Goal: Task Accomplishment & Management: Manage account settings

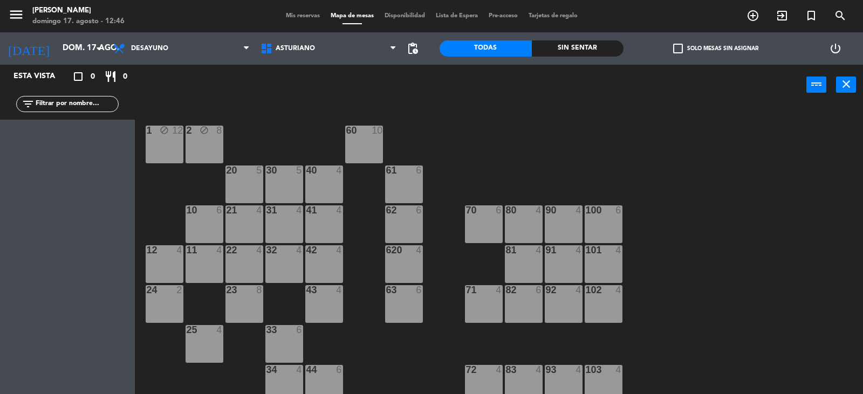
scroll to position [1, 0]
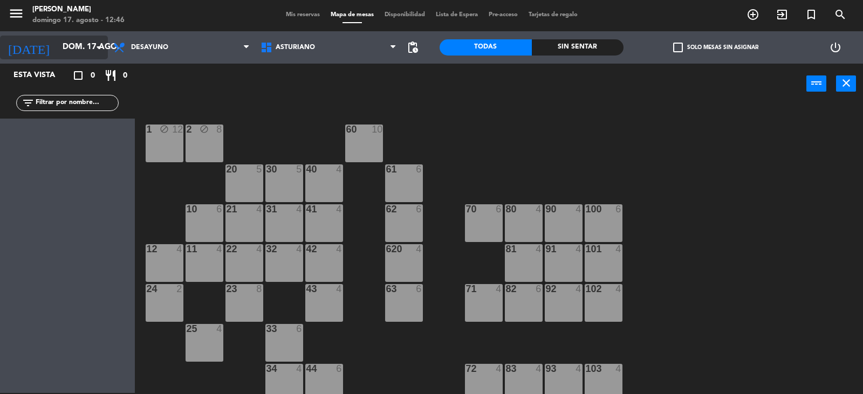
click at [57, 41] on input "dom. 17 ago." at bounding box center [109, 47] width 104 height 20
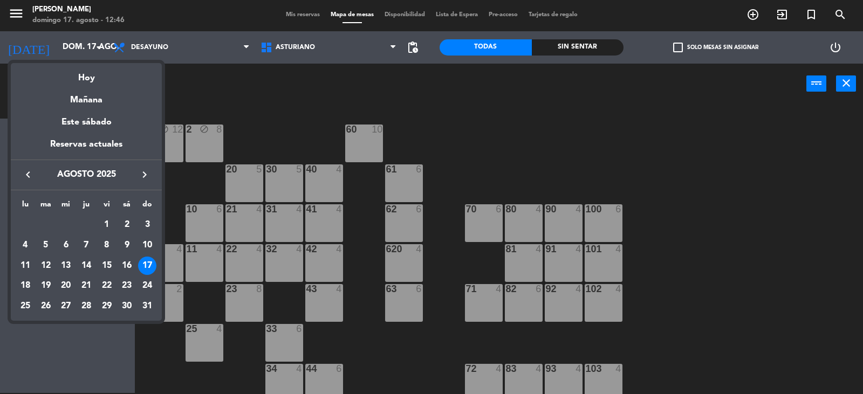
click at [183, 56] on div at bounding box center [431, 197] width 863 height 394
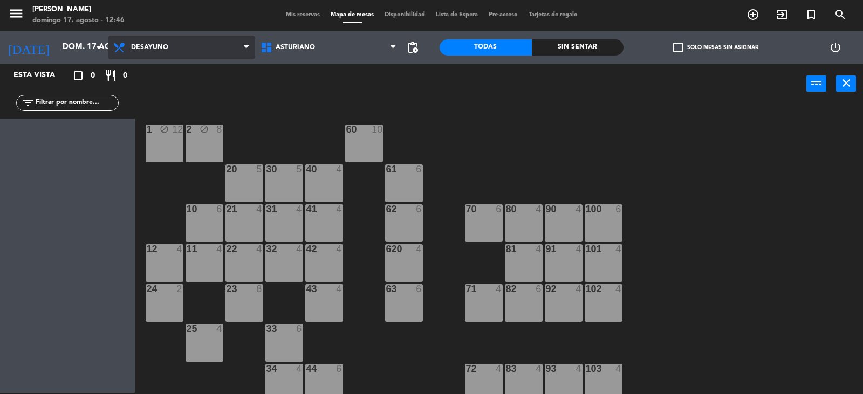
click at [189, 49] on span "Desayuno" at bounding box center [181, 48] width 147 height 24
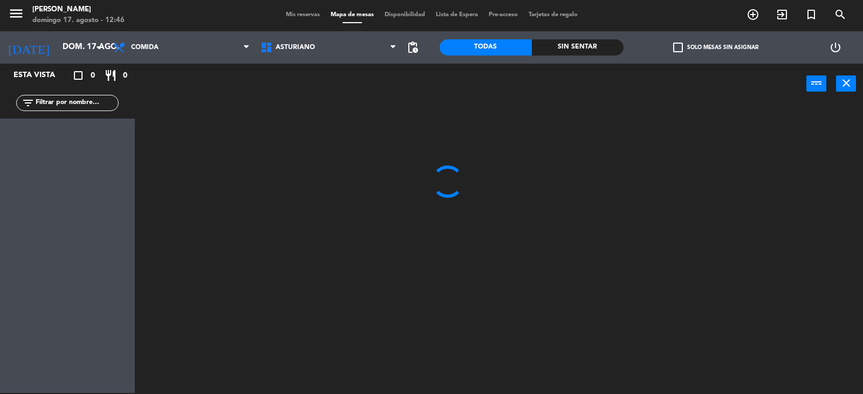
click at [178, 98] on ng-component "menu Asturiano [PERSON_NAME] 17. [PERSON_NAME] - 12:46 Mis reservas Mapa de mes…" at bounding box center [431, 196] width 863 height 395
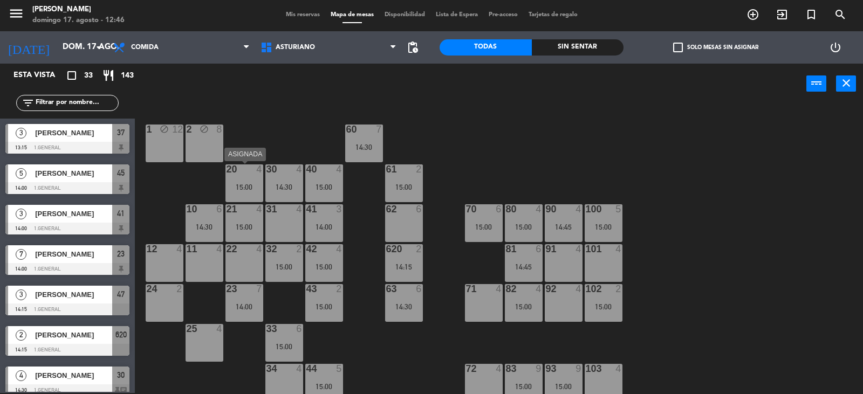
click at [240, 176] on div "20 4 15:00" at bounding box center [244, 183] width 38 height 38
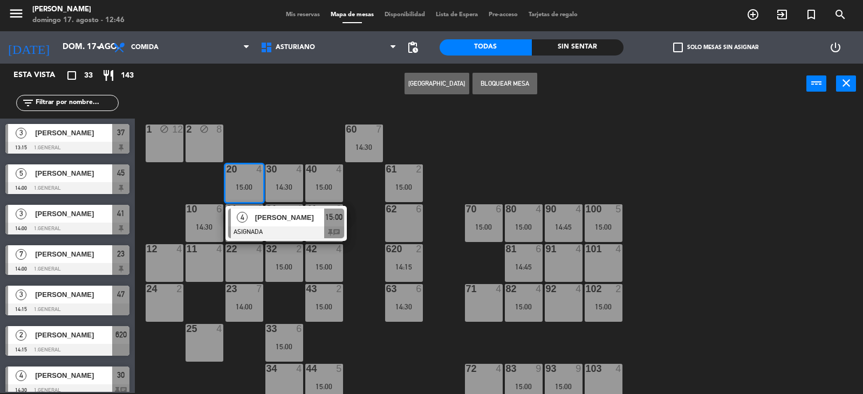
click at [299, 88] on div "Crear Reserva Bloquear Mesa power_input close" at bounding box center [470, 84] width 671 height 41
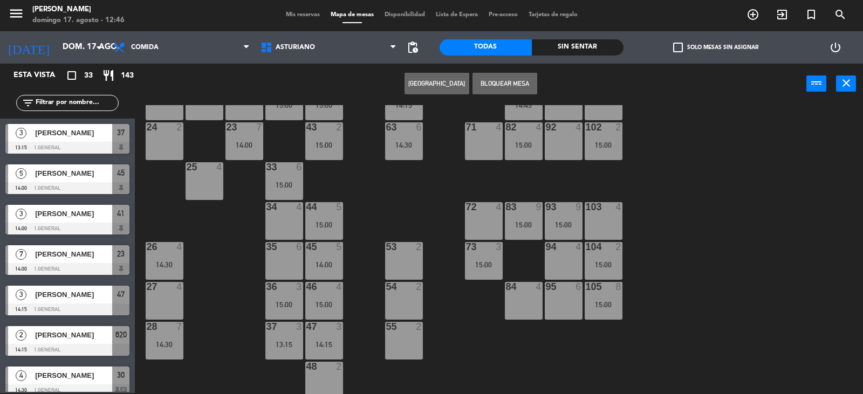
click at [224, 288] on div "1 block 12 2 block 8 60 7 14:30 20 4 15:00 4 [PERSON_NAME] ASIGNADA 15:00 chat …" at bounding box center [502, 249] width 719 height 289
click at [525, 151] on div "82 4 15:00" at bounding box center [524, 141] width 38 height 38
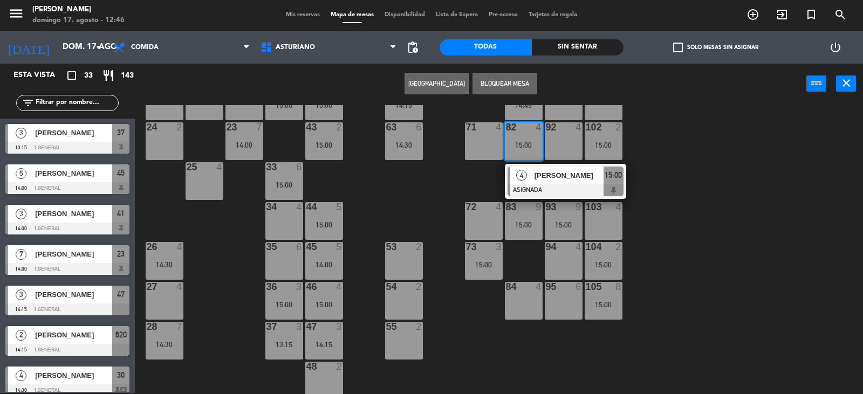
click at [706, 201] on div "1 block 12 2 block 8 60 7 14:30 20 4 15:00 30 4 14:30 40 4 15:00 61 2 15:00 62 …" at bounding box center [502, 249] width 719 height 289
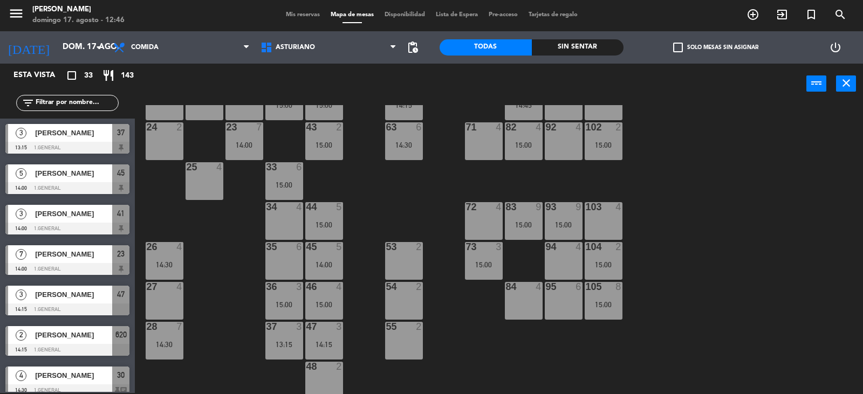
click at [567, 296] on div "95 6" at bounding box center [564, 301] width 38 height 38
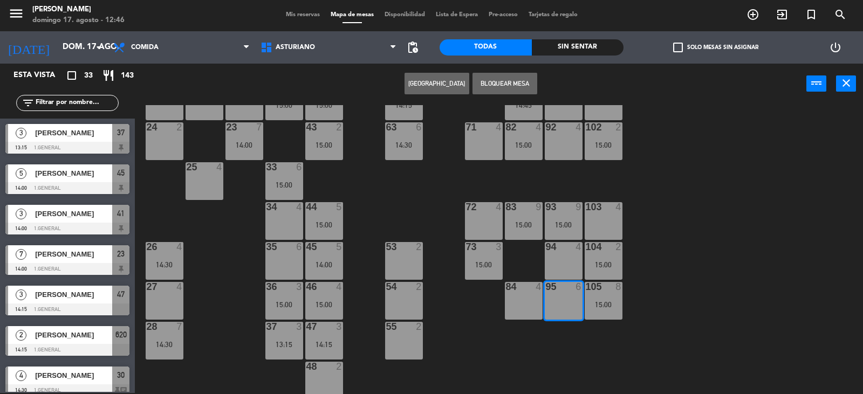
click at [435, 79] on button "[GEOGRAPHIC_DATA]" at bounding box center [436, 84] width 65 height 22
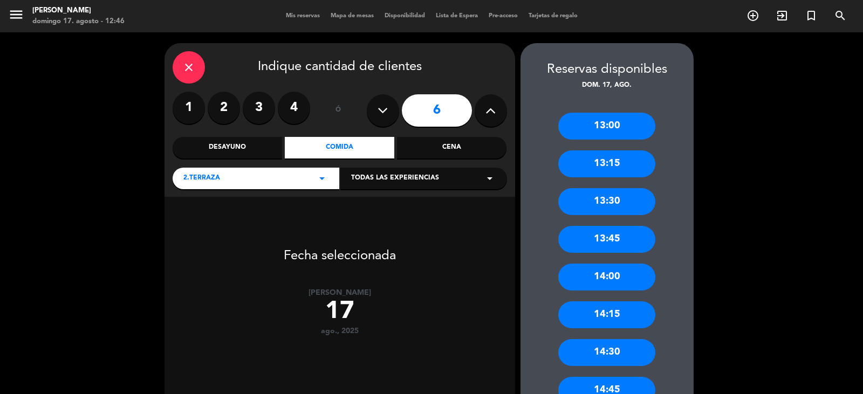
click at [380, 103] on icon at bounding box center [382, 110] width 10 height 16
type input "5"
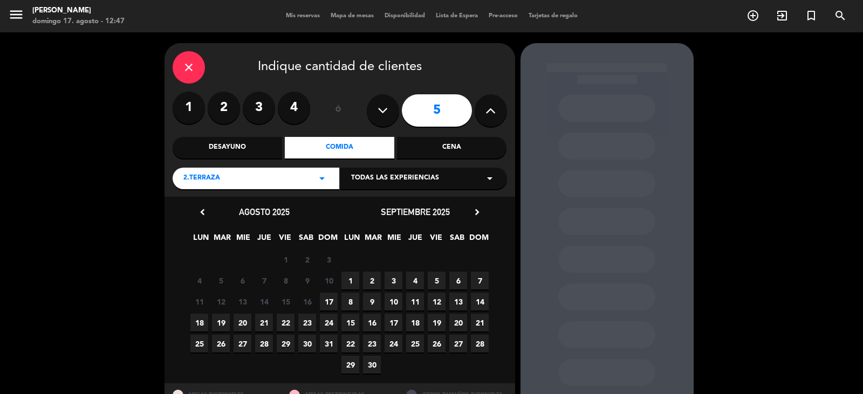
click at [329, 297] on span "17" at bounding box center [329, 302] width 18 height 18
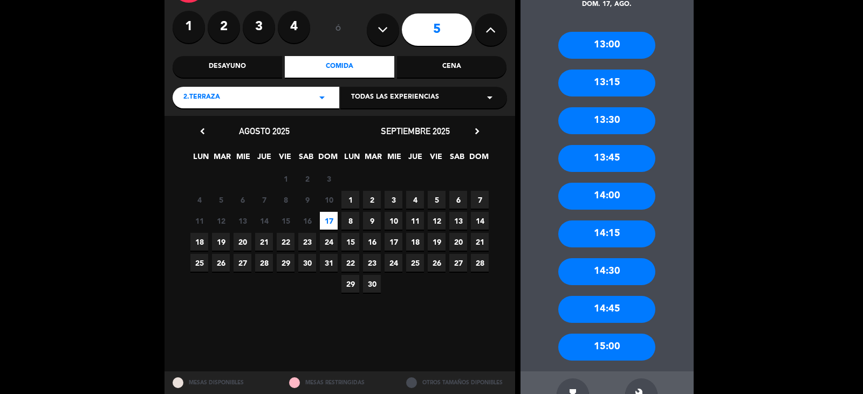
scroll to position [97, 0]
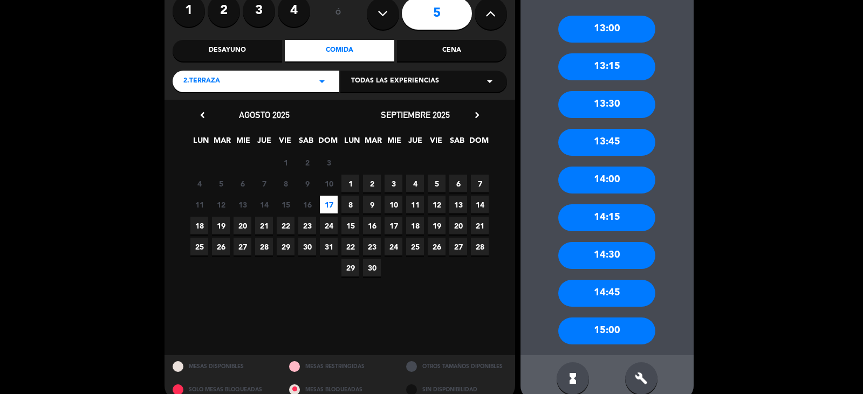
click at [635, 331] on div "15:00" at bounding box center [606, 331] width 97 height 27
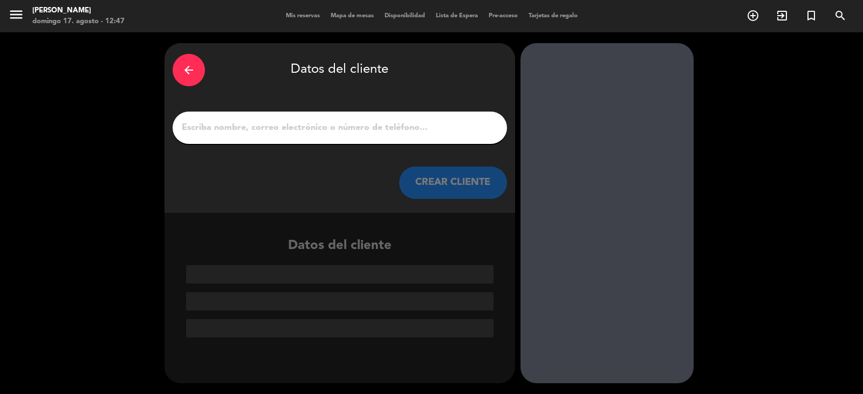
scroll to position [0, 0]
click at [216, 129] on input "1" at bounding box center [340, 127] width 318 height 15
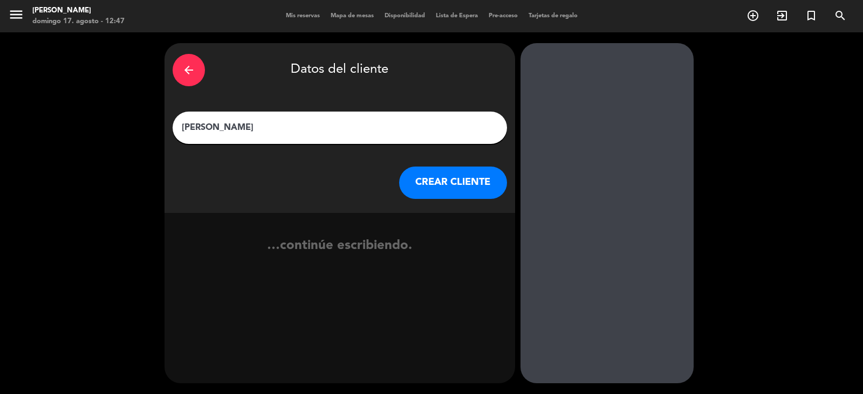
type input "[PERSON_NAME]"
click at [440, 176] on button "CREAR CLIENTE" at bounding box center [453, 183] width 108 height 32
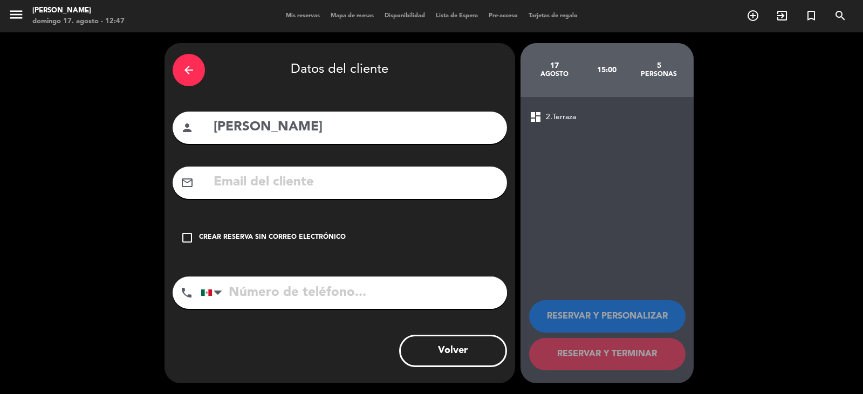
click at [348, 226] on div "check_box_outline_blank Crear reserva sin correo electrónico" at bounding box center [340, 238] width 334 height 32
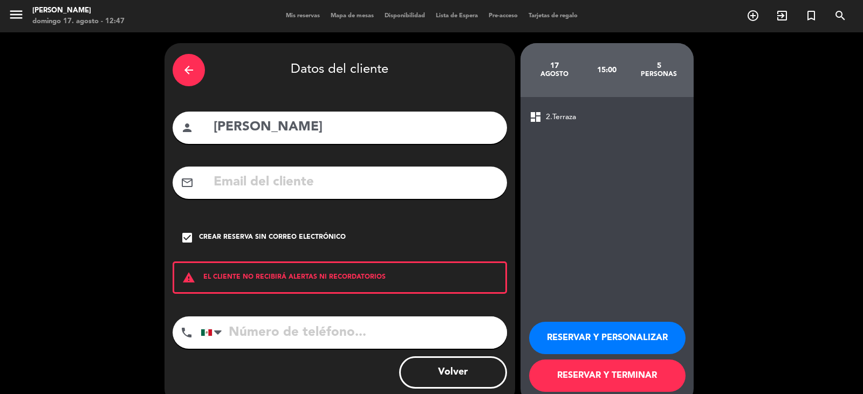
click at [587, 379] on button "RESERVAR Y TERMINAR" at bounding box center [607, 376] width 156 height 32
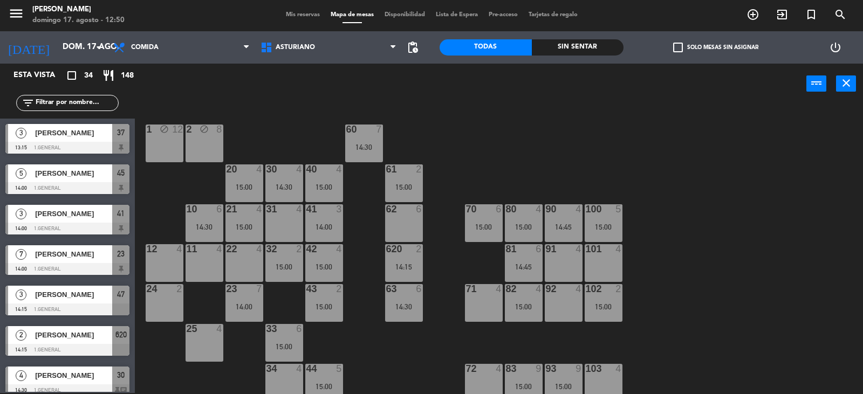
click at [58, 119] on div "3 BENJAMIN FLORES 13:15 1.General 37" at bounding box center [67, 139] width 135 height 40
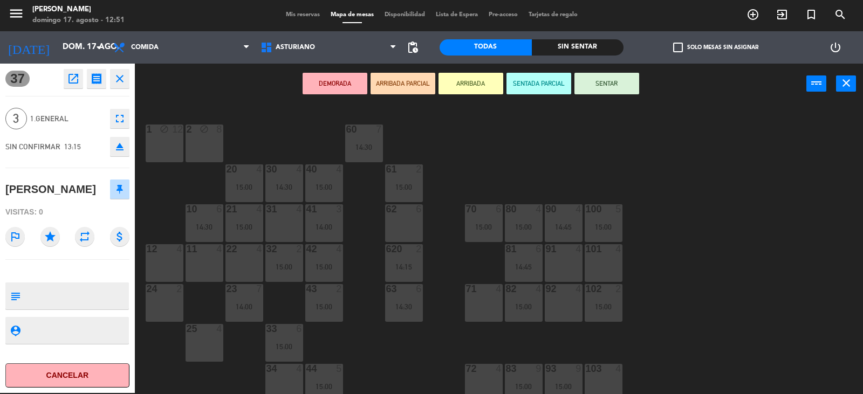
click at [480, 182] on div "1 block 12 2 block 8 60 7 14:30 20 4 15:00 30 4 14:30 40 4 15:00 61 2 15:00 62 …" at bounding box center [502, 249] width 719 height 289
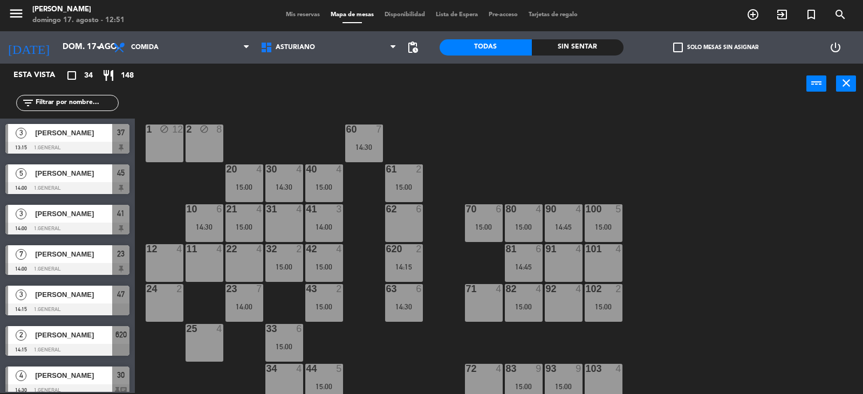
click at [366, 156] on div "60 7 14:30" at bounding box center [364, 144] width 38 height 38
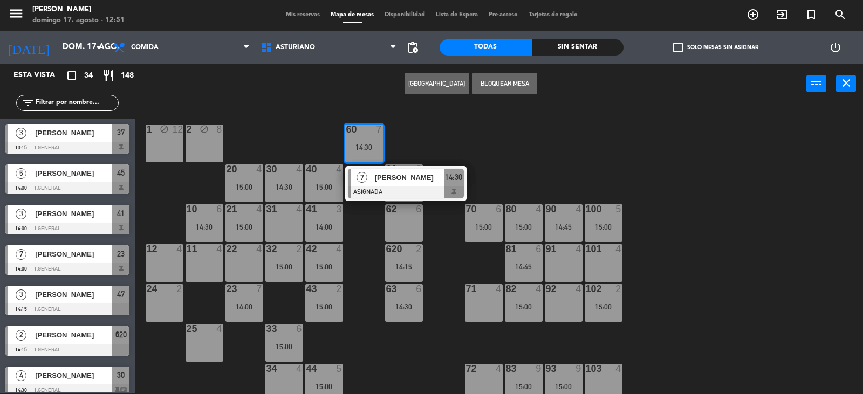
click at [550, 166] on div "1 block 12 2 block 8 60 7 14:30 7 MANUEL LOPEZ PORTILLO ASIGNADA 14:30 20 4 15:…" at bounding box center [502, 249] width 719 height 289
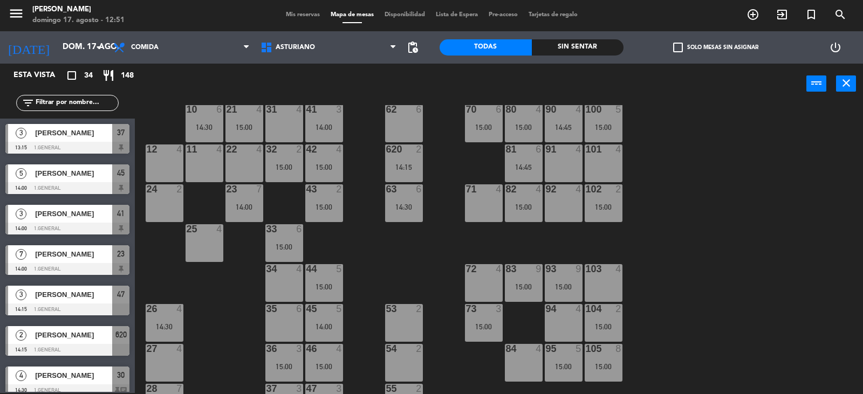
scroll to position [162, 0]
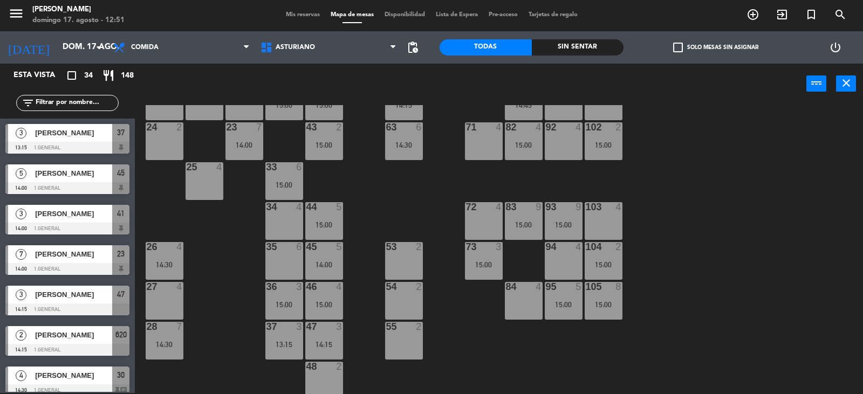
click at [307, 328] on div "47" at bounding box center [306, 327] width 1 height 10
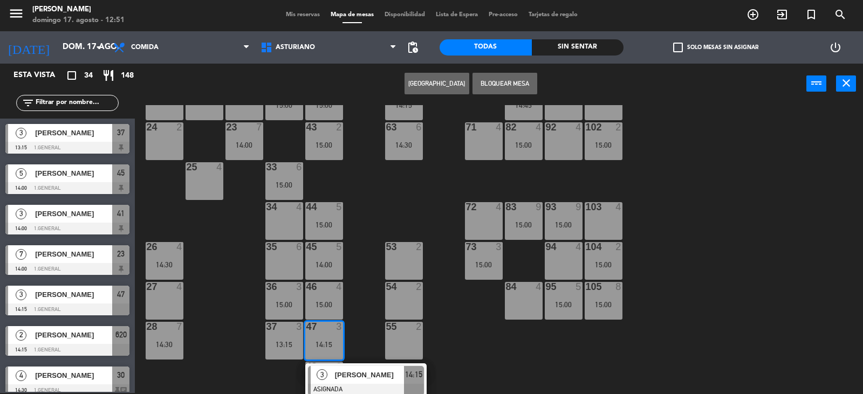
click at [352, 225] on div "1 block 12 2 block 8 60 7 14:30 20 4 15:00 30 4 14:30 40 4 15:00 61 2 15:00 62 …" at bounding box center [502, 249] width 719 height 289
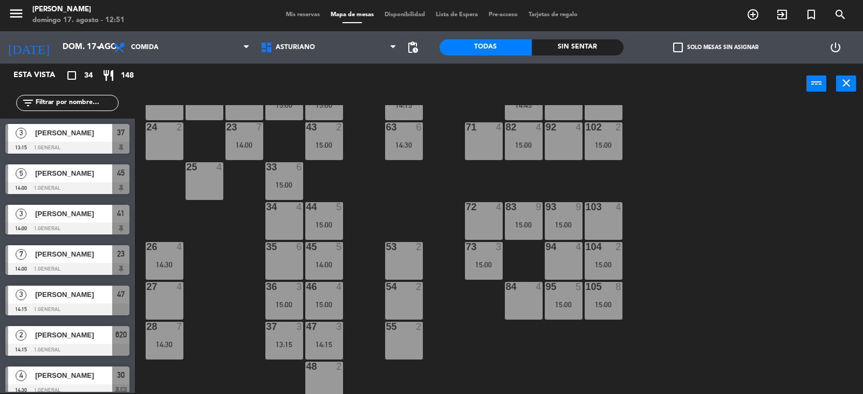
click at [294, 333] on div "37 3 13:15" at bounding box center [284, 341] width 38 height 38
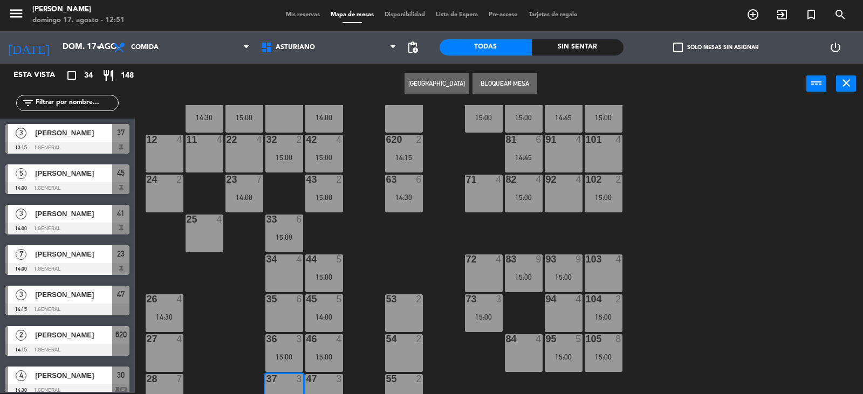
scroll to position [54, 0]
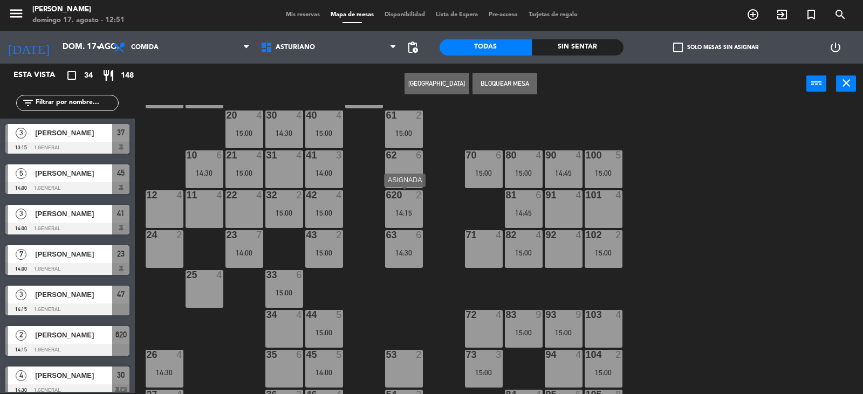
click at [399, 205] on div "620 2 14:15" at bounding box center [404, 209] width 38 height 38
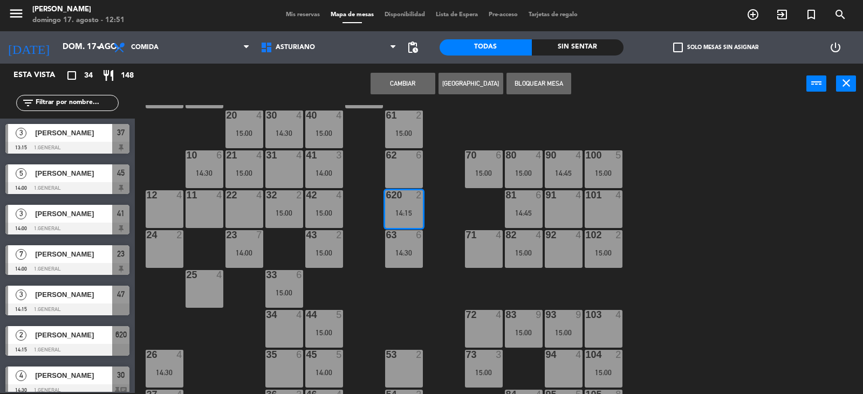
click at [440, 117] on div "1 block 12 2 block 8 60 7 14:30 20 4 15:00 30 4 14:30 40 4 15:00 61 2 15:00 62 …" at bounding box center [502, 249] width 719 height 289
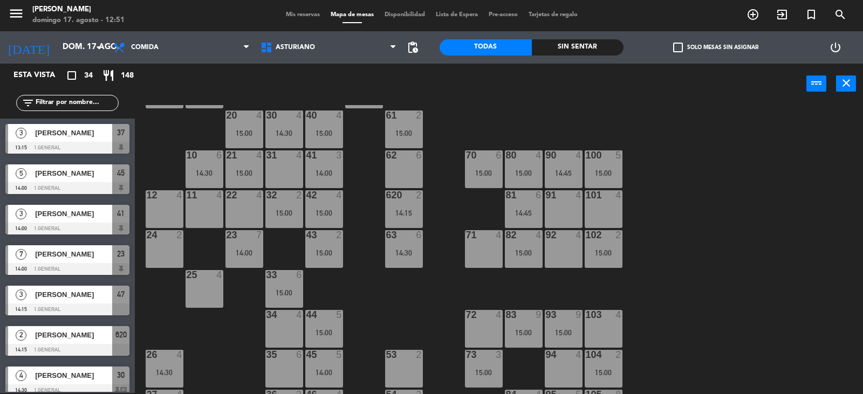
click at [420, 208] on div "620 2 14:15" at bounding box center [404, 209] width 38 height 38
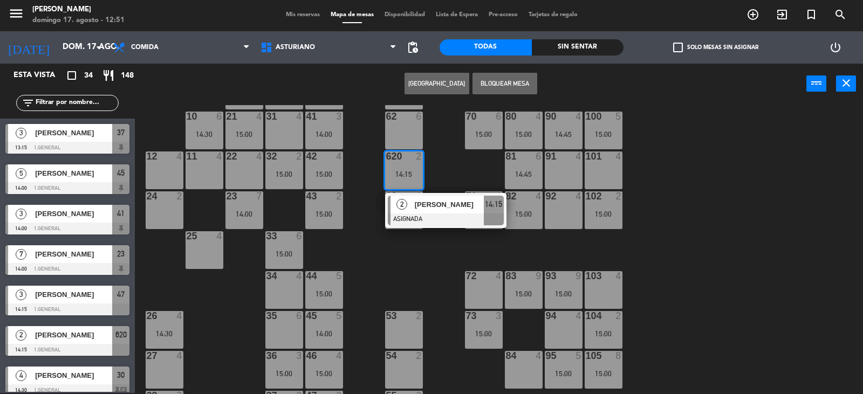
scroll to position [167, 0]
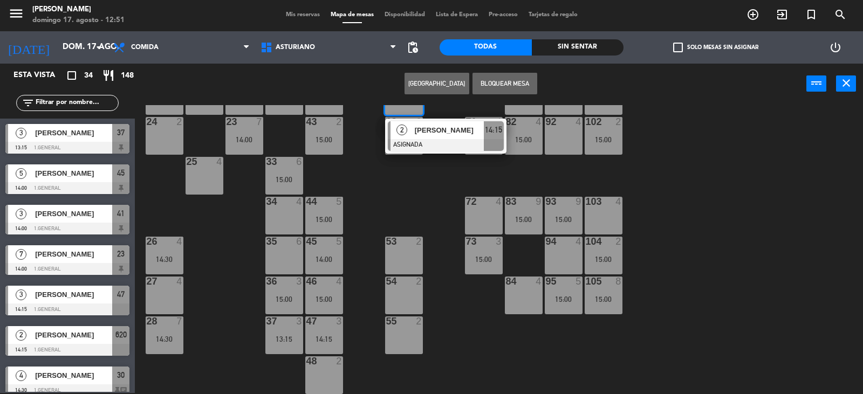
click at [287, 345] on div "37 3 13:15" at bounding box center [284, 335] width 38 height 38
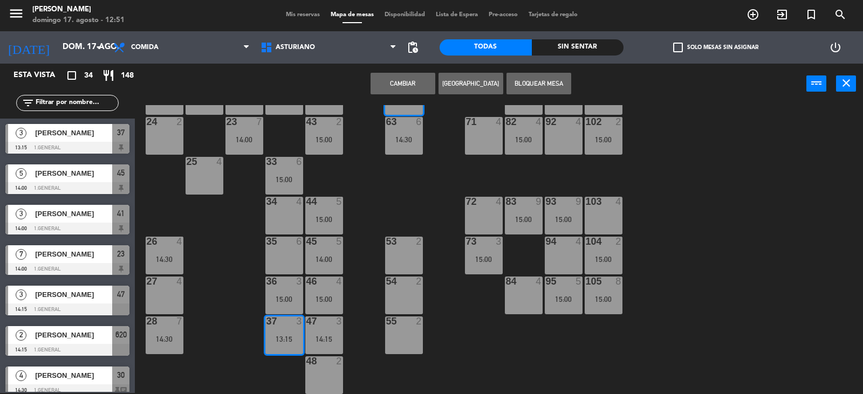
click at [422, 81] on button "Cambiar" at bounding box center [402, 84] width 65 height 22
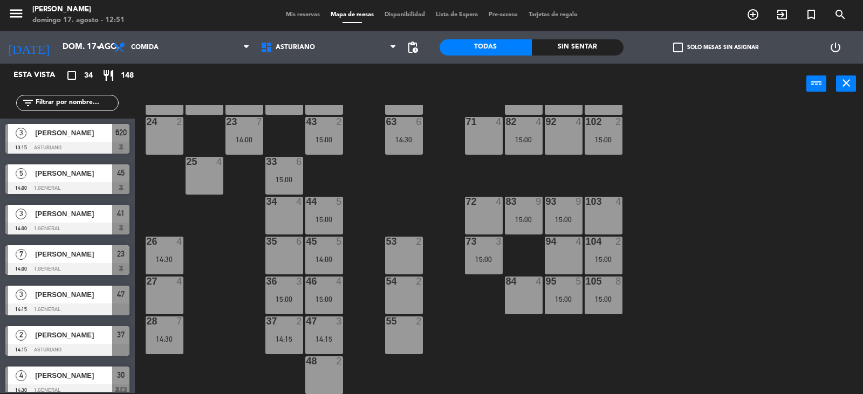
scroll to position [59, 0]
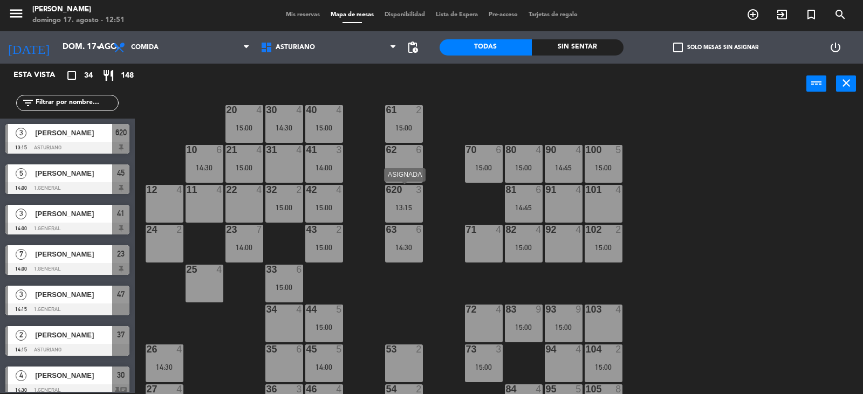
click at [414, 199] on div "620 3 13:15" at bounding box center [404, 204] width 38 height 38
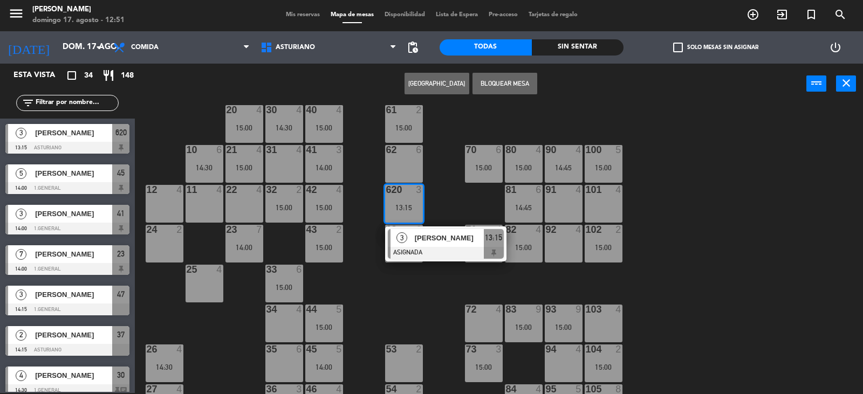
click at [430, 251] on div at bounding box center [446, 253] width 116 height 12
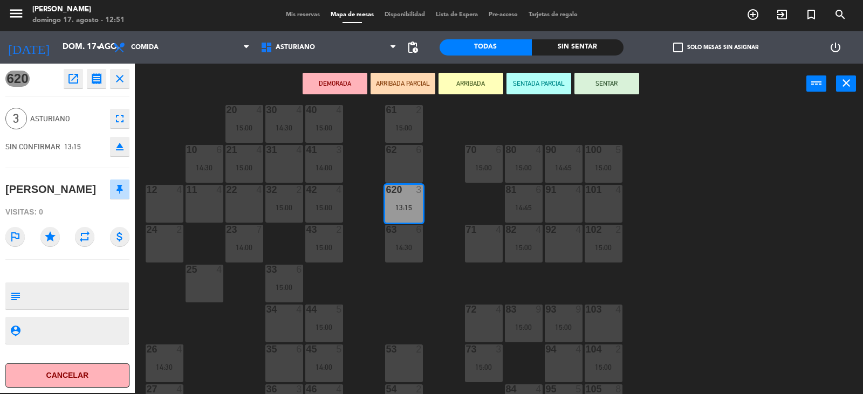
click at [586, 75] on button "SENTAR" at bounding box center [606, 84] width 65 height 22
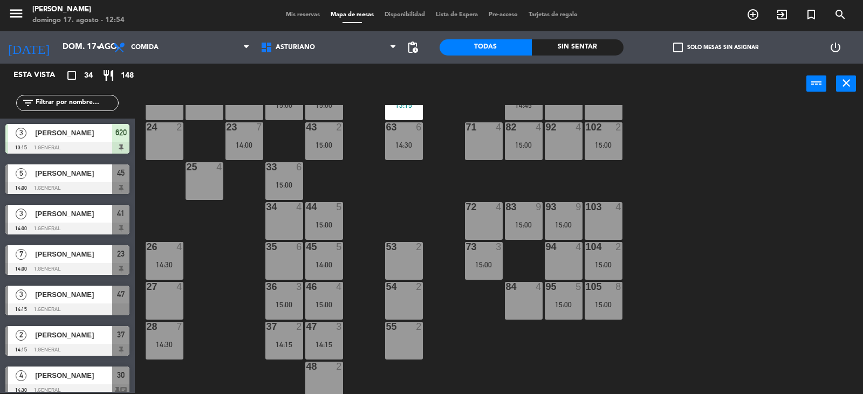
scroll to position [54, 0]
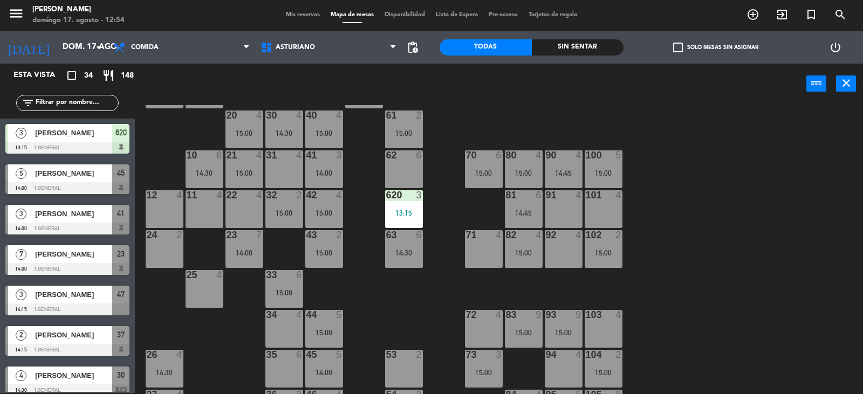
drag, startPoint x: 201, startPoint y: 285, endPoint x: 285, endPoint y: 163, distance: 147.6
click at [201, 282] on div "25 4" at bounding box center [204, 289] width 38 height 38
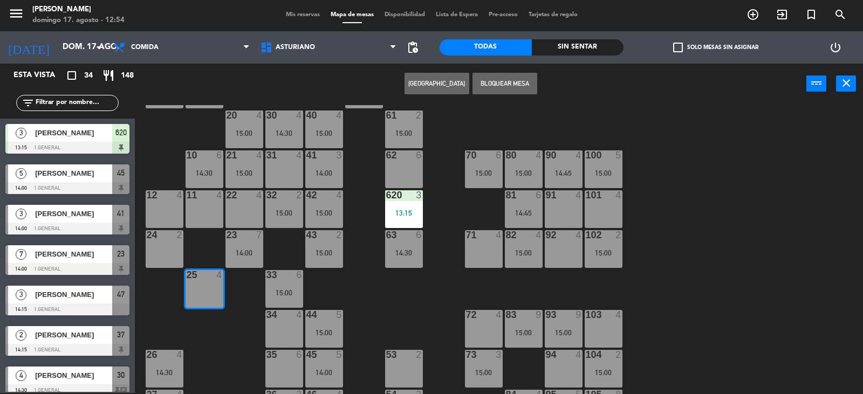
click at [429, 86] on button "[GEOGRAPHIC_DATA]" at bounding box center [436, 84] width 65 height 22
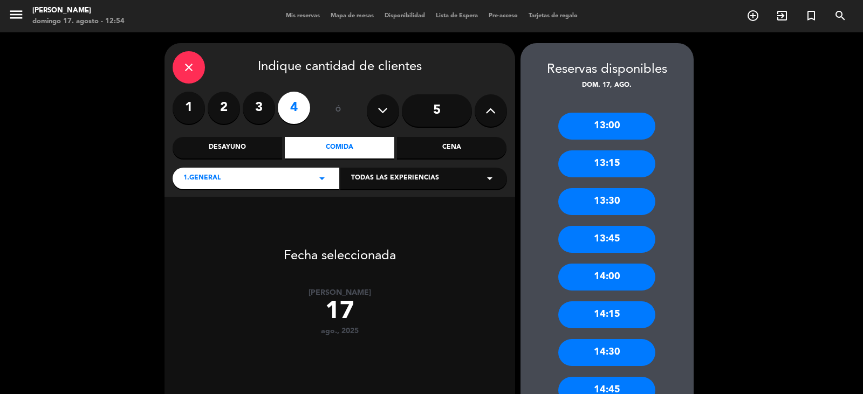
click at [416, 109] on input "5" at bounding box center [437, 110] width 70 height 32
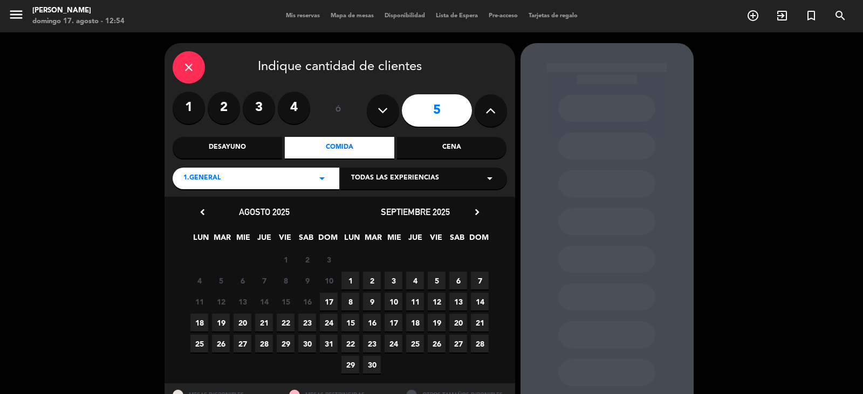
click at [327, 297] on span "17" at bounding box center [329, 302] width 18 height 18
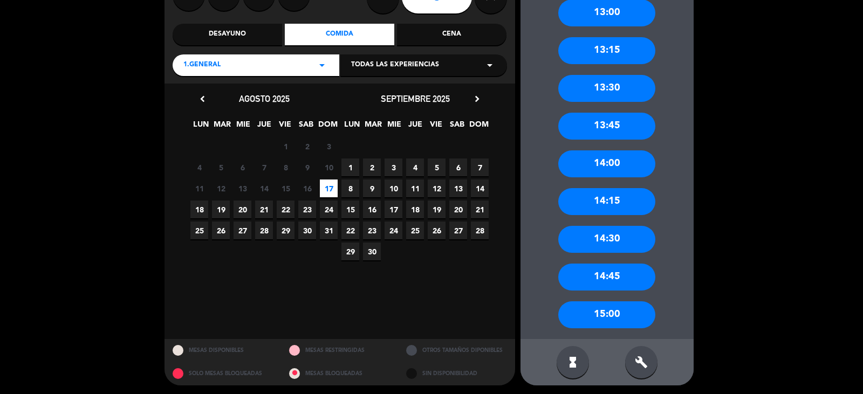
scroll to position [115, 0]
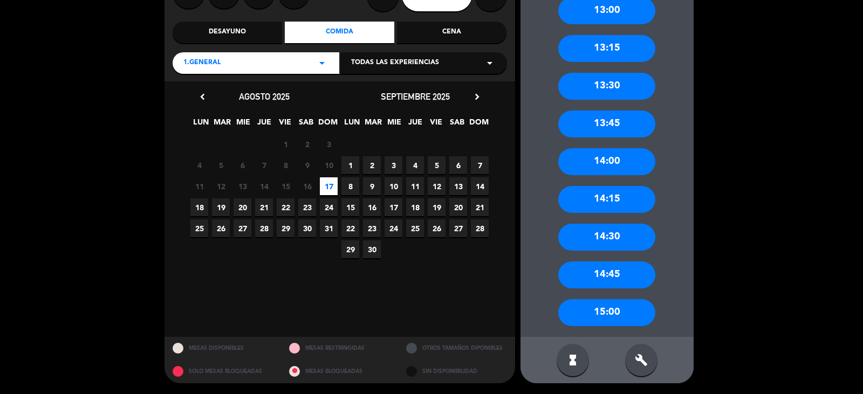
drag, startPoint x: 586, startPoint y: 326, endPoint x: 583, endPoint y: 302, distance: 23.9
click at [584, 321] on div "15:00" at bounding box center [606, 312] width 97 height 27
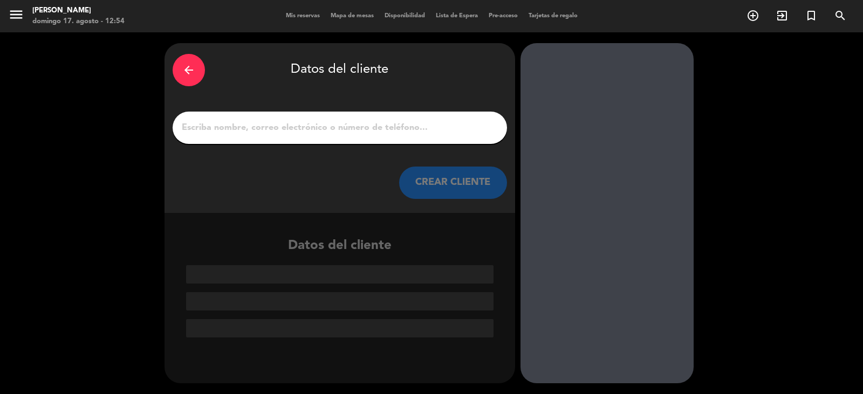
scroll to position [0, 0]
click at [383, 136] on div at bounding box center [340, 128] width 334 height 32
click at [339, 136] on div at bounding box center [340, 128] width 334 height 32
click at [356, 136] on div at bounding box center [340, 128] width 334 height 32
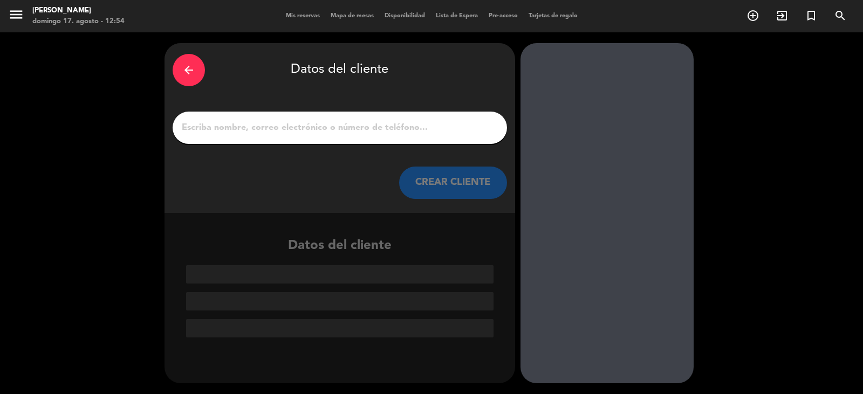
click at [359, 135] on input "1" at bounding box center [340, 127] width 318 height 15
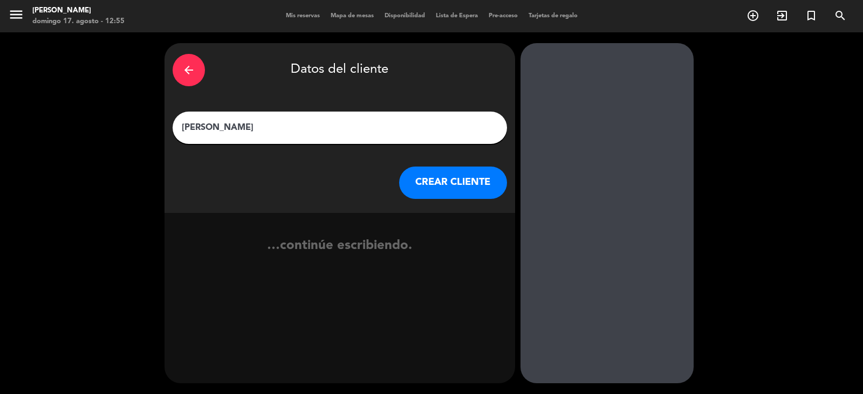
type input "[PERSON_NAME]"
click at [431, 190] on button "CREAR CLIENTE" at bounding box center [453, 183] width 108 height 32
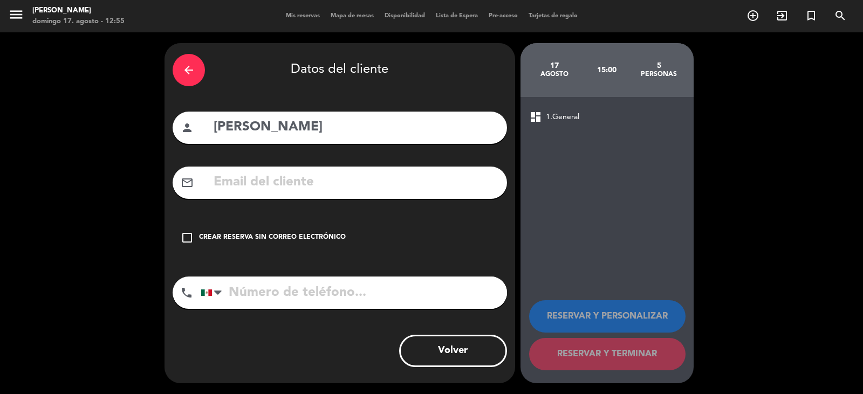
drag, startPoint x: 334, startPoint y: 254, endPoint x: 370, endPoint y: 254, distance: 36.1
click at [333, 254] on div "arrow_back Datos del cliente person GUILLERMO BECKER mail_outline check_box_out…" at bounding box center [339, 213] width 350 height 340
click at [391, 249] on div "check_box_outline_blank Crear reserva sin correo electrónico" at bounding box center [340, 238] width 334 height 32
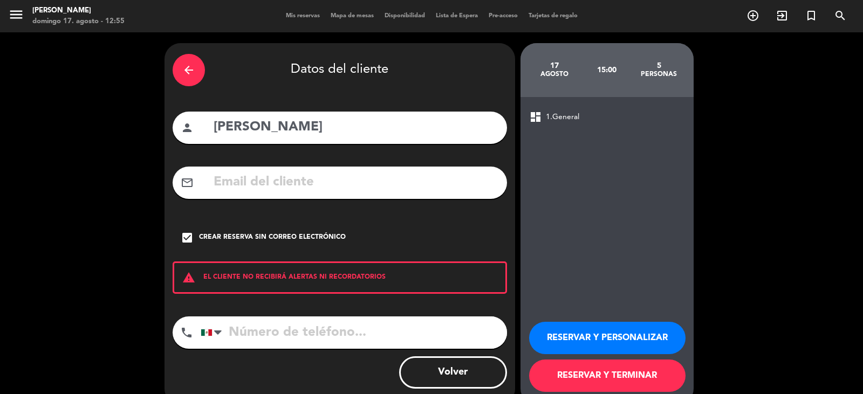
click at [577, 373] on button "RESERVAR Y TERMINAR" at bounding box center [607, 376] width 156 height 32
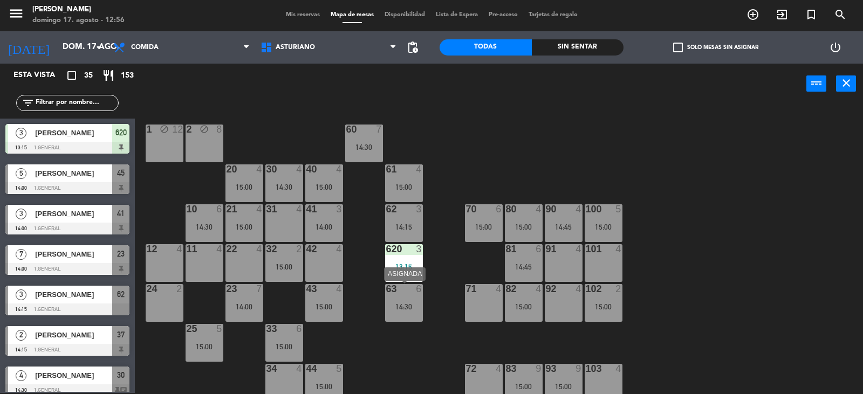
click at [409, 301] on div "63 6 14:30" at bounding box center [404, 303] width 38 height 38
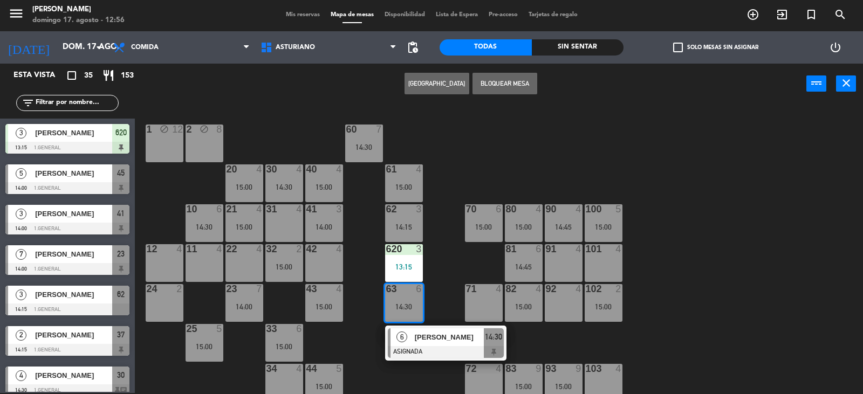
click at [672, 303] on div "1 block 12 2 block 8 60 7 14:30 20 4 15:00 30 4 14:30 40 4 15:00 61 4 15:00 62 …" at bounding box center [502, 249] width 719 height 289
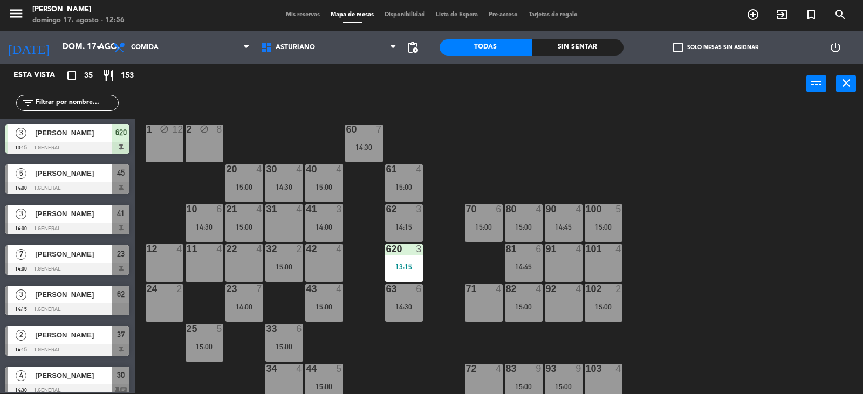
click at [533, 299] on div "82 4 15:00" at bounding box center [524, 303] width 38 height 38
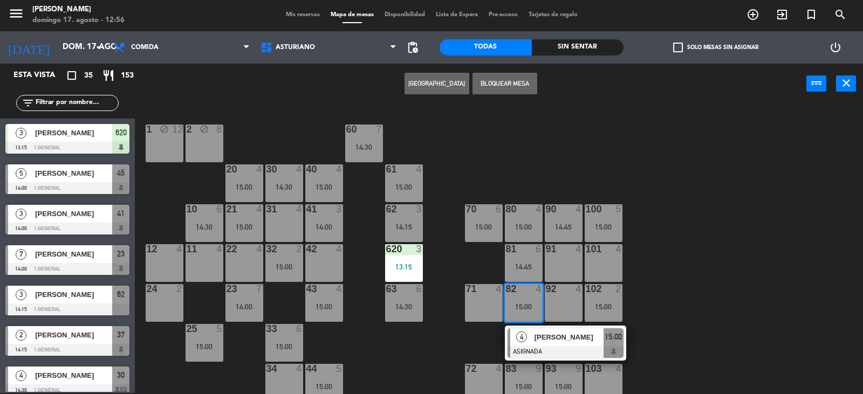
click at [557, 315] on div "92 4" at bounding box center [564, 303] width 38 height 38
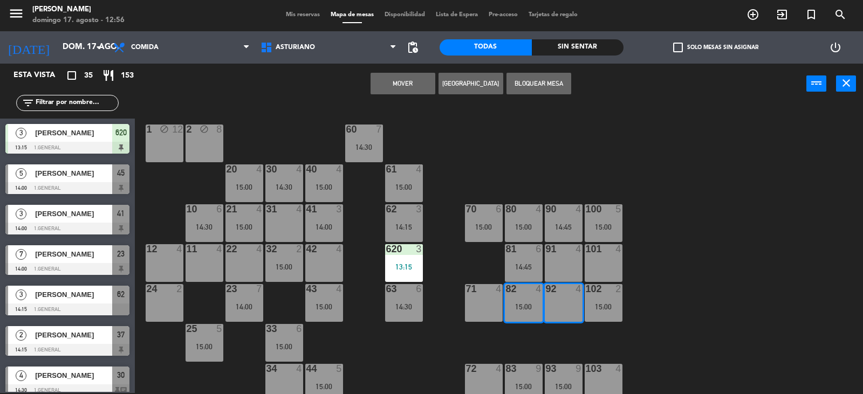
click at [384, 87] on button "Mover" at bounding box center [402, 84] width 65 height 22
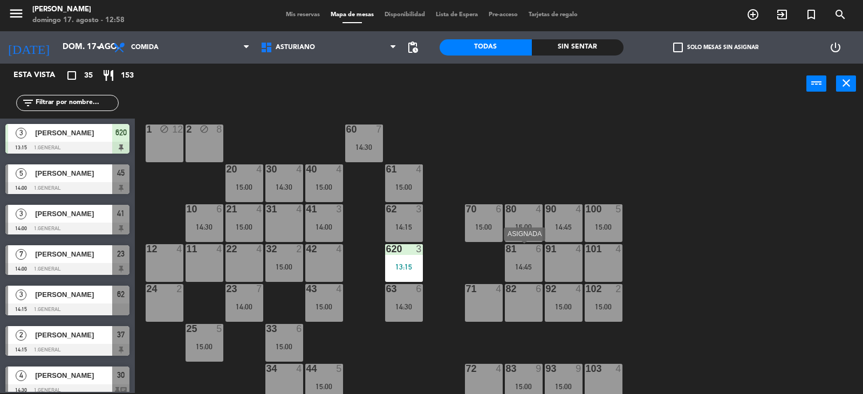
click at [531, 266] on div "14:45" at bounding box center [524, 267] width 38 height 8
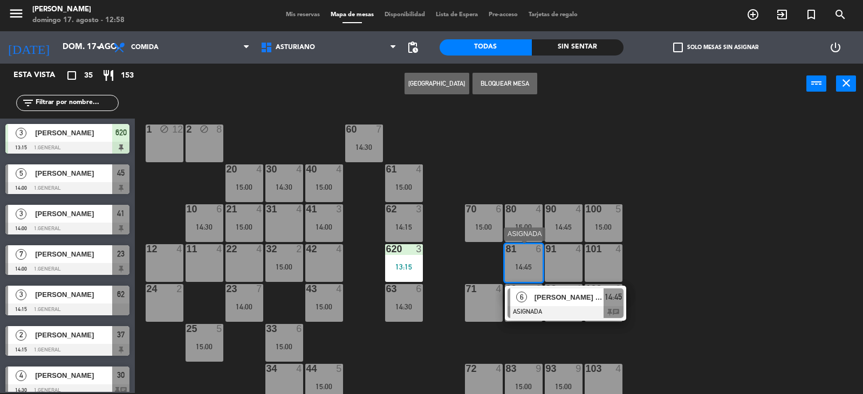
click at [576, 313] on div at bounding box center [565, 312] width 116 height 12
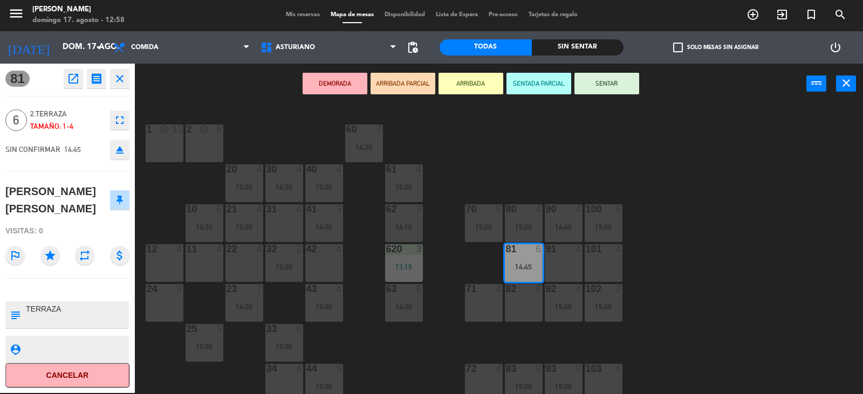
click at [674, 275] on div "1 block 12 2 block 8 60 7 14:30 20 4 15:00 30 4 14:30 40 4 15:00 61 4 15:00 62 …" at bounding box center [502, 249] width 719 height 289
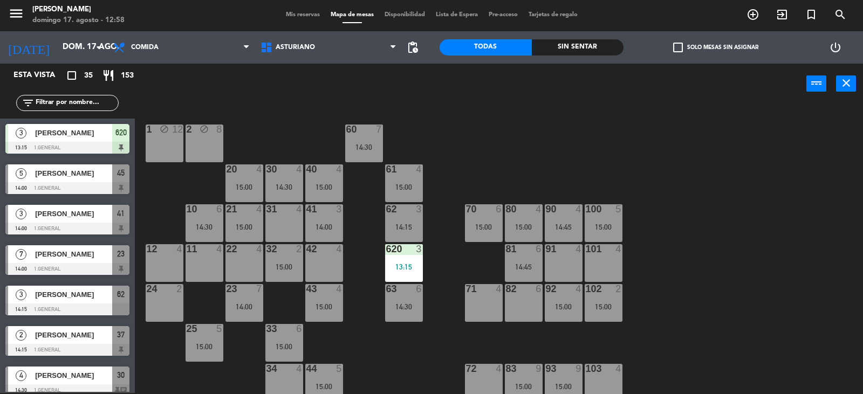
scroll to position [1, 0]
click at [523, 304] on div "82 6" at bounding box center [524, 303] width 38 height 38
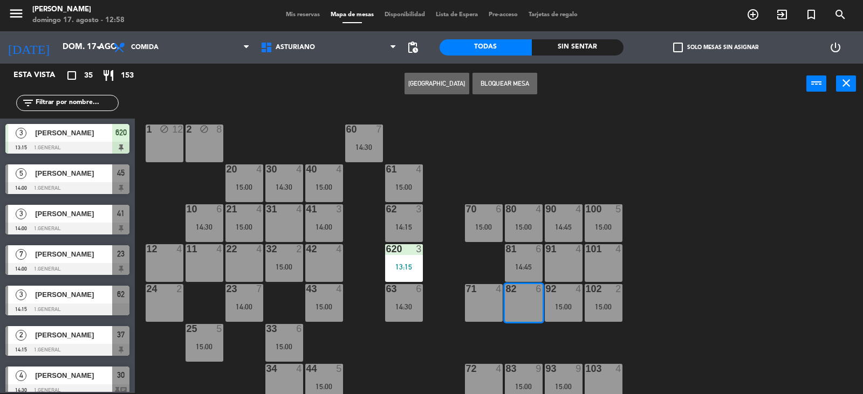
click at [522, 267] on div "14:45" at bounding box center [524, 267] width 38 height 8
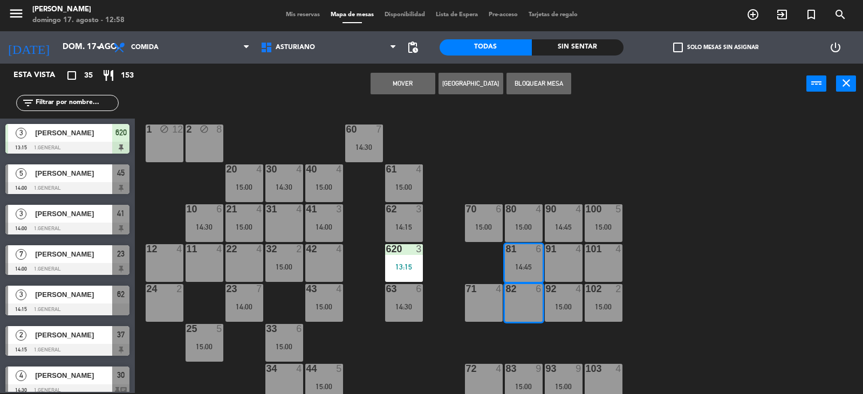
click at [395, 86] on button "Mover" at bounding box center [402, 84] width 65 height 22
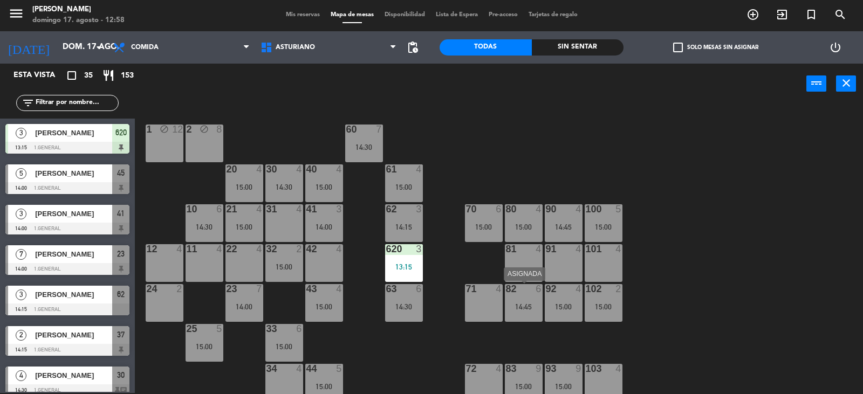
click at [521, 301] on div "82 6 14:45" at bounding box center [524, 303] width 38 height 38
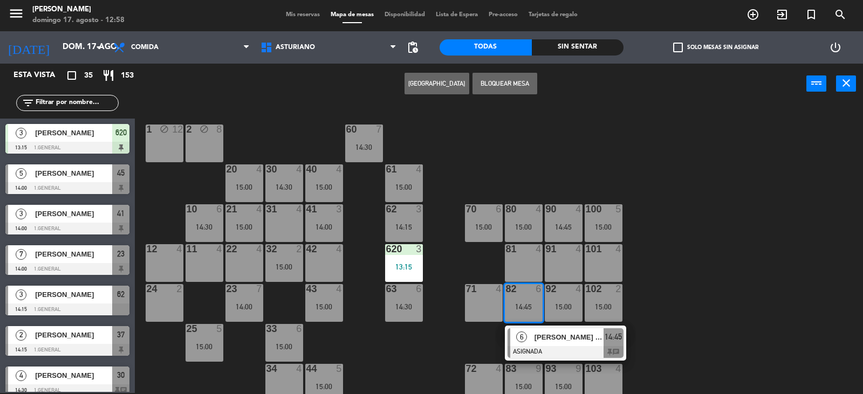
click at [720, 269] on div "1 block 12 2 block 8 60 7 14:30 20 4 15:00 30 4 14:30 40 4 15:00 61 4 15:00 62 …" at bounding box center [502, 249] width 719 height 289
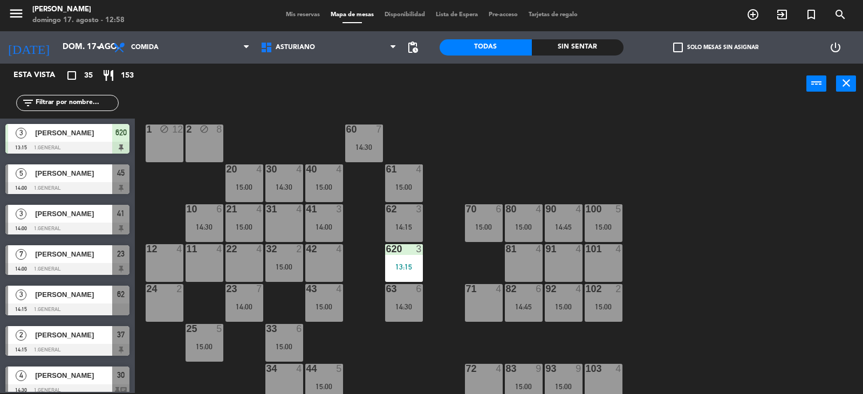
scroll to position [108, 0]
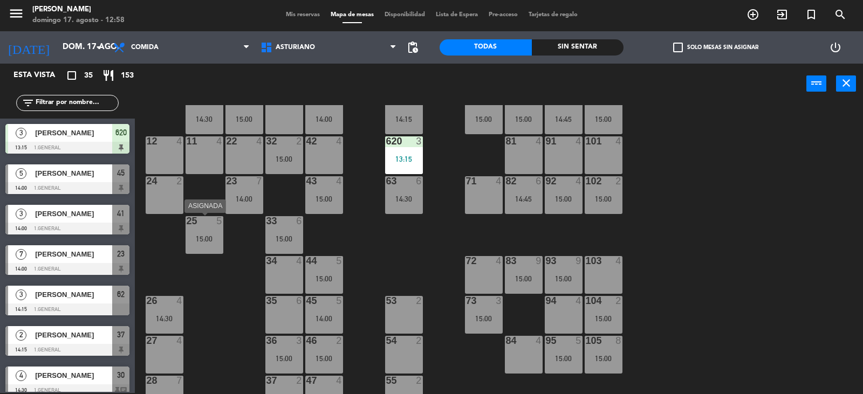
click at [194, 238] on div "15:00" at bounding box center [204, 239] width 38 height 8
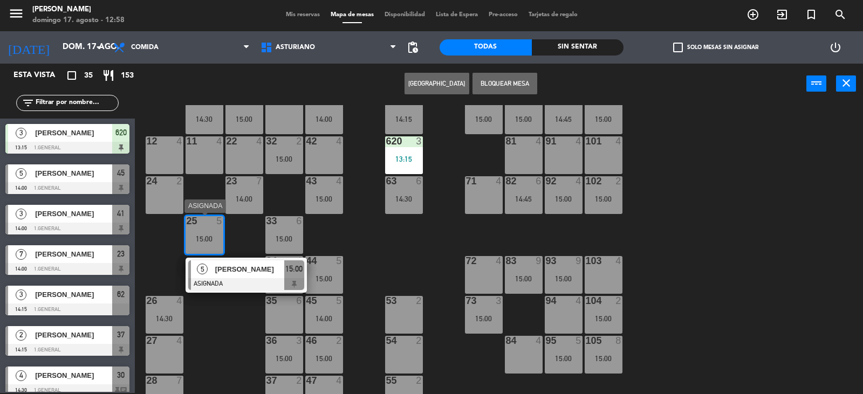
click at [265, 276] on div "[PERSON_NAME]" at bounding box center [249, 269] width 70 height 18
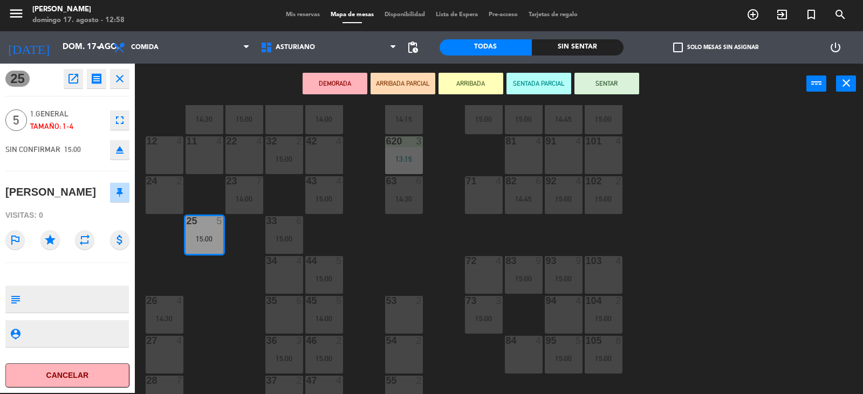
click at [738, 253] on div "1 block 12 2 block 8 60 7 14:30 20 4 15:00 30 4 14:30 40 4 15:00 61 4 15:00 62 …" at bounding box center [502, 249] width 719 height 289
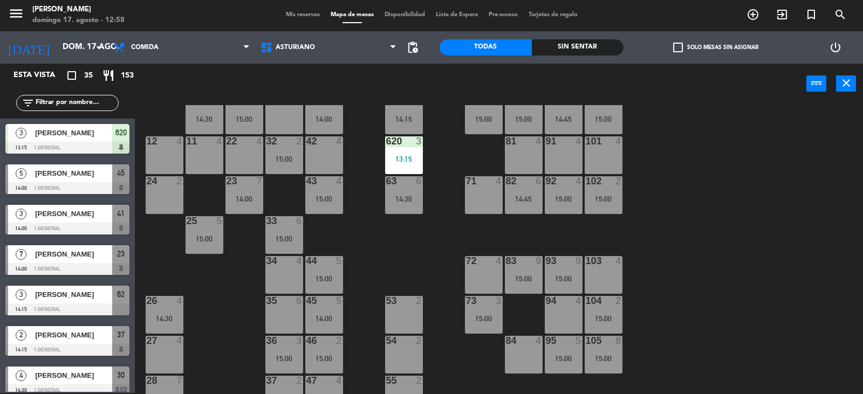
scroll to position [0, 0]
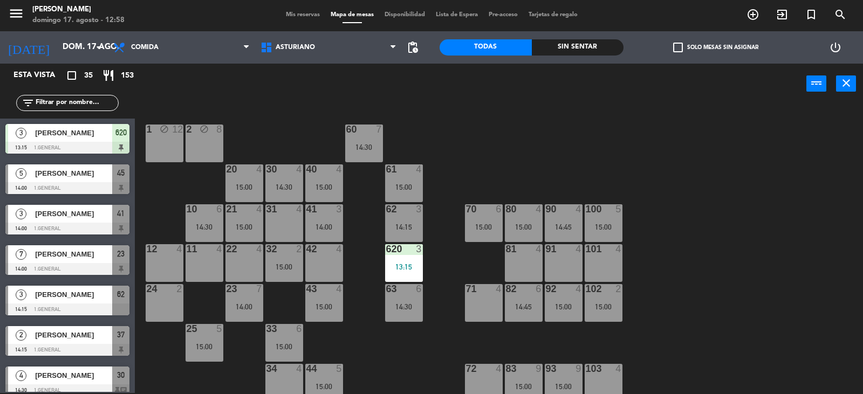
click at [535, 304] on div "14:45" at bounding box center [524, 307] width 38 height 8
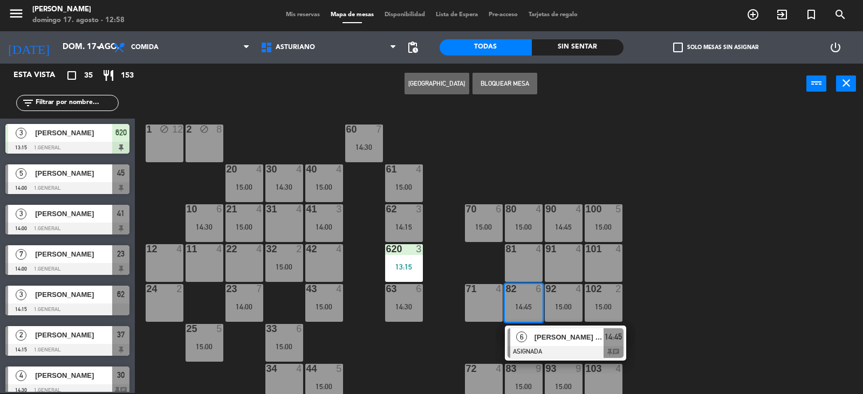
click at [538, 265] on div "81 4" at bounding box center [524, 263] width 38 height 38
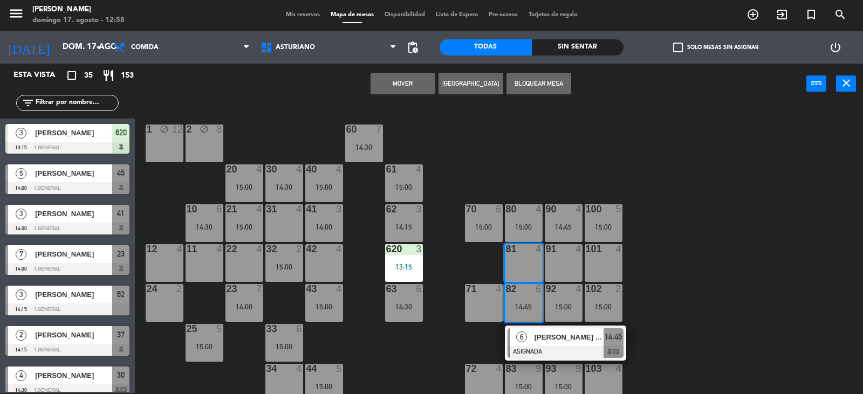
click at [388, 74] on button "Mover" at bounding box center [402, 84] width 65 height 22
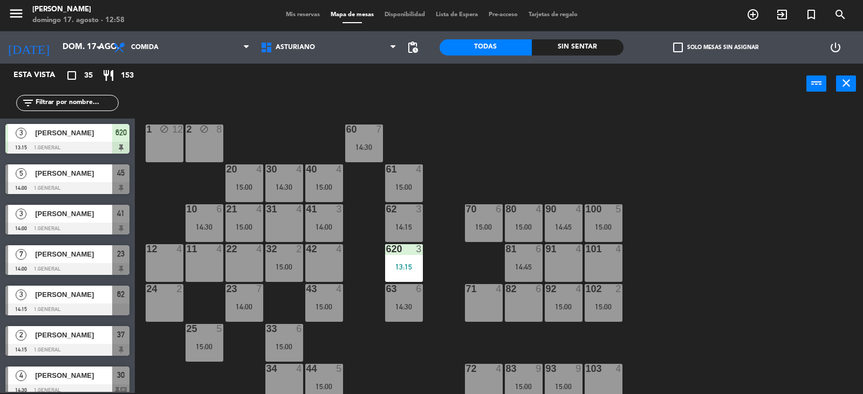
click at [206, 342] on div "25 5 15:00" at bounding box center [204, 343] width 38 height 38
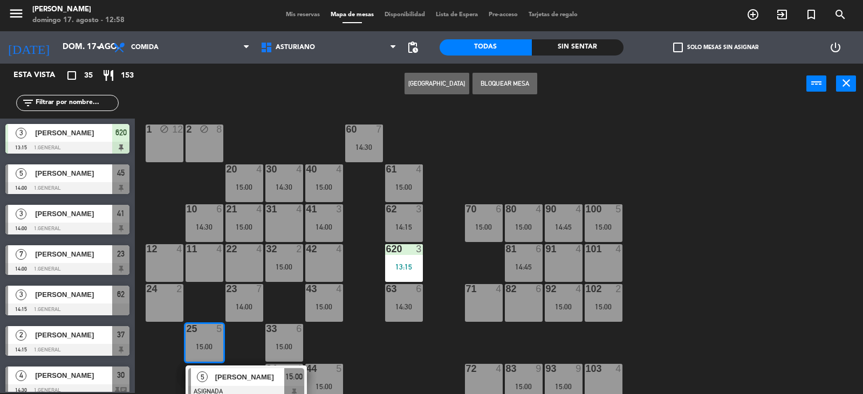
click at [523, 320] on div "82 6" at bounding box center [524, 303] width 38 height 38
click at [430, 88] on button "Mover" at bounding box center [436, 84] width 65 height 22
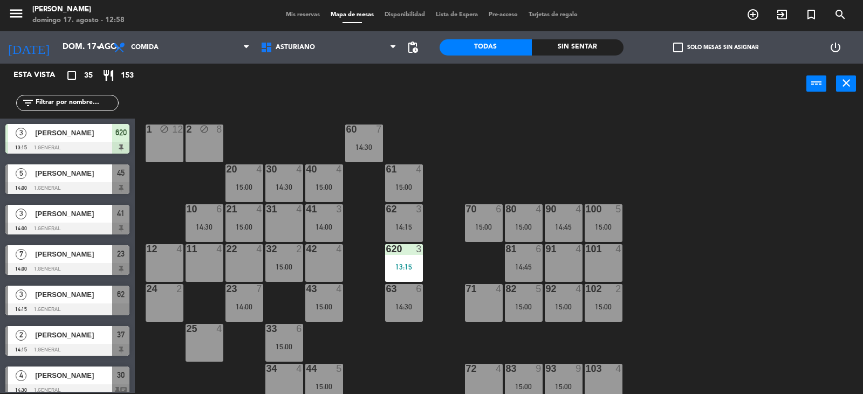
scroll to position [162, 0]
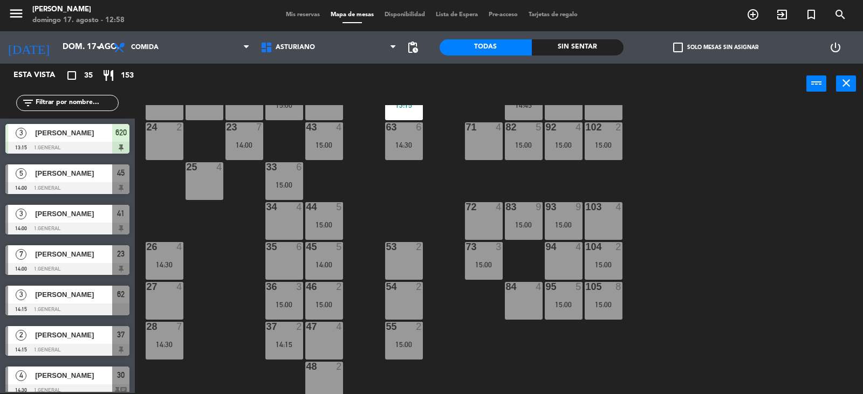
click at [605, 294] on div "105 8 15:00" at bounding box center [603, 301] width 38 height 38
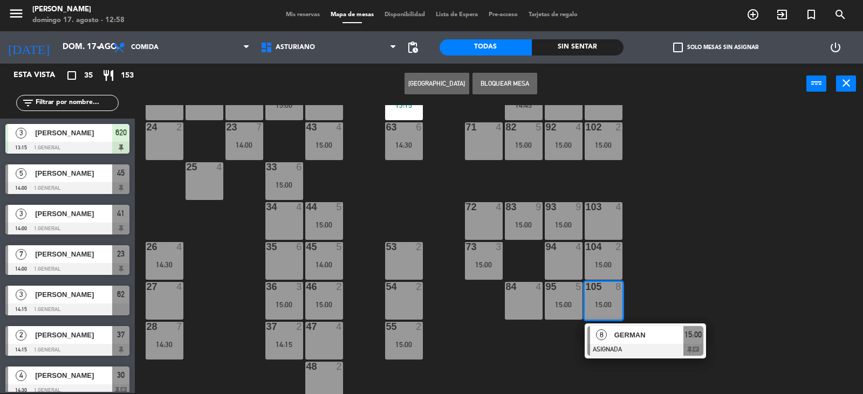
click at [731, 275] on div "1 block 12 2 block 8 60 7 14:30 20 4 15:00 30 4 14:30 40 4 15:00 61 4 15:00 62 …" at bounding box center [502, 249] width 719 height 289
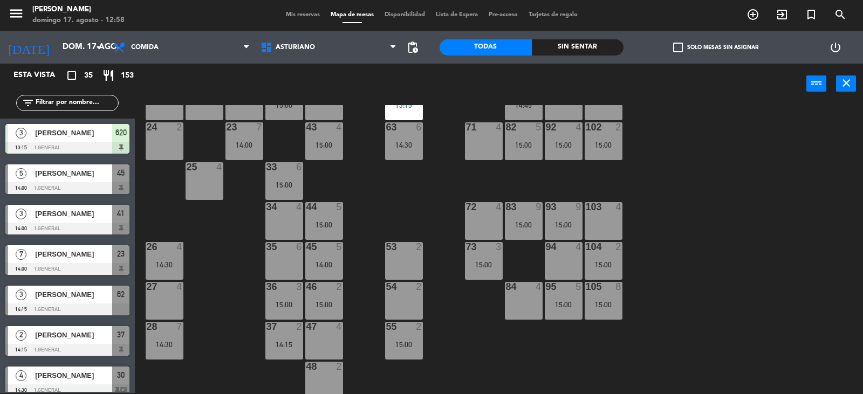
click at [605, 263] on div "15:00" at bounding box center [603, 265] width 38 height 8
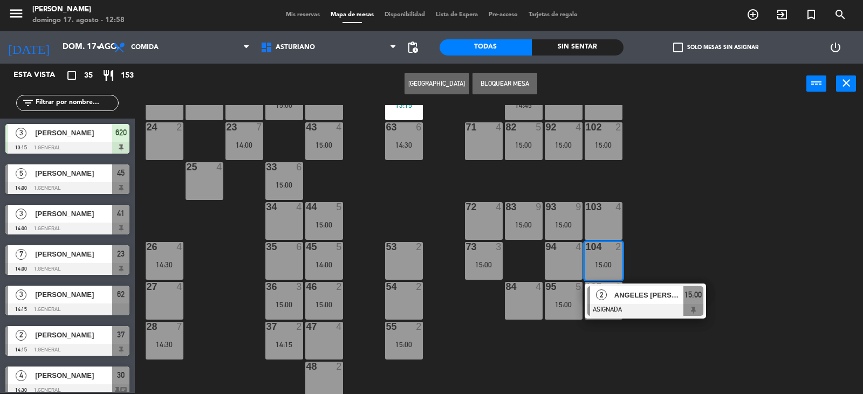
click at [715, 223] on div "1 block 12 2 block 8 60 7 14:30 20 4 15:00 30 4 14:30 40 4 15:00 61 4 15:00 62 …" at bounding box center [502, 249] width 719 height 289
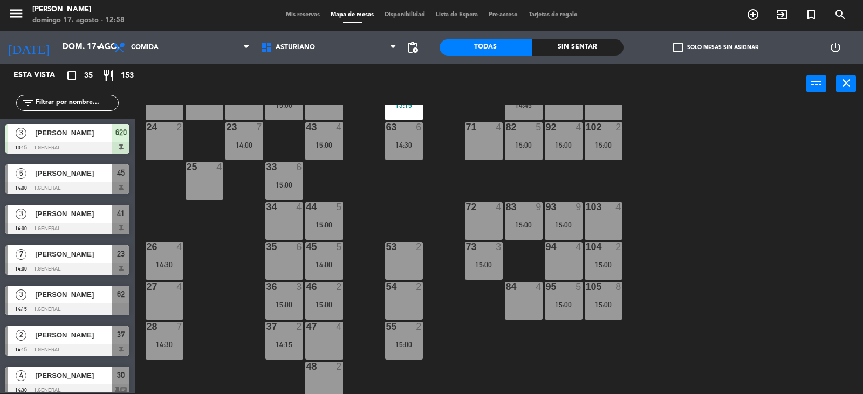
click at [608, 311] on div "105 8 15:00" at bounding box center [603, 301] width 38 height 38
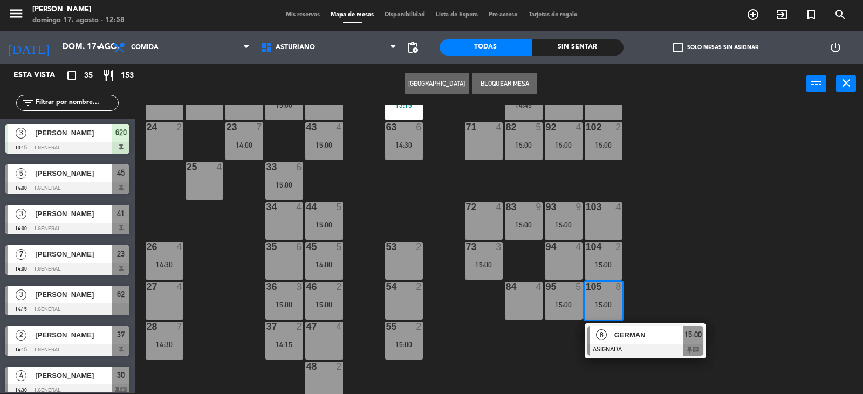
click at [643, 281] on div "1 block 12 2 block 8 60 7 14:30 20 4 15:00 30 4 14:30 40 4 15:00 61 4 15:00 62 …" at bounding box center [502, 249] width 719 height 289
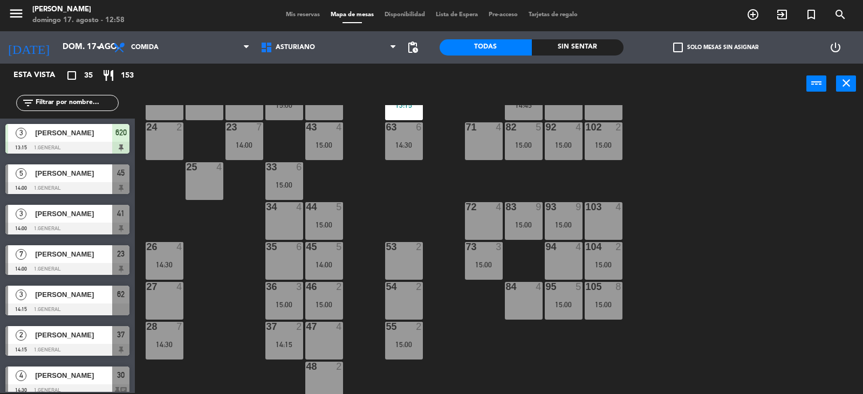
click at [603, 311] on div "105 8 15:00" at bounding box center [603, 301] width 38 height 38
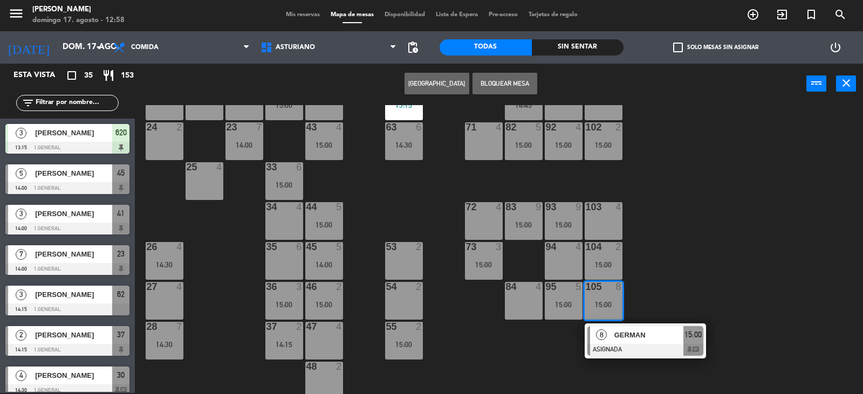
click at [659, 272] on div "1 block 12 2 block 8 60 7 14:30 20 4 15:00 30 4 14:30 40 4 15:00 61 4 15:00 62 …" at bounding box center [502, 249] width 719 height 289
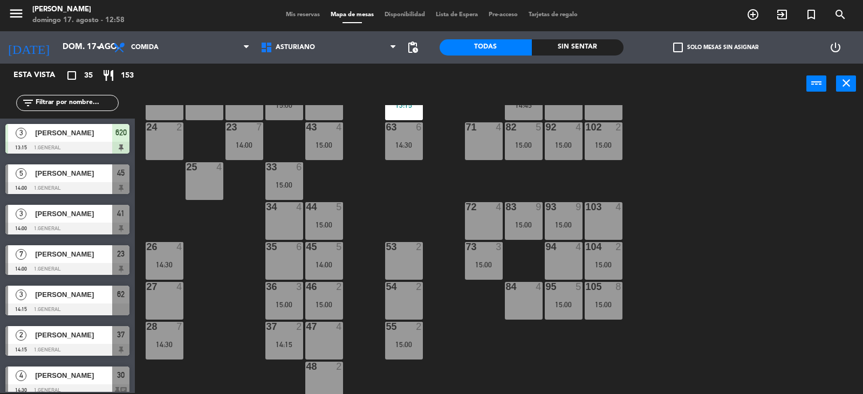
click at [595, 253] on div "104 2 15:00" at bounding box center [603, 261] width 38 height 38
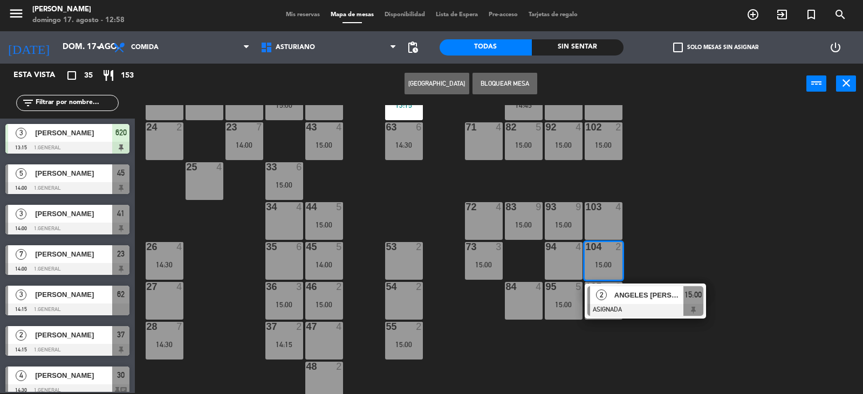
click at [721, 225] on div "1 block 12 2 block 8 60 7 14:30 20 4 15:00 30 4 14:30 40 4 15:00 61 4 15:00 62 …" at bounding box center [502, 249] width 719 height 289
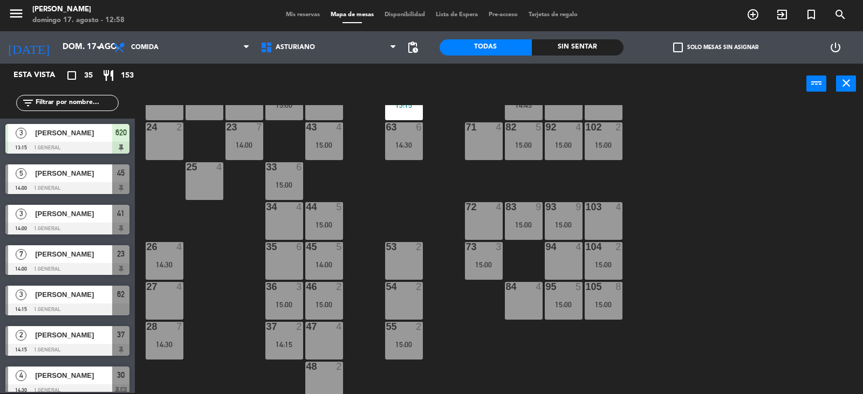
click at [569, 303] on div "15:00" at bounding box center [564, 305] width 38 height 8
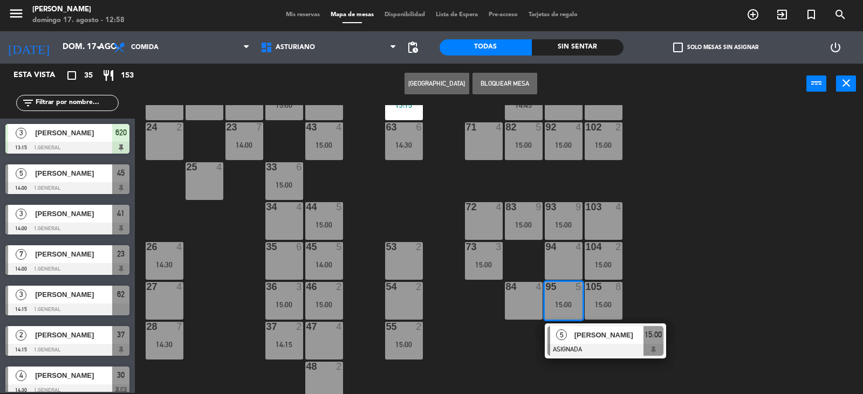
click at [674, 253] on div "1 block 12 2 block 8 60 7 14:30 20 4 15:00 30 4 14:30 40 4 15:00 61 4 15:00 62 …" at bounding box center [502, 249] width 719 height 289
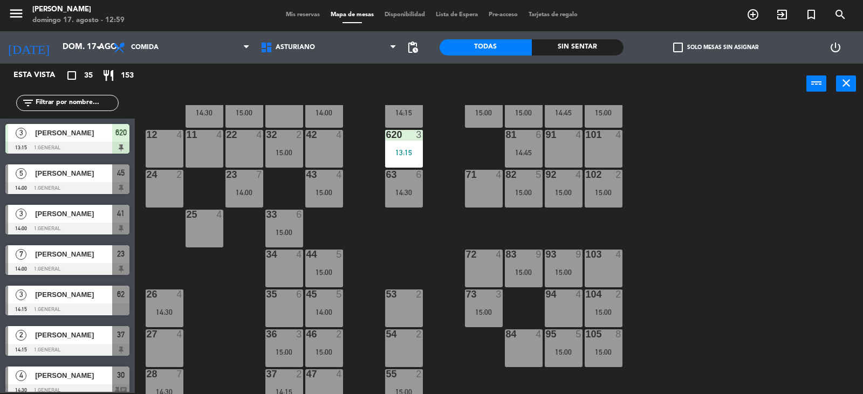
scroll to position [108, 0]
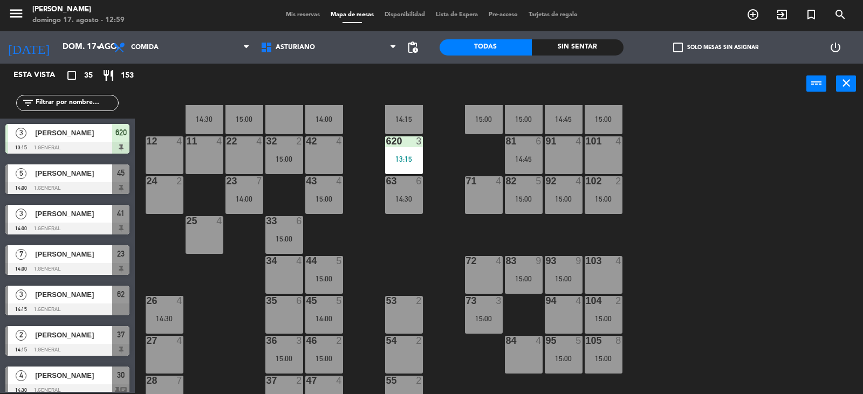
click at [513, 150] on div "81 6 14:45" at bounding box center [524, 155] width 38 height 38
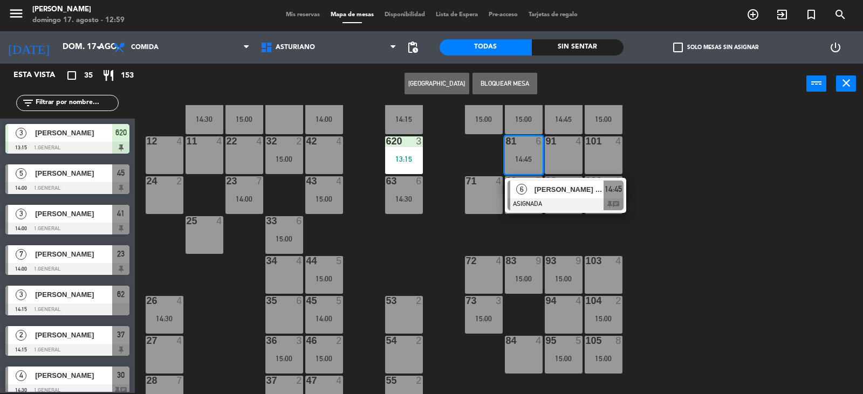
click at [768, 256] on div "1 block 12 2 block 8 60 7 14:30 20 4 15:00 30 4 14:30 40 4 15:00 61 4 15:00 62 …" at bounding box center [502, 249] width 719 height 289
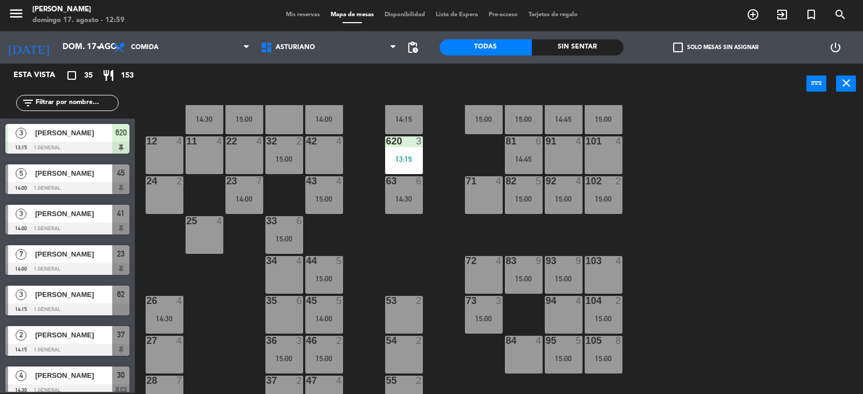
click at [535, 195] on div "15:00" at bounding box center [524, 199] width 38 height 8
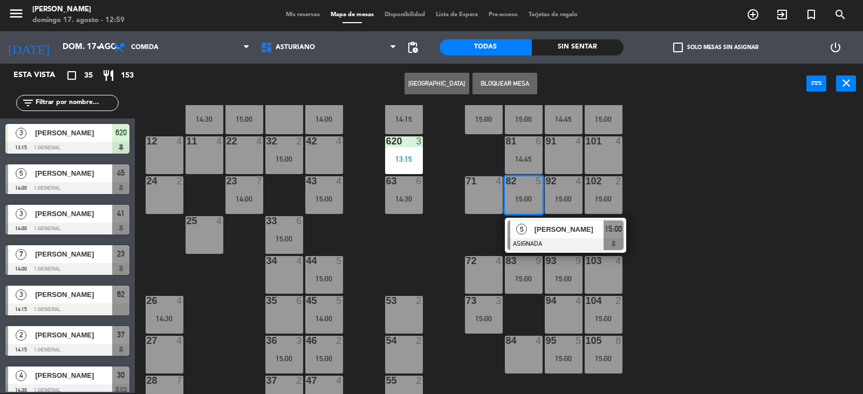
click at [819, 160] on div "1 block 12 2 block 8 60 7 14:30 20 4 15:00 30 4 14:30 40 4 15:00 61 4 15:00 62 …" at bounding box center [502, 249] width 719 height 289
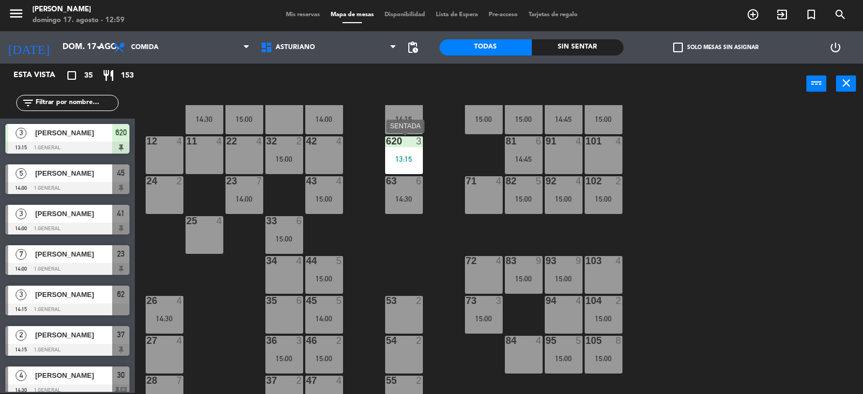
click at [398, 150] on div "620 3 13:15" at bounding box center [404, 155] width 38 height 38
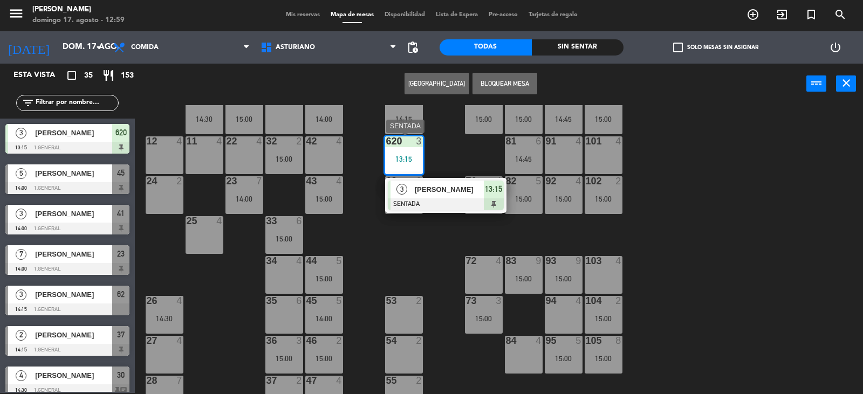
click at [450, 201] on div at bounding box center [446, 204] width 116 height 12
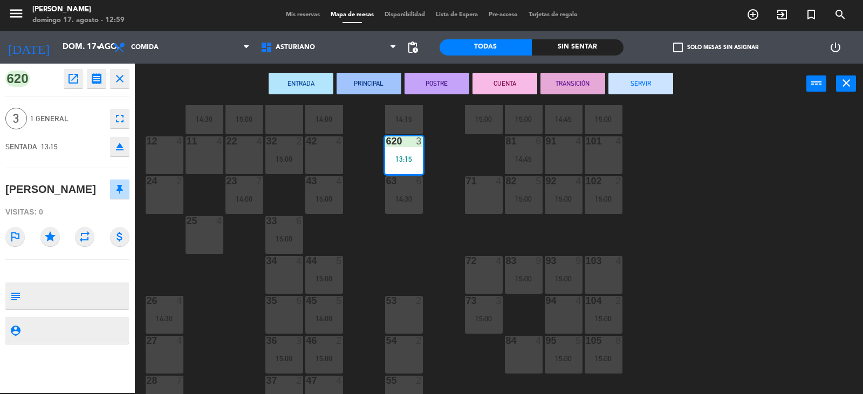
click at [826, 248] on div "1 block 12 2 block 8 60 7 14:30 20 4 15:00 30 4 14:30 40 4 15:00 61 4 15:00 62 …" at bounding box center [502, 249] width 719 height 289
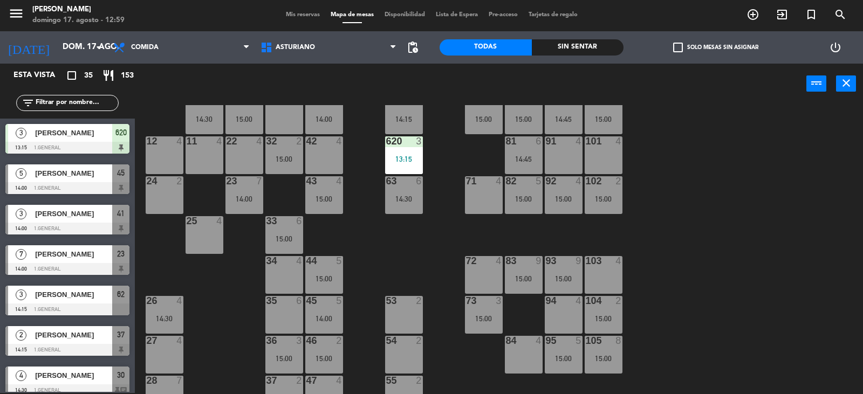
click at [826, 248] on div "1 block 12 2 block 8 60 7 14:30 20 4 15:00 30 4 14:30 40 4 15:00 61 4 15:00 62 …" at bounding box center [502, 249] width 719 height 289
click at [409, 162] on div "13:15" at bounding box center [404, 159] width 38 height 8
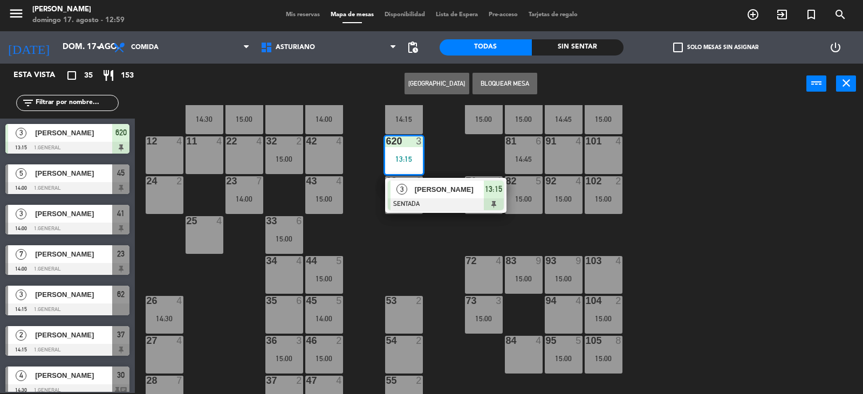
click at [405, 131] on div "62 3 14:15" at bounding box center [404, 116] width 38 height 38
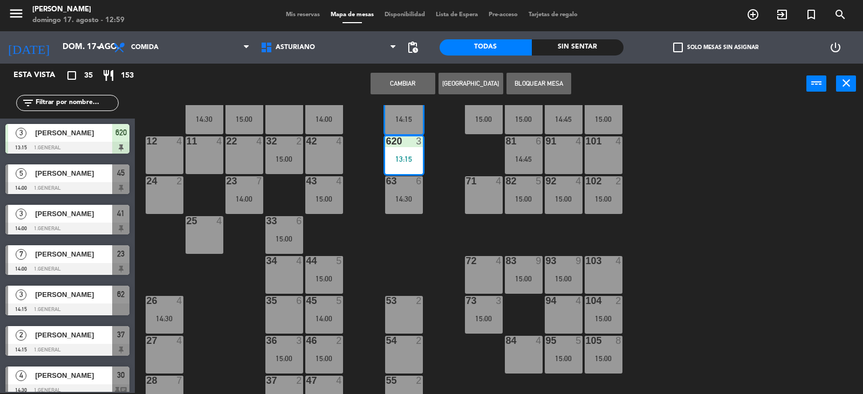
click at [404, 87] on button "Cambiar" at bounding box center [402, 84] width 65 height 22
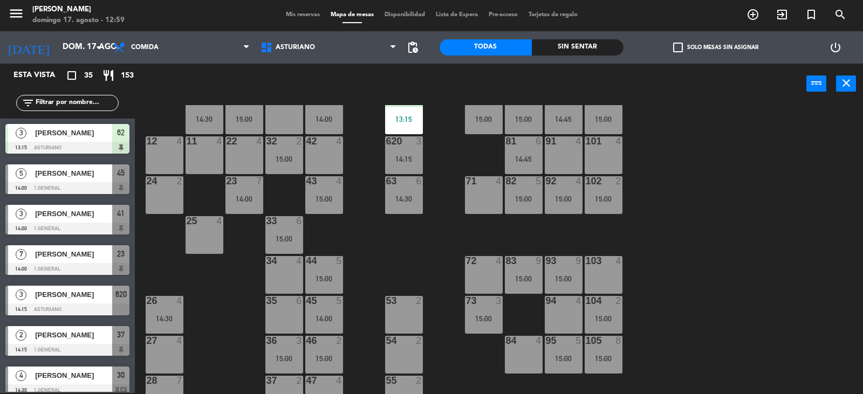
click at [678, 198] on div "1 block 12 2 block 8 60 7 14:30 20 4 15:00 30 4 14:30 40 4 15:00 61 4 15:00 62 …" at bounding box center [502, 249] width 719 height 289
click at [836, 298] on div "1 block 12 2 block 8 60 7 14:30 20 4 15:00 30 4 14:30 40 4 15:00 61 4 15:00 62 …" at bounding box center [502, 249] width 719 height 289
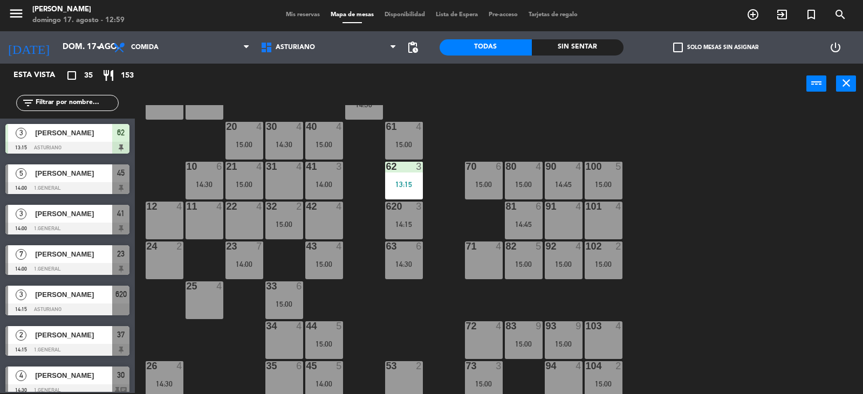
scroll to position [0, 0]
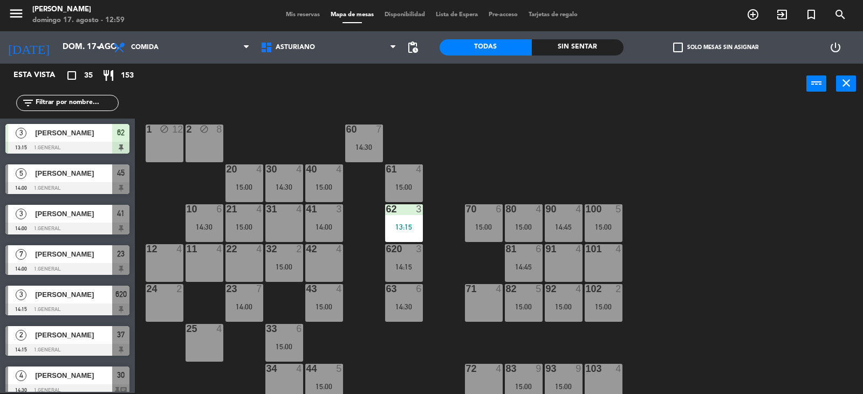
click at [691, 331] on div "1 block 12 2 block 8 60 7 14:30 20 4 15:00 30 4 14:30 40 4 15:00 61 4 15:00 62 …" at bounding box center [502, 249] width 719 height 289
click at [272, 183] on div "14:30" at bounding box center [284, 187] width 38 height 8
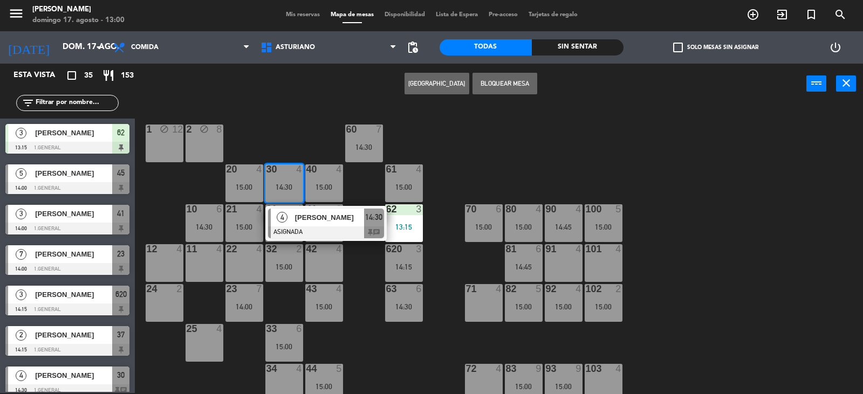
click at [512, 162] on div "1 block 12 2 block 8 60 7 14:30 20 4 15:00 30 4 14:30 4 DR ENRIQUE HERNANDEZ AS…" at bounding box center [502, 249] width 719 height 289
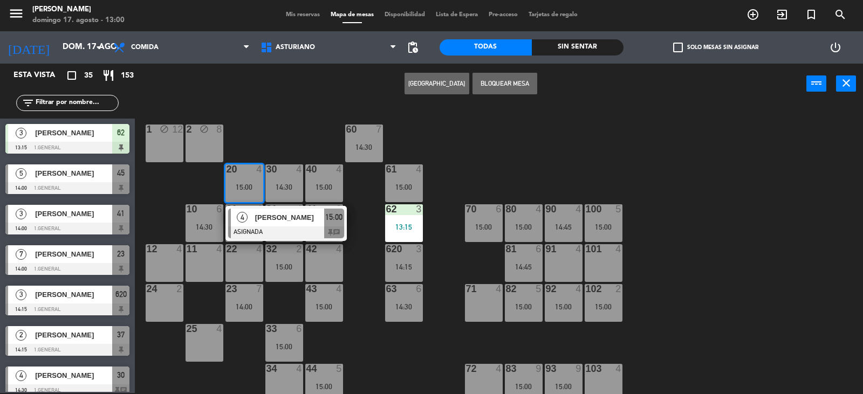
click at [509, 168] on div "1 block 12 2 block 8 60 7 14:30 20 4 15:00 4 MIGUEL NIETO ASIGNADA 15:00 chat 3…" at bounding box center [502, 249] width 719 height 289
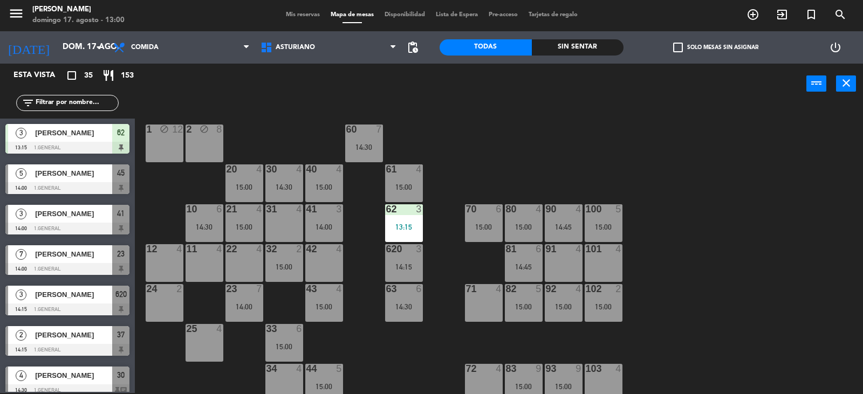
click at [319, 178] on div "40 4 15:00" at bounding box center [324, 183] width 38 height 38
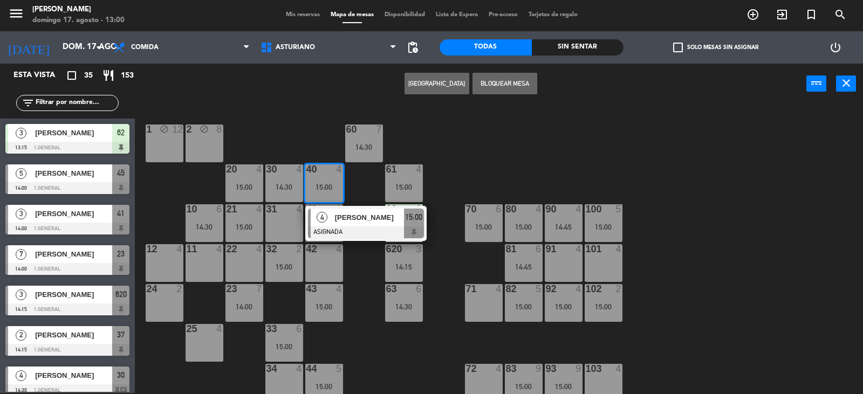
click at [553, 112] on div "1 block 12 2 block 8 60 7 14:30 20 4 15:00 30 4 14:30 40 4 15:00 4 FELIX SANTAE…" at bounding box center [502, 249] width 719 height 289
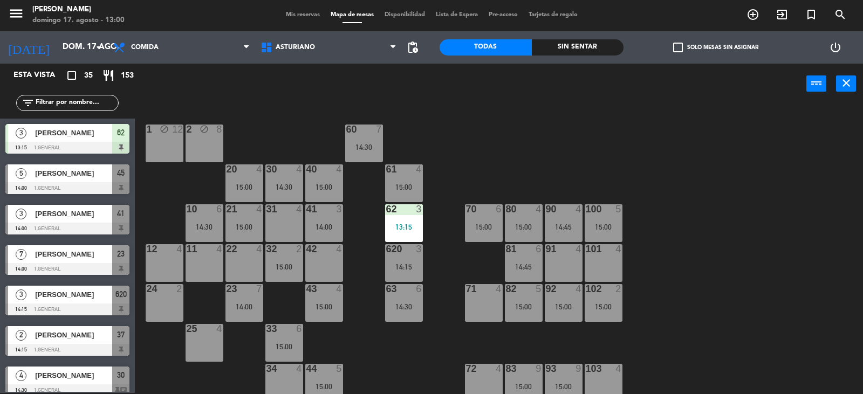
click at [205, 220] on div "10 6 14:30" at bounding box center [204, 223] width 38 height 38
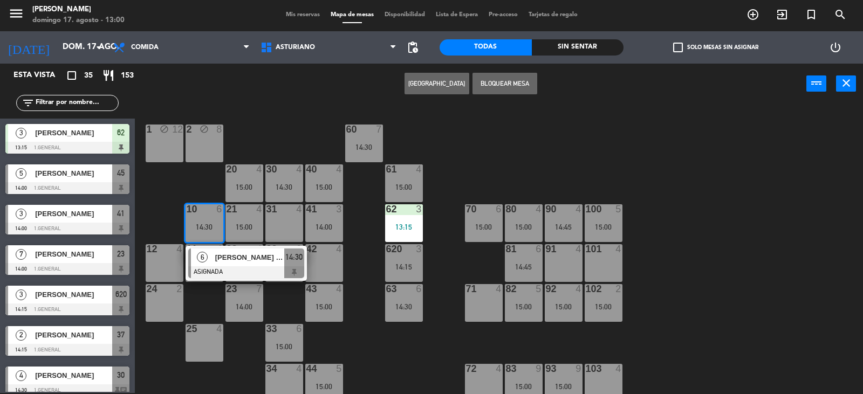
click at [475, 143] on div "1 block 12 2 block 8 60 7 14:30 20 4 15:00 30 4 14:30 40 4 15:00 61 4 15:00 62 …" at bounding box center [502, 249] width 719 height 289
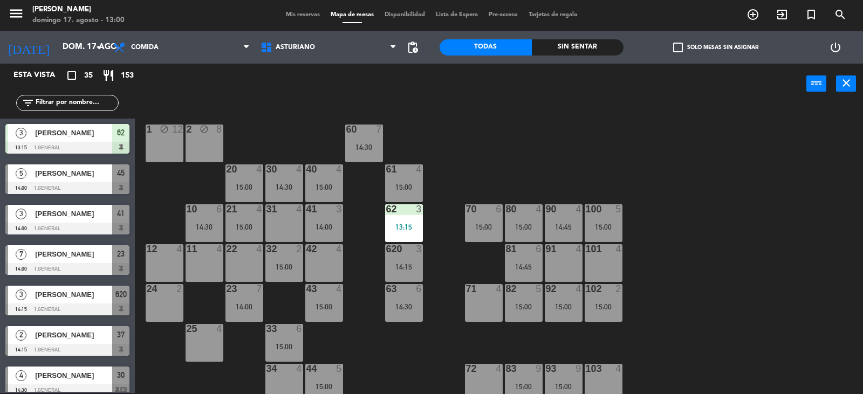
click at [247, 219] on div "21 4 15:00" at bounding box center [244, 223] width 38 height 38
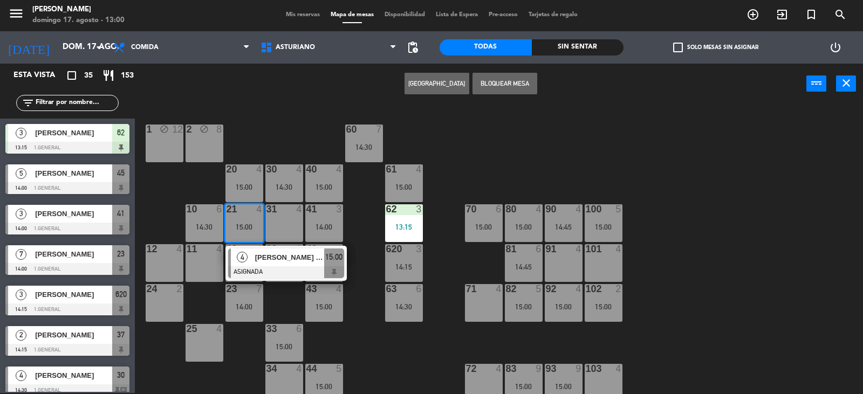
click at [450, 177] on div "1 block 12 2 block 8 60 7 14:30 20 4 15:00 30 4 14:30 40 4 15:00 61 4 15:00 62 …" at bounding box center [502, 249] width 719 height 289
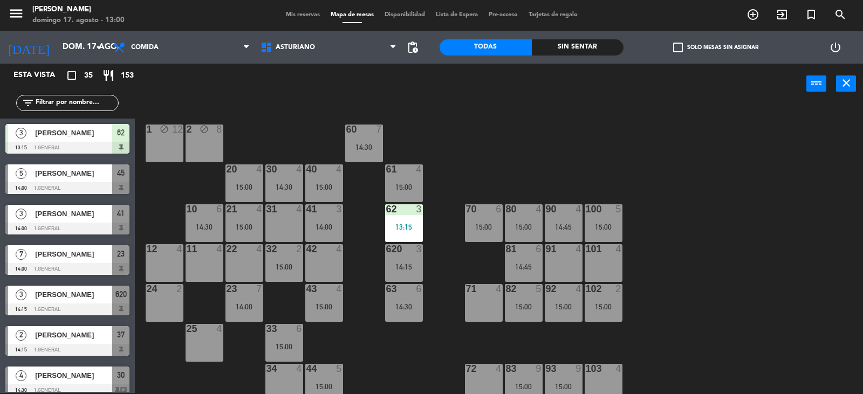
click at [289, 263] on div "15:00" at bounding box center [284, 267] width 38 height 8
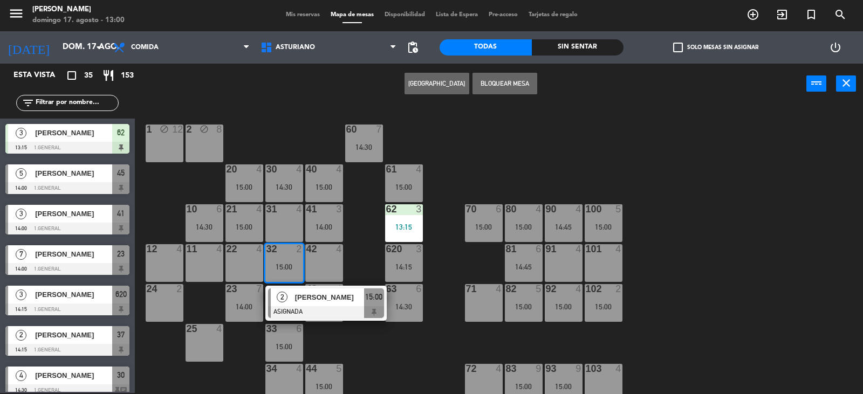
click at [360, 354] on div "1 block 12 2 block 8 60 7 14:30 20 4 15:00 30 4 14:30 40 4 15:00 61 4 15:00 62 …" at bounding box center [502, 249] width 719 height 289
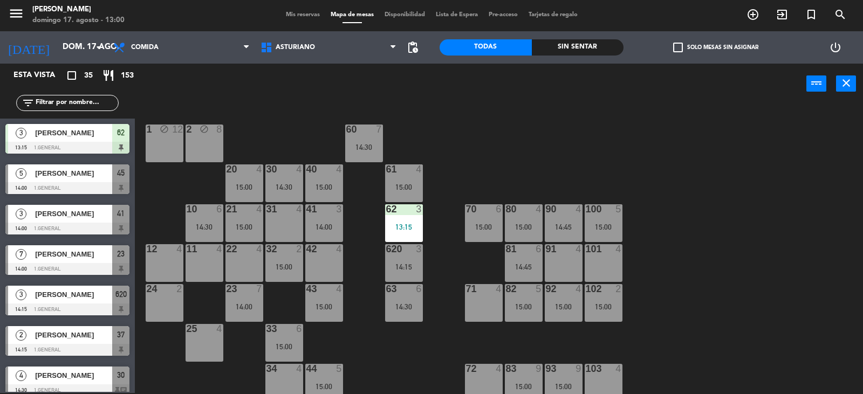
click at [276, 280] on div "32 2 15:00" at bounding box center [284, 263] width 38 height 38
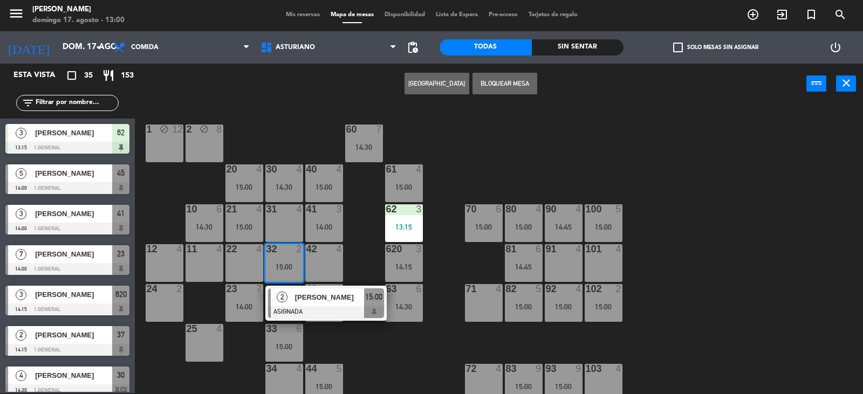
click at [481, 155] on div "1 block 12 2 block 8 60 7 14:30 20 4 15:00 30 4 14:30 40 4 15:00 61 4 15:00 62 …" at bounding box center [502, 249] width 719 height 289
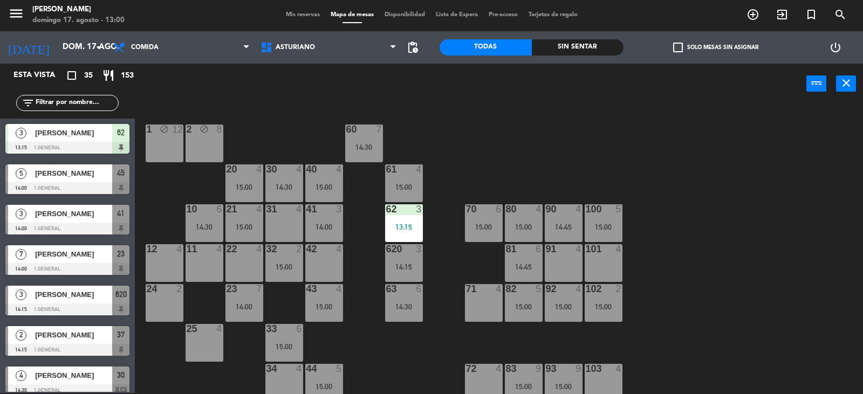
click at [249, 180] on div "20 4 15:00" at bounding box center [244, 183] width 38 height 38
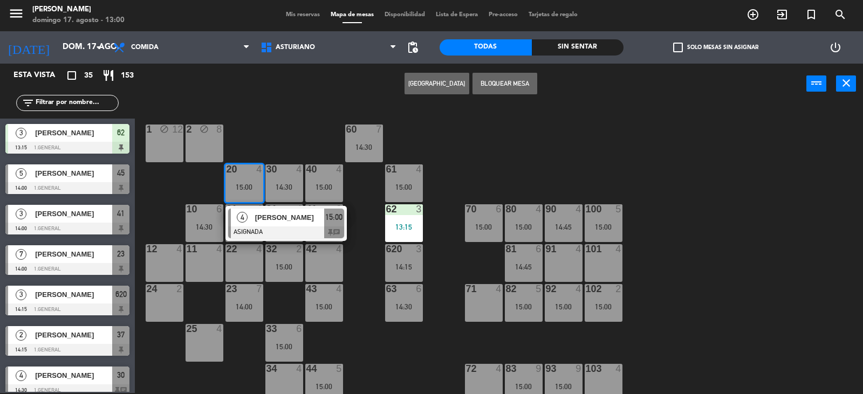
click at [279, 126] on div "1 block 12 2 block 8 60 7 14:30 20 4 15:00 4 MIGUEL NIETO ASIGNADA 15:00 chat 3…" at bounding box center [502, 249] width 719 height 289
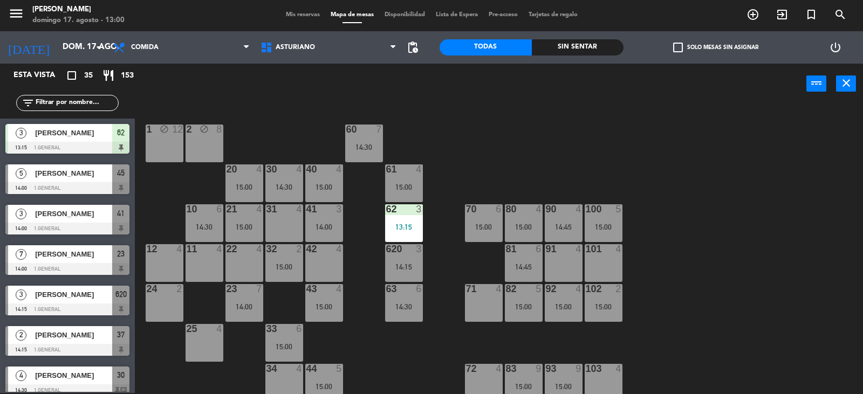
click at [401, 174] on div at bounding box center [404, 169] width 18 height 10
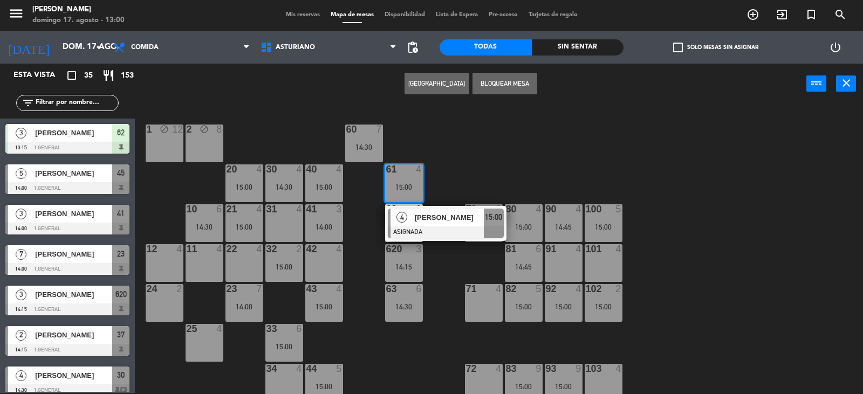
click at [529, 145] on div "1 block 12 2 block 8 60 7 14:30 20 4 15:00 30 4 14:30 40 4 15:00 61 4 15:00 4 a…" at bounding box center [502, 249] width 719 height 289
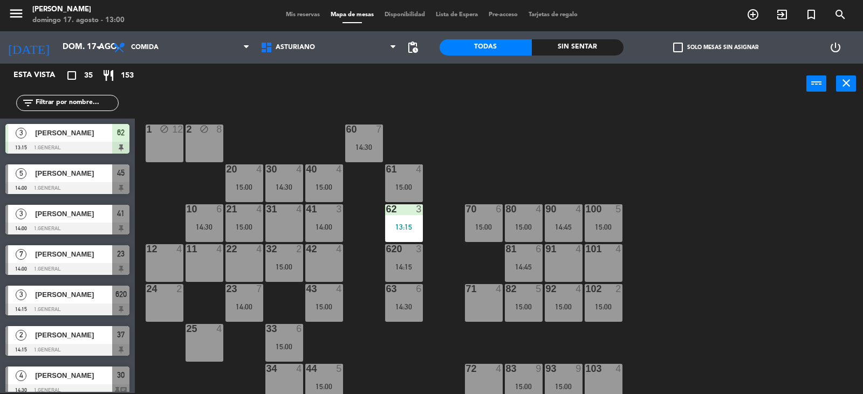
click at [404, 258] on div "620 3 14:15" at bounding box center [404, 263] width 38 height 38
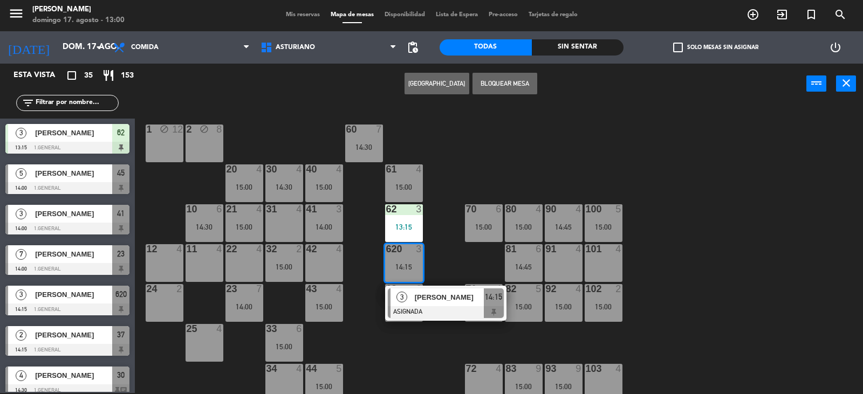
click at [443, 209] on div "1 block 12 2 block 8 60 7 14:30 20 4 15:00 30 4 14:30 40 4 15:00 61 4 15:00 62 …" at bounding box center [502, 249] width 719 height 289
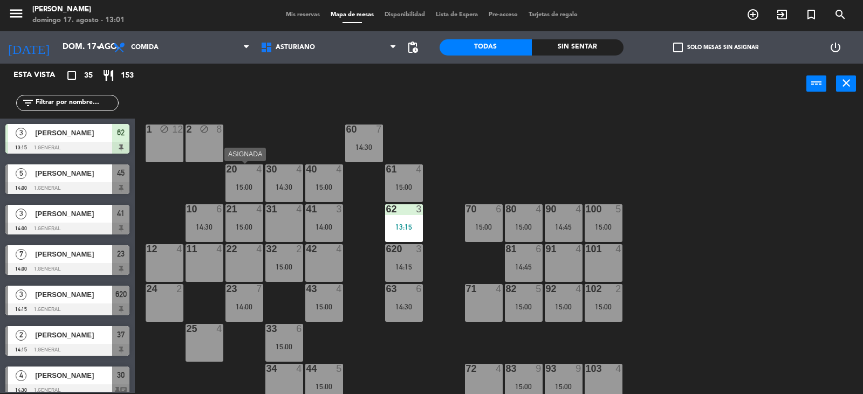
click at [250, 183] on div "15:00" at bounding box center [244, 187] width 38 height 8
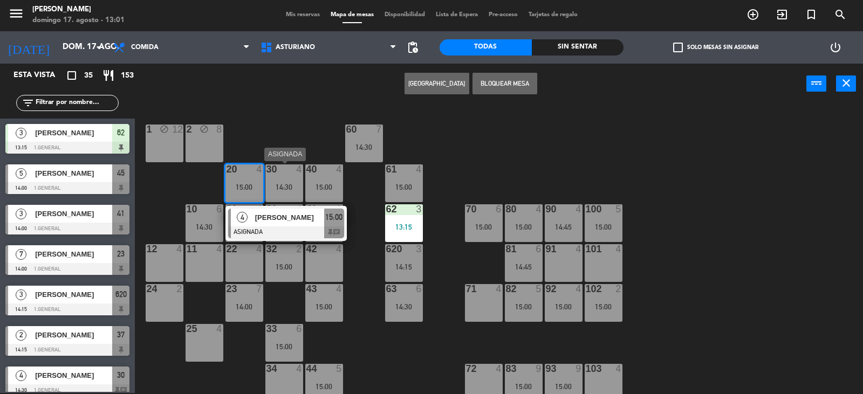
drag, startPoint x: 267, startPoint y: 187, endPoint x: 295, endPoint y: 195, distance: 28.7
click at [267, 187] on div "14:30" at bounding box center [284, 187] width 38 height 8
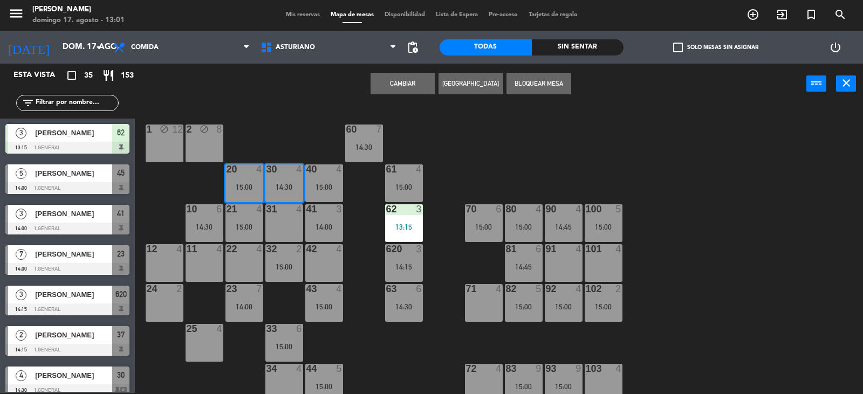
click at [433, 165] on div "1 block 12 2 block 8 60 7 14:30 20 4 15:00 30 4 14:30 40 4 15:00 61 4 15:00 62 …" at bounding box center [502, 249] width 719 height 289
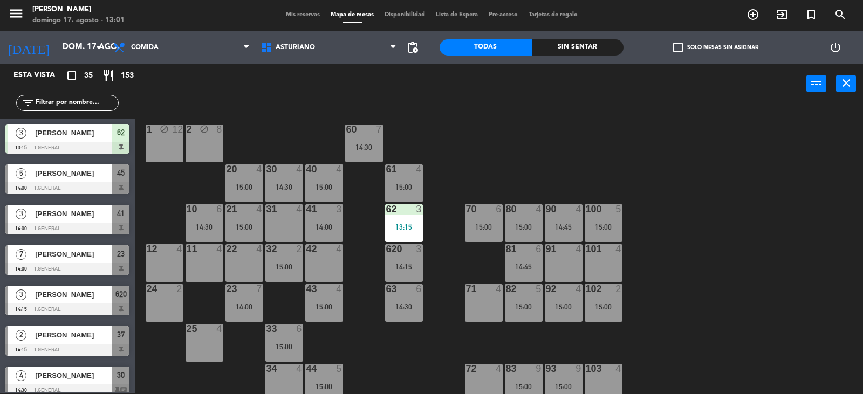
click at [252, 177] on div "20 4 15:00" at bounding box center [244, 183] width 38 height 38
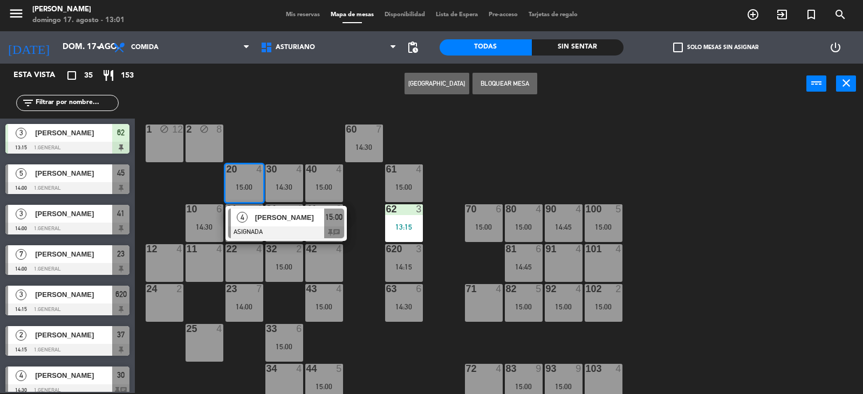
click at [301, 237] on div at bounding box center [286, 232] width 116 height 12
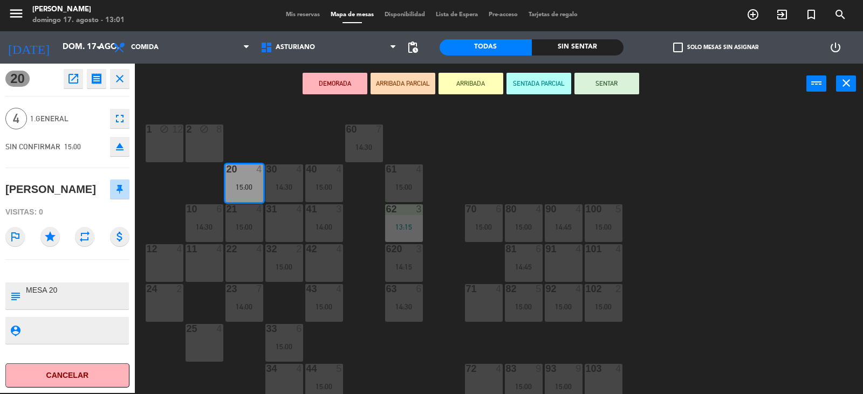
click at [478, 150] on div "1 block 12 2 block 8 60 7 14:30 20 4 15:00 30 4 14:30 40 4 15:00 61 4 15:00 62 …" at bounding box center [502, 249] width 719 height 289
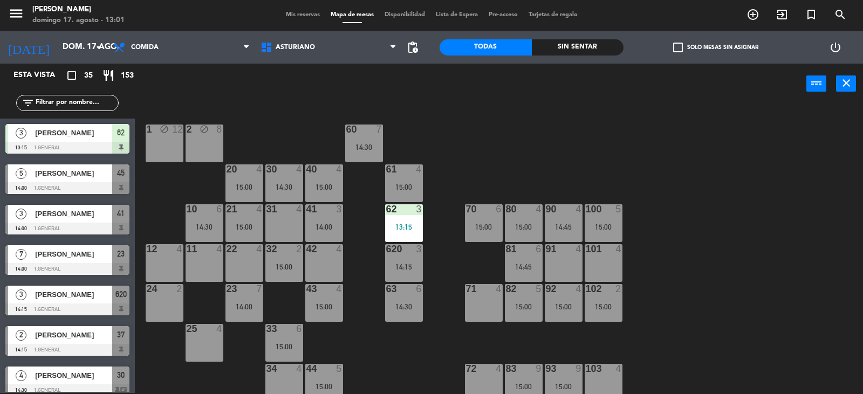
scroll to position [257, 0]
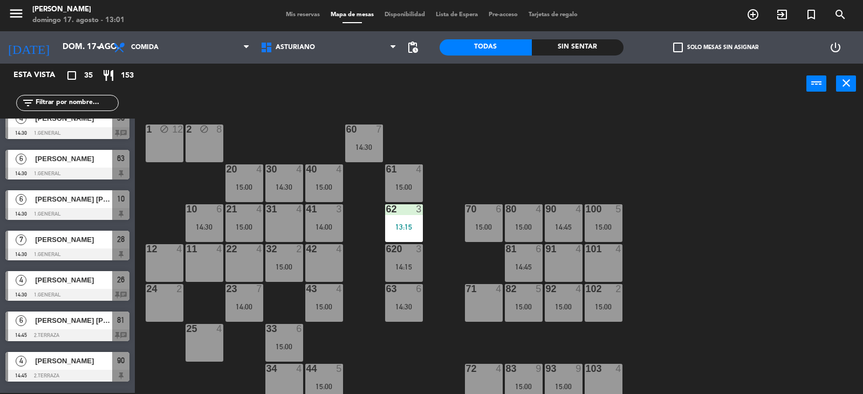
click at [319, 178] on div "40 4 15:00" at bounding box center [324, 183] width 38 height 38
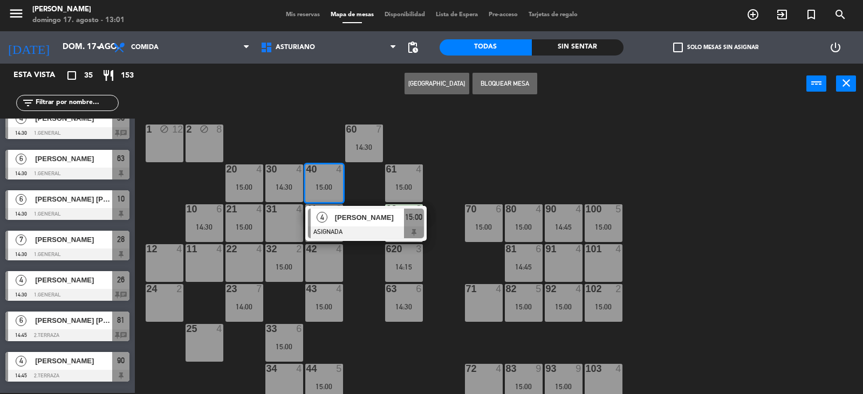
click at [350, 226] on div at bounding box center [366, 232] width 116 height 12
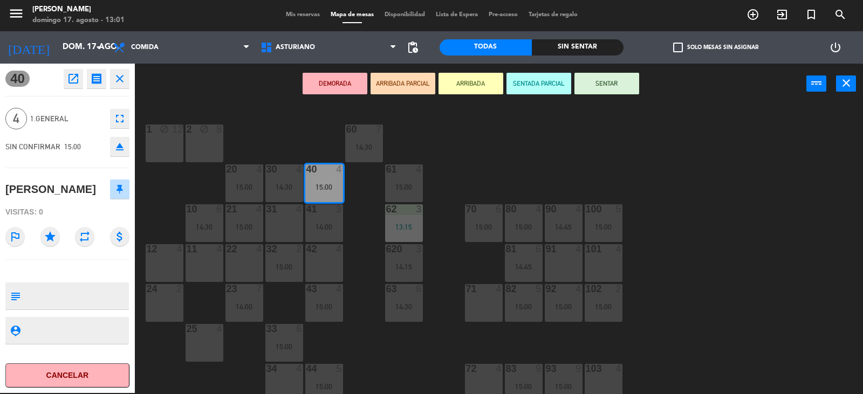
click at [513, 164] on div "1 block 12 2 block 8 60 7 14:30 20 4 15:00 30 4 14:30 40 4 15:00 61 4 15:00 62 …" at bounding box center [502, 249] width 719 height 289
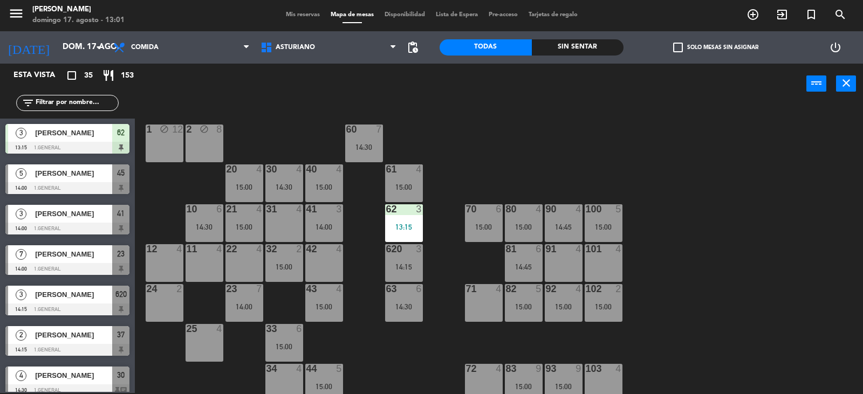
scroll to position [1, 0]
drag, startPoint x: 534, startPoint y: 157, endPoint x: 516, endPoint y: 157, distance: 17.8
click at [535, 157] on div "1 block 12 2 block 8 60 7 14:30 20 4 15:00 30 4 14:30 40 4 15:00 61 6 62 3 13:1…" at bounding box center [502, 249] width 719 height 289
click at [519, 302] on div "82 5 15:00" at bounding box center [524, 303] width 38 height 38
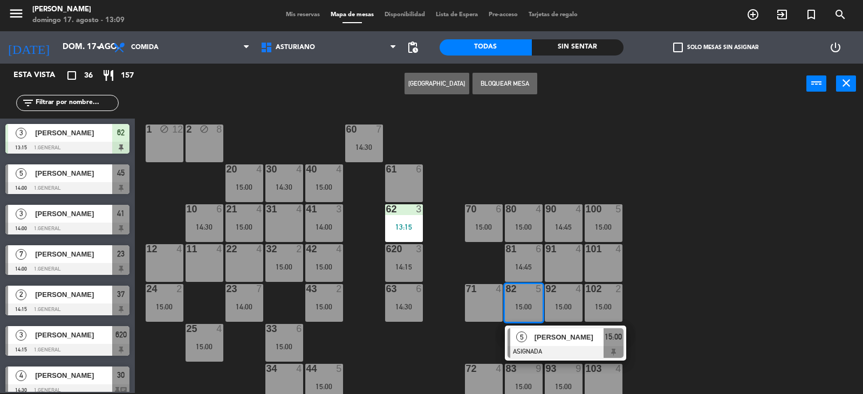
click at [671, 274] on div "1 block 12 2 block 8 60 7 14:30 20 4 15:00 30 4 14:30 40 4 15:00 61 6 62 3 13:1…" at bounding box center [502, 249] width 719 height 289
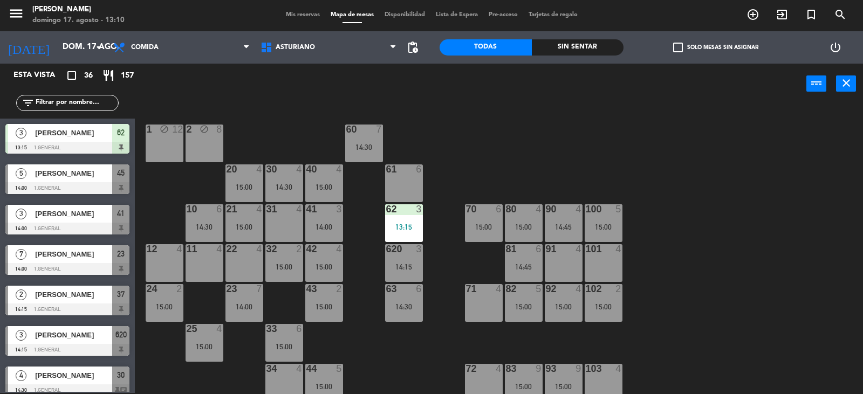
click at [762, 302] on div "1 block 12 2 block 8 60 7 14:30 20 4 15:00 30 4 14:30 40 4 15:00 61 6 62 3 13:1…" at bounding box center [502, 249] width 719 height 289
click at [761, 302] on div "1 block 12 2 block 8 60 7 14:30 20 4 15:00 30 4 14:30 40 4 15:00 61 6 62 3 13:1…" at bounding box center [502, 249] width 719 height 289
click at [719, 319] on div "1 block 12 2 block 8 60 7 14:30 20 4 15:00 30 4 14:30 40 4 15:00 61 6 62 3 13:1…" at bounding box center [502, 249] width 719 height 289
click at [751, 281] on div "1 block 12 2 block 8 60 7 14:30 20 4 15:00 30 4 14:30 40 4 15:00 61 6 62 3 13:1…" at bounding box center [502, 249] width 719 height 289
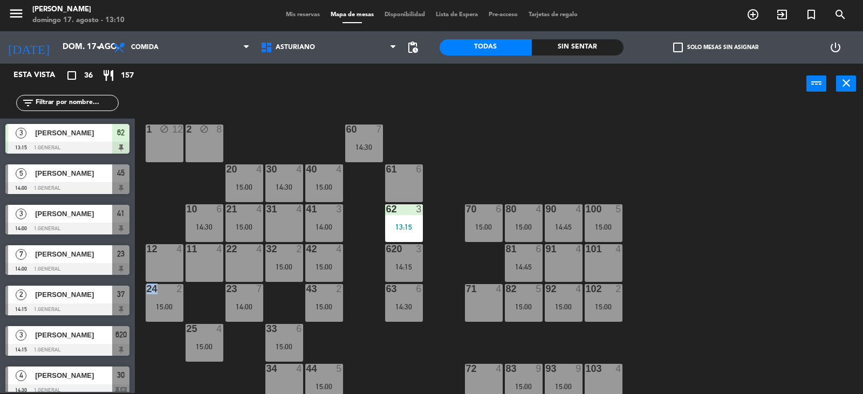
click at [751, 281] on div "1 block 12 2 block 8 60 7 14:30 20 4 15:00 30 4 14:30 40 4 15:00 61 6 62 3 13:1…" at bounding box center [502, 249] width 719 height 289
drag, startPoint x: 770, startPoint y: 252, endPoint x: 720, endPoint y: 261, distance: 50.9
click at [779, 252] on div "1 block 12 2 block 8 60 7 14:30 20 4 15:00 30 4 14:30 40 4 15:00 61 6 62 3 13:1…" at bounding box center [502, 249] width 719 height 289
click at [612, 225] on div "15:00" at bounding box center [603, 227] width 38 height 8
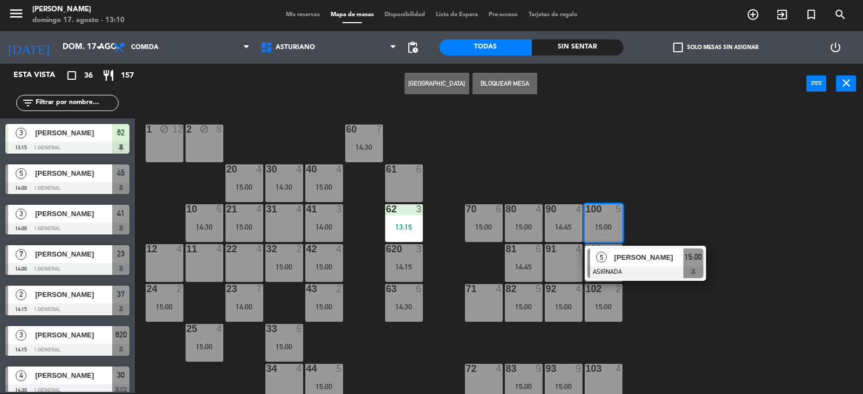
click at [686, 191] on div "1 block 12 2 block 8 60 7 14:30 20 4 15:00 30 4 14:30 40 4 15:00 61 6 62 3 13:1…" at bounding box center [502, 249] width 719 height 289
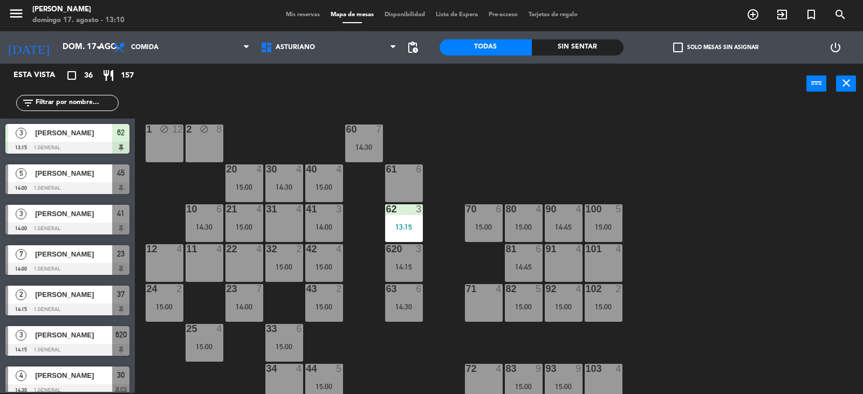
click at [568, 218] on div "90 4 14:45" at bounding box center [564, 223] width 38 height 38
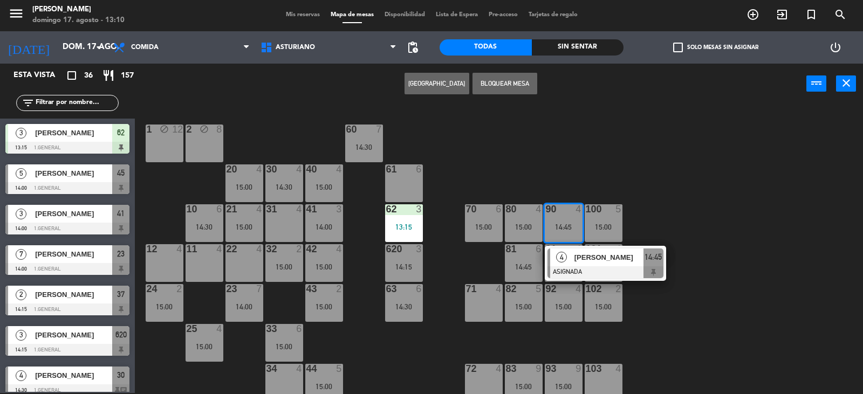
click at [672, 167] on div "1 block 12 2 block 8 60 7 14:30 20 4 15:00 30 4 14:30 40 4 15:00 61 6 62 3 13:1…" at bounding box center [502, 249] width 719 height 289
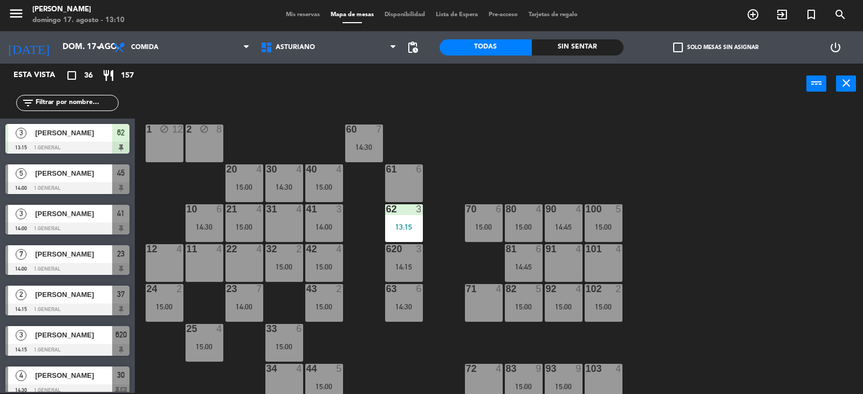
click at [526, 219] on div "80 4 15:00" at bounding box center [524, 223] width 38 height 38
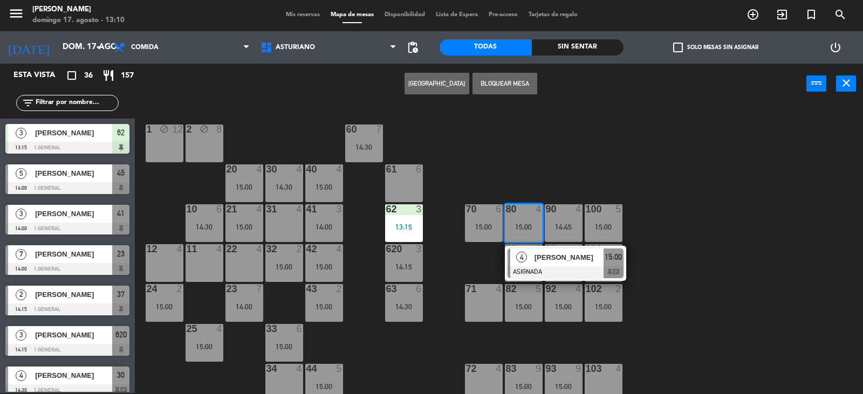
click at [568, 151] on div "1 block 12 2 block 8 60 7 14:30 20 4 15:00 30 4 14:30 40 4 15:00 61 6 62 3 13:1…" at bounding box center [502, 249] width 719 height 289
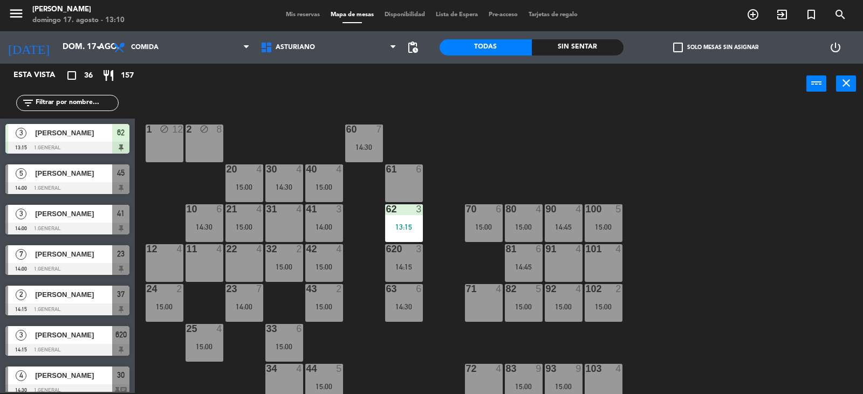
click at [526, 260] on div "81 6 14:45" at bounding box center [524, 263] width 38 height 38
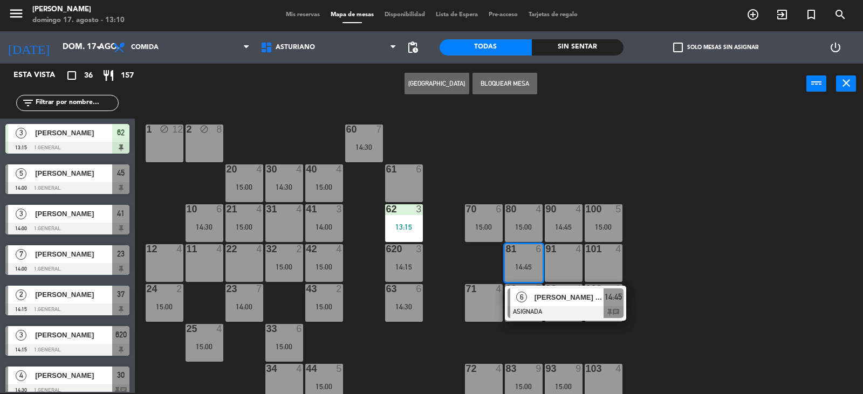
click at [717, 238] on div "1 block 12 2 block 8 60 7 14:30 20 4 15:00 30 4 14:30 40 4 15:00 61 6 62 3 13:1…" at bounding box center [502, 249] width 719 height 289
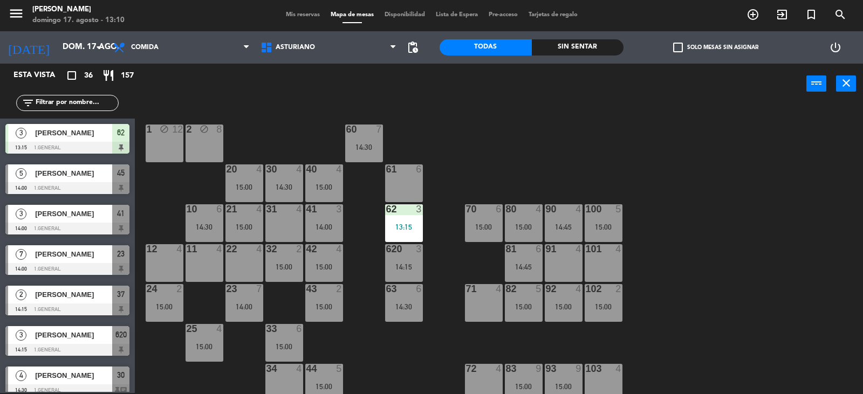
click at [552, 308] on div "15:00" at bounding box center [564, 307] width 38 height 8
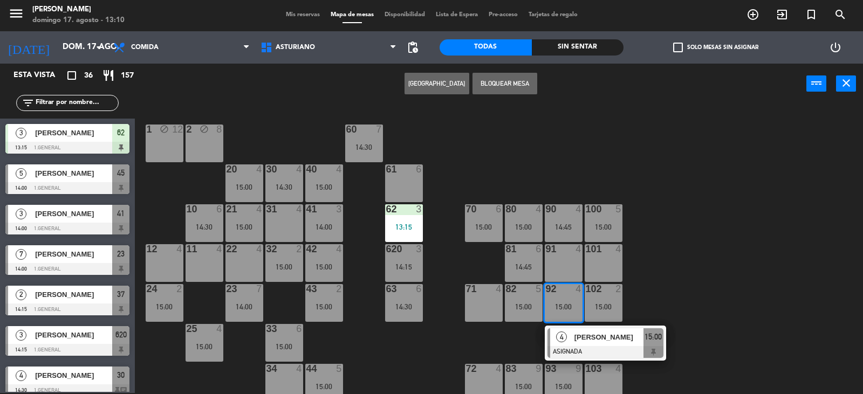
click at [727, 278] on div "1 block 12 2 block 8 60 7 14:30 20 4 15:00 30 4 14:30 40 4 15:00 61 6 62 3 13:1…" at bounding box center [502, 249] width 719 height 289
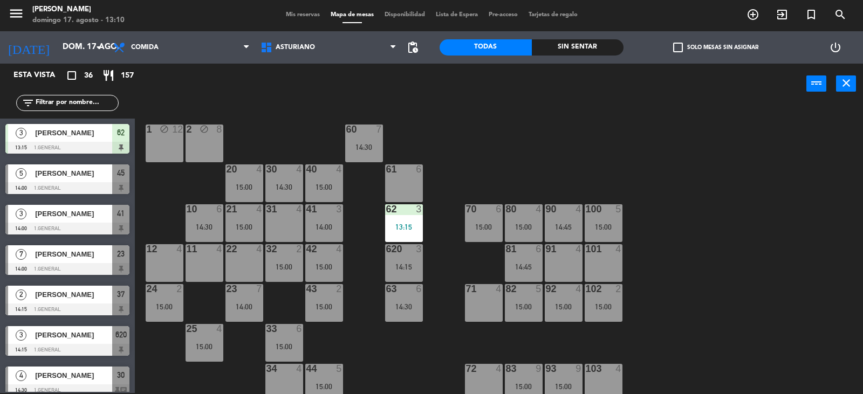
click at [612, 300] on div "102 2 15:00" at bounding box center [603, 303] width 38 height 38
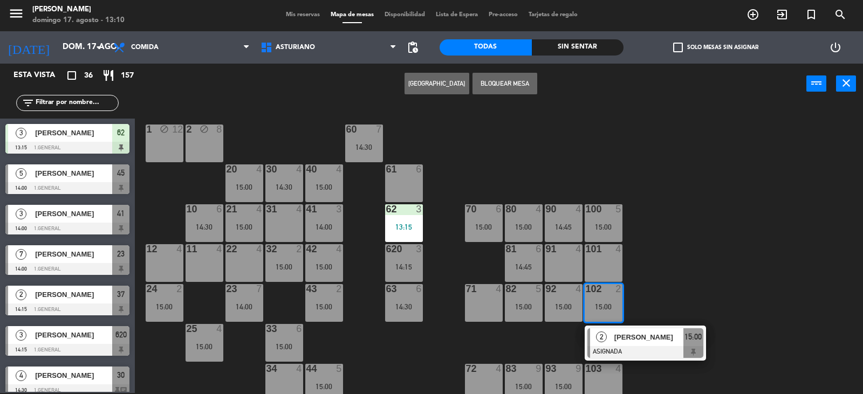
click at [650, 288] on div "1 block 12 2 block 8 60 7 14:30 20 4 15:00 30 4 14:30 40 4 15:00 61 6 62 3 13:1…" at bounding box center [502, 249] width 719 height 289
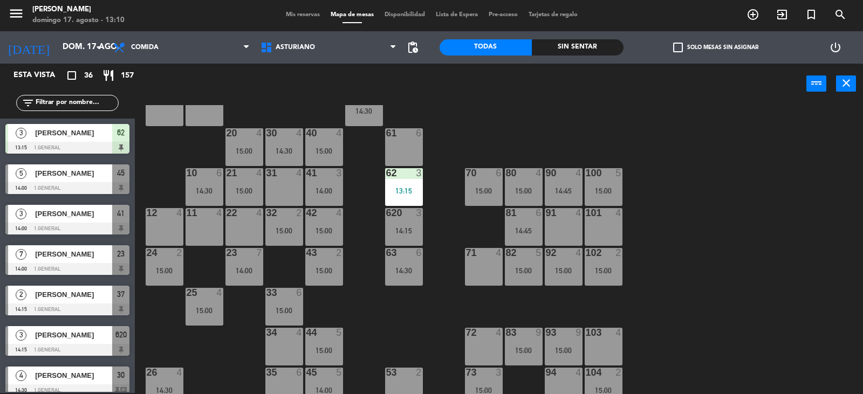
scroll to position [54, 0]
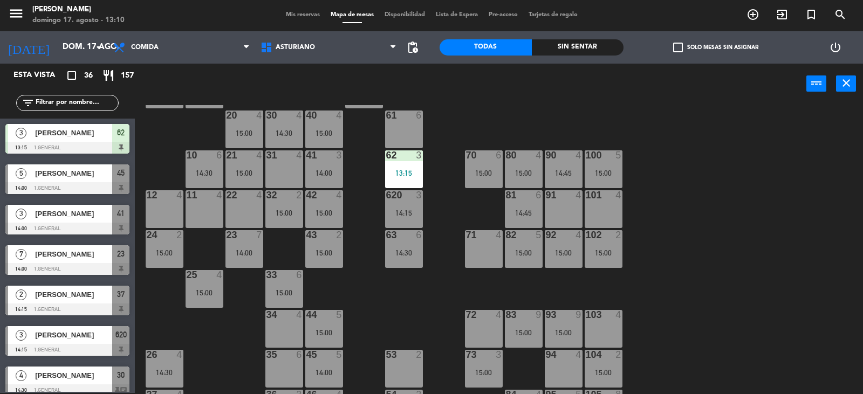
click at [563, 334] on div "15:00" at bounding box center [564, 333] width 38 height 8
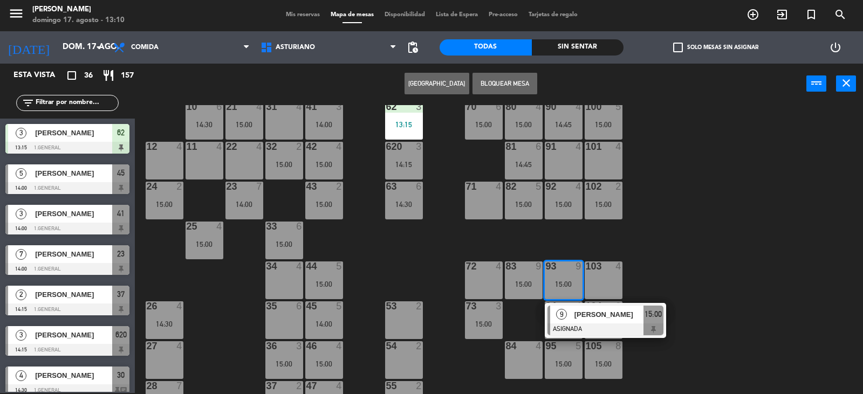
scroll to position [108, 0]
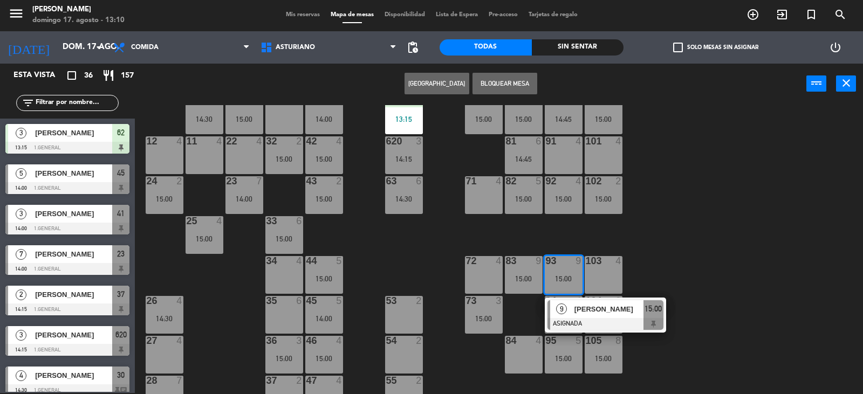
click at [680, 258] on div "1 block 12 2 block 8 60 7 14:30 20 4 15:00 30 4 14:30 40 4 15:00 61 6 62 3 13:1…" at bounding box center [502, 249] width 719 height 289
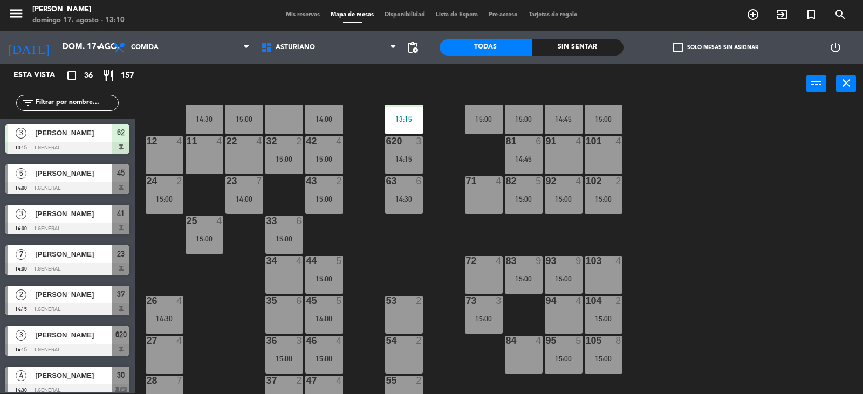
click at [607, 318] on div "15:00" at bounding box center [603, 319] width 38 height 8
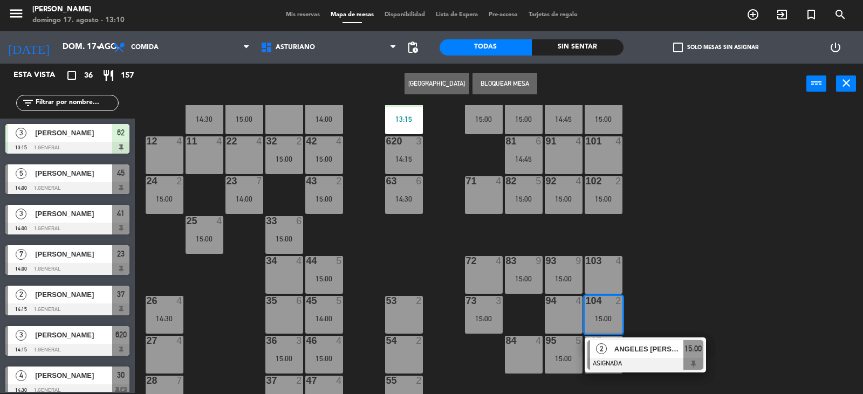
click at [669, 295] on div "1 block 12 2 block 8 60 7 14:30 20 4 15:00 30 4 14:30 40 4 15:00 61 6 62 3 13:1…" at bounding box center [502, 249] width 719 height 289
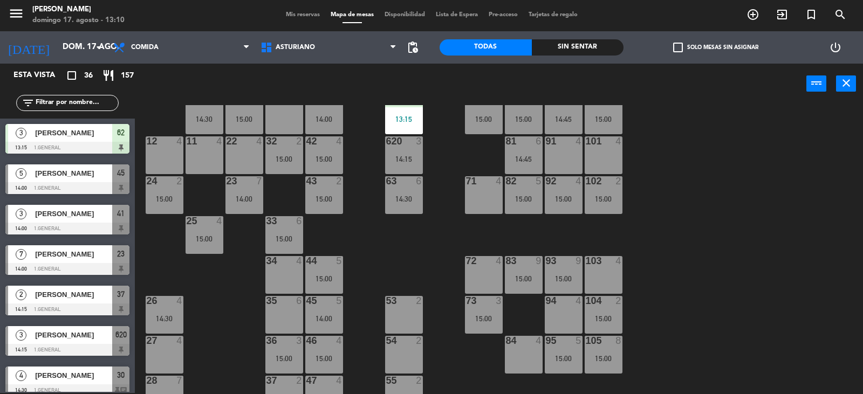
click at [603, 346] on div "105 8" at bounding box center [603, 341] width 38 height 11
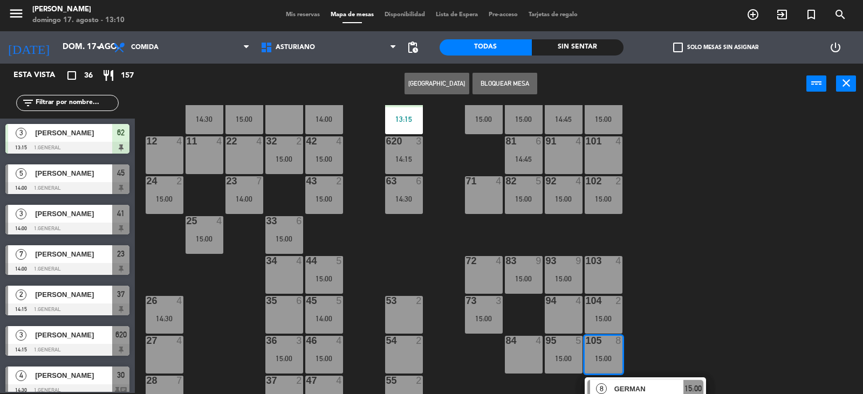
click at [676, 302] on div "1 block 12 2 block 8 60 7 14:30 20 4 15:00 30 4 14:30 40 4 15:00 61 6 62 3 13:1…" at bounding box center [502, 249] width 719 height 289
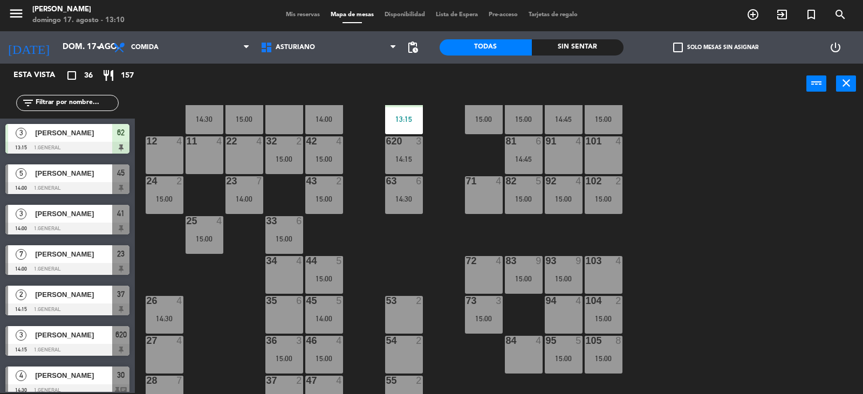
click at [575, 354] on div "95 5 15:00" at bounding box center [564, 355] width 38 height 38
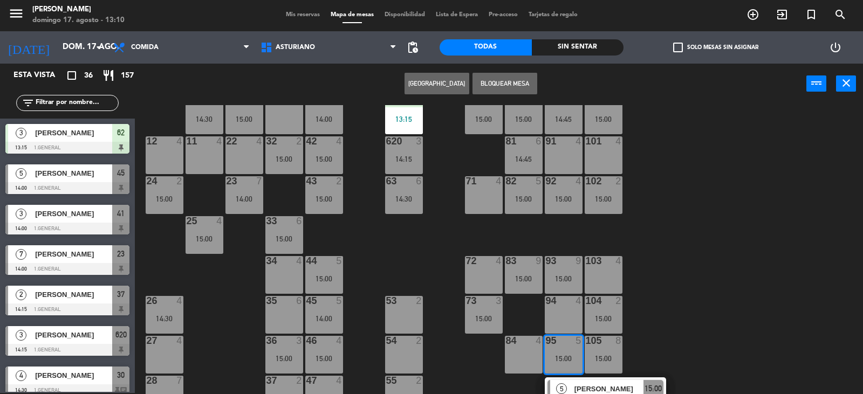
click at [684, 330] on div "1 block 12 2 block 8 60 7 14:30 20 4 15:00 30 4 14:30 40 4 15:00 61 6 62 3 13:1…" at bounding box center [502, 249] width 719 height 289
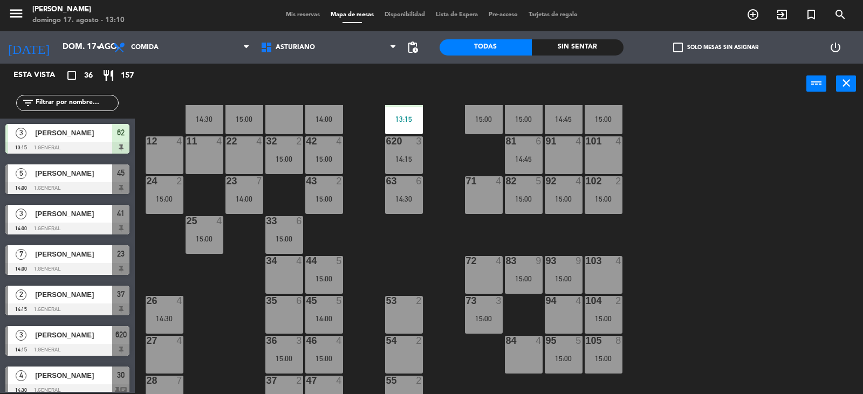
click at [497, 318] on div "15:00" at bounding box center [484, 319] width 38 height 8
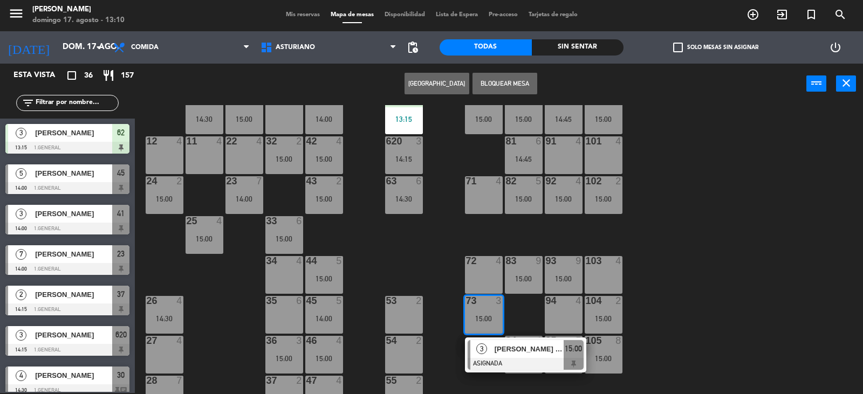
click at [702, 264] on div "1 block 12 2 block 8 60 7 14:30 20 4 15:00 30 4 14:30 40 4 15:00 61 6 62 3 13:1…" at bounding box center [502, 249] width 719 height 289
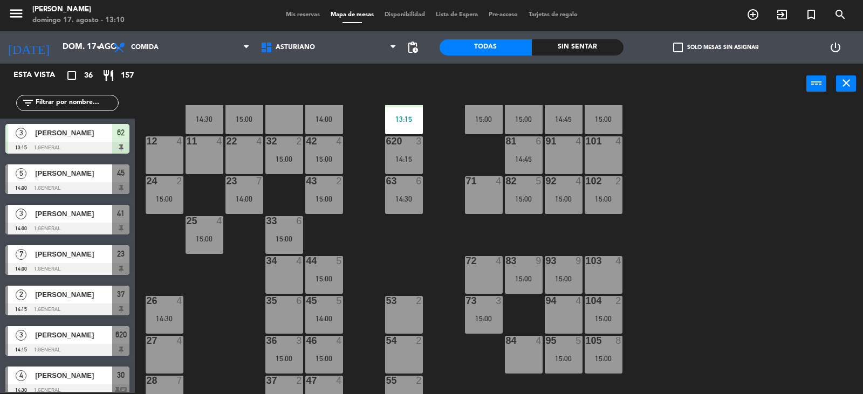
click at [257, 183] on div "7" at bounding box center [259, 181] width 6 height 10
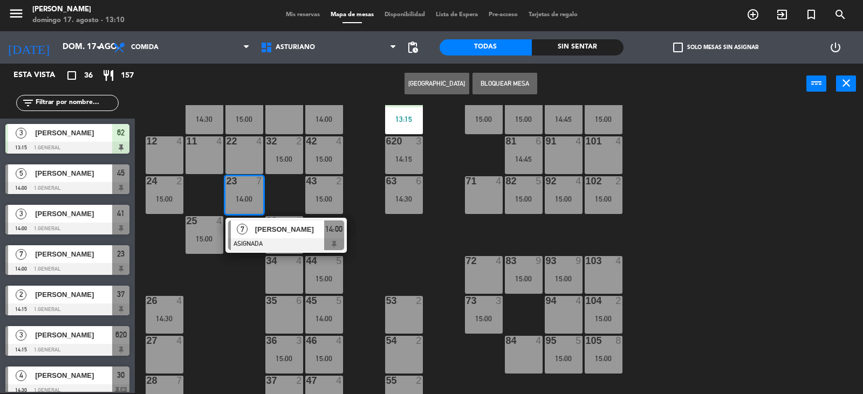
click at [368, 257] on div "1 block 12 2 block 8 60 7 14:30 20 4 15:00 30 4 14:30 40 4 15:00 61 6 62 3 13:1…" at bounding box center [502, 249] width 719 height 289
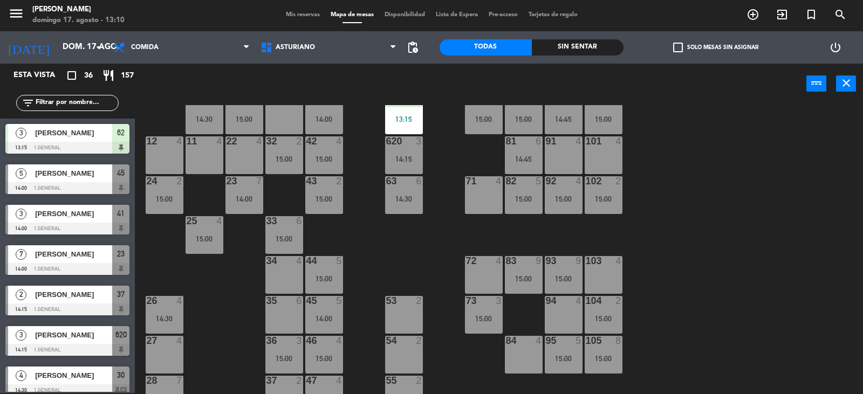
click at [233, 198] on div "14:00" at bounding box center [244, 199] width 38 height 8
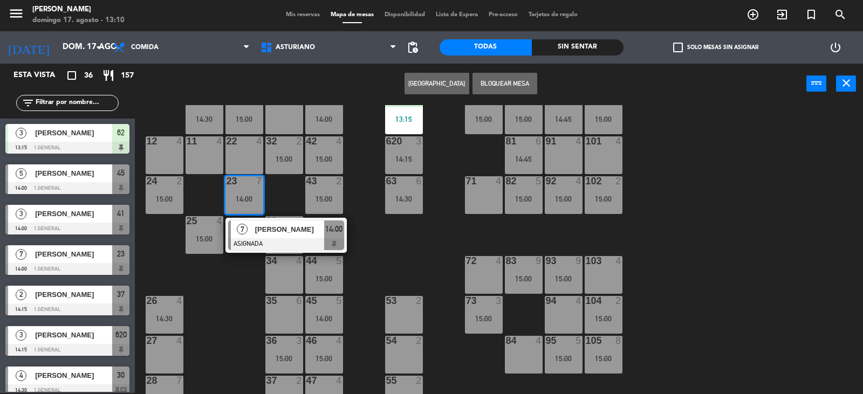
click at [278, 238] on div at bounding box center [286, 244] width 116 height 12
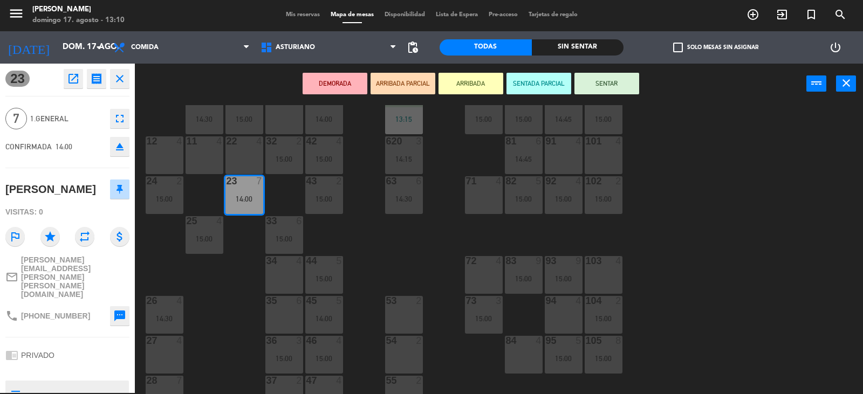
click at [374, 254] on div "1 block 12 2 block 8 60 7 14:30 20 4 15:00 30 4 14:30 40 4 15:00 61 6 62 3 13:1…" at bounding box center [502, 249] width 719 height 289
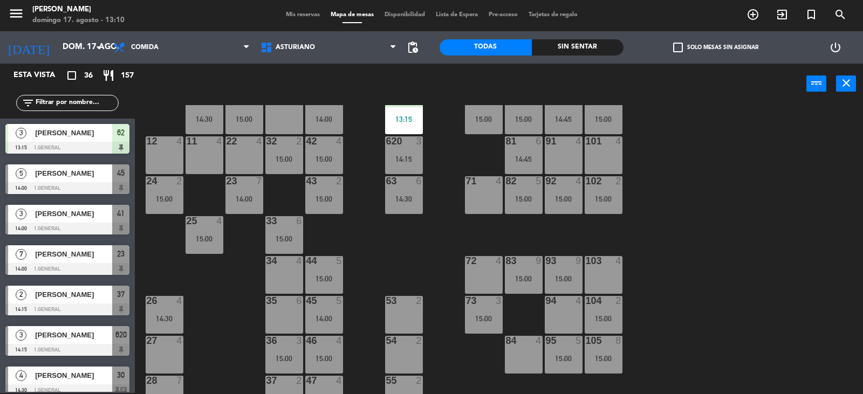
click at [157, 191] on div "24 2 15:00" at bounding box center [165, 195] width 38 height 38
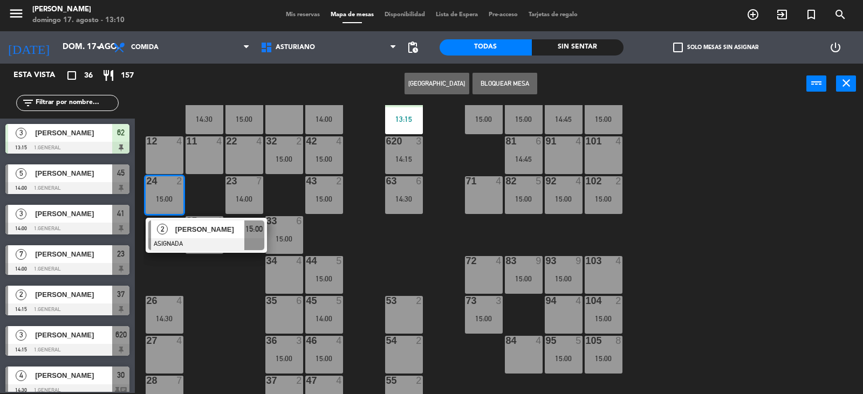
click at [408, 256] on div "1 block 12 2 block 8 60 7 14:30 20 4 15:00 30 4 14:30 40 4 15:00 61 6 62 3 13:1…" at bounding box center [502, 249] width 719 height 289
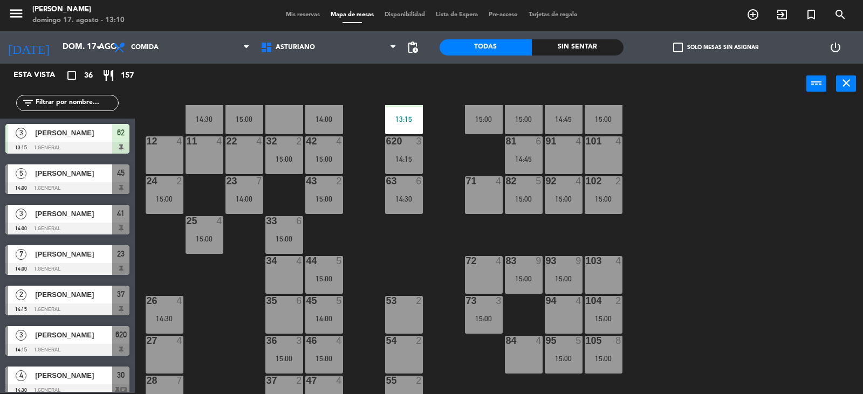
click at [215, 236] on div "15:00" at bounding box center [204, 239] width 38 height 8
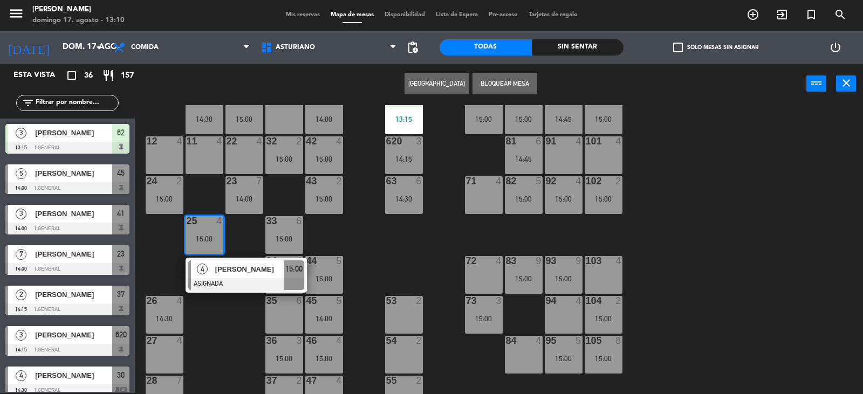
click at [239, 283] on div at bounding box center [246, 284] width 116 height 12
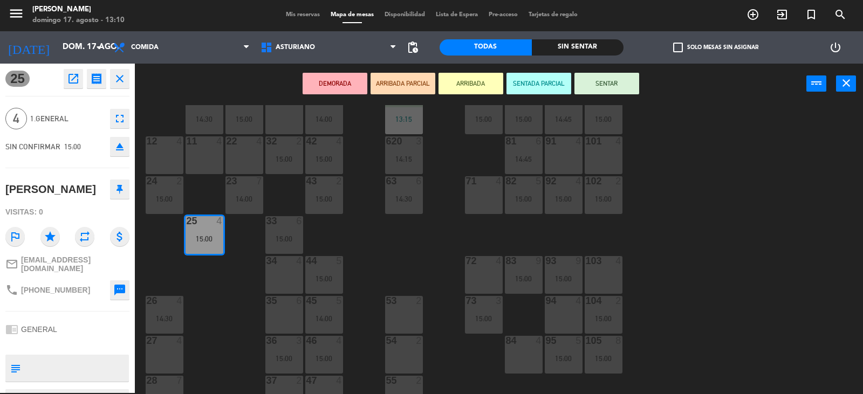
click at [117, 192] on icon at bounding box center [119, 189] width 6 height 10
click at [691, 213] on div "1 block 12 2 block 8 60 7 14:30 20 4 15:00 30 4 14:30 40 4 15:00 61 6 62 3 13:1…" at bounding box center [502, 249] width 719 height 289
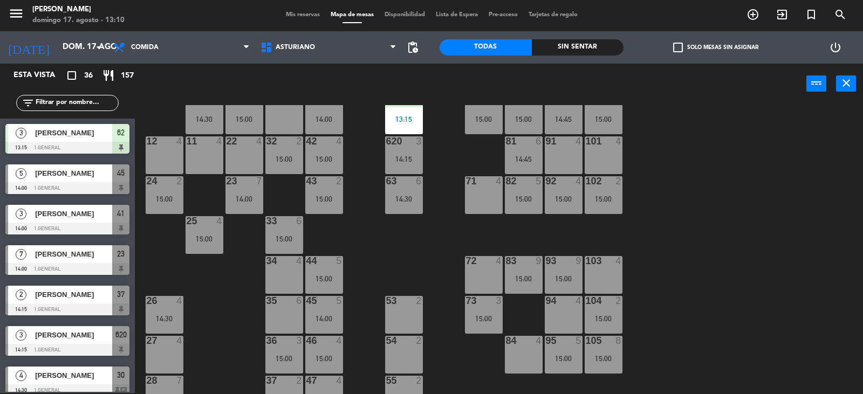
scroll to position [1, 0]
click at [205, 245] on div "25 4 15:00" at bounding box center [204, 235] width 38 height 38
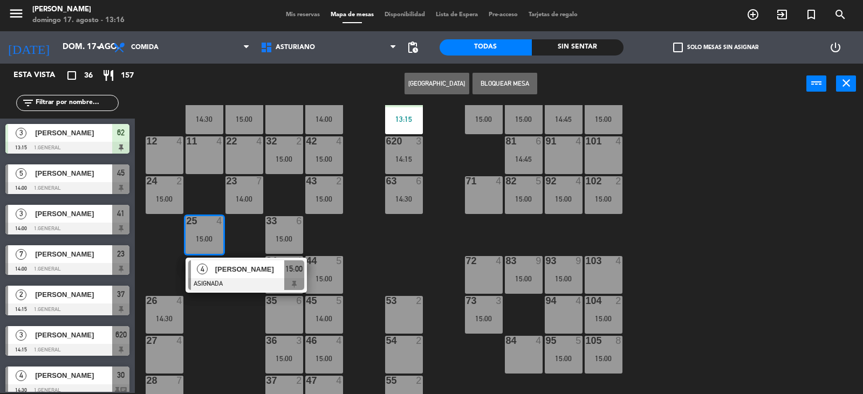
click at [236, 311] on div "1 block 12 2 block 8 60 7 14:30 20 4 15:00 30 4 14:30 40 4 15:00 61 6 62 3 13:1…" at bounding box center [502, 249] width 719 height 289
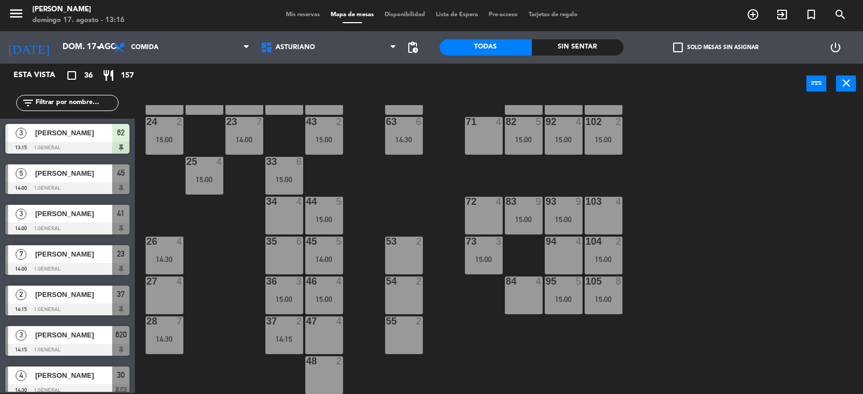
scroll to position [113, 0]
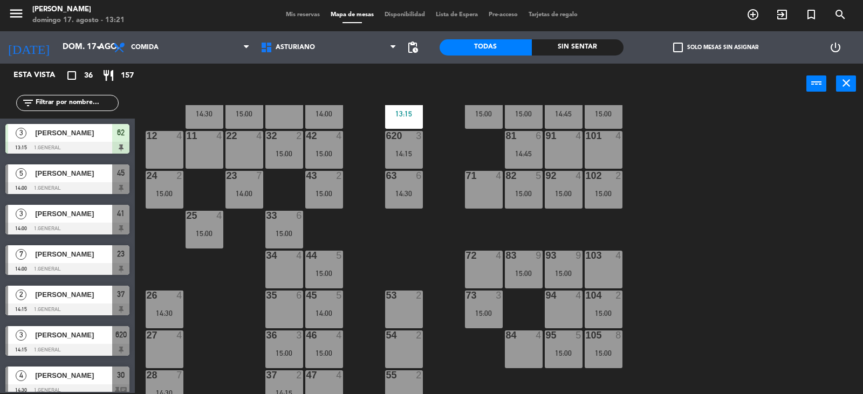
drag, startPoint x: 708, startPoint y: 168, endPoint x: 699, endPoint y: 168, distance: 9.2
click at [708, 168] on div "1 block 12 2 block 8 60 7 14:30 20 4 15:00 30 4 14:30 40 4 15:00 61 6 62 3 13:1…" at bounding box center [502, 249] width 719 height 289
click at [171, 317] on div "14:30" at bounding box center [165, 313] width 38 height 8
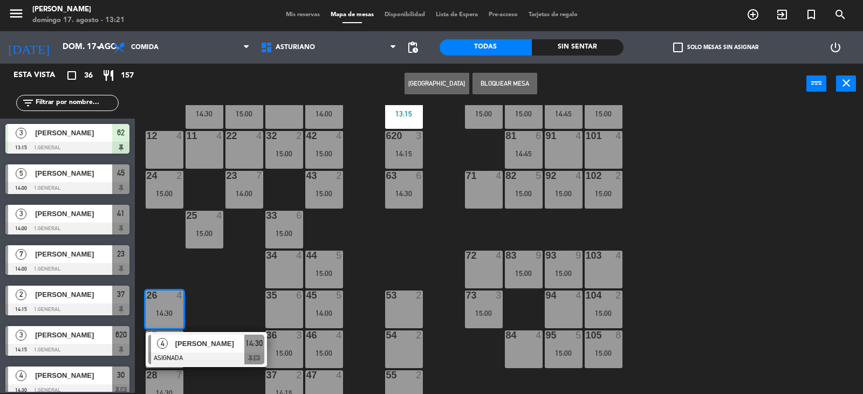
click at [249, 292] on div "1 block 12 2 block 8 60 7 14:30 20 4 15:00 30 4 14:30 40 4 15:00 61 6 62 3 13:1…" at bounding box center [502, 249] width 719 height 289
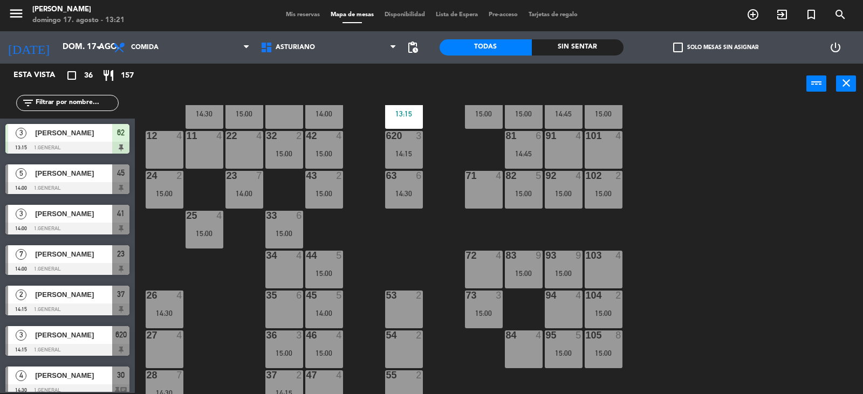
click at [365, 245] on div "1 block 12 2 block 8 60 7 14:30 20 4 15:00 30 4 14:30 40 4 15:00 61 6 62 3 13:1…" at bounding box center [502, 249] width 719 height 289
click at [681, 199] on div "1 block 12 2 block 8 60 7 14:30 20 4 15:00 30 4 14:30 40 4 15:00 61 6 62 3 13:1…" at bounding box center [502, 249] width 719 height 289
click at [532, 145] on div "81 6 14:45" at bounding box center [524, 150] width 38 height 38
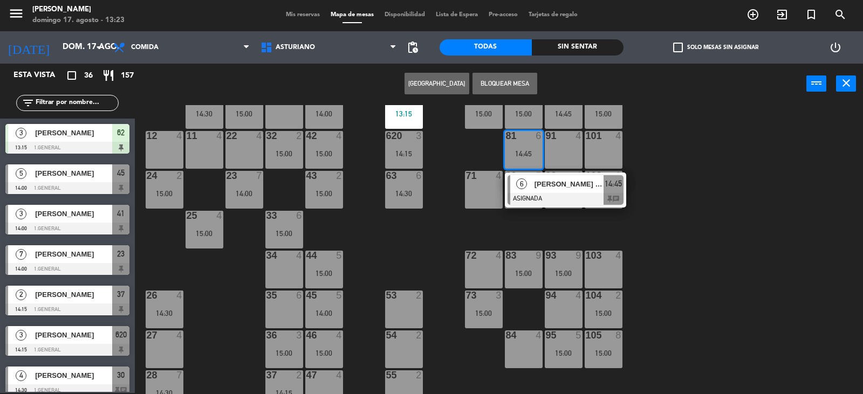
click at [697, 166] on div "1 block 12 2 block 8 60 7 14:30 20 4 15:00 30 4 14:30 40 4 15:00 61 6 62 3 13:1…" at bounding box center [502, 249] width 719 height 289
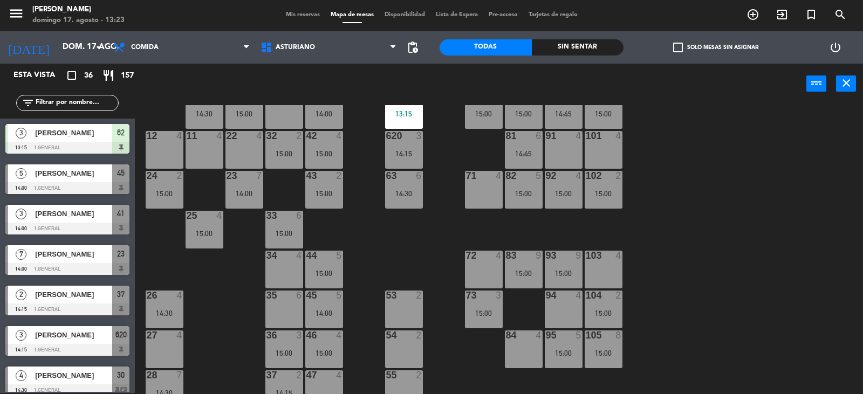
click at [547, 191] on div "15:00" at bounding box center [564, 194] width 38 height 8
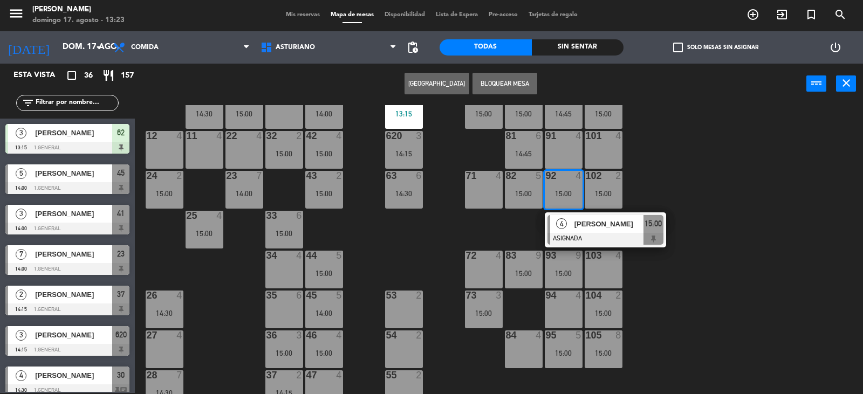
click at [715, 159] on div "1 block 12 2 block 8 60 7 14:30 20 4 15:00 30 4 14:30 40 4 15:00 61 6 62 3 13:1…" at bounding box center [502, 249] width 719 height 289
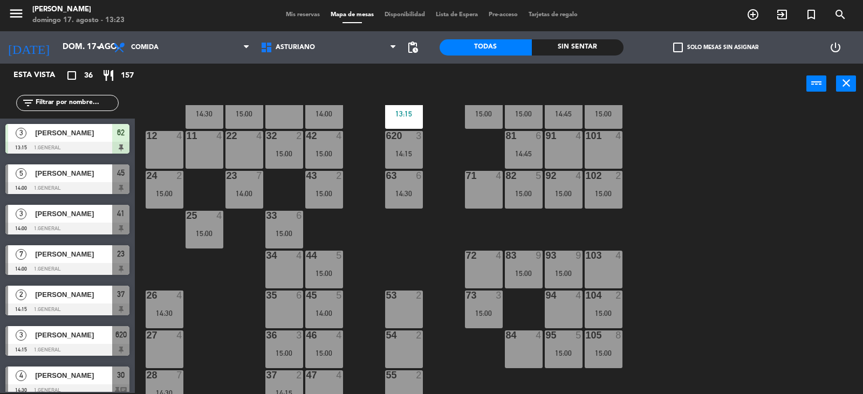
click at [609, 206] on div "102 2 15:00" at bounding box center [603, 190] width 38 height 38
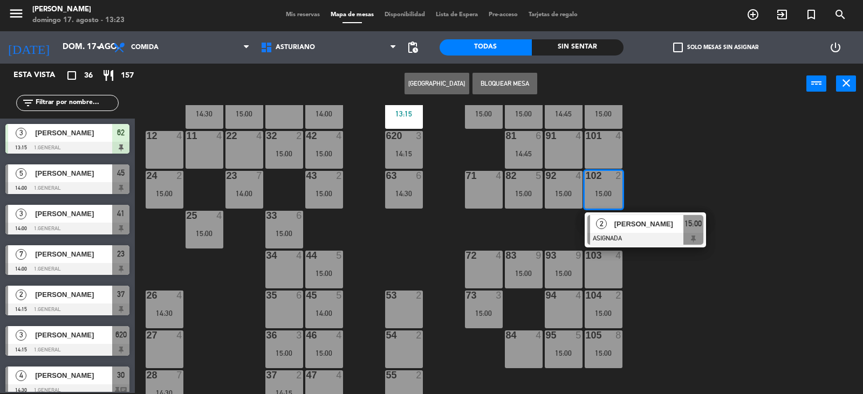
click at [693, 184] on div "1 block 12 2 block 8 60 7 14:30 20 4 15:00 30 4 14:30 40 4 15:00 61 6 62 3 13:1…" at bounding box center [502, 249] width 719 height 289
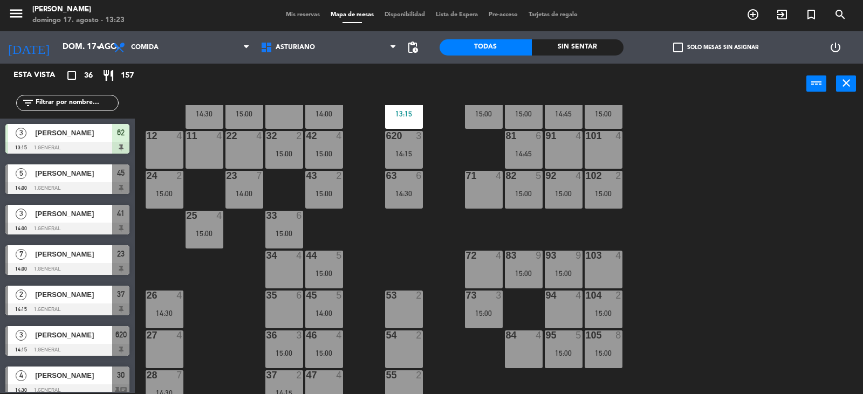
click at [608, 308] on div "104 2 15:00" at bounding box center [603, 310] width 38 height 38
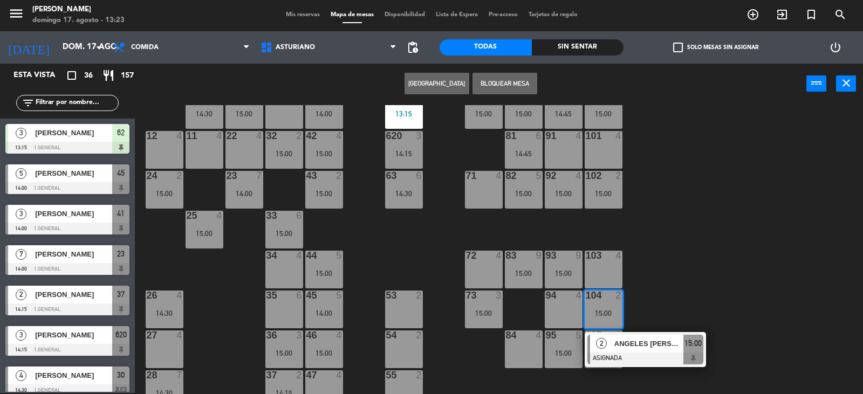
click at [707, 265] on div "1 block 12 2 block 8 60 7 14:30 20 4 15:00 30 4 14:30 40 4 15:00 61 6 62 3 13:1…" at bounding box center [502, 249] width 719 height 289
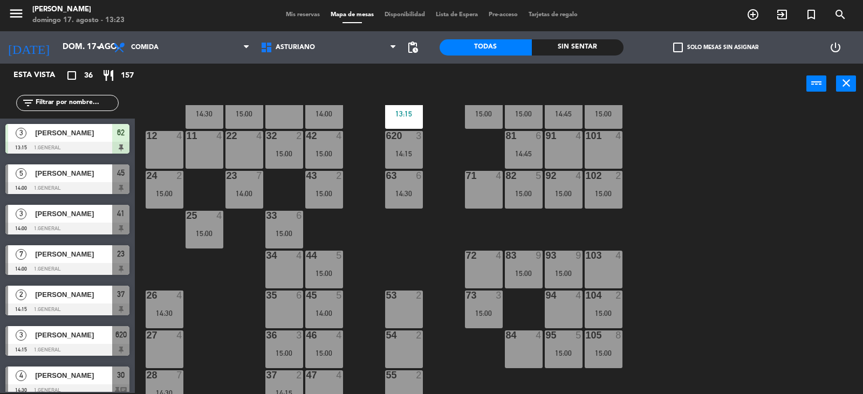
click at [564, 271] on div "15:00" at bounding box center [564, 274] width 38 height 8
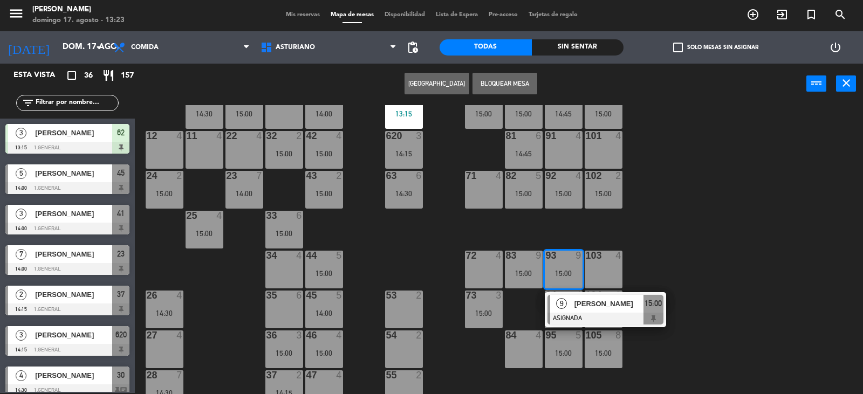
click at [683, 237] on div "1 block 12 2 block 8 60 7 14:30 20 4 15:00 30 4 14:30 40 4 15:00 61 6 62 3 13:1…" at bounding box center [502, 249] width 719 height 289
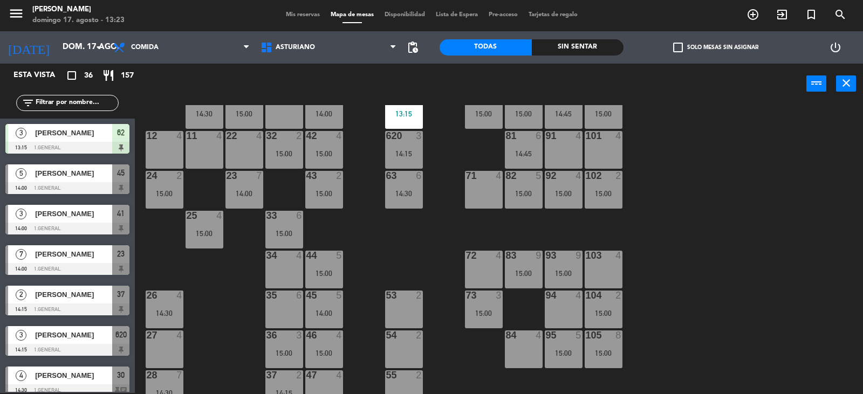
click at [608, 349] on div "15:00" at bounding box center [603, 353] width 38 height 8
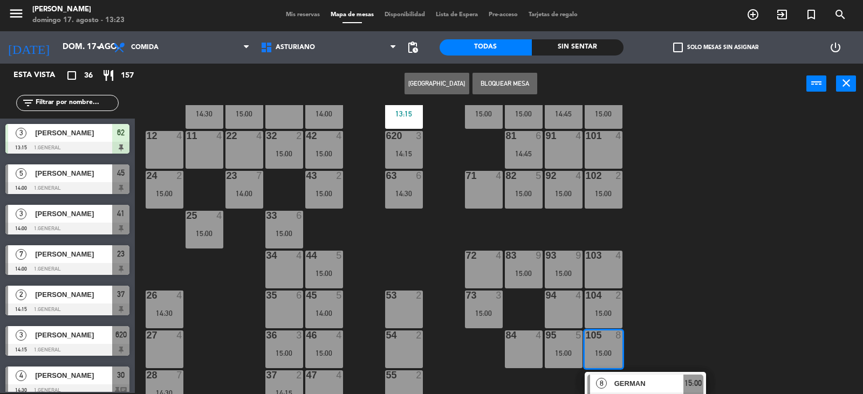
click at [735, 321] on div "1 block 12 2 block 8 60 7 14:30 20 4 15:00 30 4 14:30 40 4 15:00 61 6 62 3 13:1…" at bounding box center [502, 249] width 719 height 289
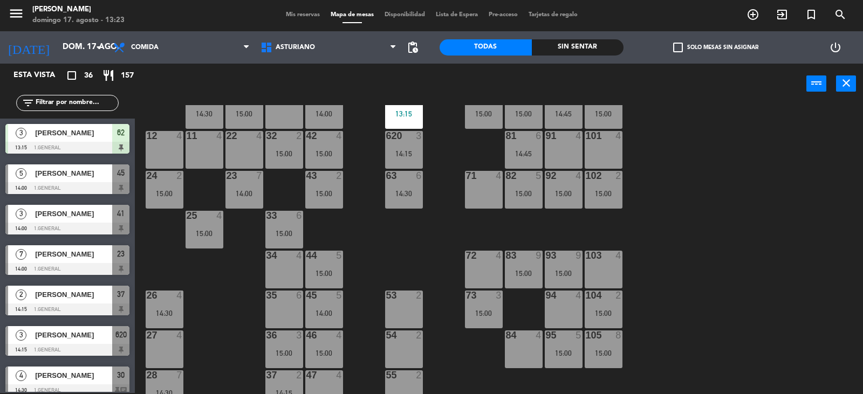
click at [563, 354] on div "15:00" at bounding box center [564, 353] width 38 height 8
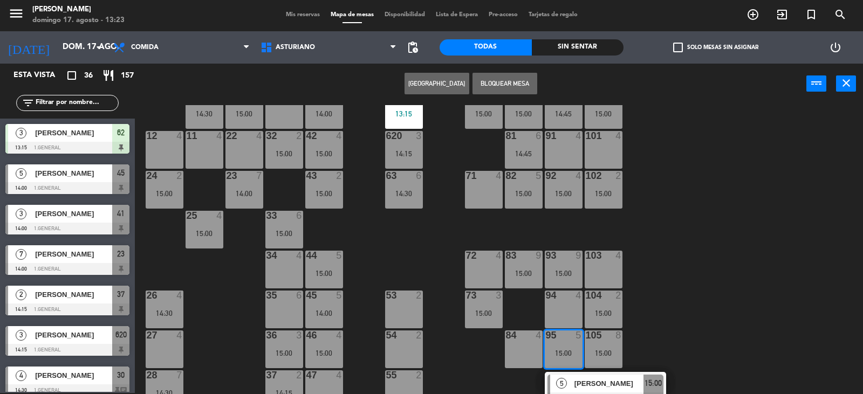
click at [751, 314] on div "1 block 12 2 block 8 60 7 14:30 20 4 15:00 30 4 14:30 40 4 15:00 61 6 62 3 13:1…" at bounding box center [502, 249] width 719 height 289
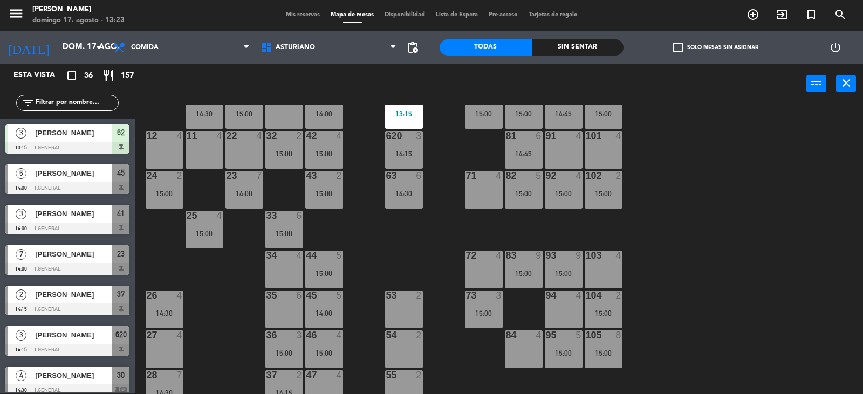
click at [470, 311] on div "15:00" at bounding box center [484, 313] width 38 height 8
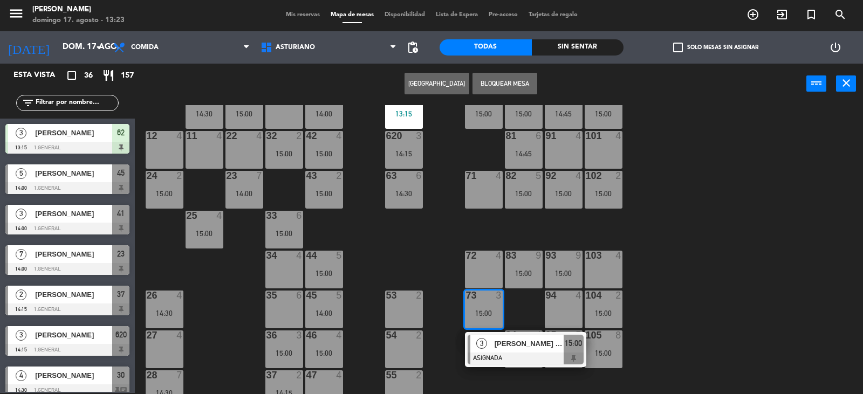
click at [642, 270] on div "1 block 12 2 block 8 60 7 14:30 20 4 15:00 30 4 14:30 40 4 15:00 61 6 62 3 13:1…" at bounding box center [502, 249] width 719 height 289
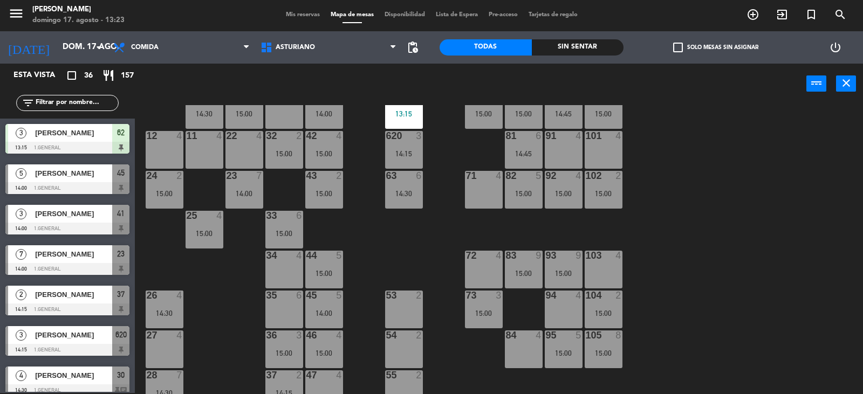
click at [540, 271] on div "15:00" at bounding box center [524, 274] width 38 height 8
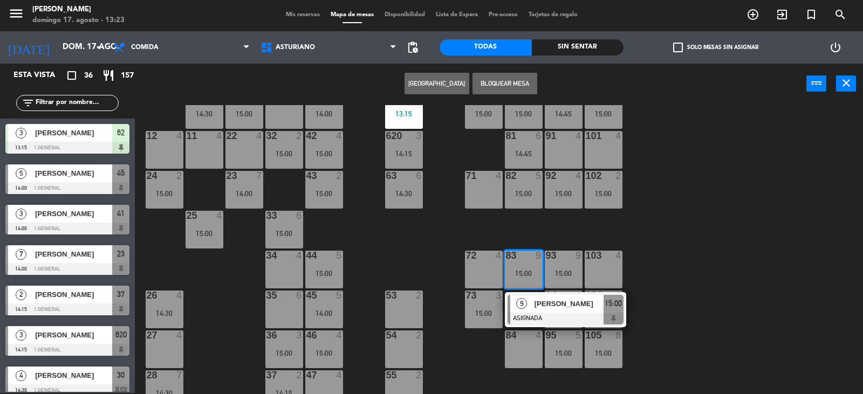
click at [775, 238] on div "1 block 12 2 block 8 60 7 14:30 20 4 15:00 30 4 14:30 40 4 15:00 61 6 62 3 13:1…" at bounding box center [502, 249] width 719 height 289
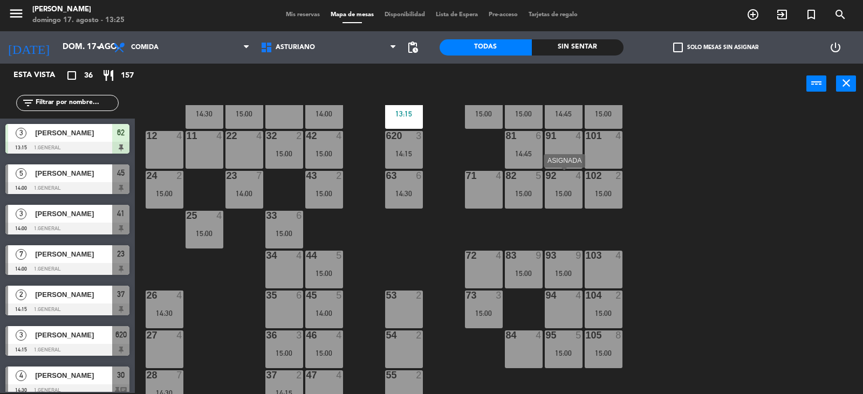
click at [562, 176] on div at bounding box center [563, 176] width 18 height 10
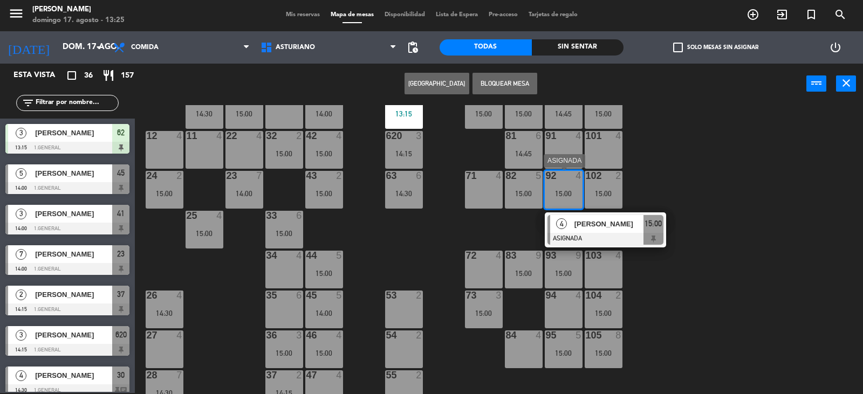
drag, startPoint x: 580, startPoint y: 222, endPoint x: 175, endPoint y: 63, distance: 435.0
click at [579, 222] on div "4 ANTONIO PALACIO ASIGNADA 15:00" at bounding box center [604, 229] width 137 height 35
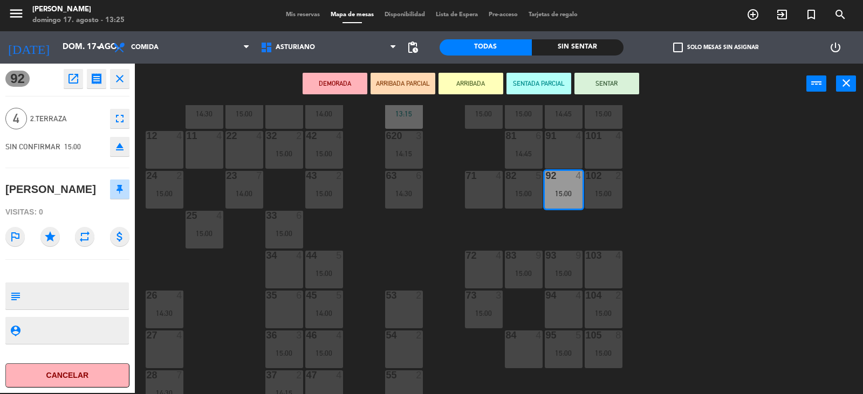
click at [65, 78] on button "open_in_new" at bounding box center [73, 78] width 19 height 19
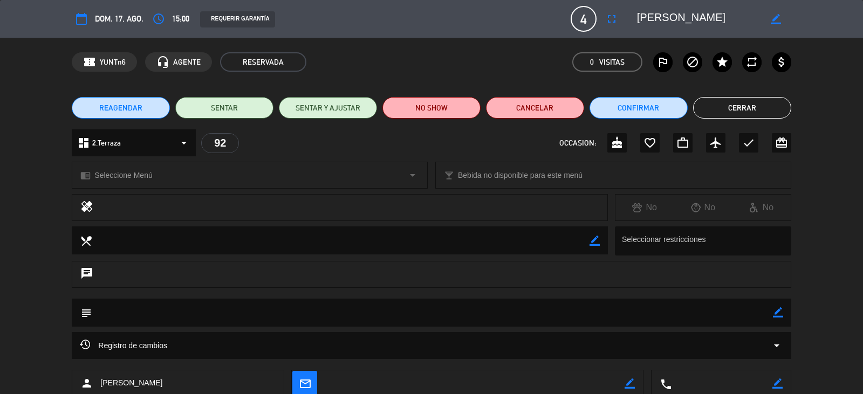
click at [769, 20] on div "border_color" at bounding box center [775, 18] width 31 height 19
click at [776, 17] on icon "border_color" at bounding box center [775, 19] width 10 height 10
click at [742, 16] on textarea at bounding box center [698, 18] width 123 height 19
type textarea "A"
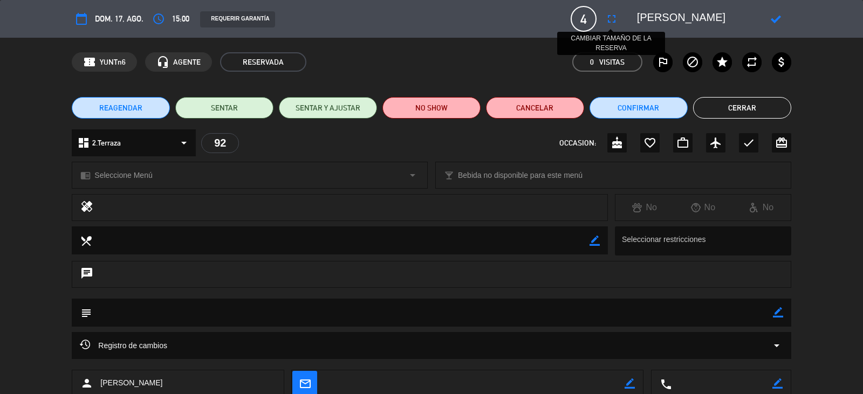
type textarea "GUILLERMO HERNADEZ"
click at [608, 19] on icon "fullscreen" at bounding box center [611, 18] width 13 height 13
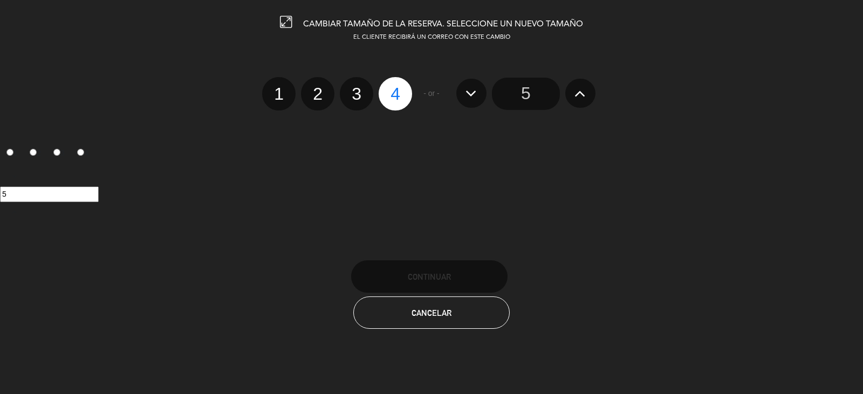
click at [314, 96] on label "2" at bounding box center [317, 93] width 33 height 33
click at [314, 88] on input "2" at bounding box center [316, 84] width 7 height 7
radio input "true"
radio input "false"
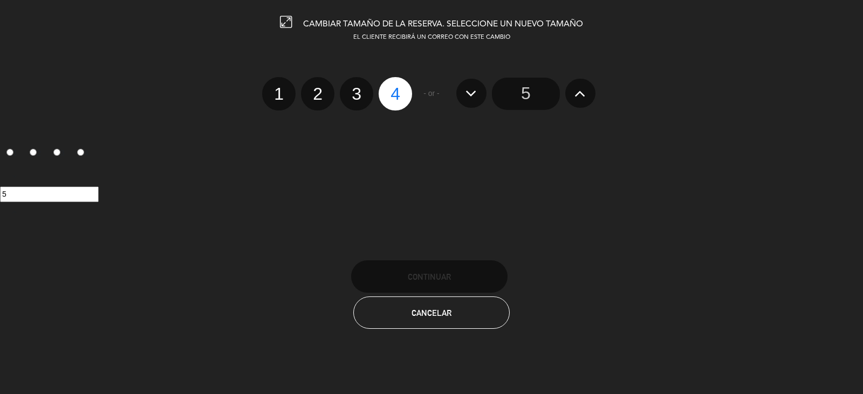
radio input "false"
radio input "true"
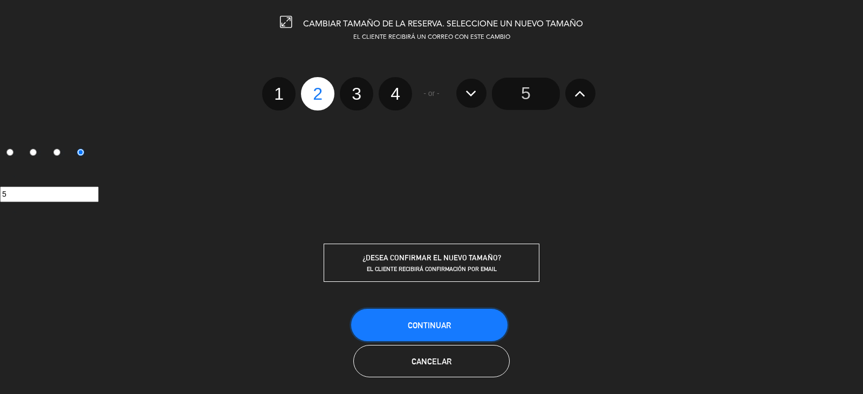
click at [463, 324] on button "Continuar" at bounding box center [429, 325] width 156 height 32
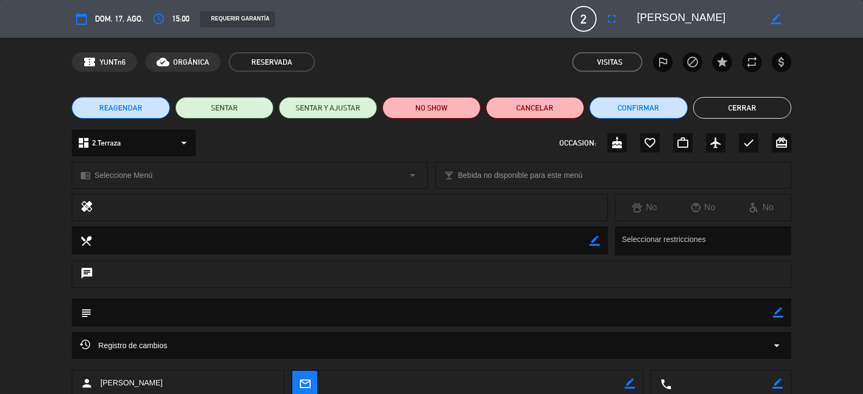
click at [774, 20] on icon "border_color" at bounding box center [775, 19] width 10 height 10
click at [733, 102] on button "Cerrar" at bounding box center [742, 108] width 98 height 22
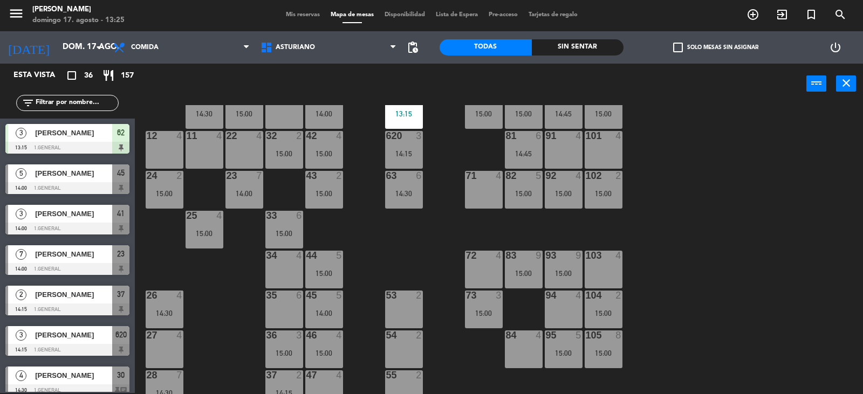
scroll to position [1, 0]
click at [555, 198] on div "92 4 15:00" at bounding box center [564, 190] width 38 height 38
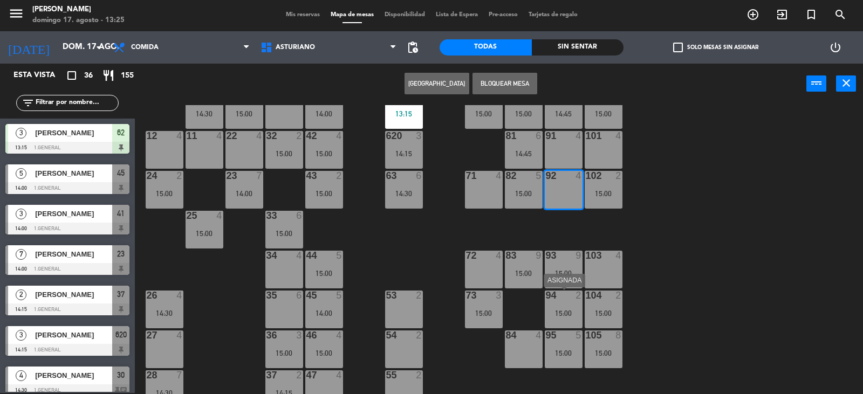
click at [562, 309] on div "15:00" at bounding box center [564, 313] width 38 height 8
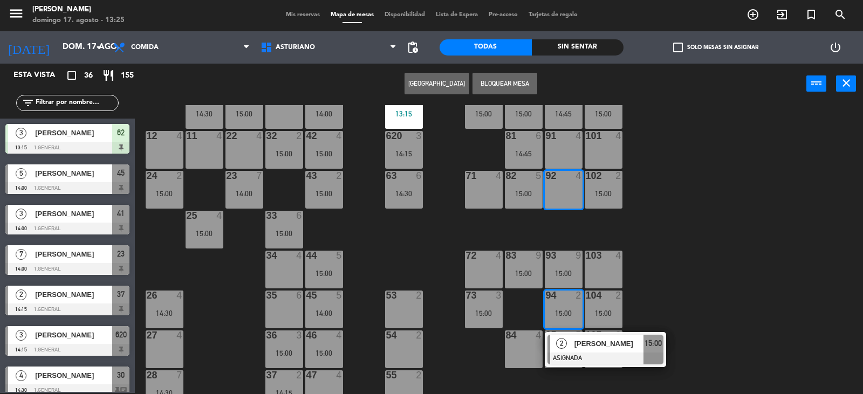
click at [564, 196] on div "92 4" at bounding box center [564, 190] width 38 height 38
drag, startPoint x: 804, startPoint y: 308, endPoint x: 491, endPoint y: 332, distance: 313.6
click at [801, 308] on div "1 block 12 2 block 8 60 7 14:30 20 4 15:00 30 4 14:30 40 4 15:00 61 6 62 3 13:1…" at bounding box center [502, 249] width 719 height 289
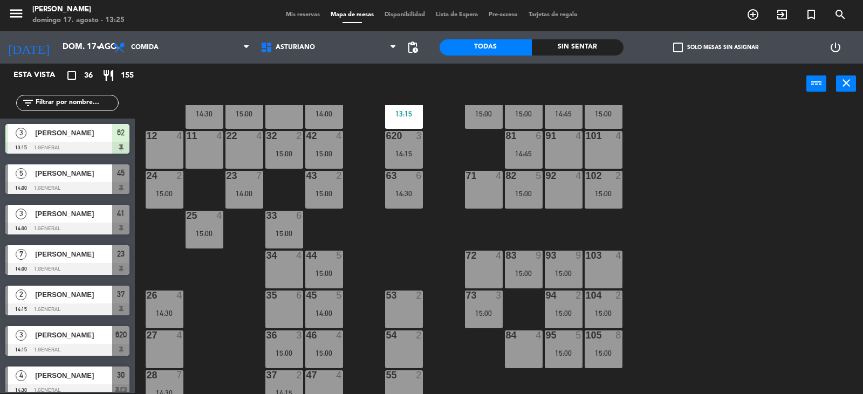
click at [554, 304] on div "94 2 15:00" at bounding box center [564, 310] width 38 height 38
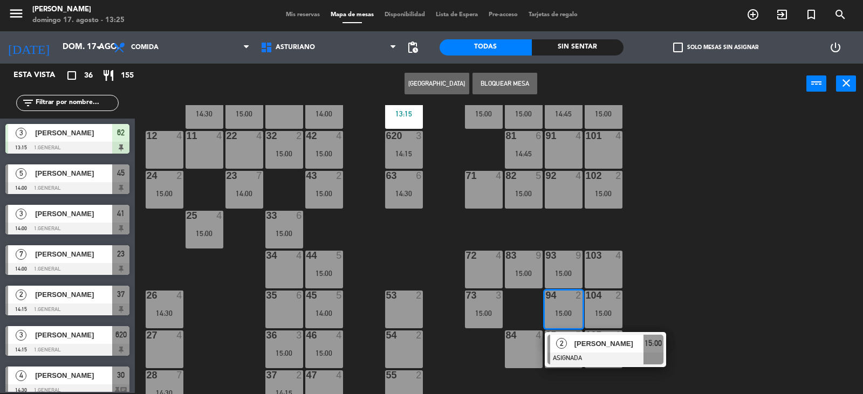
click at [568, 186] on div "92 4" at bounding box center [564, 190] width 38 height 38
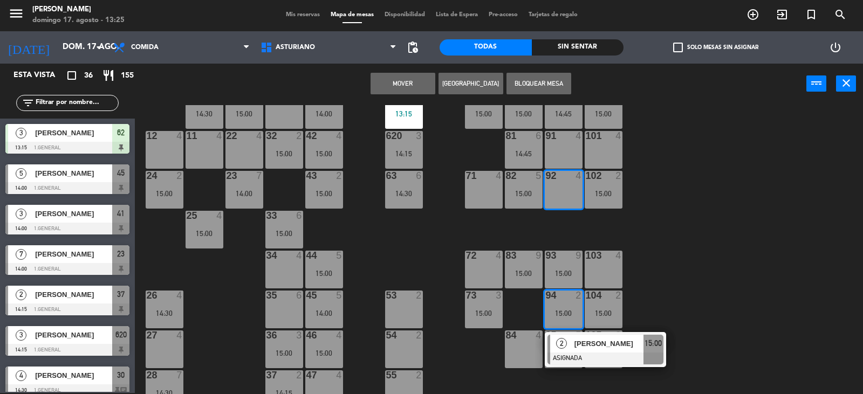
click at [402, 84] on button "Mover" at bounding box center [402, 84] width 65 height 22
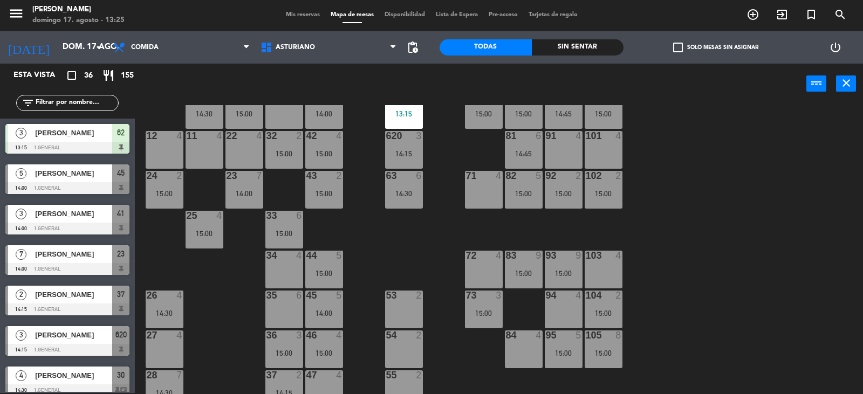
click at [556, 183] on div "92 2 15:00" at bounding box center [564, 190] width 38 height 38
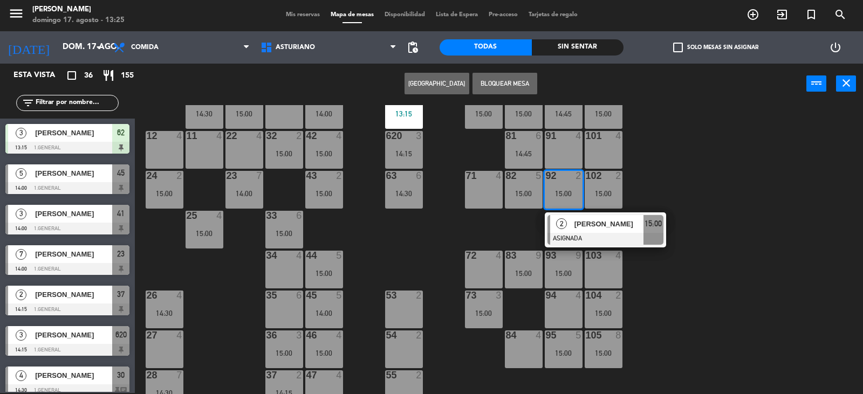
click at [583, 219] on span "ANTONIO PALACIO" at bounding box center [608, 223] width 69 height 11
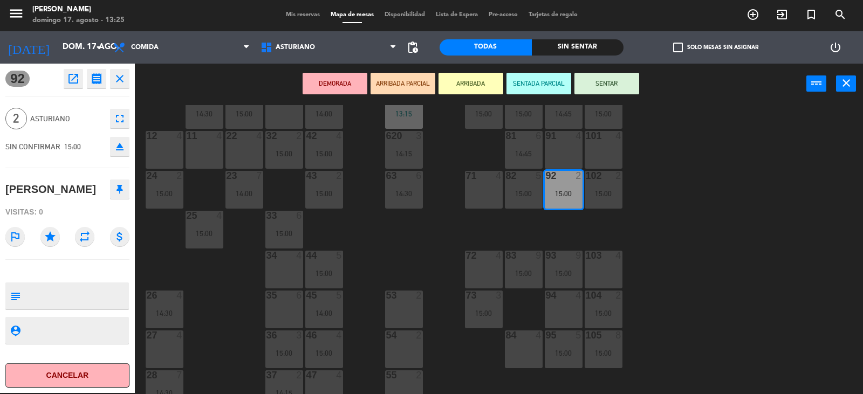
click at [69, 80] on icon "open_in_new" at bounding box center [73, 78] width 13 height 13
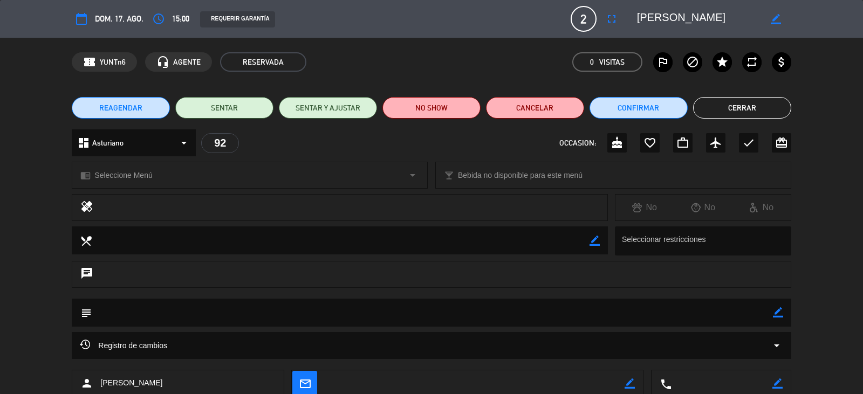
click at [779, 17] on icon "border_color" at bounding box center [775, 19] width 10 height 10
click at [748, 17] on textarea at bounding box center [698, 18] width 123 height 19
type textarea "A"
type textarea "[PERSON_NAME]"
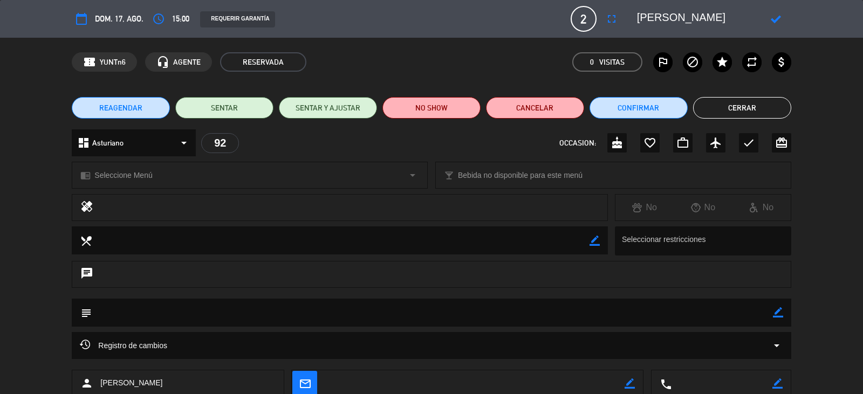
click at [775, 16] on icon at bounding box center [775, 19] width 10 height 10
click at [718, 108] on button "Cerrar" at bounding box center [742, 108] width 98 height 22
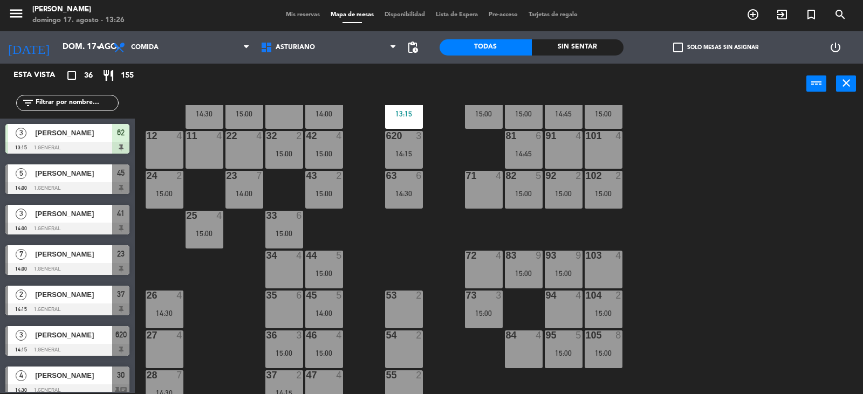
scroll to position [1, 0]
click at [559, 190] on div "15:00" at bounding box center [564, 194] width 38 height 8
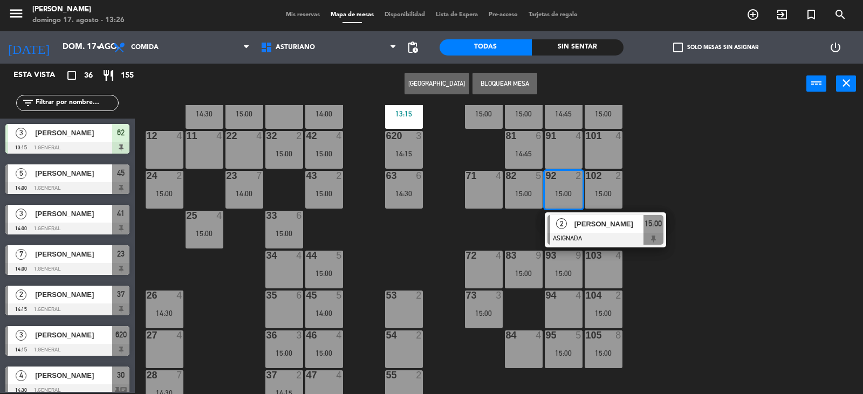
click at [713, 177] on div "1 block 12 2 block 8 60 7 14:30 20 4 15:00 30 4 14:30 40 4 15:00 61 6 62 3 13:1…" at bounding box center [502, 249] width 719 height 289
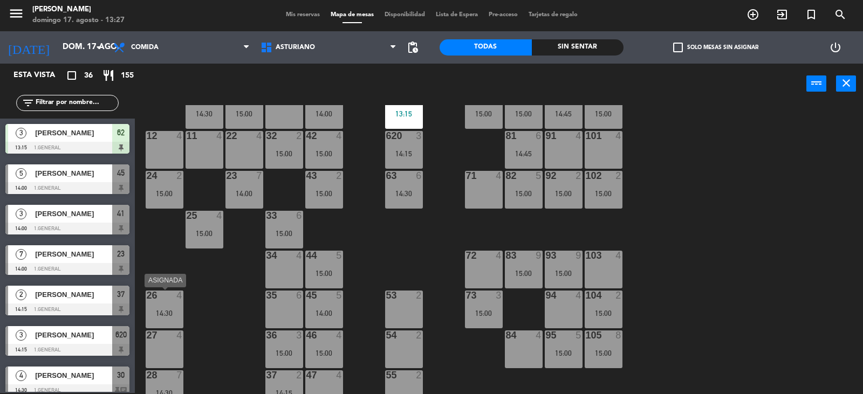
click at [162, 302] on div "26 4 14:30" at bounding box center [165, 310] width 38 height 38
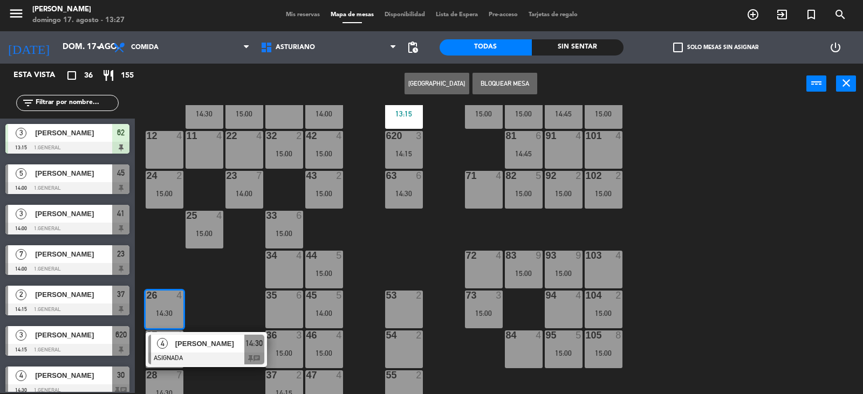
click at [215, 281] on div "1 block 12 2 block 8 60 7 14:30 20 4 15:00 30 4 14:30 40 4 15:00 61 6 62 3 13:1…" at bounding box center [502, 249] width 719 height 289
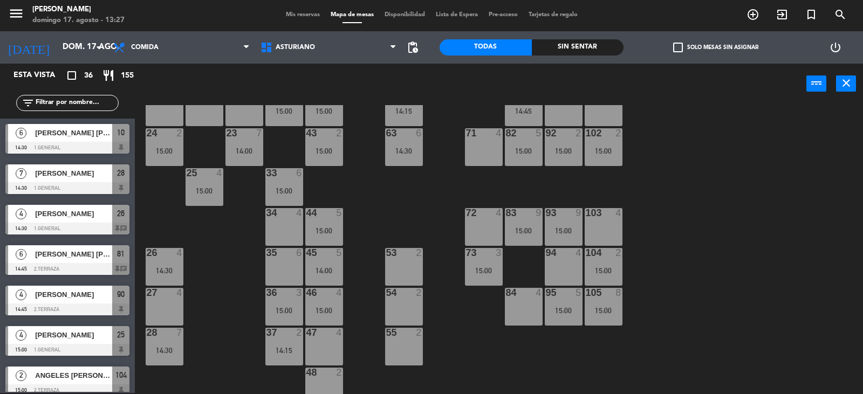
scroll to position [167, 0]
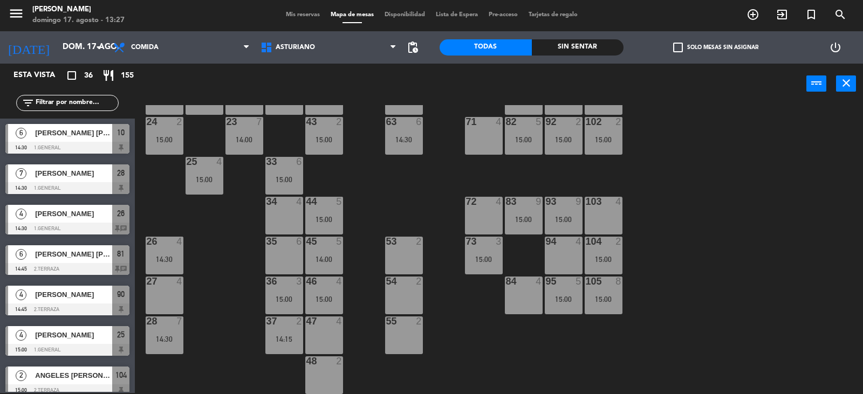
click at [154, 334] on div "28 7 14:30" at bounding box center [165, 335] width 38 height 38
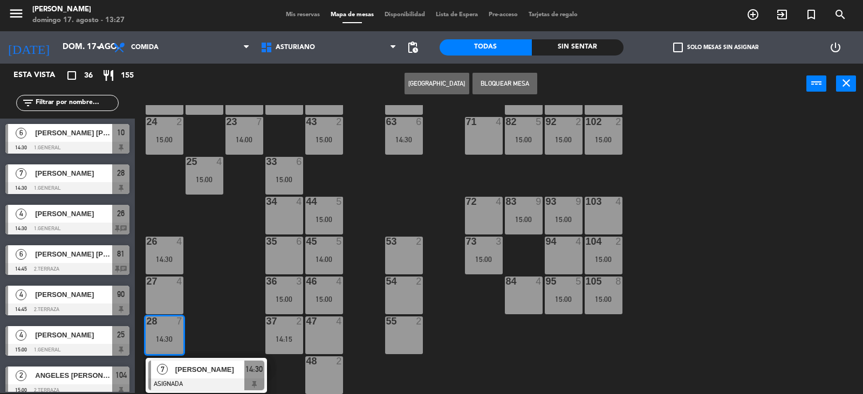
click at [197, 323] on div "1 block 12 2 block 8 60 7 14:30 20 4 15:00 30 4 14:30 40 4 15:00 61 6 62 3 13:1…" at bounding box center [502, 249] width 719 height 289
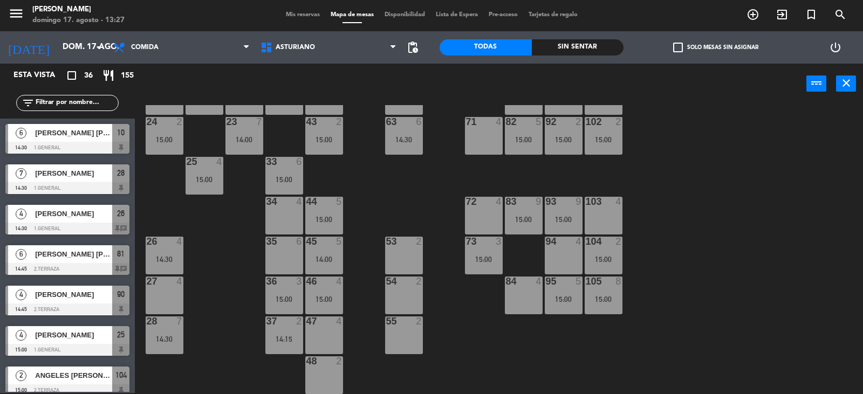
click at [163, 334] on div "28 7 14:30" at bounding box center [165, 335] width 38 height 38
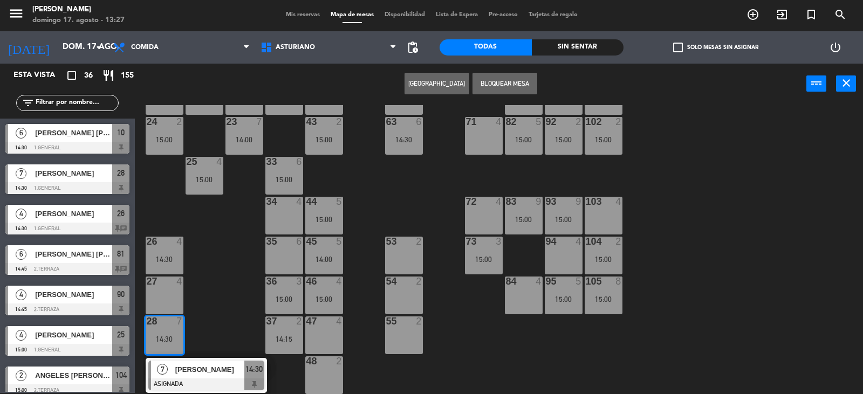
click at [202, 377] on div "[PERSON_NAME]" at bounding box center [209, 370] width 70 height 18
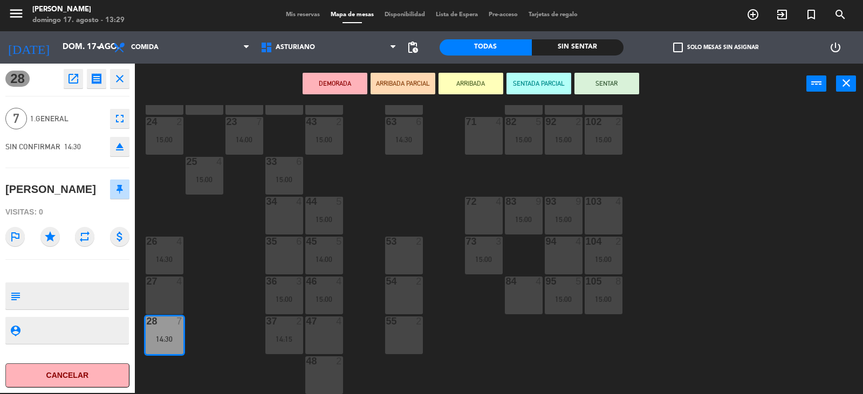
click at [670, 291] on div "1 block 12 2 block 8 60 7 14:30 20 4 15:00 30 4 14:30 40 4 15:00 61 6 62 3 13:1…" at bounding box center [502, 249] width 719 height 289
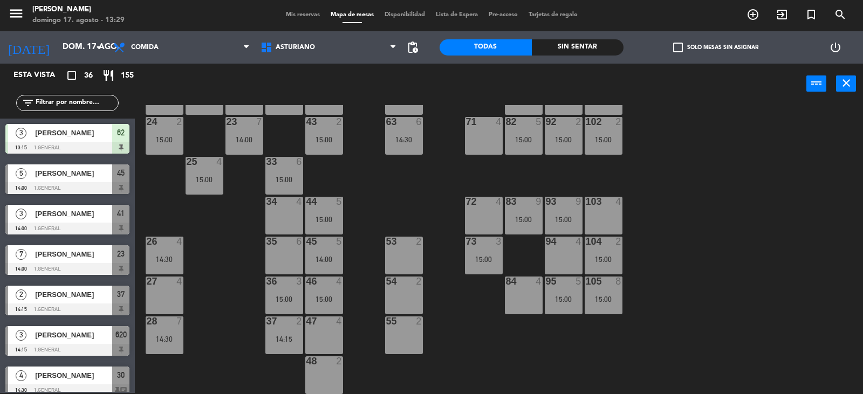
scroll to position [1, 0]
click at [726, 226] on div "1 block 12 2 block 8 60 7 14:30 20 4 15:00 30 4 14:30 40 4 15:00 61 6 62 3 13:1…" at bounding box center [502, 249] width 719 height 289
click at [719, 226] on div "1 block 12 2 block 8 60 7 14:30 20 4 15:00 30 4 14:30 40 4 15:00 61 6 62 3 13:1…" at bounding box center [502, 249] width 719 height 289
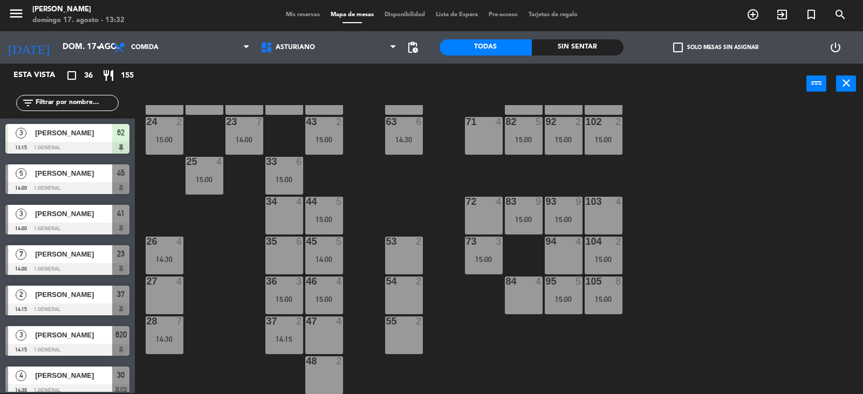
click at [719, 226] on div "1 block 12 2 block 8 60 7 14:30 20 4 15:00 30 4 14:30 40 4 15:00 61 6 62 3 13:1…" at bounding box center [502, 249] width 719 height 289
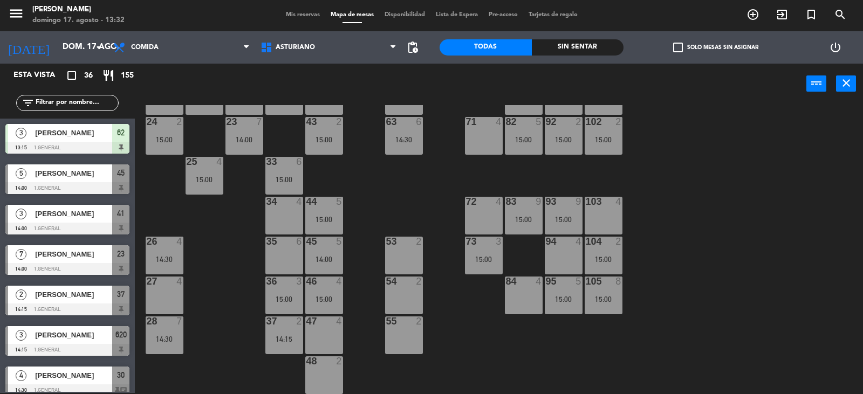
click at [683, 284] on div "1 block 12 2 block 8 60 7 14:30 20 4 15:00 30 4 14:30 40 4 15:00 61 6 62 3 13:1…" at bounding box center [502, 249] width 719 height 289
click at [413, 205] on div "1 block 12 2 block 8 60 7 14:30 20 4 15:00 30 4 14:30 40 4 15:00 61 6 62 3 13:1…" at bounding box center [502, 249] width 719 height 289
click at [363, 209] on div "1 block 12 2 block 8 60 7 14:30 20 4 15:00 30 4 14:30 40 4 15:00 61 6 62 3 13:1…" at bounding box center [502, 249] width 719 height 289
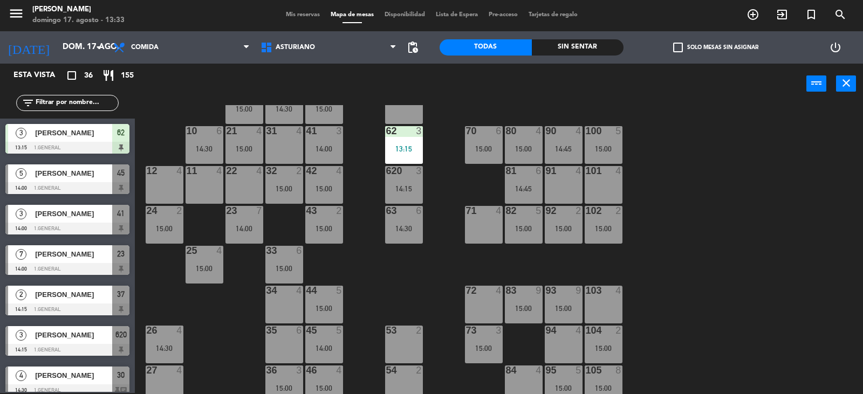
scroll to position [108, 0]
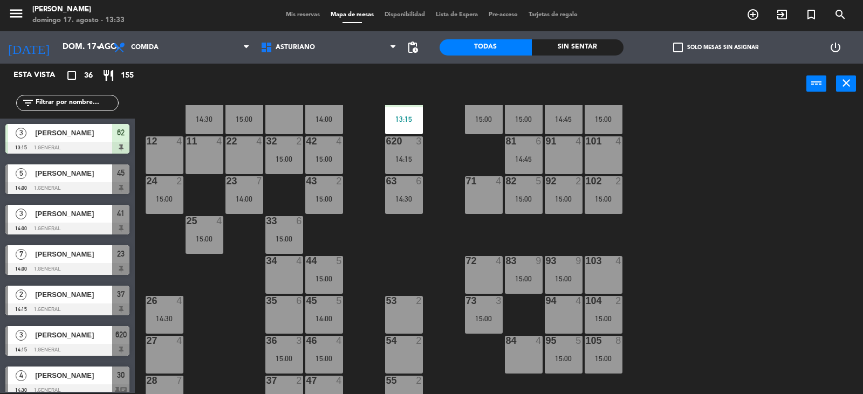
click at [512, 278] on div "15:00" at bounding box center [524, 279] width 38 height 8
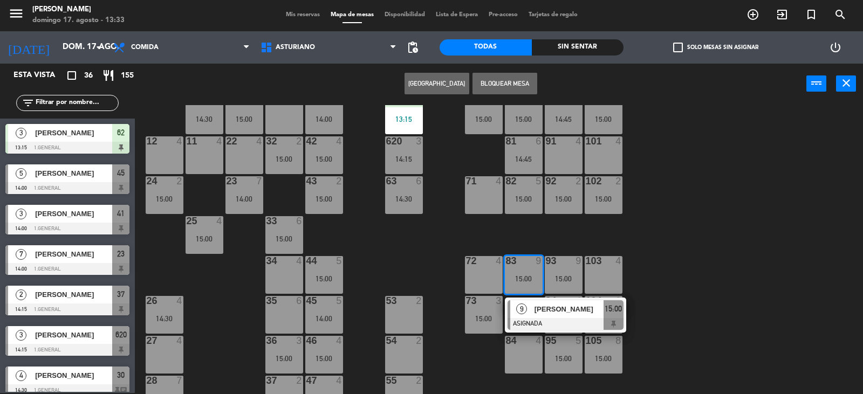
click at [548, 316] on div "[PERSON_NAME]" at bounding box center [568, 309] width 70 height 18
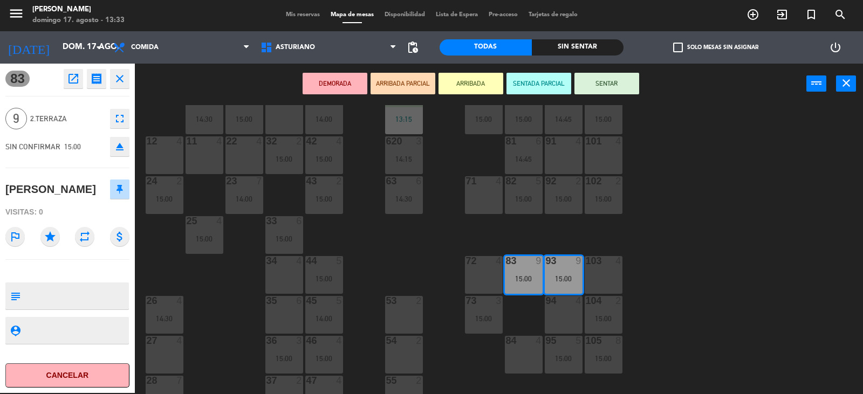
click at [732, 281] on div "1 block 12 2 block 8 60 7 14:30 20 4 15:00 30 4 14:30 40 4 15:00 61 6 62 3 13:1…" at bounding box center [502, 249] width 719 height 289
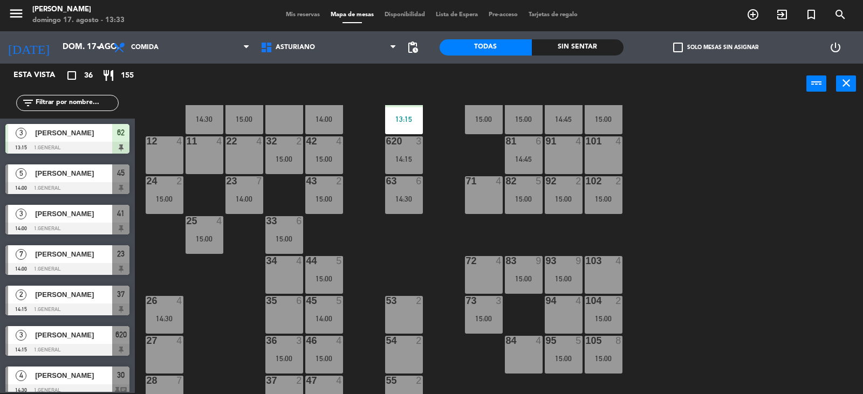
scroll to position [474, 0]
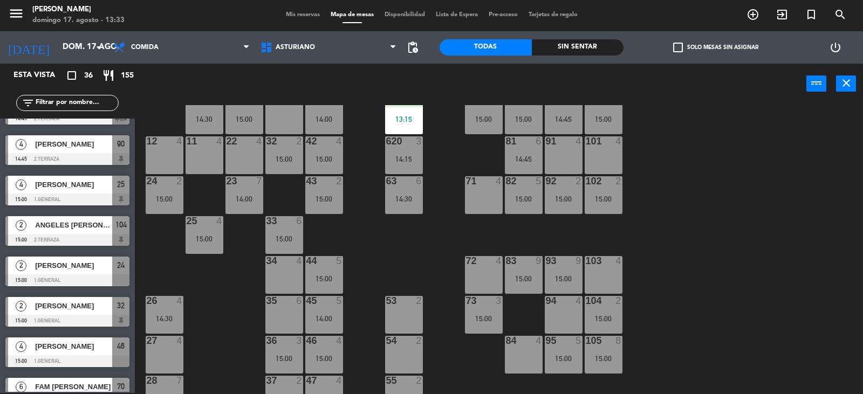
click at [481, 316] on div "15:00" at bounding box center [484, 319] width 38 height 8
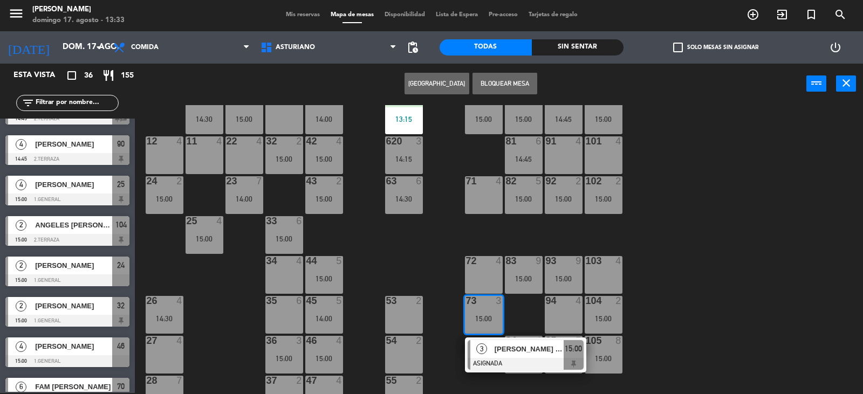
click at [690, 324] on div "1 block 12 2 block 8 60 7 14:30 20 4 15:00 30 4 14:30 40 4 15:00 61 6 62 3 13:1…" at bounding box center [502, 249] width 719 height 289
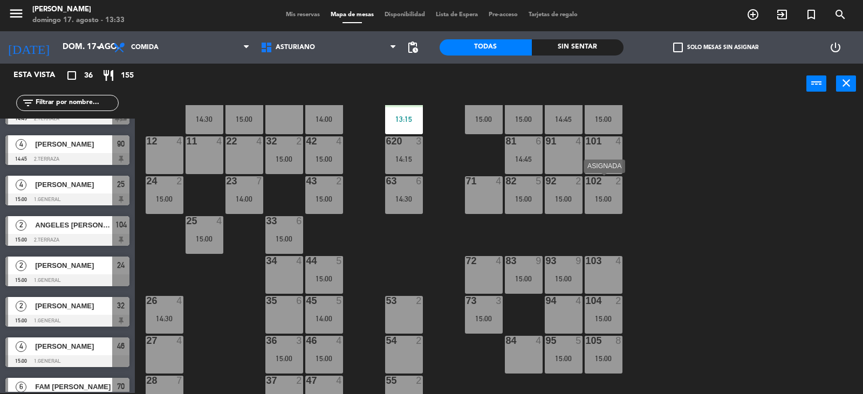
click at [593, 206] on div "102 2 15:00" at bounding box center [603, 195] width 38 height 38
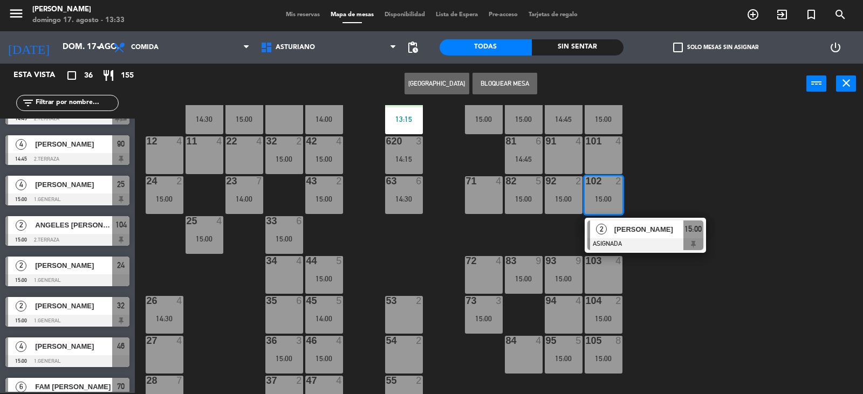
click at [747, 251] on div "1 block 12 2 block 8 60 7 14:30 20 4 15:00 30 4 14:30 40 4 15:00 61 6 62 3 13:1…" at bounding box center [502, 249] width 719 height 289
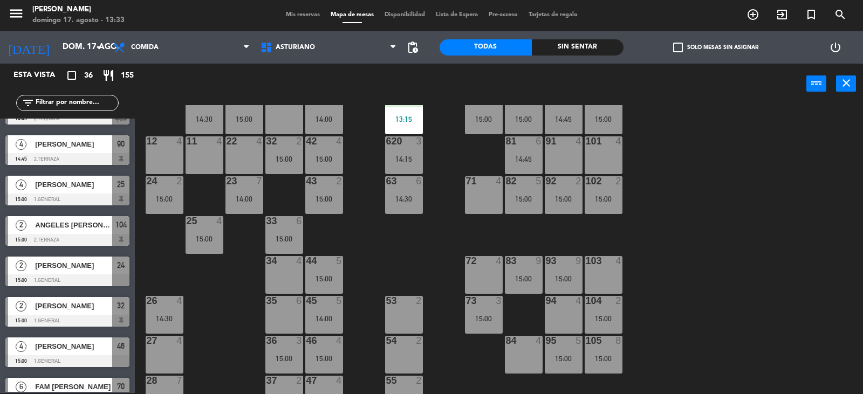
click at [562, 206] on div "92 2 15:00" at bounding box center [564, 195] width 38 height 38
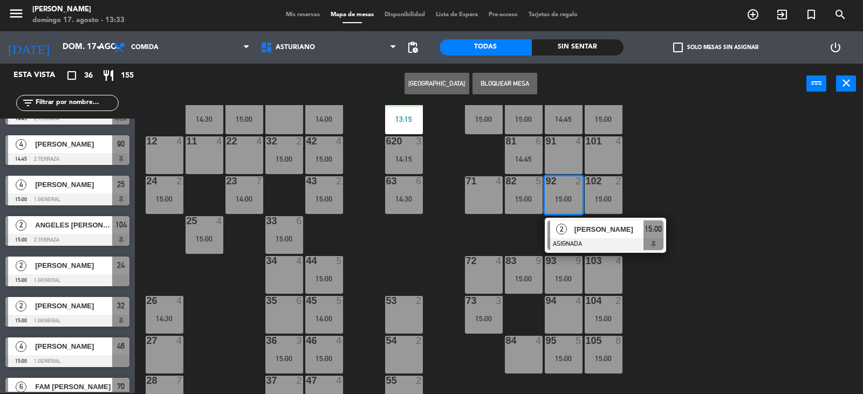
click at [697, 188] on div "1 block 12 2 block 8 60 7 14:30 20 4 15:00 30 4 14:30 40 4 15:00 61 6 62 3 13:1…" at bounding box center [502, 249] width 719 height 289
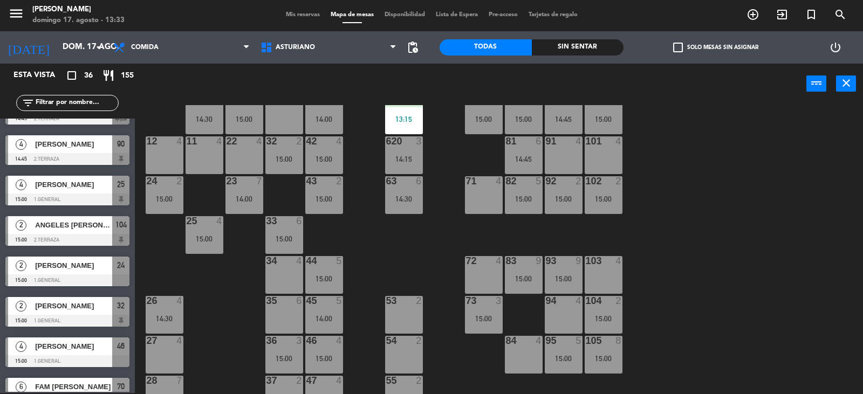
click at [527, 194] on div "82 5 15:00" at bounding box center [524, 195] width 38 height 38
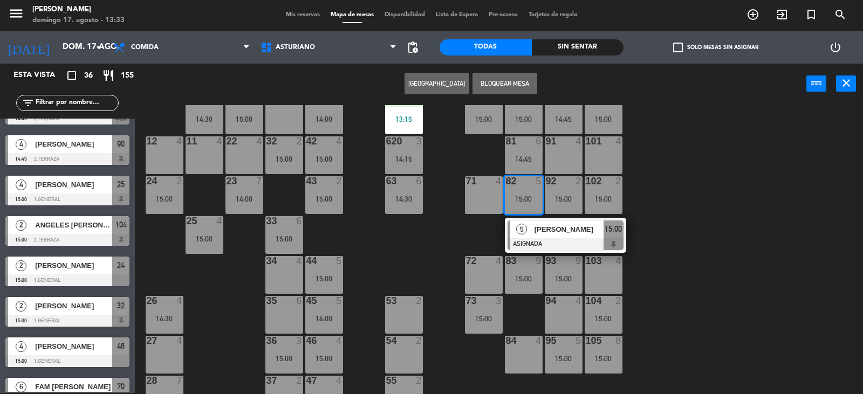
click at [695, 228] on div "1 block 12 2 block 8 60 7 14:30 20 4 15:00 30 4 14:30 40 4 15:00 61 6 62 3 13:1…" at bounding box center [502, 249] width 719 height 289
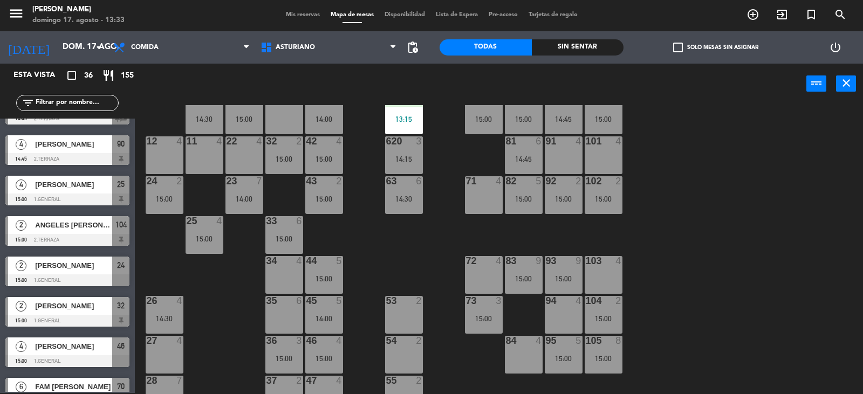
click at [676, 265] on div "1 block 12 2 block 8 60 7 14:30 20 4 15:00 30 4 14:30 40 4 15:00 61 6 62 3 13:1…" at bounding box center [502, 249] width 719 height 289
click at [601, 188] on div "102 2 15:00" at bounding box center [603, 195] width 38 height 38
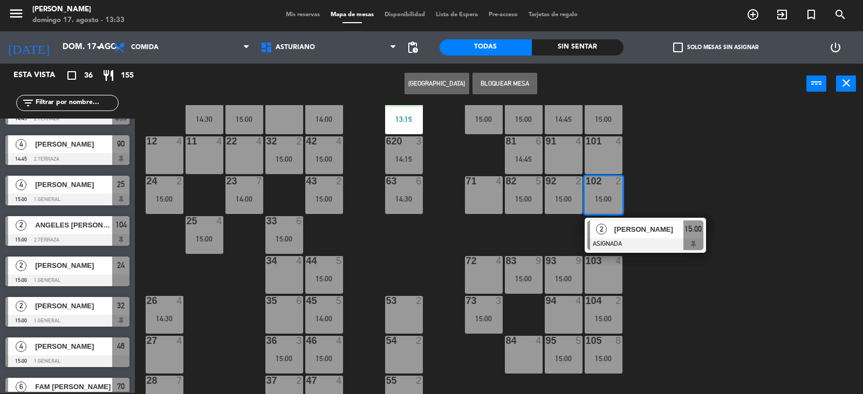
click at [684, 174] on div "1 block 12 2 block 8 60 7 14:30 20 4 15:00 30 4 14:30 40 4 15:00 61 6 62 3 13:1…" at bounding box center [502, 249] width 719 height 289
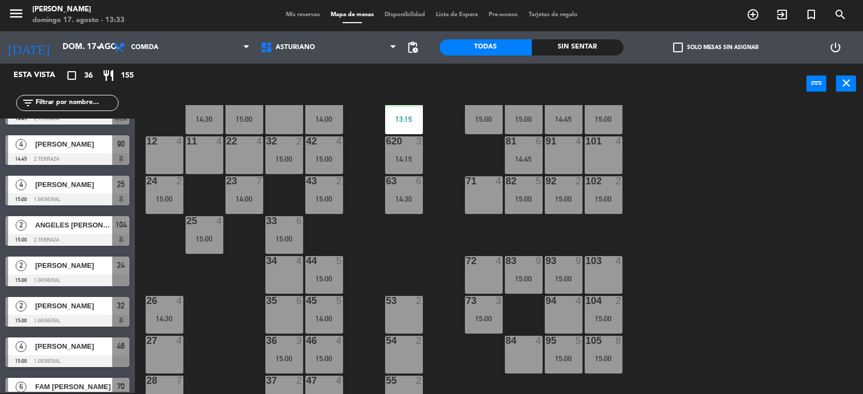
click at [557, 196] on div "15:00" at bounding box center [564, 199] width 38 height 8
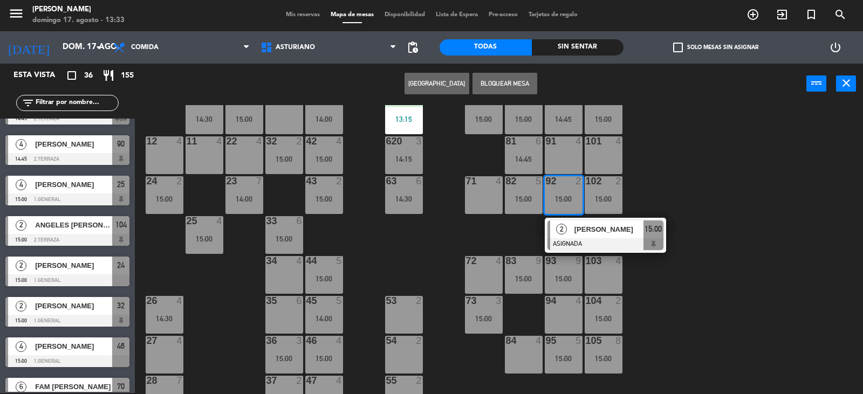
click at [681, 156] on div "1 block 12 2 block 8 60 7 14:30 20 4 15:00 30 4 14:30 40 4 15:00 61 6 62 3 13:1…" at bounding box center [502, 249] width 719 height 289
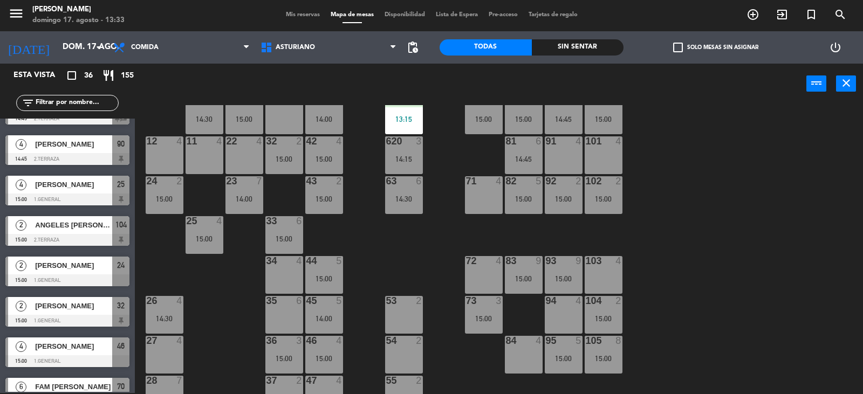
click at [532, 197] on div "15:00" at bounding box center [524, 199] width 38 height 8
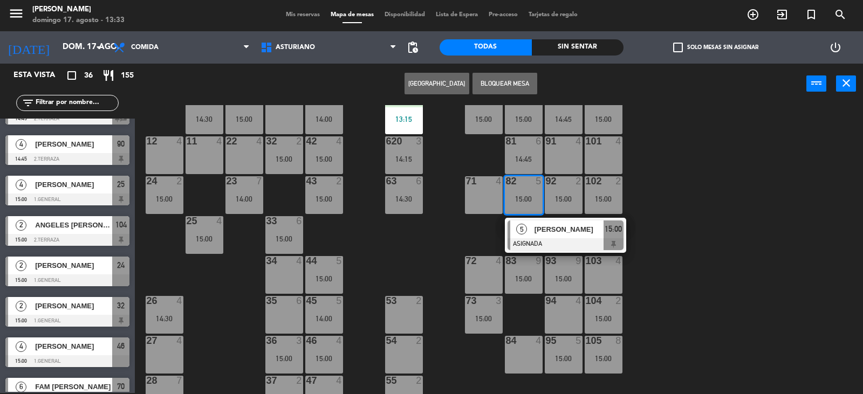
click at [675, 174] on div "1 block 12 2 block 8 60 7 14:30 20 4 15:00 30 4 14:30 40 4 15:00 61 6 62 3 13:1…" at bounding box center [502, 249] width 719 height 289
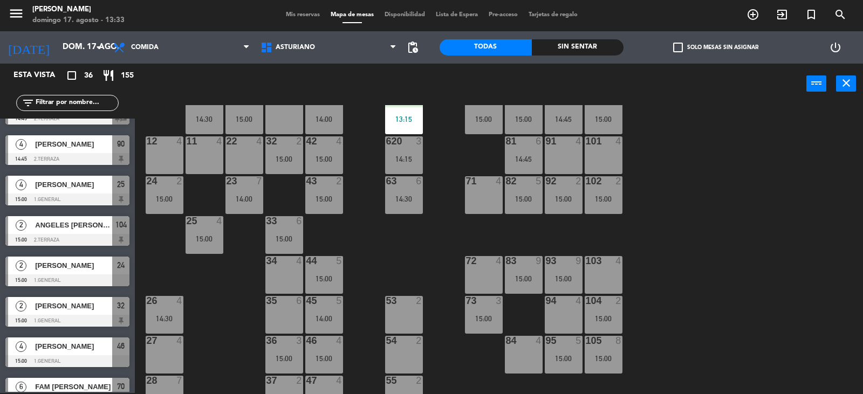
click at [568, 199] on div "15:00" at bounding box center [564, 199] width 38 height 8
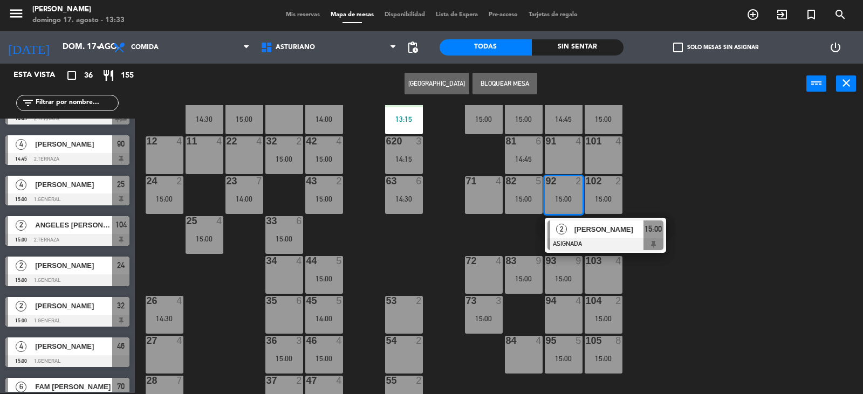
scroll to position [0, 0]
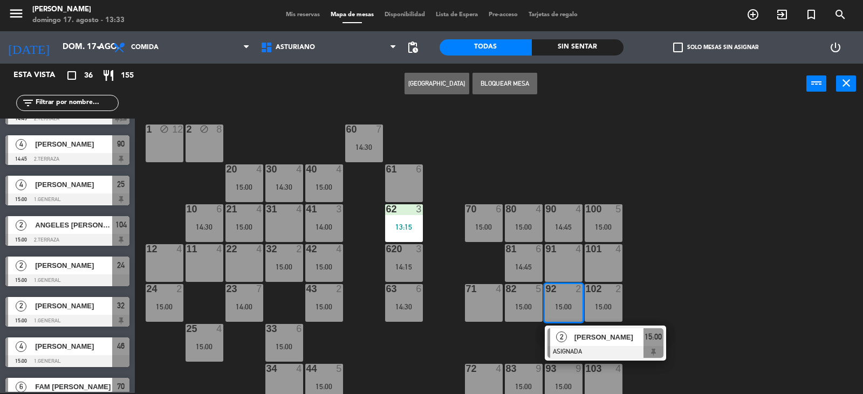
click at [622, 292] on div "2" at bounding box center [621, 289] width 18 height 10
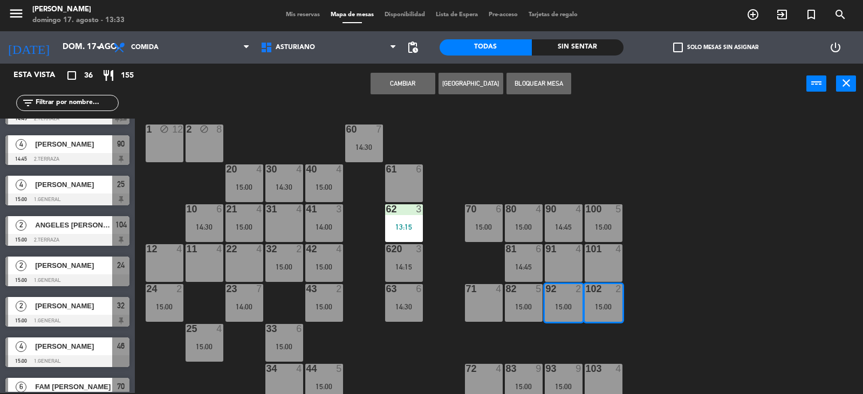
click at [717, 273] on div "1 block 12 2 block 8 60 7 14:30 20 4 15:00 30 4 14:30 40 4 15:00 61 6 62 3 13:1…" at bounding box center [502, 249] width 719 height 289
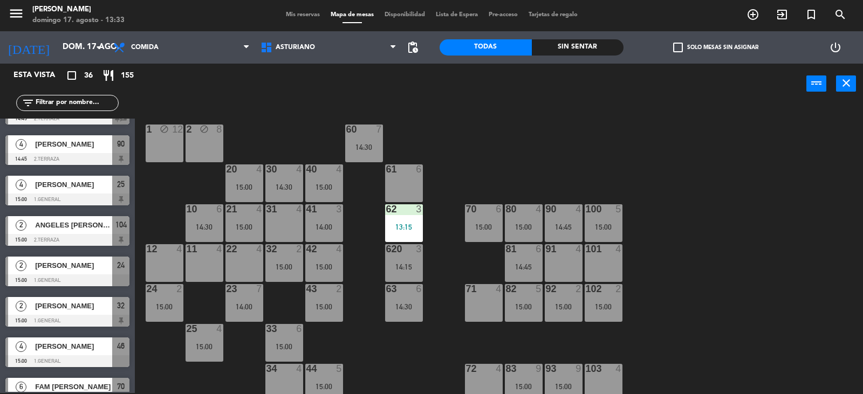
click at [575, 221] on div "90 4 14:45" at bounding box center [564, 223] width 38 height 38
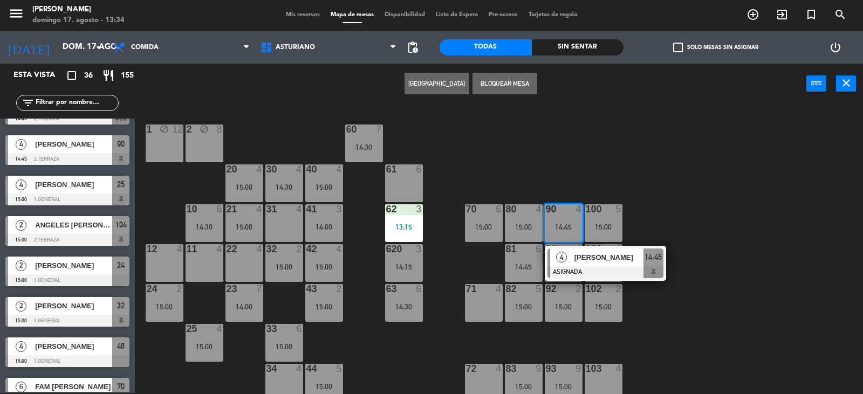
drag, startPoint x: 634, startPoint y: 166, endPoint x: 626, endPoint y: 165, distance: 7.6
click at [634, 165] on div "1 block 12 2 block 8 60 7 14:30 20 4 15:00 30 4 14:30 40 4 15:00 61 6 62 3 13:1…" at bounding box center [502, 249] width 719 height 289
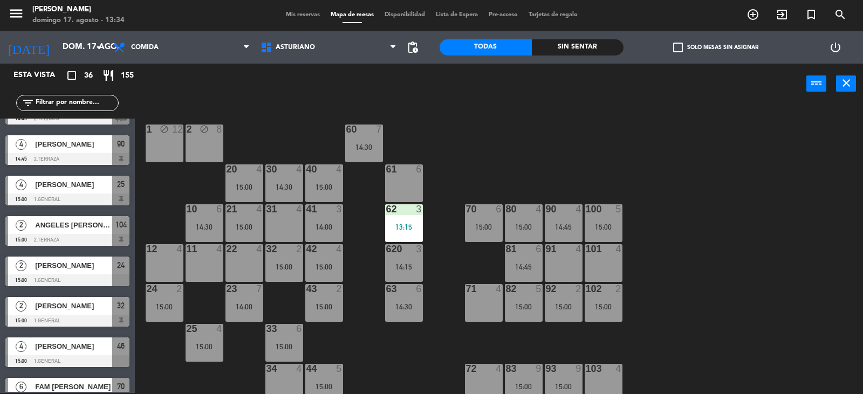
click at [527, 224] on div "15:00" at bounding box center [524, 227] width 38 height 8
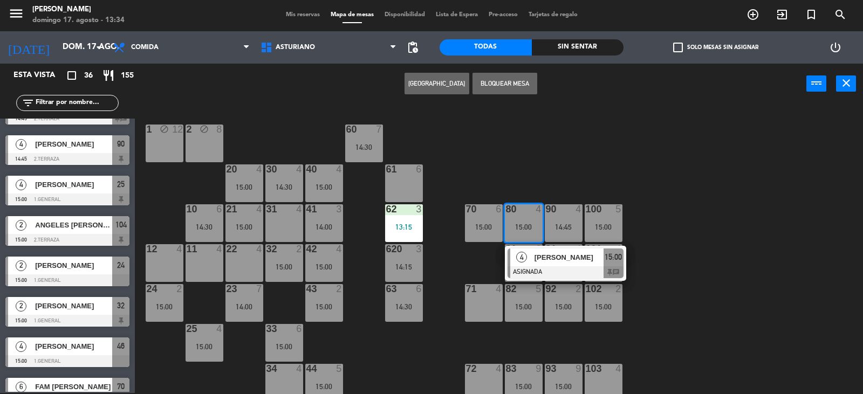
click at [584, 164] on div "1 block 12 2 block 8 60 7 14:30 20 4 15:00 30 4 14:30 40 4 15:00 61 6 62 3 13:1…" at bounding box center [502, 249] width 719 height 289
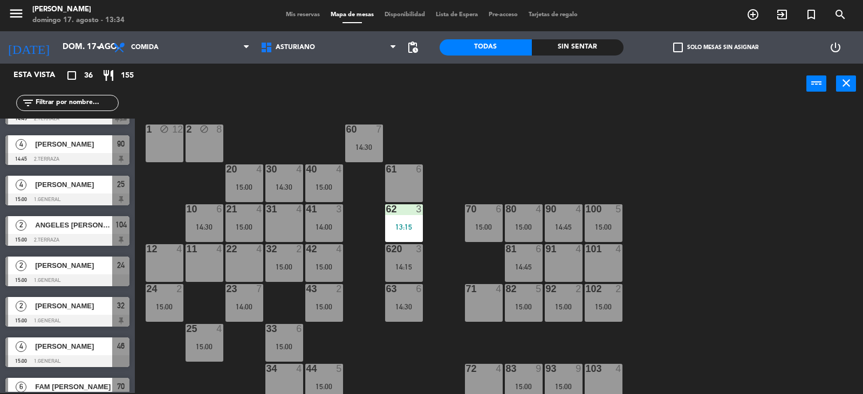
click at [561, 305] on div "15:00" at bounding box center [564, 307] width 38 height 8
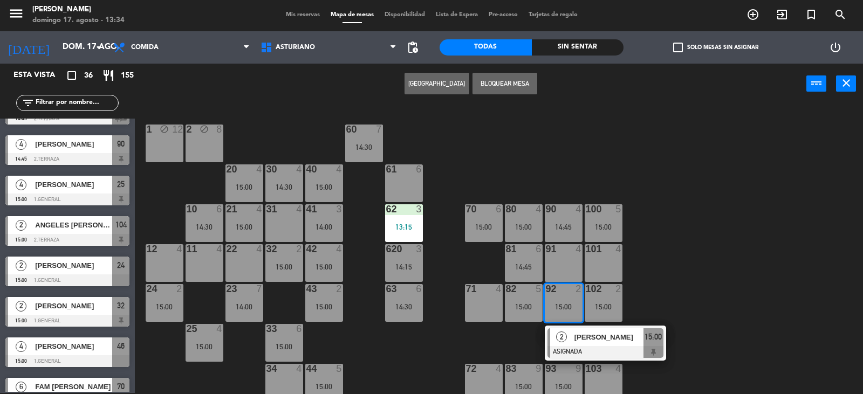
click at [695, 262] on div "1 block 12 2 block 8 60 7 14:30 20 4 15:00 30 4 14:30 40 4 15:00 61 6 62 3 13:1…" at bounding box center [502, 249] width 719 height 289
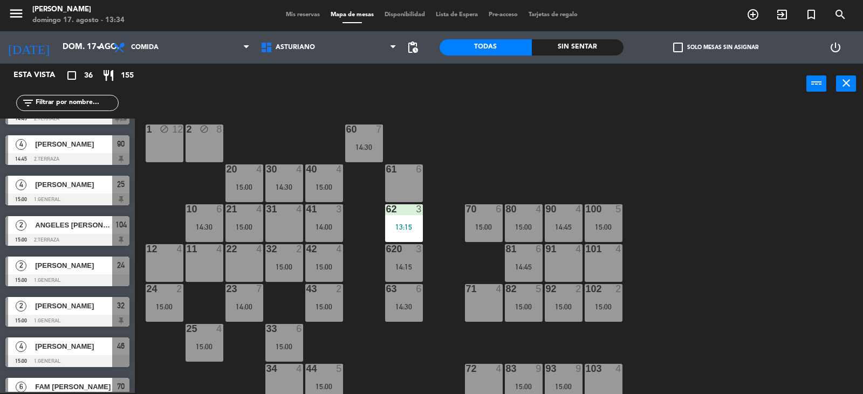
click at [521, 304] on div "15:00" at bounding box center [524, 307] width 38 height 8
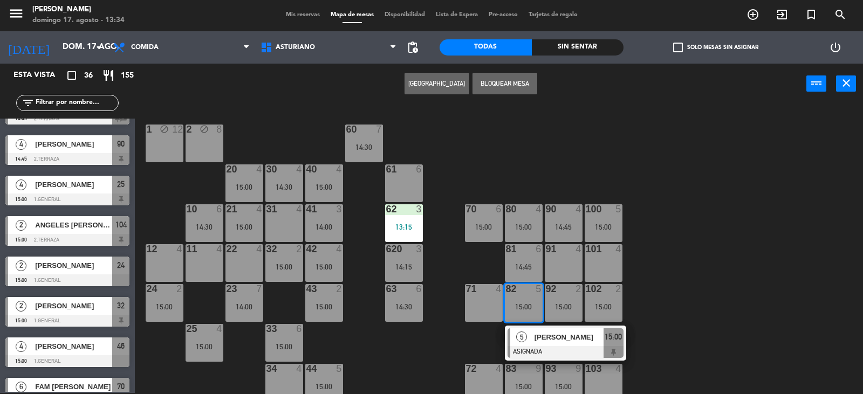
click at [721, 265] on div "1 block 12 2 block 8 60 7 14:30 20 4 15:00 30 4 14:30 40 4 15:00 61 6 62 3 13:1…" at bounding box center [502, 249] width 719 height 289
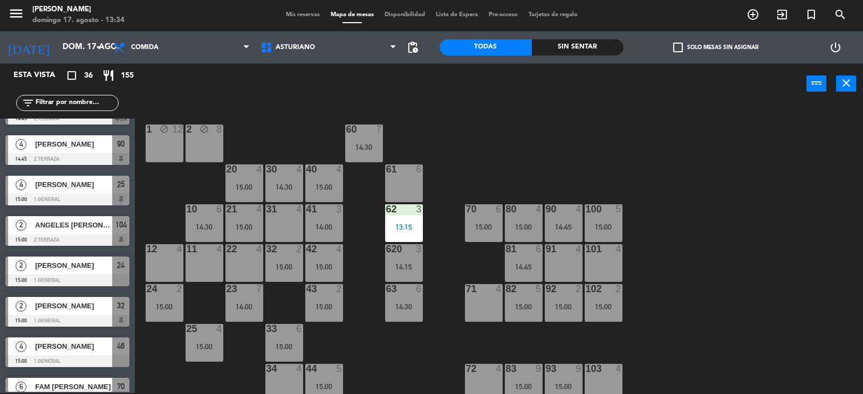
click at [562, 231] on div "90 4 14:45" at bounding box center [564, 223] width 38 height 38
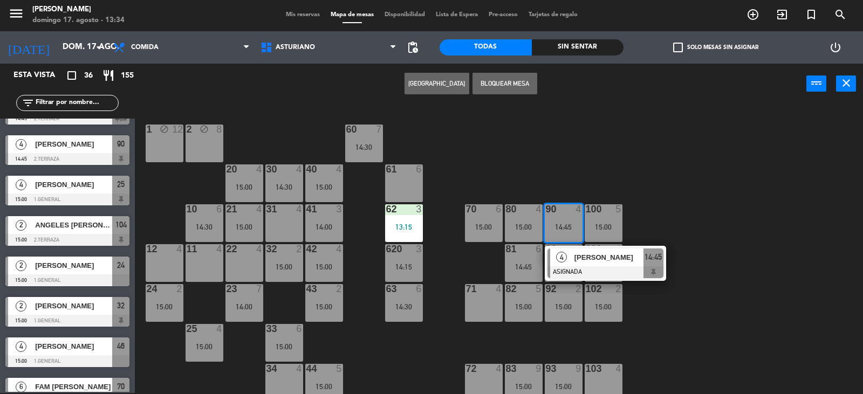
drag, startPoint x: 767, startPoint y: 174, endPoint x: 796, endPoint y: 166, distance: 30.6
click at [781, 171] on div "1 block 12 2 block 8 60 7 14:30 20 4 15:00 30 4 14:30 40 4 15:00 61 6 62 3 13:1…" at bounding box center [502, 249] width 719 height 289
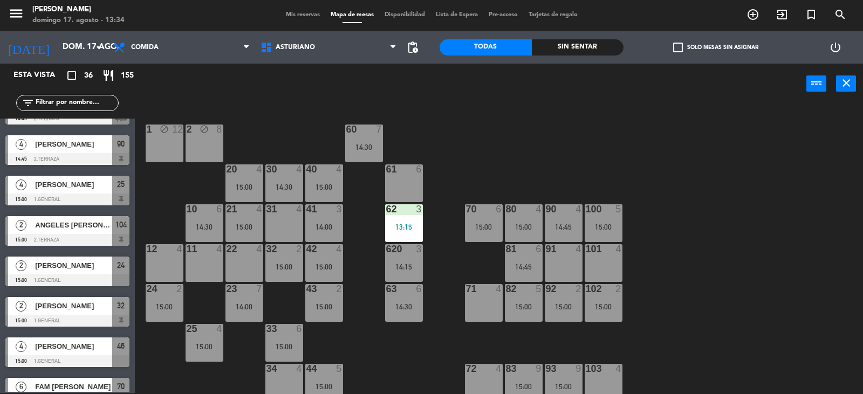
scroll to position [167, 0]
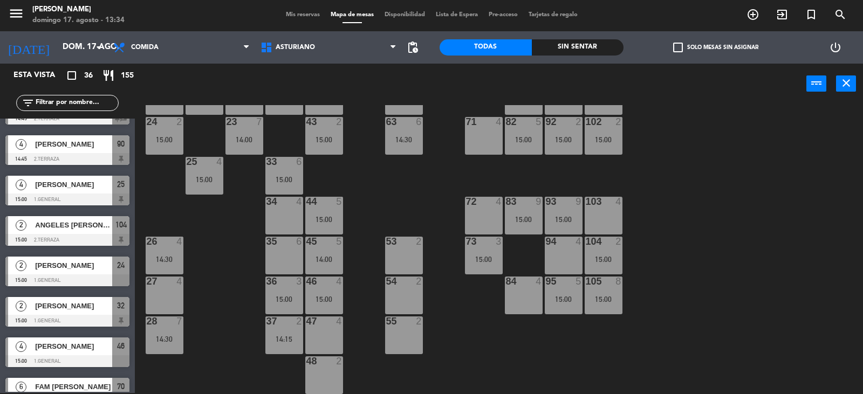
click at [554, 294] on div "95 5 15:00" at bounding box center [564, 296] width 38 height 38
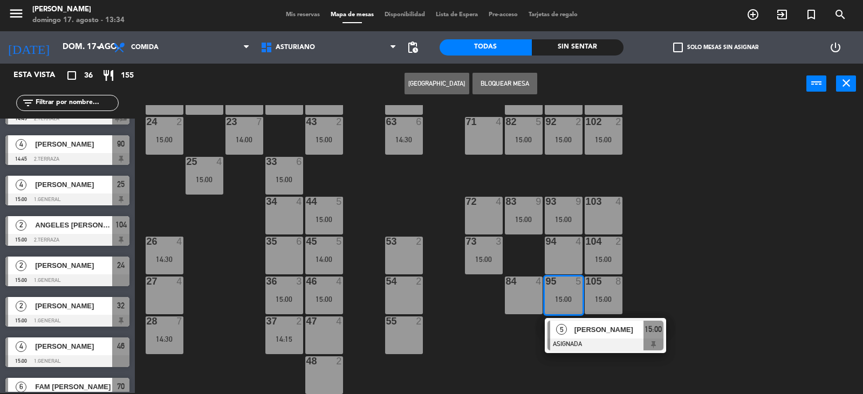
click at [746, 250] on div "1 block 12 2 block 8 60 7 14:30 20 4 15:00 30 4 14:30 40 4 15:00 61 6 62 3 13:1…" at bounding box center [502, 249] width 719 height 289
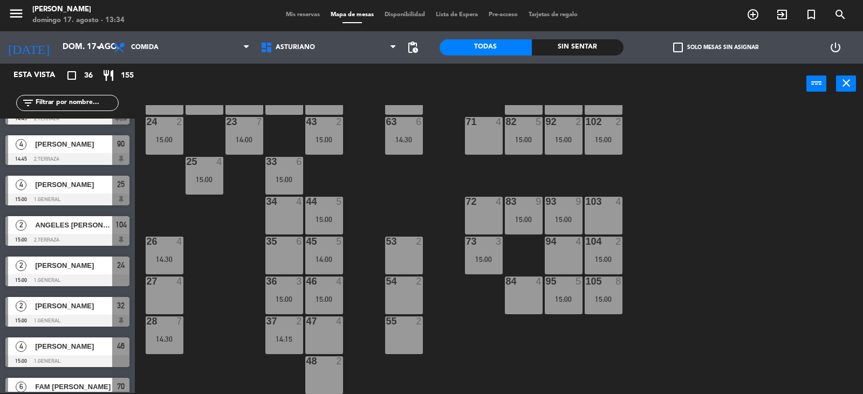
click at [612, 298] on div "15:00" at bounding box center [603, 299] width 38 height 8
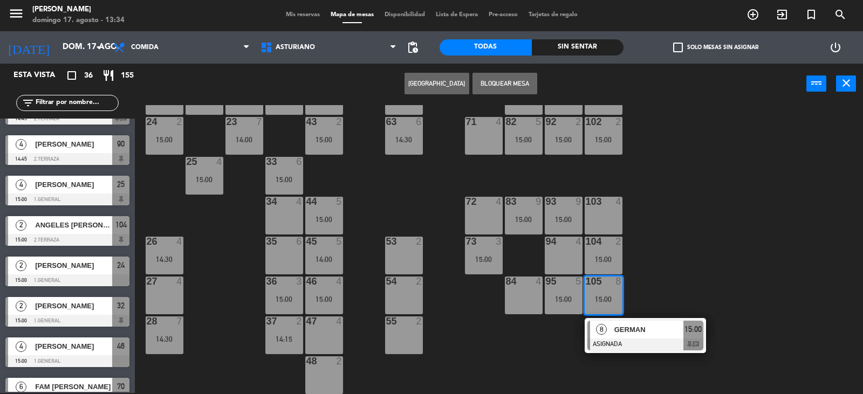
click at [699, 266] on div "1 block 12 2 block 8 60 7 14:30 20 4 15:00 30 4 14:30 40 4 15:00 61 6 62 3 13:1…" at bounding box center [502, 249] width 719 height 289
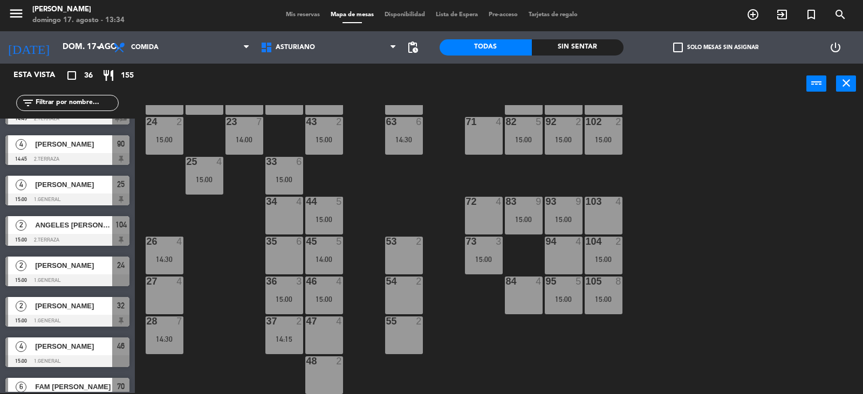
click at [602, 250] on div "104 2 15:00" at bounding box center [603, 256] width 38 height 38
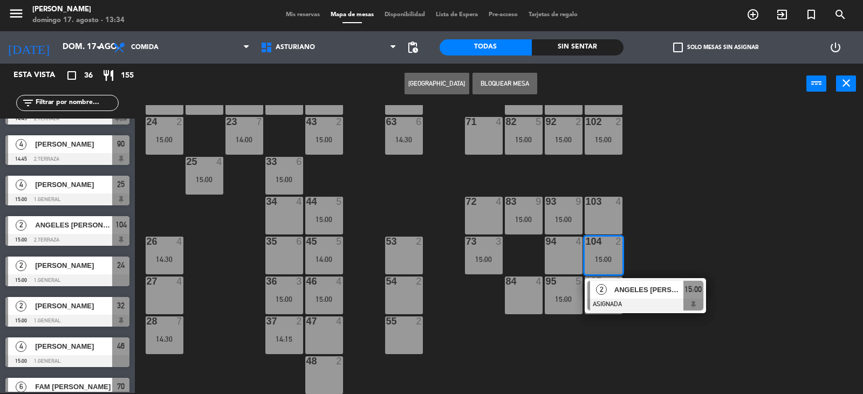
click at [649, 227] on div "1 block 12 2 block 8 60 7 14:30 20 4 15:00 30 4 14:30 40 4 15:00 61 6 62 3 13:1…" at bounding box center [502, 249] width 719 height 289
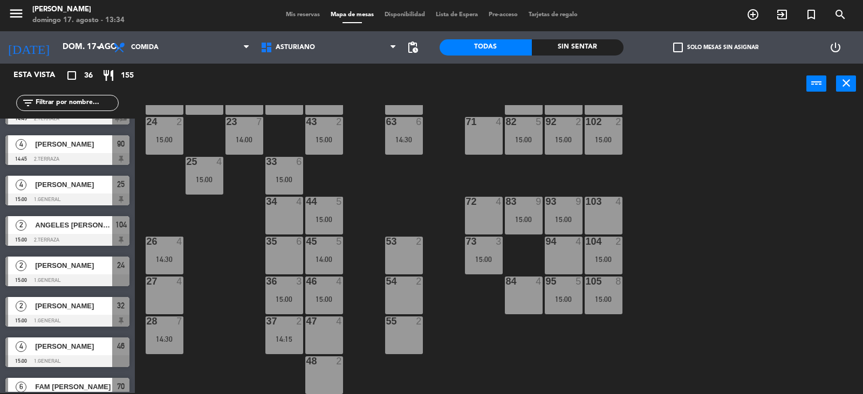
click at [710, 211] on div "1 block 12 2 block 8 60 7 14:30 20 4 15:00 30 4 14:30 40 4 15:00 61 6 62 3 13:1…" at bounding box center [502, 249] width 719 height 289
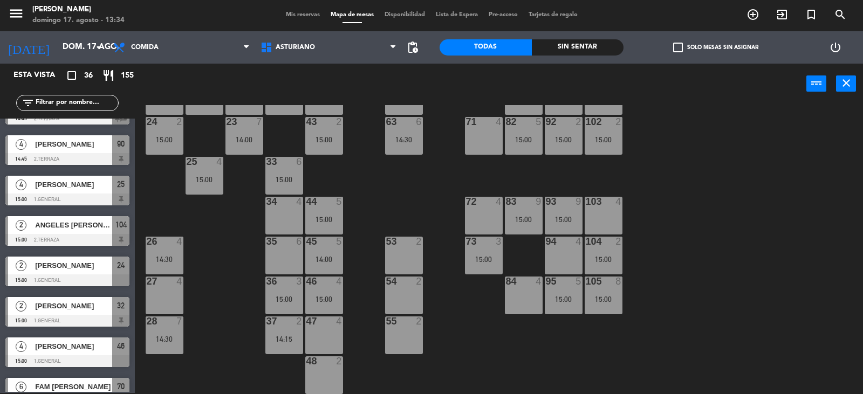
click at [710, 211] on div "1 block 12 2 block 8 60 7 14:30 20 4 15:00 30 4 14:30 40 4 15:00 61 6 62 3 13:1…" at bounding box center [502, 249] width 719 height 289
click at [708, 211] on div "1 block 12 2 block 8 60 7 14:30 20 4 15:00 30 4 14:30 40 4 15:00 61 6 62 3 13:1…" at bounding box center [502, 249] width 719 height 289
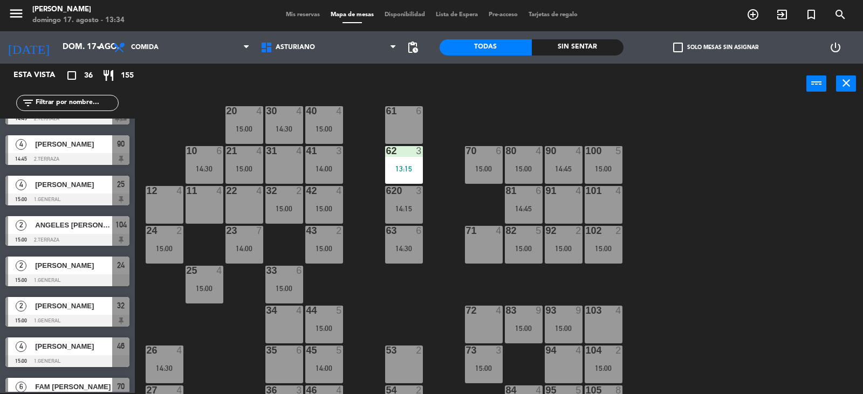
scroll to position [0, 0]
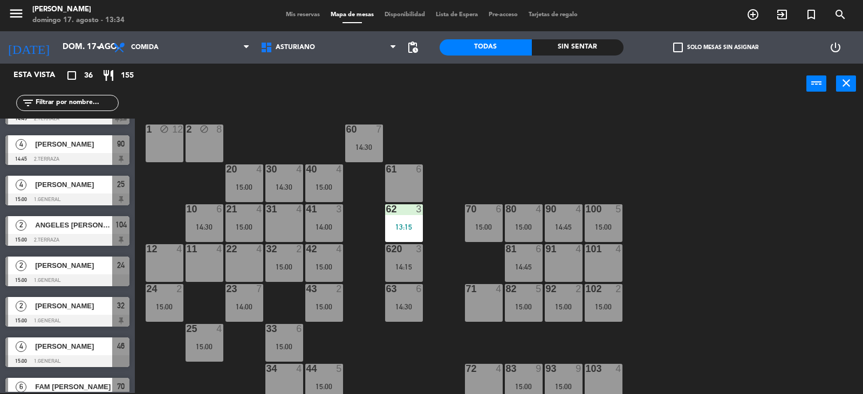
drag, startPoint x: 504, startPoint y: 110, endPoint x: 495, endPoint y: 111, distance: 8.7
click at [504, 111] on div "power_input close 1 block 12 2 block 8 60 7 14:30 20 4 15:00 30 4 14:30 40 4 15…" at bounding box center [431, 229] width 863 height 330
click at [495, 112] on div "1 block 12 2 block 8 60 7 14:30 20 4 15:00 30 4 14:30 40 4 15:00 61 6 62 3 13:1…" at bounding box center [502, 249] width 719 height 289
click at [722, 154] on div "1 block 12 2 block 8 60 7 14:30 20 4 15:00 30 4 14:30 40 4 15:00 61 6 62 3 13:1…" at bounding box center [502, 249] width 719 height 289
click at [408, 303] on div "14:30" at bounding box center [404, 307] width 38 height 8
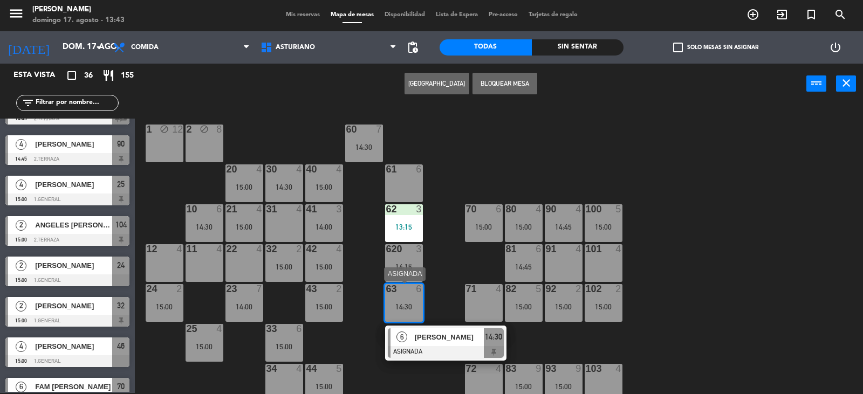
click at [449, 341] on span "[PERSON_NAME]" at bounding box center [449, 337] width 69 height 11
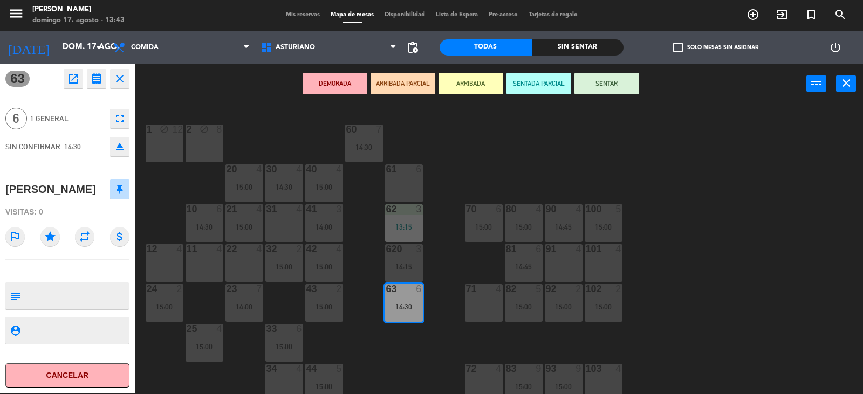
click at [815, 339] on div "1 block 12 2 block 8 60 7 14:30 20 4 15:00 30 4 14:30 40 4 15:00 61 6 62 3 13:1…" at bounding box center [502, 249] width 719 height 289
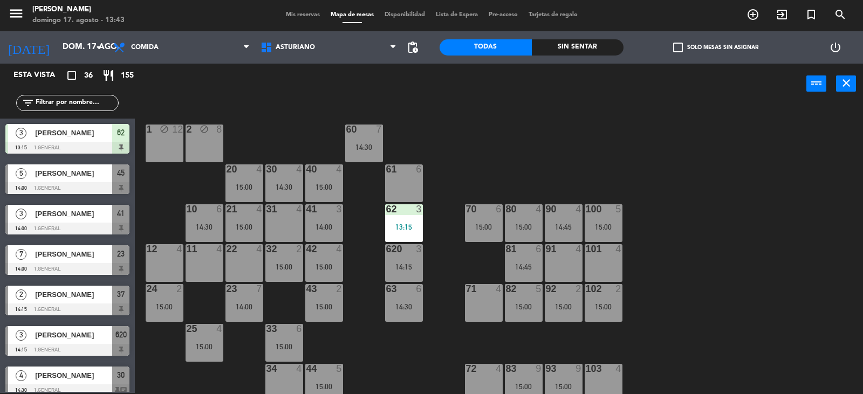
scroll to position [1, 0]
click at [728, 225] on div "1 block 12 2 block 8 60 7 14:30 20 4 15:00 30 4 14:30 40 4 15:00 61 6 62 3 13:1…" at bounding box center [502, 249] width 719 height 289
click at [607, 219] on div "100 5 15:00" at bounding box center [603, 223] width 38 height 38
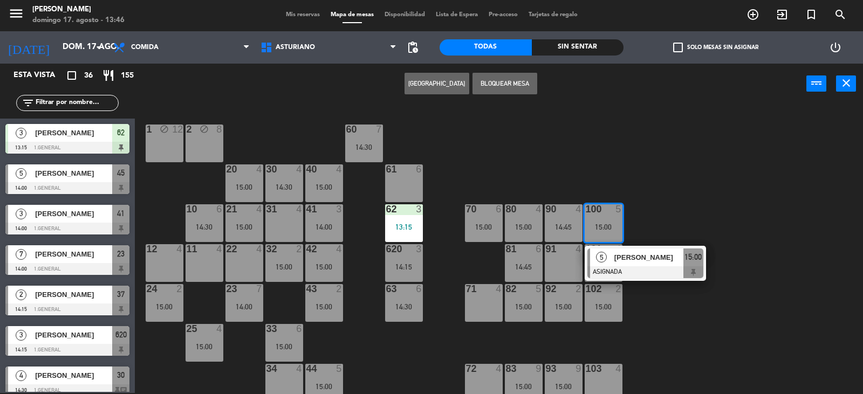
click at [643, 203] on div "1 block 12 2 block 8 60 7 14:30 20 4 15:00 30 4 14:30 40 4 15:00 61 6 62 3 13:1…" at bounding box center [502, 249] width 719 height 289
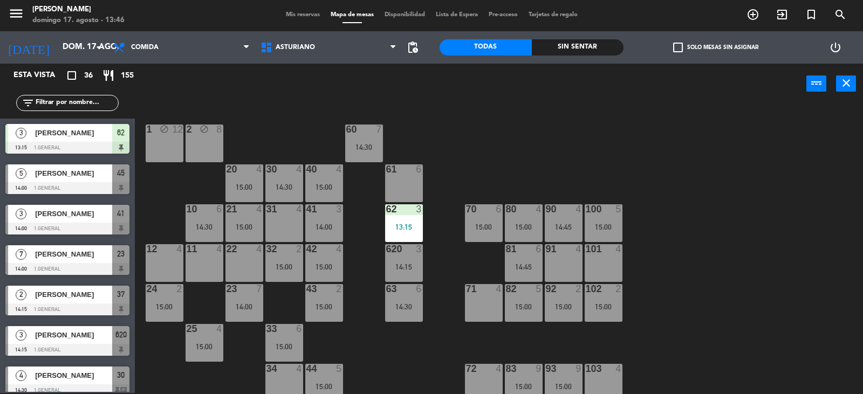
click at [561, 233] on div "90 4 14:45" at bounding box center [564, 223] width 38 height 38
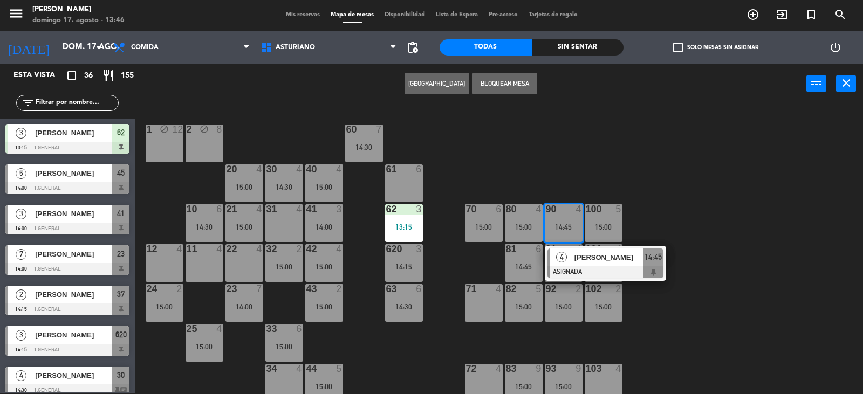
click at [679, 213] on div "1 block 12 2 block 8 60 7 14:30 20 4 15:00 30 4 14:30 40 4 15:00 61 6 62 3 13:1…" at bounding box center [502, 249] width 719 height 289
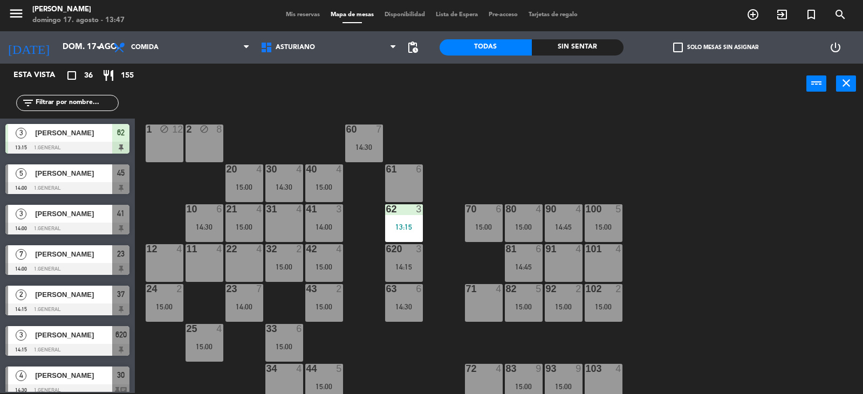
click at [516, 224] on div "15:00" at bounding box center [524, 227] width 38 height 8
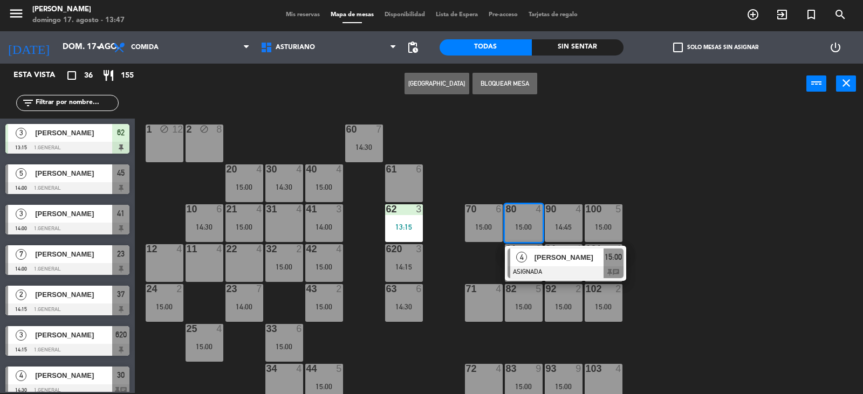
click at [553, 185] on div "1 block 12 2 block 8 60 7 14:30 20 4 15:00 30 4 14:30 40 4 15:00 61 6 62 3 13:1…" at bounding box center [502, 249] width 719 height 289
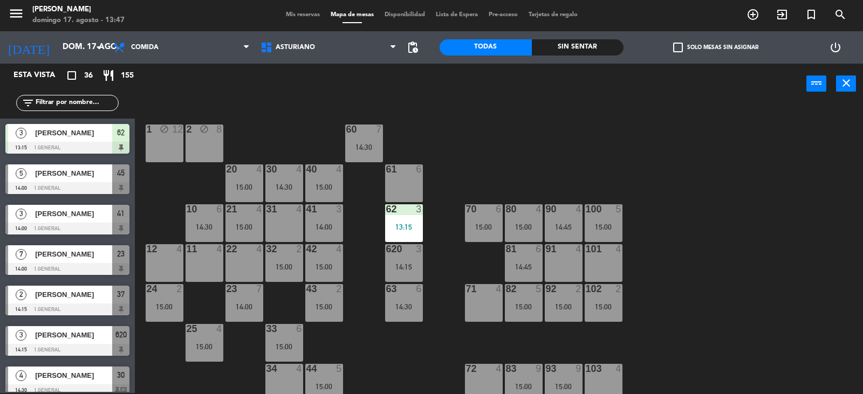
click at [608, 226] on div "15:00" at bounding box center [603, 227] width 38 height 8
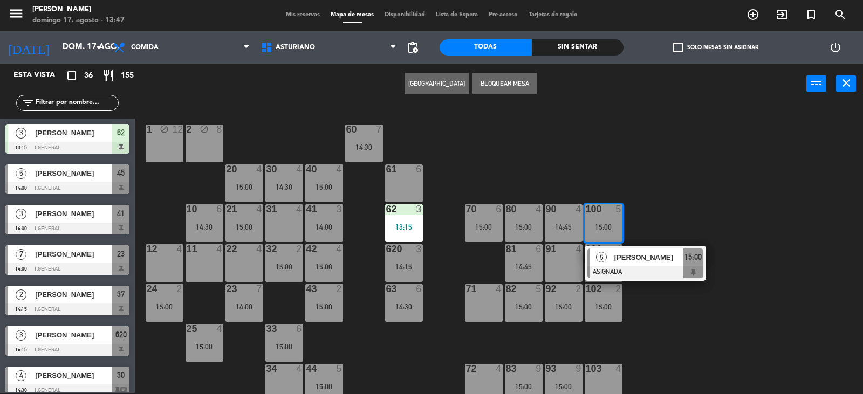
click at [690, 194] on div "1 block 12 2 block 8 60 7 14:30 20 4 15:00 30 4 14:30 40 4 15:00 61 6 62 3 13:1…" at bounding box center [502, 249] width 719 height 289
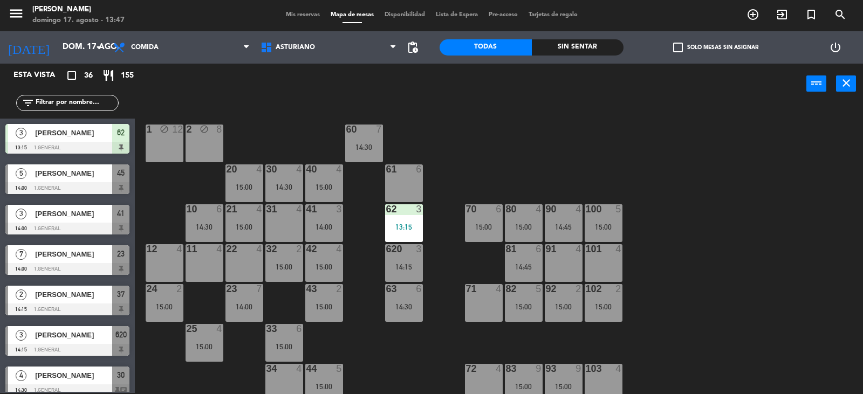
click at [526, 270] on div "14:45" at bounding box center [524, 267] width 38 height 8
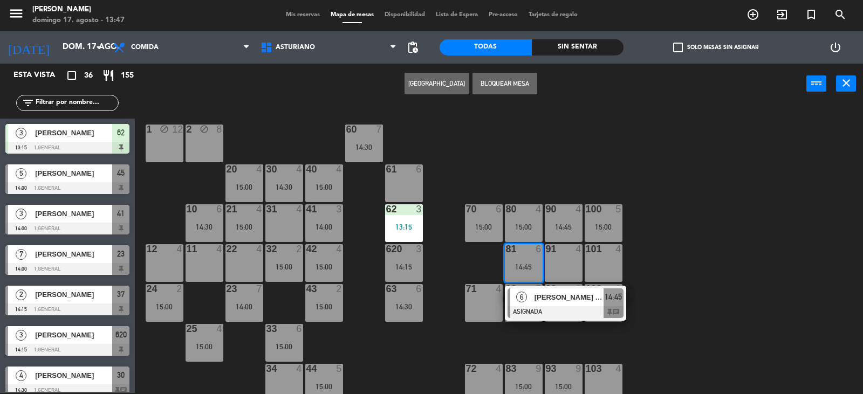
click at [706, 258] on div "1 block 12 2 block 8 60 7 14:30 20 4 15:00 30 4 14:30 40 4 15:00 61 6 62 3 13:1…" at bounding box center [502, 249] width 719 height 289
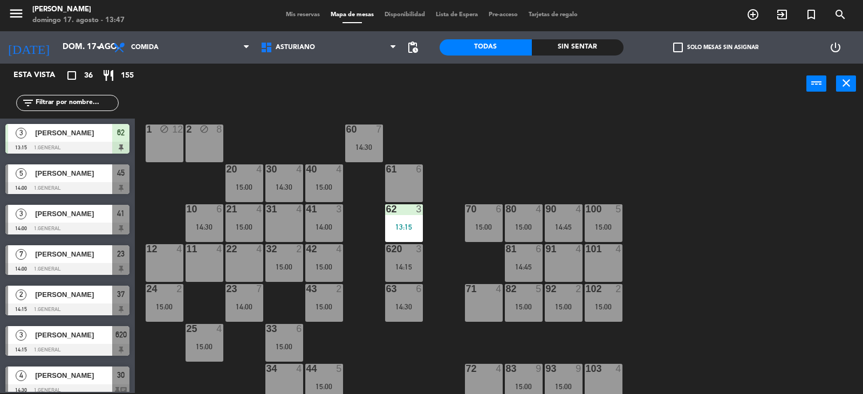
click at [637, 273] on div "1 block 12 2 block 8 60 7 14:30 20 4 15:00 30 4 14:30 40 4 15:00 61 6 62 3 13:1…" at bounding box center [502, 249] width 719 height 289
click at [599, 292] on div at bounding box center [603, 289] width 18 height 10
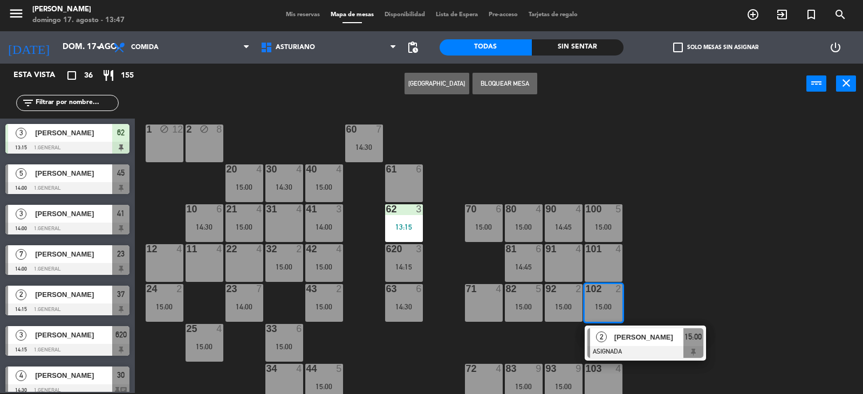
click at [675, 266] on div "1 block 12 2 block 8 60 7 14:30 20 4 15:00 30 4 14:30 40 4 15:00 61 6 62 3 13:1…" at bounding box center [502, 249] width 719 height 289
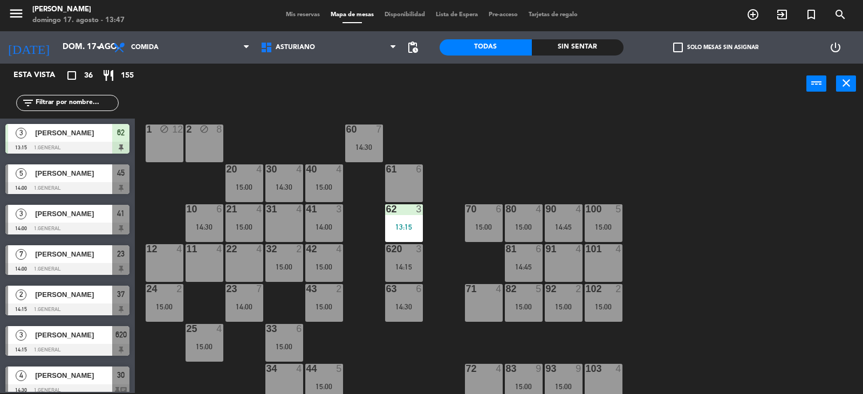
click at [581, 292] on div "102" at bounding box center [585, 289] width 18 height 10
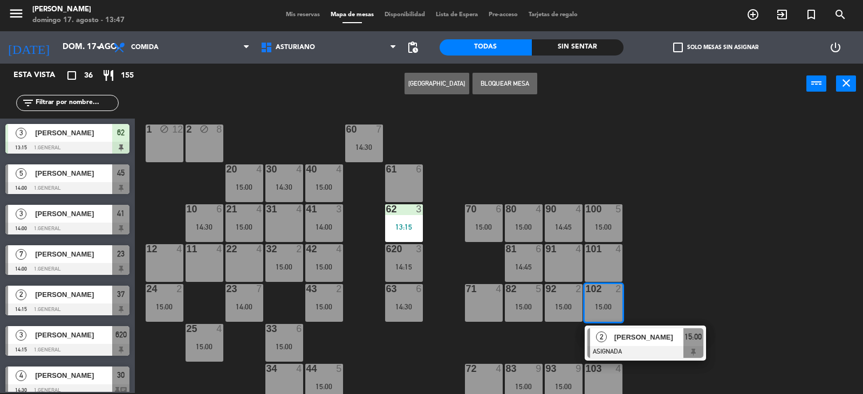
click at [667, 275] on div "1 block 12 2 block 8 60 7 14:30 20 4 15:00 30 4 14:30 40 4 15:00 61 6 62 3 13:1…" at bounding box center [502, 249] width 719 height 289
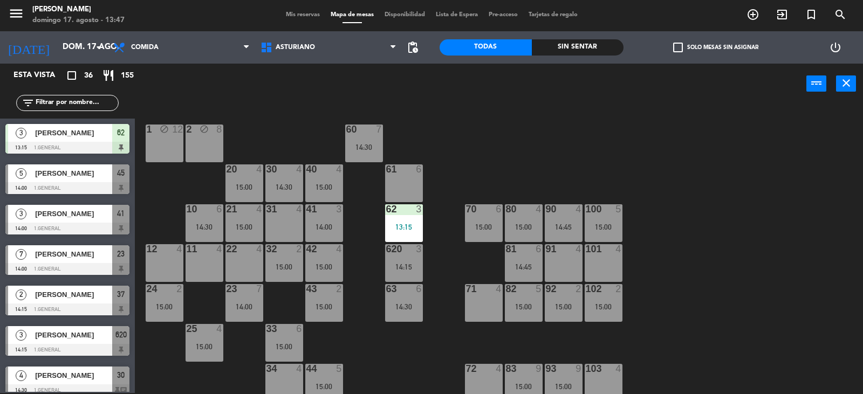
click at [548, 306] on div "15:00" at bounding box center [564, 307] width 38 height 8
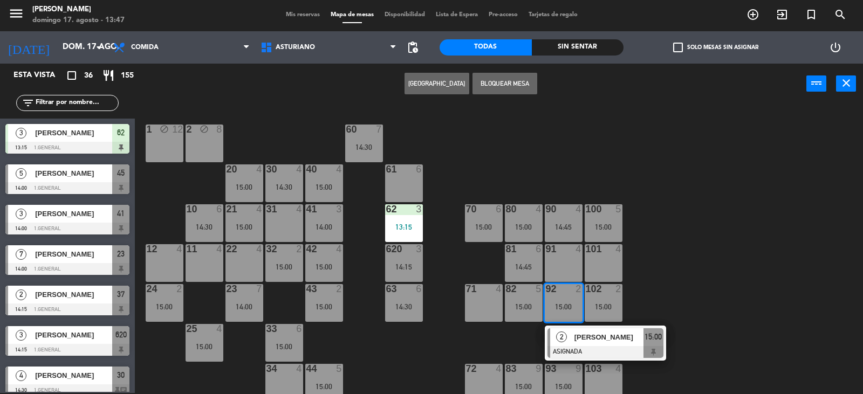
click at [648, 256] on div "1 block 12 2 block 8 60 7 14:30 20 4 15:00 30 4 14:30 40 4 15:00 61 6 62 3 13:1…" at bounding box center [502, 249] width 719 height 289
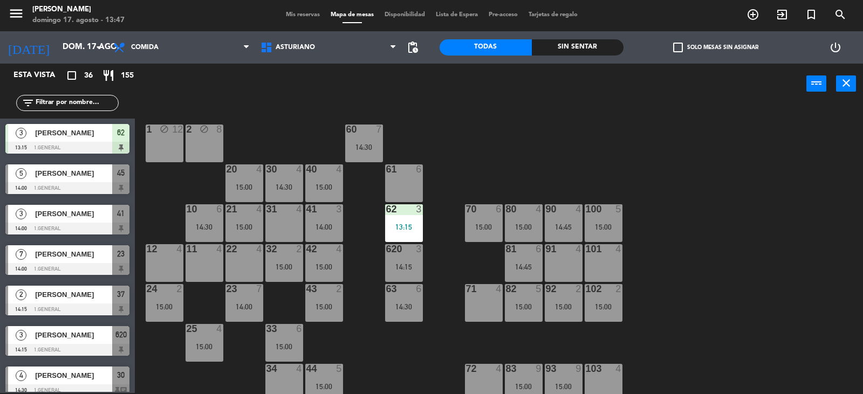
click at [519, 301] on div "82 5 15:00" at bounding box center [524, 303] width 38 height 38
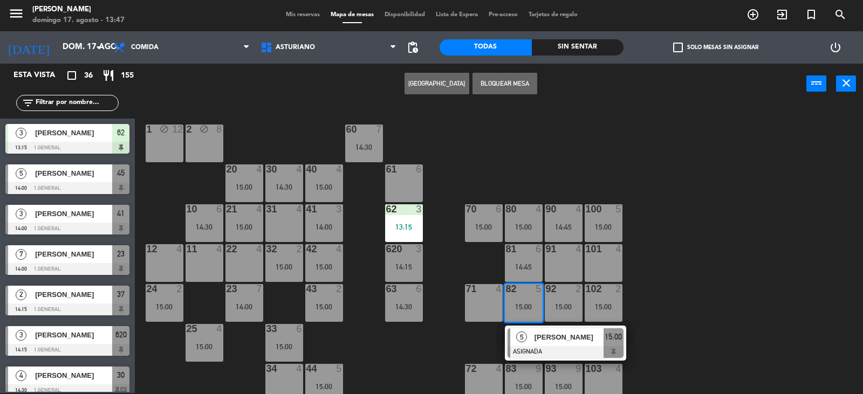
click at [761, 289] on div "1 block 12 2 block 8 60 7 14:30 20 4 15:00 30 4 14:30 40 4 15:00 61 6 62 3 13:1…" at bounding box center [502, 249] width 719 height 289
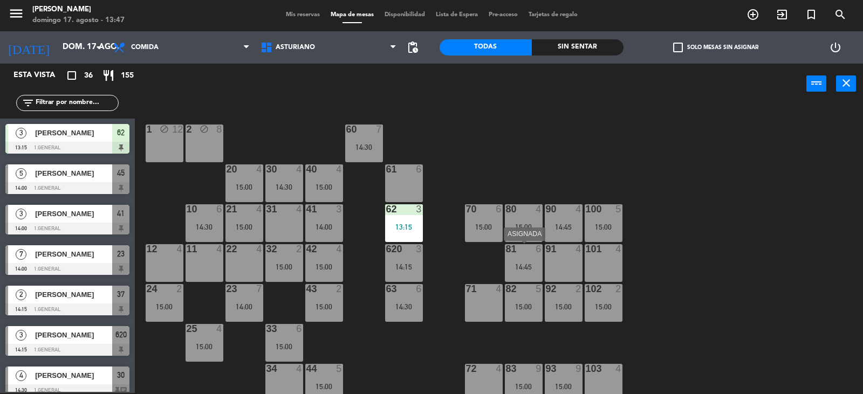
click at [513, 264] on div "14:45" at bounding box center [524, 267] width 38 height 8
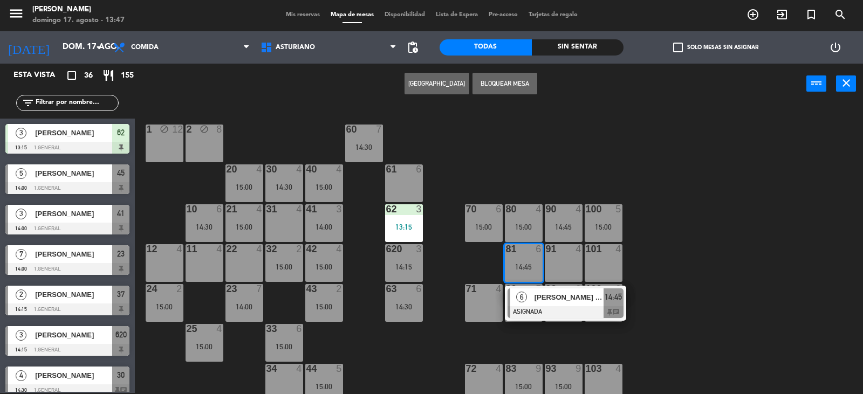
click at [659, 256] on div "1 block 12 2 block 8 60 7 14:30 20 4 15:00 30 4 14:30 40 4 15:00 61 6 62 3 13:1…" at bounding box center [502, 249] width 719 height 289
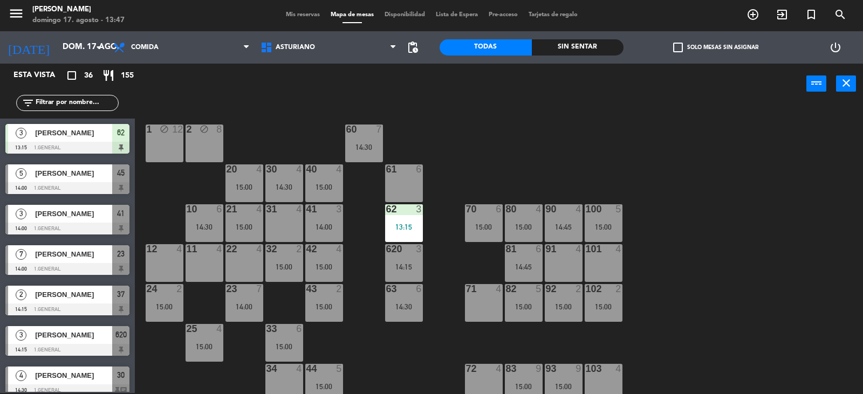
click at [485, 226] on div "15:00" at bounding box center [484, 227] width 38 height 8
click at [566, 152] on div "1 block 12 2 block 8 60 7 14:30 20 4 15:00 30 4 14:30 40 4 15:00 61 6 62 3 13:1…" at bounding box center [502, 249] width 719 height 289
click at [518, 220] on div "80 4 15:00" at bounding box center [524, 223] width 38 height 38
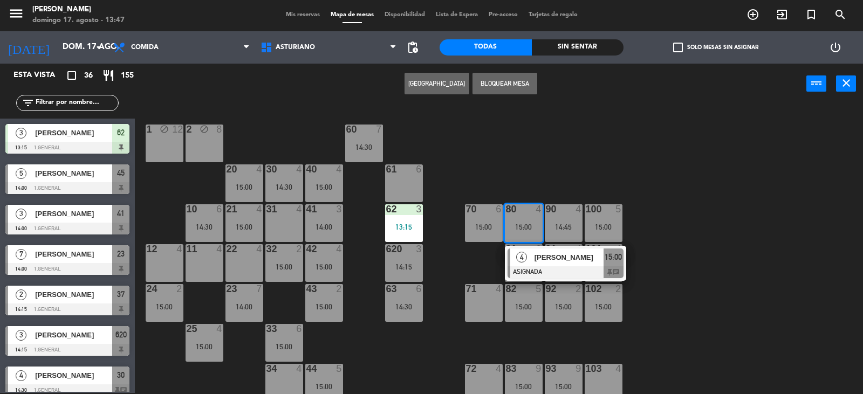
click at [556, 188] on div "1 block 12 2 block 8 60 7 14:30 20 4 15:00 30 4 14:30 40 4 15:00 61 6 62 3 13:1…" at bounding box center [502, 249] width 719 height 289
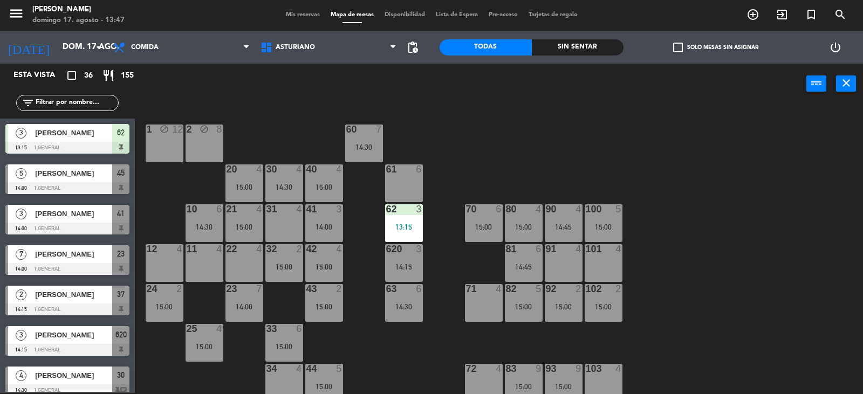
drag, startPoint x: 568, startPoint y: 225, endPoint x: 583, endPoint y: 190, distance: 37.9
click at [568, 223] on div "14:45" at bounding box center [564, 227] width 38 height 8
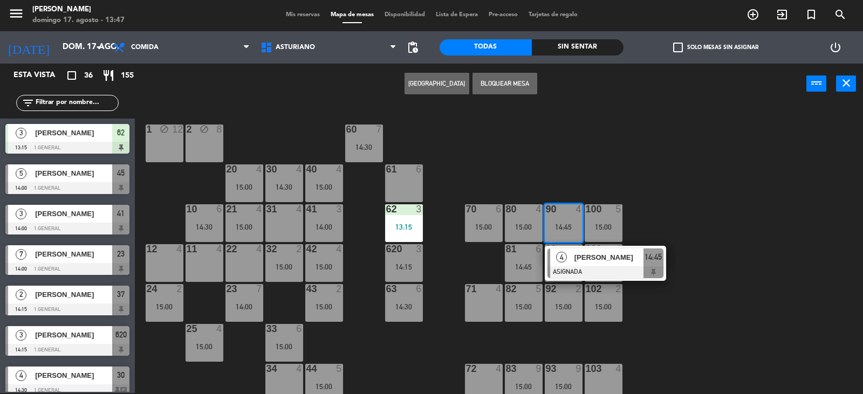
click at [605, 155] on div "1 block 12 2 block 8 60 7 14:30 20 4 15:00 30 4 14:30 40 4 15:00 61 6 62 3 13:1…" at bounding box center [502, 249] width 719 height 289
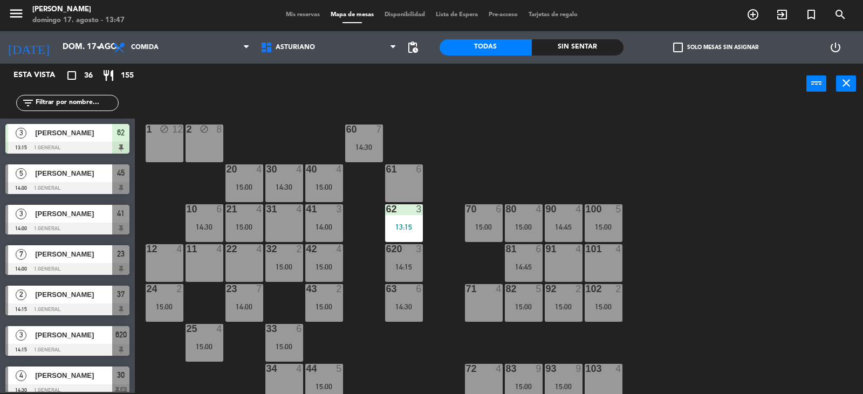
click at [602, 217] on div "100 5 15:00" at bounding box center [603, 223] width 38 height 38
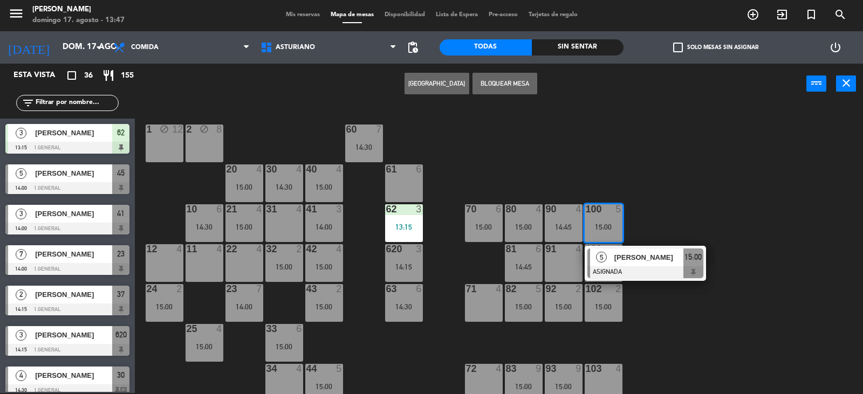
click at [713, 189] on div "1 block 12 2 block 8 60 7 14:30 20 4 15:00 30 4 14:30 40 4 15:00 61 6 62 3 13:1…" at bounding box center [502, 249] width 719 height 289
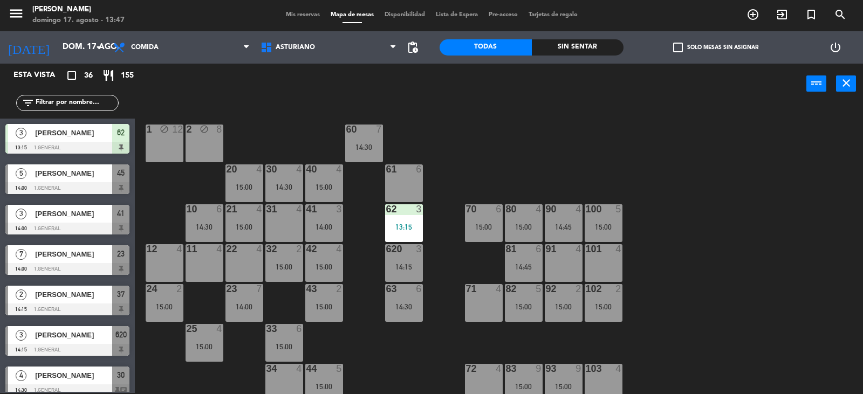
click at [401, 273] on div "620 3 14:15" at bounding box center [404, 263] width 38 height 38
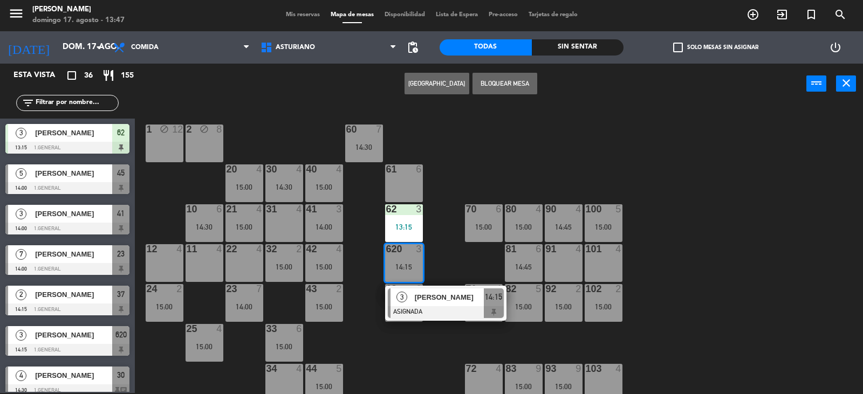
click at [436, 277] on div "1 block 12 2 block 8 60 7 14:30 20 4 15:00 30 4 14:30 40 4 15:00 61 6 62 3 13:1…" at bounding box center [502, 249] width 719 height 289
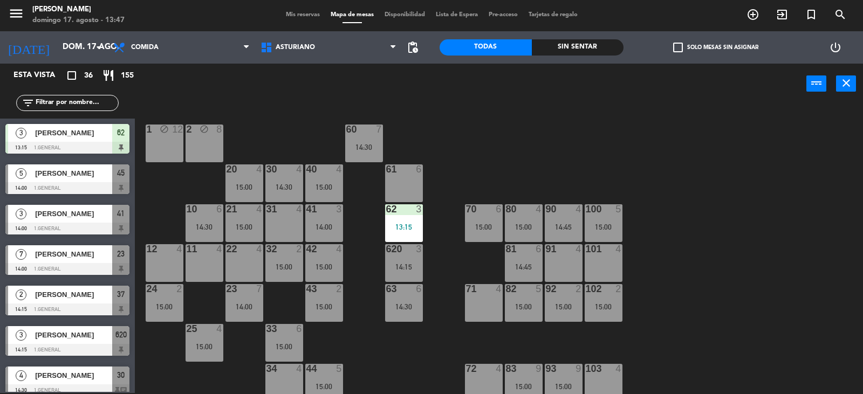
click at [506, 232] on div "80 4 15:00" at bounding box center [524, 223] width 38 height 38
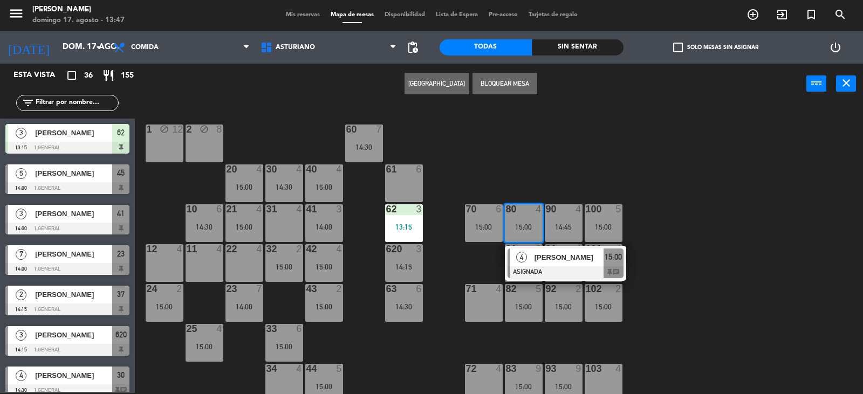
drag, startPoint x: 557, startPoint y: 176, endPoint x: 579, endPoint y: 173, distance: 21.8
click at [574, 172] on div "1 block 12 2 block 8 60 7 14:30 20 4 15:00 30 4 14:30 40 4 15:00 61 6 62 3 13:1…" at bounding box center [502, 249] width 719 height 289
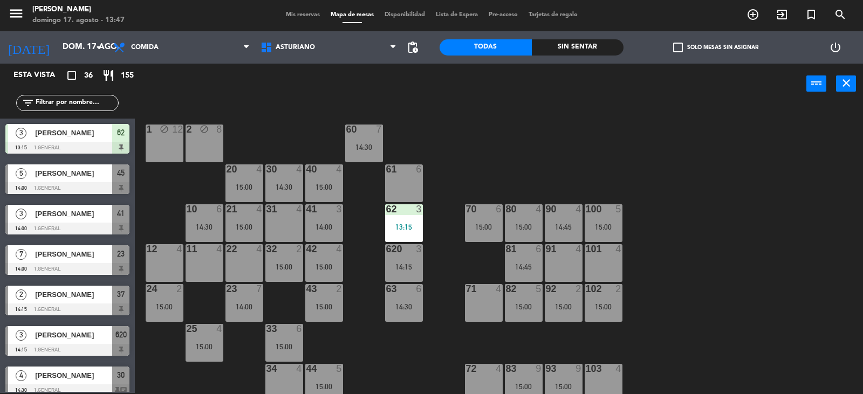
click at [719, 200] on div "1 block 12 2 block 8 60 7 14:30 20 4 15:00 30 4 14:30 40 4 15:00 61 6 62 3 13:1…" at bounding box center [502, 249] width 719 height 289
click at [677, 202] on div "1 block 12 2 block 8 60 7 14:30 20 4 15:00 30 4 14:30 40 4 15:00 61 6 62 3 13:1…" at bounding box center [502, 249] width 719 height 289
click at [191, 334] on div "25 4" at bounding box center [204, 329] width 38 height 11
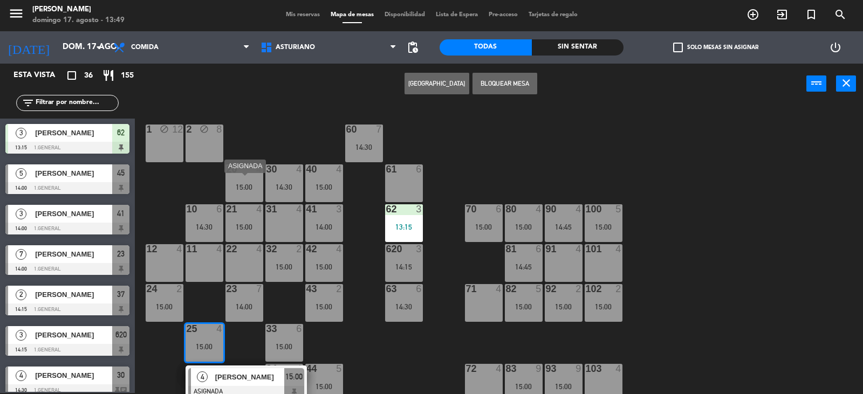
scroll to position [162, 0]
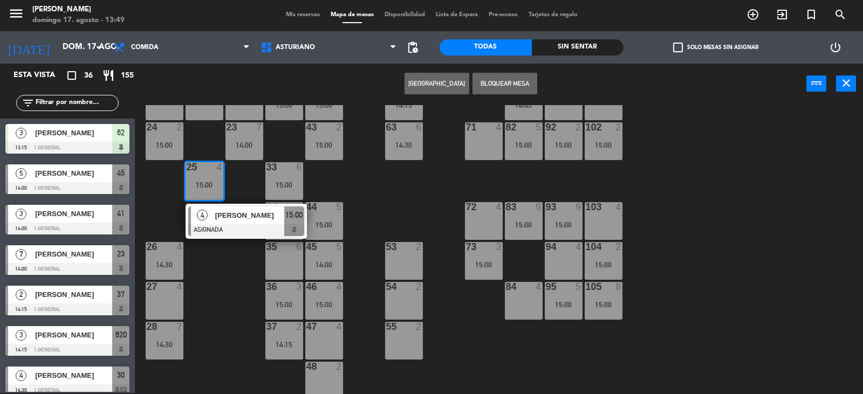
click at [245, 321] on div "1 block 12 2 block 8 60 7 14:30 20 4 15:00 30 4 14:30 40 4 15:00 61 6 62 3 13:1…" at bounding box center [502, 249] width 719 height 289
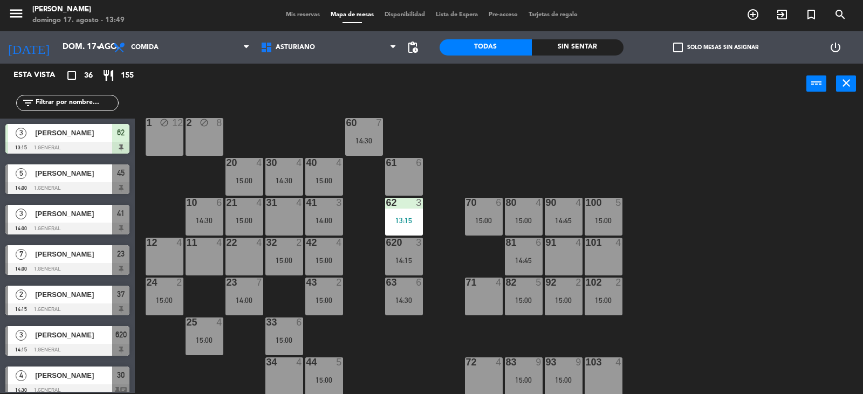
scroll to position [0, 0]
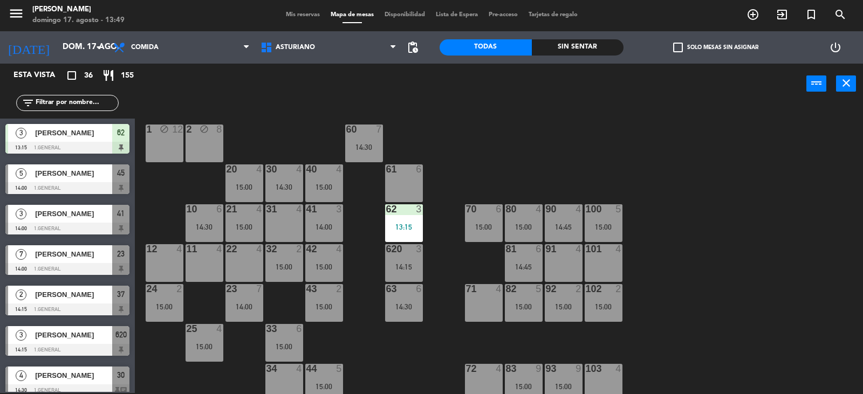
click at [570, 153] on div "1 block 12 2 block 8 60 7 14:30 20 4 15:00 30 4 14:30 40 4 15:00 61 6 62 3 13:1…" at bounding box center [502, 249] width 719 height 289
drag, startPoint x: 531, startPoint y: 187, endPoint x: 536, endPoint y: 186, distance: 6.0
click at [530, 186] on div "1 block 12 2 block 8 60 7 14:30 20 4 15:00 30 4 14:30 40 4 15:00 61 6 62 3 13:1…" at bounding box center [502, 249] width 719 height 289
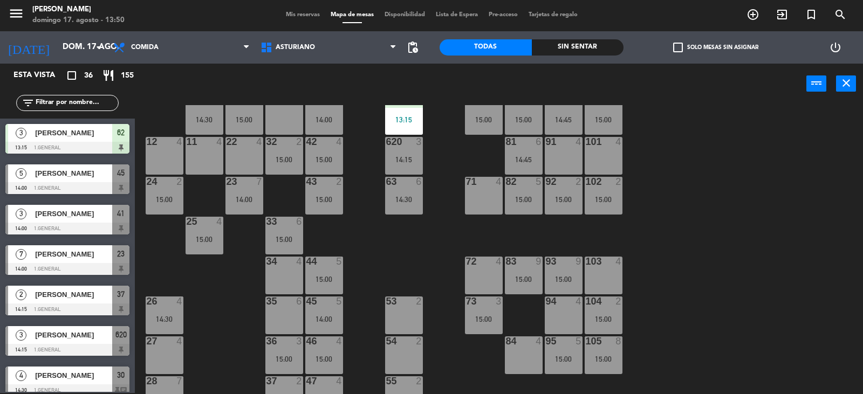
scroll to position [108, 0]
click at [513, 190] on div "82 5 15:00" at bounding box center [524, 195] width 38 height 38
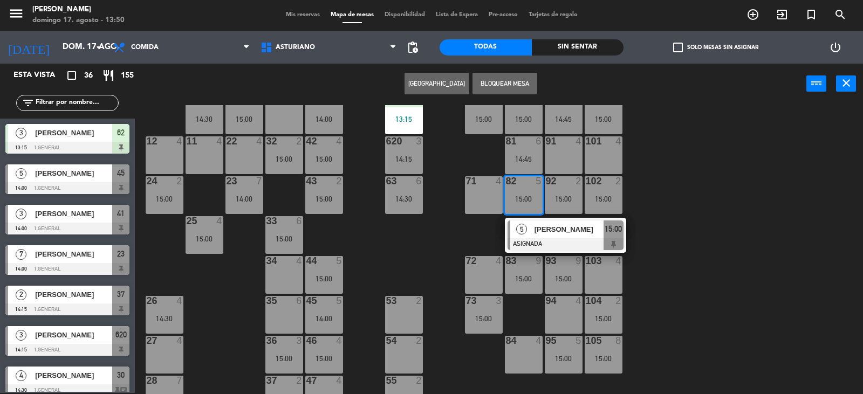
click at [545, 238] on div at bounding box center [565, 244] width 116 height 12
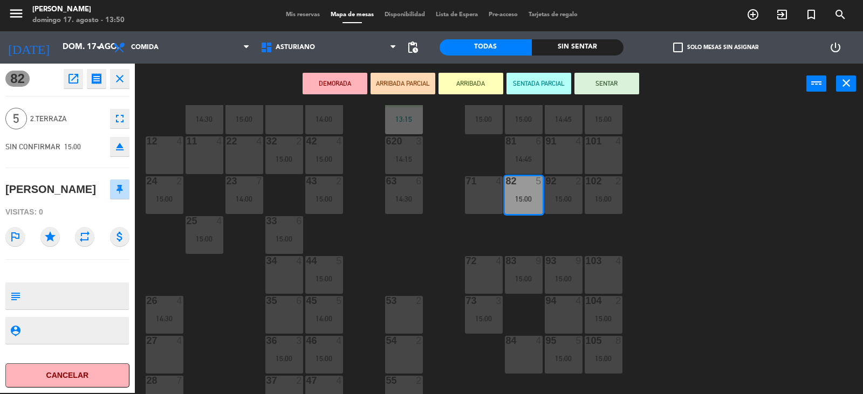
click at [199, 286] on div "1 block 12 2 block 8 60 7 14:30 20 4 15:00 30 4 14:30 40 4 15:00 61 6 62 3 13:1…" at bounding box center [502, 249] width 719 height 289
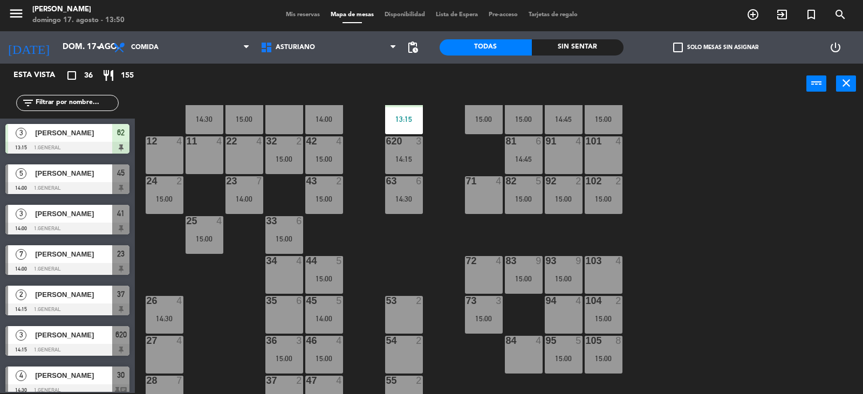
scroll to position [1, 0]
click at [201, 232] on div "25 4 15:00" at bounding box center [204, 235] width 38 height 38
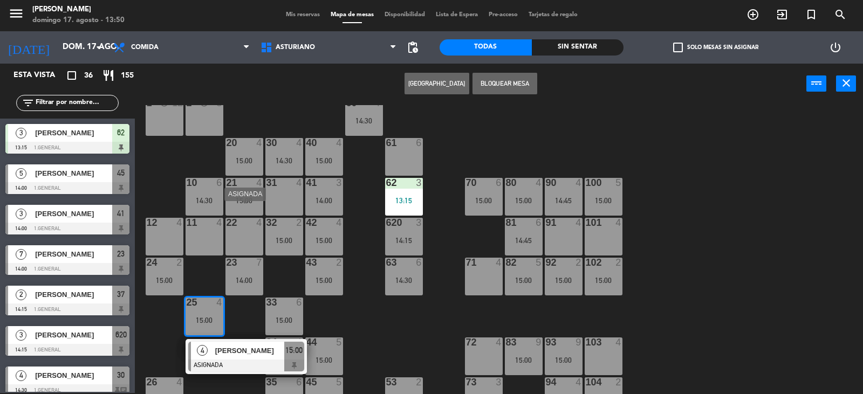
scroll to position [0, 0]
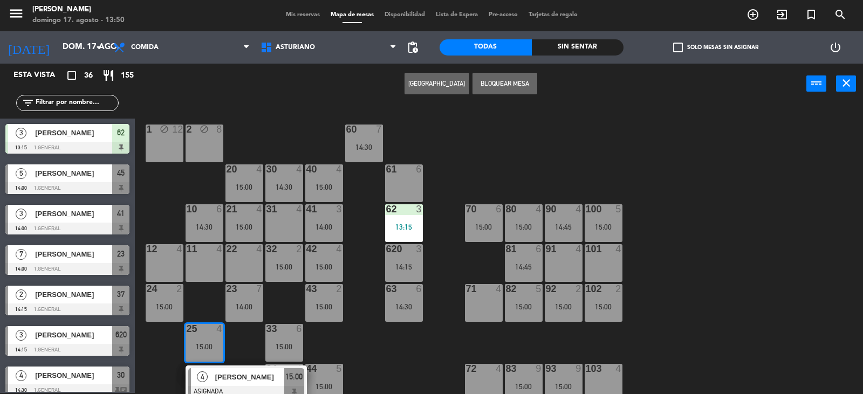
click at [295, 210] on div "4" at bounding box center [302, 209] width 18 height 10
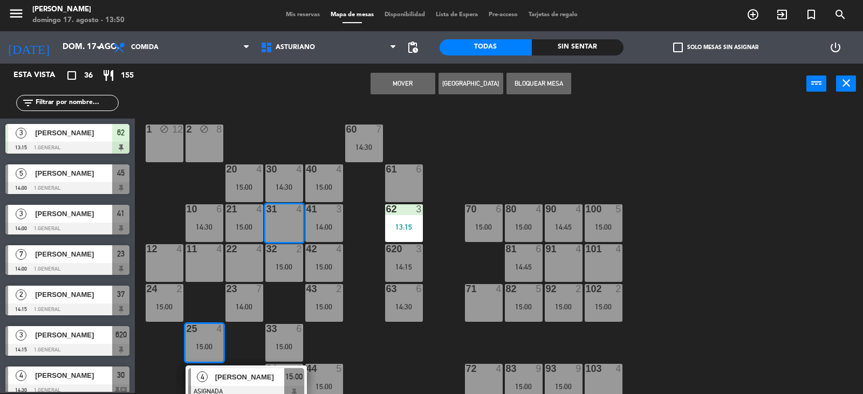
click at [394, 78] on button "Mover" at bounding box center [402, 84] width 65 height 22
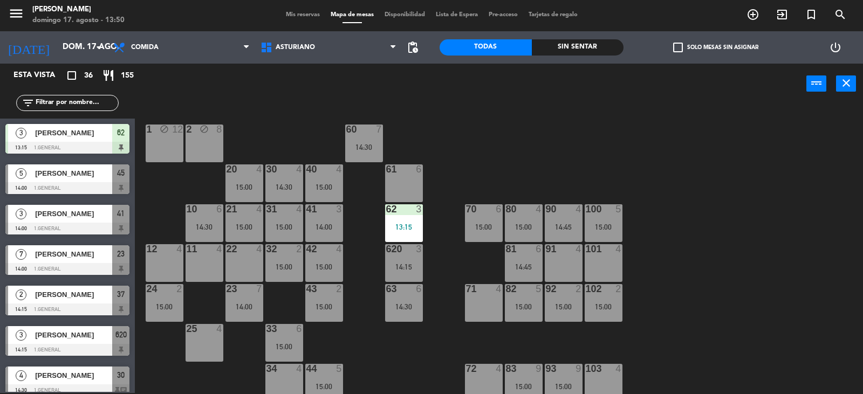
click at [528, 284] on div at bounding box center [523, 289] width 18 height 10
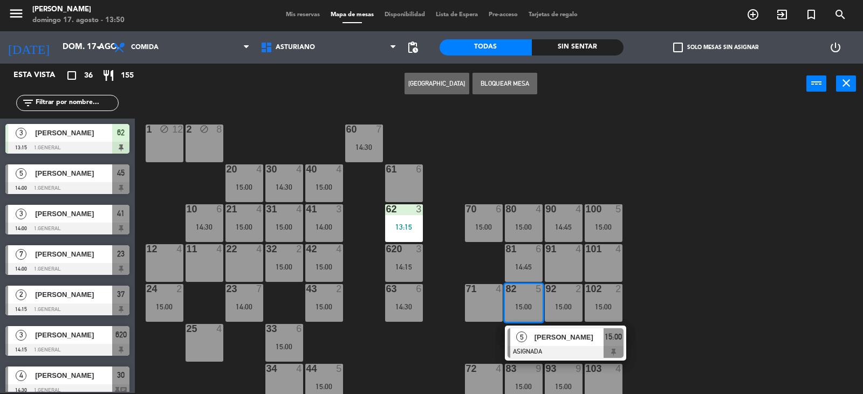
drag, startPoint x: 198, startPoint y: 354, endPoint x: 360, endPoint y: 242, distance: 196.5
click at [198, 353] on div "25 4" at bounding box center [204, 343] width 38 height 38
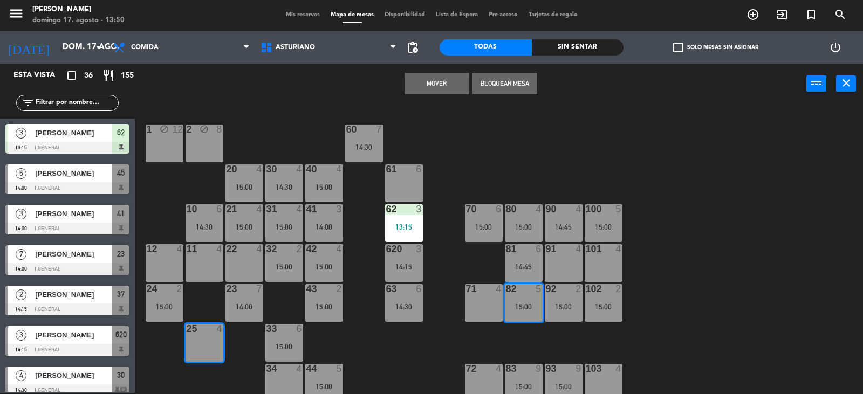
click at [437, 87] on button "Mover" at bounding box center [436, 84] width 65 height 22
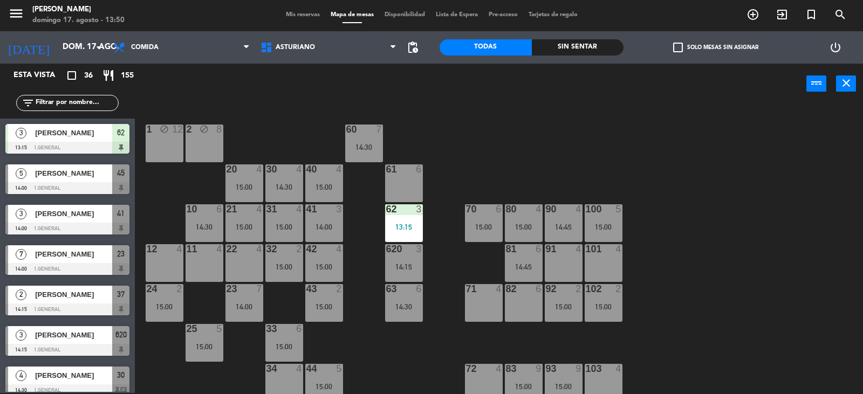
click at [516, 305] on div "82 6" at bounding box center [524, 303] width 38 height 38
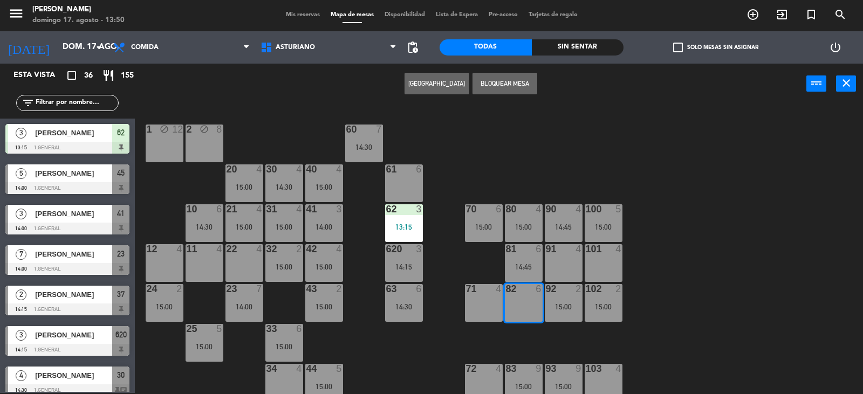
click at [443, 88] on button "[GEOGRAPHIC_DATA]" at bounding box center [436, 84] width 65 height 22
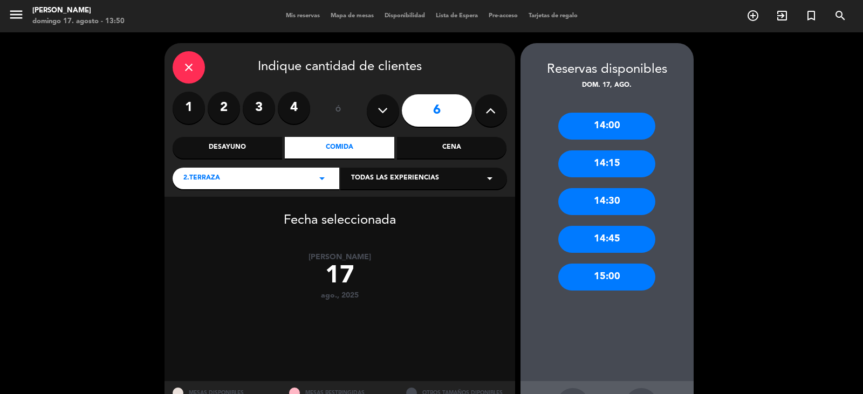
click at [386, 114] on icon at bounding box center [382, 110] width 10 height 16
type input "5"
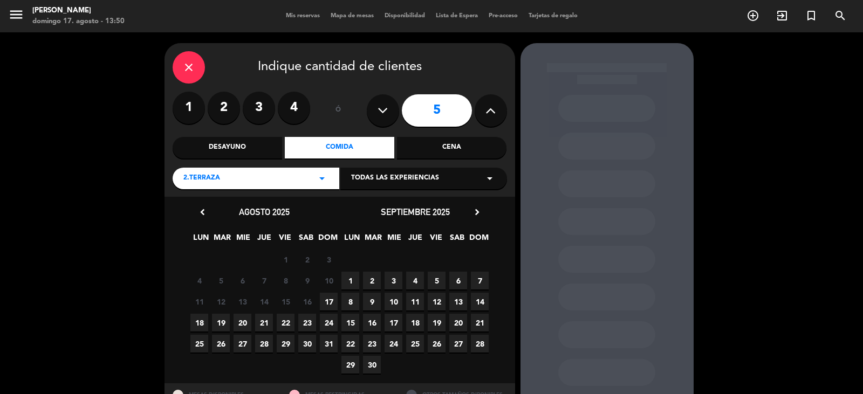
click at [333, 302] on span "17" at bounding box center [329, 302] width 18 height 18
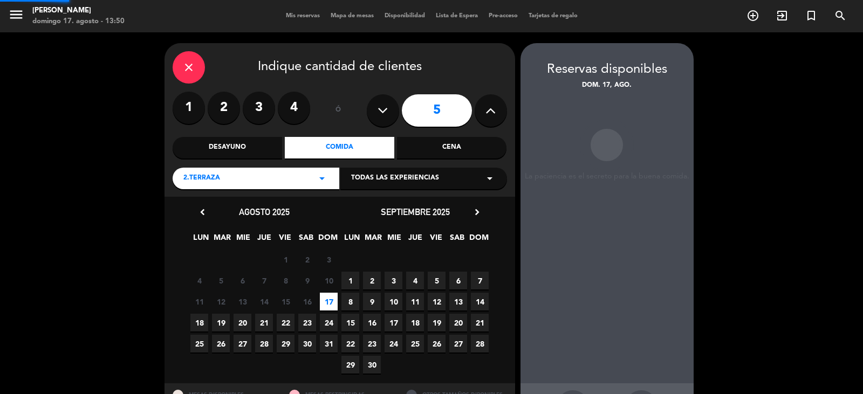
scroll to position [43, 0]
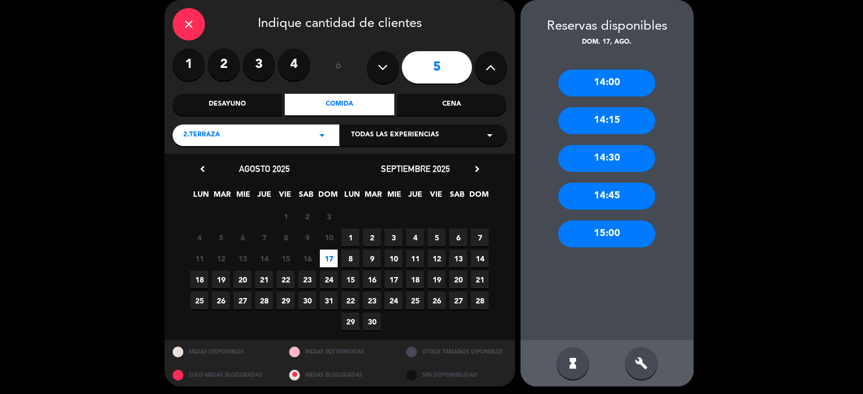
click at [641, 245] on div "15:00" at bounding box center [606, 234] width 97 height 27
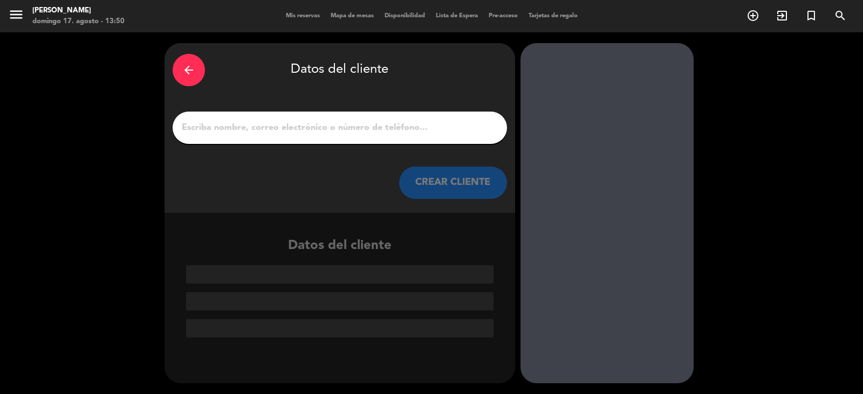
drag, startPoint x: 402, startPoint y: 130, endPoint x: 399, endPoint y: 148, distance: 17.9
click at [401, 130] on input "1" at bounding box center [340, 127] width 318 height 15
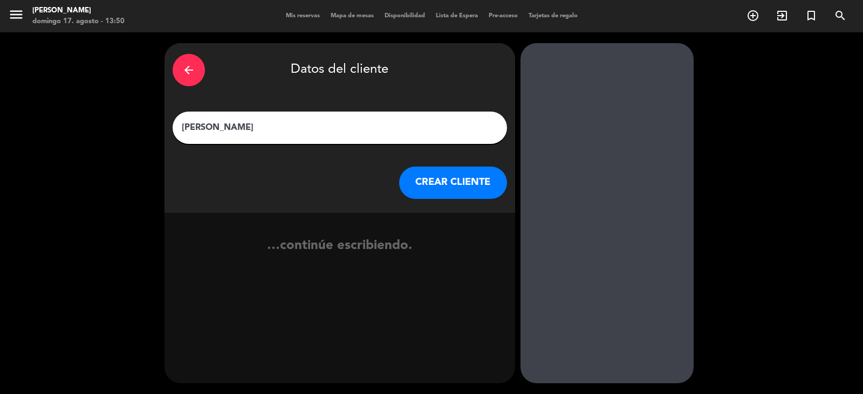
type input "[PERSON_NAME]"
click at [471, 205] on div "arrow_back Datos del cliente ALBERTO IBAÑEZ CREAR CLIENTE" at bounding box center [339, 128] width 350 height 170
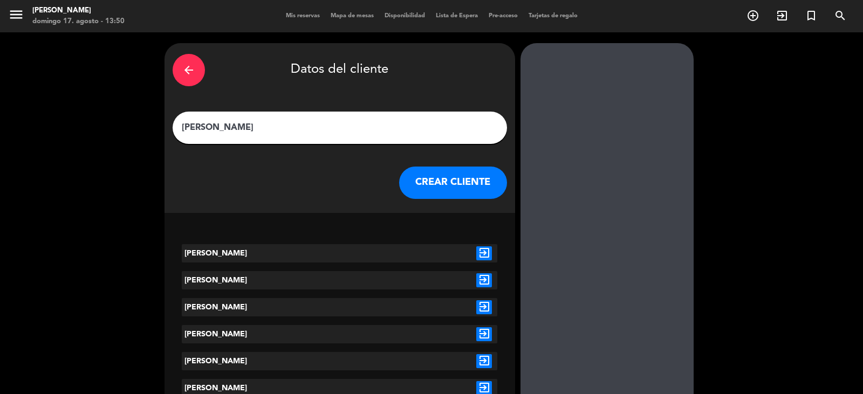
click at [420, 202] on div "arrow_back Datos del cliente ALBERTO IBAÑEZ CREAR CLIENTE" at bounding box center [339, 128] width 350 height 170
click at [436, 191] on button "CREAR CLIENTE" at bounding box center [453, 183] width 108 height 32
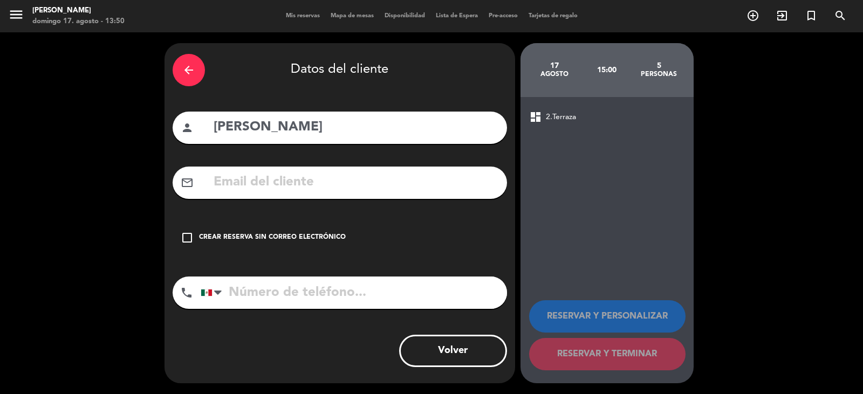
click at [382, 228] on div "check_box_outline_blank Crear reserva sin correo electrónico" at bounding box center [340, 238] width 334 height 32
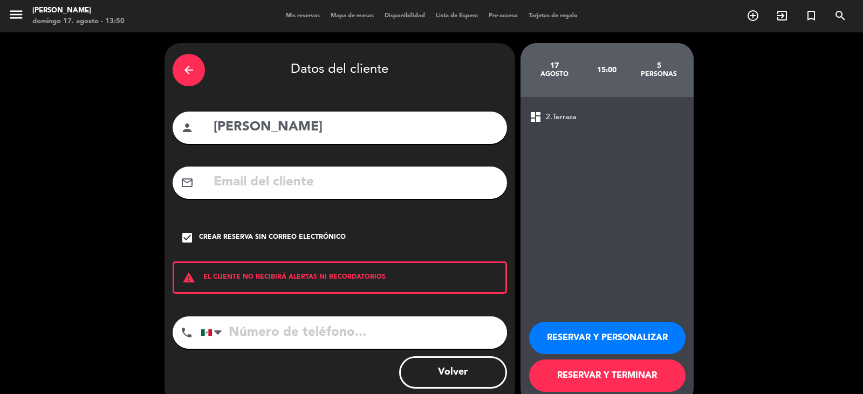
click at [567, 371] on button "RESERVAR Y TERMINAR" at bounding box center [607, 376] width 156 height 32
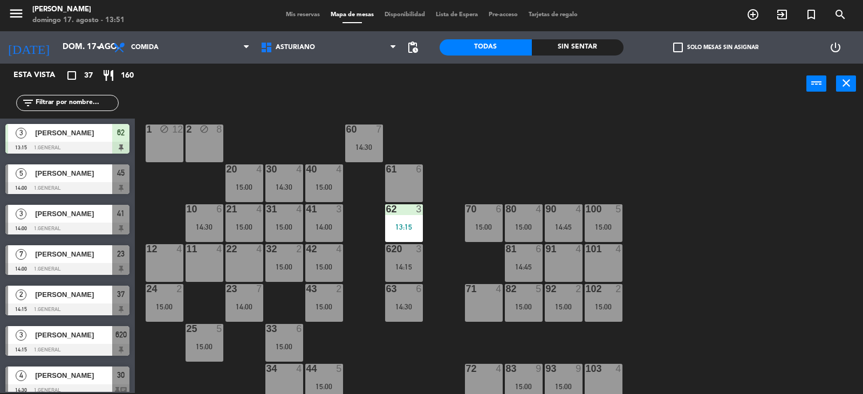
click at [43, 95] on div "filter_list" at bounding box center [67, 102] width 135 height 31
click at [45, 100] on input "text" at bounding box center [77, 103] width 84 height 12
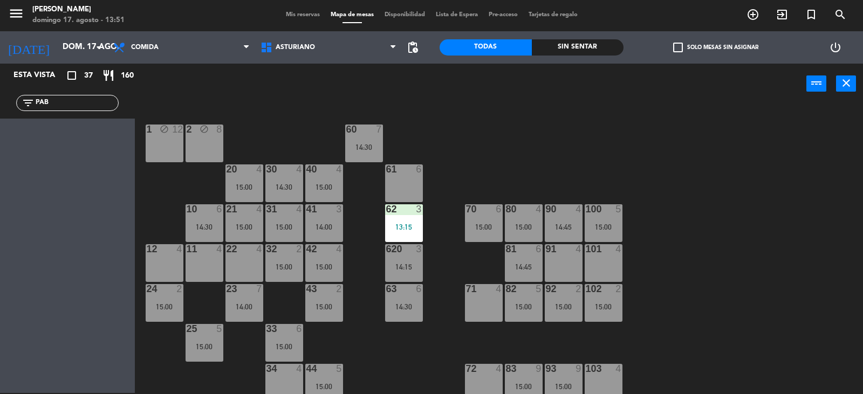
click at [44, 100] on input "PAB" at bounding box center [77, 103] width 84 height 12
type input "P"
click at [47, 97] on input "P" at bounding box center [77, 103] width 84 height 12
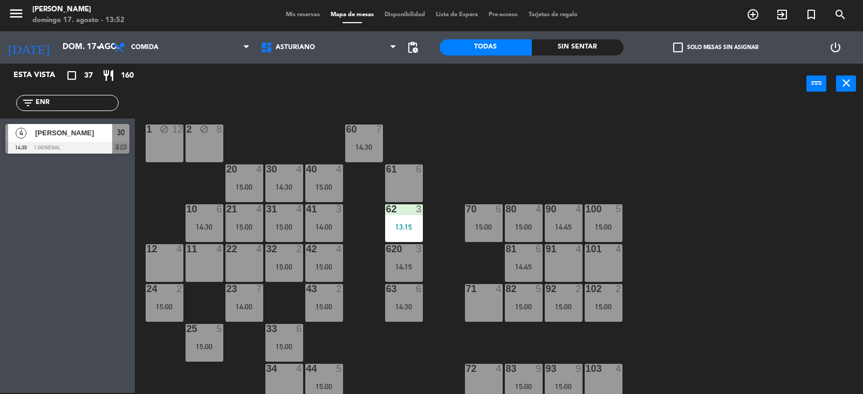
click at [73, 99] on input "ENR" at bounding box center [77, 103] width 84 height 12
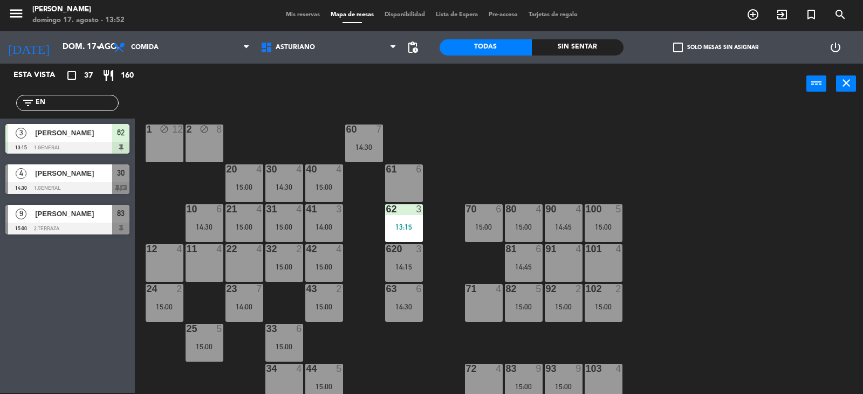
type input "E"
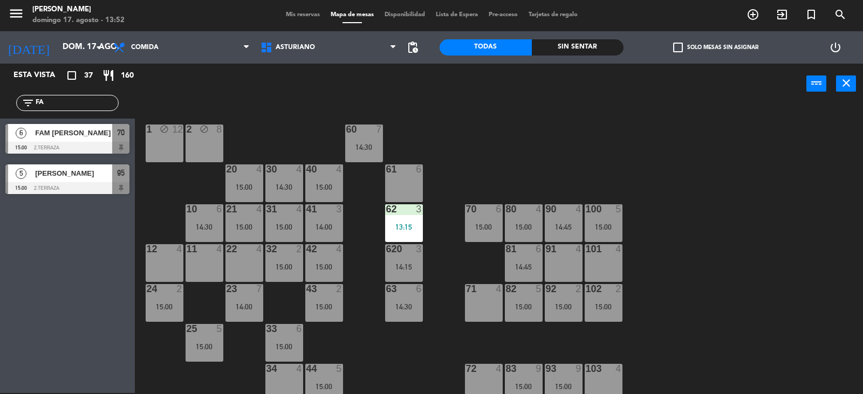
click at [88, 101] on input "FA" at bounding box center [77, 103] width 84 height 12
type input "F"
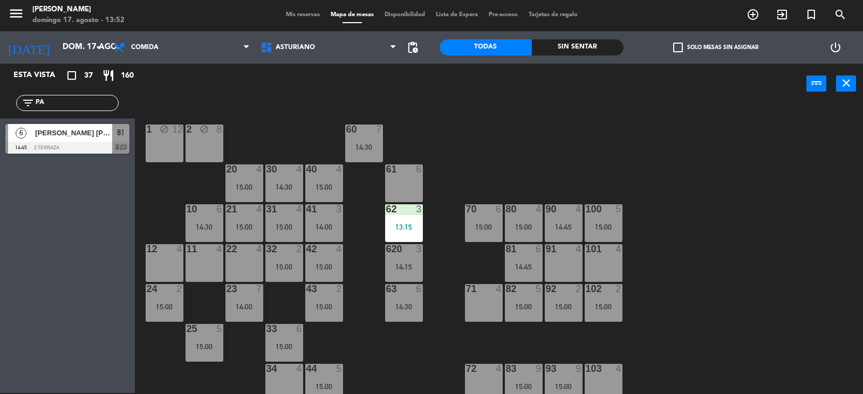
type input "P"
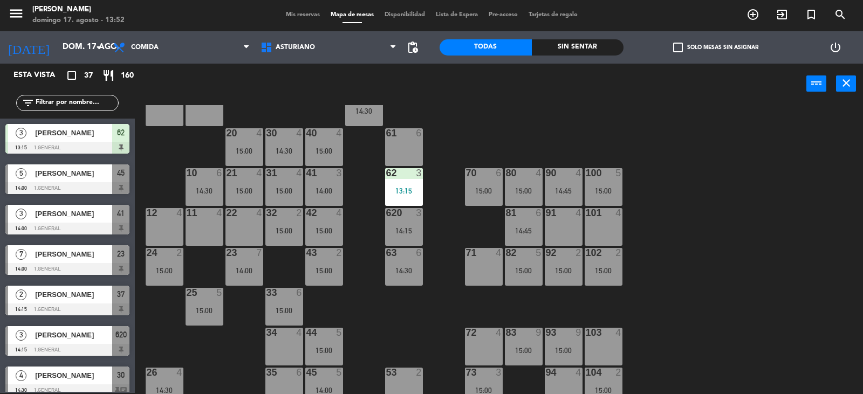
scroll to position [54, 0]
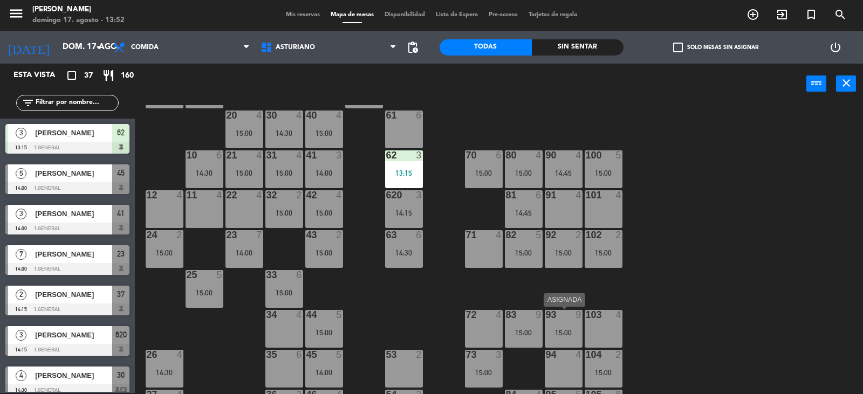
click at [546, 312] on div "93" at bounding box center [546, 315] width 1 height 10
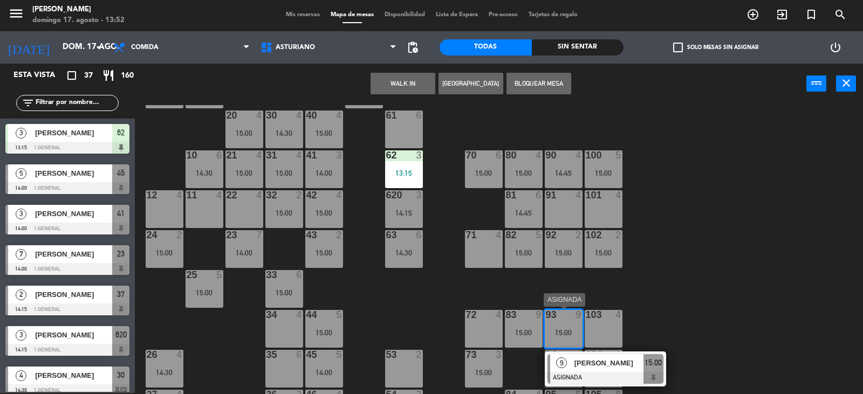
click at [611, 369] on div "[PERSON_NAME]" at bounding box center [608, 363] width 70 height 18
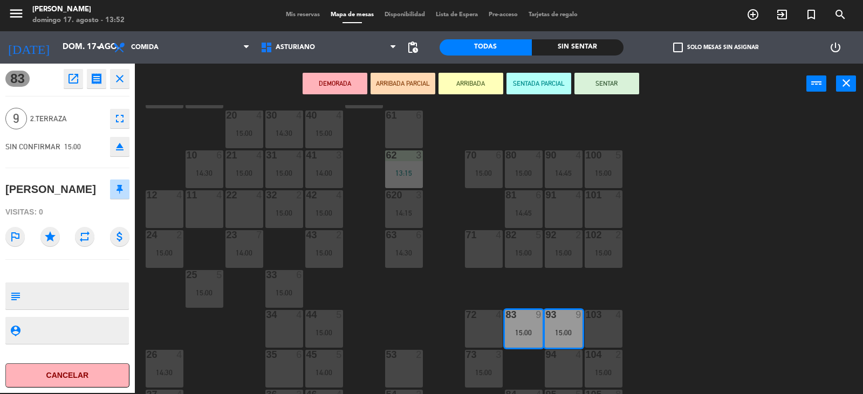
click at [711, 294] on div "1 block 12 2 block 8 60 7 14:30 20 4 15:00 30 4 14:30 40 4 15:00 61 6 62 3 13:1…" at bounding box center [502, 249] width 719 height 289
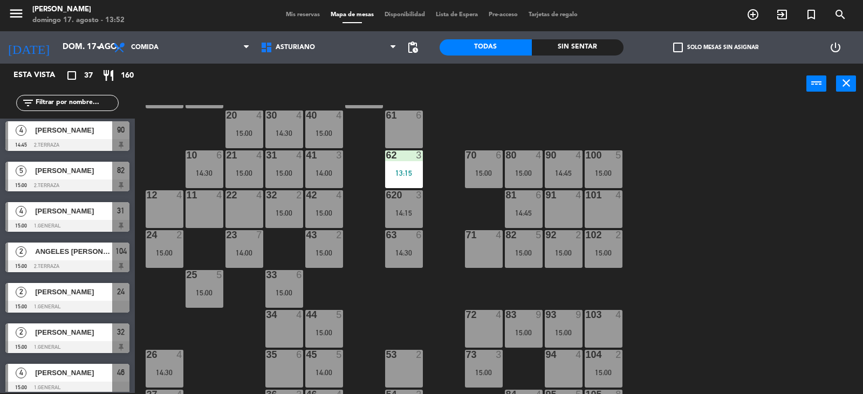
scroll to position [0, 0]
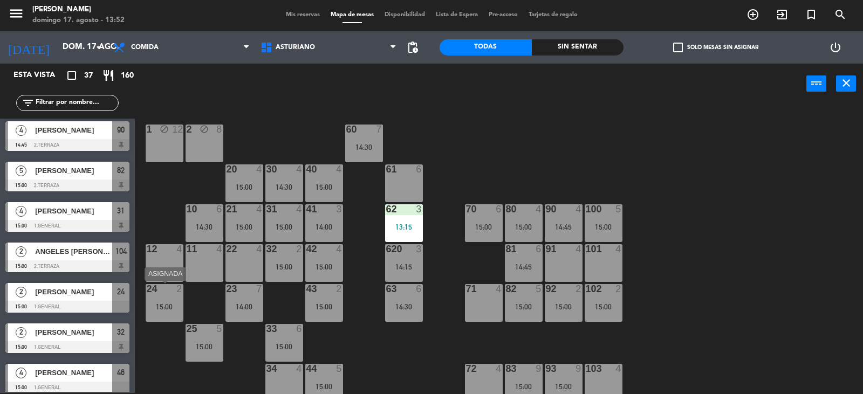
click at [153, 300] on div "24 2 15:00" at bounding box center [165, 303] width 38 height 38
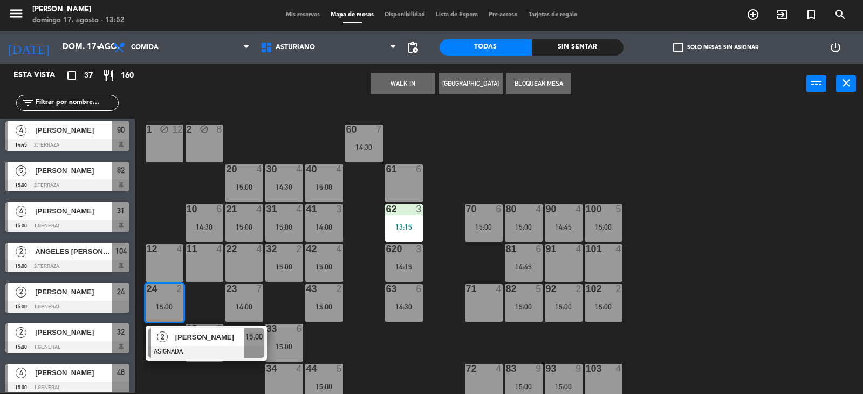
click at [242, 263] on div "22 4" at bounding box center [244, 263] width 38 height 38
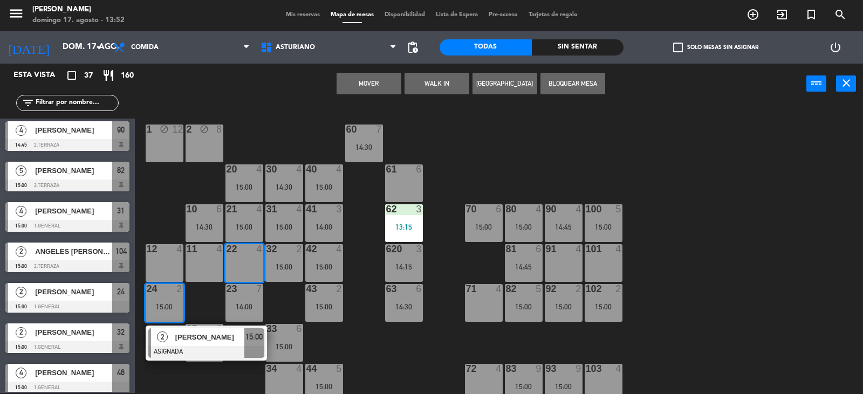
click at [373, 92] on button "Mover" at bounding box center [368, 84] width 65 height 22
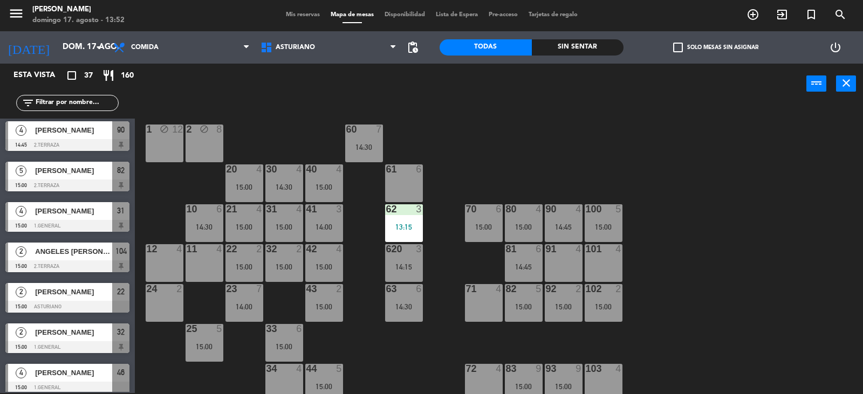
click at [193, 350] on div "25 5 15:00" at bounding box center [204, 343] width 38 height 38
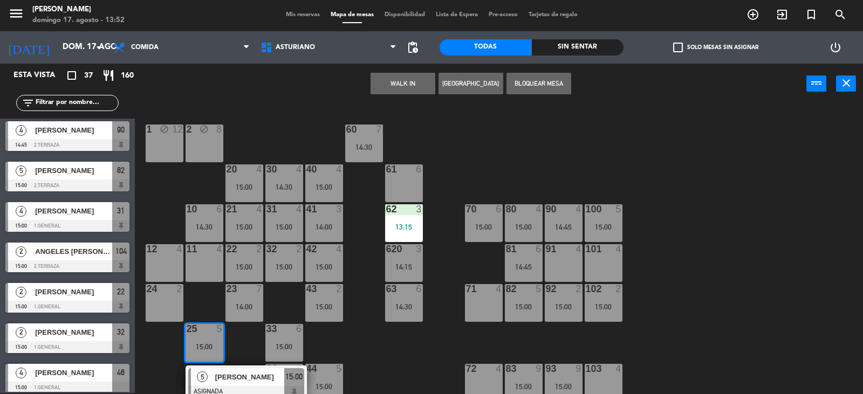
click at [734, 239] on div "1 block 12 2 block 8 60 7 14:30 20 4 15:00 30 4 14:30 40 4 15:00 61 6 62 3 13:1…" at bounding box center [502, 249] width 719 height 289
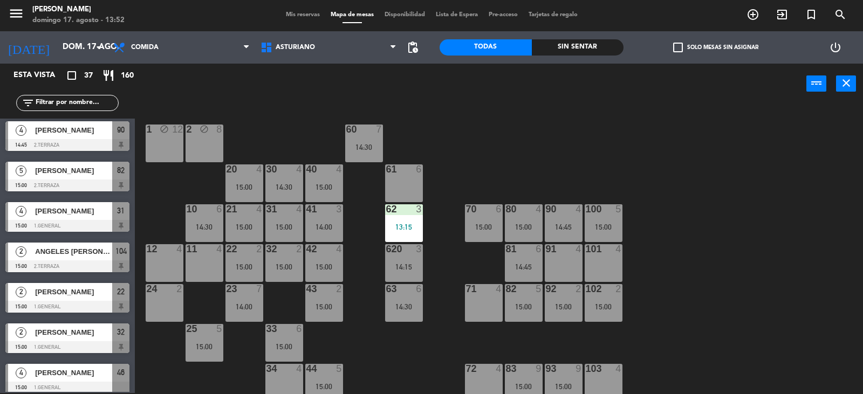
click at [283, 346] on div "15:00" at bounding box center [284, 347] width 38 height 8
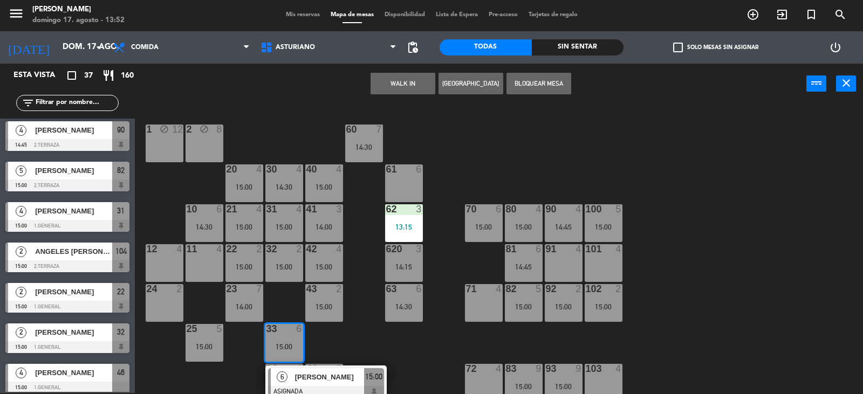
click at [422, 350] on div "1 block 12 2 block 8 60 7 14:30 20 4 15:00 30 4 14:30 40 4 15:00 61 6 62 3 13:1…" at bounding box center [502, 249] width 719 height 289
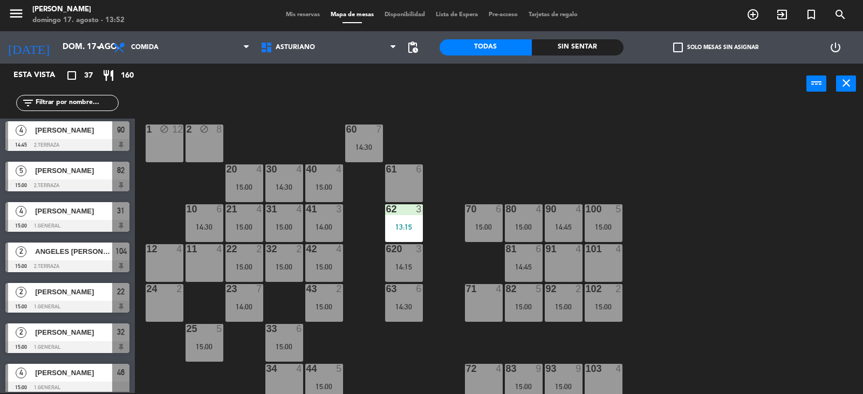
click at [201, 342] on div "25 5 15:00" at bounding box center [204, 343] width 38 height 38
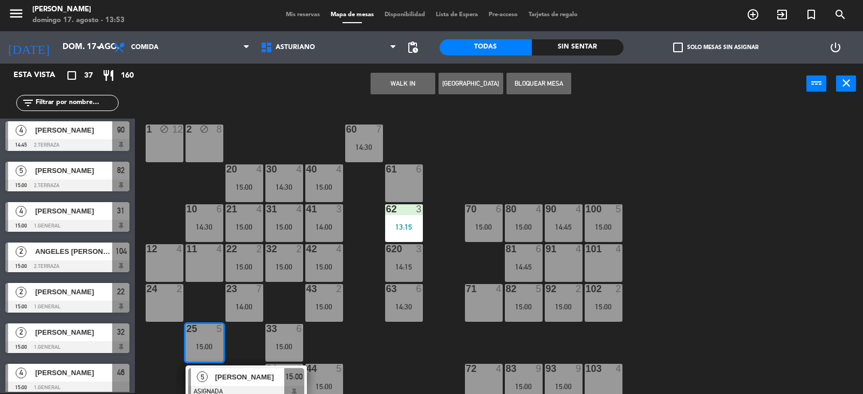
click at [287, 344] on div "15:00" at bounding box center [284, 347] width 38 height 8
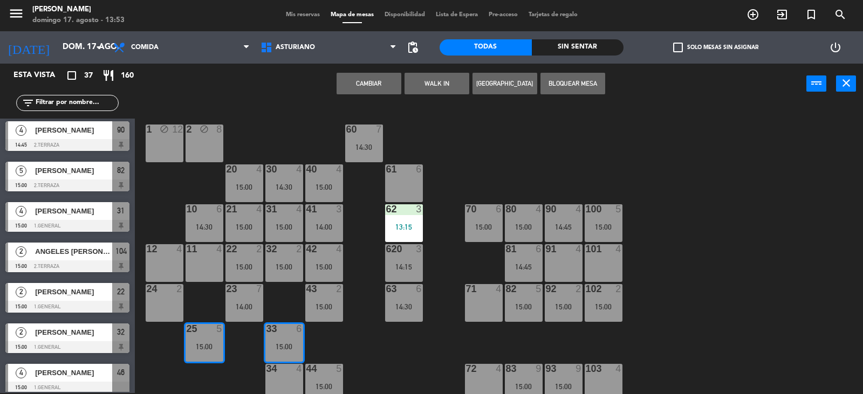
click at [360, 75] on button "Cambiar" at bounding box center [368, 84] width 65 height 22
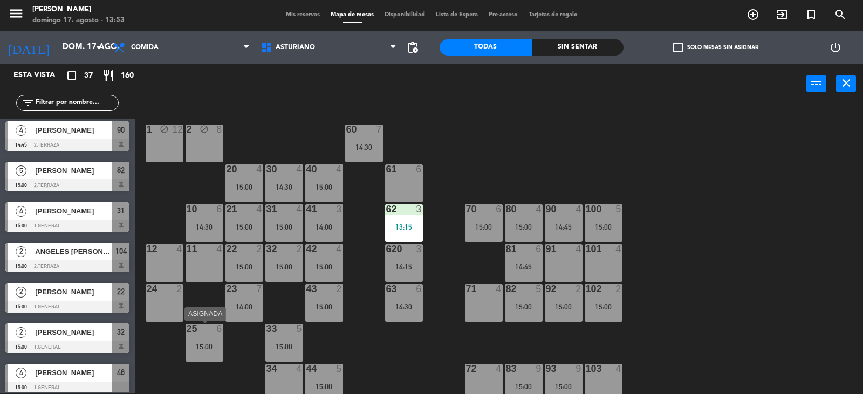
click at [207, 343] on div "15:00" at bounding box center [204, 347] width 38 height 8
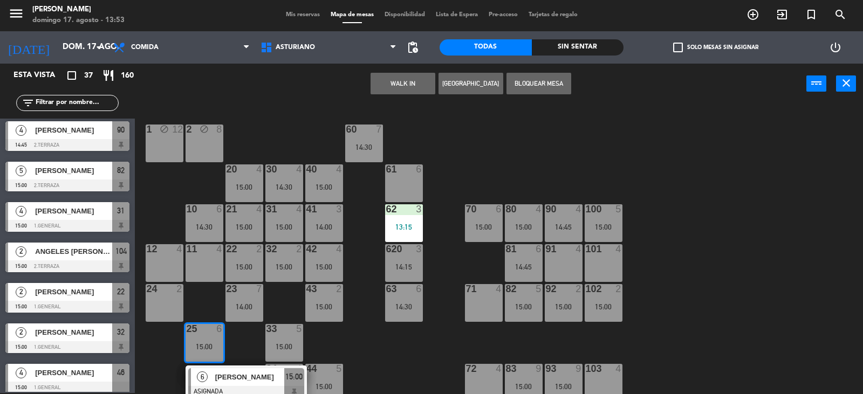
click at [384, 343] on div "1 block 12 2 block 8 60 7 14:30 20 4 15:00 30 4 14:30 40 4 15:00 61 6 62 3 13:1…" at bounding box center [502, 249] width 719 height 289
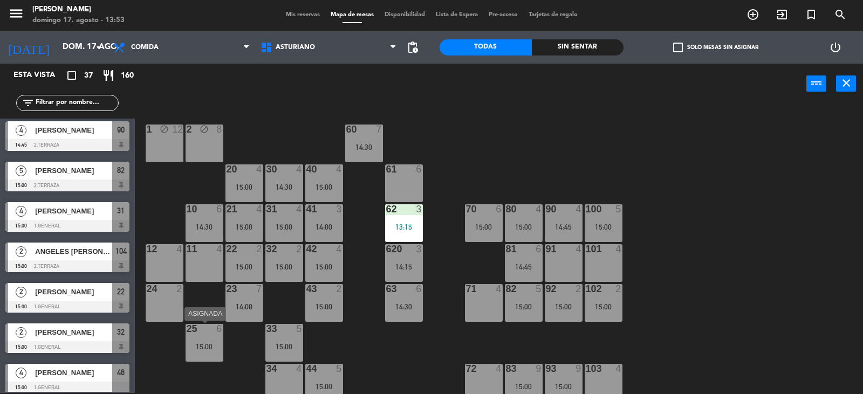
click at [201, 350] on div "15:00" at bounding box center [204, 347] width 38 height 8
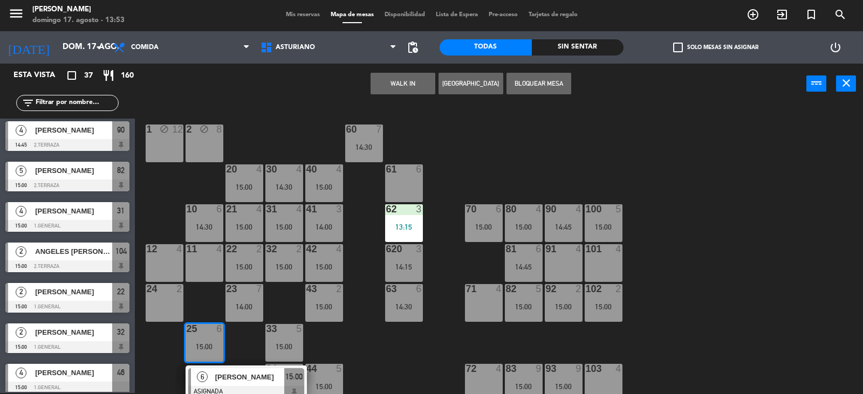
click at [543, 143] on div "1 block 12 2 block 8 60 7 14:30 20 4 15:00 30 4 14:30 40 4 15:00 61 6 62 3 13:1…" at bounding box center [502, 249] width 719 height 289
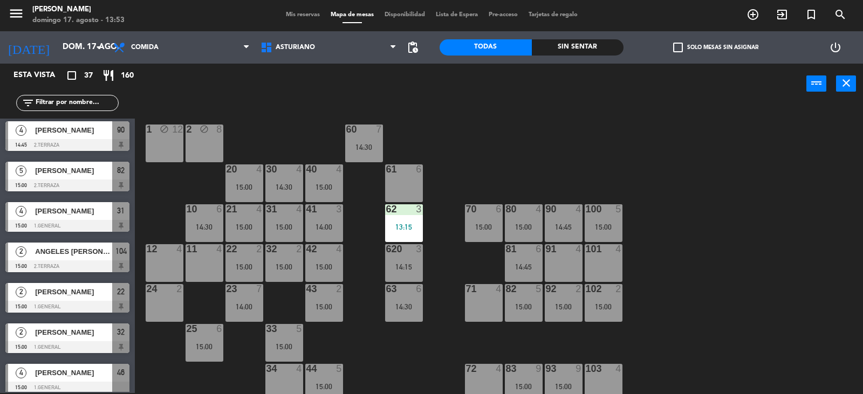
click at [470, 162] on div "1 block 12 2 block 8 60 7 14:30 20 4 15:00 30 4 14:30 40 4 15:00 61 6 62 3 13:1…" at bounding box center [502, 249] width 719 height 289
click at [494, 159] on div "1 block 12 2 block 8 60 7 14:30 20 4 15:00 30 4 14:30 40 4 15:00 61 6 62 3 13:1…" at bounding box center [502, 249] width 719 height 289
click at [278, 340] on div "33 5 15:00" at bounding box center [284, 343] width 38 height 38
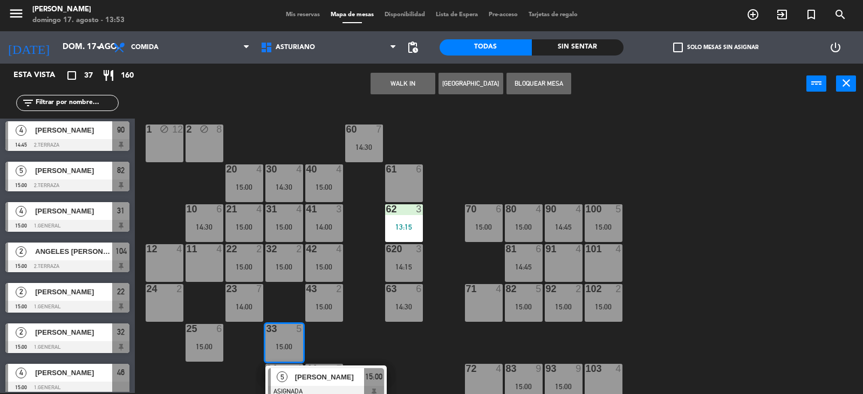
click at [199, 347] on div "15:00" at bounding box center [204, 347] width 38 height 8
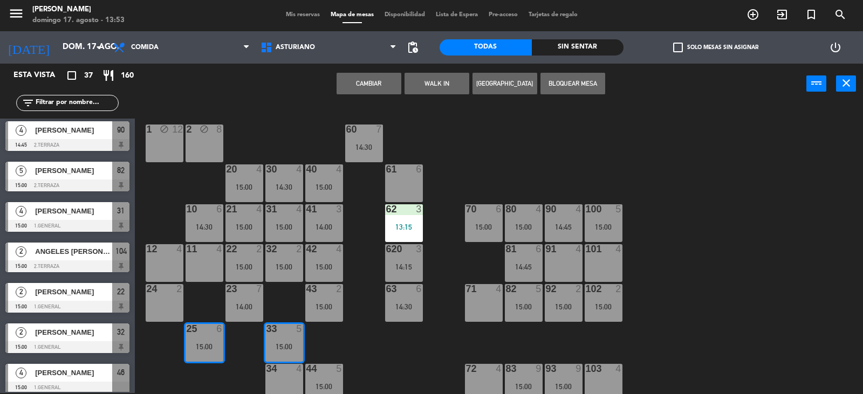
click at [352, 76] on button "Cambiar" at bounding box center [368, 84] width 65 height 22
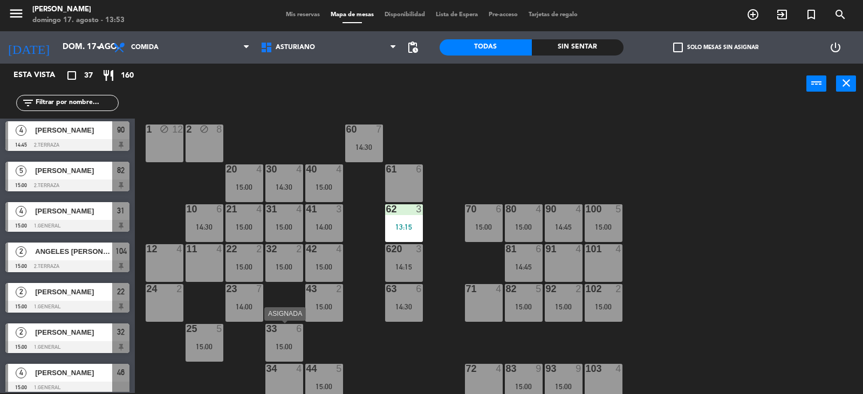
click at [289, 340] on div "33 6 15:00" at bounding box center [284, 343] width 38 height 38
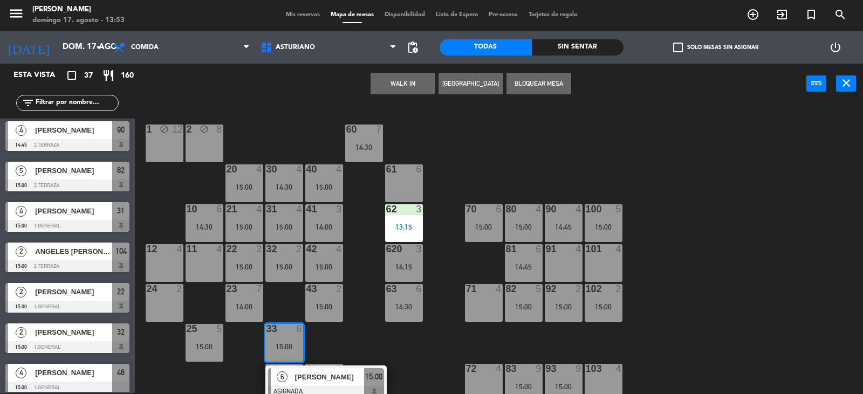
click at [515, 156] on div "1 block 12 2 block 8 60 7 14:30 20 4 15:00 30 4 14:30 40 4 15:00 61 6 62 3 13:1…" at bounding box center [502, 249] width 719 height 289
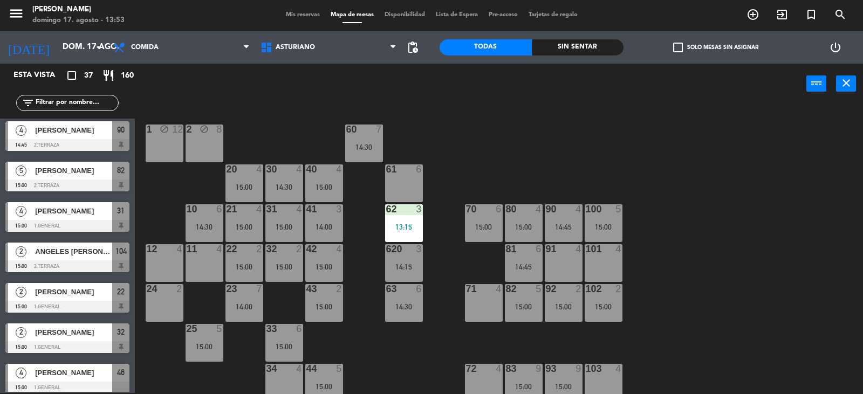
click at [295, 17] on span "Mis reservas" at bounding box center [302, 15] width 45 height 6
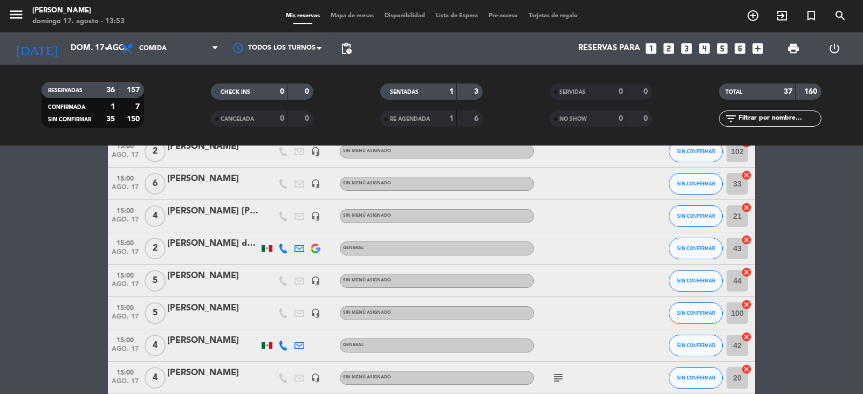
scroll to position [858, 0]
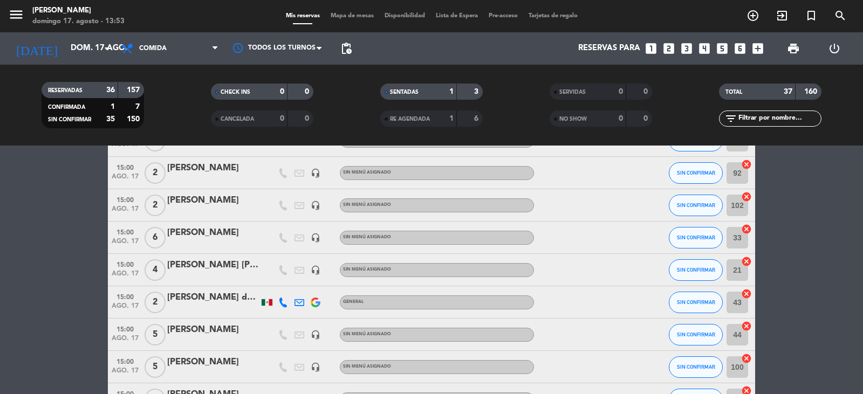
click at [205, 238] on div "IRIS ESTRADA" at bounding box center [213, 233] width 92 height 14
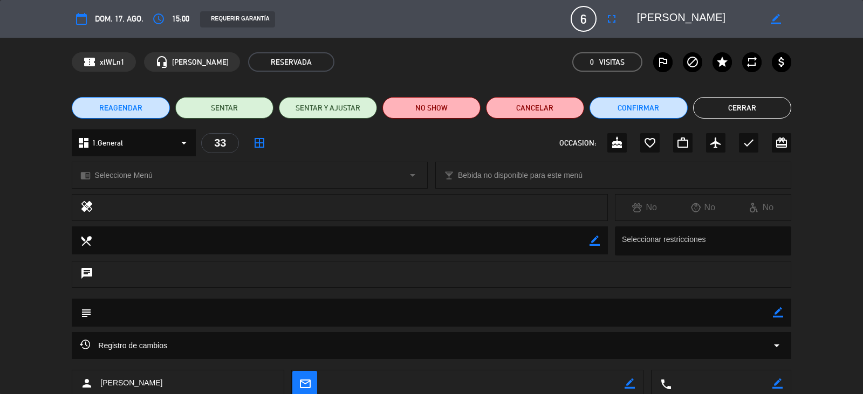
click at [777, 24] on icon "border_color" at bounding box center [775, 19] width 10 height 10
click at [733, 23] on textarea at bounding box center [698, 18] width 123 height 19
type textarea "I"
type textarea "[PERSON_NAME]"
click at [608, 19] on icon "fullscreen" at bounding box center [611, 18] width 13 height 13
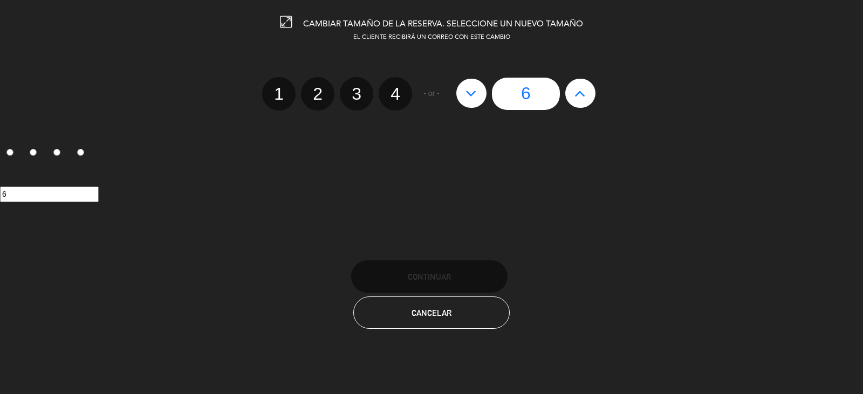
click at [467, 91] on icon at bounding box center [470, 93] width 11 height 17
type input "5"
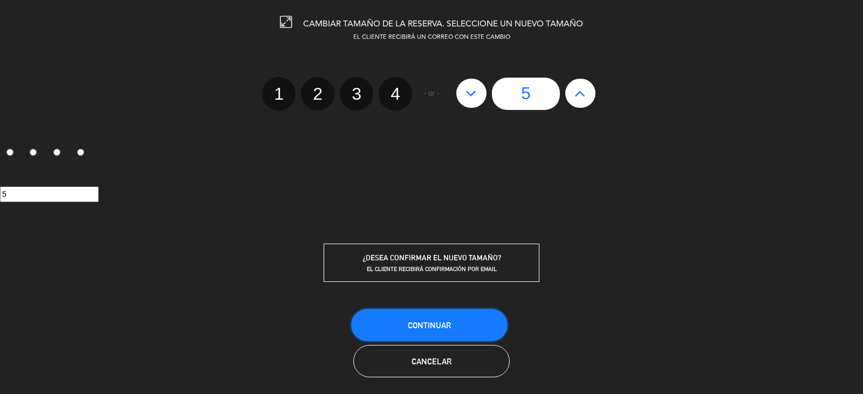
click at [442, 327] on span "Continuar" at bounding box center [429, 325] width 43 height 9
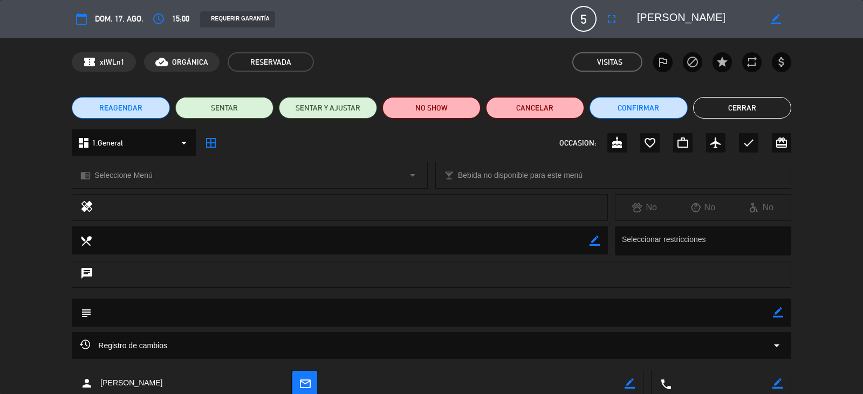
click at [776, 24] on icon "border_color" at bounding box center [775, 19] width 10 height 10
click at [726, 18] on textarea at bounding box center [698, 18] width 123 height 19
type textarea "I"
click at [669, 18] on textarea at bounding box center [698, 18] width 123 height 19
click at [696, 16] on textarea at bounding box center [698, 18] width 123 height 19
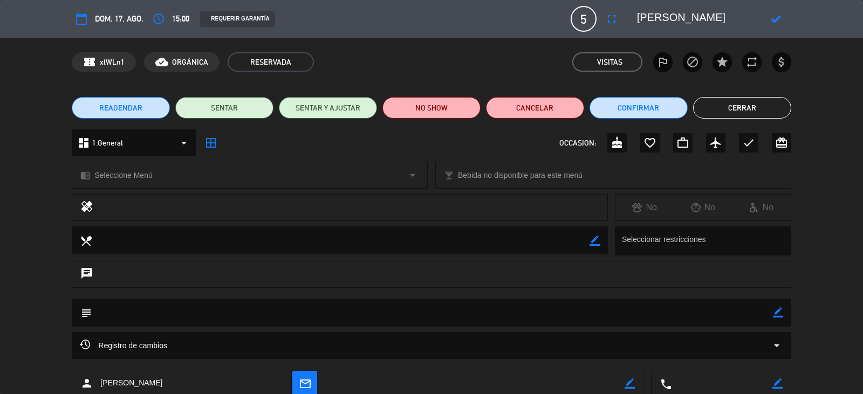
type textarea "[PERSON_NAME]"
click at [776, 22] on icon at bounding box center [775, 19] width 10 height 10
click at [216, 108] on button "SENTAR" at bounding box center [224, 108] width 98 height 22
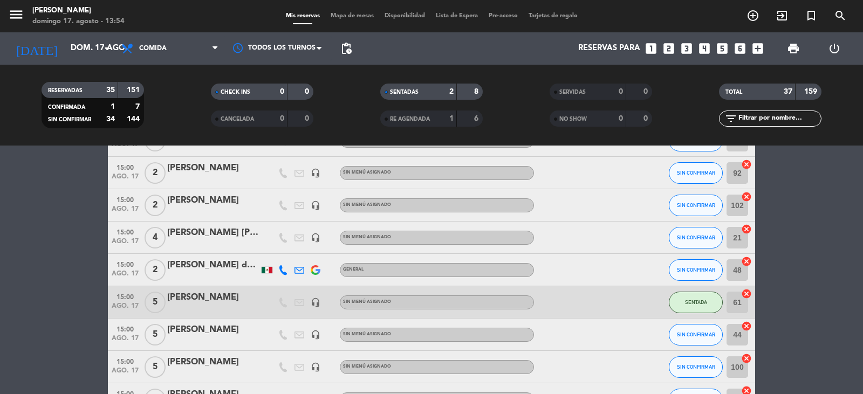
click at [355, 17] on span "Mapa de mesas" at bounding box center [352, 16] width 54 height 6
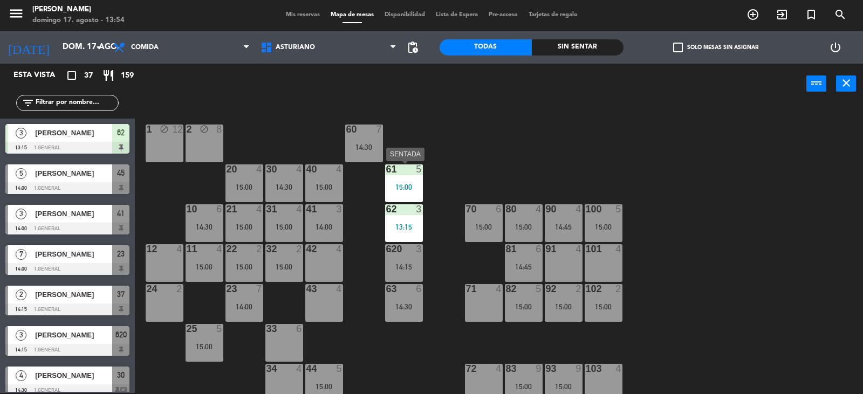
click at [412, 183] on div "15:00" at bounding box center [404, 187] width 38 height 8
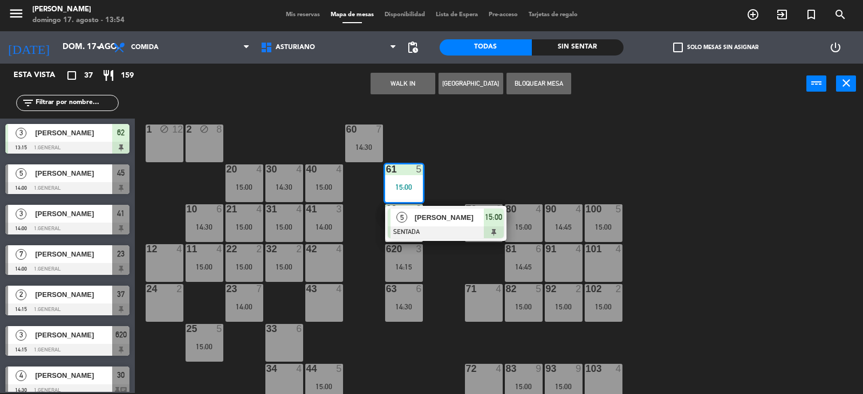
click at [295, 342] on div "33 6" at bounding box center [284, 343] width 38 height 38
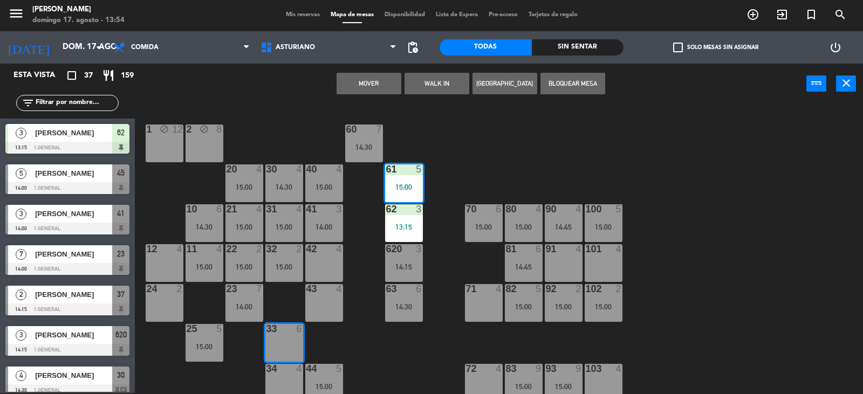
click at [366, 85] on button "Mover" at bounding box center [368, 84] width 65 height 22
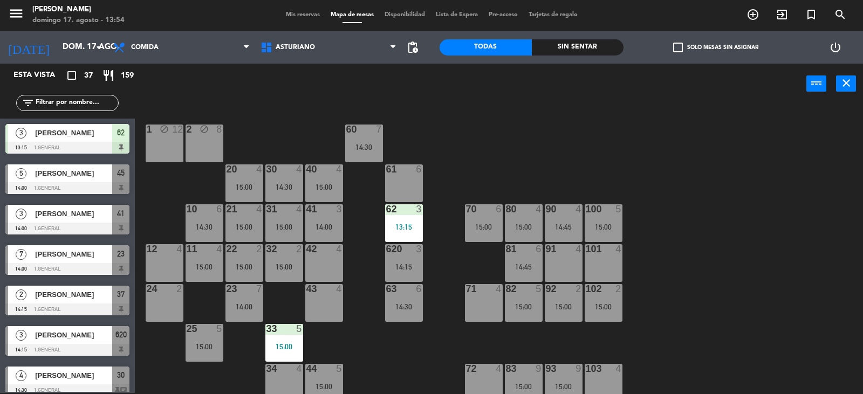
click at [71, 98] on input "text" at bounding box center [77, 103] width 84 height 12
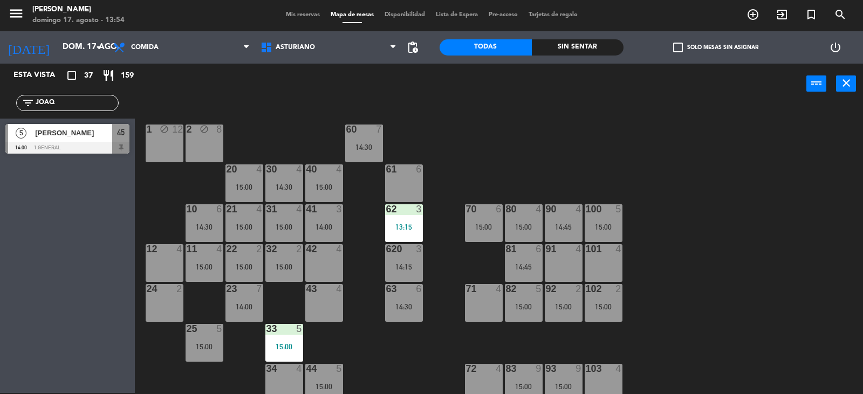
type input "JOAQ"
click at [58, 135] on span "[PERSON_NAME]" at bounding box center [73, 132] width 77 height 11
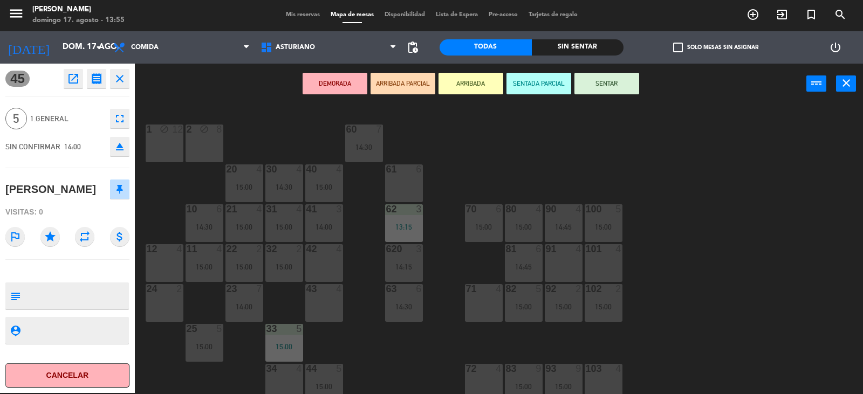
click at [611, 86] on button "SENTAR" at bounding box center [606, 84] width 65 height 22
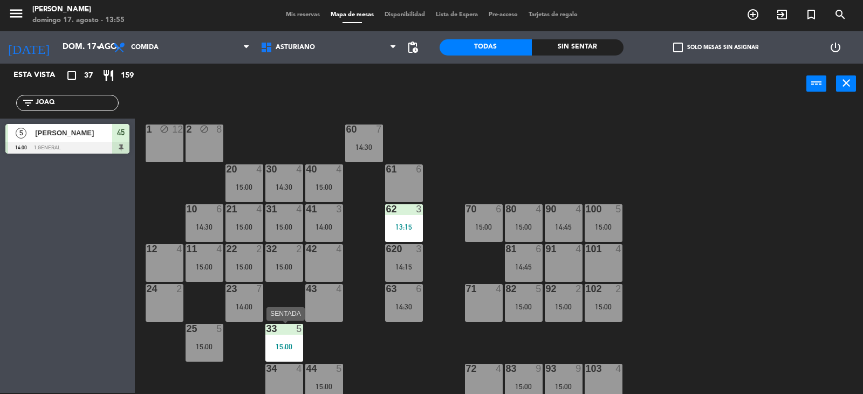
click at [289, 347] on div "15:00" at bounding box center [284, 347] width 38 height 8
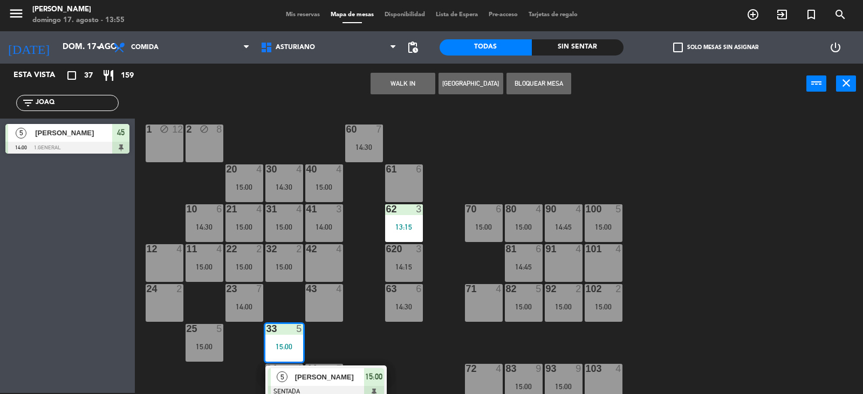
click at [360, 339] on div "1 block 12 2 block 8 60 7 14:30 20 4 15:00 30 4 14:30 40 4 15:00 61 6 62 3 13:1…" at bounding box center [502, 249] width 719 height 289
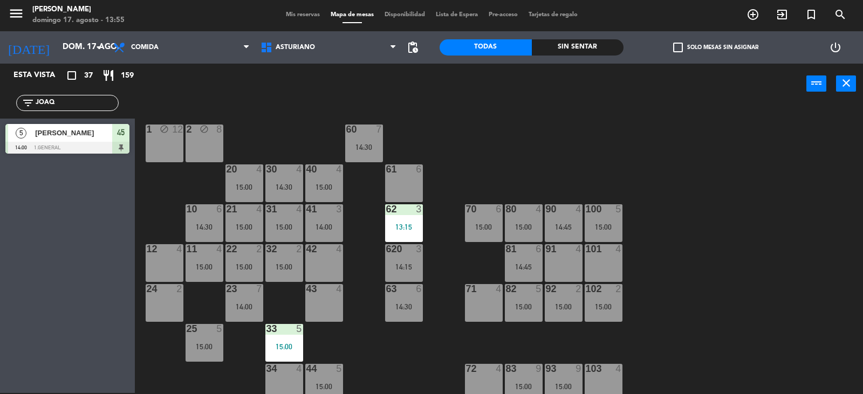
click at [378, 350] on div "1 block 12 2 block 8 60 7 14:30 20 4 15:00 30 4 14:30 40 4 15:00 61 6 62 3 13:1…" at bounding box center [502, 249] width 719 height 289
click at [521, 309] on div "15:00" at bounding box center [524, 307] width 38 height 8
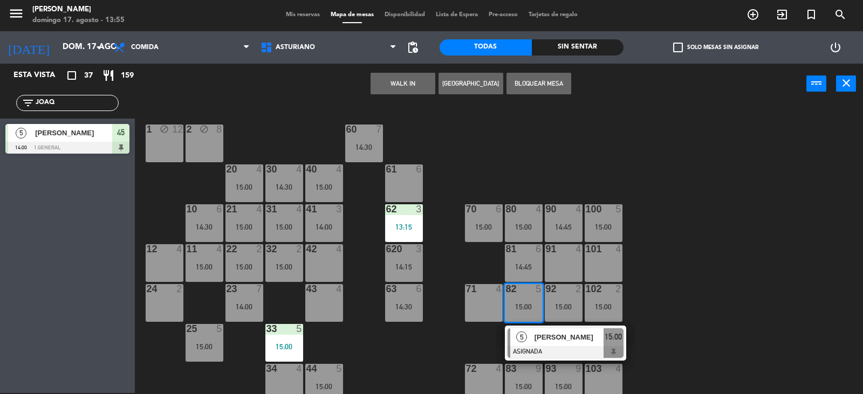
click at [738, 291] on div "1 block 12 2 block 8 60 7 14:30 20 4 15:00 30 4 14:30 40 4 15:00 61 6 62 3 13:1…" at bounding box center [502, 249] width 719 height 289
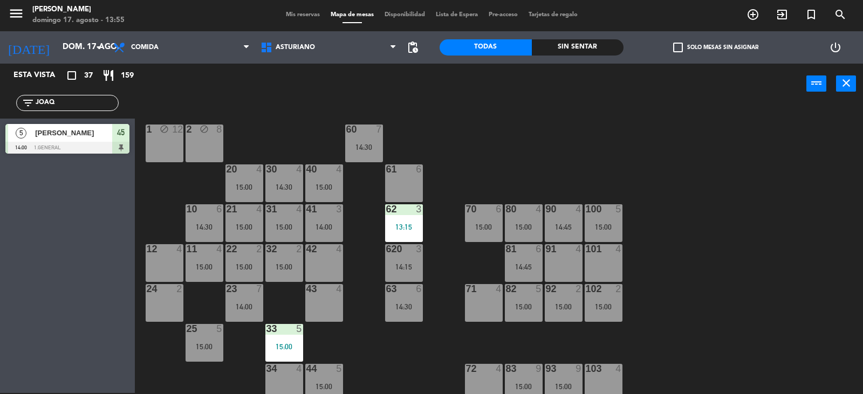
click at [526, 303] on div "15:00" at bounding box center [524, 307] width 38 height 8
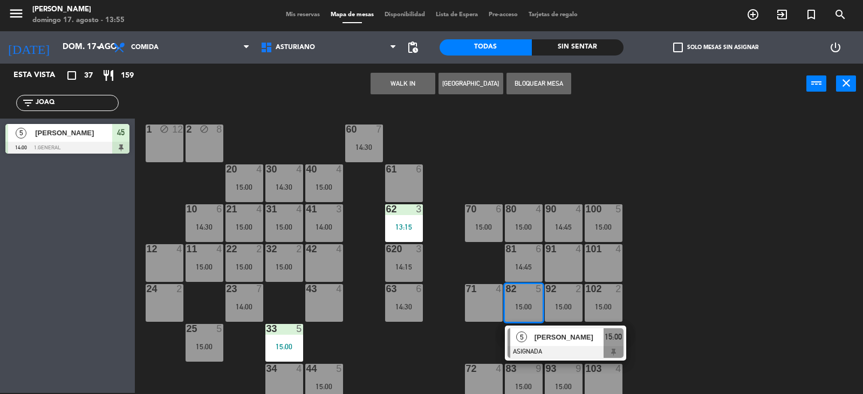
click at [692, 272] on div "1 block 12 2 block 8 60 7 14:30 20 4 15:00 30 4 14:30 40 4 15:00 61 6 62 3 13:1…" at bounding box center [502, 249] width 719 height 289
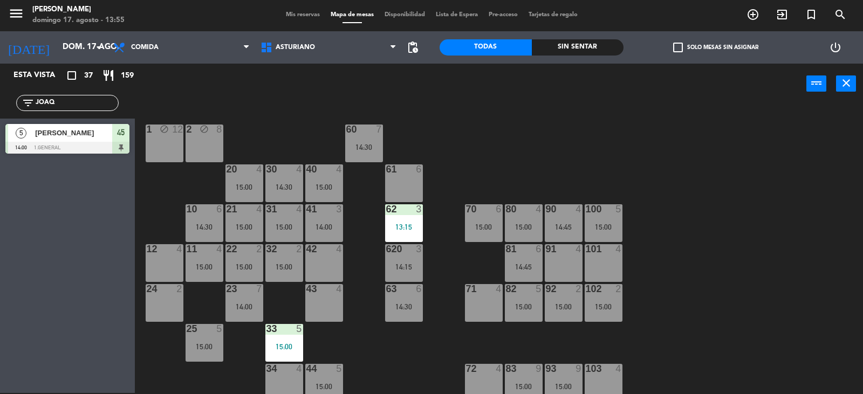
click at [293, 347] on div "15:00" at bounding box center [284, 347] width 38 height 8
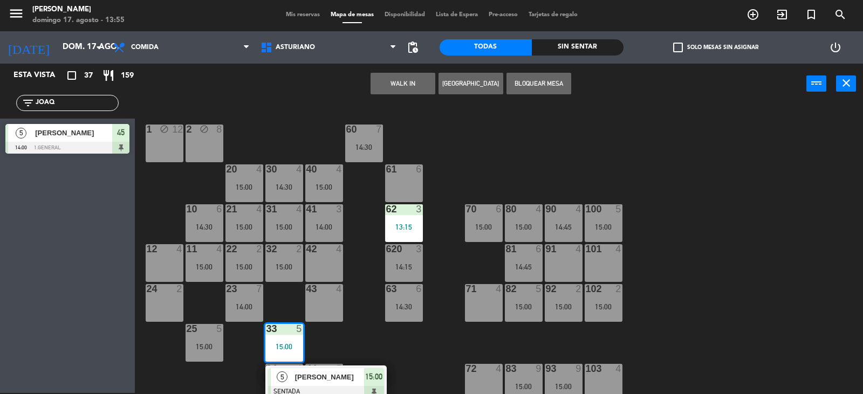
click at [741, 252] on div "1 block 12 2 block 8 60 7 14:30 20 4 15:00 30 4 14:30 40 4 15:00 61 6 62 3 13:1…" at bounding box center [502, 249] width 719 height 289
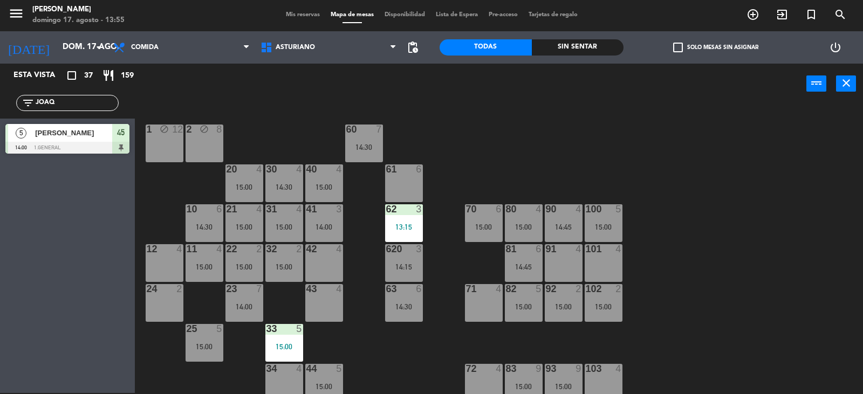
click at [529, 301] on div "82 5 15:00" at bounding box center [524, 303] width 38 height 38
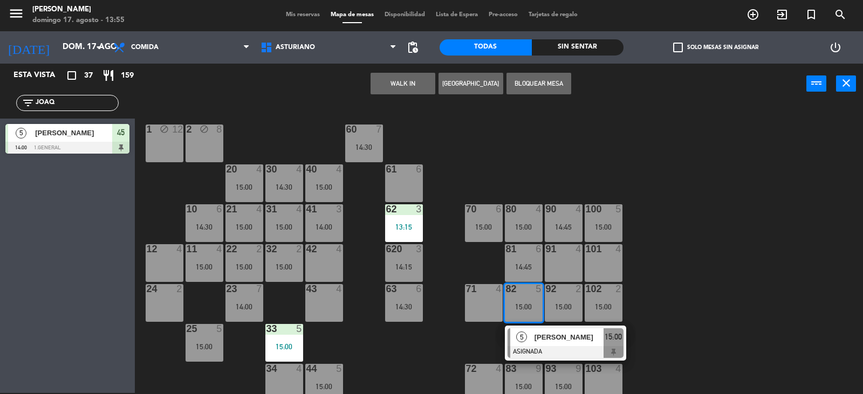
click at [798, 261] on div "1 block 12 2 block 8 60 7 14:30 20 4 15:00 30 4 14:30 40 4 15:00 61 6 62 3 13:1…" at bounding box center [502, 249] width 719 height 289
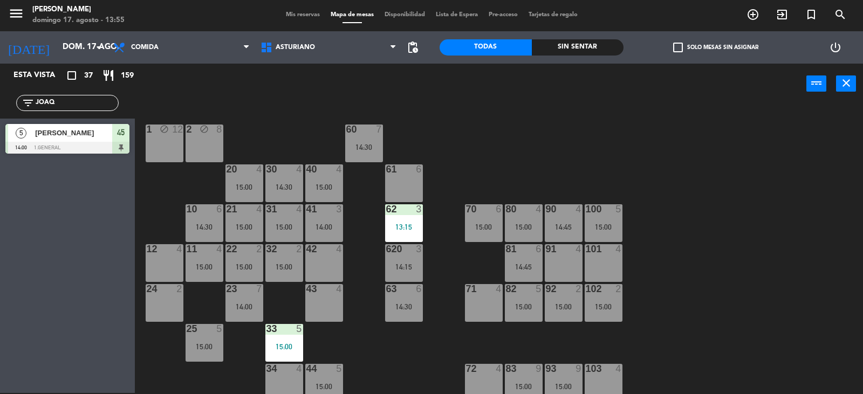
click at [739, 308] on div "1 block 12 2 block 8 60 7 14:30 20 4 15:00 30 4 14:30 40 4 15:00 61 6 62 3 13:1…" at bounding box center [502, 249] width 719 height 289
click at [741, 307] on div "1 block 12 2 block 8 60 7 14:30 20 4 15:00 30 4 14:30 40 4 15:00 61 6 62 3 13:1…" at bounding box center [502, 249] width 719 height 289
click at [763, 292] on div "1 block 12 2 block 8 60 7 14:30 20 4 15:00 30 4 14:30 40 4 15:00 61 6 62 3 13:1…" at bounding box center [502, 249] width 719 height 289
click at [703, 290] on div "1 block 12 2 block 8 60 7 14:30 20 4 15:00 30 4 14:30 40 4 15:00 61 6 62 3 13:1…" at bounding box center [502, 249] width 719 height 289
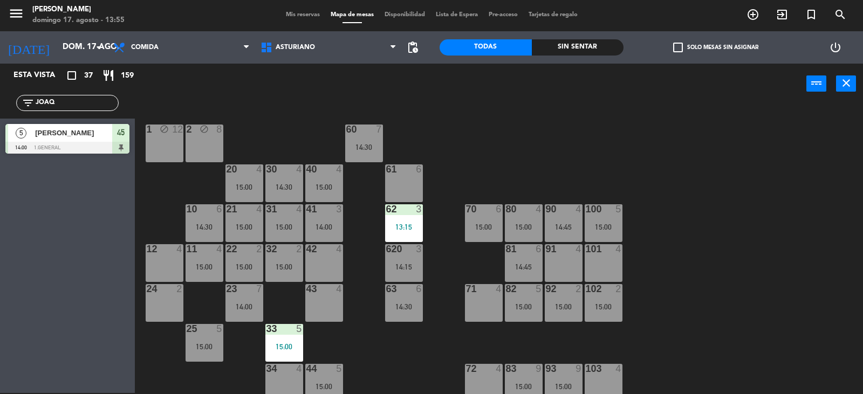
click at [703, 290] on div "1 block 12 2 block 8 60 7 14:30 20 4 15:00 30 4 14:30 40 4 15:00 61 6 62 3 13:1…" at bounding box center [502, 249] width 719 height 289
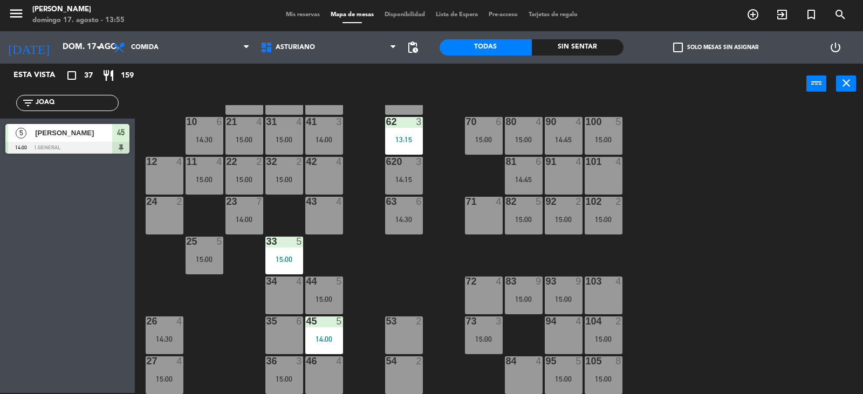
scroll to position [162, 0]
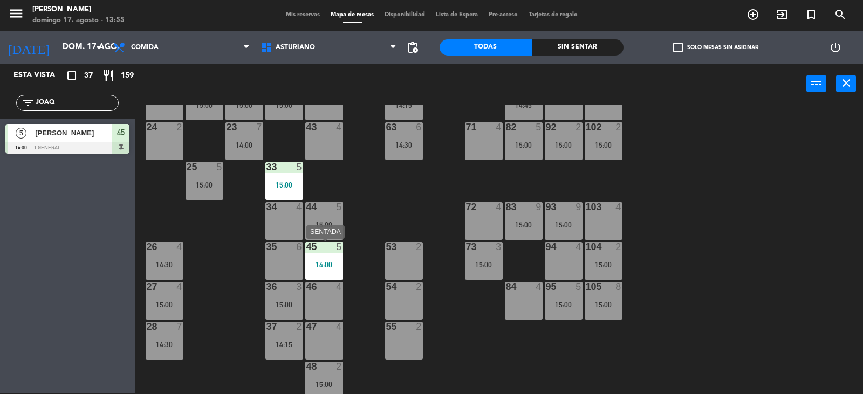
drag, startPoint x: 319, startPoint y: 251, endPoint x: 331, endPoint y: 256, distance: 13.5
click at [323, 258] on div "45 5 14:00" at bounding box center [324, 261] width 38 height 38
click at [344, 244] on div "5" at bounding box center [342, 247] width 18 height 10
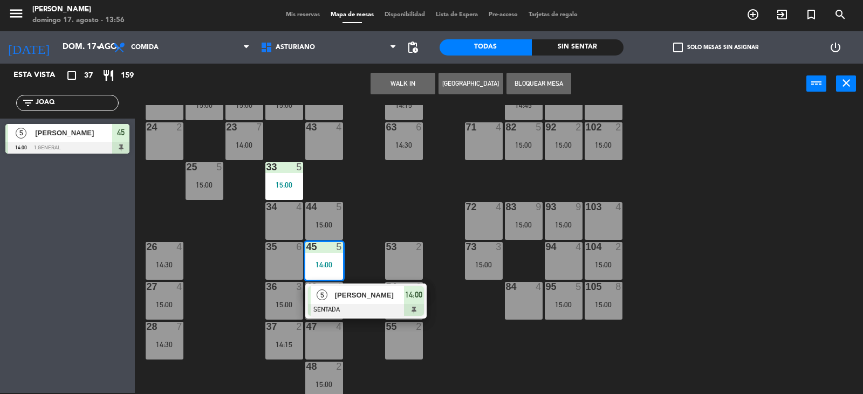
click at [809, 251] on div "1 block 12 2 block 8 60 7 14:30 20 4 15:00 30 4 14:30 40 4 15:00 61 6 62 3 13:1…" at bounding box center [502, 249] width 719 height 289
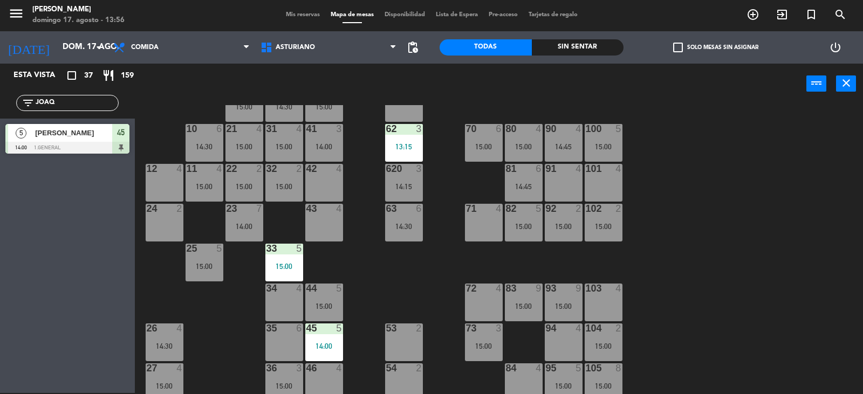
scroll to position [0, 0]
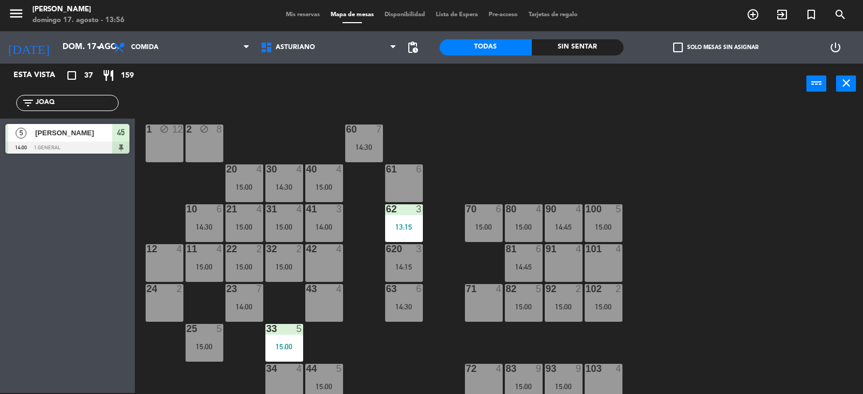
click at [239, 232] on div "21 4 15:00" at bounding box center [244, 223] width 38 height 38
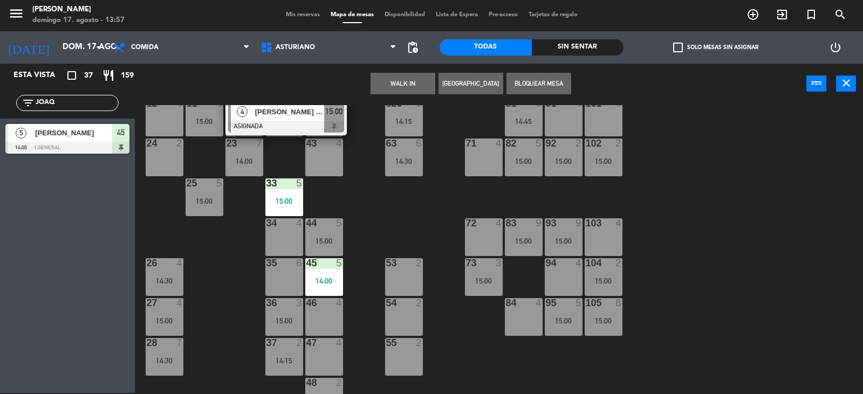
scroll to position [167, 0]
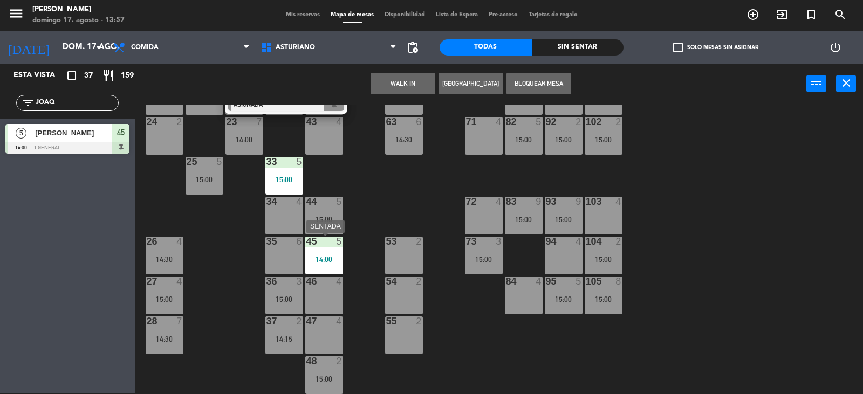
click at [332, 247] on div "45 5" at bounding box center [324, 242] width 38 height 11
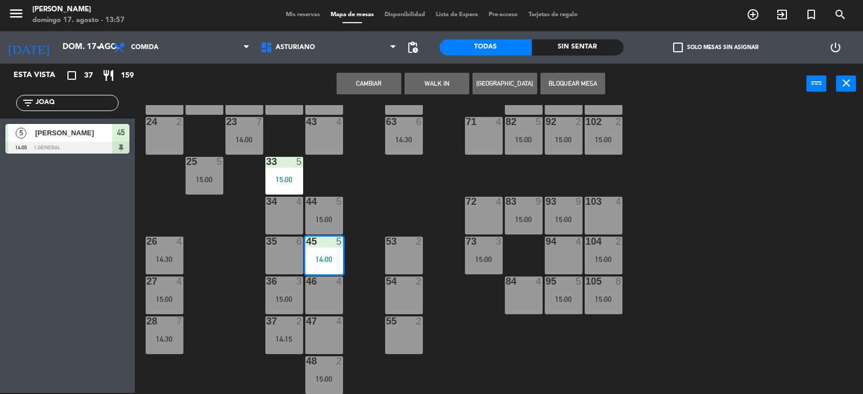
click at [373, 84] on button "Cambiar" at bounding box center [368, 84] width 65 height 22
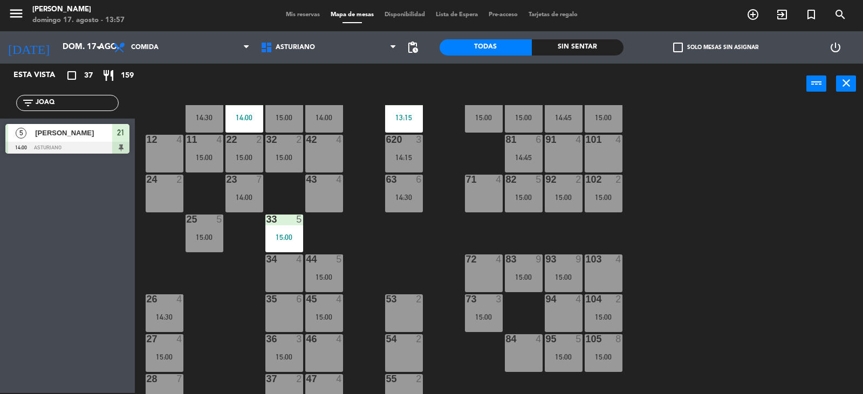
scroll to position [59, 0]
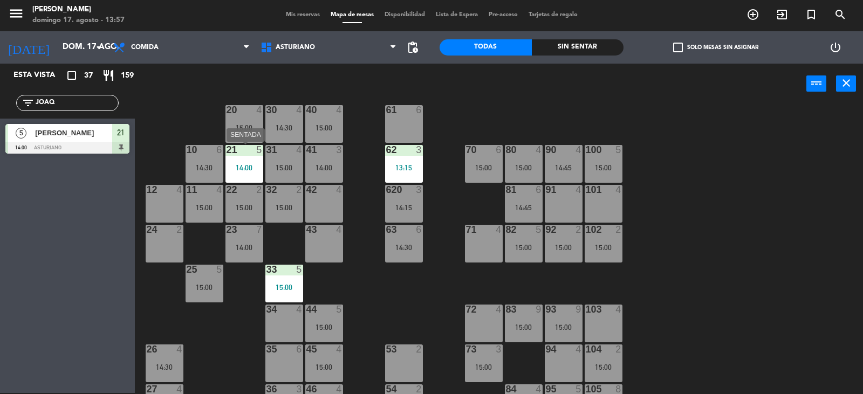
click at [243, 167] on div "14:00" at bounding box center [244, 168] width 38 height 8
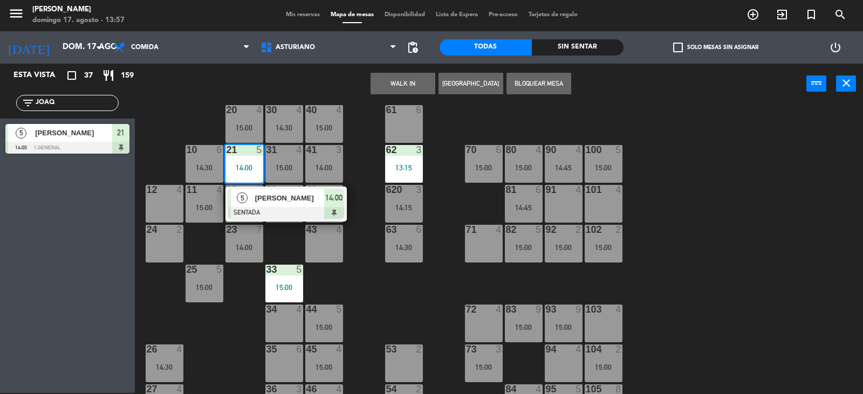
click at [440, 148] on div "1 block 12 2 block 8 60 7 14:30 20 4 15:00 30 4 14:30 40 4 15:00 61 6 62 3 13:1…" at bounding box center [502, 249] width 719 height 289
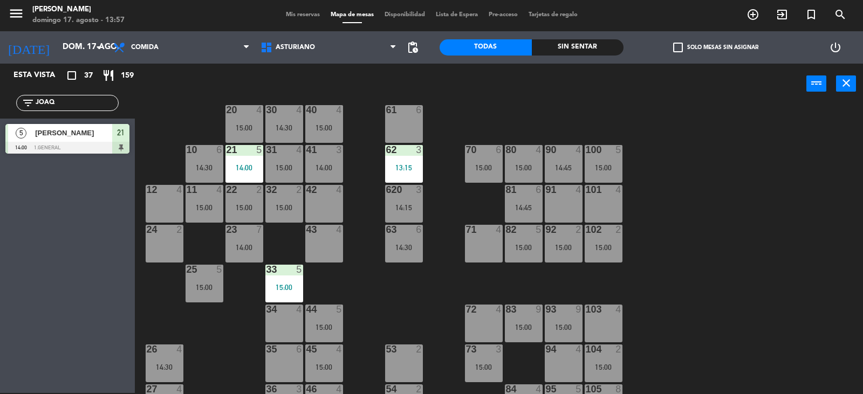
click at [67, 102] on input "JOAQ" at bounding box center [77, 103] width 84 height 12
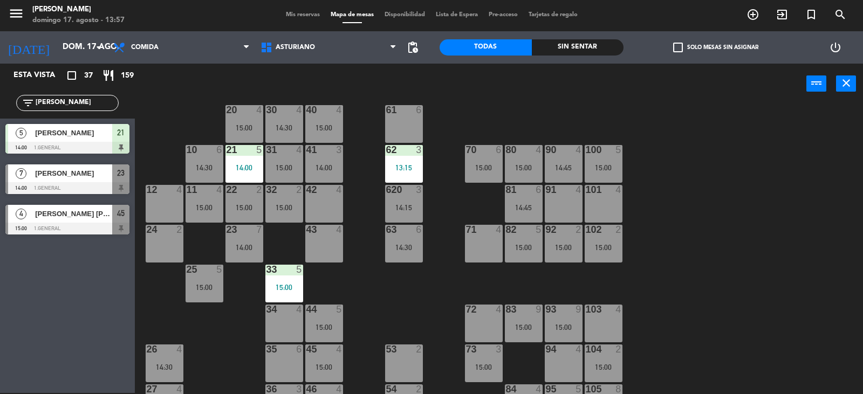
type input "J"
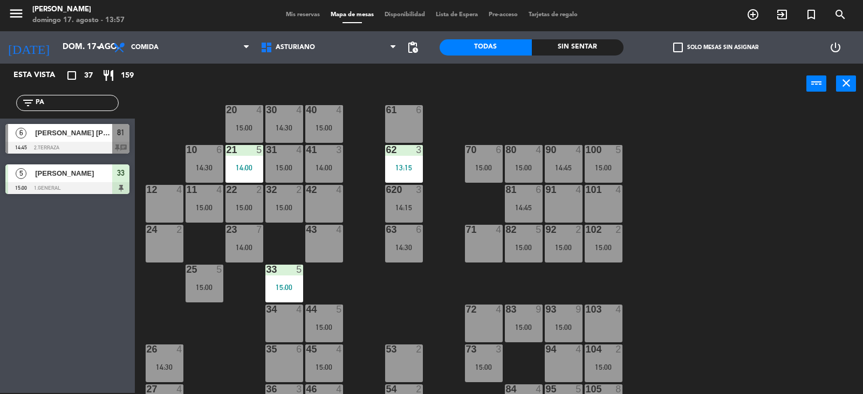
type input "P"
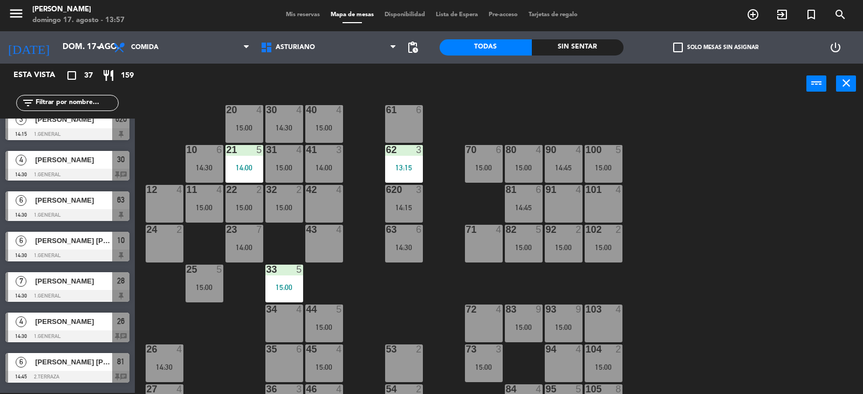
scroll to position [270, 0]
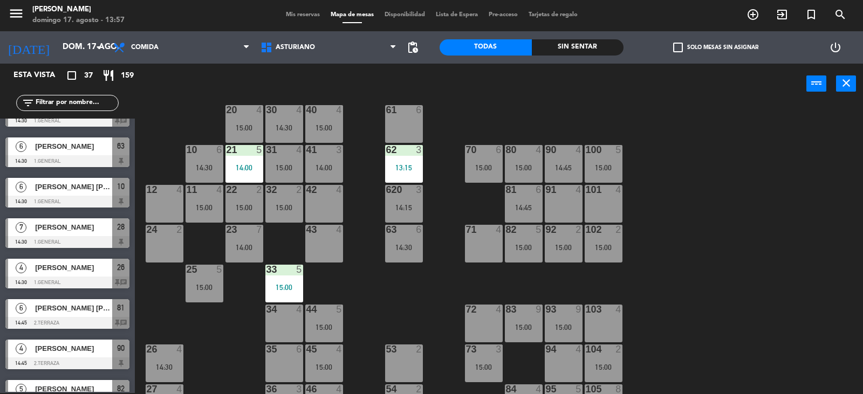
click at [61, 102] on input "text" at bounding box center [77, 103] width 84 height 12
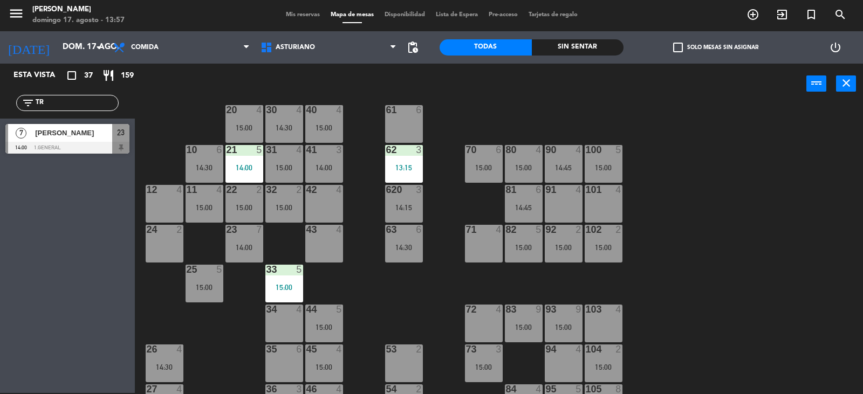
type input "TR"
click at [56, 240] on div "Esta vista crop_square 37 restaurant 159 filter_list TR 7 Viviana Trejo 14:00 1…" at bounding box center [67, 228] width 135 height 329
click at [66, 149] on div at bounding box center [67, 148] width 124 height 12
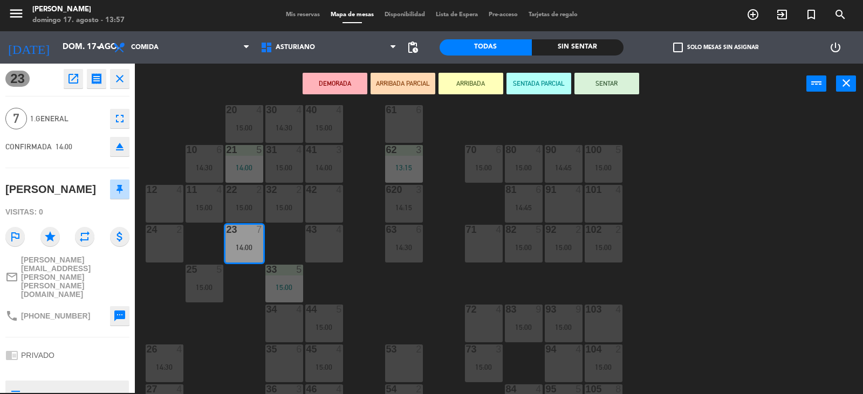
click at [419, 151] on div "1 block 12 2 block 8 60 7 14:30 20 4 15:00 30 4 14:30 40 4 15:00 61 6 62 3 13:1…" at bounding box center [502, 249] width 719 height 289
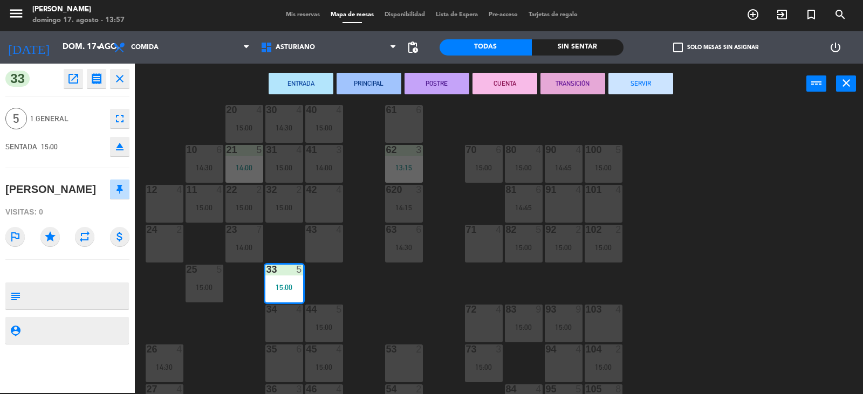
click at [745, 262] on div "1 block 12 2 block 8 60 7 14:30 20 4 15:00 30 4 14:30 40 4 15:00 61 6 62 3 13:1…" at bounding box center [502, 249] width 719 height 289
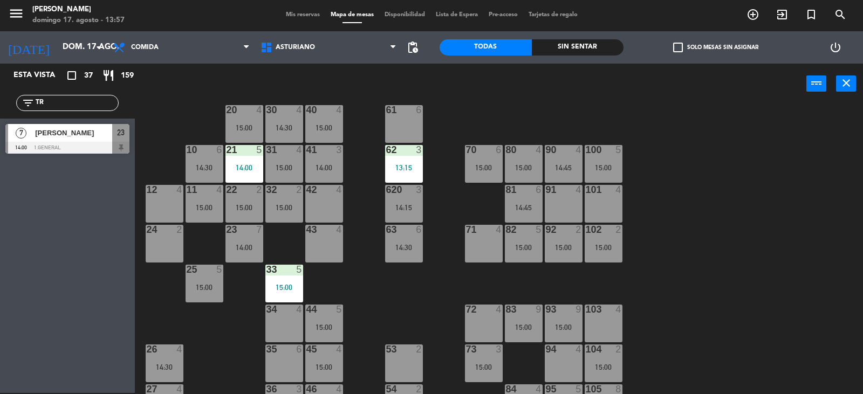
click at [251, 242] on div "23 7 14:00" at bounding box center [244, 244] width 38 height 38
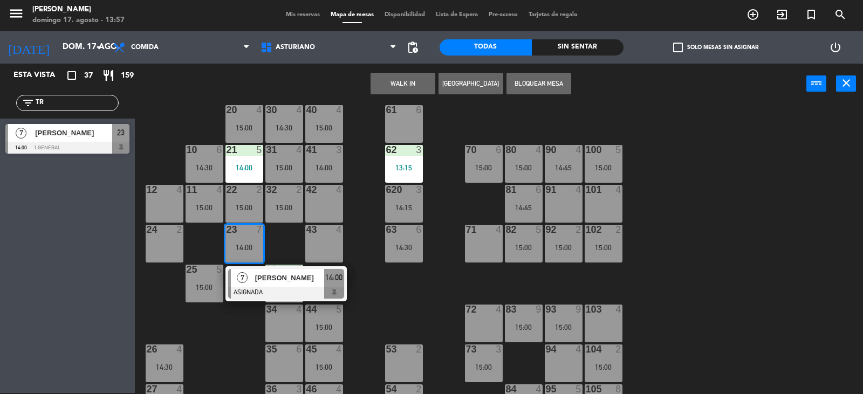
click at [277, 280] on span "[PERSON_NAME]" at bounding box center [289, 277] width 69 height 11
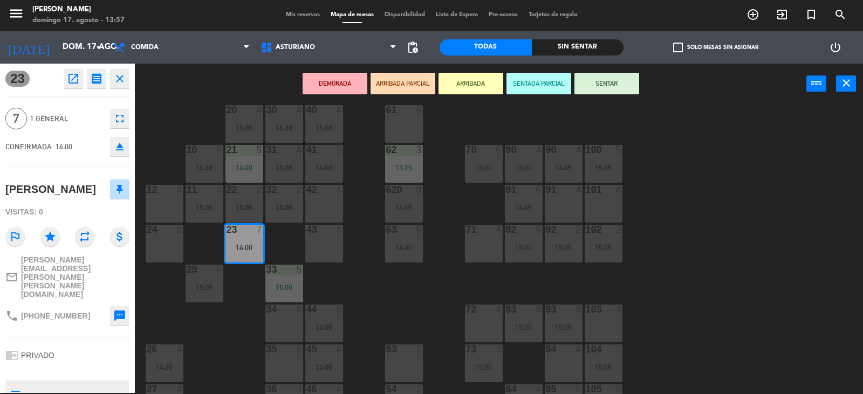
click at [598, 85] on button "SENTAR" at bounding box center [606, 84] width 65 height 22
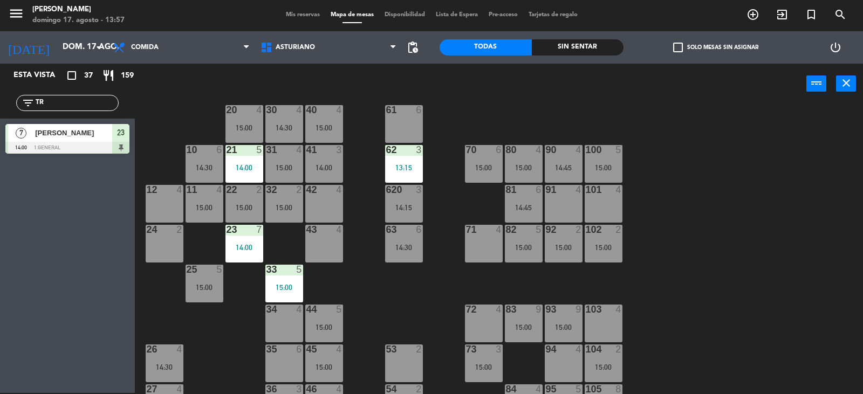
click at [59, 103] on input "TR" at bounding box center [77, 103] width 84 height 12
type input "T"
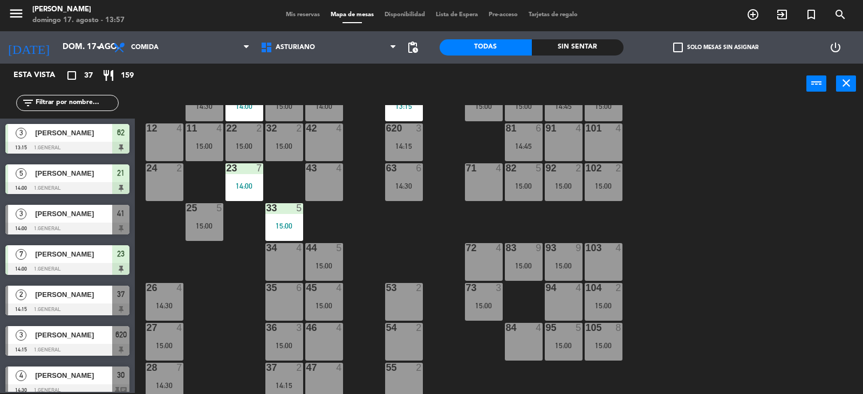
scroll to position [167, 0]
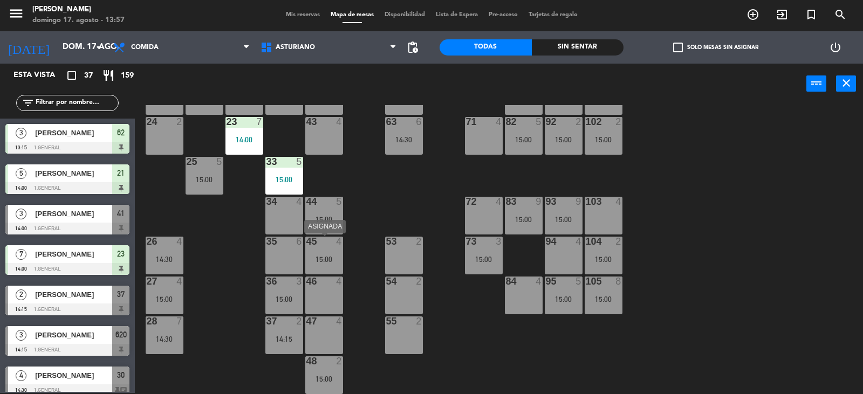
click at [334, 235] on div "1 block 12 2 block 8 60 7 14:30 20 4 15:00 30 4 14:30 40 4 15:00 61 6 62 3 13:1…" at bounding box center [502, 249] width 719 height 289
click at [376, 198] on div "1 block 12 2 block 8 60 7 14:30 20 4 15:00 30 4 14:30 40 4 15:00 61 6 62 3 13:1…" at bounding box center [502, 249] width 719 height 289
click at [320, 260] on div "15:00" at bounding box center [324, 260] width 38 height 8
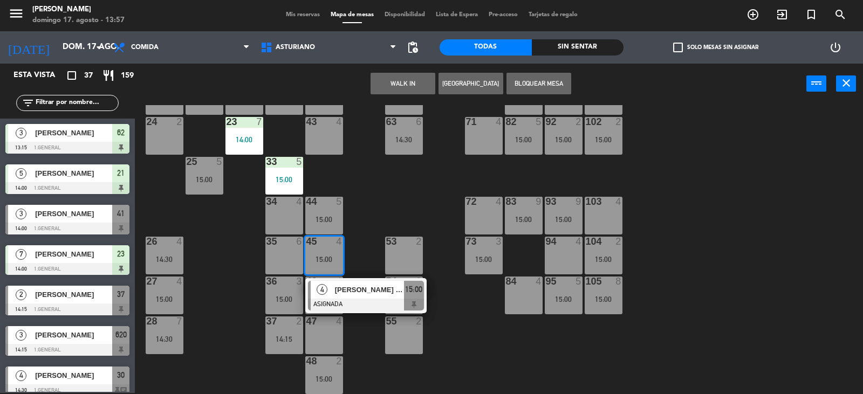
click at [365, 211] on div "1 block 12 2 block 8 60 7 14:30 20 4 15:00 30 4 14:30 40 4 15:00 61 6 62 3 13:1…" at bounding box center [502, 249] width 719 height 289
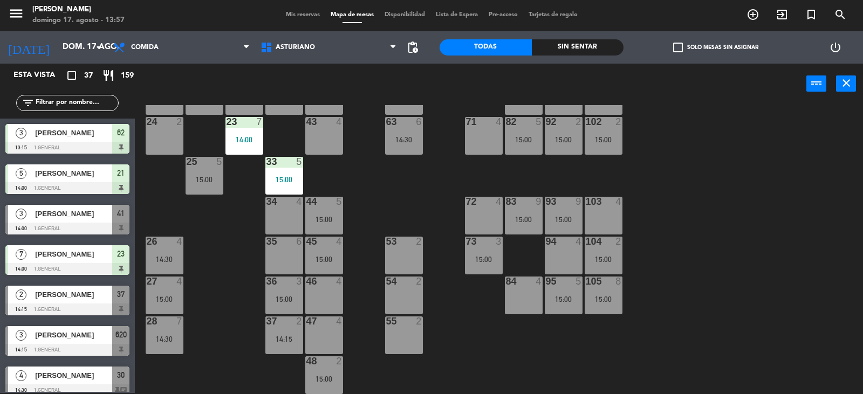
click at [329, 221] on div "15:00" at bounding box center [324, 220] width 38 height 8
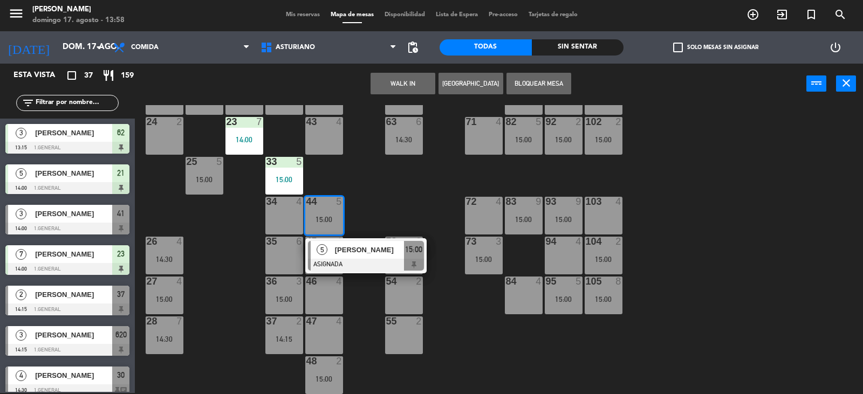
click at [396, 198] on div "1 block 12 2 block 8 60 7 14:30 20 4 15:00 30 4 14:30 40 4 15:00 61 6 62 3 13:1…" at bounding box center [502, 249] width 719 height 289
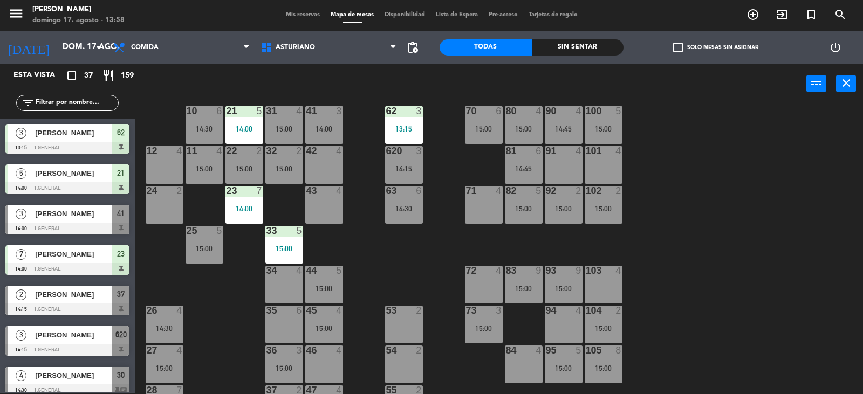
scroll to position [5, 0]
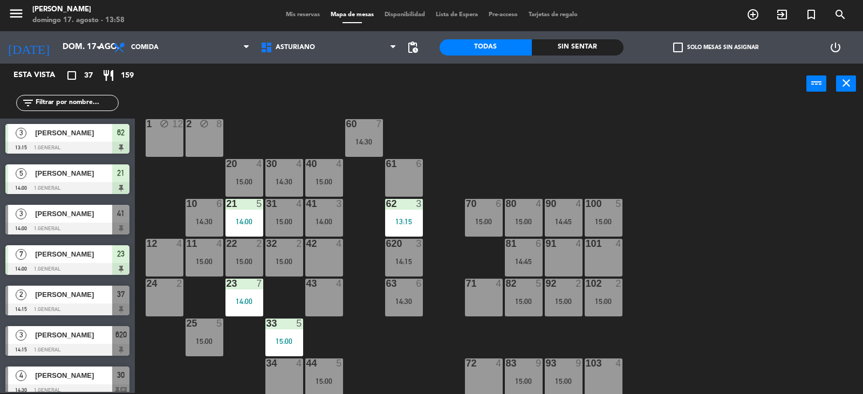
click at [239, 218] on div "14:00" at bounding box center [244, 222] width 38 height 8
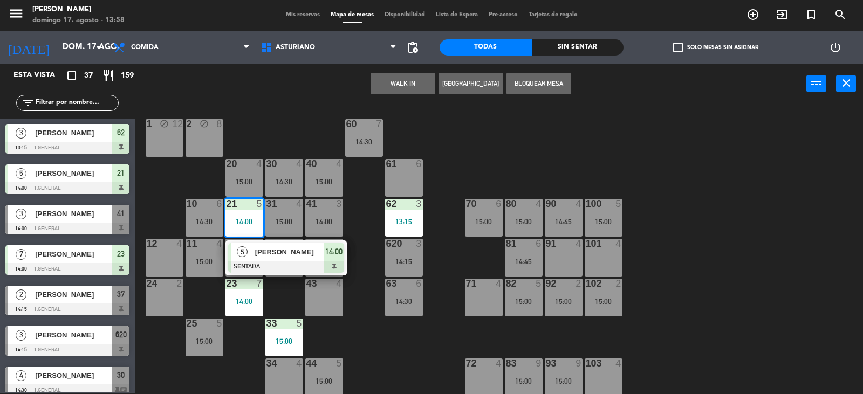
click at [290, 269] on div at bounding box center [286, 267] width 116 height 12
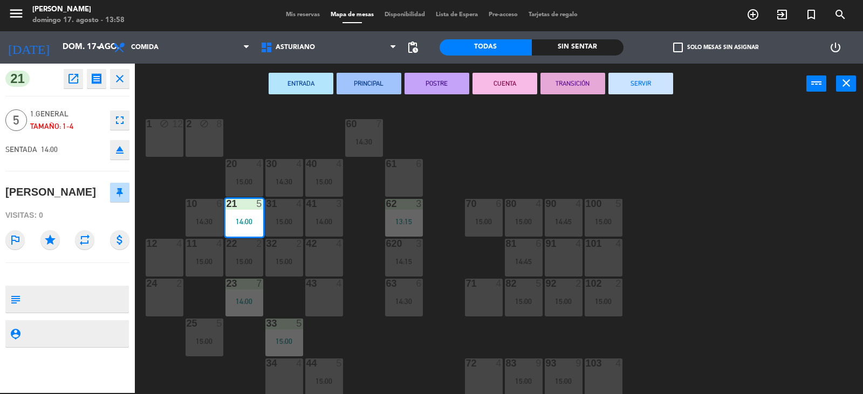
click at [120, 122] on icon "fullscreen" at bounding box center [119, 120] width 13 height 13
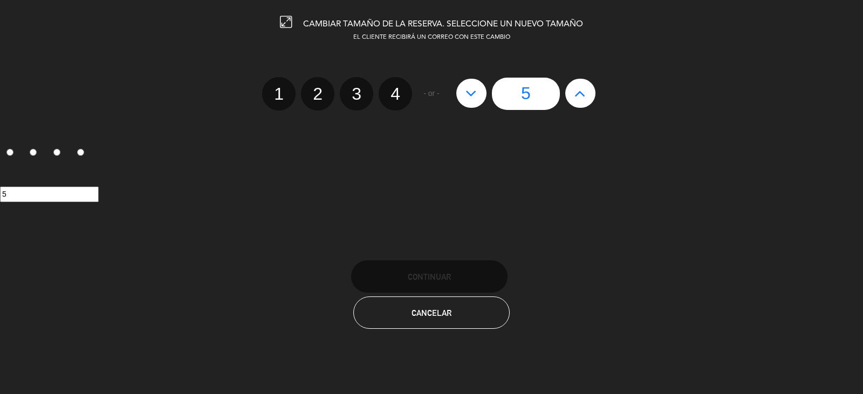
click at [395, 98] on label "4" at bounding box center [394, 93] width 33 height 33
click at [395, 88] on input "4" at bounding box center [393, 84] width 7 height 7
radio input "true"
radio input "false"
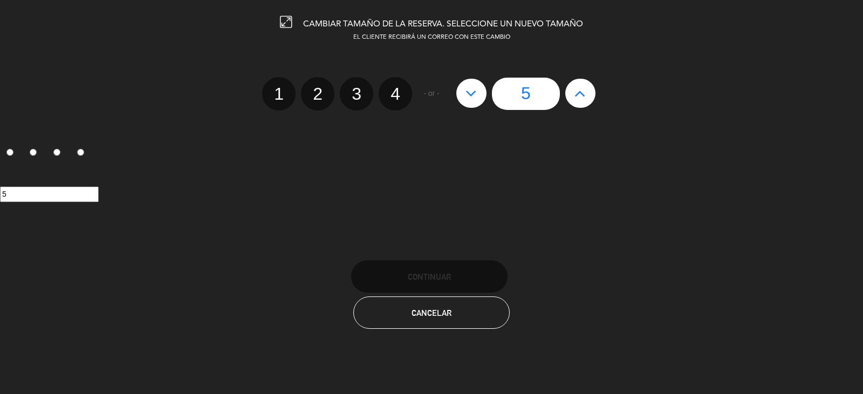
radio input "false"
radio input "true"
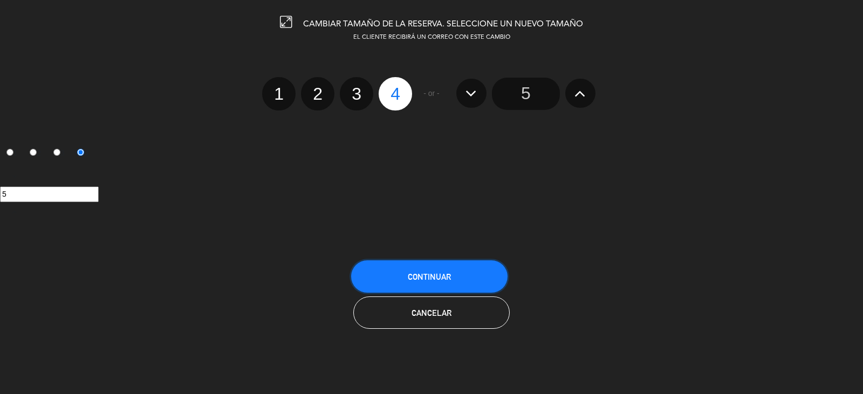
click at [433, 278] on span "Continuar" at bounding box center [429, 276] width 43 height 9
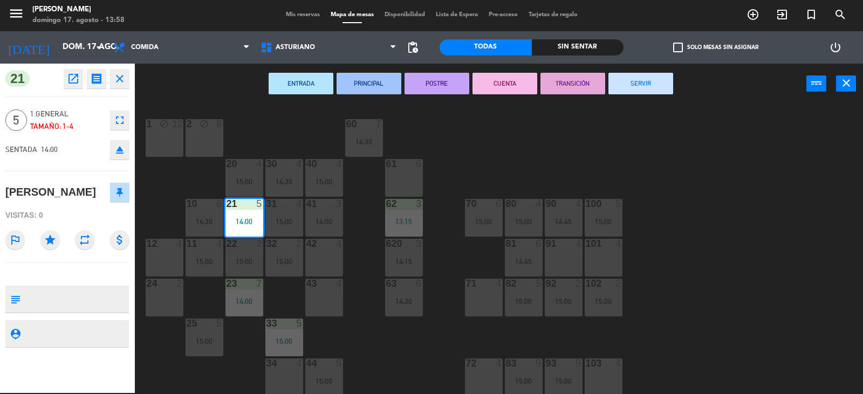
click at [548, 140] on div "1 block 12 2 block 8 60 7 14:30 20 4 15:00 30 4 14:30 40 4 15:00 61 6 62 3 13:1…" at bounding box center [502, 249] width 719 height 289
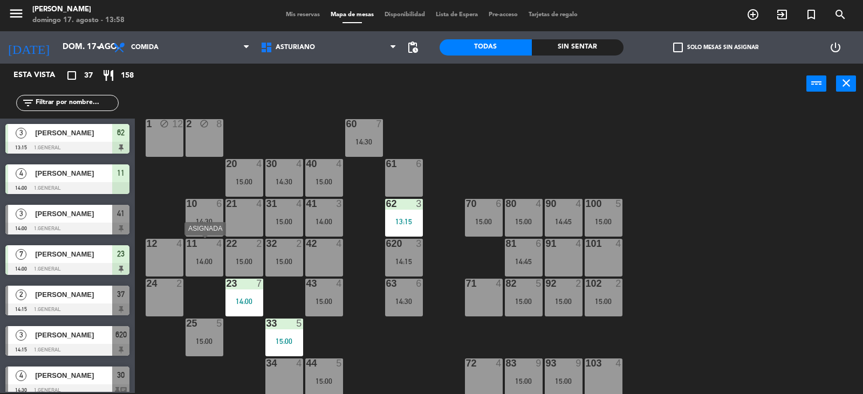
click at [214, 264] on div "14:00" at bounding box center [204, 262] width 38 height 8
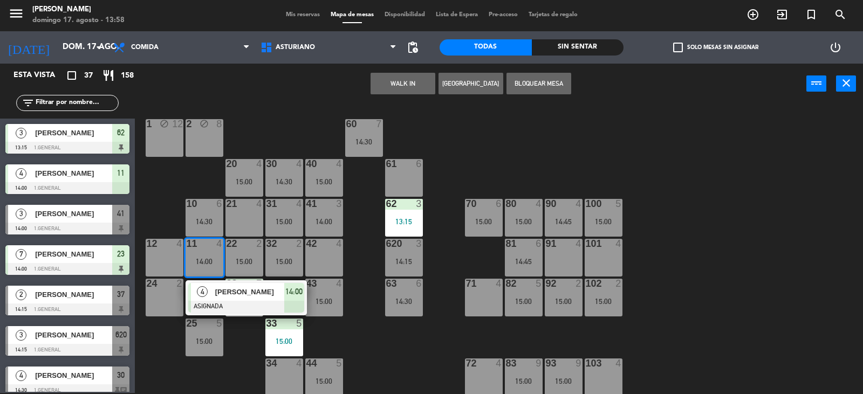
click at [247, 223] on div "21 4" at bounding box center [244, 218] width 38 height 38
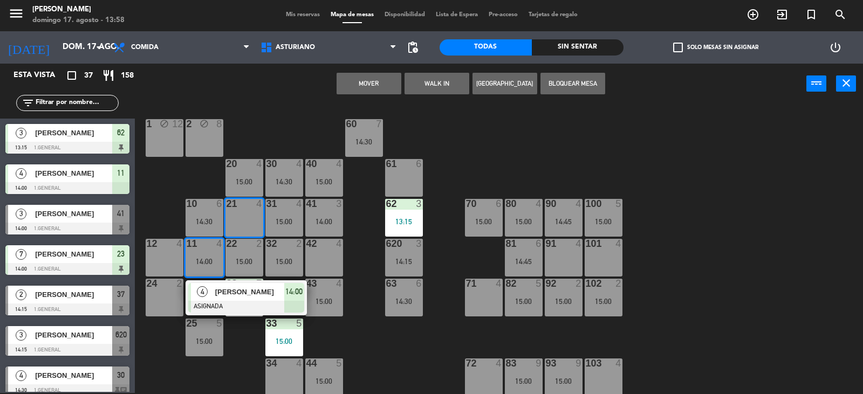
click at [350, 87] on button "Mover" at bounding box center [368, 84] width 65 height 22
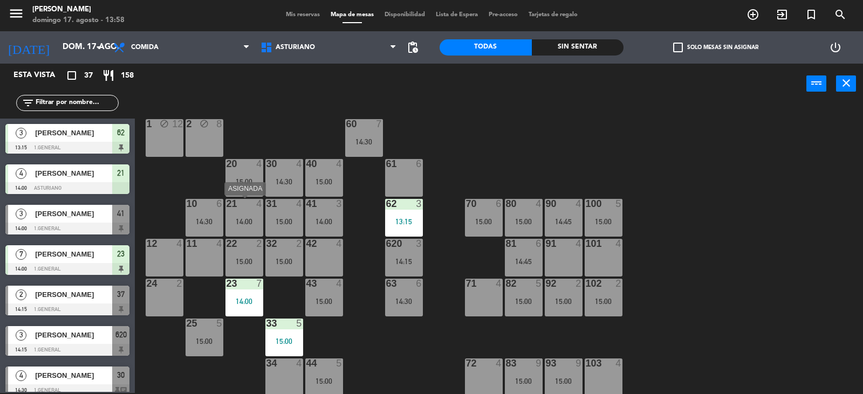
click at [243, 215] on div "21 4 14:00" at bounding box center [244, 218] width 38 height 38
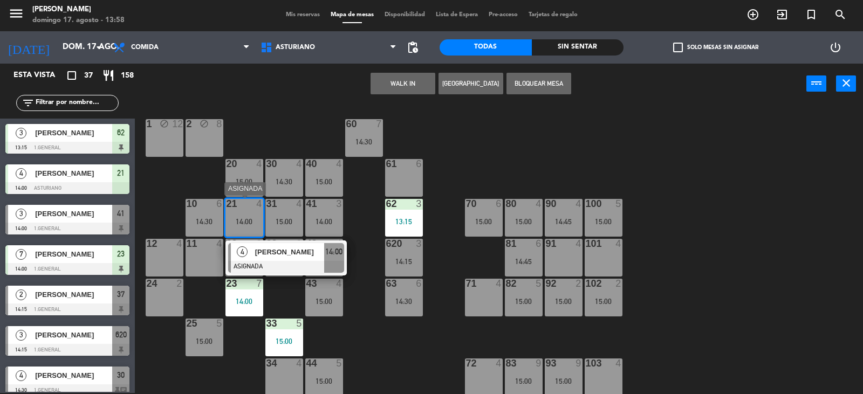
click at [280, 254] on span "[PERSON_NAME]" at bounding box center [289, 251] width 69 height 11
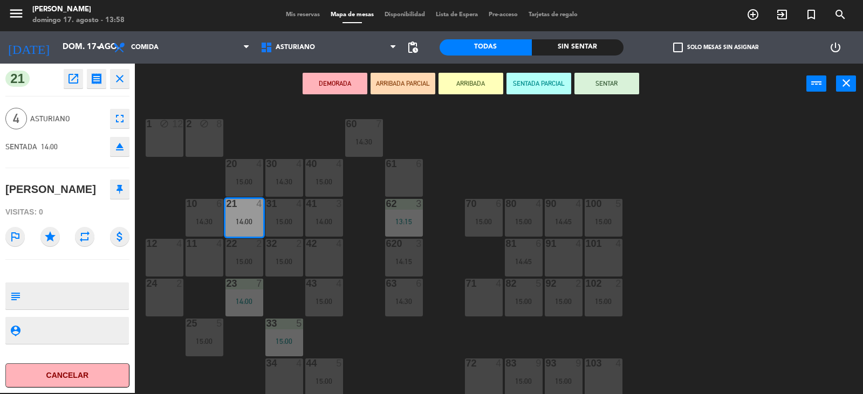
click at [615, 80] on button "SENTAR" at bounding box center [606, 84] width 65 height 22
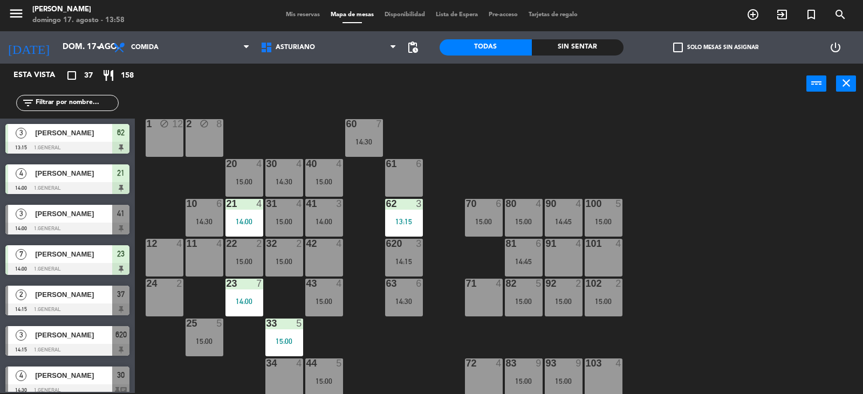
click at [529, 165] on div "1 block 12 2 block 8 60 7 14:30 20 4 15:00 30 4 14:30 40 4 15:00 61 6 62 3 13:1…" at bounding box center [502, 249] width 719 height 289
click at [630, 144] on div "1 block 12 2 block 8 60 7 14:30 20 4 15:00 30 4 14:30 40 4 15:00 61 6 62 3 13:1…" at bounding box center [502, 249] width 719 height 289
click at [522, 266] on div "81 6 14:45" at bounding box center [524, 258] width 38 height 38
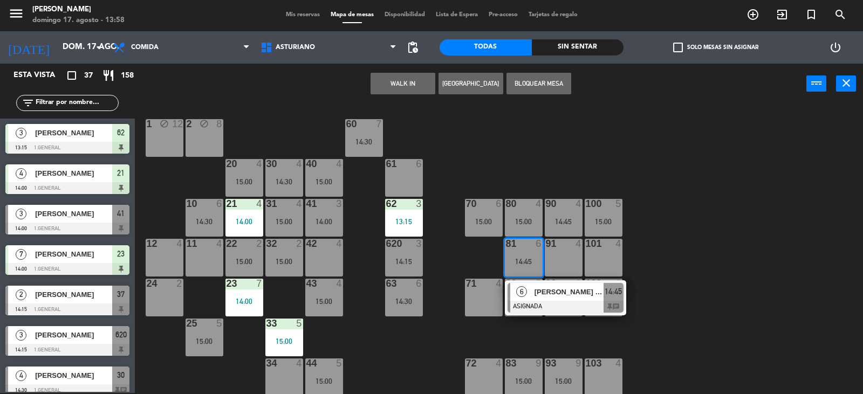
click at [791, 232] on div "1 block 12 2 block 8 60 7 14:30 20 4 15:00 30 4 14:30 40 4 15:00 61 6 62 3 13:1…" at bounding box center [502, 249] width 719 height 289
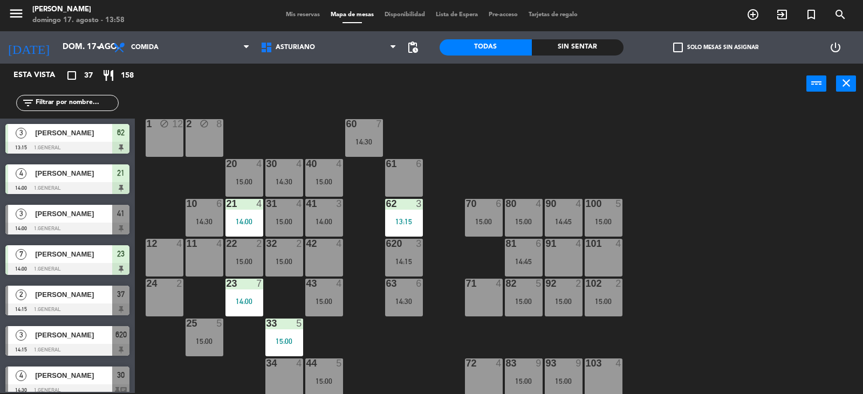
click at [607, 298] on div "15:00" at bounding box center [603, 302] width 38 height 8
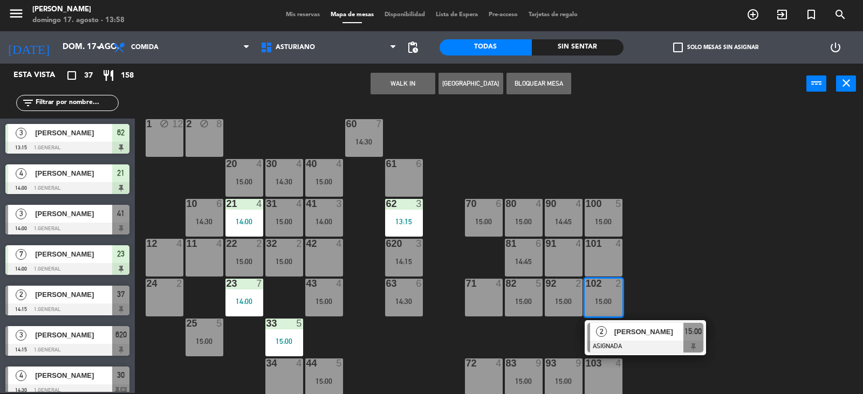
click at [687, 261] on div "1 block 12 2 block 8 60 7 14:30 20 4 15:00 30 4 14:30 40 4 15:00 61 6 62 3 13:1…" at bounding box center [502, 249] width 719 height 289
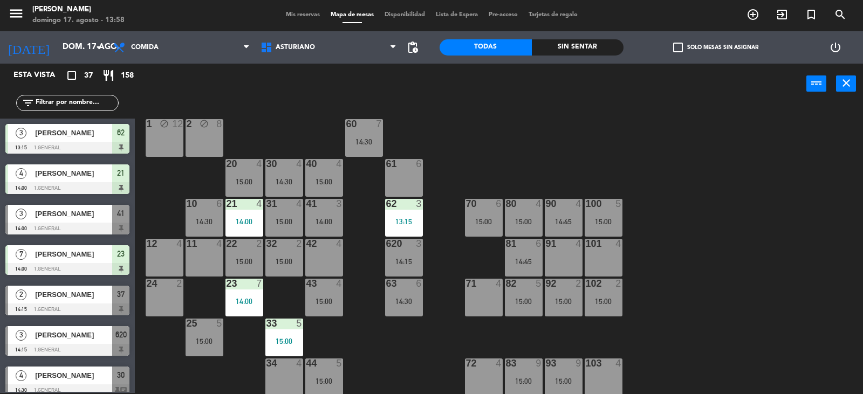
click at [597, 215] on div "100 5 15:00" at bounding box center [603, 218] width 38 height 38
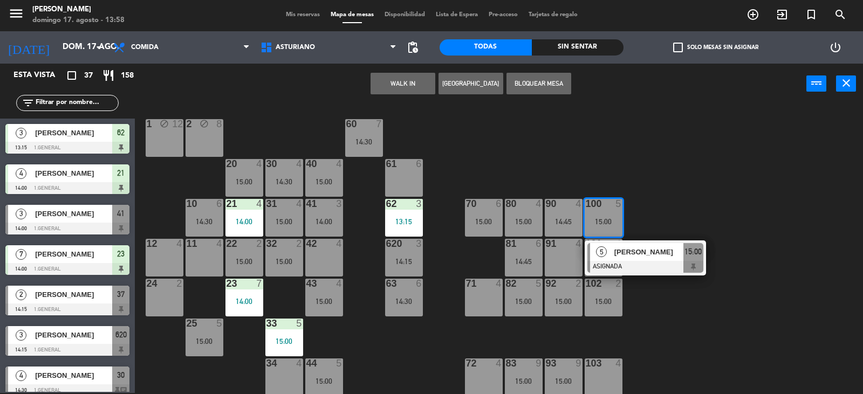
click at [685, 176] on div "1 block 12 2 block 8 60 7 14:30 20 4 15:00 30 4 14:30 40 4 15:00 61 6 62 3 13:1…" at bounding box center [502, 249] width 719 height 289
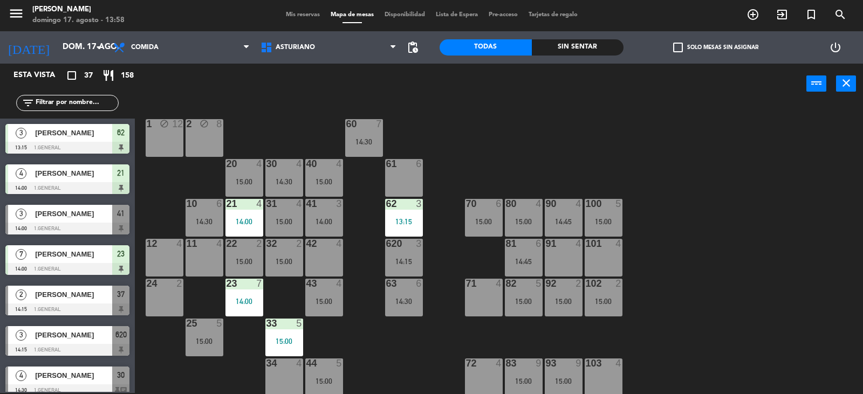
click at [614, 260] on div "101 4" at bounding box center [603, 258] width 38 height 38
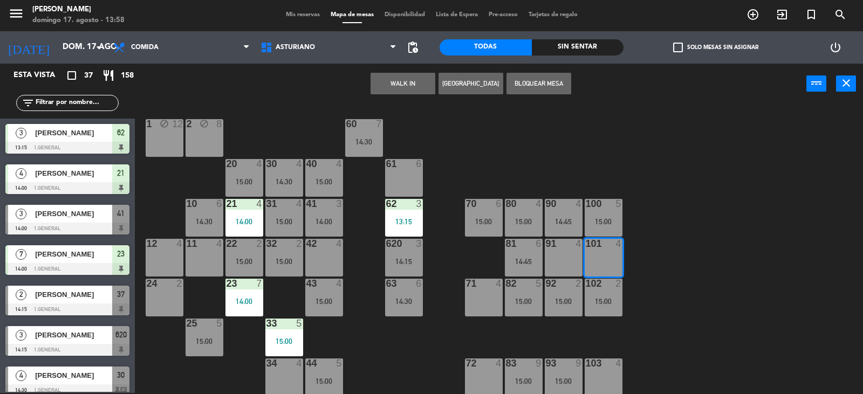
click at [397, 83] on button "WALK IN" at bounding box center [402, 84] width 65 height 22
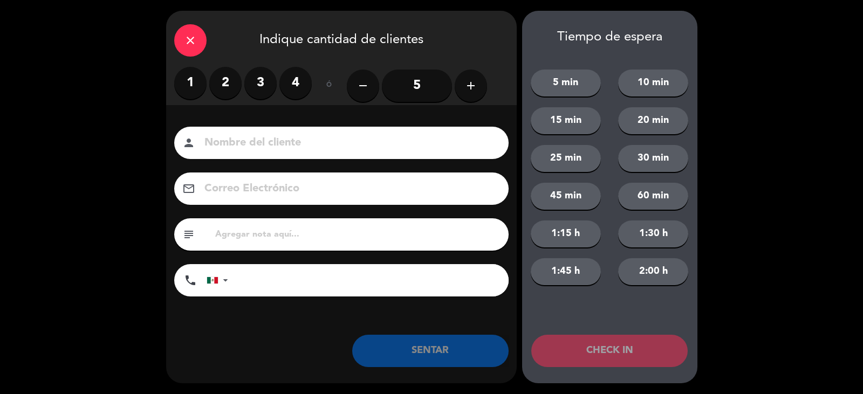
click at [207, 40] on div "close Indique cantidad de clientes" at bounding box center [341, 39] width 350 height 56
click at [183, 52] on div "close" at bounding box center [190, 40] width 32 height 32
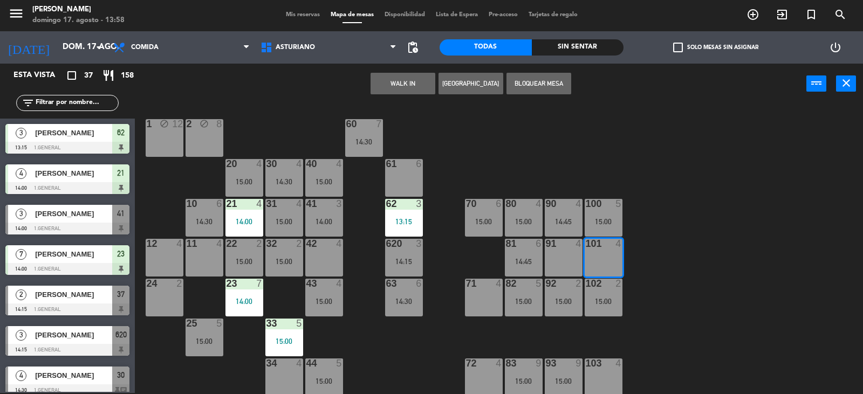
click at [474, 87] on button "[GEOGRAPHIC_DATA]" at bounding box center [470, 84] width 65 height 22
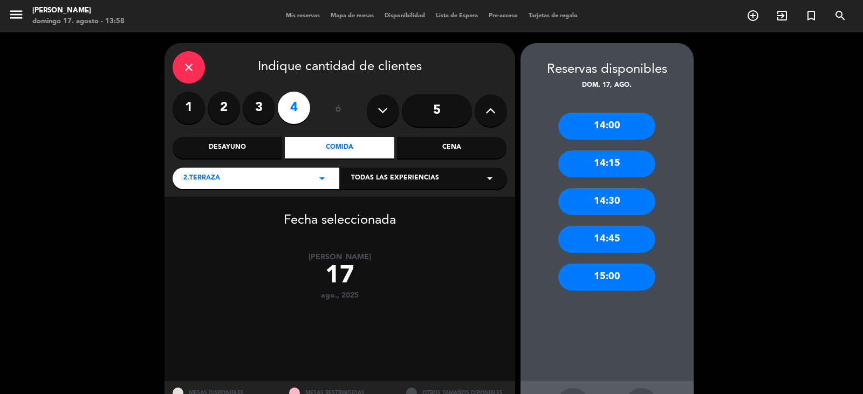
click at [610, 278] on div "15:00" at bounding box center [606, 277] width 97 height 27
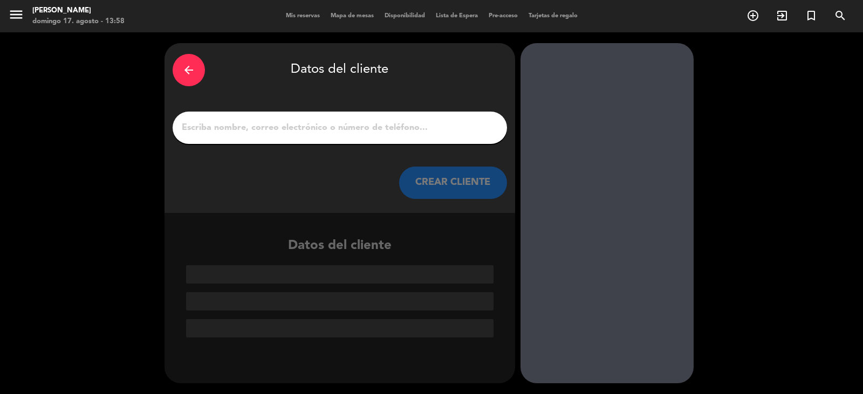
click at [235, 129] on input "1" at bounding box center [340, 127] width 318 height 15
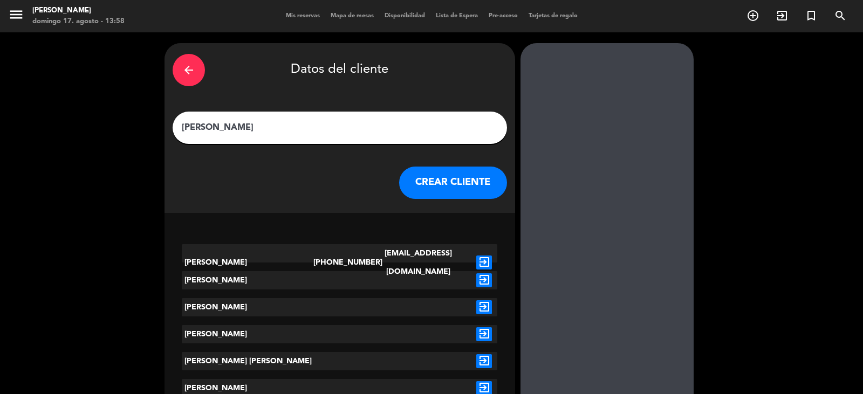
type input "[PERSON_NAME]"
click at [439, 190] on button "CREAR CLIENTE" at bounding box center [453, 183] width 108 height 32
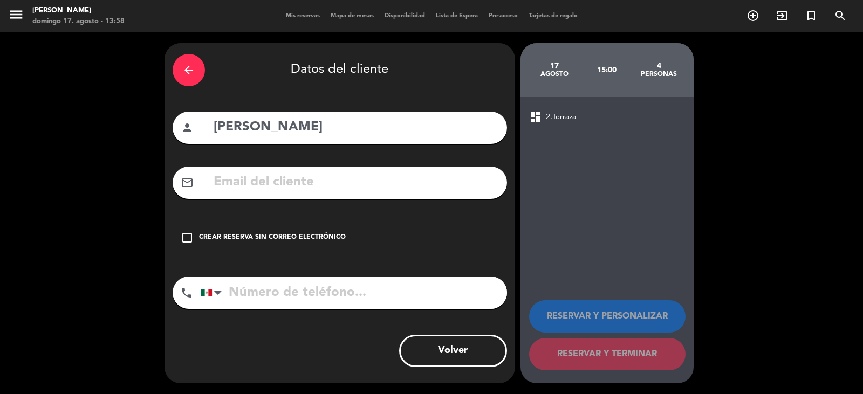
click at [363, 225] on div "check_box_outline_blank Crear reserva sin correo electrónico" at bounding box center [340, 238] width 334 height 32
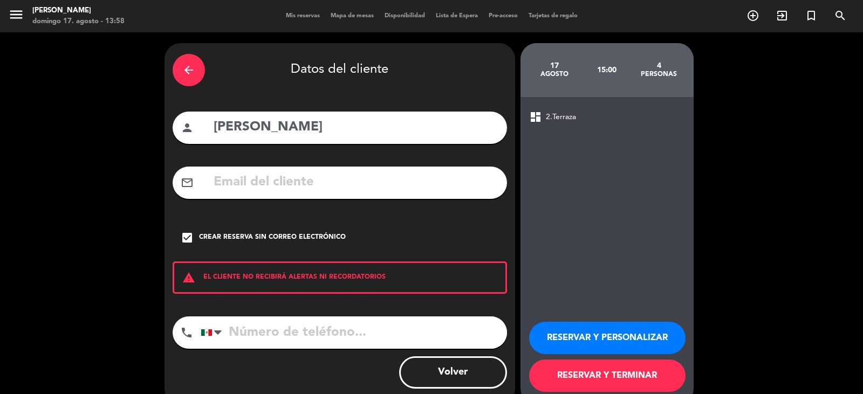
click at [591, 380] on button "RESERVAR Y TERMINAR" at bounding box center [607, 376] width 156 height 32
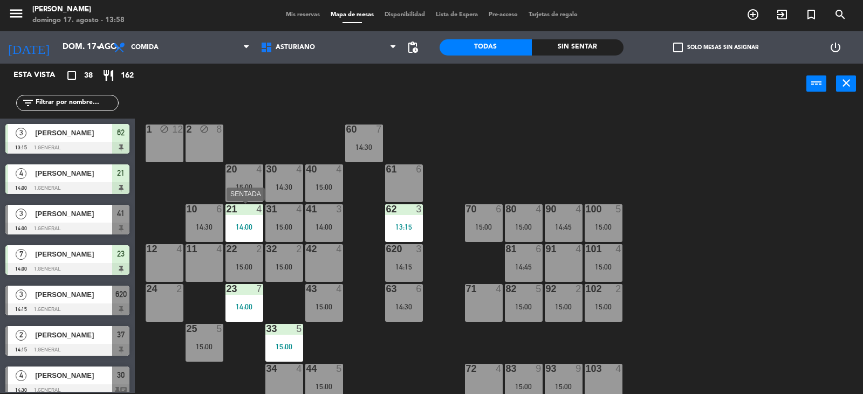
click at [247, 218] on div "21 4 14:00" at bounding box center [244, 223] width 38 height 38
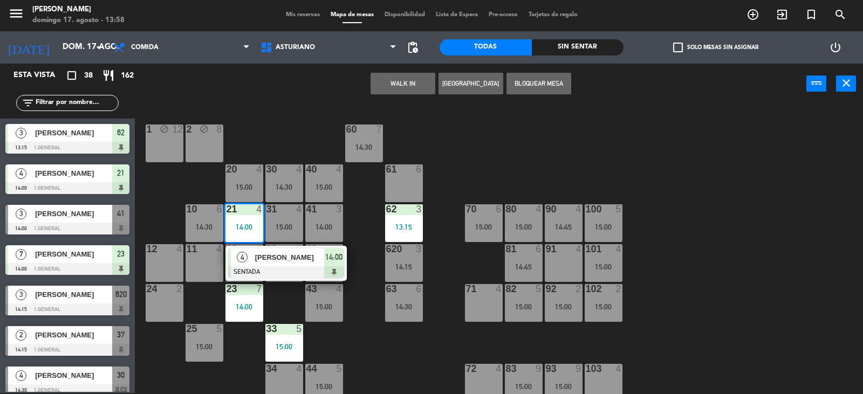
click at [445, 182] on div "1 block 12 2 block 8 60 7 14:30 20 4 15:00 30 4 14:30 40 4 15:00 61 6 62 3 13:1…" at bounding box center [502, 249] width 719 height 289
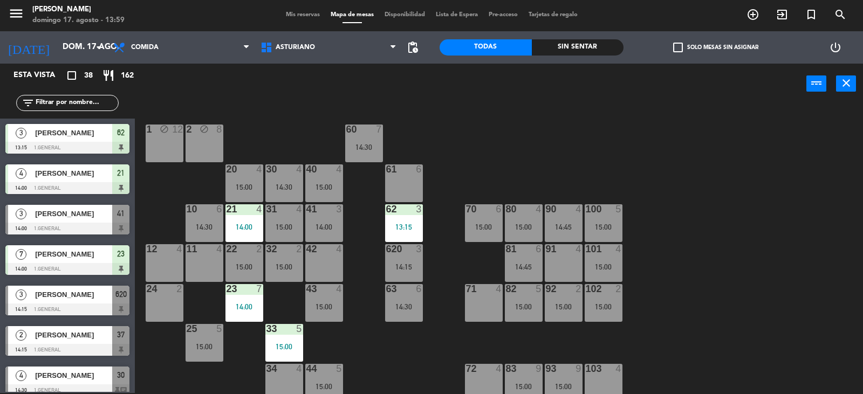
click at [402, 224] on div "13:15" at bounding box center [404, 227] width 38 height 8
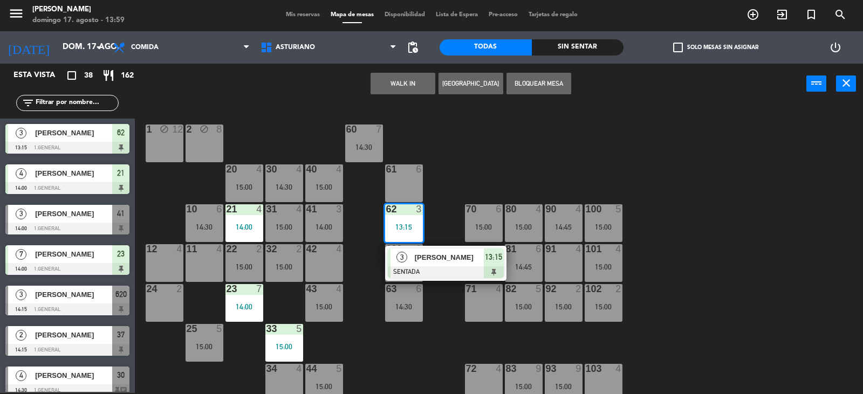
click at [470, 173] on div "1 block 12 2 block 8 60 7 14:30 20 4 15:00 30 4 14:30 40 4 15:00 61 6 62 3 13:1…" at bounding box center [502, 249] width 719 height 289
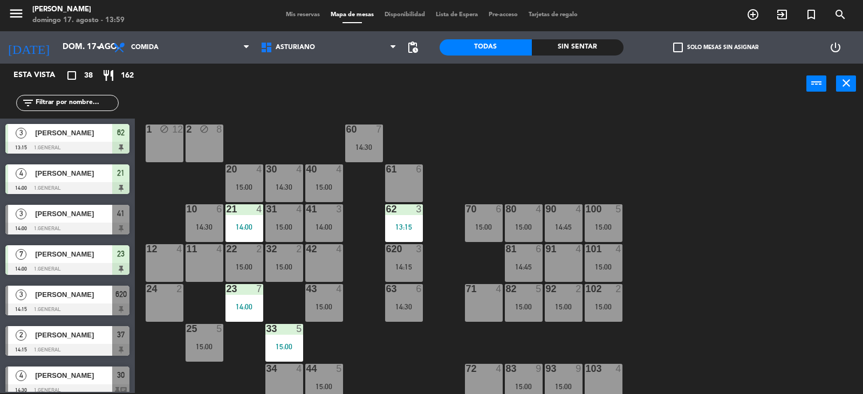
click at [255, 311] on div "23 7 14:00" at bounding box center [244, 303] width 38 height 38
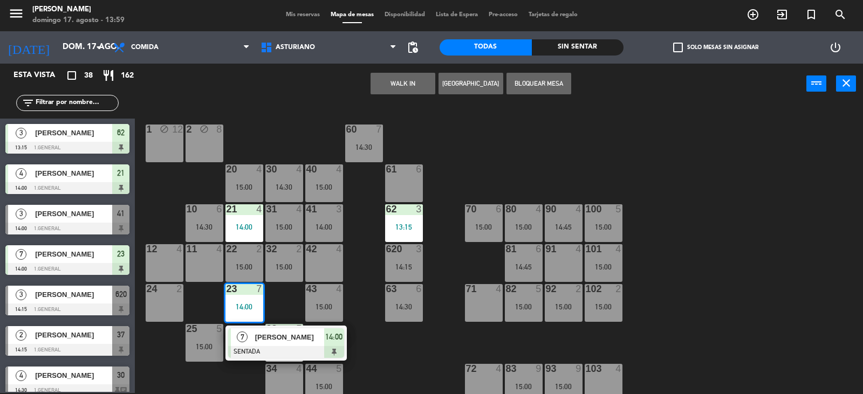
click at [396, 360] on div "1 block 12 2 block 8 60 7 14:30 20 4 15:00 30 4 14:30 40 4 15:00 61 6 62 3 13:1…" at bounding box center [502, 249] width 719 height 289
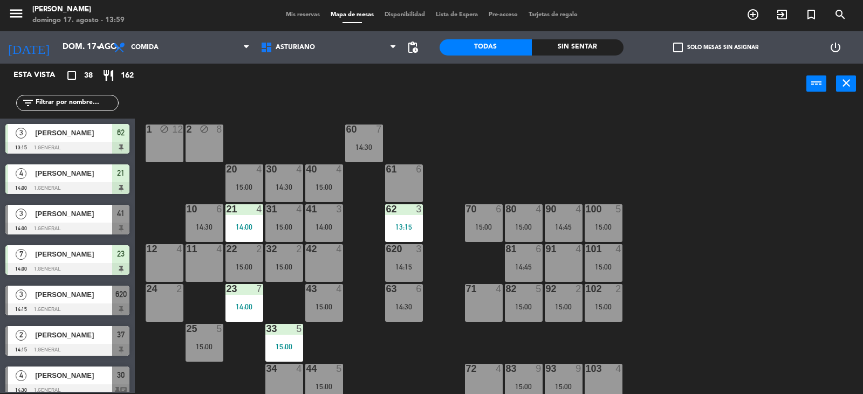
click at [288, 337] on div "33 5 15:00" at bounding box center [284, 343] width 38 height 38
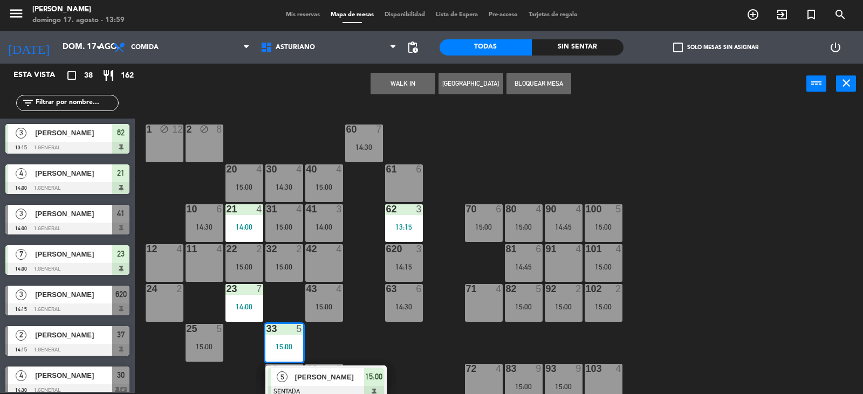
click at [361, 339] on div "1 block 12 2 block 8 60 7 14:30 20 4 15:00 30 4 14:30 40 4 15:00 61 6 62 3 13:1…" at bounding box center [502, 249] width 719 height 289
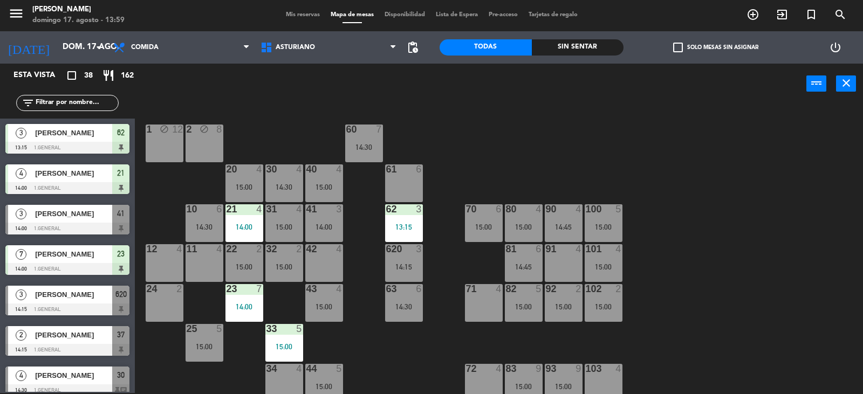
click at [396, 314] on div "63 6 14:30" at bounding box center [404, 303] width 38 height 38
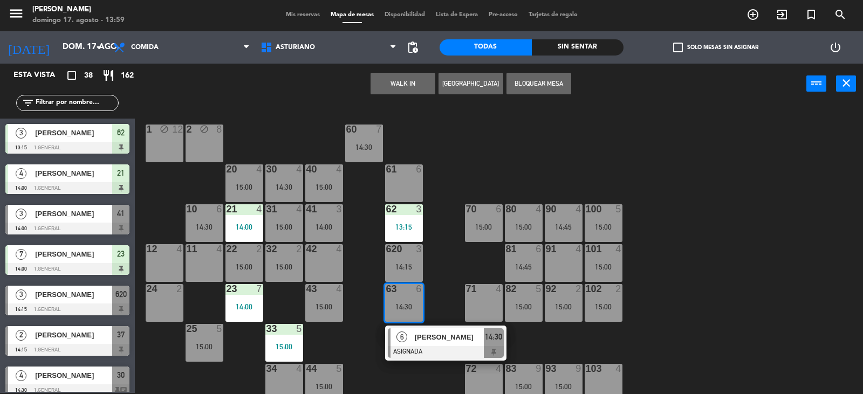
click at [457, 272] on div "1 block 12 2 block 8 60 7 14:30 20 4 15:00 30 4 14:30 40 4 15:00 61 6 62 3 13:1…" at bounding box center [502, 249] width 719 height 289
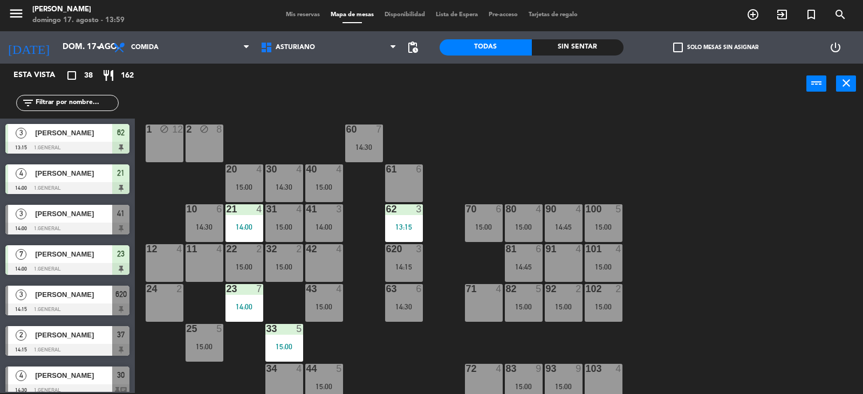
click at [525, 308] on div "15:00" at bounding box center [524, 307] width 38 height 8
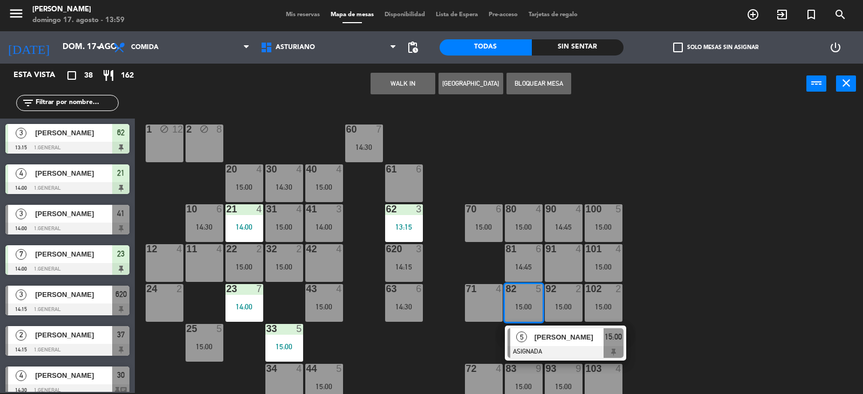
click at [673, 312] on div "1 block 12 2 block 8 60 7 14:30 20 4 15:00 30 4 14:30 40 4 15:00 61 6 62 3 13:1…" at bounding box center [502, 249] width 719 height 289
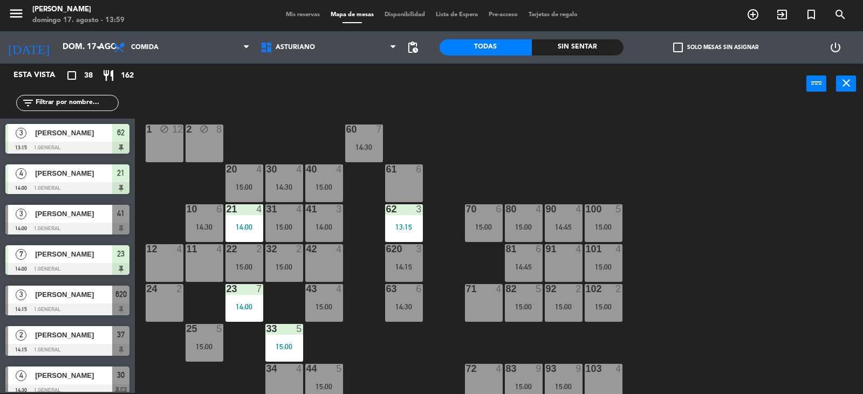
click at [573, 309] on div "15:00" at bounding box center [564, 307] width 38 height 8
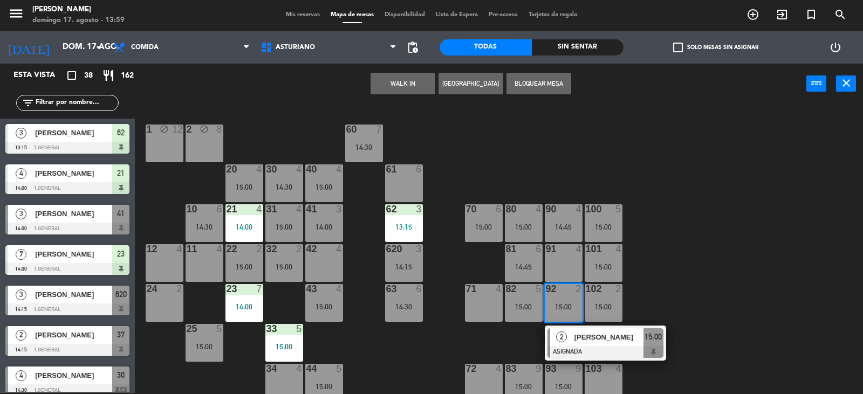
click at [670, 285] on div "1 block 12 2 block 8 60 7 14:30 20 4 15:00 30 4 14:30 40 4 15:00 61 6 62 3 13:1…" at bounding box center [502, 249] width 719 height 289
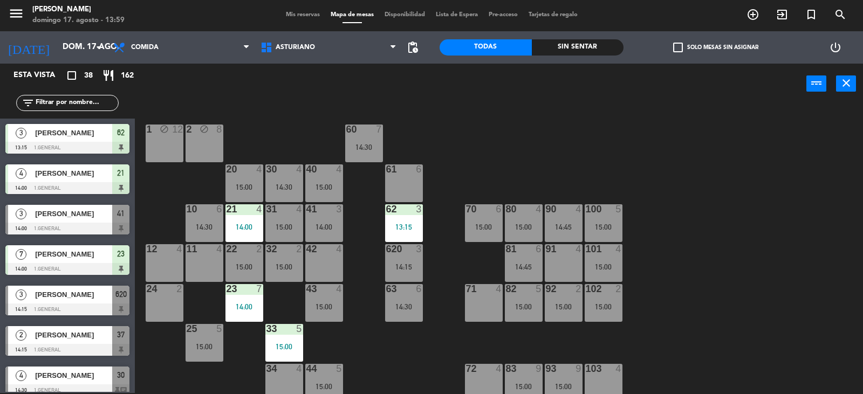
click at [628, 301] on div "1 block 12 2 block 8 60 7 14:30 20 4 15:00 30 4 14:30 40 4 15:00 61 6 62 3 13:1…" at bounding box center [502, 249] width 719 height 289
drag, startPoint x: 602, startPoint y: 308, endPoint x: 563, endPoint y: 312, distance: 39.1
click at [603, 307] on div "15:00" at bounding box center [603, 307] width 38 height 8
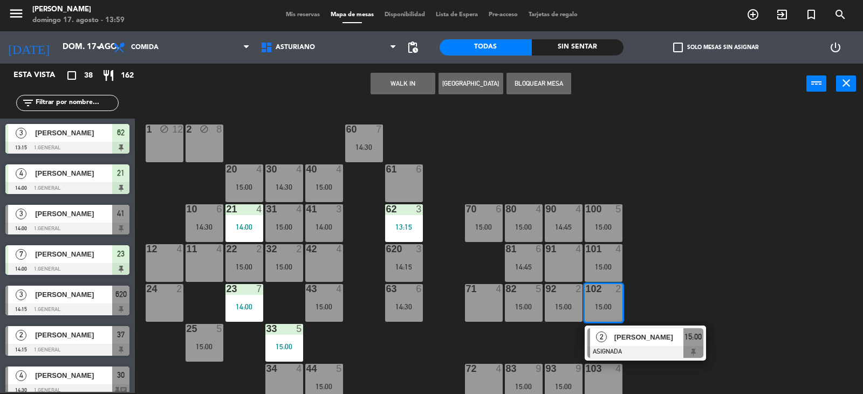
click at [692, 299] on div "1 block 12 2 block 8 60 7 14:30 20 4 15:00 30 4 14:30 40 4 15:00 61 6 62 3 13:1…" at bounding box center [502, 249] width 719 height 289
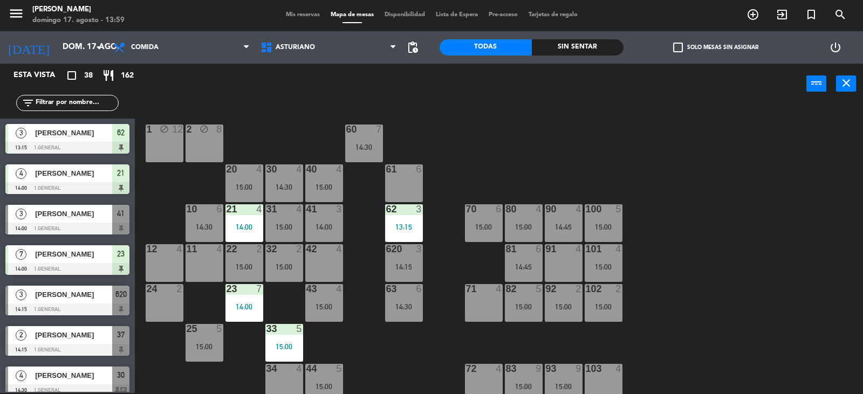
click at [603, 246] on div at bounding box center [603, 249] width 18 height 10
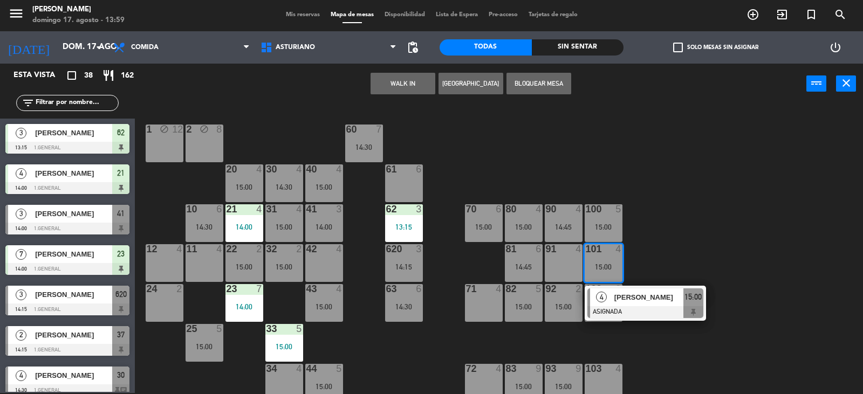
click at [655, 230] on div "1 block 12 2 block 8 60 7 14:30 20 4 15:00 30 4 14:30 40 4 15:00 61 6 62 3 13:1…" at bounding box center [502, 249] width 719 height 289
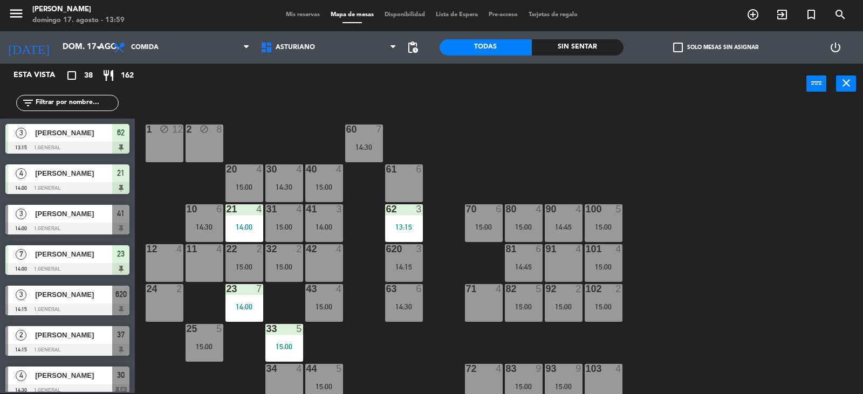
click at [514, 252] on div at bounding box center [523, 249] width 18 height 10
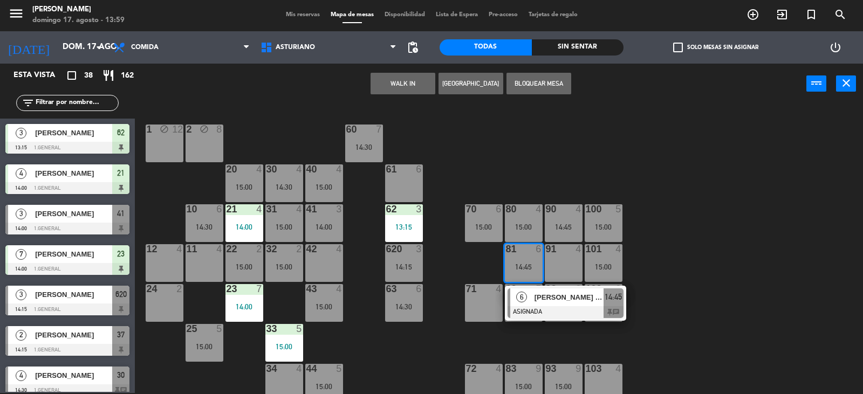
click at [702, 251] on div "1 block 12 2 block 8 60 7 14:30 20 4 15:00 30 4 14:30 40 4 15:00 61 6 62 3 13:1…" at bounding box center [502, 249] width 719 height 289
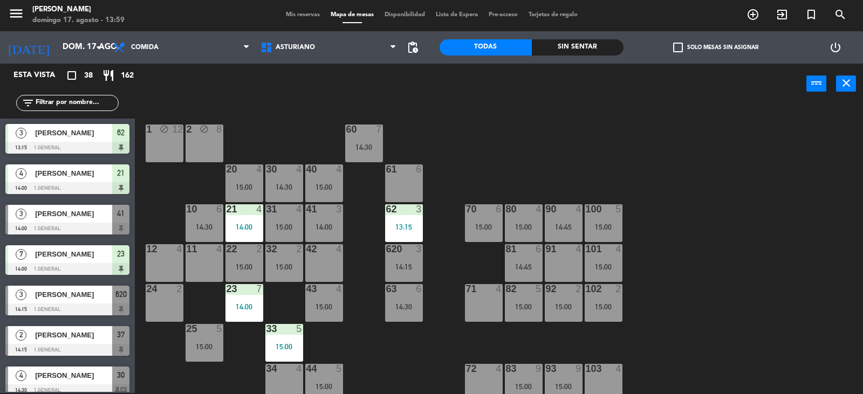
scroll to position [108, 0]
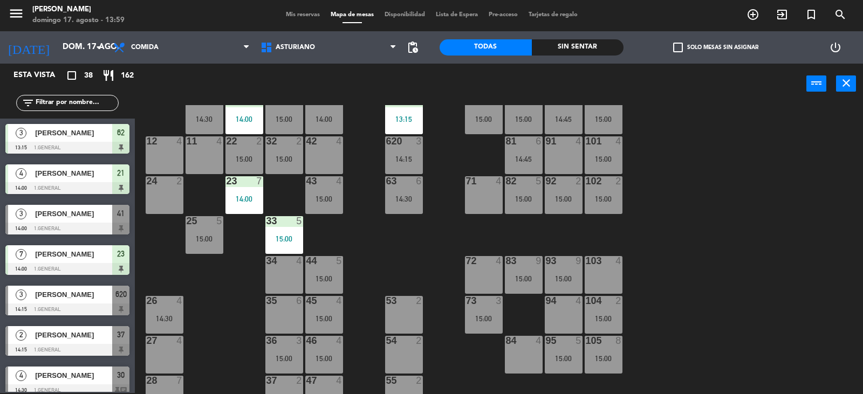
click at [710, 265] on div "1 block 12 2 block 8 60 7 14:30 20 4 15:00 30 4 14:30 40 4 15:00 61 6 62 3 13:1…" at bounding box center [502, 249] width 719 height 289
click at [611, 309] on div "104 2 15:00" at bounding box center [603, 315] width 38 height 38
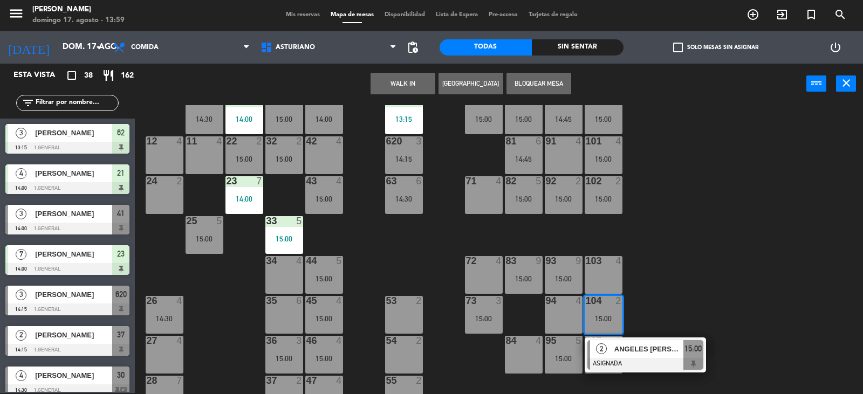
click at [670, 295] on div "1 block 12 2 block 8 60 7 14:30 20 4 15:00 30 4 14:30 40 4 15:00 61 6 62 3 13:1…" at bounding box center [502, 249] width 719 height 289
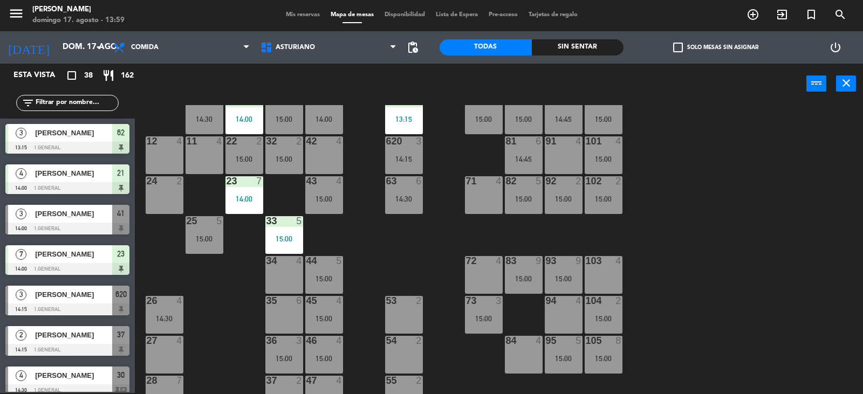
click at [611, 357] on div "15:00" at bounding box center [603, 359] width 38 height 8
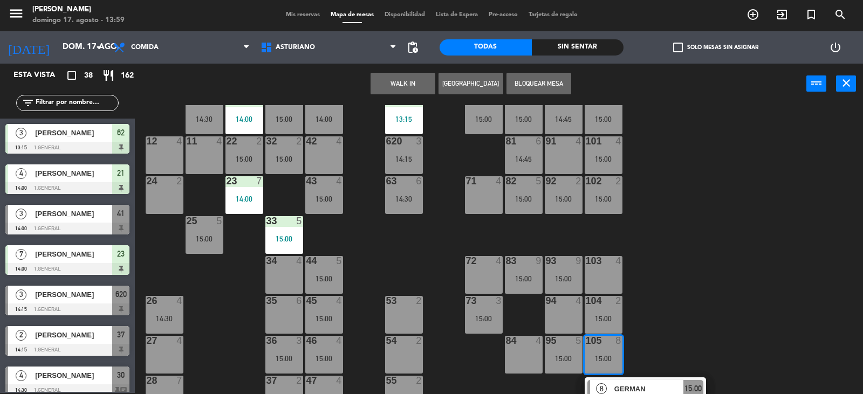
click at [694, 307] on div "1 block 12 2 block 8 60 7 14:30 20 4 15:00 30 4 14:30 40 4 15:00 61 6 62 3 13:1…" at bounding box center [502, 249] width 719 height 289
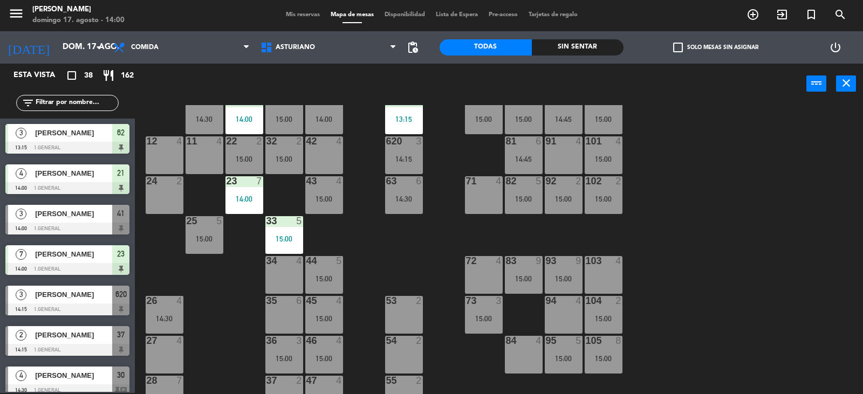
drag, startPoint x: 775, startPoint y: 229, endPoint x: 771, endPoint y: 154, distance: 75.1
click at [726, 229] on div "1 block 12 2 block 8 60 7 14:30 20 4 15:00 30 4 14:30 40 4 15:00 61 6 62 3 13:1…" at bounding box center [502, 249] width 719 height 289
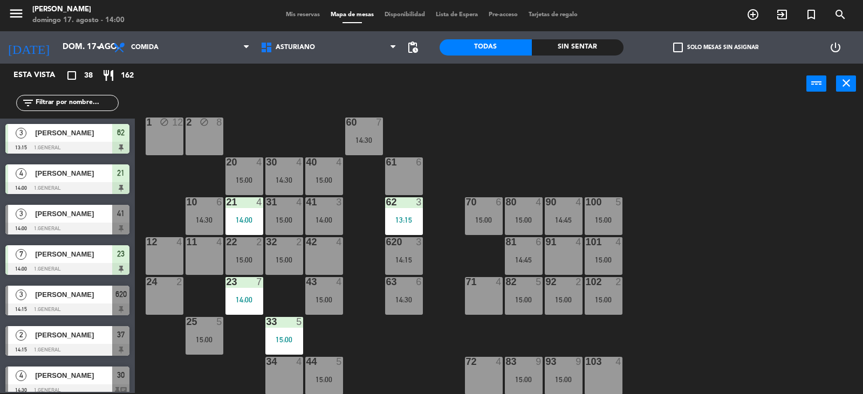
scroll to position [0, 0]
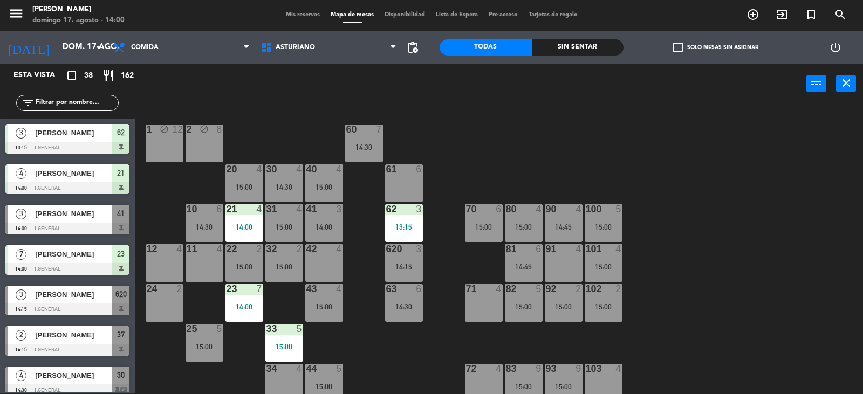
click at [605, 223] on div "15:00" at bounding box center [603, 227] width 38 height 8
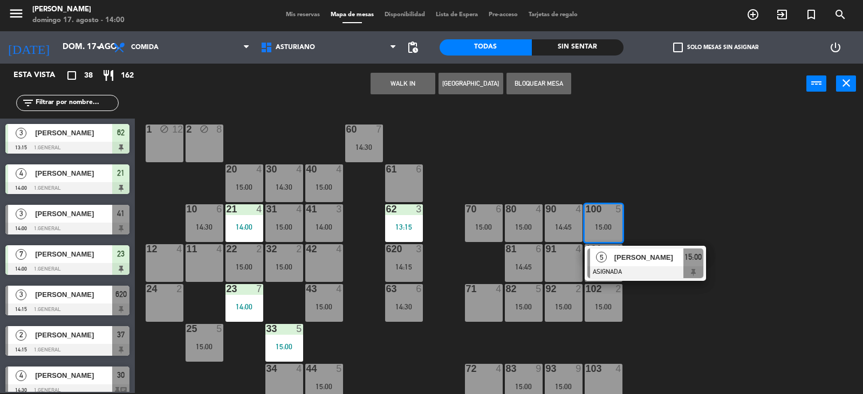
click at [678, 190] on div "1 block 12 2 block 8 60 7 14:30 20 4 15:00 30 4 14:30 40 4 15:00 61 6 62 3 13:1…" at bounding box center [502, 249] width 719 height 289
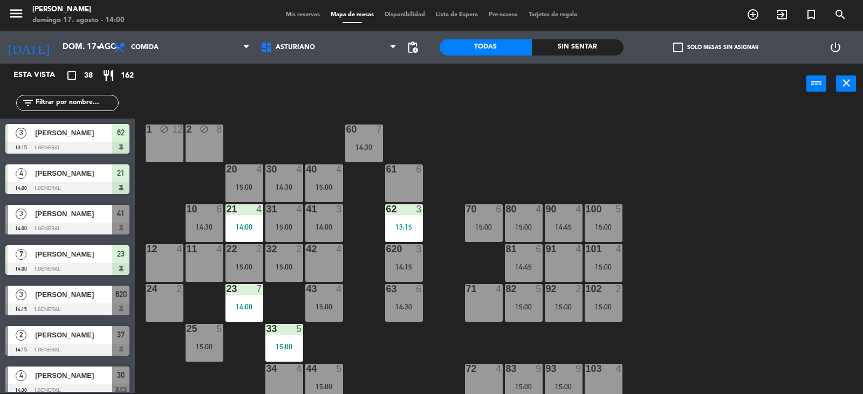
click at [570, 223] on div "14:45" at bounding box center [564, 227] width 38 height 8
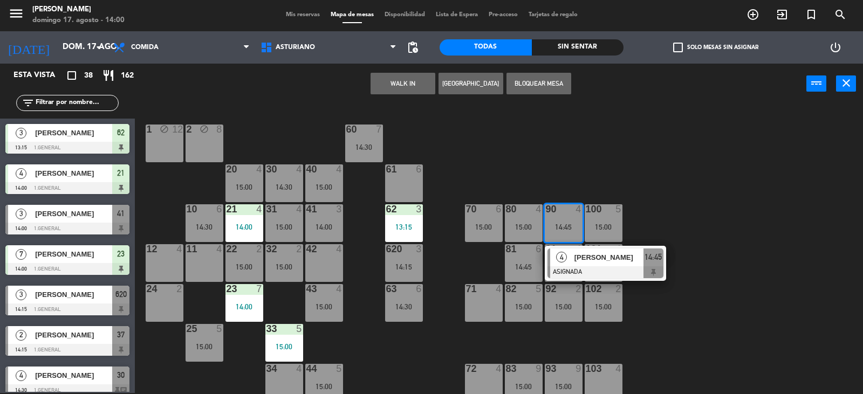
click at [597, 146] on div "1 block 12 2 block 8 60 7 14:30 20 4 15:00 30 4 14:30 40 4 15:00 61 6 62 3 13:1…" at bounding box center [502, 249] width 719 height 289
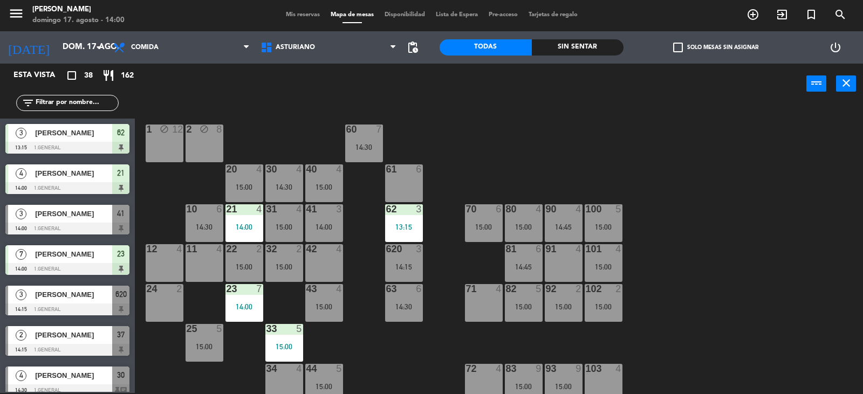
click at [526, 232] on div "80 4 15:00" at bounding box center [524, 223] width 38 height 38
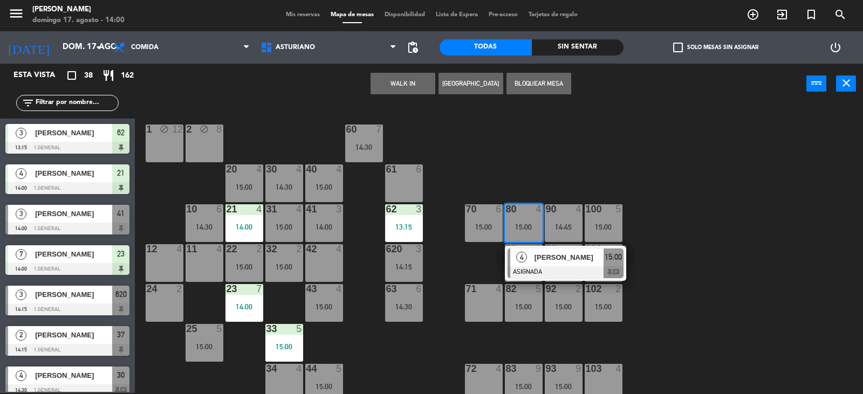
click at [599, 156] on div "1 block 12 2 block 8 60 7 14:30 20 4 15:00 30 4 14:30 40 4 15:00 61 6 62 3 13:1…" at bounding box center [502, 249] width 719 height 289
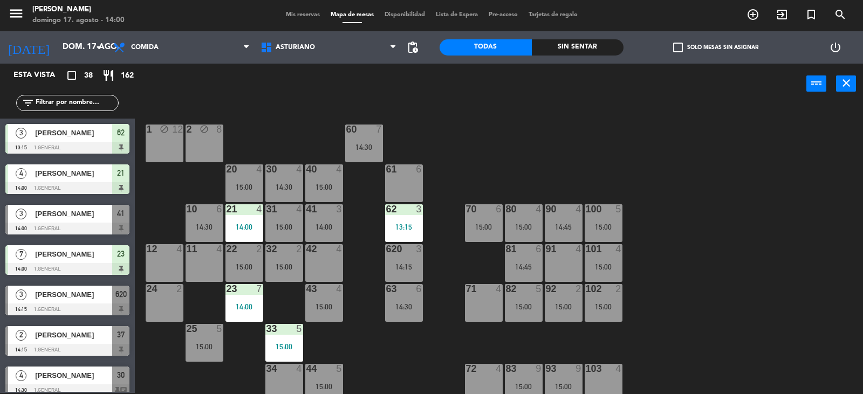
click at [607, 221] on div "100 5 15:00" at bounding box center [603, 223] width 38 height 38
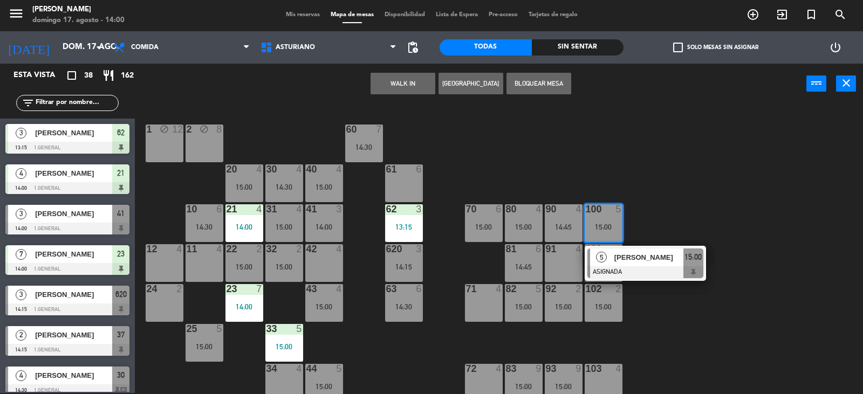
click at [660, 202] on div "1 block 12 2 block 8 60 7 14:30 20 4 15:00 30 4 14:30 40 4 15:00 61 6 62 3 13:1…" at bounding box center [502, 249] width 719 height 289
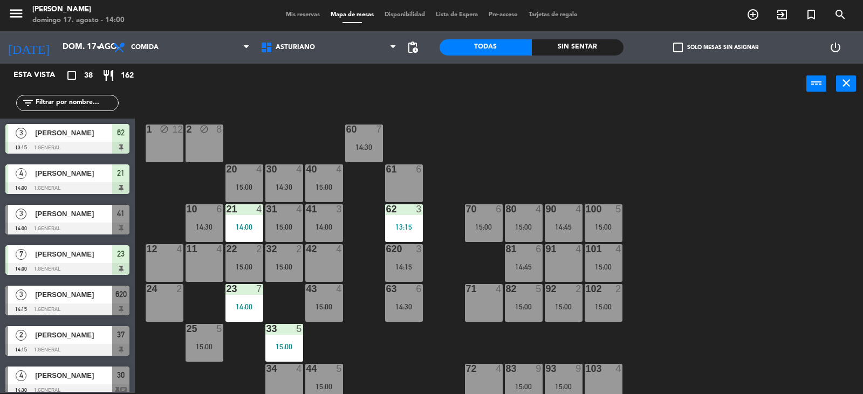
click at [616, 267] on div "15:00" at bounding box center [603, 267] width 38 height 8
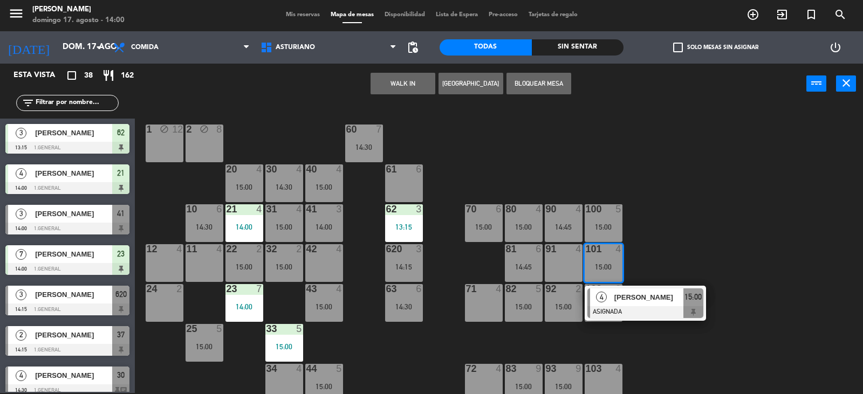
click at [664, 243] on div "1 block 12 2 block 8 60 7 14:30 20 4 15:00 30 4 14:30 40 4 15:00 61 6 62 3 13:1…" at bounding box center [502, 249] width 719 height 289
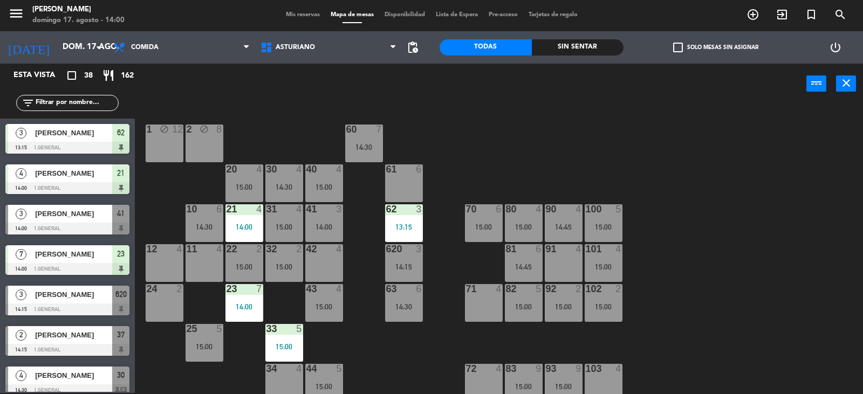
click at [615, 299] on div "102 2 15:00" at bounding box center [603, 303] width 38 height 38
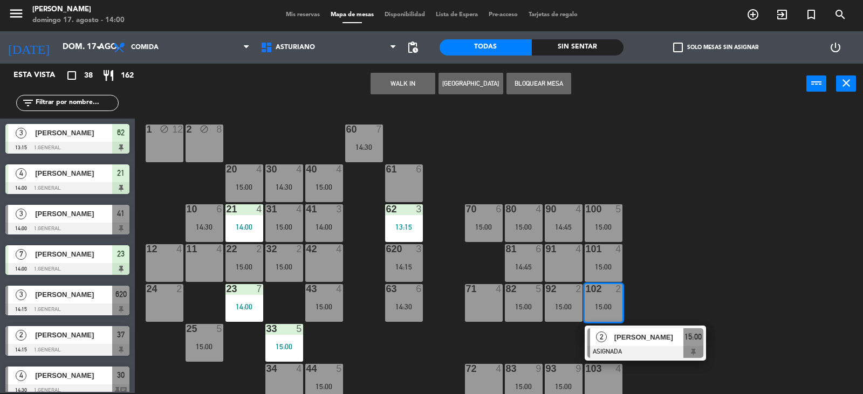
click at [811, 187] on div "1 block 12 2 block 8 60 7 14:30 20 4 15:00 30 4 14:30 40 4 15:00 61 6 62 3 13:1…" at bounding box center [502, 249] width 719 height 289
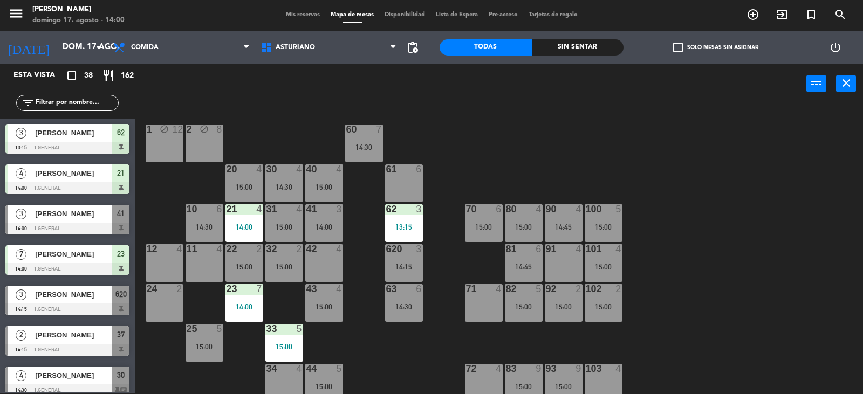
drag, startPoint x: 670, startPoint y: 279, endPoint x: 651, endPoint y: 332, distance: 55.9
click at [671, 279] on div "1 block 12 2 block 8 60 7 14:30 20 4 15:00 30 4 14:30 40 4 15:00 61 6 62 3 13:1…" at bounding box center [502, 249] width 719 height 289
click at [681, 299] on div "1 block 12 2 block 8 60 7 14:30 20 4 15:00 30 4 14:30 40 4 15:00 61 6 62 3 13:1…" at bounding box center [502, 249] width 719 height 289
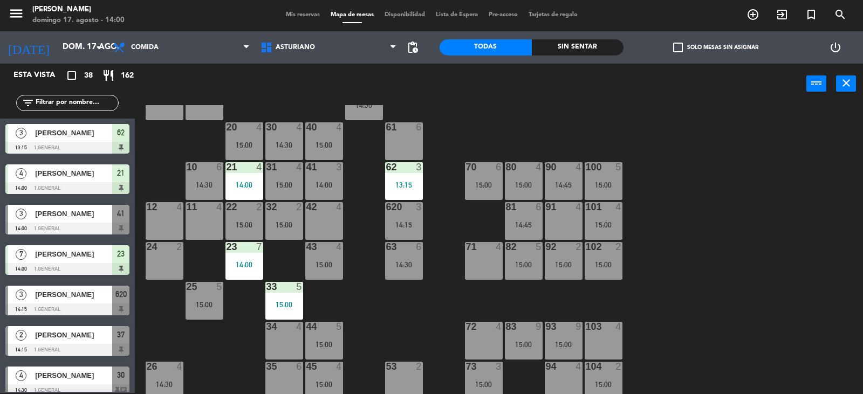
scroll to position [54, 0]
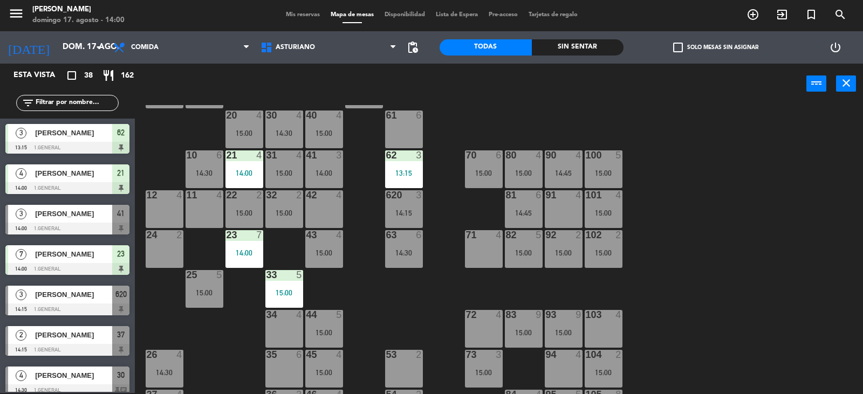
click at [674, 307] on div "1 block 12 2 block 8 60 7 14:30 20 4 15:00 30 4 14:30 40 4 15:00 61 6 62 3 13:1…" at bounding box center [502, 249] width 719 height 289
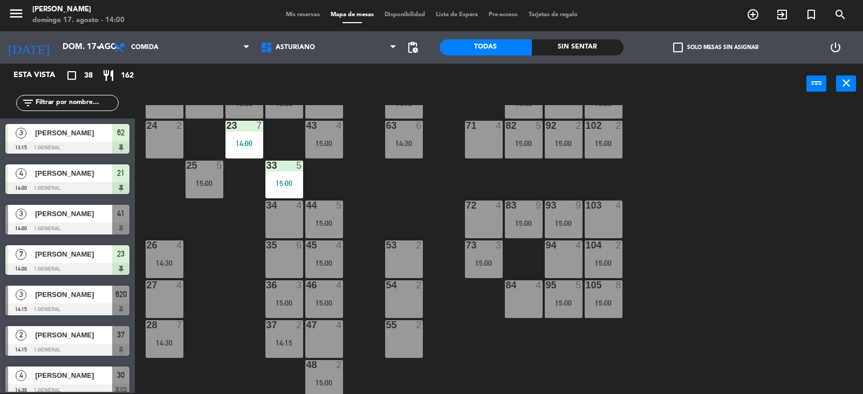
scroll to position [167, 0]
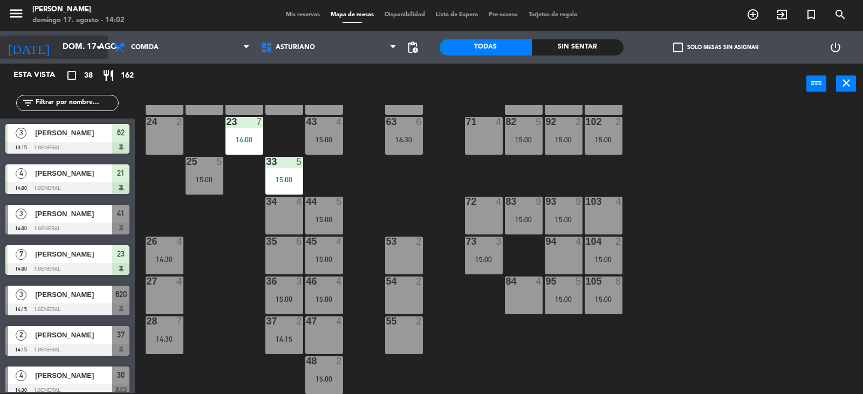
click at [90, 45] on input "dom. 17 ago." at bounding box center [109, 47] width 104 height 20
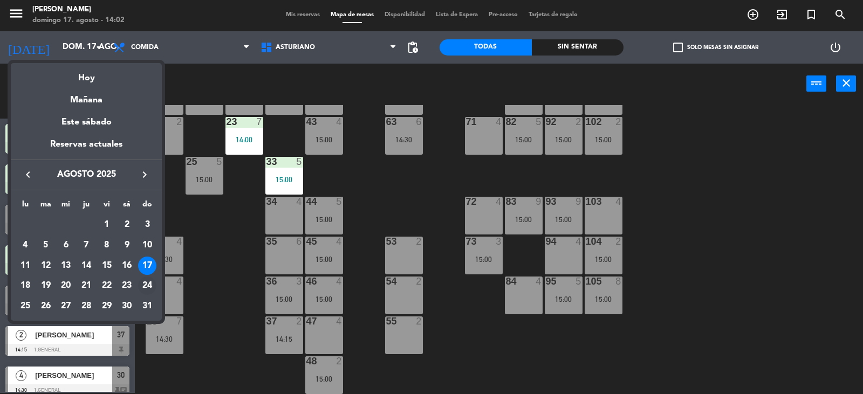
click at [150, 287] on div "24" at bounding box center [147, 286] width 18 height 18
type input "dom. 24 ago."
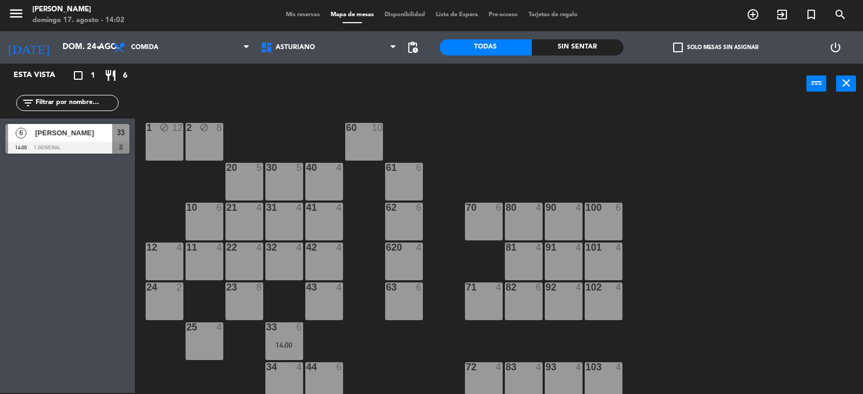
scroll to position [0, 0]
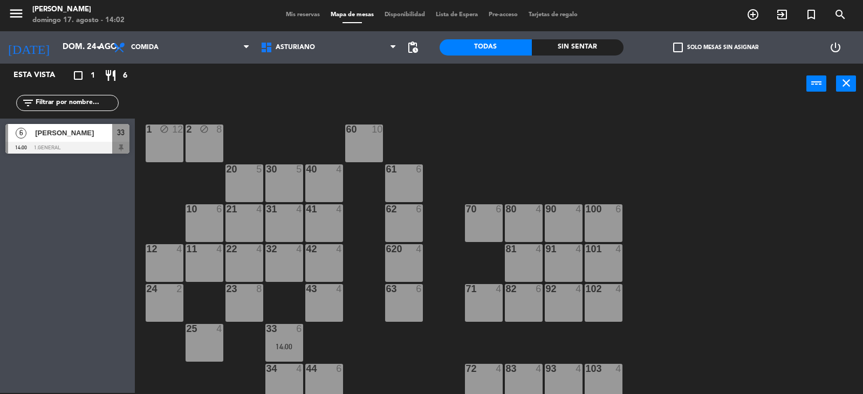
click at [93, 146] on div at bounding box center [67, 148] width 124 height 12
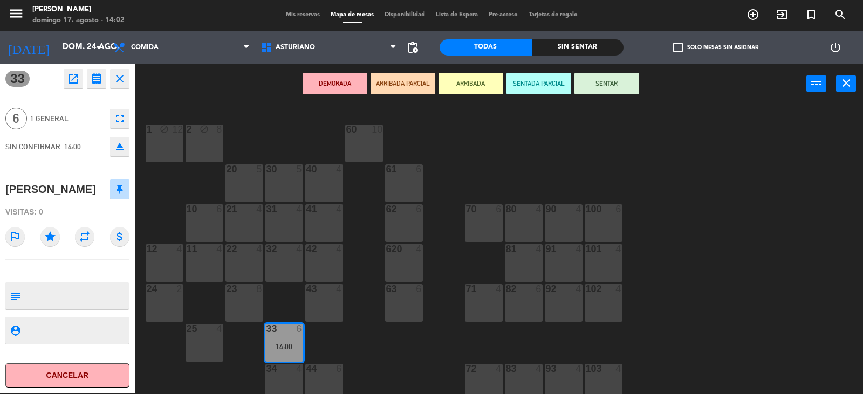
click at [727, 211] on div "1 block 12 2 block 8 60 10 20 5 30 5 40 4 61 6 62 6 41 4 31 4 21 4 10 6 70 6 80…" at bounding box center [502, 249] width 719 height 289
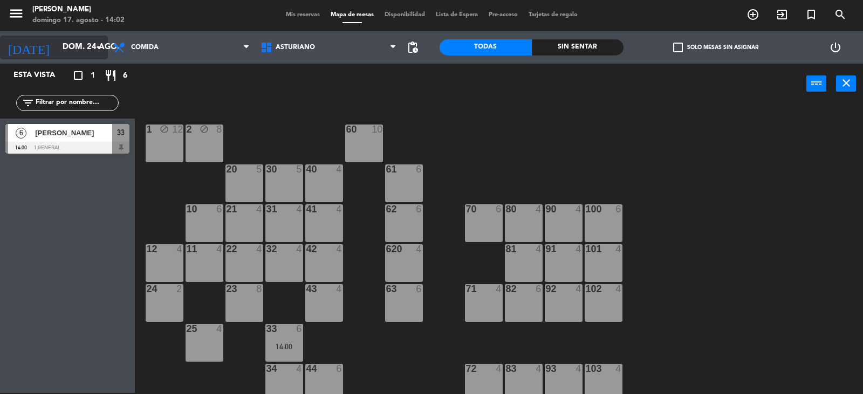
click at [65, 47] on input "dom. 24 ago." at bounding box center [109, 47] width 104 height 20
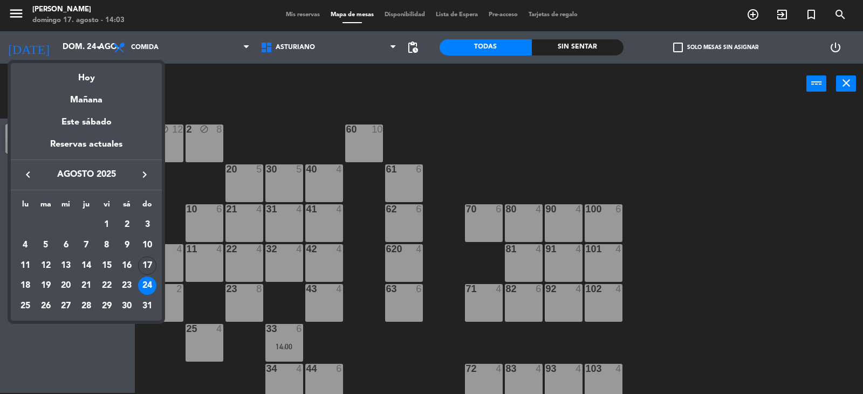
click at [367, 153] on div at bounding box center [431, 197] width 863 height 394
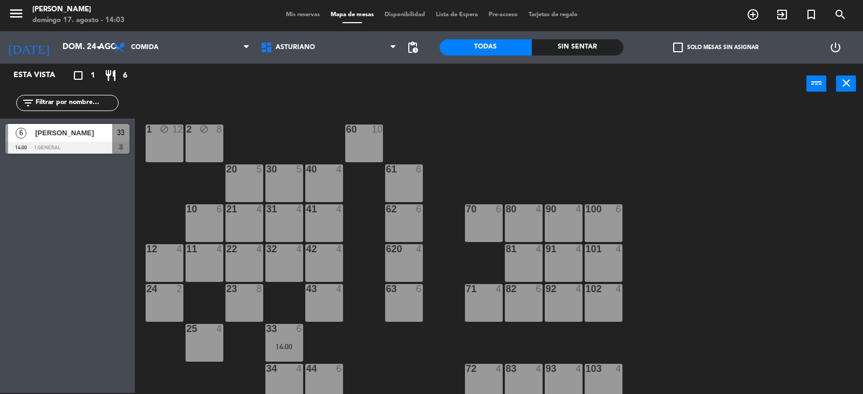
click at [355, 147] on div "60 10" at bounding box center [364, 144] width 38 height 38
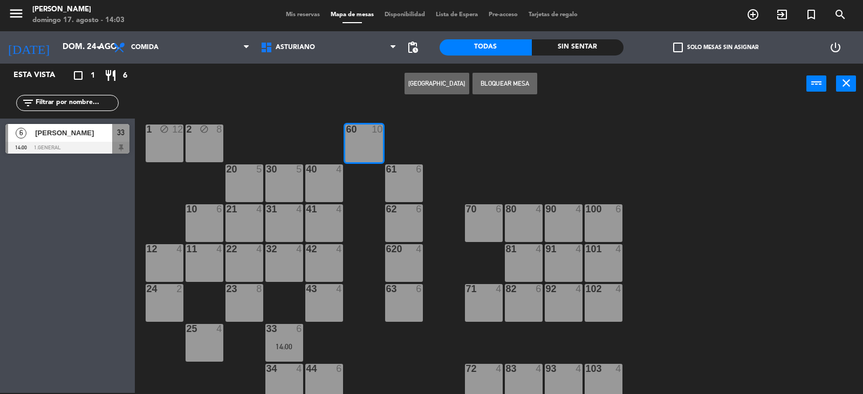
click at [397, 191] on div "61 6" at bounding box center [404, 183] width 38 height 38
click at [409, 228] on div "62 6" at bounding box center [404, 223] width 38 height 38
click at [430, 73] on button "[GEOGRAPHIC_DATA]" at bounding box center [436, 84] width 65 height 22
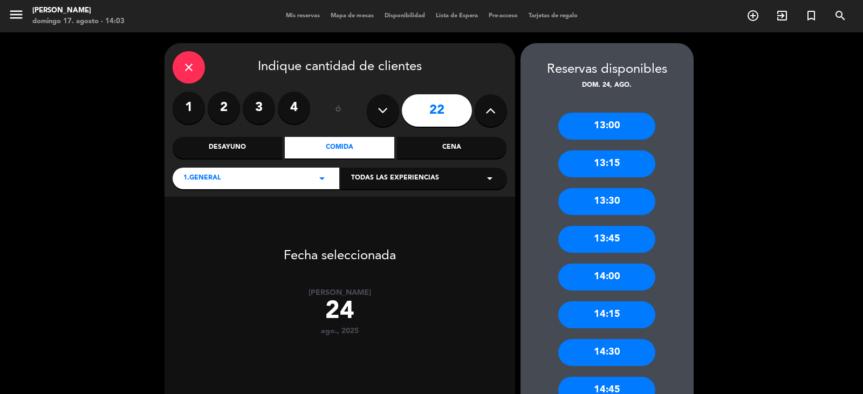
click at [385, 113] on icon at bounding box center [382, 110] width 10 height 16
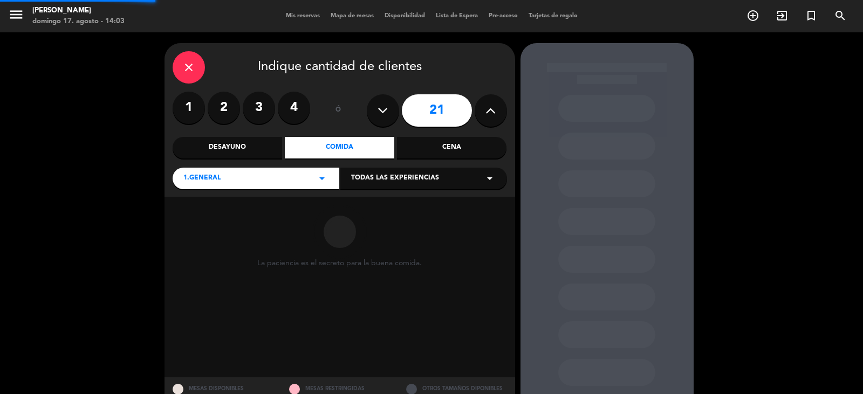
click at [385, 113] on icon at bounding box center [382, 110] width 10 height 16
type input "20"
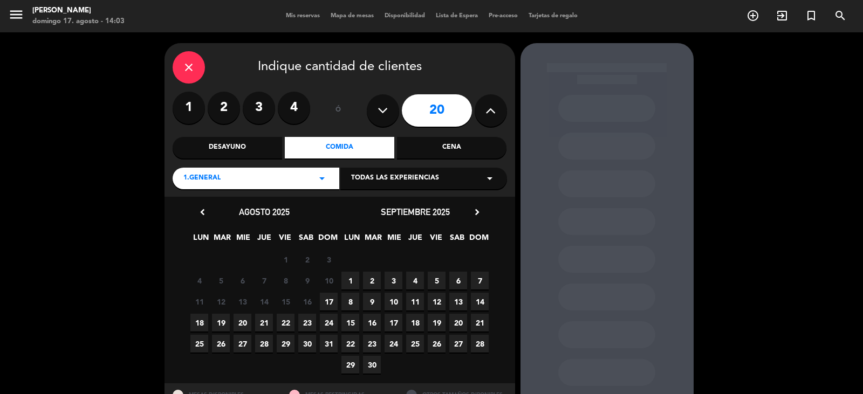
click at [332, 320] on span "24" at bounding box center [329, 323] width 18 height 18
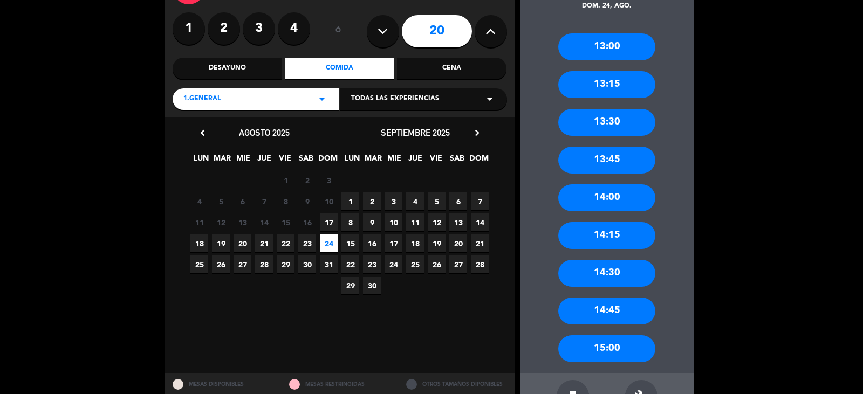
scroll to position [115, 0]
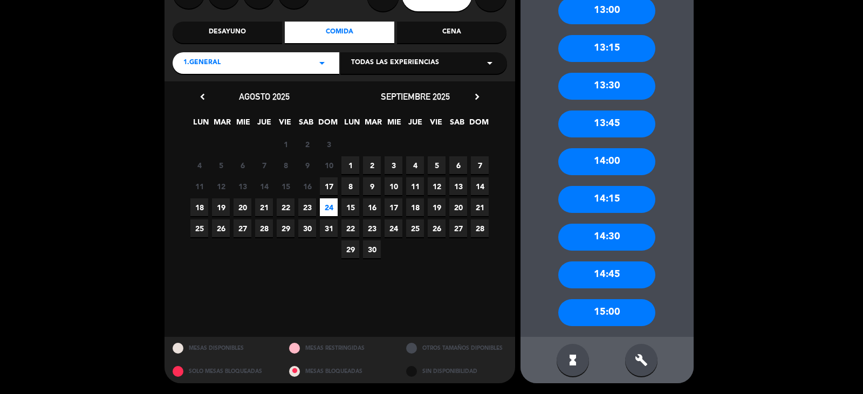
click at [618, 319] on div "15:00" at bounding box center [606, 312] width 97 height 27
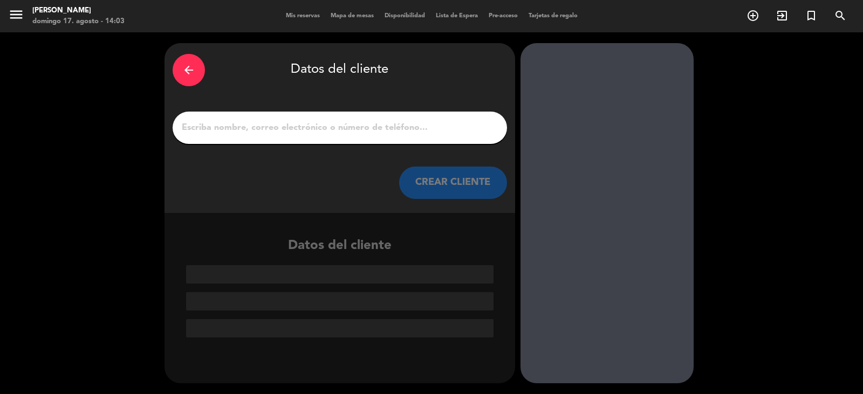
click at [241, 133] on input "1" at bounding box center [340, 127] width 318 height 15
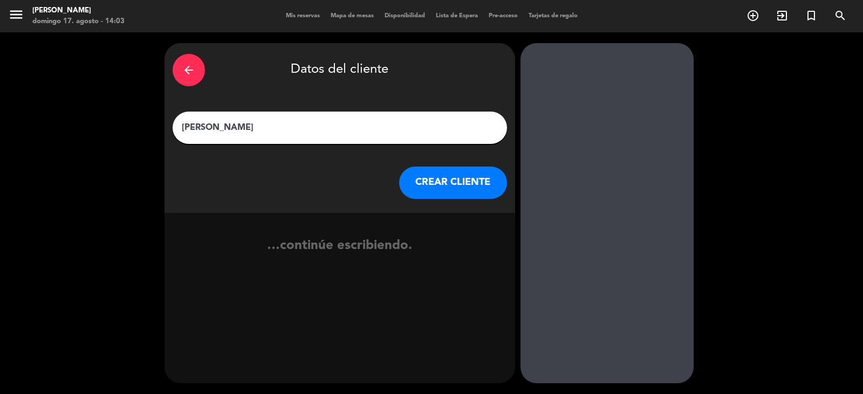
type input "ALFREDO LOPEZ"
click at [423, 190] on button "CREAR CLIENTE" at bounding box center [453, 183] width 108 height 32
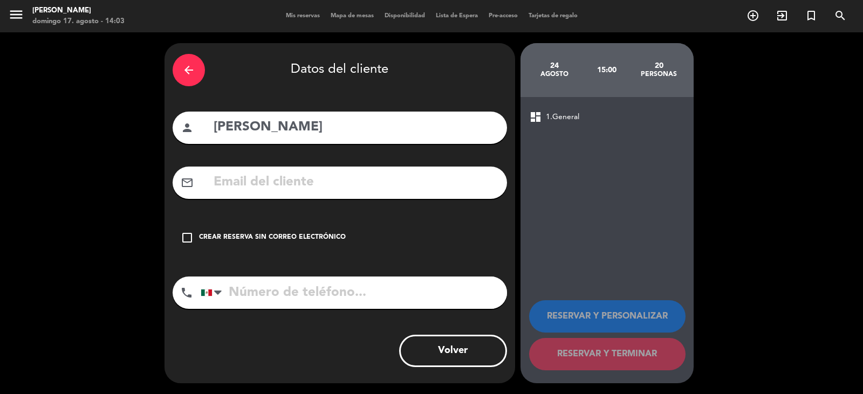
click at [354, 291] on input "tel" at bounding box center [354, 293] width 306 height 32
type input "5523484463"
click at [364, 228] on div "check_box_outline_blank Crear reserva sin correo electrónico" at bounding box center [340, 238] width 334 height 32
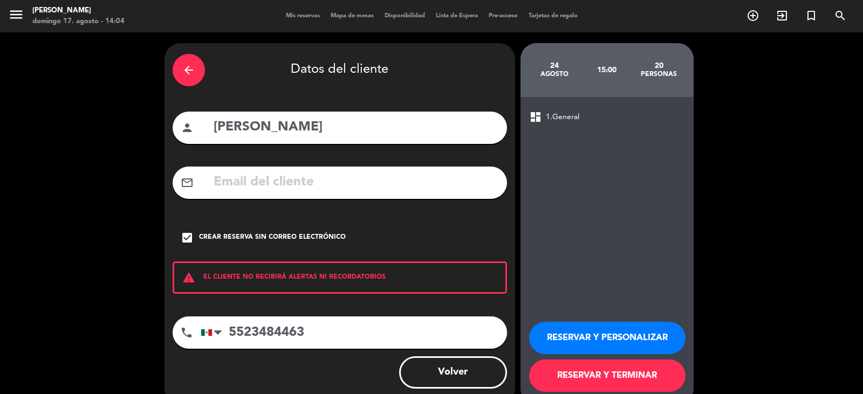
click at [625, 371] on button "RESERVAR Y TERMINAR" at bounding box center [607, 376] width 156 height 32
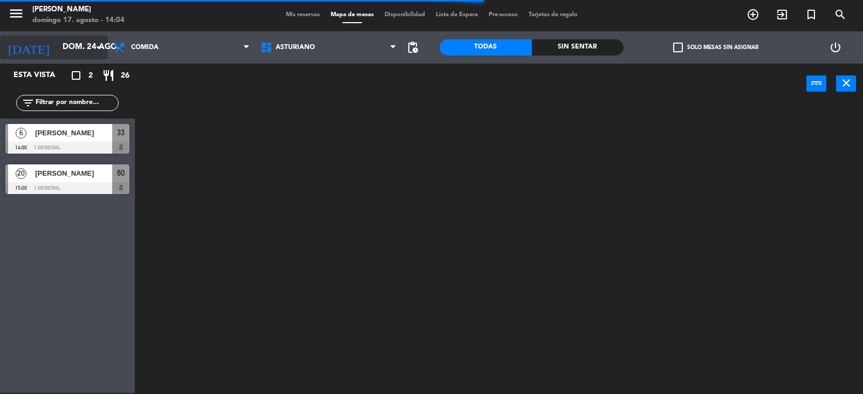
click at [57, 54] on input "dom. 24 ago." at bounding box center [109, 47] width 104 height 20
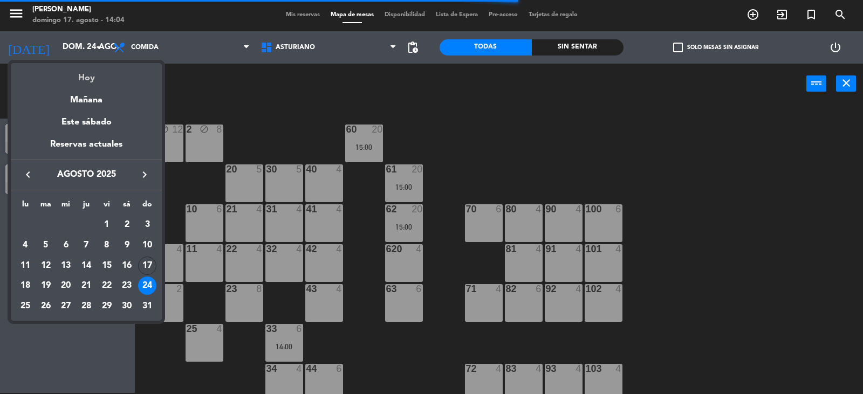
click at [79, 78] on div "Hoy" at bounding box center [86, 74] width 151 height 22
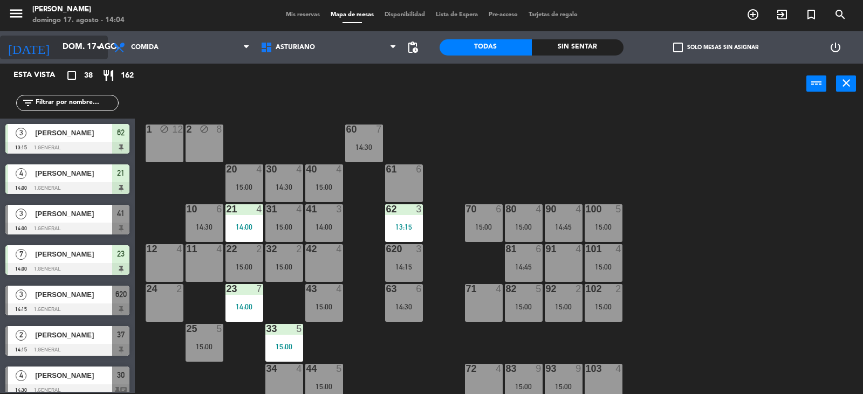
click at [87, 49] on input "dom. 17 ago." at bounding box center [109, 47] width 104 height 20
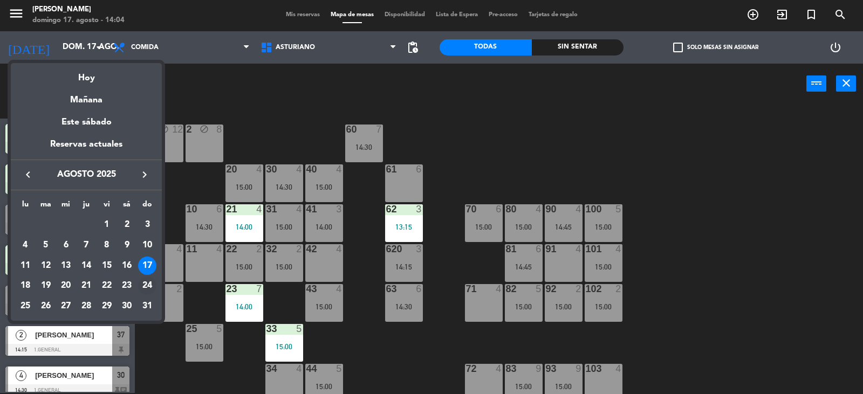
click at [148, 285] on div "24" at bounding box center [147, 286] width 18 height 18
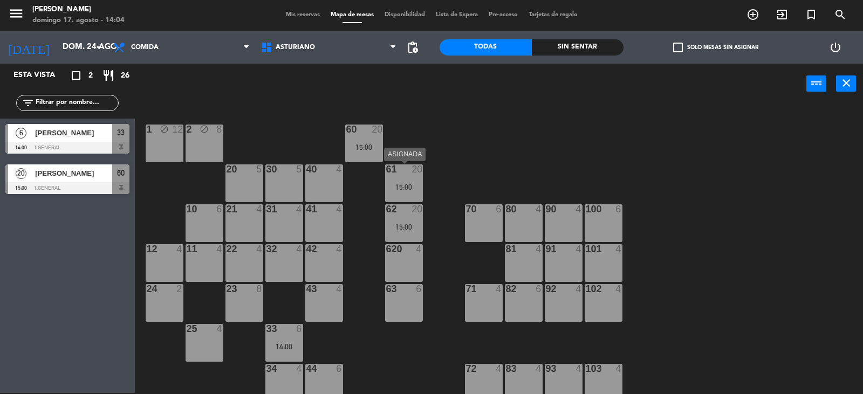
click at [404, 177] on div "61 20 15:00" at bounding box center [404, 183] width 38 height 38
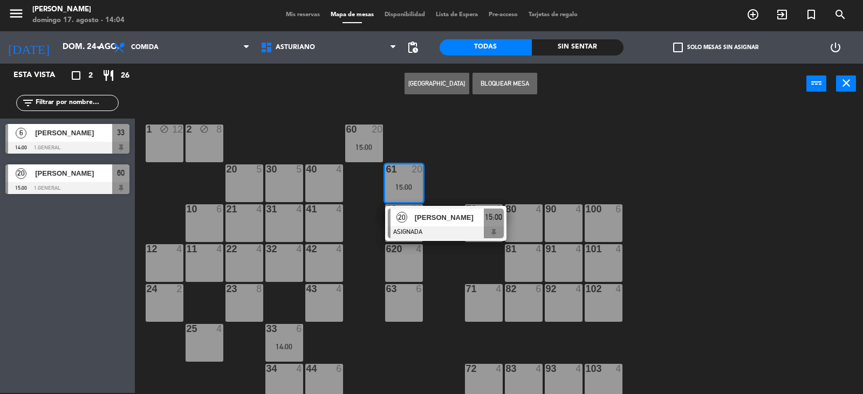
click at [500, 143] on div "1 block 12 2 block 8 60 20 15:00 20 5 30 5 40 4 61 20 15:00 20 ALFREDO LOPEZ AS…" at bounding box center [502, 249] width 719 height 289
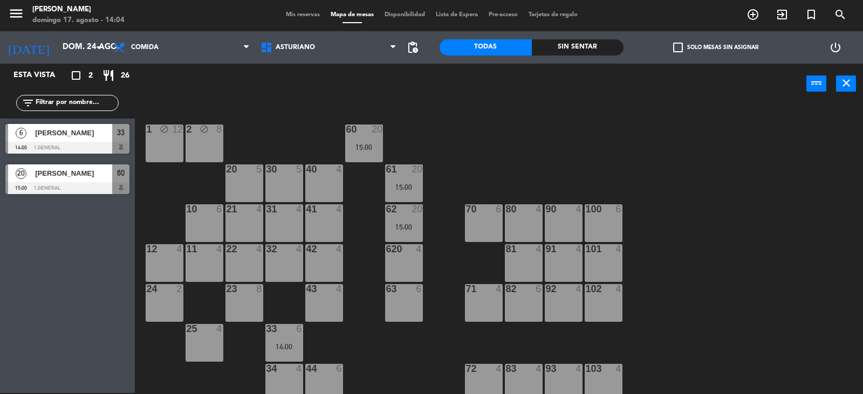
click at [518, 165] on div "1 block 12 2 block 8 60 20 15:00 20 5 30 5 40 4 61 20 15:00 62 20 15:00 41 4 31…" at bounding box center [502, 249] width 719 height 289
click at [504, 157] on div "1 block 12 2 block 8 60 20 15:00 20 5 30 5 40 4 61 20 15:00 62 20 15:00 41 4 31…" at bounding box center [502, 249] width 719 height 289
click at [78, 184] on div at bounding box center [67, 188] width 124 height 12
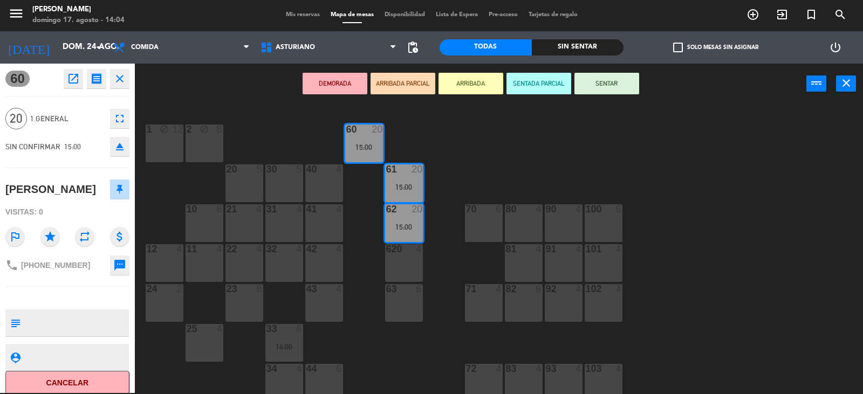
click at [508, 161] on div "1 block 12 2 block 8 60 20 15:00 20 5 30 5 40 4 61 20 15:00 62 20 15:00 41 4 31…" at bounding box center [502, 249] width 719 height 289
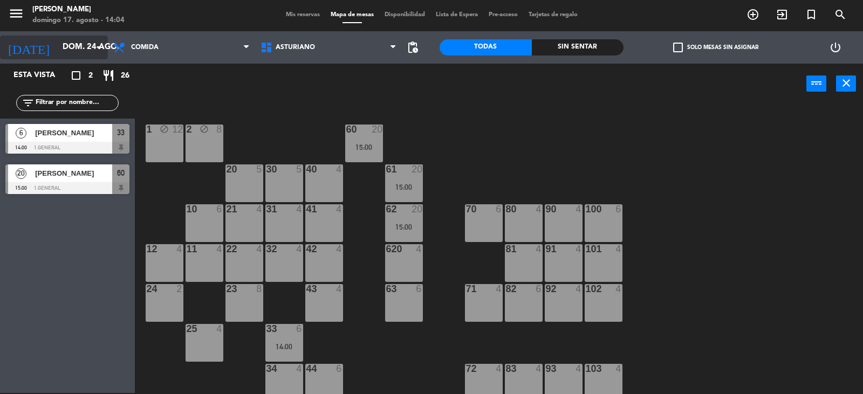
click at [73, 51] on input "dom. 24 ago." at bounding box center [109, 47] width 104 height 20
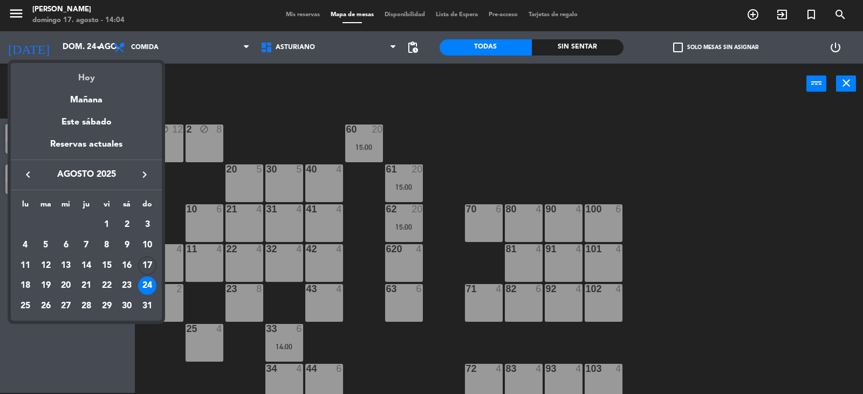
click at [94, 76] on div "Hoy" at bounding box center [86, 74] width 151 height 22
type input "dom. 17 ago."
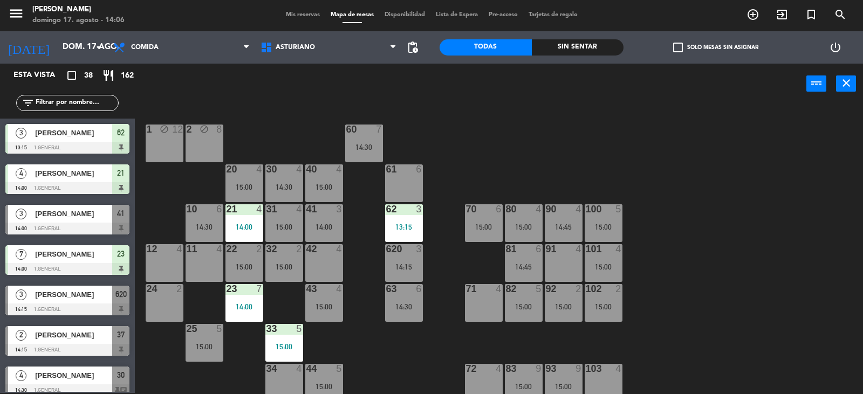
click at [702, 178] on div "1 block 12 2 block 8 60 7 14:30 20 4 15:00 30 4 14:30 40 4 15:00 61 6 62 3 13:1…" at bounding box center [502, 249] width 719 height 289
click at [604, 237] on div "100 5 15:00" at bounding box center [603, 223] width 38 height 38
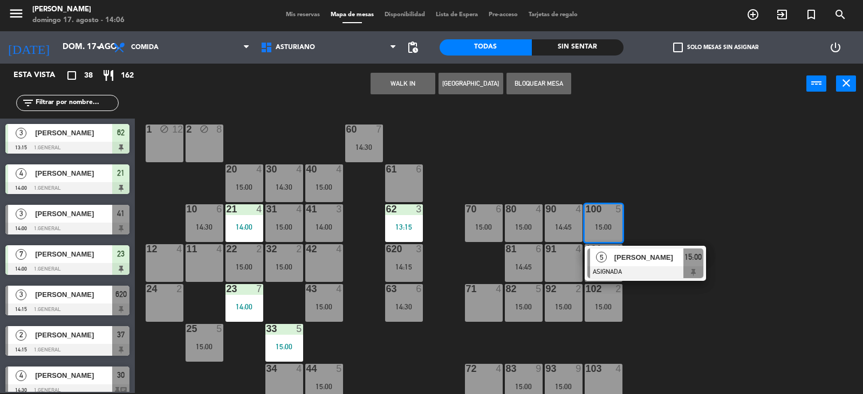
click at [653, 195] on div "1 block 12 2 block 8 60 7 14:30 20 4 15:00 30 4 14:30 40 4 15:00 61 6 62 3 13:1…" at bounding box center [502, 249] width 719 height 289
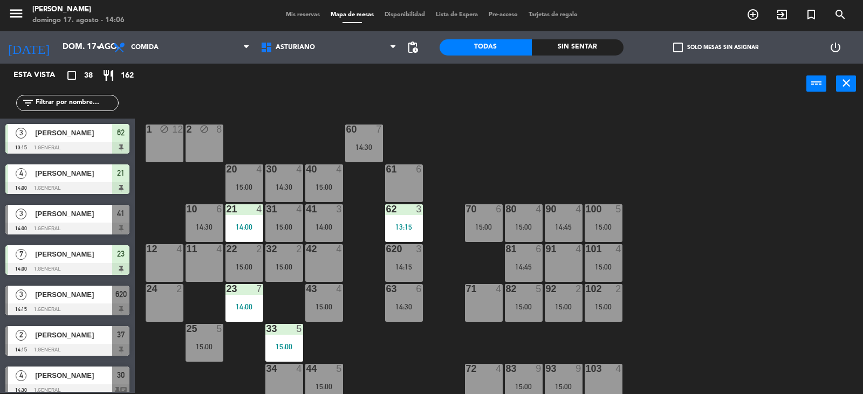
click at [605, 265] on div "15:00" at bounding box center [603, 267] width 38 height 8
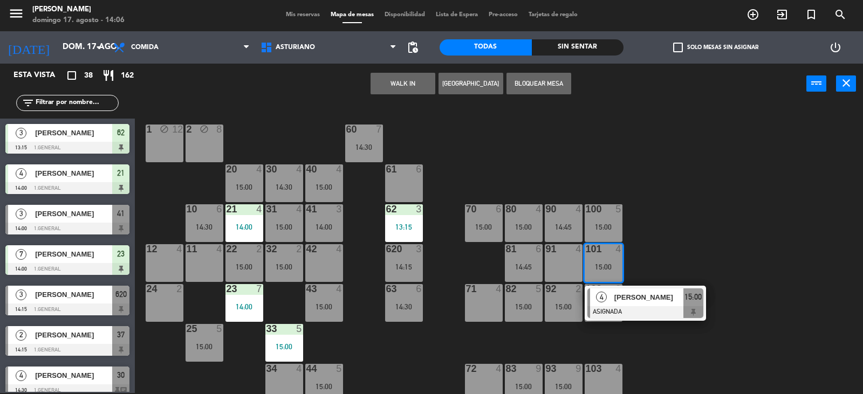
click at [656, 240] on div "1 block 12 2 block 8 60 7 14:30 20 4 15:00 30 4 14:30 40 4 15:00 61 6 62 3 13:1…" at bounding box center [502, 249] width 719 height 289
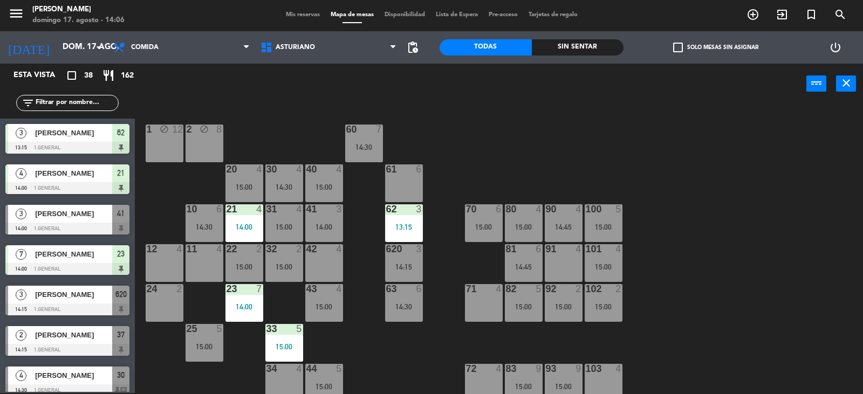
click at [612, 301] on div "102 2 15:00" at bounding box center [603, 303] width 38 height 38
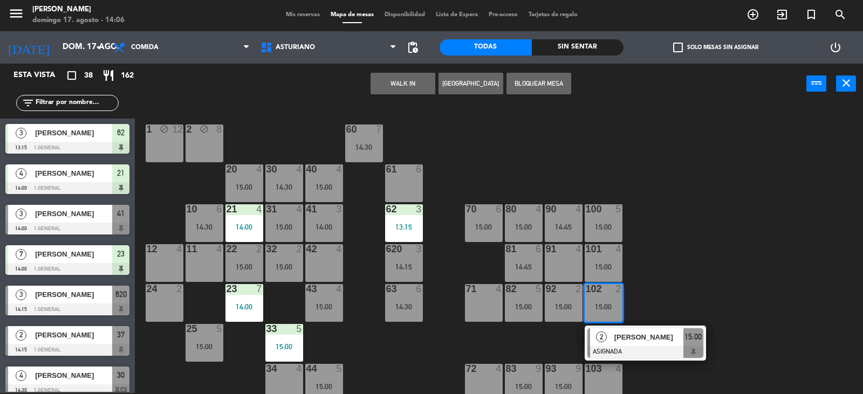
click at [660, 285] on div "1 block 12 2 block 8 60 7 14:30 20 4 15:00 30 4 14:30 40 4 15:00 61 6 62 3 13:1…" at bounding box center [502, 249] width 719 height 289
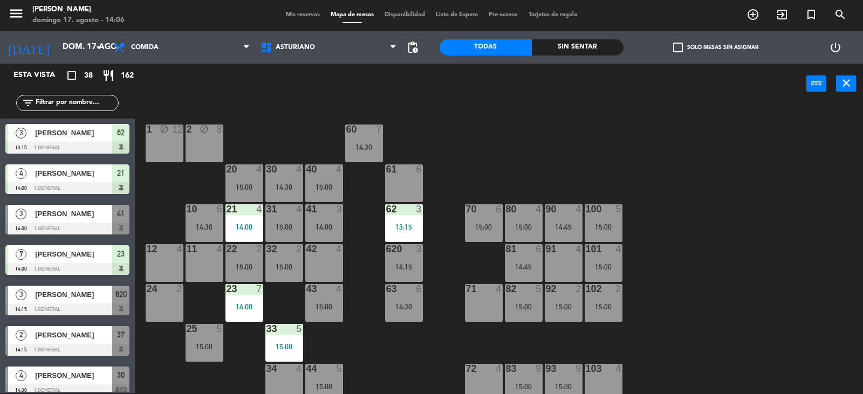
click at [570, 305] on div "15:00" at bounding box center [564, 307] width 38 height 8
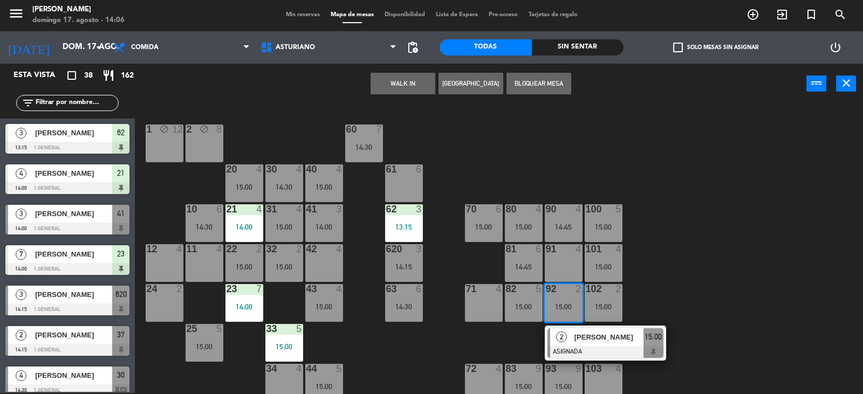
click at [699, 279] on div "1 block 12 2 block 8 60 7 14:30 20 4 15:00 30 4 14:30 40 4 15:00 61 6 62 3 13:1…" at bounding box center [502, 249] width 719 height 289
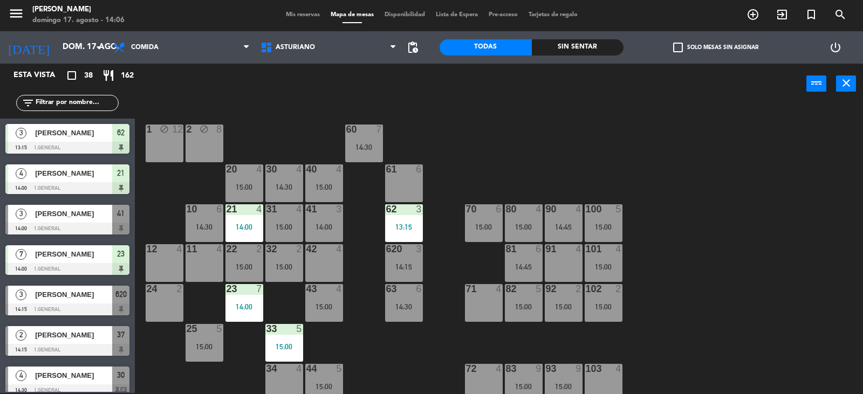
click at [567, 219] on div "90 4 14:45" at bounding box center [564, 223] width 38 height 38
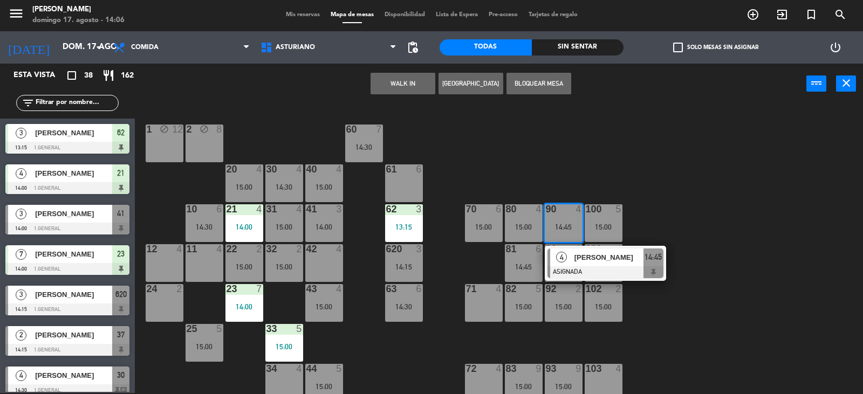
click at [573, 149] on div "1 block 12 2 block 8 60 7 14:30 20 4 15:00 30 4 14:30 40 4 15:00 61 6 62 3 13:1…" at bounding box center [502, 249] width 719 height 289
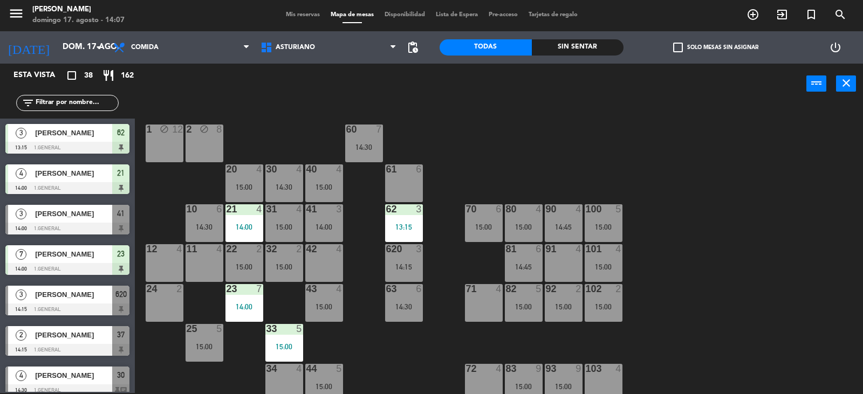
click at [540, 213] on div "90" at bounding box center [545, 209] width 18 height 10
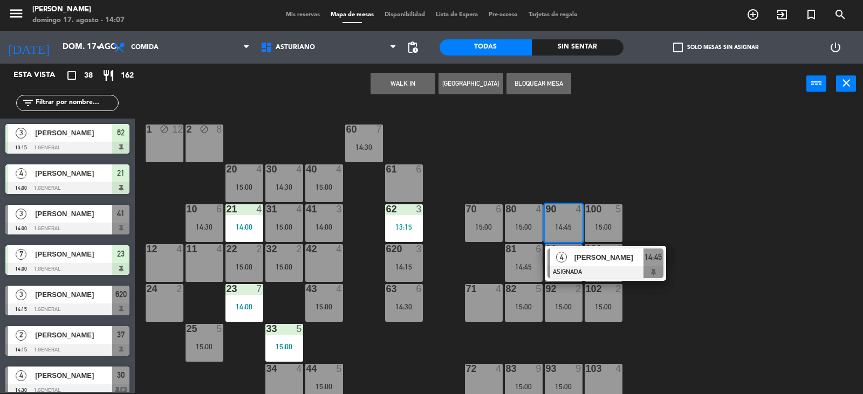
click at [569, 150] on div "1 block 12 2 block 8 60 7 14:30 20 4 15:00 30 4 14:30 40 4 15:00 61 6 62 3 13:1…" at bounding box center [502, 249] width 719 height 289
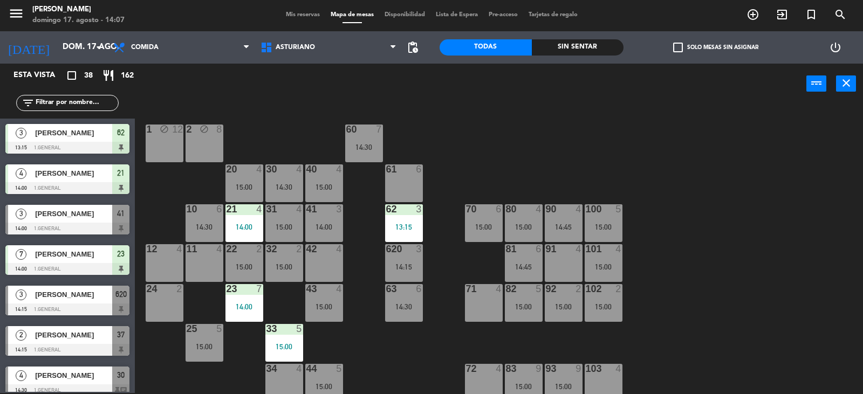
click at [519, 222] on div "80 4 15:00" at bounding box center [524, 223] width 38 height 38
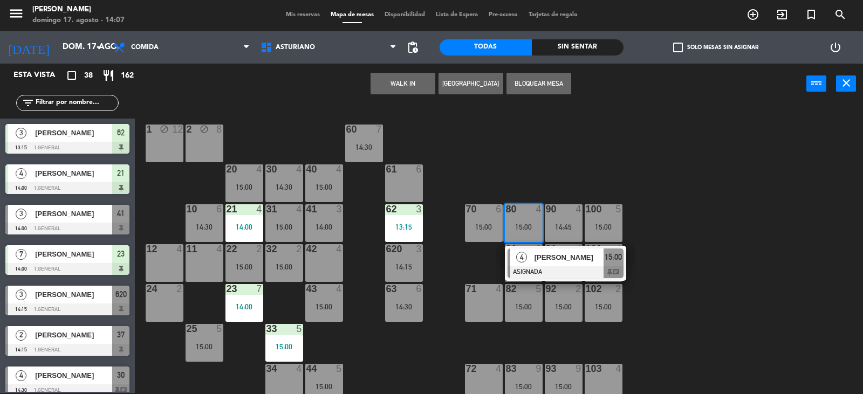
click at [542, 149] on div "1 block 12 2 block 8 60 7 14:30 20 4 15:00 30 4 14:30 40 4 15:00 61 6 62 3 13:1…" at bounding box center [502, 249] width 719 height 289
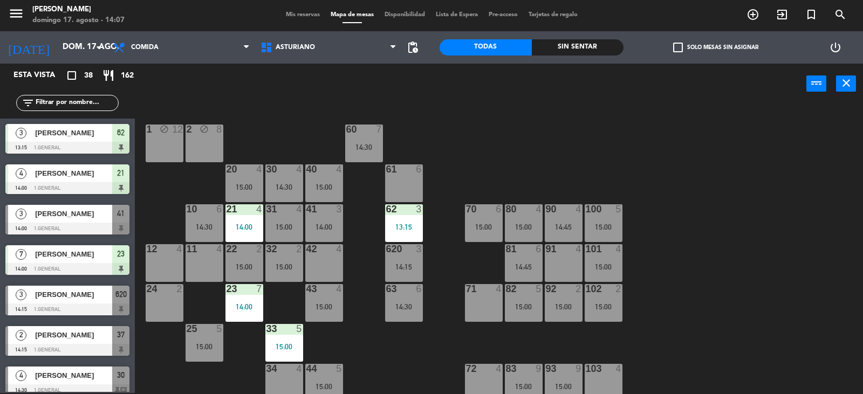
click at [491, 221] on div "70 6 15:00" at bounding box center [484, 223] width 38 height 38
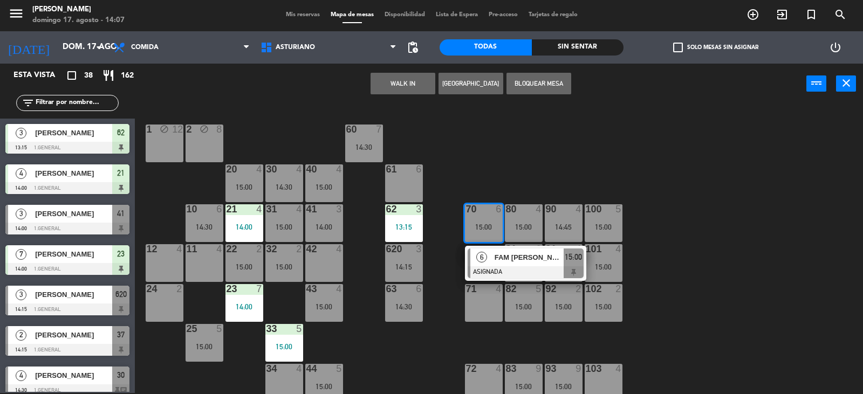
click at [535, 149] on div "1 block 12 2 block 8 60 7 14:30 20 4 15:00 30 4 14:30 40 4 15:00 61 6 62 3 13:1…" at bounding box center [502, 249] width 719 height 289
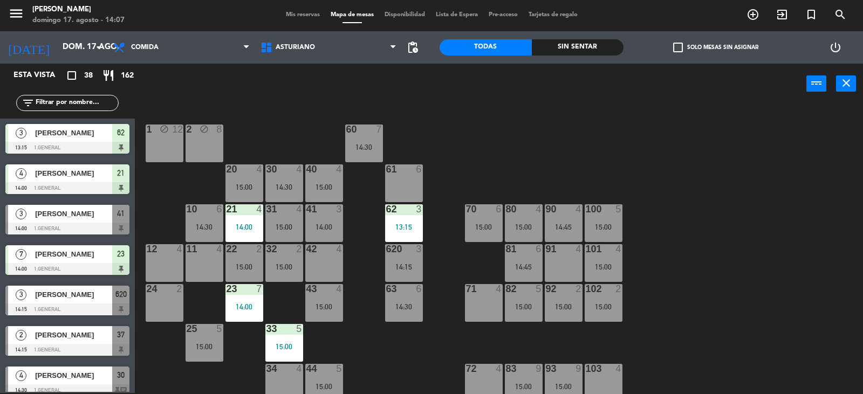
click at [514, 268] on div "14:45" at bounding box center [524, 267] width 38 height 8
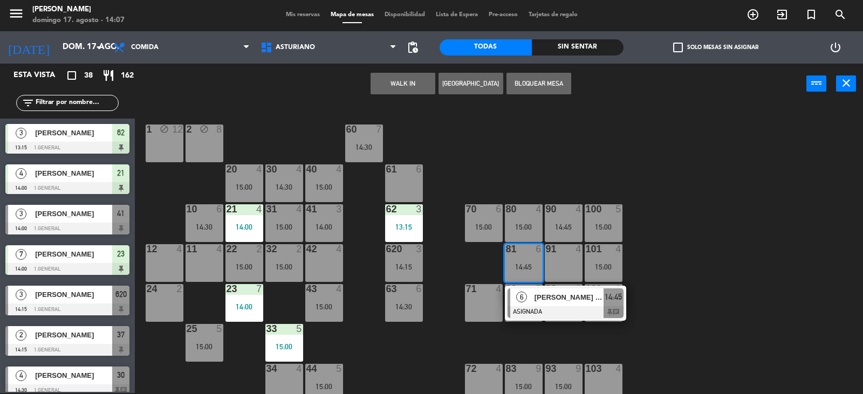
click at [659, 245] on div "1 block 12 2 block 8 60 7 14:30 20 4 15:00 30 4 14:30 40 4 15:00 61 6 62 3 13:1…" at bounding box center [502, 249] width 719 height 289
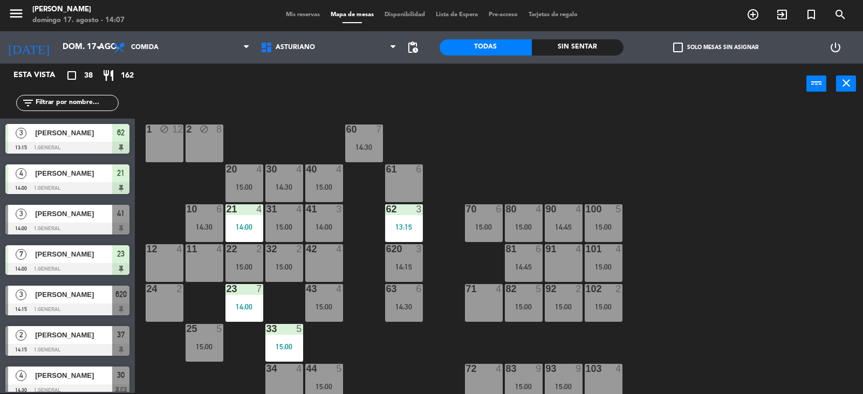
drag, startPoint x: 566, startPoint y: 309, endPoint x: 695, endPoint y: 285, distance: 131.5
click at [566, 308] on div "15:00" at bounding box center [564, 307] width 38 height 8
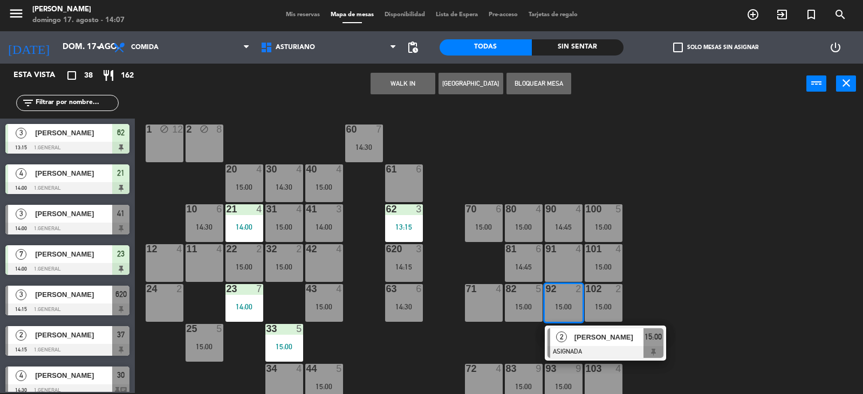
click at [755, 256] on div "1 block 12 2 block 8 60 7 14:30 20 4 15:00 30 4 14:30 40 4 15:00 61 6 62 3 13:1…" at bounding box center [502, 249] width 719 height 289
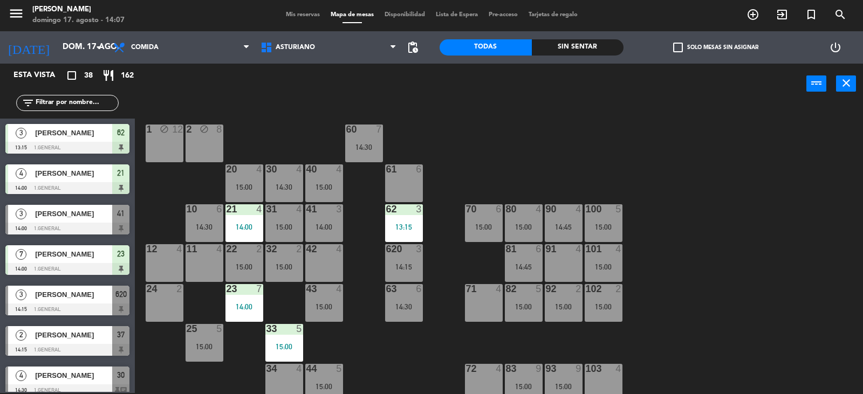
click at [606, 305] on div "15:00" at bounding box center [603, 307] width 38 height 8
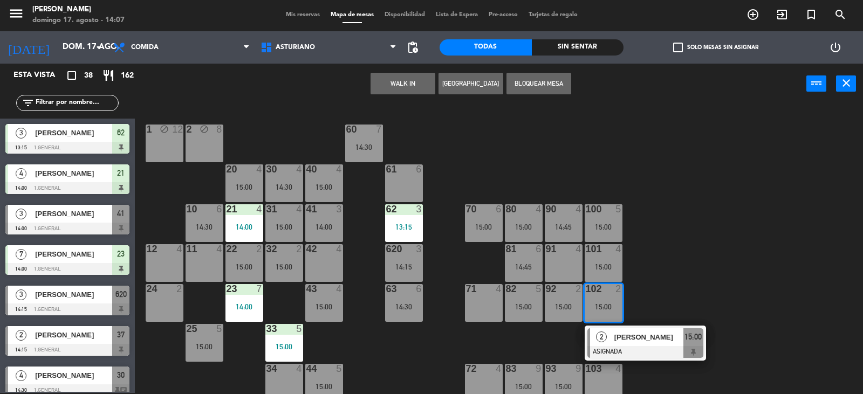
click at [713, 260] on div "1 block 12 2 block 8 60 7 14:30 20 4 15:00 30 4 14:30 40 4 15:00 61 6 62 3 13:1…" at bounding box center [502, 249] width 719 height 289
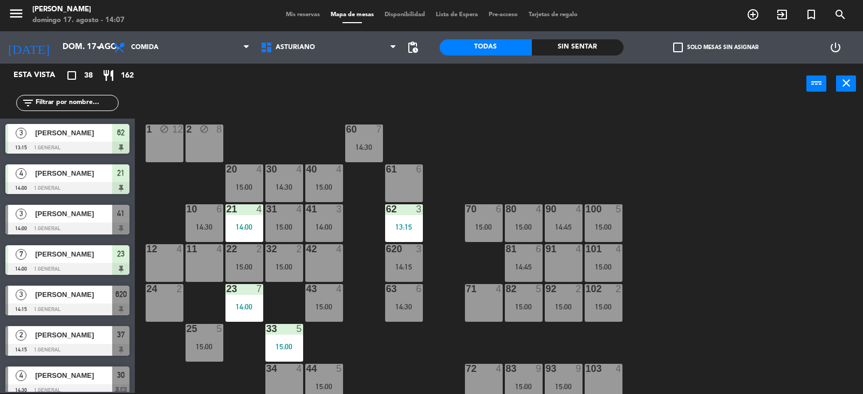
click at [531, 304] on div "15:00" at bounding box center [524, 307] width 38 height 8
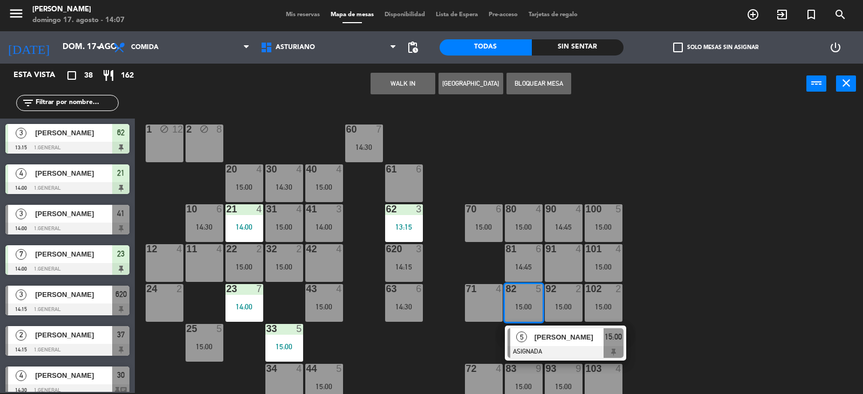
click at [733, 275] on div "1 block 12 2 block 8 60 7 14:30 20 4 15:00 30 4 14:30 40 4 15:00 61 6 62 3 13:1…" at bounding box center [502, 249] width 719 height 289
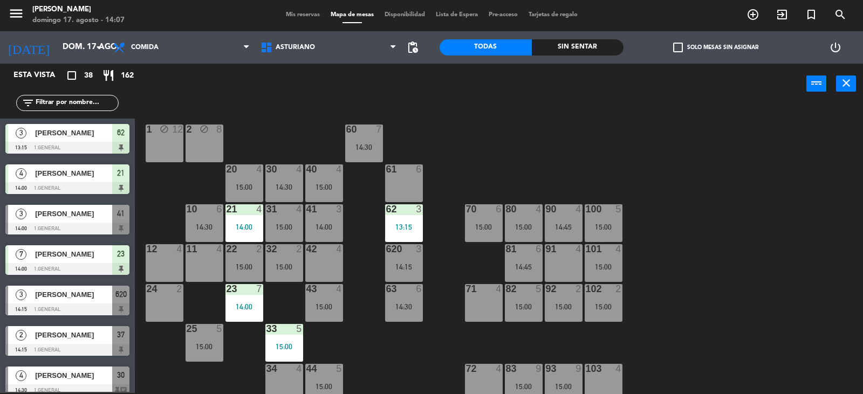
click at [605, 304] on div "15:00" at bounding box center [603, 307] width 38 height 8
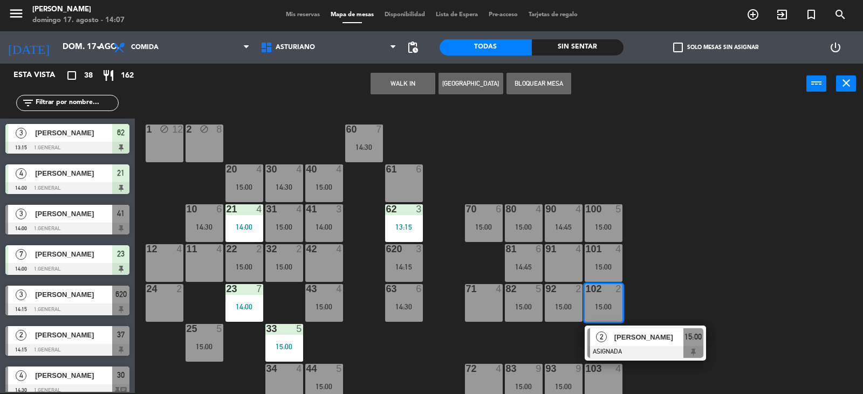
click at [742, 247] on div "1 block 12 2 block 8 60 7 14:30 20 4 15:00 30 4 14:30 40 4 15:00 61 6 62 3 13:1…" at bounding box center [502, 249] width 719 height 289
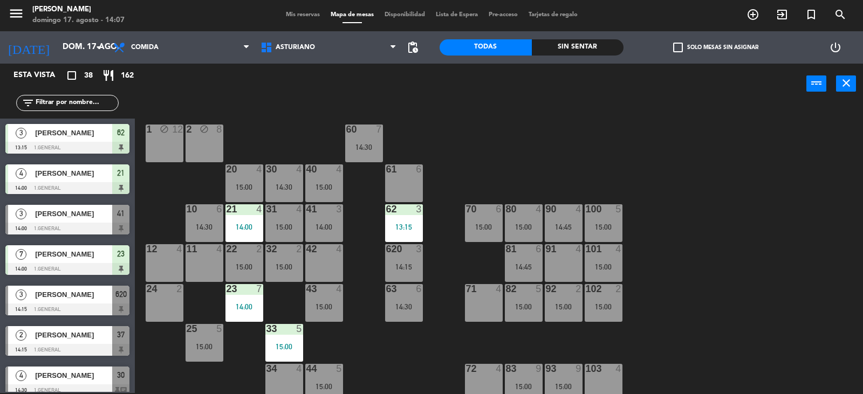
click at [567, 298] on div "92 2 15:00" at bounding box center [564, 303] width 38 height 38
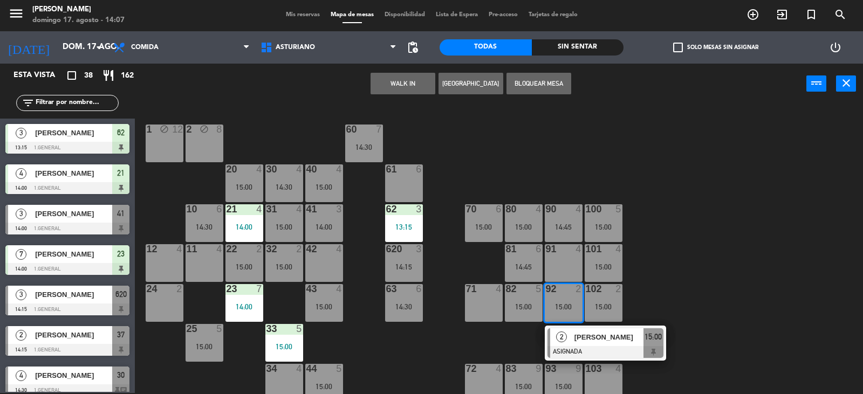
click at [710, 257] on div "1 block 12 2 block 8 60 7 14:30 20 4 15:00 30 4 14:30 40 4 15:00 61 6 62 3 13:1…" at bounding box center [502, 249] width 719 height 289
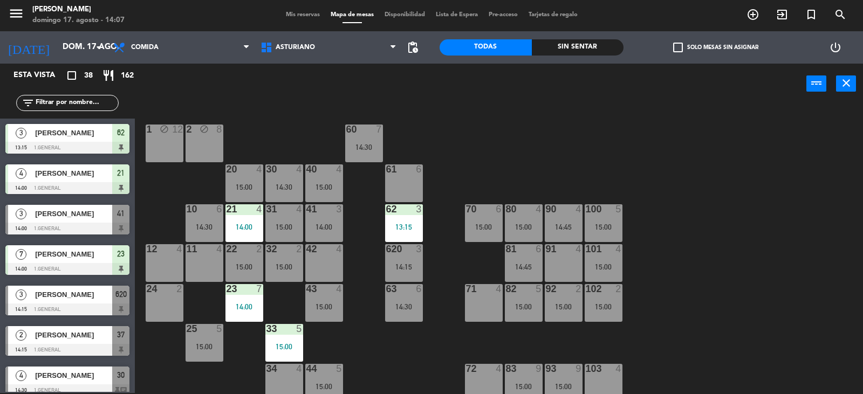
click at [611, 309] on div "15:00" at bounding box center [603, 307] width 38 height 8
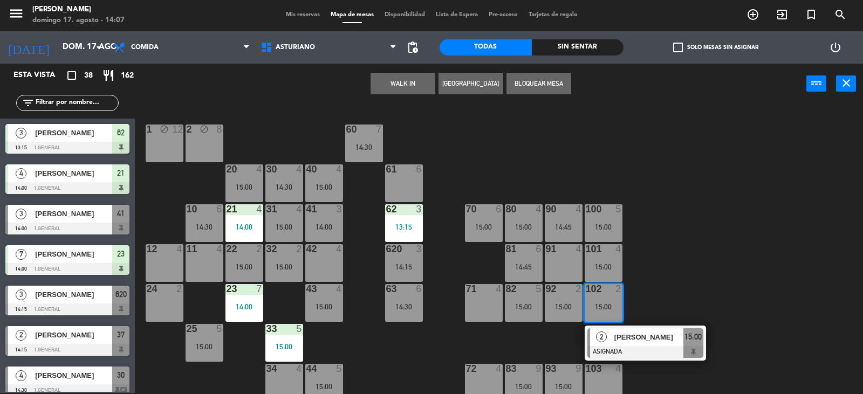
click at [662, 284] on div "1 block 12 2 block 8 60 7 14:30 20 4 15:00 30 4 14:30 40 4 15:00 61 6 62 3 13:1…" at bounding box center [502, 249] width 719 height 289
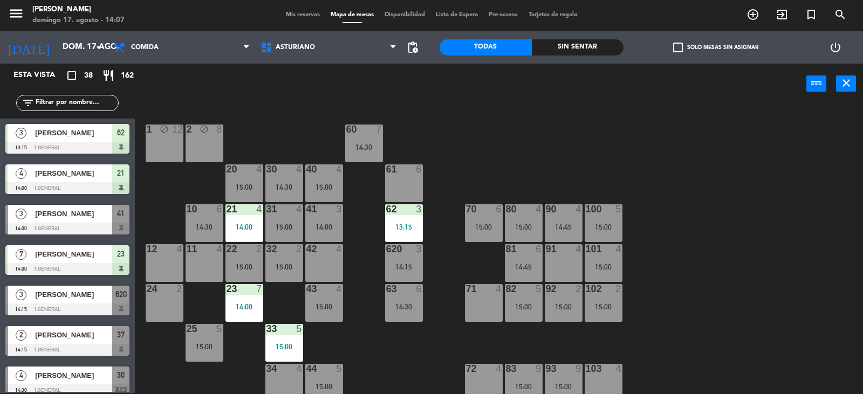
click at [589, 216] on div "100 5 15:00" at bounding box center [603, 223] width 38 height 38
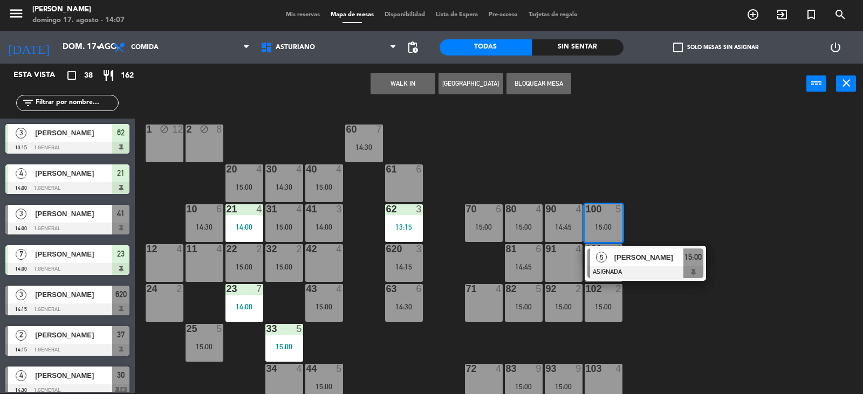
click at [629, 192] on div "1 block 12 2 block 8 60 7 14:30 20 4 15:00 30 4 14:30 40 4 15:00 61 6 62 3 13:1…" at bounding box center [502, 249] width 719 height 289
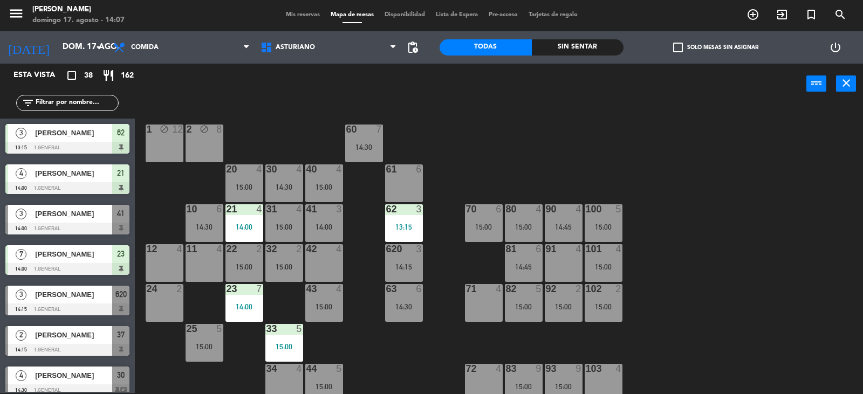
click at [661, 282] on div "1 block 12 2 block 8 60 7 14:30 20 4 15:00 30 4 14:30 40 4 15:00 61 6 62 3 13:1…" at bounding box center [502, 249] width 719 height 289
click at [617, 273] on div "101 4 15:00" at bounding box center [603, 263] width 38 height 38
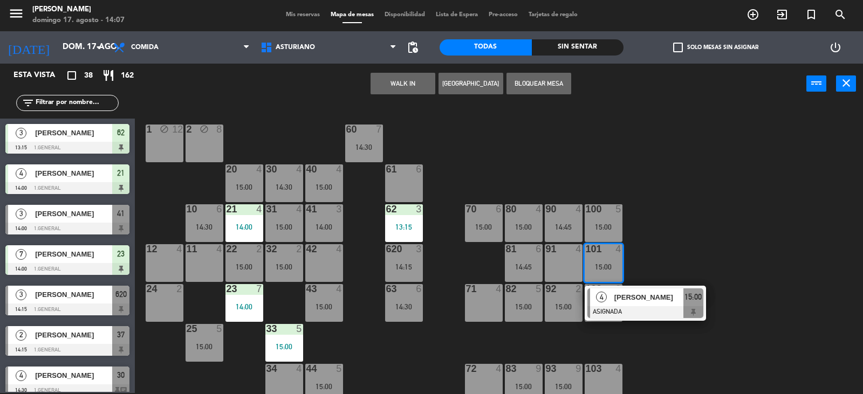
click at [674, 264] on div "1 block 12 2 block 8 60 7 14:30 20 4 15:00 30 4 14:30 40 4 15:00 61 6 62 3 13:1…" at bounding box center [502, 249] width 719 height 289
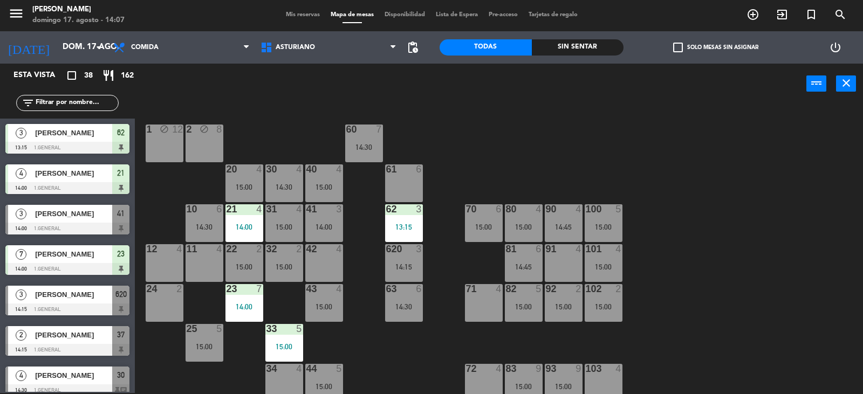
scroll to position [108, 0]
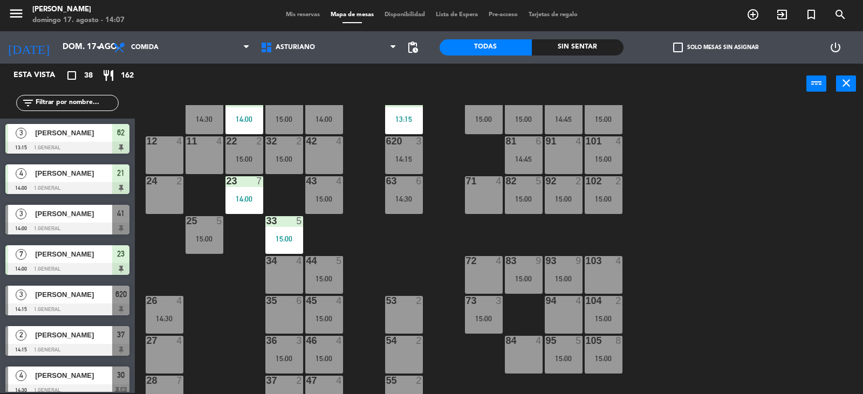
click at [333, 316] on div "15:00" at bounding box center [324, 319] width 38 height 8
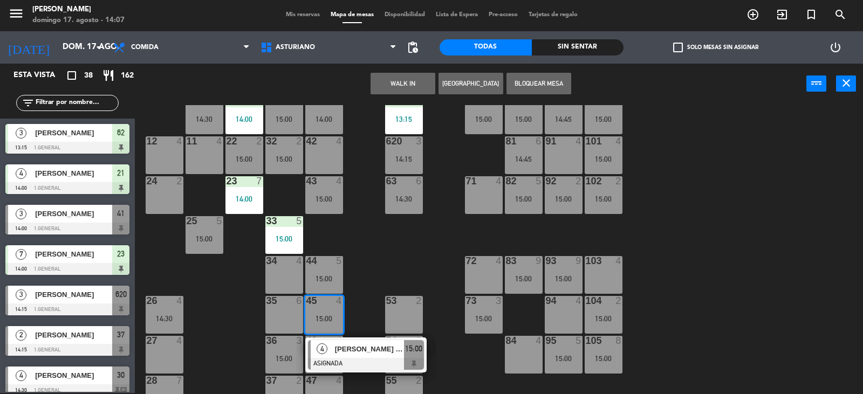
click at [371, 280] on div "1 block 12 2 block 8 60 7 14:30 20 4 15:00 30 4 14:30 40 4 15:00 61 6 62 3 13:1…" at bounding box center [502, 249] width 719 height 289
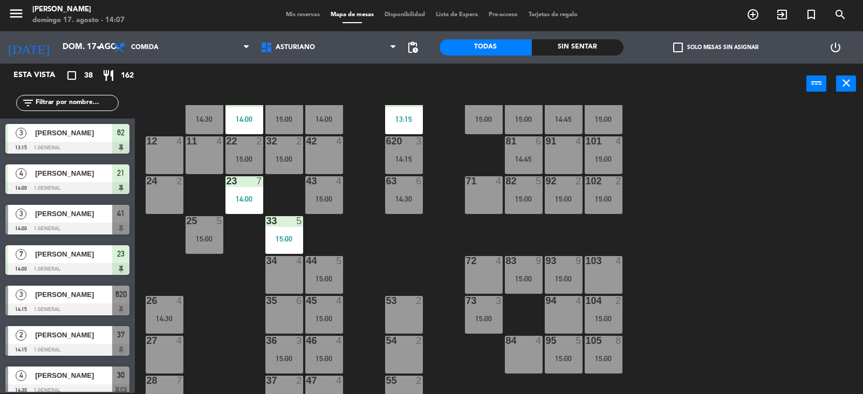
click at [326, 346] on div "46 4" at bounding box center [324, 341] width 38 height 11
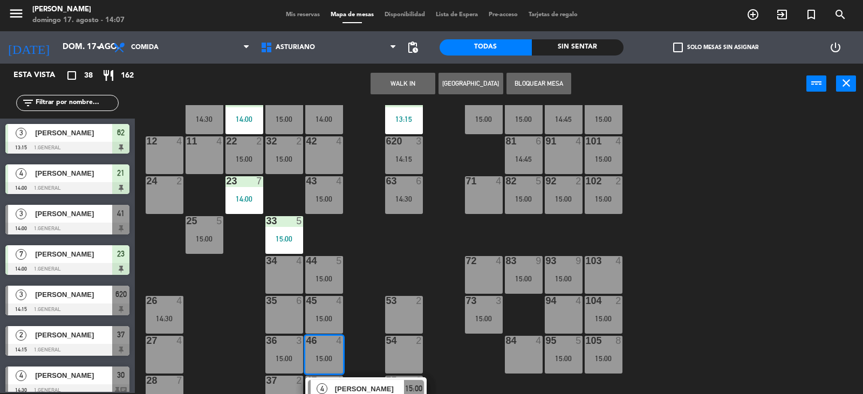
click at [354, 321] on div "1 block 12 2 block 8 60 7 14:30 20 4 15:00 30 4 14:30 40 4 15:00 61 6 62 3 13:1…" at bounding box center [502, 249] width 719 height 289
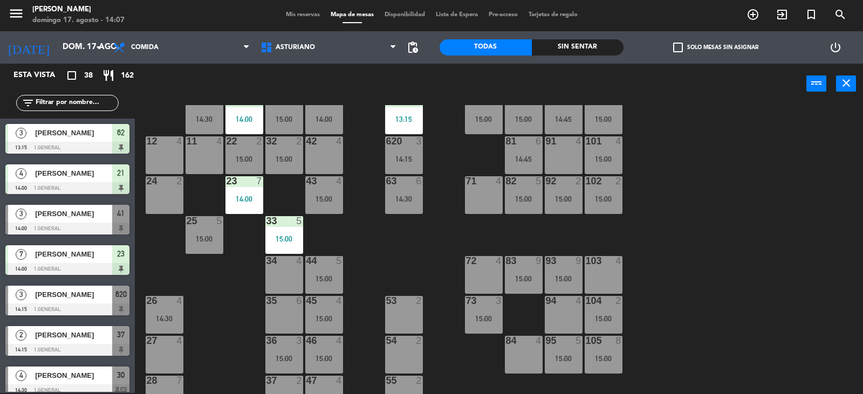
click at [760, 263] on div "1 block 12 2 block 8 60 7 14:30 20 4 15:00 30 4 14:30 40 4 15:00 61 6 62 3 13:1…" at bounding box center [502, 249] width 719 height 289
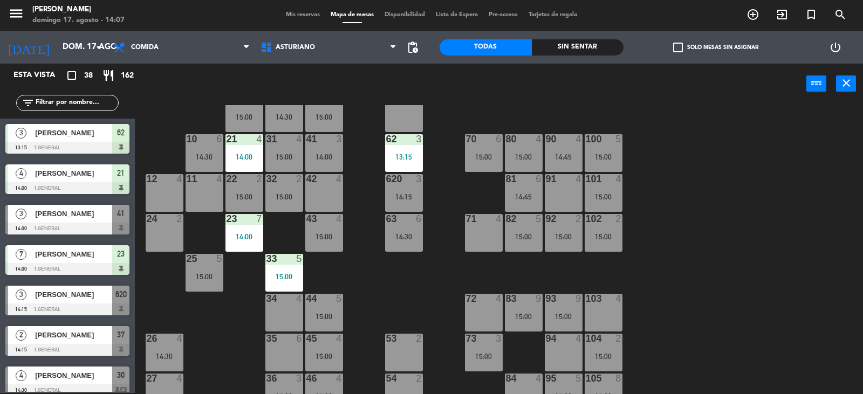
scroll to position [54, 0]
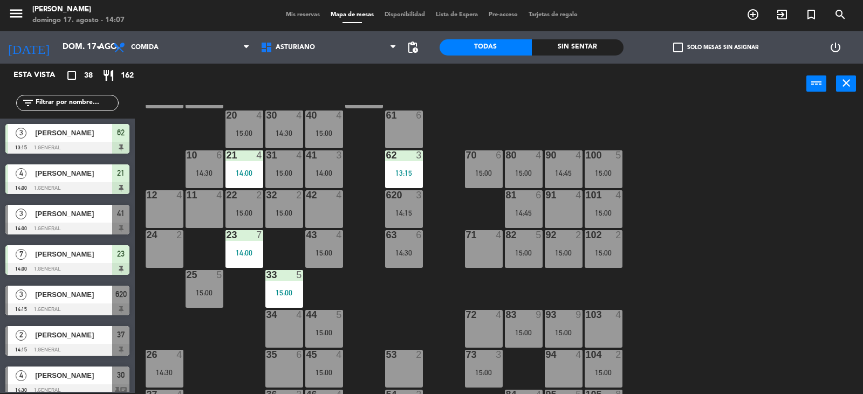
click at [760, 263] on div "1 block 12 2 block 8 60 7 14:30 20 4 15:00 30 4 14:30 40 4 15:00 61 6 62 3 13:1…" at bounding box center [502, 249] width 719 height 289
click at [274, 288] on div "33 5 15:00" at bounding box center [284, 289] width 38 height 38
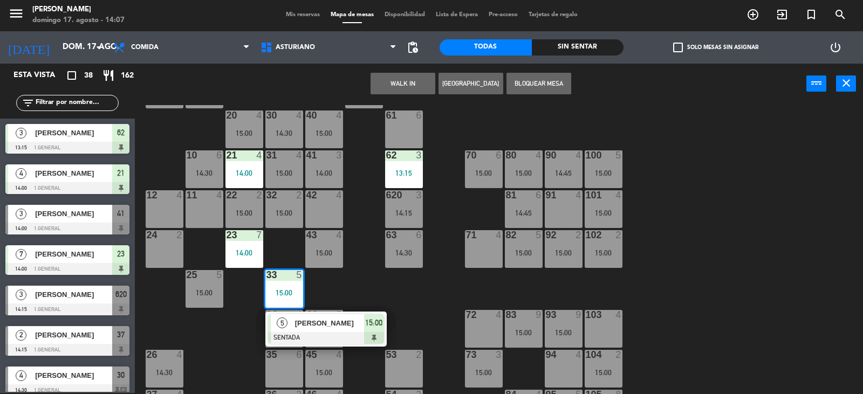
click at [330, 285] on div "1 block 12 2 block 8 60 7 14:30 20 4 15:00 30 4 14:30 40 4 15:00 61 6 62 3 13:1…" at bounding box center [502, 249] width 719 height 289
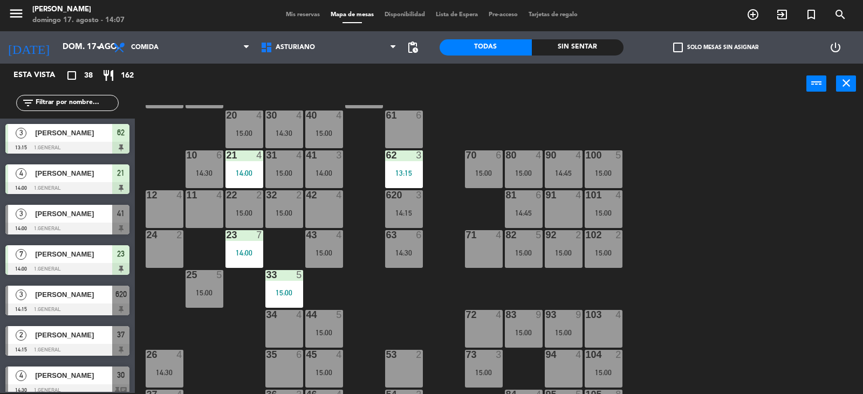
click at [214, 286] on div "25 5 15:00" at bounding box center [204, 289] width 38 height 38
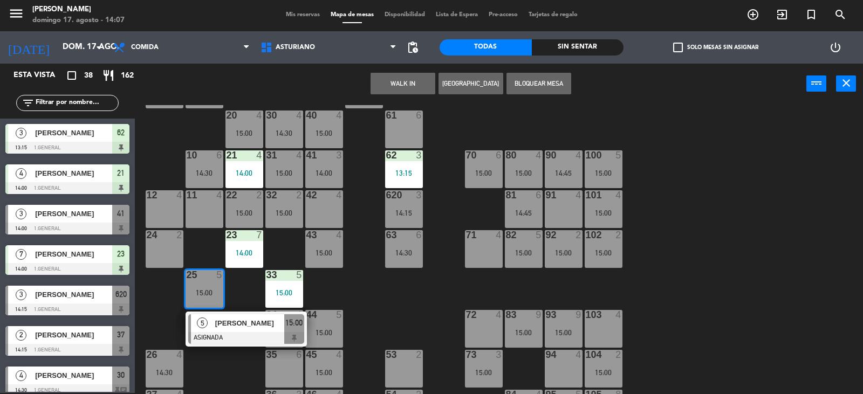
click at [373, 304] on div "1 block 12 2 block 8 60 7 14:30 20 4 15:00 30 4 14:30 40 4 15:00 61 6 62 3 13:1…" at bounding box center [502, 249] width 719 height 289
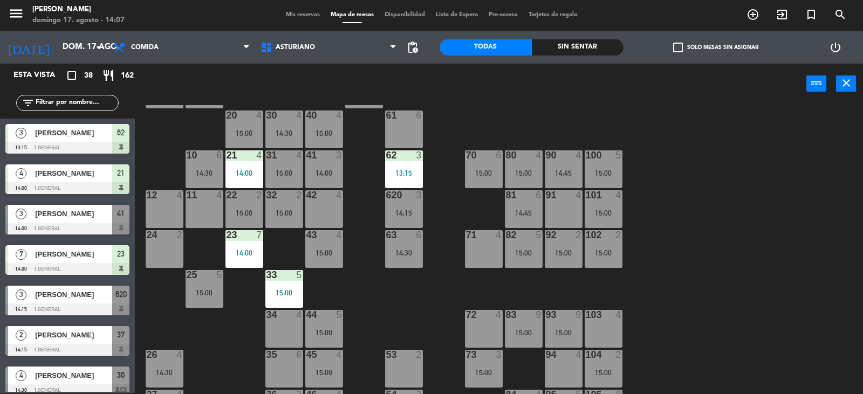
click at [390, 257] on div "63 6 14:30" at bounding box center [404, 249] width 38 height 38
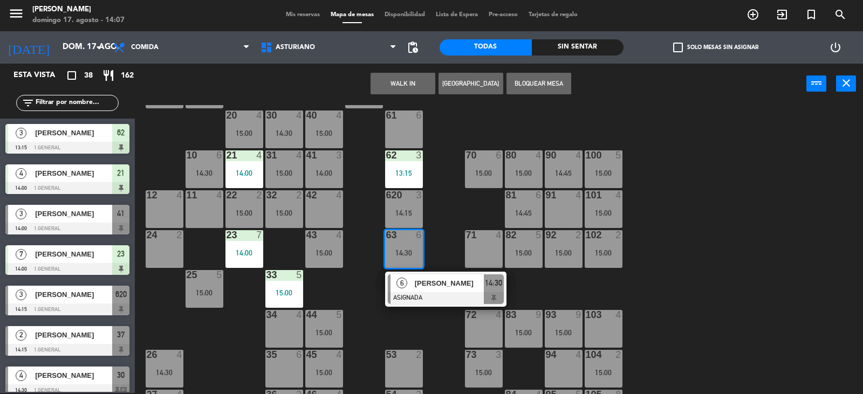
click at [775, 325] on div "1 block 12 2 block 8 60 7 14:30 20 4 15:00 30 4 14:30 40 4 15:00 61 6 62 3 13:1…" at bounding box center [502, 249] width 719 height 289
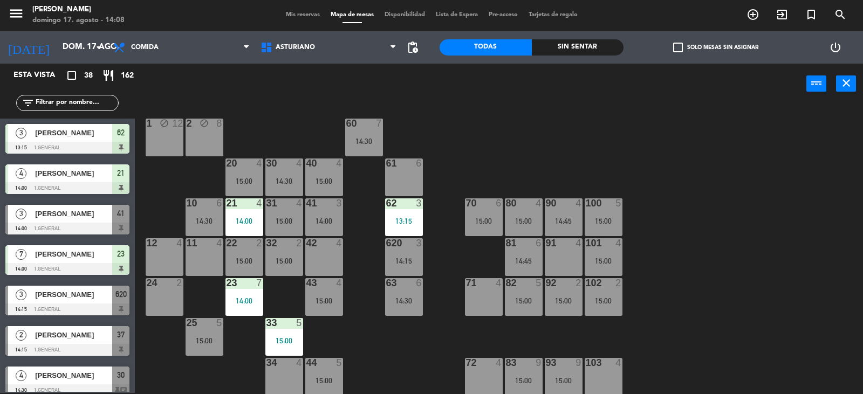
scroll to position [0, 0]
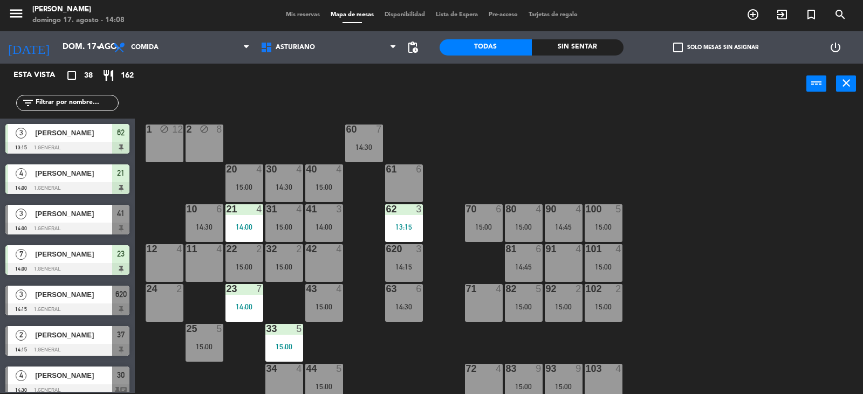
click at [364, 156] on div "60 7 14:30" at bounding box center [364, 144] width 38 height 38
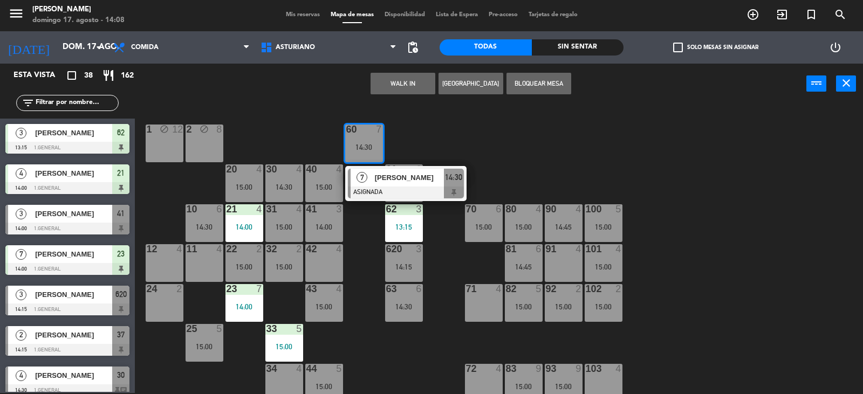
drag, startPoint x: 388, startPoint y: 191, endPoint x: 371, endPoint y: 191, distance: 16.7
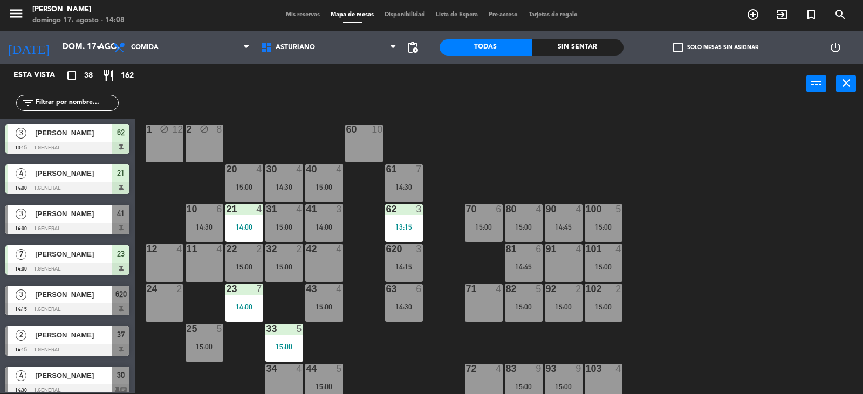
scroll to position [131, 0]
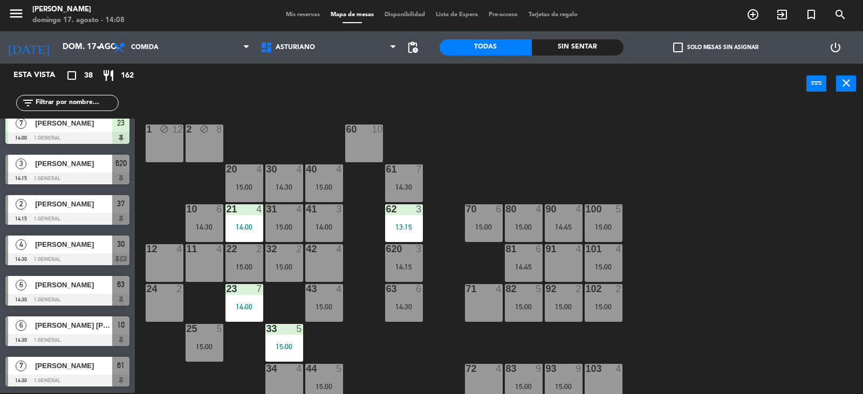
click at [74, 109] on div "filter_list" at bounding box center [67, 103] width 102 height 16
click at [77, 100] on input "text" at bounding box center [77, 103] width 84 height 12
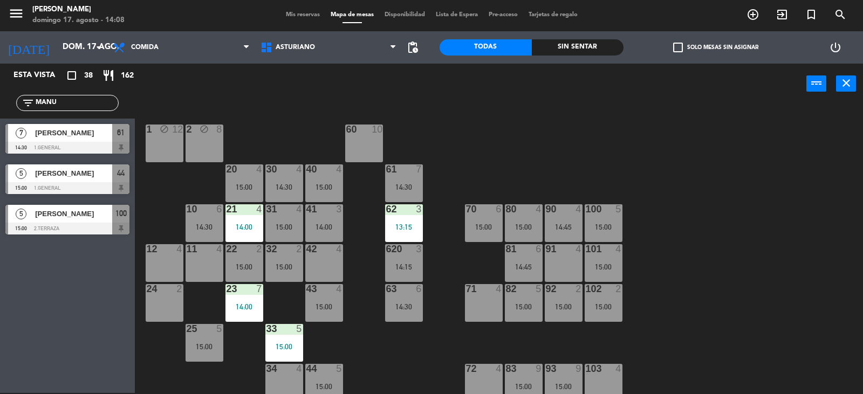
type input "MANU"
click at [92, 292] on div "Esta vista crop_square 38 restaurant 162 filter_list MANU 7 MANUEL LOPEZ PORTIL…" at bounding box center [67, 228] width 135 height 329
click at [99, 140] on div "[PERSON_NAME]" at bounding box center [73, 133] width 78 height 18
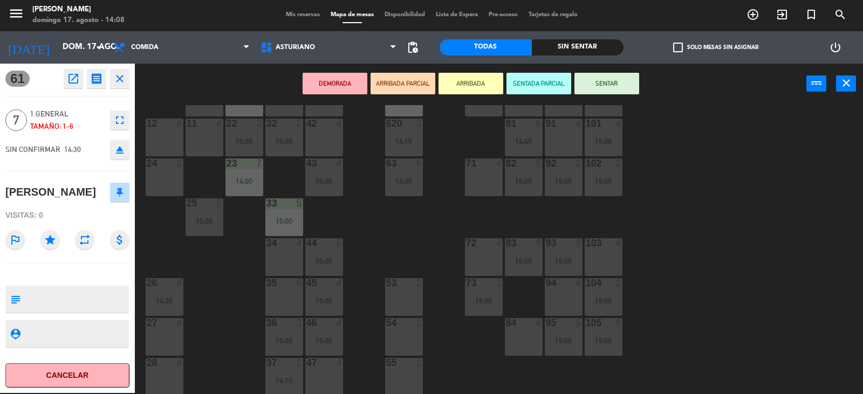
scroll to position [108, 0]
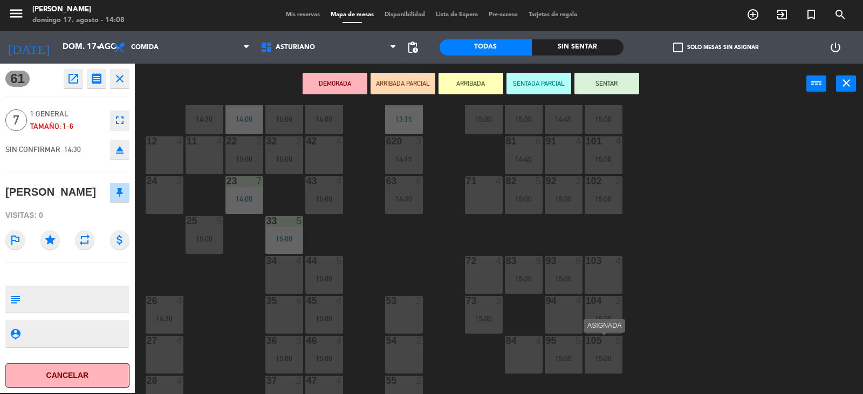
click at [607, 346] on div "105 8" at bounding box center [603, 341] width 38 height 11
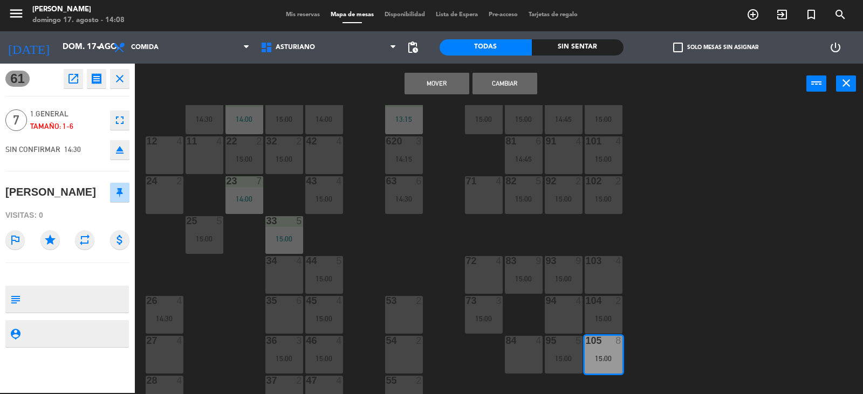
click at [435, 86] on button "Mover" at bounding box center [436, 84] width 65 height 22
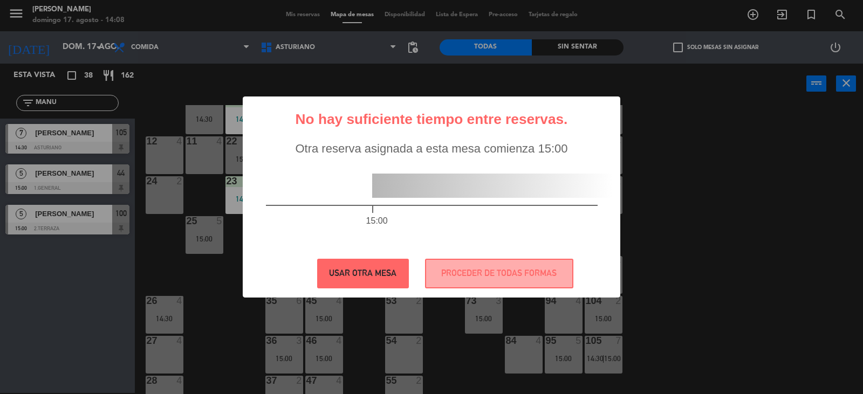
click at [380, 279] on button "USAR OTRA MESA" at bounding box center [363, 274] width 92 height 30
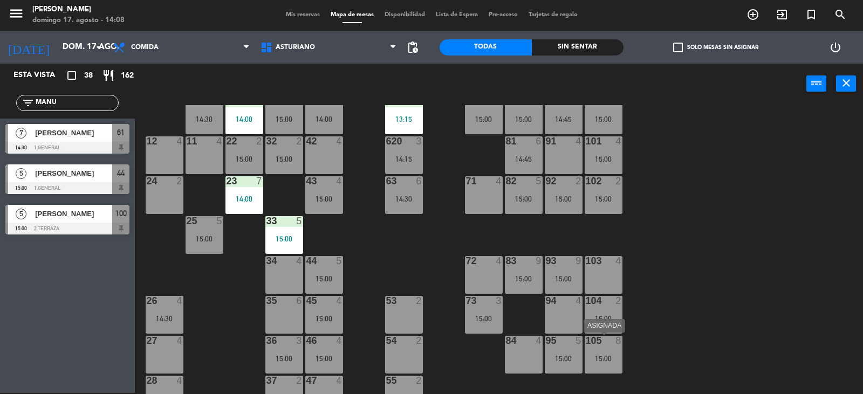
click at [586, 346] on div "105" at bounding box center [586, 341] width 1 height 10
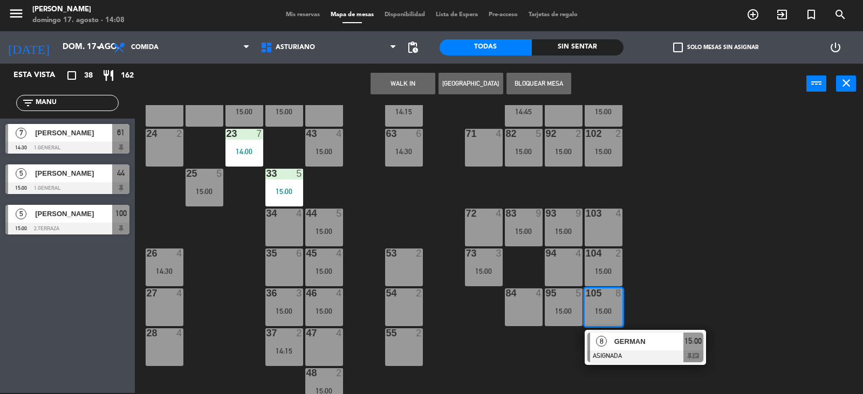
scroll to position [0, 0]
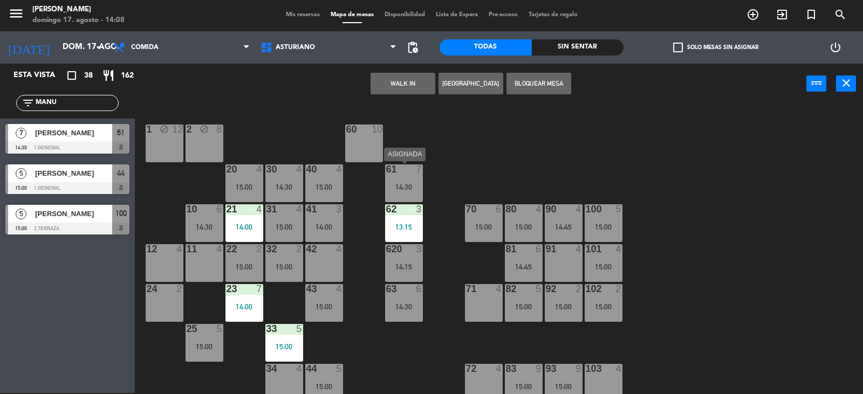
click at [394, 178] on div "61 7 14:30" at bounding box center [404, 183] width 38 height 38
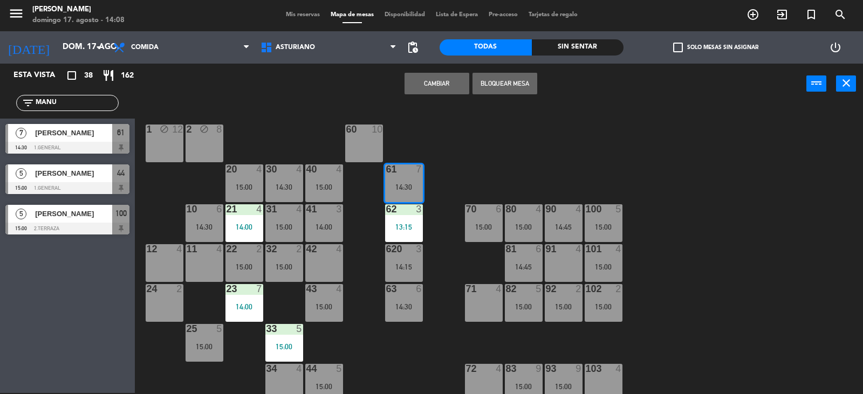
click at [497, 143] on div "1 block 12 2 block 8 60 10 20 4 15:00 30 4 14:30 40 4 15:00 61 7 14:30 62 3 13:…" at bounding box center [502, 249] width 719 height 289
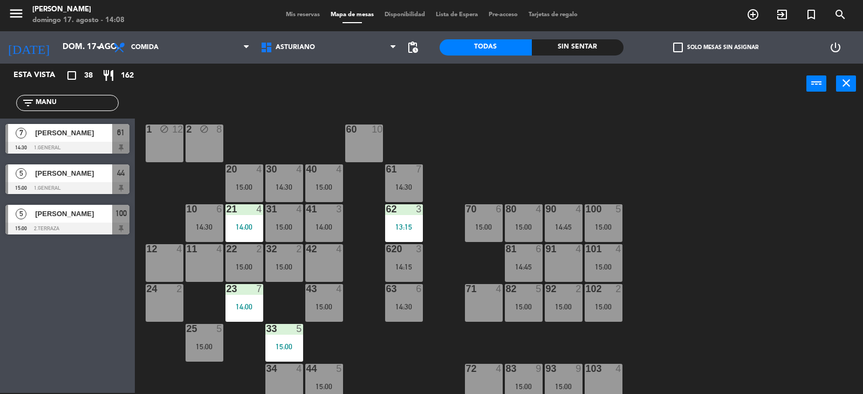
click at [414, 178] on div "61 7 14:30" at bounding box center [404, 183] width 38 height 38
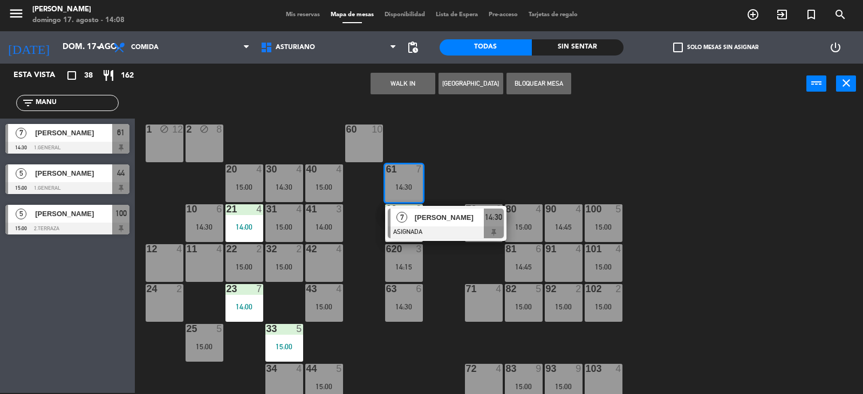
click at [460, 225] on div "[PERSON_NAME]" at bounding box center [449, 218] width 70 height 18
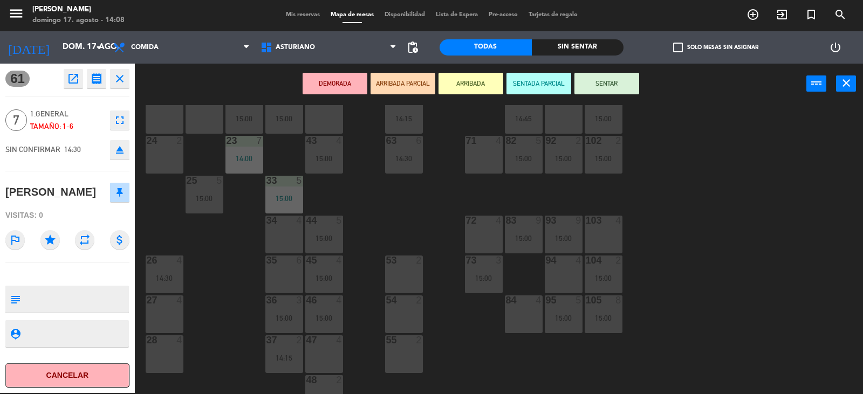
scroll to position [162, 0]
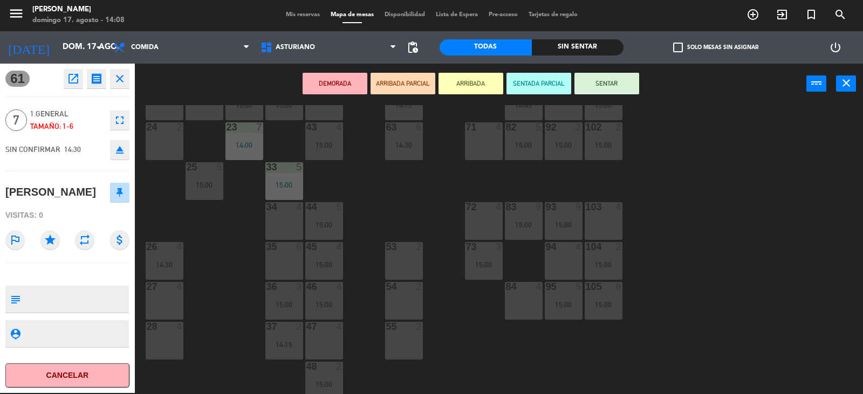
click at [599, 305] on div "15:00" at bounding box center [603, 305] width 38 height 8
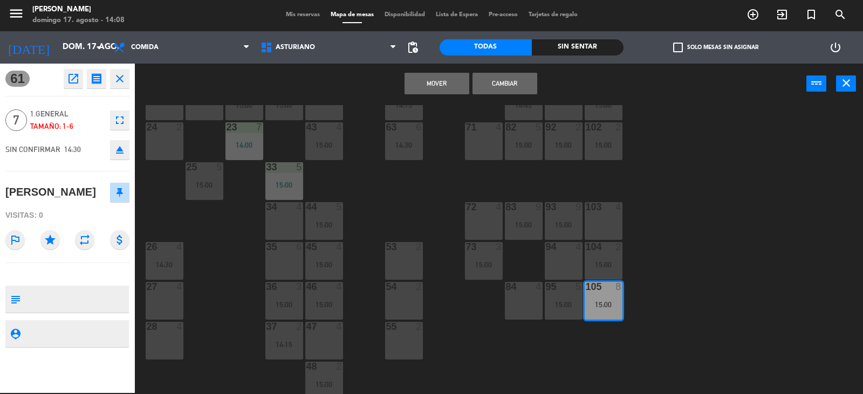
click at [498, 85] on button "Cambiar" at bounding box center [504, 84] width 65 height 22
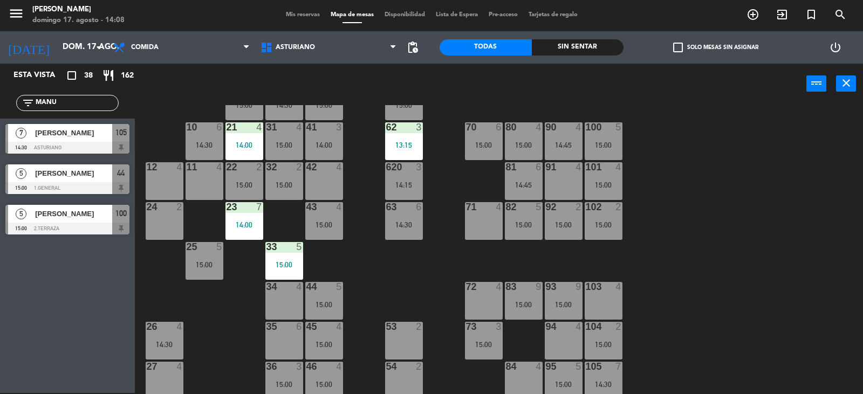
scroll to position [0, 0]
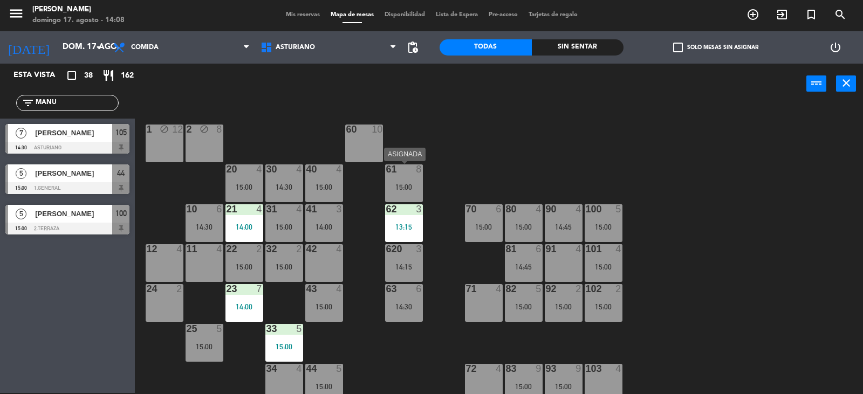
click at [403, 182] on div "61 8 15:00" at bounding box center [404, 183] width 38 height 38
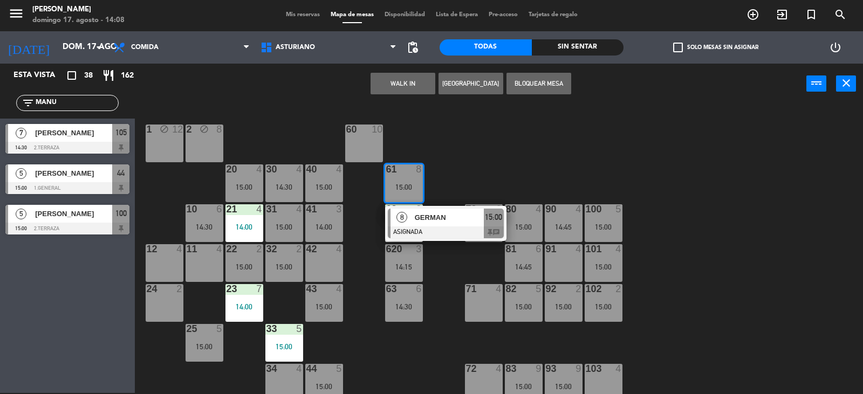
click at [174, 304] on div "24 2" at bounding box center [165, 303] width 38 height 38
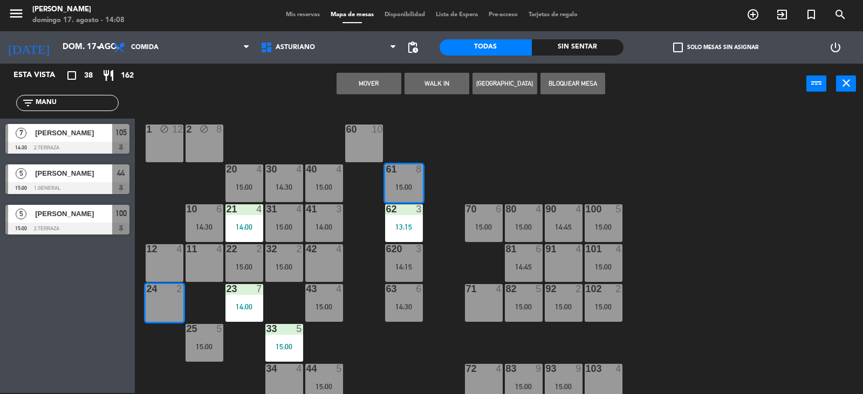
click at [368, 81] on button "Mover" at bounding box center [368, 84] width 65 height 22
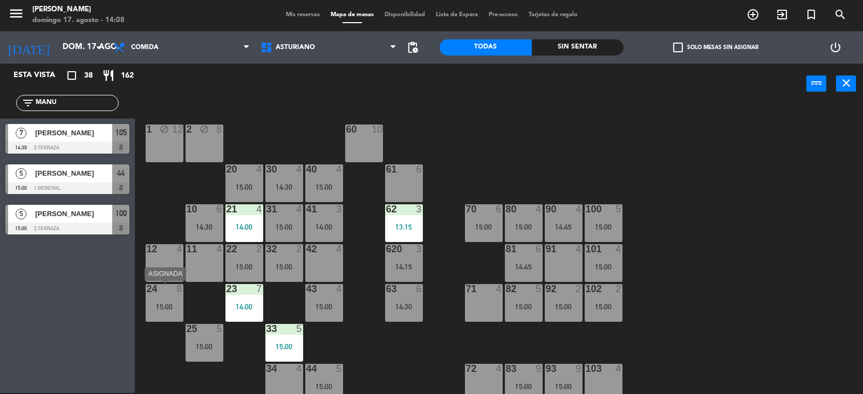
click at [173, 298] on div "24 8 15:00" at bounding box center [165, 303] width 38 height 38
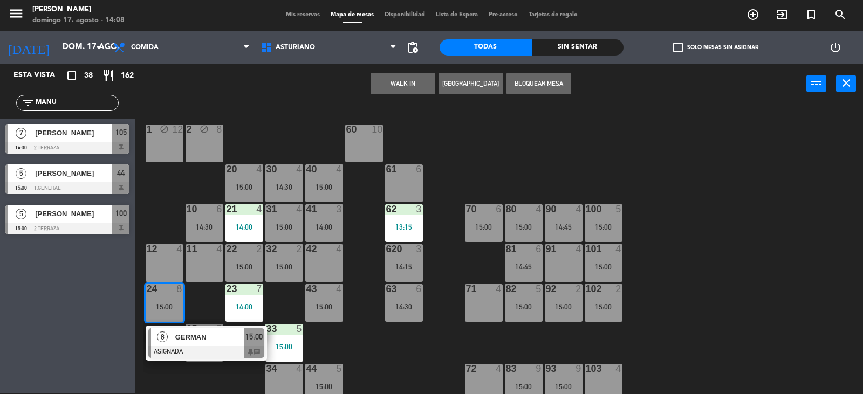
click at [395, 178] on div "61 6" at bounding box center [404, 183] width 38 height 38
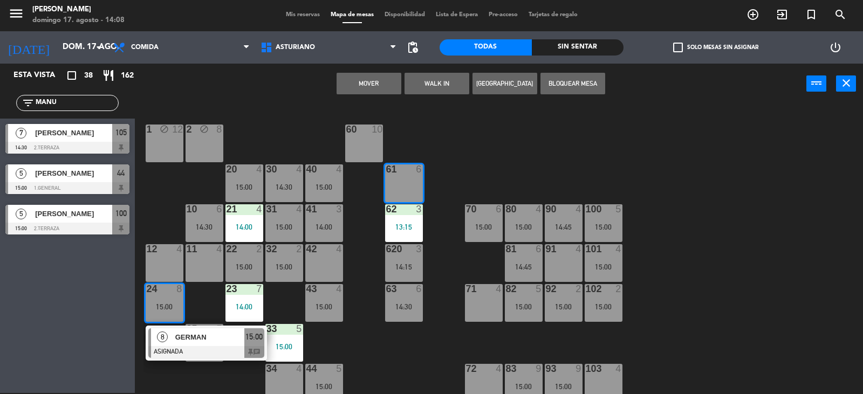
click at [363, 149] on div "60 10" at bounding box center [364, 144] width 38 height 38
click at [402, 142] on div "1 block 12 2 block 8 60 10 20 4 15:00 30 4 14:30 40 4 15:00 61 6 62 3 13:15 41 …" at bounding box center [502, 249] width 719 height 289
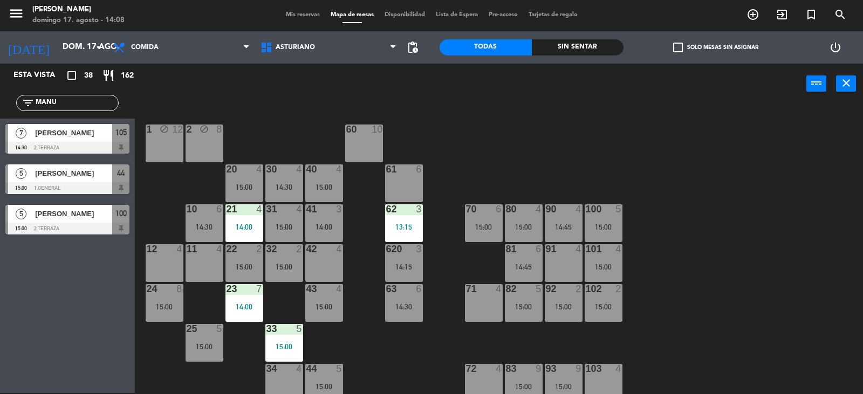
click at [166, 301] on div "24 8 15:00" at bounding box center [165, 303] width 38 height 38
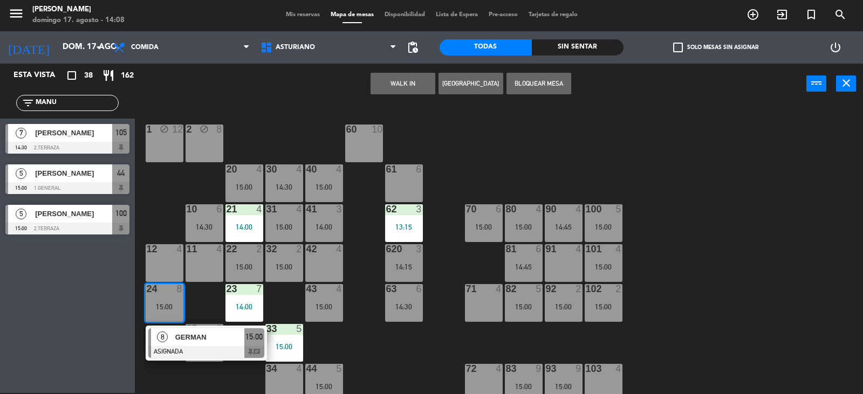
click at [359, 146] on div "60 10" at bounding box center [364, 144] width 38 height 38
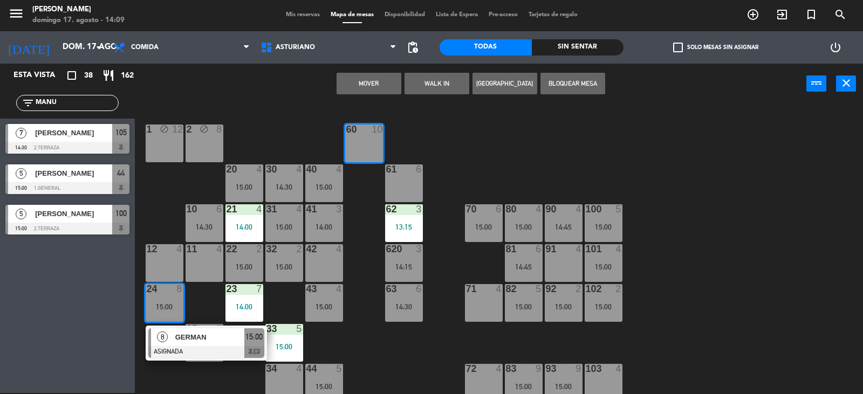
click at [409, 189] on div "61 6" at bounding box center [404, 183] width 38 height 38
click at [451, 163] on div "1 block 12 2 block 8 60 10 20 4 15:00 30 4 14:30 40 4 15:00 61 6 62 3 13:15 41 …" at bounding box center [502, 249] width 719 height 289
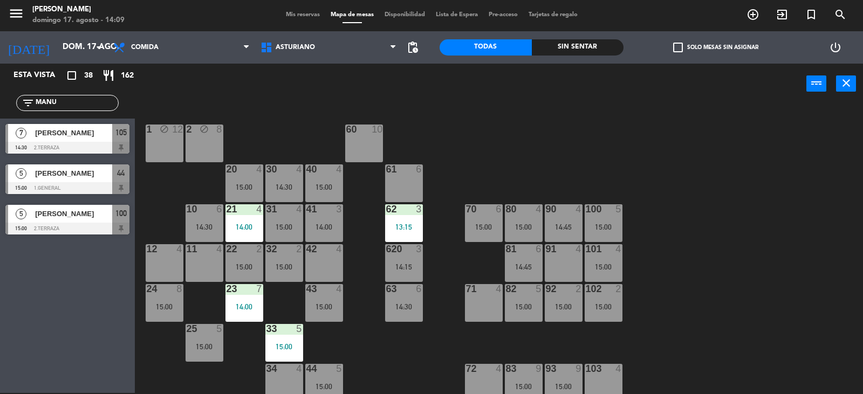
click at [164, 312] on div "24 8 15:00" at bounding box center [165, 303] width 38 height 38
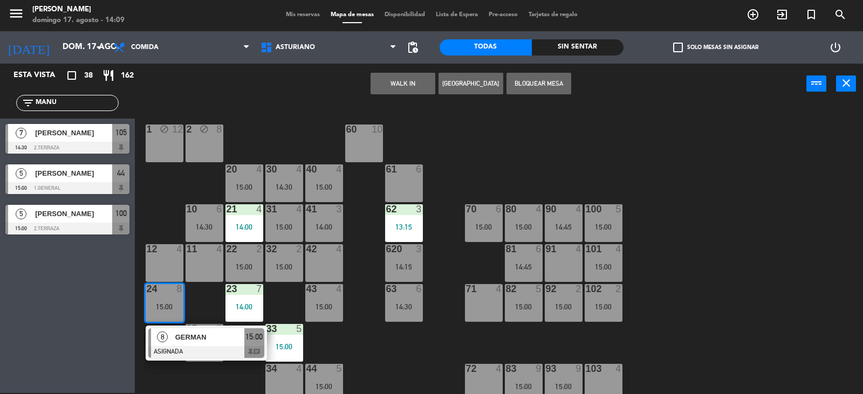
click at [348, 157] on div "60 10" at bounding box center [364, 144] width 38 height 38
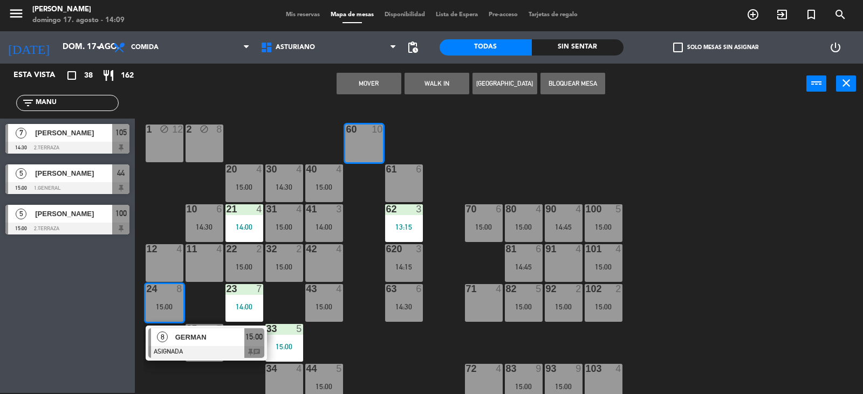
click at [358, 91] on button "Mover" at bounding box center [368, 84] width 65 height 22
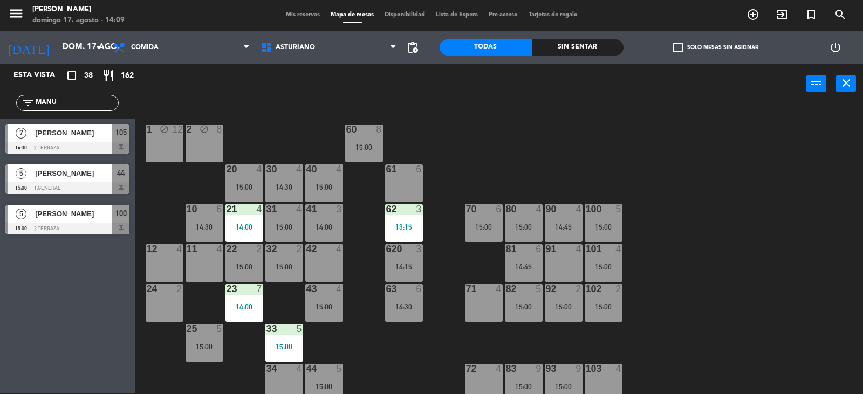
click at [394, 177] on div "61 6" at bounding box center [404, 183] width 38 height 38
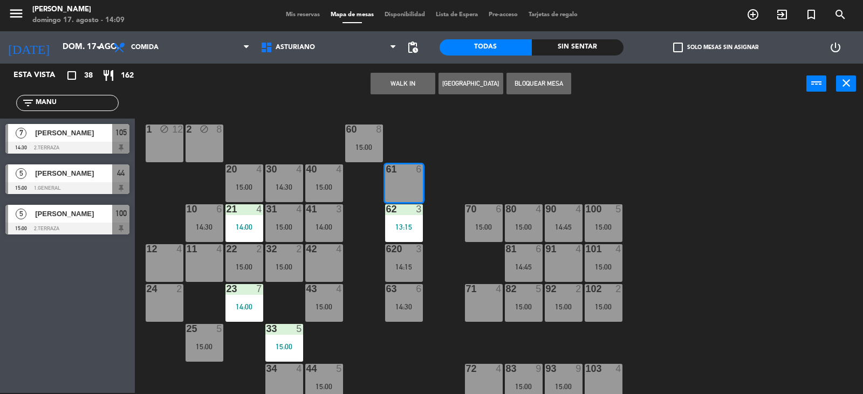
click at [519, 87] on button "Bloquear Mesa" at bounding box center [538, 84] width 65 height 22
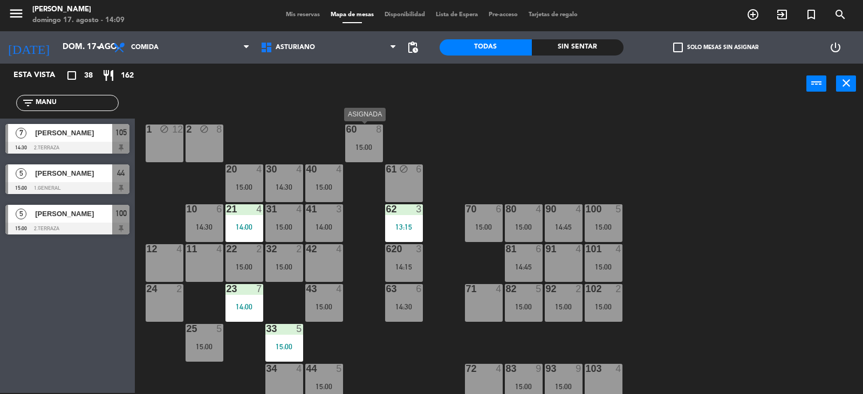
click at [371, 142] on div "60 8 15:00" at bounding box center [364, 144] width 38 height 38
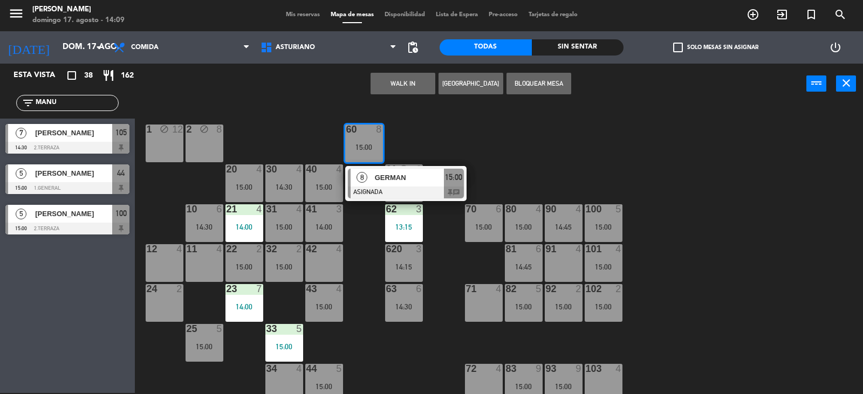
click at [587, 131] on div "1 block 12 2 block 8 60 8 15:00 8 GERMAN ASIGNADA 15:00 chat 20 4 15:00 30 4 14…" at bounding box center [502, 249] width 719 height 289
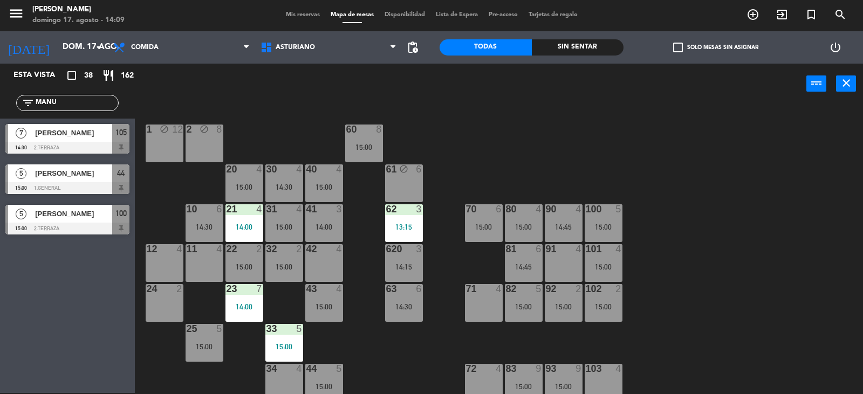
click at [370, 150] on div "15:00" at bounding box center [364, 147] width 38 height 8
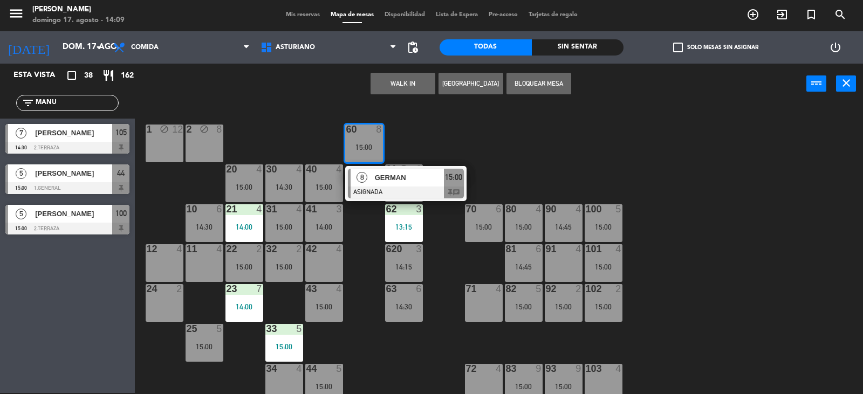
click at [451, 135] on div "1 block 12 2 block 8 60 8 15:00 8 GERMAN ASIGNADA 15:00 chat 20 4 15:00 30 4 14…" at bounding box center [502, 249] width 719 height 289
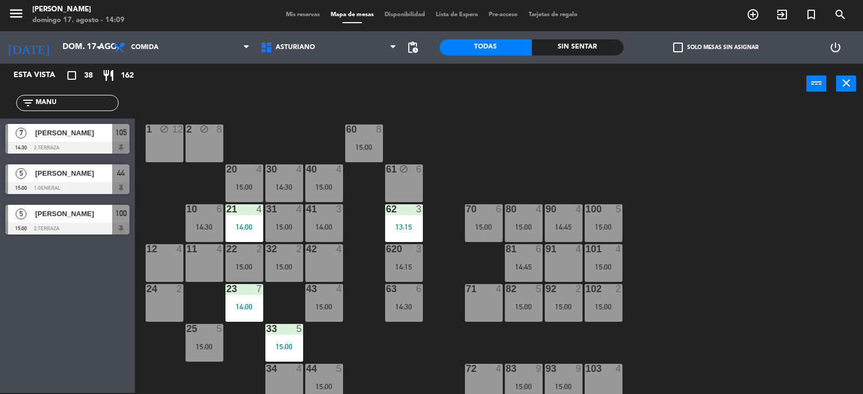
click at [288, 17] on span "Mis reservas" at bounding box center [302, 15] width 45 height 6
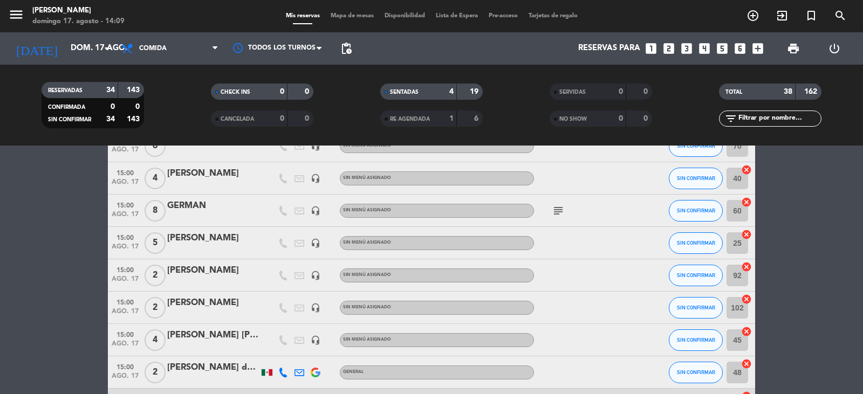
scroll to position [755, 0]
click at [189, 215] on div at bounding box center [213, 218] width 92 height 9
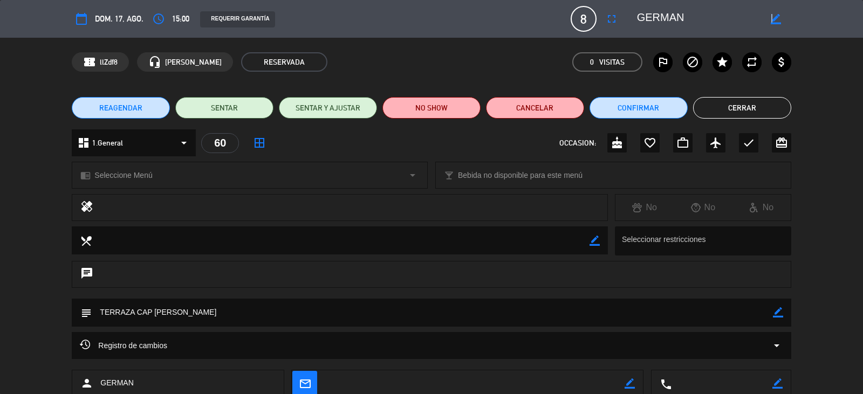
drag, startPoint x: 770, startPoint y: 20, endPoint x: 748, endPoint y: 25, distance: 22.6
click at [771, 20] on icon "border_color" at bounding box center [775, 19] width 10 height 10
click at [611, 21] on icon "fullscreen" at bounding box center [611, 18] width 13 height 13
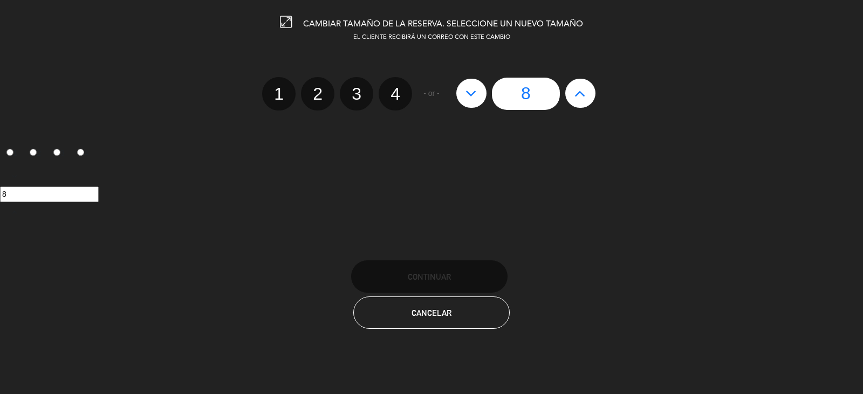
click at [582, 100] on icon at bounding box center [579, 93] width 11 height 17
type input "9"
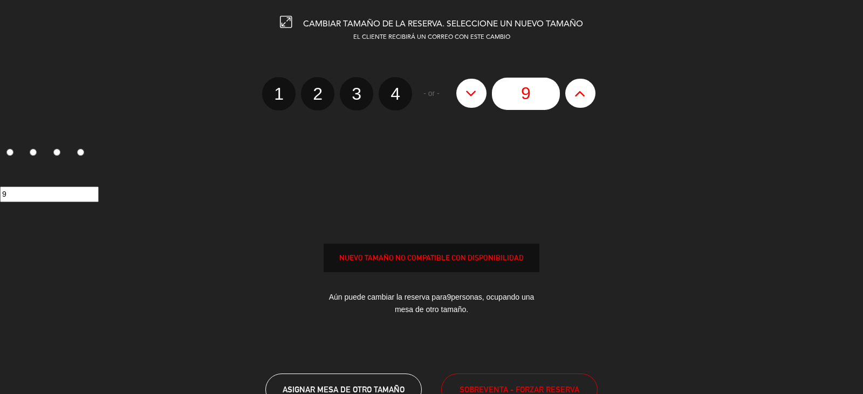
click at [582, 100] on icon at bounding box center [579, 93] width 11 height 17
type input "10"
click at [582, 100] on icon at bounding box center [579, 93] width 11 height 17
type input "11"
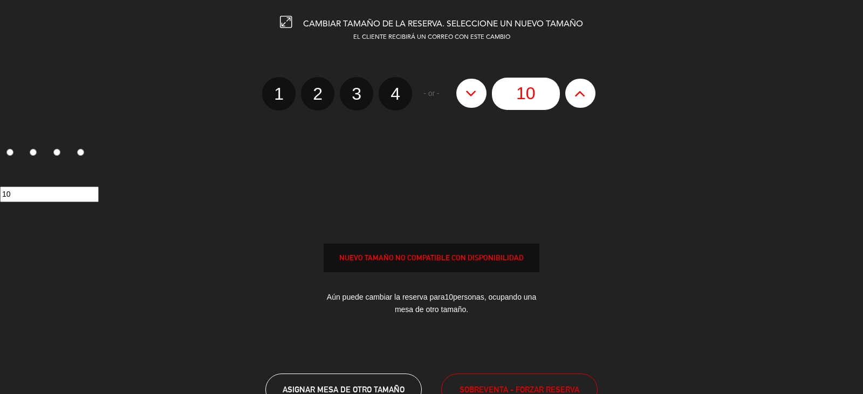
type input "11"
click at [582, 100] on icon at bounding box center [579, 93] width 11 height 17
type input "12"
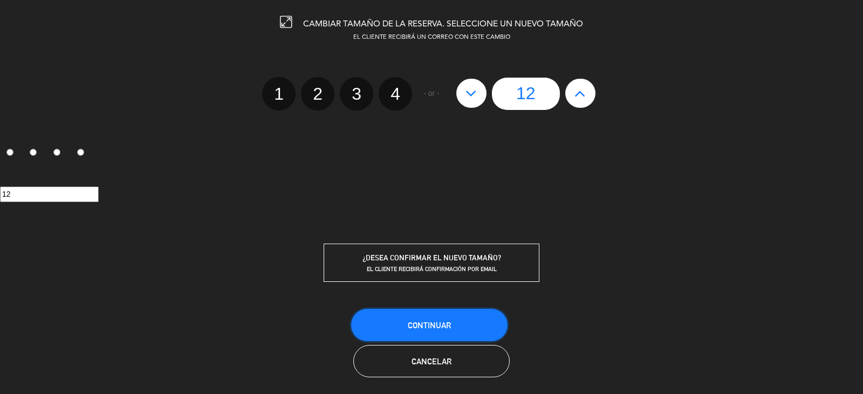
click at [483, 328] on button "Continuar" at bounding box center [429, 325] width 156 height 32
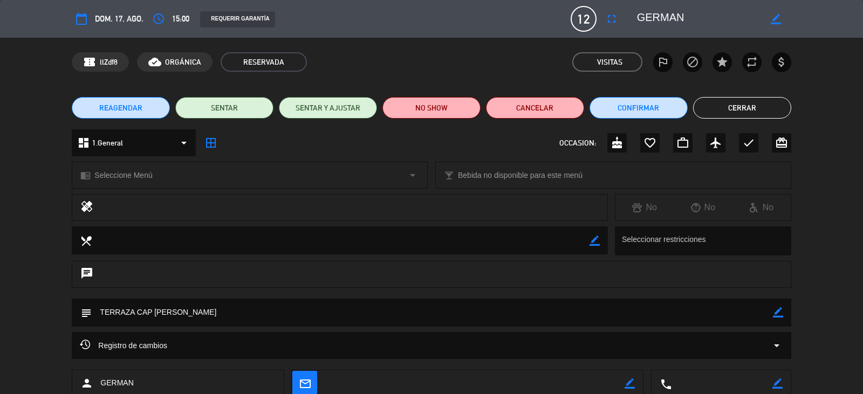
click at [699, 17] on textarea at bounding box center [698, 18] width 123 height 19
click at [706, 16] on textarea at bounding box center [698, 18] width 123 height 19
click at [700, 16] on textarea at bounding box center [698, 18] width 123 height 19
click at [694, 20] on textarea at bounding box center [698, 18] width 123 height 19
click at [775, 22] on icon "border_color" at bounding box center [775, 19] width 10 height 10
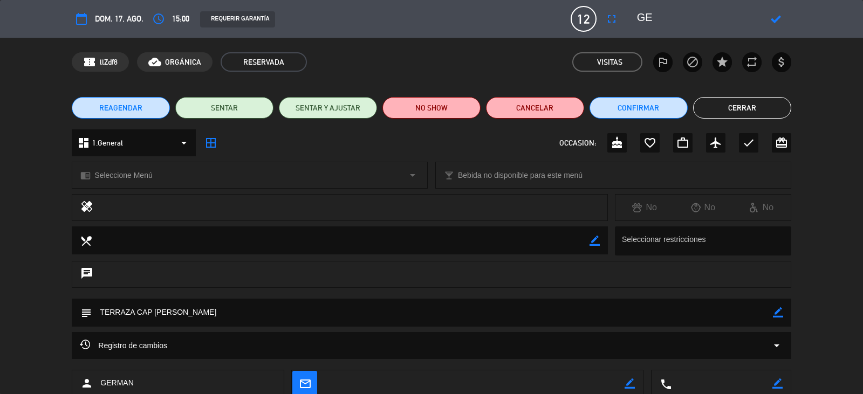
type textarea "G"
type textarea "[PERSON_NAME]"
click at [774, 22] on icon at bounding box center [775, 19] width 10 height 10
click at [743, 110] on button "Cerrar" at bounding box center [742, 108] width 98 height 22
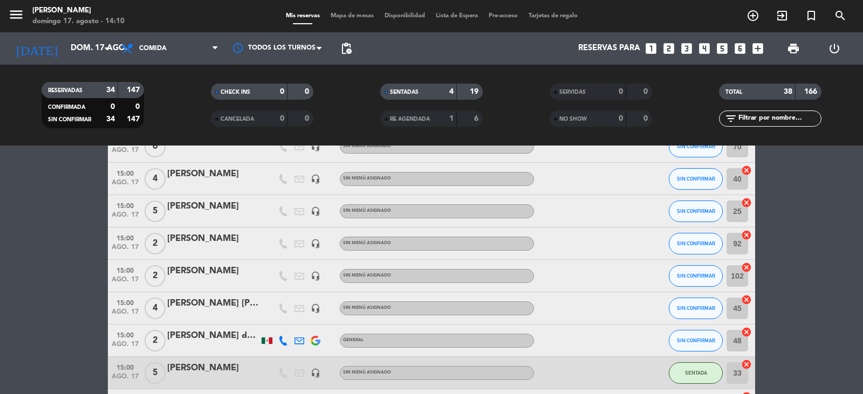
click at [349, 15] on span "Mapa de mesas" at bounding box center [352, 16] width 54 height 6
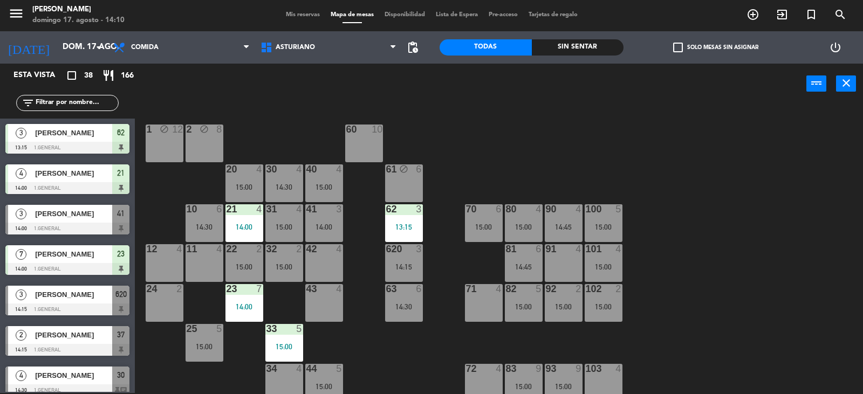
click at [367, 144] on div "60 10" at bounding box center [364, 144] width 38 height 38
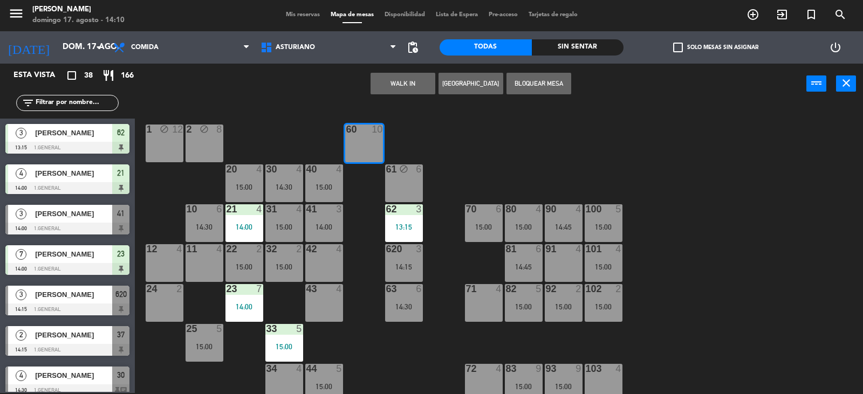
click at [452, 173] on div "1 block 12 2 block 8 60 10 20 4 15:00 30 4 14:30 40 4 15:00 61 block 6 62 3 13:…" at bounding box center [502, 249] width 719 height 289
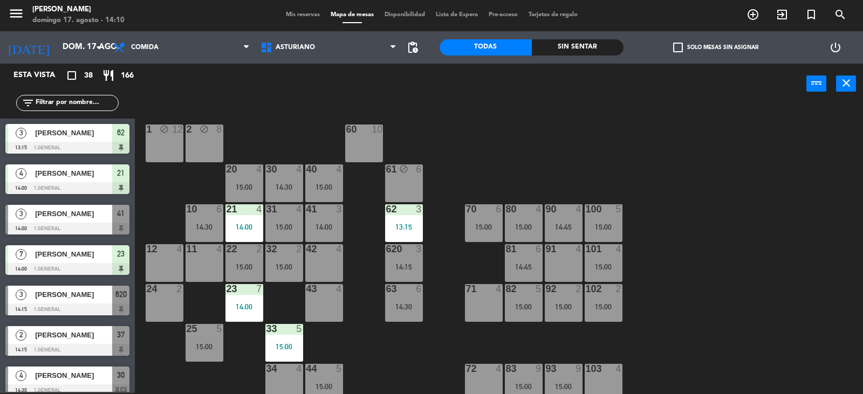
scroll to position [167, 0]
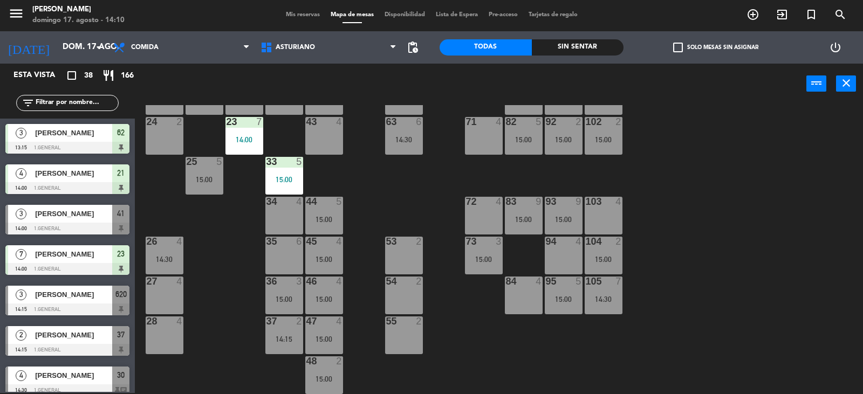
click at [610, 298] on div "14:30" at bounding box center [603, 299] width 38 height 8
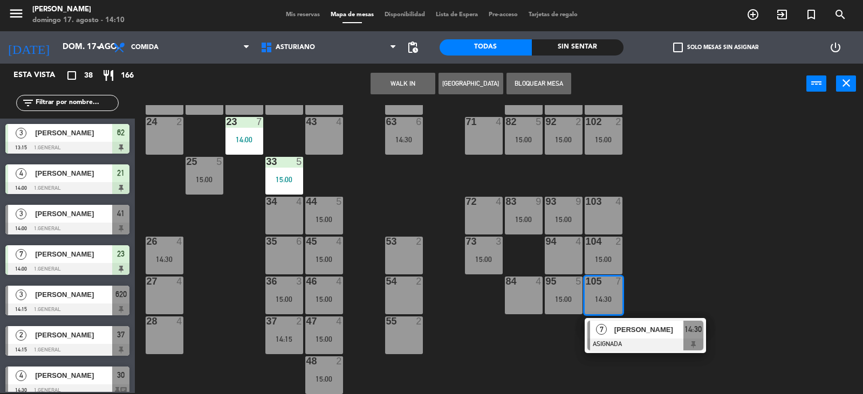
click at [680, 275] on div "1 block 12 2 block 8 60 10 20 4 15:00 30 4 14:30 40 4 15:00 61 block 6 62 3 13:…" at bounding box center [502, 249] width 719 height 289
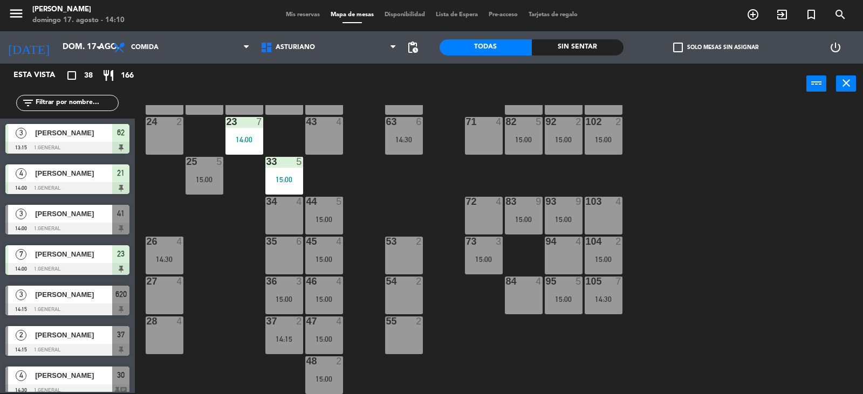
click at [170, 265] on div "26 4 14:30" at bounding box center [165, 256] width 38 height 38
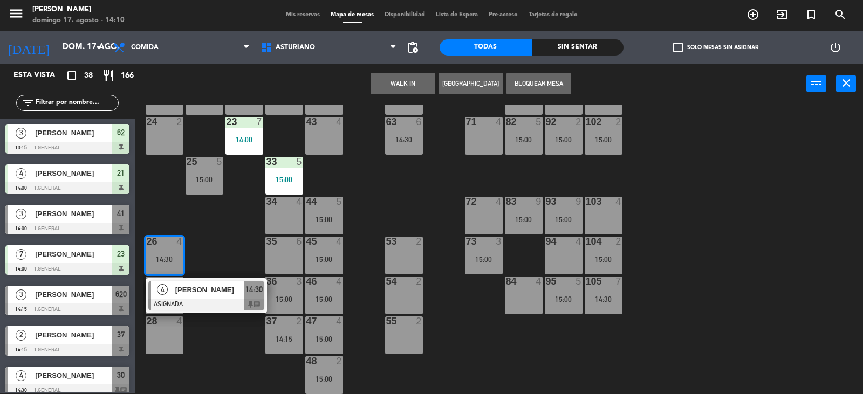
click at [240, 251] on div "1 block 12 2 block 8 60 10 20 4 15:00 30 4 14:30 40 4 15:00 61 block 6 62 3 13:…" at bounding box center [502, 249] width 719 height 289
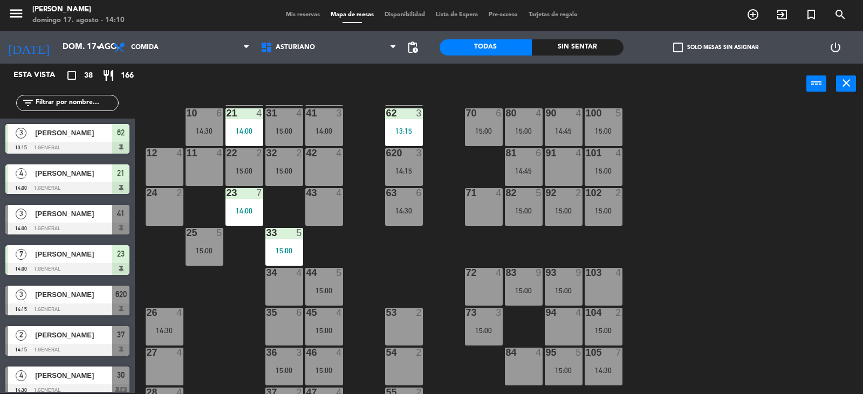
scroll to position [59, 0]
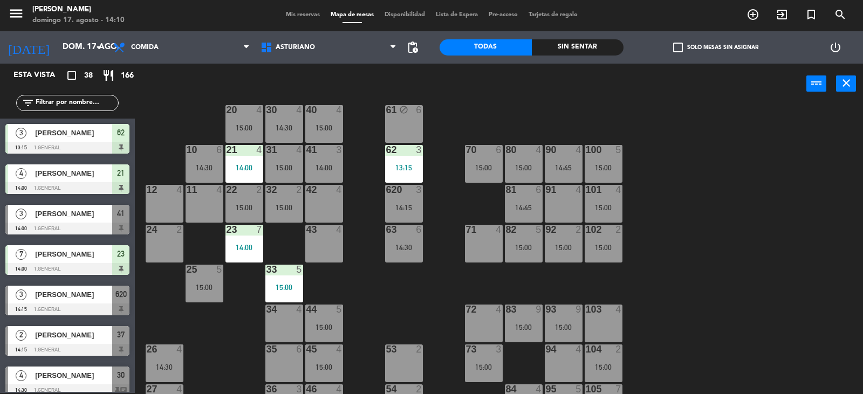
click at [383, 287] on div "1 block 12 2 block 8 60 10 20 4 15:00 30 4 14:30 40 4 15:00 61 block 6 62 3 13:…" at bounding box center [502, 249] width 719 height 289
click at [66, 107] on input "text" at bounding box center [77, 103] width 84 height 12
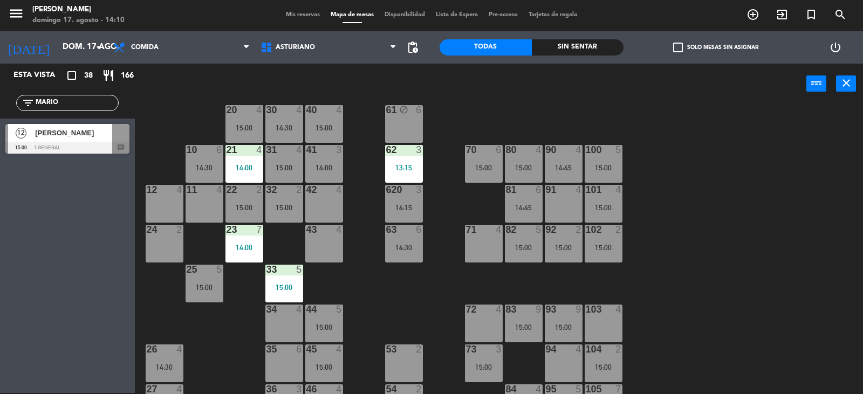
type input "MARIO"
click at [116, 147] on div at bounding box center [67, 148] width 124 height 12
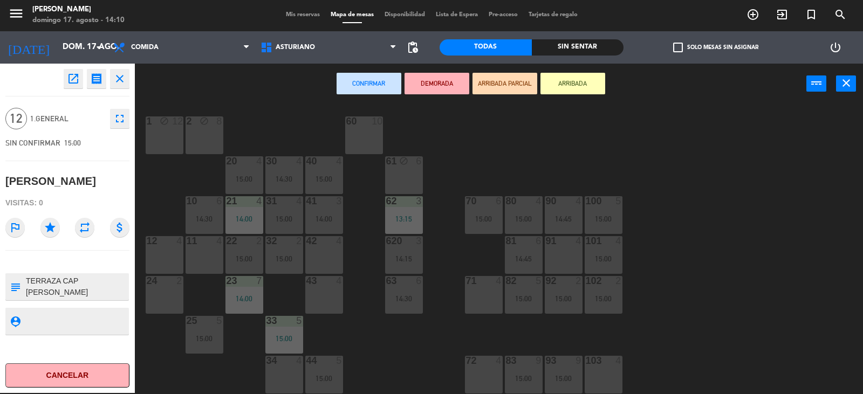
scroll to position [0, 0]
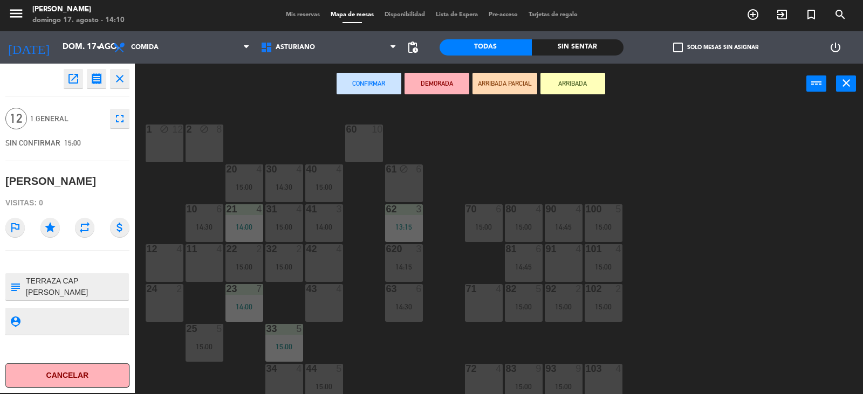
click at [371, 152] on div "60 10" at bounding box center [364, 144] width 38 height 38
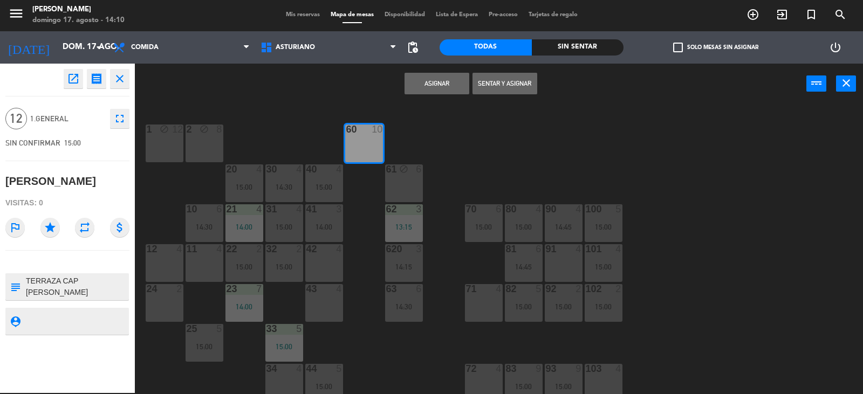
click at [418, 185] on div "61 block 6" at bounding box center [404, 183] width 38 height 38
click at [437, 82] on button "Asignar" at bounding box center [436, 84] width 65 height 22
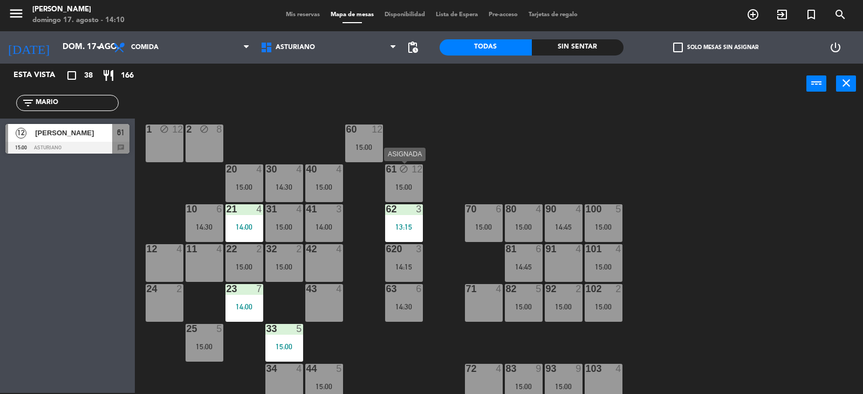
click at [407, 180] on div "61 block 12 15:00" at bounding box center [404, 183] width 38 height 38
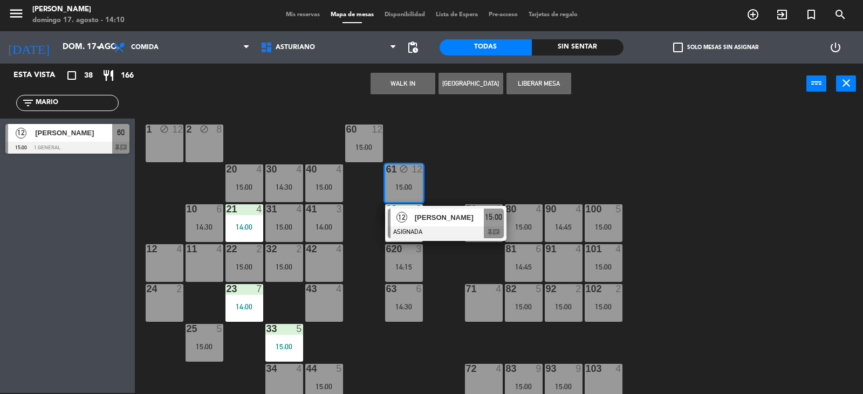
drag, startPoint x: 532, startPoint y: 79, endPoint x: 472, endPoint y: 91, distance: 60.9
click at [533, 79] on button "Liberar Mesa" at bounding box center [538, 84] width 65 height 22
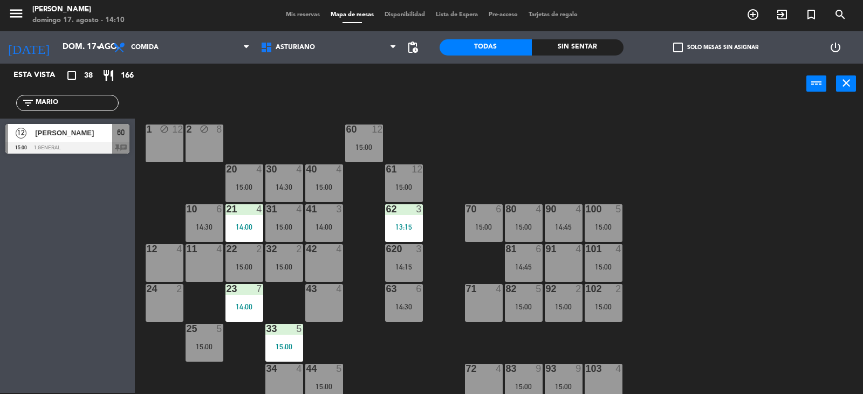
click at [490, 125] on div "1 block 12 2 block 8 60 12 15:00 20 4 15:00 30 4 14:30 40 4 15:00 61 12 15:00 6…" at bounding box center [502, 249] width 719 height 289
click at [490, 128] on div "1 block 12 2 block 8 60 12 15:00 20 4 15:00 30 4 14:30 40 4 15:00 61 12 15:00 6…" at bounding box center [502, 249] width 719 height 289
click at [487, 128] on div "1 block 12 2 block 8 60 12 15:00 20 4 15:00 30 4 14:30 40 4 15:00 61 12 15:00 6…" at bounding box center [502, 249] width 719 height 289
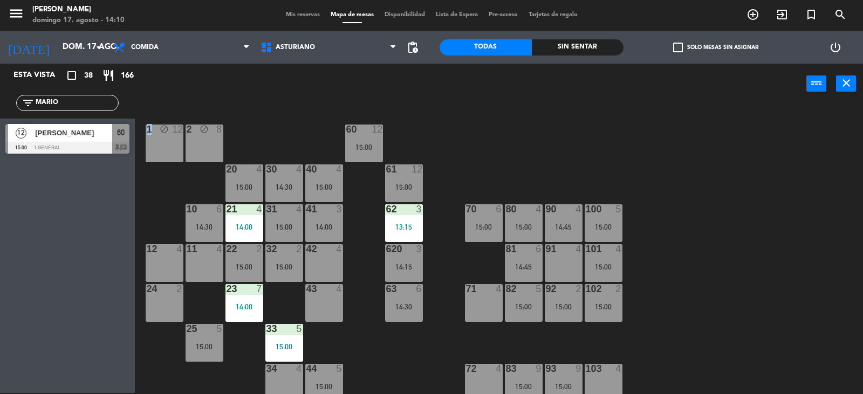
click at [487, 128] on div "1 block 12 2 block 8 60 12 15:00 20 4 15:00 30 4 14:30 40 4 15:00 61 12 15:00 6…" at bounding box center [502, 249] width 719 height 289
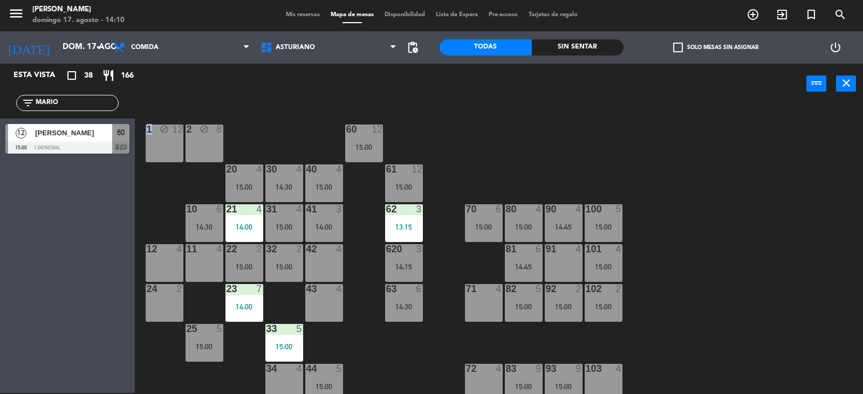
click at [487, 128] on div "1 block 12 2 block 8 60 12 15:00 20 4 15:00 30 4 14:30 40 4 15:00 61 12 15:00 6…" at bounding box center [502, 249] width 719 height 289
click at [487, 129] on div "1 block 12 2 block 8 60 12 15:00 20 4 15:00 30 4 14:30 40 4 15:00 61 12 15:00 6…" at bounding box center [502, 249] width 719 height 289
click at [487, 130] on div "1 block 12 2 block 8 60 12 15:00 20 4 15:00 30 4 14:30 40 4 15:00 61 12 15:00 6…" at bounding box center [502, 249] width 719 height 289
click at [487, 132] on div "1 block 12 2 block 8 60 12 15:00 20 4 15:00 30 4 14:30 40 4 15:00 61 12 15:00 6…" at bounding box center [502, 249] width 719 height 289
drag, startPoint x: 487, startPoint y: 132, endPoint x: 490, endPoint y: 142, distance: 11.0
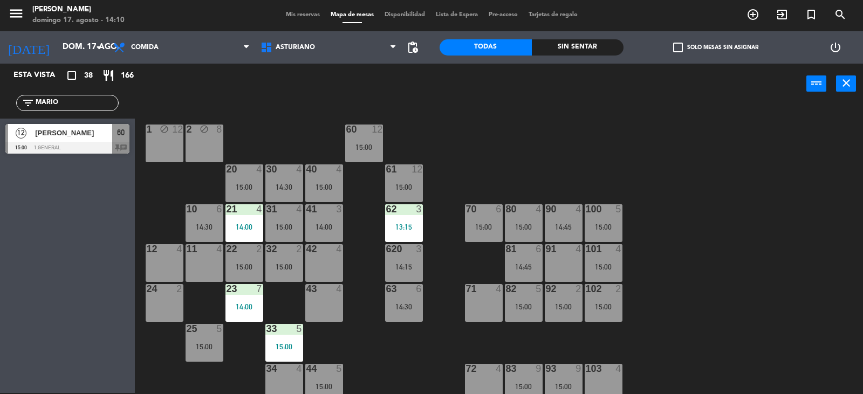
click at [490, 142] on div "1 block 12 2 block 8 60 12 15:00 20 4 15:00 30 4 14:30 40 4 15:00 61 12 15:00 6…" at bounding box center [502, 249] width 719 height 289
click at [423, 260] on div "1 block 12 2 block 8 60 12 15:00 20 4 15:00 30 4 14:30 40 4 15:00 61 12 15:00 6…" at bounding box center [502, 249] width 719 height 289
click at [400, 260] on div "620 3 14:15" at bounding box center [404, 263] width 38 height 38
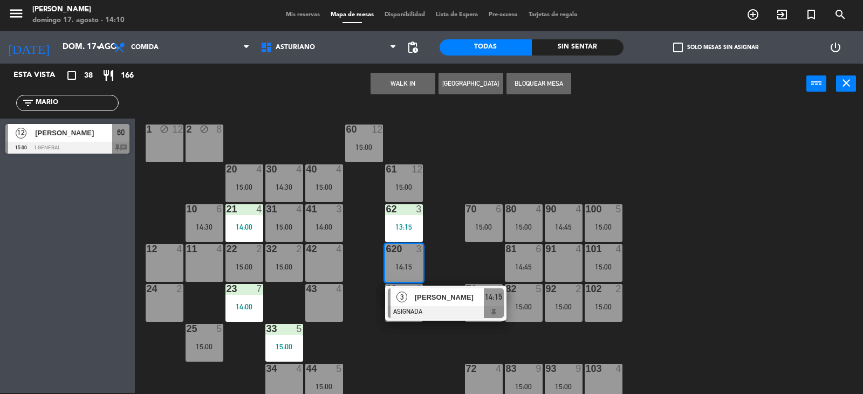
click at [337, 307] on div "43 4" at bounding box center [324, 303] width 38 height 38
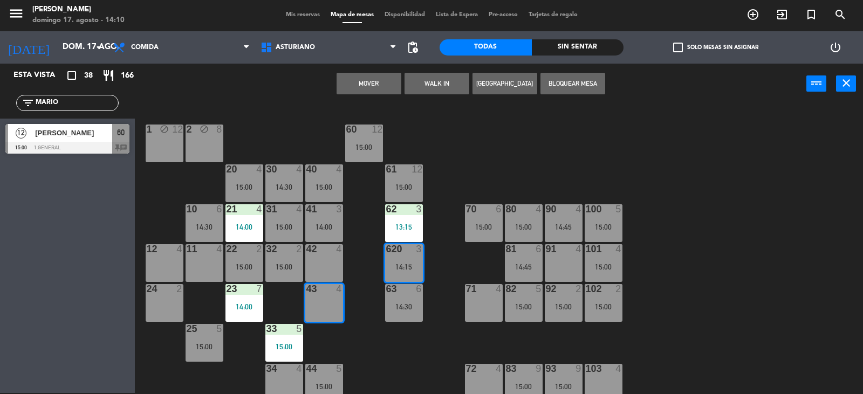
click at [361, 92] on button "Mover" at bounding box center [368, 84] width 65 height 22
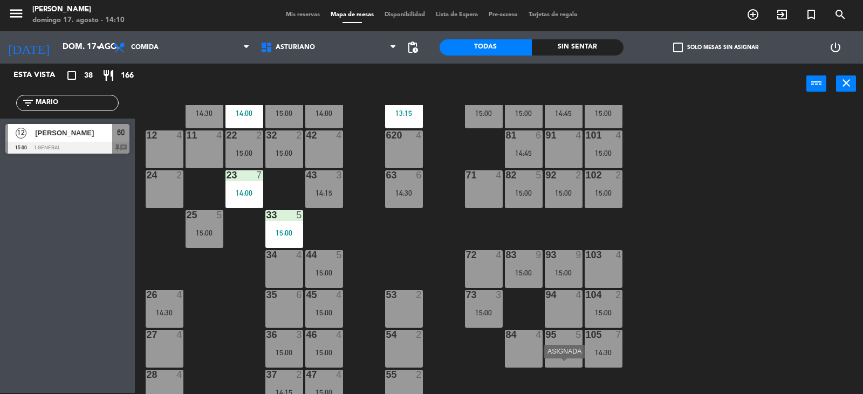
scroll to position [5, 0]
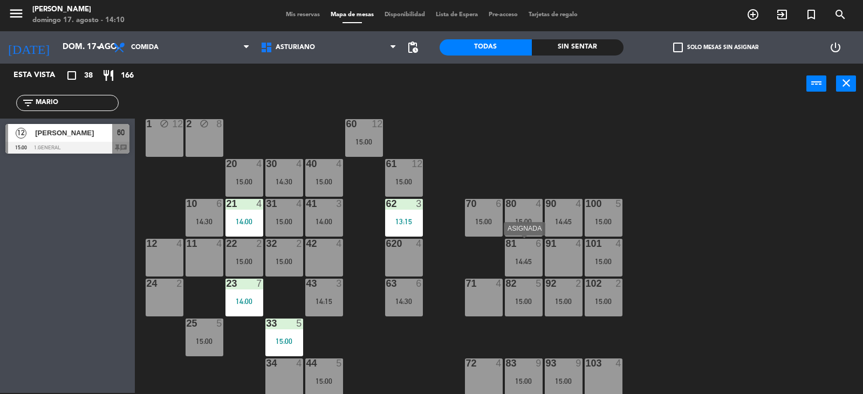
click at [529, 264] on div "14:45" at bounding box center [524, 262] width 38 height 8
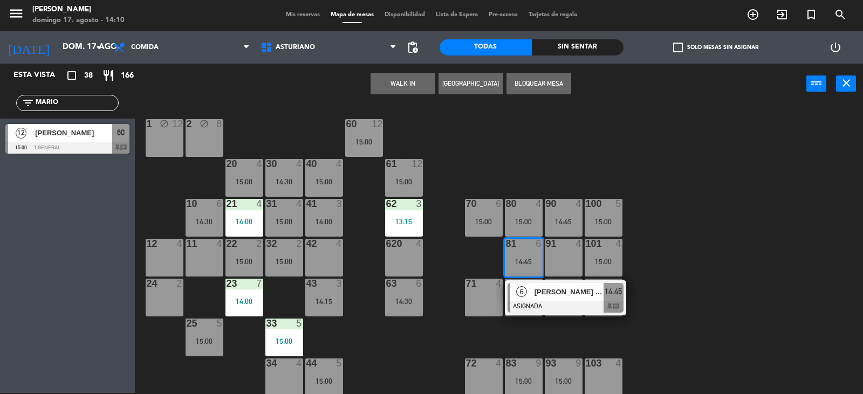
click at [750, 281] on div "1 block 12 2 block 8 60 12 15:00 20 4 15:00 30 4 14:30 40 4 15:00 61 12 15:00 6…" at bounding box center [502, 249] width 719 height 289
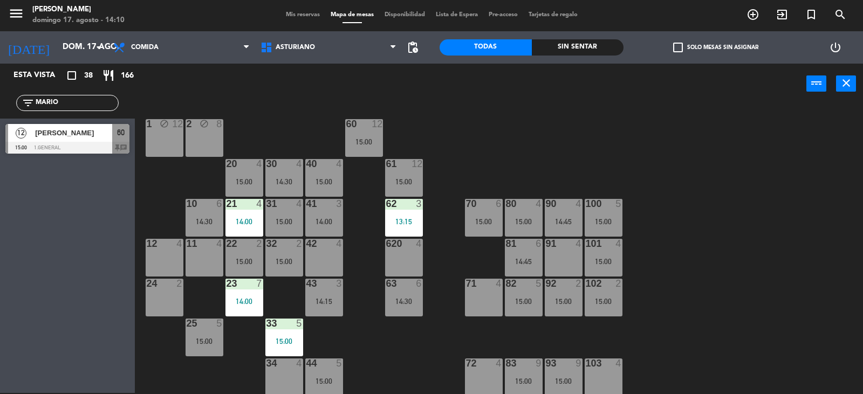
click at [608, 256] on div "101 4 15:00" at bounding box center [603, 258] width 38 height 38
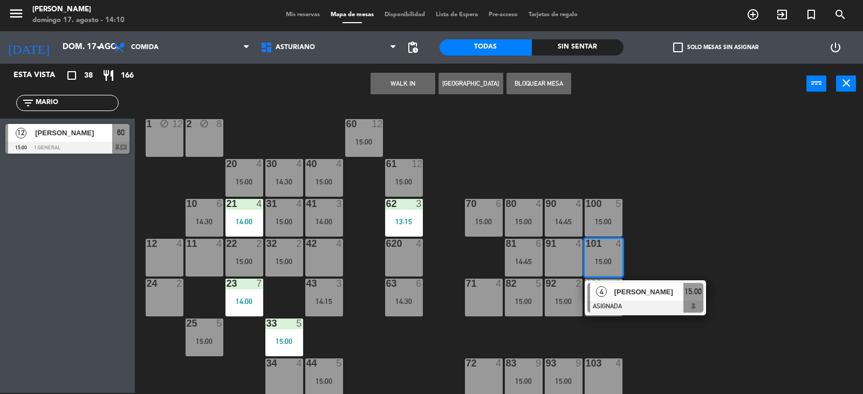
click at [706, 221] on div "1 block 12 2 block 8 60 12 15:00 20 4 15:00 30 4 14:30 40 4 15:00 61 12 15:00 6…" at bounding box center [502, 249] width 719 height 289
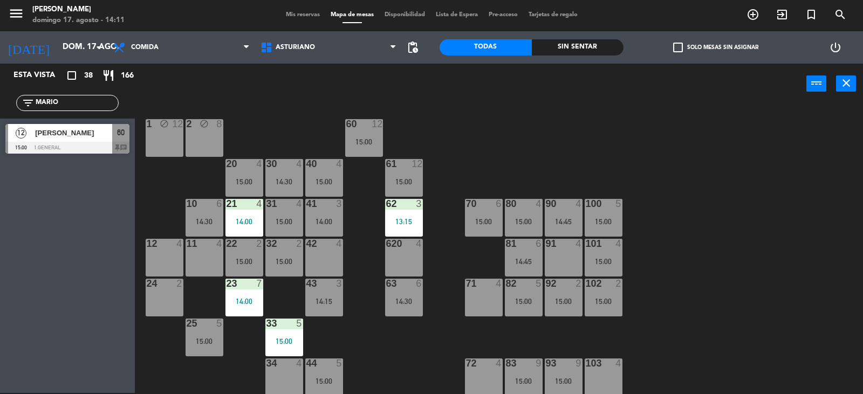
click at [616, 299] on div "15:00" at bounding box center [603, 302] width 38 height 8
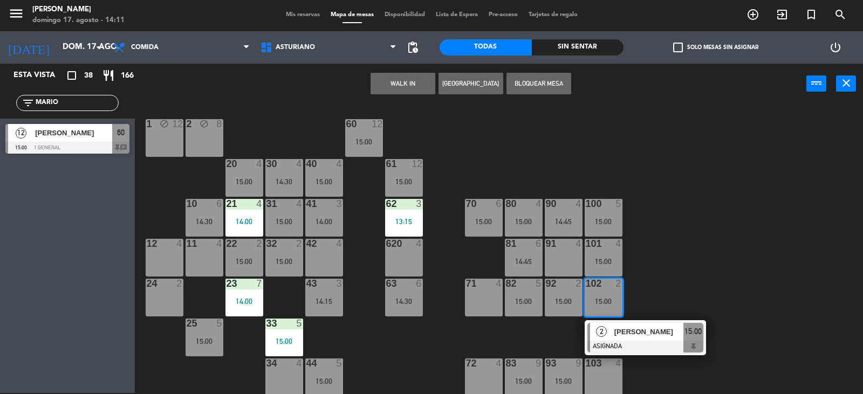
click at [701, 265] on div "1 block 12 2 block 8 60 12 15:00 20 4 15:00 30 4 14:30 40 4 15:00 61 12 15:00 6…" at bounding box center [502, 249] width 719 height 289
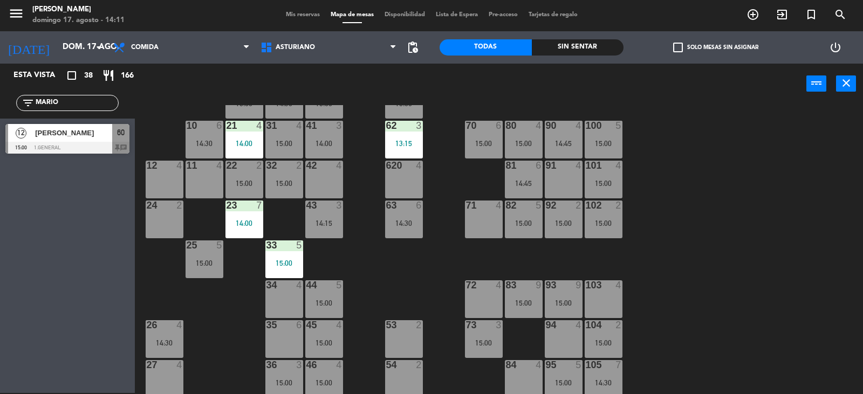
scroll to position [167, 0]
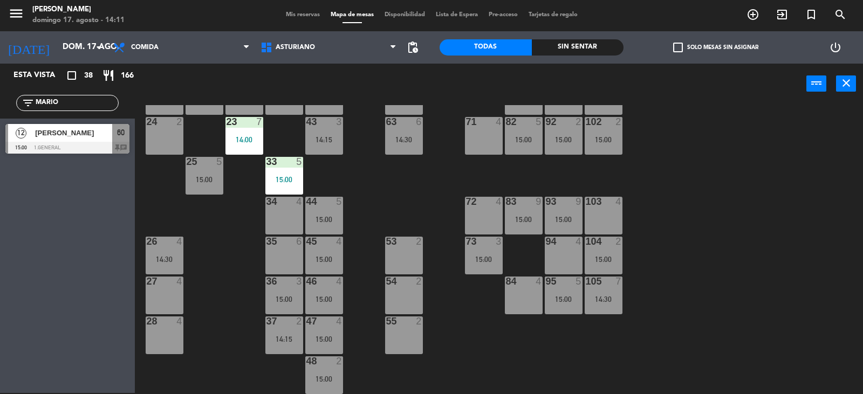
click at [603, 268] on div "104 2 15:00" at bounding box center [603, 256] width 38 height 38
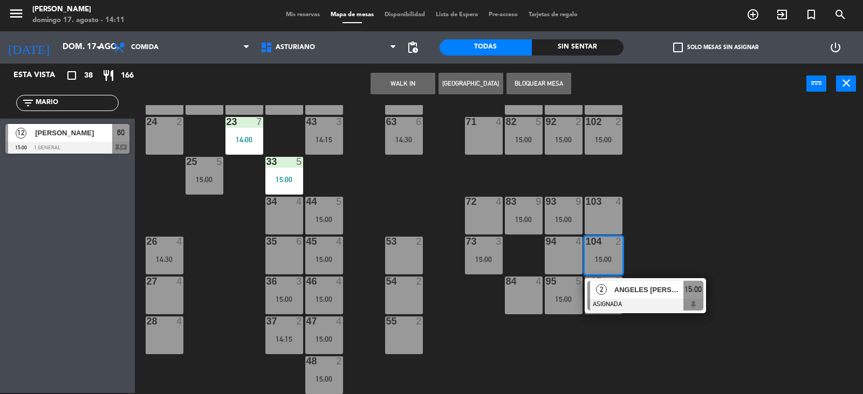
click at [657, 266] on div "1 block 12 2 block 8 60 12 15:00 20 4 15:00 30 4 14:30 40 4 15:00 61 12 15:00 6…" at bounding box center [502, 249] width 719 height 289
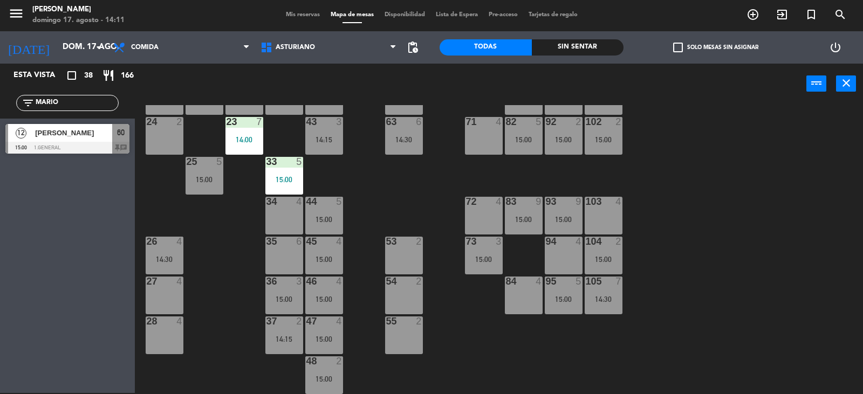
click at [681, 271] on div "1 block 12 2 block 8 60 12 15:00 20 4 15:00 30 4 14:30 40 4 15:00 61 12 15:00 6…" at bounding box center [502, 249] width 719 height 289
click at [602, 144] on div "102 2 15:00" at bounding box center [603, 136] width 38 height 38
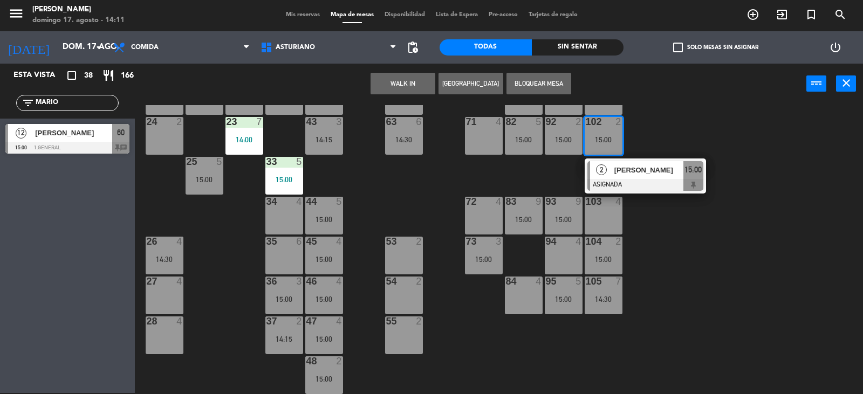
click at [725, 149] on div "1 block 12 2 block 8 60 12 15:00 20 4 15:00 30 4 14:30 40 4 15:00 61 12 15:00 6…" at bounding box center [502, 249] width 719 height 289
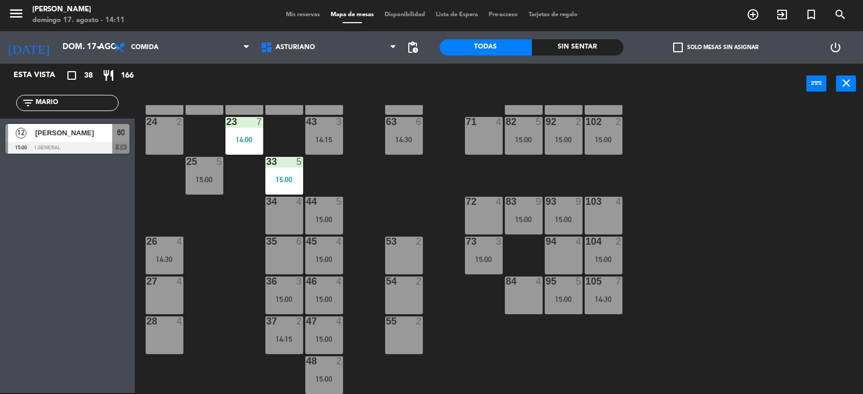
click at [725, 149] on div "1 block 12 2 block 8 60 12 15:00 20 4 15:00 30 4 14:30 40 4 15:00 61 12 15:00 6…" at bounding box center [502, 249] width 719 height 289
click at [155, 291] on div "27 4" at bounding box center [165, 296] width 38 height 38
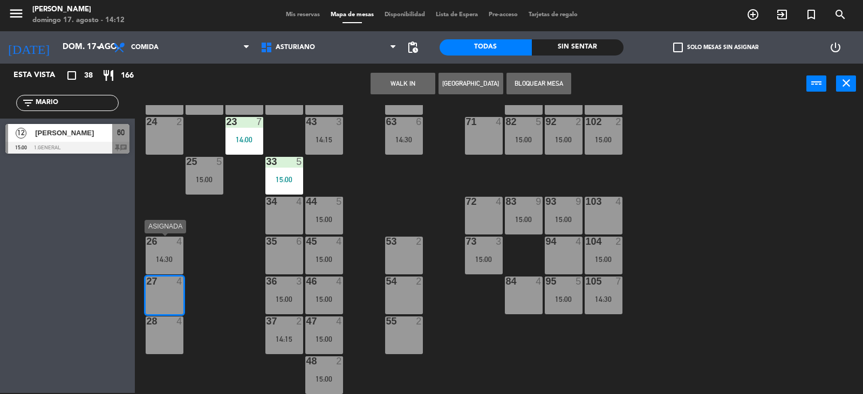
click at [167, 253] on div "26 4 14:30" at bounding box center [165, 256] width 38 height 38
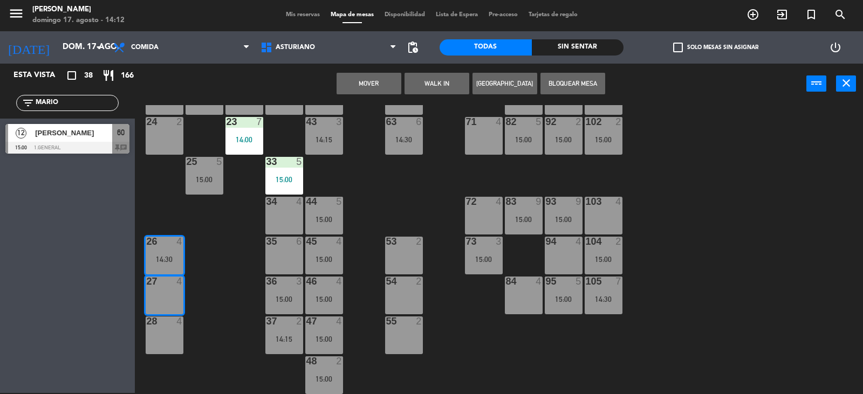
click at [369, 80] on button "Mover" at bounding box center [368, 84] width 65 height 22
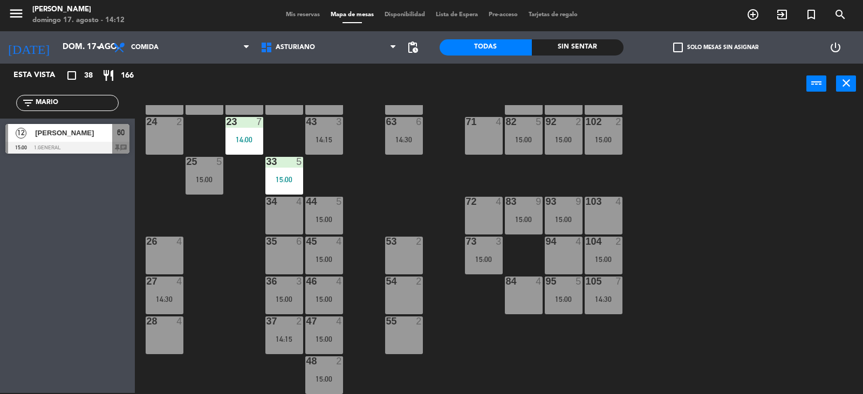
click at [757, 329] on div "1 block 12 2 block 8 60 12 15:00 20 4 15:00 30 4 14:30 40 4 15:00 61 12 15:00 6…" at bounding box center [502, 249] width 719 height 289
click at [65, 104] on input "MARIO" at bounding box center [77, 103] width 84 height 12
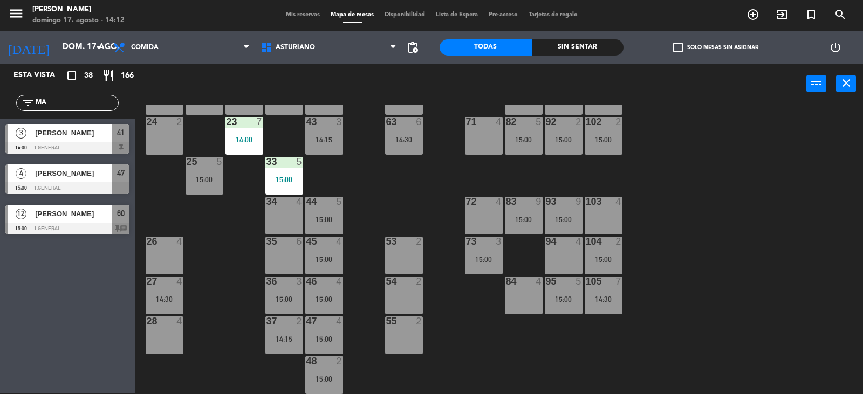
type input "M"
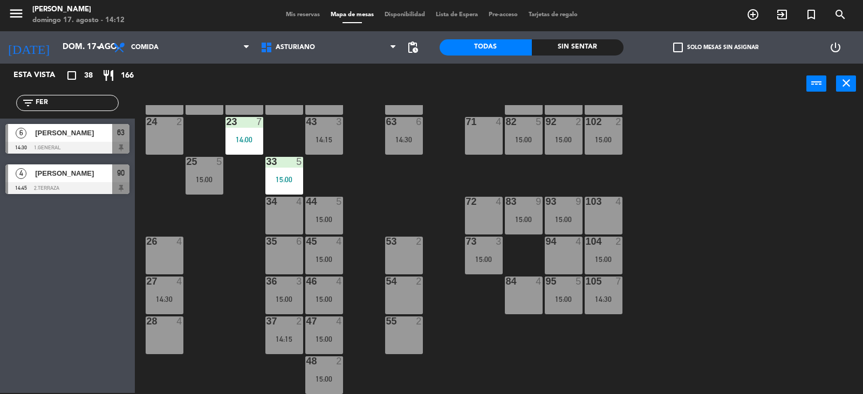
type input "FER"
click at [88, 188] on div "4 Fernanda Domínguez 14:45 2.Terraza 90" at bounding box center [67, 179] width 135 height 40
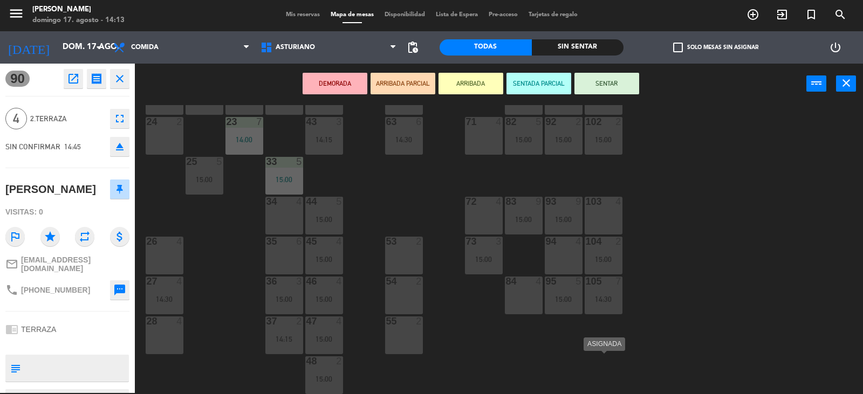
scroll to position [0, 0]
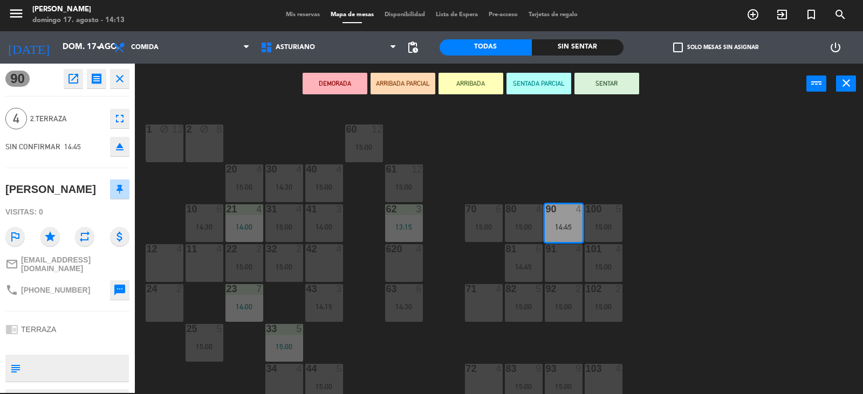
click at [670, 247] on div "1 block 12 2 block 8 60 12 15:00 20 4 15:00 30 4 14:30 40 4 15:00 61 12 15:00 6…" at bounding box center [502, 249] width 719 height 289
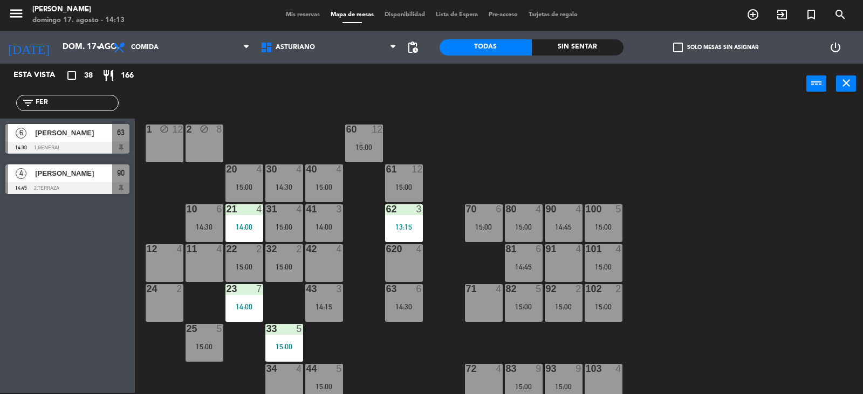
click at [614, 265] on div "15:00" at bounding box center [603, 267] width 38 height 8
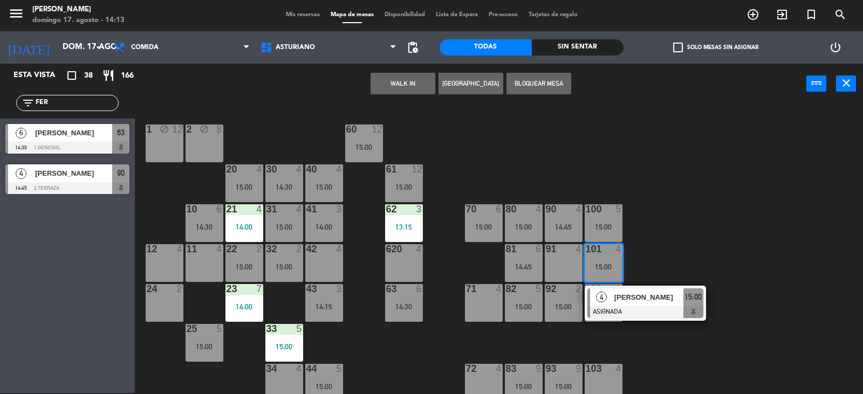
click at [562, 219] on div "90 4 14:45" at bounding box center [564, 223] width 38 height 38
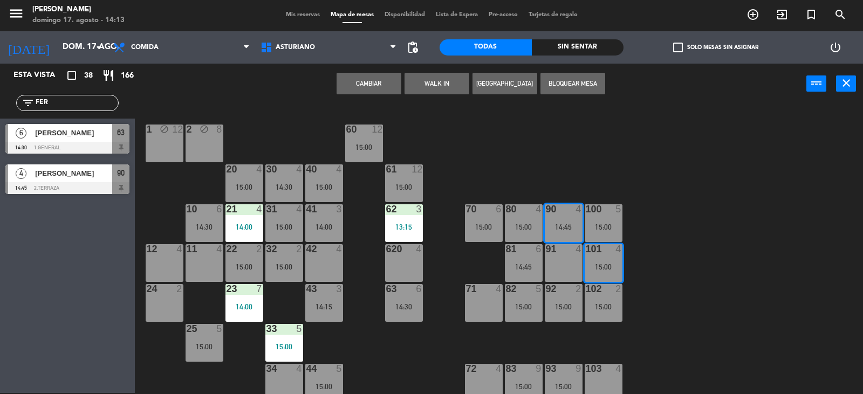
click at [578, 144] on div "1 block 12 2 block 8 60 12 15:00 20 4 15:00 30 4 14:30 40 4 15:00 61 12 15:00 6…" at bounding box center [502, 249] width 719 height 289
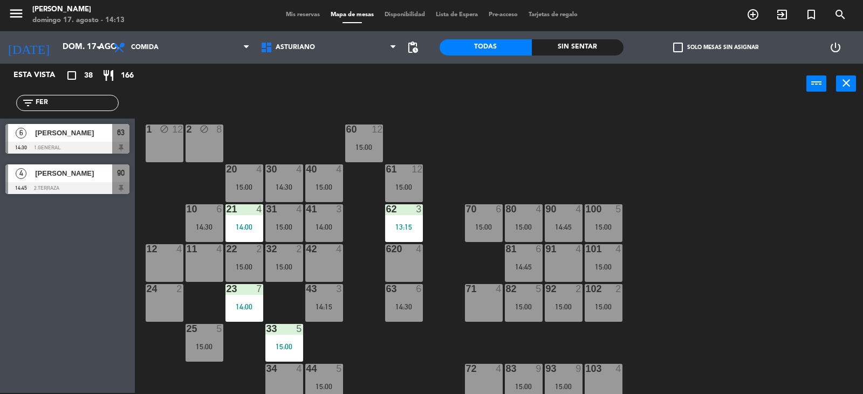
click at [557, 219] on div "90 4 14:45" at bounding box center [564, 223] width 38 height 38
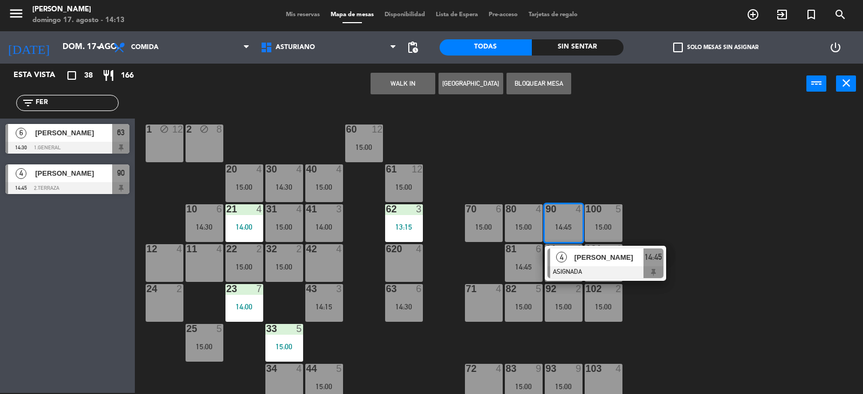
click at [582, 163] on div "1 block 12 2 block 8 60 12 15:00 20 4 15:00 30 4 14:30 40 4 15:00 61 12 15:00 6…" at bounding box center [502, 249] width 719 height 289
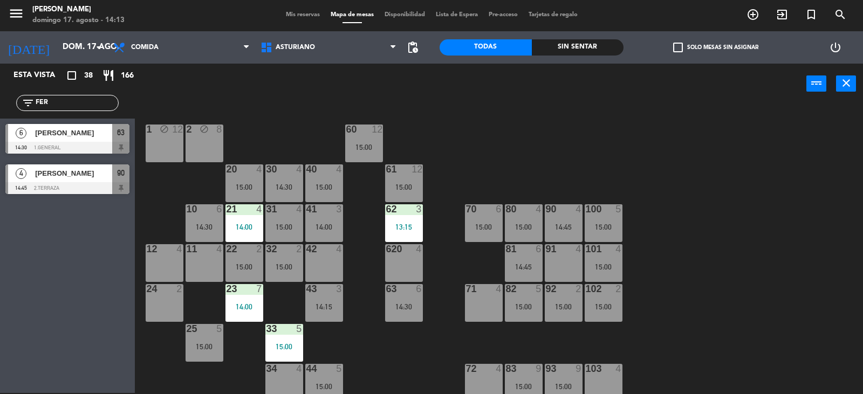
click at [557, 223] on div "14:45" at bounding box center [564, 227] width 38 height 8
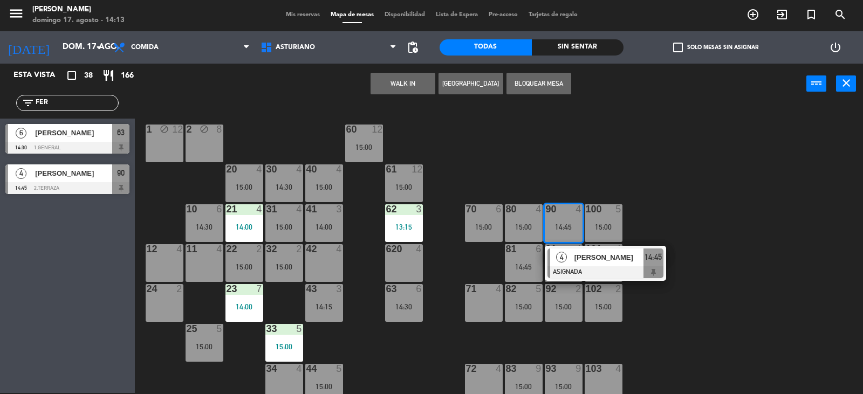
click at [549, 151] on div "1 block 12 2 block 8 60 12 15:00 20 4 15:00 30 4 14:30 40 4 15:00 61 12 15:00 6…" at bounding box center [502, 249] width 719 height 289
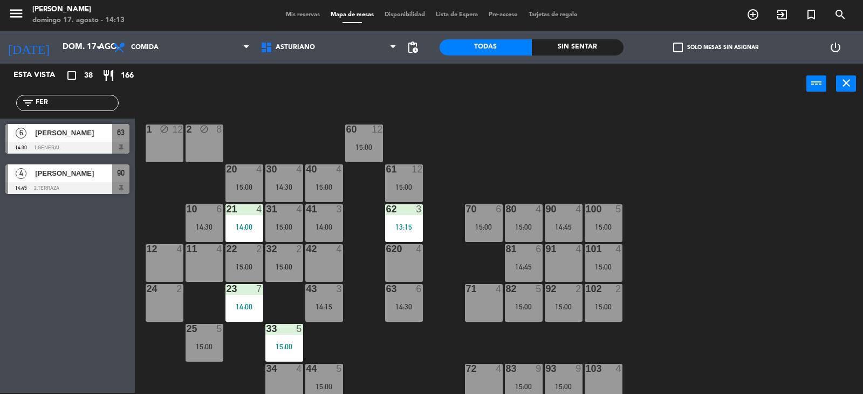
click at [550, 218] on div "90 4 14:45" at bounding box center [564, 223] width 38 height 38
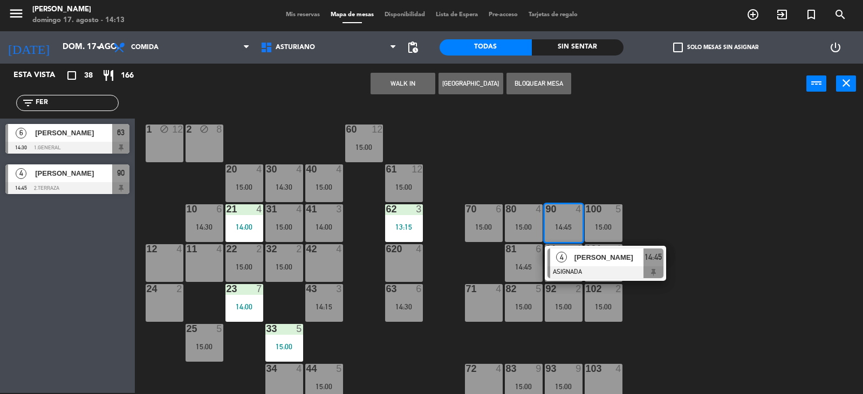
click at [585, 268] on div at bounding box center [605, 272] width 116 height 12
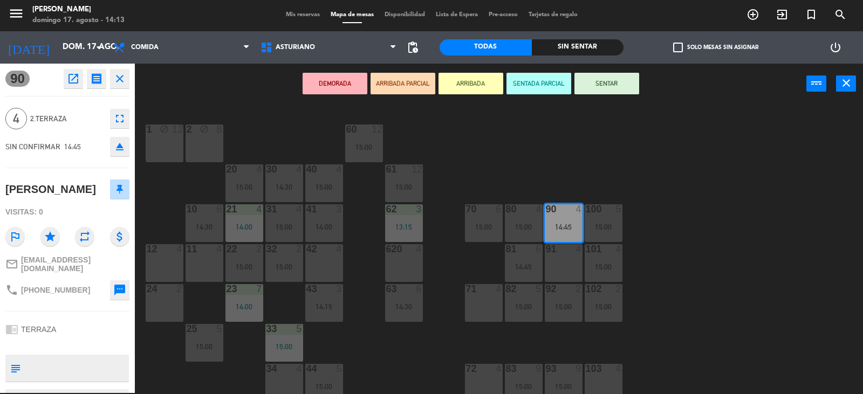
click at [68, 72] on button "open_in_new" at bounding box center [73, 78] width 19 height 19
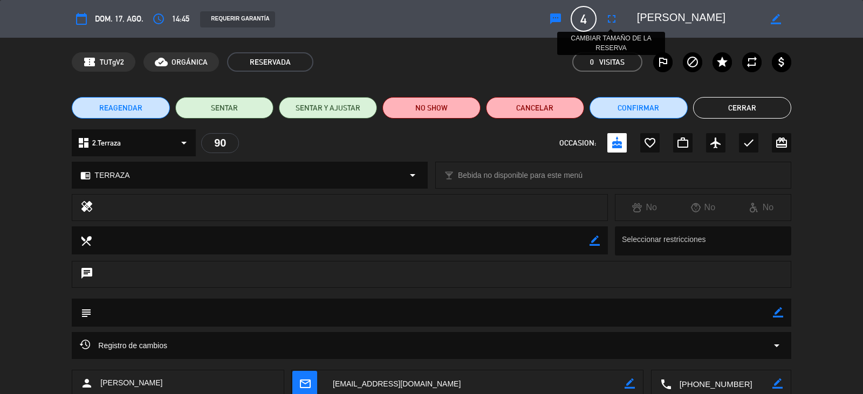
click at [617, 19] on icon "fullscreen" at bounding box center [611, 18] width 13 height 13
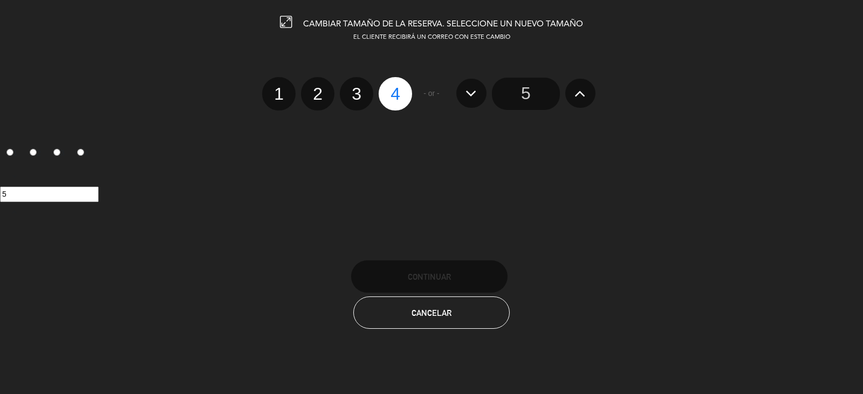
click at [533, 92] on input "5" at bounding box center [526, 94] width 68 height 32
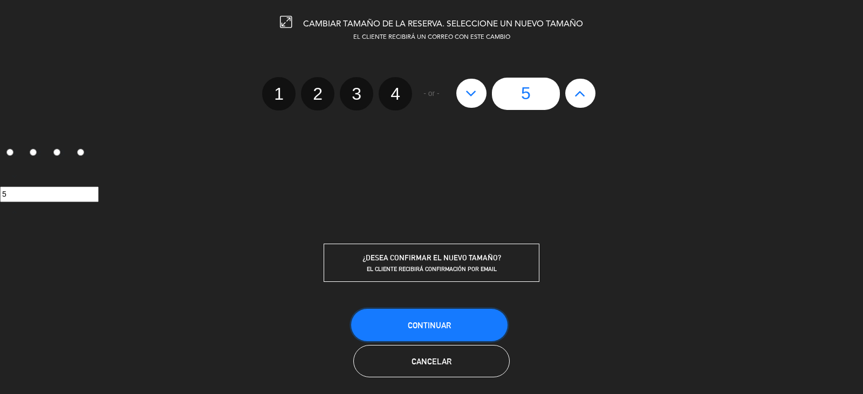
click at [449, 333] on button "Continuar" at bounding box center [429, 325] width 156 height 32
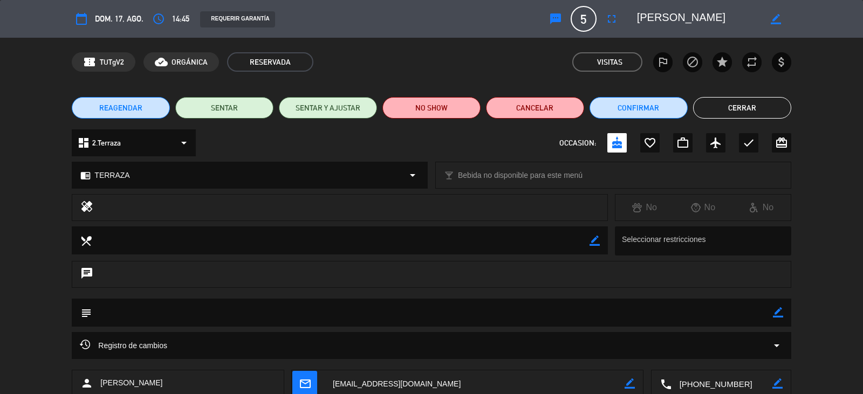
click at [710, 101] on button "Cerrar" at bounding box center [742, 108] width 98 height 22
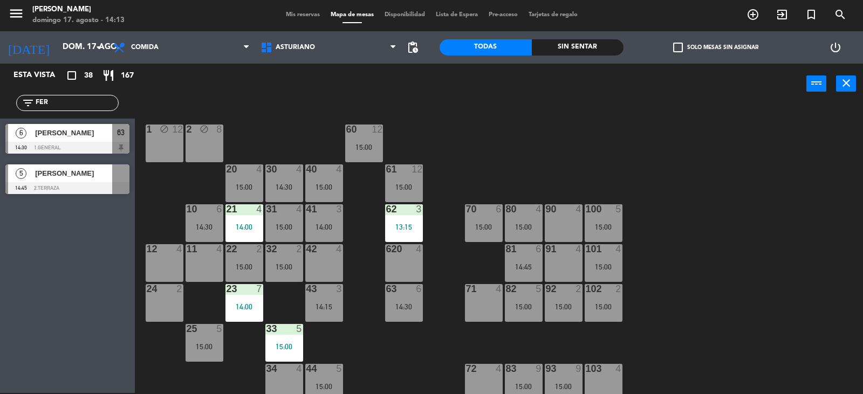
click at [60, 170] on span "[PERSON_NAME]" at bounding box center [73, 173] width 77 height 11
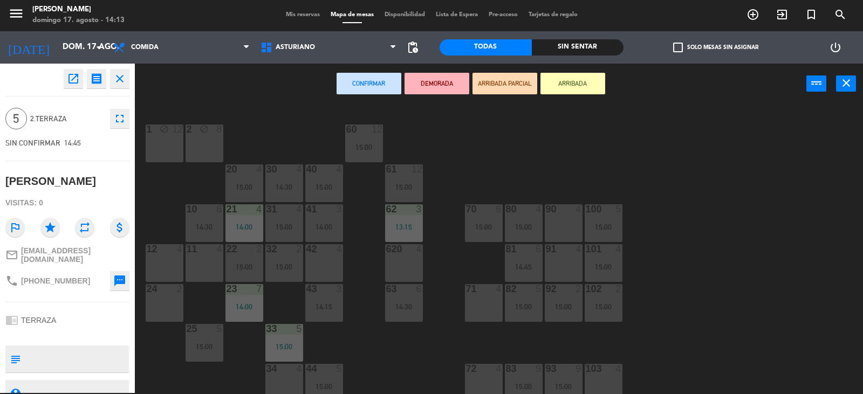
click at [522, 189] on div "1 block 12 2 block 8 60 12 15:00 20 4 15:00 30 4 14:30 40 4 15:00 61 12 15:00 6…" at bounding box center [502, 249] width 719 height 289
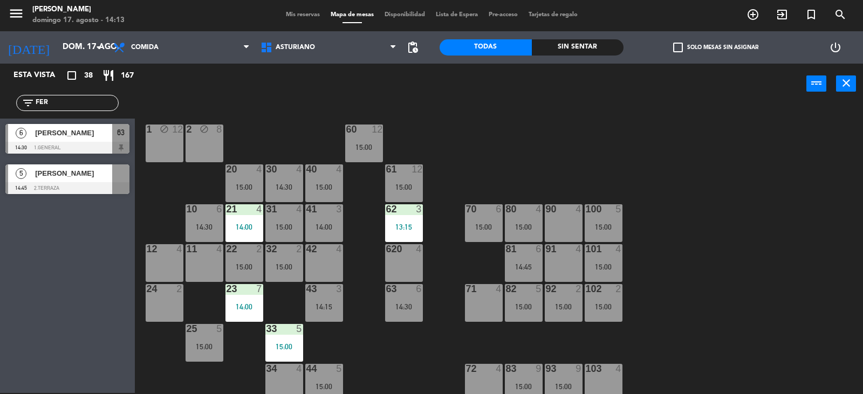
click at [202, 336] on div "25 5 15:00" at bounding box center [204, 343] width 38 height 38
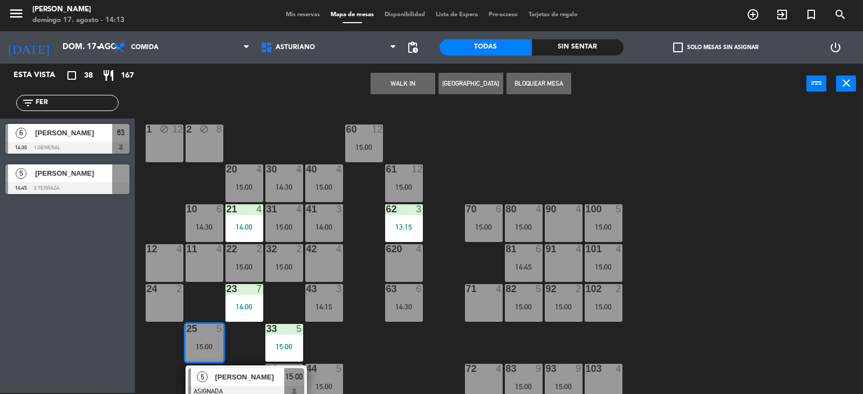
scroll to position [162, 0]
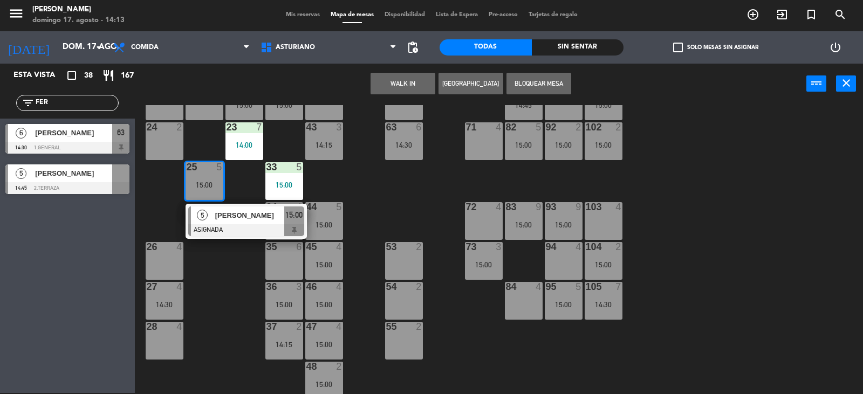
click at [199, 287] on div "1 block 12 2 block 8 60 12 15:00 20 4 15:00 30 4 14:30 40 4 15:00 61 12 15:00 6…" at bounding box center [502, 249] width 719 height 289
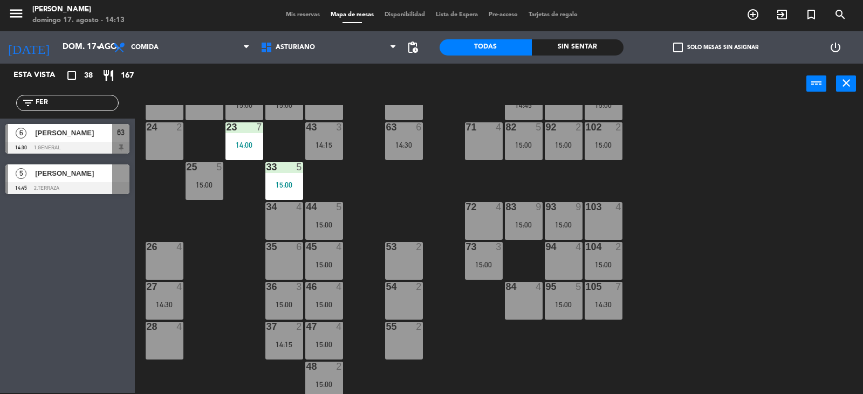
click at [178, 290] on div "4" at bounding box center [179, 287] width 6 height 10
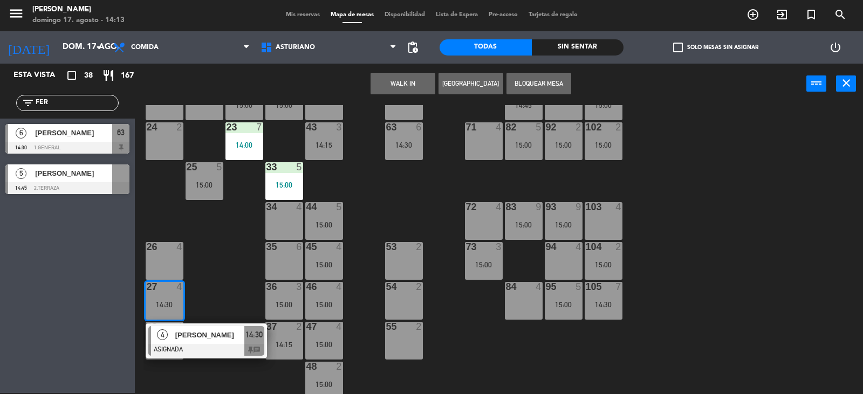
click at [171, 345] on div at bounding box center [206, 350] width 116 height 12
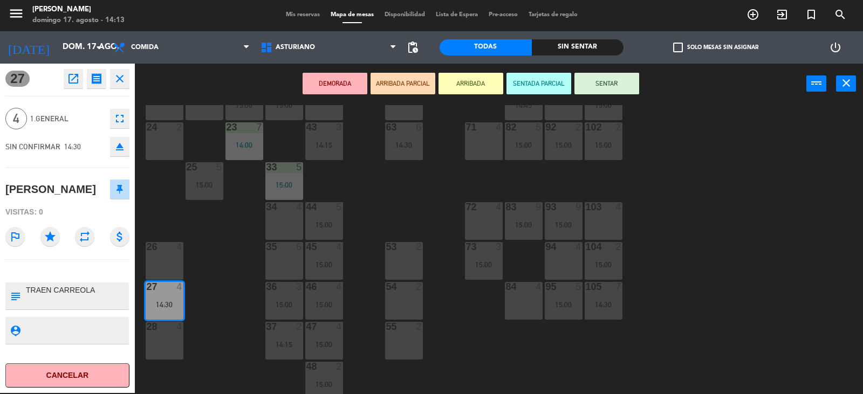
scroll to position [0, 0]
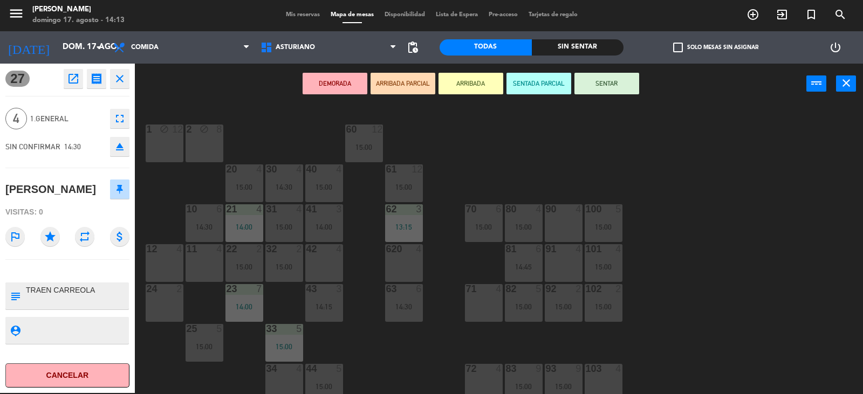
click at [490, 149] on div "1 block 12 2 block 8 60 12 15:00 20 4 15:00 30 4 14:30 40 4 15:00 61 12 15:00 6…" at bounding box center [502, 249] width 719 height 289
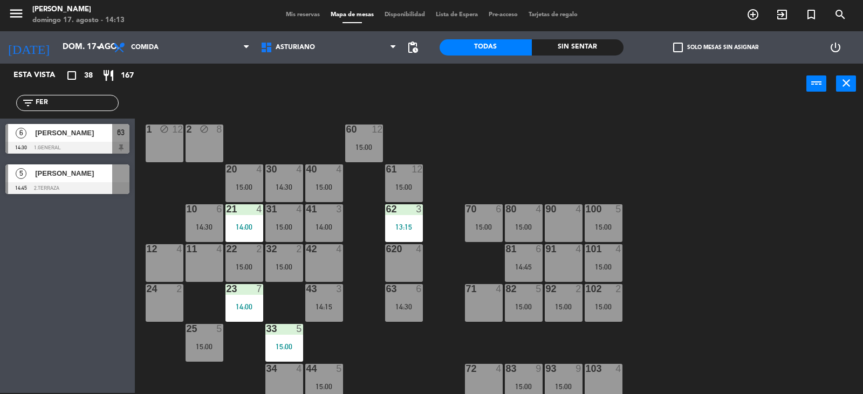
click at [328, 178] on div "40 4 15:00" at bounding box center [324, 183] width 38 height 38
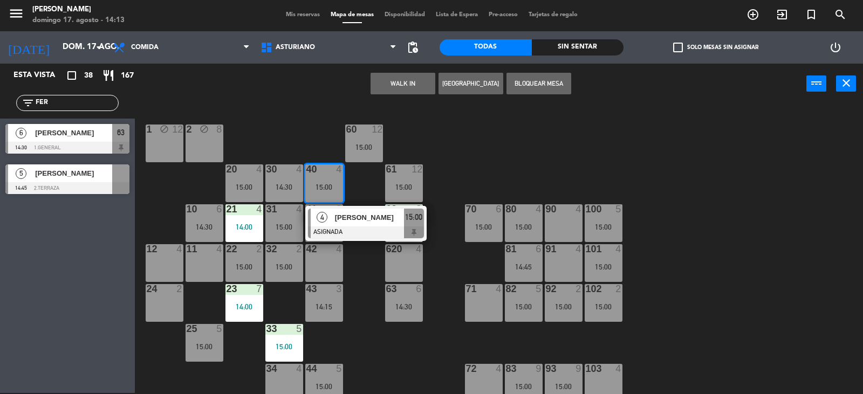
click at [513, 163] on div "1 block 12 2 block 8 60 12 15:00 20 4 15:00 30 4 14:30 40 4 15:00 4 FELIX SANTA…" at bounding box center [502, 249] width 719 height 289
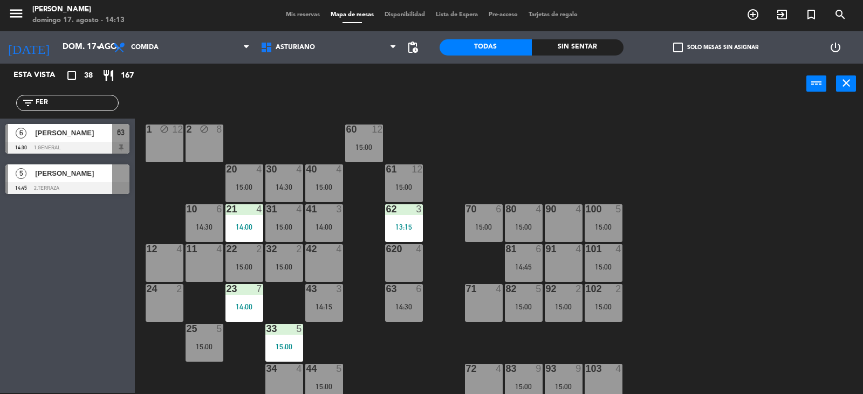
click at [322, 174] on div "40 4" at bounding box center [324, 169] width 38 height 11
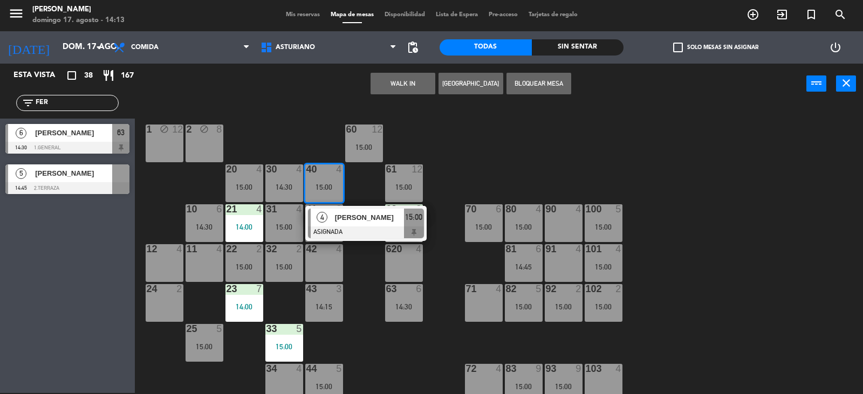
click at [335, 265] on div "42 4" at bounding box center [324, 263] width 38 height 38
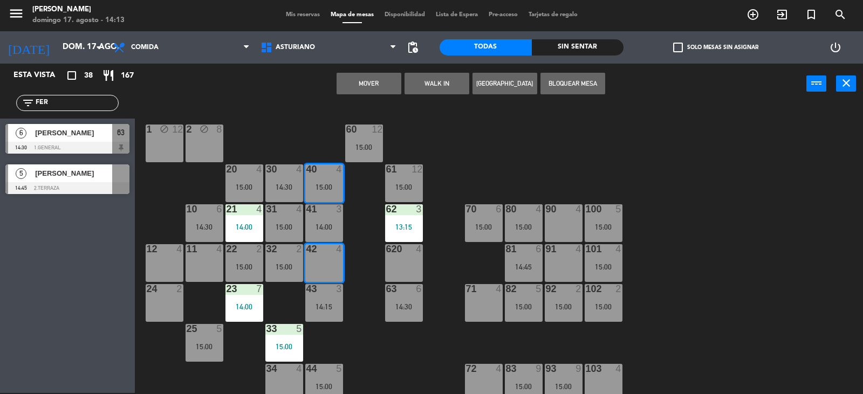
click at [348, 81] on button "Mover" at bounding box center [368, 84] width 65 height 22
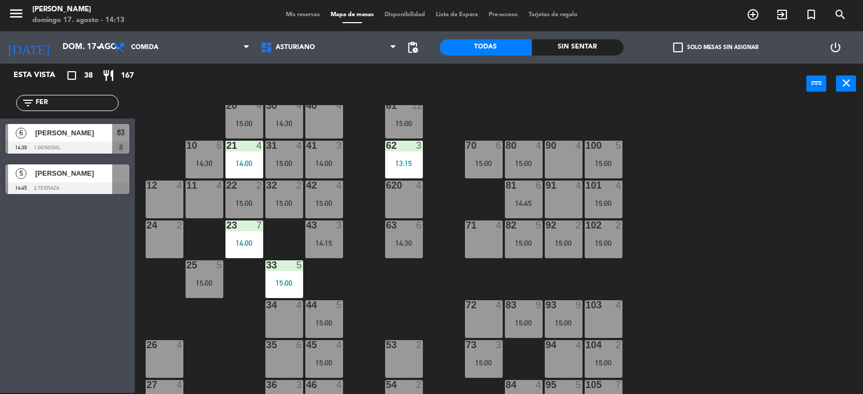
scroll to position [162, 0]
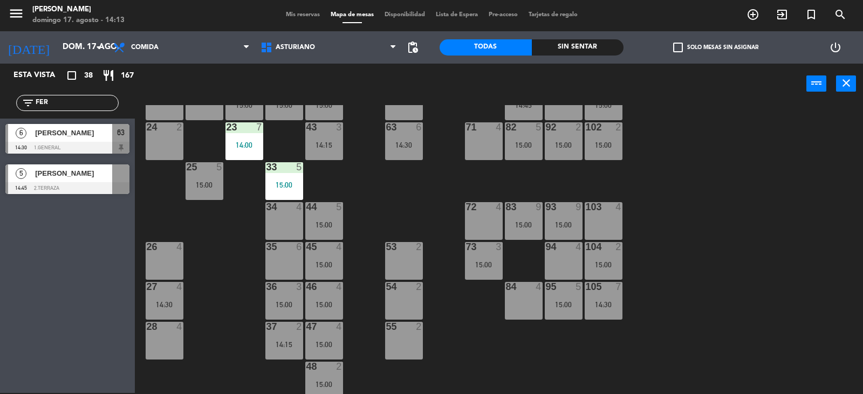
click at [164, 306] on div "14:30" at bounding box center [165, 305] width 38 height 8
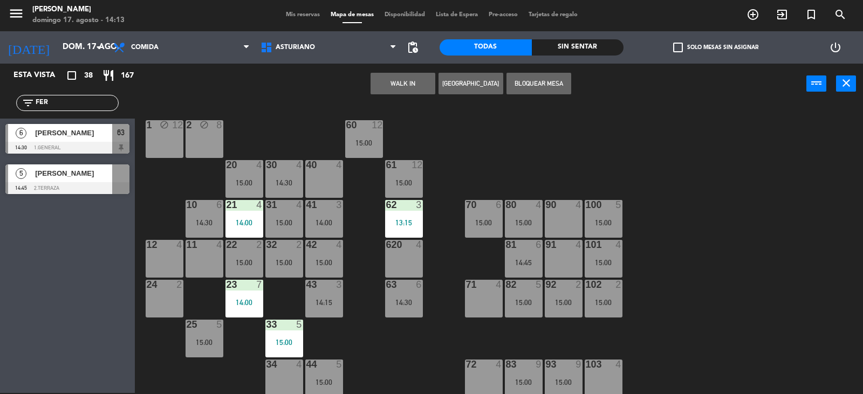
scroll to position [0, 0]
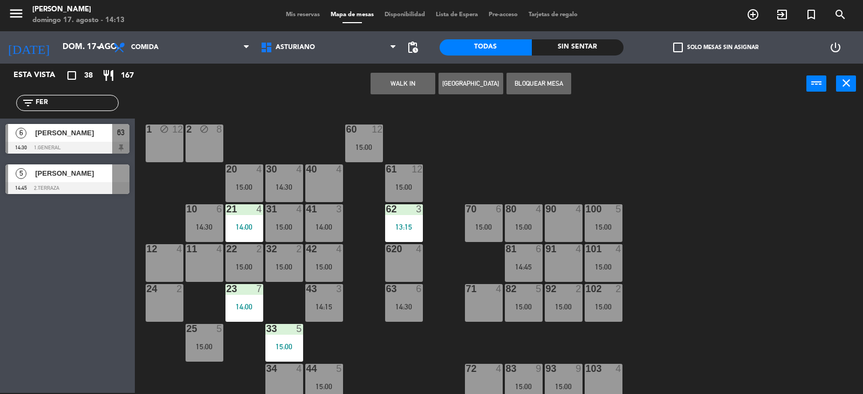
click at [317, 170] on div at bounding box center [324, 169] width 18 height 10
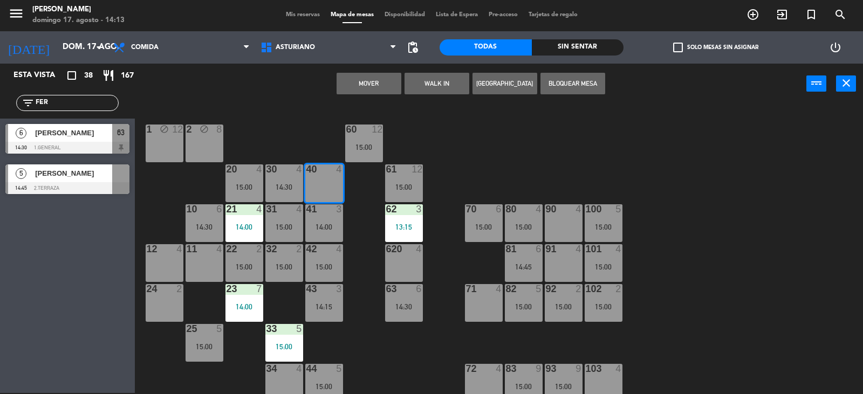
click at [378, 80] on button "Mover" at bounding box center [368, 84] width 65 height 22
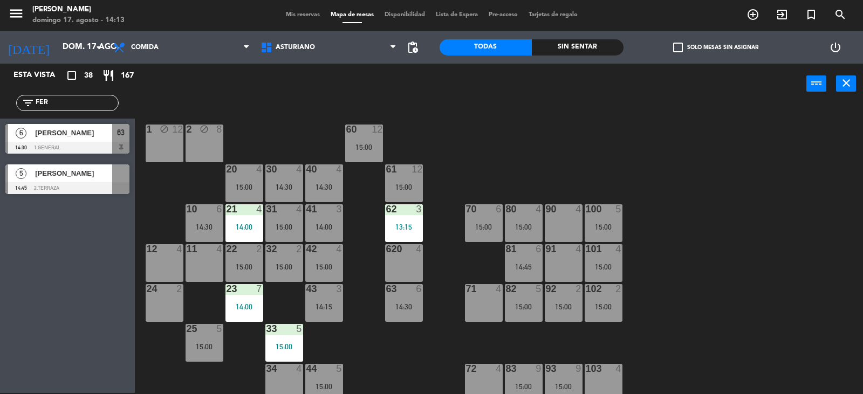
click at [334, 217] on div "41 3 14:00" at bounding box center [324, 223] width 38 height 38
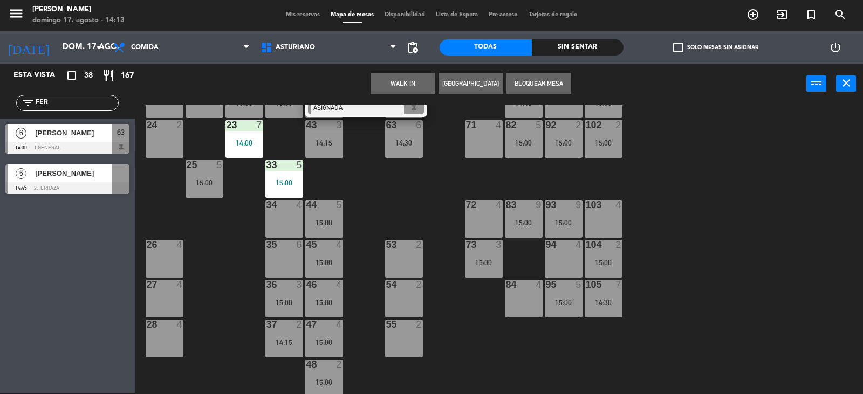
scroll to position [167, 0]
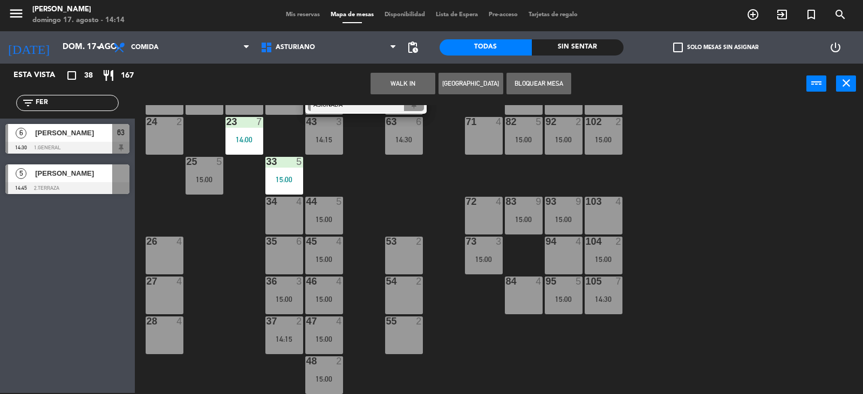
click at [531, 299] on div "84 4" at bounding box center [524, 296] width 38 height 38
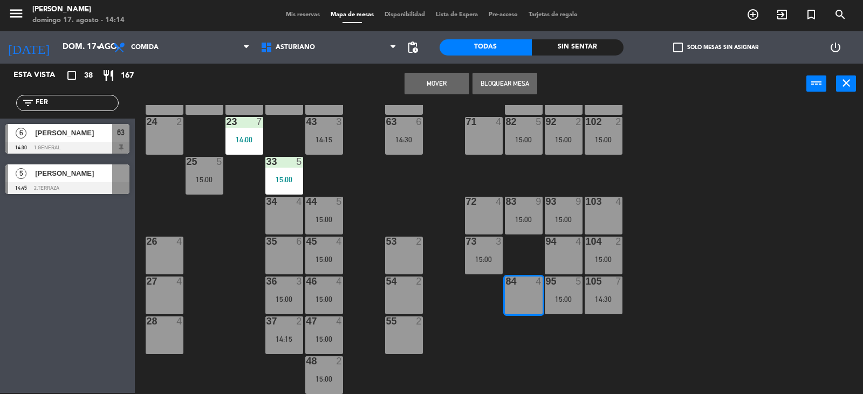
click at [428, 92] on button "Mover" at bounding box center [436, 84] width 65 height 22
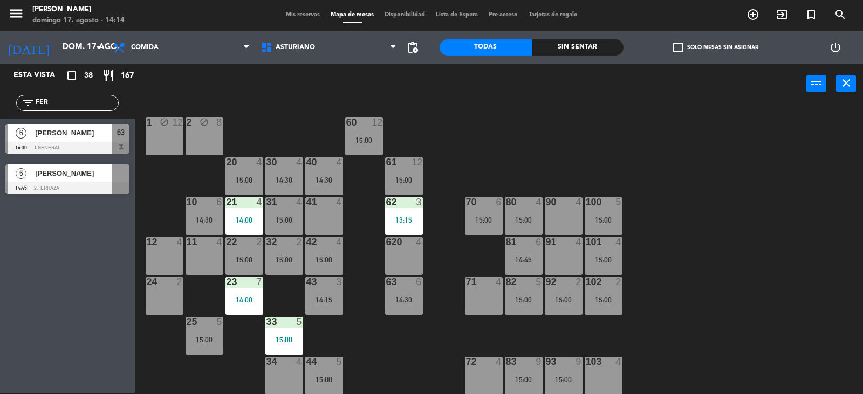
scroll to position [5, 0]
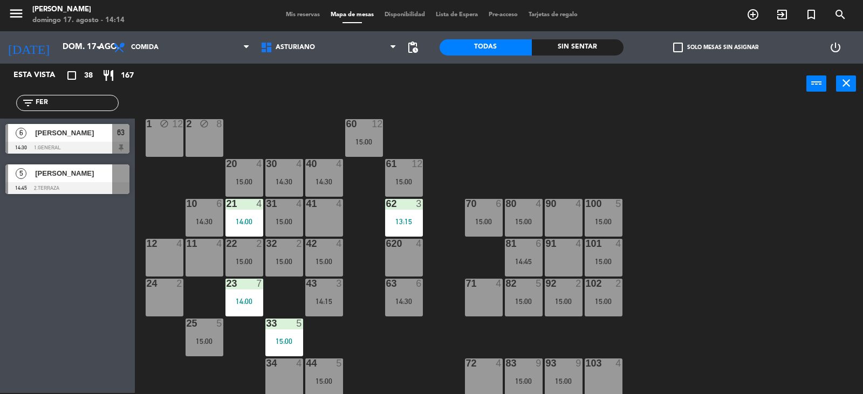
click at [197, 226] on div "10 6 14:30" at bounding box center [204, 218] width 38 height 38
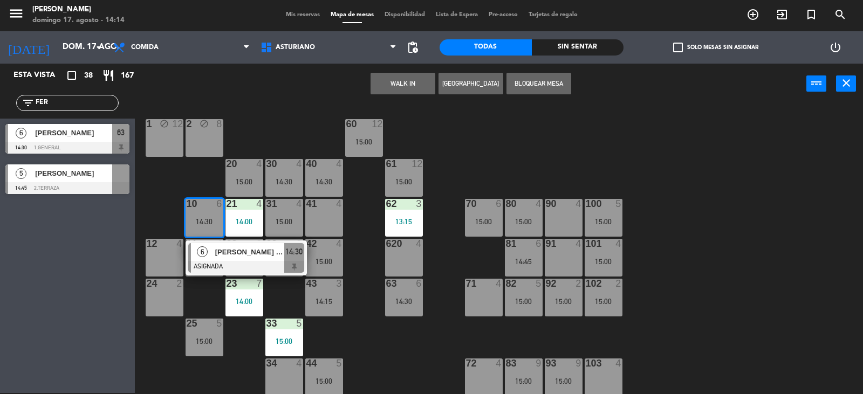
click at [485, 163] on div "1 block 12 2 block 8 60 12 15:00 20 4 15:00 30 4 14:30 40 4 14:30 61 12 15:00 6…" at bounding box center [502, 249] width 719 height 289
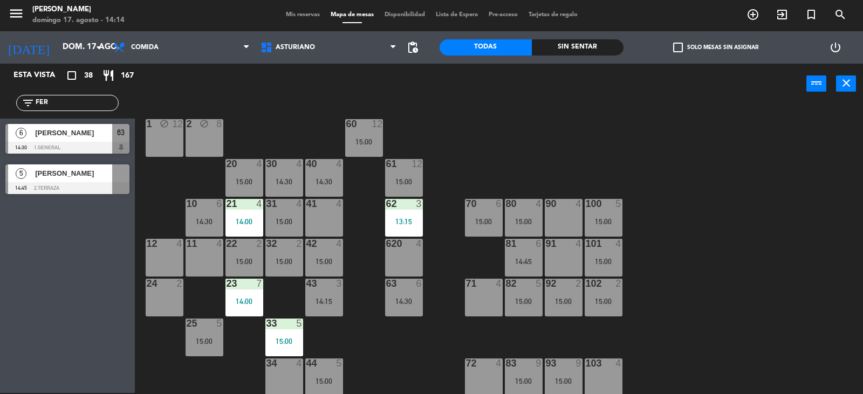
click at [501, 206] on div "80" at bounding box center [506, 204] width 18 height 10
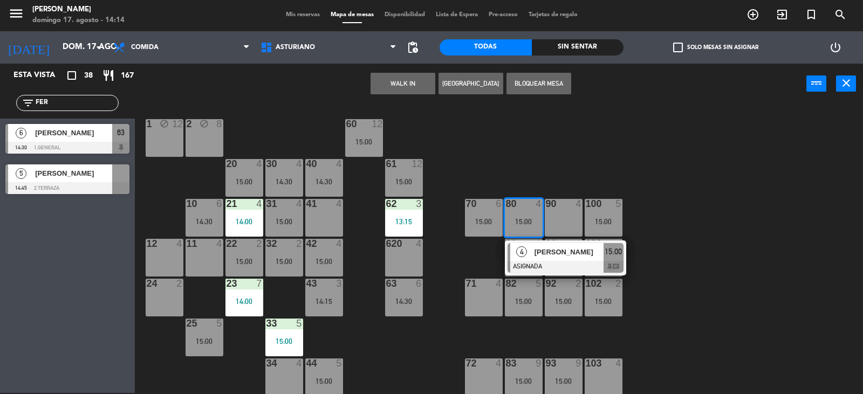
click at [577, 147] on div "1 block 12 2 block 8 60 12 15:00 20 4 15:00 30 4 14:30 40 4 14:30 61 12 15:00 6…" at bounding box center [502, 249] width 719 height 289
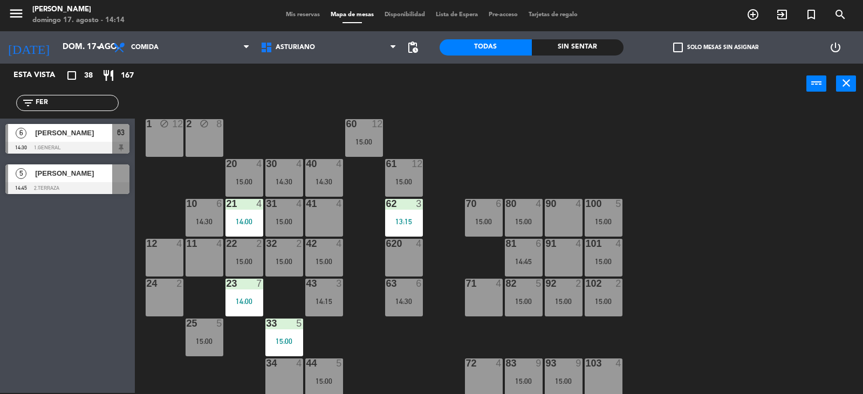
click at [481, 213] on div "70 6 15:00" at bounding box center [484, 218] width 38 height 38
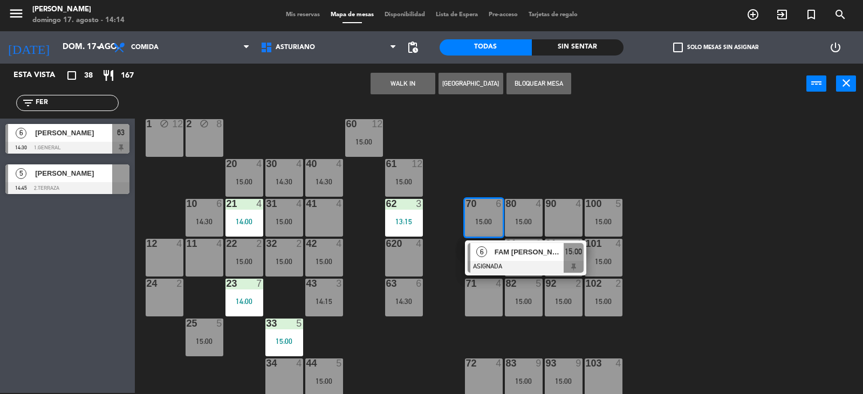
click at [562, 169] on div "1 block 12 2 block 8 60 12 15:00 20 4 15:00 30 4 14:30 40 4 14:30 61 12 15:00 6…" at bounding box center [502, 249] width 719 height 289
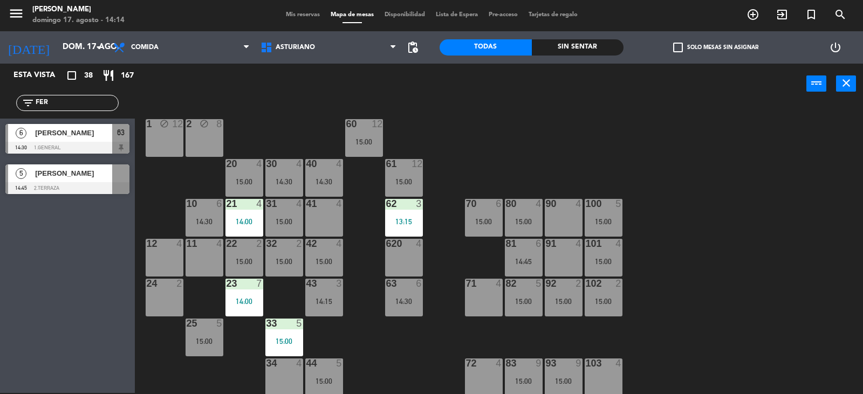
click at [526, 202] on div at bounding box center [523, 204] width 18 height 10
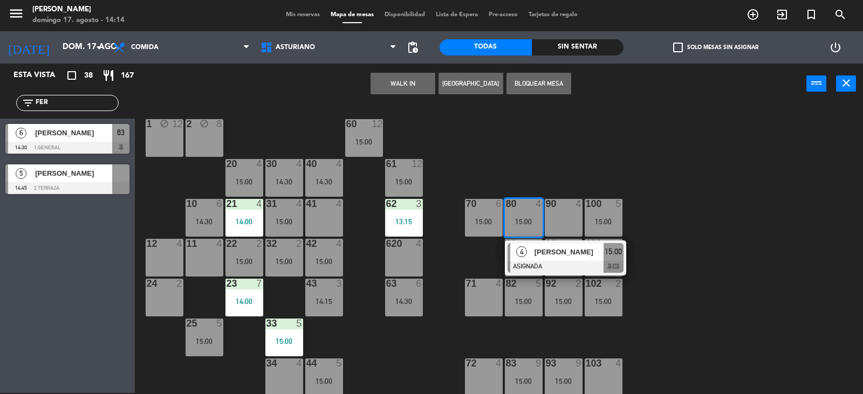
click at [580, 155] on div "1 block 12 2 block 8 60 12 15:00 20 4 15:00 30 4 14:30 40 4 14:30 61 12 15:00 6…" at bounding box center [502, 249] width 719 height 289
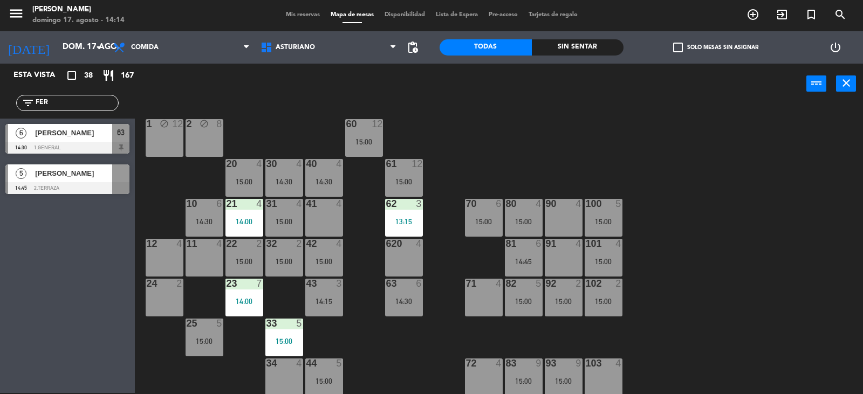
click at [605, 261] on div "15:00" at bounding box center [603, 262] width 38 height 8
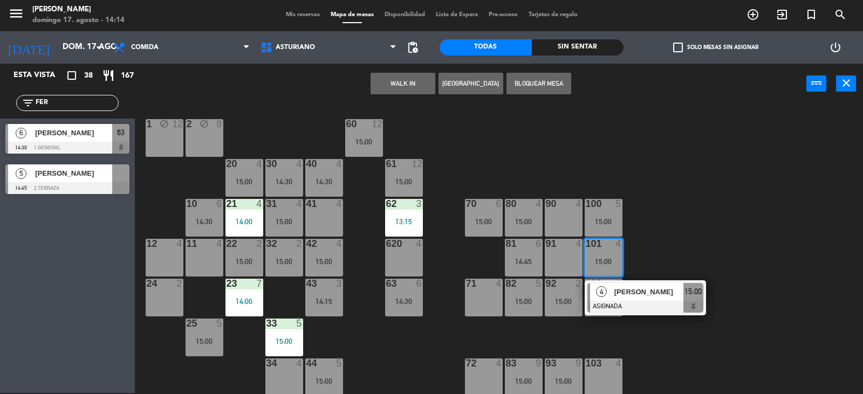
click at [666, 184] on div "1 block 12 2 block 8 60 12 15:00 20 4 15:00 30 4 14:30 40 4 14:30 61 12 15:00 6…" at bounding box center [502, 249] width 719 height 289
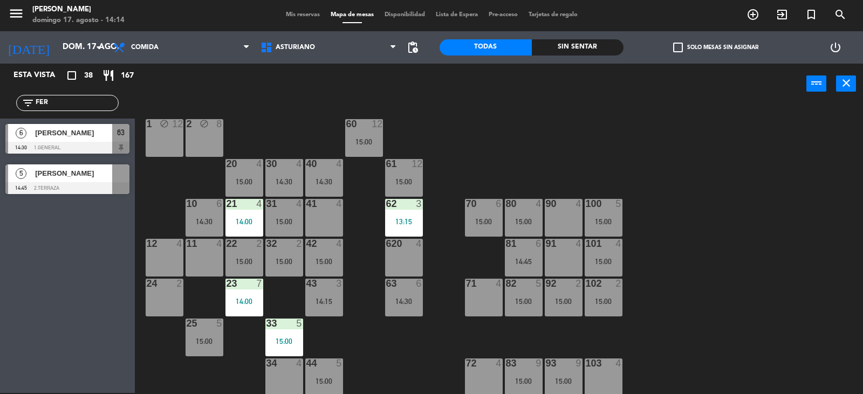
click at [90, 170] on span "[PERSON_NAME]" at bounding box center [73, 173] width 77 height 11
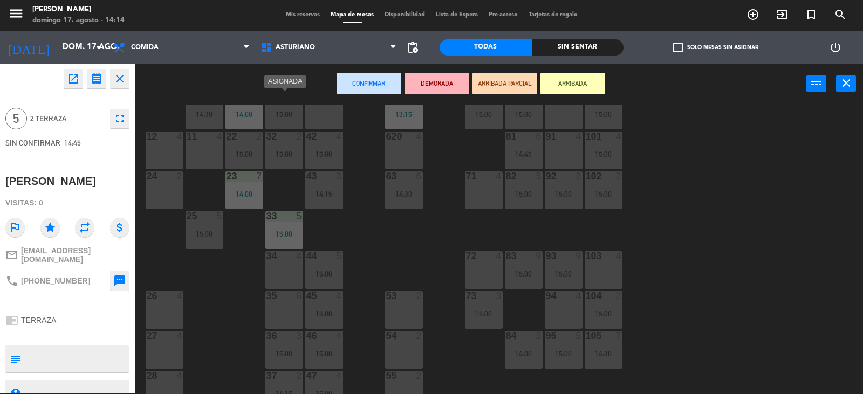
scroll to position [113, 0]
click at [167, 302] on div "26 4" at bounding box center [165, 310] width 38 height 38
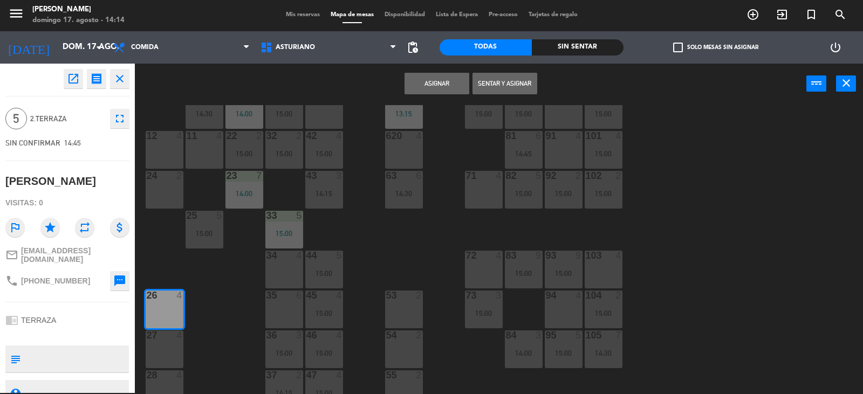
click at [202, 311] on div "1 block 12 2 block 8 60 12 15:00 20 4 15:00 30 4 14:30 40 4 14:30 61 12 15:00 6…" at bounding box center [502, 249] width 719 height 289
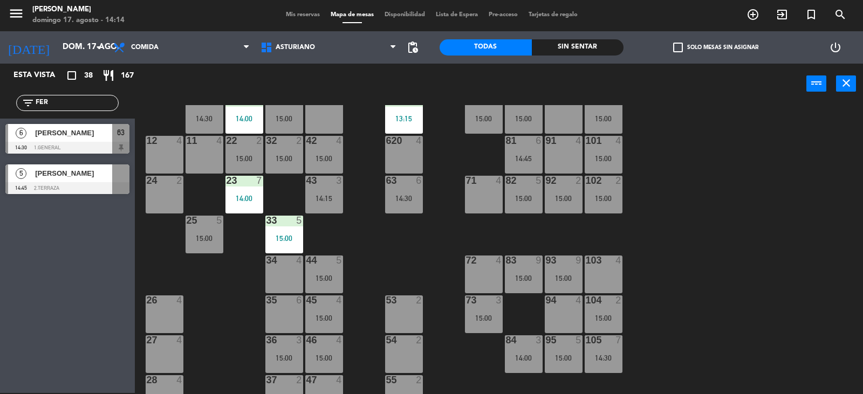
scroll to position [167, 0]
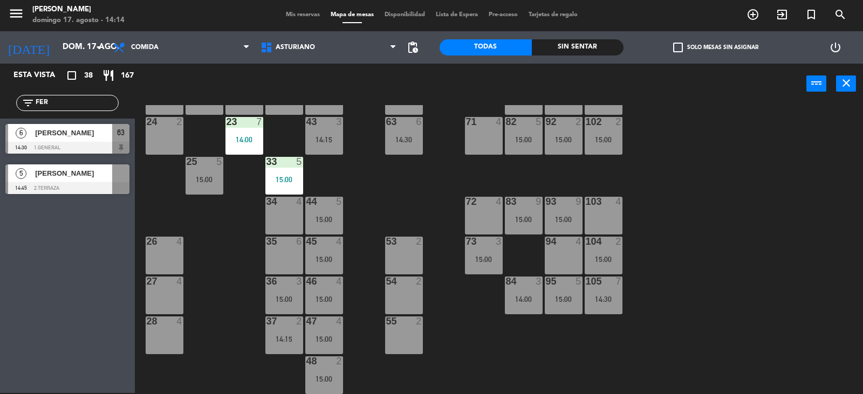
click at [88, 134] on span "[PERSON_NAME]" at bounding box center [73, 132] width 77 height 11
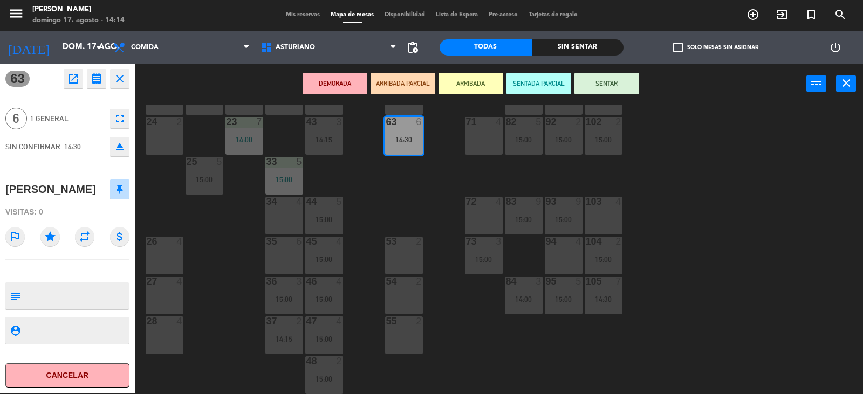
click at [147, 326] on div "28" at bounding box center [147, 321] width 1 height 10
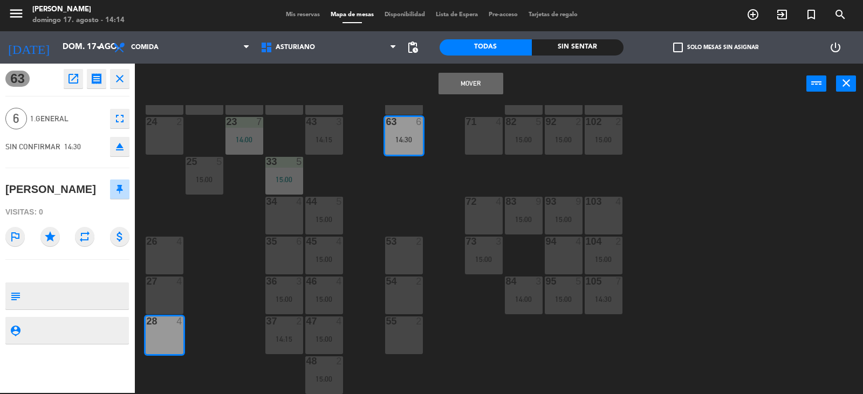
click at [222, 239] on div "1 block 12 2 block 8 60 12 15:00 20 4 15:00 30 4 14:30 40 4 14:30 61 12 15:00 6…" at bounding box center [502, 249] width 719 height 289
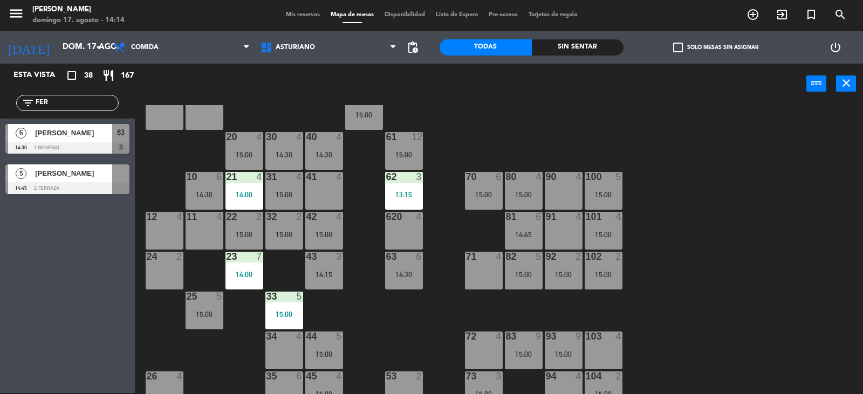
scroll to position [5, 0]
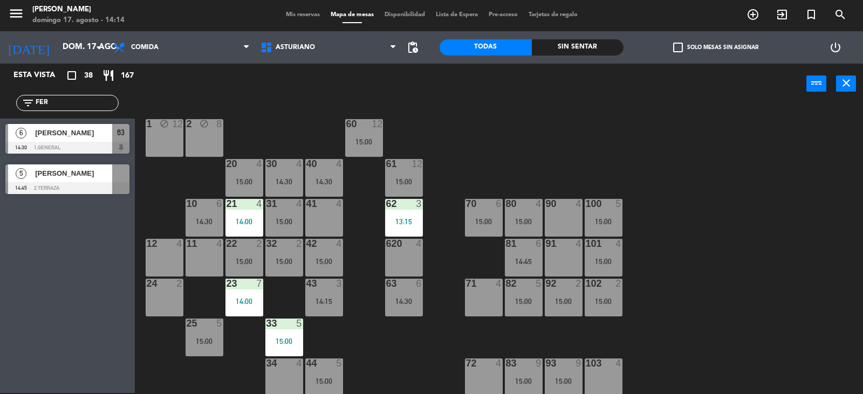
click at [97, 174] on span "[PERSON_NAME]" at bounding box center [73, 173] width 77 height 11
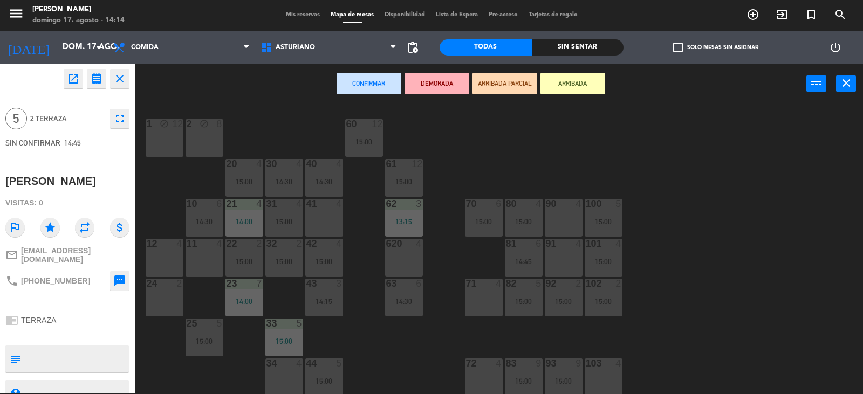
scroll to position [167, 0]
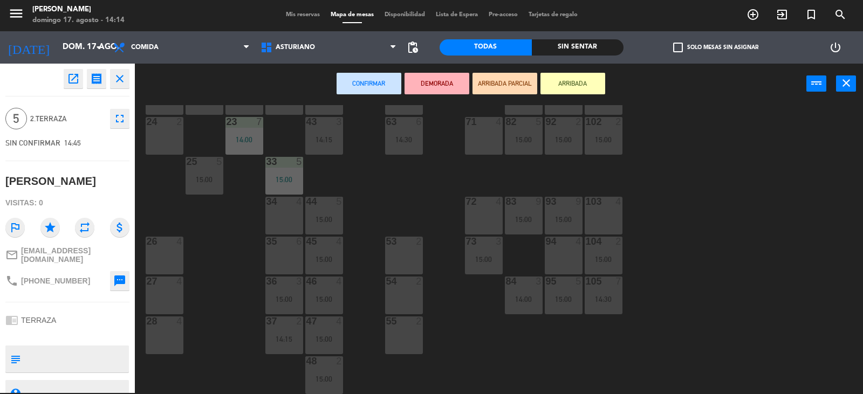
click at [168, 341] on div "28 4" at bounding box center [165, 335] width 38 height 38
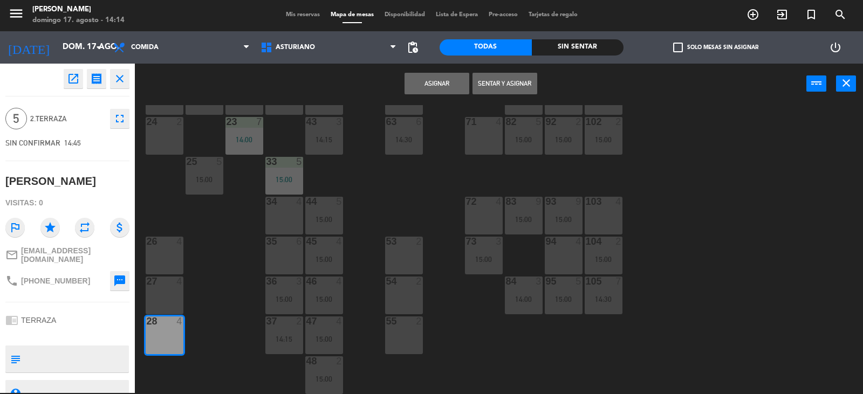
click at [424, 80] on button "Asignar" at bounding box center [436, 84] width 65 height 22
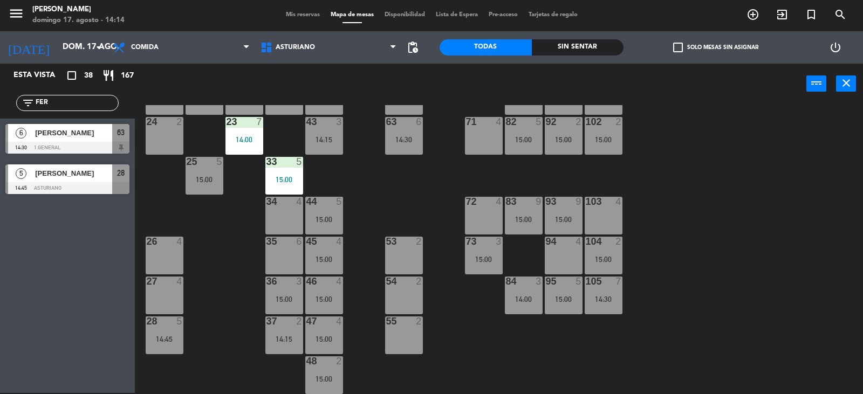
click at [85, 107] on input "FER" at bounding box center [77, 103] width 84 height 12
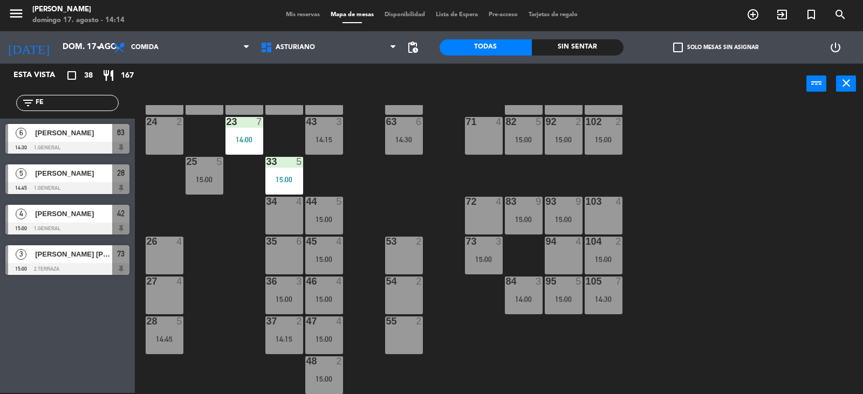
type input "F"
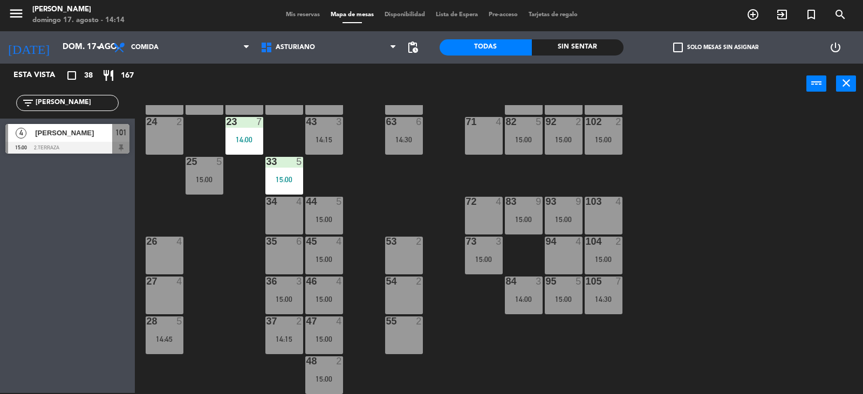
type input "[PERSON_NAME]"
click at [192, 247] on div "1 block 12 2 block 8 60 12 15:00 20 4 15:00 30 4 14:30 40 4 14:30 61 12 15:00 6…" at bounding box center [502, 249] width 719 height 289
click at [80, 127] on span "[PERSON_NAME]" at bounding box center [73, 132] width 77 height 11
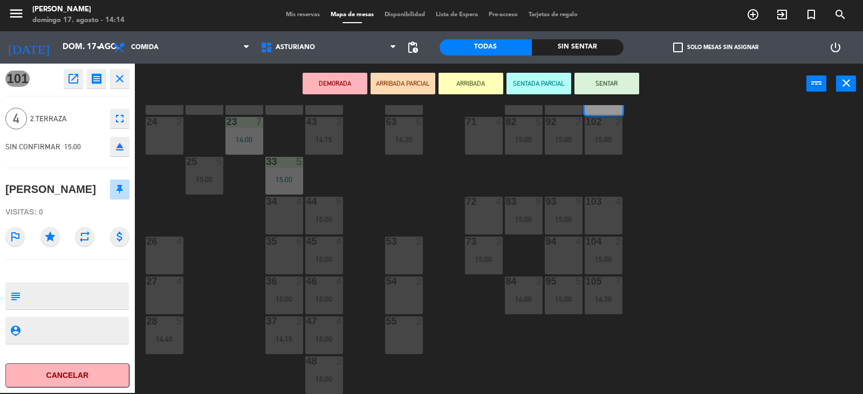
click at [89, 307] on textarea at bounding box center [76, 296] width 103 height 23
type textarea "CANCELADA"
click at [851, 87] on icon "close" at bounding box center [845, 83] width 13 height 13
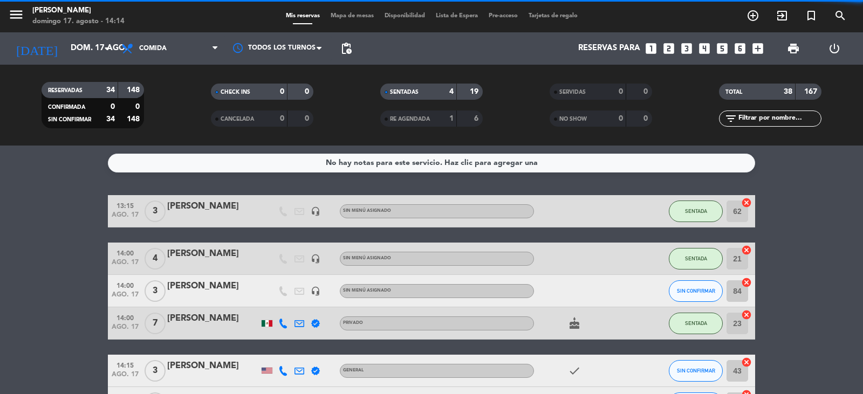
click at [328, 10] on div "menu Asturiano Polanco domingo 17. agosto - 14:14 Mis reservas Mapa de mesas Di…" at bounding box center [431, 16] width 863 height 32
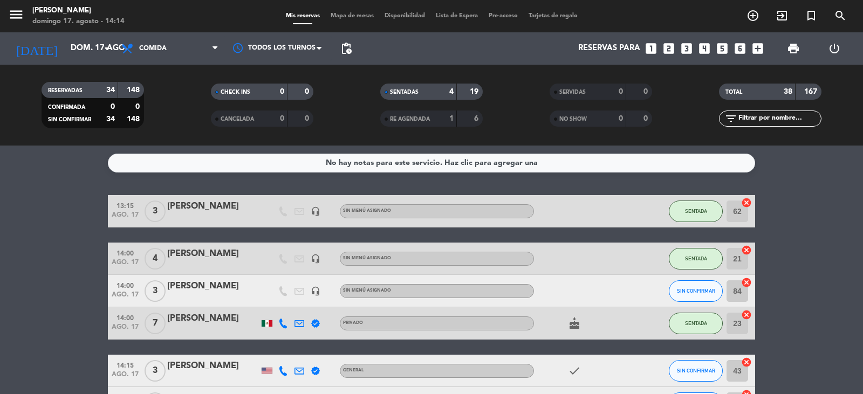
click at [364, 14] on span "Mapa de mesas" at bounding box center [352, 16] width 54 height 6
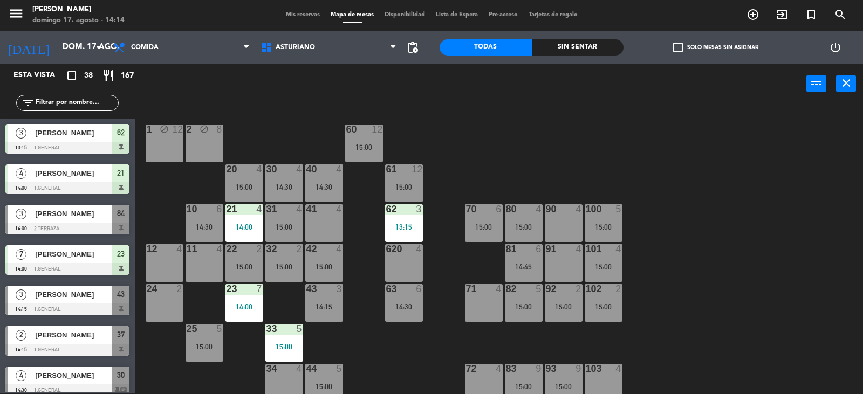
scroll to position [167, 0]
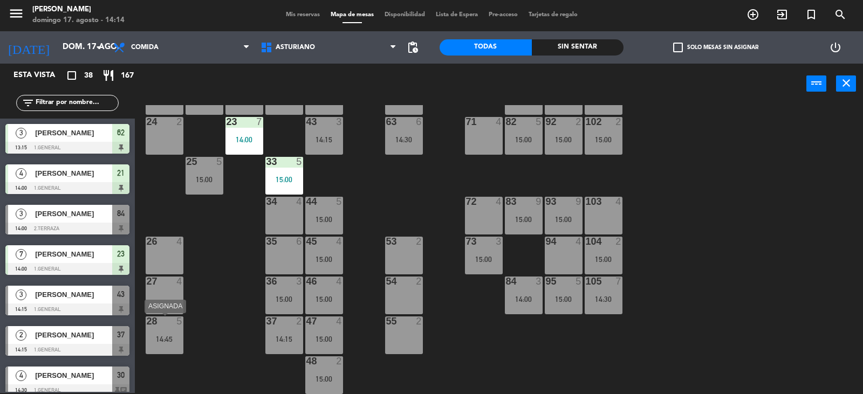
click at [157, 333] on div "28 5 14:45" at bounding box center [165, 335] width 38 height 38
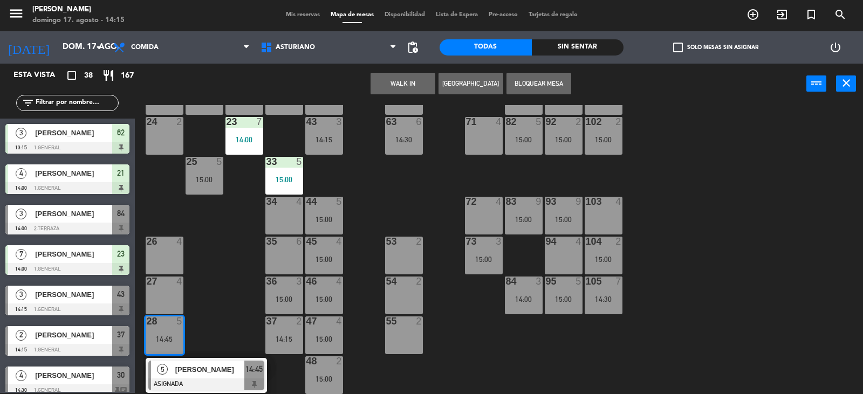
click at [224, 297] on div "1 block 12 2 block 8 60 12 15:00 20 4 15:00 30 4 14:30 40 4 14:30 61 12 15:00 6…" at bounding box center [502, 249] width 719 height 289
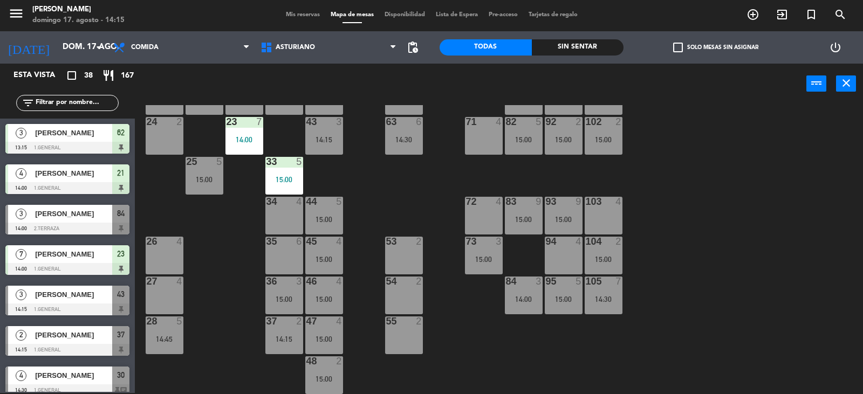
click at [169, 328] on div "28 5 14:45" at bounding box center [165, 335] width 38 height 38
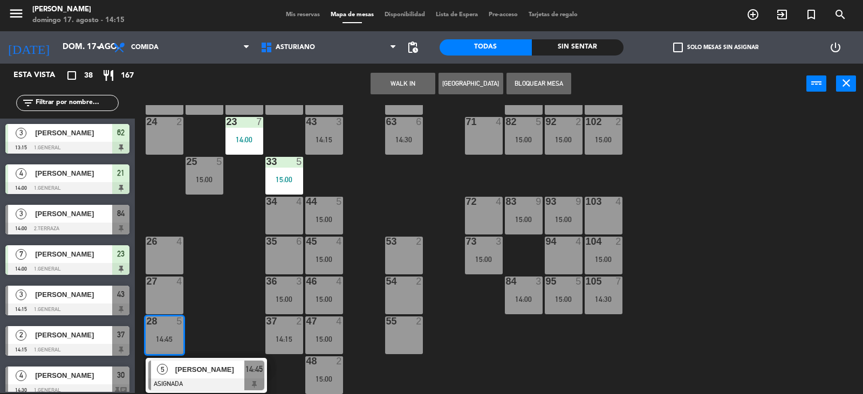
click at [245, 292] on div "1 block 12 2 block 8 60 12 15:00 20 4 15:00 30 4 14:30 40 4 14:30 61 12 15:00 6…" at bounding box center [502, 249] width 719 height 289
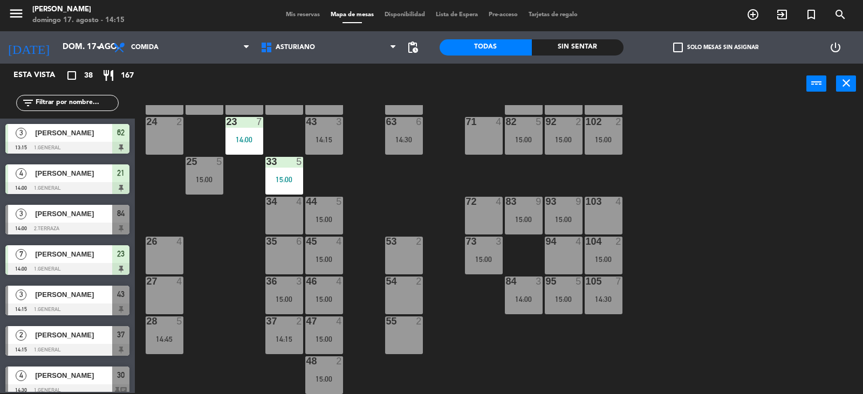
click at [161, 318] on div at bounding box center [164, 321] width 18 height 10
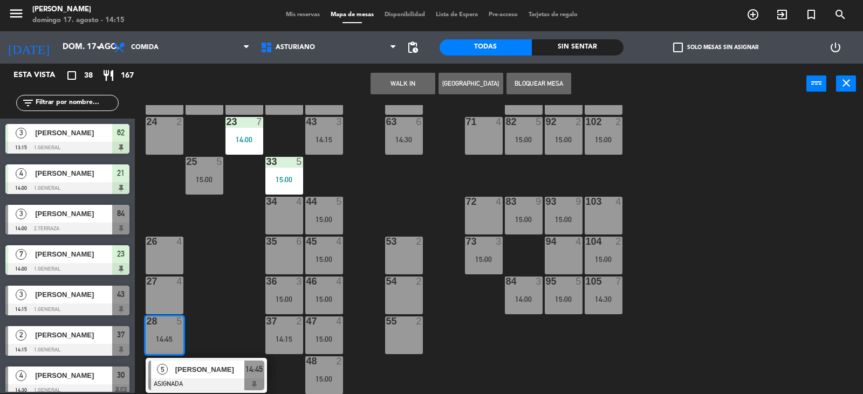
click at [217, 250] on div "1 block 12 2 block 8 60 12 15:00 20 4 15:00 30 4 14:30 40 4 14:30 61 12 15:00 6…" at bounding box center [502, 249] width 719 height 289
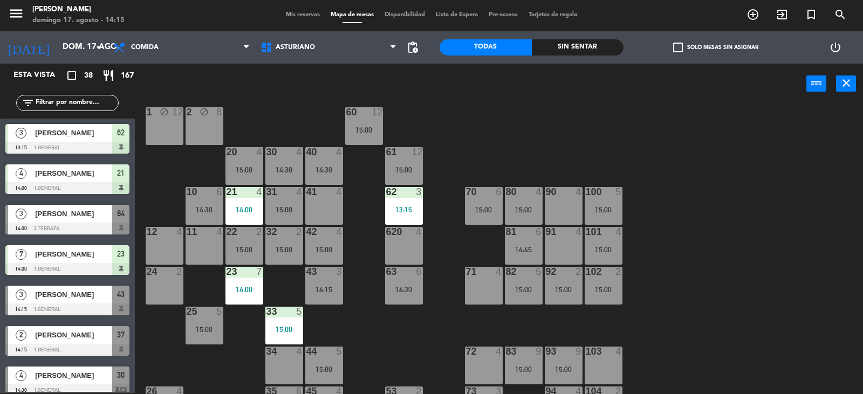
scroll to position [5, 0]
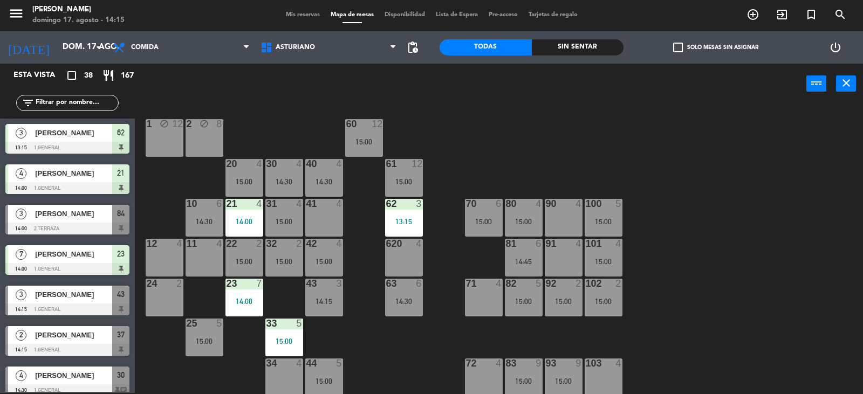
click at [189, 218] on div "14:30" at bounding box center [204, 222] width 38 height 8
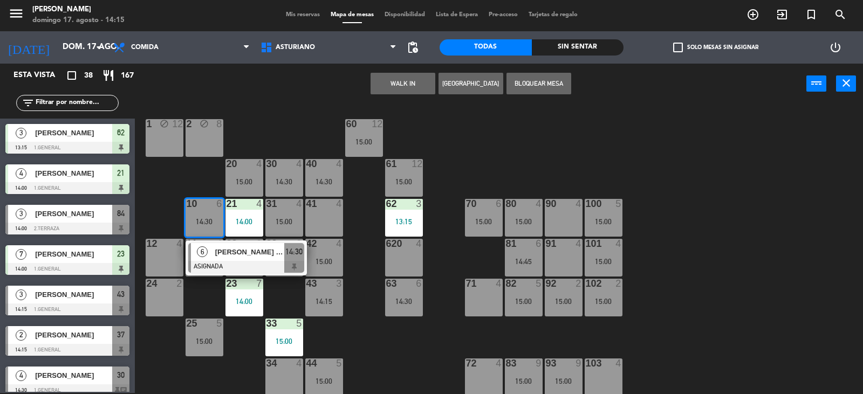
click at [504, 146] on div "1 block 12 2 block 8 60 12 15:00 20 4 15:00 30 4 14:30 40 4 14:30 61 12 15:00 6…" at bounding box center [502, 249] width 719 height 289
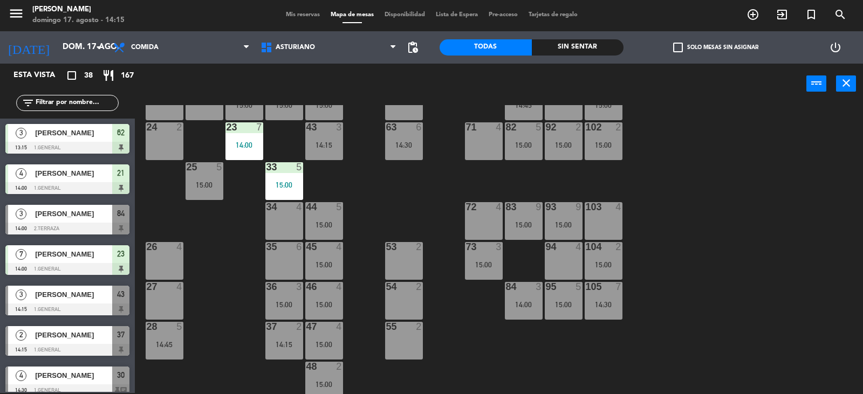
scroll to position [167, 0]
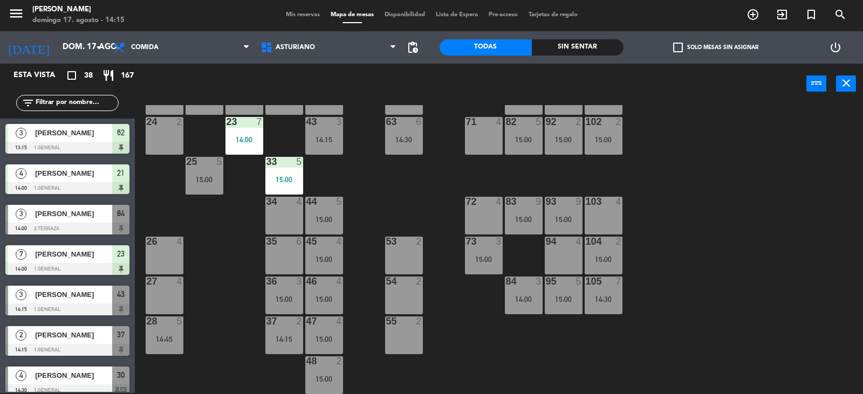
click at [157, 327] on div "28 5 14:45" at bounding box center [165, 335] width 38 height 38
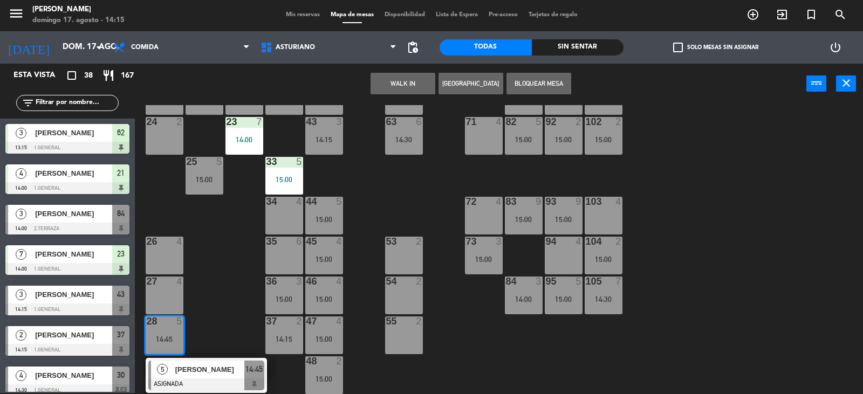
click at [223, 255] on div "1 block 12 2 block 8 60 12 15:00 20 4 15:00 30 4 14:30 40 4 14:30 61 12 15:00 6…" at bounding box center [502, 249] width 719 height 289
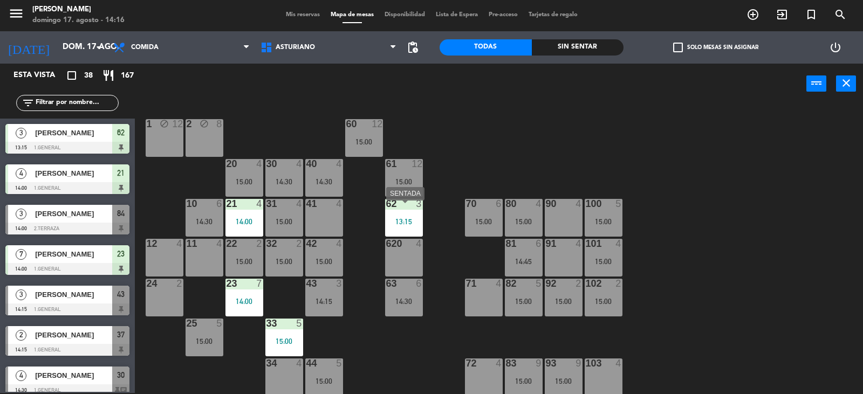
scroll to position [0, 0]
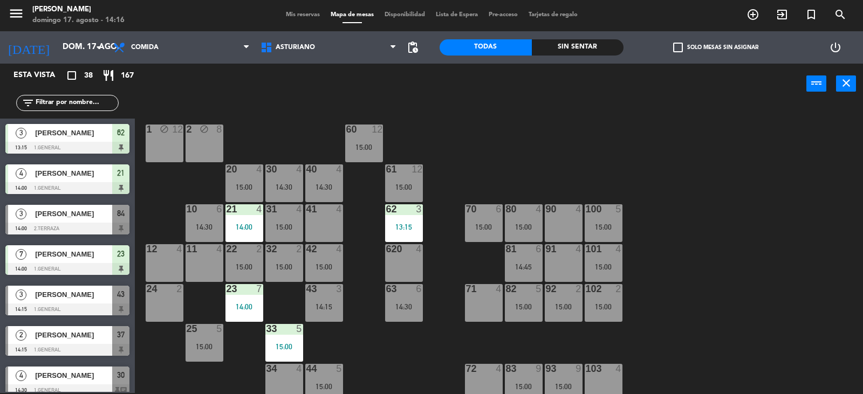
click at [574, 228] on div "90 4" at bounding box center [564, 223] width 38 height 38
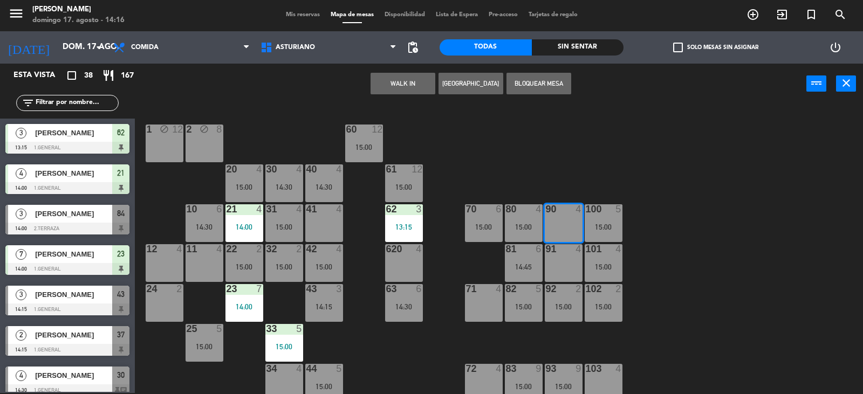
click at [402, 89] on button "WALK IN" at bounding box center [402, 84] width 65 height 22
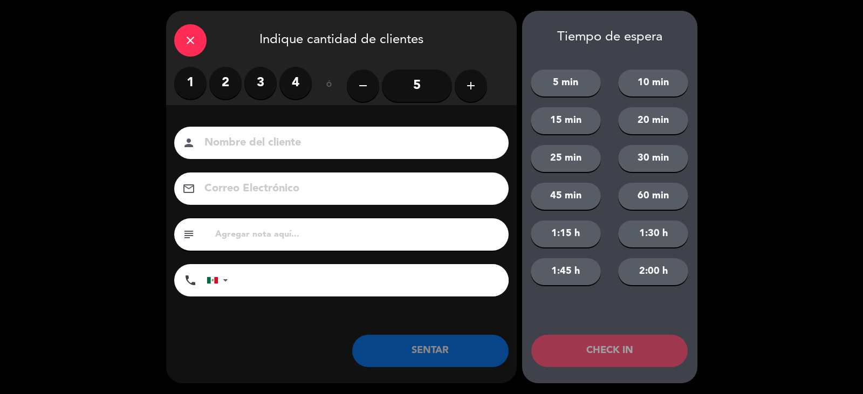
click at [219, 87] on label "2" at bounding box center [225, 83] width 32 height 32
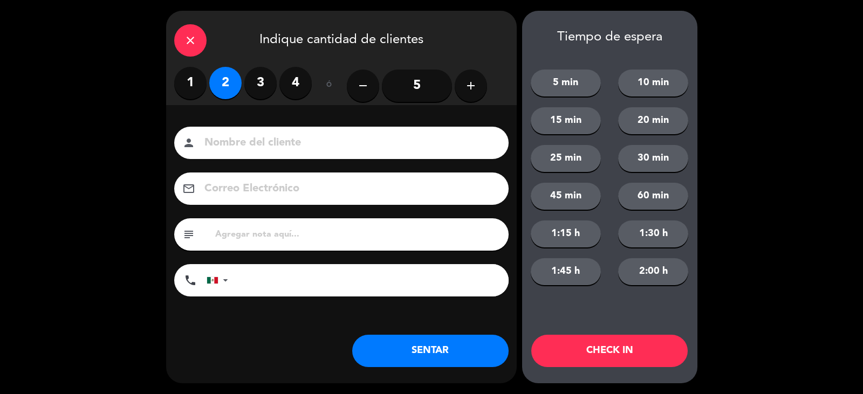
click at [218, 147] on input at bounding box center [348, 143] width 291 height 19
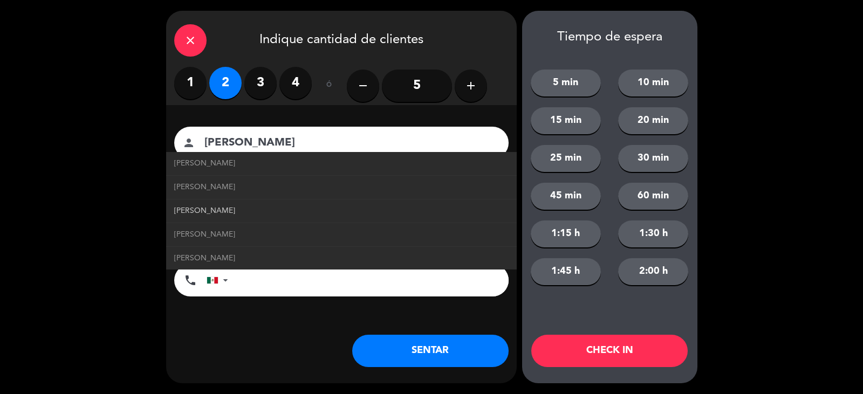
type input "[PERSON_NAME]"
click at [235, 206] on span "[PERSON_NAME]" at bounding box center [204, 211] width 61 height 12
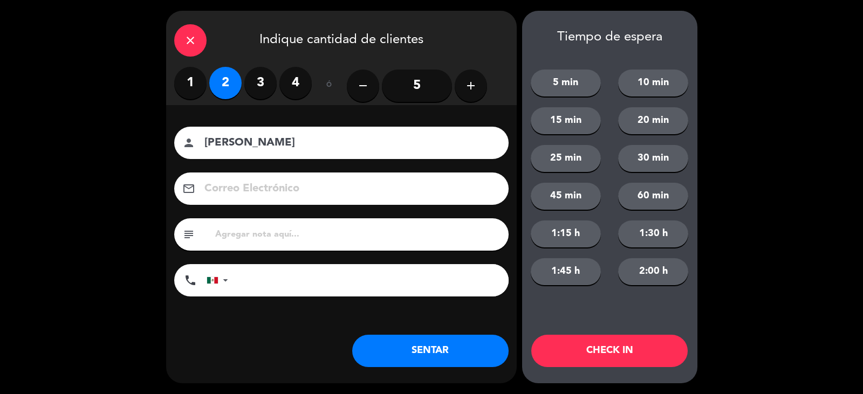
click at [385, 365] on button "SENTAR" at bounding box center [430, 351] width 156 height 32
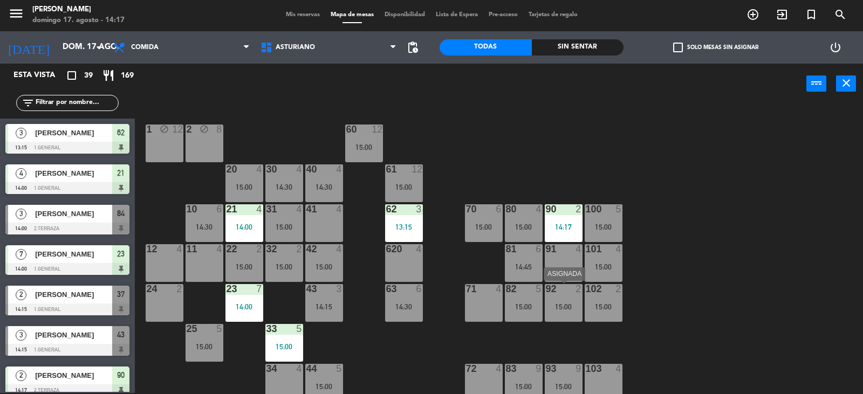
click at [569, 308] on div "15:00" at bounding box center [564, 307] width 38 height 8
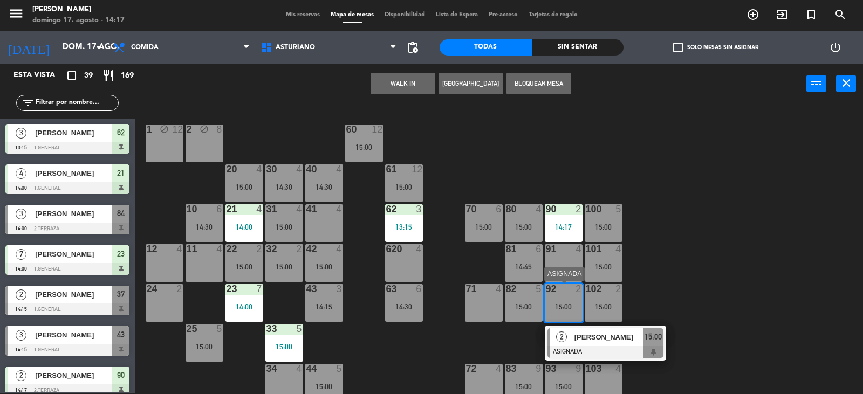
click at [597, 352] on div "2 GUILLERMO HERNANDEZ ASIGNADA 15:00" at bounding box center [604, 343] width 137 height 35
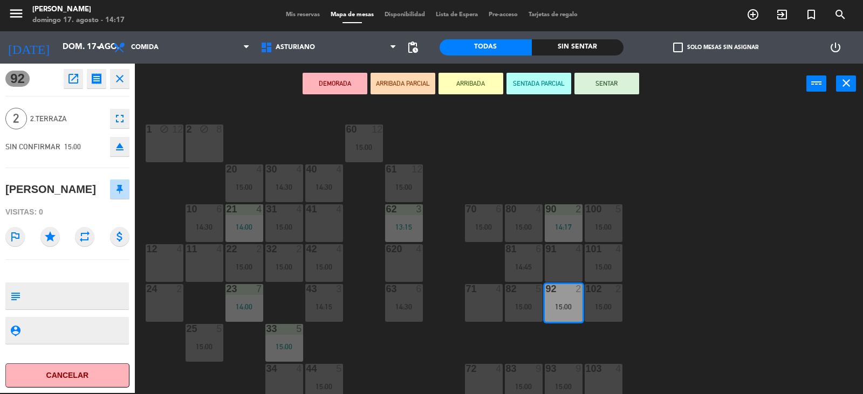
click at [602, 82] on button "SENTAR" at bounding box center [606, 84] width 65 height 22
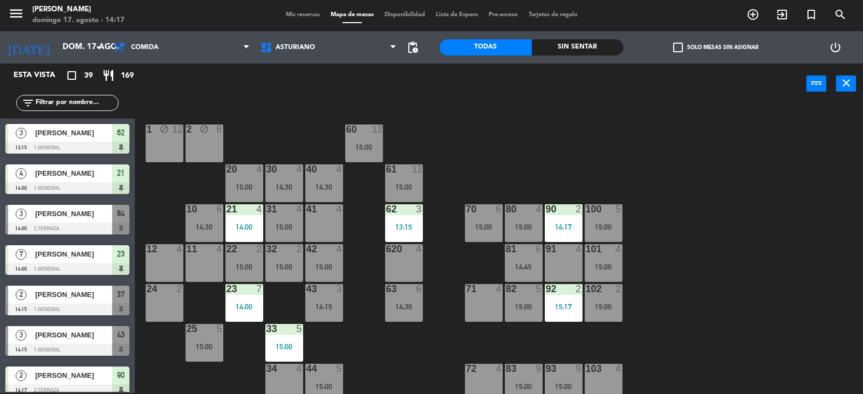
scroll to position [1, 0]
click at [556, 217] on div "90 2 14:17" at bounding box center [564, 223] width 38 height 38
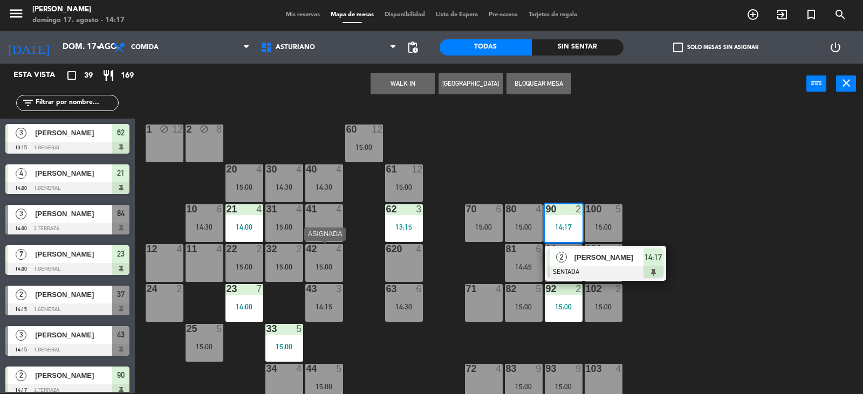
click at [335, 263] on div "15:00" at bounding box center [324, 267] width 38 height 8
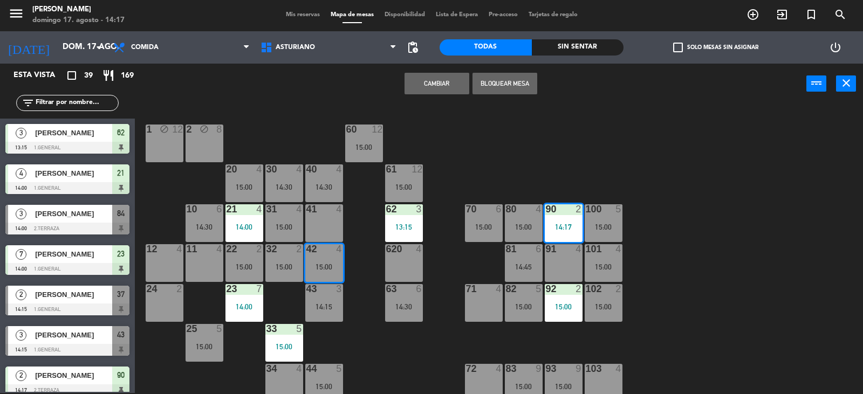
click at [435, 83] on button "Cambiar" at bounding box center [436, 84] width 65 height 22
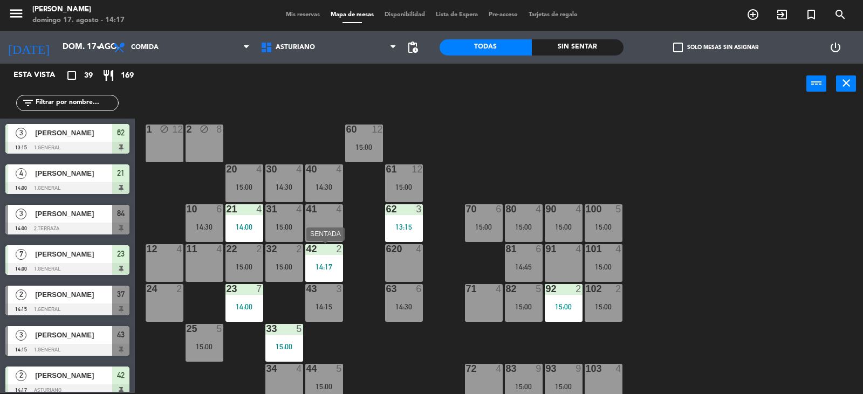
click at [319, 257] on div "42 2 14:17" at bounding box center [324, 263] width 38 height 38
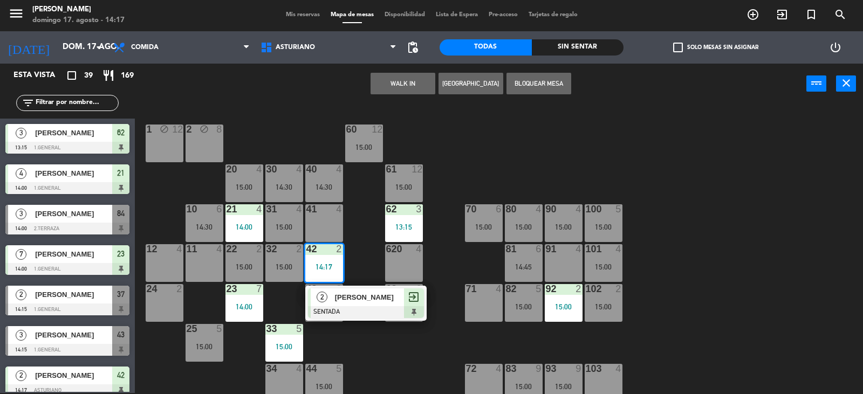
click at [484, 162] on div "1 block 12 2 block 8 60 12 15:00 20 4 15:00 30 4 14:30 40 4 14:30 61 12 15:00 6…" at bounding box center [502, 249] width 719 height 289
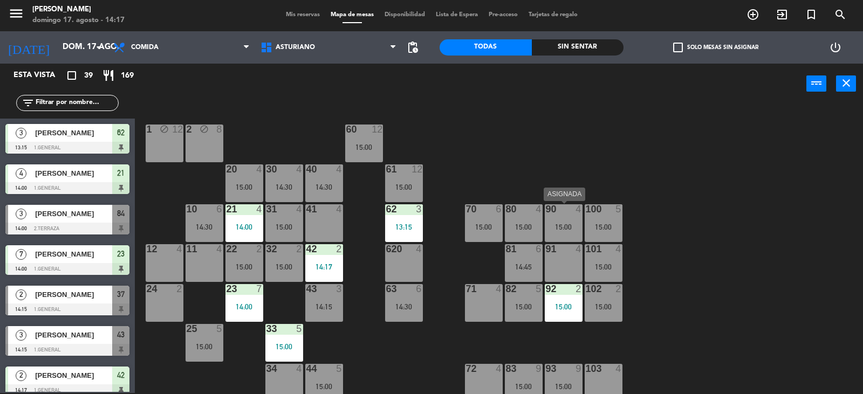
click at [553, 234] on div "90 4 15:00" at bounding box center [564, 223] width 38 height 38
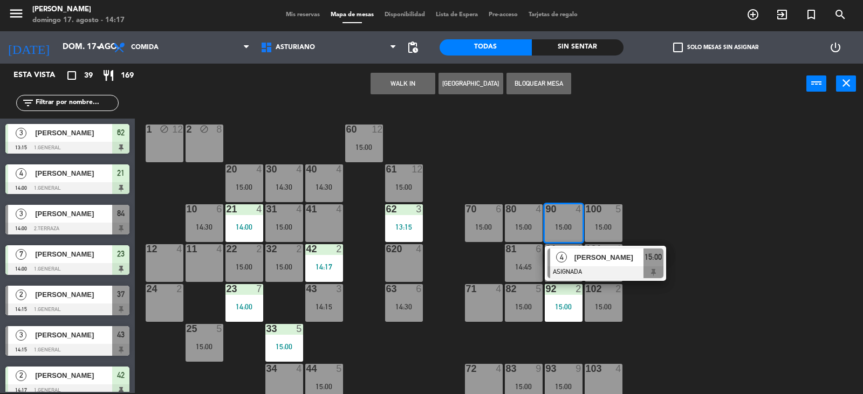
click at [579, 151] on div "1 block 12 2 block 8 60 12 15:00 20 4 15:00 30 4 14:30 40 4 14:30 61 12 15:00 6…" at bounding box center [502, 249] width 719 height 289
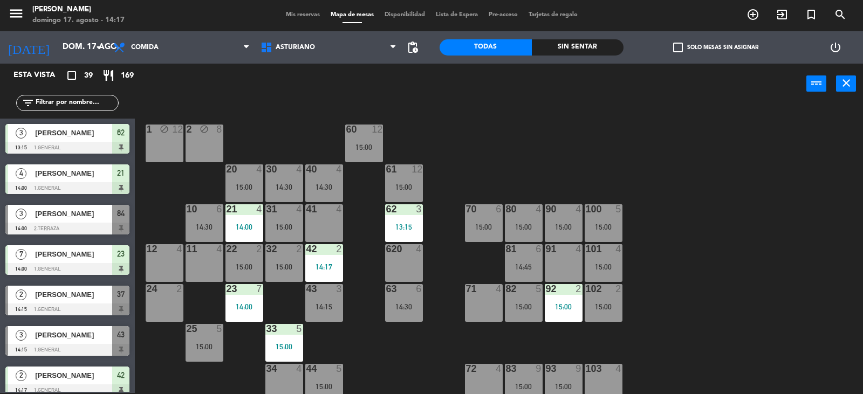
click at [323, 250] on div at bounding box center [324, 249] width 18 height 10
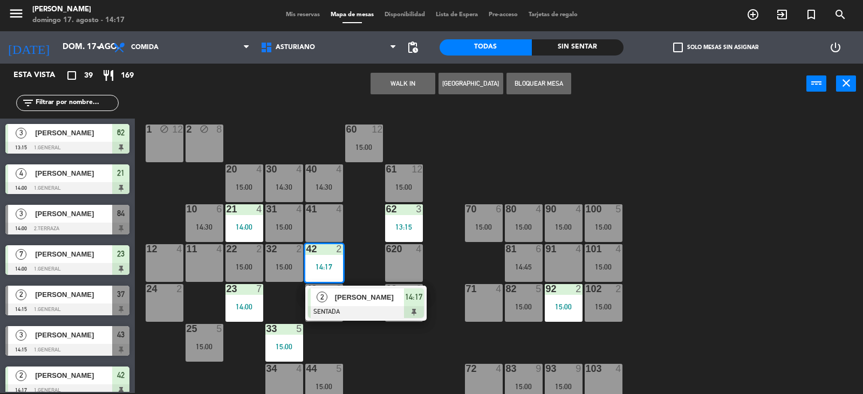
drag, startPoint x: 376, startPoint y: 294, endPoint x: 518, endPoint y: 181, distance: 180.7
click at [376, 293] on div "2 ANTONIO HERNANDEZ SENTADA 14:17" at bounding box center [365, 303] width 137 height 35
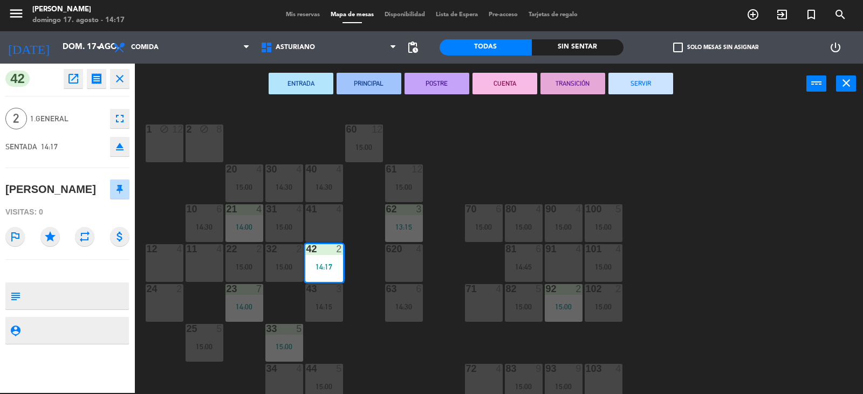
click at [535, 162] on div "1 block 12 2 block 8 60 12 15:00 20 4 15:00 30 4 14:30 40 4 14:30 61 12 15:00 6…" at bounding box center [502, 249] width 719 height 289
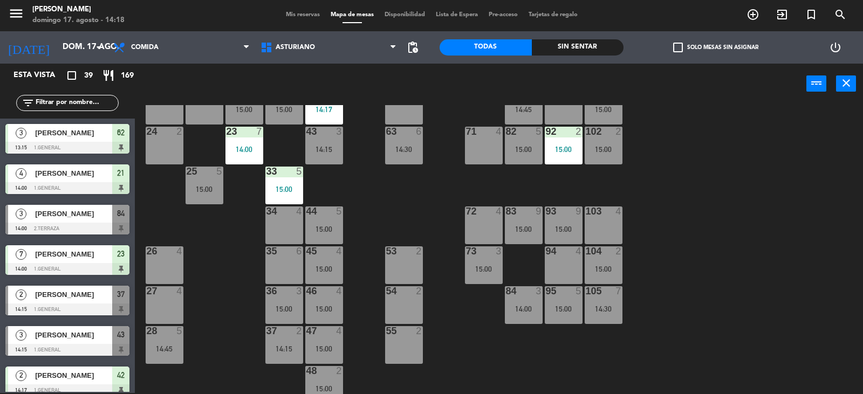
scroll to position [167, 0]
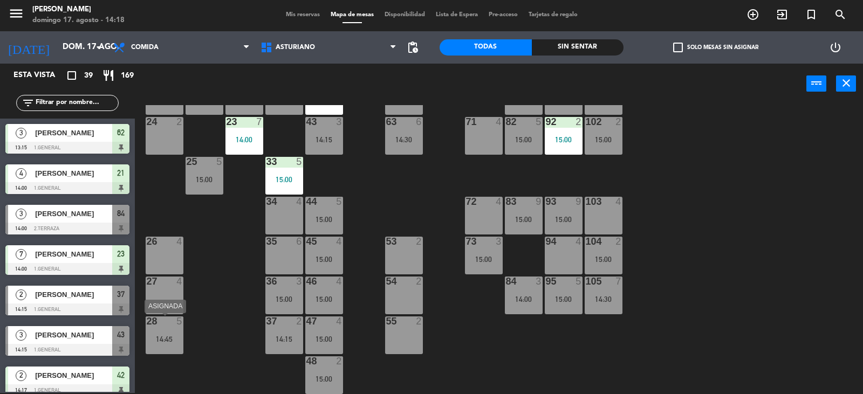
click at [161, 335] on div "14:45" at bounding box center [165, 339] width 38 height 8
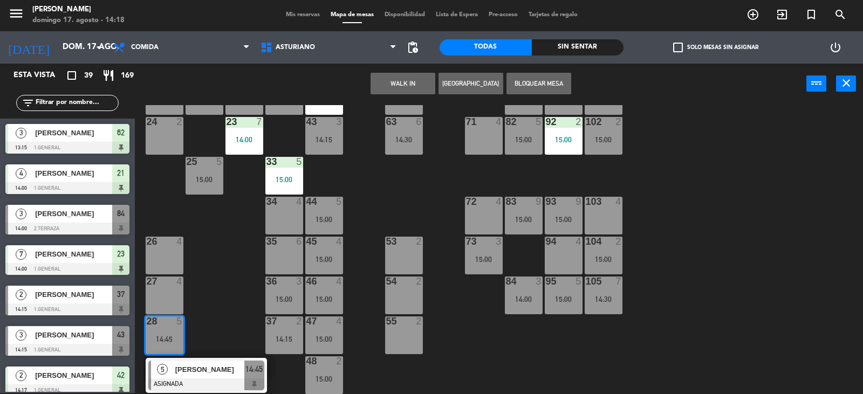
click at [227, 270] on div "1 block 12 2 block 8 60 12 15:00 20 4 15:00 30 4 14:30 40 4 14:30 61 12 15:00 6…" at bounding box center [502, 249] width 719 height 289
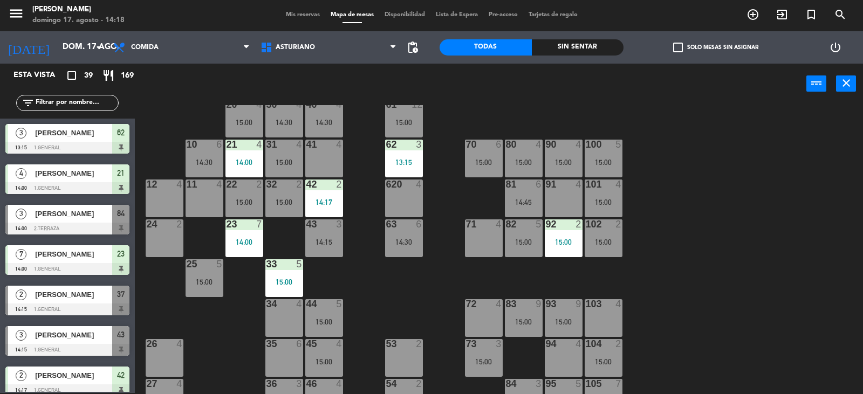
scroll to position [59, 0]
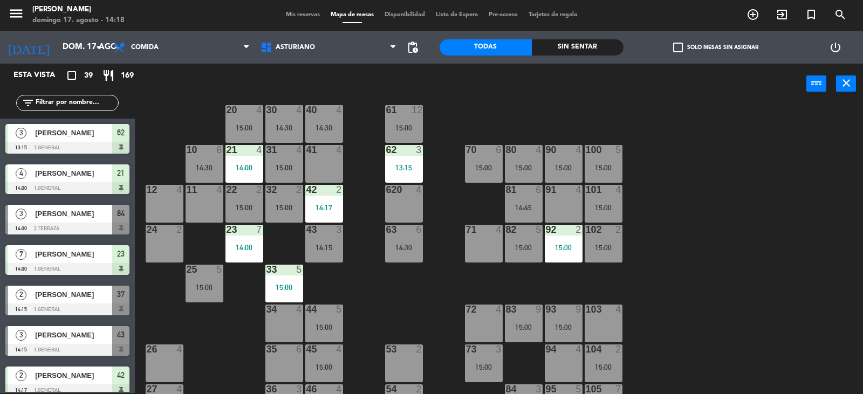
click at [596, 243] on div "102 2 15:00" at bounding box center [603, 244] width 38 height 38
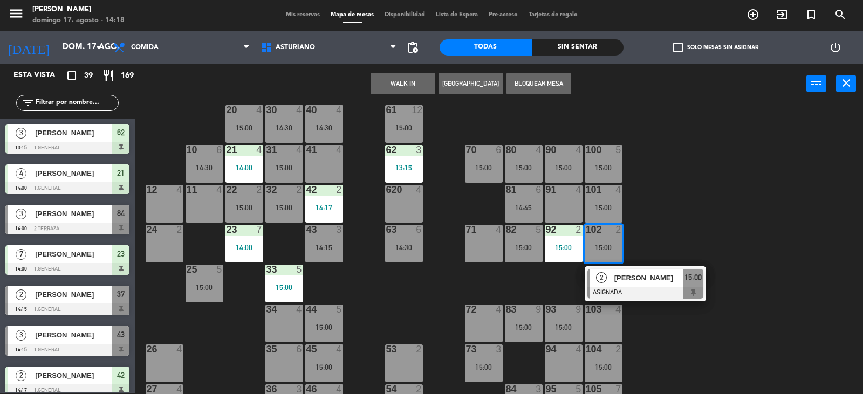
click at [613, 274] on div "[PERSON_NAME]" at bounding box center [648, 278] width 70 height 18
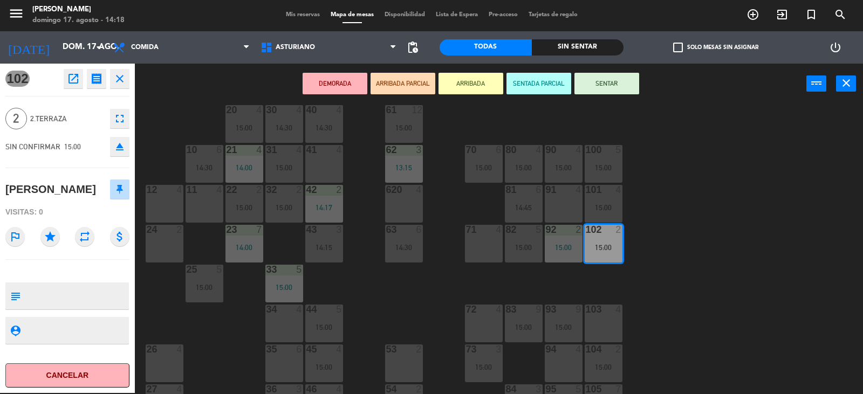
click at [67, 77] on icon "open_in_new" at bounding box center [73, 78] width 13 height 13
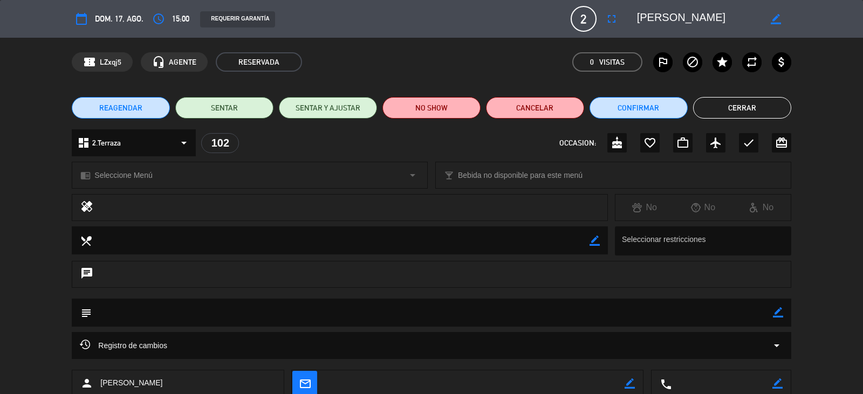
click at [767, 18] on div "border_color" at bounding box center [775, 18] width 31 height 19
click at [610, 15] on icon "fullscreen" at bounding box center [611, 18] width 13 height 13
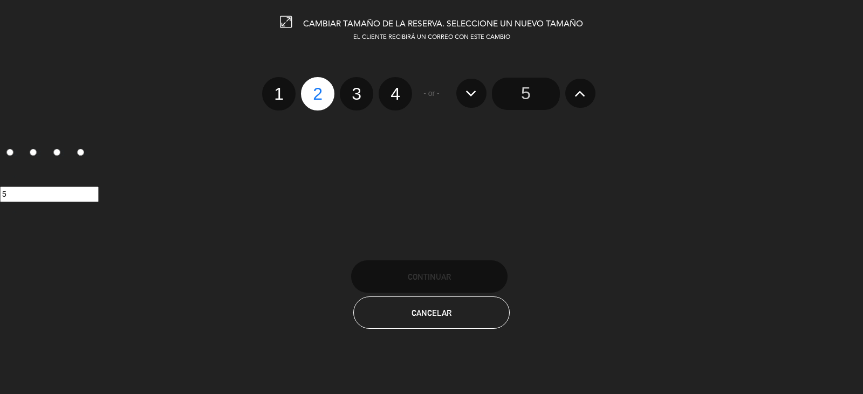
click at [353, 87] on label "3" at bounding box center [356, 93] width 33 height 33
click at [353, 87] on input "3" at bounding box center [355, 84] width 7 height 7
radio input "true"
radio input "false"
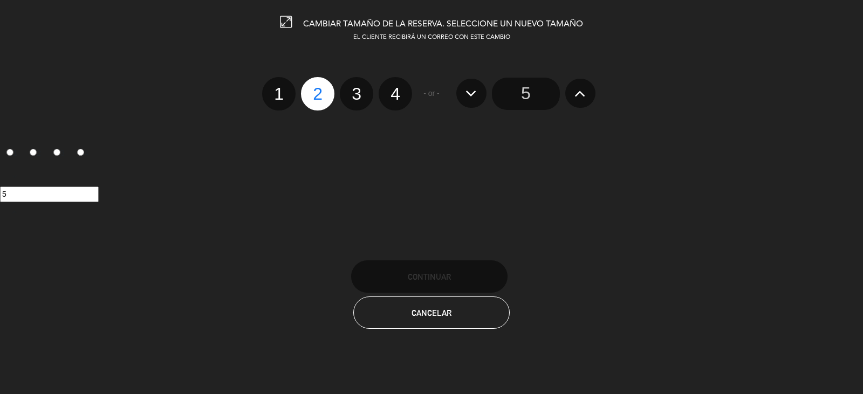
radio input "false"
radio input "true"
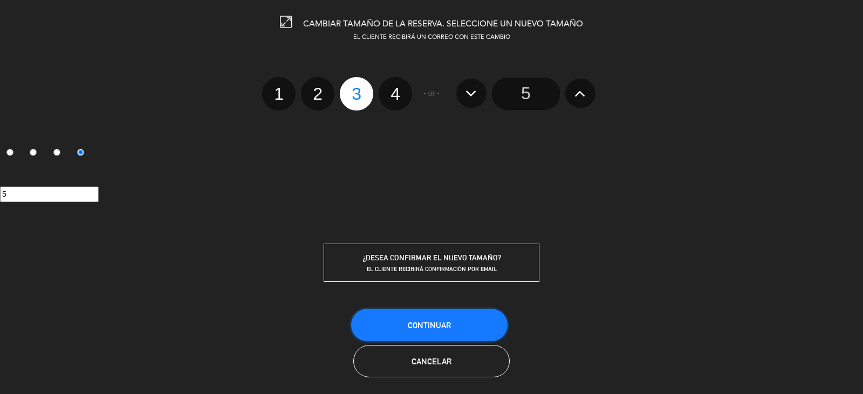
click at [423, 323] on span "Continuar" at bounding box center [429, 325] width 43 height 9
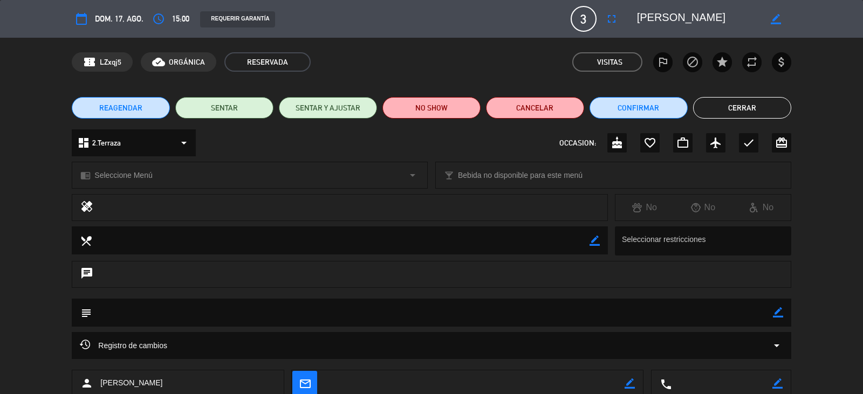
click at [736, 109] on button "Cerrar" at bounding box center [742, 108] width 98 height 22
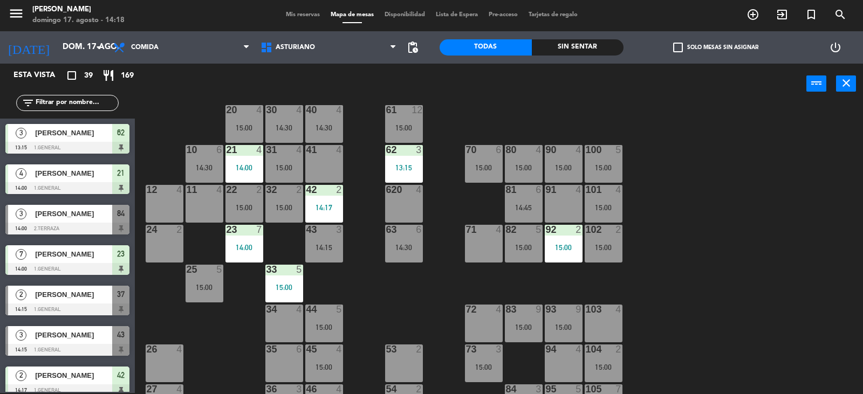
scroll to position [1, 0]
click at [617, 234] on div "4" at bounding box center [618, 230] width 6 height 10
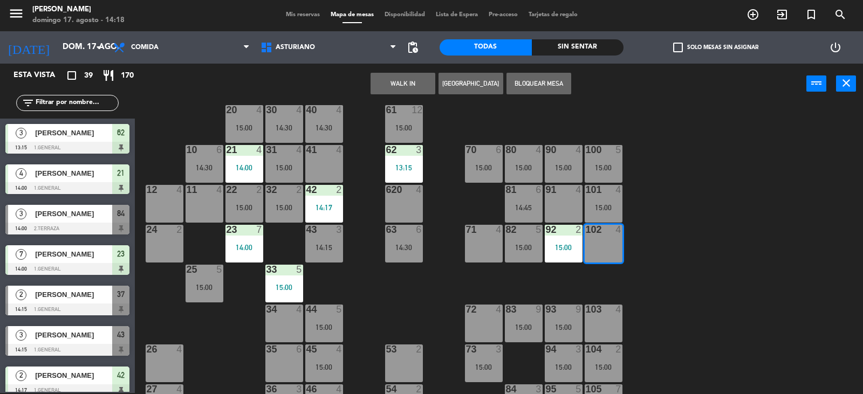
click at [708, 190] on div "1 block 12 2 block 8 60 12 15:00 20 4 15:00 30 4 14:30 40 4 14:30 61 12 15:00 6…" at bounding box center [502, 249] width 719 height 289
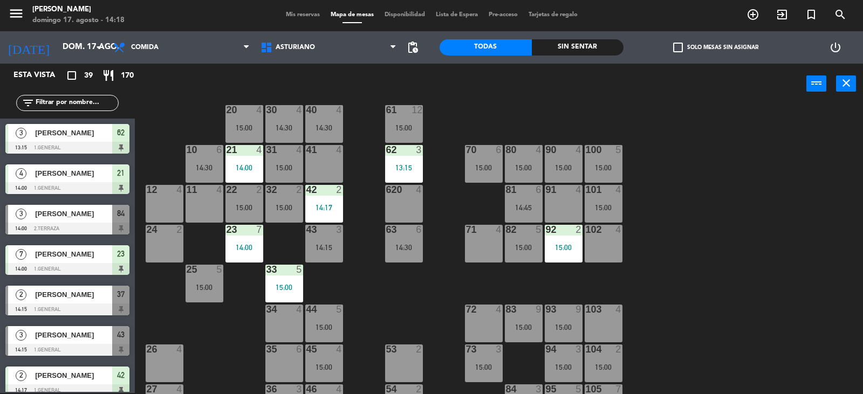
click at [46, 102] on input "text" at bounding box center [77, 103] width 84 height 12
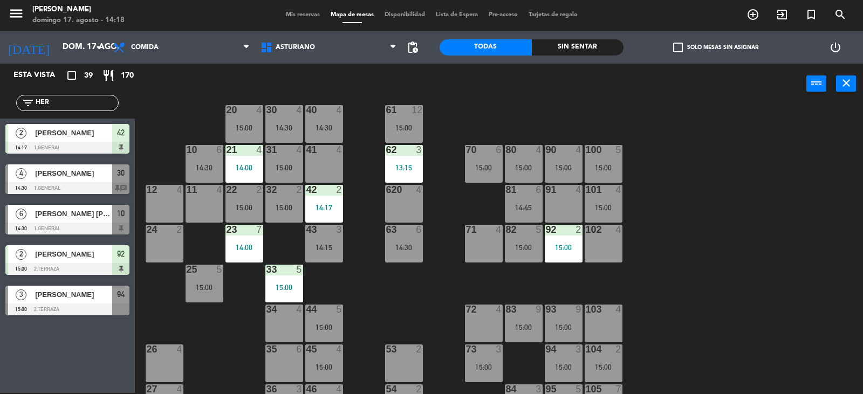
type input "HER"
click at [109, 347] on div "Esta vista crop_square 39 restaurant 170 filter_list HER 2 ANTONIO HERNANDEZ 14…" at bounding box center [67, 228] width 135 height 329
click at [100, 300] on span "[PERSON_NAME]" at bounding box center [73, 294] width 77 height 11
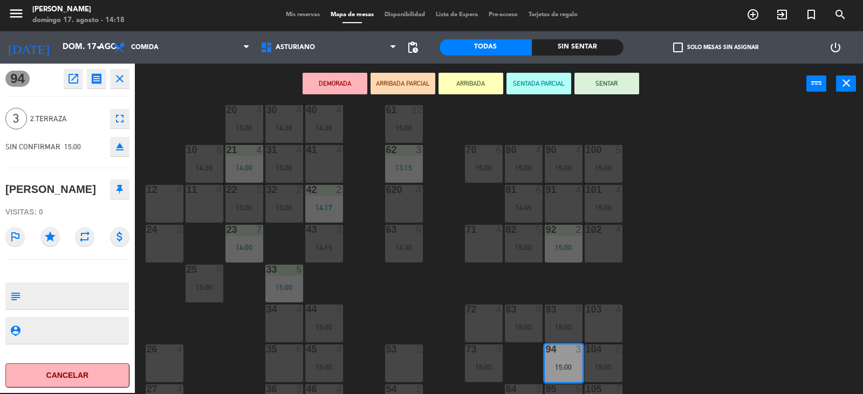
click at [583, 242] on div "1 block 12 2 block 8 60 12 15:00 20 4 15:00 30 4 14:30 40 4 14:30 61 12 15:00 6…" at bounding box center [502, 249] width 719 height 289
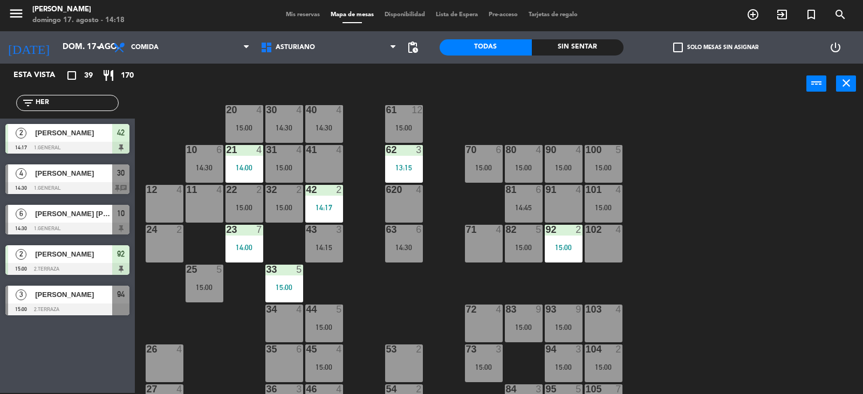
click at [96, 305] on div at bounding box center [67, 310] width 124 height 12
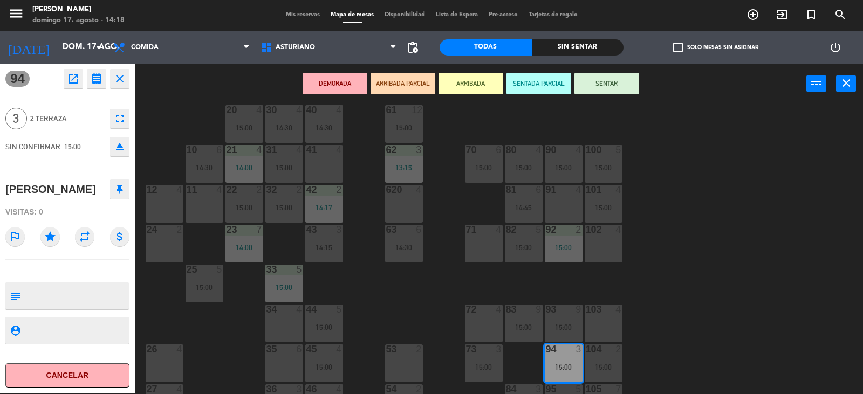
click at [612, 257] on div "102 4" at bounding box center [603, 244] width 38 height 38
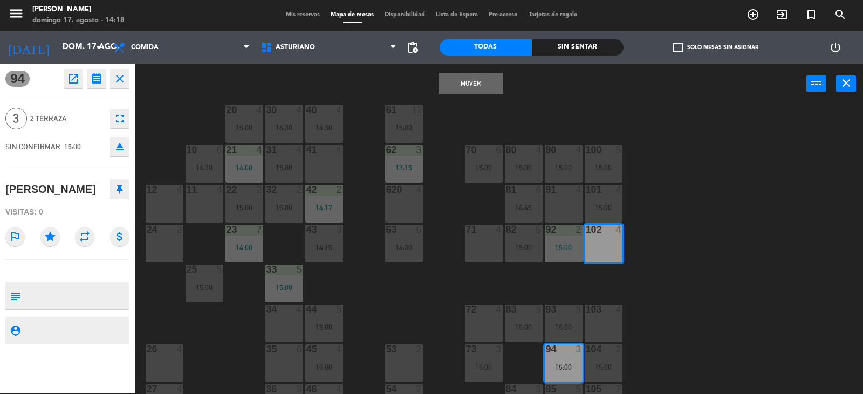
click at [495, 86] on button "Mover" at bounding box center [470, 84] width 65 height 22
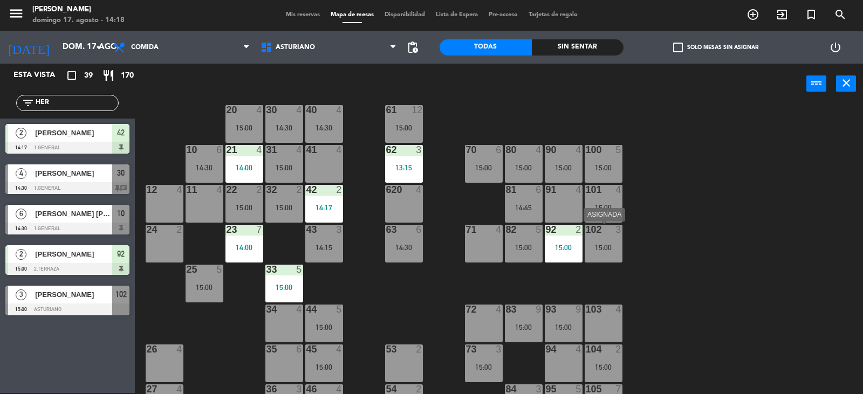
click at [587, 246] on div "15:00" at bounding box center [603, 248] width 38 height 8
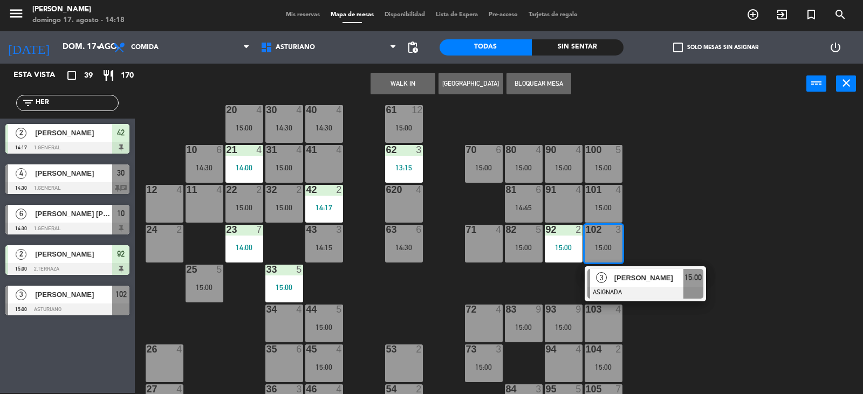
click at [628, 284] on div "[PERSON_NAME]" at bounding box center [648, 278] width 70 height 18
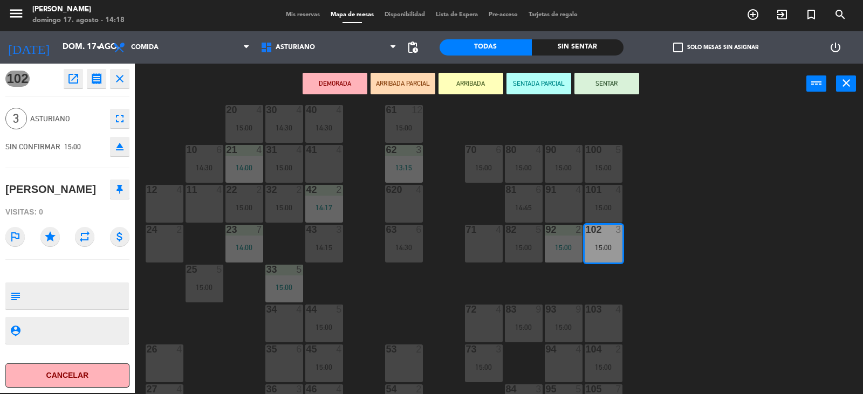
click at [605, 81] on button "SENTAR" at bounding box center [606, 84] width 65 height 22
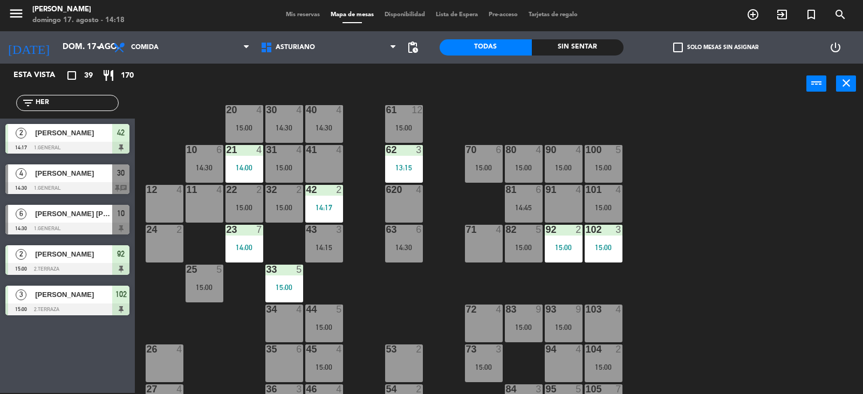
scroll to position [5, 0]
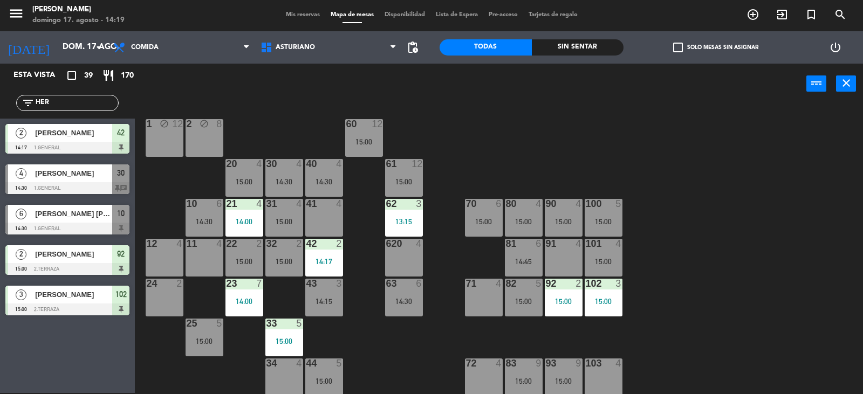
click at [75, 219] on span "[PERSON_NAME] [PERSON_NAME]" at bounding box center [73, 213] width 77 height 11
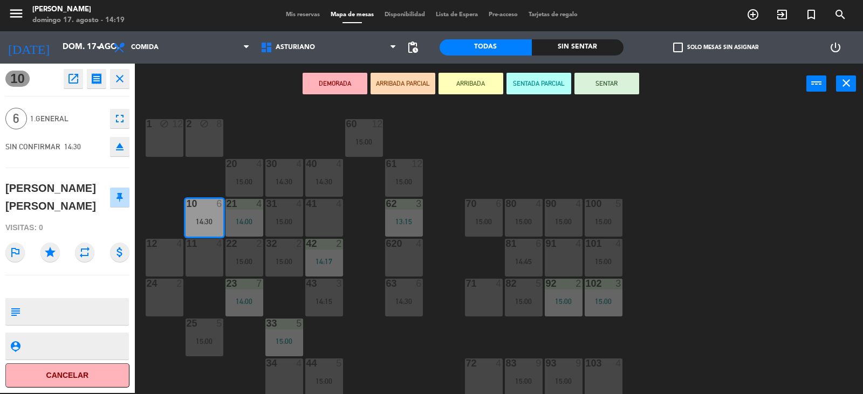
click at [693, 390] on div "1 block 12 2 block 8 60 12 15:00 20 4 15:00 30 4 14:30 40 4 14:30 61 12 15:00 6…" at bounding box center [502, 249] width 719 height 289
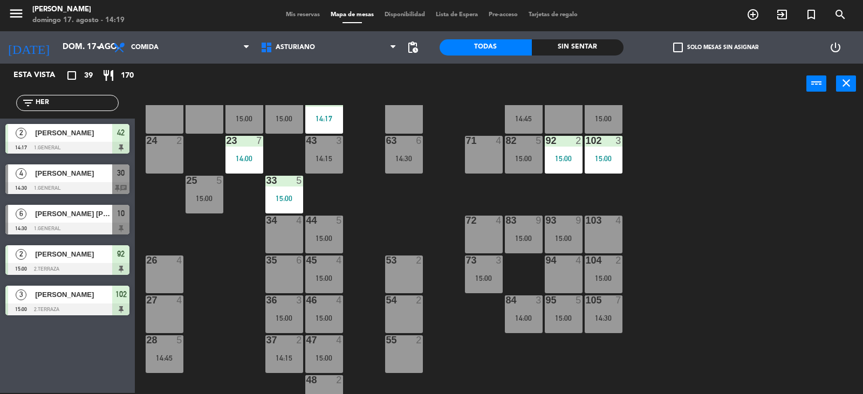
scroll to position [167, 0]
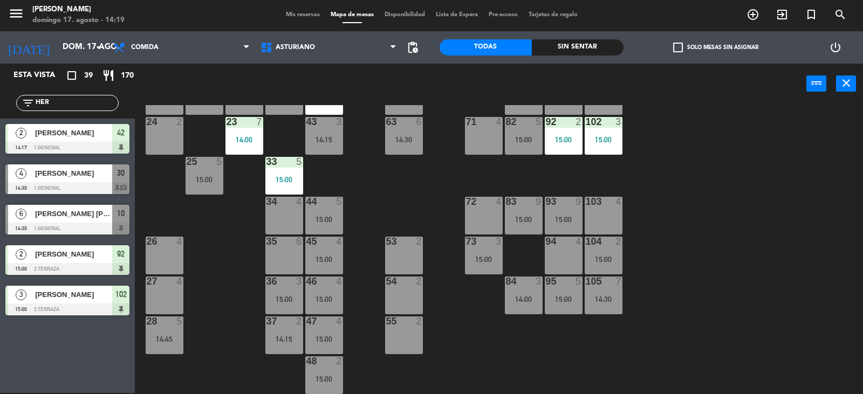
click at [187, 308] on div "1 block 12 2 block 8 60 12 15:00 20 4 15:00 30 4 14:30 40 4 14:30 61 12 15:00 6…" at bounding box center [502, 249] width 719 height 289
click at [162, 286] on div "27 4" at bounding box center [165, 282] width 38 height 11
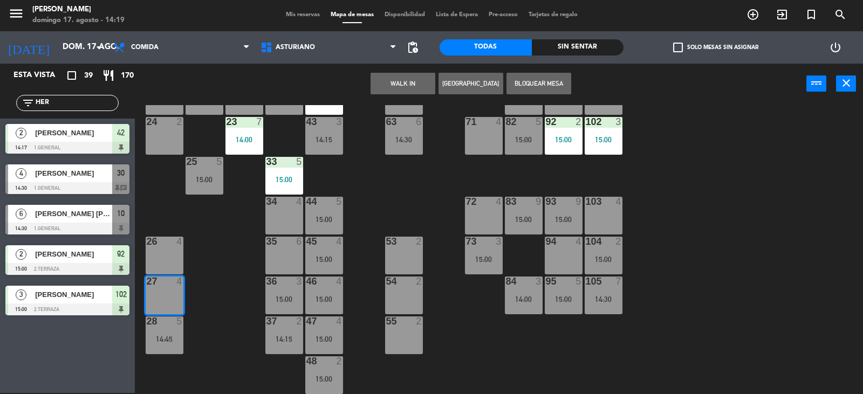
click at [378, 70] on div "WALK IN Crear Reserva Bloquear Mesa power_input close" at bounding box center [470, 84] width 671 height 41
click at [428, 86] on button "WALK IN" at bounding box center [402, 84] width 65 height 22
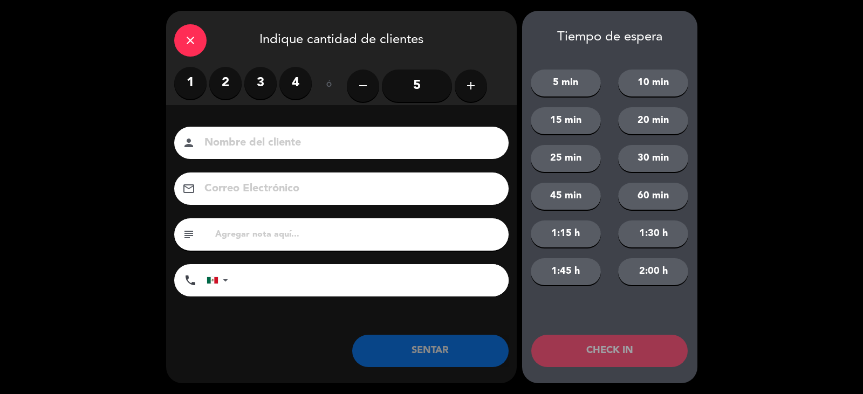
click at [198, 45] on div "close" at bounding box center [190, 40] width 32 height 32
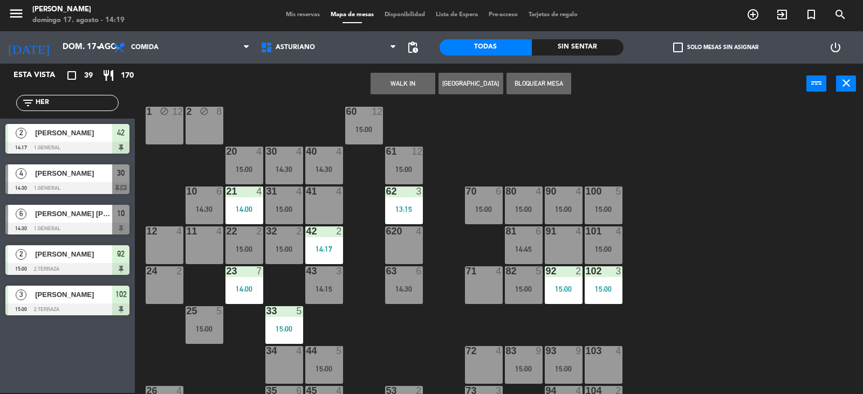
scroll to position [5, 0]
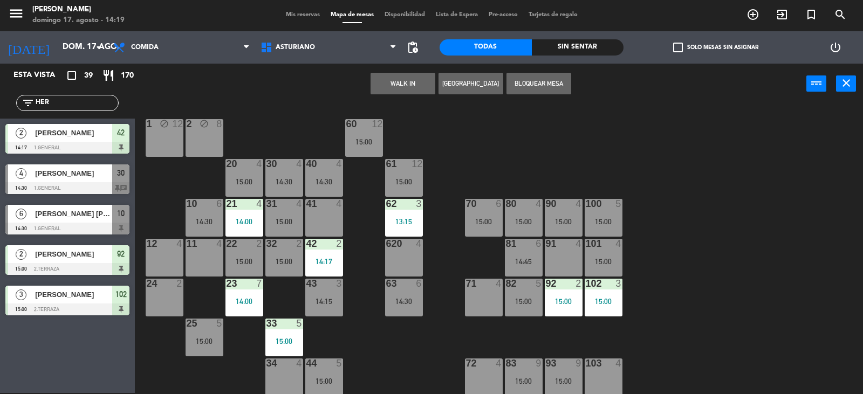
click at [331, 171] on div "40 4 14:30" at bounding box center [324, 178] width 38 height 38
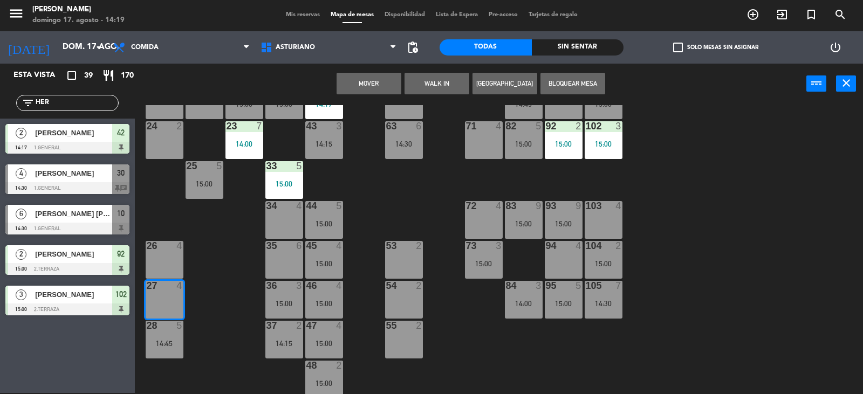
scroll to position [167, 0]
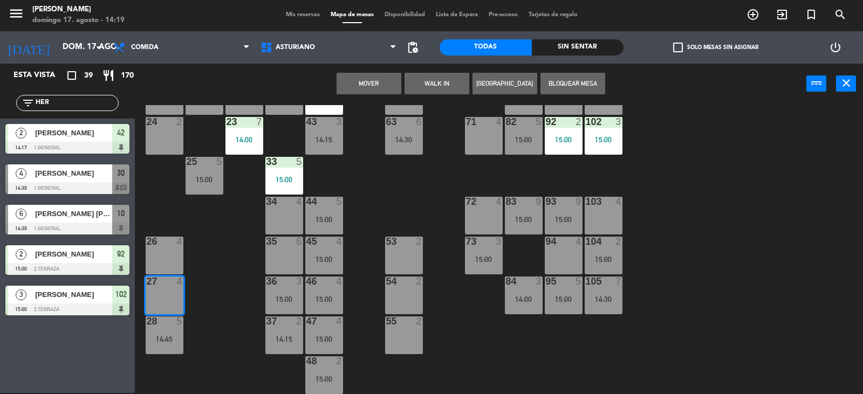
click at [363, 79] on button "Mover" at bounding box center [368, 84] width 65 height 22
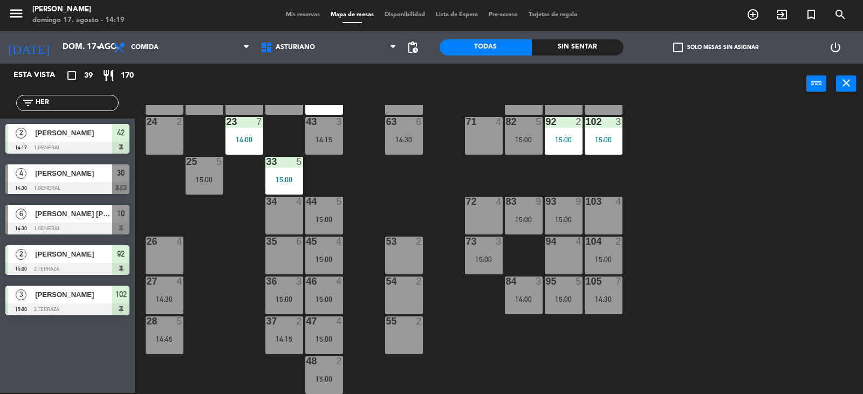
click at [402, 134] on div "63 6 14:30" at bounding box center [404, 136] width 38 height 38
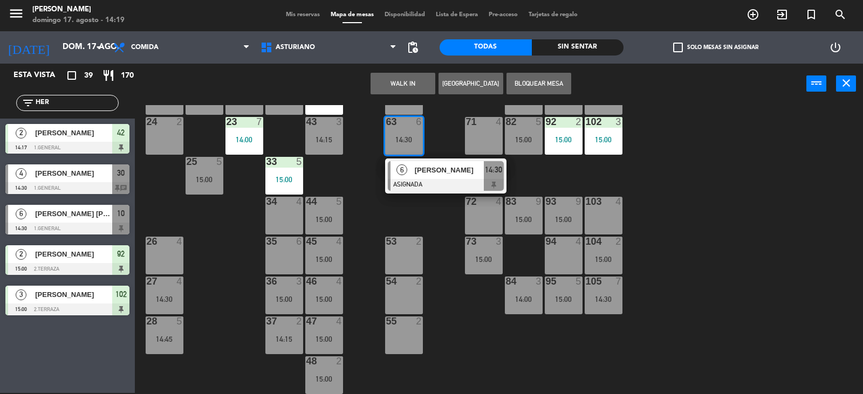
click at [432, 169] on span "[PERSON_NAME]" at bounding box center [449, 169] width 69 height 11
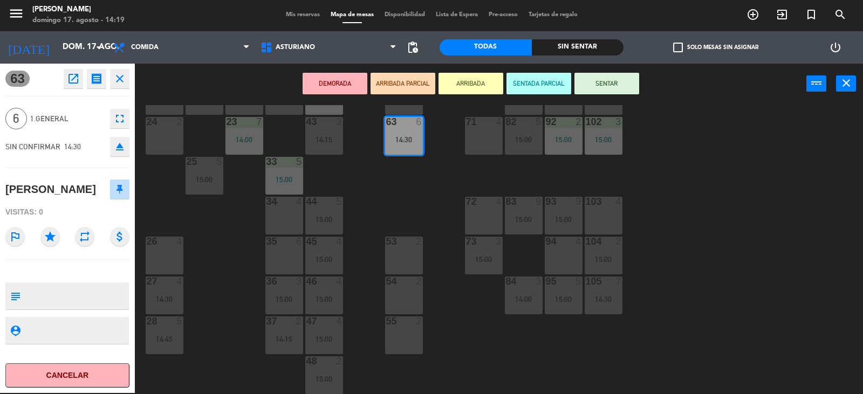
click at [621, 82] on button "SENTAR" at bounding box center [606, 84] width 65 height 22
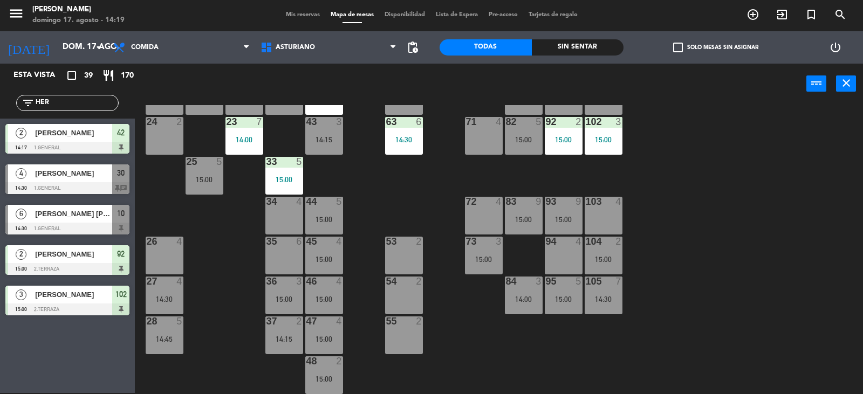
click at [167, 290] on div "27 4 14:30" at bounding box center [165, 296] width 38 height 38
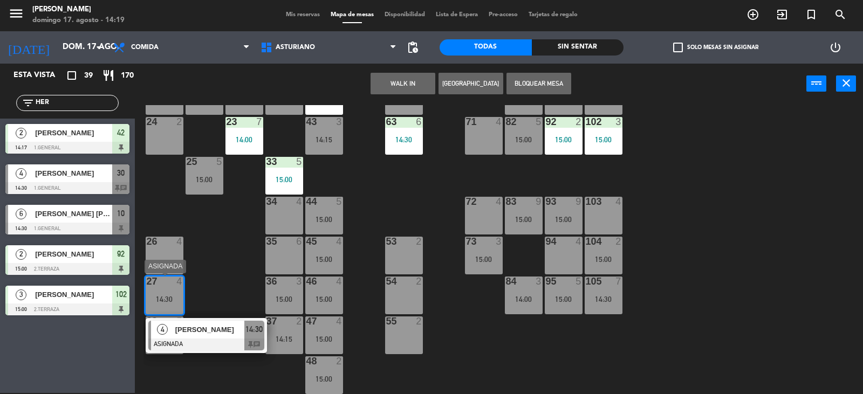
click at [212, 339] on div at bounding box center [206, 345] width 116 height 12
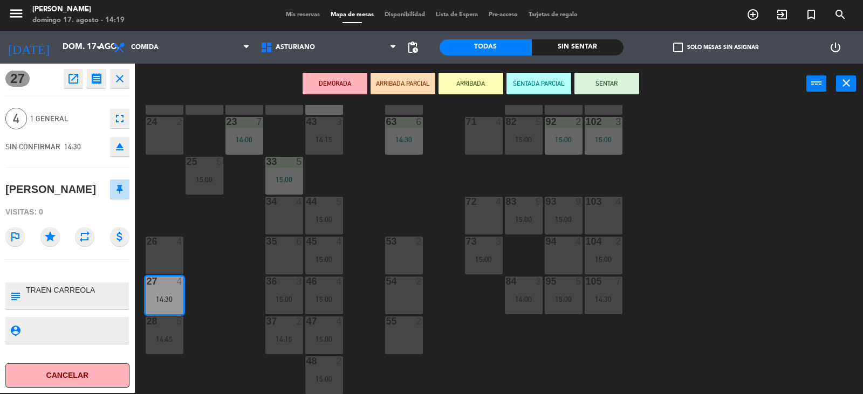
click at [597, 88] on button "SENTAR" at bounding box center [606, 84] width 65 height 22
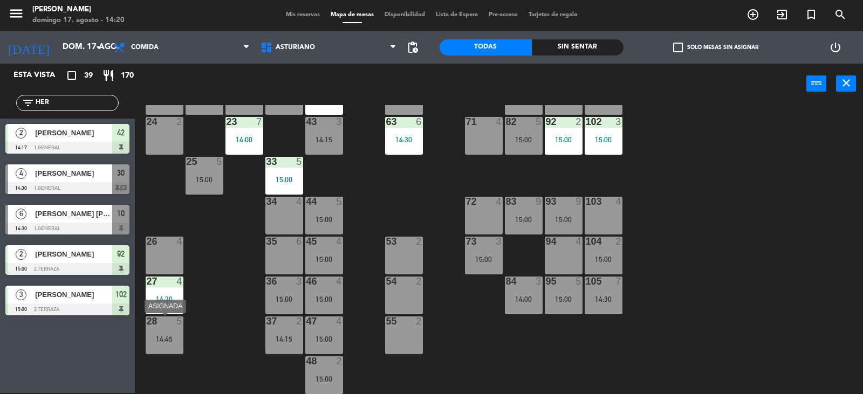
click at [162, 337] on div "14:45" at bounding box center [165, 339] width 38 height 8
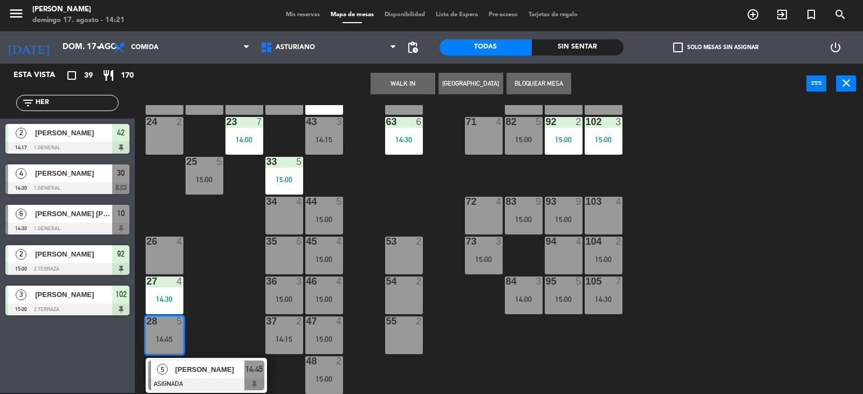
scroll to position [59, 0]
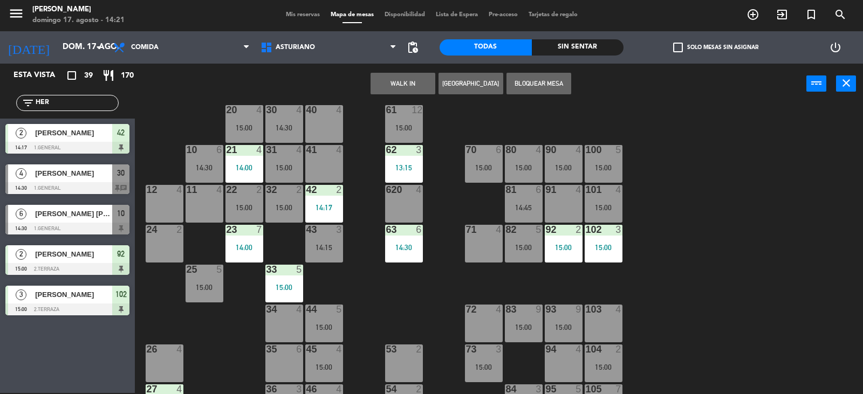
click at [161, 292] on div "1 block 12 2 block 8 60 12 15:00 20 4 15:00 30 4 14:30 40 4 61 12 15:00 62 3 13…" at bounding box center [502, 249] width 719 height 289
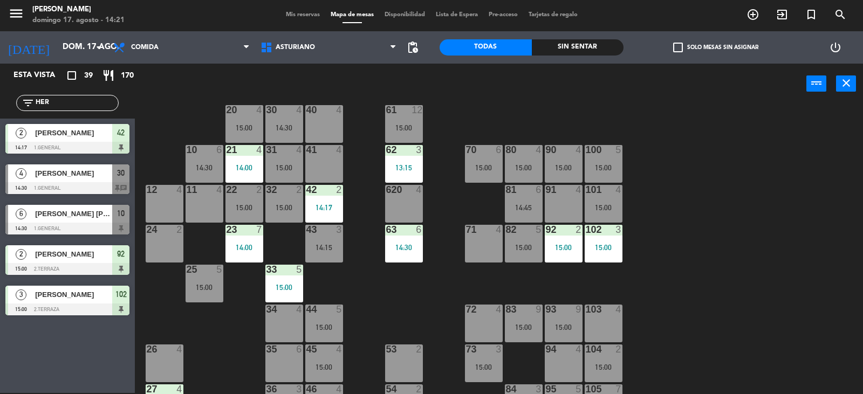
scroll to position [167, 0]
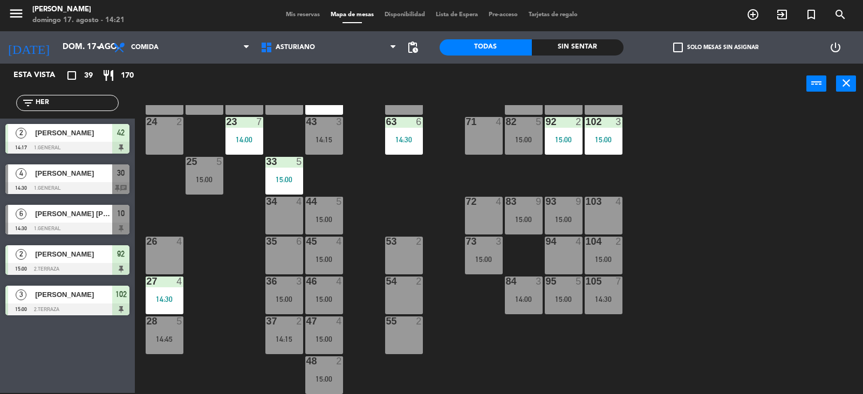
drag, startPoint x: 161, startPoint y: 330, endPoint x: 192, endPoint y: 304, distance: 40.5
click at [161, 330] on div "28 5 14:45" at bounding box center [165, 335] width 38 height 38
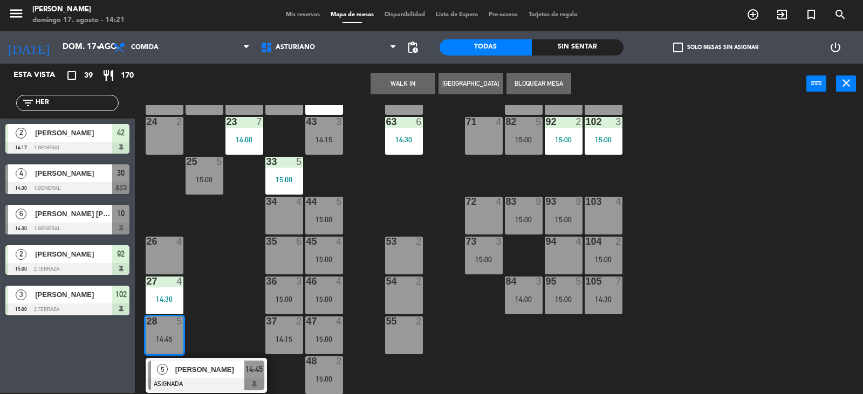
click at [224, 279] on div "1 block 12 2 block 8 60 12 15:00 20 4 15:00 30 4 14:30 40 4 61 12 15:00 62 3 13…" at bounding box center [502, 249] width 719 height 289
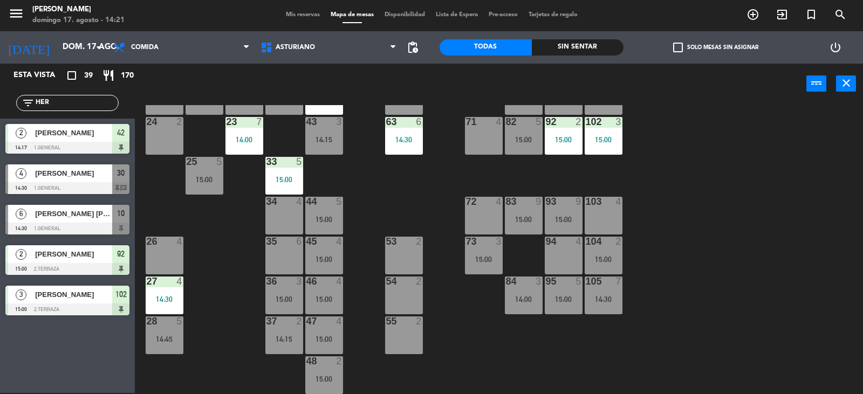
click at [334, 260] on div "15:00" at bounding box center [324, 260] width 38 height 8
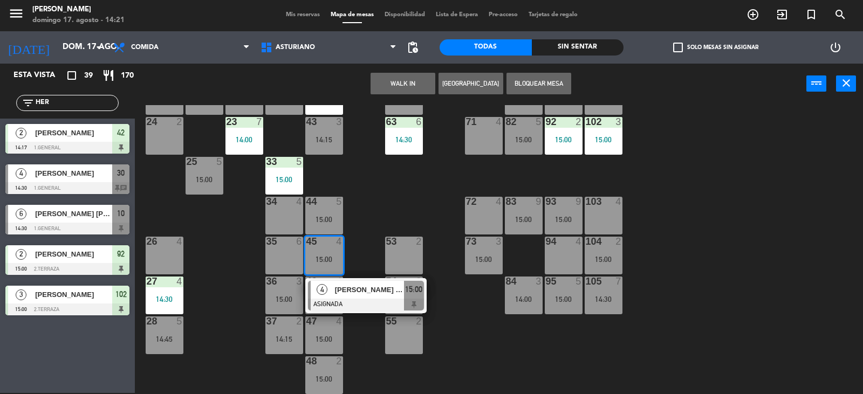
click at [486, 342] on div "1 block 12 2 block 8 60 12 15:00 20 4 15:00 30 4 14:30 40 4 61 12 15:00 62 3 13…" at bounding box center [502, 249] width 719 height 289
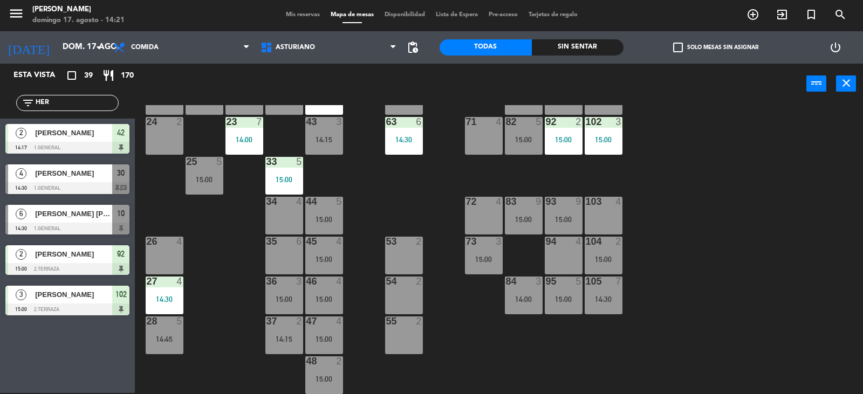
click at [287, 18] on span "Mis reservas" at bounding box center [302, 15] width 45 height 6
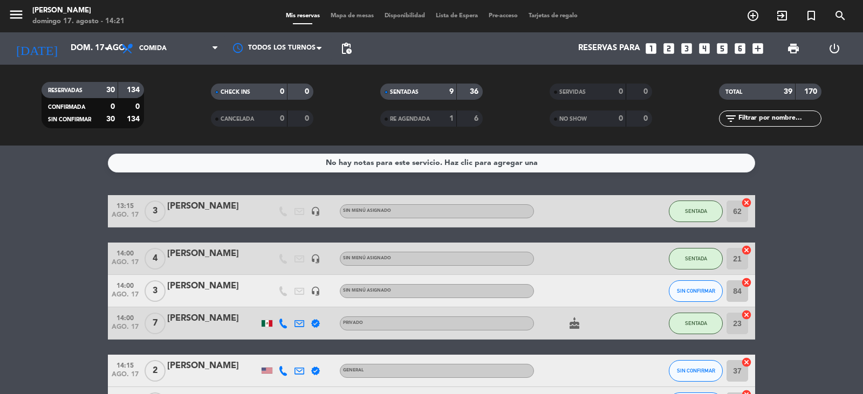
click at [428, 119] on span "RE AGENDADA" at bounding box center [410, 118] width 40 height 5
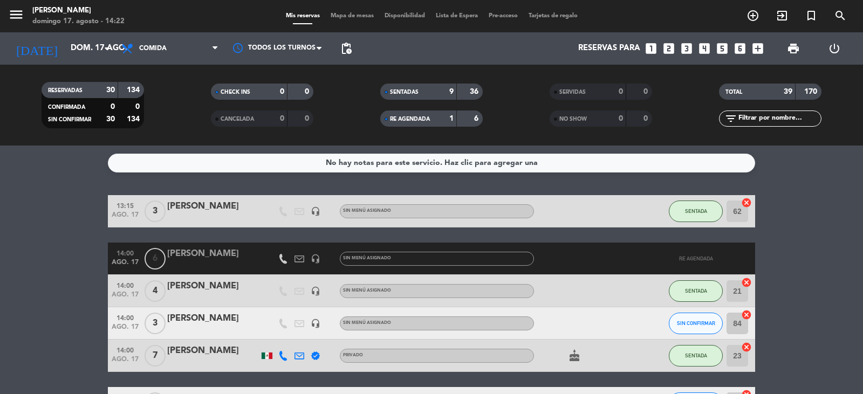
click at [507, 108] on div "SENTADAS 9 36" at bounding box center [431, 97] width 169 height 27
click at [687, 116] on div "filter_list" at bounding box center [769, 119] width 169 height 16
click at [357, 16] on span "Mapa de mesas" at bounding box center [352, 16] width 54 height 6
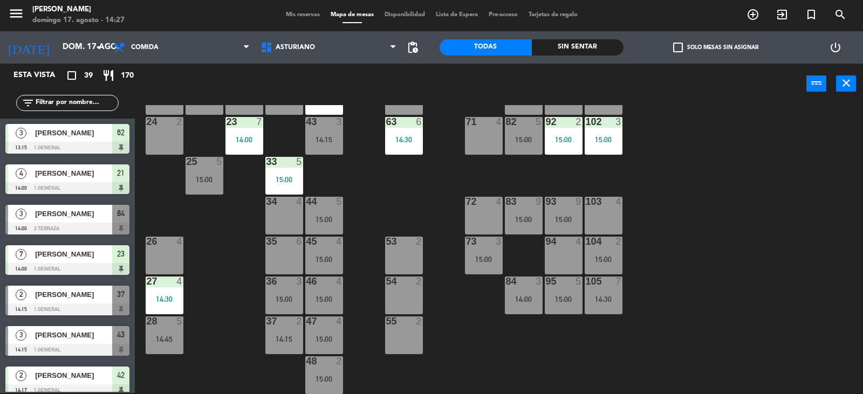
scroll to position [5, 0]
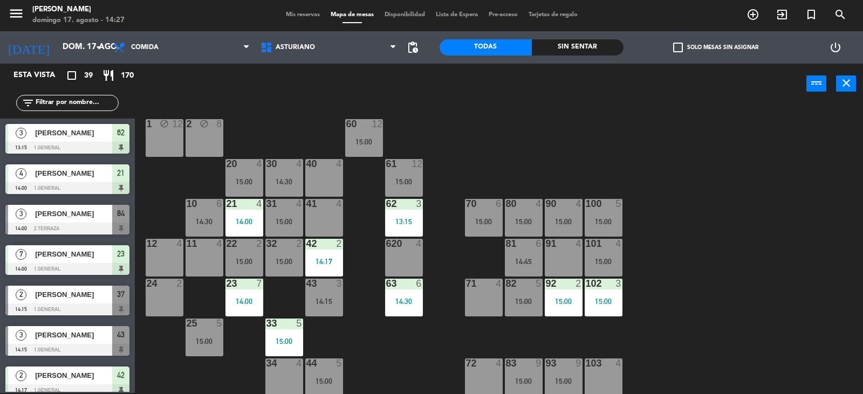
click at [318, 177] on div "40 4" at bounding box center [324, 178] width 38 height 38
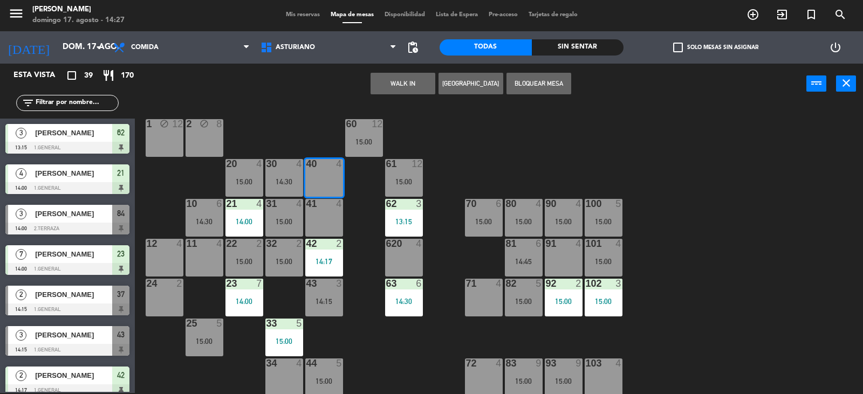
click at [512, 149] on div "1 block 12 2 block 8 60 12 15:00 20 4 15:00 30 4 14:30 40 4 61 12 15:00 62 3 13…" at bounding box center [502, 249] width 719 height 289
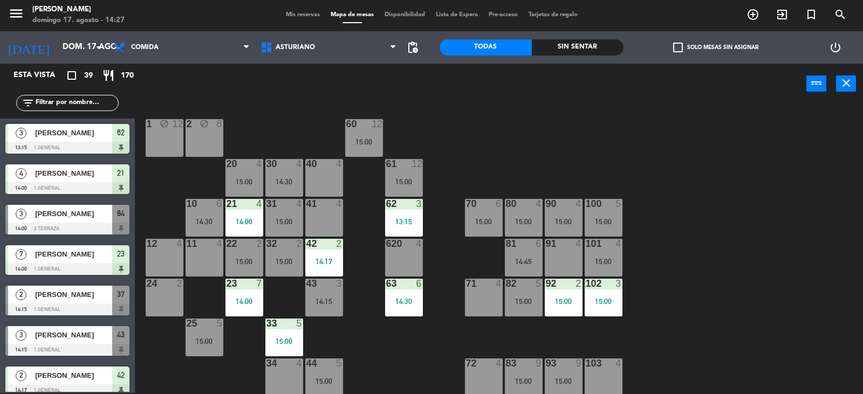
scroll to position [167, 0]
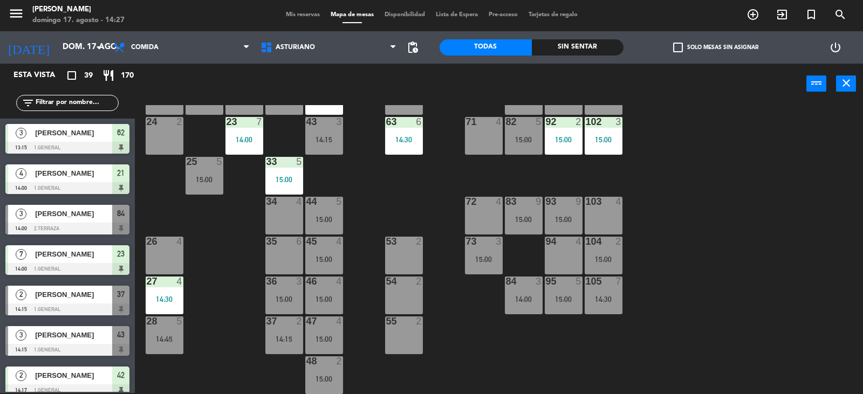
click at [173, 341] on div "14:45" at bounding box center [165, 339] width 38 height 8
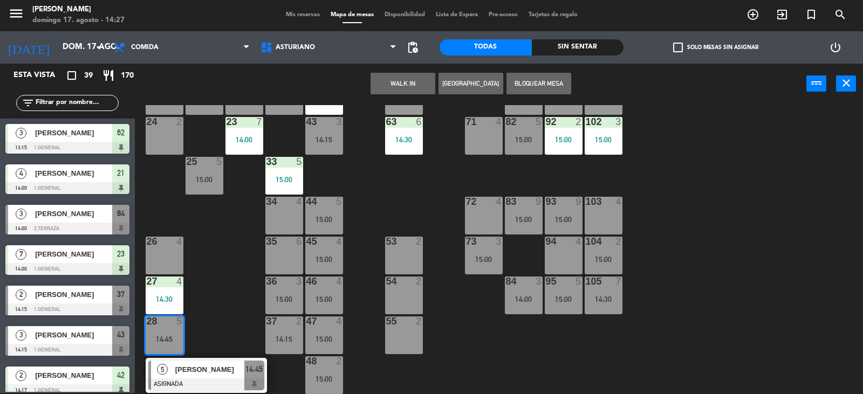
click at [680, 316] on div "1 block 12 2 block 8 60 12 15:00 20 4 15:00 30 4 14:30 40 4 61 12 15:00 62 3 13…" at bounding box center [502, 249] width 719 height 289
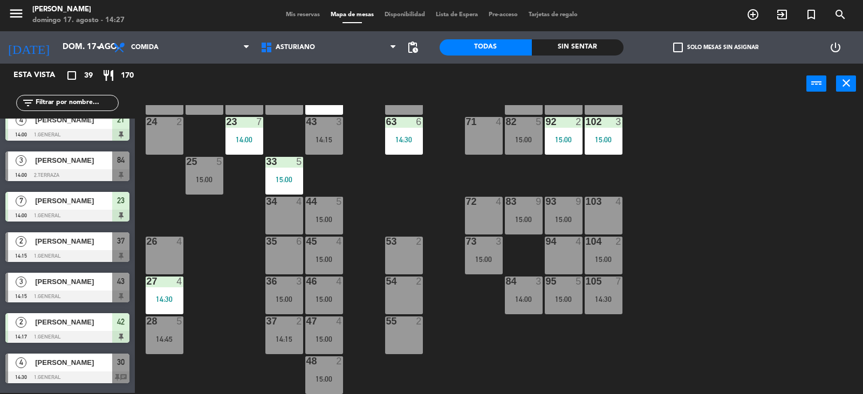
scroll to position [270, 0]
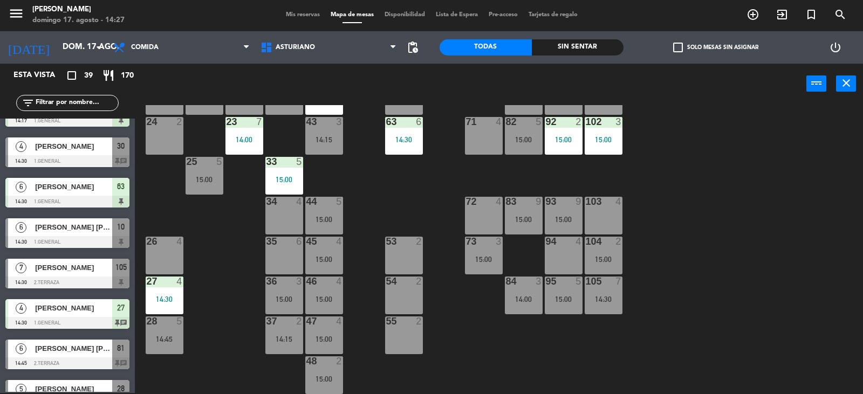
click at [164, 330] on div "28 5 14:45" at bounding box center [165, 335] width 38 height 38
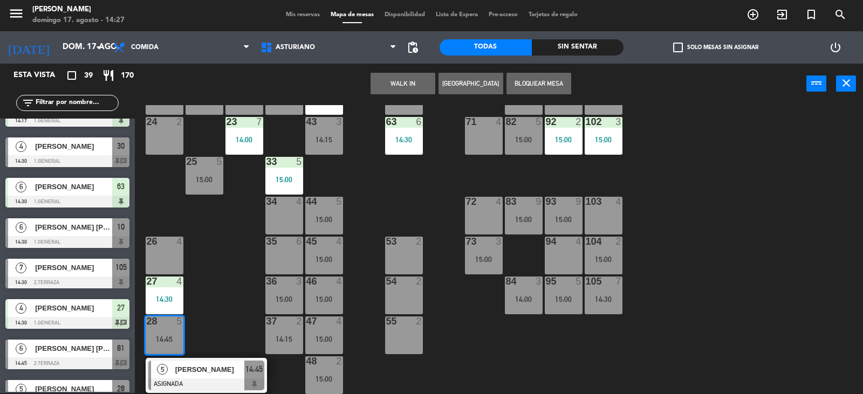
click at [200, 373] on span "[PERSON_NAME]" at bounding box center [209, 369] width 69 height 11
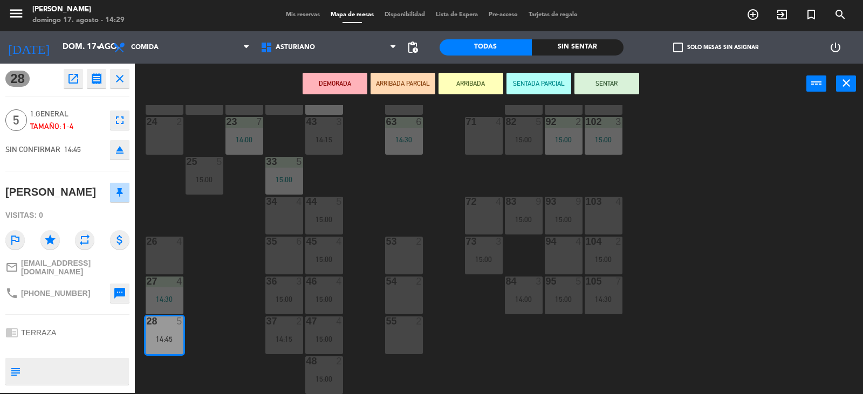
click at [693, 309] on div "1 block 12 2 block 8 60 12 15:00 20 4 15:00 30 4 14:30 40 4 61 12 15:00 62 3 13…" at bounding box center [502, 249] width 719 height 289
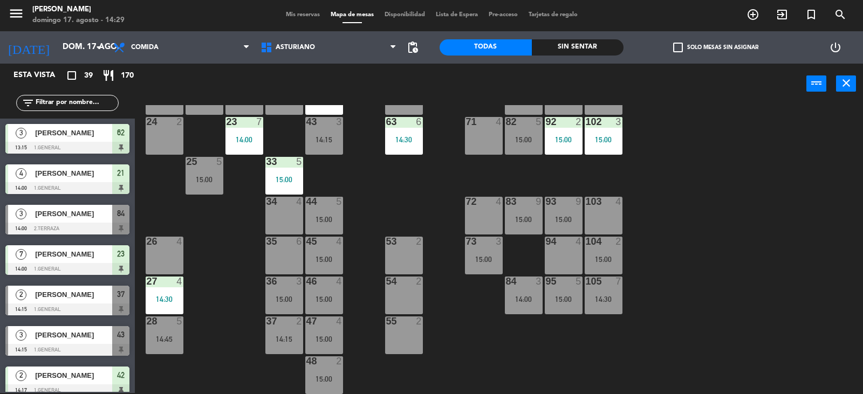
scroll to position [1, 0]
click at [60, 105] on input "text" at bounding box center [77, 103] width 84 height 12
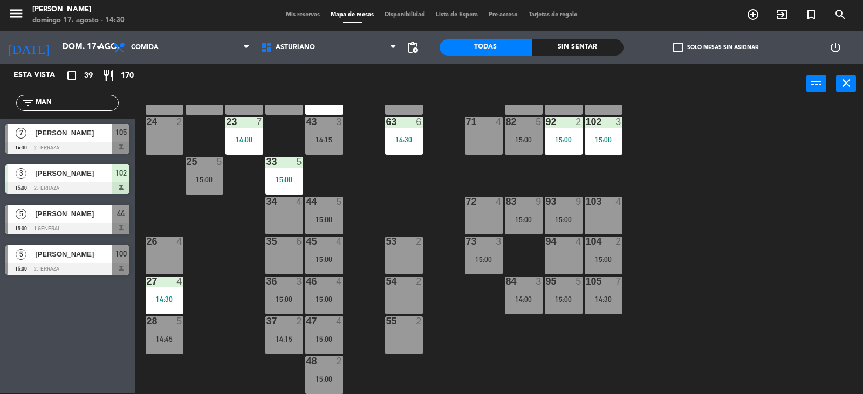
type input "MAN"
click at [0, 348] on div "Esta vista crop_square 39 restaurant 170 filter_list MAN 7 MANUEL LOPEZ PORTILL…" at bounding box center [67, 228] width 135 height 329
click at [94, 128] on span "[PERSON_NAME]" at bounding box center [73, 132] width 77 height 11
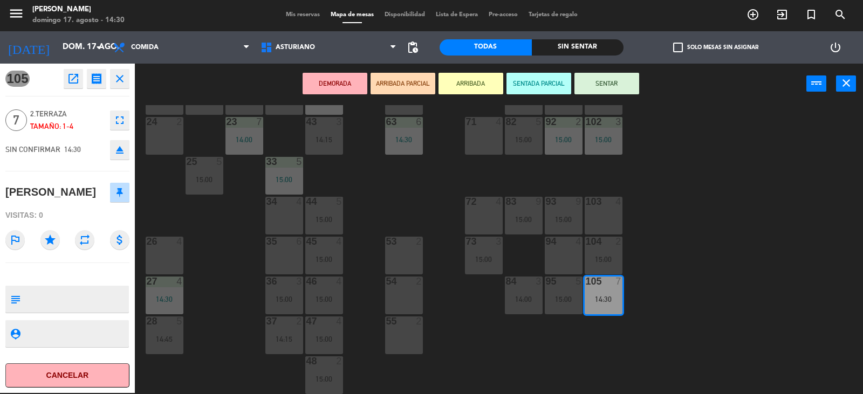
click at [602, 75] on button "SENTAR" at bounding box center [606, 84] width 65 height 22
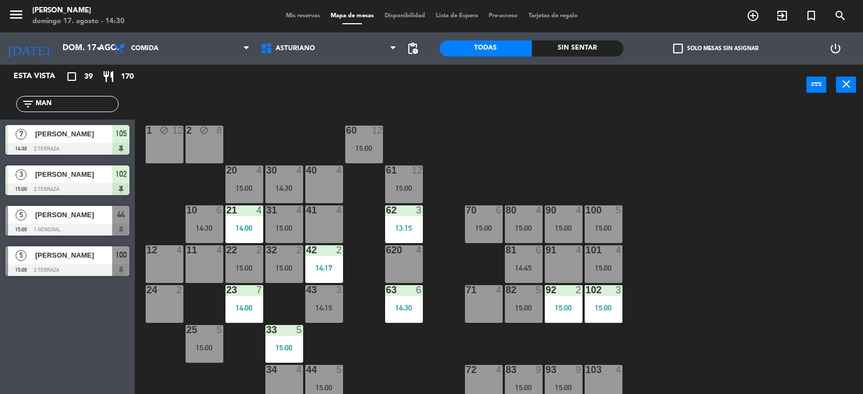
scroll to position [167, 0]
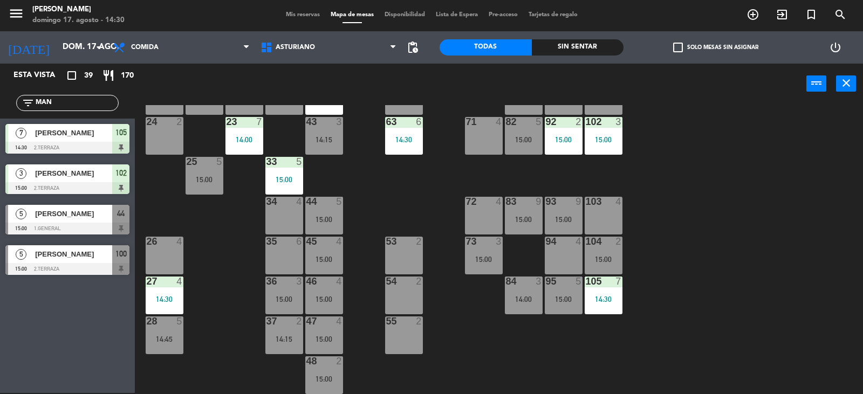
click at [602, 218] on div "103 4" at bounding box center [603, 216] width 38 height 38
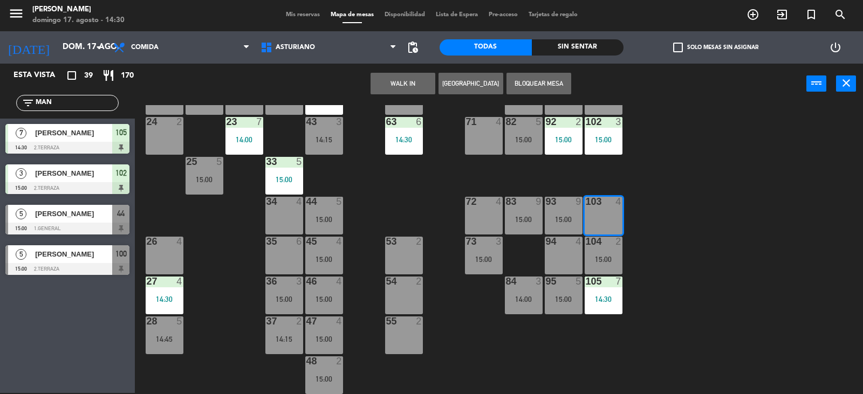
click at [402, 85] on button "WALK IN" at bounding box center [402, 84] width 65 height 22
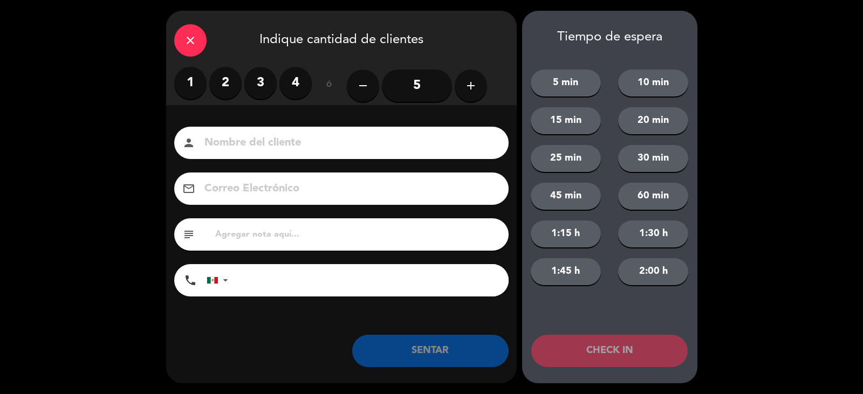
click at [198, 47] on div "close" at bounding box center [190, 40] width 32 height 32
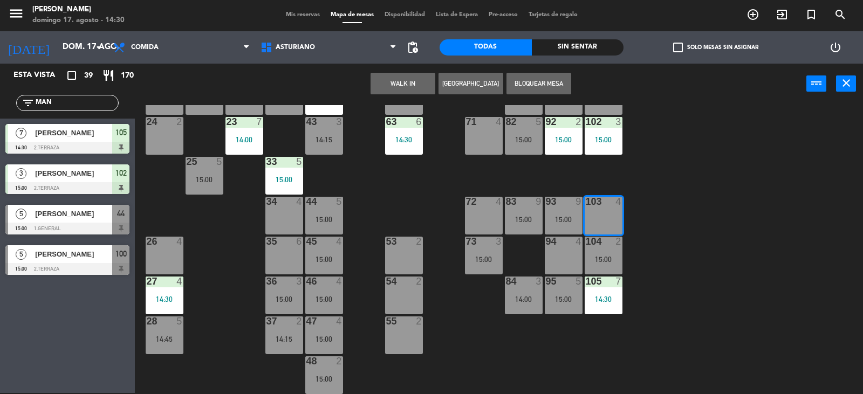
click at [464, 81] on button "[GEOGRAPHIC_DATA]" at bounding box center [470, 84] width 65 height 22
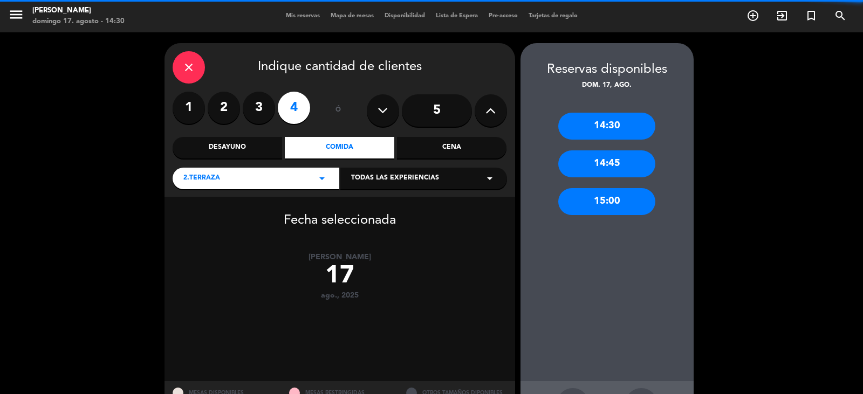
click at [256, 104] on label "3" at bounding box center [259, 108] width 32 height 32
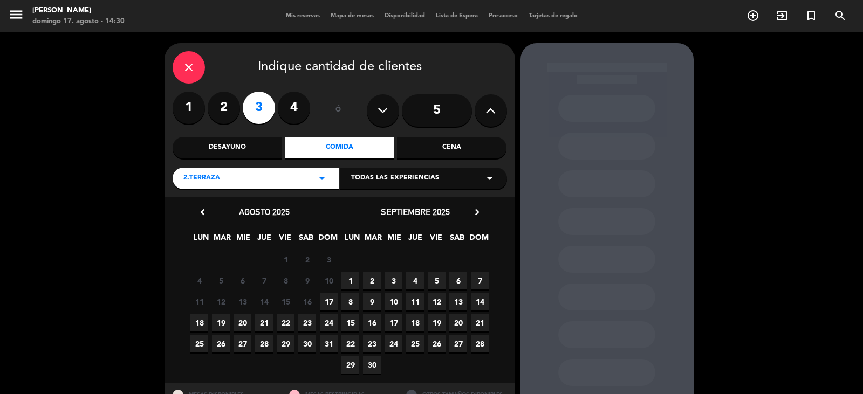
click at [185, 67] on icon "close" at bounding box center [188, 67] width 13 height 13
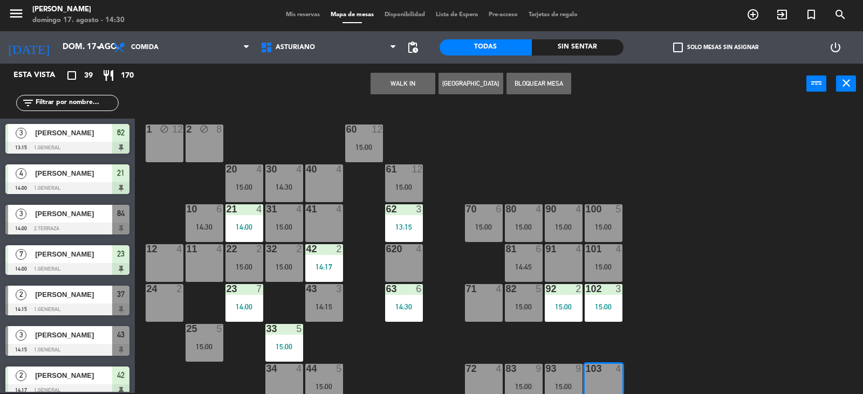
click at [664, 238] on div "1 block 12 2 block 8 60 12 15:00 20 4 15:00 30 4 14:30 40 4 61 12 15:00 62 3 13…" at bounding box center [502, 249] width 719 height 289
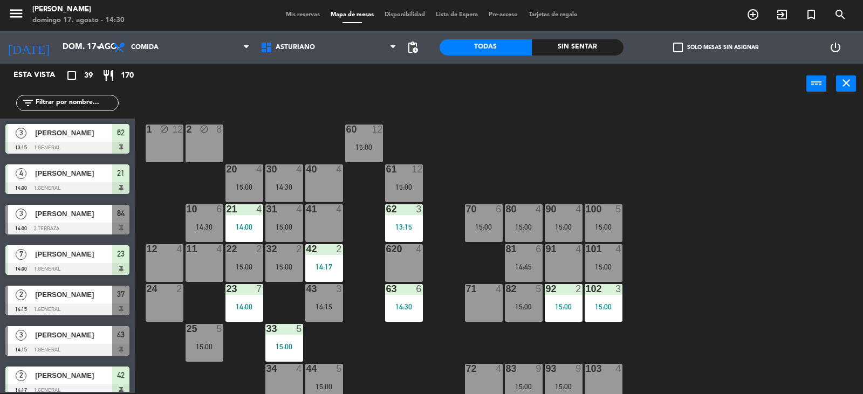
click at [586, 253] on div "101" at bounding box center [586, 249] width 1 height 10
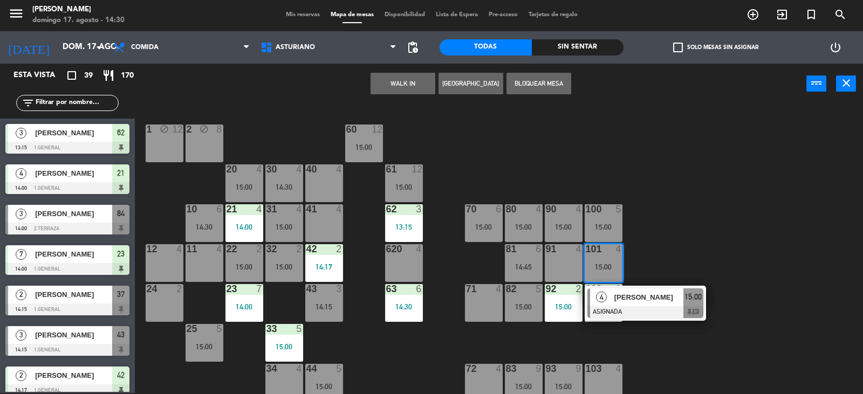
click at [651, 301] on span "[PERSON_NAME]" at bounding box center [648, 297] width 69 height 11
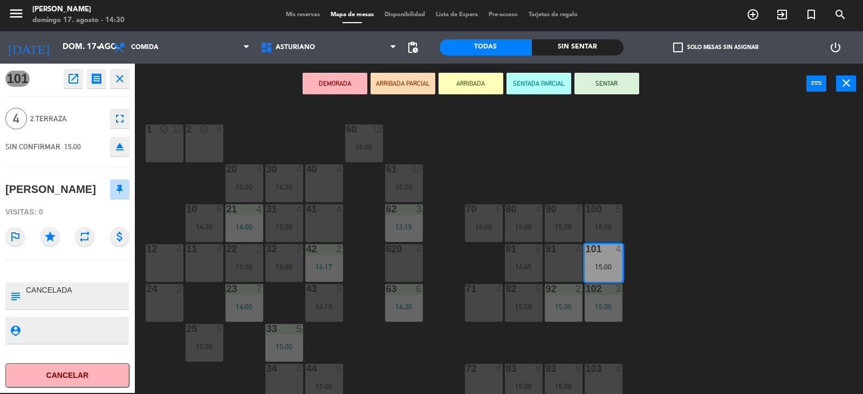
click at [65, 75] on button "open_in_new" at bounding box center [73, 78] width 19 height 19
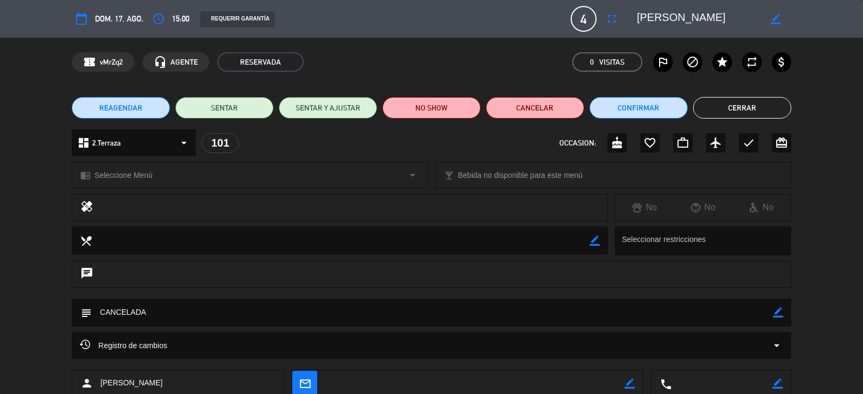
click at [774, 16] on icon "border_color" at bounding box center [775, 19] width 10 height 10
click at [760, 24] on div at bounding box center [775, 18] width 31 height 19
click at [775, 19] on icon at bounding box center [775, 19] width 10 height 10
click at [760, 17] on div "border_color" at bounding box center [775, 18] width 31 height 19
click at [764, 17] on div "border_color" at bounding box center [775, 18] width 31 height 19
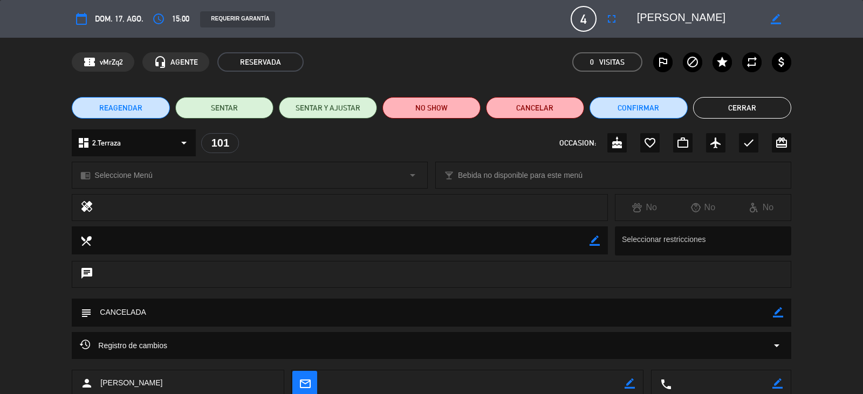
click at [780, 17] on icon "border_color" at bounding box center [775, 19] width 10 height 10
click at [773, 17] on icon at bounding box center [775, 19] width 10 height 10
click at [772, 17] on icon "border_color" at bounding box center [775, 19] width 10 height 10
click at [763, 17] on div at bounding box center [775, 18] width 31 height 19
click at [762, 17] on div at bounding box center [775, 18] width 31 height 19
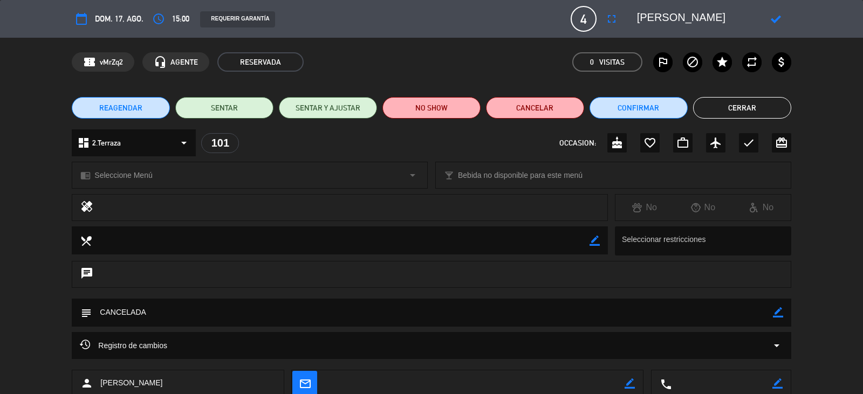
click at [763, 16] on div at bounding box center [775, 18] width 31 height 19
click at [755, 18] on textarea at bounding box center [698, 18] width 123 height 19
type textarea "[PERSON_NAME]"
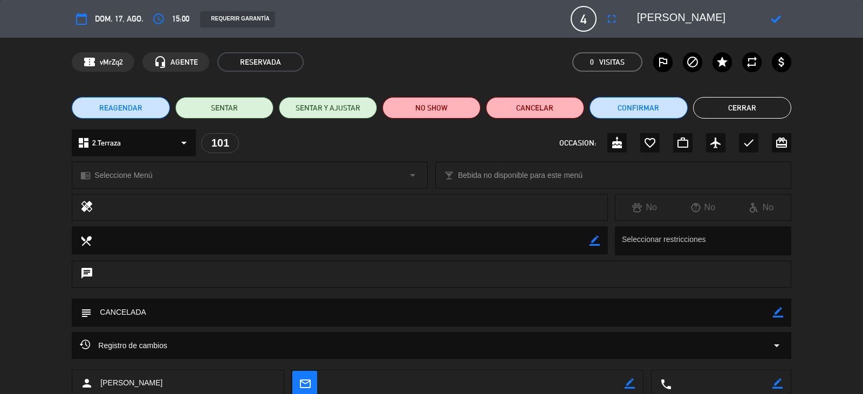
click at [774, 19] on icon at bounding box center [775, 19] width 10 height 10
click at [717, 107] on button "Cerrar" at bounding box center [742, 108] width 98 height 22
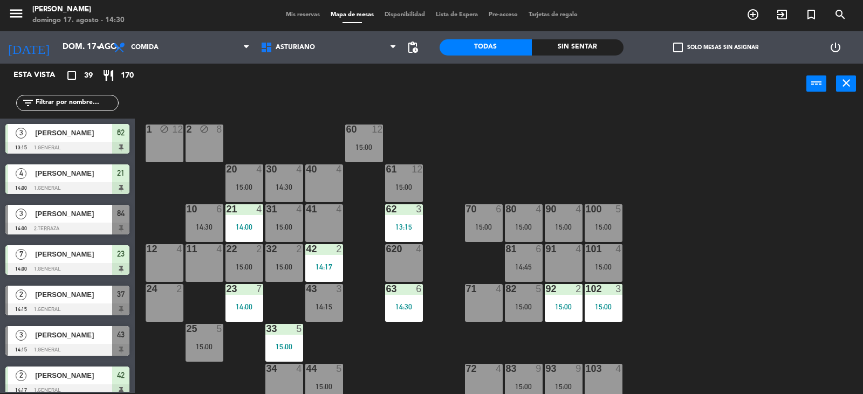
scroll to position [395, 0]
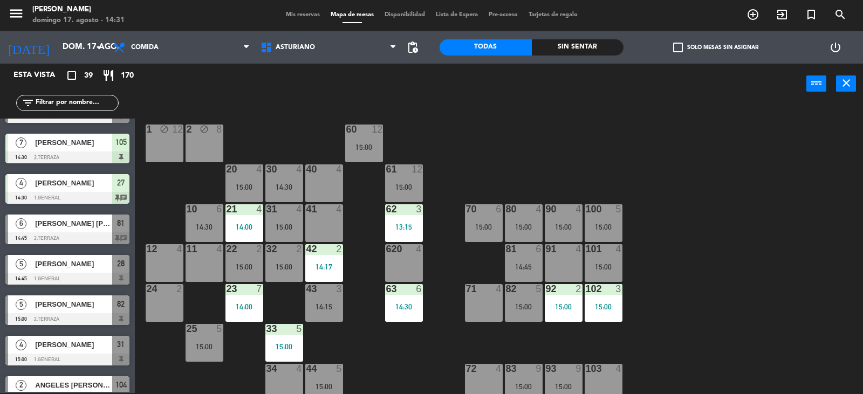
click at [617, 259] on div "101 4 15:00" at bounding box center [603, 263] width 38 height 38
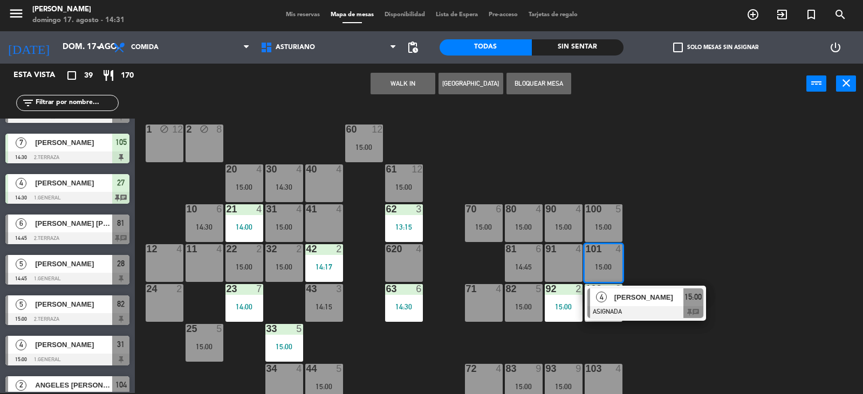
click at [722, 199] on div "1 block 12 2 block 8 60 12 15:00 20 4 15:00 30 4 14:30 40 4 61 12 15:00 62 3 13…" at bounding box center [502, 249] width 719 height 289
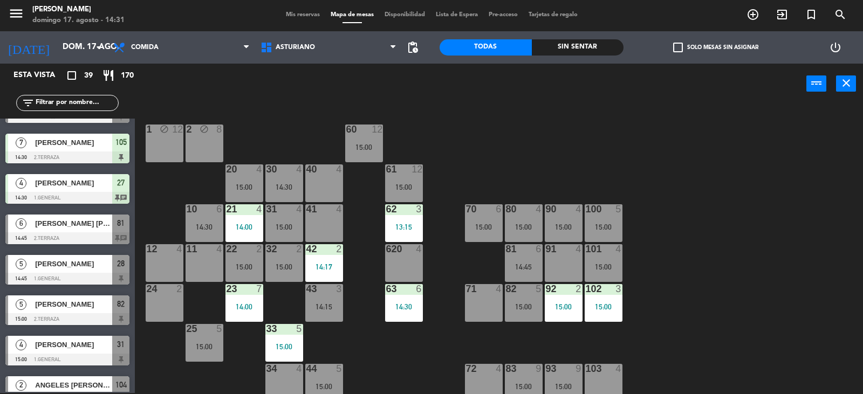
click at [600, 263] on div "15:00" at bounding box center [603, 267] width 38 height 8
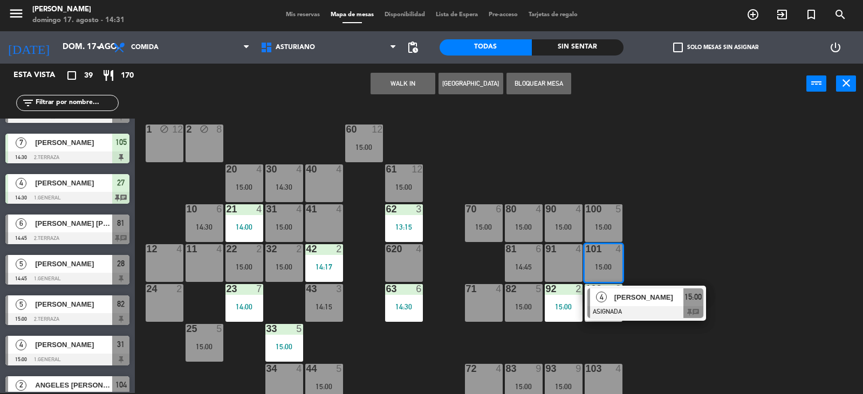
click at [721, 222] on div "1 block 12 2 block 8 60 12 15:00 20 4 15:00 30 4 14:30 40 4 61 12 15:00 62 3 13…" at bounding box center [502, 249] width 719 height 289
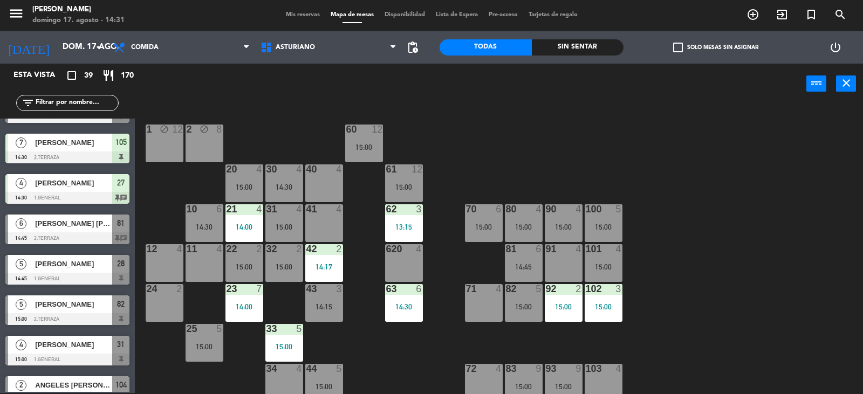
click at [619, 250] on div "4" at bounding box center [618, 249] width 6 height 10
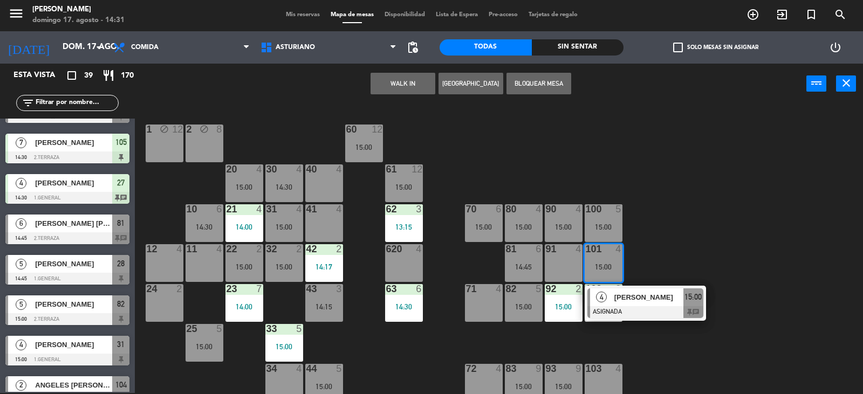
click at [642, 298] on span "[PERSON_NAME]" at bounding box center [648, 297] width 69 height 11
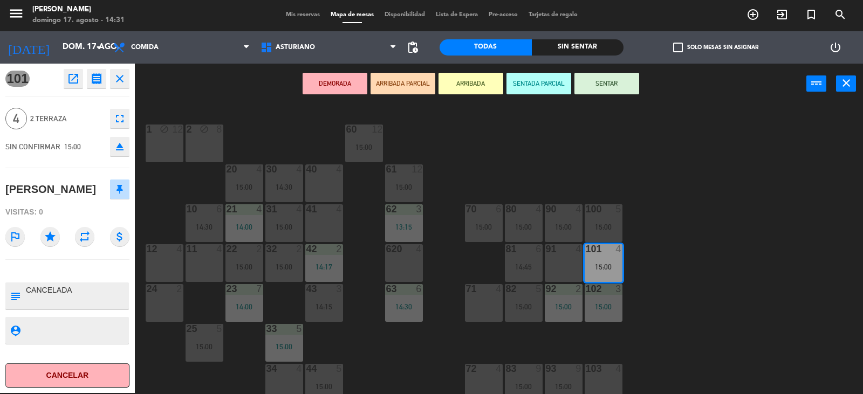
click at [73, 307] on textarea at bounding box center [76, 296] width 103 height 23
type textarea "C"
click at [844, 84] on icon "close" at bounding box center [845, 83] width 13 height 13
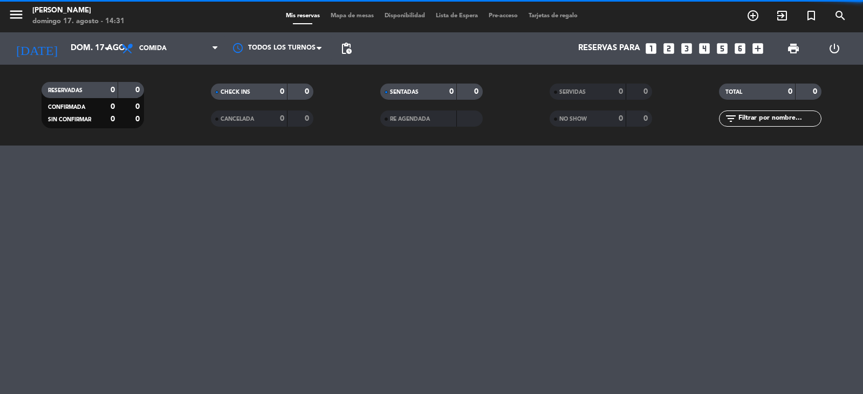
click at [340, 14] on span "Mapa de mesas" at bounding box center [352, 16] width 54 height 6
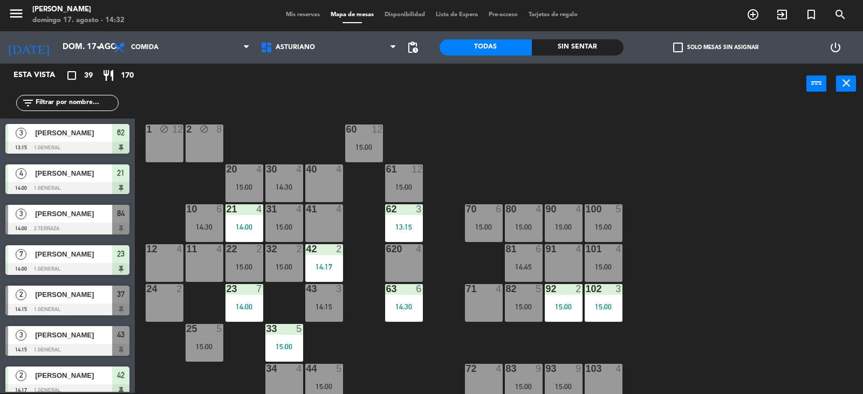
scroll to position [167, 0]
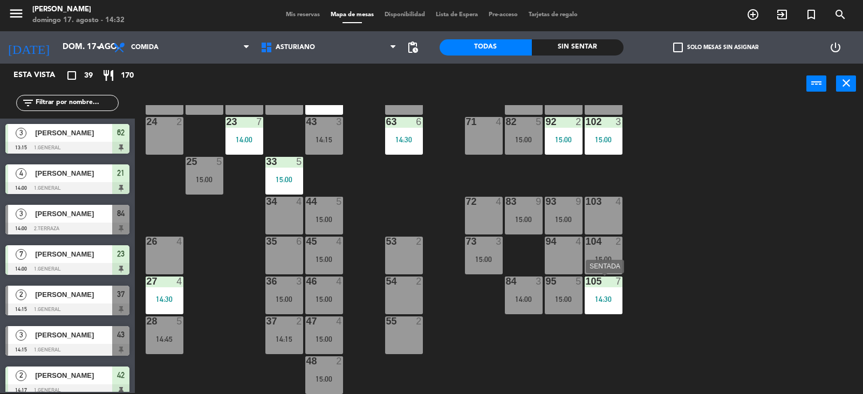
click at [611, 295] on div "14:30" at bounding box center [603, 299] width 38 height 8
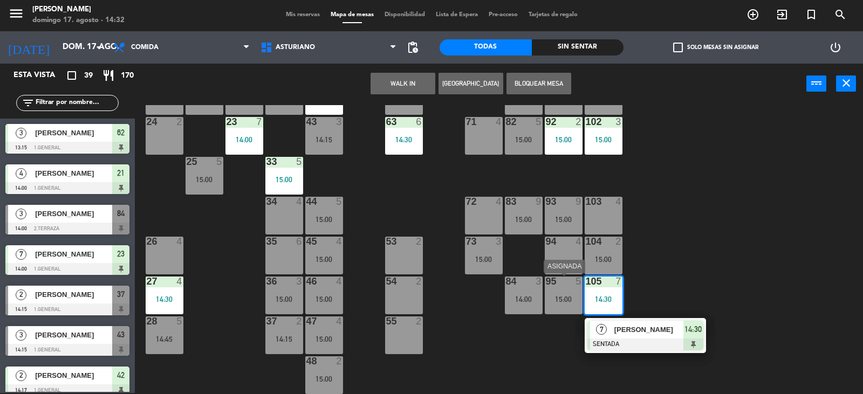
click at [556, 296] on div "15:00" at bounding box center [564, 299] width 38 height 8
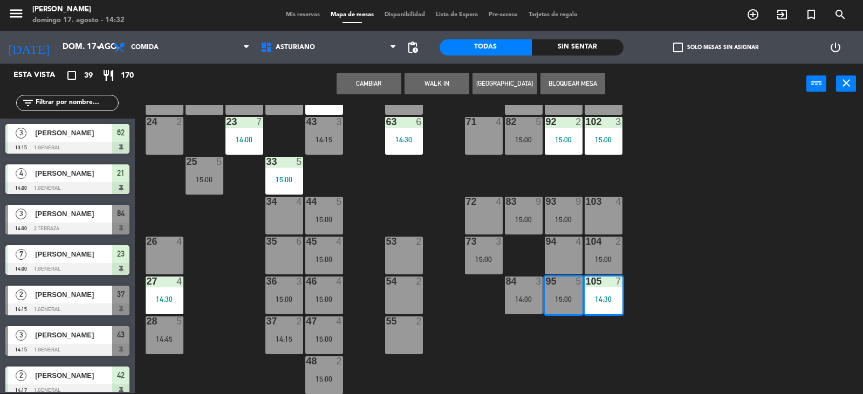
click at [382, 84] on button "Cambiar" at bounding box center [368, 84] width 65 height 22
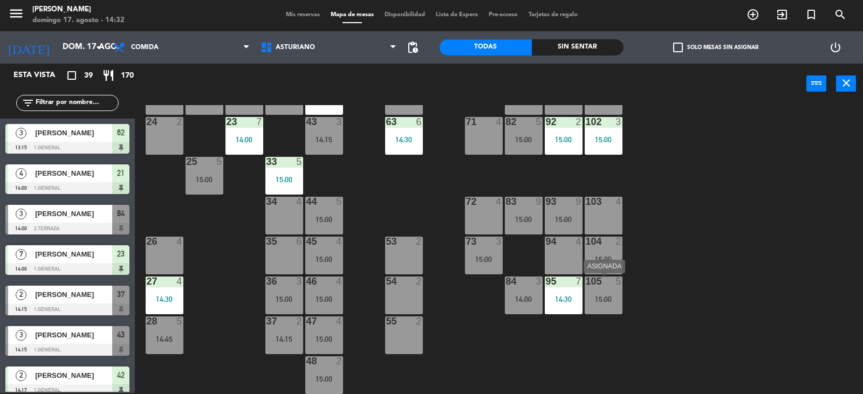
click at [601, 287] on div "105 5" at bounding box center [603, 282] width 38 height 11
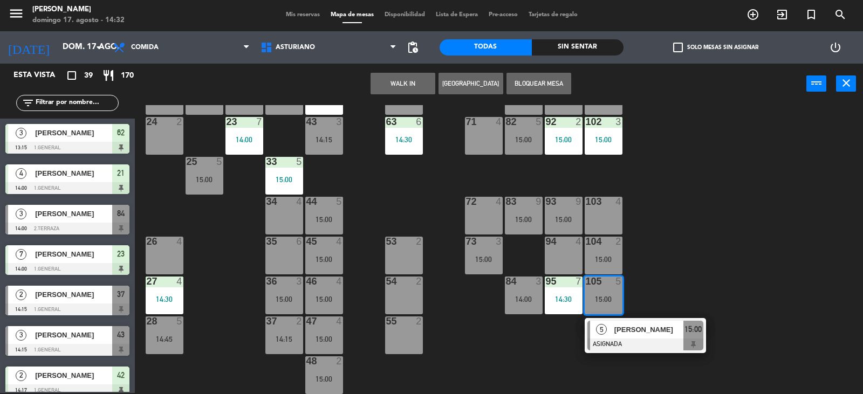
click at [621, 324] on span "[PERSON_NAME]" at bounding box center [648, 329] width 69 height 11
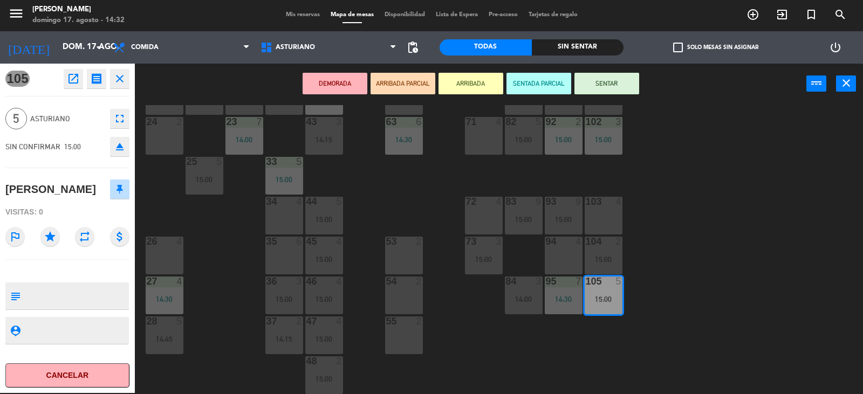
click at [742, 209] on div "1 block 12 2 block 8 60 12 15:00 20 4 15:00 30 4 14:30 40 4 61 12 15:00 62 3 13…" at bounding box center [502, 249] width 719 height 289
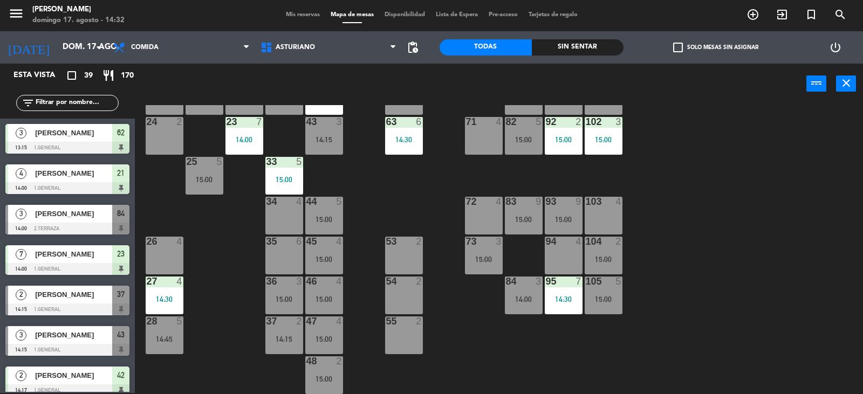
scroll to position [314, 0]
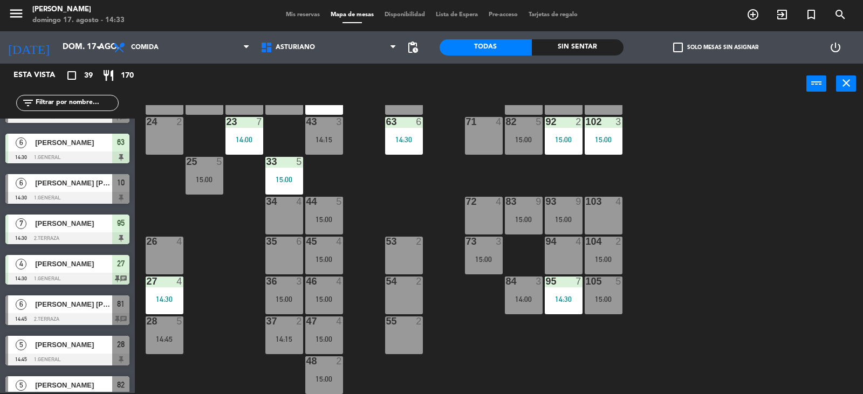
click at [89, 101] on input "text" at bounding box center [77, 103] width 84 height 12
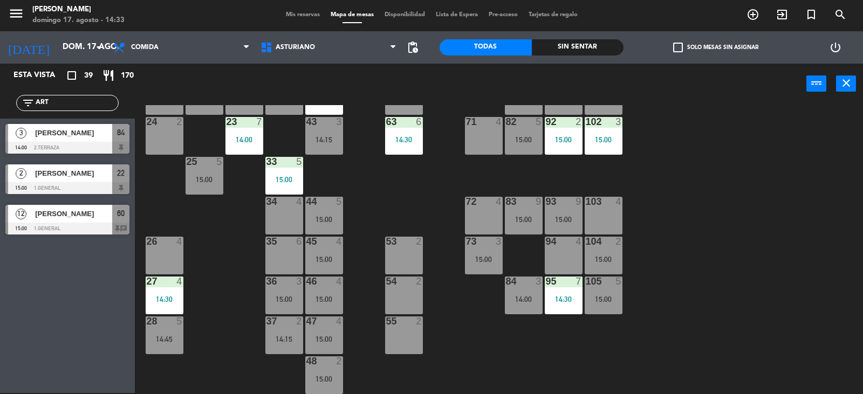
scroll to position [0, 0]
click at [86, 105] on input "ART" at bounding box center [77, 103] width 84 height 12
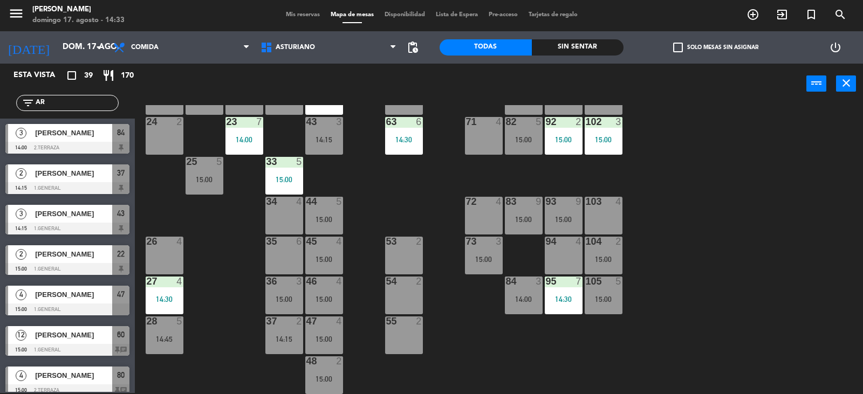
type input "A"
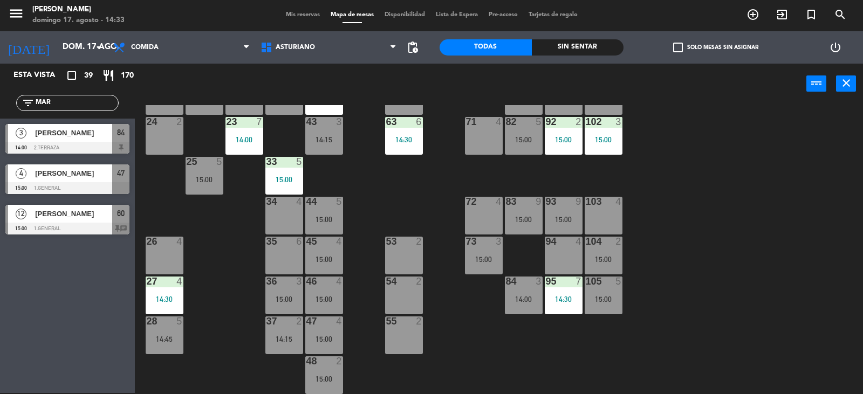
click at [101, 314] on div "Esta vista crop_square 39 restaurant 170 filter_list [DATE] [PERSON_NAME] 14:00…" at bounding box center [67, 228] width 135 height 329
click at [79, 106] on input "MAR" at bounding box center [77, 103] width 84 height 12
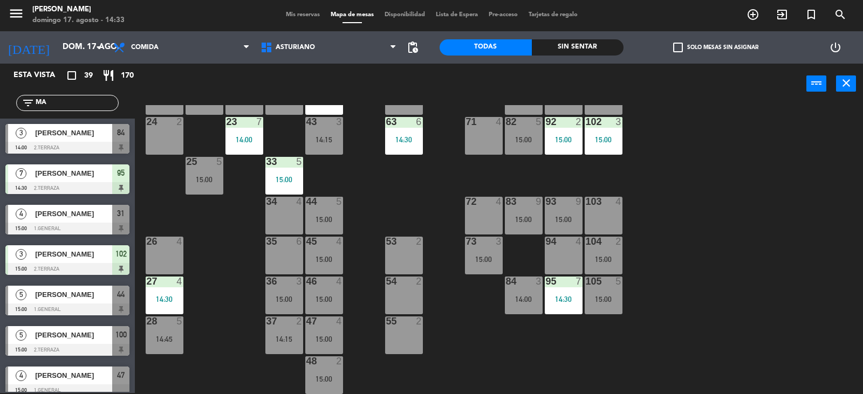
type input "M"
click at [529, 302] on div "14:00" at bounding box center [524, 299] width 38 height 8
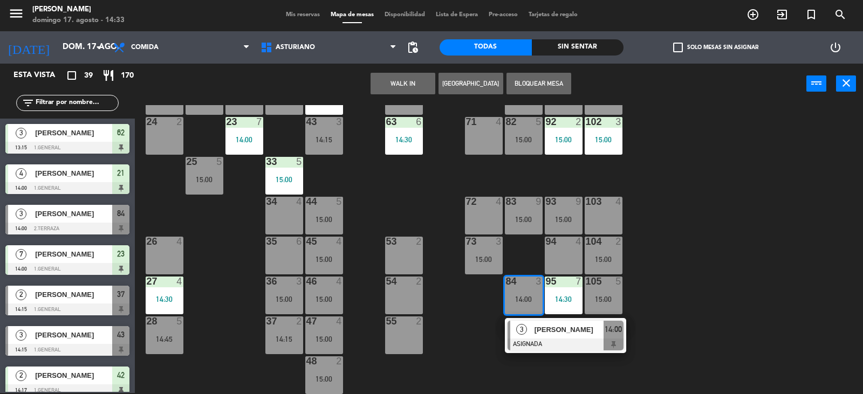
drag, startPoint x: 541, startPoint y: 330, endPoint x: 603, endPoint y: 136, distance: 203.8
click at [545, 328] on div "3 [PERSON_NAME] ASIGNADA 14:00" at bounding box center [565, 335] width 137 height 35
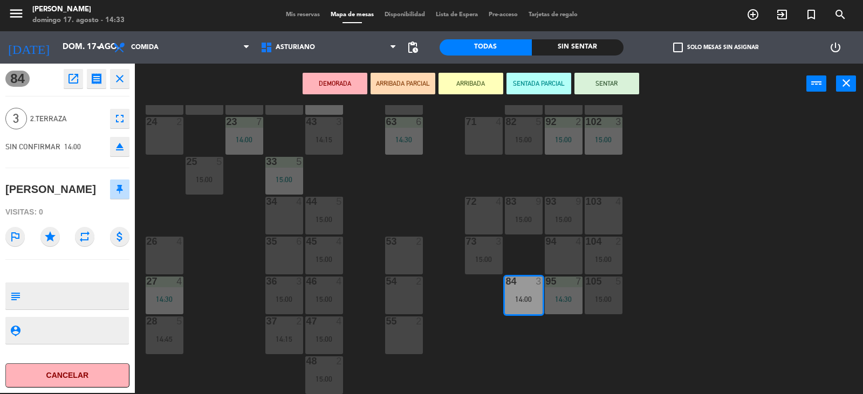
click at [609, 79] on button "SENTAR" at bounding box center [606, 84] width 65 height 22
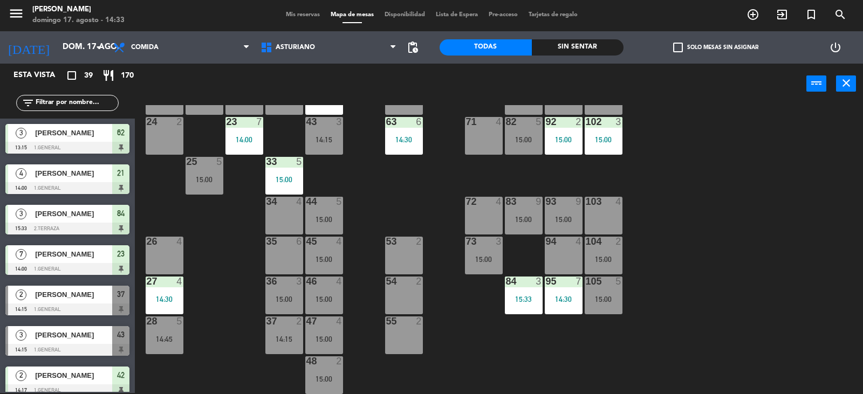
click at [707, 181] on div "1 block 12 2 block 8 60 12 15:00 20 4 15:00 30 4 14:30 40 4 61 12 15:00 62 3 13…" at bounding box center [502, 249] width 719 height 289
click at [29, 97] on icon "filter_list" at bounding box center [28, 103] width 13 height 13
click at [523, 296] on div "14:00" at bounding box center [524, 299] width 38 height 8
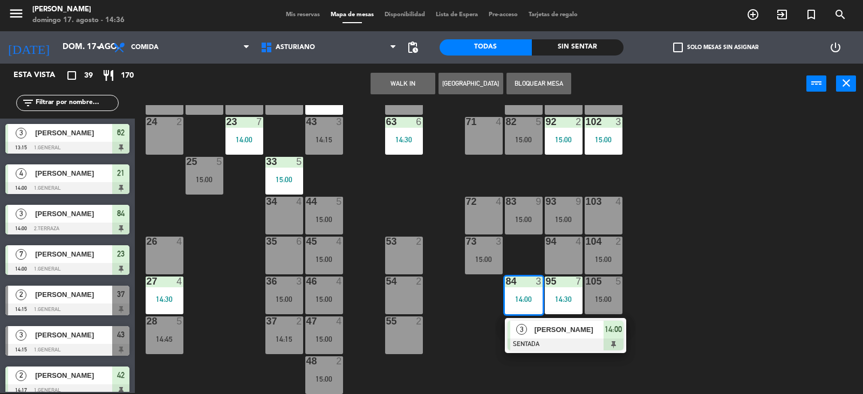
click at [477, 208] on div "72 4" at bounding box center [484, 216] width 38 height 38
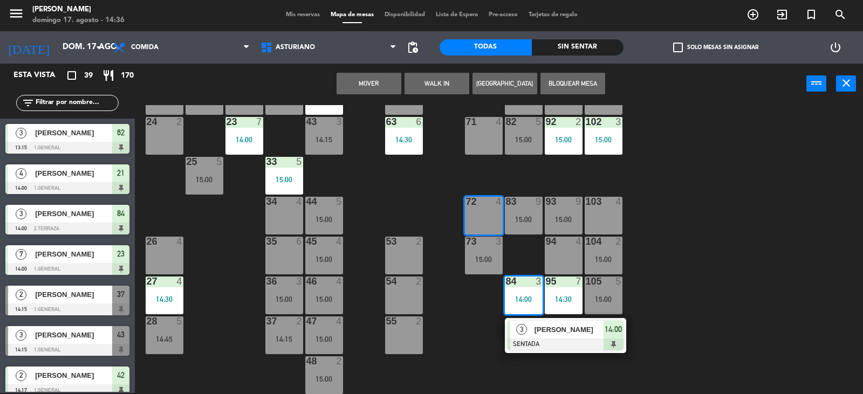
click at [358, 85] on button "Mover" at bounding box center [368, 84] width 65 height 22
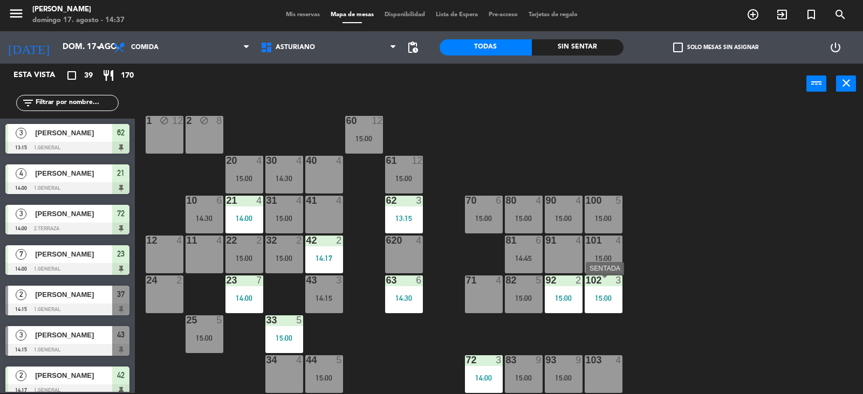
scroll to position [5, 0]
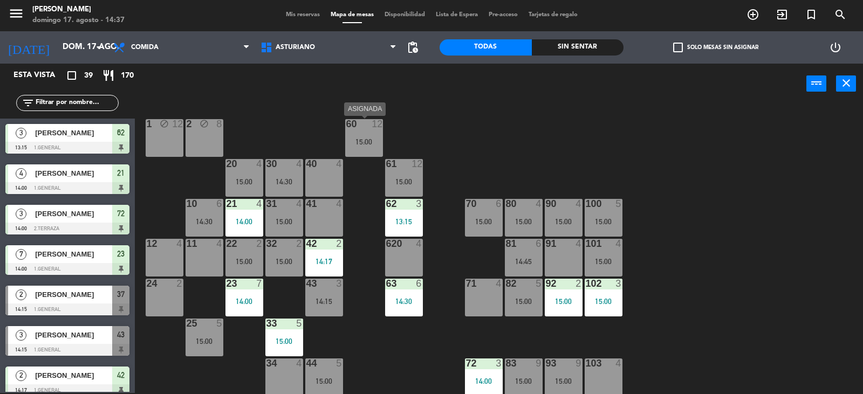
click at [357, 130] on div "60 12 15:00" at bounding box center [364, 138] width 38 height 38
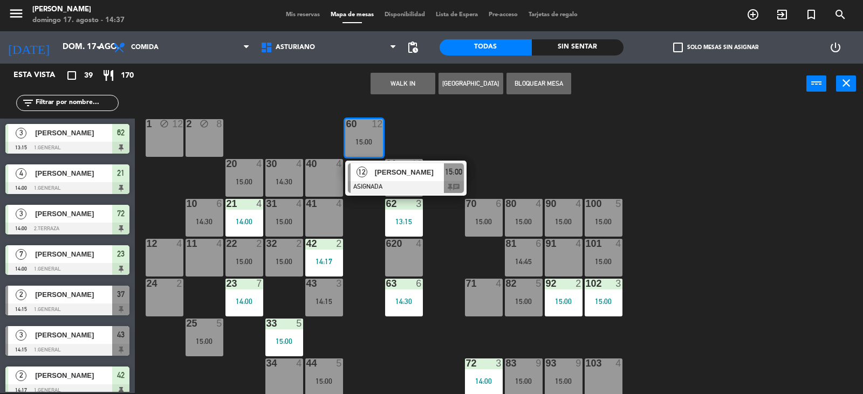
click at [483, 129] on div "1 block 12 2 block 8 60 12 15:00 12 [PERSON_NAME] ASIGNADA 15:00 chat 20 4 15:0…" at bounding box center [502, 249] width 719 height 289
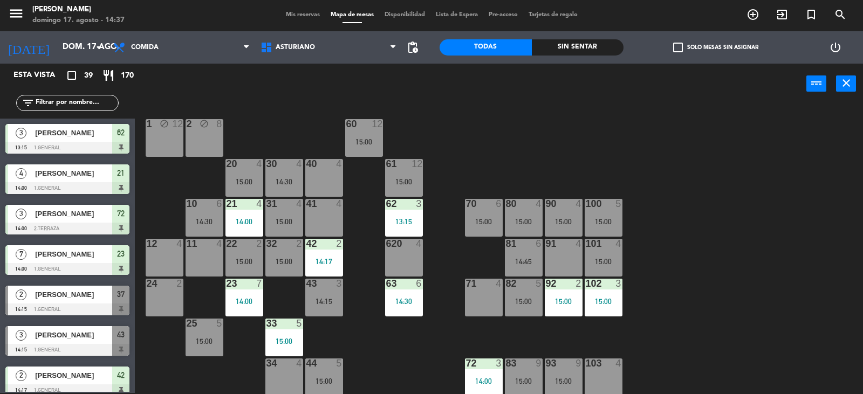
click at [414, 177] on div "61 12 15:00" at bounding box center [404, 178] width 38 height 38
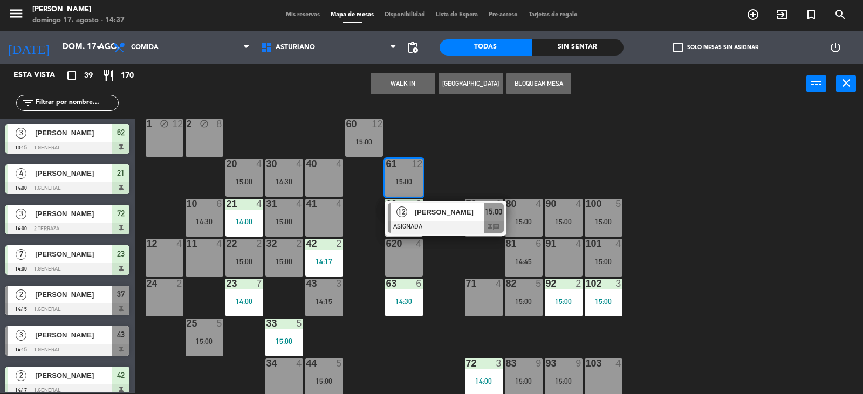
click at [487, 158] on div "1 block 12 2 block 8 60 12 15:00 20 4 15:00 30 4 14:30 40 4 61 12 15:00 12 [PER…" at bounding box center [502, 249] width 719 height 289
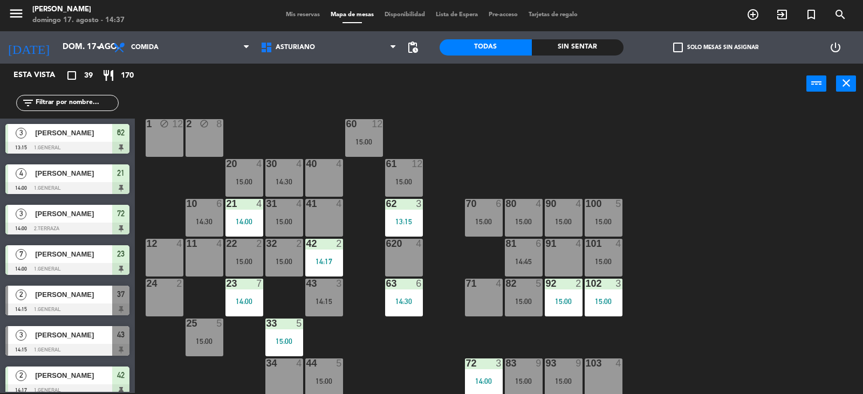
click at [525, 219] on div "15:00" at bounding box center [524, 222] width 38 height 8
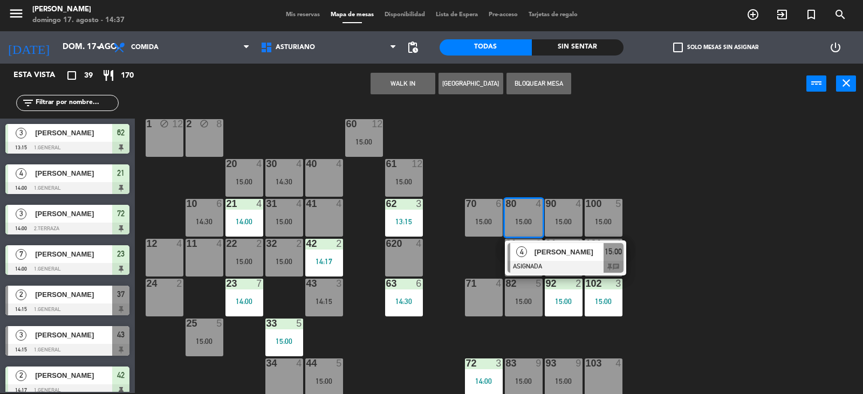
click at [545, 159] on div "1 block 12 2 block 8 60 12 15:00 20 4 15:00 30 4 14:30 40 4 61 12 15:00 62 3 13…" at bounding box center [502, 249] width 719 height 289
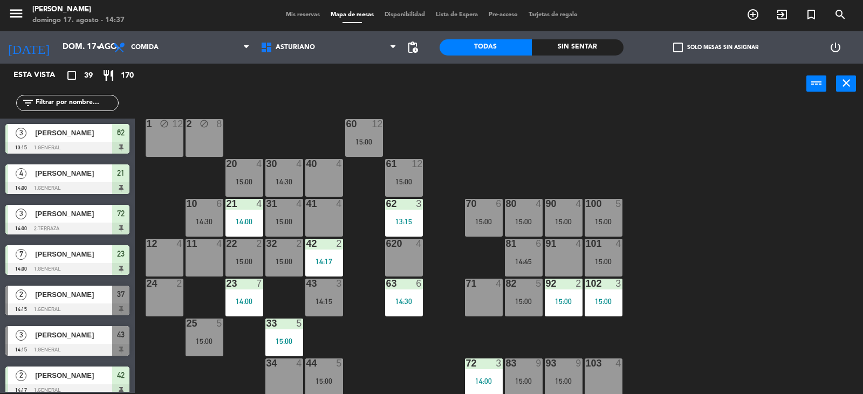
click at [562, 218] on div "15:00" at bounding box center [564, 222] width 38 height 8
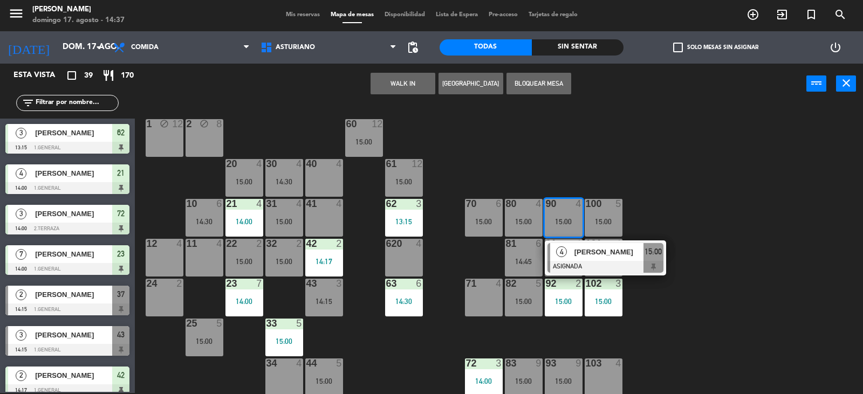
click at [580, 162] on div "1 block 12 2 block 8 60 12 15:00 20 4 15:00 30 4 14:30 40 4 61 12 15:00 62 3 13…" at bounding box center [502, 249] width 719 height 289
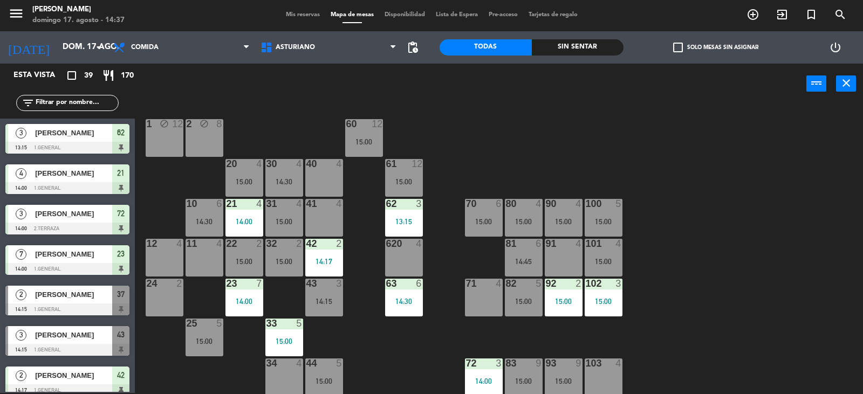
click at [612, 217] on div "100 5 15:00" at bounding box center [603, 218] width 38 height 38
click at [642, 169] on div "1 block 12 2 block 8 60 12 15:00 20 4 15:00 30 4 14:30 40 4 61 12 15:00 62 3 13…" at bounding box center [502, 249] width 719 height 289
click at [715, 153] on div "1 block 12 2 block 8 60 12 15:00 20 4 15:00 30 4 14:30 40 4 61 12 15:00 62 3 13…" at bounding box center [502, 249] width 719 height 289
click at [721, 245] on div "1 block 12 2 block 8 60 12 15:00 20 4 15:00 30 4 14:30 40 4 61 12 15:00 62 3 13…" at bounding box center [502, 249] width 719 height 289
click at [704, 286] on div "1 block 12 2 block 8 60 12 15:00 20 4 15:00 30 4 14:30 40 4 61 12 15:00 62 3 13…" at bounding box center [502, 249] width 719 height 289
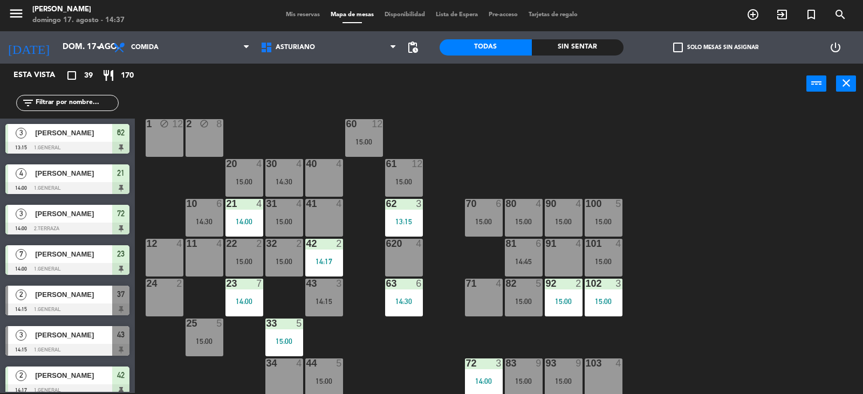
click at [603, 220] on div "15:00" at bounding box center [603, 222] width 38 height 8
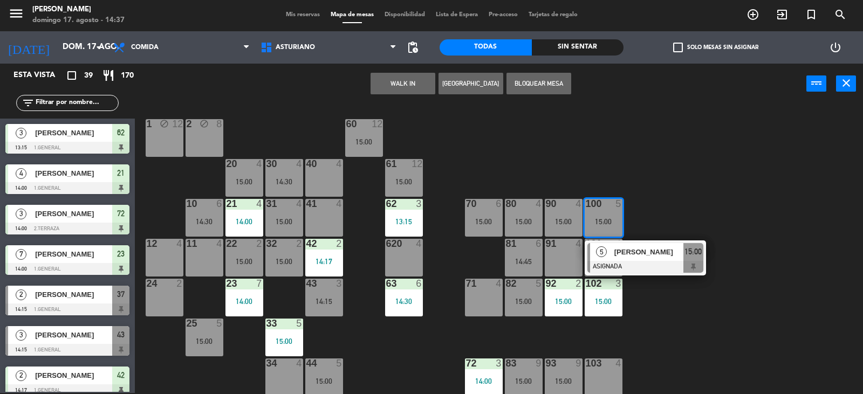
click at [671, 201] on div "1 block 12 2 block 8 60 12 15:00 20 4 15:00 30 4 14:30 40 4 61 12 15:00 62 3 13…" at bounding box center [502, 249] width 719 height 289
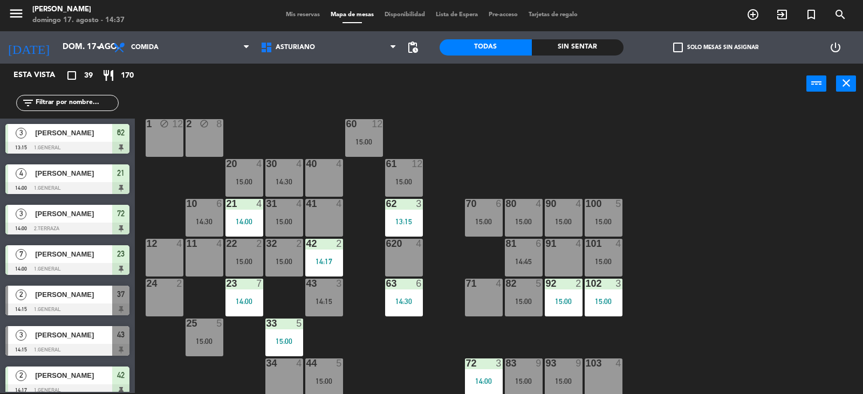
click at [572, 216] on div "90 4 15:00" at bounding box center [564, 218] width 38 height 38
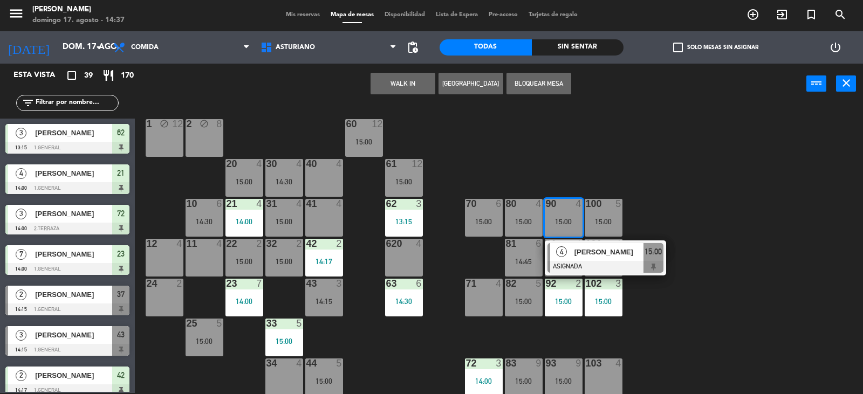
click at [636, 154] on div "1 block 12 2 block 8 60 12 15:00 20 4 15:00 30 4 14:30 40 4 61 12 15:00 62 3 13…" at bounding box center [502, 249] width 719 height 289
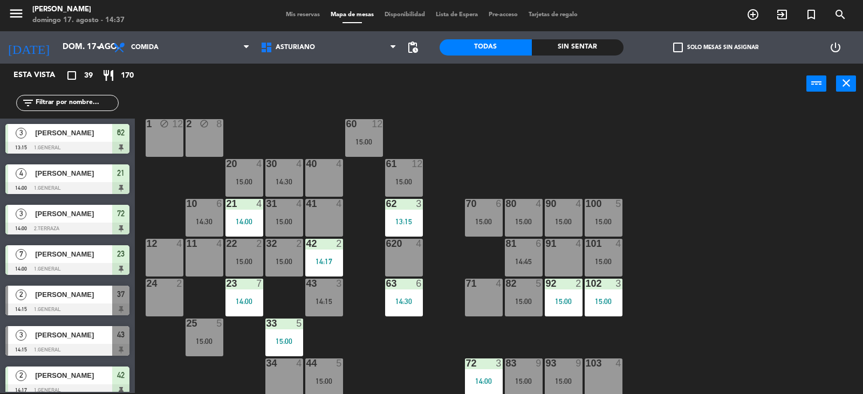
click at [605, 253] on div "101 4 15:00" at bounding box center [603, 258] width 38 height 38
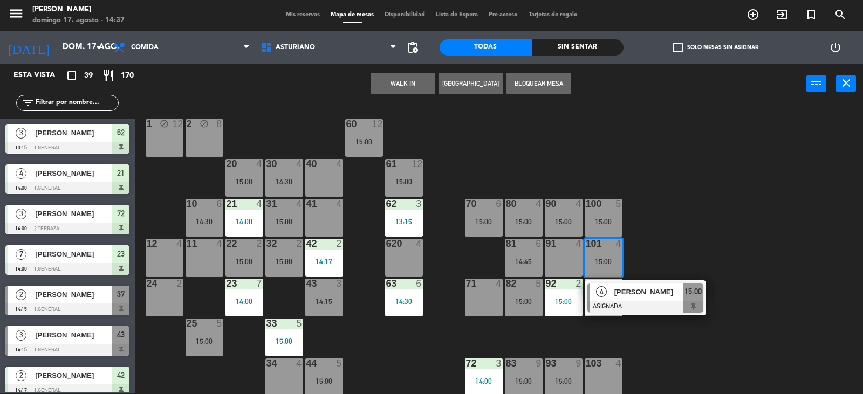
click at [665, 237] on div "1 block 12 2 block 8 60 12 15:00 20 4 15:00 30 4 14:30 40 4 61 12 15:00 62 3 13…" at bounding box center [502, 249] width 719 height 289
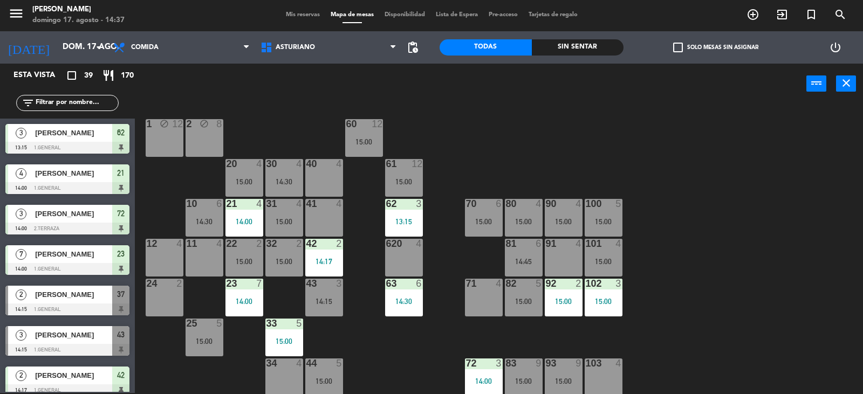
click at [511, 267] on div "81 6 14:45" at bounding box center [524, 258] width 38 height 38
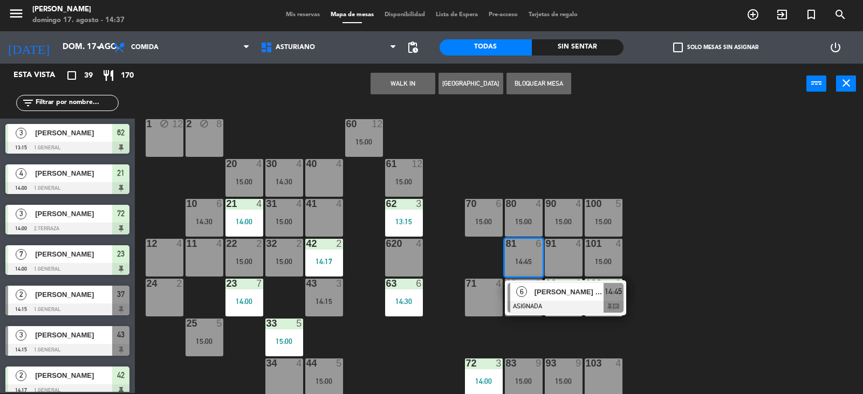
click at [674, 246] on div "1 block 12 2 block 8 60 12 15:00 20 4 15:00 30 4 14:30 40 4 61 12 15:00 62 3 13…" at bounding box center [502, 249] width 719 height 289
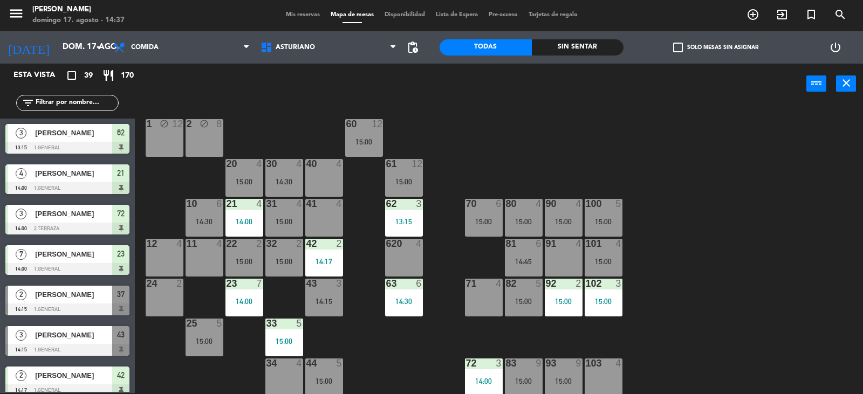
click at [525, 279] on div at bounding box center [523, 284] width 18 height 10
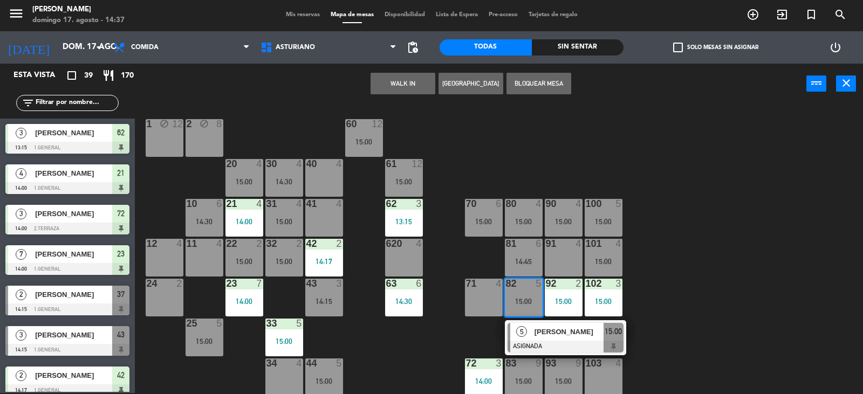
click at [719, 273] on div "1 block 12 2 block 8 60 12 15:00 20 4 15:00 30 4 14:30 40 4 61 12 15:00 62 3 13…" at bounding box center [502, 249] width 719 height 289
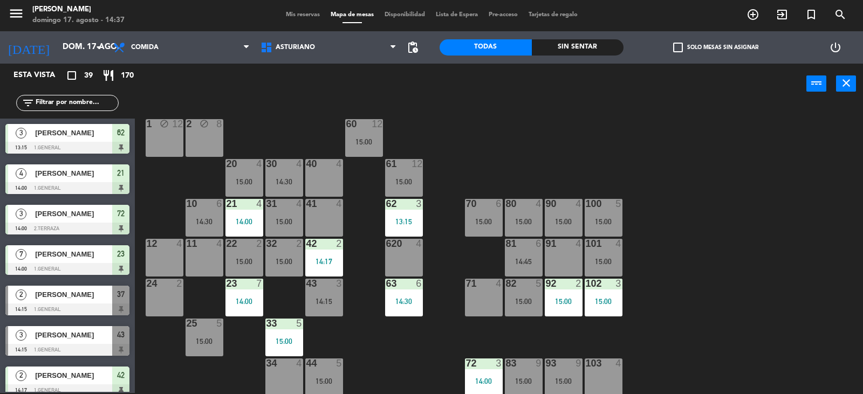
scroll to position [113, 0]
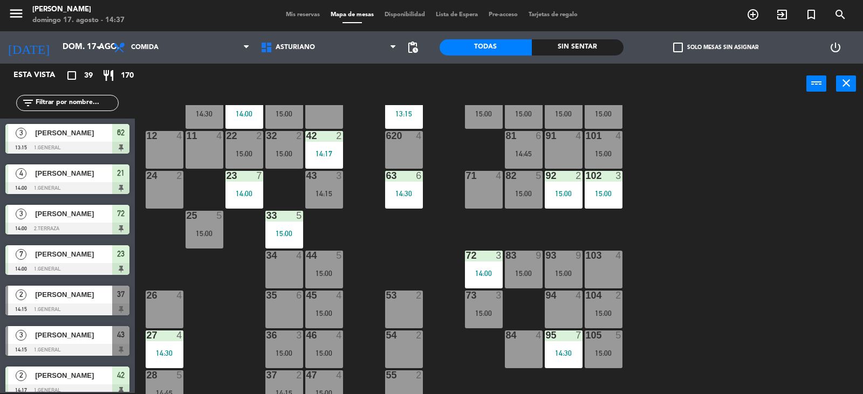
click at [860, 212] on div "1 block 12 2 block 8 60 12 15:00 20 4 15:00 30 4 14:30 40 4 61 12 15:00 62 3 13…" at bounding box center [502, 249] width 719 height 289
click at [798, 199] on div "1 block 12 2 block 8 60 12 15:00 20 4 15:00 30 4 14:30 40 4 61 12 15:00 62 3 13…" at bounding box center [502, 249] width 719 height 289
click at [798, 200] on div "1 block 12 2 block 8 60 12 15:00 20 4 15:00 30 4 14:30 40 4 61 12 15:00 62 3 13…" at bounding box center [502, 249] width 719 height 289
click at [316, 309] on div "15:00" at bounding box center [324, 313] width 38 height 8
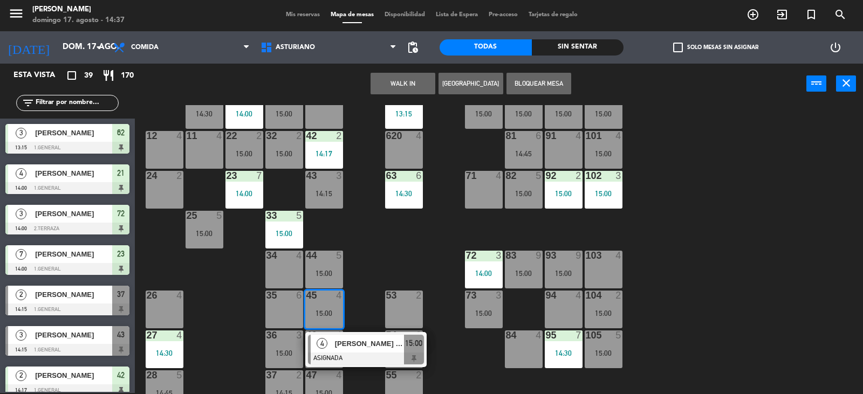
click at [383, 259] on div "1 block 12 2 block 8 60 12 15:00 20 4 15:00 30 4 14:30 40 4 61 12 15:00 62 3 13…" at bounding box center [502, 249] width 719 height 289
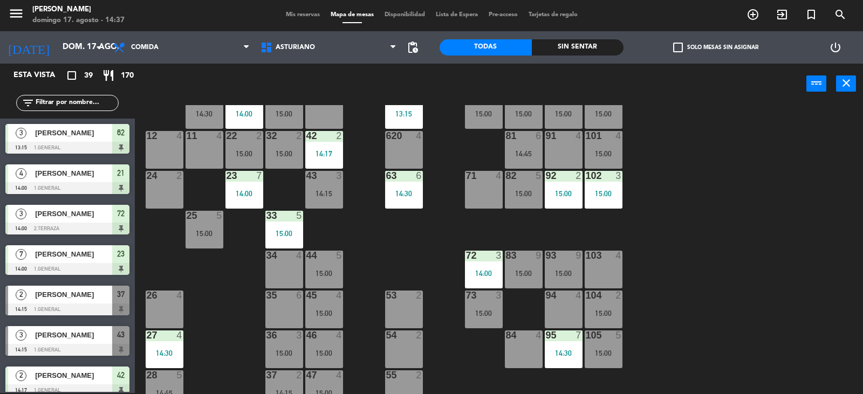
click at [70, 100] on input "text" at bounding box center [77, 103] width 84 height 12
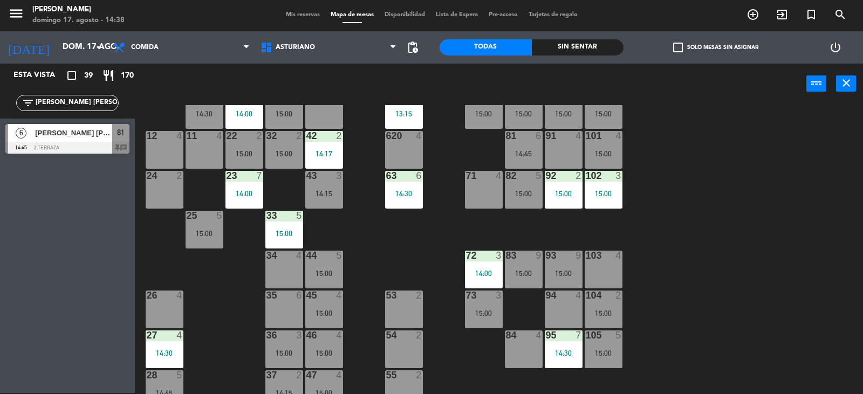
type input "[PERSON_NAME] [PERSON_NAME]"
click at [42, 135] on span "[PERSON_NAME] [PERSON_NAME]" at bounding box center [73, 132] width 77 height 11
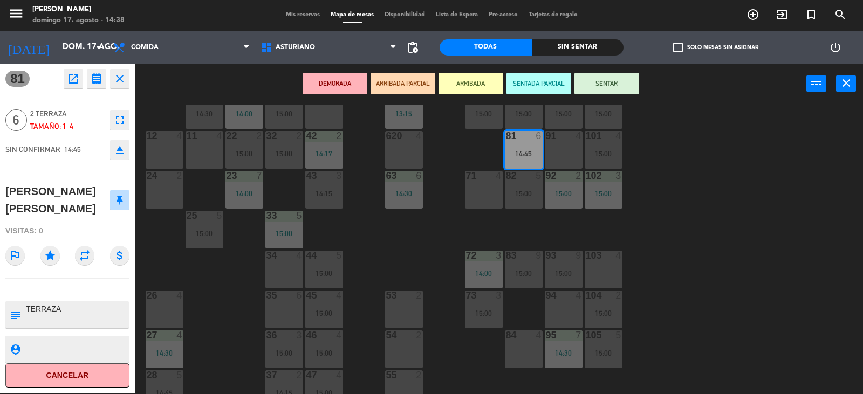
click at [733, 230] on div "1 block 12 2 block 8 60 12 15:00 20 4 15:00 30 4 14:30 40 4 61 12 15:00 62 3 13…" at bounding box center [502, 249] width 719 height 289
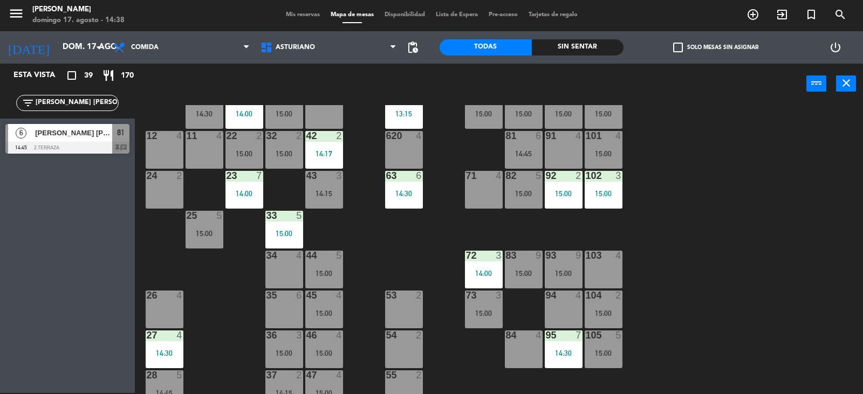
click at [476, 116] on div "15:00" at bounding box center [484, 114] width 38 height 8
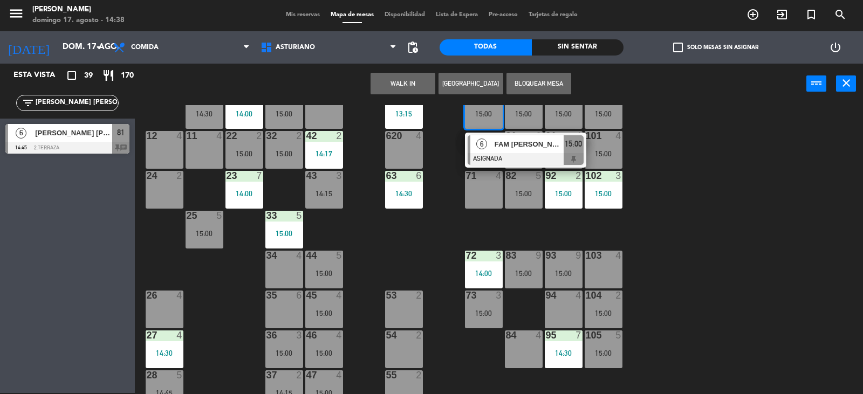
click at [529, 152] on div "FAM [PERSON_NAME]" at bounding box center [528, 144] width 70 height 18
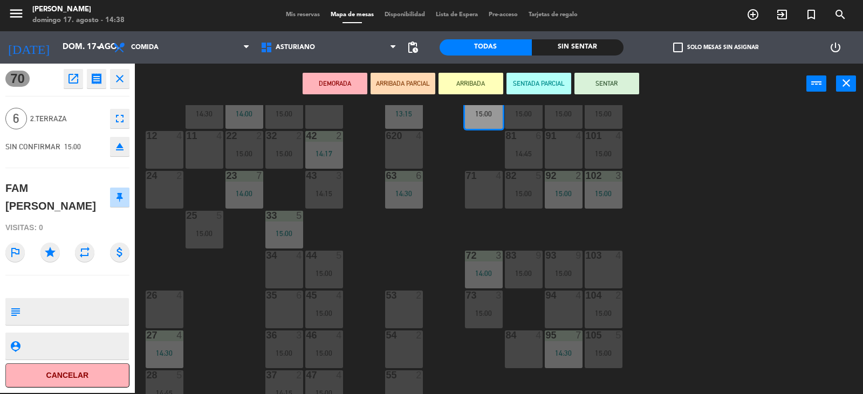
click at [728, 263] on div "1 block 12 2 block 8 60 12 15:00 20 4 15:00 30 4 14:30 40 4 61 12 15:00 62 3 13…" at bounding box center [502, 249] width 719 height 289
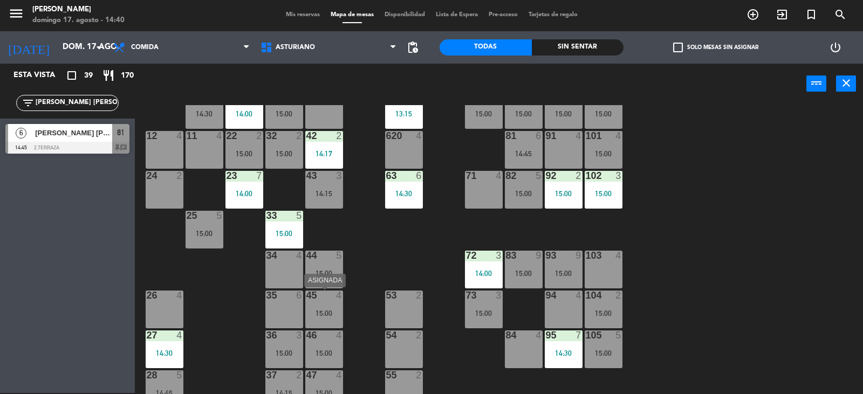
click at [339, 307] on div "45 4 15:00" at bounding box center [324, 310] width 38 height 38
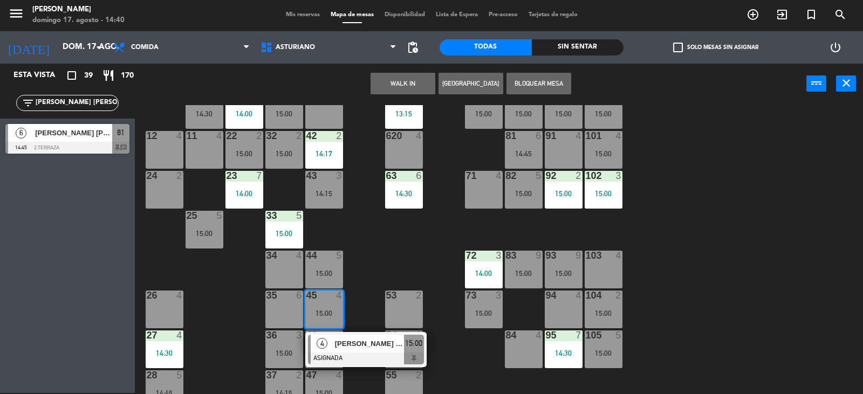
click at [369, 242] on div "1 block 12 2 block 8 60 12 15:00 20 4 15:00 30 4 14:30 40 4 61 12 15:00 62 3 13…" at bounding box center [502, 249] width 719 height 289
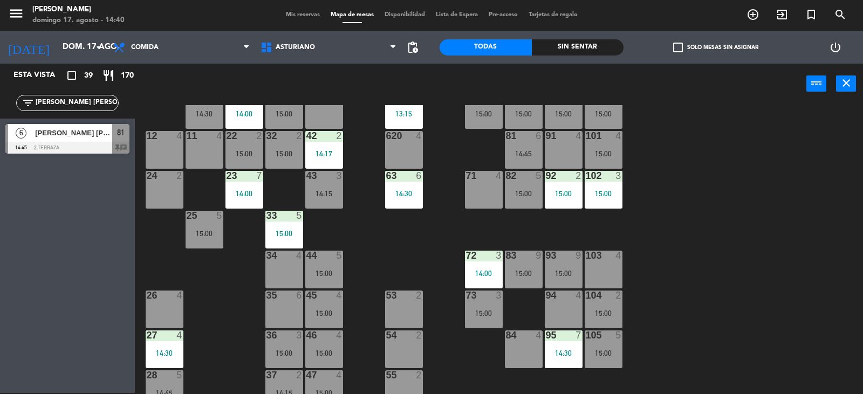
click at [740, 243] on div "1 block 12 2 block 8 60 12 15:00 20 4 15:00 30 4 14:30 40 4 61 12 15:00 62 3 13…" at bounding box center [502, 249] width 719 height 289
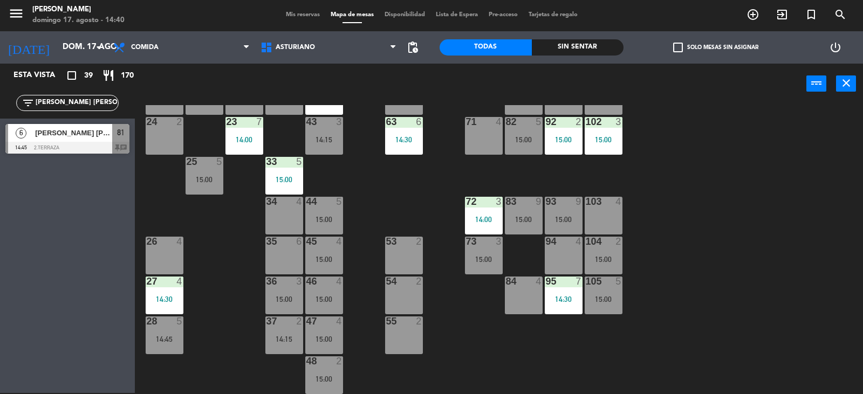
click at [320, 298] on div "15:00" at bounding box center [324, 299] width 38 height 8
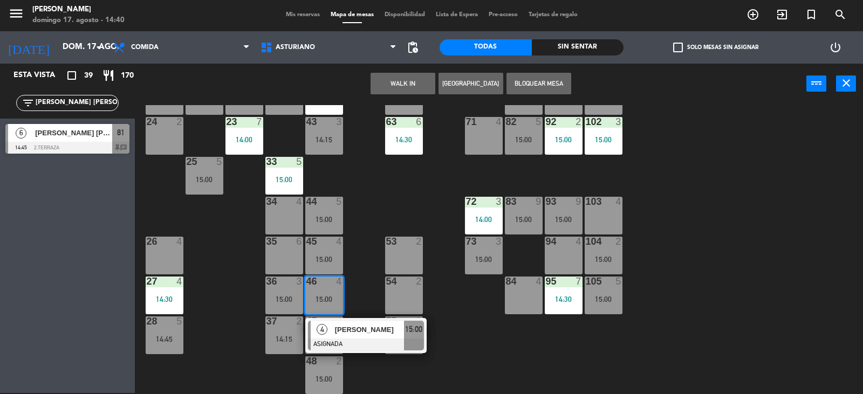
click at [472, 332] on div "1 block 12 2 block 8 60 12 15:00 20 4 15:00 30 4 14:30 40 4 61 12 15:00 62 3 13…" at bounding box center [502, 249] width 719 height 289
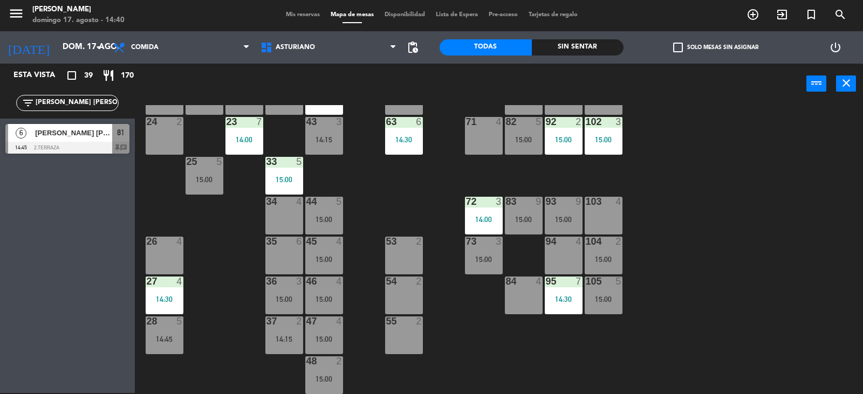
click at [321, 260] on div "15:00" at bounding box center [324, 260] width 38 height 8
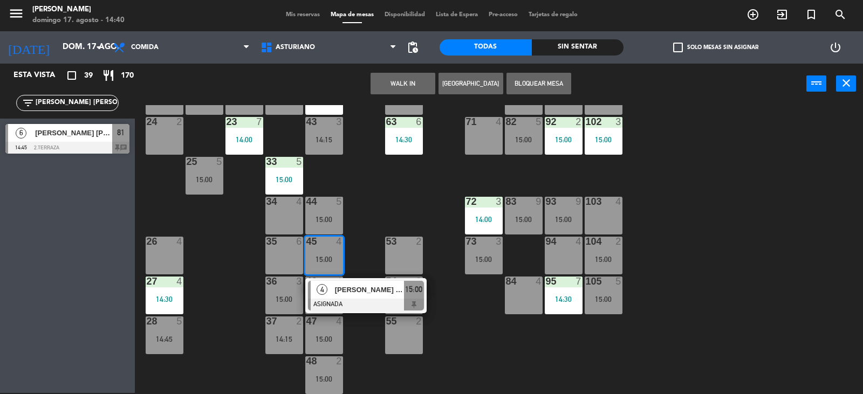
click at [381, 199] on div "1 block 12 2 block 8 60 12 15:00 20 4 15:00 30 4 14:30 40 4 61 12 15:00 62 3 13…" at bounding box center [502, 249] width 719 height 289
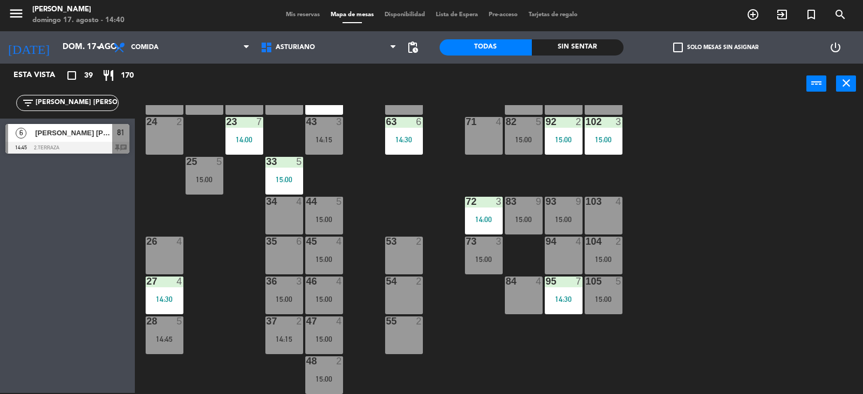
click at [477, 261] on div "15:00" at bounding box center [484, 260] width 38 height 8
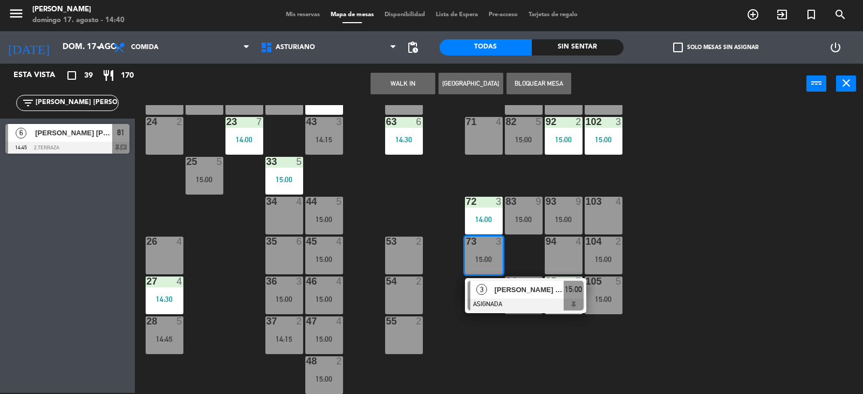
click at [703, 230] on div "1 block 12 2 block 8 60 12 15:00 20 4 15:00 30 4 14:30 40 4 61 12 15:00 62 3 13…" at bounding box center [502, 249] width 719 height 289
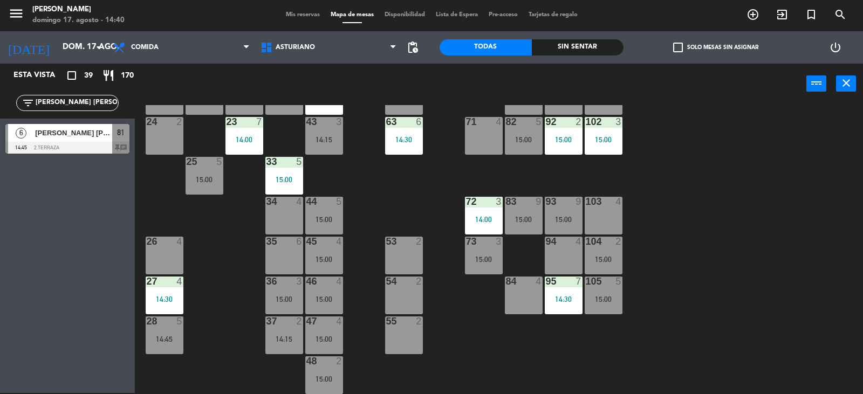
click at [703, 230] on div "1 block 12 2 block 8 60 12 15:00 20 4 15:00 30 4 14:30 40 4 61 12 15:00 62 3 13…" at bounding box center [502, 249] width 719 height 289
click at [828, 266] on div "1 block 12 2 block 8 60 12 15:00 20 4 15:00 30 4 14:30 40 4 61 12 15:00 62 3 13…" at bounding box center [502, 249] width 719 height 289
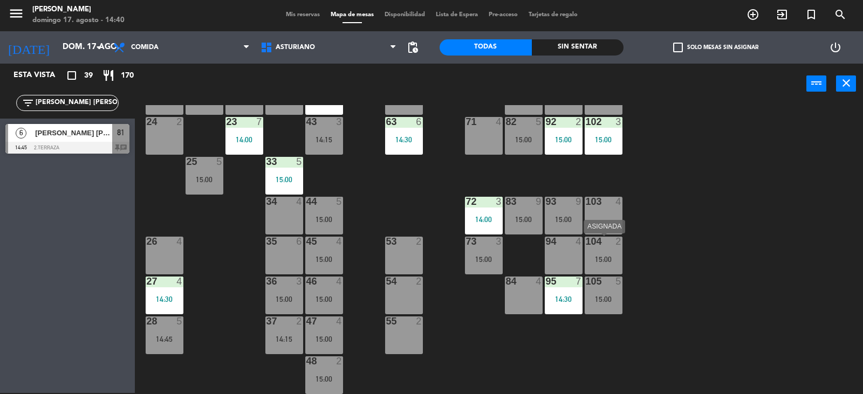
click at [602, 261] on div "15:00" at bounding box center [603, 260] width 38 height 8
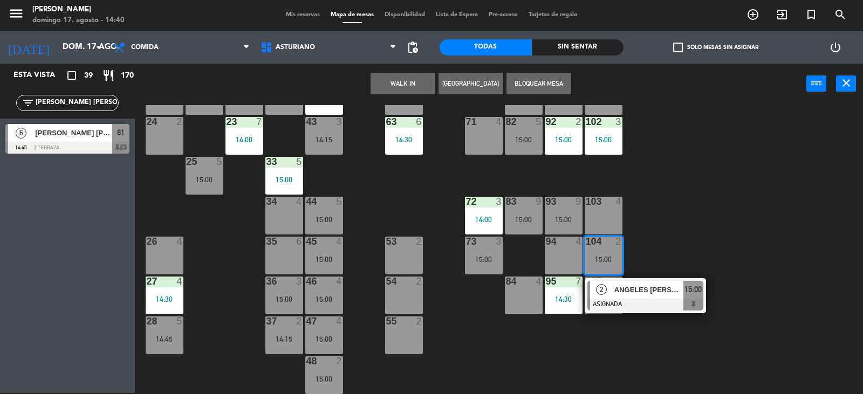
click at [655, 237] on div "1 block 12 2 block 8 60 12 15:00 20 4 15:00 30 4 14:30 40 4 61 12 15:00 62 3 13…" at bounding box center [502, 249] width 719 height 289
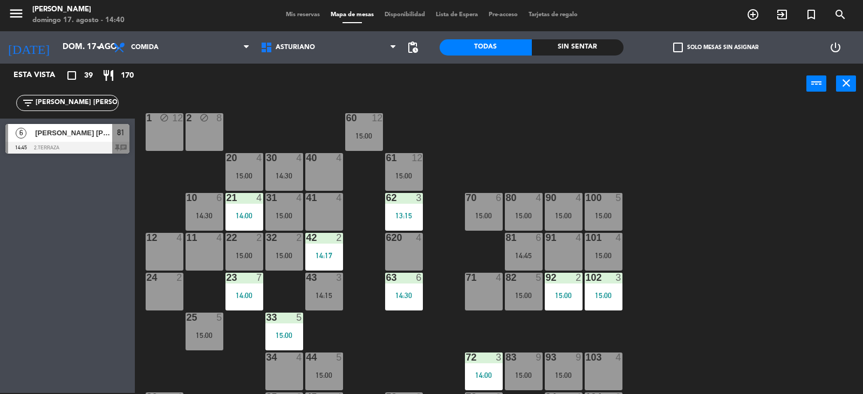
scroll to position [0, 0]
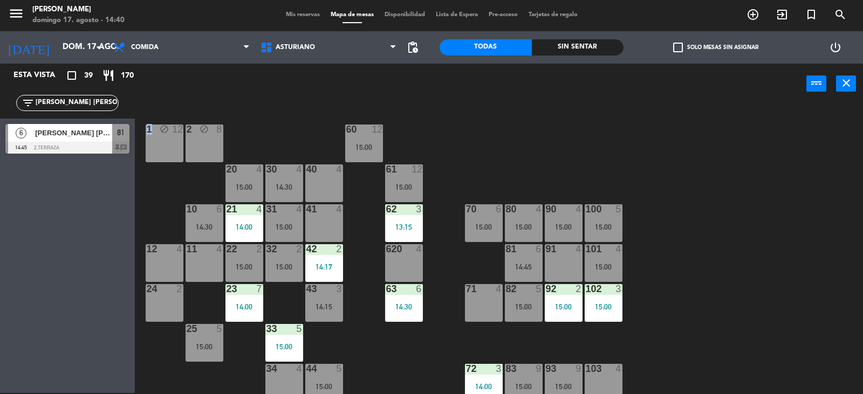
click at [502, 151] on div "1 block 12 2 block 8 60 12 15:00 20 4 15:00 30 4 14:30 40 4 61 12 15:00 62 3 13…" at bounding box center [502, 249] width 719 height 289
click at [527, 301] on div "82 5 15:00" at bounding box center [524, 303] width 38 height 38
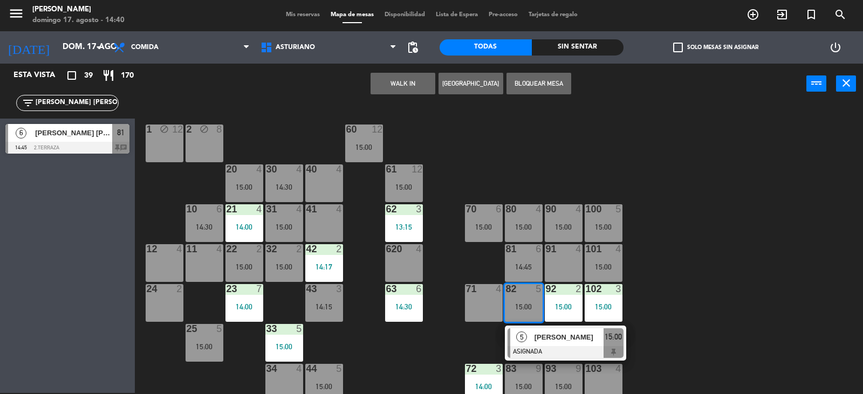
click at [771, 253] on div "1 block 12 2 block 8 60 12 15:00 20 4 15:00 30 4 14:30 40 4 61 12 15:00 62 3 13…" at bounding box center [502, 249] width 719 height 289
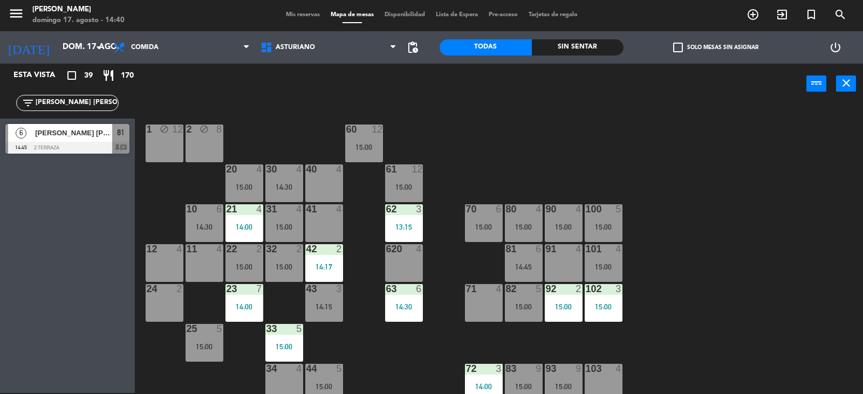
click at [557, 228] on div "15:00" at bounding box center [564, 227] width 38 height 8
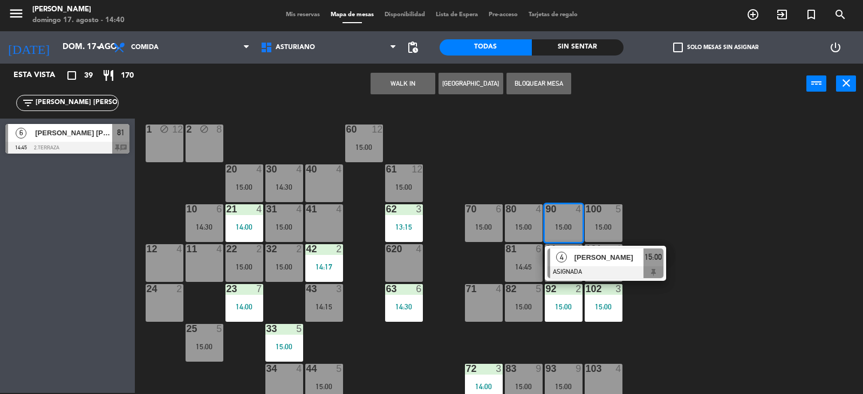
click at [601, 160] on div "1 block 12 2 block 8 60 12 15:00 20 4 15:00 30 4 14:30 40 4 61 12 15:00 62 3 13…" at bounding box center [502, 249] width 719 height 289
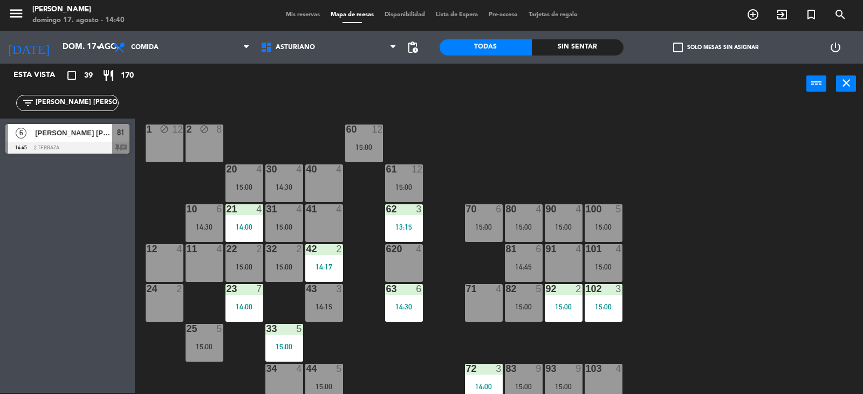
click at [604, 218] on div "100 5 15:00" at bounding box center [603, 223] width 38 height 38
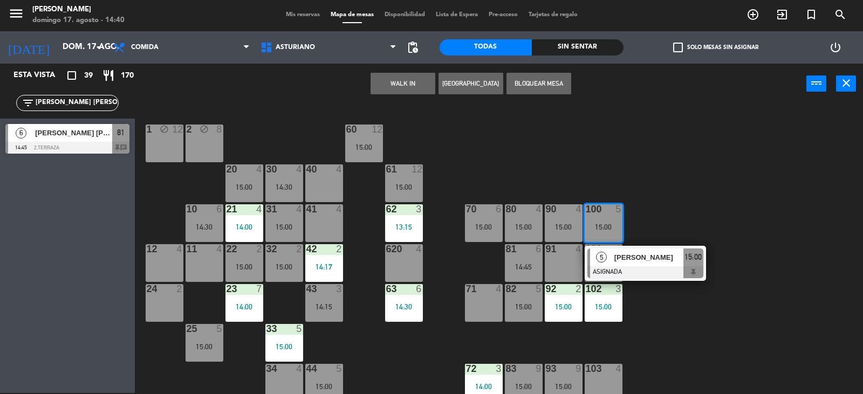
click at [680, 173] on div "1 block 12 2 block 8 60 12 15:00 20 4 15:00 30 4 14:30 40 4 61 12 15:00 62 3 13…" at bounding box center [502, 249] width 719 height 289
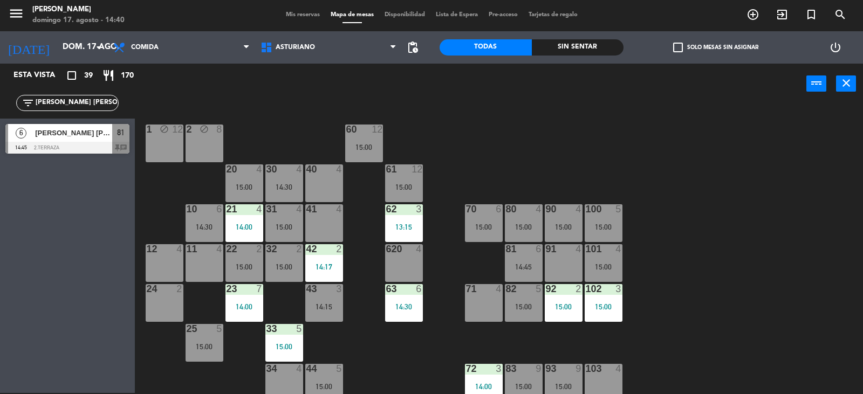
click at [520, 213] on div at bounding box center [523, 209] width 18 height 10
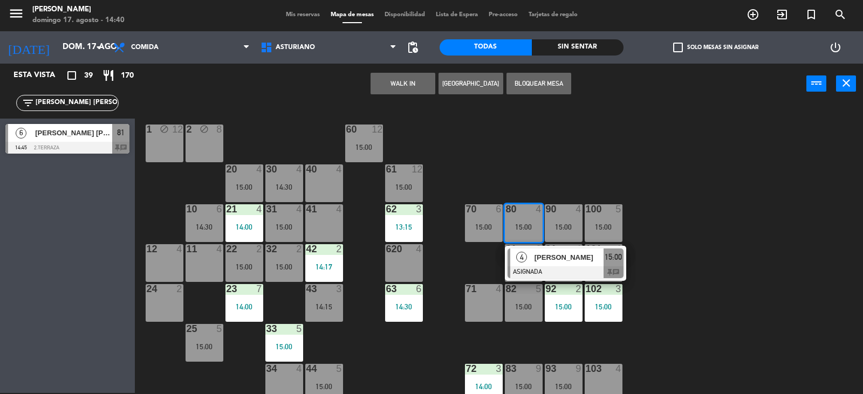
click at [544, 143] on div "1 block 12 2 block 8 60 12 15:00 20 4 15:00 30 4 14:30 40 4 61 12 15:00 62 3 13…" at bounding box center [502, 249] width 719 height 289
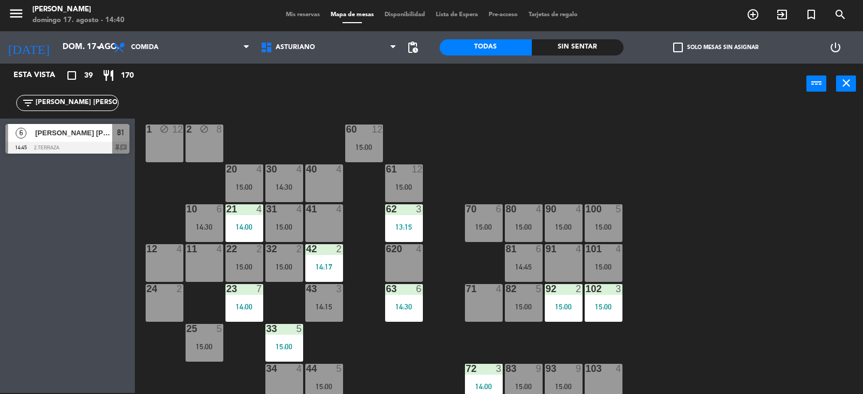
click at [604, 250] on div at bounding box center [603, 249] width 18 height 10
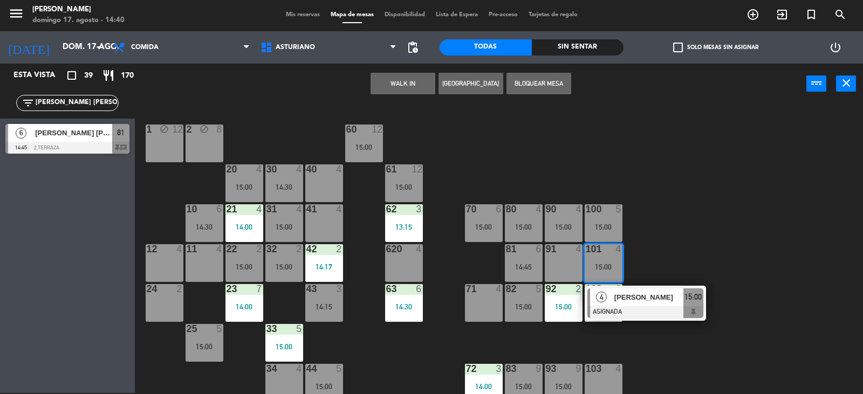
click at [667, 223] on div "1 block 12 2 block 8 60 12 15:00 20 4 15:00 30 4 14:30 40 4 61 12 15:00 62 3 13…" at bounding box center [502, 249] width 719 height 289
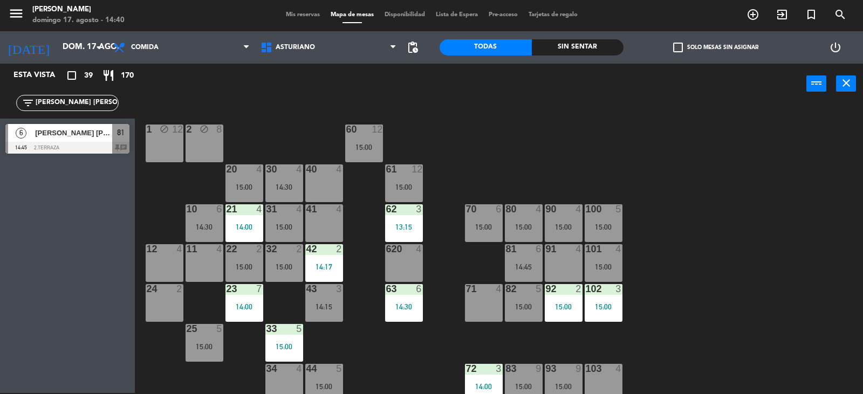
click at [529, 268] on div "14:45" at bounding box center [524, 267] width 38 height 8
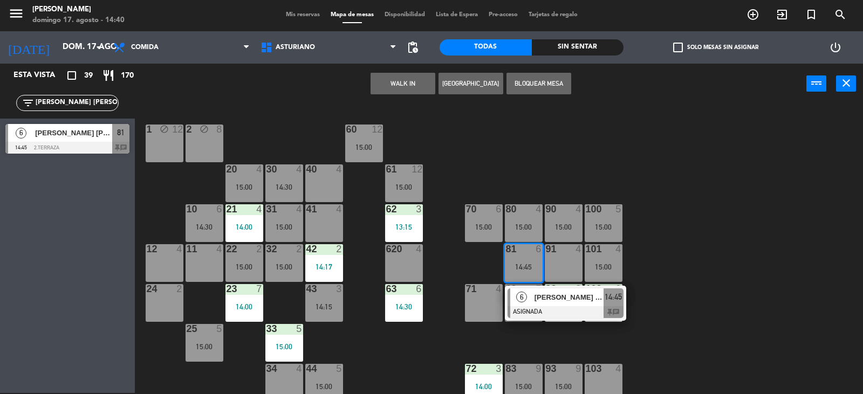
click at [761, 236] on div "1 block 12 2 block 8 60 12 15:00 20 4 15:00 30 4 14:30 40 4 61 12 15:00 62 3 13…" at bounding box center [502, 249] width 719 height 289
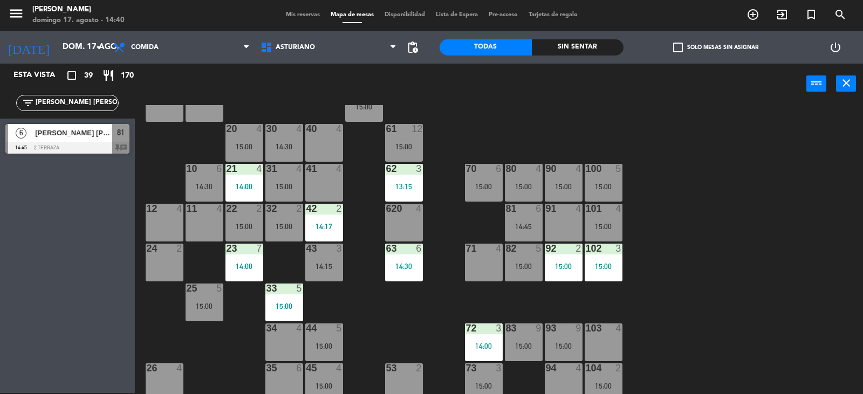
scroll to position [54, 0]
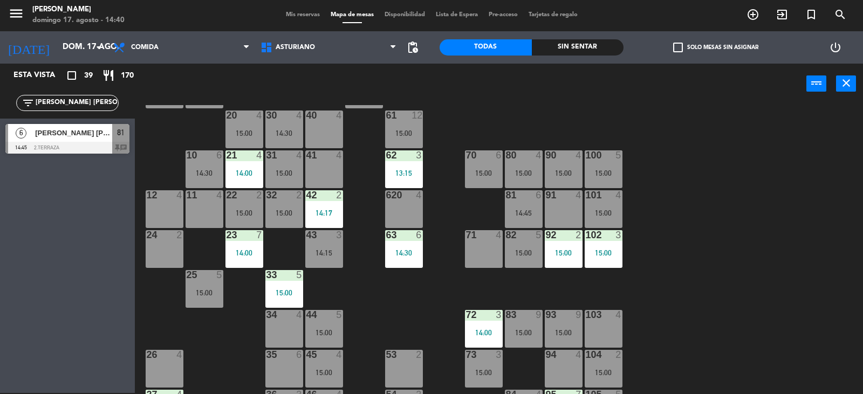
click at [711, 308] on div "1 block 12 2 block 8 60 12 15:00 20 4 15:00 30 4 14:30 40 4 61 12 15:00 62 3 13…" at bounding box center [502, 249] width 719 height 289
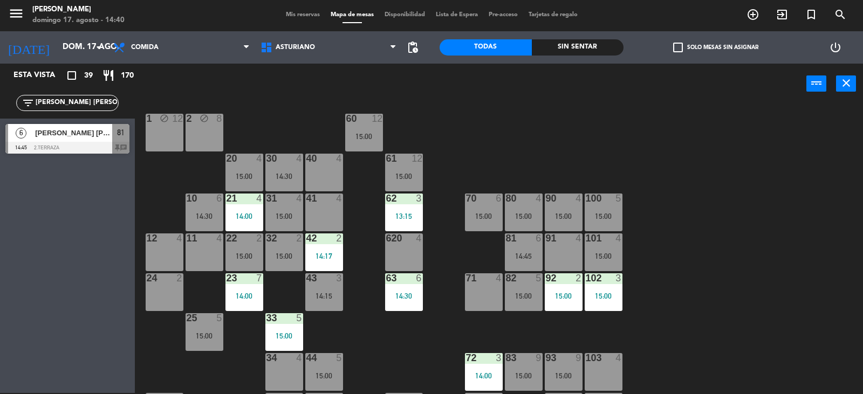
scroll to position [0, 0]
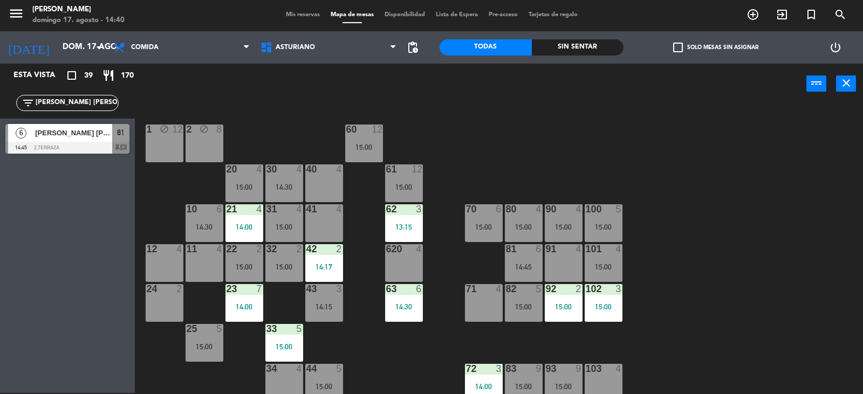
click at [816, 252] on div "1 block 12 2 block 8 60 12 15:00 20 4 15:00 30 4 14:30 40 4 61 12 15:00 62 3 13…" at bounding box center [502, 249] width 719 height 289
click at [237, 185] on div "15:00" at bounding box center [244, 187] width 38 height 8
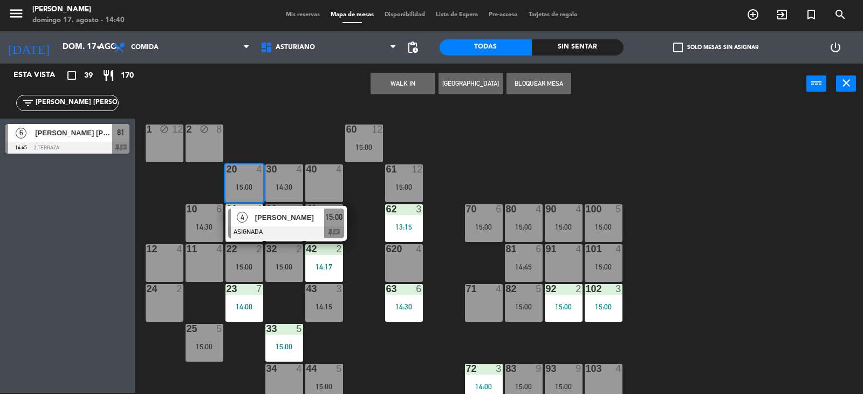
click at [529, 151] on div "1 block 12 2 block 8 60 12 15:00 20 4 15:00 4 [PERSON_NAME] ASIGNADA 15:00 chat…" at bounding box center [502, 249] width 719 height 289
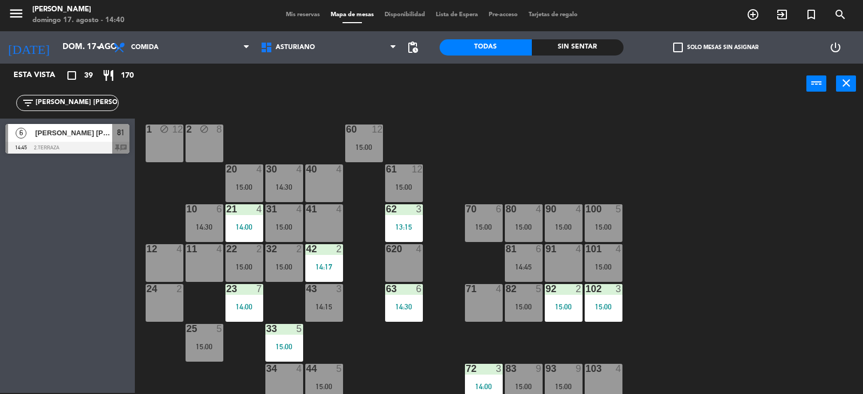
click at [252, 180] on div "20 4 15:00" at bounding box center [244, 183] width 38 height 38
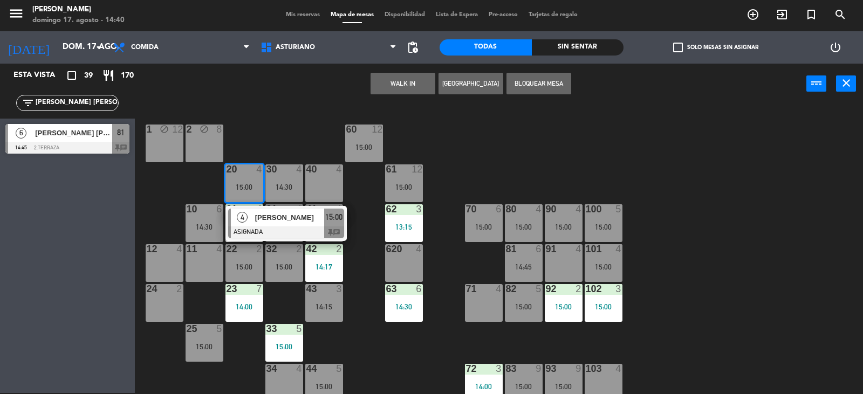
click at [302, 225] on div "[PERSON_NAME]" at bounding box center [289, 218] width 70 height 18
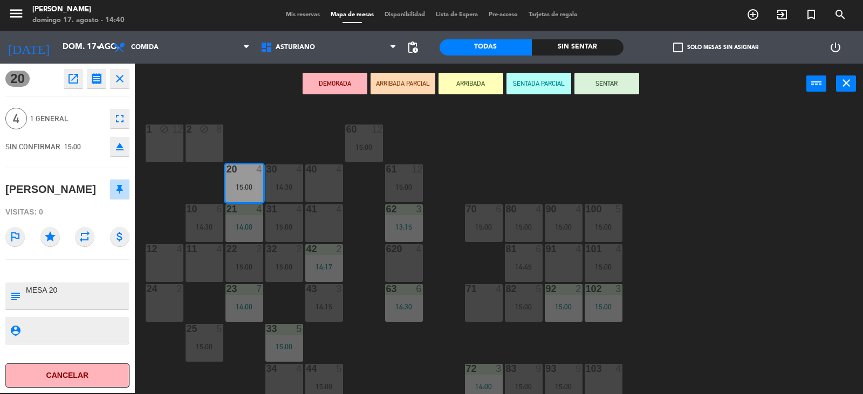
click at [587, 88] on button "SENTAR" at bounding box center [606, 84] width 65 height 22
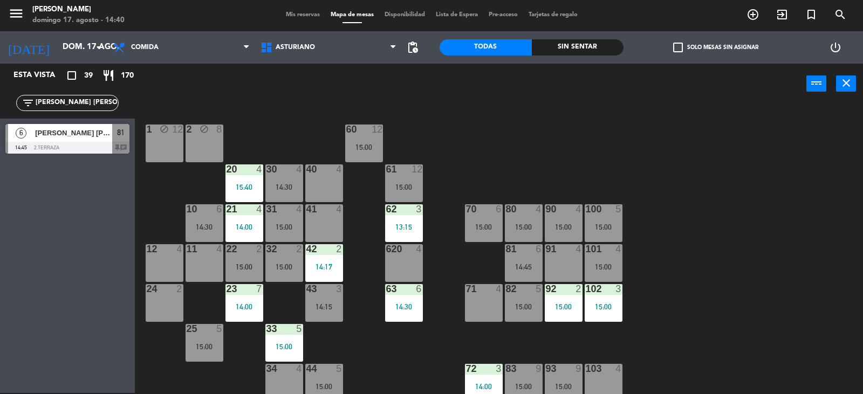
click at [77, 103] on input "[PERSON_NAME] [PERSON_NAME]" at bounding box center [77, 103] width 84 height 12
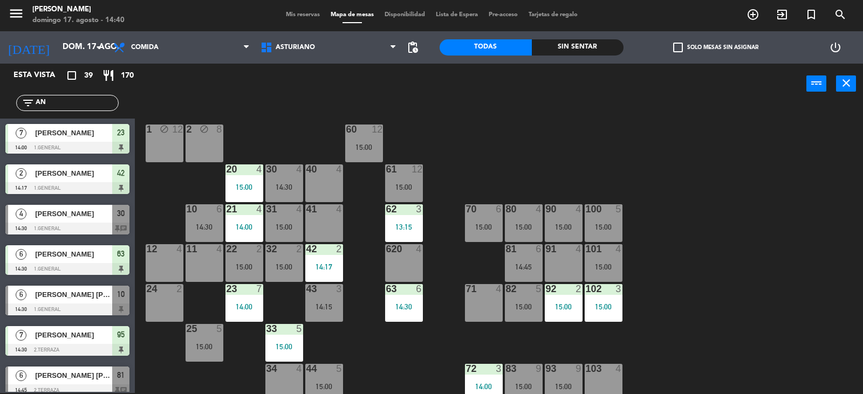
type input "A"
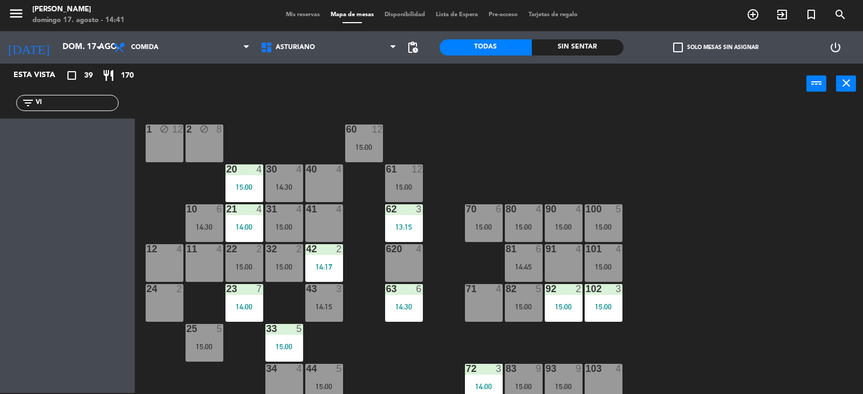
type input "V"
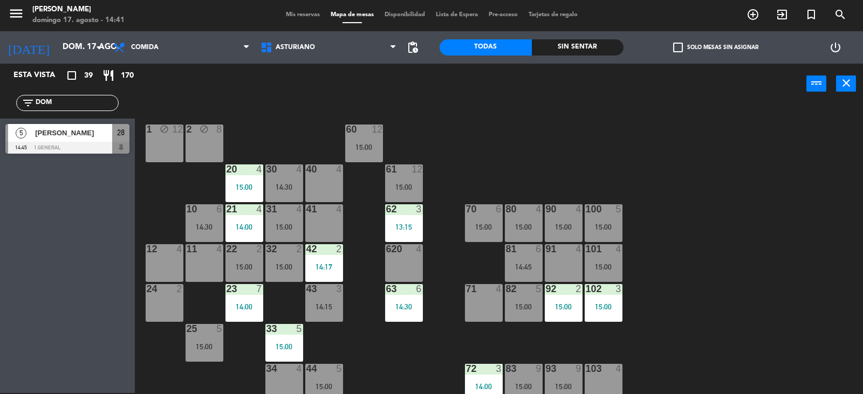
type input "DOM"
click at [58, 139] on span "[PERSON_NAME]" at bounding box center [73, 132] width 77 height 11
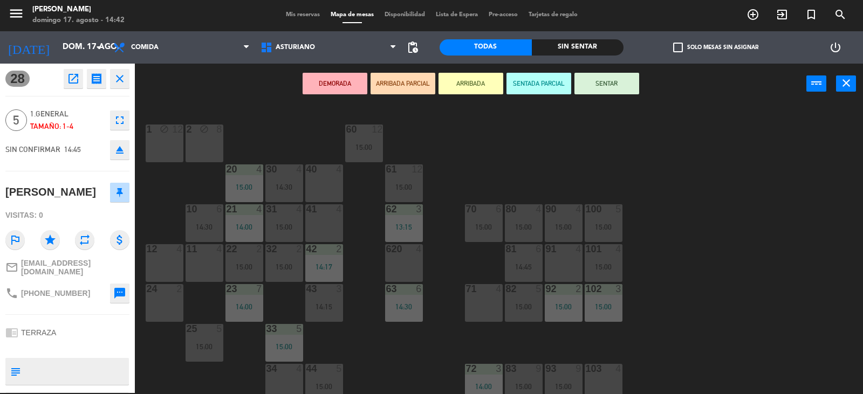
click at [114, 123] on icon "fullscreen" at bounding box center [119, 120] width 13 height 13
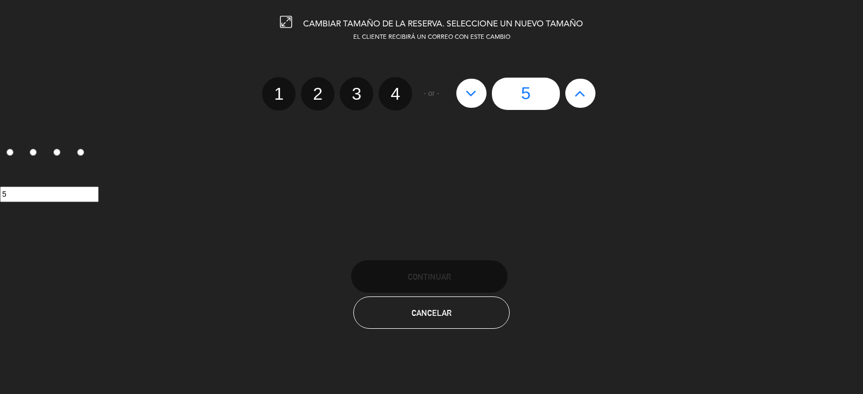
click at [397, 93] on label "4" at bounding box center [394, 93] width 33 height 33
click at [397, 88] on input "4" at bounding box center [393, 84] width 7 height 7
radio input "true"
radio input "false"
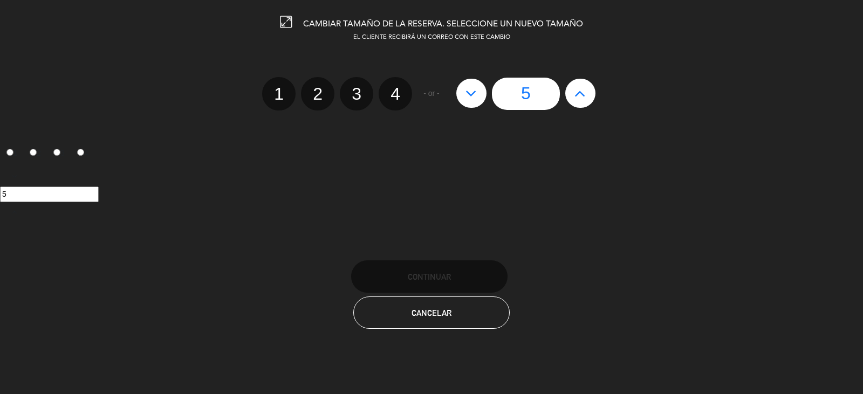
radio input "false"
radio input "true"
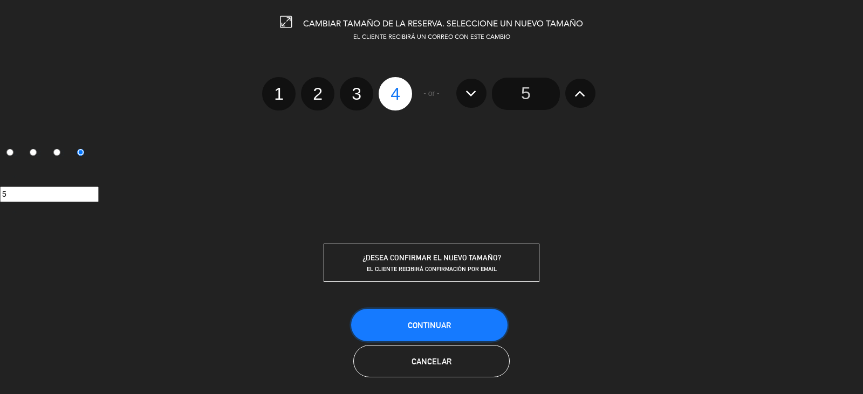
click at [453, 321] on button "Continuar" at bounding box center [429, 325] width 156 height 32
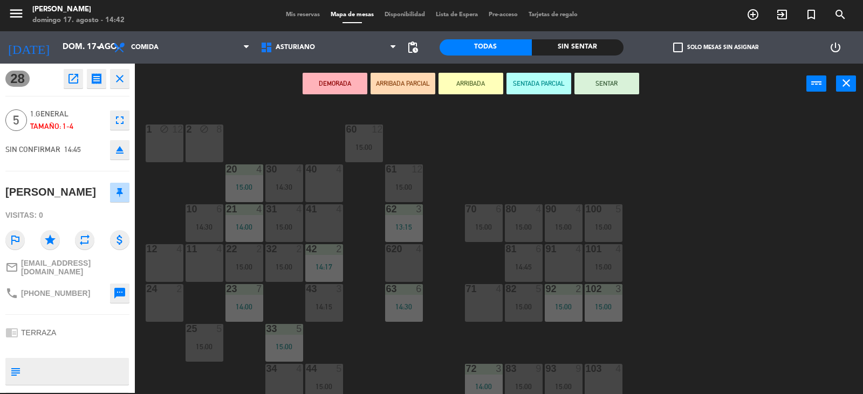
click at [774, 267] on div "1 block 12 2 block 8 60 12 15:00 20 4 15:00 30 4 14:30 40 4 61 12 15:00 62 3 13…" at bounding box center [502, 249] width 719 height 289
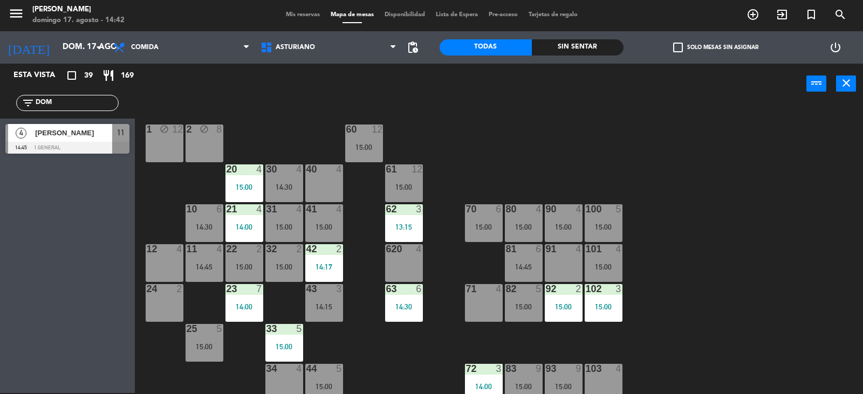
click at [78, 143] on div "4 [PERSON_NAME] 14:45 1.General 11" at bounding box center [67, 139] width 135 height 40
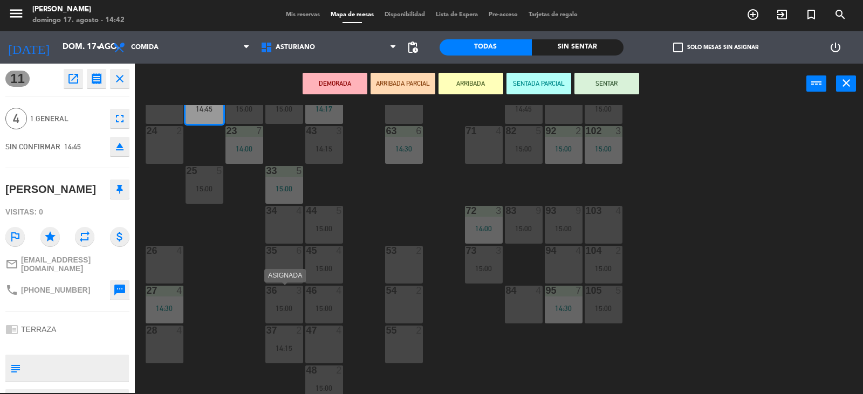
scroll to position [162, 0]
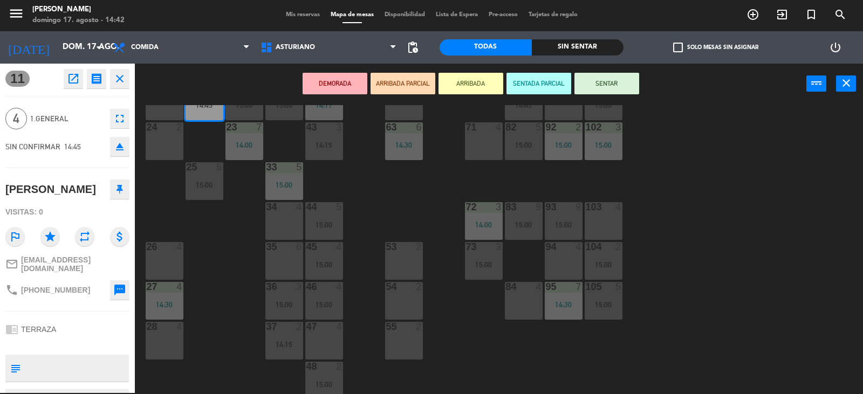
click at [168, 354] on div "28 4" at bounding box center [165, 341] width 38 height 38
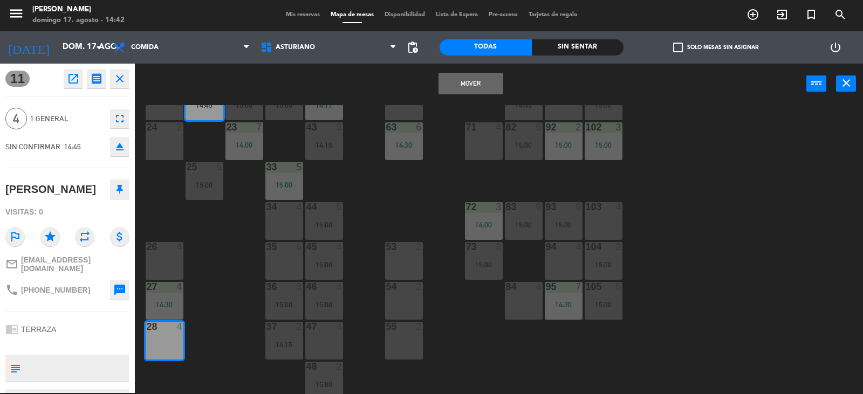
click at [450, 93] on button "Mover" at bounding box center [470, 84] width 65 height 22
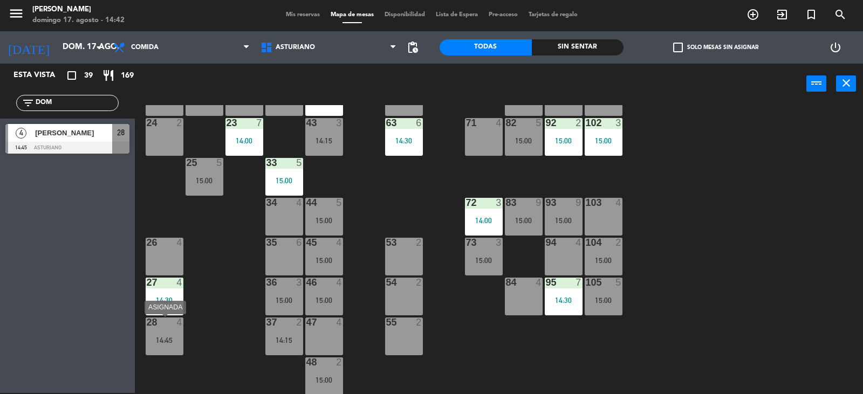
click at [160, 328] on div "28 4 14:45" at bounding box center [165, 337] width 38 height 38
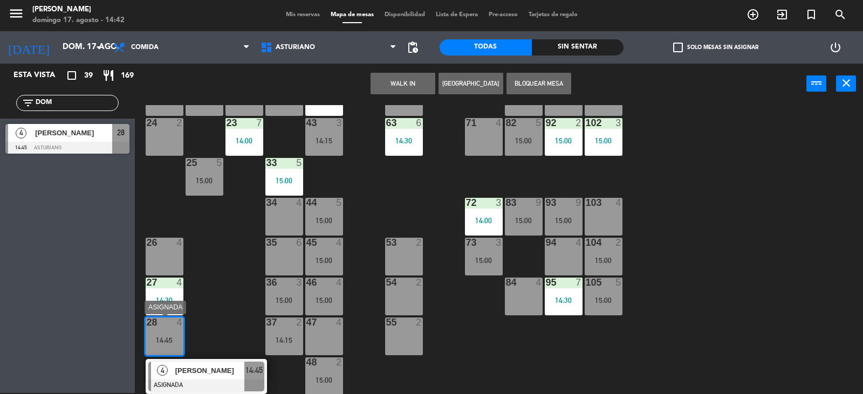
click at [204, 381] on div at bounding box center [206, 386] width 116 height 12
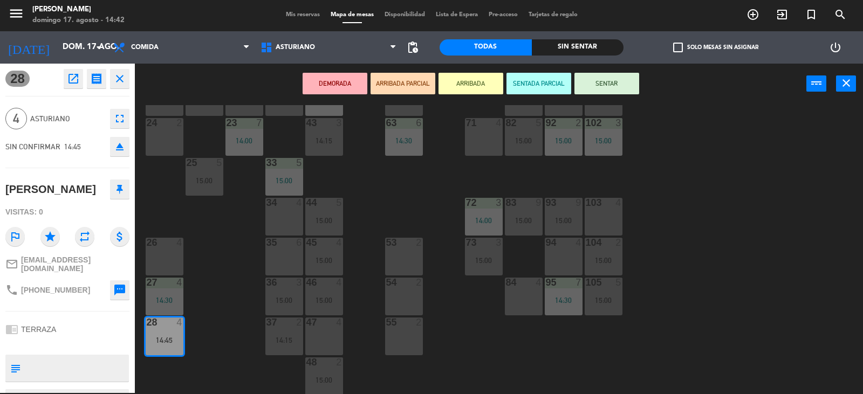
click at [596, 90] on button "SENTAR" at bounding box center [606, 84] width 65 height 22
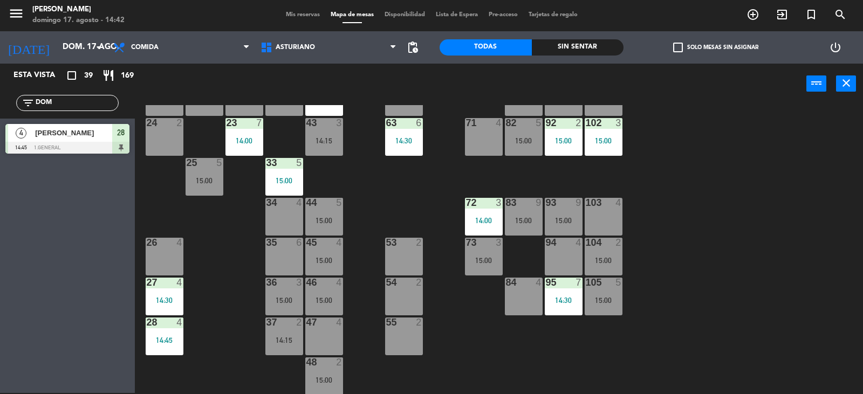
click at [68, 102] on input "DOM" at bounding box center [77, 103] width 84 height 12
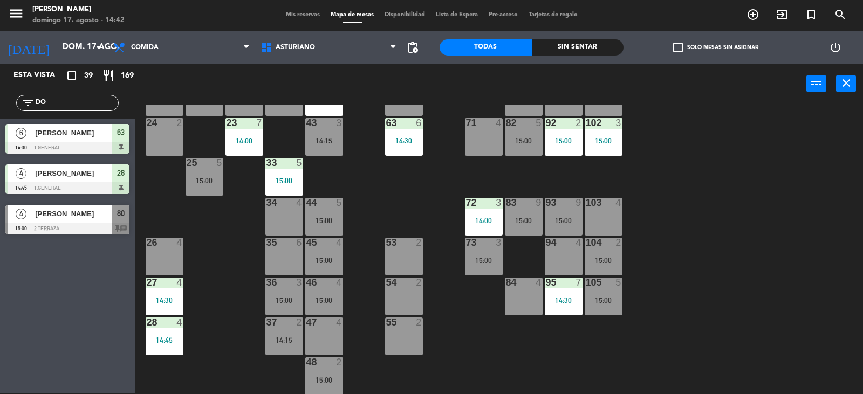
type input "D"
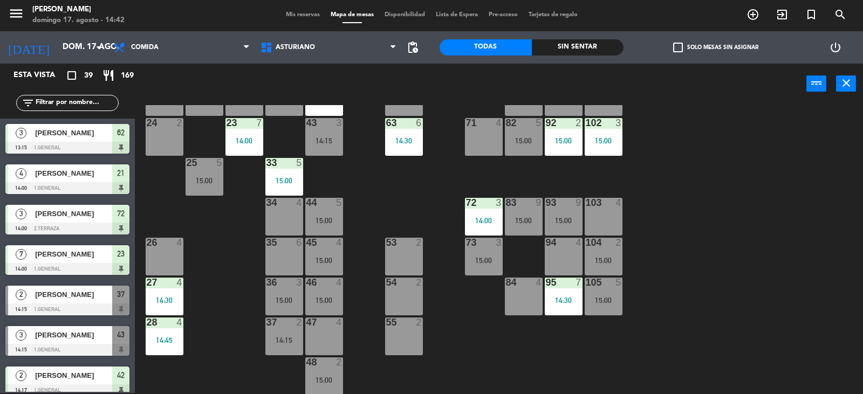
scroll to position [4, 0]
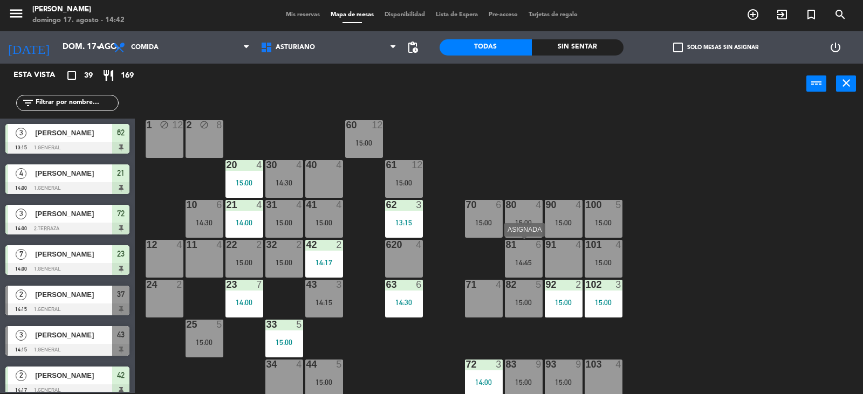
click at [527, 263] on div "14:45" at bounding box center [524, 263] width 38 height 8
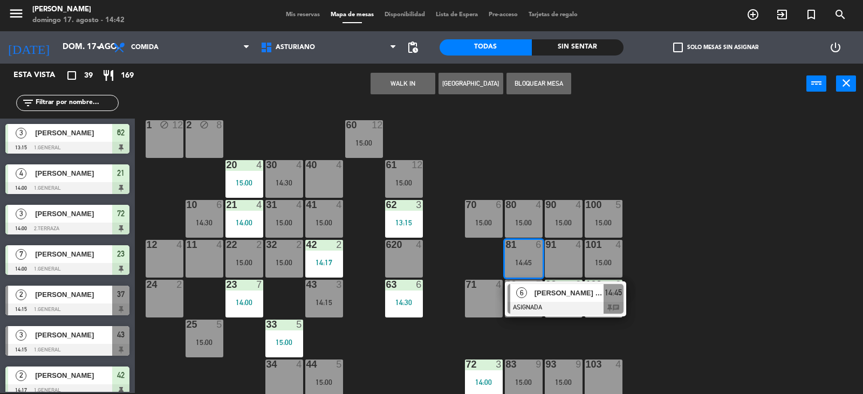
click at [583, 301] on div "[PERSON_NAME] [PERSON_NAME]" at bounding box center [568, 293] width 70 height 18
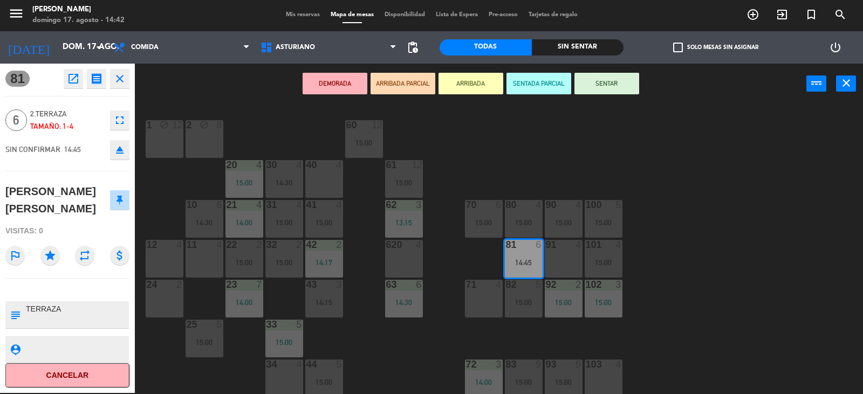
click at [598, 81] on button "SENTAR" at bounding box center [606, 84] width 65 height 22
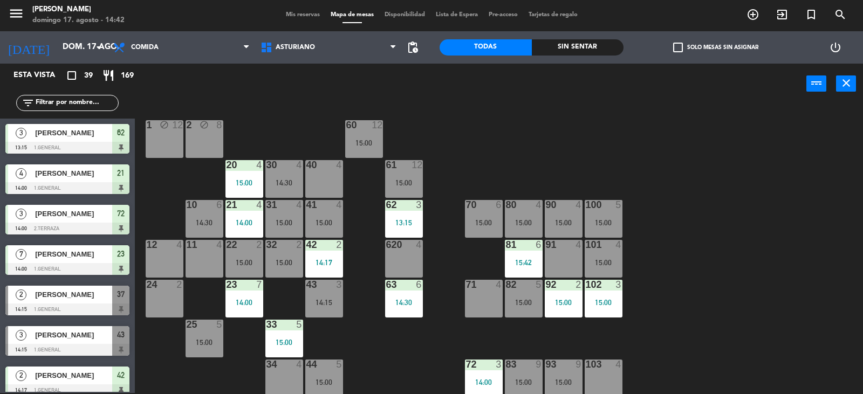
scroll to position [1, 0]
click at [520, 222] on div "15:00" at bounding box center [524, 223] width 38 height 8
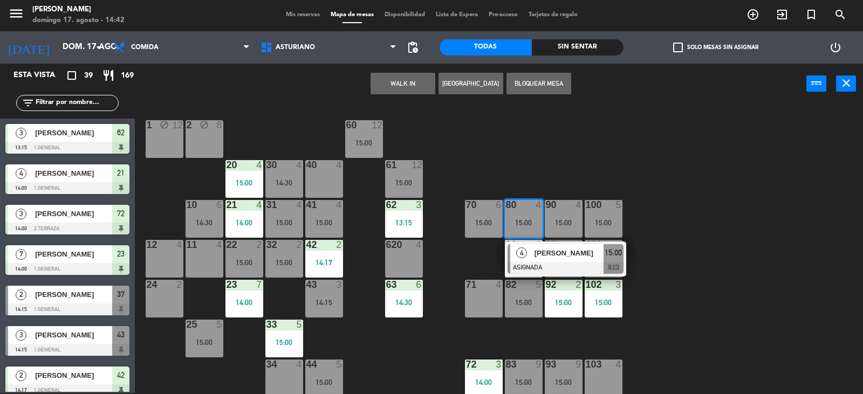
click at [582, 164] on div "1 block 12 2 block 8 60 12 15:00 20 4 15:00 30 4 14:30 40 4 61 12 15:00 62 3 13…" at bounding box center [502, 249] width 719 height 289
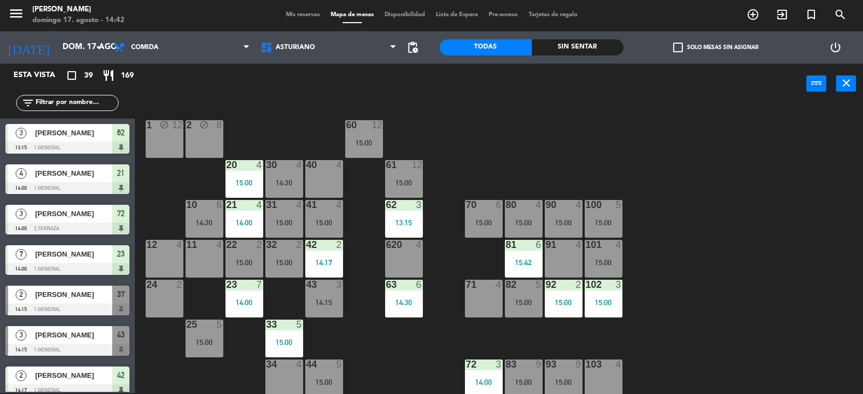
click at [566, 219] on div "15:00" at bounding box center [564, 223] width 38 height 8
click at [607, 142] on div "1 block 12 2 block 8 60 12 15:00 20 4 15:00 30 4 14:30 40 4 61 12 15:00 62 3 13…" at bounding box center [502, 249] width 719 height 289
click at [604, 224] on div "15:00" at bounding box center [603, 223] width 38 height 8
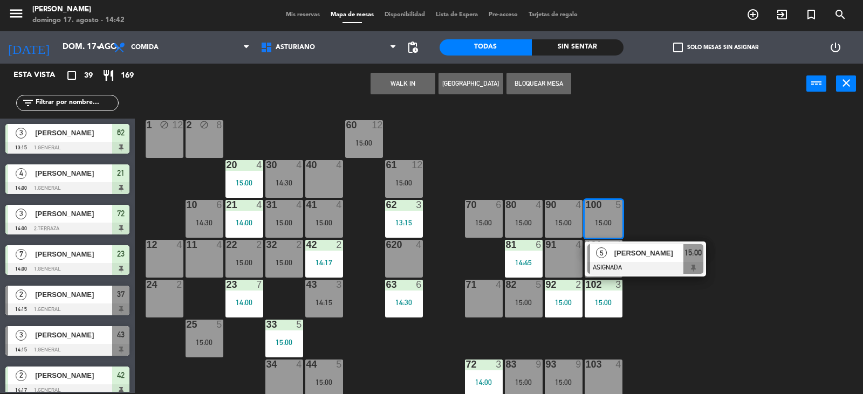
click at [647, 216] on div "1 block 12 2 block 8 60 12 15:00 20 4 15:00 30 4 14:30 40 4 61 12 15:00 62 3 13…" at bounding box center [502, 249] width 719 height 289
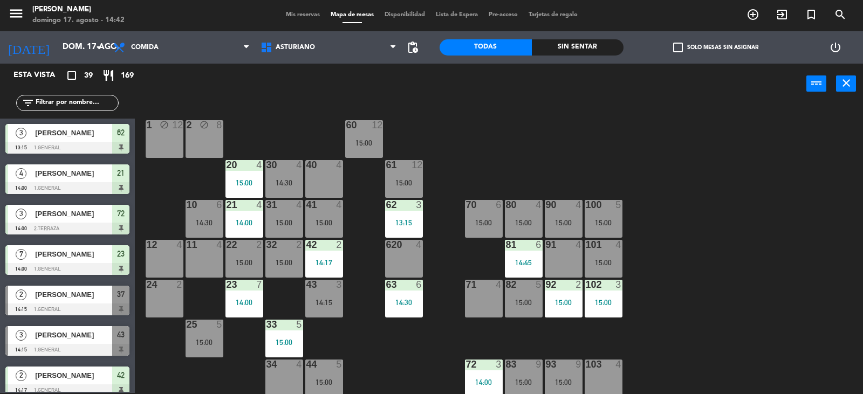
click at [611, 261] on div "15:00" at bounding box center [603, 263] width 38 height 8
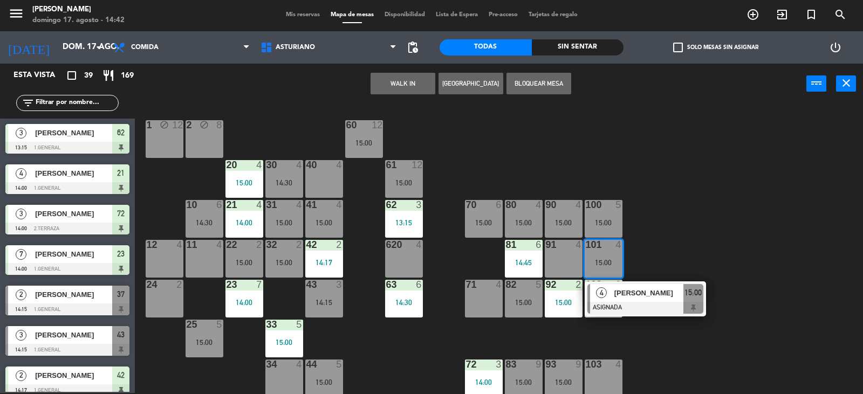
click at [656, 248] on div "1 block 12 2 block 8 60 12 15:00 20 4 15:00 30 4 14:30 40 4 61 12 15:00 62 3 13…" at bounding box center [502, 249] width 719 height 289
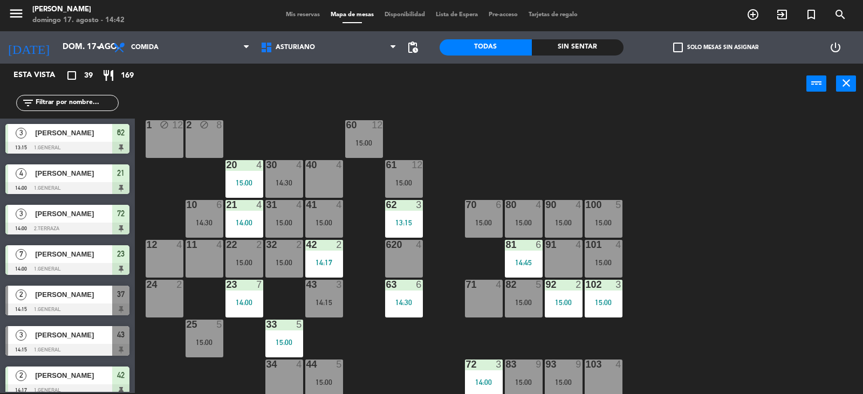
click at [601, 256] on div "101 4 15:00" at bounding box center [603, 259] width 38 height 38
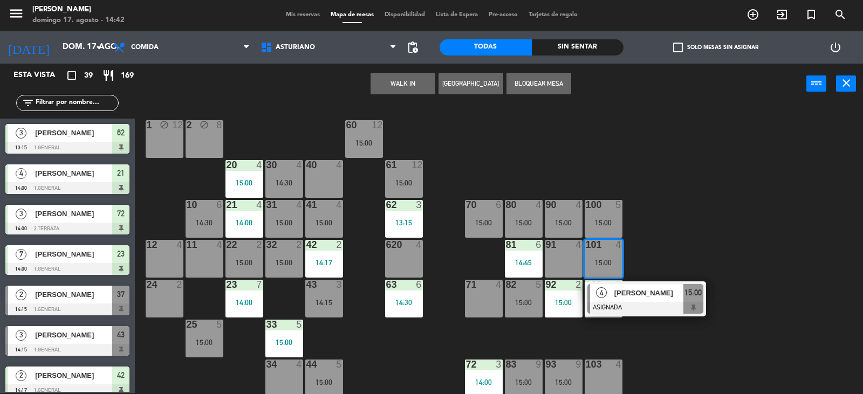
click at [673, 245] on div "1 block 12 2 block 8 60 12 15:00 20 4 15:00 30 4 14:30 40 4 61 12 15:00 62 3 13…" at bounding box center [502, 249] width 719 height 289
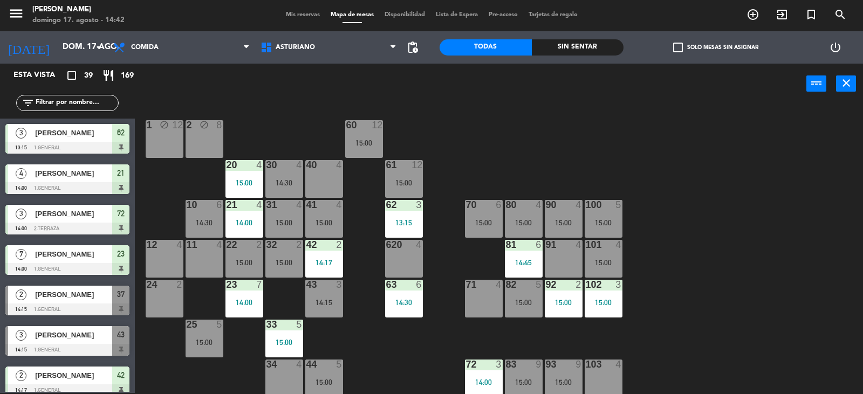
click at [597, 303] on div "15:00" at bounding box center [603, 303] width 38 height 8
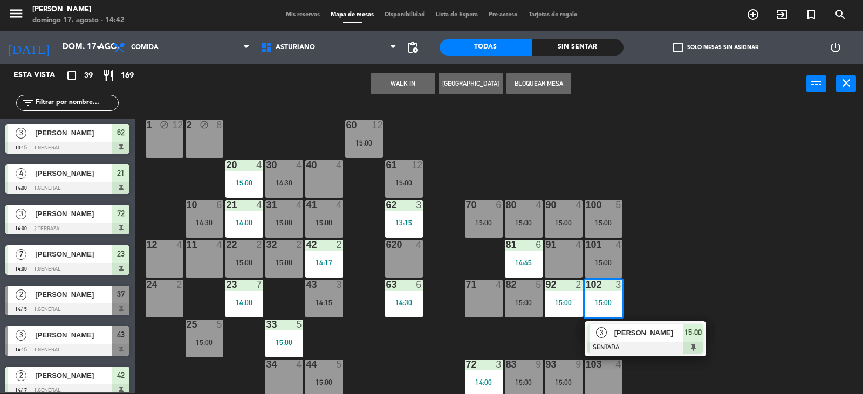
click at [688, 261] on div "1 block 12 2 block 8 60 12 15:00 20 4 15:00 30 4 14:30 40 4 61 12 15:00 62 3 13…" at bounding box center [502, 249] width 719 height 289
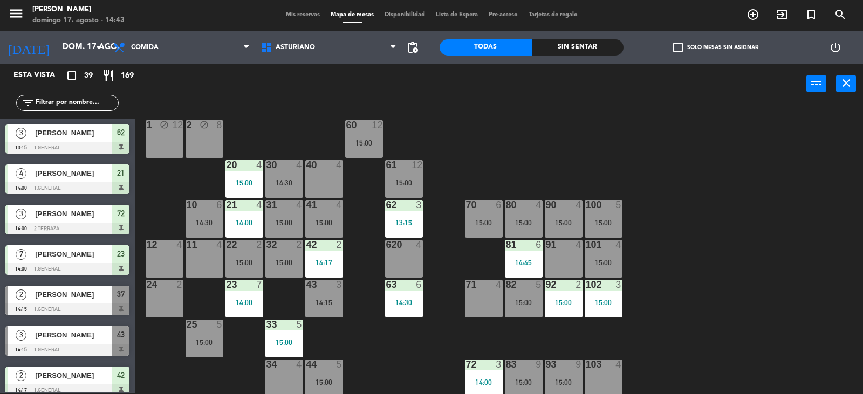
click at [64, 100] on input "text" at bounding box center [77, 103] width 84 height 12
click at [253, 103] on div "power_input close" at bounding box center [470, 84] width 671 height 41
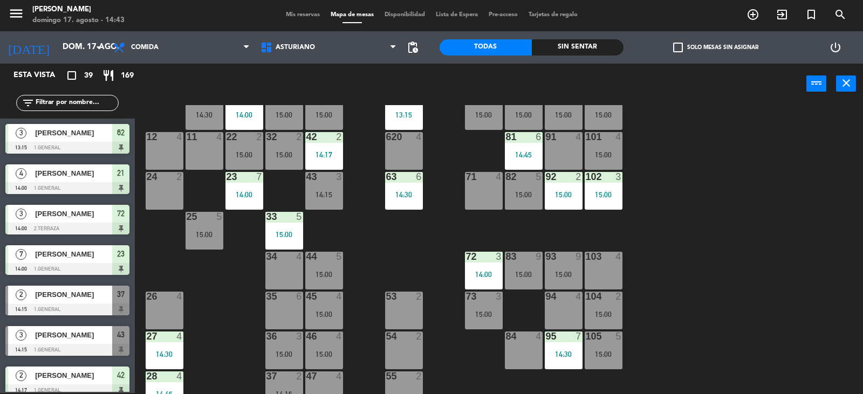
drag, startPoint x: 0, startPoint y: 264, endPoint x: 8, endPoint y: 210, distance: 55.0
drag, startPoint x: 8, startPoint y: 210, endPoint x: 403, endPoint y: 238, distance: 396.2
click at [403, 238] on div "1 block 12 2 block 8 60 12 15:00 20 4 15:00 30 4 14:30 40 4 61 12 15:00 62 3 13…" at bounding box center [502, 249] width 719 height 289
click at [321, 318] on div "15:00" at bounding box center [324, 315] width 38 height 8
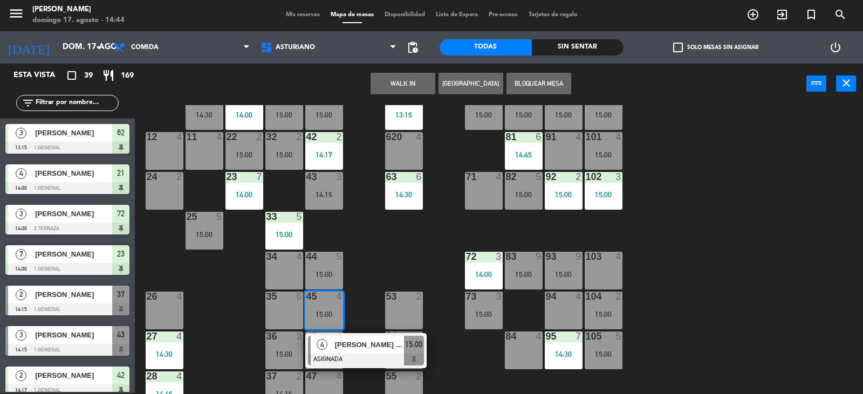
click at [380, 362] on div at bounding box center [366, 360] width 116 height 12
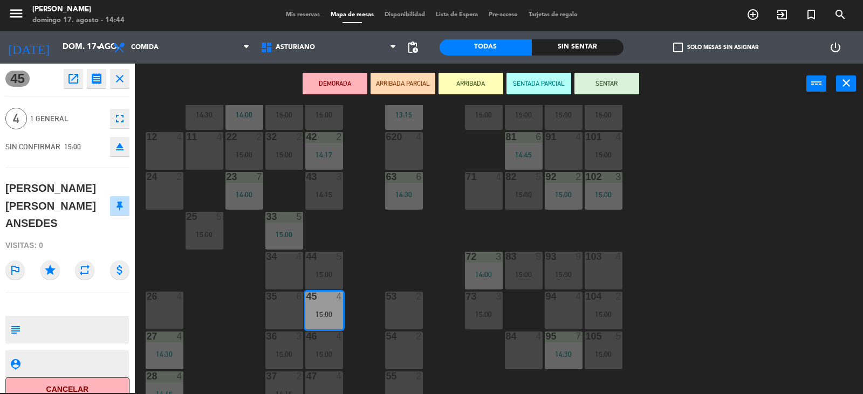
drag, startPoint x: 600, startPoint y: 268, endPoint x: 612, endPoint y: 269, distance: 12.4
click at [601, 268] on div "103 4" at bounding box center [603, 271] width 38 height 38
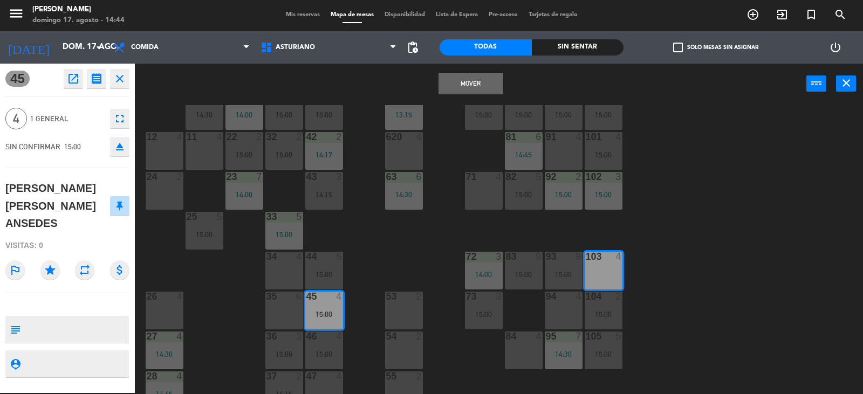
click at [459, 84] on button "Mover" at bounding box center [470, 84] width 65 height 22
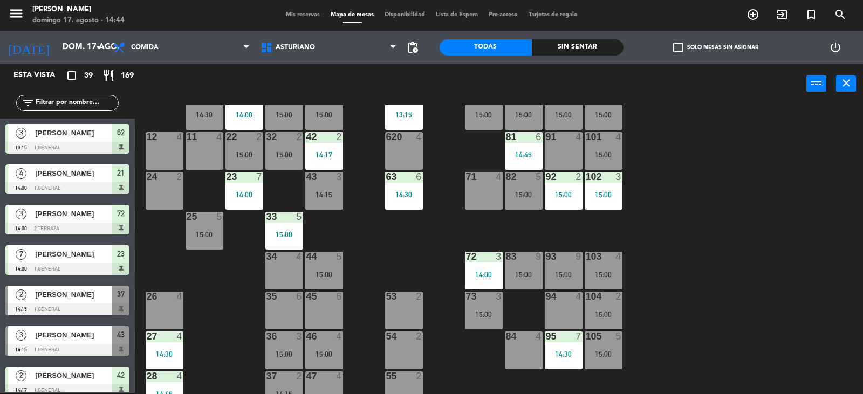
scroll to position [1, 0]
click at [320, 315] on div "45 6" at bounding box center [324, 311] width 38 height 38
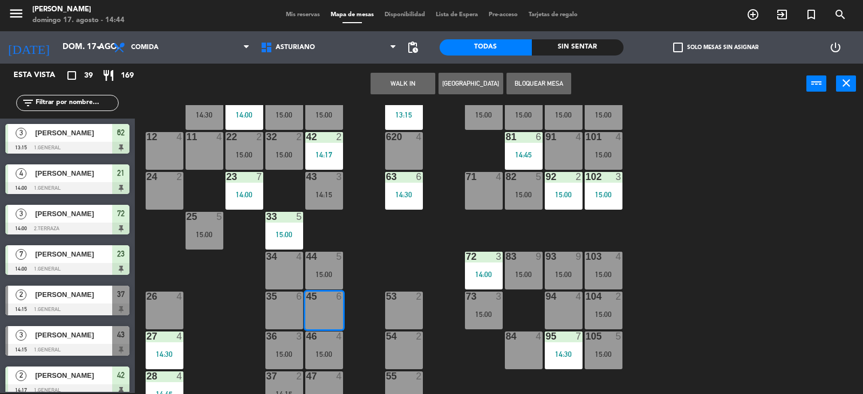
click at [389, 79] on button "WALK IN" at bounding box center [402, 84] width 65 height 22
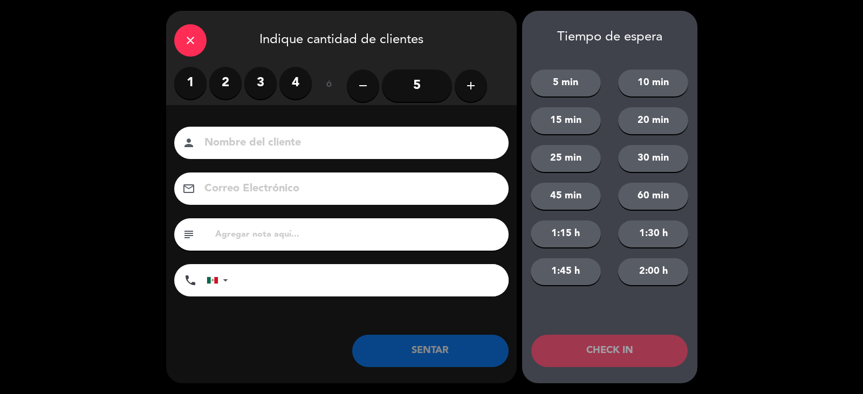
click at [261, 80] on label "3" at bounding box center [260, 83] width 32 height 32
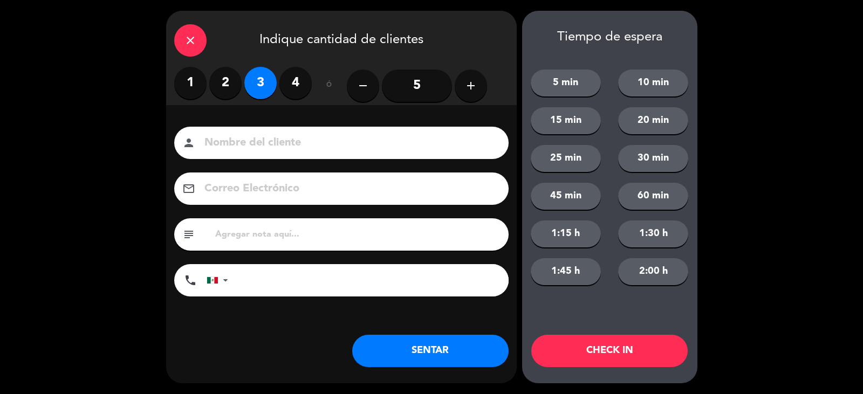
click at [226, 148] on input at bounding box center [348, 143] width 291 height 19
type input "[PERSON_NAME]"
click at [466, 354] on button "SENTAR" at bounding box center [430, 351] width 156 height 32
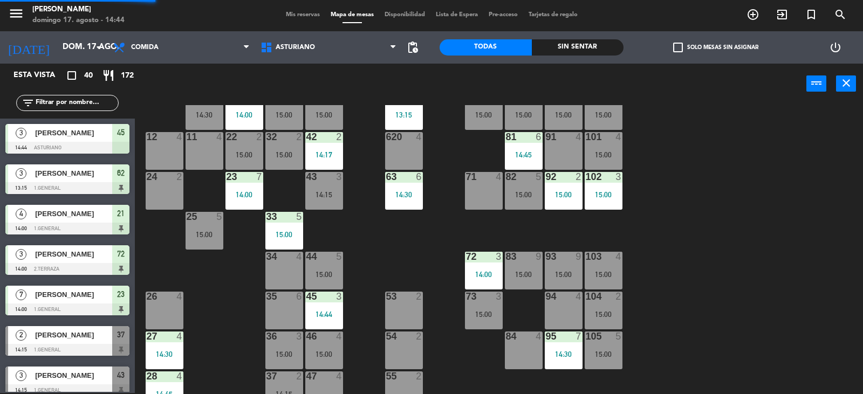
click at [735, 217] on div "1 block 12 2 block 8 60 12 15:00 20 4 15:00 30 4 14:30 40 4 61 12 15:00 62 3 13…" at bounding box center [502, 249] width 719 height 289
click at [609, 154] on div "15:00" at bounding box center [603, 155] width 38 height 8
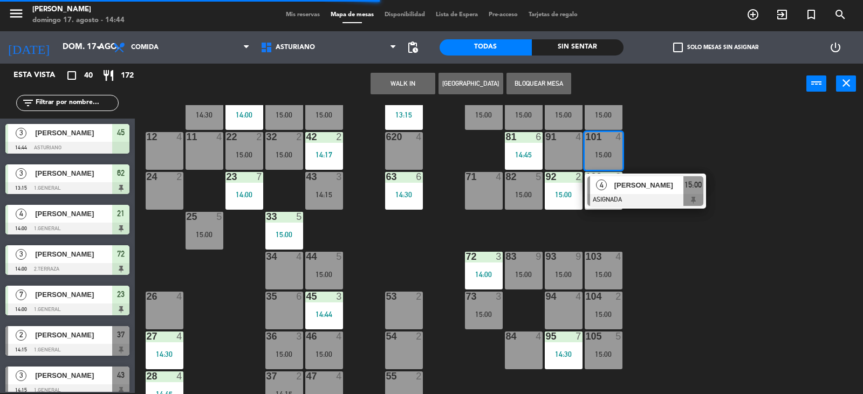
click at [655, 136] on div "1 block 12 2 block 8 60 12 15:00 20 4 15:00 30 4 14:30 40 4 61 12 15:00 62 3 13…" at bounding box center [502, 249] width 719 height 289
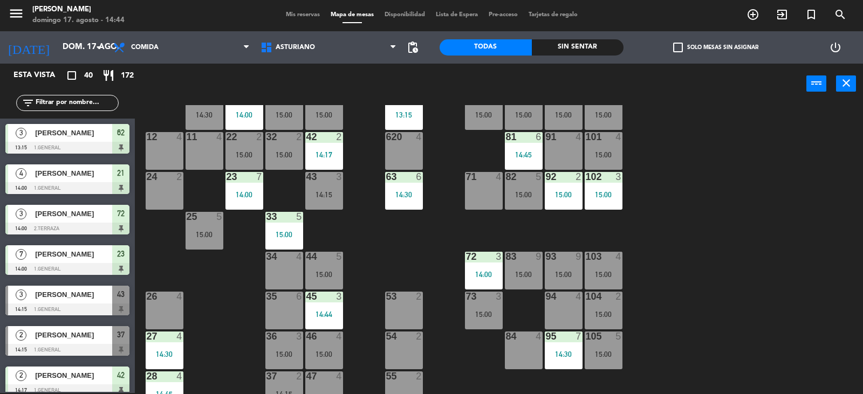
click at [688, 297] on div "1 block 12 2 block 8 60 12 15:00 20 4 15:00 30 4 14:30 40 4 61 12 15:00 62 3 13…" at bounding box center [502, 249] width 719 height 289
click at [602, 308] on div "104 2 15:00" at bounding box center [603, 311] width 38 height 38
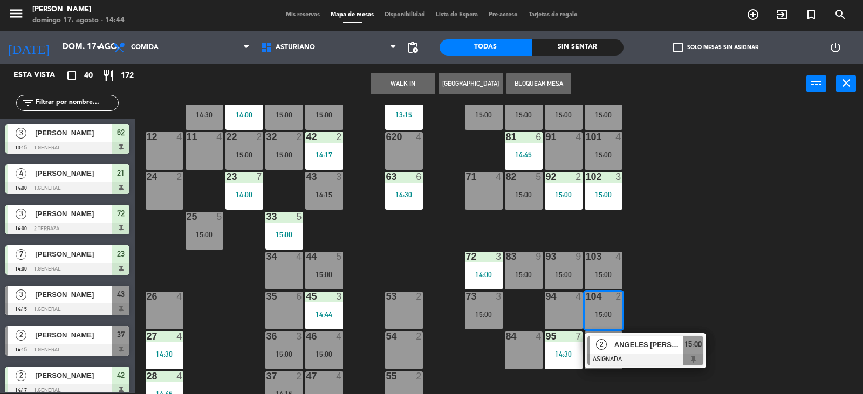
click at [677, 275] on div "1 block 12 2 block 8 60 12 15:00 20 4 15:00 30 4 14:30 40 4 61 12 15:00 62 3 13…" at bounding box center [502, 249] width 719 height 289
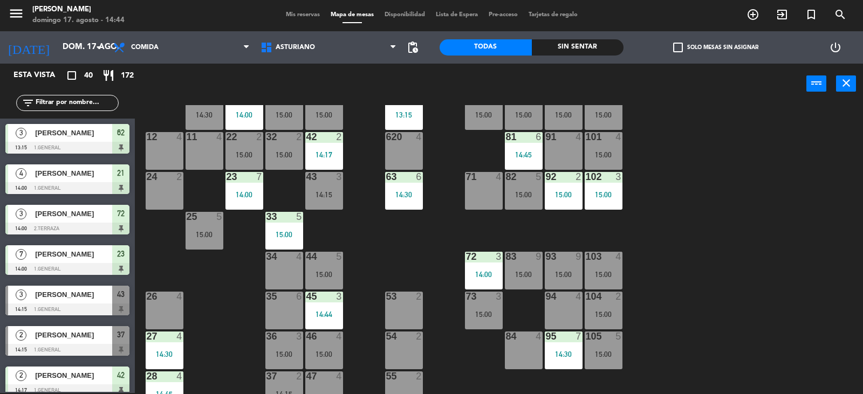
click at [596, 348] on div "105 5 15:00" at bounding box center [603, 351] width 38 height 38
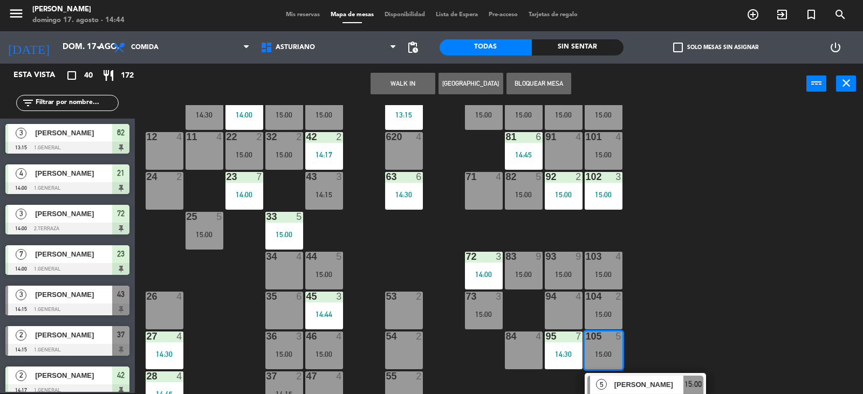
click at [677, 308] on div "1 block 12 2 block 8 60 12 15:00 20 4 15:00 30 4 14:30 40 4 61 12 15:00 62 3 13…" at bounding box center [502, 249] width 719 height 289
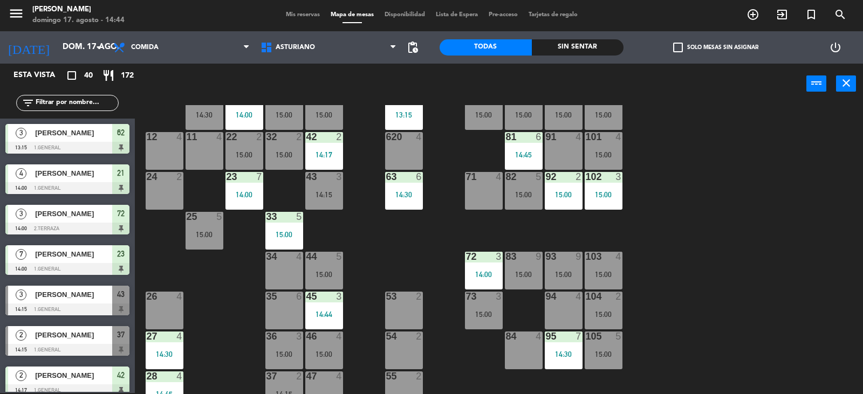
click at [480, 311] on div "15:00" at bounding box center [484, 315] width 38 height 8
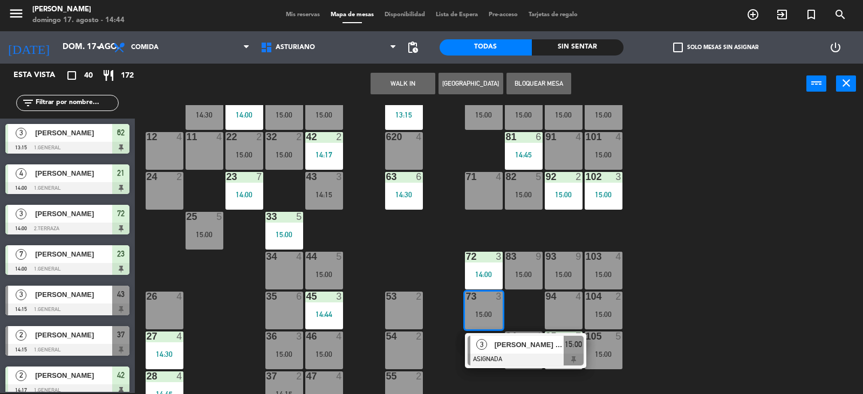
click at [728, 281] on div "1 block 12 2 block 8 60 12 15:00 20 4 15:00 30 4 14:30 40 4 61 12 15:00 62 3 13…" at bounding box center [502, 249] width 719 height 289
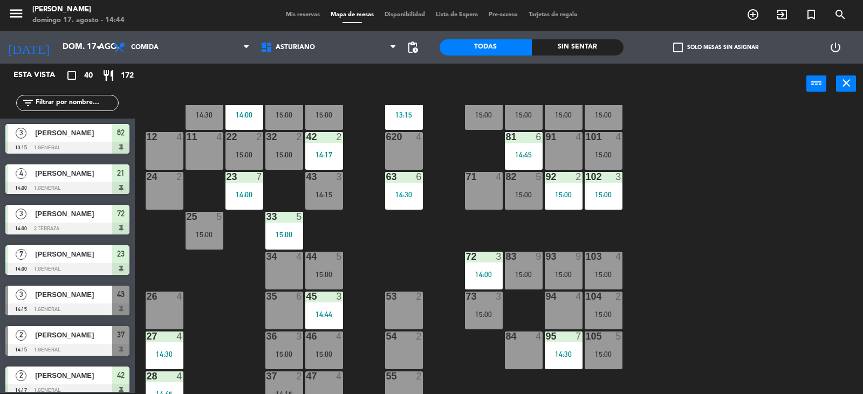
click at [525, 278] on div "15:00" at bounding box center [524, 275] width 38 height 8
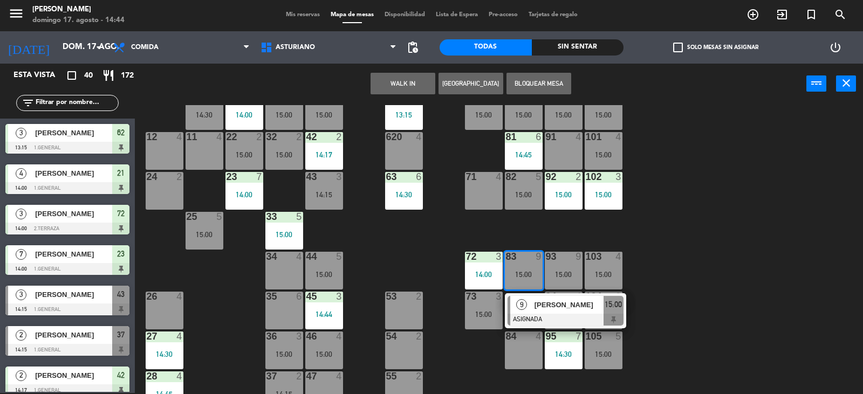
click at [688, 228] on div "1 block 12 2 block 8 60 12 15:00 20 4 15:00 30 4 14:30 40 4 61 12 15:00 62 3 13…" at bounding box center [502, 249] width 719 height 289
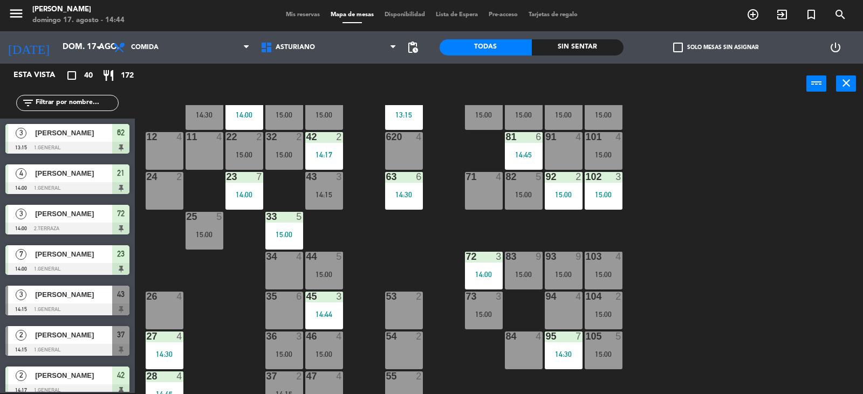
click at [562, 264] on div "93 9 15:00" at bounding box center [564, 271] width 38 height 38
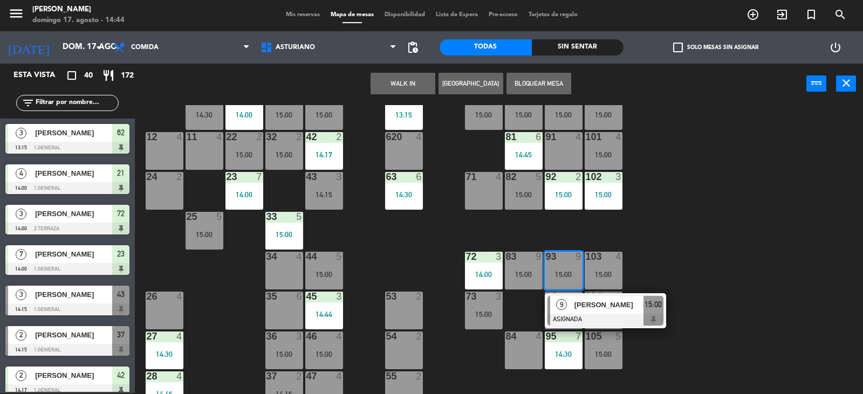
click at [710, 235] on div "1 block 12 2 block 8 60 12 15:00 20 4 15:00 30 4 14:30 40 4 61 12 15:00 62 3 13…" at bounding box center [502, 249] width 719 height 289
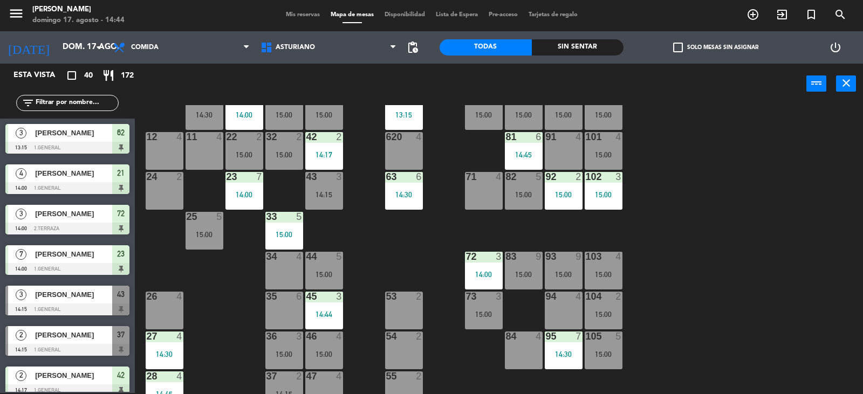
click at [598, 271] on div "15:00" at bounding box center [603, 275] width 38 height 8
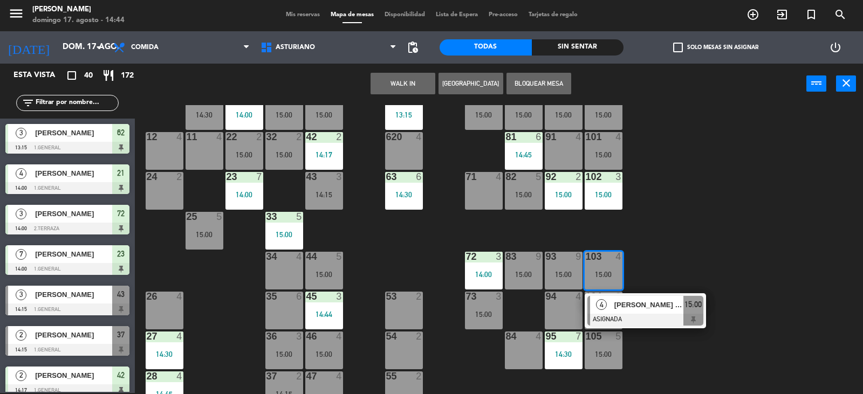
click at [700, 234] on div "1 block 12 2 block 8 60 12 15:00 20 4 15:00 30 4 14:30 40 4 61 12 15:00 62 3 13…" at bounding box center [502, 249] width 719 height 289
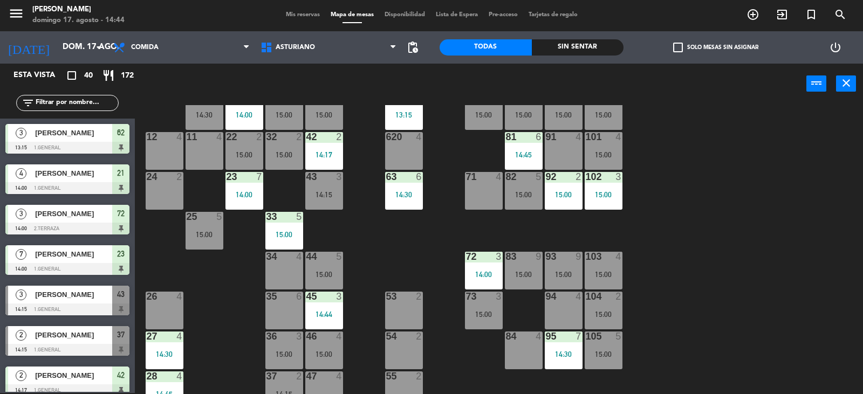
click at [526, 198] on div "15:00" at bounding box center [524, 195] width 38 height 8
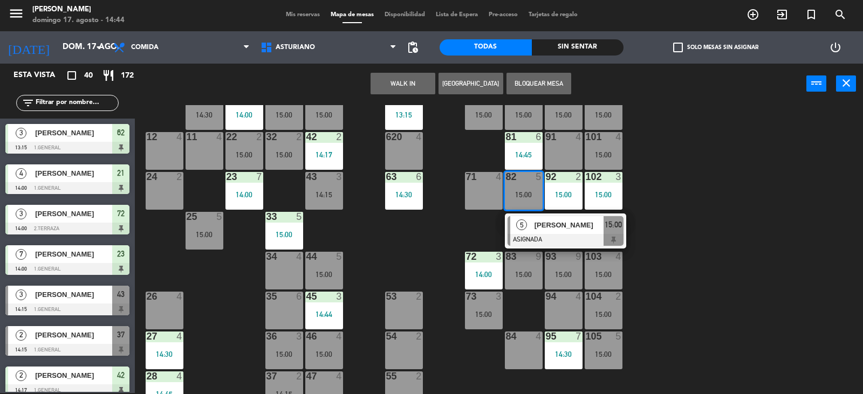
click at [659, 183] on div "1 block 12 2 block 8 60 12 15:00 20 4 15:00 30 4 14:30 40 4 61 12 15:00 62 3 13…" at bounding box center [502, 249] width 719 height 289
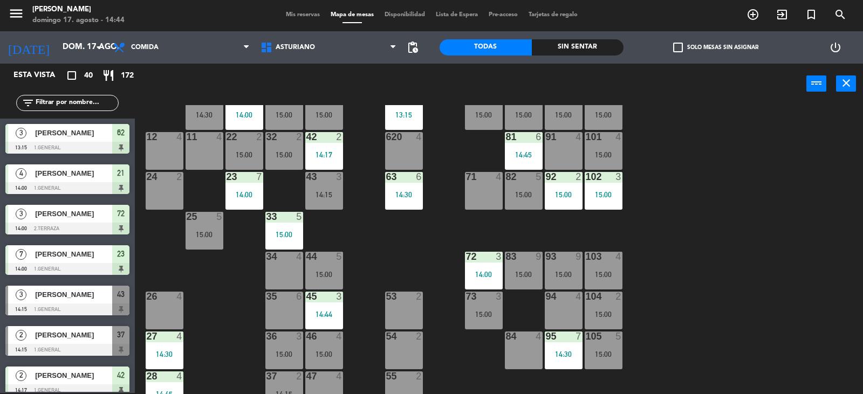
click at [597, 154] on div "15:00" at bounding box center [603, 155] width 38 height 8
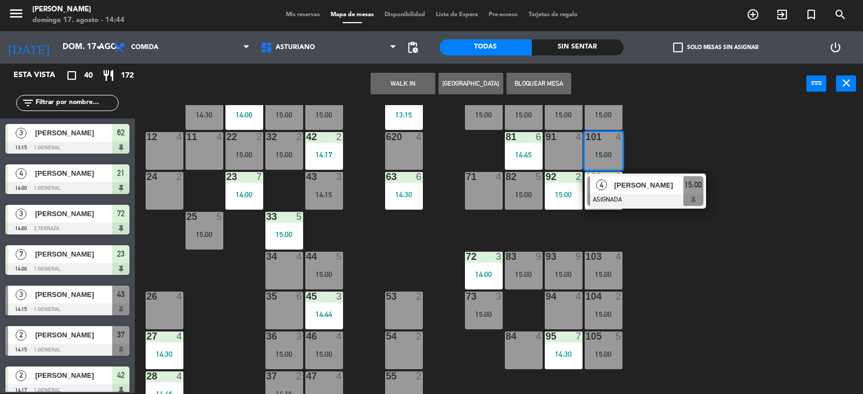
click at [678, 144] on div "1 block 12 2 block 8 60 12 15:00 20 4 15:00 30 4 14:30 40 4 61 12 15:00 62 3 13…" at bounding box center [502, 249] width 719 height 289
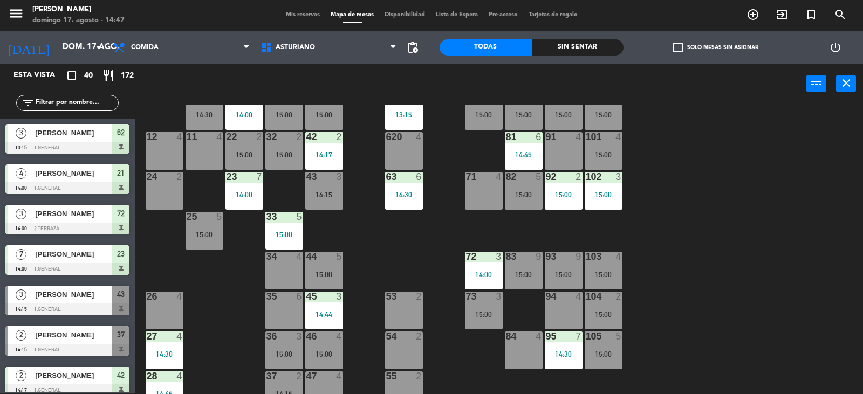
click at [769, 332] on div "1 block 12 2 block 8 60 12 15:00 20 4 15:00 30 4 14:30 40 4 61 12 15:00 62 3 13…" at bounding box center [502, 249] width 719 height 289
click at [71, 106] on input "text" at bounding box center [77, 103] width 84 height 12
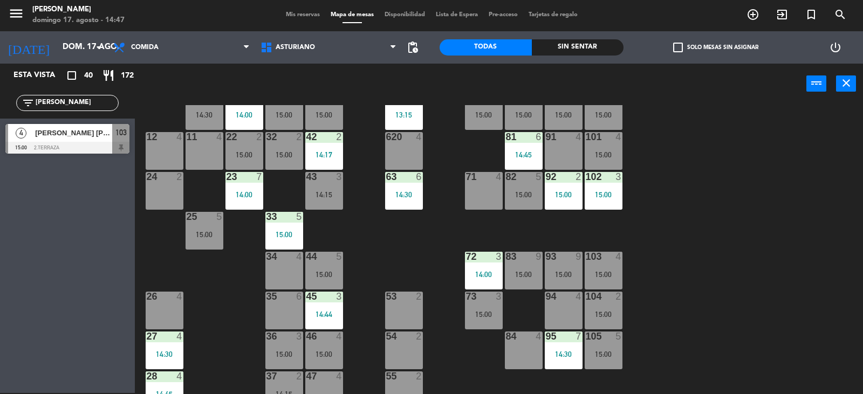
type input "[PERSON_NAME]"
click at [118, 252] on div "Esta vista crop_square 40 restaurant 172 filter_list [PERSON_NAME] 4 [PERSON_NA…" at bounding box center [67, 228] width 135 height 329
click at [104, 143] on div at bounding box center [67, 148] width 124 height 12
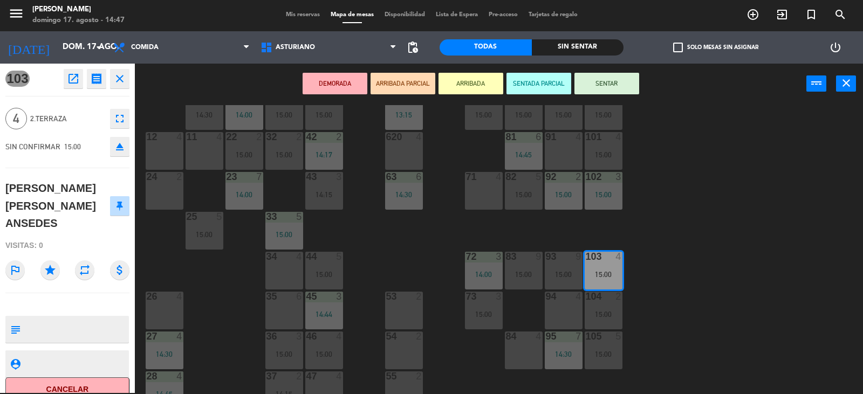
click at [603, 79] on button "SENTAR" at bounding box center [606, 84] width 65 height 22
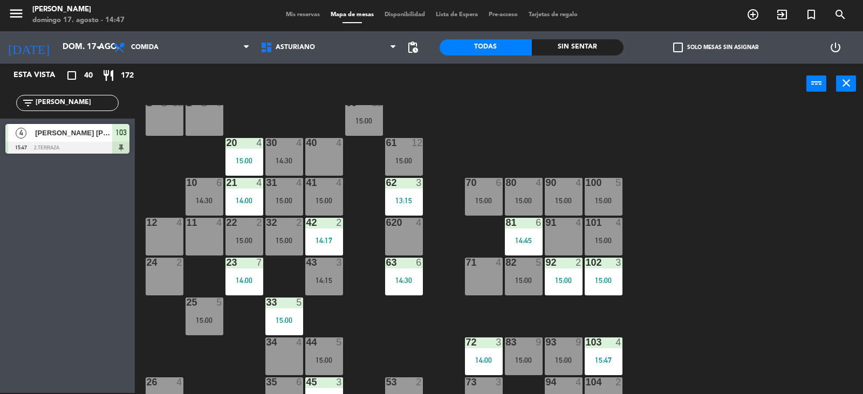
scroll to position [0, 0]
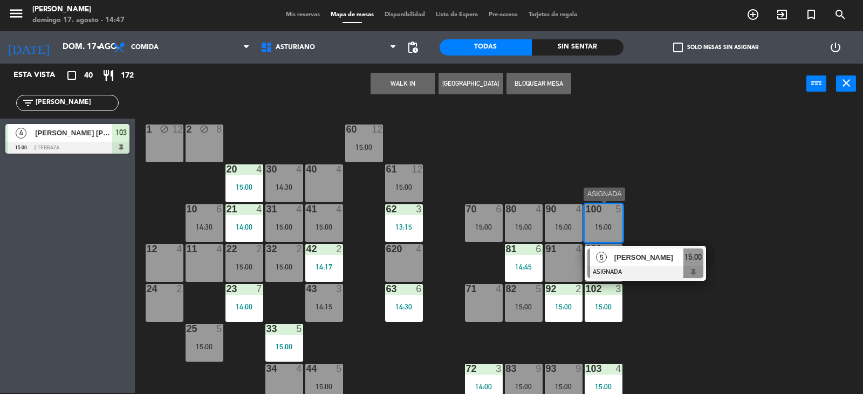
click at [642, 267] on div at bounding box center [645, 272] width 116 height 12
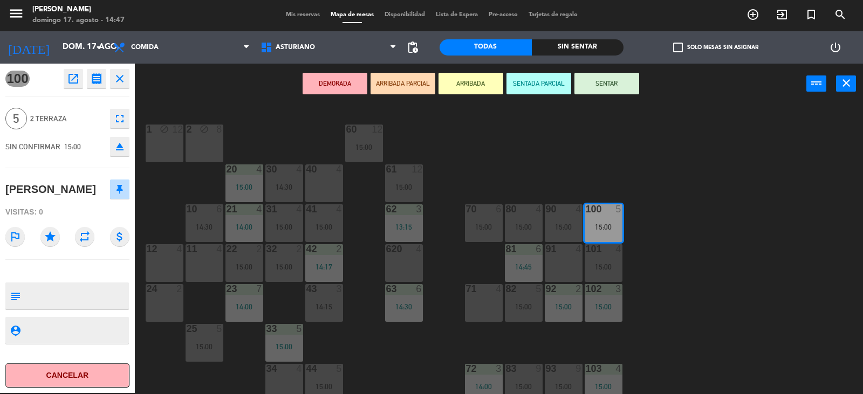
click at [578, 86] on button "SENTAR" at bounding box center [606, 84] width 65 height 22
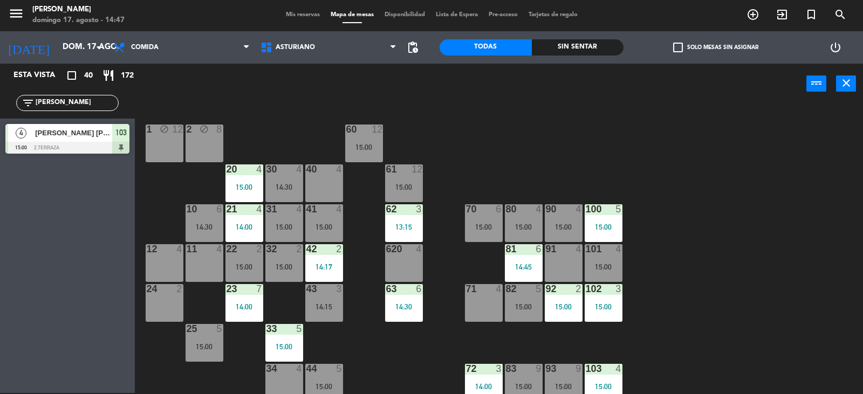
click at [60, 107] on input "[PERSON_NAME]" at bounding box center [77, 103] width 84 height 12
type input "J"
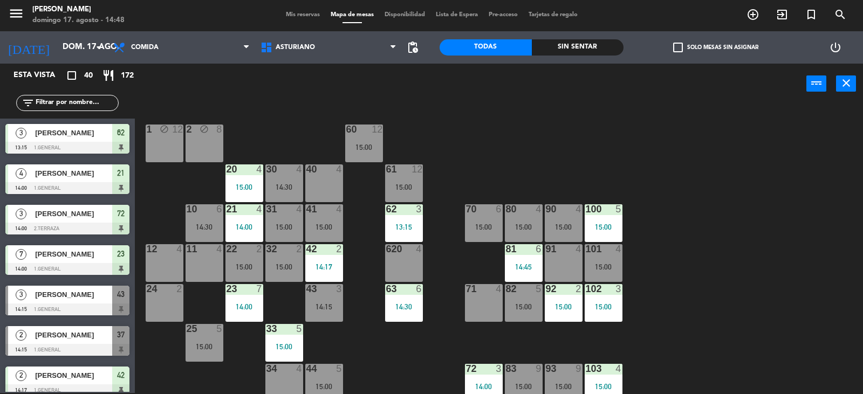
click at [340, 183] on div "40 4" at bounding box center [324, 183] width 38 height 38
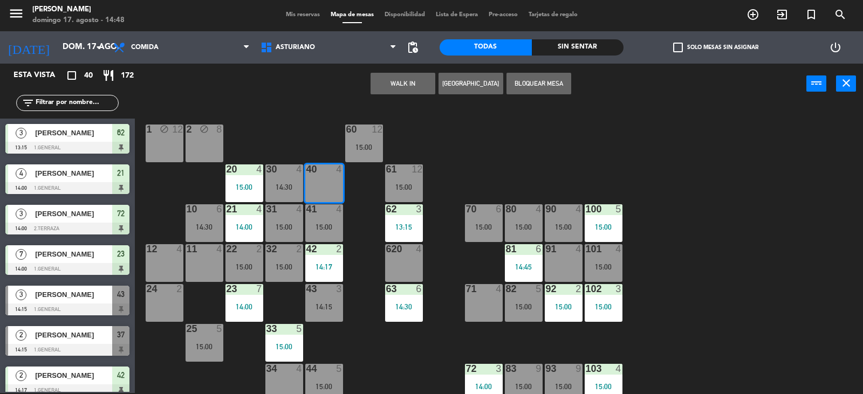
click at [398, 80] on button "WALK IN" at bounding box center [402, 84] width 65 height 22
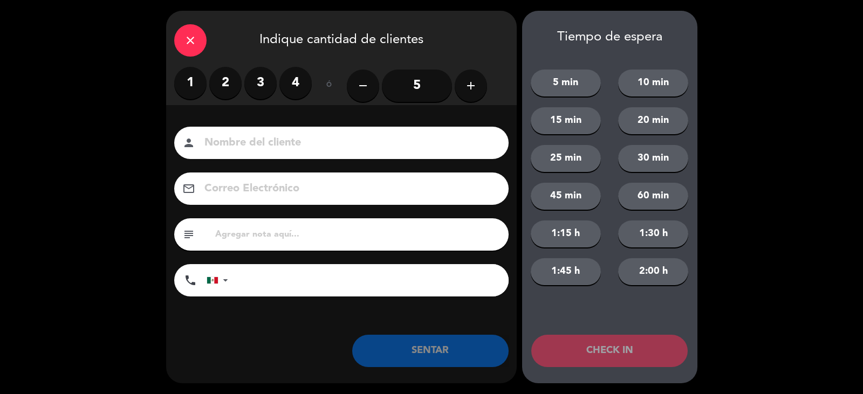
click at [262, 82] on label "3" at bounding box center [260, 83] width 32 height 32
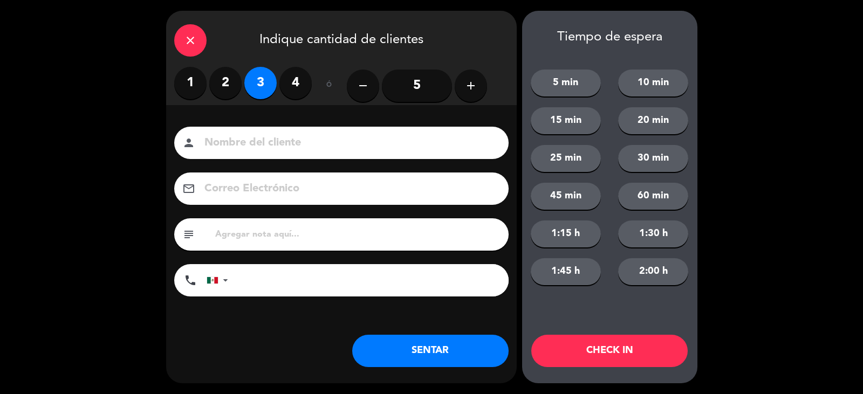
click at [265, 136] on input at bounding box center [348, 143] width 291 height 19
type input "[PERSON_NAME]"
click at [439, 356] on button "SENTAR" at bounding box center [430, 351] width 156 height 32
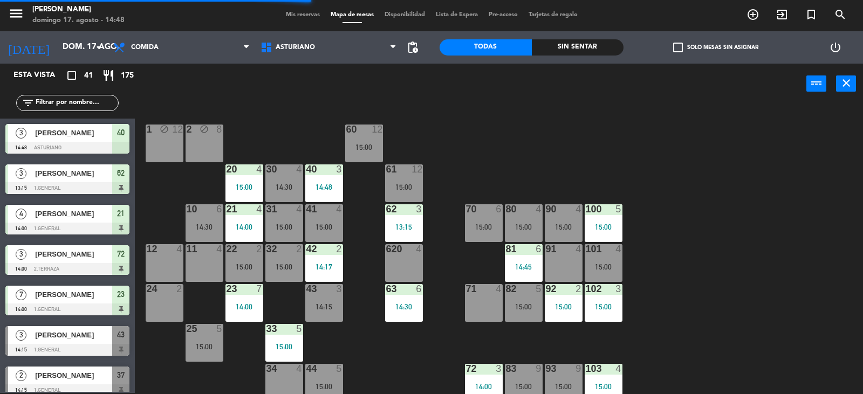
click at [356, 143] on div "15:00" at bounding box center [364, 147] width 38 height 8
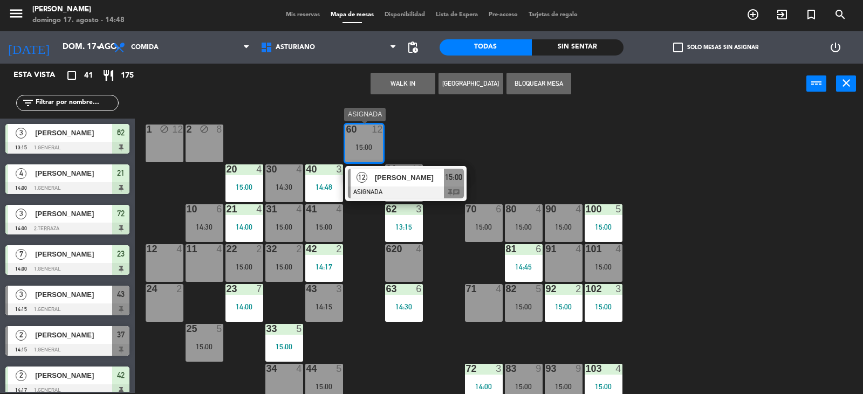
click at [426, 177] on span "[PERSON_NAME]" at bounding box center [409, 177] width 69 height 11
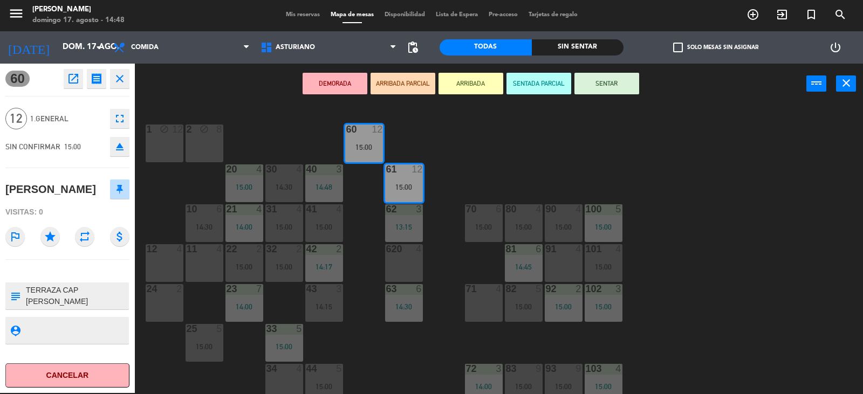
click at [614, 88] on button "SENTAR" at bounding box center [606, 84] width 65 height 22
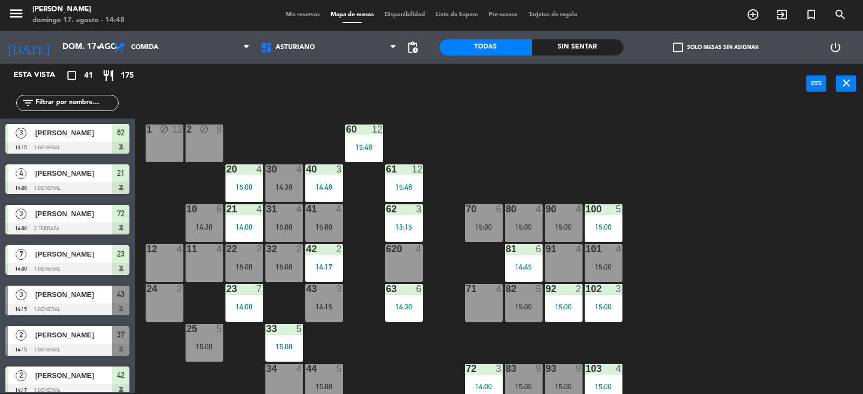
scroll to position [261, 0]
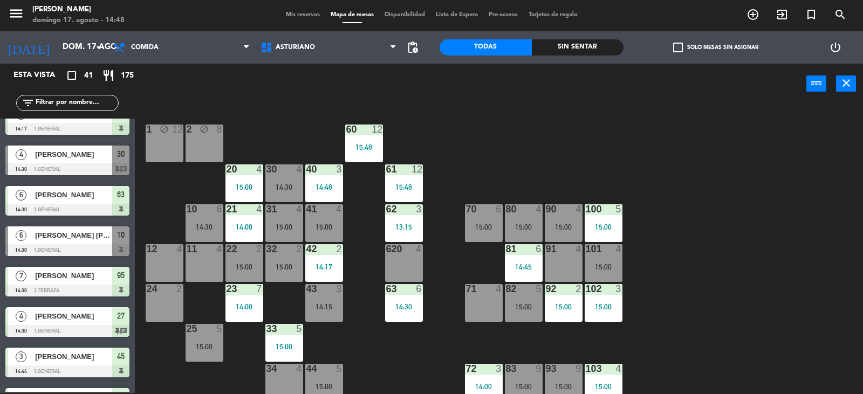
click at [727, 315] on div "1 block 12 2 block 8 60 12 15:48 20 4 15:00 30 4 14:30 40 3 14:48 61 12 15:48 6…" at bounding box center [502, 249] width 719 height 289
click at [727, 315] on div "1 block 12 2 block 8 60 12 15:00 20 4 15:00 30 4 14:30 40 3 14:48 61 12 15:00 6…" at bounding box center [502, 249] width 719 height 289
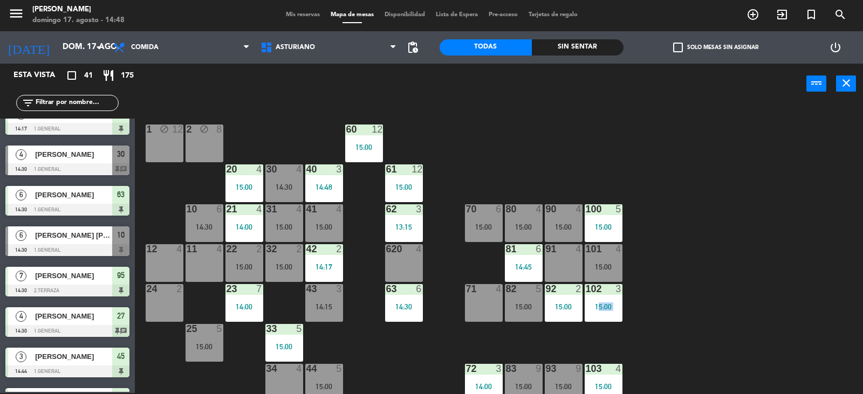
click at [720, 315] on div "1 block 12 2 block 8 60 12 15:00 20 4 15:00 30 4 14:30 40 3 14:48 61 12 15:00 6…" at bounding box center [502, 249] width 719 height 289
click at [666, 246] on div "1 block 12 2 block 8 60 12 15:00 20 4 15:00 30 4 14:30 40 3 14:48 61 12 15:00 6…" at bounding box center [502, 249] width 719 height 289
click at [741, 252] on div "1 block 12 2 block 8 60 12 15:00 20 4 15:00 30 4 14:30 40 3 14:48 61 12 15:00 6…" at bounding box center [502, 249] width 719 height 289
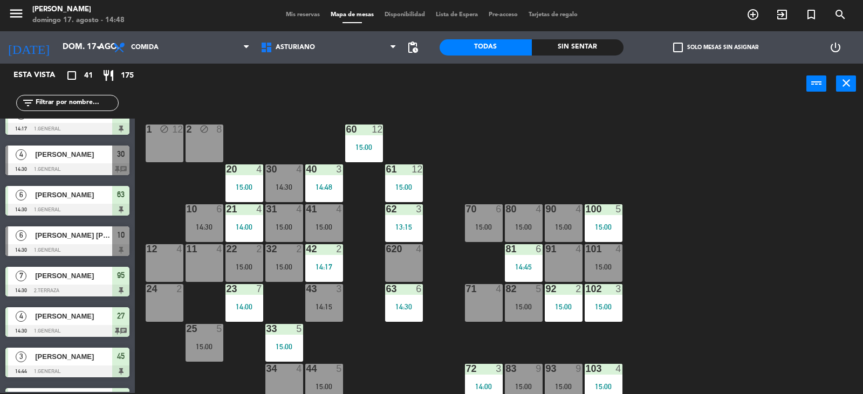
click at [741, 252] on div "1 block 12 2 block 8 60 12 15:00 20 4 15:00 30 4 14:30 40 3 14:48 61 12 15:00 6…" at bounding box center [502, 249] width 719 height 289
click at [514, 224] on div "15:00" at bounding box center [524, 227] width 38 height 8
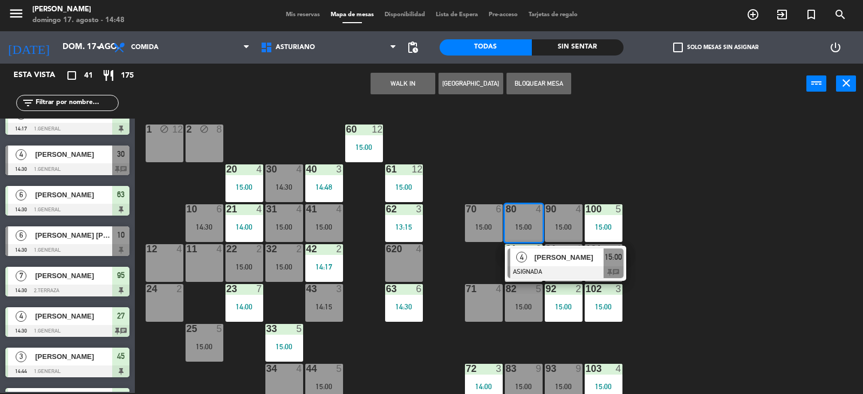
click at [539, 164] on div "1 block 12 2 block 8 60 12 15:00 20 4 15:00 30 4 14:30 40 3 14:48 61 12 15:00 6…" at bounding box center [502, 249] width 719 height 289
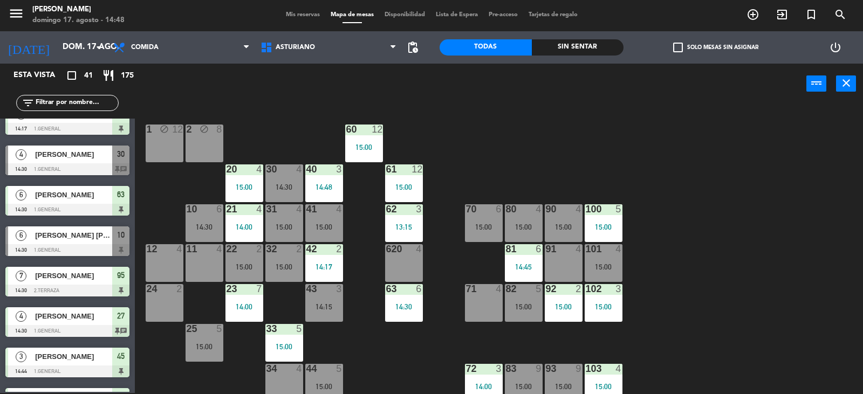
click at [564, 221] on div "90 4 15:00" at bounding box center [564, 223] width 38 height 38
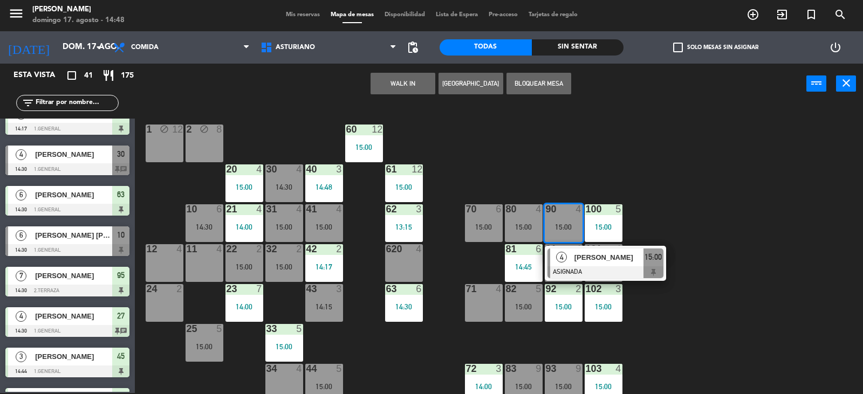
click at [571, 164] on div "1 block 12 2 block 8 60 12 15:00 20 4 15:00 30 4 14:30 40 3 14:48 61 12 15:00 6…" at bounding box center [502, 249] width 719 height 289
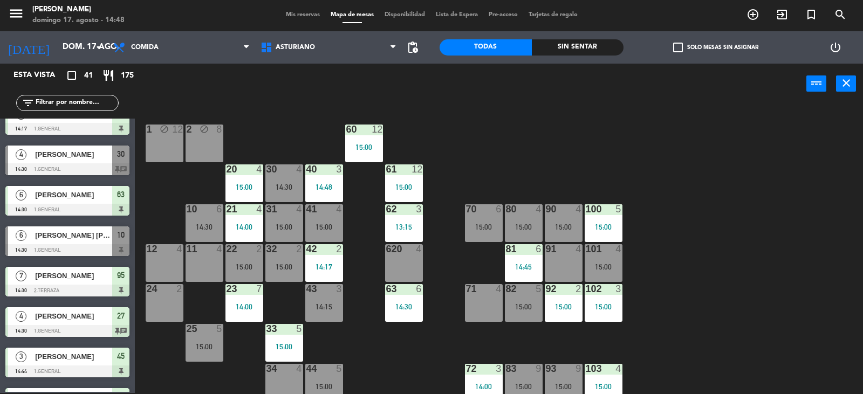
click at [612, 261] on div "101 4 15:00" at bounding box center [603, 263] width 38 height 38
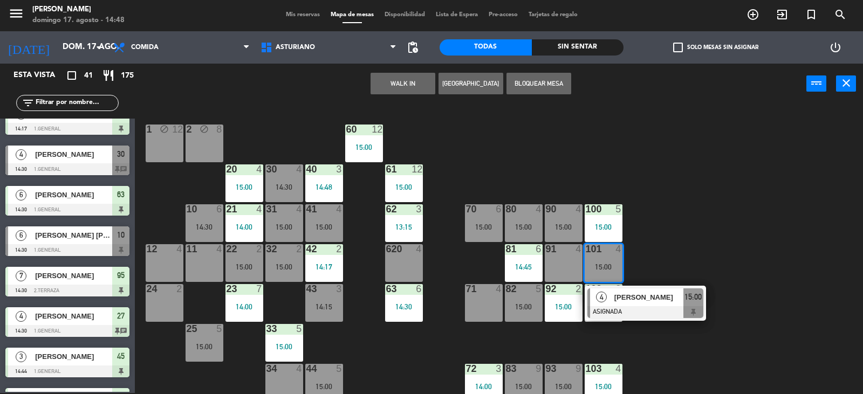
click at [686, 238] on div "1 block 12 2 block 8 60 12 15:00 20 4 15:00 30 4 14:30 40 3 14:48 61 12 15:00 6…" at bounding box center [502, 249] width 719 height 289
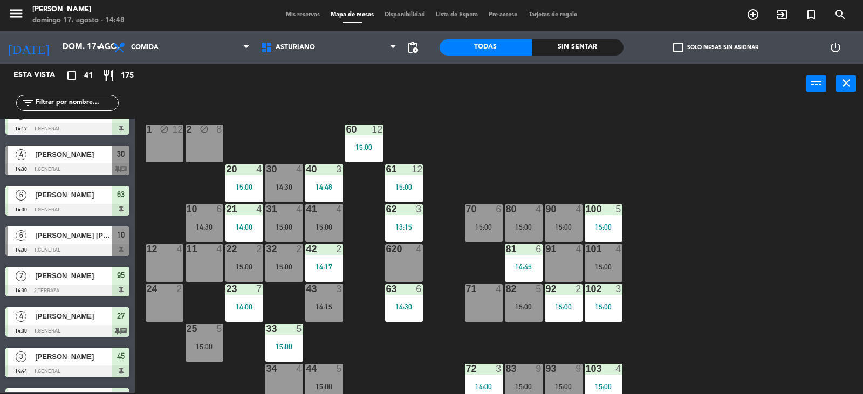
click at [488, 229] on div "15:00" at bounding box center [484, 227] width 38 height 8
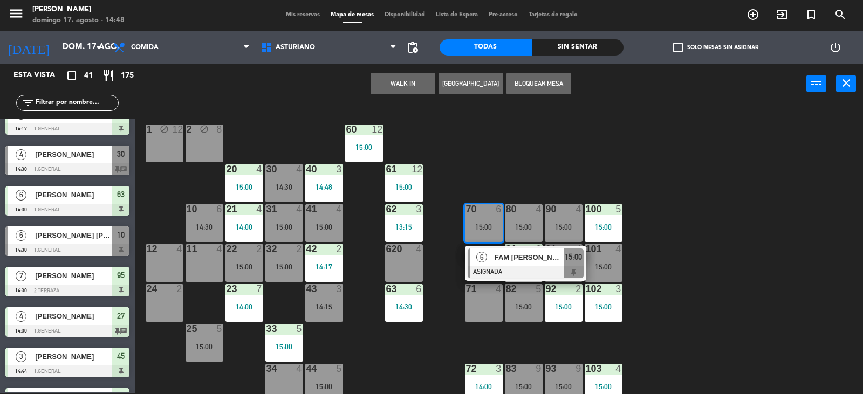
click at [564, 176] on div "1 block 12 2 block 8 60 12 15:00 20 4 15:00 30 4 14:30 40 3 14:48 61 12 15:00 6…" at bounding box center [502, 249] width 719 height 289
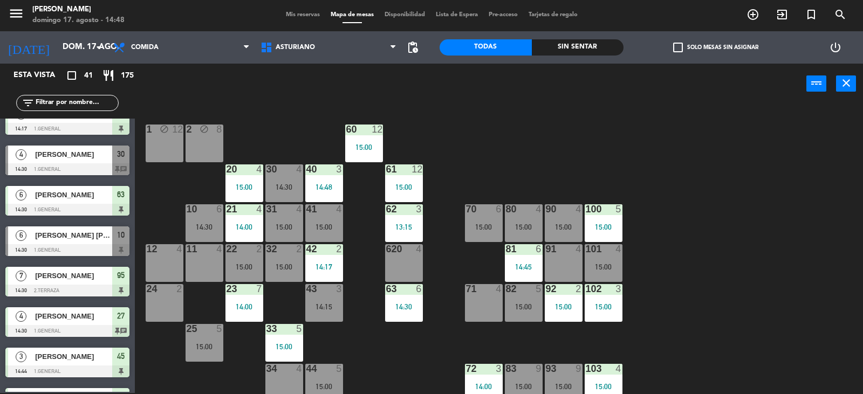
click at [594, 261] on div "101 4 15:00" at bounding box center [603, 263] width 38 height 38
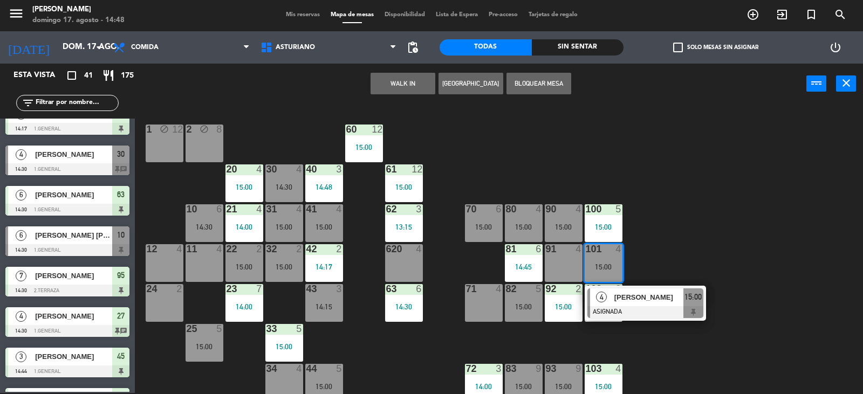
click at [655, 242] on div "1 block 12 2 block 8 60 12 15:00 20 4 15:00 30 4 14:30 40 3 14:48 61 12 15:00 6…" at bounding box center [502, 249] width 719 height 289
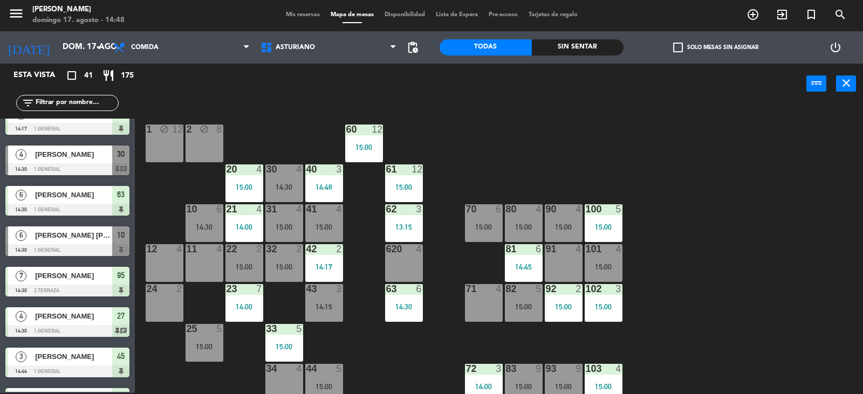
click at [522, 305] on div "15:00" at bounding box center [524, 307] width 38 height 8
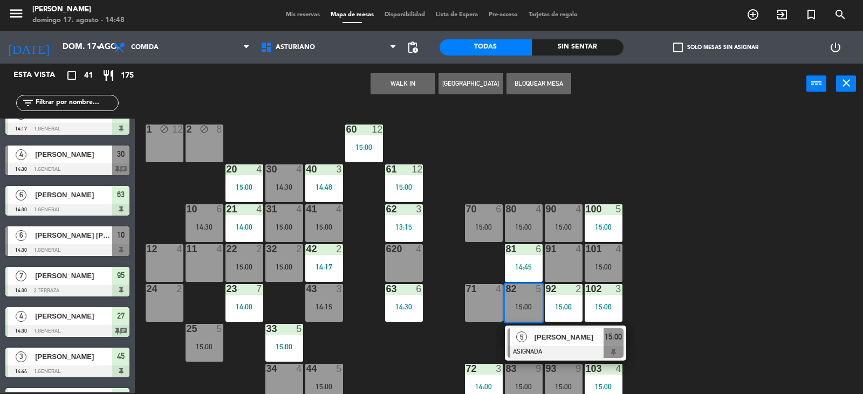
click at [741, 250] on div "1 block 12 2 block 8 60 12 15:00 20 4 15:00 30 4 14:30 40 3 14:48 61 12 15:00 6…" at bounding box center [502, 249] width 719 height 289
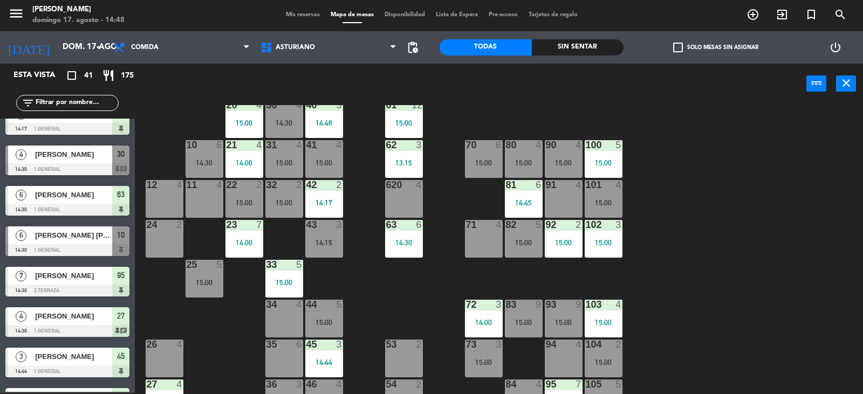
scroll to position [108, 0]
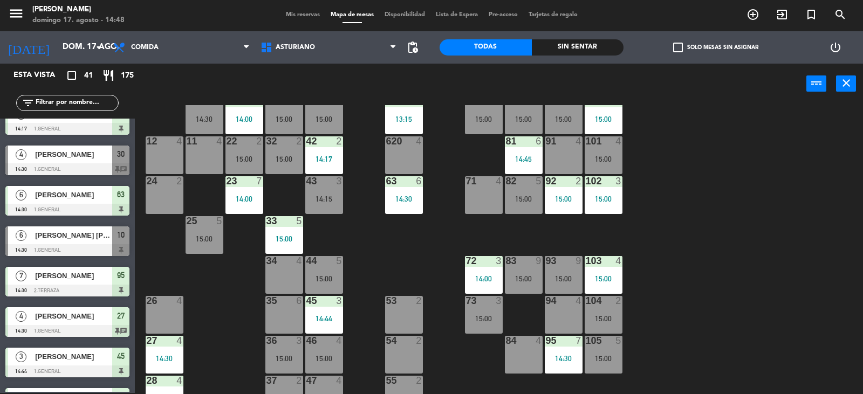
click at [571, 267] on div "93 9 15:00" at bounding box center [564, 275] width 38 height 38
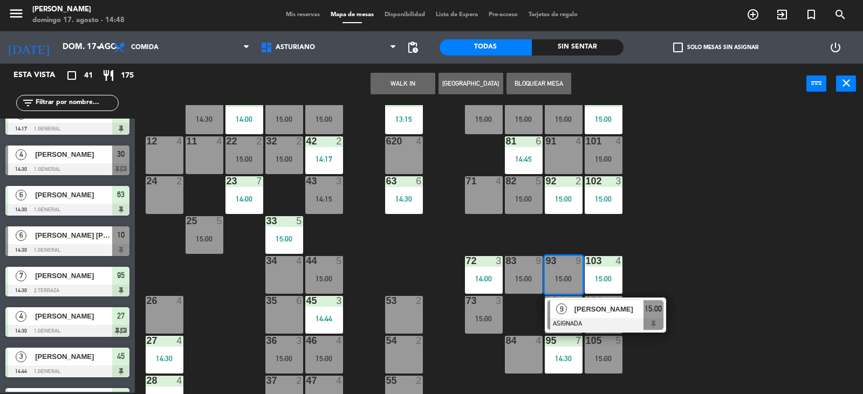
click at [757, 213] on div "1 block 12 2 block 8 60 12 15:00 20 4 15:00 30 4 14:30 40 3 14:48 61 12 15:00 6…" at bounding box center [502, 249] width 719 height 289
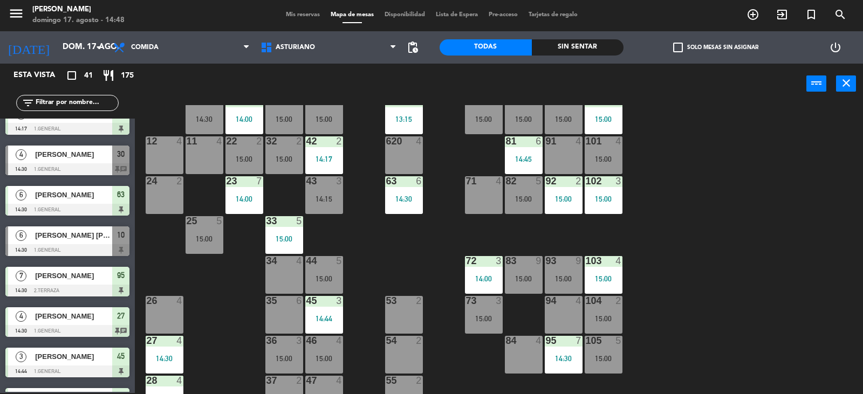
click at [596, 318] on div "15:00" at bounding box center [603, 319] width 38 height 8
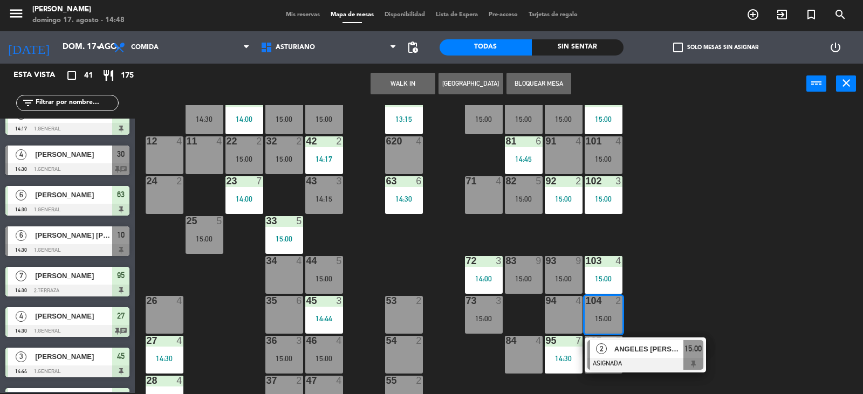
click at [650, 294] on div "1 block 12 2 block 8 60 12 15:00 20 4 15:00 30 4 14:30 40 3 14:48 61 12 15:00 6…" at bounding box center [502, 249] width 719 height 289
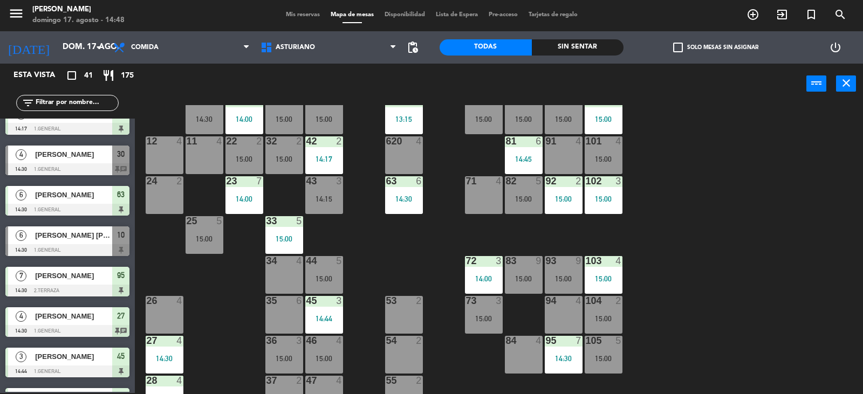
click at [601, 352] on div "105 5 15:00" at bounding box center [603, 355] width 38 height 38
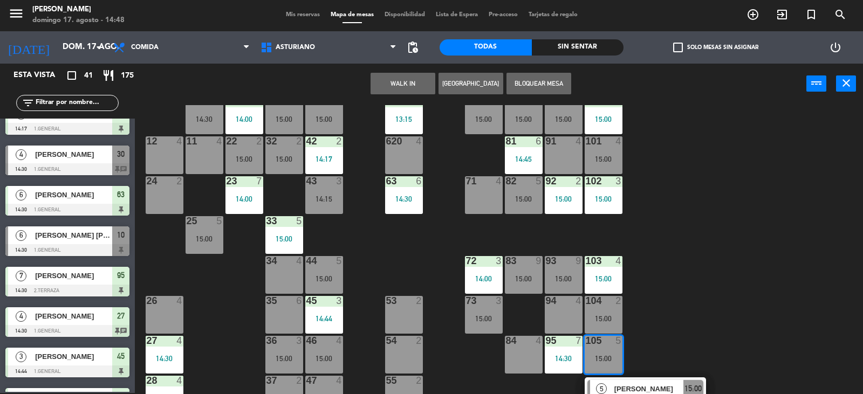
click at [676, 316] on div "1 block 12 2 block 8 60 12 15:00 20 4 15:00 30 4 14:30 40 3 14:48 61 12 15:00 6…" at bounding box center [502, 249] width 719 height 289
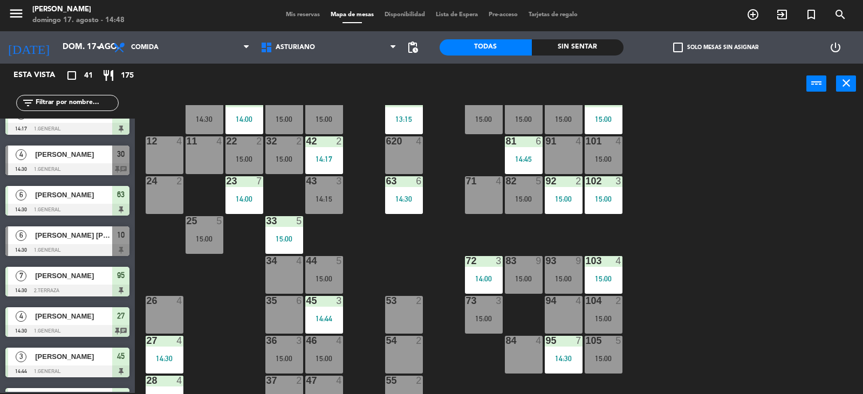
click at [564, 354] on div "95 7 14:30" at bounding box center [564, 355] width 38 height 38
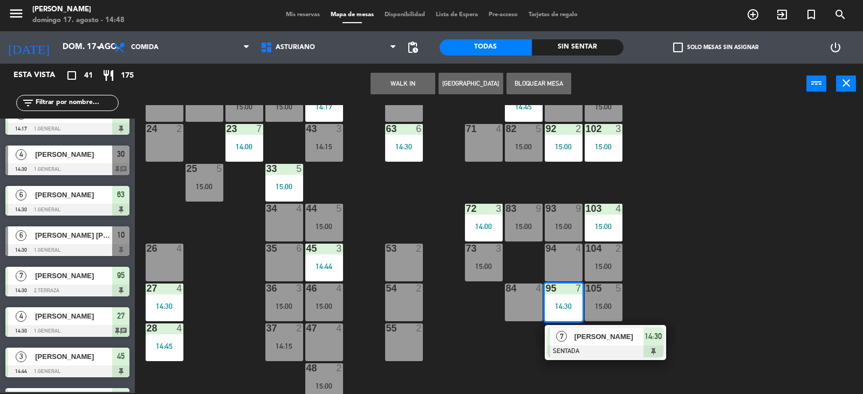
scroll to position [167, 0]
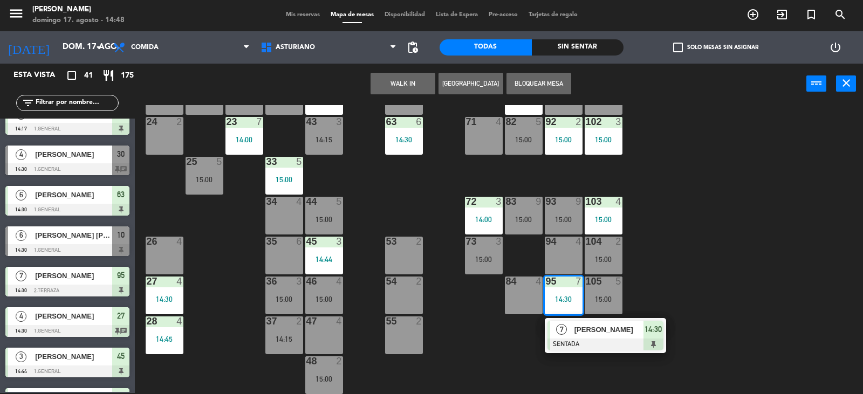
click at [687, 277] on div "1 block 12 2 block 8 60 12 15:00 20 4 15:00 30 4 14:30 40 3 14:48 61 12 15:00 6…" at bounding box center [502, 249] width 719 height 289
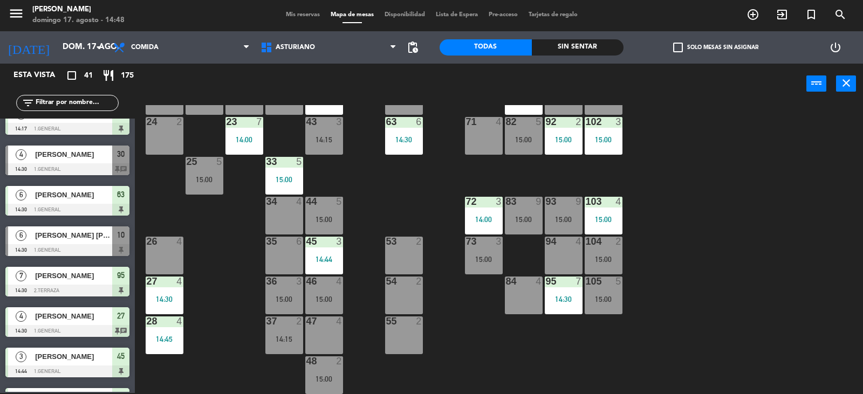
click at [611, 298] on div "15:00" at bounding box center [603, 299] width 38 height 8
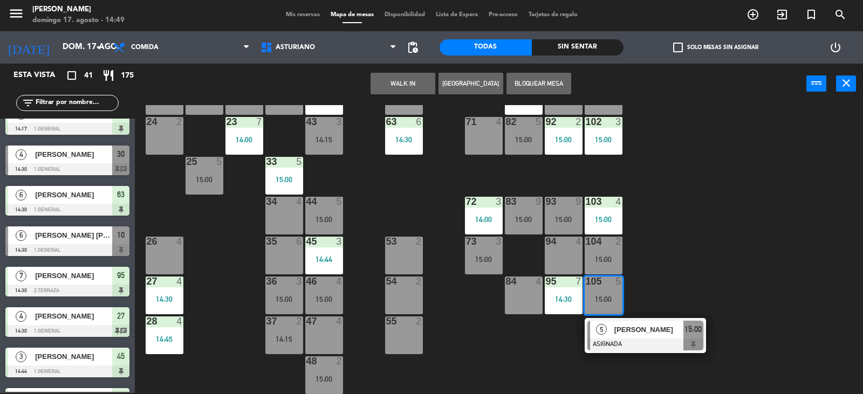
click at [656, 327] on span "[PERSON_NAME]" at bounding box center [648, 329] width 69 height 11
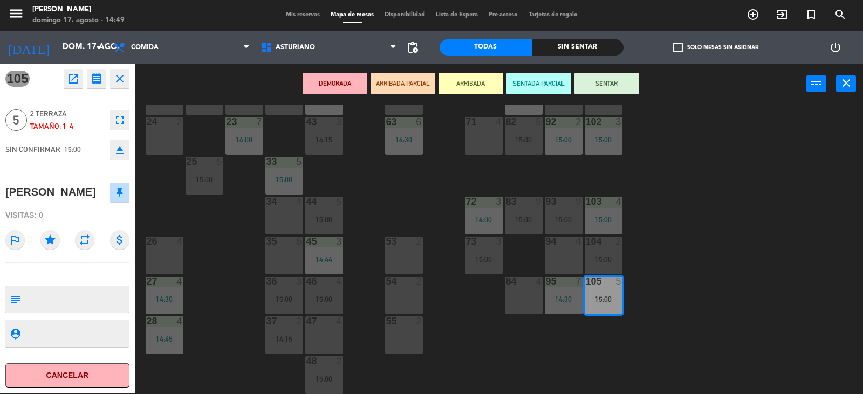
click at [699, 274] on div "1 block 12 2 block 8 60 12 15:00 20 4 15:00 30 4 14:30 40 3 14:48 61 12 15:00 6…" at bounding box center [502, 249] width 719 height 289
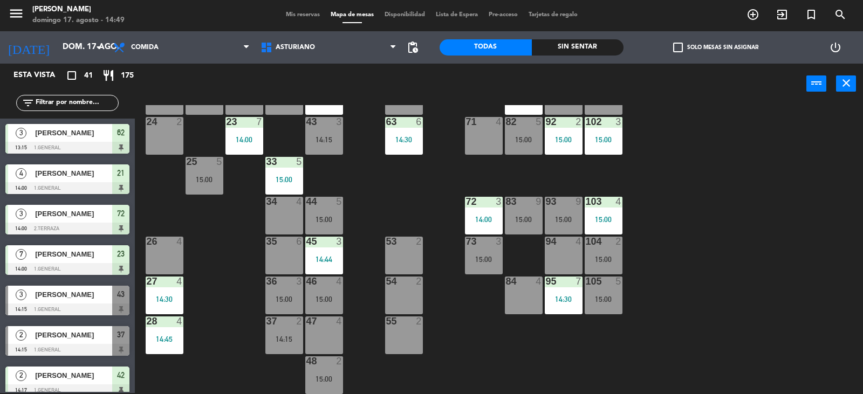
scroll to position [342, 0]
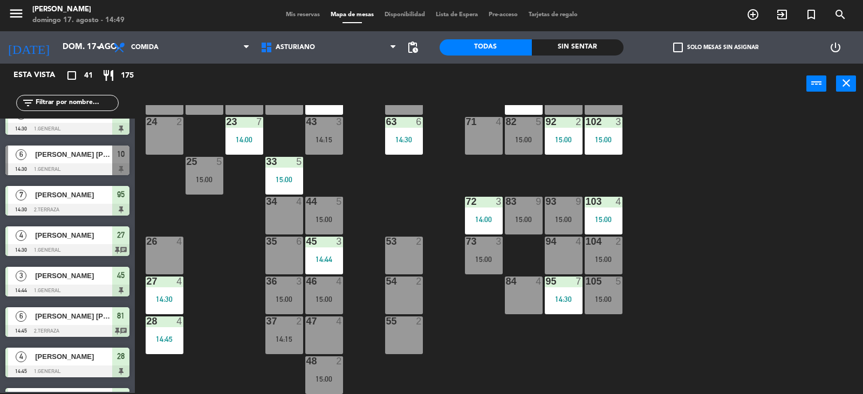
click at [320, 291] on div "46 4 15:00" at bounding box center [324, 296] width 38 height 38
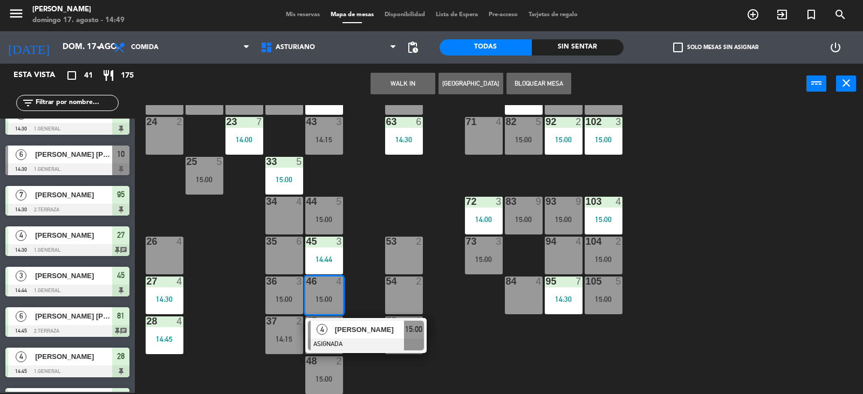
click at [471, 344] on div "1 block 12 2 block 8 60 12 15:00 20 4 15:00 30 4 14:30 40 3 14:48 61 12 15:00 6…" at bounding box center [502, 249] width 719 height 289
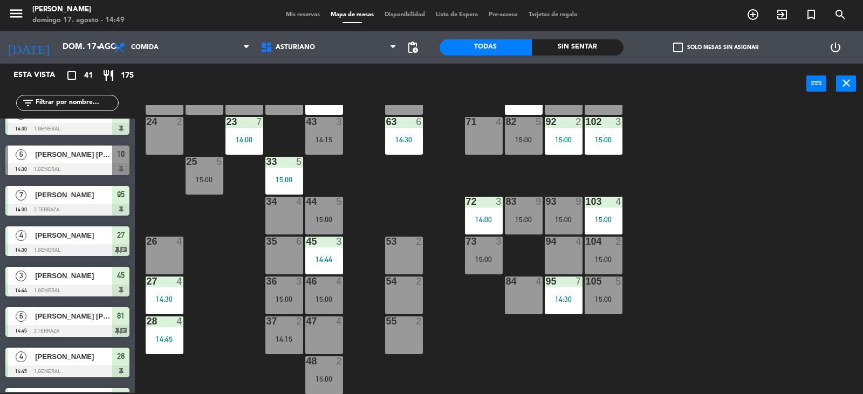
click at [519, 218] on div "15:00" at bounding box center [524, 220] width 38 height 8
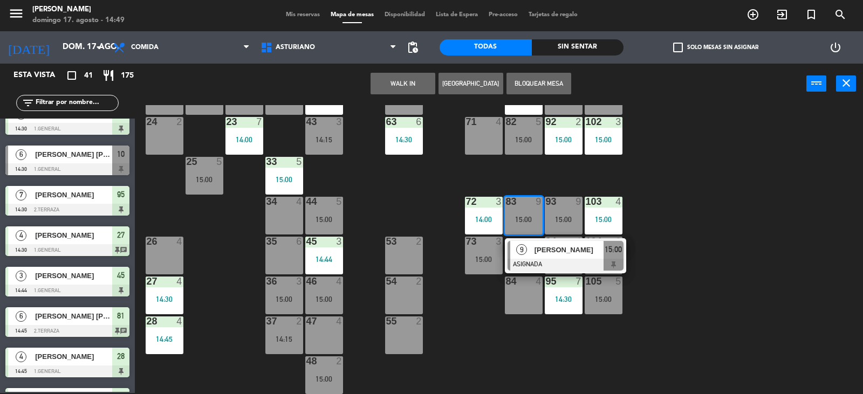
click at [543, 259] on div at bounding box center [565, 265] width 116 height 12
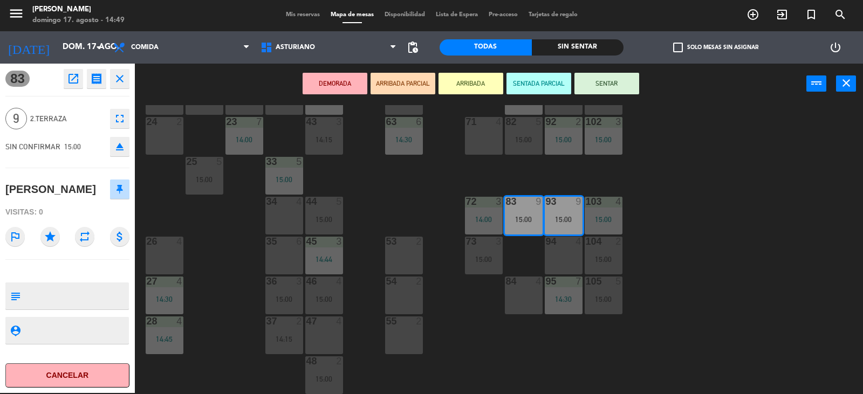
click at [744, 235] on div "1 block 12 2 block 8 60 12 15:00 20 4 15:00 30 4 14:30 40 3 14:48 61 12 15:00 6…" at bounding box center [502, 249] width 719 height 289
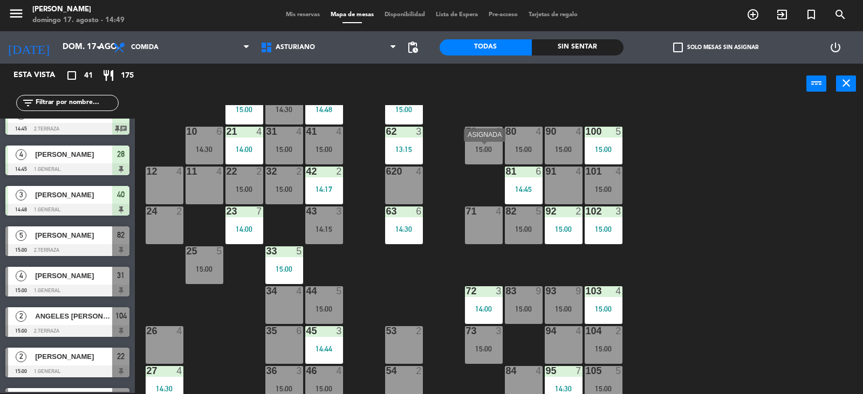
scroll to position [59, 0]
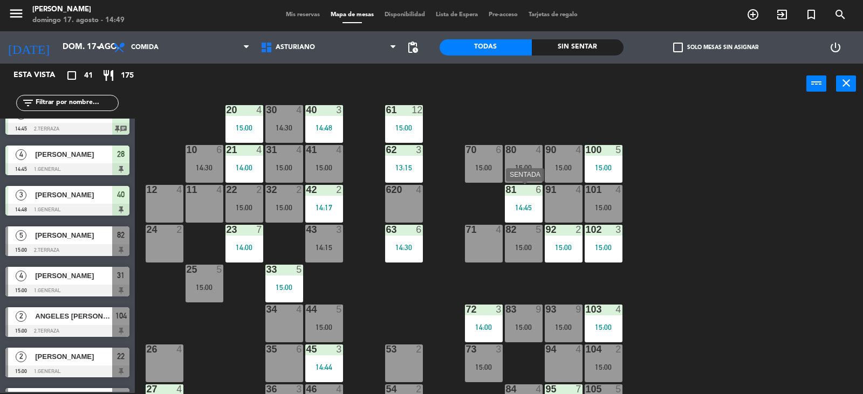
click at [526, 201] on div "81 6 14:45" at bounding box center [524, 204] width 38 height 38
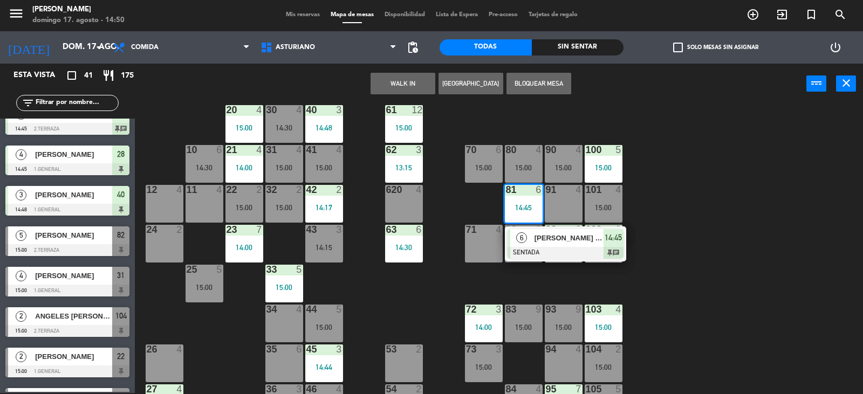
click at [94, 107] on input "text" at bounding box center [77, 103] width 84 height 12
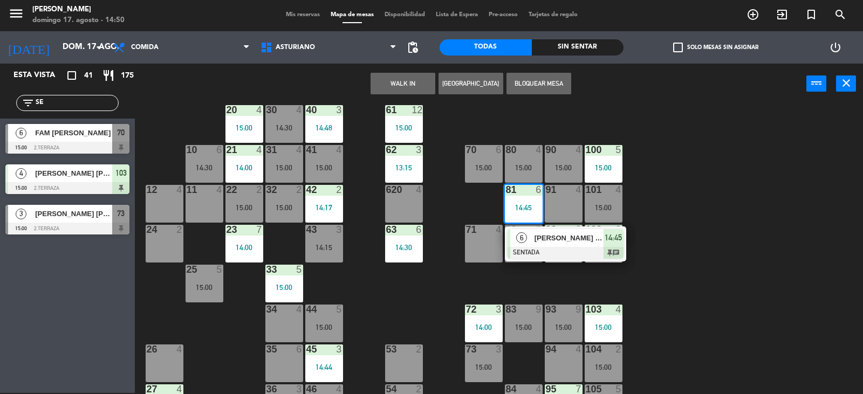
scroll to position [0, 0]
type input "SE"
drag, startPoint x: 29, startPoint y: 314, endPoint x: 80, endPoint y: 198, distance: 126.9
click at [35, 301] on div "Esta vista crop_square 41 restaurant 175 filter_list SE 6 FAM [PERSON_NAME] 15:…" at bounding box center [67, 228] width 135 height 329
click at [77, 123] on div "6 FAM [PERSON_NAME] 15:00 2.Terraza 70" at bounding box center [67, 139] width 135 height 40
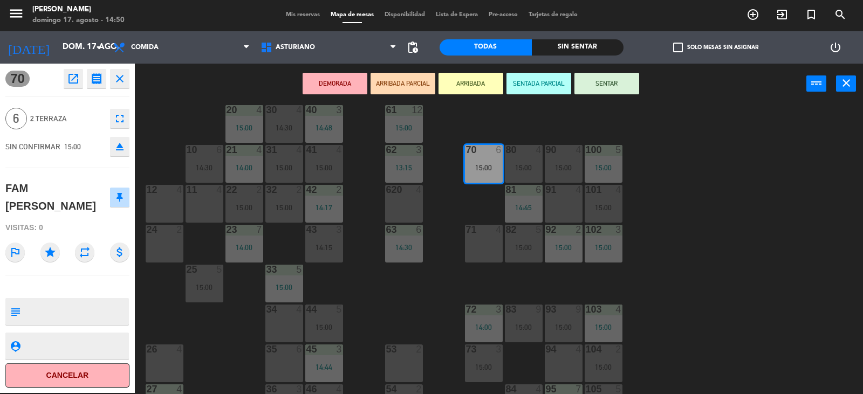
click at [623, 89] on button "SENTAR" at bounding box center [606, 84] width 65 height 22
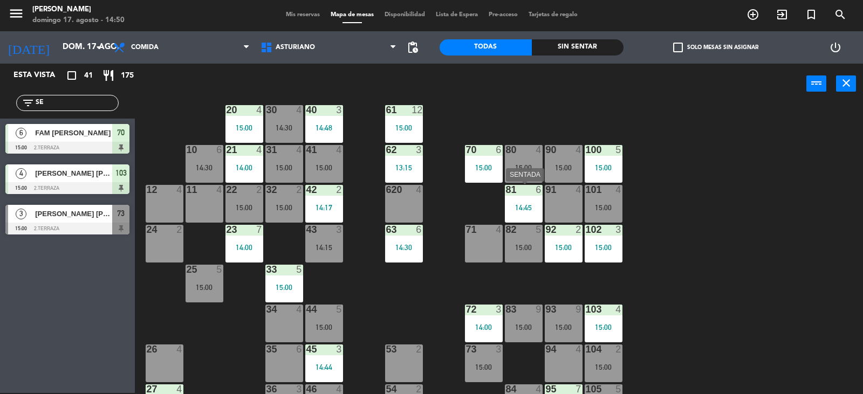
click at [519, 199] on div "81 6 14:45" at bounding box center [524, 204] width 38 height 38
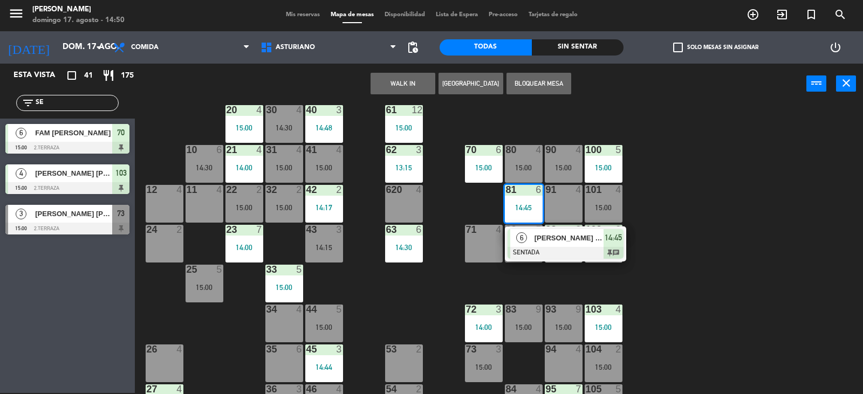
click at [501, 191] on div "81" at bounding box center [506, 190] width 18 height 10
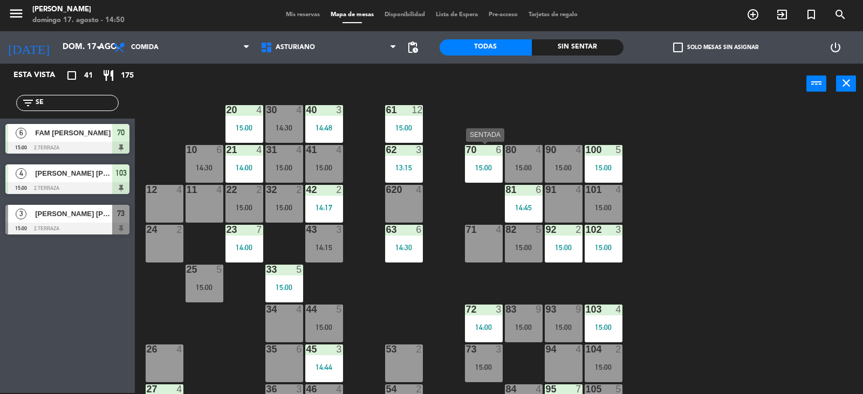
click at [492, 166] on div "15:00" at bounding box center [484, 168] width 38 height 8
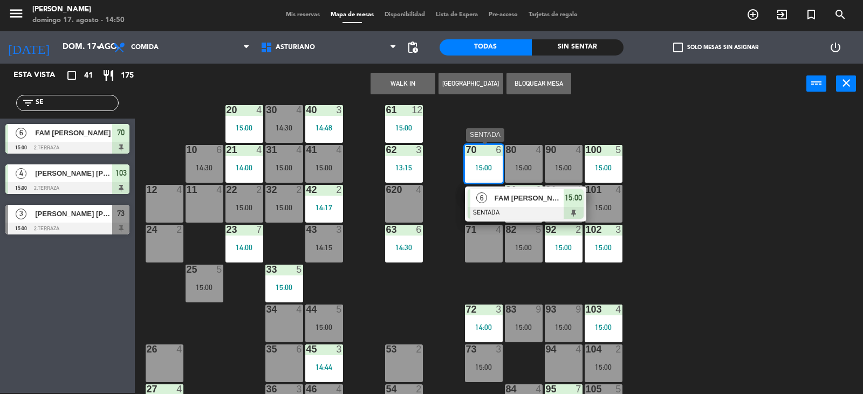
click at [531, 208] on div at bounding box center [525, 213] width 116 height 12
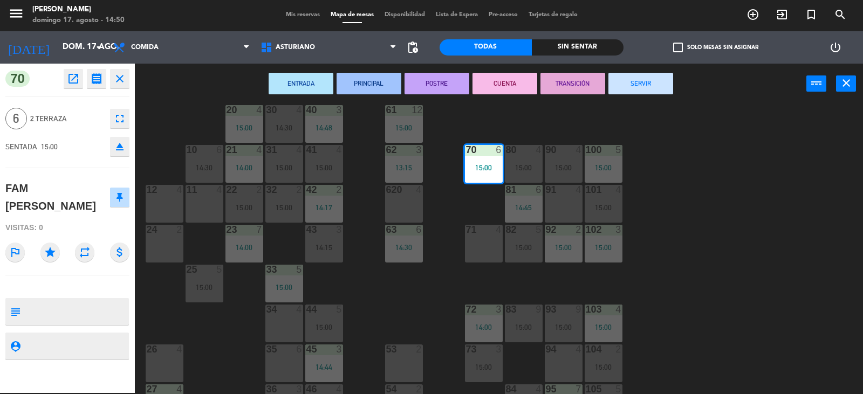
click at [530, 208] on div "14:45" at bounding box center [524, 208] width 38 height 8
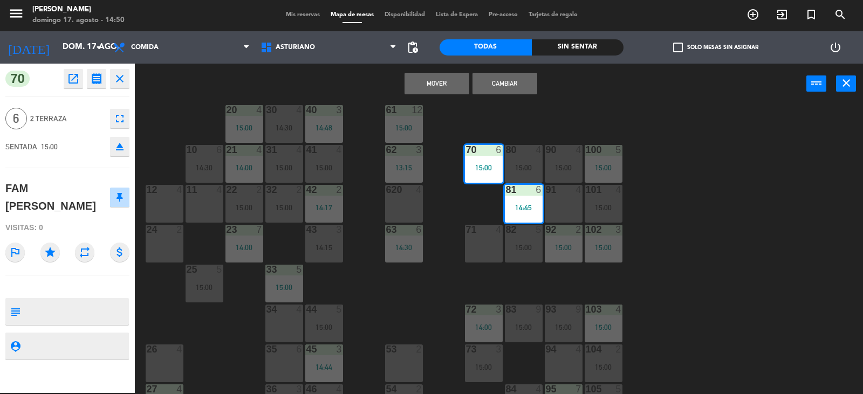
click at [440, 91] on button "Mover" at bounding box center [436, 84] width 65 height 22
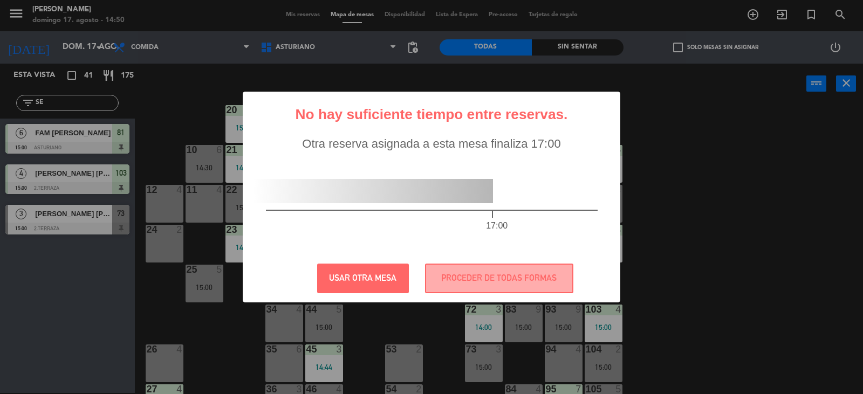
click at [862, 243] on div "? ! i No hay suficiente tiempo entre reservas. × Otra reserva asignada a esta m…" at bounding box center [431, 197] width 863 height 394
click at [725, 160] on div "? ! i No hay suficiente tiempo entre reservas. × Otra reserva asignada a esta m…" at bounding box center [431, 197] width 863 height 394
click at [373, 286] on button "USAR OTRA MESA" at bounding box center [363, 279] width 92 height 30
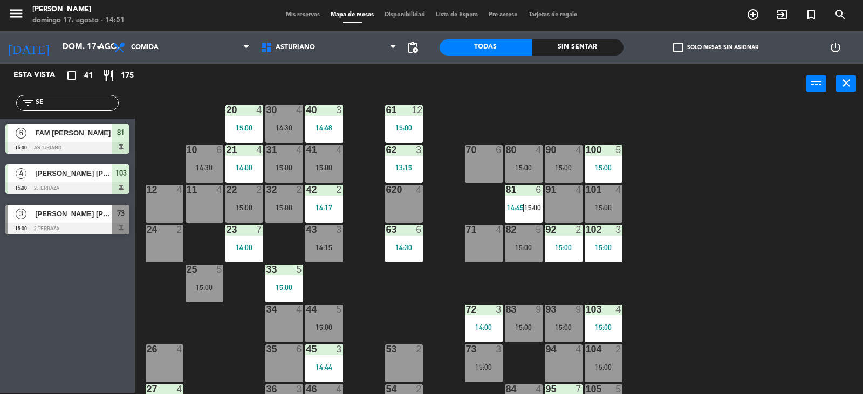
click at [515, 201] on div "81 6 14:45 | 15:00" at bounding box center [524, 204] width 38 height 38
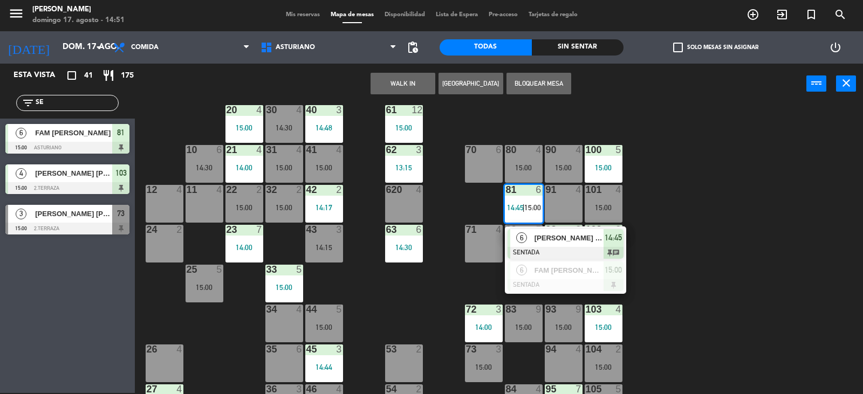
click at [488, 166] on div "70 6" at bounding box center [484, 164] width 38 height 38
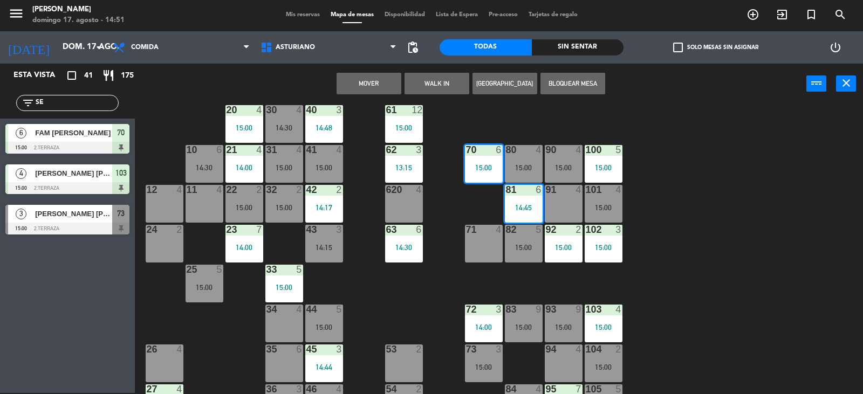
click at [353, 78] on button "Mover" at bounding box center [368, 84] width 65 height 22
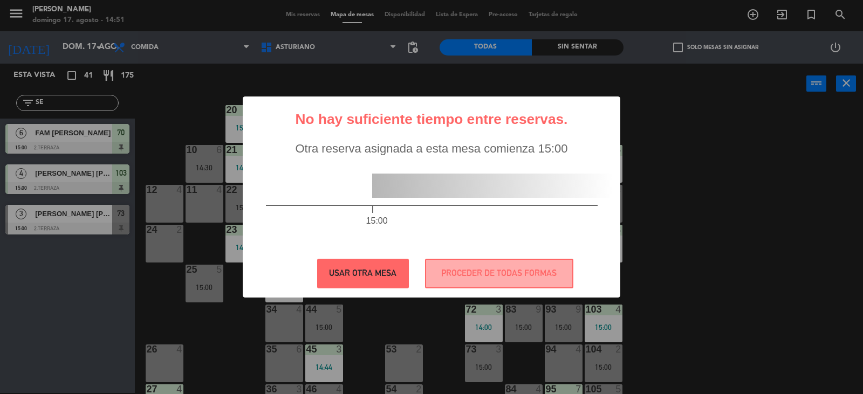
click at [378, 266] on button "USAR OTRA MESA" at bounding box center [363, 274] width 92 height 30
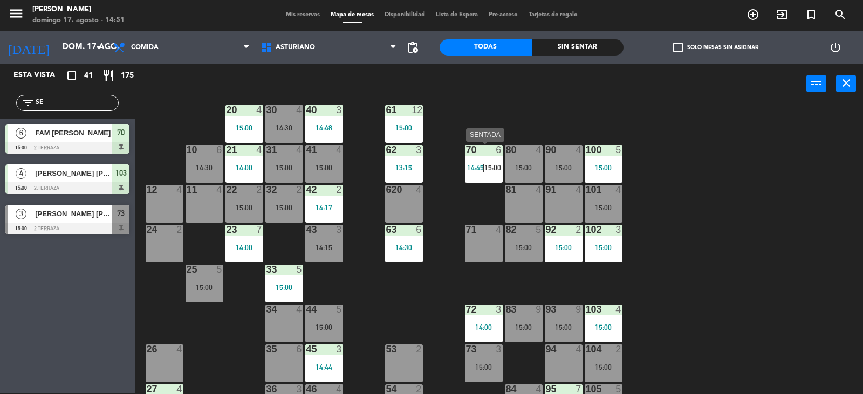
click at [468, 167] on span "14:45" at bounding box center [475, 167] width 17 height 9
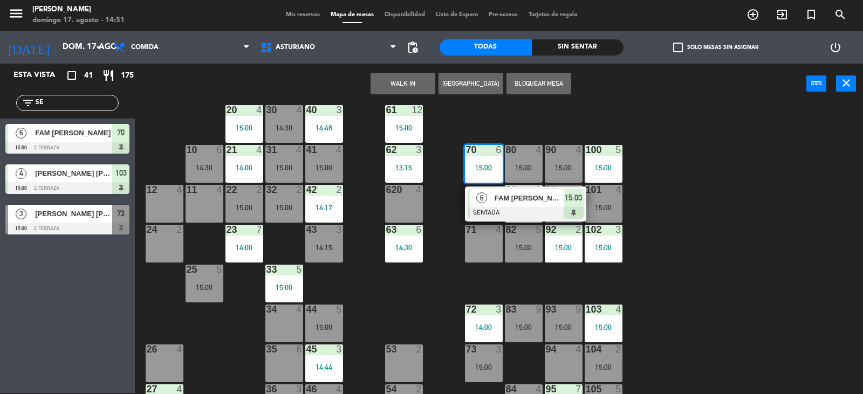
drag, startPoint x: 751, startPoint y: 198, endPoint x: 658, endPoint y: 209, distance: 94.0
click at [751, 198] on div "1 block 12 2 block 8 60 12 15:00 20 4 15:00 30 4 14:30 40 3 14:48 61 12 15:00 6…" at bounding box center [502, 249] width 719 height 289
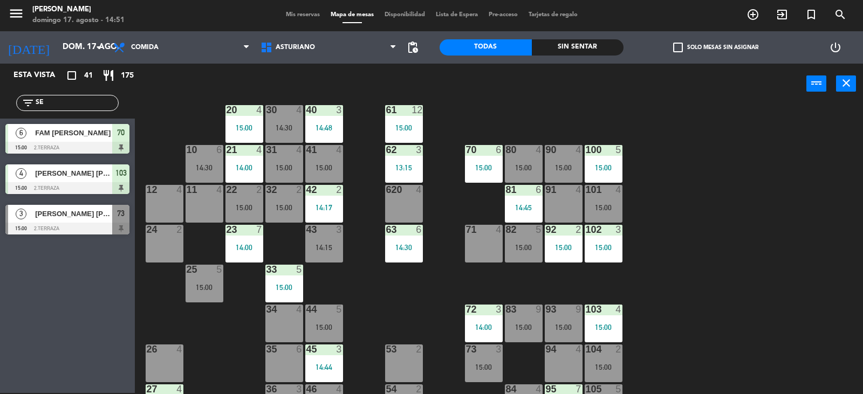
click at [460, 155] on div "1 block 12 2 block 8 60 12 15:00 20 4 15:00 30 4 14:30 40 3 14:48 61 12 15:00 6…" at bounding box center [502, 249] width 719 height 289
click at [478, 160] on div "70 6 15:00" at bounding box center [484, 164] width 38 height 38
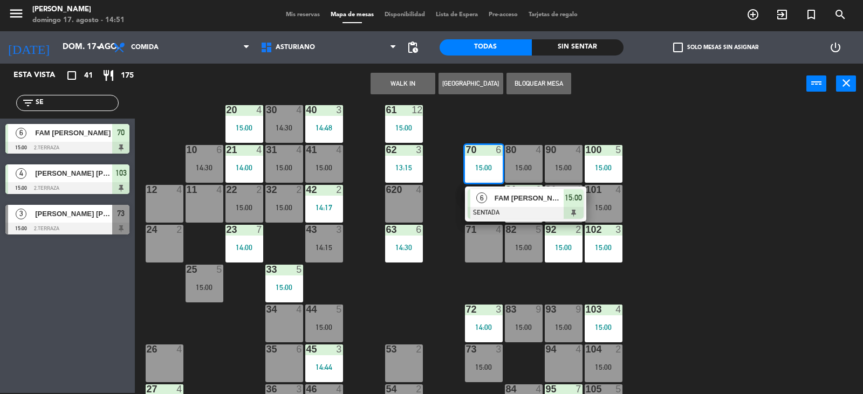
click at [531, 214] on div at bounding box center [525, 213] width 116 height 12
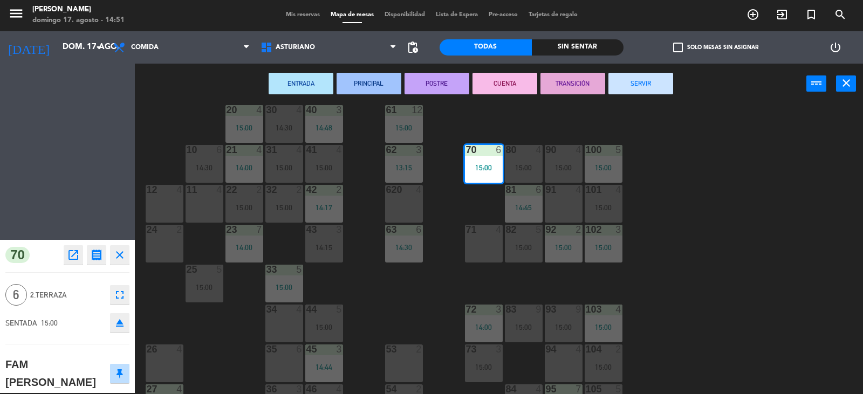
click at [531, 214] on div "81 6 14:45" at bounding box center [524, 204] width 38 height 38
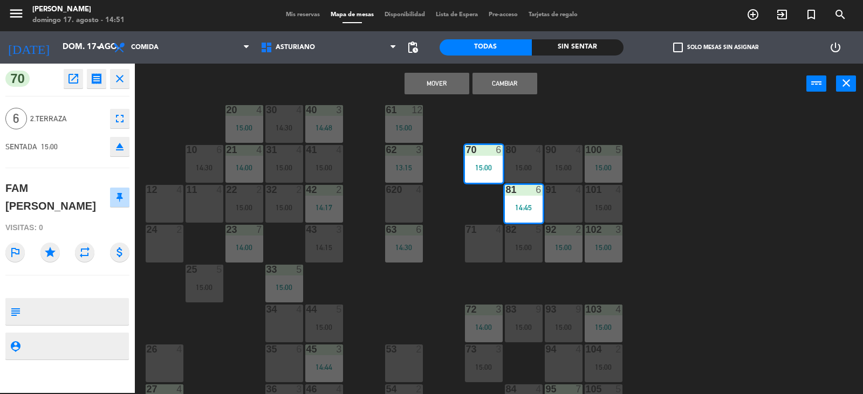
click at [499, 87] on button "Cambiar" at bounding box center [504, 84] width 65 height 22
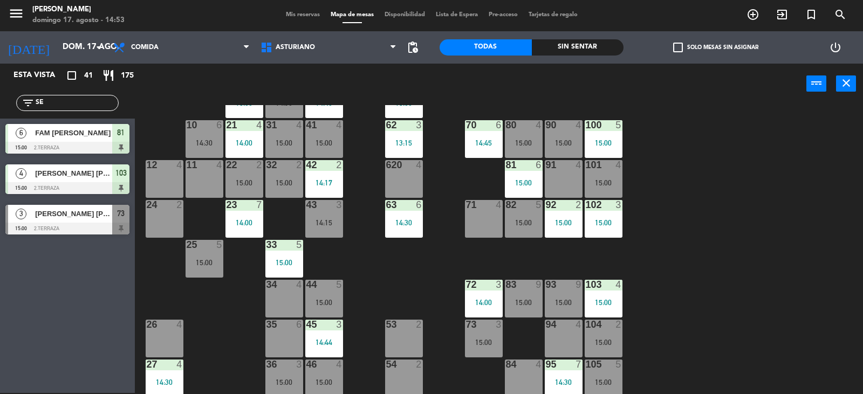
scroll to position [167, 0]
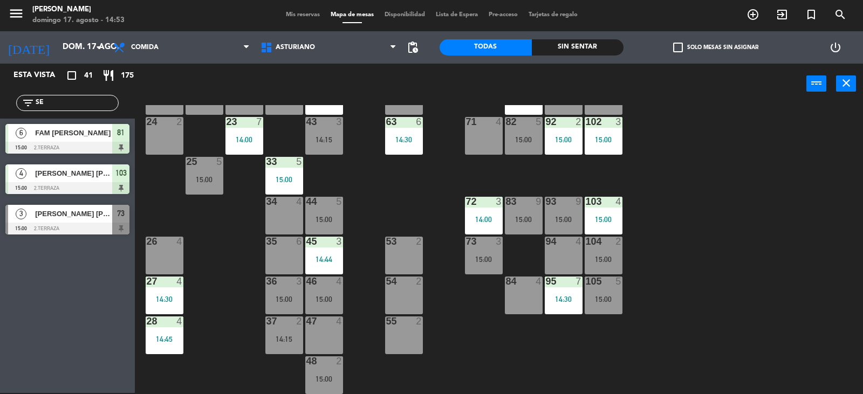
click at [511, 287] on div "84 4" at bounding box center [524, 296] width 38 height 38
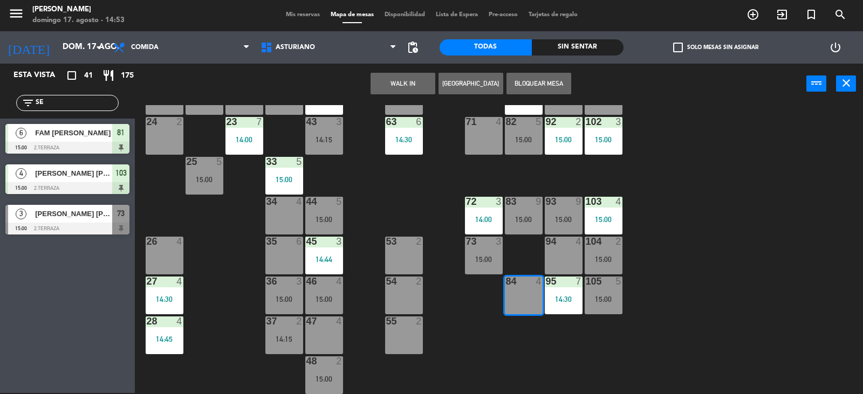
click at [683, 296] on div "1 block 12 2 block 8 60 12 15:00 20 4 15:00 30 4 14:30 40 3 14:48 61 12 15:00 6…" at bounding box center [502, 249] width 719 height 289
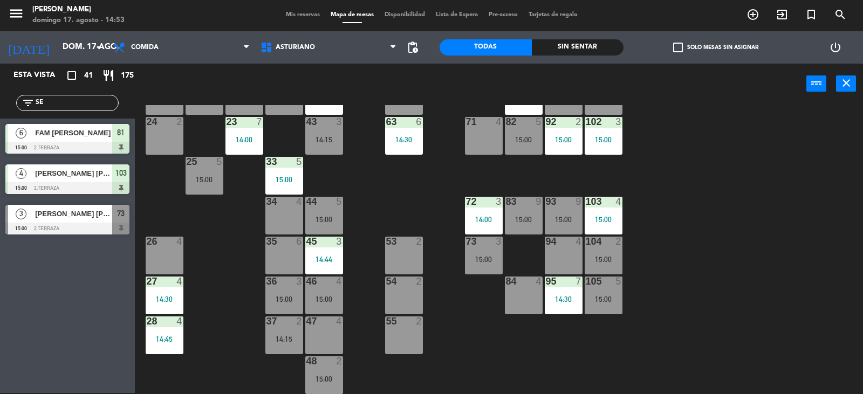
click at [477, 222] on div "14:00" at bounding box center [484, 220] width 38 height 8
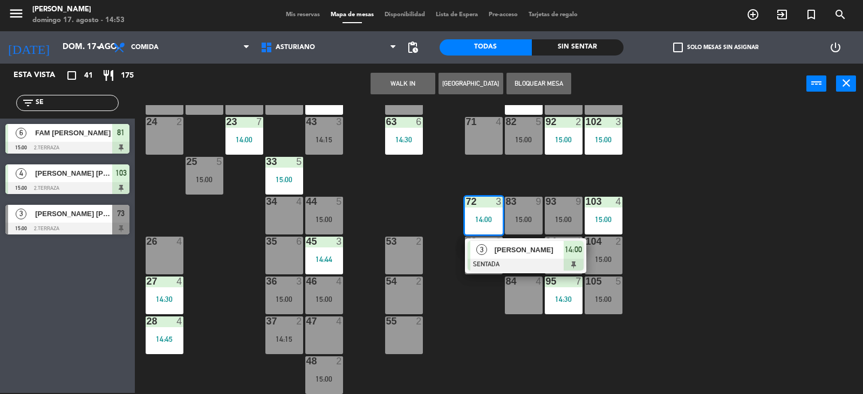
click at [717, 344] on div "1 block 12 2 block 8 60 12 15:00 20 4 15:00 30 4 14:30 40 3 14:48 61 12 15:00 6…" at bounding box center [502, 249] width 719 height 289
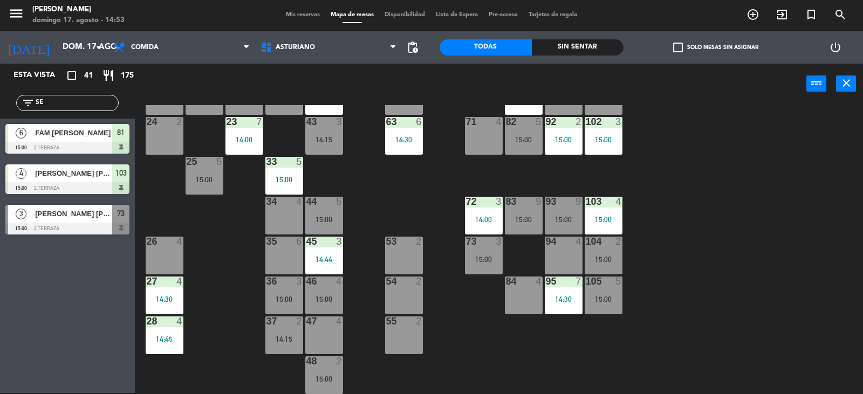
drag, startPoint x: 493, startPoint y: 260, endPoint x: 504, endPoint y: 265, distance: 12.5
click at [493, 260] on div "15:00" at bounding box center [484, 260] width 38 height 8
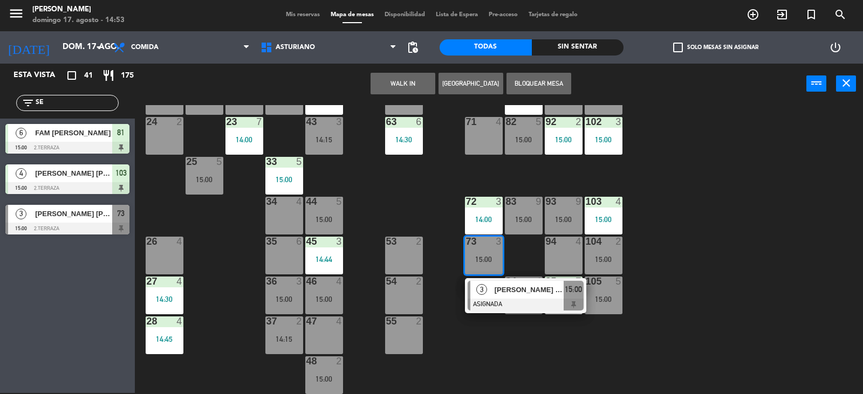
click at [514, 288] on span "[PERSON_NAME] [PERSON_NAME]" at bounding box center [528, 289] width 69 height 11
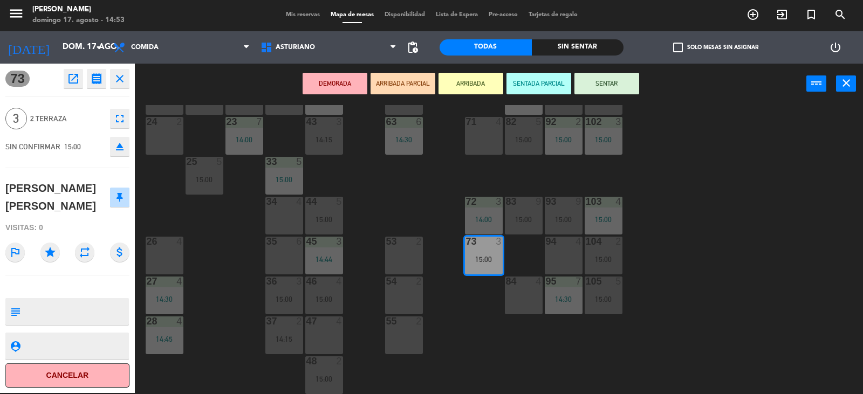
click at [618, 91] on button "SENTAR" at bounding box center [606, 84] width 65 height 22
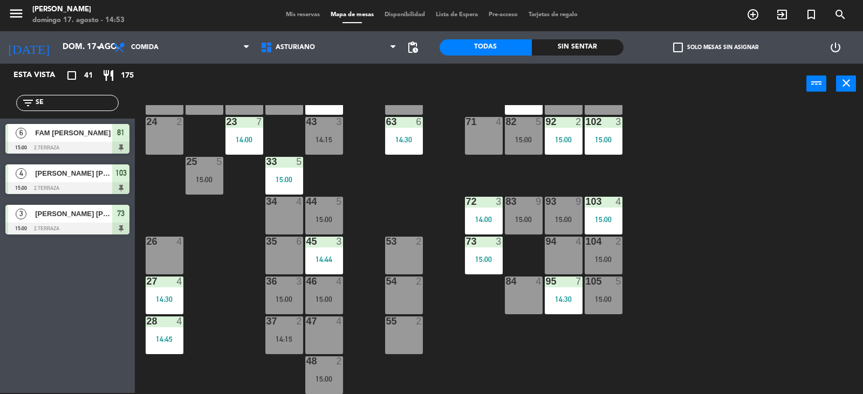
click at [67, 96] on div "filter_list SE" at bounding box center [67, 103] width 102 height 16
click at [74, 101] on input "SE" at bounding box center [77, 103] width 84 height 12
type input "S"
type input "LOP"
click at [100, 231] on div at bounding box center [67, 229] width 124 height 12
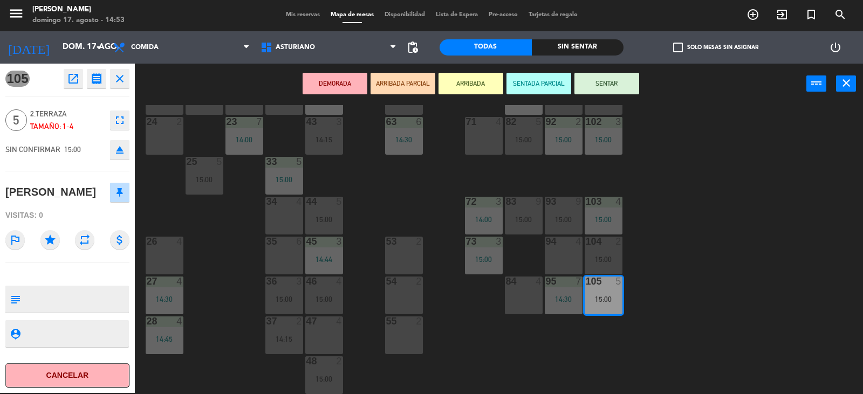
click at [605, 80] on button "SENTAR" at bounding box center [606, 84] width 65 height 22
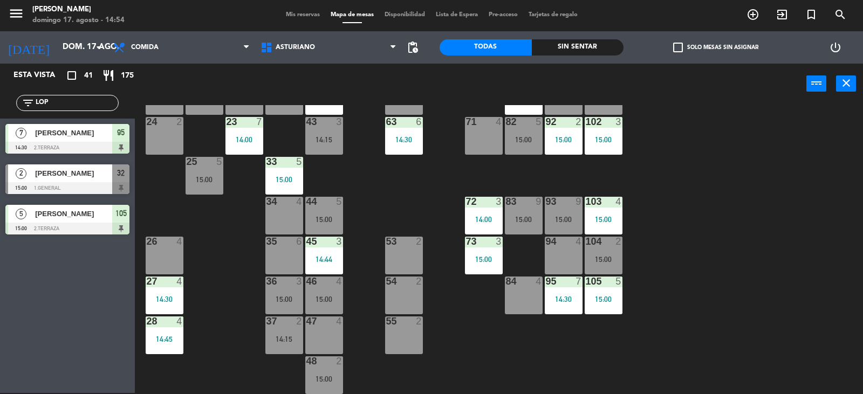
click at [57, 101] on input "LOP" at bounding box center [77, 103] width 84 height 12
type input "L"
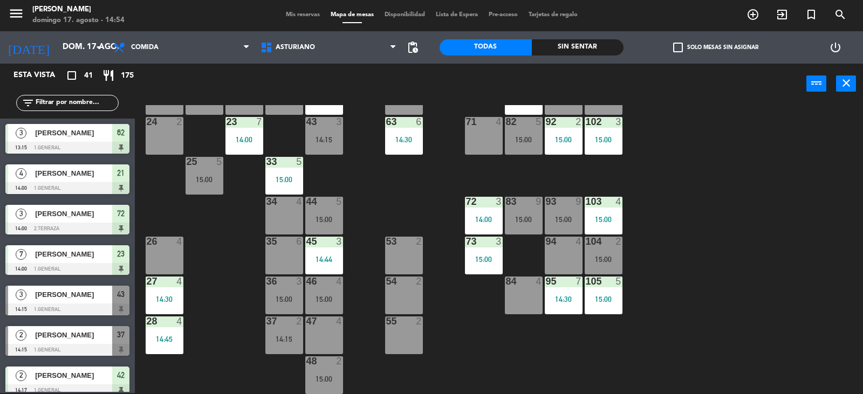
click at [323, 195] on div "1 block 12 2 block 8 60 12 15:00 20 4 15:00 30 4 14:30 40 3 14:48 61 12 15:00 6…" at bounding box center [502, 249] width 719 height 289
click at [326, 206] on div at bounding box center [324, 202] width 18 height 10
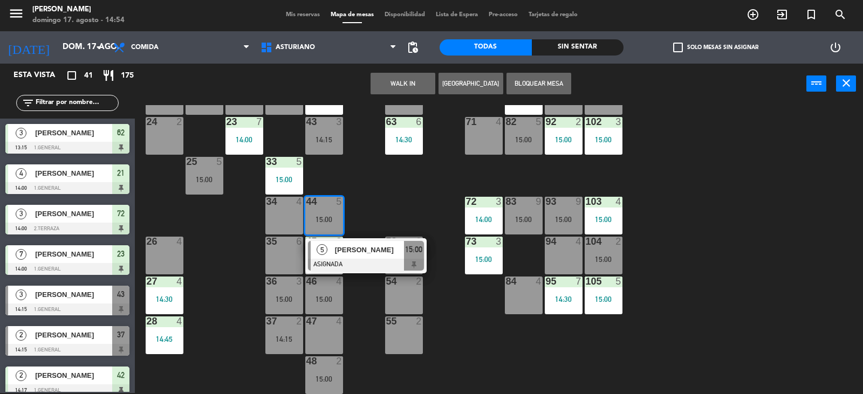
click at [365, 256] on div "[PERSON_NAME]" at bounding box center [369, 250] width 70 height 18
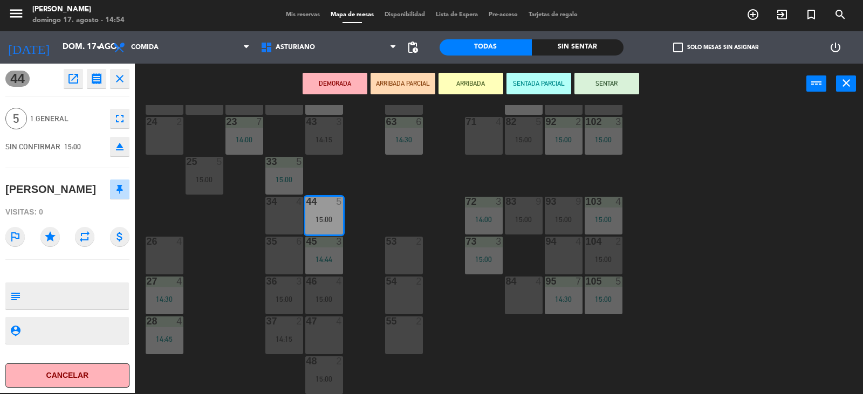
click at [603, 291] on div "105 5 15:00" at bounding box center [603, 296] width 38 height 38
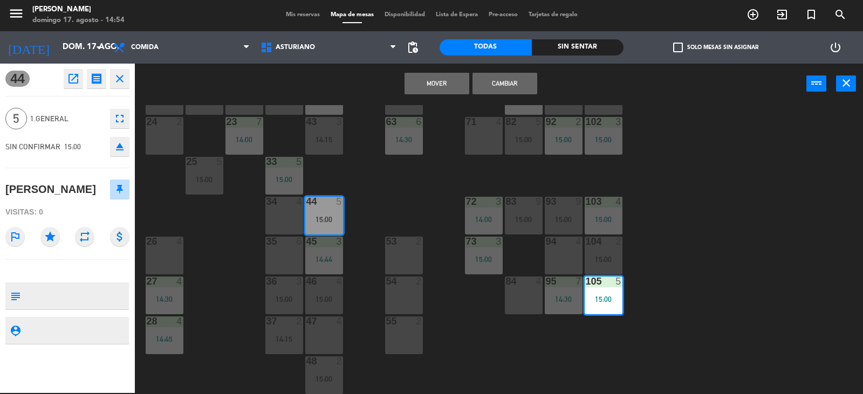
click at [502, 85] on button "Cambiar" at bounding box center [504, 84] width 65 height 22
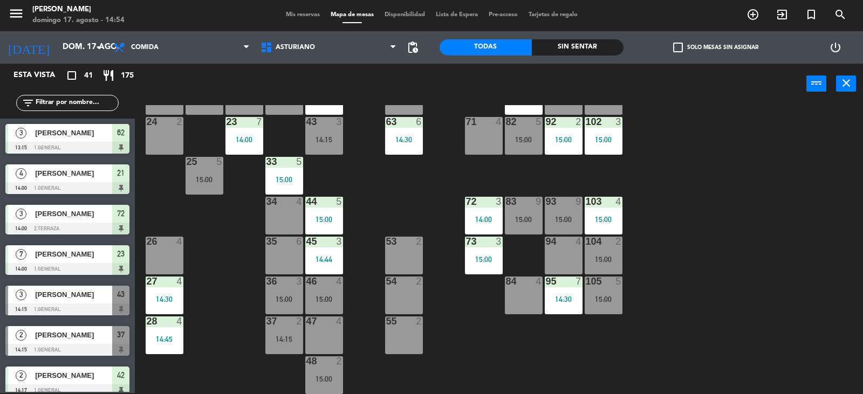
scroll to position [140, 0]
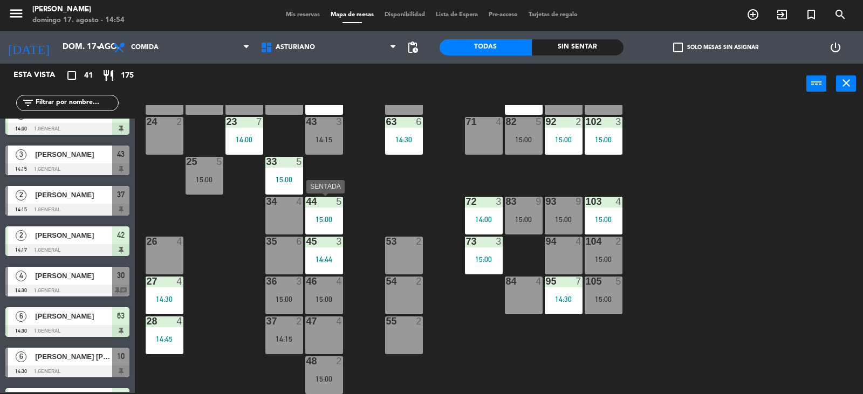
click at [328, 226] on div "44 5 15:00" at bounding box center [324, 216] width 38 height 38
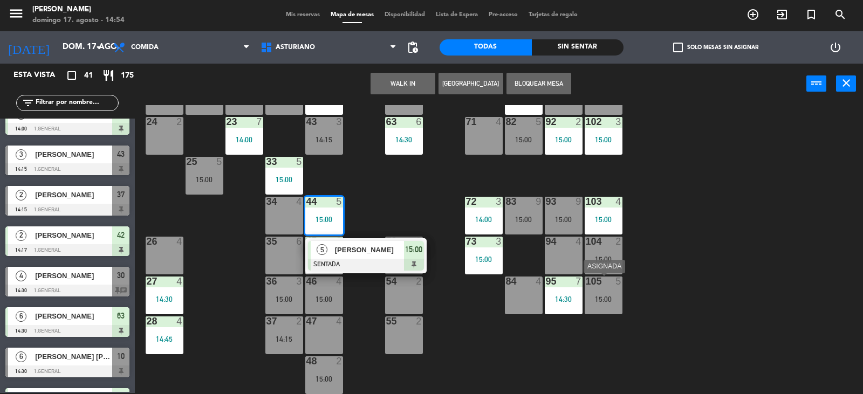
click at [588, 297] on div "15:00" at bounding box center [603, 299] width 38 height 8
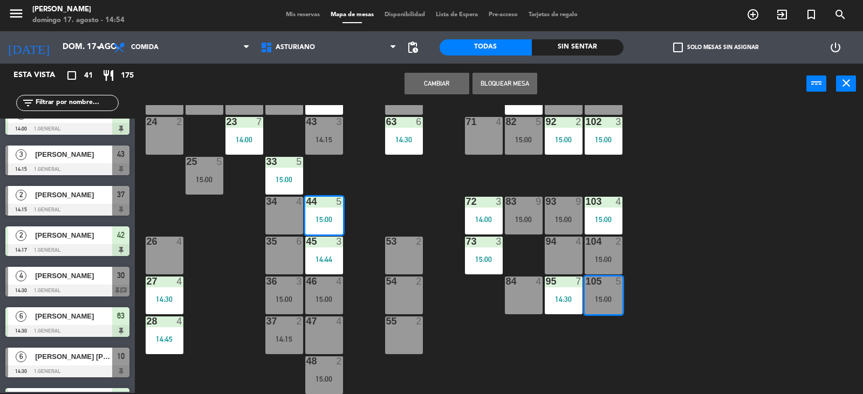
click at [674, 290] on div "1 block 12 2 block 8 60 12 15:00 20 4 15:00 30 4 14:30 40 3 14:48 61 12 15:00 6…" at bounding box center [502, 249] width 719 height 289
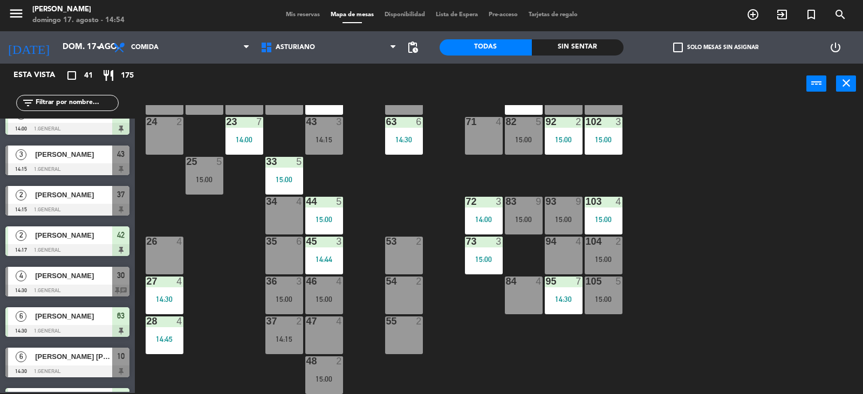
drag, startPoint x: 615, startPoint y: 300, endPoint x: 688, endPoint y: 291, distance: 74.4
click at [618, 300] on div "15:00" at bounding box center [603, 299] width 38 height 8
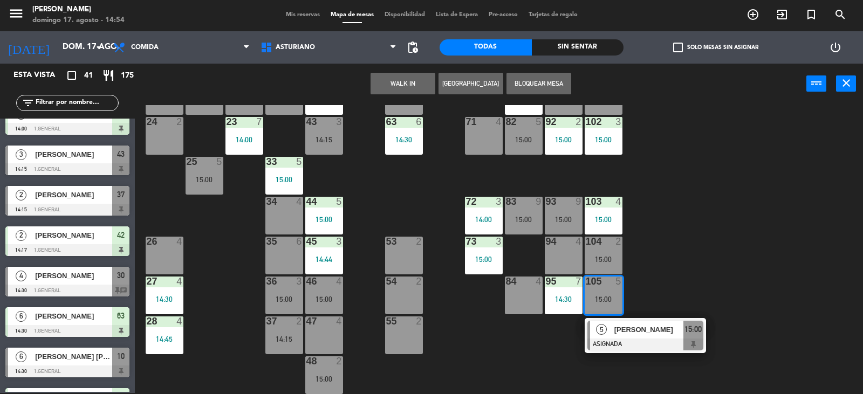
click at [673, 273] on div "1 block 12 2 block 8 60 12 15:00 20 4 15:00 30 4 14:30 40 3 14:48 61 12 15:00 6…" at bounding box center [502, 249] width 719 height 289
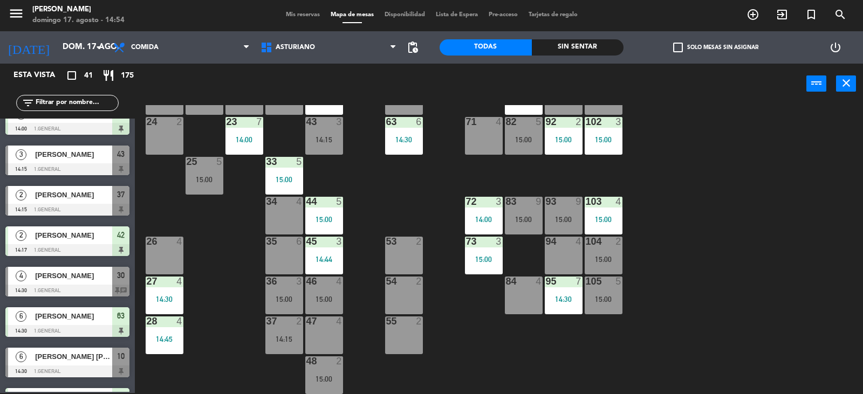
click at [607, 296] on div "15:00" at bounding box center [603, 299] width 38 height 8
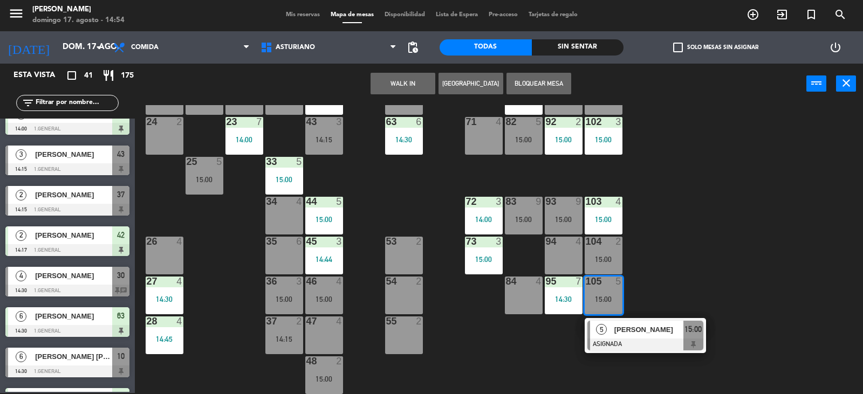
click at [752, 314] on div "1 block 12 2 block 8 60 12 15:00 20 4 15:00 30 4 14:30 40 3 14:48 61 12 15:00 6…" at bounding box center [502, 249] width 719 height 289
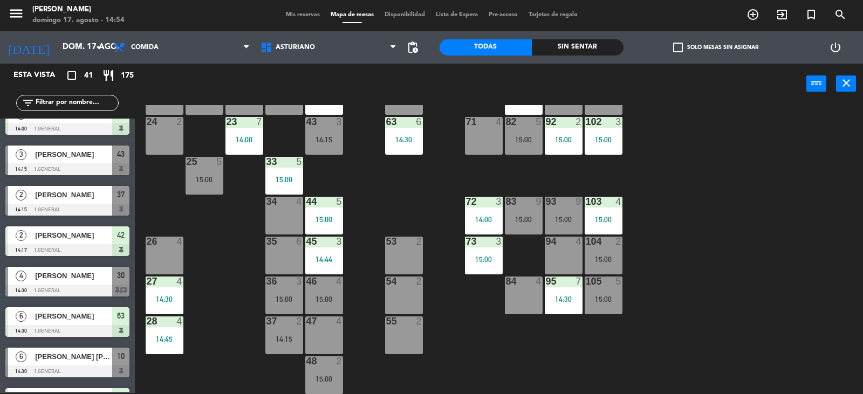
click at [53, 98] on input "text" at bounding box center [77, 103] width 84 height 12
click at [484, 240] on div at bounding box center [483, 242] width 18 height 10
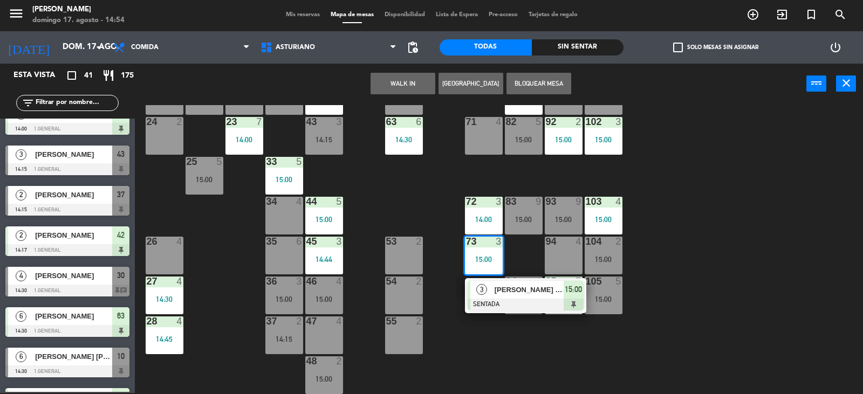
click at [495, 333] on div "1 block 12 2 block 8 60 12 15:00 20 4 15:00 30 4 14:30 40 3 14:48 61 12 15:00 6…" at bounding box center [502, 249] width 719 height 289
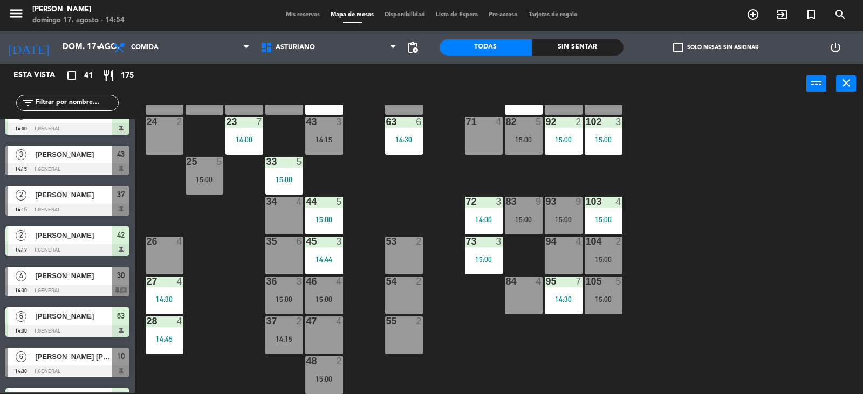
click at [405, 330] on div "55 2" at bounding box center [404, 335] width 38 height 38
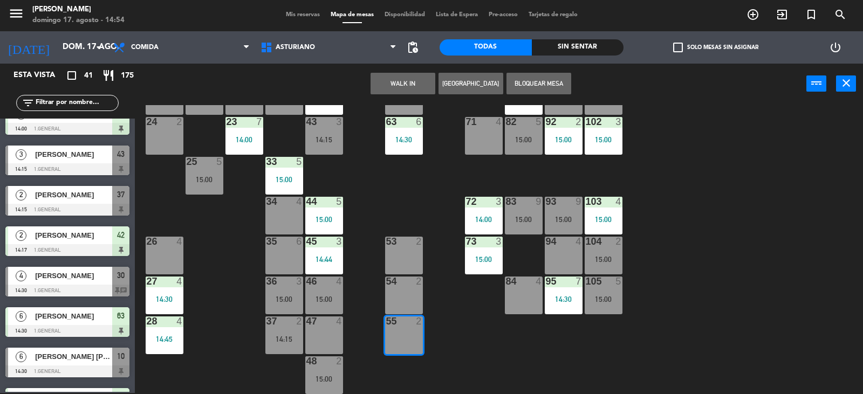
click at [417, 87] on button "WALK IN" at bounding box center [402, 84] width 65 height 22
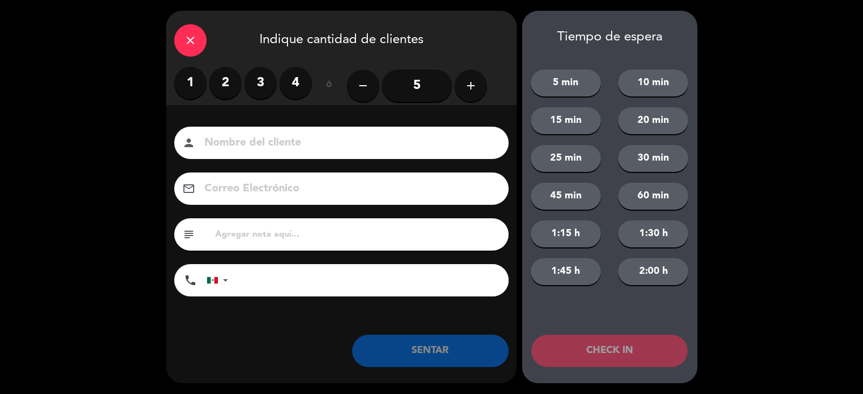
click at [237, 91] on label "2" at bounding box center [225, 83] width 32 height 32
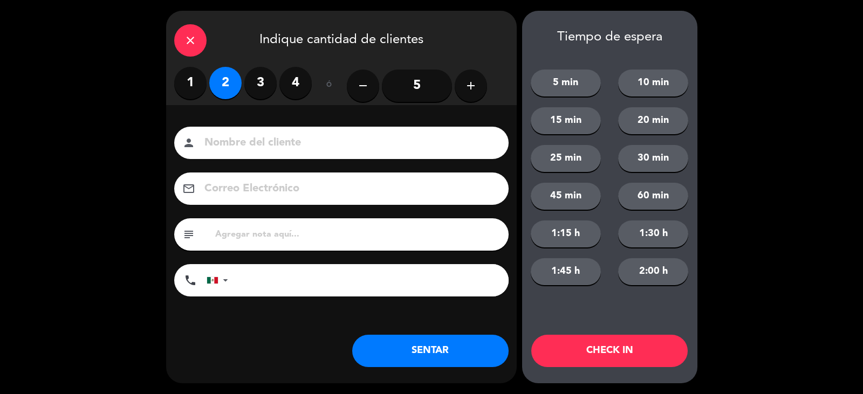
click at [274, 146] on input at bounding box center [348, 143] width 291 height 19
type input "[PERSON_NAME]"
click at [403, 345] on button "SENTAR" at bounding box center [430, 351] width 156 height 32
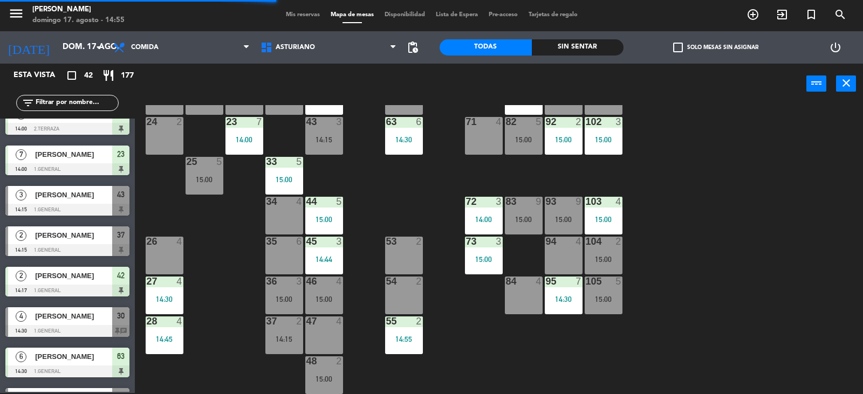
scroll to position [0, 0]
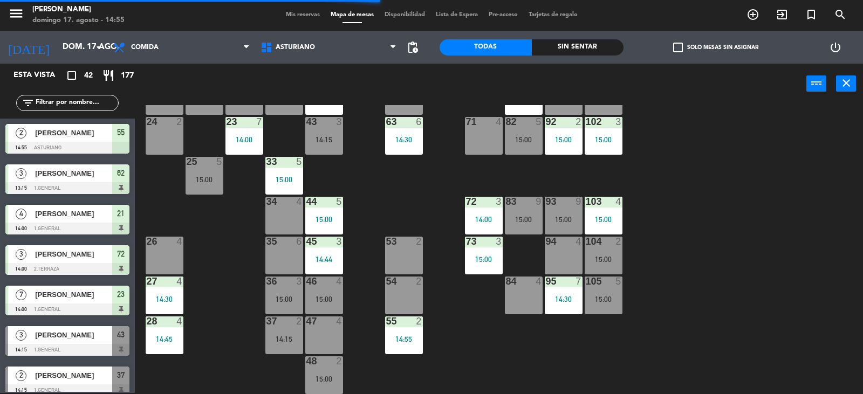
drag, startPoint x: 61, startPoint y: 103, endPoint x: 87, endPoint y: 99, distance: 26.8
click at [61, 103] on input "text" at bounding box center [77, 103] width 84 height 12
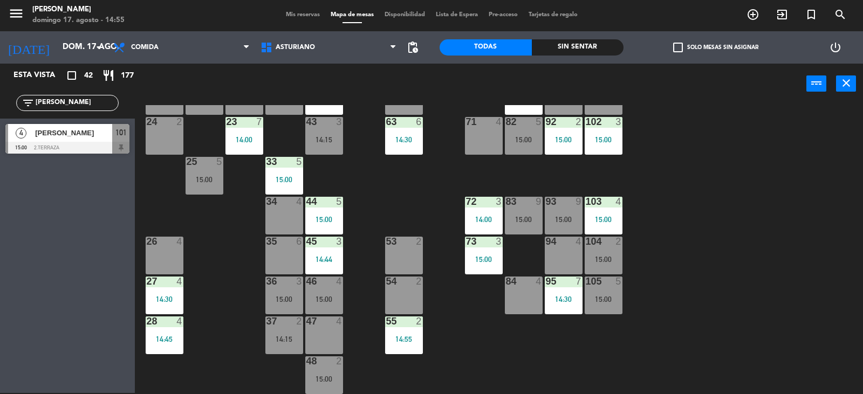
type input "[PERSON_NAME]"
drag, startPoint x: 50, startPoint y: 238, endPoint x: 49, endPoint y: 225, distance: 12.4
click at [50, 238] on div "Esta vista crop_square 42 restaurant 177 filter_list ROB 4 [PERSON_NAME] 15:00 …" at bounding box center [67, 228] width 135 height 329
click at [79, 119] on div "4 [PERSON_NAME] 15:00 2.Terraza 101" at bounding box center [67, 139] width 135 height 40
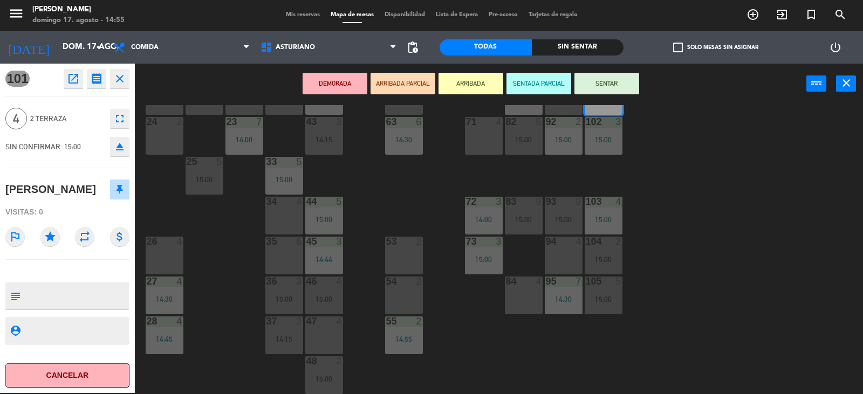
click at [616, 87] on button "SENTAR" at bounding box center [606, 84] width 65 height 22
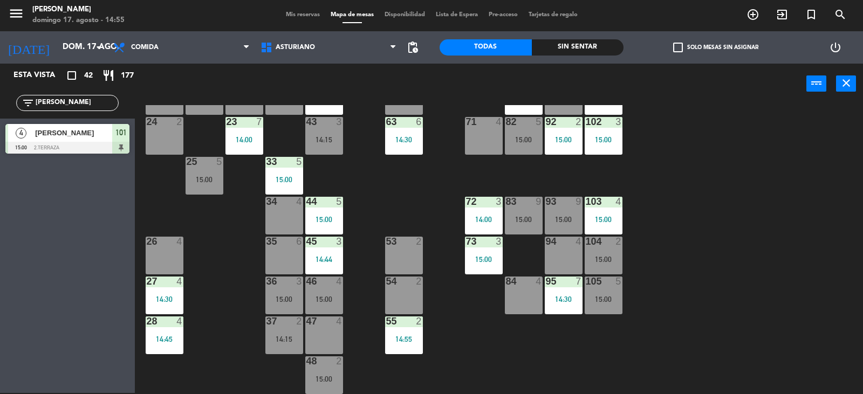
click at [602, 292] on div "105 5 15:00" at bounding box center [603, 296] width 38 height 38
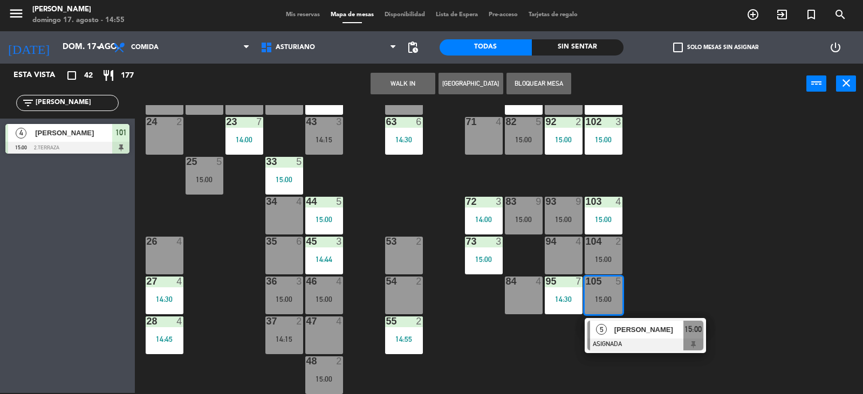
click at [718, 242] on div "1 block 12 2 block 8 60 12 15:00 20 4 15:00 30 4 14:30 40 3 14:48 61 12 15:00 6…" at bounding box center [502, 249] width 719 height 289
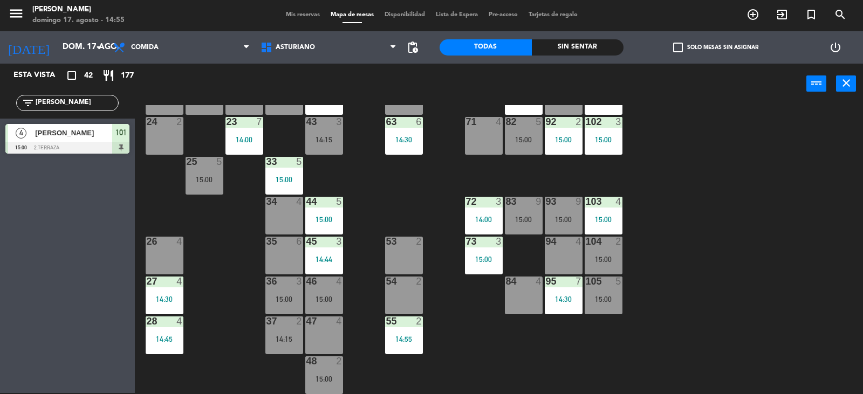
drag, startPoint x: 326, startPoint y: 252, endPoint x: 355, endPoint y: 224, distance: 40.8
click at [325, 252] on div "45 3 14:44" at bounding box center [324, 256] width 38 height 38
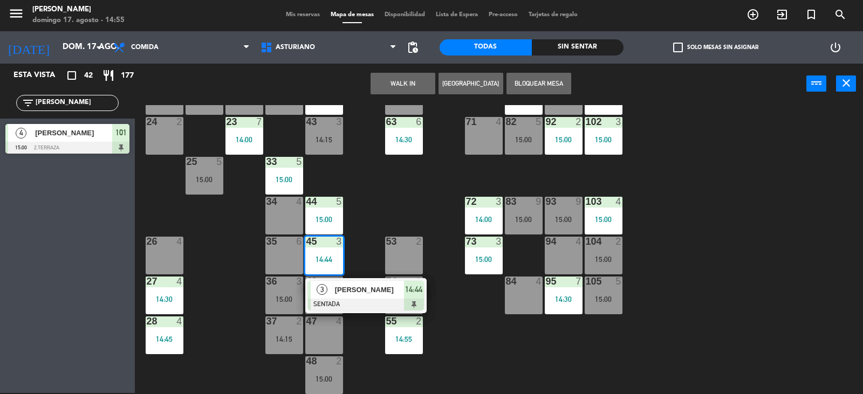
click at [394, 176] on div "1 block 12 2 block 8 60 12 15:00 20 4 15:00 30 4 14:30 40 3 14:48 61 12 15:00 6…" at bounding box center [502, 249] width 719 height 289
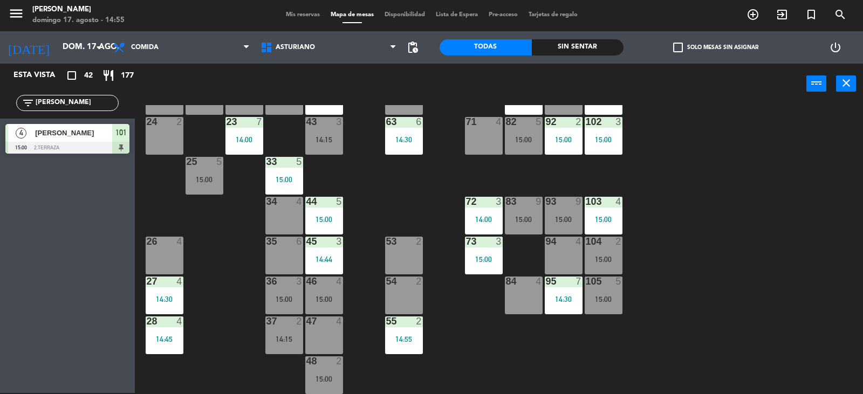
click at [326, 221] on div "15:00" at bounding box center [324, 220] width 38 height 8
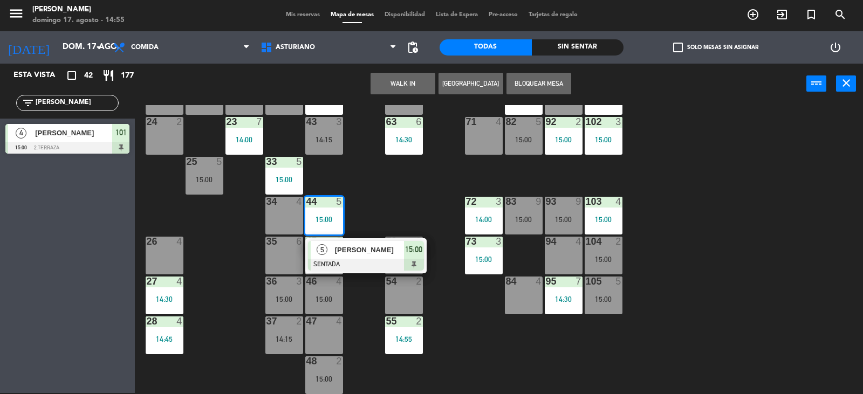
click at [397, 218] on div "1 block 12 2 block 8 60 12 15:00 20 4 15:00 30 4 14:30 40 3 14:48 61 12 15:00 6…" at bounding box center [502, 249] width 719 height 289
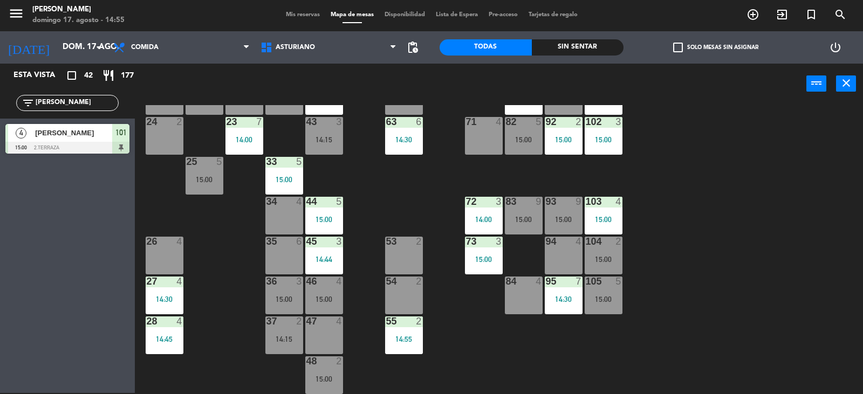
click at [731, 299] on div "1 block 12 2 block 8 60 12 15:00 20 4 15:00 30 4 14:30 40 3 14:48 61 12 15:00 6…" at bounding box center [502, 249] width 719 height 289
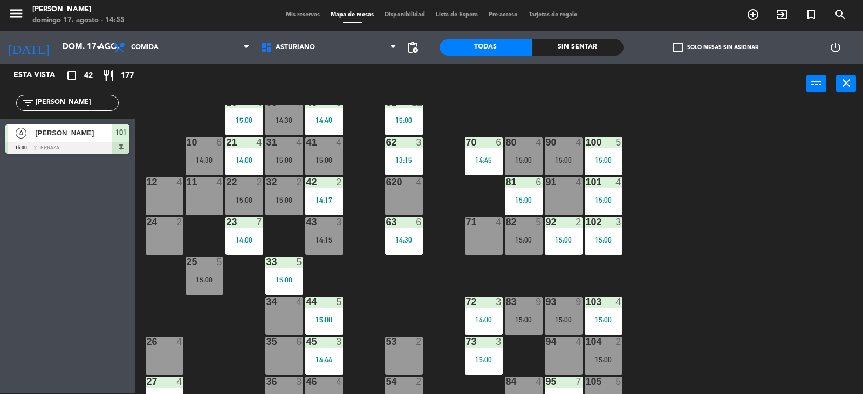
scroll to position [5, 0]
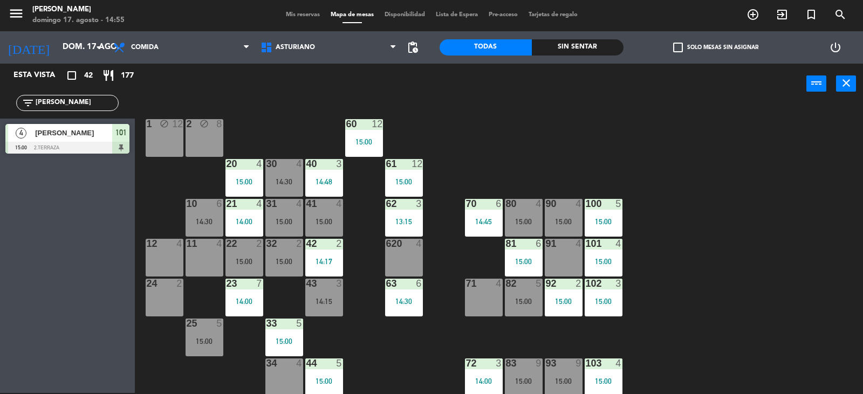
click at [606, 240] on div at bounding box center [603, 244] width 18 height 10
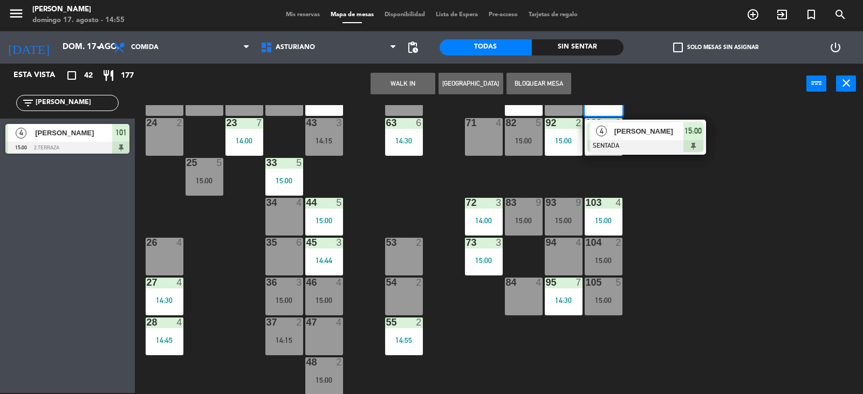
scroll to position [167, 0]
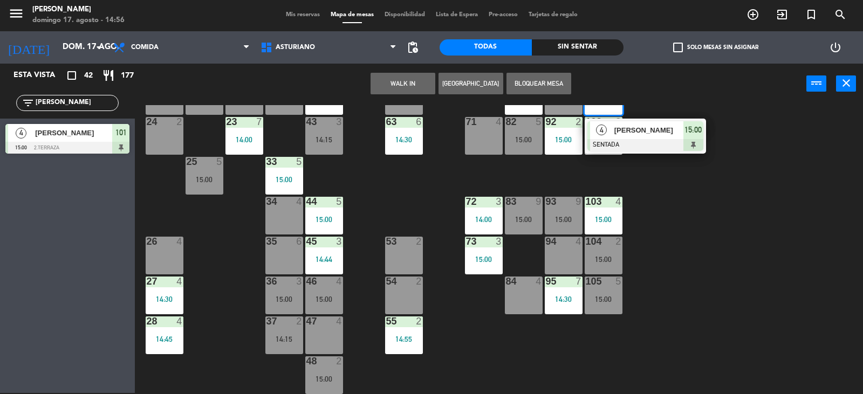
click at [322, 332] on div "47 4" at bounding box center [324, 335] width 38 height 38
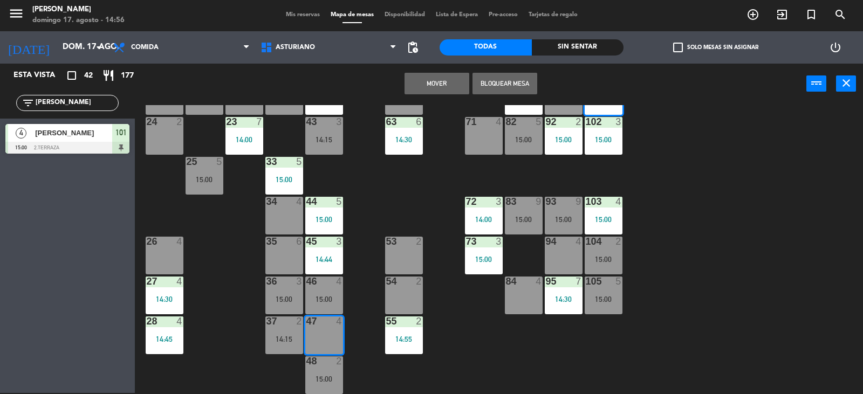
click at [423, 89] on button "Mover" at bounding box center [436, 84] width 65 height 22
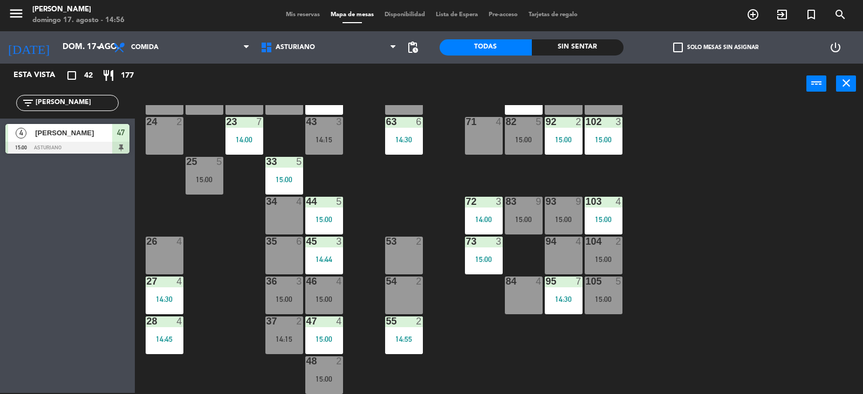
click at [411, 321] on div at bounding box center [404, 321] width 18 height 10
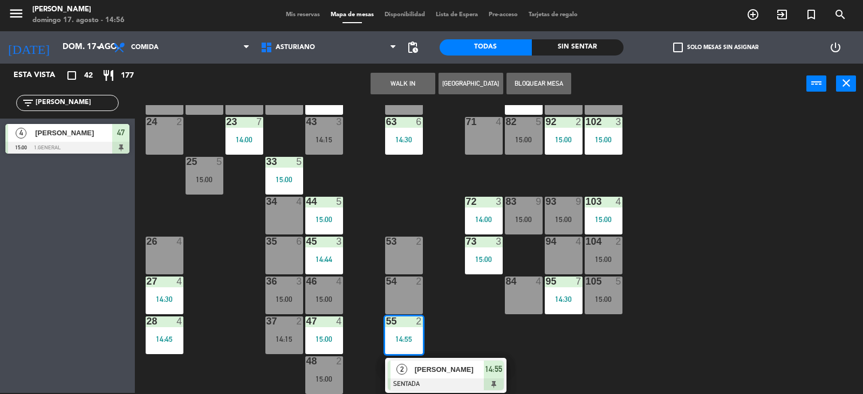
click at [411, 327] on div "55 2 14:55" at bounding box center [404, 335] width 38 height 38
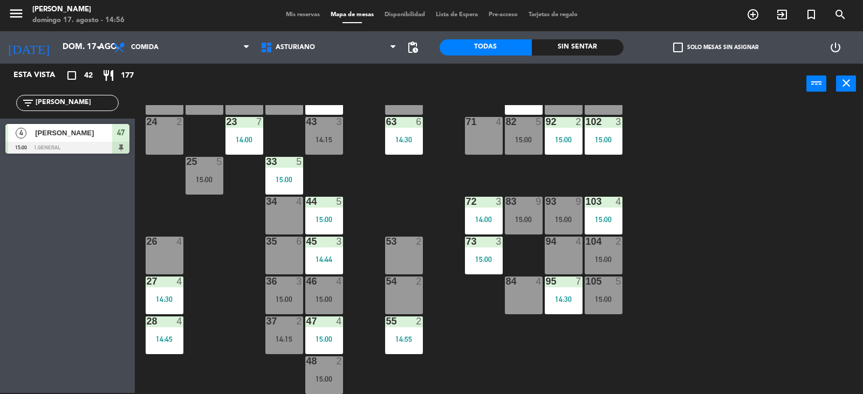
click at [397, 348] on div "55 2 14:55" at bounding box center [404, 335] width 38 height 38
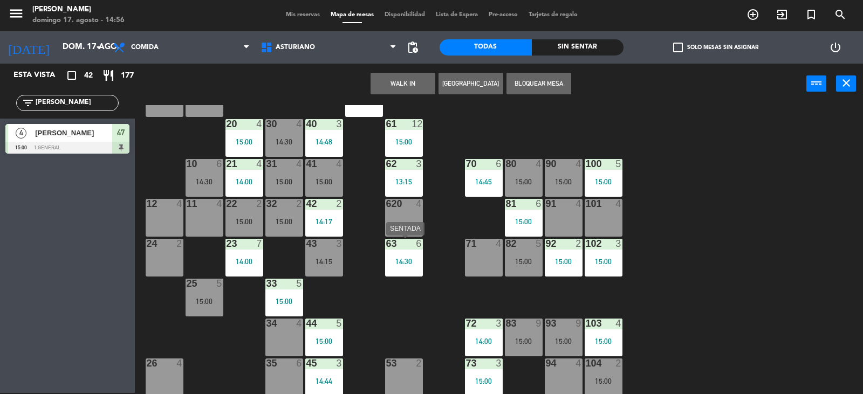
scroll to position [0, 0]
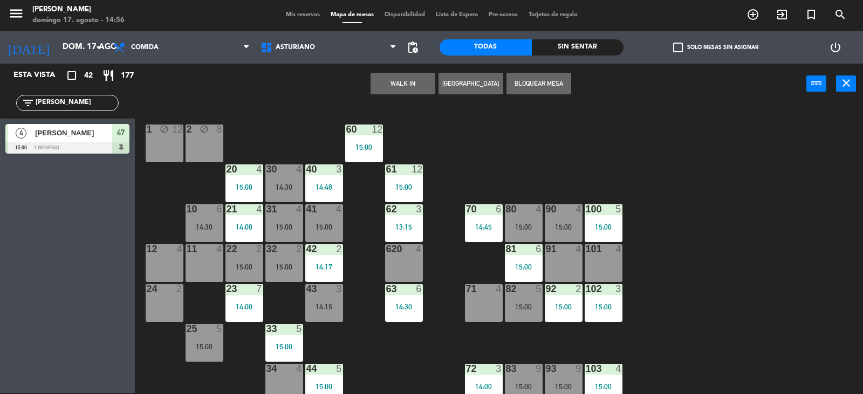
click at [206, 247] on div at bounding box center [204, 249] width 18 height 10
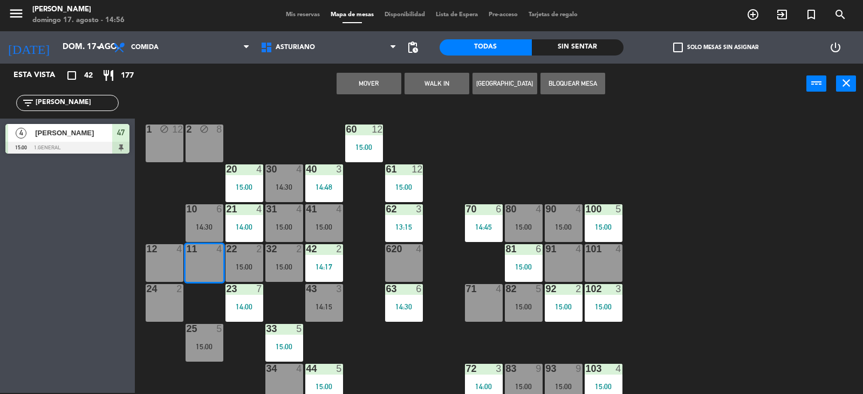
click at [358, 79] on button "Mover" at bounding box center [368, 84] width 65 height 22
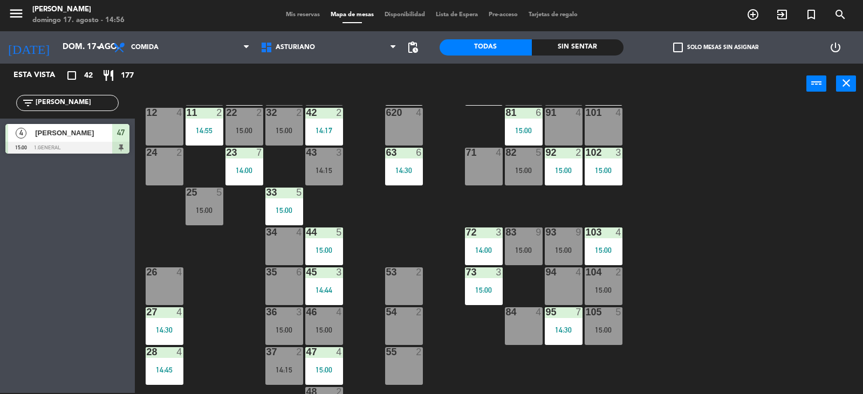
scroll to position [167, 0]
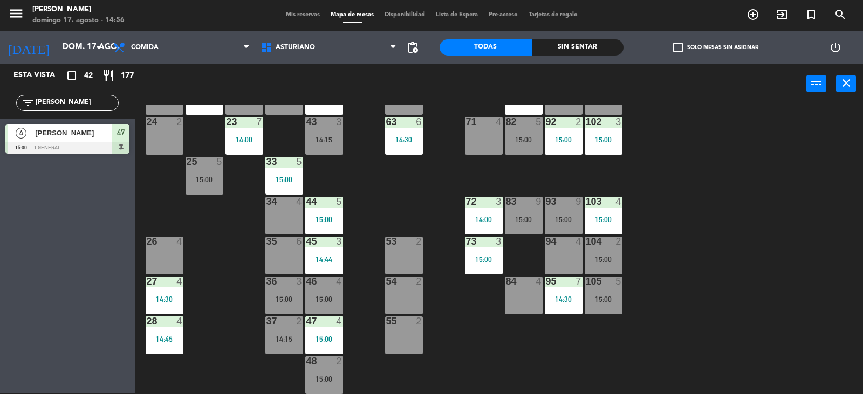
click at [91, 100] on input "[PERSON_NAME]" at bounding box center [77, 103] width 84 height 12
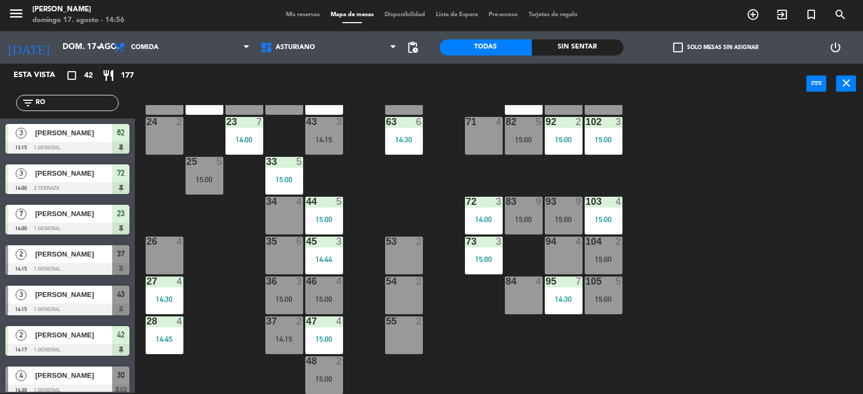
type input "R"
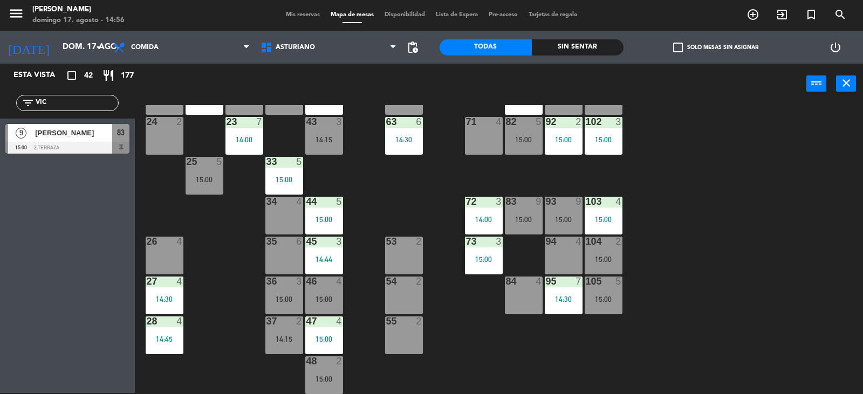
type input "VIC"
click at [3, 270] on div "Esta vista crop_square 42 restaurant 177 filter_list VIC 9 [PERSON_NAME] 15:00 …" at bounding box center [67, 228] width 135 height 329
click at [67, 149] on div at bounding box center [67, 148] width 124 height 12
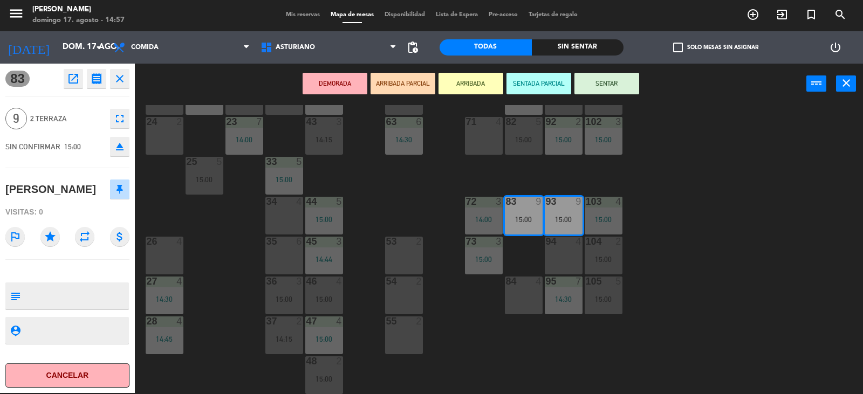
click at [609, 77] on button "SENTAR" at bounding box center [606, 84] width 65 height 22
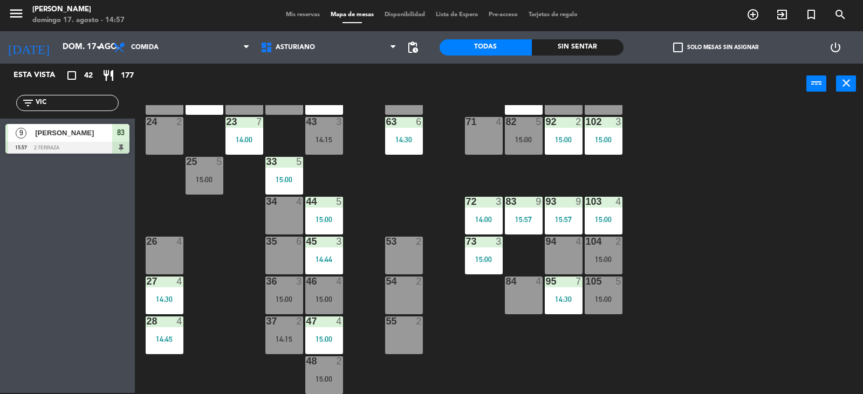
click at [52, 104] on input "VIC" at bounding box center [77, 103] width 84 height 12
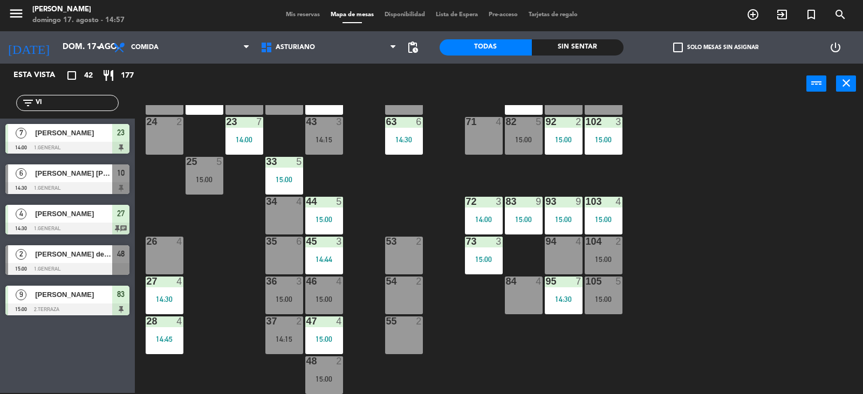
type input "V"
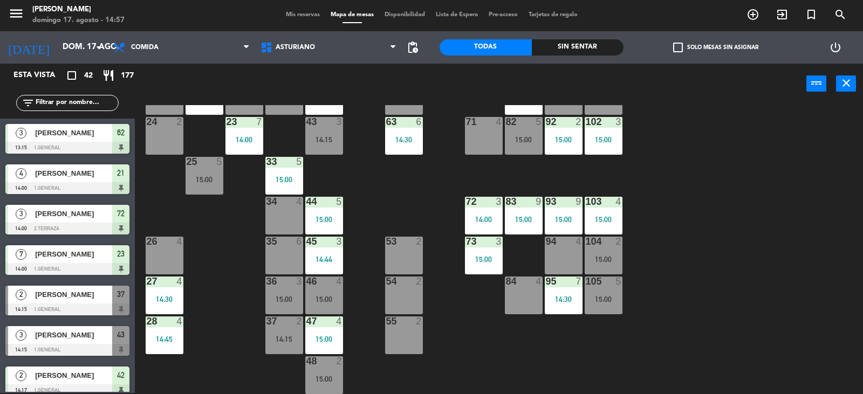
click at [36, 104] on input "text" at bounding box center [77, 103] width 84 height 12
click at [278, 255] on div "35 6" at bounding box center [284, 256] width 38 height 38
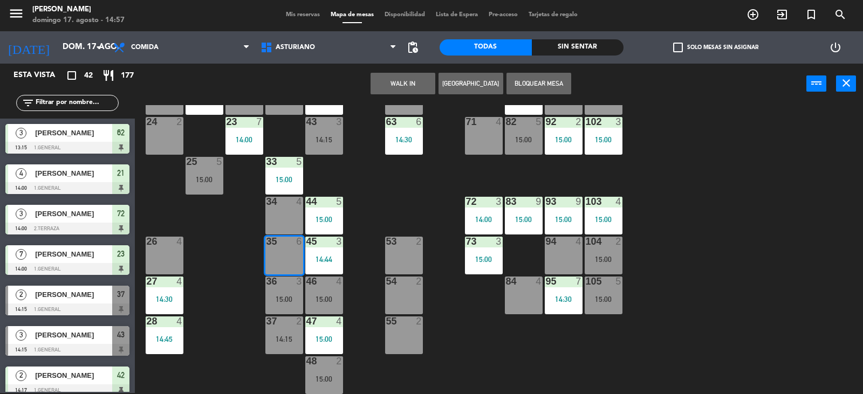
click at [356, 218] on div "1 block 12 2 block 8 60 12 15:00 20 4 15:00 30 4 14:30 40 3 14:48 61 12 15:00 6…" at bounding box center [502, 249] width 719 height 289
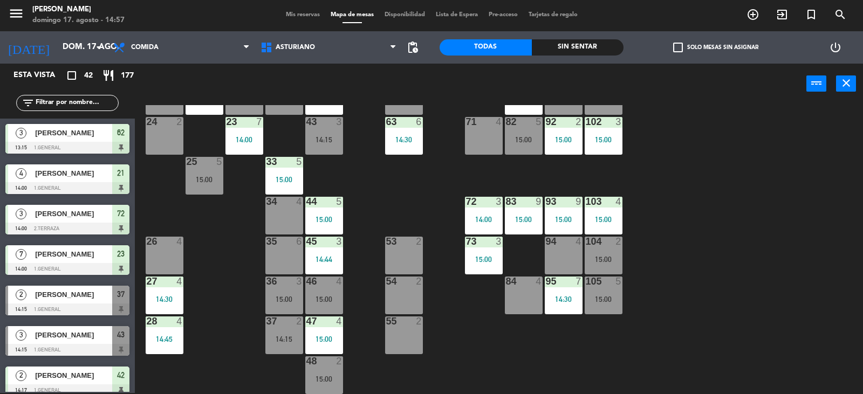
click at [505, 290] on div "84 4" at bounding box center [524, 296] width 38 height 38
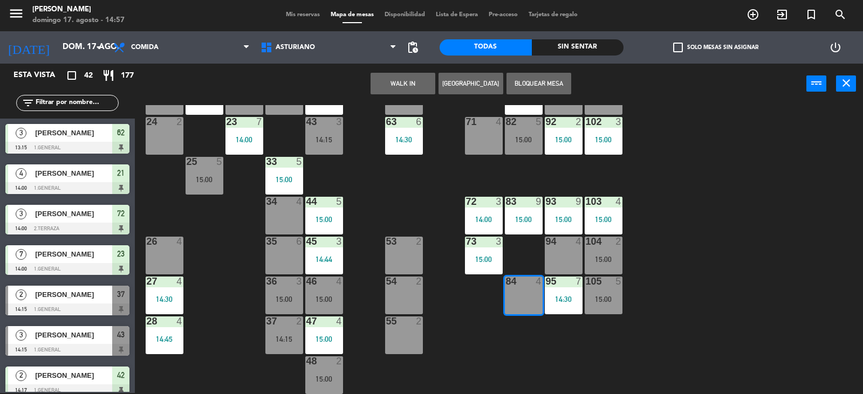
click at [394, 78] on button "WALK IN" at bounding box center [402, 84] width 65 height 22
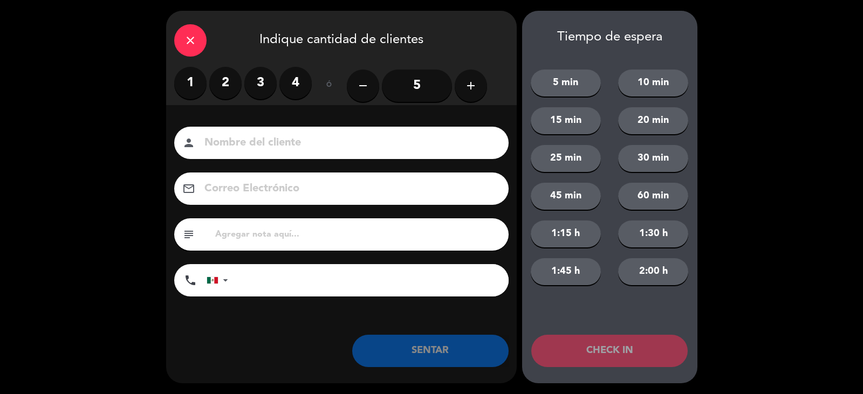
click at [253, 80] on label "3" at bounding box center [260, 83] width 32 height 32
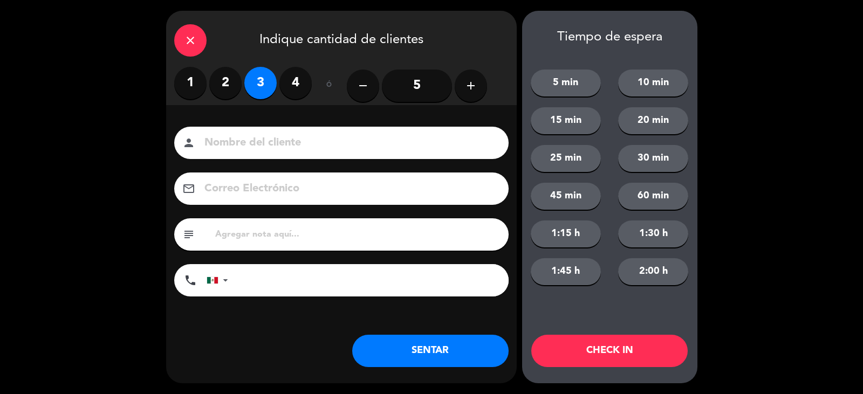
click at [276, 144] on input at bounding box center [348, 143] width 291 height 19
type input "DE [PERSON_NAME]"
click at [389, 360] on button "SENTAR" at bounding box center [430, 351] width 156 height 32
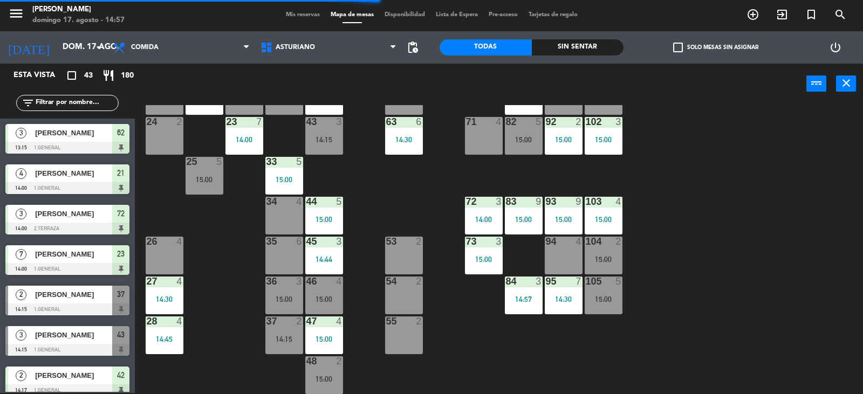
click at [691, 229] on div "1 block 12 2 block 8 60 12 15:00 20 4 15:00 30 4 14:30 40 3 14:48 61 12 15:00 6…" at bounding box center [502, 249] width 719 height 289
click at [316, 226] on div "44 5 15:00" at bounding box center [324, 216] width 38 height 38
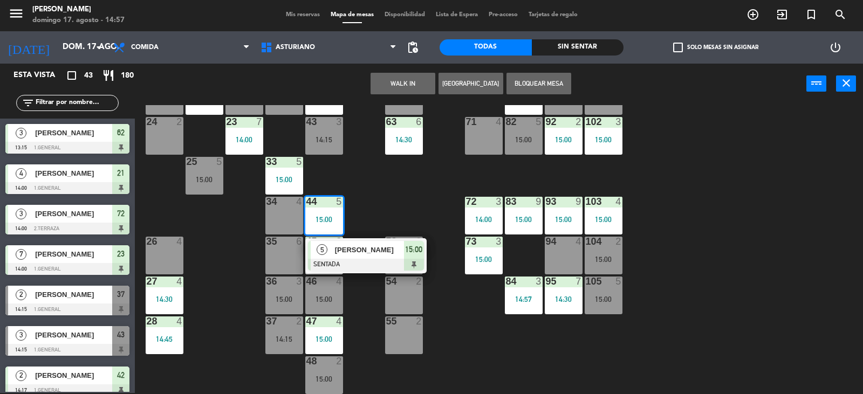
click at [399, 194] on div "1 block 12 2 block 8 60 12 15:00 20 4 15:00 30 4 14:30 40 3 14:48 61 12 15:00 6…" at bounding box center [502, 249] width 719 height 289
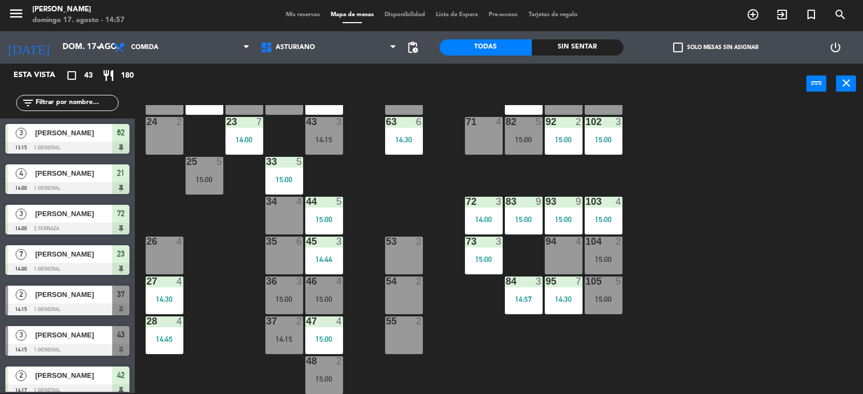
click at [610, 311] on div "105 5 15:00" at bounding box center [603, 296] width 38 height 38
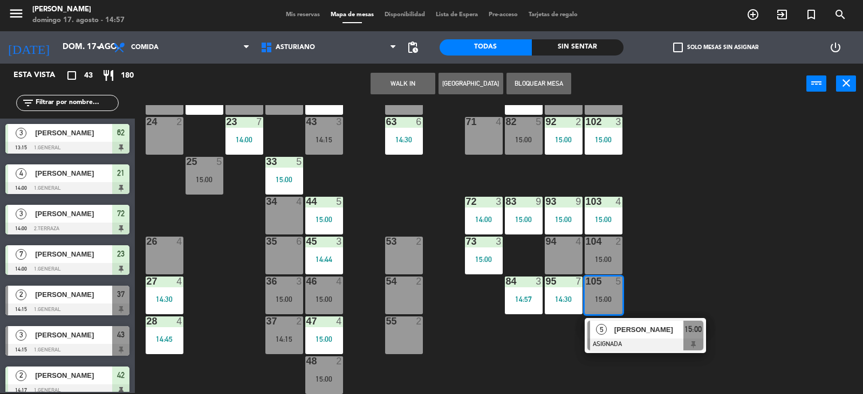
click at [666, 346] on div at bounding box center [645, 345] width 116 height 12
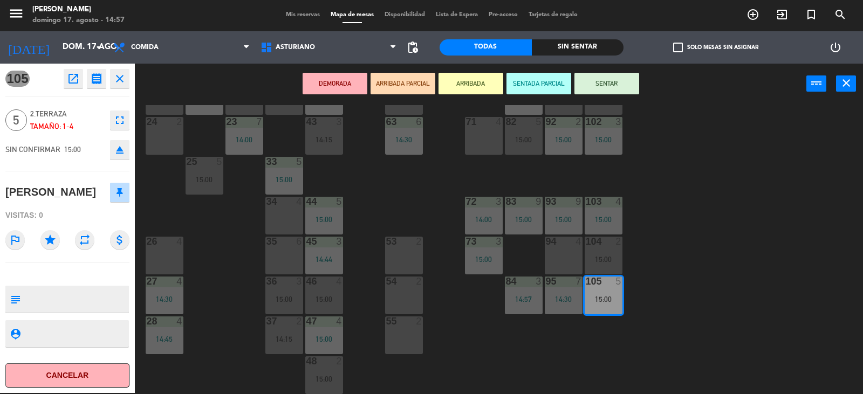
click at [727, 273] on div "1 block 12 2 block 8 60 12 15:00 20 4 15:00 30 4 14:30 40 3 14:48 61 12 15:00 6…" at bounding box center [502, 249] width 719 height 289
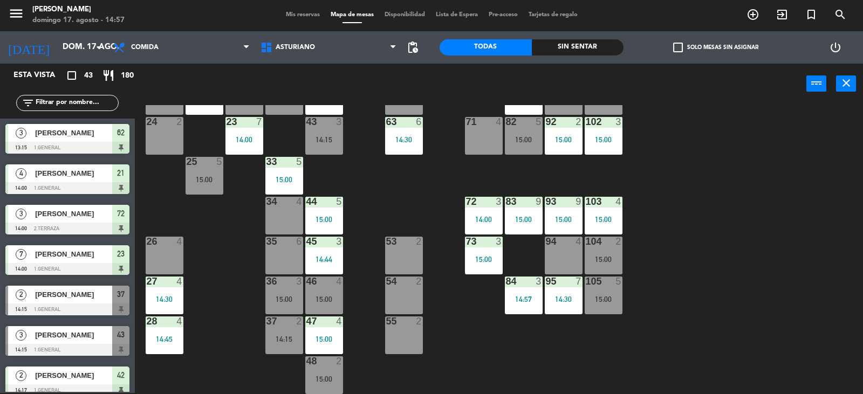
scroll to position [168, 0]
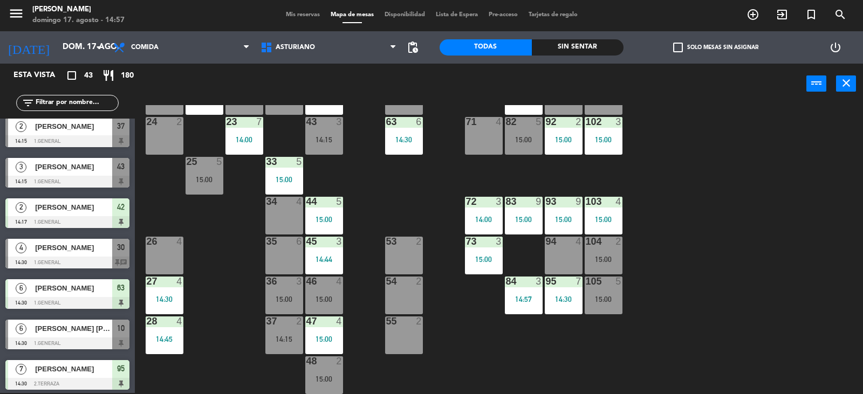
click at [518, 137] on div "15:00" at bounding box center [524, 140] width 38 height 8
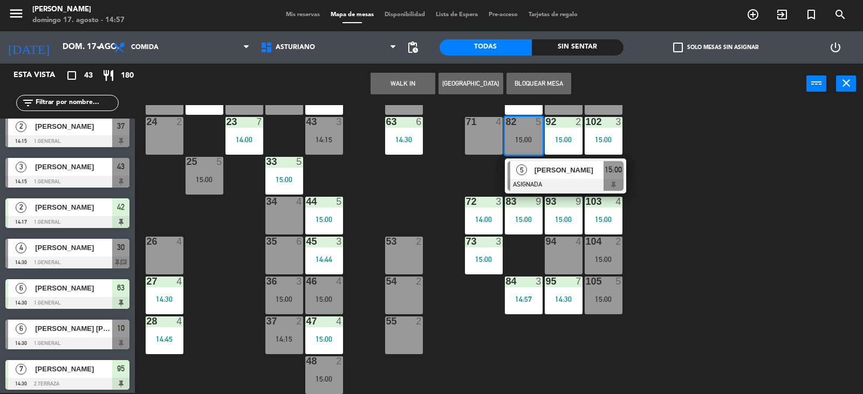
click at [657, 146] on div "1 block 12 2 block 8 60 12 15:00 20 4 15:00 30 4 14:30 40 3 14:48 61 12 15:00 6…" at bounding box center [502, 249] width 719 height 289
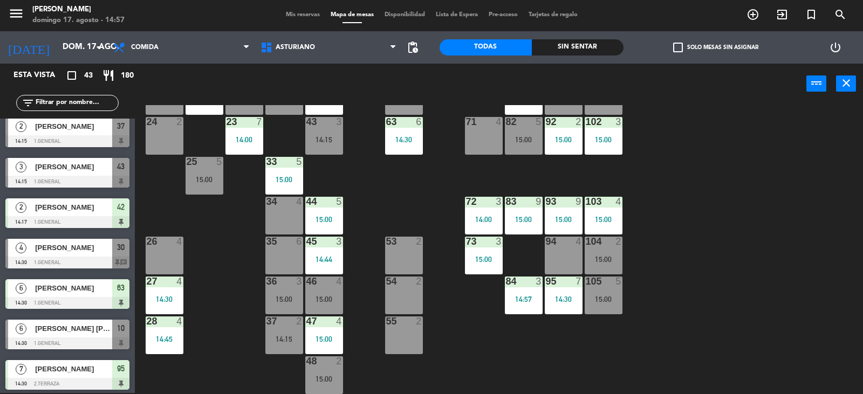
scroll to position [5, 0]
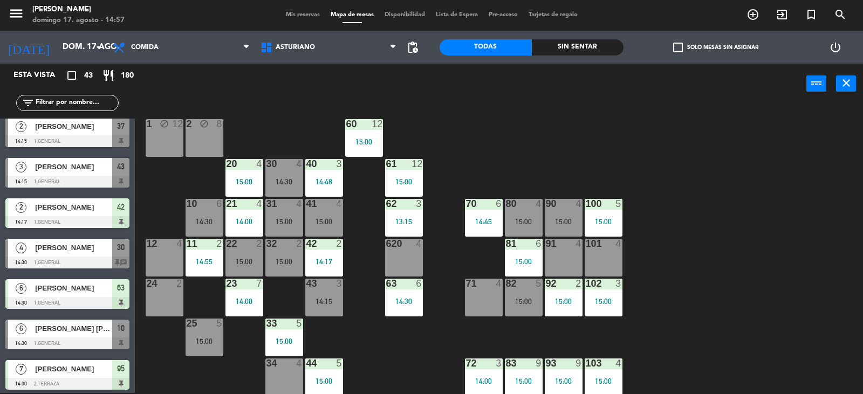
click at [556, 225] on div "15:00" at bounding box center [564, 222] width 38 height 8
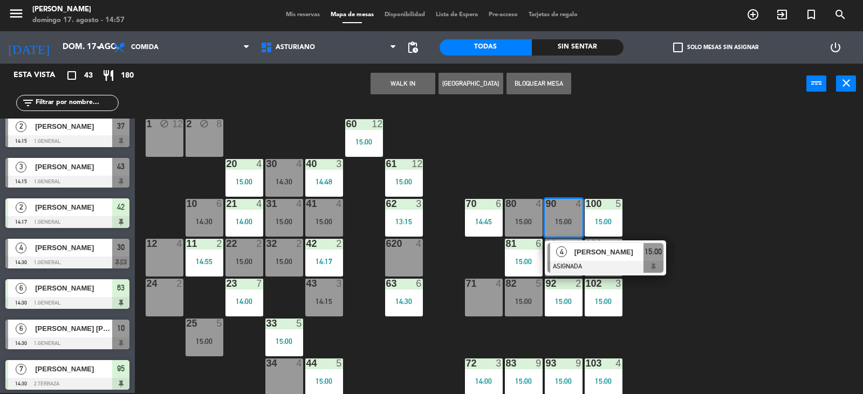
click at [693, 199] on div "1 block 12 2 block 8 60 12 15:00 20 4 15:00 30 4 14:30 40 3 14:48 61 12 15:00 6…" at bounding box center [502, 249] width 719 height 289
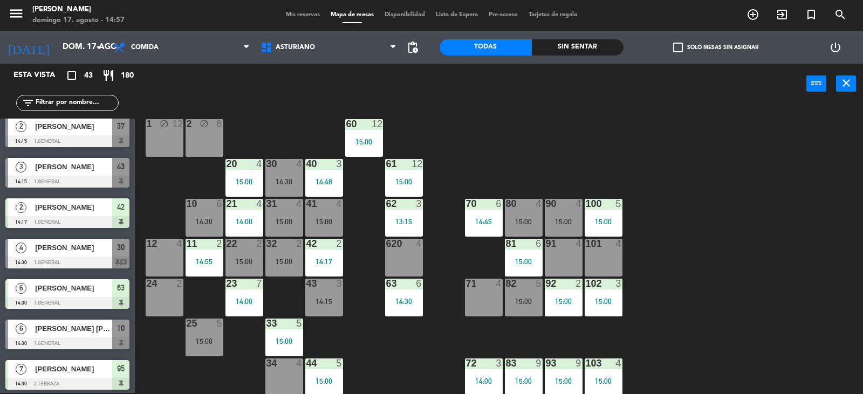
drag, startPoint x: 605, startPoint y: 309, endPoint x: 685, endPoint y: 284, distance: 83.4
click at [607, 309] on div "102 3 15:00" at bounding box center [603, 298] width 38 height 38
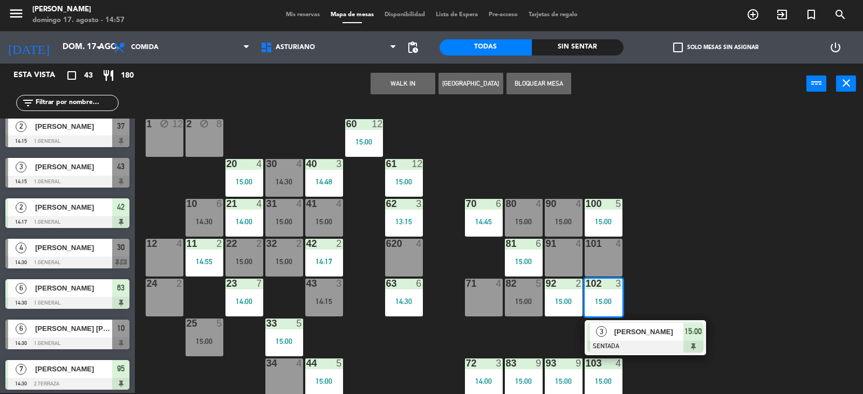
click at [723, 263] on div "1 block 12 2 block 8 60 12 15:00 20 4 15:00 30 4 14:30 40 3 14:48 61 12 15:00 6…" at bounding box center [502, 249] width 719 height 289
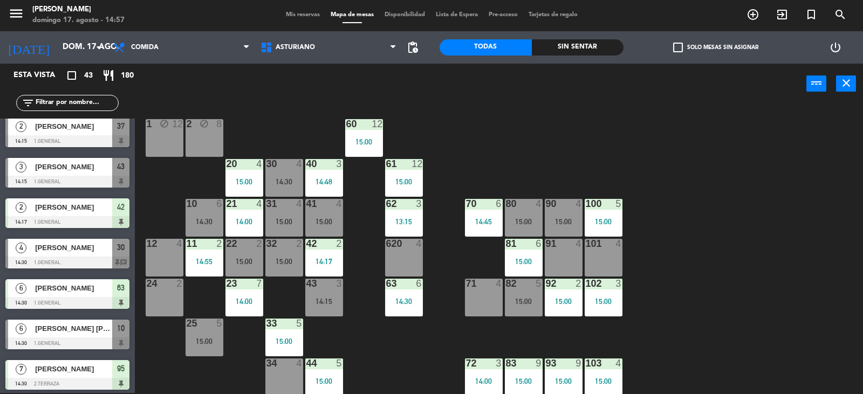
click at [518, 295] on div "82 5 15:00" at bounding box center [524, 298] width 38 height 38
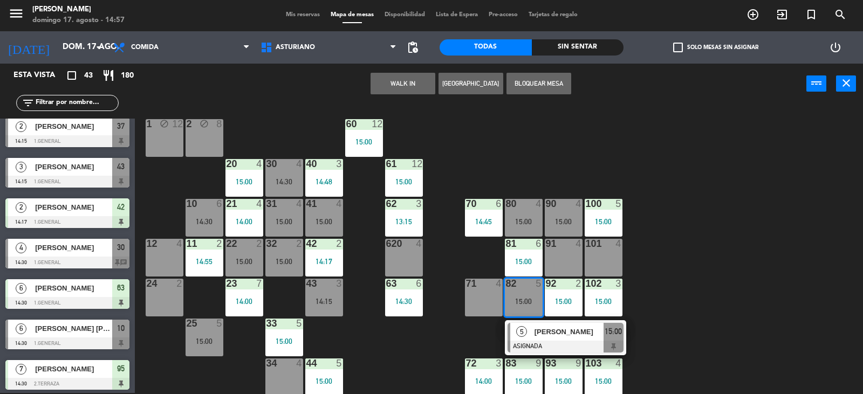
click at [701, 272] on div "1 block 12 2 block 8 60 12 15:00 20 4 15:00 30 4 14:30 40 3 14:48 61 12 15:00 6…" at bounding box center [502, 249] width 719 height 289
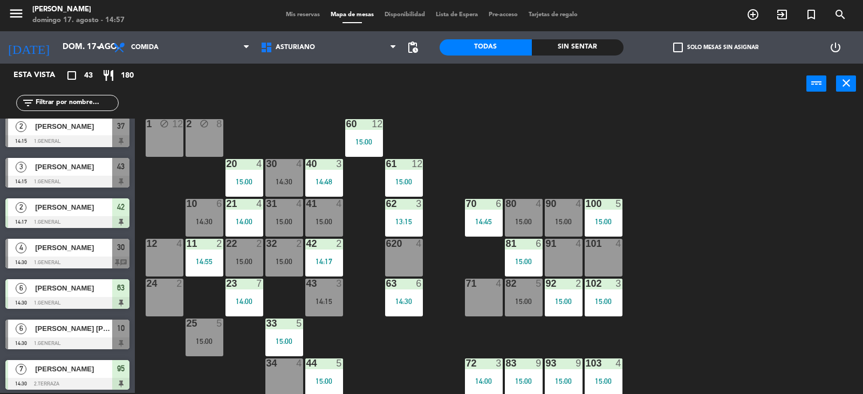
scroll to position [167, 0]
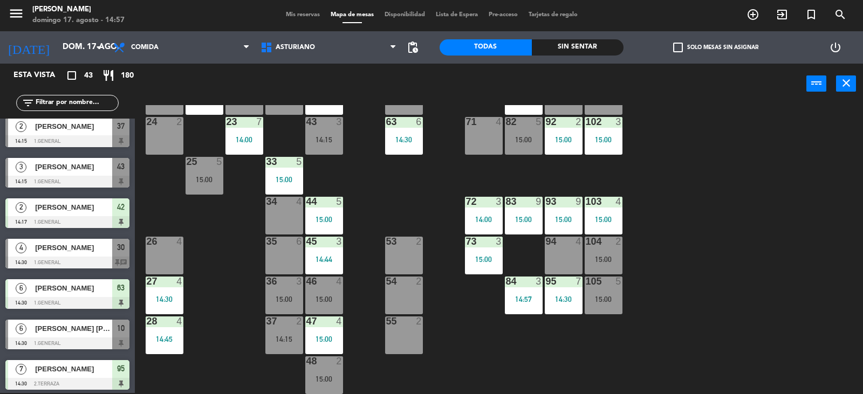
click at [603, 291] on div "105 5 15:00" at bounding box center [603, 296] width 38 height 38
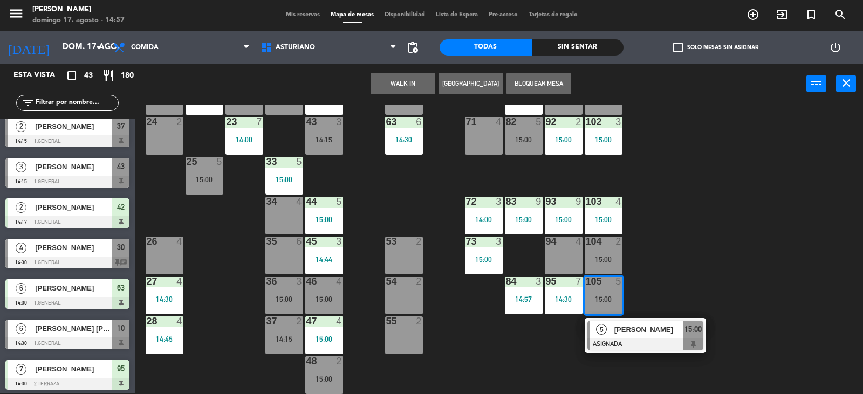
click at [688, 239] on div "1 block 12 2 block 8 60 12 15:00 20 4 15:00 30 4 14:30 40 3 14:48 61 12 15:00 6…" at bounding box center [502, 249] width 719 height 289
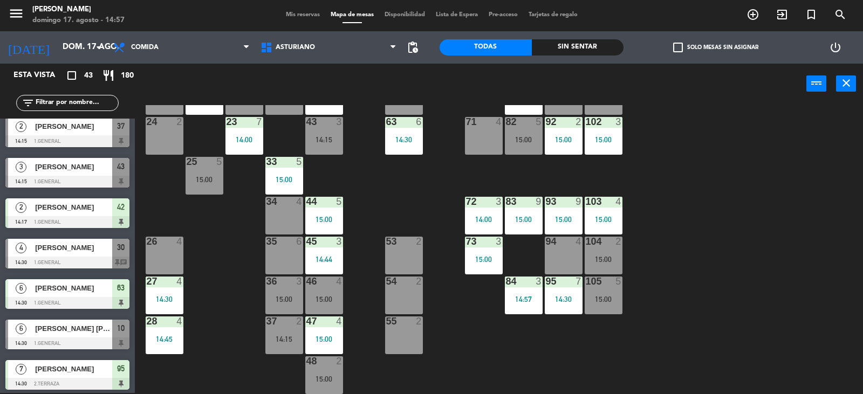
click at [599, 258] on div "15:00" at bounding box center [603, 260] width 38 height 8
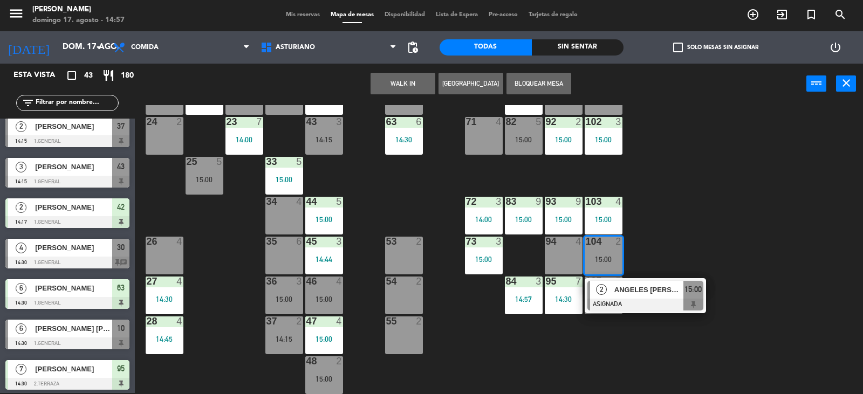
click at [685, 242] on div "1 block 12 2 block 8 60 12 15:00 20 4 15:00 30 4 14:30 40 3 14:48 61 12 15:00 6…" at bounding box center [502, 249] width 719 height 289
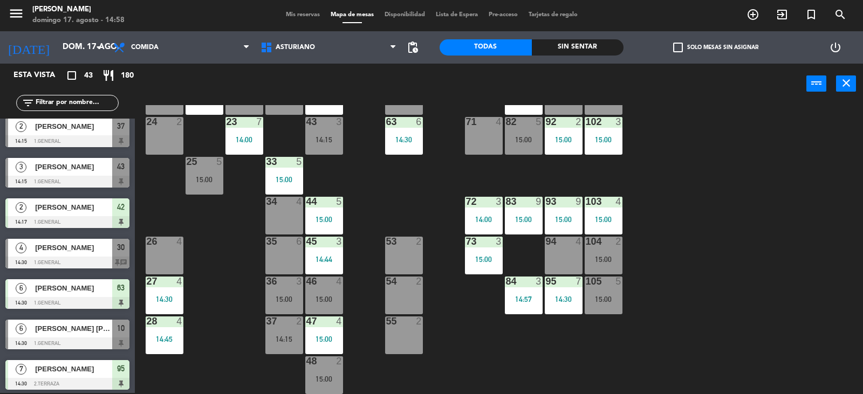
click at [302, 16] on span "Mis reservas" at bounding box center [302, 15] width 45 height 6
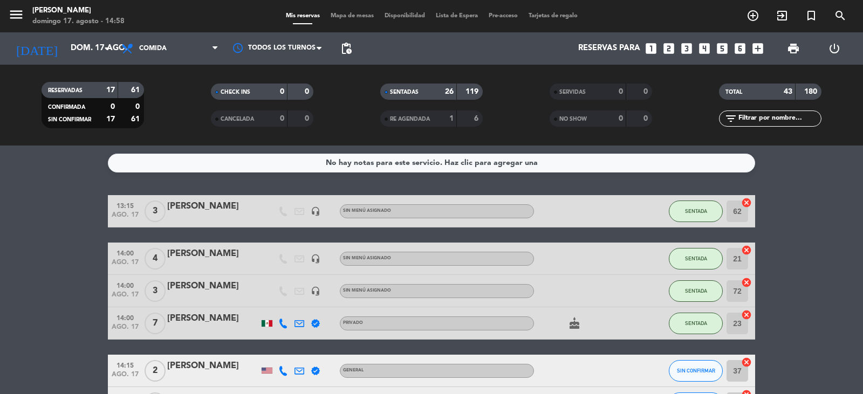
click at [354, 18] on span "Mapa de mesas" at bounding box center [352, 16] width 54 height 6
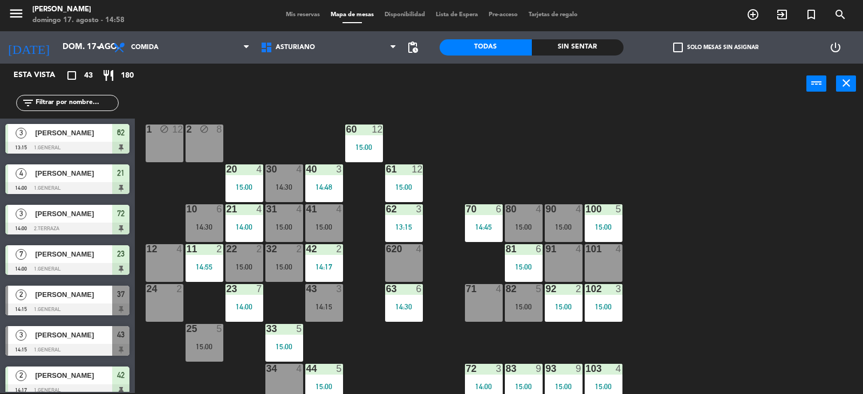
scroll to position [167, 0]
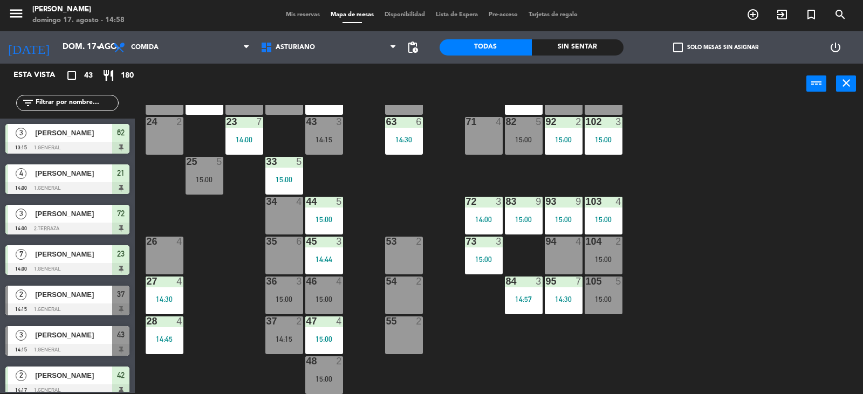
click at [275, 256] on div "35 6" at bounding box center [284, 256] width 38 height 38
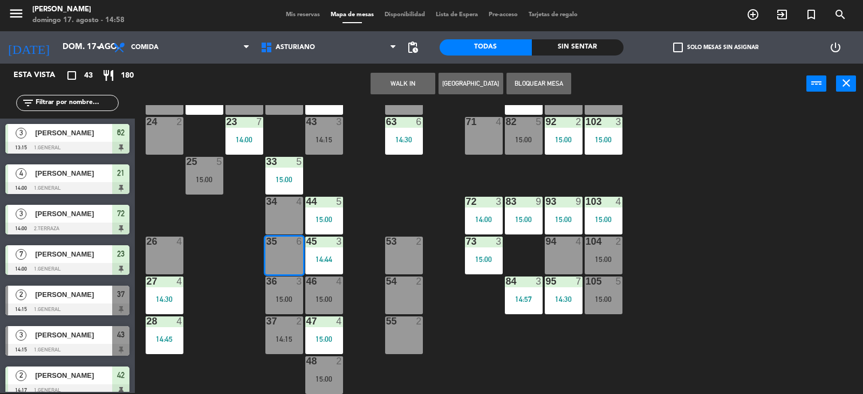
click at [458, 86] on button "[GEOGRAPHIC_DATA]" at bounding box center [470, 84] width 65 height 22
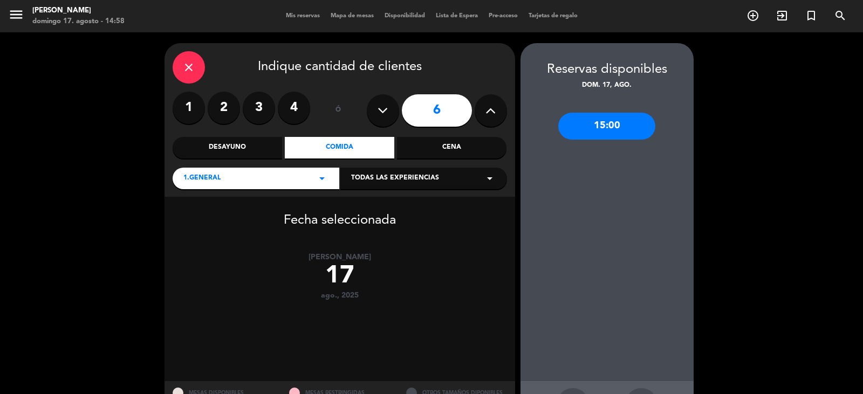
click at [225, 107] on label "2" at bounding box center [224, 108] width 32 height 32
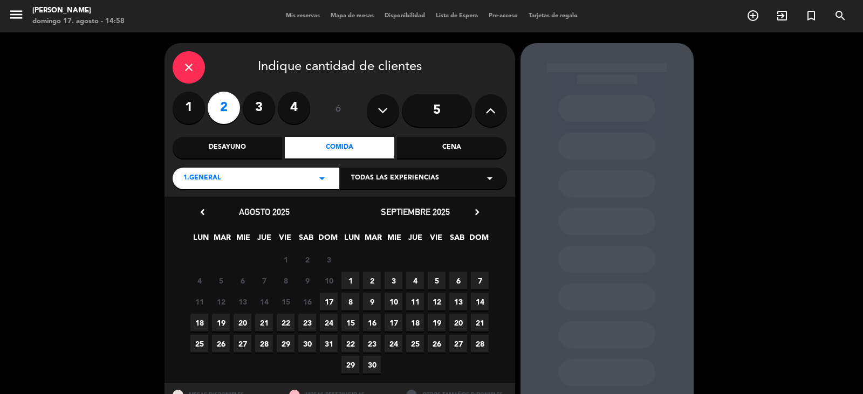
click at [329, 297] on span "17" at bounding box center [329, 302] width 18 height 18
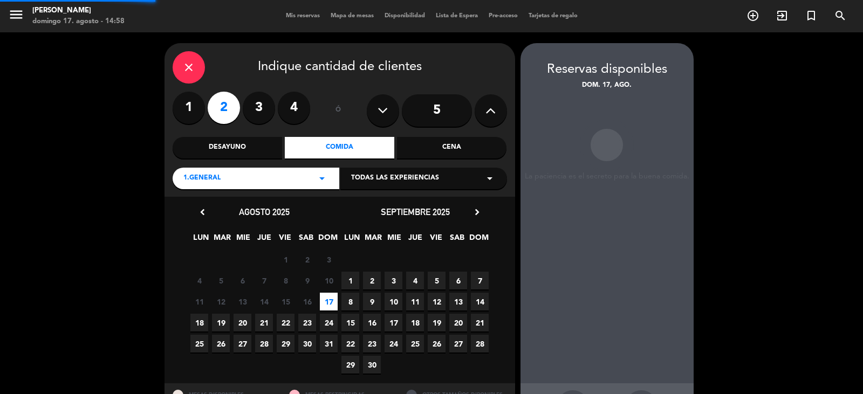
scroll to position [43, 0]
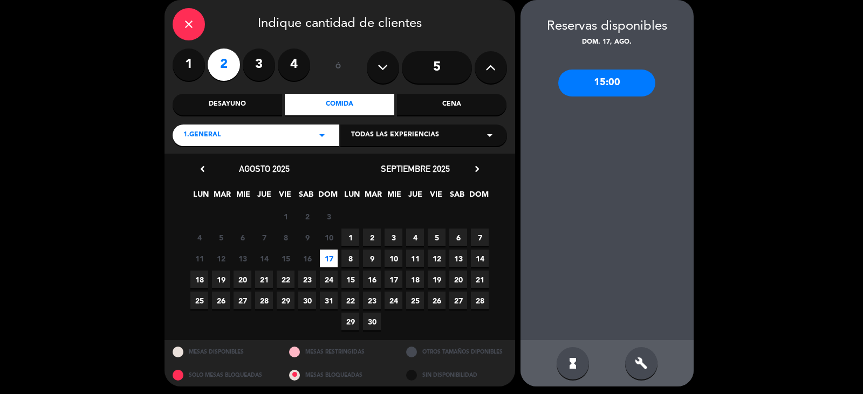
click at [587, 88] on div "15:00" at bounding box center [606, 83] width 97 height 27
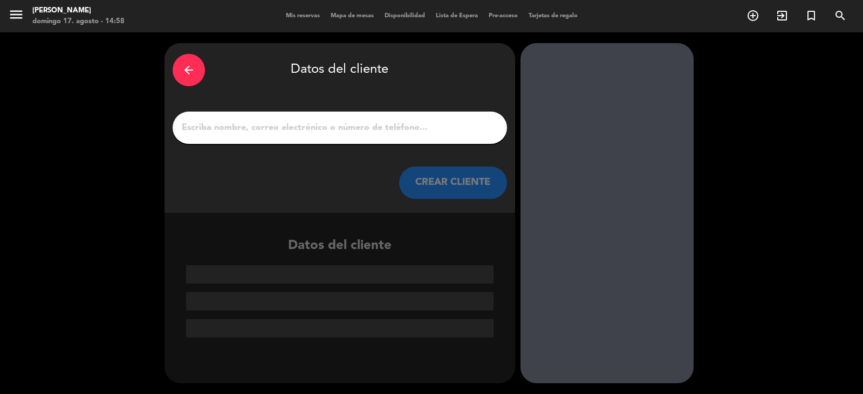
click at [263, 127] on input "1" at bounding box center [340, 127] width 318 height 15
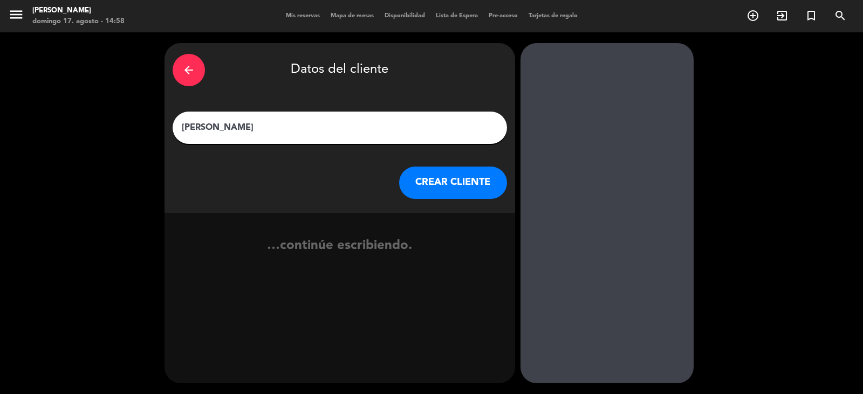
type input "[PERSON_NAME]"
click at [451, 176] on button "CREAR CLIENTE" at bounding box center [453, 183] width 108 height 32
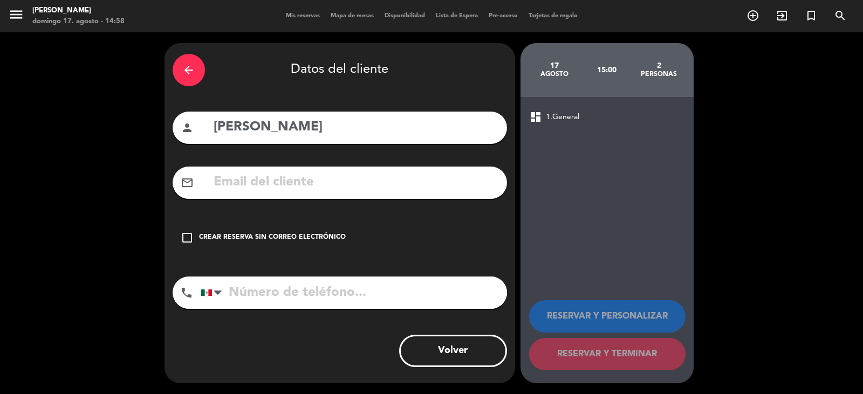
click at [348, 230] on div "check_box_outline_blank Crear reserva sin correo electrónico" at bounding box center [340, 238] width 334 height 32
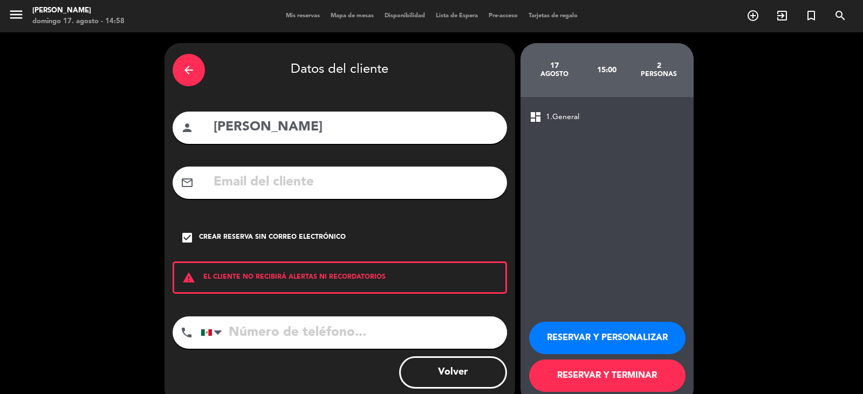
click at [571, 383] on button "RESERVAR Y TERMINAR" at bounding box center [607, 376] width 156 height 32
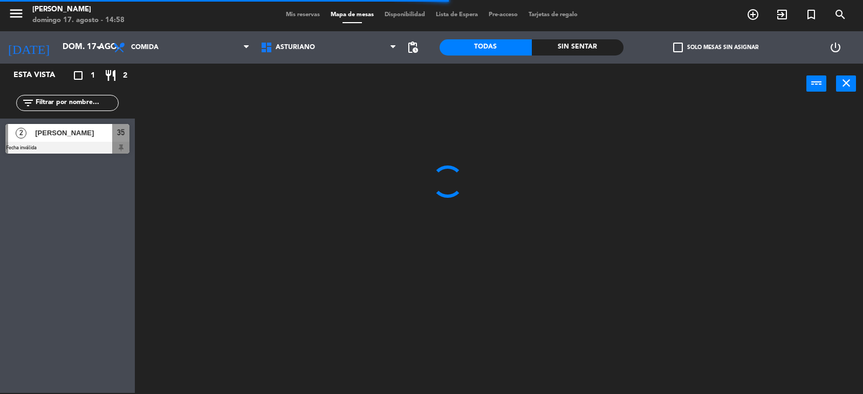
click at [59, 104] on input "text" at bounding box center [77, 103] width 84 height 12
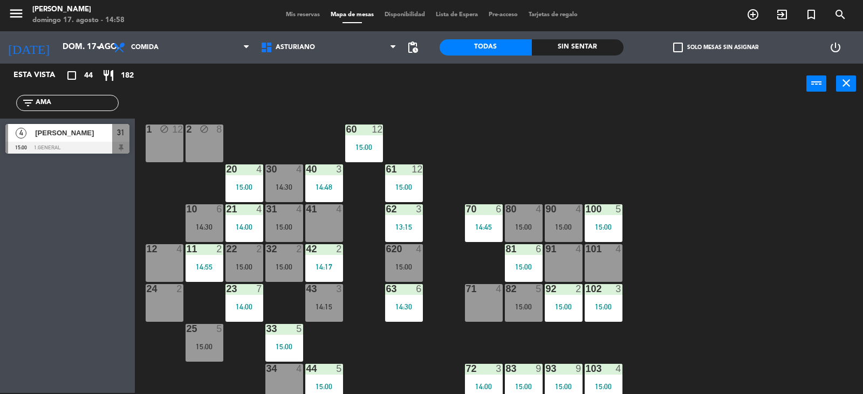
type input "AMA"
click at [158, 125] on div "block" at bounding box center [164, 130] width 18 height 10
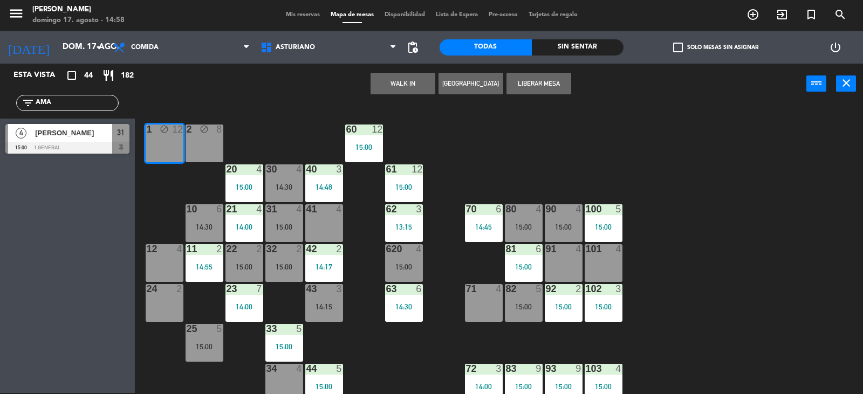
click at [525, 176] on div "1 block 12 2 block 8 60 12 15:00 20 4 15:00 30 4 14:30 40 3 14:48 61 12 15:00 6…" at bounding box center [502, 249] width 719 height 289
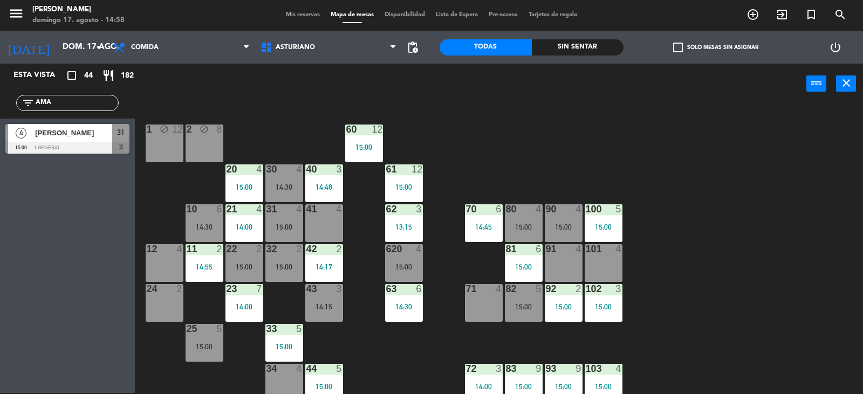
click at [275, 226] on div "15:00" at bounding box center [284, 227] width 38 height 8
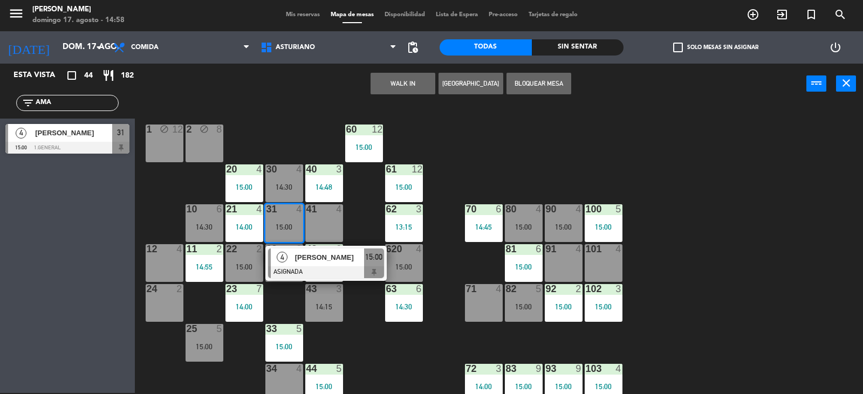
click at [333, 271] on div at bounding box center [326, 272] width 116 height 12
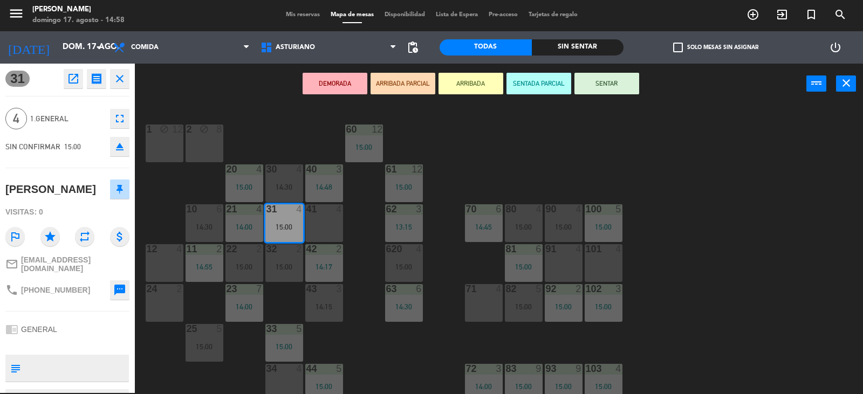
click at [591, 87] on button "SENTAR" at bounding box center [606, 84] width 65 height 22
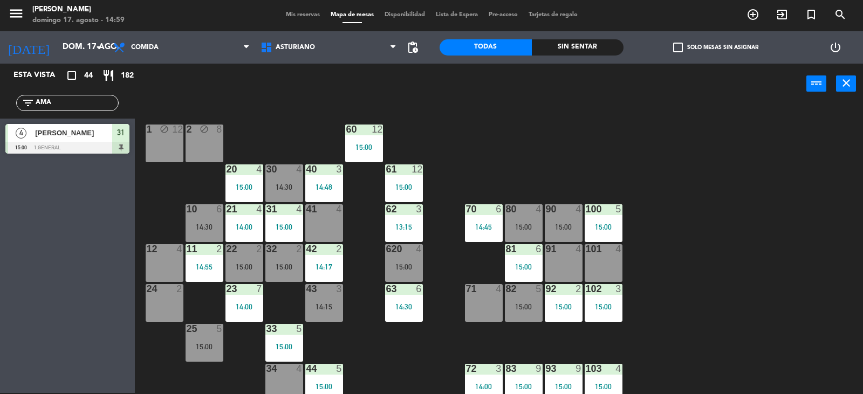
click at [670, 286] on div "1 block 12 2 block 8 60 12 15:00 20 4 15:00 30 4 14:30 40 3 14:48 61 12 15:00 6…" at bounding box center [502, 249] width 719 height 289
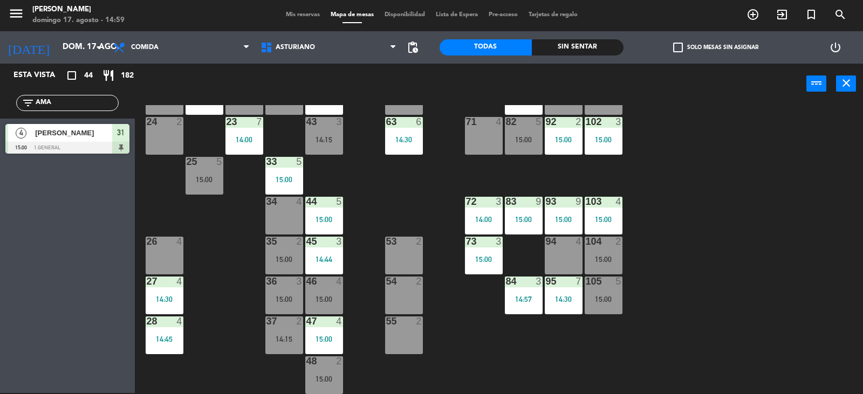
click at [314, 290] on div "46 4 15:00" at bounding box center [324, 296] width 38 height 38
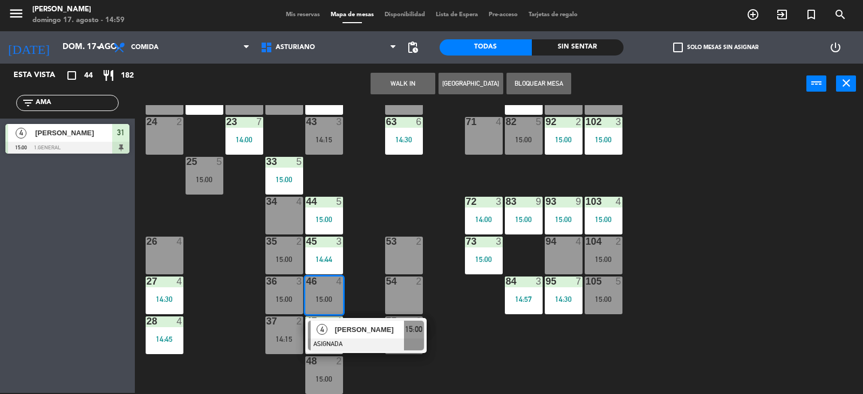
click at [505, 359] on div "1 block 12 2 block 8 60 12 15:00 20 4 15:00 30 4 14:30 40 3 14:48 61 12 15:00 6…" at bounding box center [502, 249] width 719 height 289
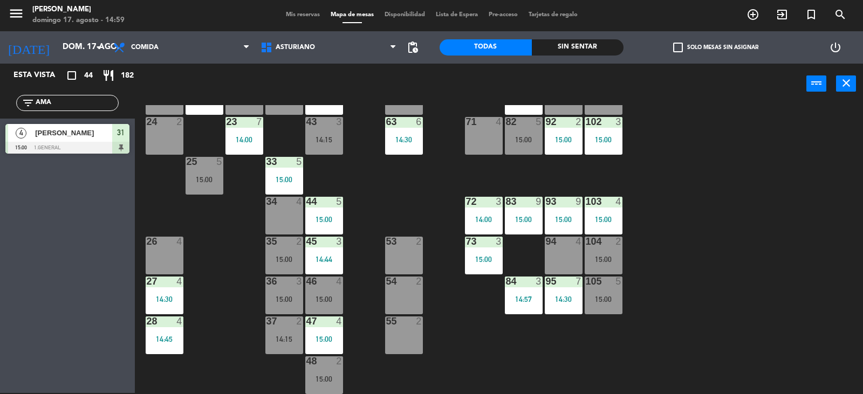
click at [329, 288] on div "46 4 15:00" at bounding box center [324, 296] width 38 height 38
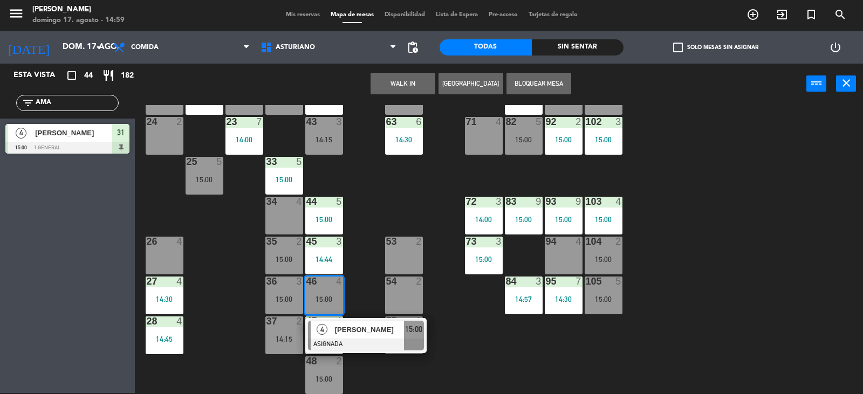
click at [383, 343] on div at bounding box center [366, 345] width 116 height 12
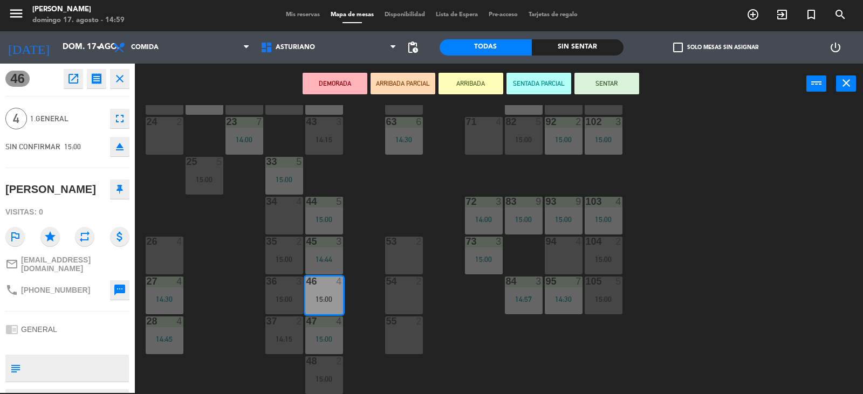
click at [118, 196] on button at bounding box center [119, 189] width 19 height 19
click at [662, 210] on div "1 block 12 2 block 8 60 12 15:00 20 4 15:00 30 4 14:30 40 3 14:48 61 12 15:00 6…" at bounding box center [502, 249] width 719 height 289
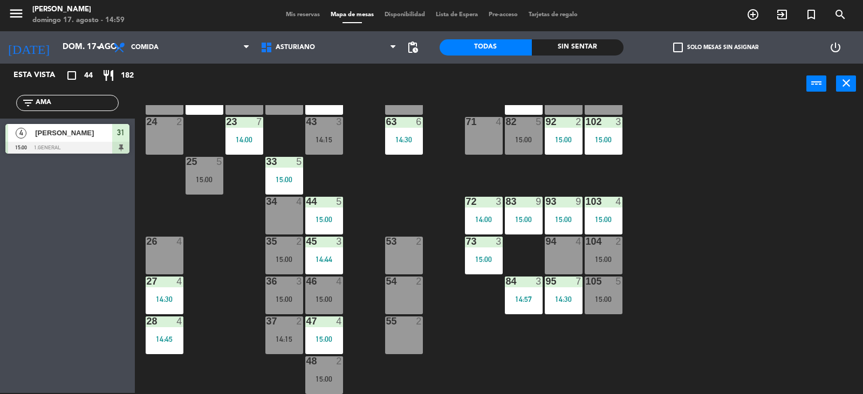
click at [57, 104] on input "AMA" at bounding box center [77, 103] width 84 height 12
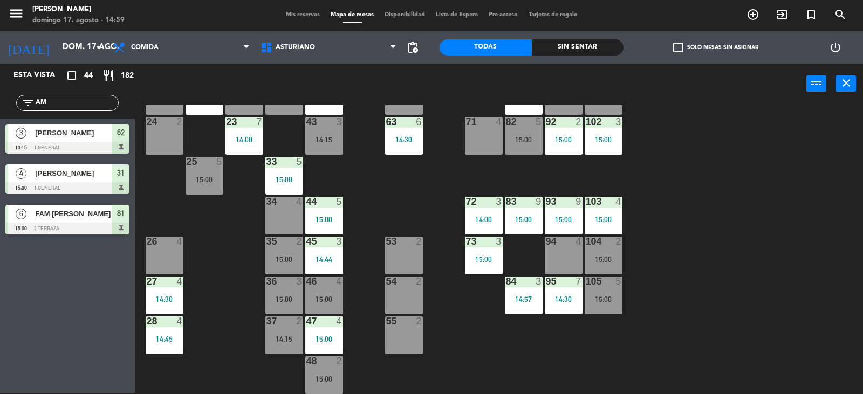
type input "A"
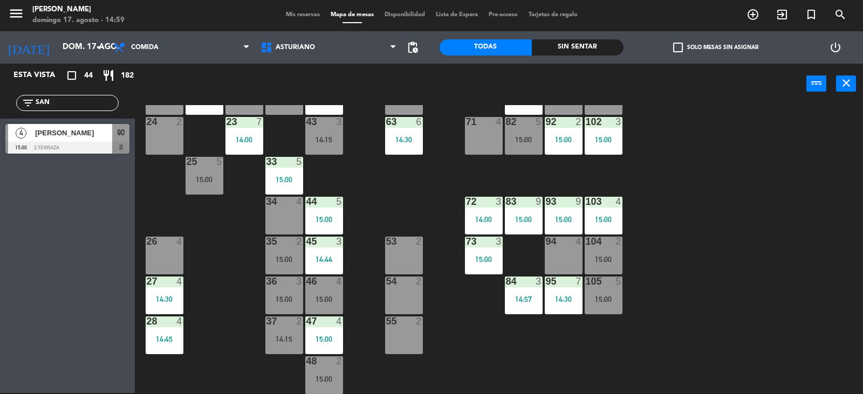
type input "SAN"
click at [30, 224] on div "Esta vista crop_square 44 restaurant 182 filter_list [GEOGRAPHIC_DATA][PERSON_N…" at bounding box center [67, 228] width 135 height 329
click at [47, 146] on div at bounding box center [67, 148] width 124 height 12
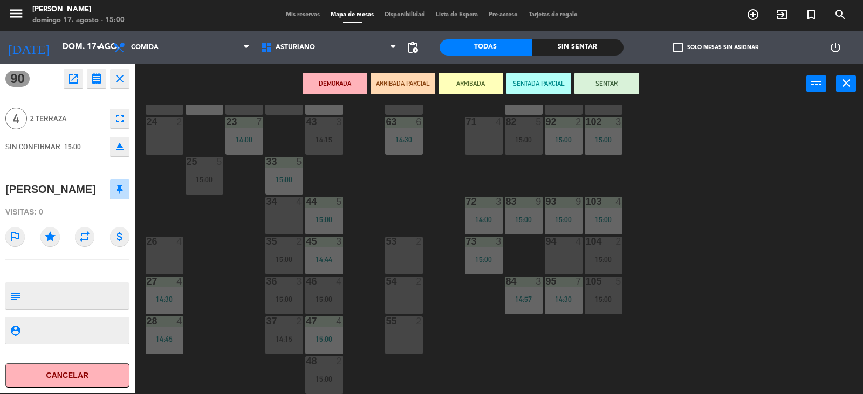
click at [628, 90] on button "SENTAR" at bounding box center [606, 84] width 65 height 22
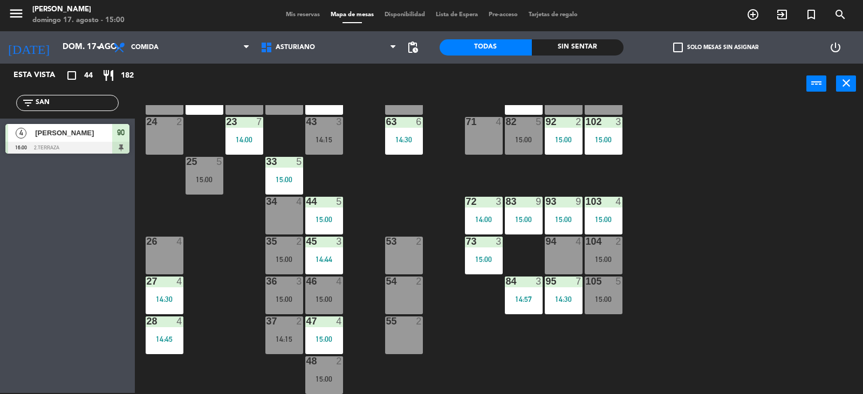
click at [82, 100] on input "SAN" at bounding box center [77, 103] width 84 height 12
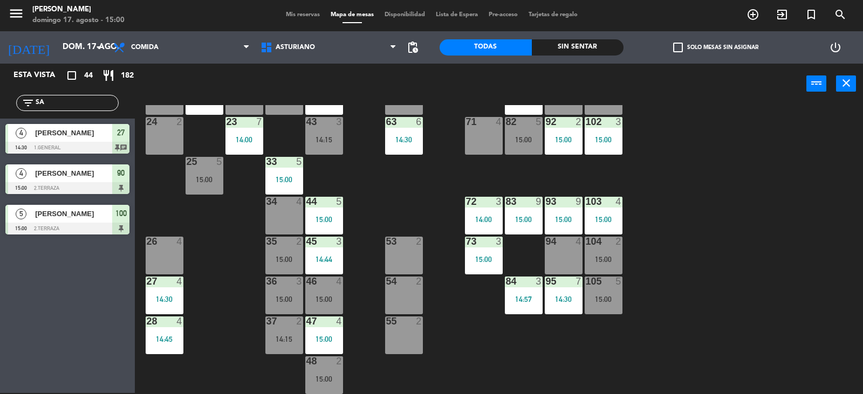
type input "S"
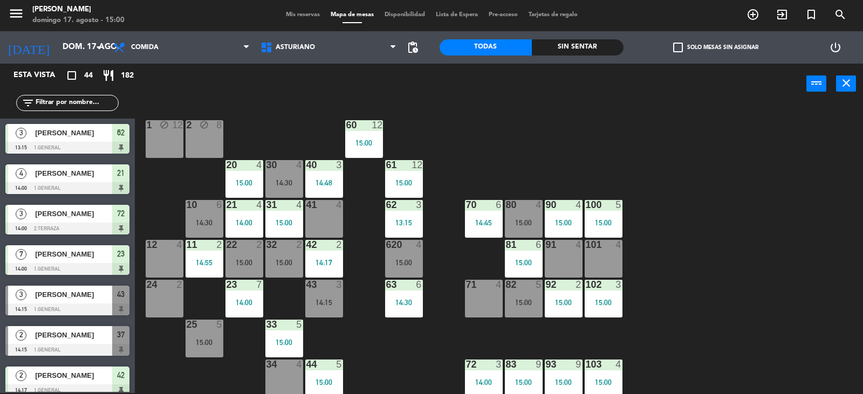
scroll to position [0, 0]
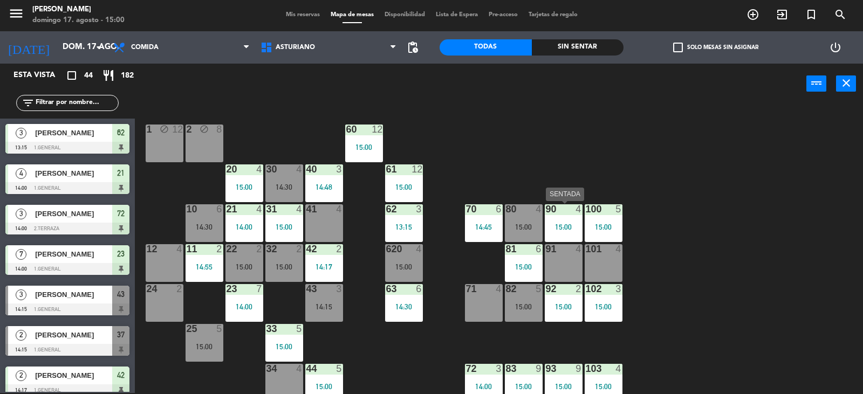
click at [569, 228] on div "15:00" at bounding box center [564, 227] width 38 height 8
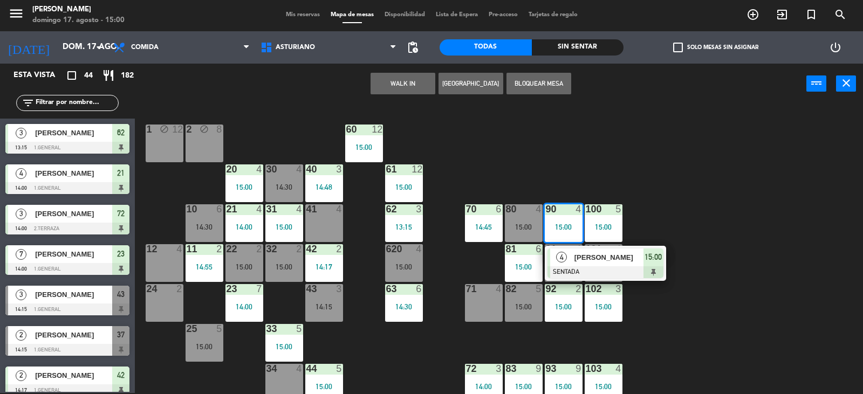
click at [583, 167] on div "1 block 12 2 block 8 60 12 15:00 20 4 15:00 30 4 14:30 40 3 14:48 61 12 15:00 6…" at bounding box center [502, 249] width 719 height 289
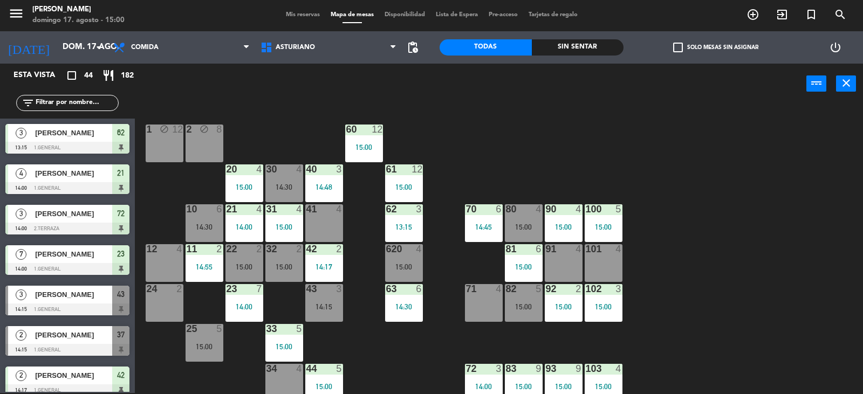
click at [77, 111] on div "filter_list" at bounding box center [67, 103] width 102 height 16
click at [77, 100] on input "text" at bounding box center [77, 103] width 84 height 12
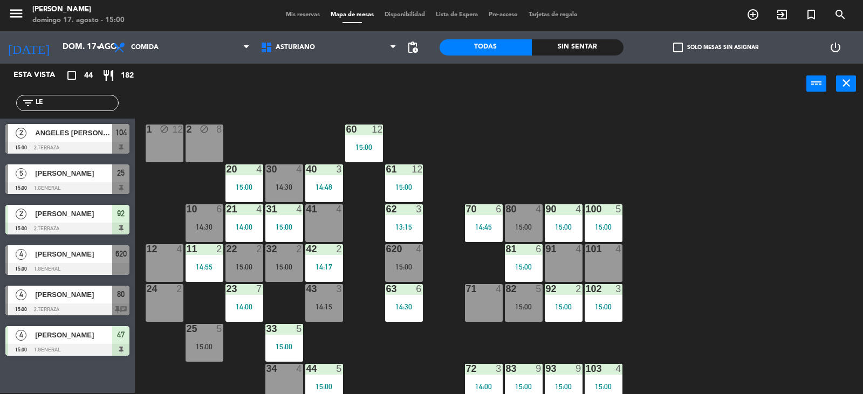
type input "LE"
click at [113, 251] on div "4 [PERSON_NAME] 15:00 1.General 620" at bounding box center [67, 260] width 135 height 40
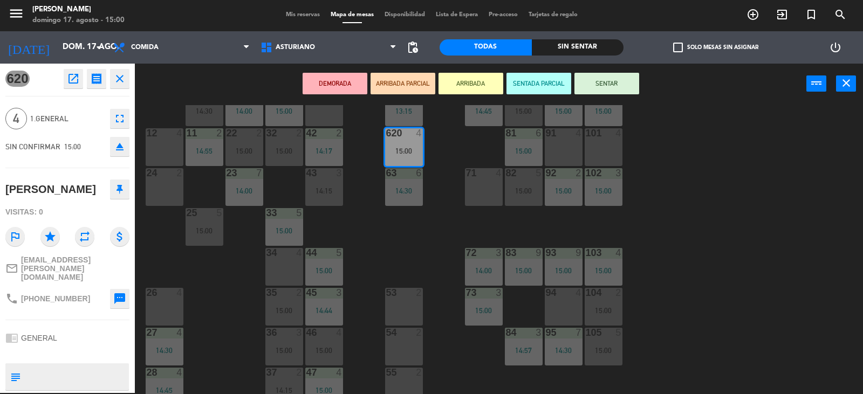
scroll to position [54, 0]
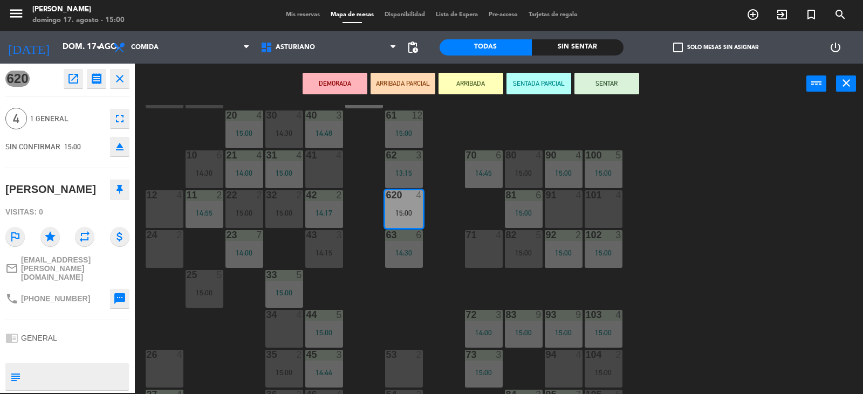
click at [498, 258] on div "71 4" at bounding box center [484, 249] width 38 height 38
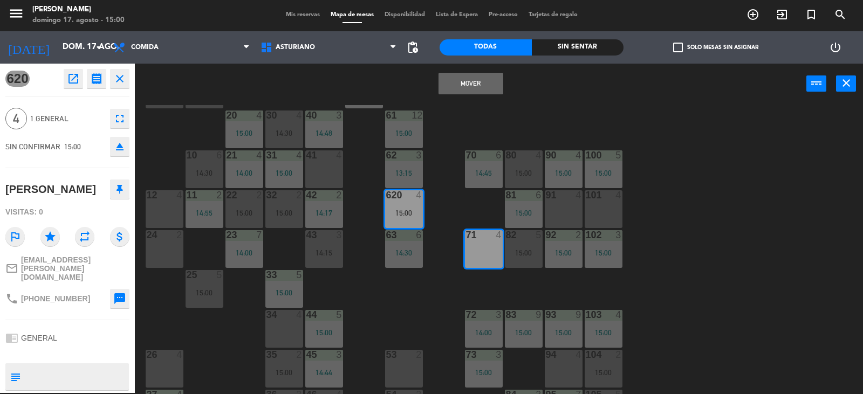
click at [473, 84] on button "Mover" at bounding box center [470, 84] width 65 height 22
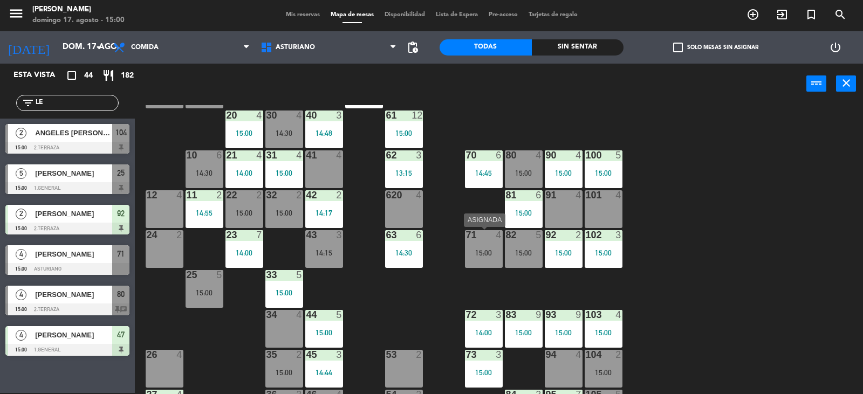
click at [487, 245] on div "71 4 15:00" at bounding box center [484, 249] width 38 height 38
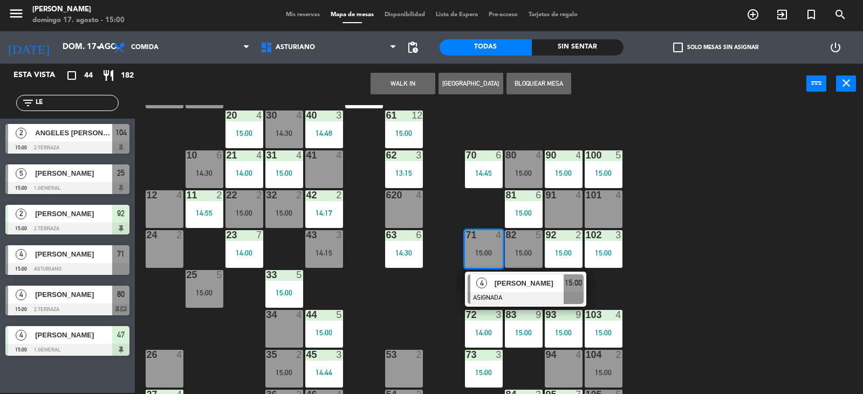
click at [533, 293] on div at bounding box center [525, 298] width 116 height 12
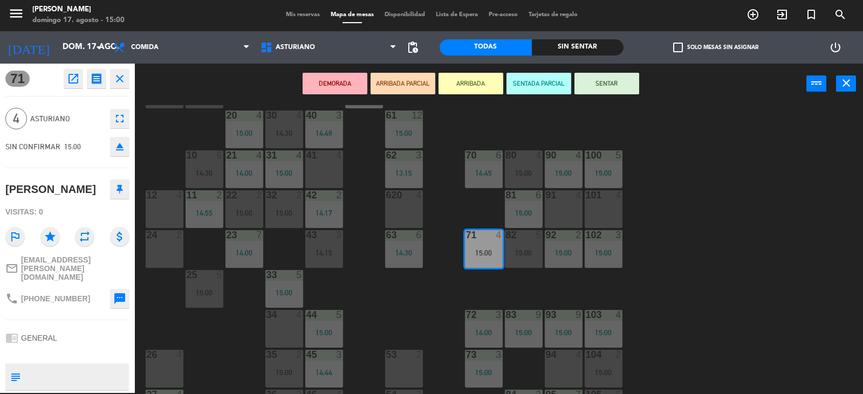
click at [605, 93] on button "SENTAR" at bounding box center [606, 84] width 65 height 22
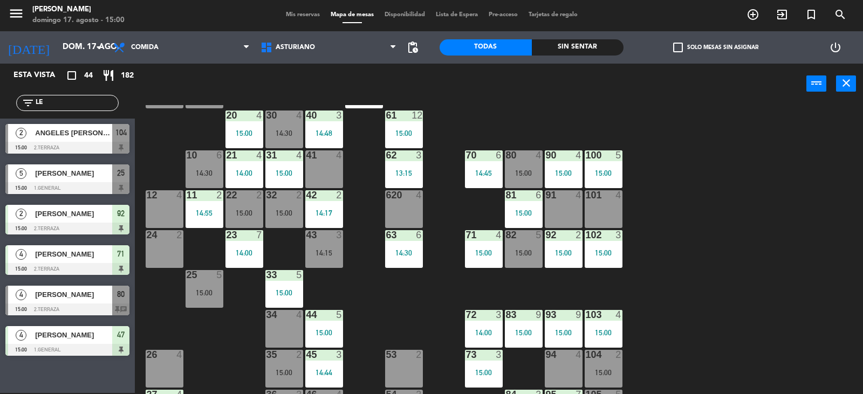
click at [604, 89] on div "power_input close" at bounding box center [470, 84] width 671 height 41
click at [465, 249] on div "15:00" at bounding box center [484, 253] width 38 height 8
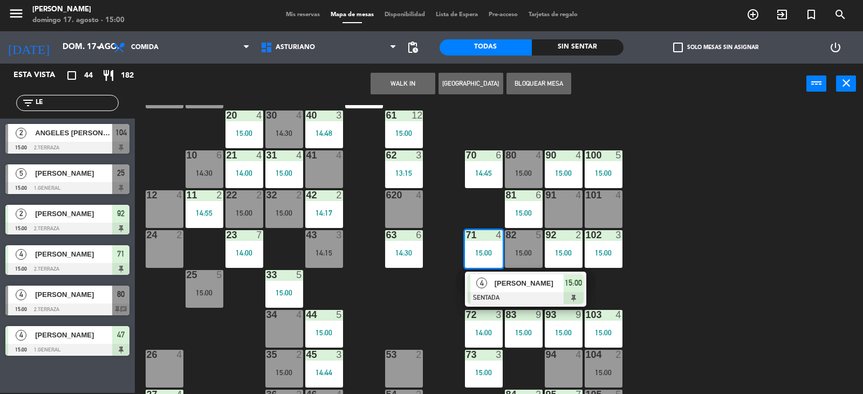
click at [673, 243] on div "1 block 12 2 block 8 60 12 15:00 20 4 15:00 30 4 14:30 40 3 14:48 61 12 15:00 6…" at bounding box center [502, 249] width 719 height 289
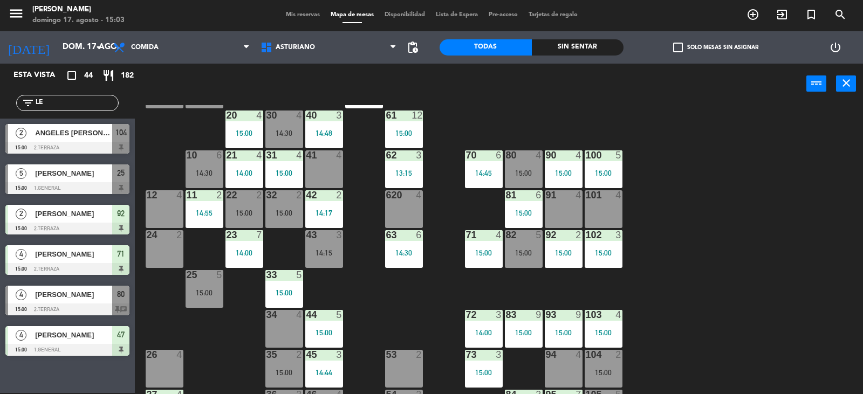
click at [61, 96] on div "filter_list LE" at bounding box center [67, 103] width 102 height 16
click at [63, 104] on input "LE" at bounding box center [77, 103] width 84 height 12
type input "L"
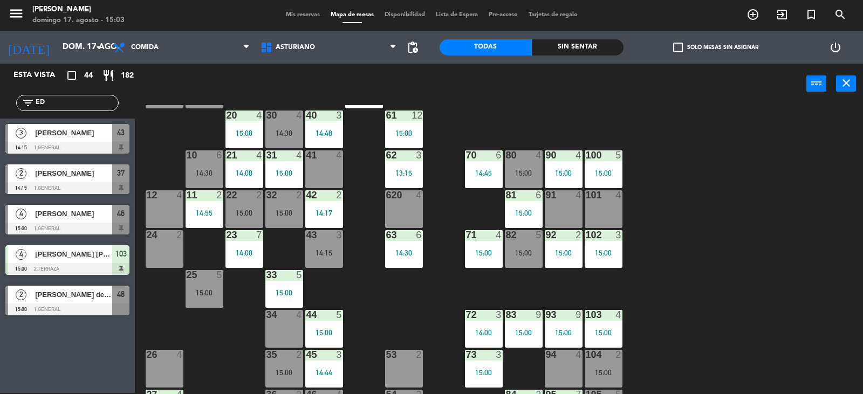
type input "ED"
click at [27, 351] on div "Esta vista crop_square 44 restaurant 182 filter_list ED 3 [PERSON_NAME] 14:15 1…" at bounding box center [67, 228] width 135 height 329
drag, startPoint x: 58, startPoint y: 222, endPoint x: 589, endPoint y: 191, distance: 532.0
click at [60, 221] on div "4 [PERSON_NAME] 15:00 1.General 46" at bounding box center [67, 219] width 135 height 40
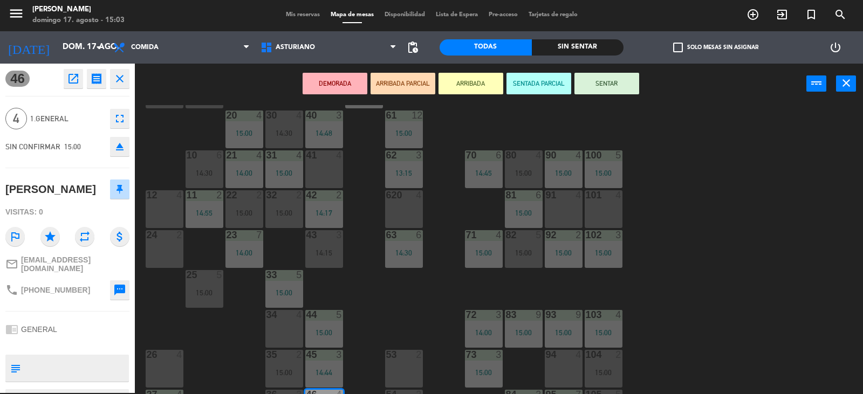
click at [617, 84] on button "SENTAR" at bounding box center [606, 84] width 65 height 22
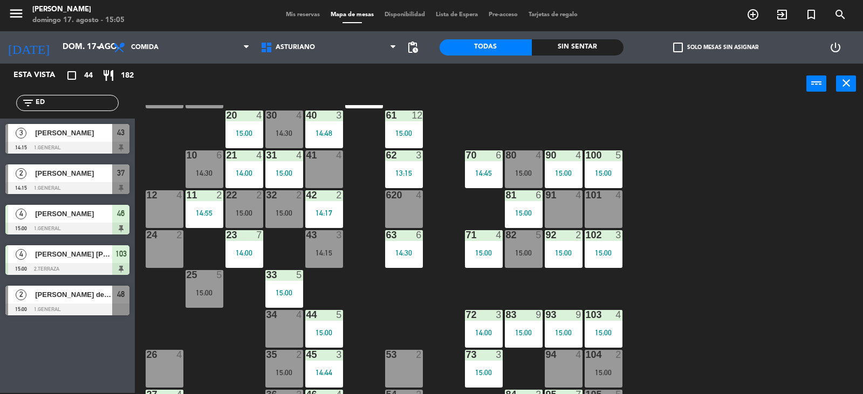
click at [75, 101] on input "ED" at bounding box center [77, 103] width 84 height 12
type input "E"
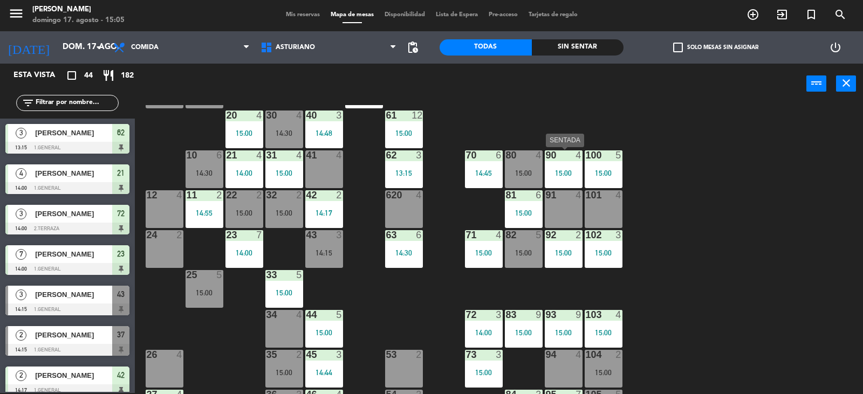
click at [560, 161] on div "90 4" at bounding box center [564, 155] width 38 height 11
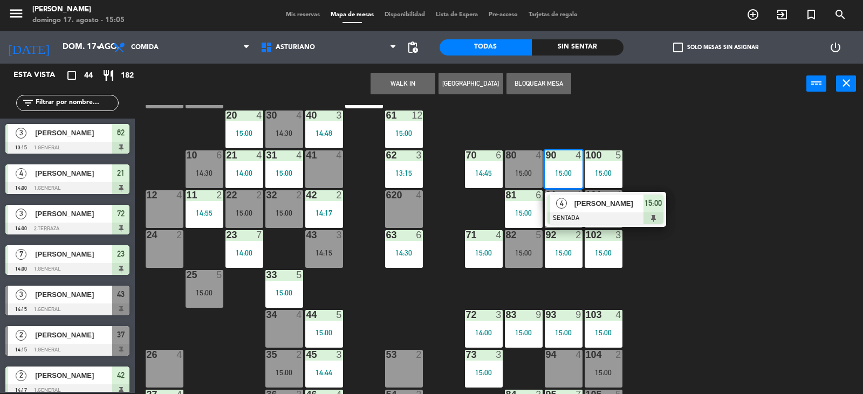
click at [370, 328] on div "1 block 12 2 block 8 60 12 15:00 20 4 15:00 30 4 14:30 40 3 14:48 61 12 15:00 6…" at bounding box center [502, 249] width 719 height 289
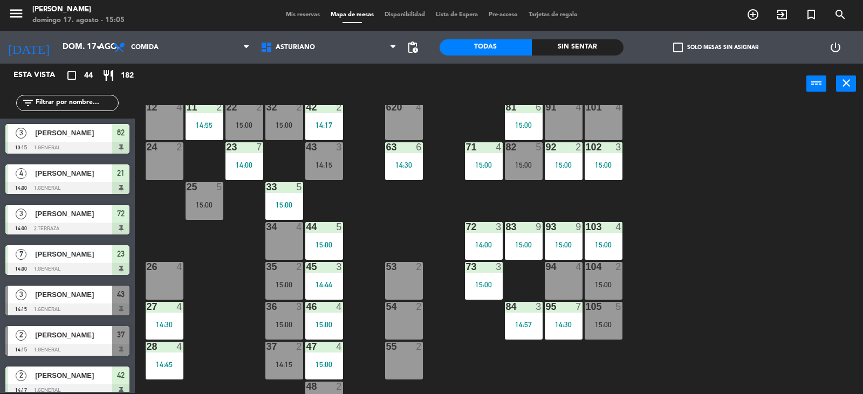
scroll to position [167, 0]
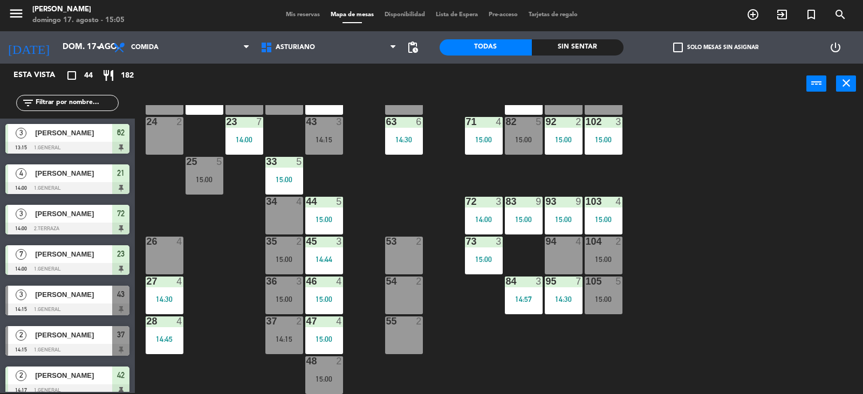
click at [286, 339] on div "14:15" at bounding box center [284, 339] width 38 height 8
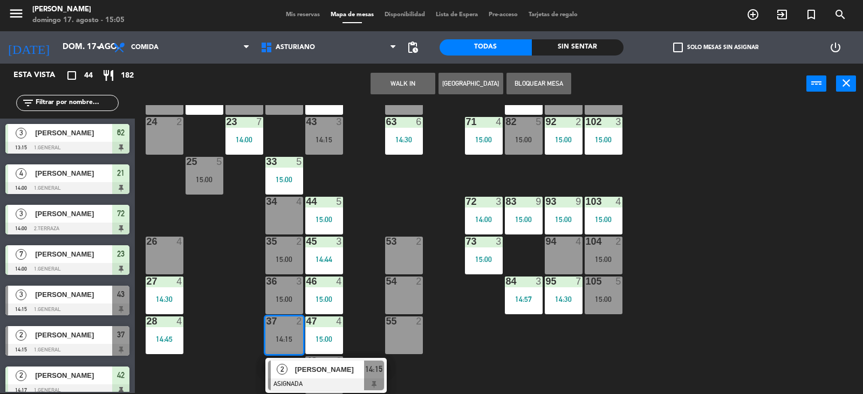
click at [391, 219] on div "1 block 12 2 block 8 60 12 15:00 20 4 15:00 30 4 14:30 40 3 14:48 61 12 15:00 6…" at bounding box center [502, 249] width 719 height 289
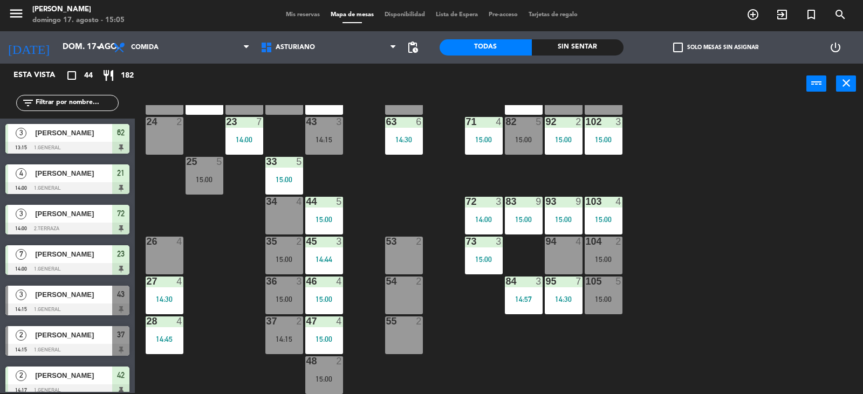
click at [87, 106] on input "text" at bounding box center [77, 103] width 84 height 12
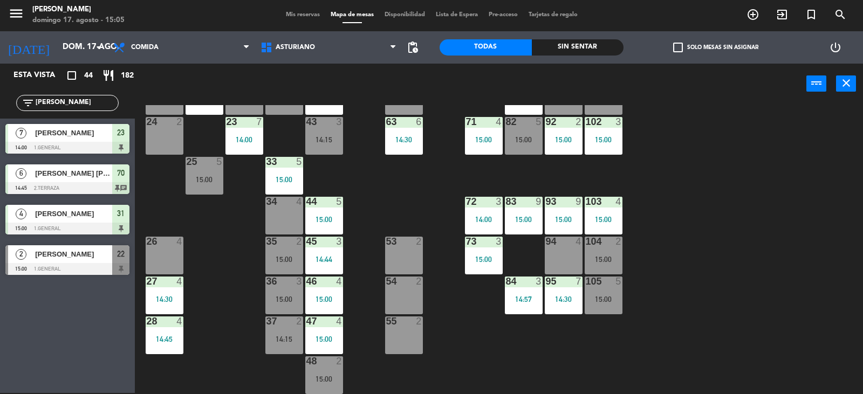
type input "[PERSON_NAME]"
drag, startPoint x: 74, startPoint y: 300, endPoint x: 87, endPoint y: 289, distance: 17.3
click at [74, 300] on div "Esta vista crop_square 44 restaurant 182 filter_list [PERSON_NAME] 7 [PERSON_NA…" at bounding box center [67, 228] width 135 height 329
click at [96, 271] on div at bounding box center [67, 269] width 124 height 12
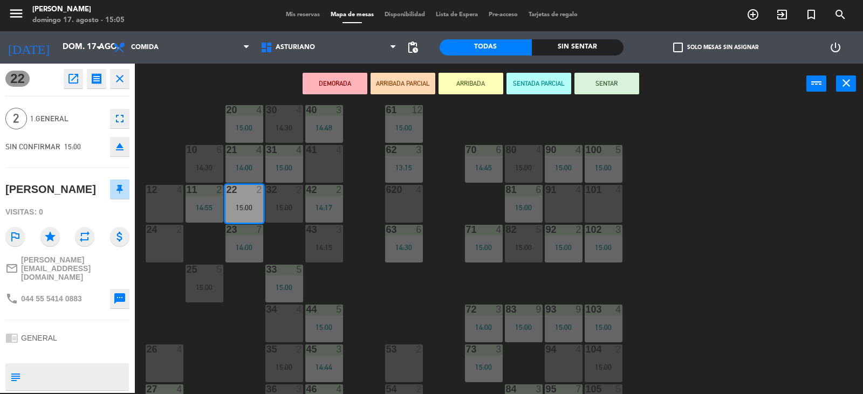
scroll to position [0, 0]
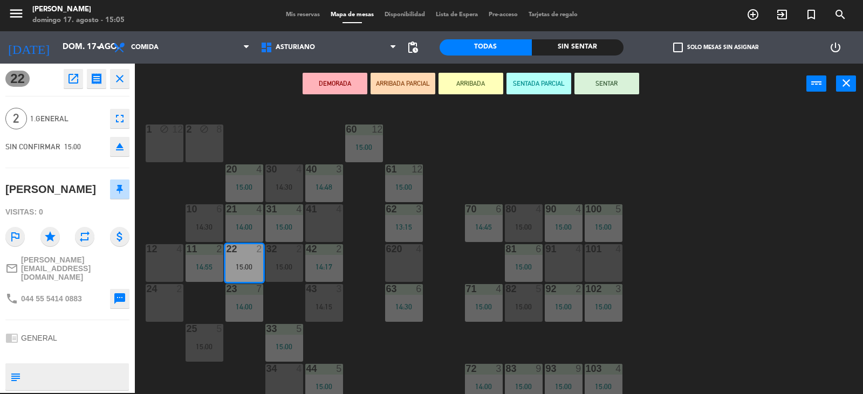
click at [601, 84] on button "SENTAR" at bounding box center [606, 84] width 65 height 22
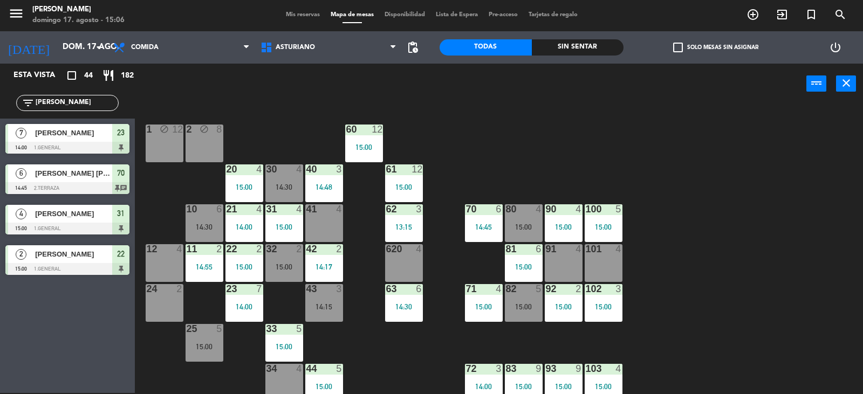
click at [81, 105] on input "[PERSON_NAME]" at bounding box center [77, 103] width 84 height 12
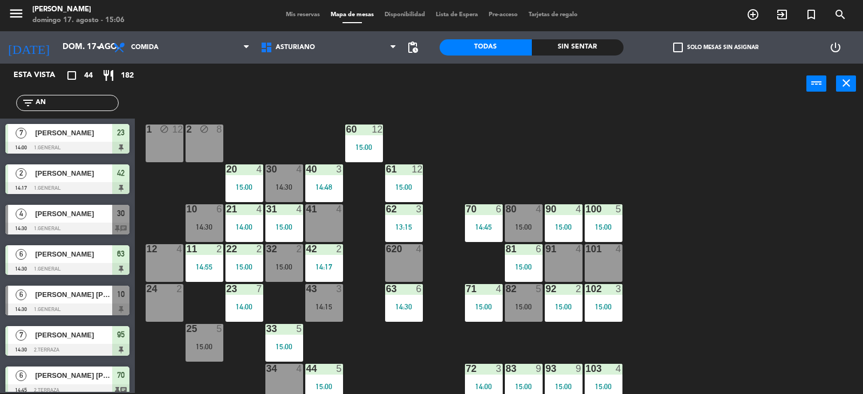
type input "A"
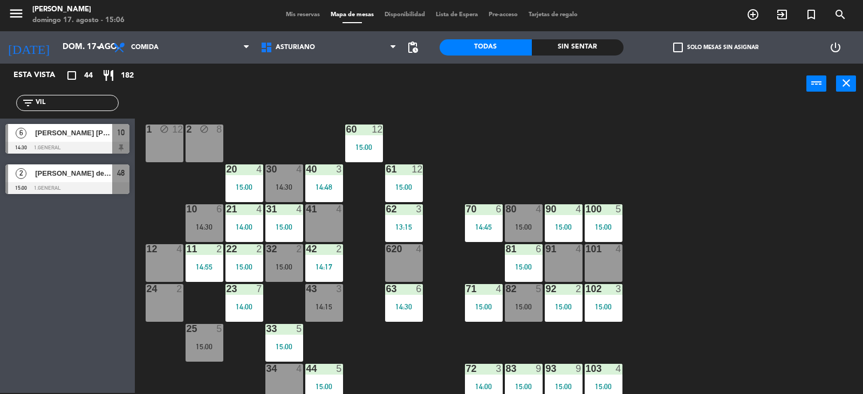
type input "VIL"
click at [99, 174] on span "[PERSON_NAME] de [PERSON_NAME]" at bounding box center [73, 173] width 77 height 11
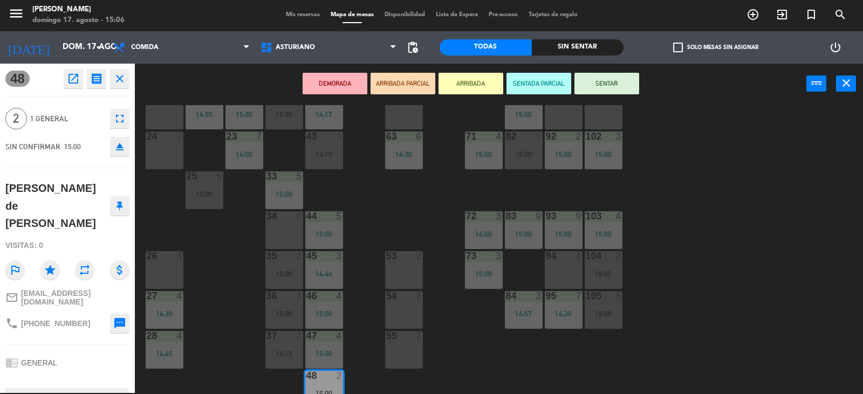
scroll to position [167, 0]
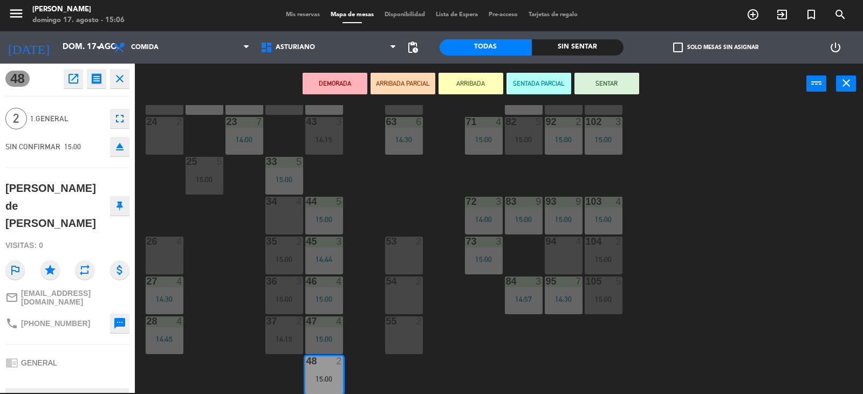
click at [616, 83] on button "SENTAR" at bounding box center [606, 84] width 65 height 22
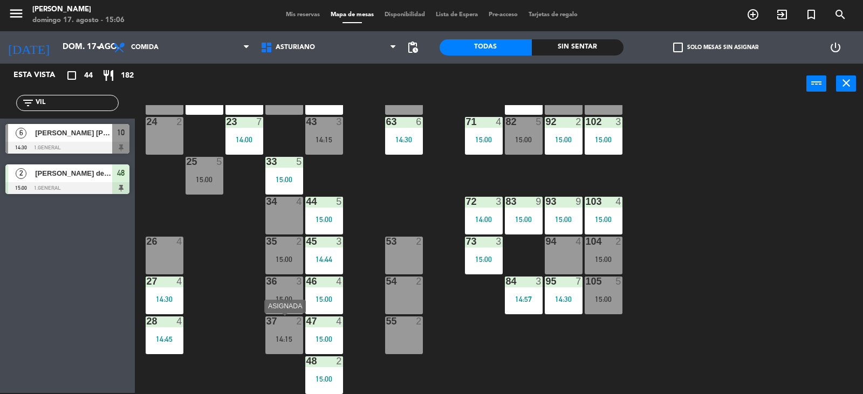
click at [274, 341] on div "14:15" at bounding box center [284, 339] width 38 height 8
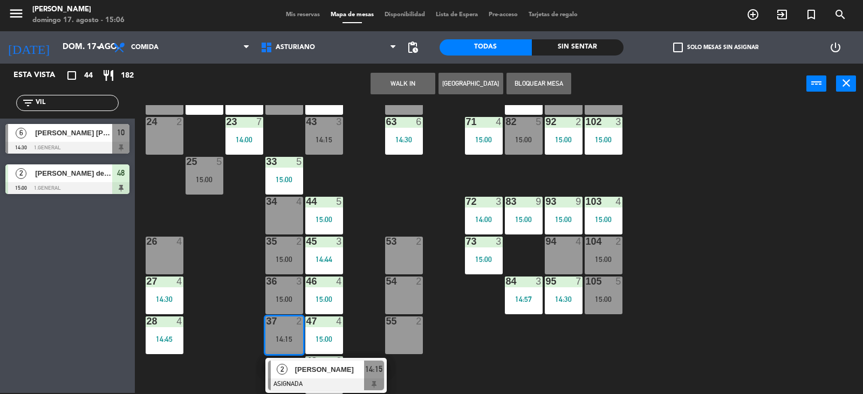
click at [398, 250] on div "53 2" at bounding box center [404, 256] width 38 height 38
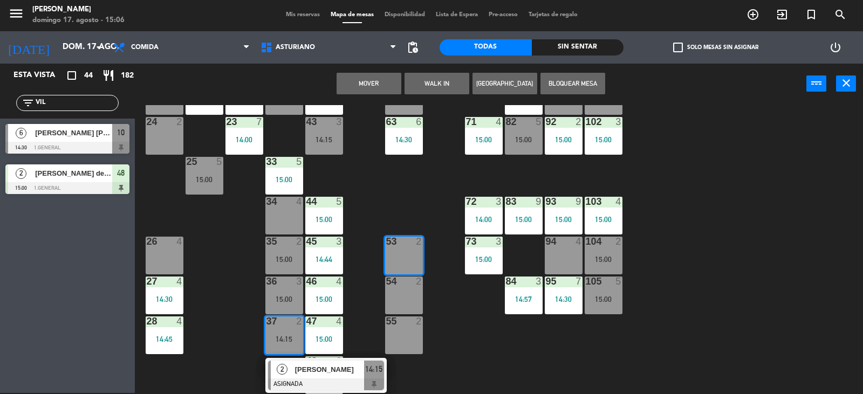
click at [373, 85] on button "Mover" at bounding box center [368, 84] width 65 height 22
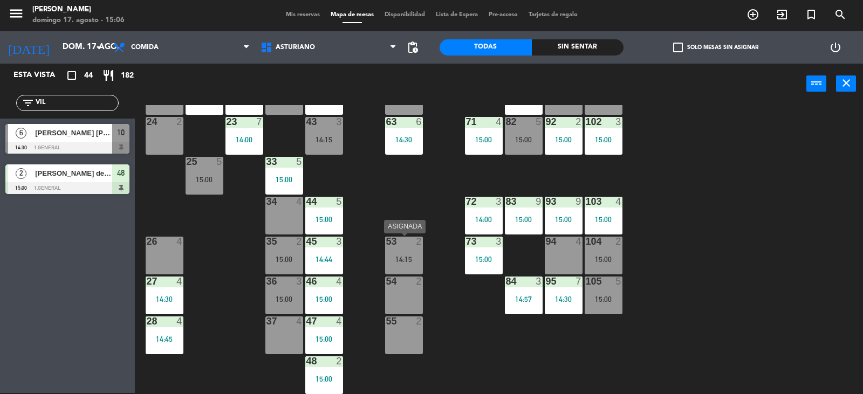
click at [410, 254] on div "53 2 14:15" at bounding box center [404, 256] width 38 height 38
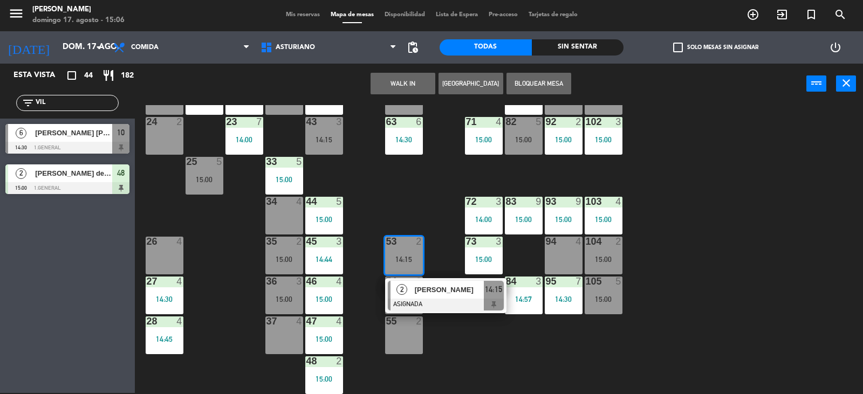
click at [447, 303] on div at bounding box center [446, 305] width 116 height 12
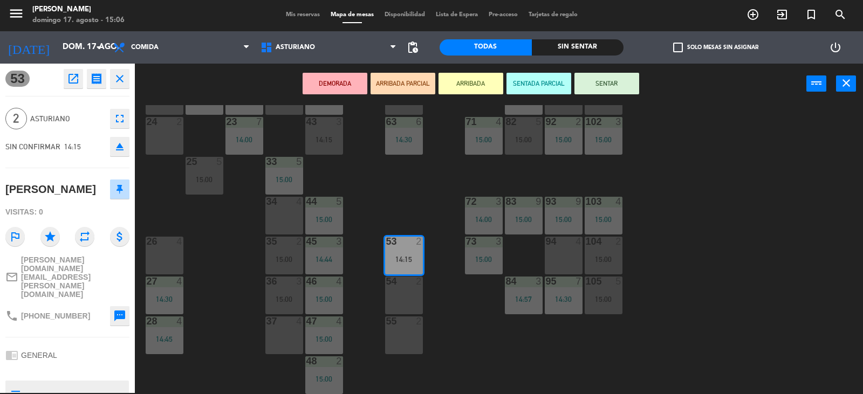
click at [605, 88] on button "SENTAR" at bounding box center [606, 84] width 65 height 22
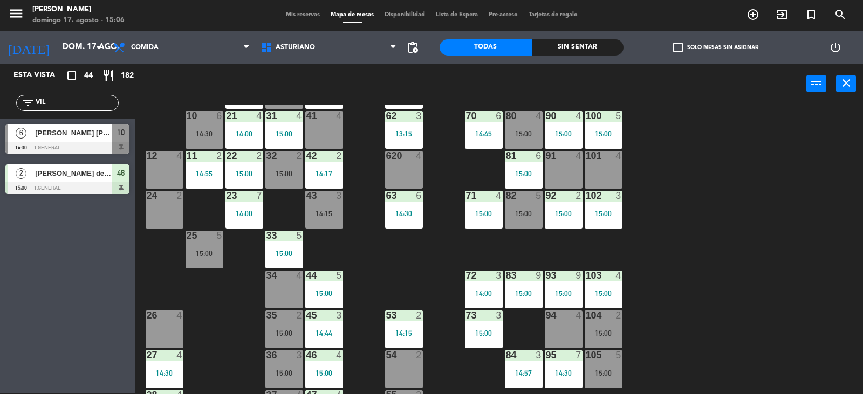
scroll to position [5, 0]
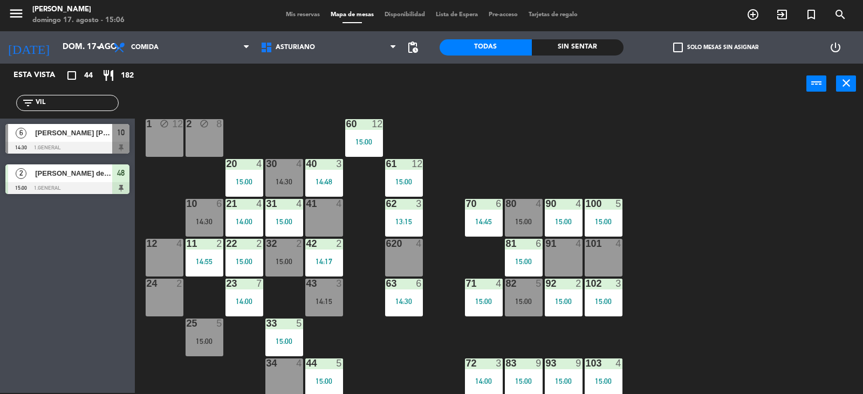
click at [56, 102] on input "VIL" at bounding box center [77, 103] width 84 height 12
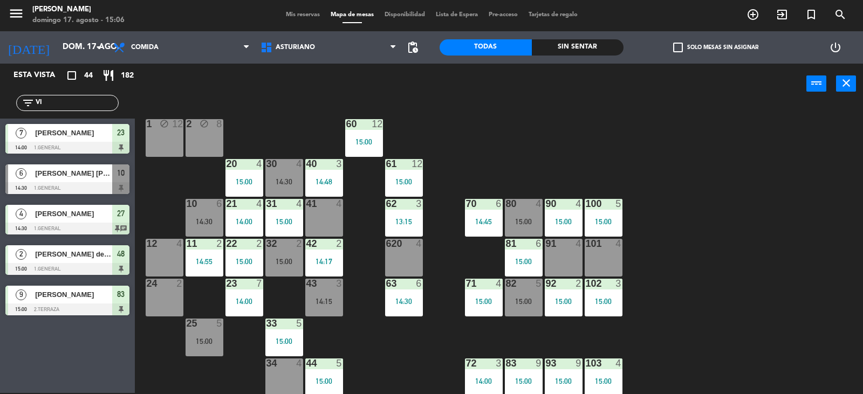
type input "V"
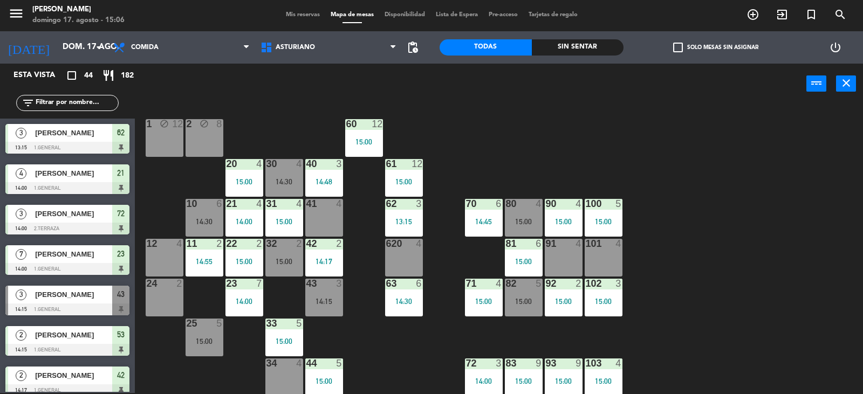
click at [281, 15] on span "Mis reservas" at bounding box center [302, 15] width 45 height 6
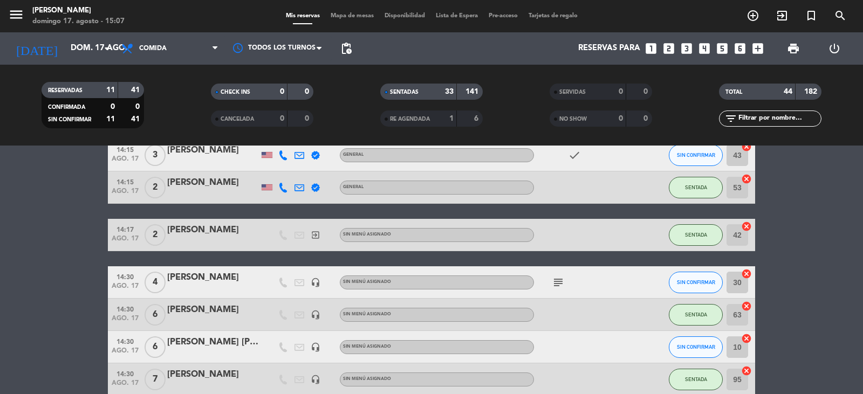
scroll to position [108, 0]
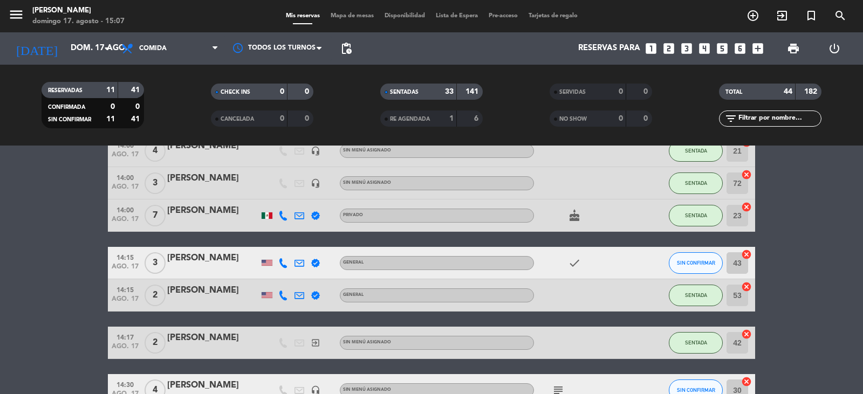
click at [202, 262] on div "[PERSON_NAME]" at bounding box center [213, 258] width 92 height 14
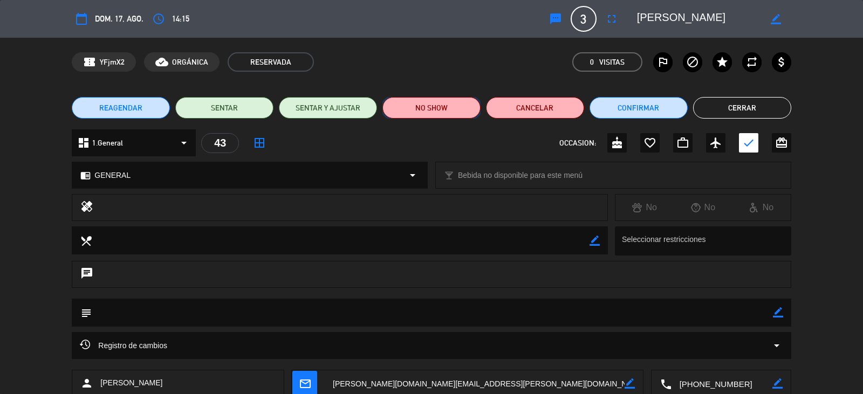
click at [444, 111] on button "NO SHOW" at bounding box center [431, 108] width 98 height 22
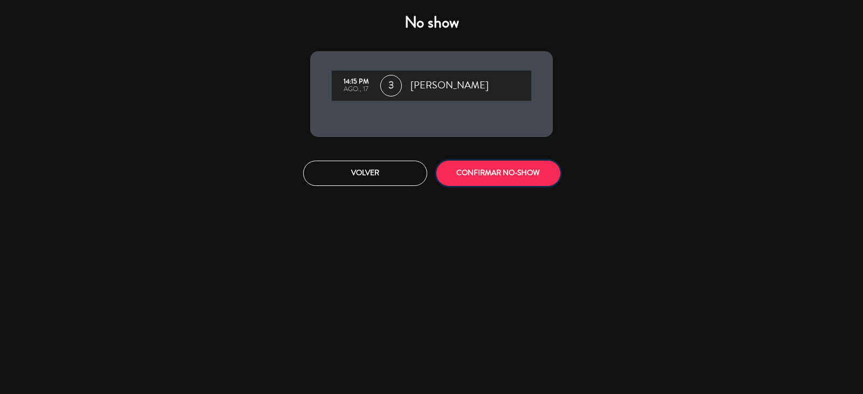
click at [492, 173] on button "CONFIRMAR NO-SHOW" at bounding box center [498, 173] width 124 height 25
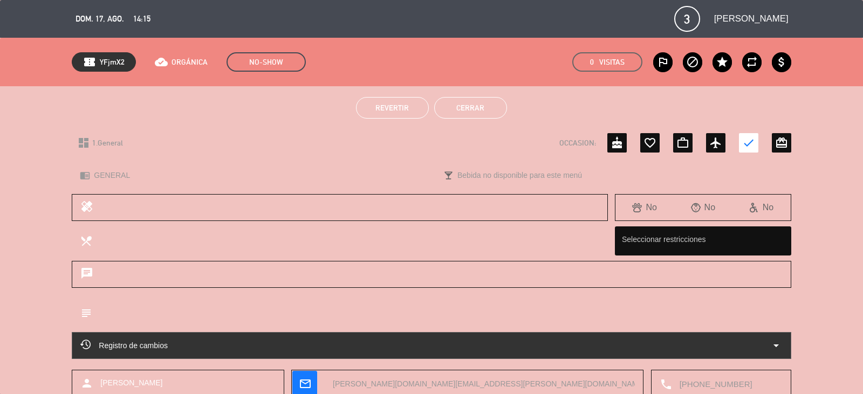
click at [468, 110] on button "Cerrar" at bounding box center [470, 108] width 73 height 22
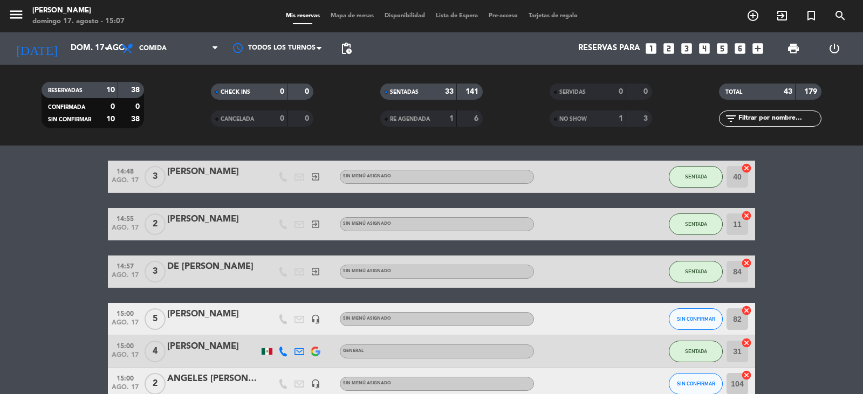
scroll to position [431, 0]
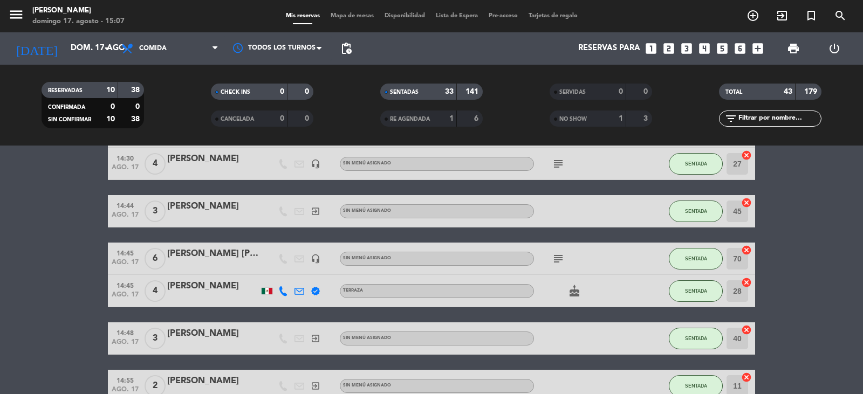
click at [341, 18] on span "Mapa de mesas" at bounding box center [352, 16] width 54 height 6
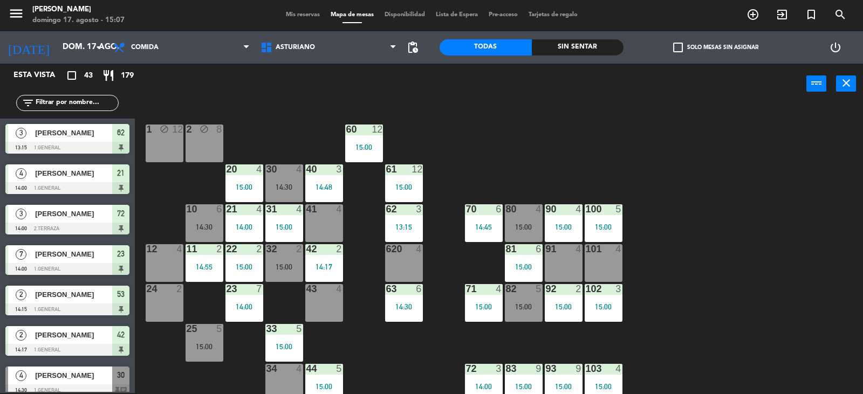
scroll to position [167, 0]
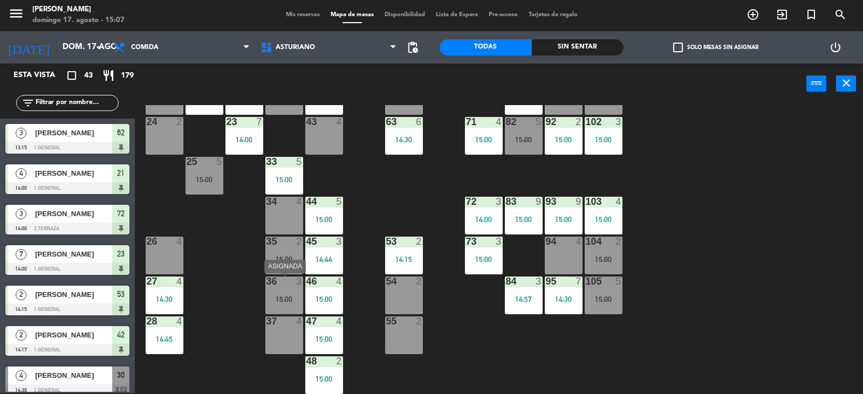
click at [285, 293] on div "36 3 15:00" at bounding box center [284, 296] width 38 height 38
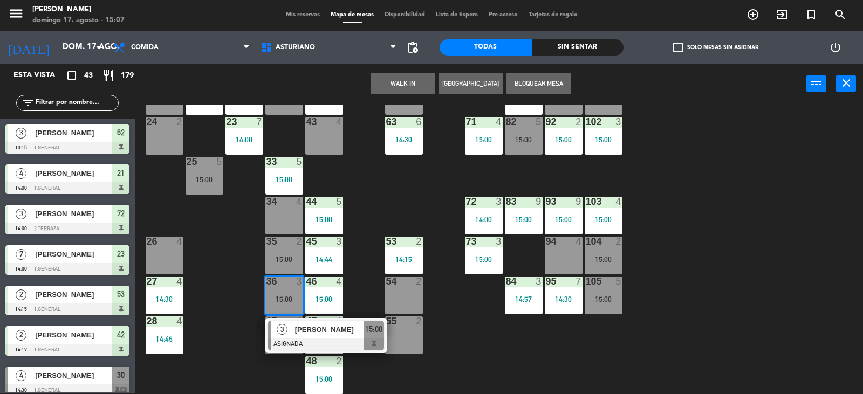
click at [539, 354] on div "1 block 12 2 block 8 60 12 15:00 20 4 15:00 30 4 14:30 40 3 14:48 61 12 15:00 6…" at bounding box center [502, 249] width 719 height 289
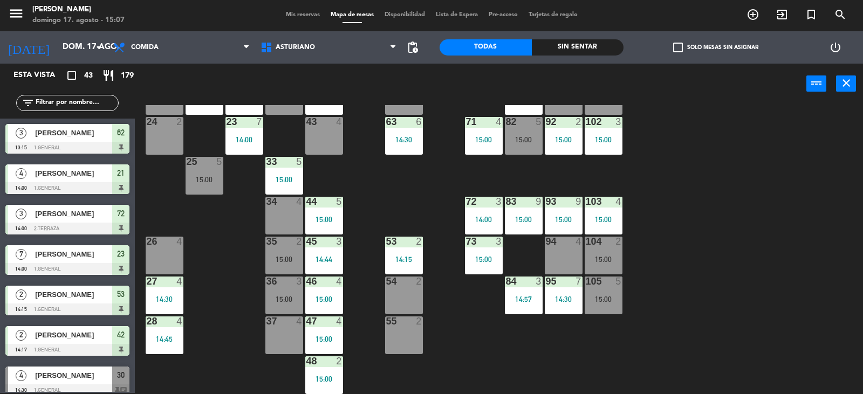
click at [279, 257] on div "15:00" at bounding box center [284, 260] width 38 height 8
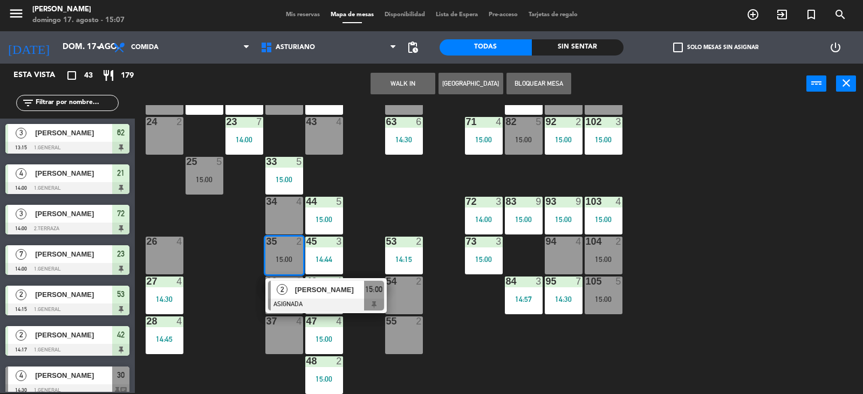
click at [451, 196] on div "1 block 12 2 block 8 60 12 15:00 20 4 15:00 30 4 14:30 40 3 14:48 61 12 15:00 6…" at bounding box center [502, 249] width 719 height 289
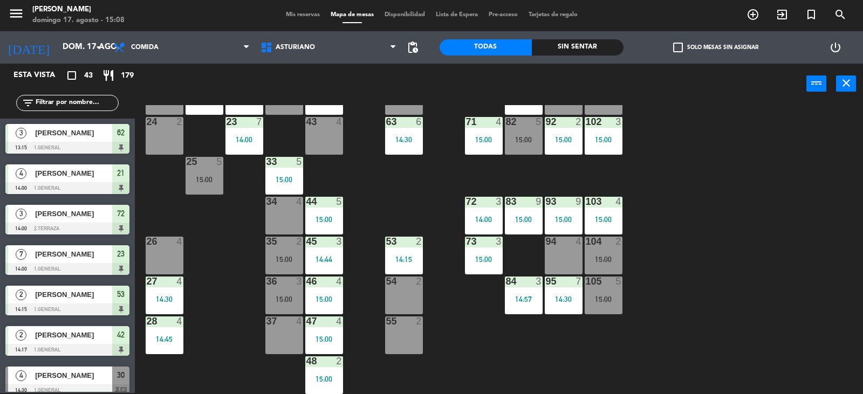
click at [67, 106] on input "text" at bounding box center [77, 103] width 84 height 12
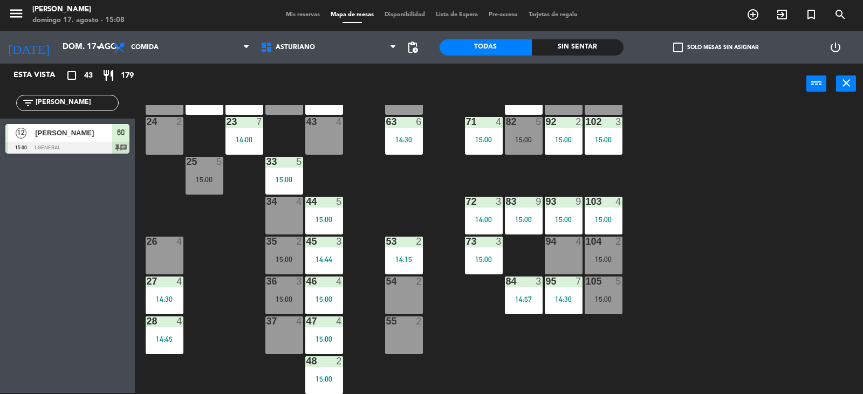
click at [79, 98] on input "[PERSON_NAME]" at bounding box center [77, 103] width 84 height 12
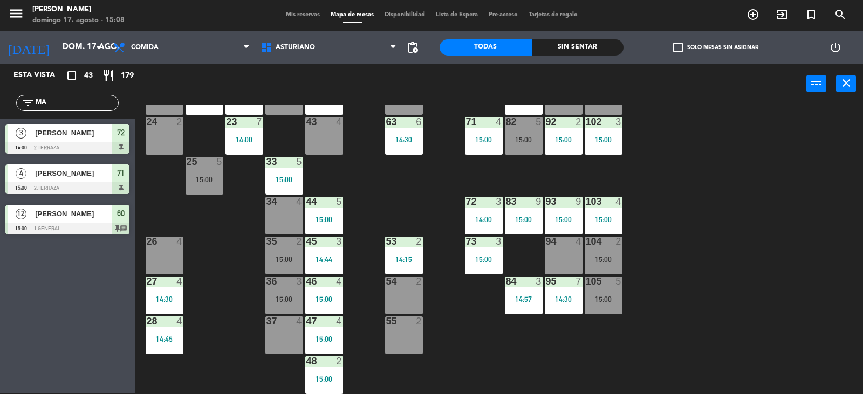
type input "M"
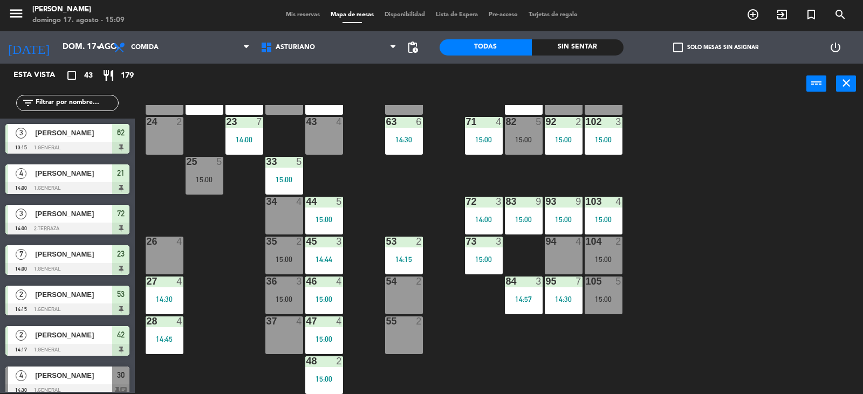
click at [85, 106] on input "text" at bounding box center [77, 103] width 84 height 12
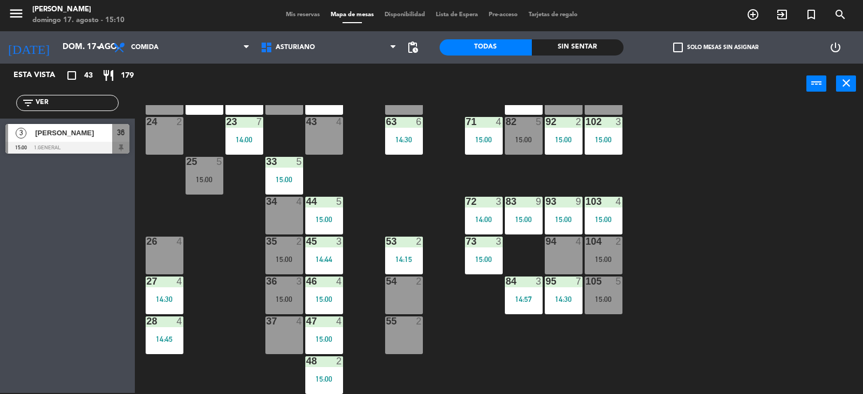
type input "VER"
click at [73, 136] on span "[PERSON_NAME]" at bounding box center [73, 132] width 77 height 11
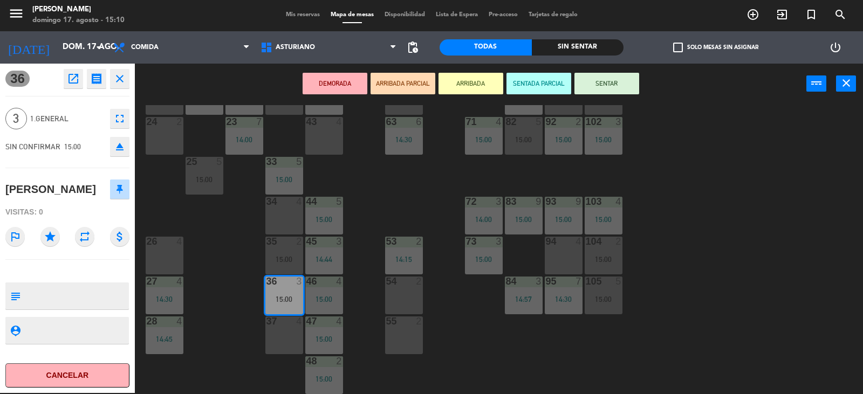
click at [619, 89] on button "SENTAR" at bounding box center [606, 84] width 65 height 22
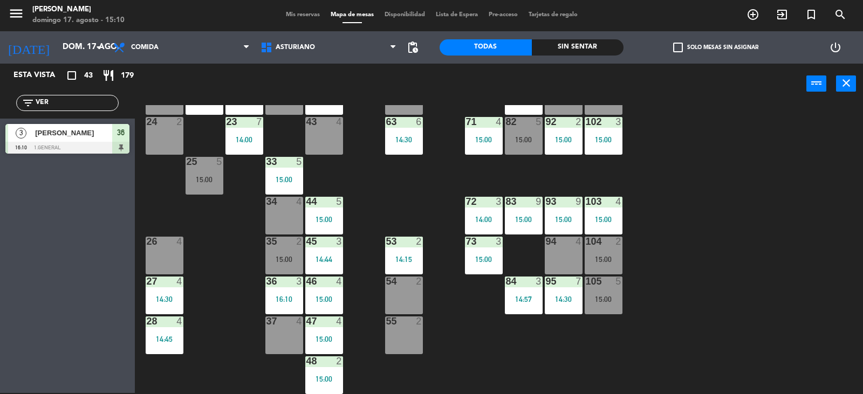
click at [93, 96] on div "filter_list VER" at bounding box center [67, 103] width 102 height 16
click at [72, 105] on input "VER" at bounding box center [77, 103] width 84 height 12
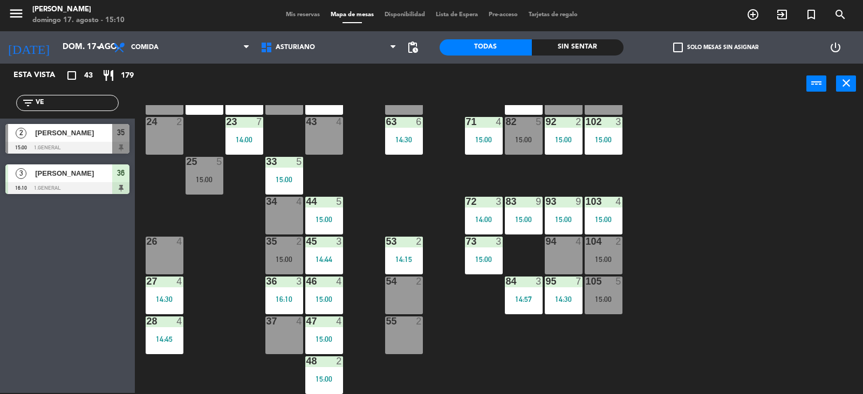
type input "V"
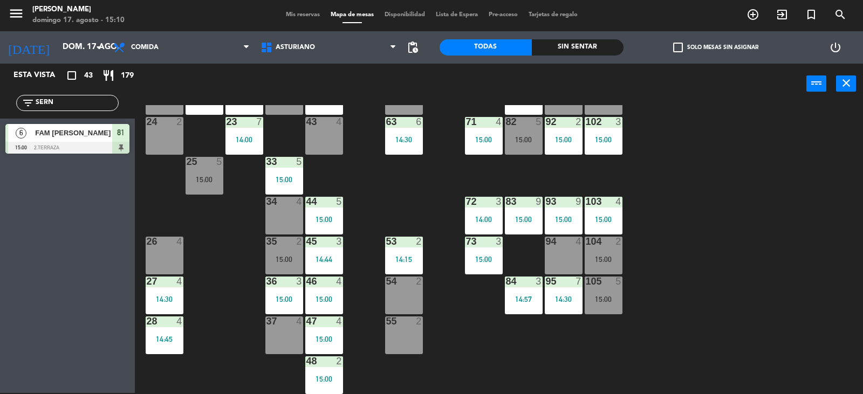
type input "SERN"
click at [61, 141] on div "FAM [PERSON_NAME]" at bounding box center [73, 133] width 78 height 18
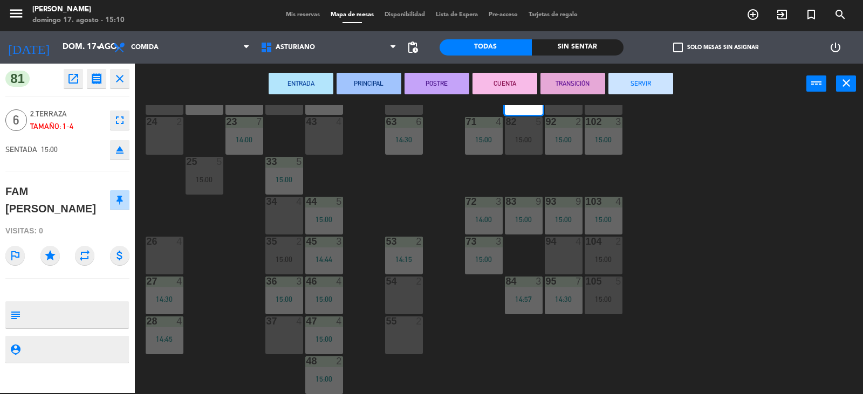
click at [670, 212] on div "1 block 12 2 block 8 60 12 15:00 20 4 15:00 30 4 14:30 40 3 14:48 61 12 15:00 6…" at bounding box center [502, 249] width 719 height 289
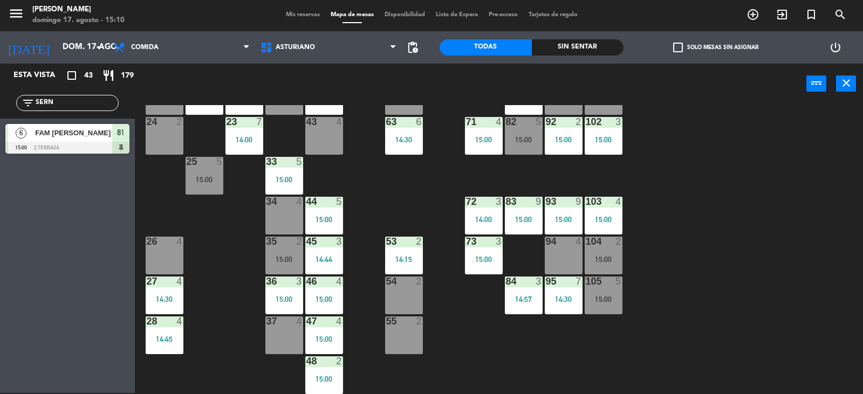
click at [598, 242] on div at bounding box center [603, 242] width 18 height 10
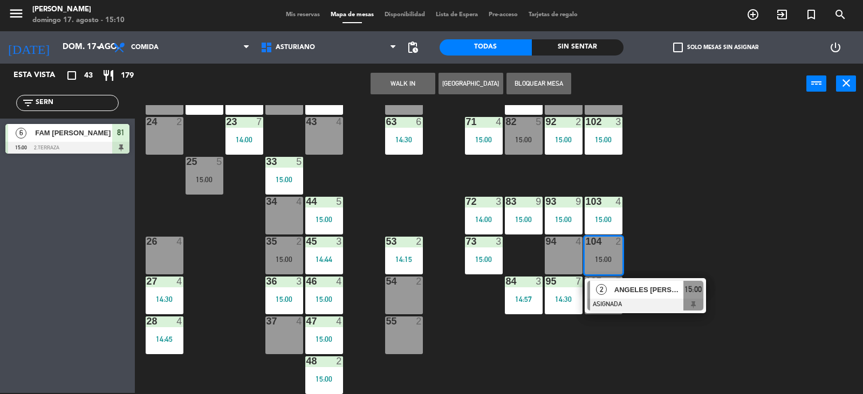
click at [652, 313] on div "2 ANGELES [PERSON_NAME] ASIGNADA 15:00" at bounding box center [644, 295] width 121 height 35
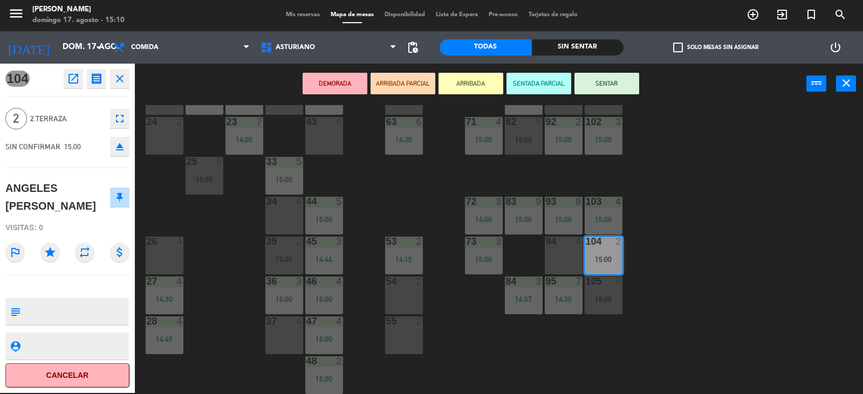
click at [618, 90] on button "SENTAR" at bounding box center [606, 84] width 65 height 22
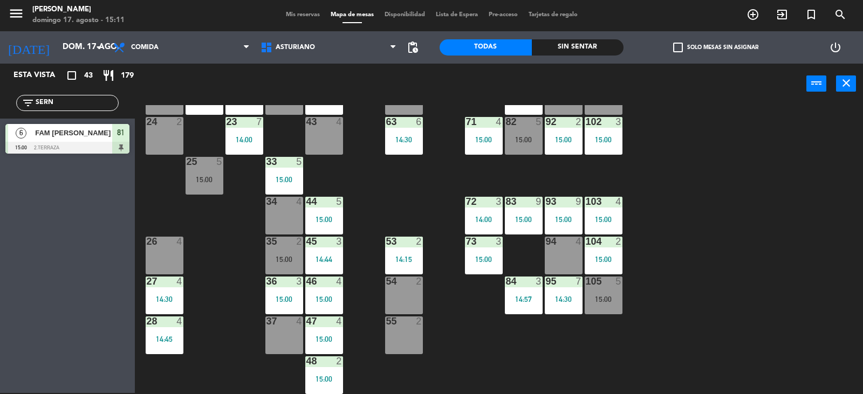
click at [75, 101] on input "SERN" at bounding box center [77, 103] width 84 height 12
type input "S"
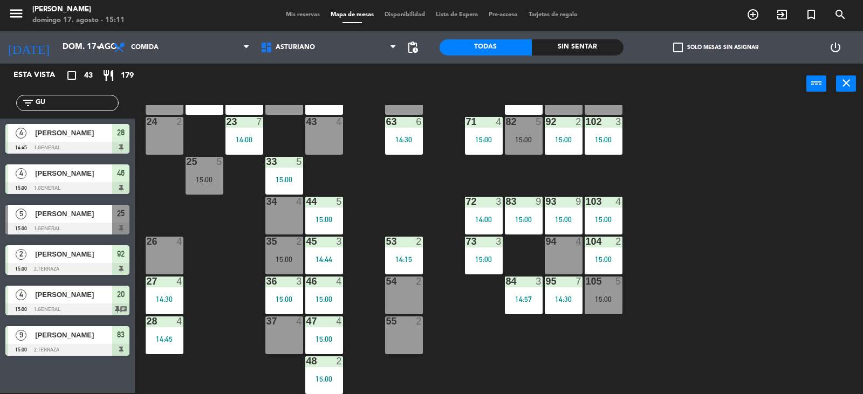
type input "GU"
click at [87, 378] on div "Esta vista crop_square 43 restaurant 179 filter_list GU 4 [PERSON_NAME] 14:45 1…" at bounding box center [67, 228] width 135 height 329
click at [97, 215] on span "[PERSON_NAME]" at bounding box center [73, 213] width 77 height 11
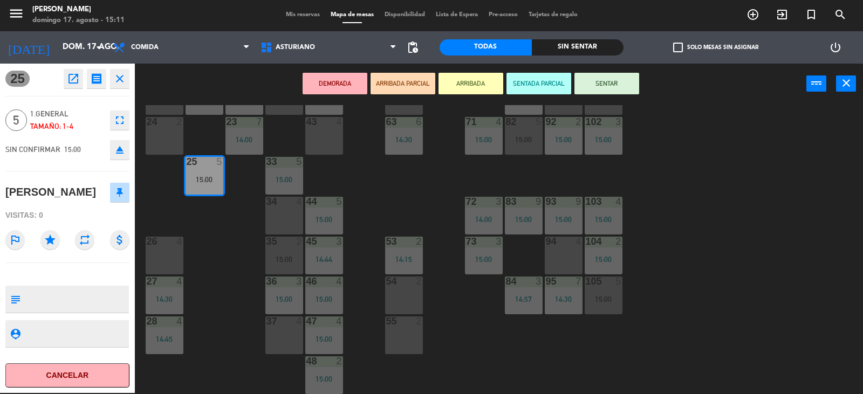
click at [610, 80] on button "SENTAR" at bounding box center [606, 84] width 65 height 22
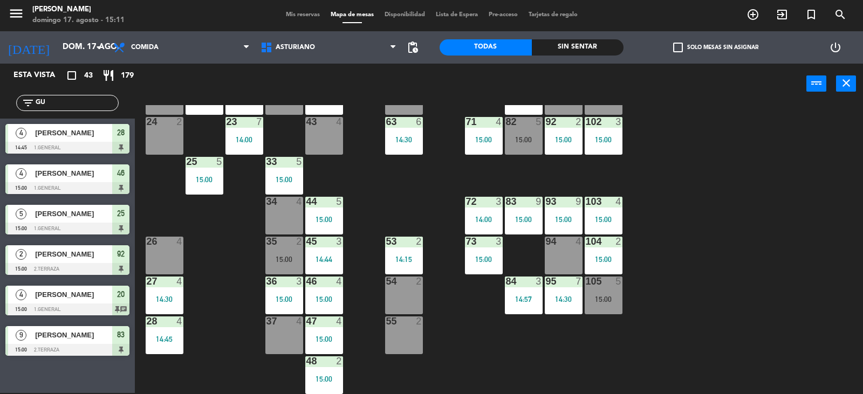
click at [788, 241] on div "1 block 12 2 block 8 60 12 15:00 20 4 15:00 30 4 14:30 40 3 14:48 61 12 15:00 6…" at bounding box center [502, 249] width 719 height 289
click at [694, 277] on div "1 block 12 2 block 8 60 12 15:00 20 4 15:00 30 4 14:30 40 3 14:48 61 12 15:00 6…" at bounding box center [502, 249] width 719 height 289
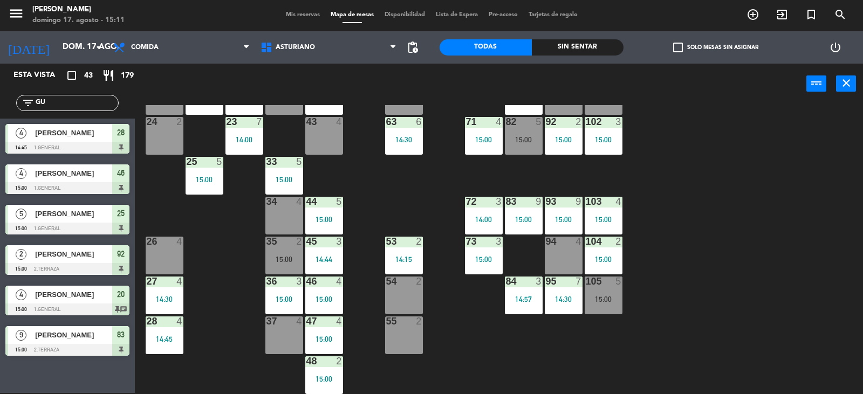
click at [604, 304] on div "105 5 15:00" at bounding box center [603, 296] width 38 height 38
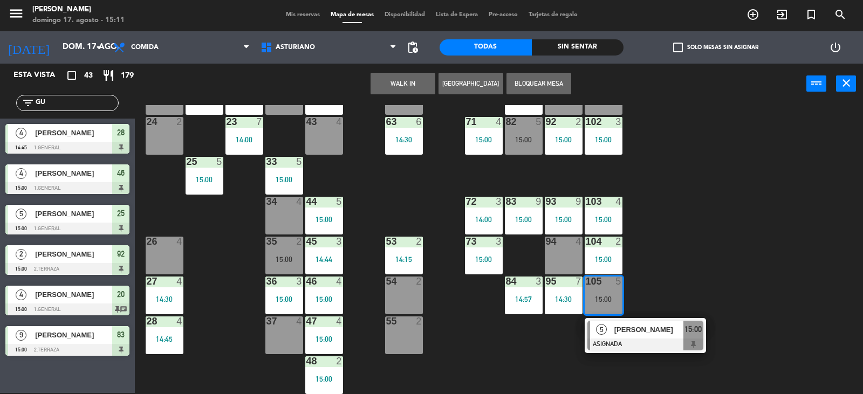
click at [675, 269] on div "1 block 12 2 block 8 60 12 15:00 20 4 15:00 30 4 14:30 40 3 14:48 61 12 15:00 6…" at bounding box center [502, 249] width 719 height 289
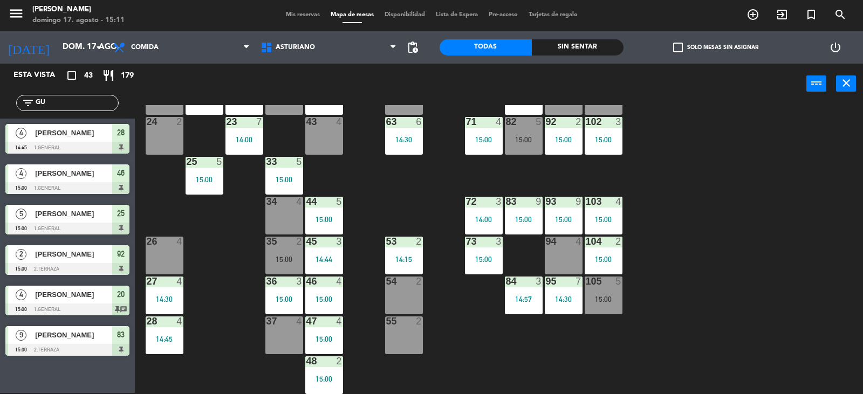
click at [60, 106] on input "GU" at bounding box center [77, 103] width 84 height 12
type input "G"
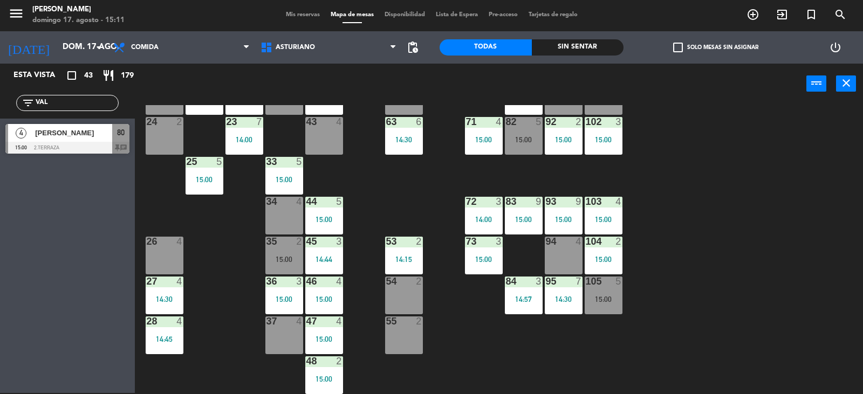
type input "VAL"
click at [15, 213] on div "Esta vista crop_square 43 restaurant 179 filter_list VAL 4 [PERSON_NAME] 15:00 …" at bounding box center [67, 228] width 135 height 329
click at [58, 151] on div at bounding box center [67, 148] width 124 height 12
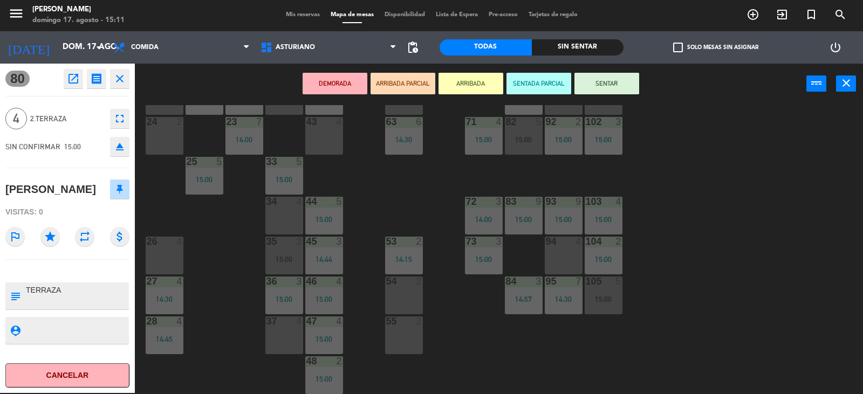
click at [592, 86] on button "SENTAR" at bounding box center [606, 84] width 65 height 22
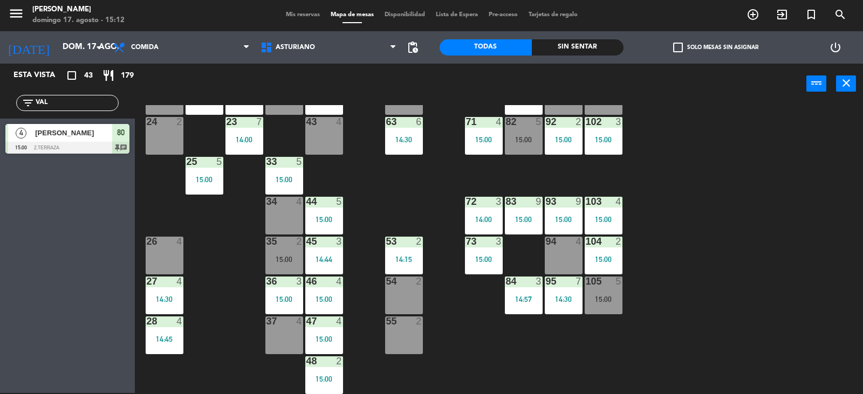
click at [692, 188] on div "1 block 12 2 block 8 60 12 15:00 20 4 15:00 30 4 14:30 40 3 14:48 61 12 15:00 6…" at bounding box center [502, 249] width 719 height 289
click at [527, 136] on div "15:00" at bounding box center [524, 140] width 38 height 8
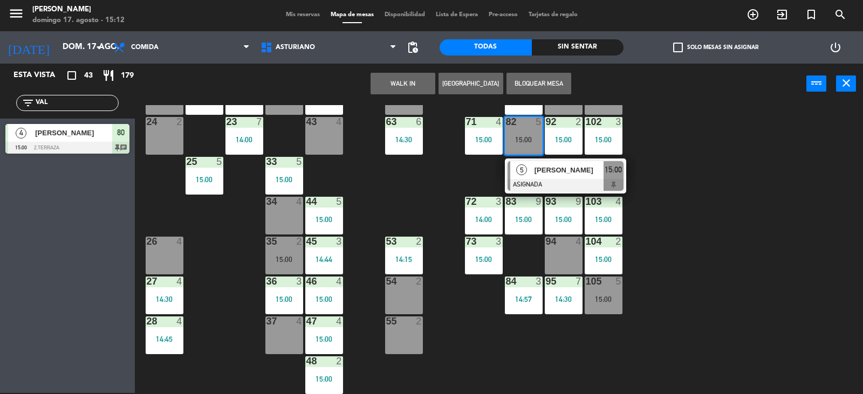
click at [554, 177] on div "[PERSON_NAME]" at bounding box center [568, 170] width 70 height 18
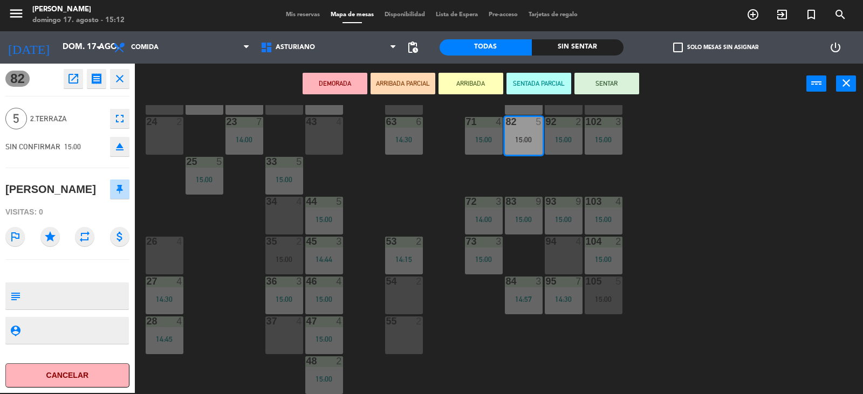
click at [594, 77] on button "SENTAR" at bounding box center [606, 84] width 65 height 22
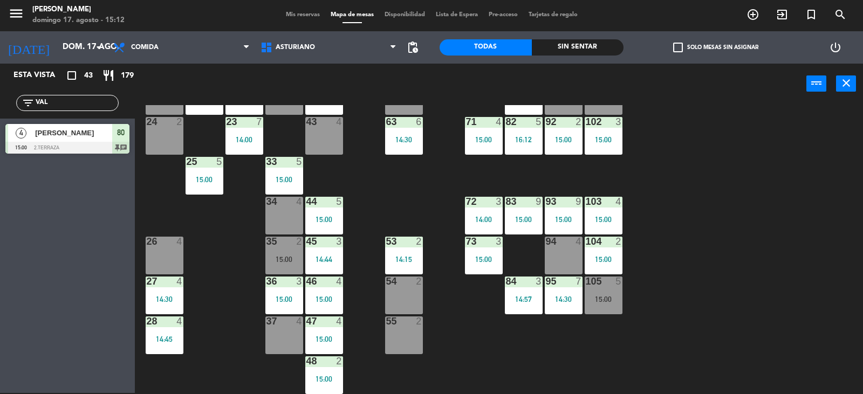
click at [88, 107] on input "VAL" at bounding box center [77, 103] width 84 height 12
type input "VIC"
click at [75, 210] on div "Esta vista crop_square 43 restaurant 179 filter_list VIC 9 [PERSON_NAME] 15:00 …" at bounding box center [67, 228] width 135 height 329
click at [99, 129] on span "[PERSON_NAME]" at bounding box center [73, 132] width 77 height 11
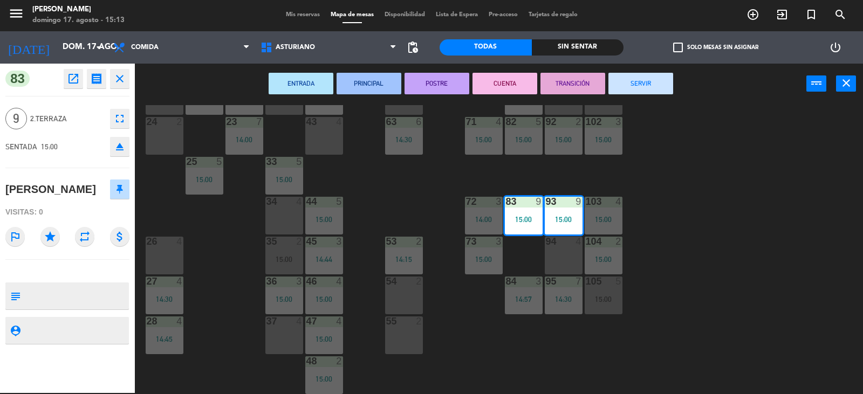
click at [748, 293] on div "1 block 12 2 block 8 60 12 15:00 20 4 15:00 30 4 14:30 40 3 14:48 61 12 15:00 6…" at bounding box center [502, 249] width 719 height 289
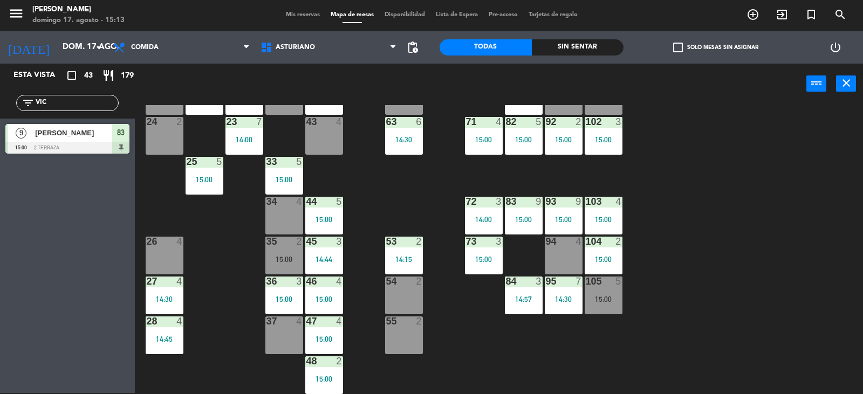
click at [525, 143] on div "15:00" at bounding box center [524, 140] width 38 height 8
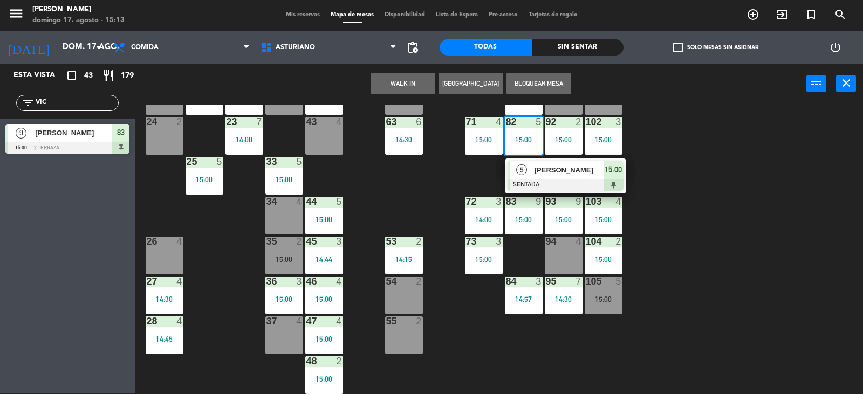
click at [756, 147] on div "1 block 12 2 block 8 60 12 15:00 20 4 15:00 30 4 14:30 40 3 14:48 61 12 15:00 6…" at bounding box center [502, 249] width 719 height 289
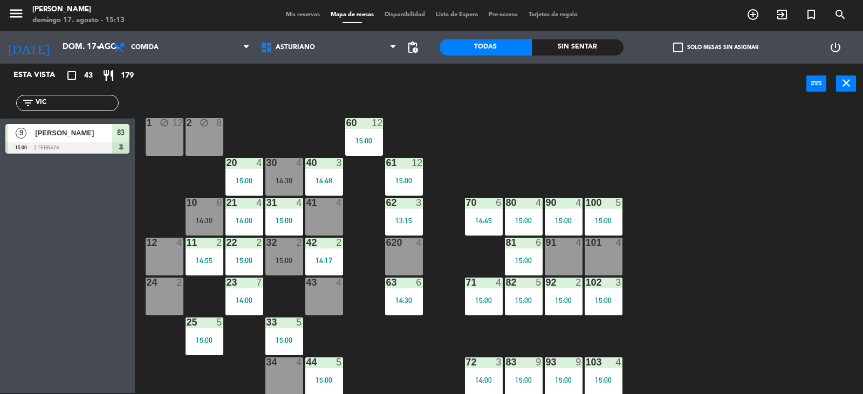
scroll to position [5, 0]
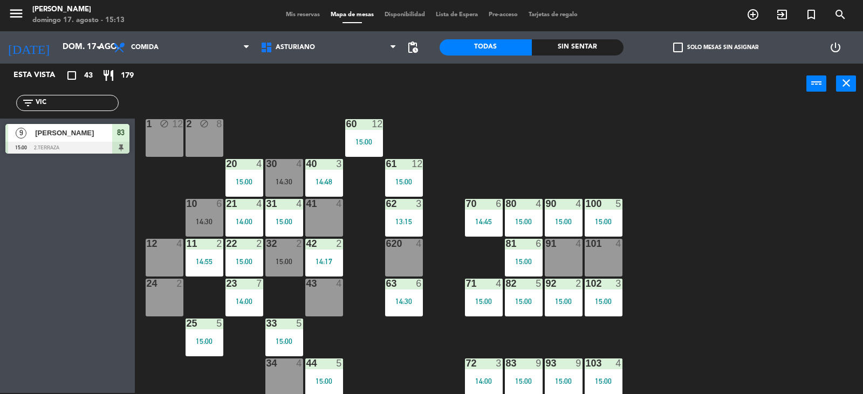
click at [707, 183] on div "1 block 12 2 block 8 60 12 15:00 20 4 15:00 30 4 14:30 40 3 14:48 61 12 15:00 6…" at bounding box center [502, 249] width 719 height 289
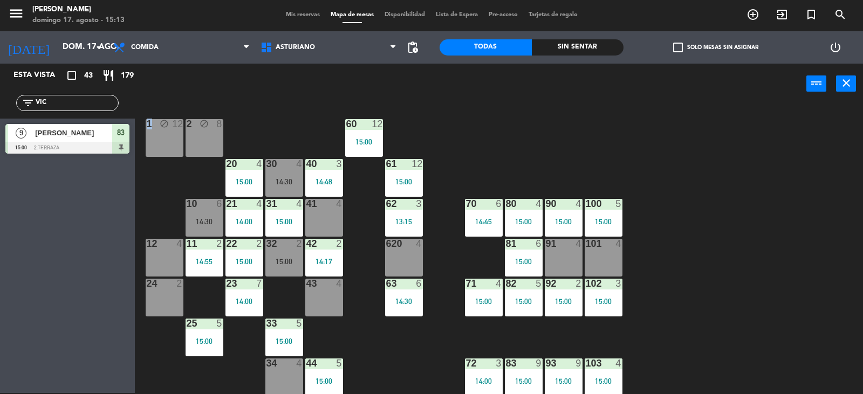
click at [707, 183] on div "1 block 12 2 block 8 60 12 15:00 20 4 15:00 30 4 14:30 40 3 14:48 61 12 15:00 6…" at bounding box center [502, 249] width 719 height 289
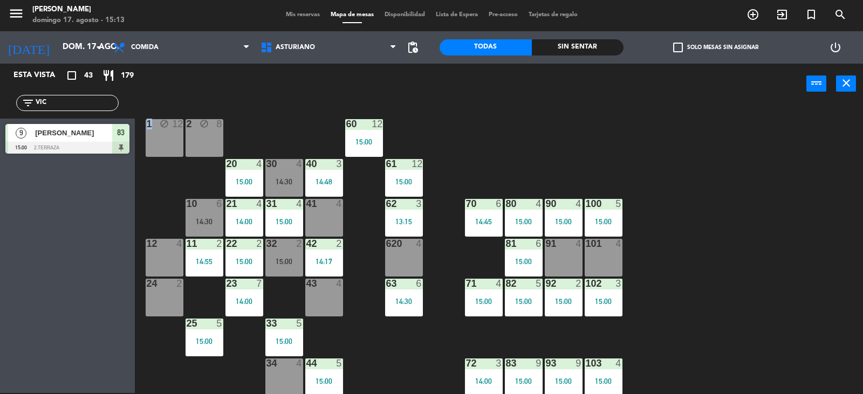
click at [707, 183] on div "1 block 12 2 block 8 60 12 15:00 20 4 15:00 30 4 14:30 40 3 14:48 61 12 15:00 6…" at bounding box center [502, 249] width 719 height 289
click at [287, 185] on div "14:30" at bounding box center [284, 182] width 38 height 8
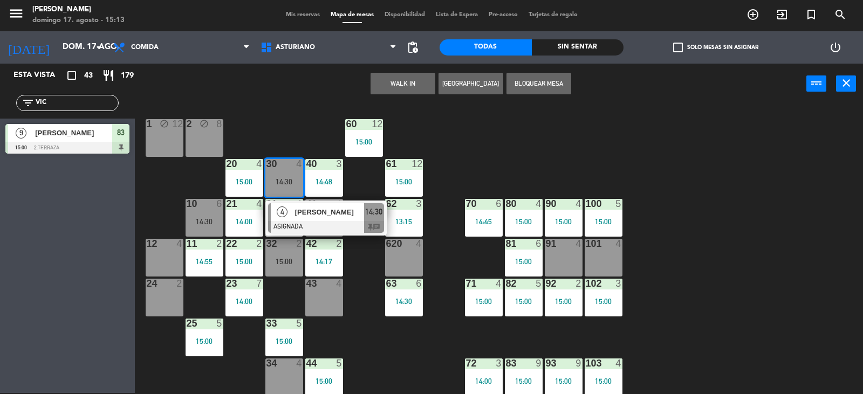
click at [355, 222] on div at bounding box center [326, 227] width 116 height 12
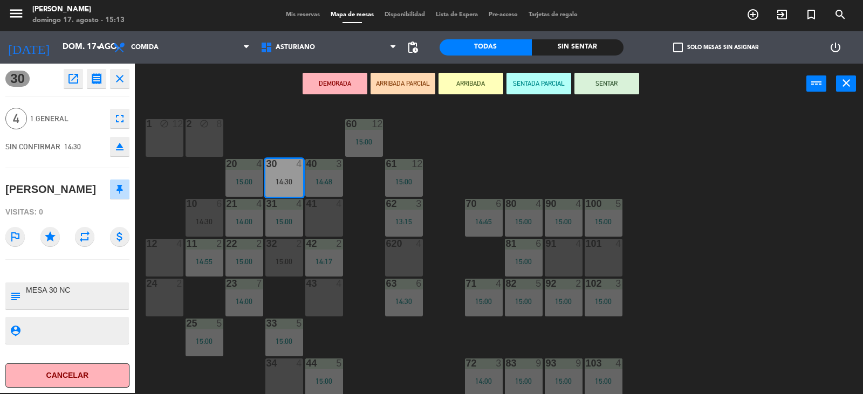
click at [602, 91] on button "SENTAR" at bounding box center [606, 84] width 65 height 22
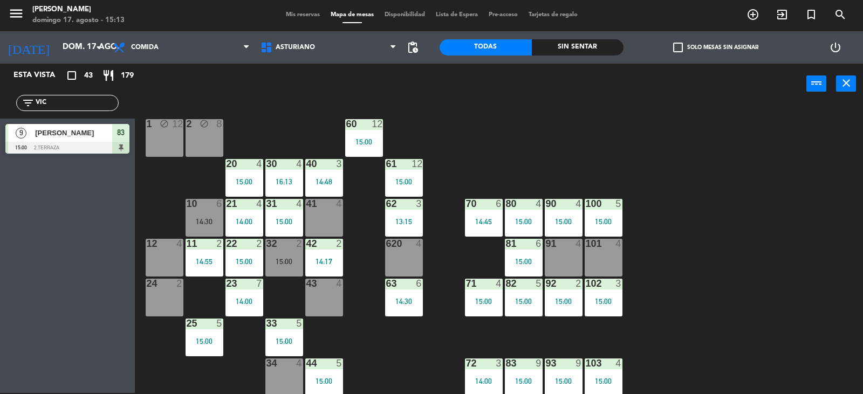
click at [204, 217] on div "10 6 14:30" at bounding box center [204, 218] width 38 height 38
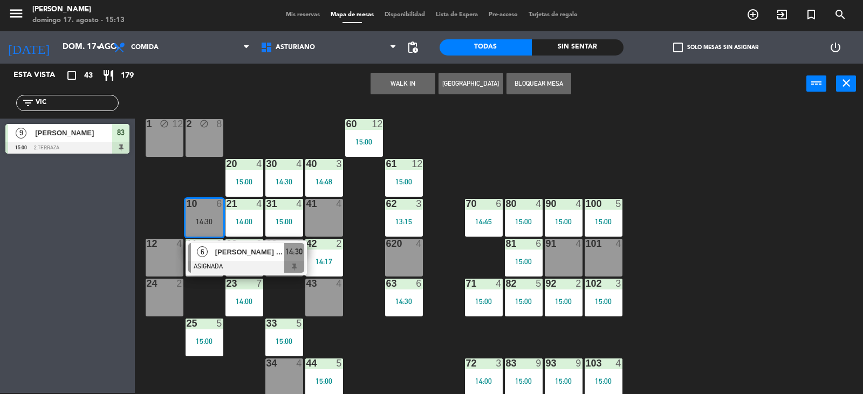
click at [543, 135] on div "1 block 12 2 block 8 60 12 15:00 20 4 15:00 30 4 14:30 40 3 14:48 61 12 15:00 6…" at bounding box center [502, 249] width 719 height 289
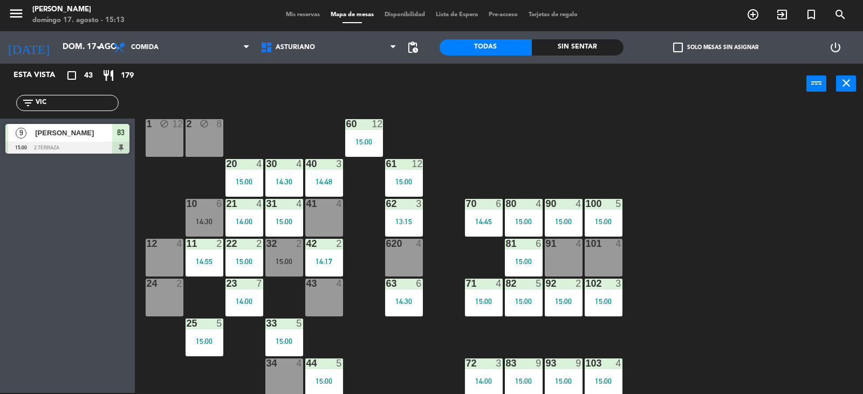
click at [271, 253] on div "32 2 15:00" at bounding box center [284, 258] width 38 height 38
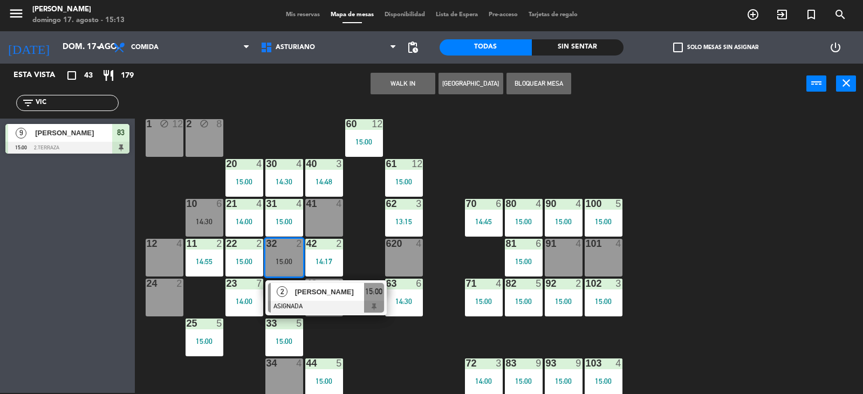
click at [368, 338] on div "1 block 12 2 block 8 60 12 15:00 20 4 15:00 30 4 14:30 40 3 14:48 61 12 15:00 6…" at bounding box center [502, 249] width 719 height 289
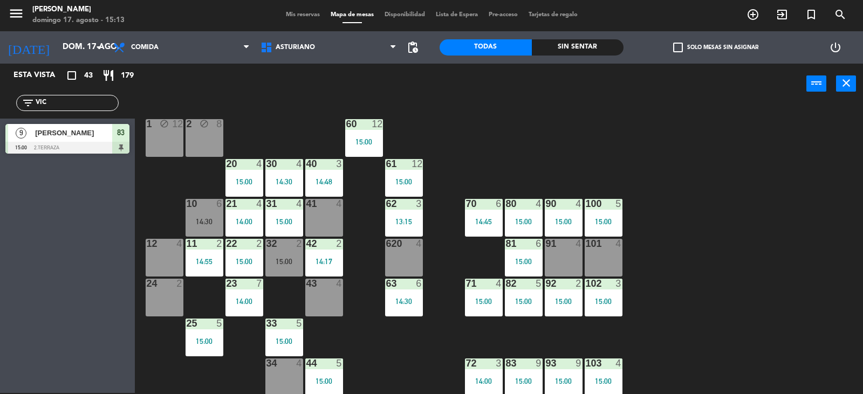
scroll to position [167, 0]
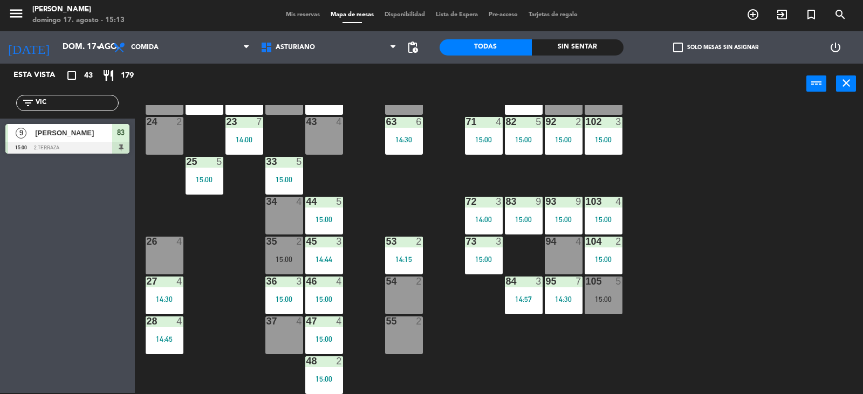
click at [726, 253] on div "1 block 12 2 block 8 60 12 15:00 20 4 15:00 30 4 14:30 40 3 14:48 61 12 15:00 6…" at bounding box center [502, 249] width 719 height 289
click at [612, 290] on div "105 5 15:00" at bounding box center [603, 296] width 38 height 38
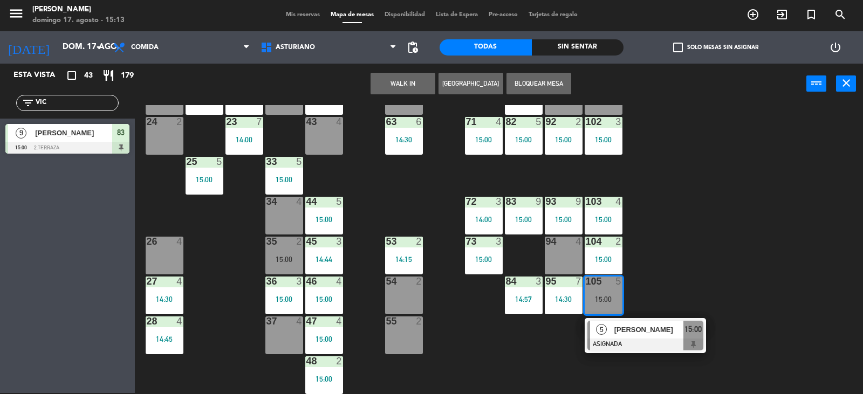
click at [687, 251] on div "1 block 12 2 block 8 60 12 15:00 20 4 15:00 30 4 14:30 40 3 14:48 61 12 15:00 6…" at bounding box center [502, 249] width 719 height 289
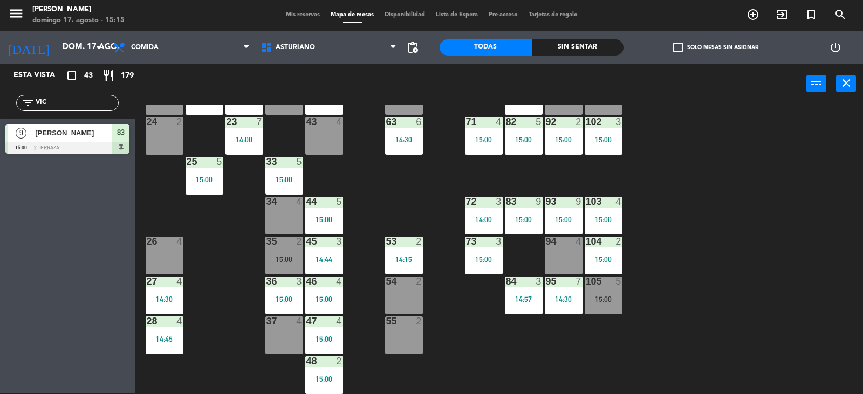
click at [683, 287] on div "1 block 12 2 block 8 60 12 15:00 20 4 15:00 30 4 14:30 40 3 14:48 61 12 15:00 6…" at bounding box center [502, 249] width 719 height 289
click at [609, 261] on div "15:00" at bounding box center [603, 260] width 38 height 8
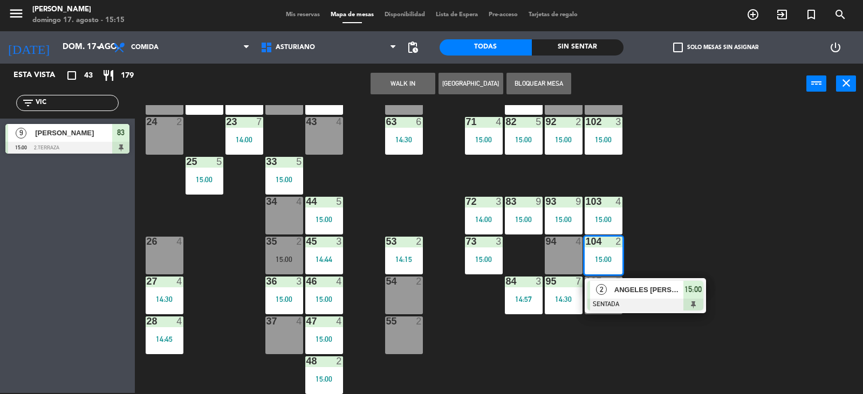
click at [680, 228] on div "1 block 12 2 block 8 60 12 15:00 20 4 15:00 30 4 14:30 40 3 14:48 61 12 15:00 6…" at bounding box center [502, 249] width 719 height 289
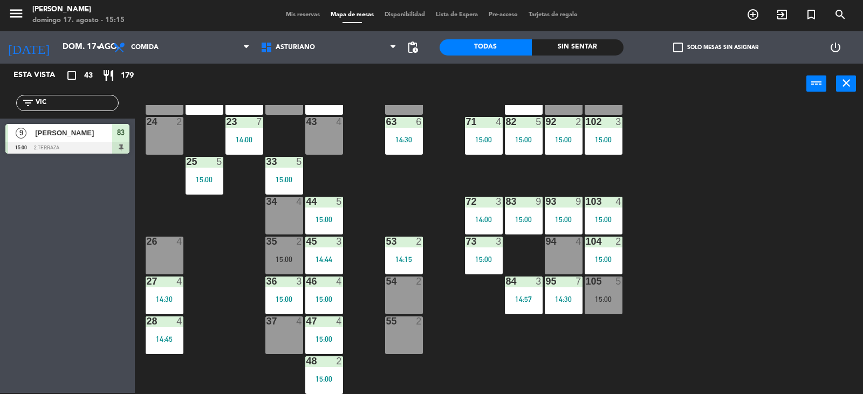
click at [660, 274] on div "1 block 12 2 block 8 60 12 15:00 20 4 15:00 30 4 14:30 40 3 14:48 61 12 15:00 6…" at bounding box center [502, 249] width 719 height 289
click at [674, 260] on div "1 block 12 2 block 8 60 12 15:00 20 4 15:00 30 4 14:30 40 3 14:48 61 12 15:00 6…" at bounding box center [502, 249] width 719 height 289
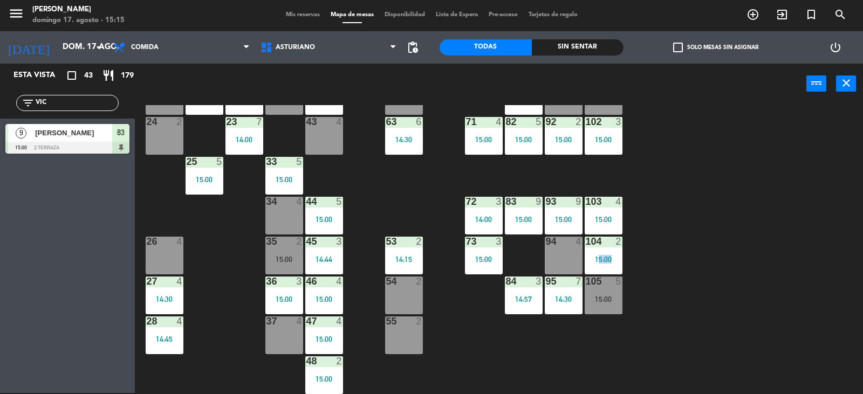
click at [674, 260] on div "1 block 12 2 block 8 60 12 15:00 20 4 15:00 30 4 14:30 40 3 14:48 61 12 15:00 6…" at bounding box center [502, 249] width 719 height 289
click at [674, 261] on div "1 block 12 2 block 8 60 12 15:00 20 4 15:00 30 4 14:30 40 3 14:48 61 12 15:00 6…" at bounding box center [502, 249] width 719 height 289
click at [672, 261] on div "1 block 12 2 block 8 60 12 15:00 20 4 15:00 30 4 14:30 40 3 14:48 61 12 15:00 6…" at bounding box center [502, 249] width 719 height 289
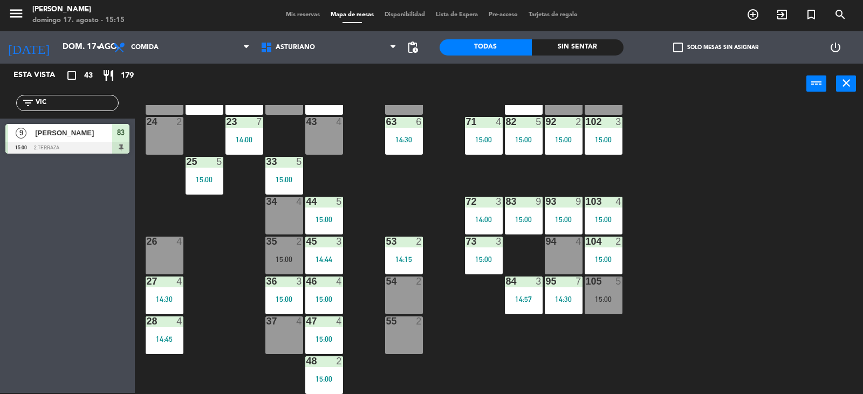
click at [677, 290] on div "1 block 12 2 block 8 60 12 15:00 20 4 15:00 30 4 14:30 40 3 14:48 61 12 15:00 6…" at bounding box center [502, 249] width 719 height 289
click at [754, 218] on div "1 block 12 2 block 8 60 12 15:00 20 4 15:00 30 4 14:30 40 3 14:48 61 12 15:00 6…" at bounding box center [502, 249] width 719 height 289
click at [758, 218] on div "1 block 12 2 block 8 60 12 15:00 20 4 15:00 30 4 14:30 40 3 14:48 61 12 15:00 6…" at bounding box center [502, 249] width 719 height 289
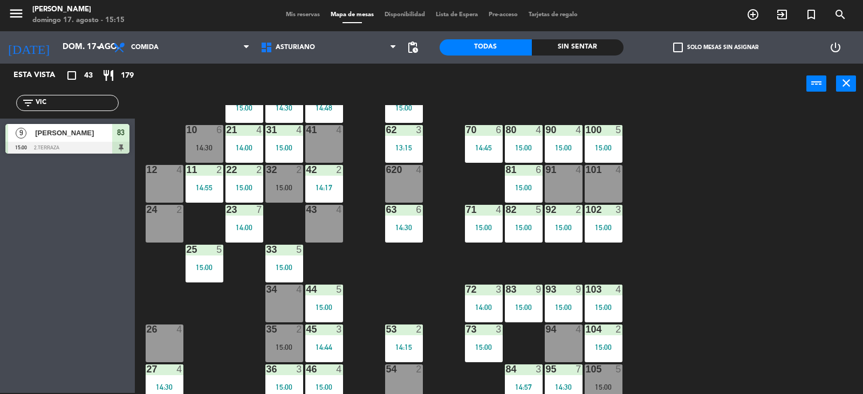
scroll to position [0, 0]
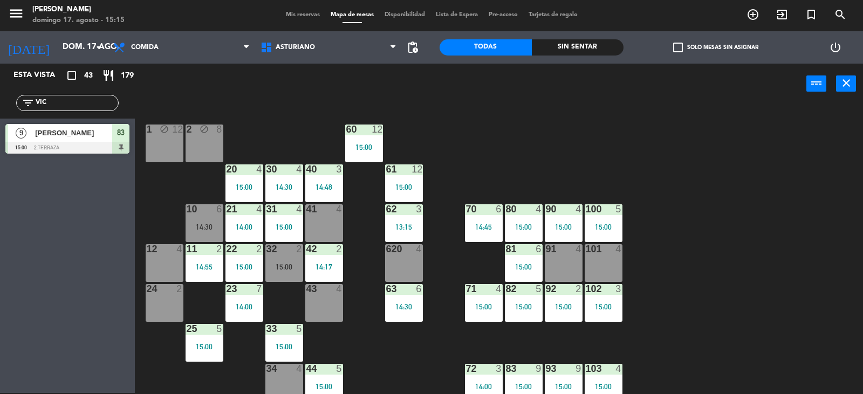
click at [201, 219] on div "10 6 14:30" at bounding box center [204, 223] width 38 height 38
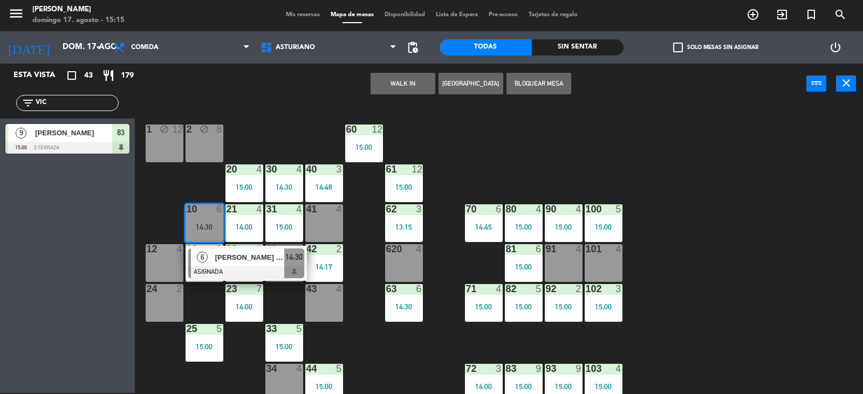
click at [487, 136] on div "1 block 12 2 block 8 60 12 15:00 20 4 15:00 30 4 14:30 40 3 14:48 61 12 15:00 6…" at bounding box center [502, 249] width 719 height 289
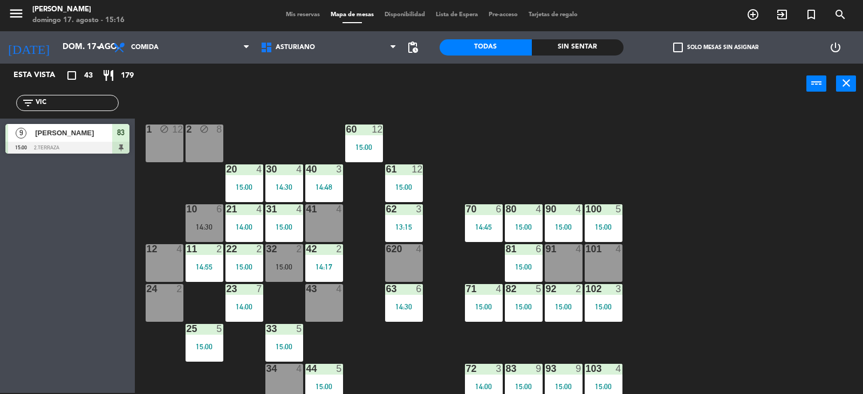
scroll to position [162, 0]
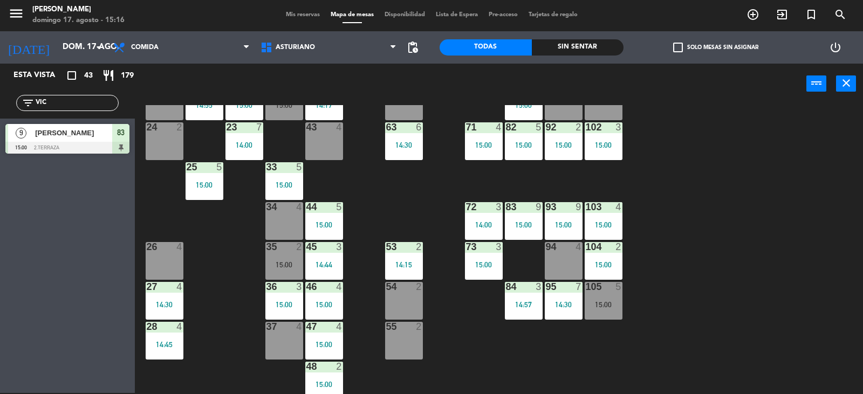
click at [213, 171] on div "5" at bounding box center [222, 167] width 18 height 10
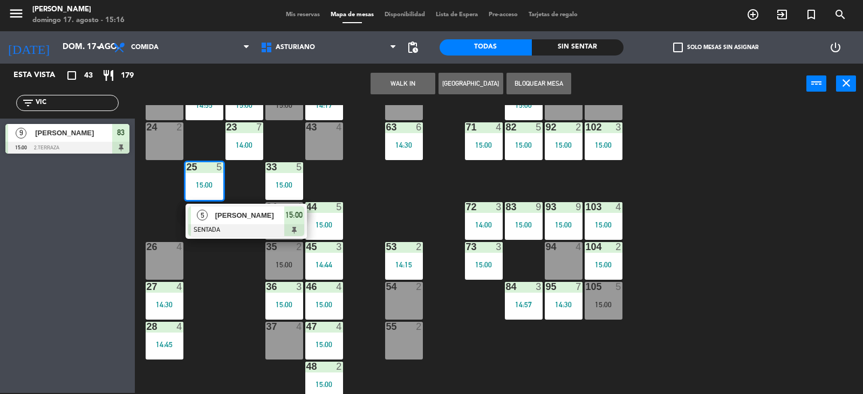
click at [414, 201] on div "1 block 12 2 block 8 60 12 15:00 20 4 15:00 30 4 14:30 40 3 14:48 61 12 15:00 6…" at bounding box center [502, 249] width 719 height 289
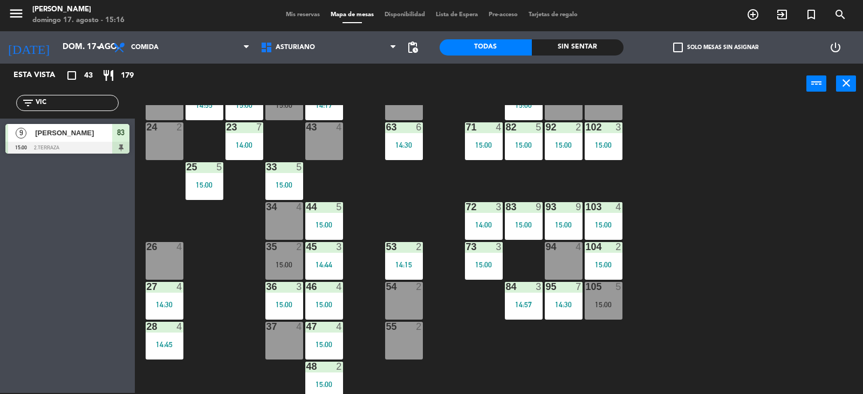
click at [163, 304] on div "14:30" at bounding box center [165, 305] width 38 height 8
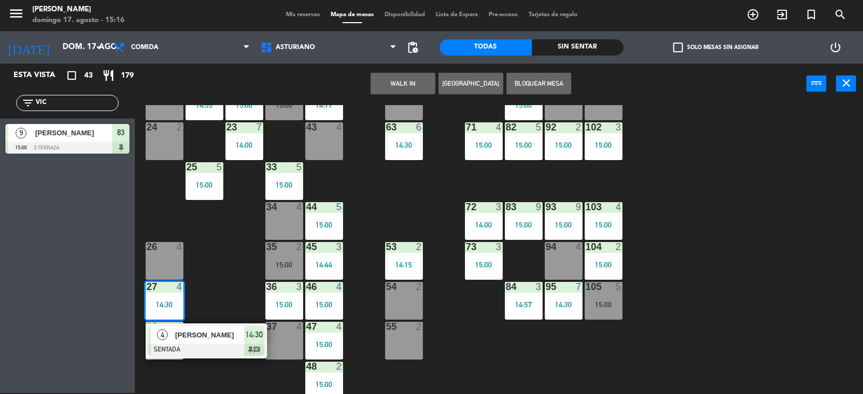
click at [190, 283] on div "4" at bounding box center [182, 287] width 18 height 10
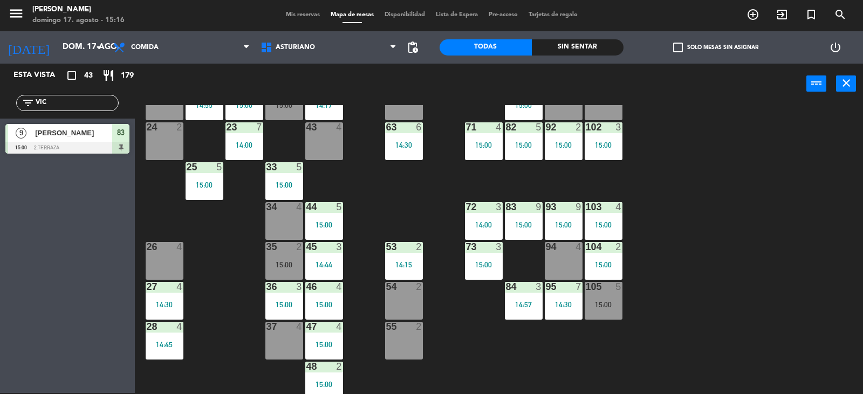
click at [182, 339] on div "28 4 14:45" at bounding box center [165, 341] width 38 height 38
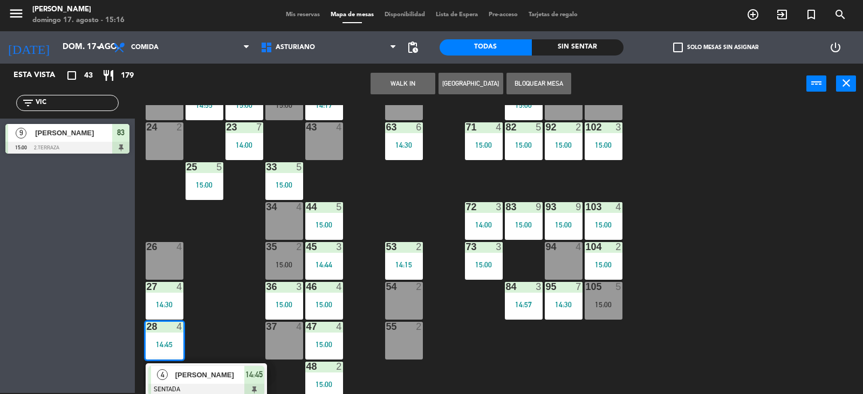
click at [213, 308] on div "1 block 12 2 block 8 60 12 15:00 20 4 15:00 30 4 14:30 40 3 14:48 61 12 15:00 6…" at bounding box center [502, 249] width 719 height 289
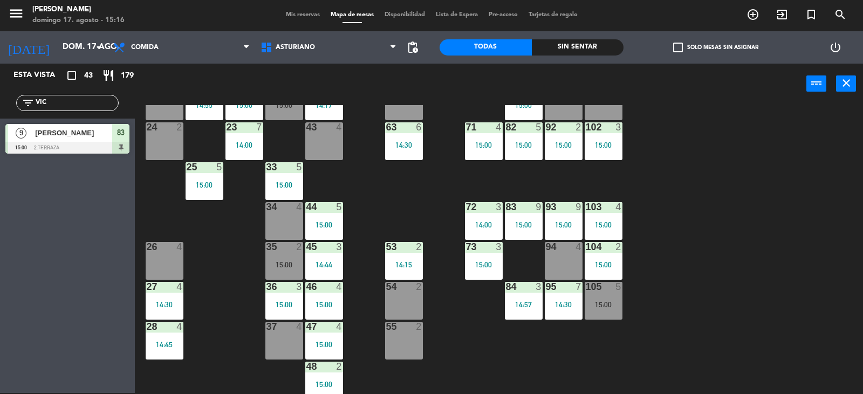
click at [290, 259] on div "35 2 15:00" at bounding box center [284, 261] width 38 height 38
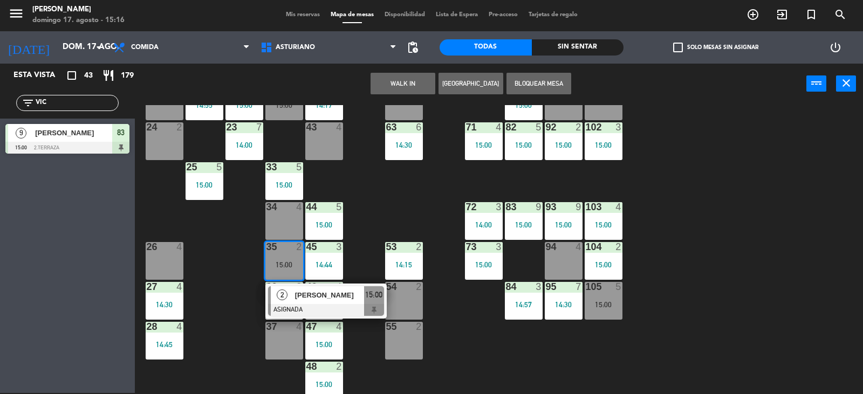
click at [419, 203] on div "1 block 12 2 block 8 60 12 15:00 20 4 15:00 30 4 14:30 40 3 14:48 61 12 15:00 6…" at bounding box center [502, 249] width 719 height 289
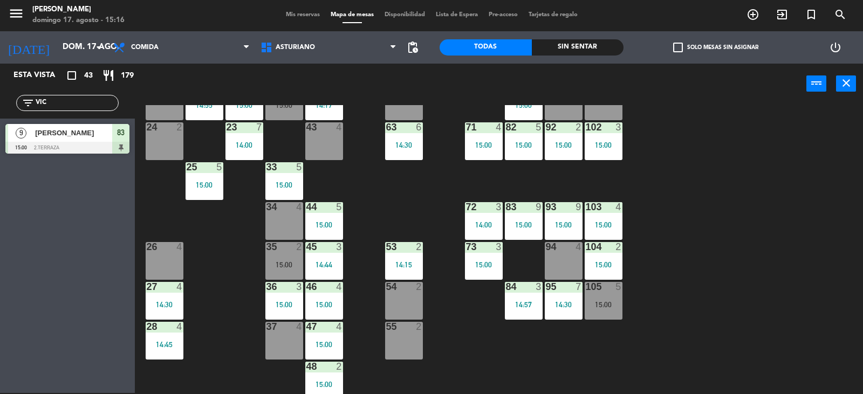
click at [316, 340] on div "47 4 15:00" at bounding box center [324, 341] width 38 height 38
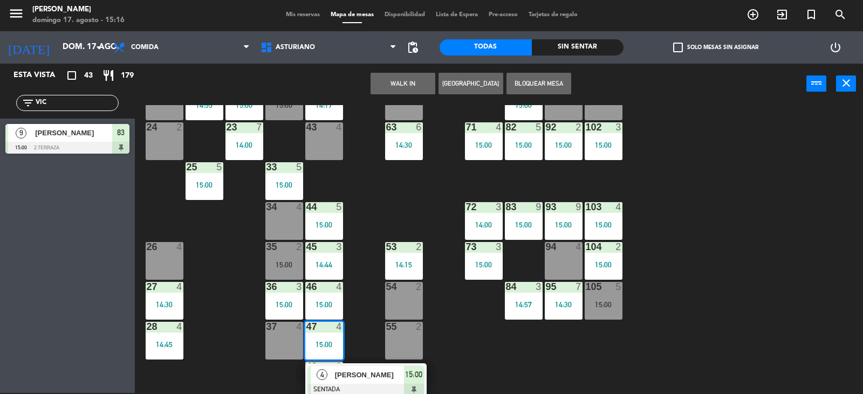
click at [491, 357] on div "1 block 12 2 block 8 60 12 15:00 20 4 15:00 30 4 14:30 40 3 14:48 61 12 15:00 6…" at bounding box center [502, 249] width 719 height 289
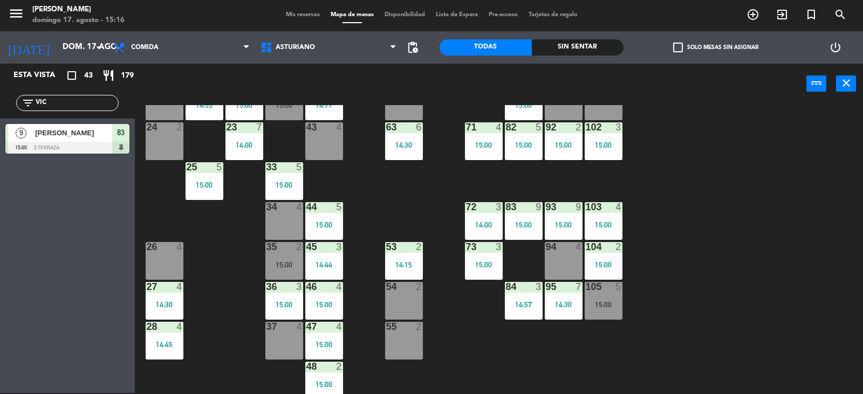
click at [564, 310] on div "95 7 14:30" at bounding box center [564, 301] width 38 height 38
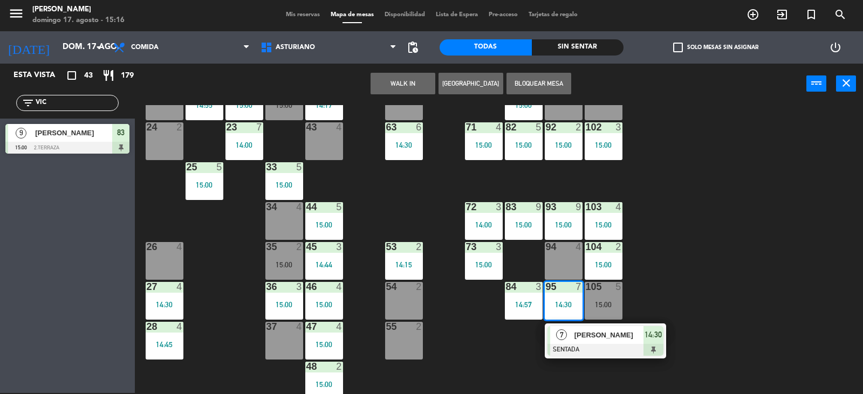
click at [669, 283] on div "1 block 12 2 block 8 60 12 15:00 20 4 15:00 30 4 14:30 40 3 14:48 61 12 15:00 6…" at bounding box center [502, 249] width 719 height 289
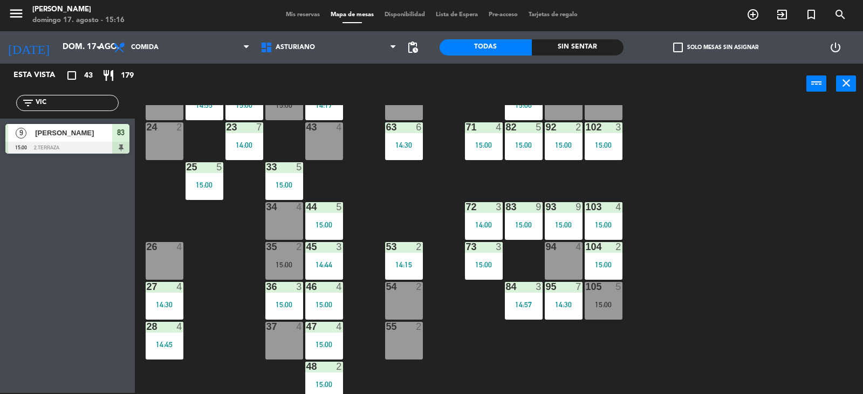
click at [611, 252] on div "104 2" at bounding box center [603, 247] width 38 height 11
click at [704, 230] on div "1 block 12 2 block 8 60 12 15:00 20 4 15:00 30 4 14:30 40 3 14:48 61 12 15:00 6…" at bounding box center [502, 249] width 719 height 289
click at [622, 222] on div "15:00" at bounding box center [603, 225] width 38 height 8
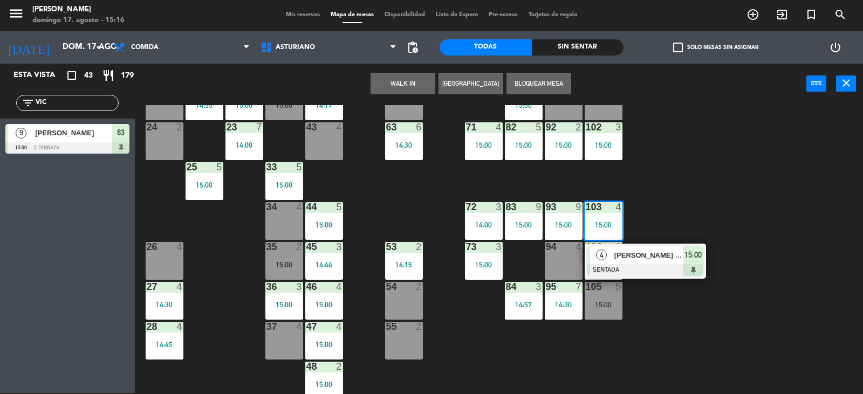
click at [656, 209] on div "1 block 12 2 block 8 60 12 15:00 20 4 15:00 30 4 14:30 40 3 14:48 61 12 15:00 6…" at bounding box center [502, 249] width 719 height 289
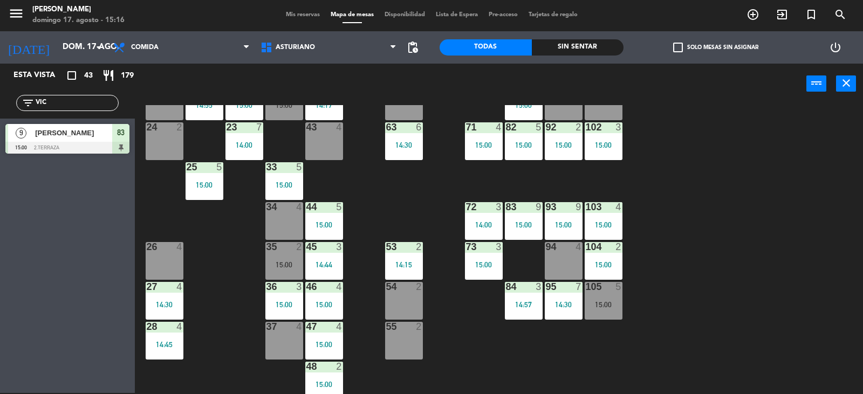
click at [585, 135] on div "102 3 15:00" at bounding box center [603, 141] width 38 height 38
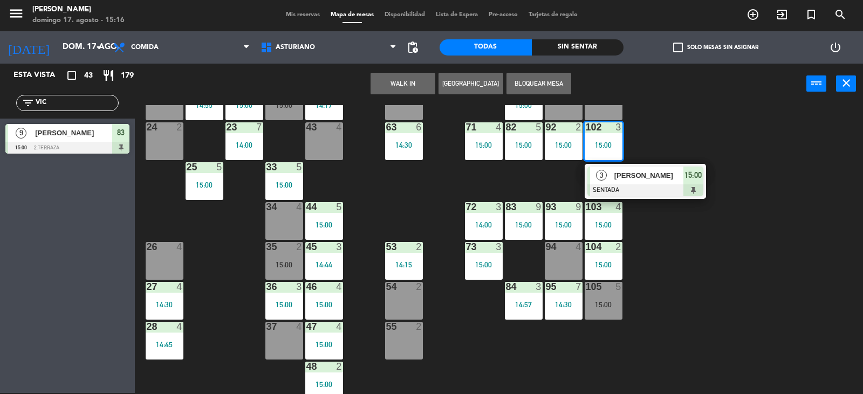
click at [637, 136] on div "1 block 12 2 block 8 60 12 15:00 20 4 15:00 30 4 14:30 40 3 14:48 61 12 15:00 6…" at bounding box center [502, 249] width 719 height 289
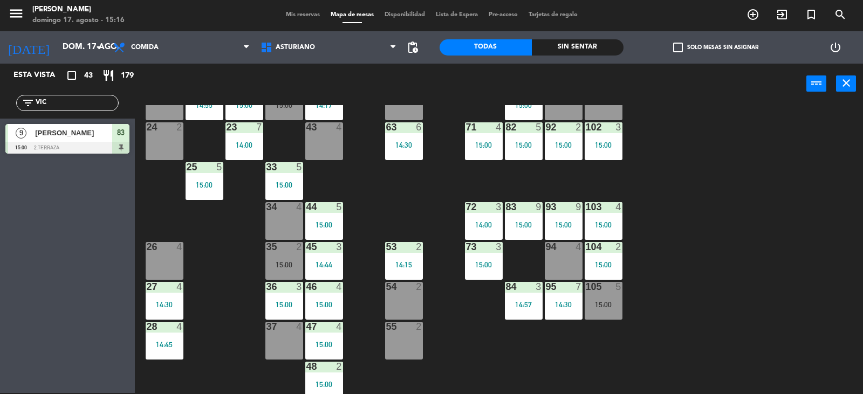
click at [566, 148] on div "15:00" at bounding box center [564, 145] width 38 height 8
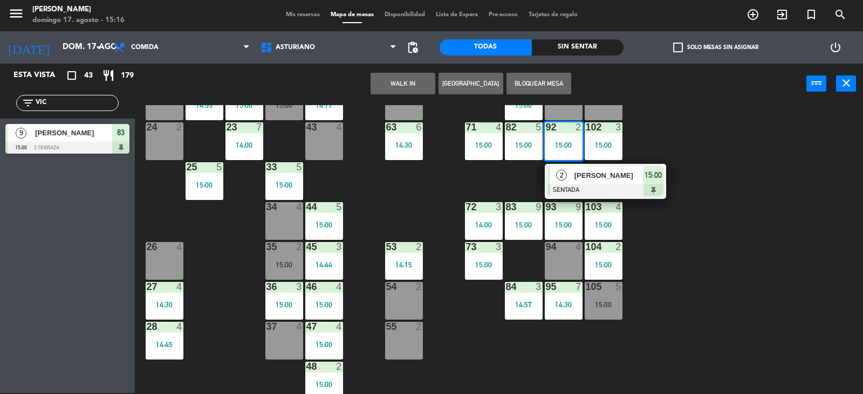
click at [698, 161] on div "1 block 12 2 block 8 60 12 15:00 20 4 15:00 30 4 14:30 40 3 14:48 61 12 15:00 6…" at bounding box center [502, 249] width 719 height 289
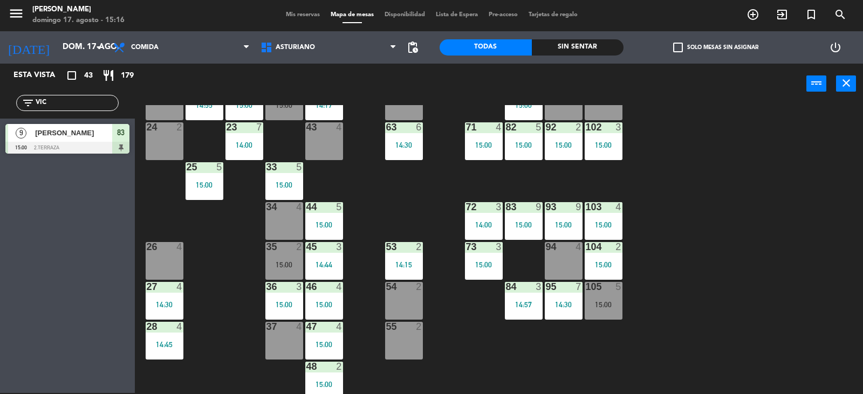
click at [566, 220] on div "93 9 15:00" at bounding box center [564, 221] width 38 height 38
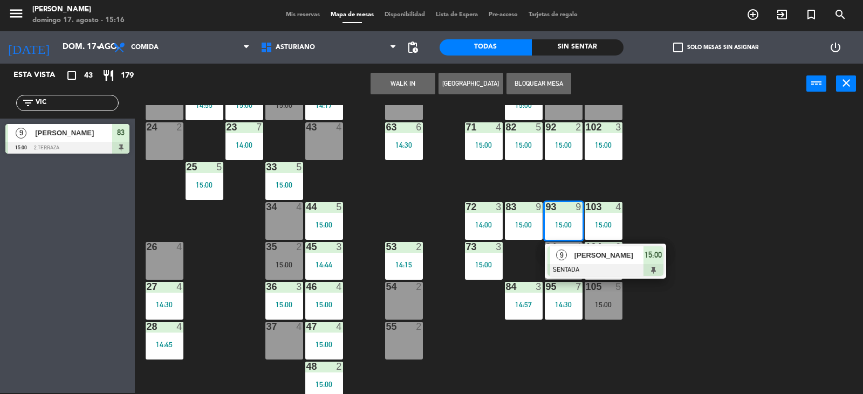
click at [717, 195] on div "1 block 12 2 block 8 60 12 15:00 20 4 15:00 30 4 14:30 40 3 14:48 61 12 15:00 6…" at bounding box center [502, 249] width 719 height 289
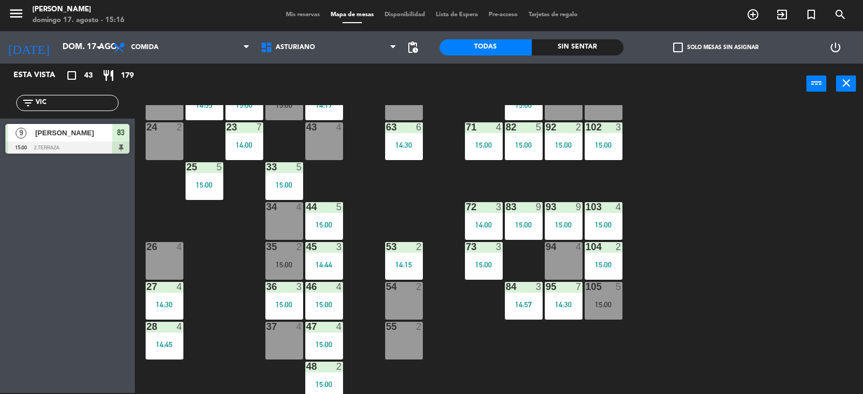
click at [568, 292] on div "95 7" at bounding box center [564, 287] width 38 height 11
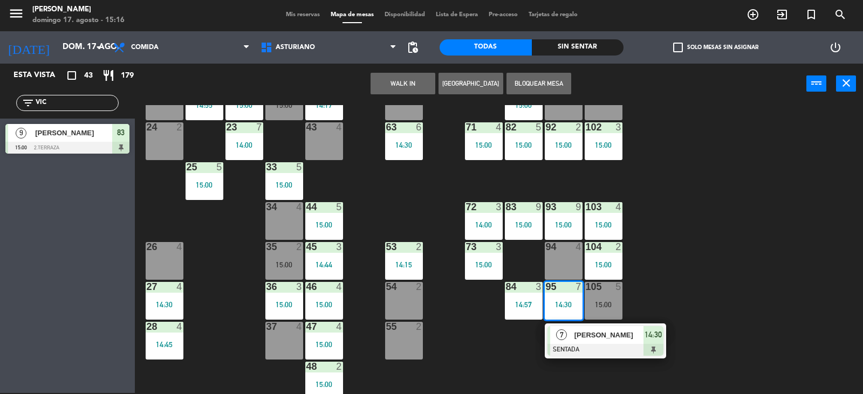
click at [666, 239] on div "1 block 12 2 block 8 60 12 15:00 20 4 15:00 30 4 14:30 40 3 14:48 61 12 15:00 6…" at bounding box center [502, 249] width 719 height 289
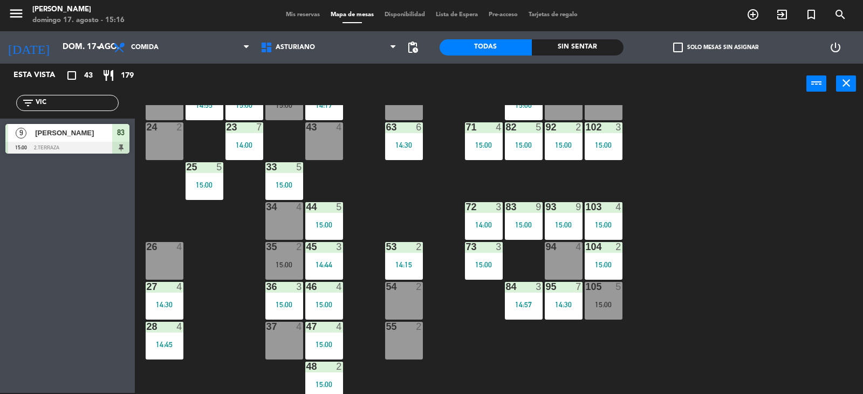
click at [513, 302] on div "14:57" at bounding box center [524, 305] width 38 height 8
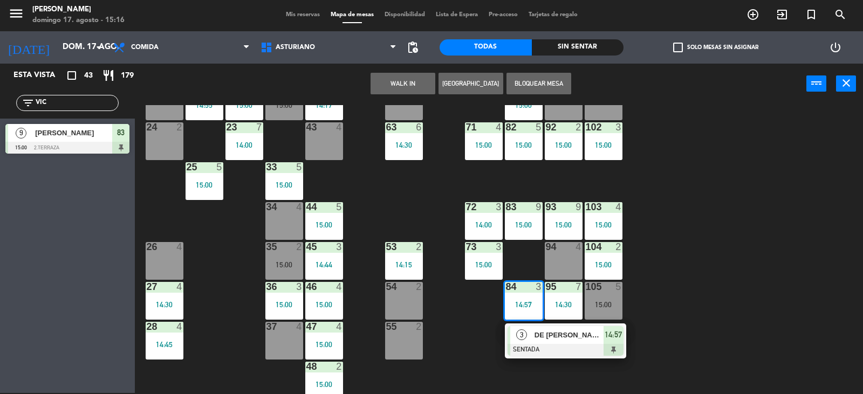
click at [633, 277] on div "1 block 12 2 block 8 60 12 15:00 20 4 15:00 30 4 14:30 40 3 14:48 61 12 15:00 6…" at bounding box center [502, 249] width 719 height 289
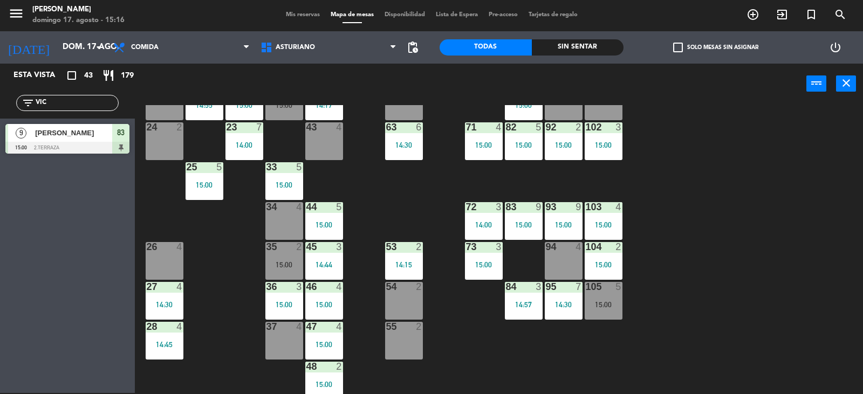
click at [463, 264] on div "1 block 12 2 block 8 60 12 15:00 20 4 15:00 30 4 14:30 40 3 14:48 61 12 15:00 6…" at bounding box center [502, 249] width 719 height 289
click at [489, 256] on div "73 3 15:00" at bounding box center [484, 261] width 38 height 38
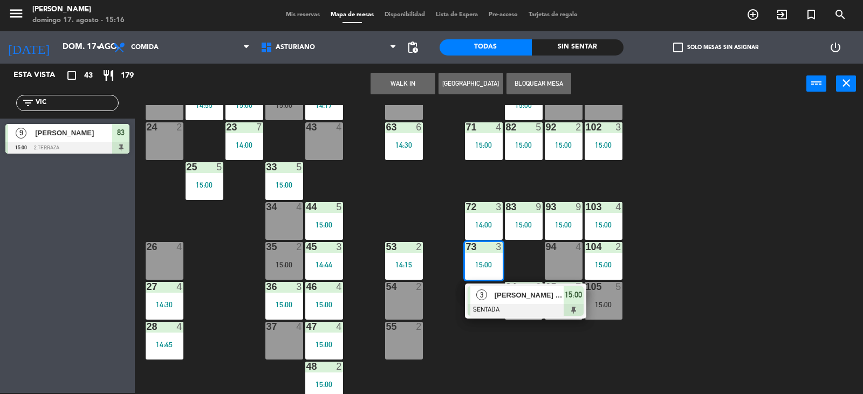
click at [549, 348] on div "1 block 12 2 block 8 60 12 15:00 20 4 15:00 30 4 14:30 40 3 14:48 61 12 15:00 6…" at bounding box center [502, 249] width 719 height 289
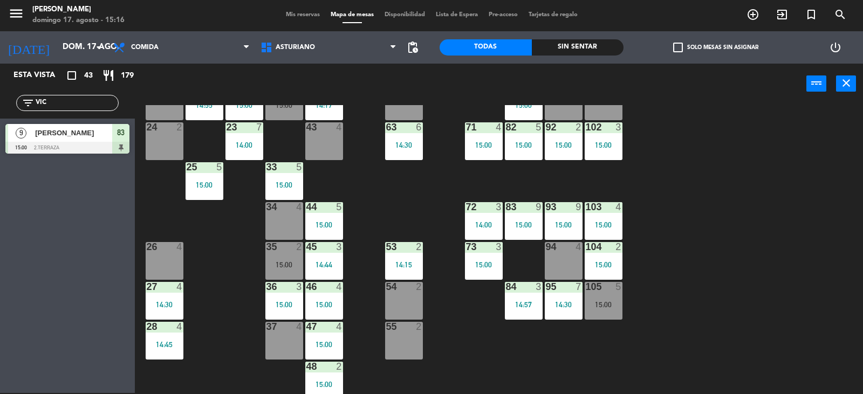
click at [479, 218] on div "72 3 14:00" at bounding box center [484, 221] width 38 height 38
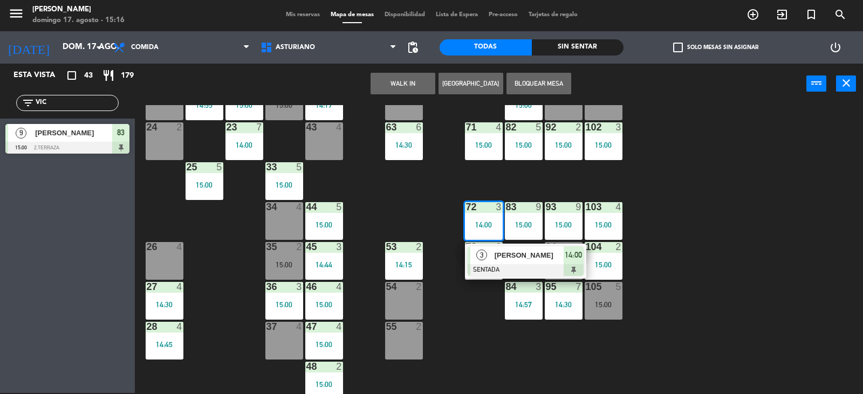
click at [421, 196] on div "1 block 12 2 block 8 60 12 15:00 20 4 15:00 30 4 14:30 40 3 14:48 61 12 15:00 6…" at bounding box center [502, 249] width 719 height 289
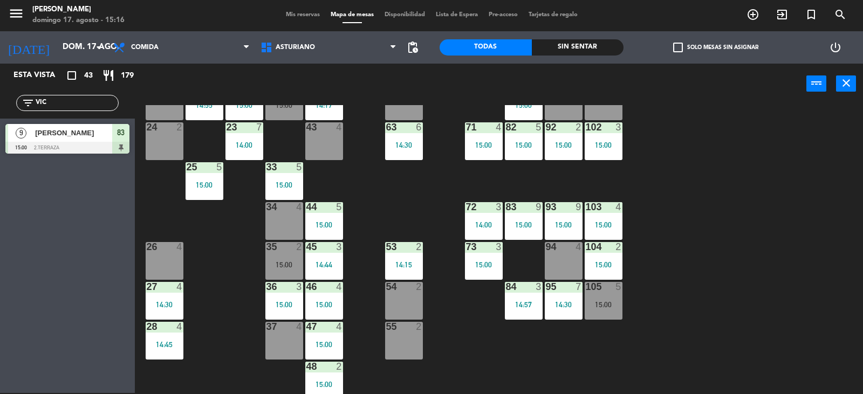
click at [533, 231] on div "83 9 15:00" at bounding box center [524, 221] width 38 height 38
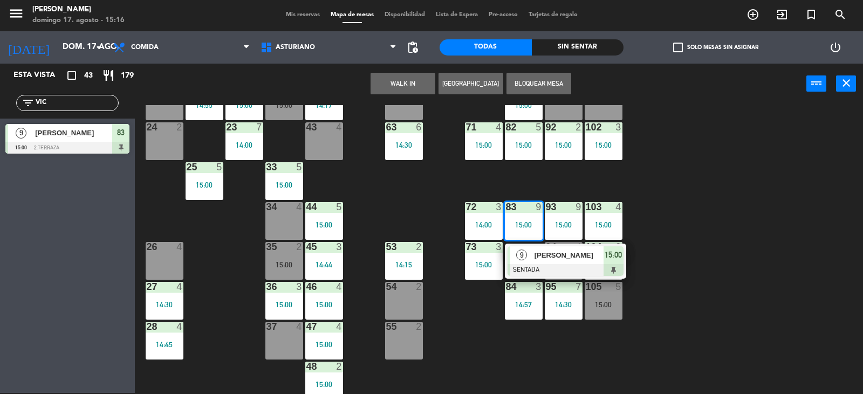
click at [719, 215] on div "1 block 12 2 block 8 60 12 15:00 20 4 15:00 30 4 14:30 40 3 14:48 61 12 15:00 6…" at bounding box center [502, 249] width 719 height 289
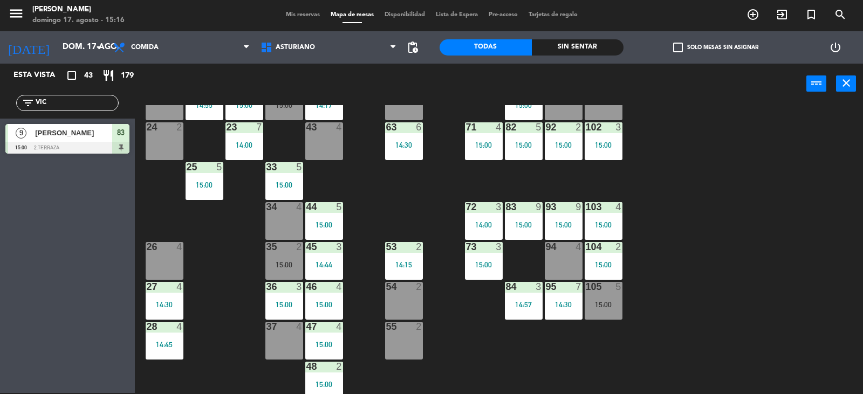
click at [527, 304] on div "14:57" at bounding box center [524, 305] width 38 height 8
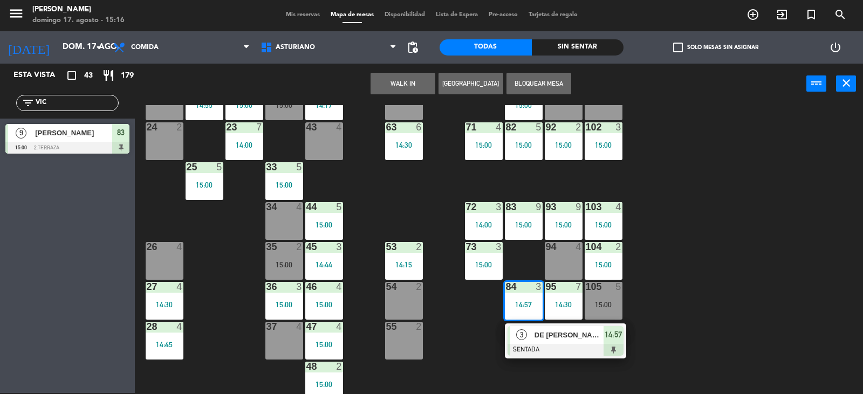
click at [699, 292] on div "1 block 12 2 block 8 60 12 15:00 20 4 15:00 30 4 14:30 40 3 14:48 61 12 15:00 6…" at bounding box center [502, 249] width 719 height 289
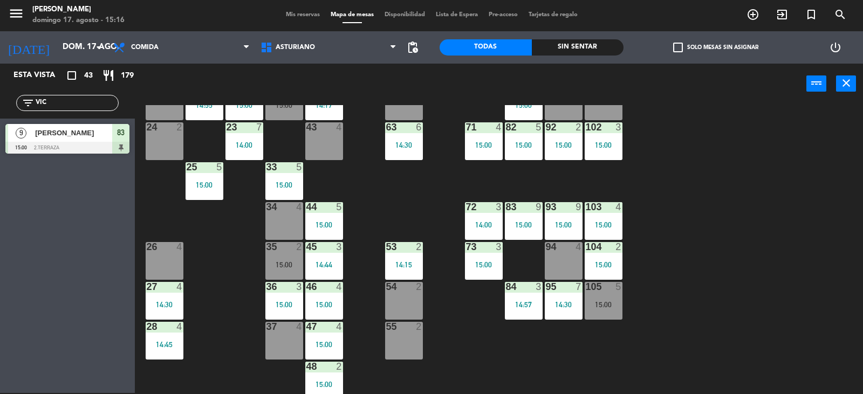
click at [749, 313] on div "1 block 12 2 block 8 60 12 15:00 20 4 15:00 30 4 14:30 40 3 14:48 61 12 15:00 6…" at bounding box center [502, 249] width 719 height 289
click at [59, 107] on input "VIC" at bounding box center [77, 103] width 84 height 12
type input "V"
type input "CRES"
click at [78, 140] on div "[PERSON_NAME]" at bounding box center [73, 133] width 78 height 18
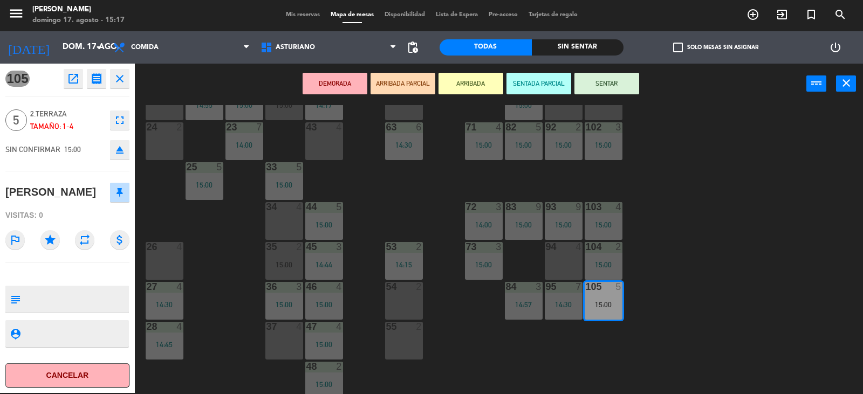
click at [598, 82] on button "SENTAR" at bounding box center [606, 84] width 65 height 22
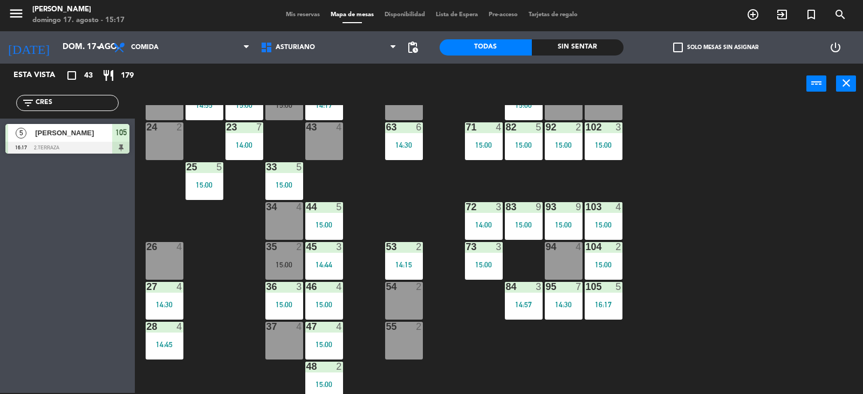
click at [803, 253] on div "1 block 12 2 block 8 60 12 15:00 20 4 15:00 30 4 14:30 40 3 14:48 61 12 15:00 6…" at bounding box center [502, 249] width 719 height 289
click at [772, 314] on div "1 block 12 2 block 8 60 12 15:00 20 4 15:00 30 4 14:30 40 3 14:48 61 12 15:00 6…" at bounding box center [502, 249] width 719 height 289
click at [816, 383] on div "1 block 12 2 block 8 60 12 15:00 20 4 15:00 30 4 14:30 40 3 14:48 61 12 15:00 6…" at bounding box center [502, 249] width 719 height 289
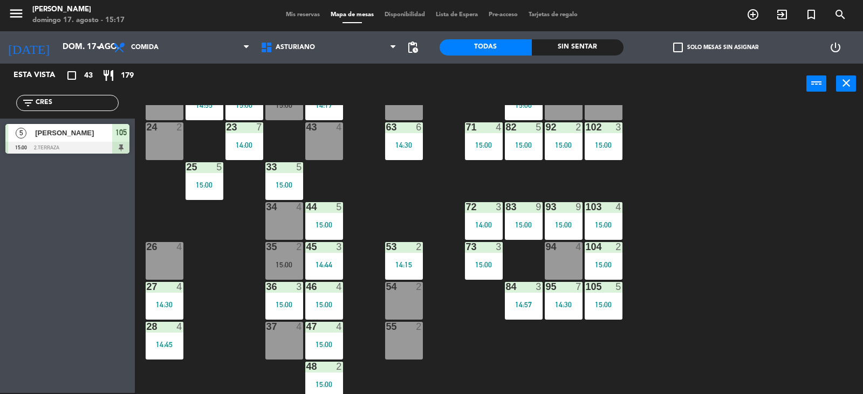
click at [760, 256] on div "1 block 12 2 block 8 60 12 15:00 20 4 15:00 30 4 14:30 40 3 14:48 61 12 15:00 6…" at bounding box center [502, 249] width 719 height 289
click at [326, 301] on div "15:00" at bounding box center [324, 305] width 38 height 8
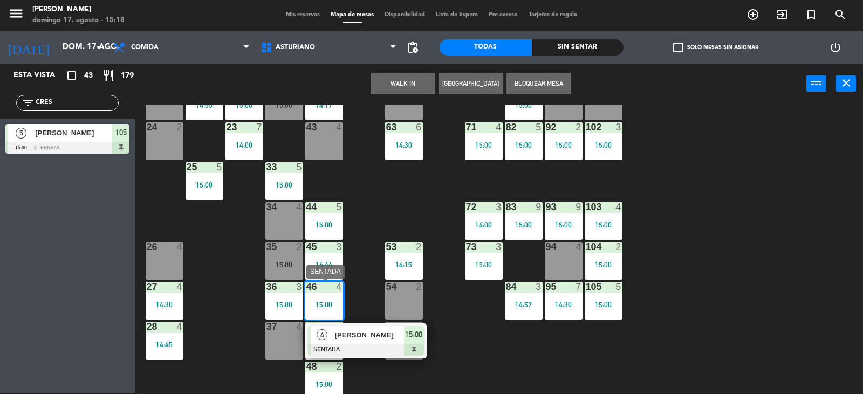
click at [385, 354] on div at bounding box center [366, 350] width 116 height 12
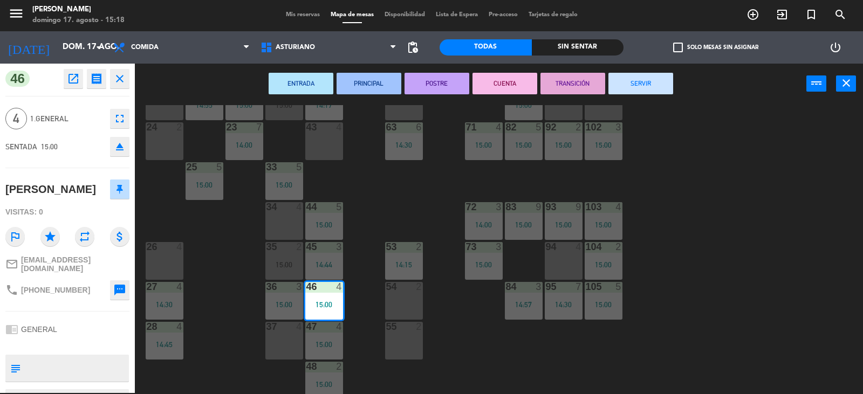
click at [561, 356] on div "1 block 12 2 block 8 60 12 15:00 20 4 15:00 30 4 14:30 40 3 14:48 61 12 15:00 6…" at bounding box center [502, 249] width 719 height 289
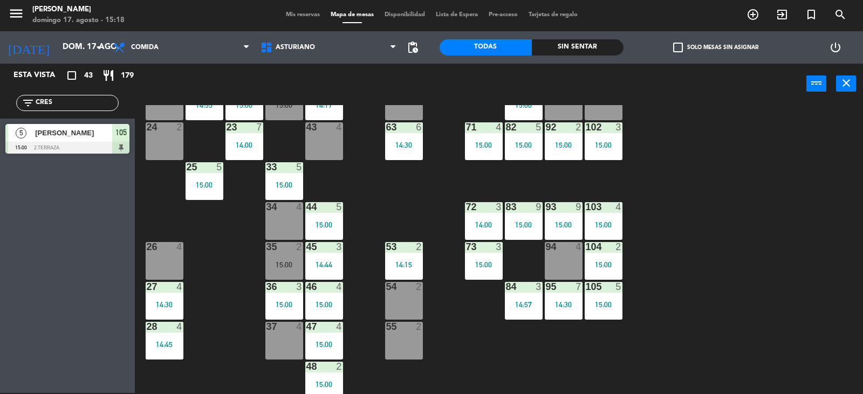
click at [814, 318] on div "1 block 12 2 block 8 60 12 15:00 20 4 15:00 30 4 14:30 40 3 14:48 61 12 15:00 6…" at bounding box center [502, 249] width 719 height 289
click at [747, 182] on div "1 block 12 2 block 8 60 12 15:00 20 4 15:00 30 4 14:30 40 3 14:48 61 12 15:00 6…" at bounding box center [502, 249] width 719 height 289
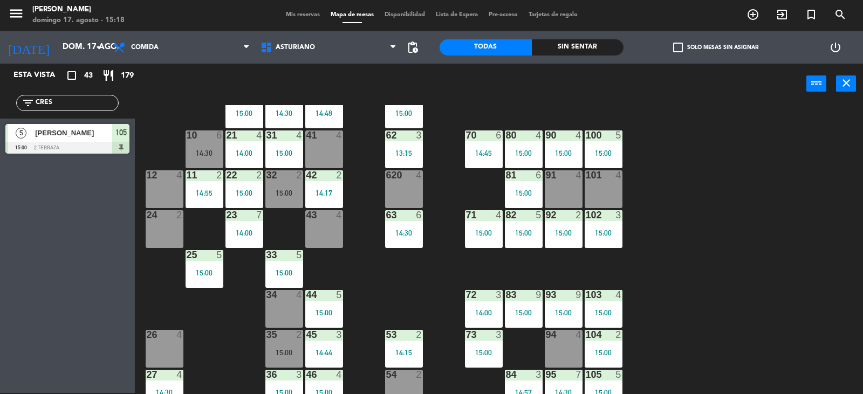
scroll to position [0, 0]
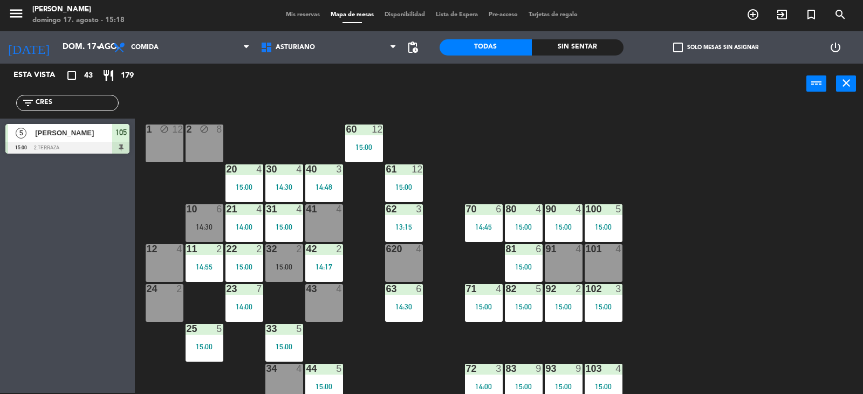
drag, startPoint x: 786, startPoint y: 238, endPoint x: 736, endPoint y: 240, distance: 49.6
click at [785, 238] on div "1 block 12 2 block 8 60 12 15:00 20 4 15:00 30 4 14:30 40 3 14:48 61 12 15:00 6…" at bounding box center [502, 249] width 719 height 289
click at [576, 225] on div "15:00" at bounding box center [564, 227] width 38 height 8
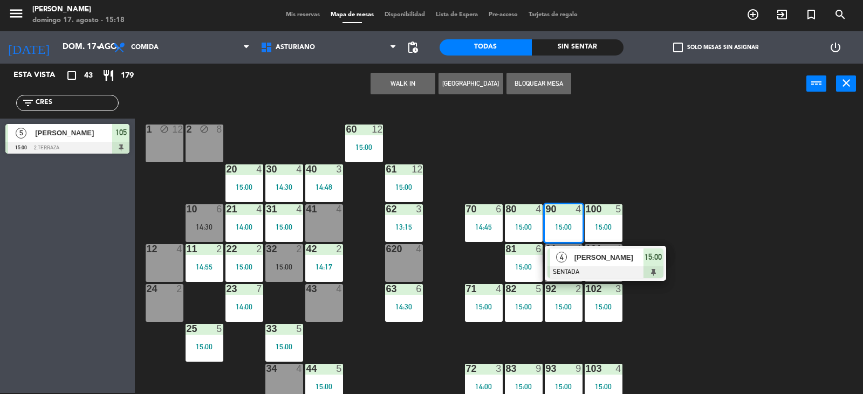
click at [780, 182] on div "1 block 12 2 block 8 60 12 15:00 20 4 15:00 30 4 14:30 40 3 14:48 61 12 15:00 6…" at bounding box center [502, 249] width 719 height 289
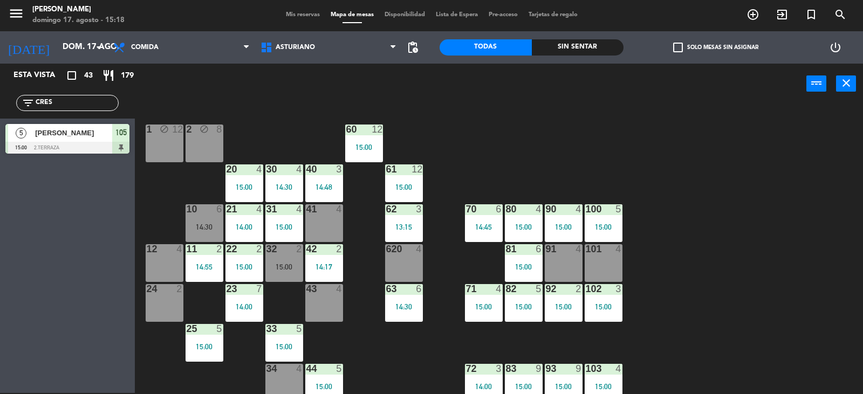
click at [695, 248] on div "1 block 12 2 block 8 60 12 15:00 20 4 15:00 30 4 14:30 40 3 14:48 61 12 15:00 6…" at bounding box center [502, 249] width 719 height 289
click at [613, 219] on div "100 5 15:00" at bounding box center [603, 223] width 38 height 38
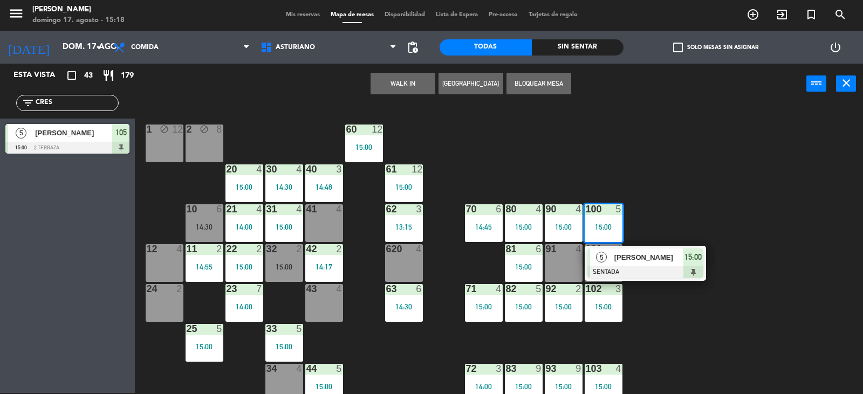
click at [684, 202] on div "1 block 12 2 block 8 60 12 15:00 20 4 15:00 30 4 14:30 40 3 14:48 61 12 15:00 6…" at bounding box center [502, 249] width 719 height 289
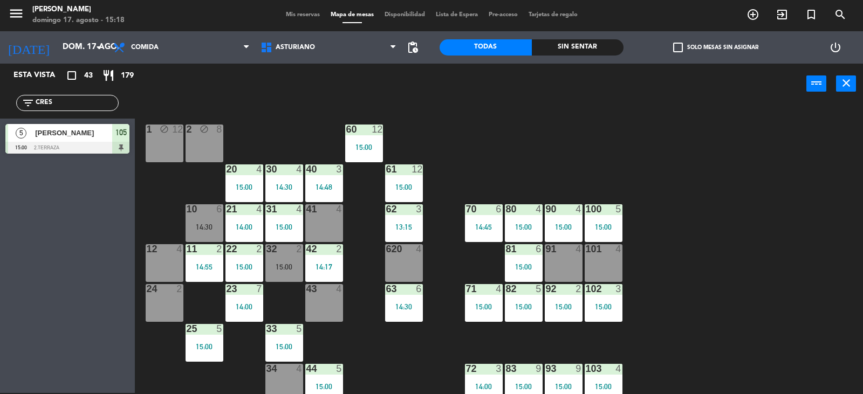
click at [603, 298] on div "102 3 15:00" at bounding box center [603, 303] width 38 height 38
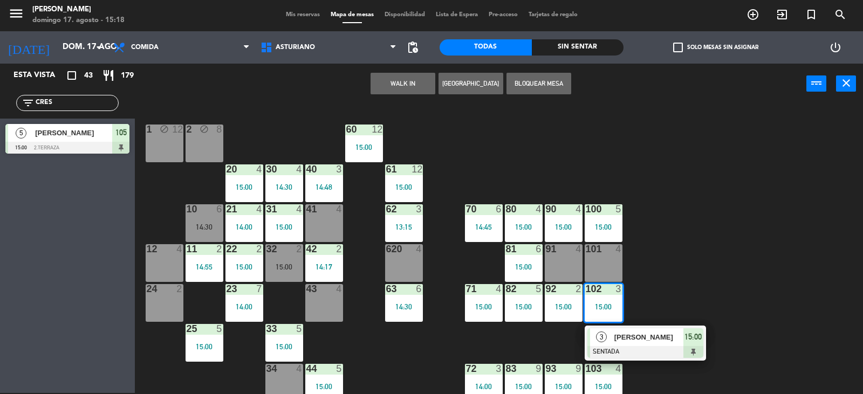
click at [678, 273] on div "1 block 12 2 block 8 60 12 15:00 20 4 15:00 30 4 14:30 40 3 14:48 61 12 15:00 6…" at bounding box center [502, 249] width 719 height 289
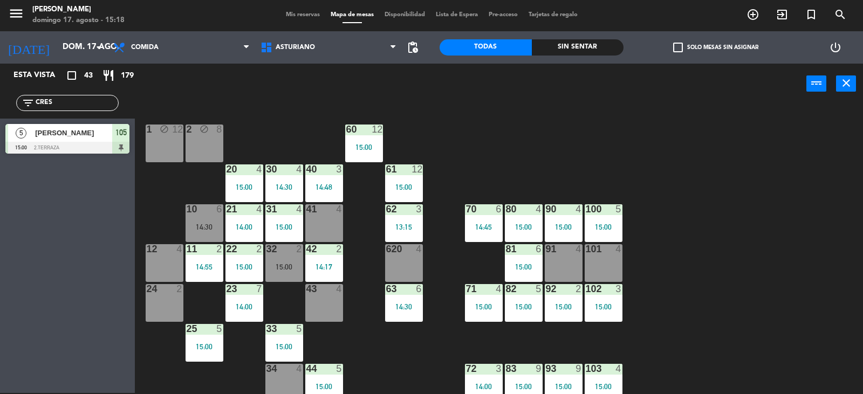
click at [565, 226] on div "15:00" at bounding box center [564, 227] width 38 height 8
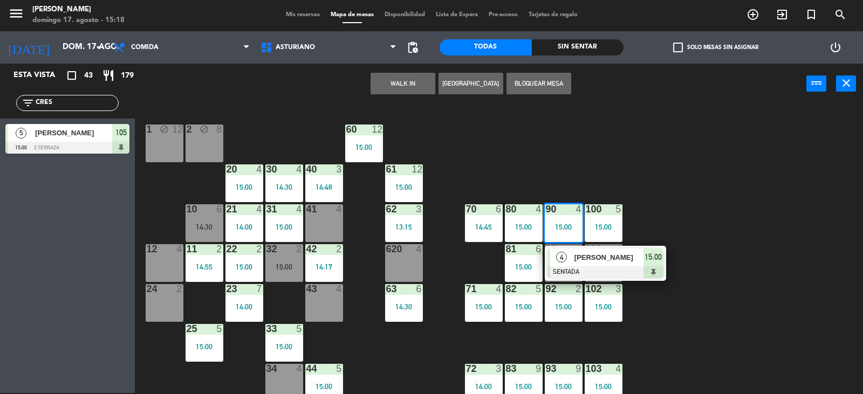
click at [609, 171] on div "1 block 12 2 block 8 60 12 15:00 20 4 15:00 30 4 14:30 40 3 14:48 61 12 15:00 6…" at bounding box center [502, 249] width 719 height 289
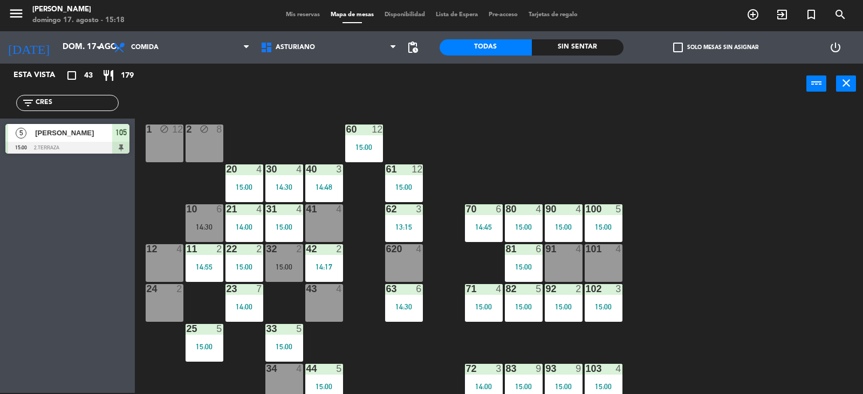
click at [591, 230] on div "100 5 15:00" at bounding box center [603, 223] width 38 height 38
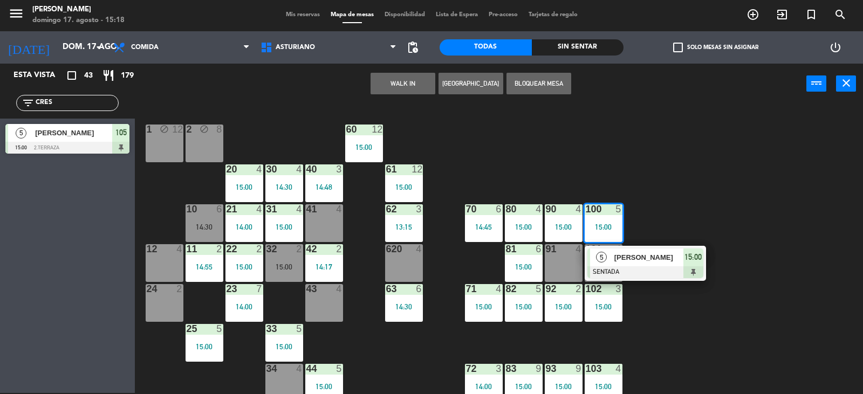
click at [676, 212] on div "1 block 12 2 block 8 60 12 15:00 20 4 15:00 30 4 14:30 40 3 14:48 61 12 15:00 6…" at bounding box center [502, 249] width 719 height 289
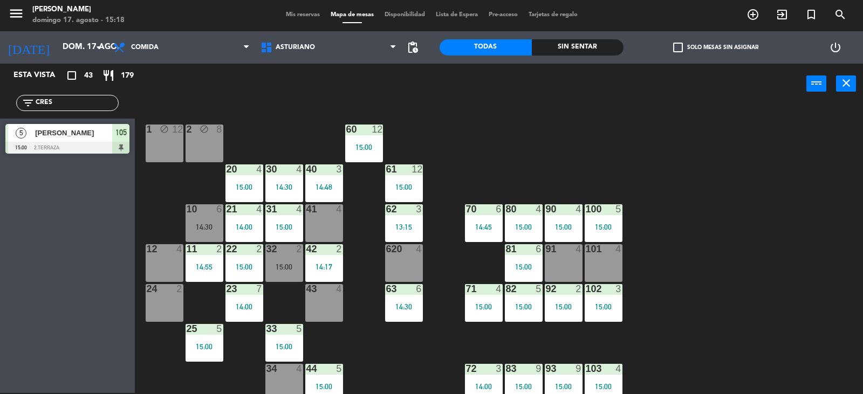
click at [602, 301] on div "102 3 15:00" at bounding box center [603, 303] width 38 height 38
click at [653, 259] on div "1 block 12 2 block 8 60 12 15:00 20 4 15:00 30 4 14:30 40 3 14:48 61 12 15:00 6…" at bounding box center [502, 249] width 719 height 289
click at [753, 197] on div "1 block 12 2 block 8 60 12 15:00 20 4 15:00 30 4 14:30 40 3 14:48 61 12 15:00 6…" at bounding box center [502, 249] width 719 height 289
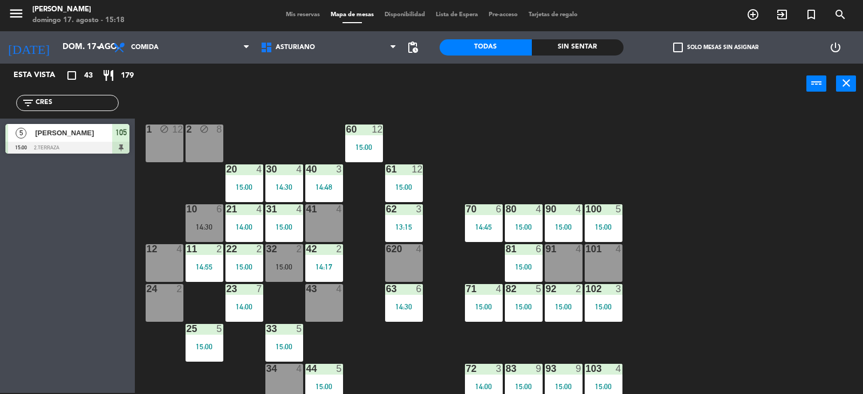
drag, startPoint x: 577, startPoint y: 188, endPoint x: 617, endPoint y: 156, distance: 50.9
click at [607, 162] on div "1 block 12 2 block 8 60 12 15:00 20 4 15:00 30 4 14:30 40 3 14:48 61 12 15:00 6…" at bounding box center [502, 249] width 719 height 289
click at [632, 145] on div "1 block 12 2 block 8 60 12 15:00 20 4 15:00 30 4 14:30 40 3 14:48 61 12 15:00 6…" at bounding box center [502, 249] width 719 height 289
click at [639, 188] on div "1 block 12 2 block 8 60 12 15:00 20 4 15:00 30 4 14:30 40 3 14:48 61 12 15:00 6…" at bounding box center [502, 249] width 719 height 289
click at [672, 188] on div "1 block 12 2 block 8 60 12 15:00 20 4 15:00 30 4 14:30 40 3 14:48 61 12 15:00 6…" at bounding box center [502, 249] width 719 height 289
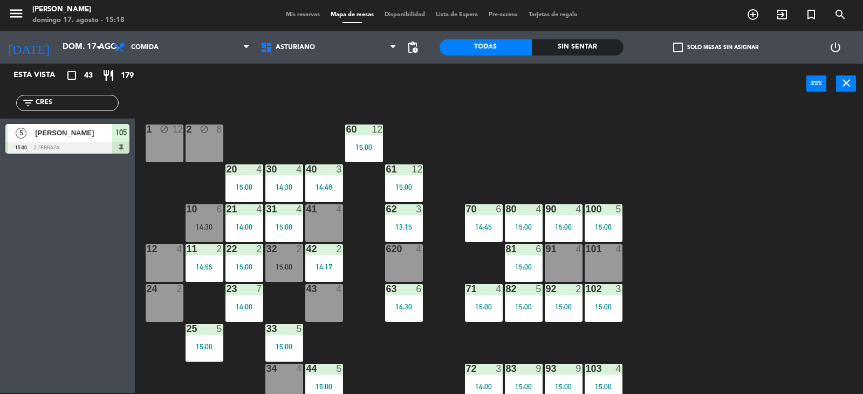
click at [719, 266] on div "1 block 12 2 block 8 60 12 15:00 20 4 15:00 30 4 14:30 40 3 14:48 61 12 15:00 6…" at bounding box center [502, 249] width 719 height 289
click at [593, 231] on div "100 5 15:00" at bounding box center [603, 223] width 38 height 38
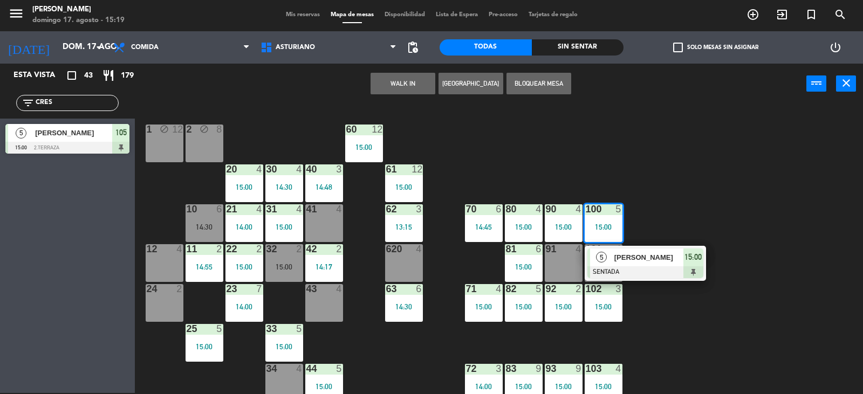
click at [717, 194] on div "1 block 12 2 block 8 60 12 15:00 20 4 15:00 30 4 14:30 40 3 14:48 61 12 15:00 6…" at bounding box center [502, 249] width 719 height 289
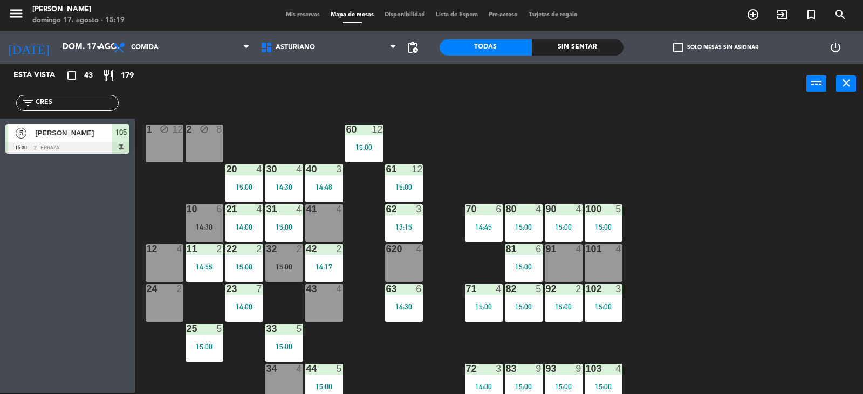
click at [605, 302] on div "102 3 15:00" at bounding box center [603, 303] width 38 height 38
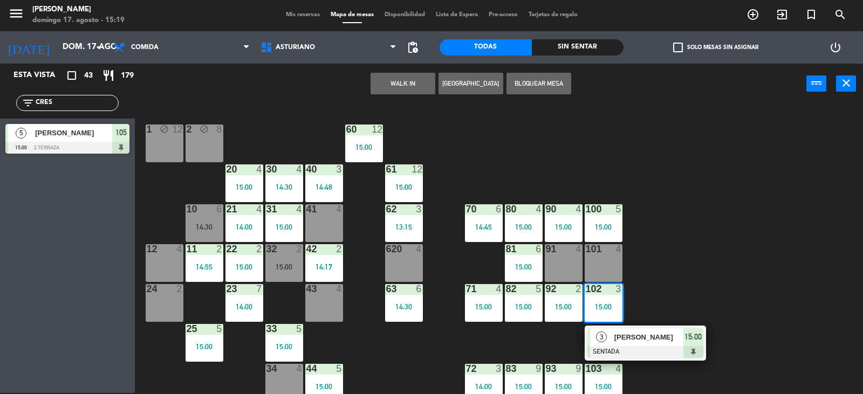
click at [702, 233] on div "1 block 12 2 block 8 60 12 15:00 20 4 15:00 30 4 14:30 40 3 14:48 61 12 15:00 6…" at bounding box center [502, 249] width 719 height 289
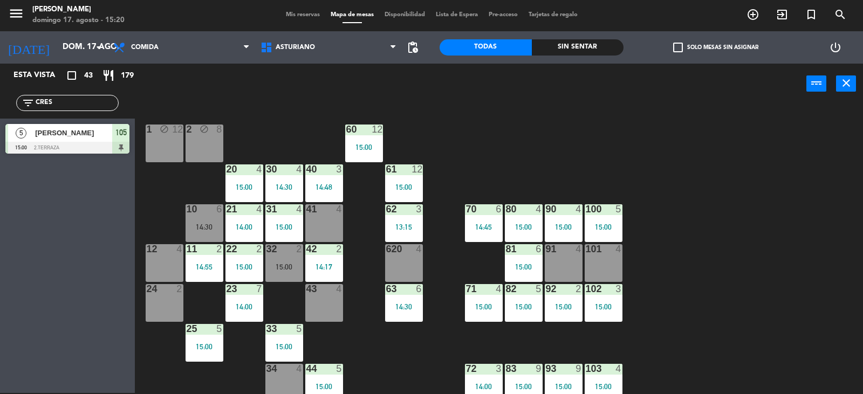
click at [320, 297] on div "43 4" at bounding box center [324, 303] width 38 height 38
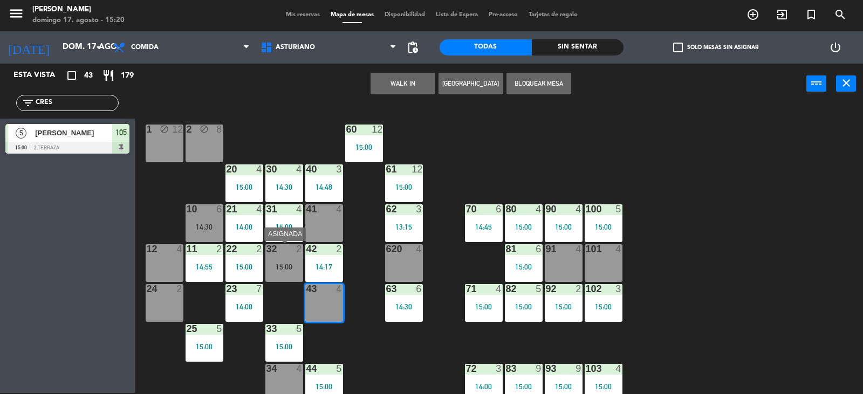
click at [290, 251] on div at bounding box center [284, 249] width 18 height 10
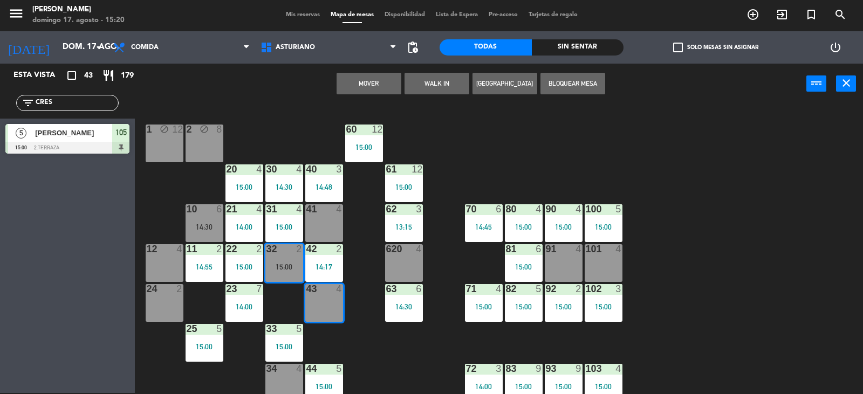
drag, startPoint x: 350, startPoint y: 87, endPoint x: 358, endPoint y: 87, distance: 8.1
click at [356, 87] on button "Mover" at bounding box center [368, 84] width 65 height 22
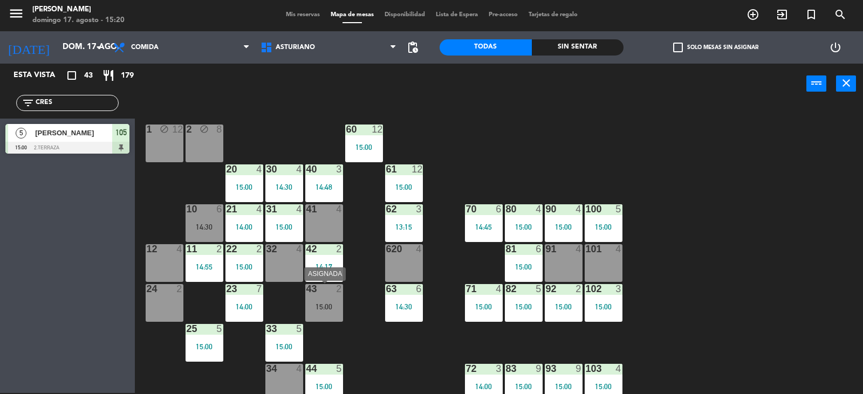
click at [334, 305] on div "15:00" at bounding box center [324, 307] width 38 height 8
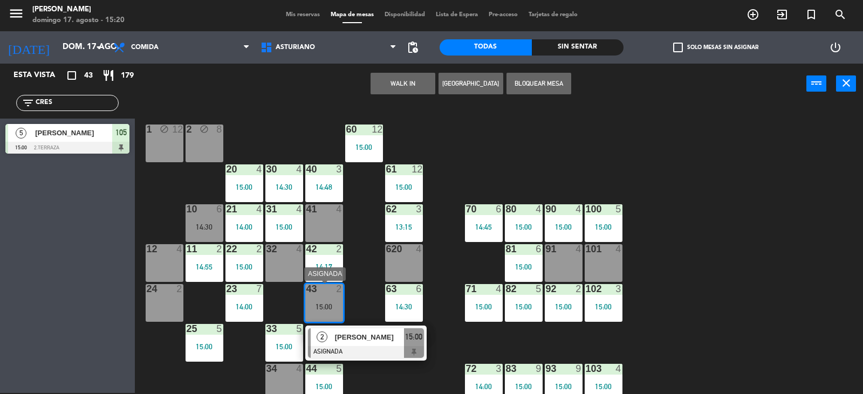
click at [382, 348] on div at bounding box center [366, 352] width 116 height 12
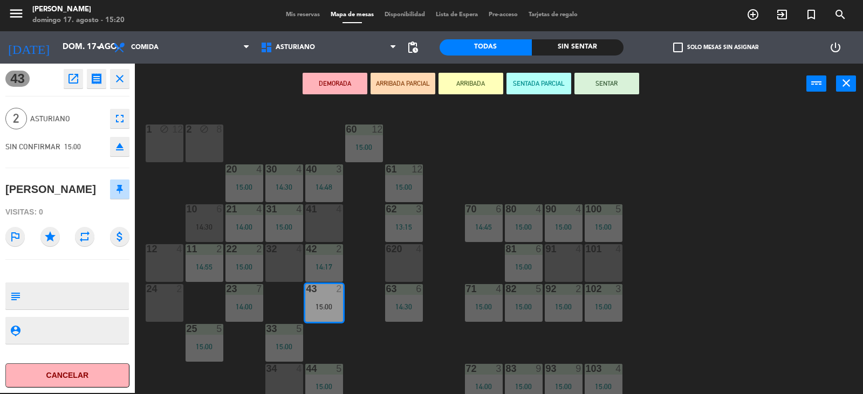
click at [603, 87] on button "SENTAR" at bounding box center [606, 84] width 65 height 22
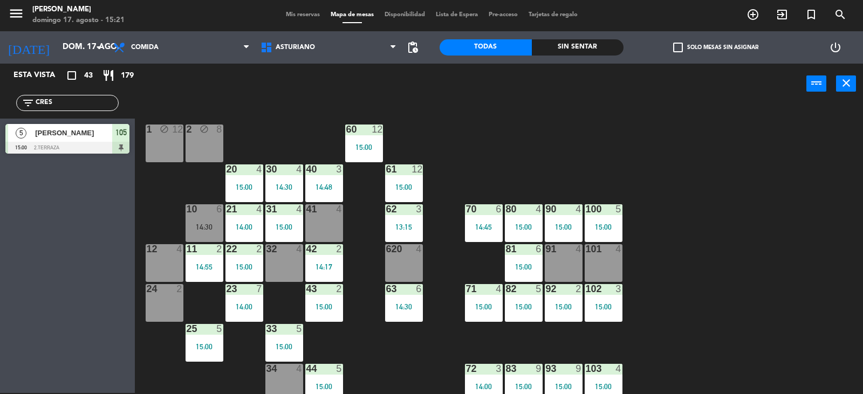
click at [224, 222] on div "1 block 12 2 block 8 60 12 15:00 20 4 15:00 30 4 14:30 40 3 14:48 61 12 15:00 6…" at bounding box center [502, 249] width 719 height 289
click at [497, 158] on div "1 block 12 2 block 8 60 12 15:00 20 4 15:00 30 4 14:30 40 3 14:48 61 12 15:00 6…" at bounding box center [502, 249] width 719 height 289
click at [201, 226] on div "14:30" at bounding box center [204, 227] width 38 height 8
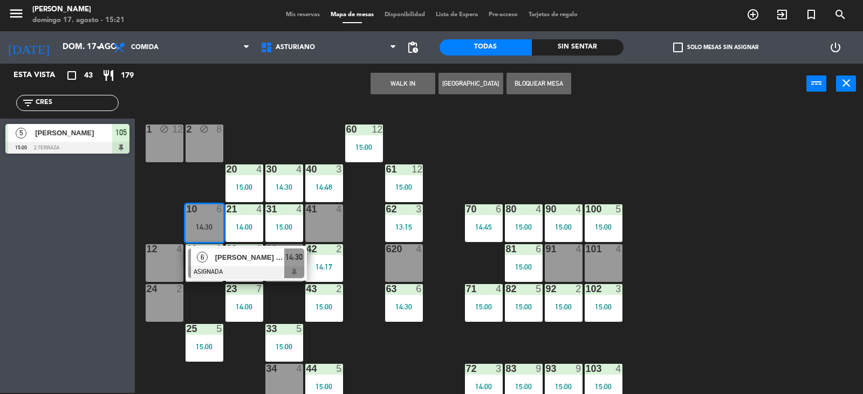
click at [256, 260] on span "[PERSON_NAME] [PERSON_NAME]" at bounding box center [249, 257] width 69 height 11
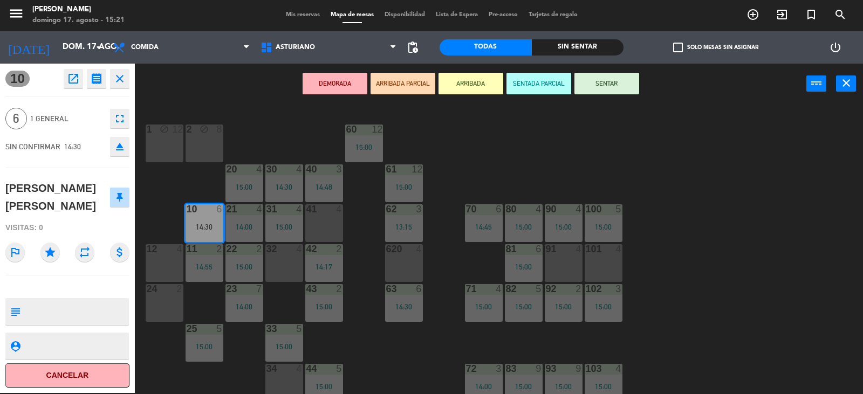
click at [559, 163] on div "1 block 12 2 block 8 60 12 15:00 20 4 15:00 30 4 14:30 40 3 14:48 61 12 15:00 6…" at bounding box center [502, 249] width 719 height 289
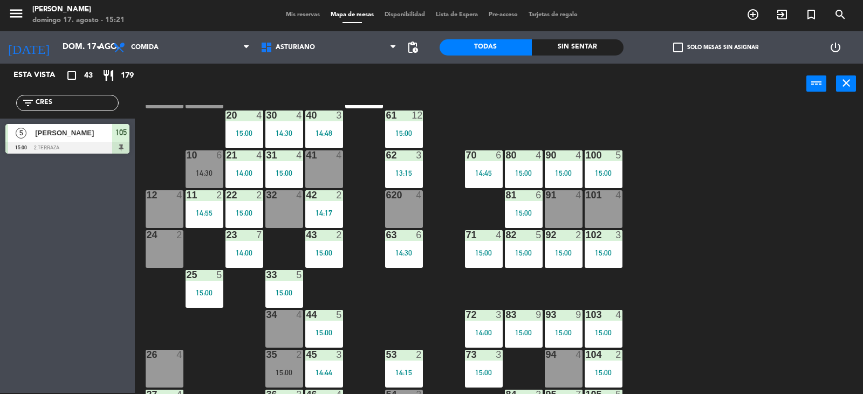
scroll to position [167, 0]
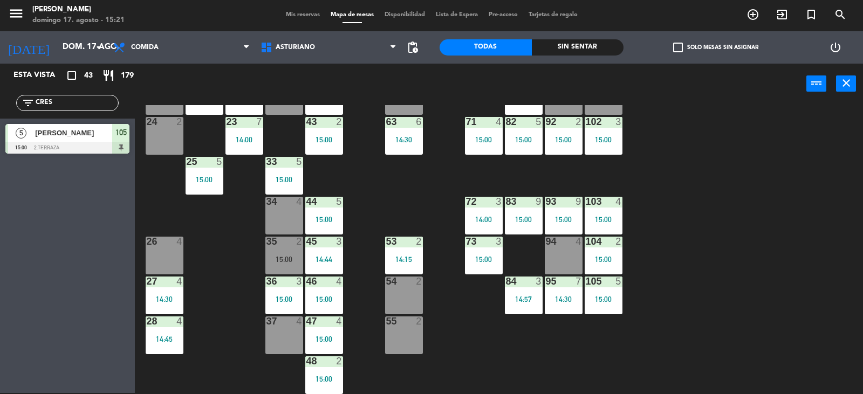
click at [290, 260] on div "15:00" at bounding box center [284, 260] width 38 height 8
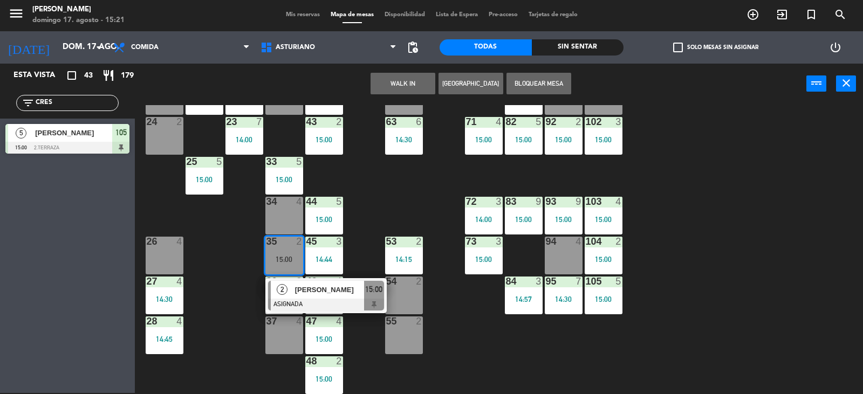
click at [721, 298] on div "1 block 12 2 block 8 60 12 15:00 20 4 15:00 30 4 14:30 40 3 14:48 61 12 15:00 6…" at bounding box center [502, 249] width 719 height 289
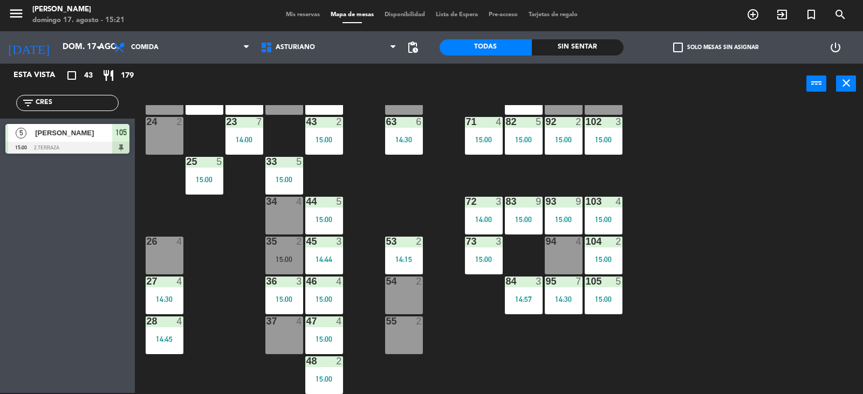
click at [721, 298] on div "1 block 12 2 block 8 60 12 15:00 20 4 15:00 30 4 14:30 40 3 14:48 61 12 15:00 6…" at bounding box center [502, 249] width 719 height 289
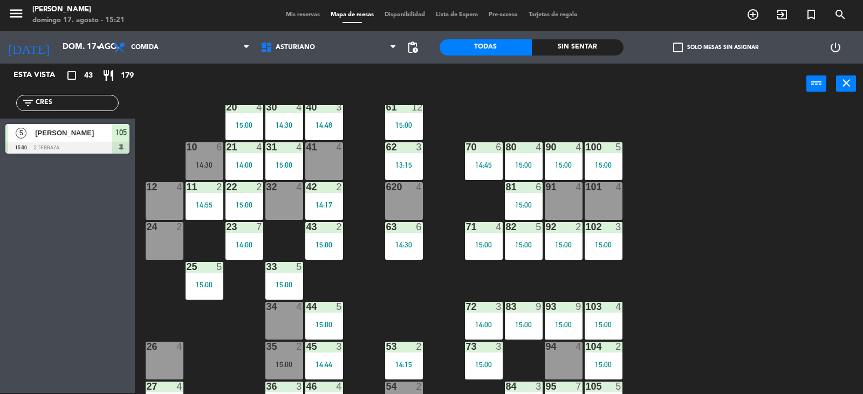
scroll to position [59, 0]
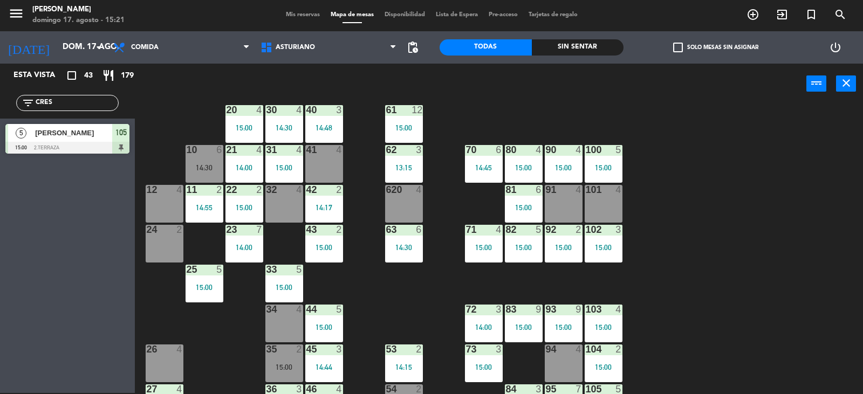
click at [745, 254] on div "1 block 12 2 block 8 60 12 15:00 20 4 15:00 30 4 14:30 40 3 14:48 61 12 15:00 6…" at bounding box center [502, 249] width 719 height 289
click at [743, 256] on div "1 block 12 2 block 8 60 12 15:00 20 4 15:00 30 4 14:30 40 3 14:48 61 12 15:00 6…" at bounding box center [502, 249] width 719 height 289
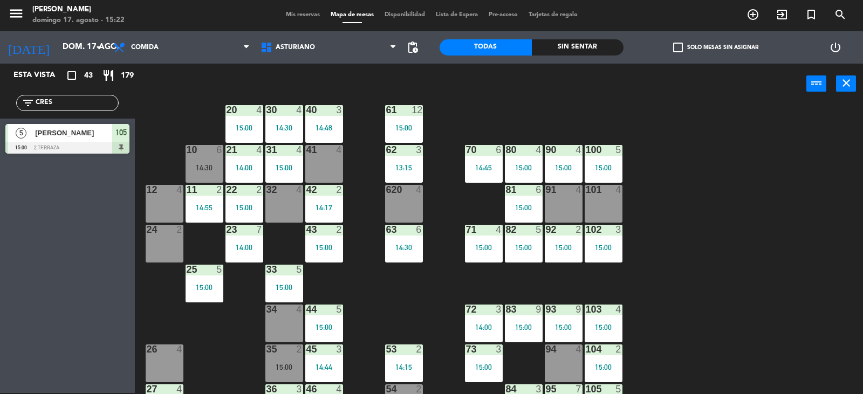
click at [768, 174] on div "1 block 12 2 block 8 60 12 15:00 20 4 15:00 30 4 14:30 40 3 14:48 61 12 15:00 6…" at bounding box center [502, 249] width 719 height 289
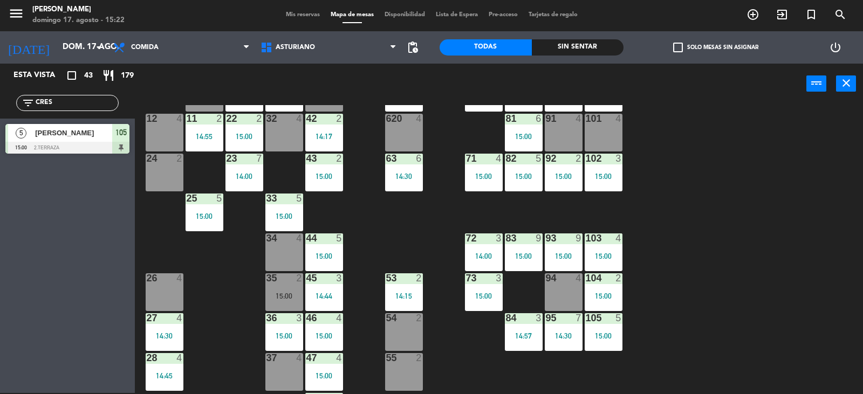
scroll to position [167, 0]
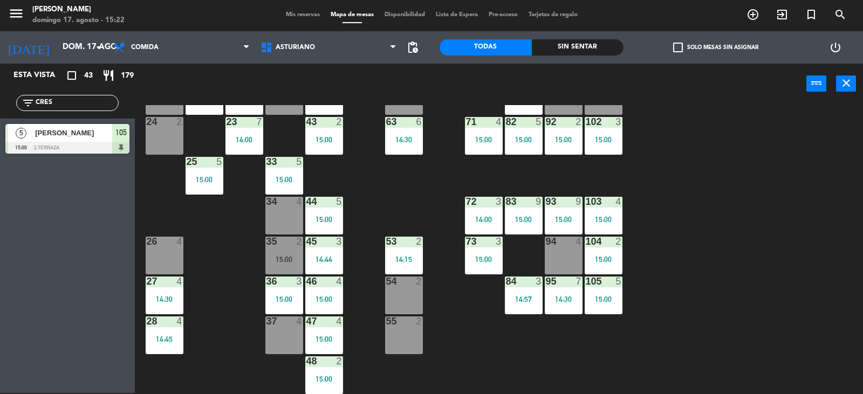
click at [176, 337] on div "14:45" at bounding box center [165, 339] width 38 height 8
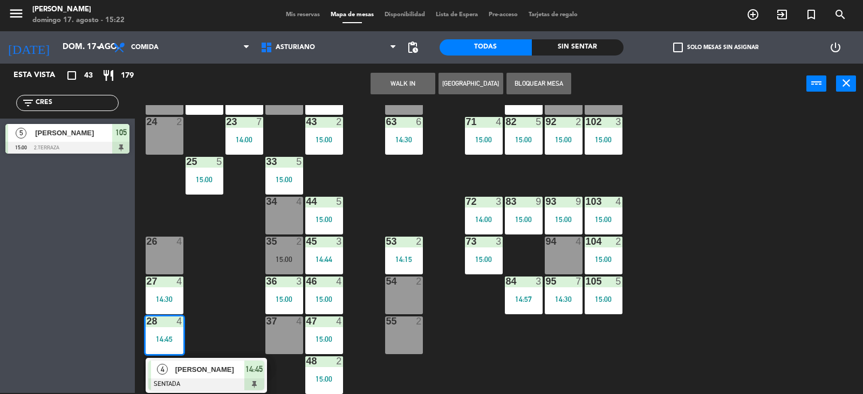
click at [221, 304] on div "1 block 12 2 block 8 60 12 15:00 20 4 15:00 30 4 14:30 40 3 14:48 61 12 15:00 6…" at bounding box center [502, 249] width 719 height 289
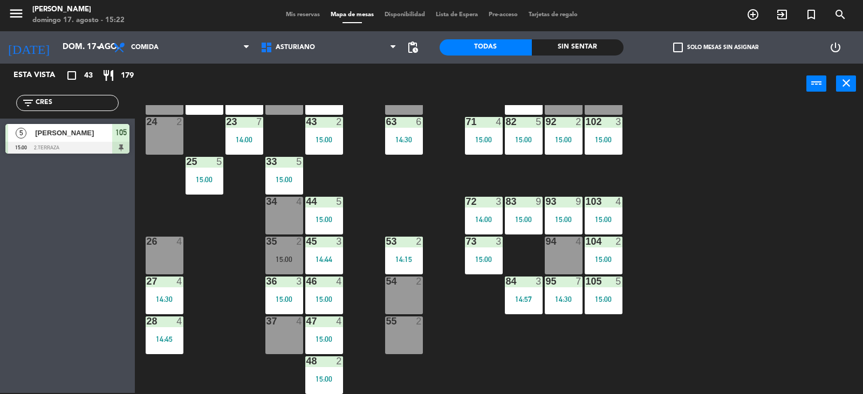
click at [156, 299] on div "14:30" at bounding box center [165, 299] width 38 height 8
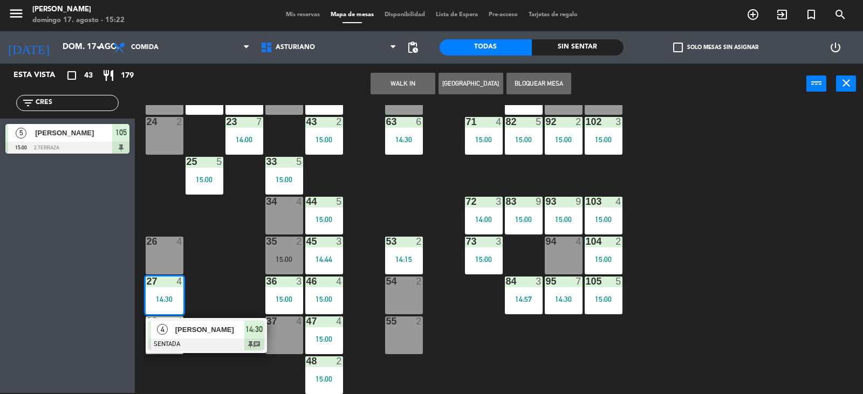
click at [256, 270] on div "1 block 12 2 block 8 60 12 15:00 20 4 15:00 30 4 14:30 40 3 14:48 61 12 15:00 6…" at bounding box center [502, 249] width 719 height 289
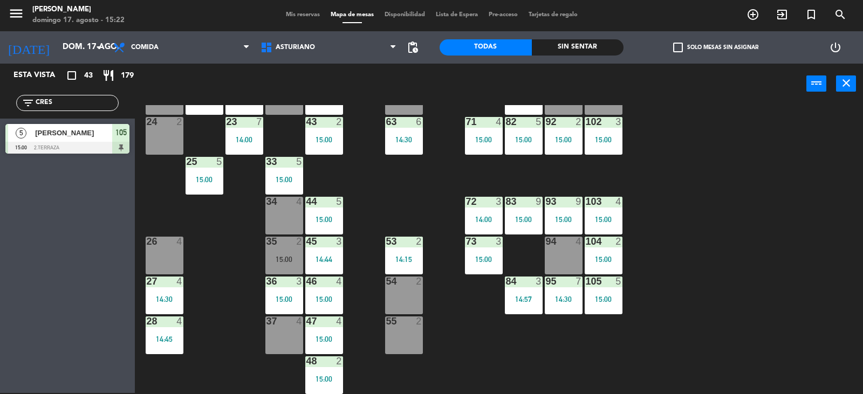
click at [72, 108] on input "CRES" at bounding box center [77, 103] width 84 height 12
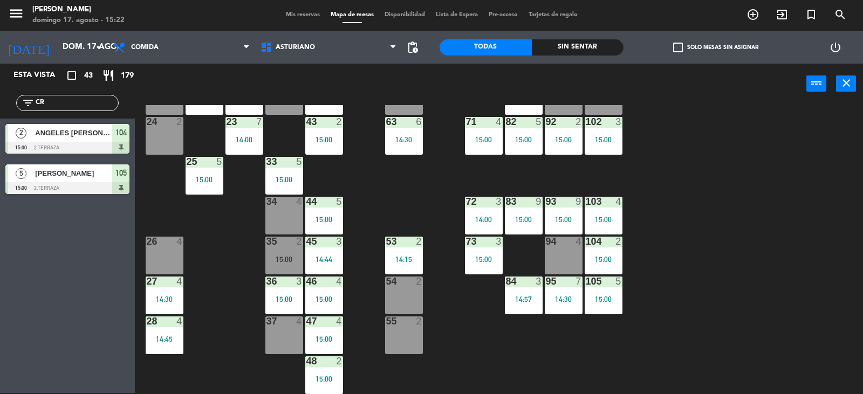
type input "C"
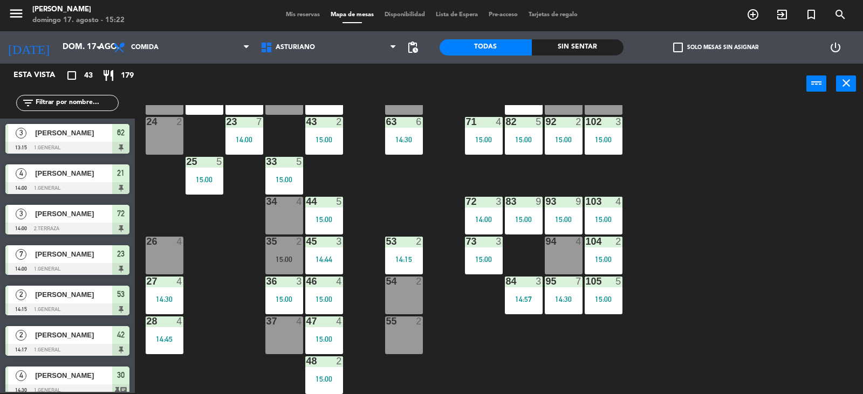
click at [713, 253] on div "1 block 12 2 block 8 60 12 15:00 20 4 15:00 30 4 14:30 40 3 14:48 61 12 15:00 6…" at bounding box center [502, 249] width 719 height 289
click at [639, 258] on div "1 block 12 2 block 8 60 12 15:00 20 4 15:00 30 4 14:30 40 3 14:48 61 12 15:00 6…" at bounding box center [502, 249] width 719 height 289
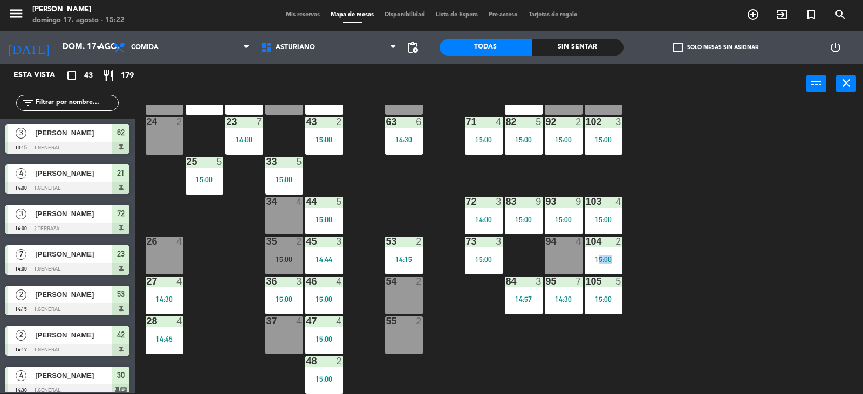
click at [276, 250] on div "35 2 15:00" at bounding box center [284, 256] width 38 height 38
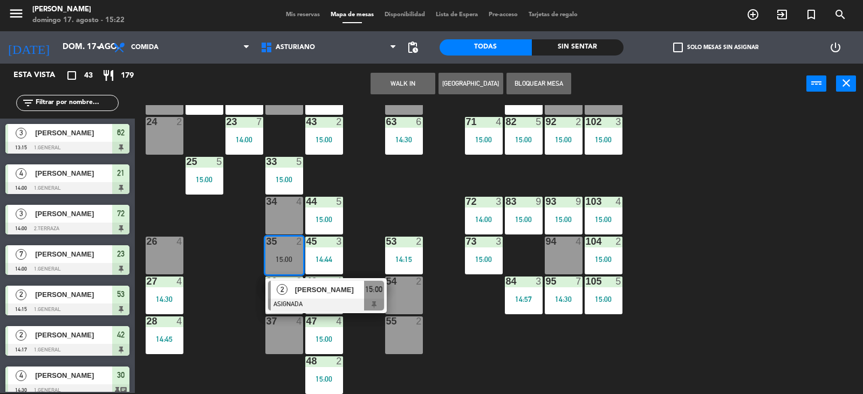
click at [372, 206] on div "1 block 12 2 block 8 60 12 15:00 20 4 15:00 30 4 14:30 40 3 14:48 61 12 15:00 6…" at bounding box center [502, 249] width 719 height 289
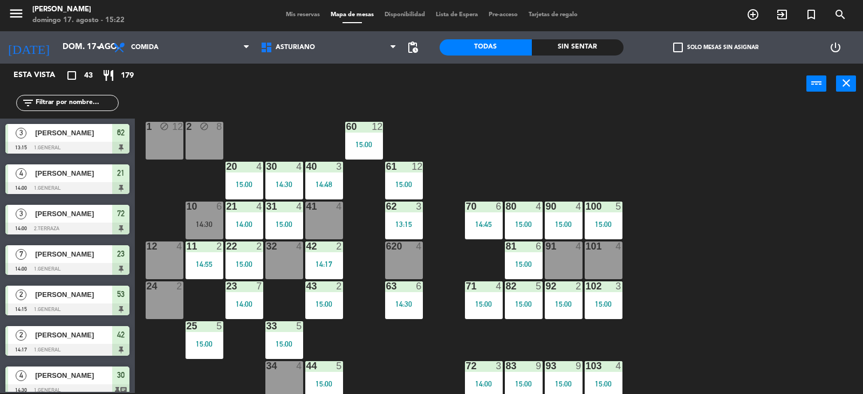
scroll to position [0, 0]
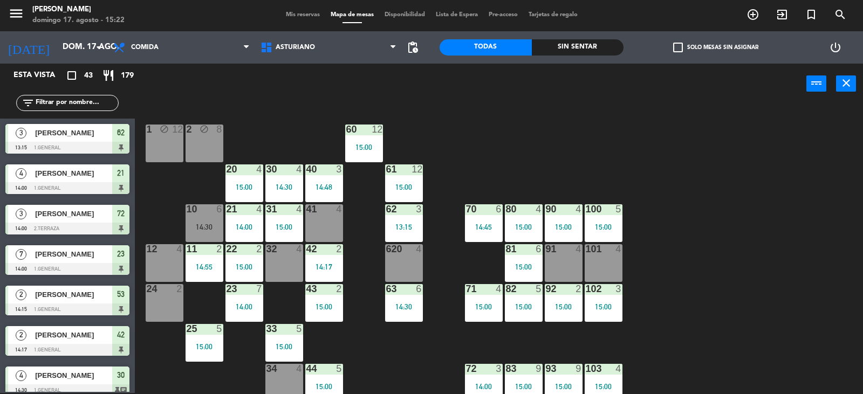
click at [205, 221] on div "10 6 14:30" at bounding box center [204, 223] width 38 height 38
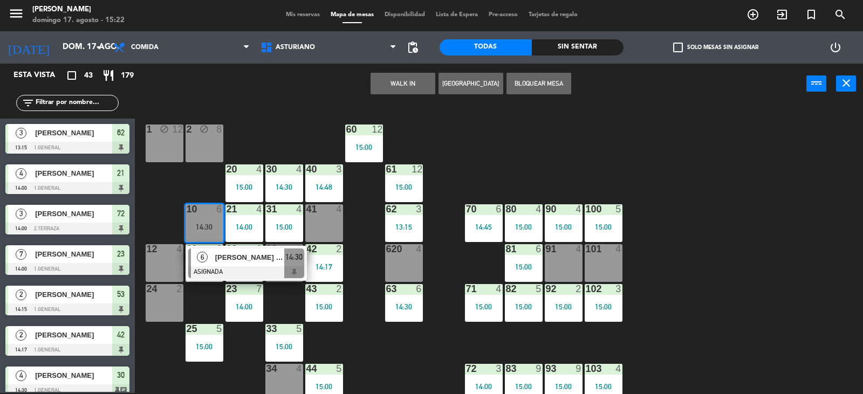
scroll to position [167, 0]
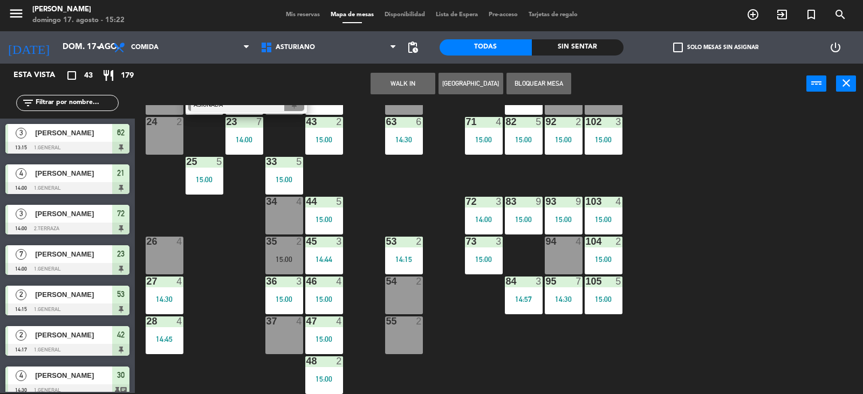
click at [402, 335] on div "55 2" at bounding box center [404, 335] width 38 height 38
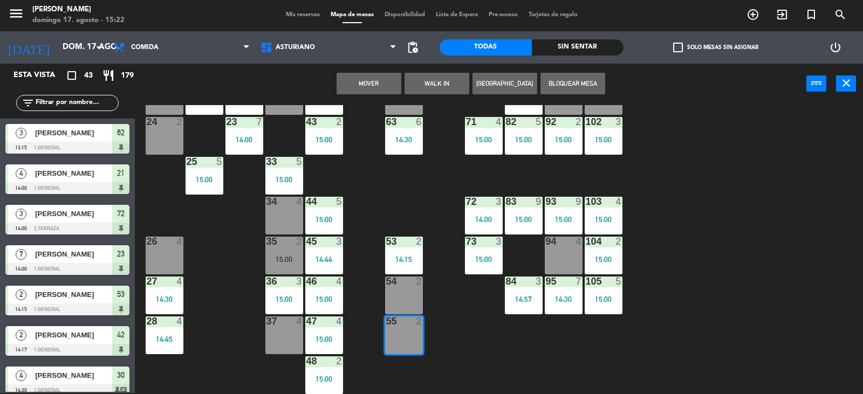
click at [361, 91] on button "Mover" at bounding box center [368, 84] width 65 height 22
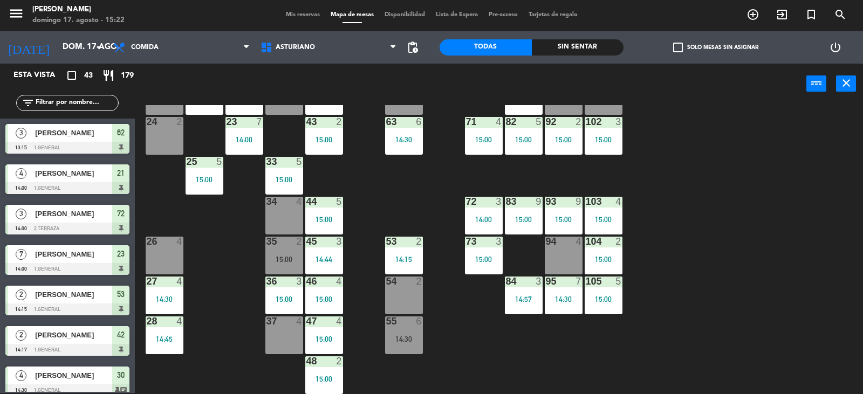
click at [292, 12] on span "Mis reservas" at bounding box center [302, 15] width 45 height 6
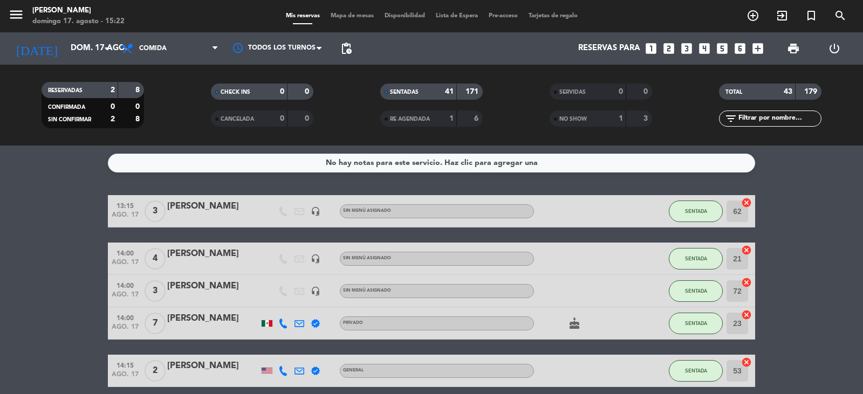
click at [353, 16] on span "Mapa de mesas" at bounding box center [352, 16] width 54 height 6
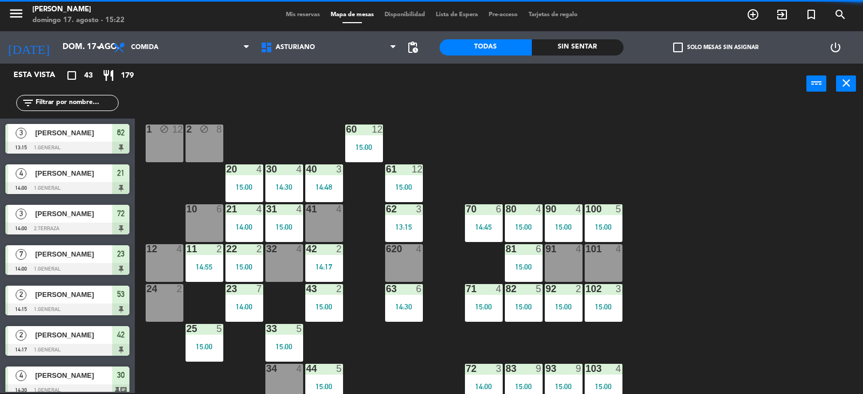
click at [288, 19] on div "Mis reservas Mapa de mesas Disponibilidad Lista de Espera Pre-acceso Tarjetas d…" at bounding box center [431, 15] width 302 height 10
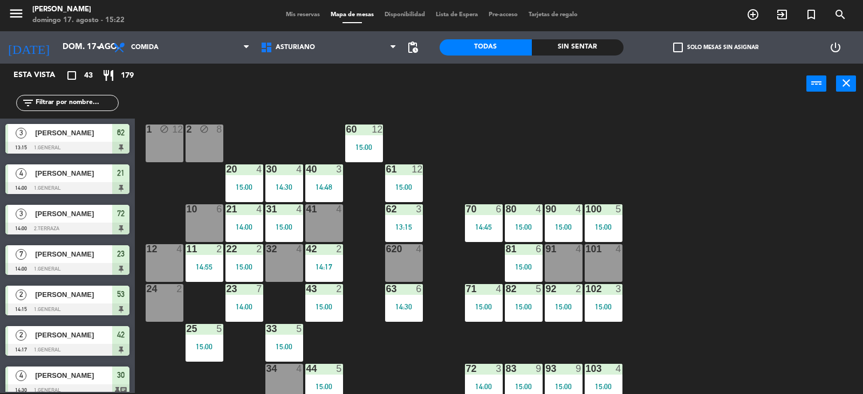
click at [293, 13] on span "Mis reservas" at bounding box center [302, 15] width 45 height 6
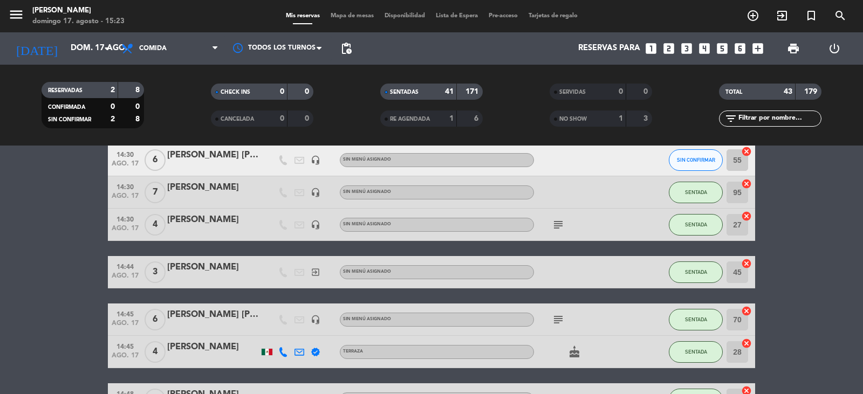
scroll to position [323, 0]
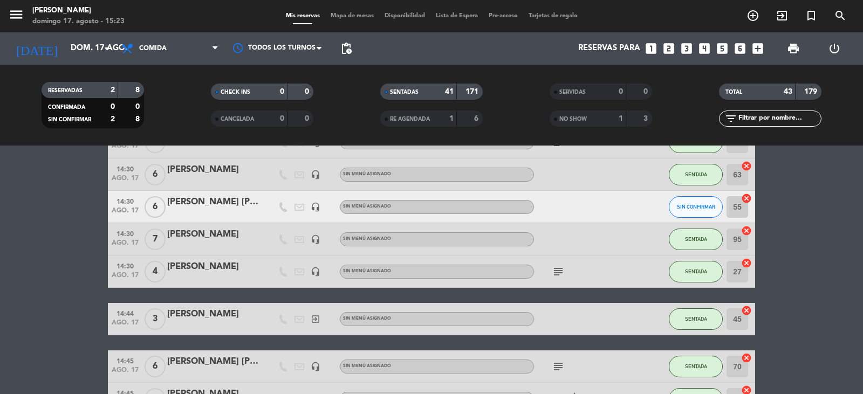
click at [199, 199] on div "[PERSON_NAME] [PERSON_NAME]" at bounding box center [213, 202] width 92 height 14
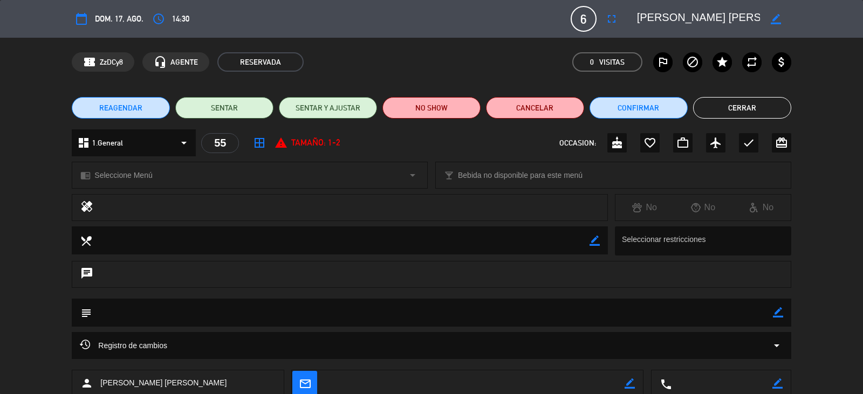
click at [773, 19] on icon "border_color" at bounding box center [775, 19] width 10 height 10
click at [609, 20] on icon "fullscreen" at bounding box center [611, 18] width 13 height 13
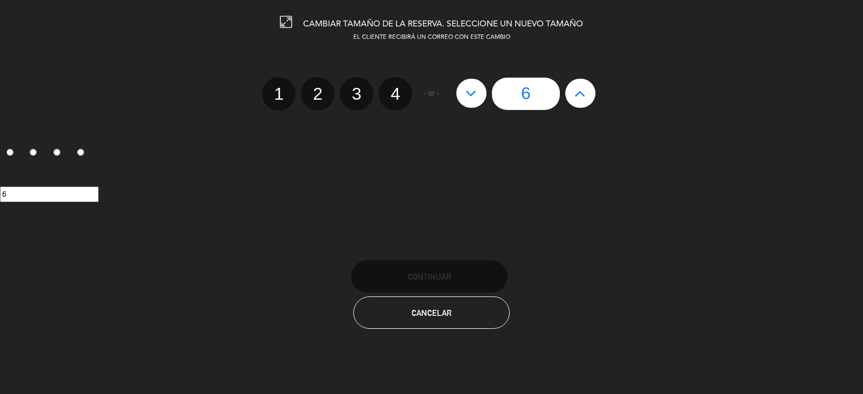
click at [321, 94] on label "2" at bounding box center [317, 93] width 33 height 33
click at [320, 88] on input "2" at bounding box center [316, 84] width 7 height 7
radio input "true"
radio input "false"
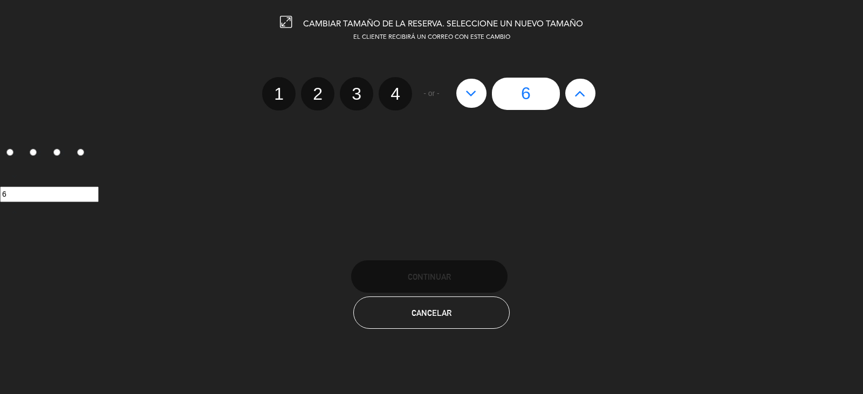
radio input "false"
radio input "true"
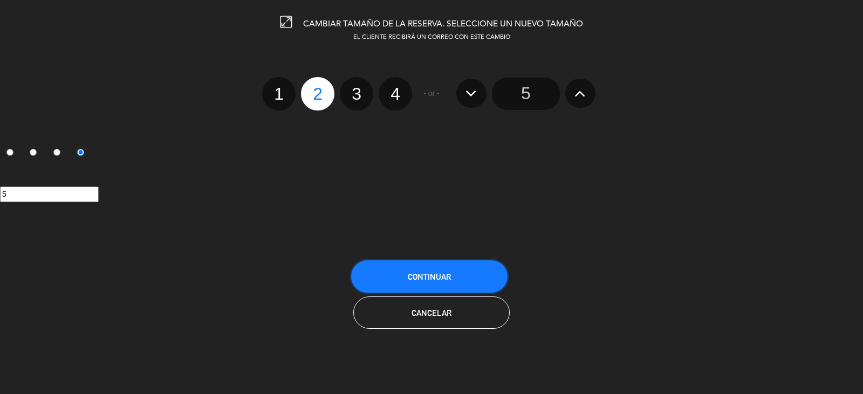
click at [435, 274] on span "Continuar" at bounding box center [429, 276] width 43 height 9
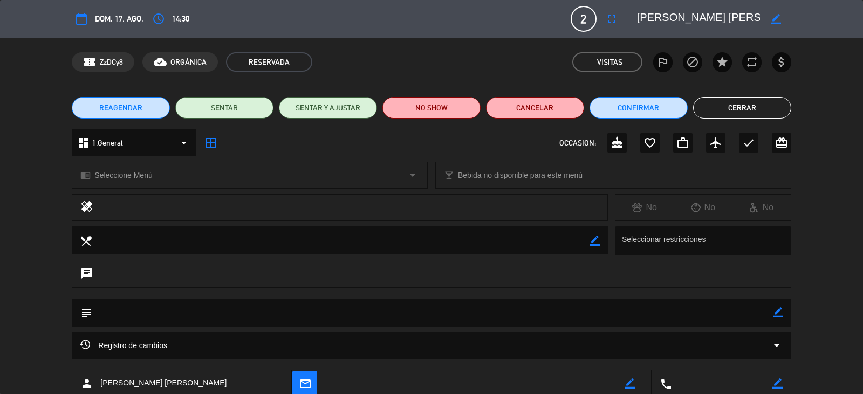
click at [780, 22] on icon "border_color" at bounding box center [775, 19] width 10 height 10
click at [240, 112] on button "SENTAR" at bounding box center [224, 108] width 98 height 22
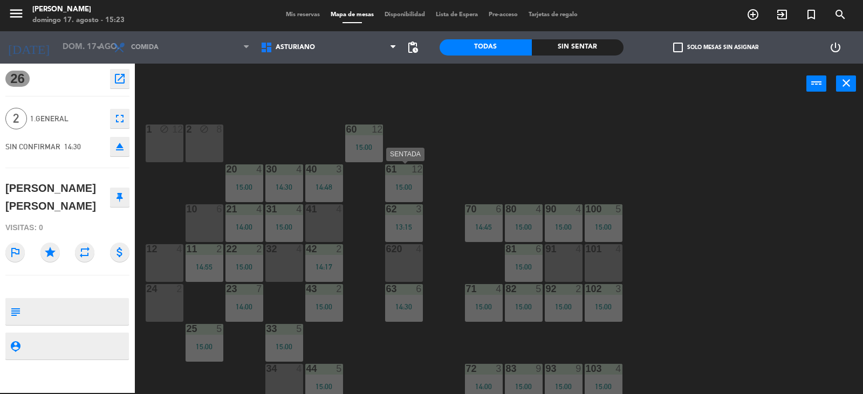
click at [430, 169] on div "12" at bounding box center [421, 169] width 18 height 10
click at [474, 153] on div "1 block 12 2 block 8 60 12 15:00 20 4 15:00 30 4 14:30 40 3 14:48 61 12 15:00 6…" at bounding box center [502, 249] width 719 height 289
click at [288, 14] on span "Mis reservas" at bounding box center [302, 15] width 45 height 6
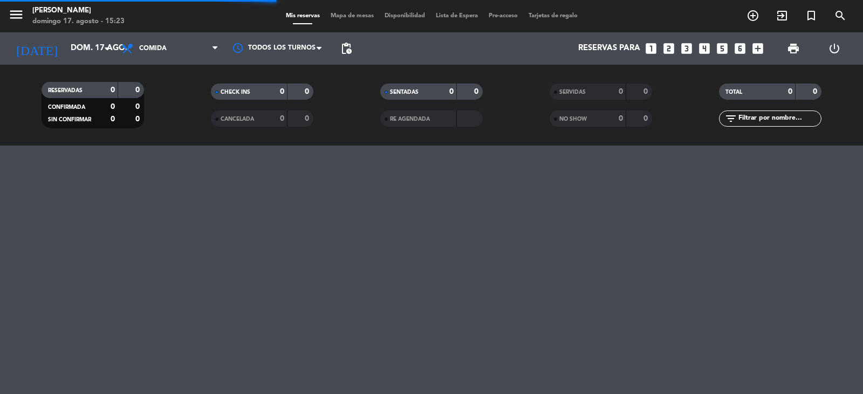
click at [353, 15] on span "Mapa de mesas" at bounding box center [352, 16] width 54 height 6
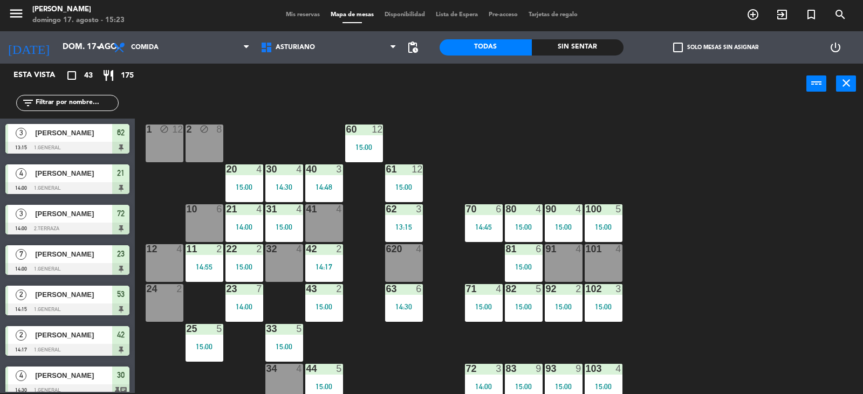
scroll to position [167, 0]
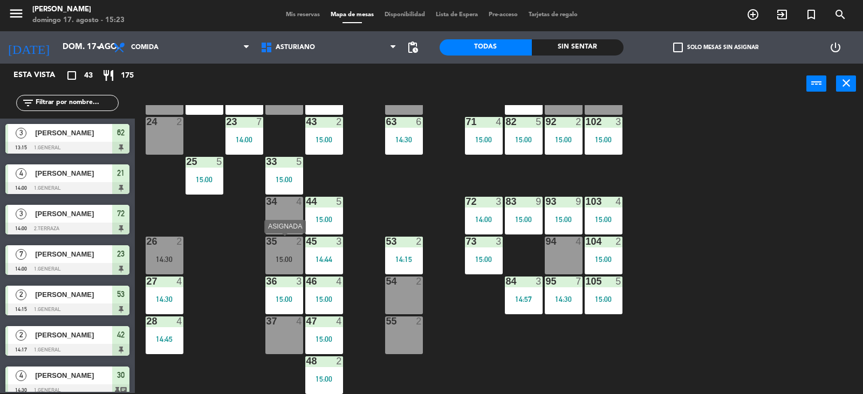
click at [282, 251] on div "35 2 15:00" at bounding box center [284, 256] width 38 height 38
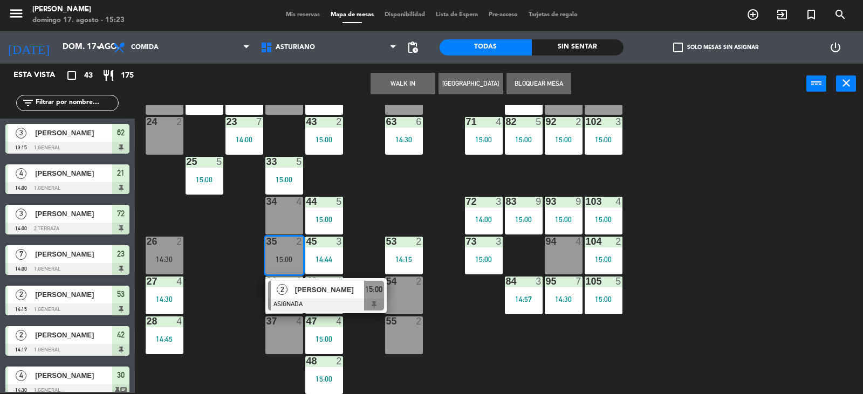
click at [394, 208] on div "1 block 12 2 block 8 60 12 15:00 20 4 15:00 30 4 14:30 40 3 14:48 61 12 15:00 6…" at bounding box center [502, 249] width 719 height 289
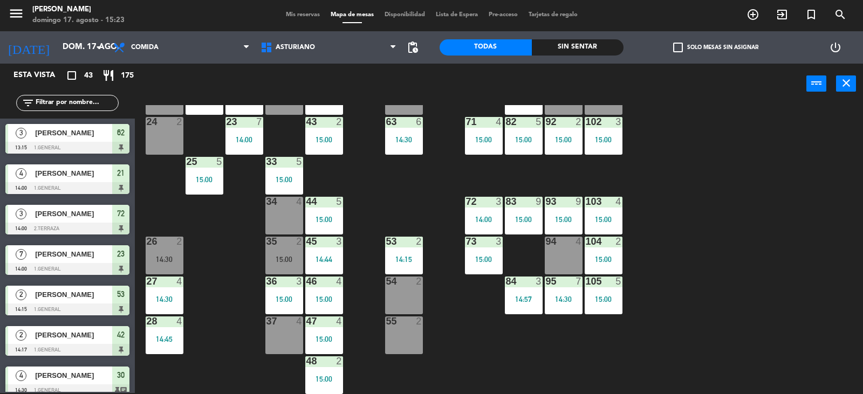
click at [164, 250] on div "26 2 14:30" at bounding box center [165, 256] width 38 height 38
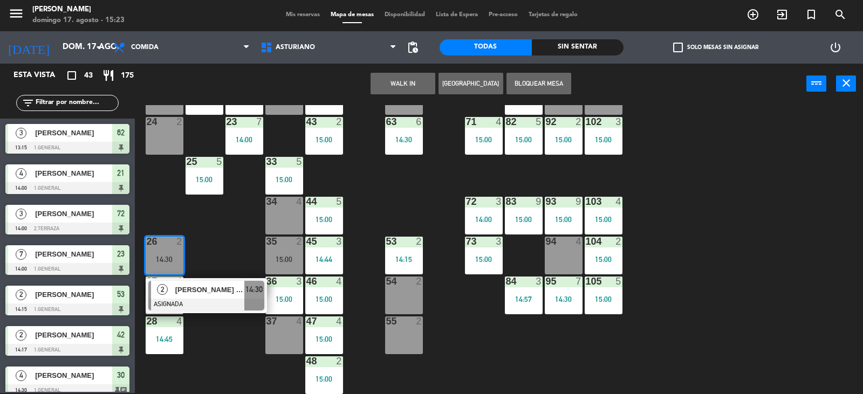
click at [400, 347] on div "55 2" at bounding box center [404, 335] width 38 height 38
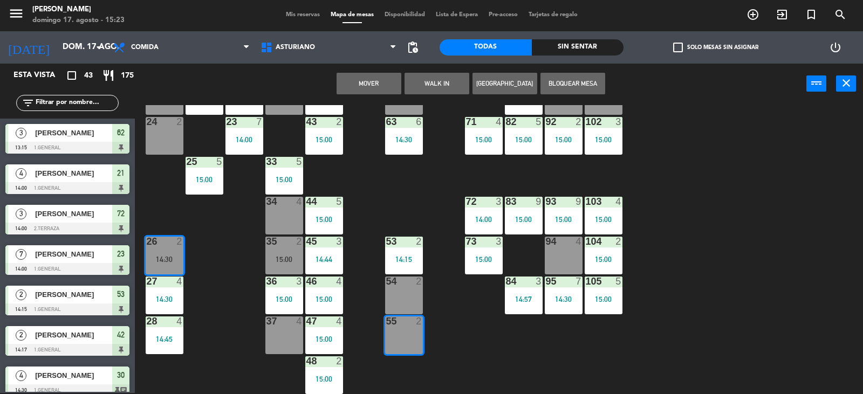
click at [350, 87] on button "Mover" at bounding box center [368, 84] width 65 height 22
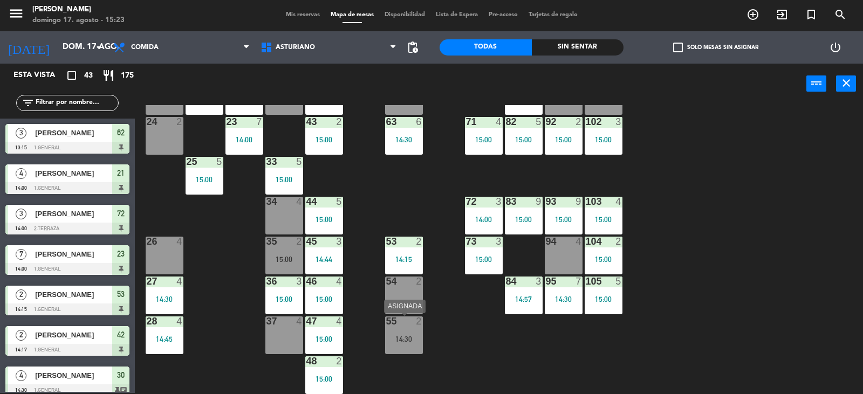
click at [415, 347] on div "55 2 14:30" at bounding box center [404, 335] width 38 height 38
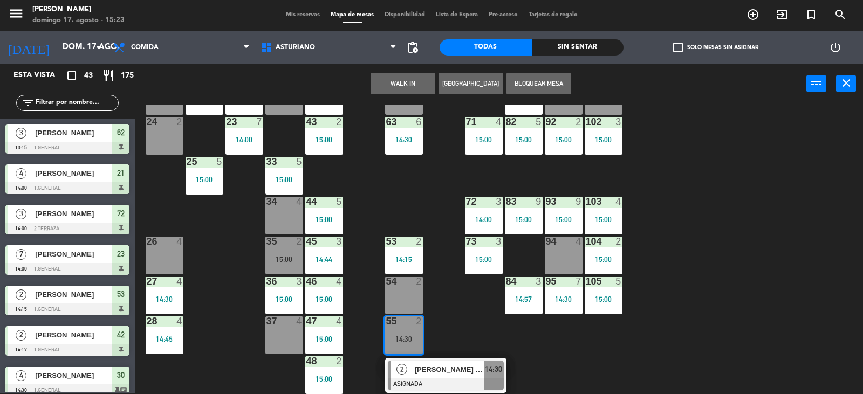
click at [437, 369] on span "[PERSON_NAME] [PERSON_NAME]" at bounding box center [449, 369] width 69 height 11
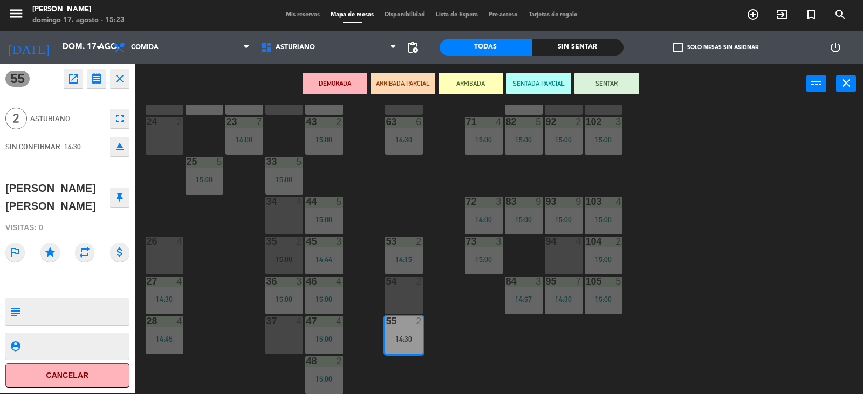
click at [625, 89] on button "SENTAR" at bounding box center [606, 84] width 65 height 22
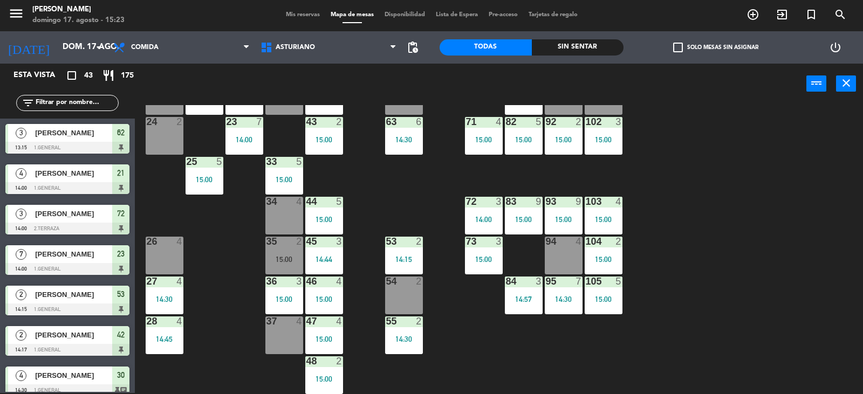
scroll to position [1, 0]
click at [203, 164] on div at bounding box center [204, 162] width 18 height 10
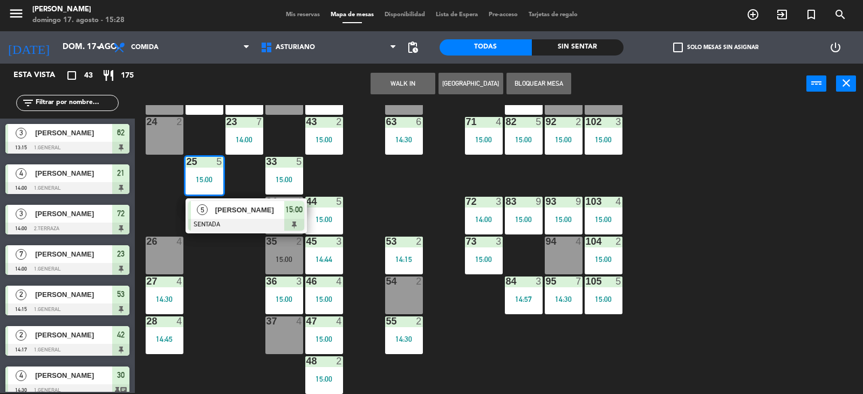
click at [690, 222] on div "1 block 12 2 block 8 60 12 15:00 20 4 15:00 30 4 14:30 40 3 14:48 61 12 15:00 6…" at bounding box center [502, 249] width 719 height 289
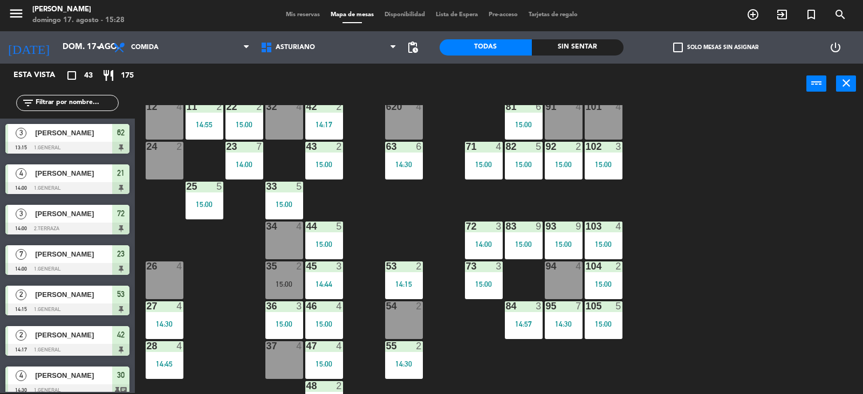
scroll to position [162, 0]
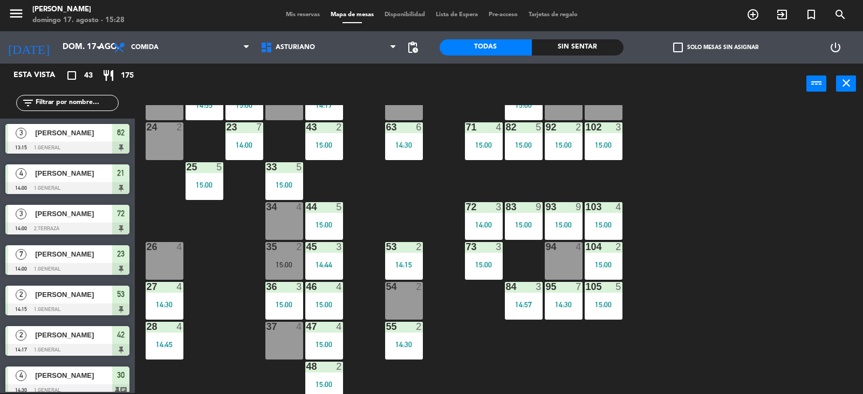
click at [274, 339] on div "37 4" at bounding box center [284, 341] width 38 height 38
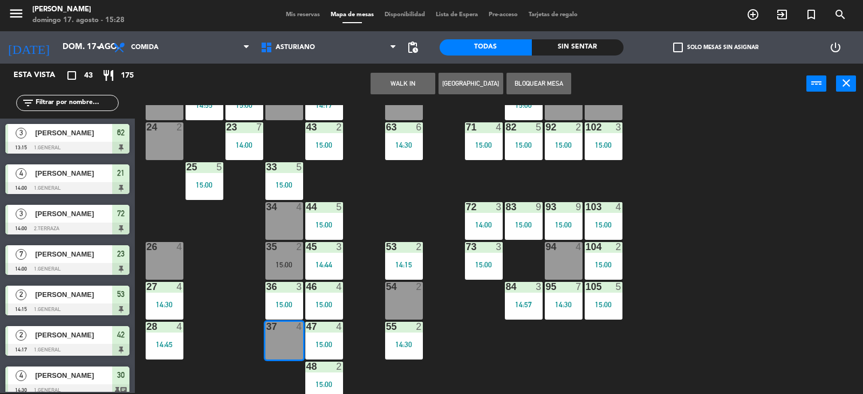
click at [394, 89] on button "WALK IN" at bounding box center [402, 84] width 65 height 22
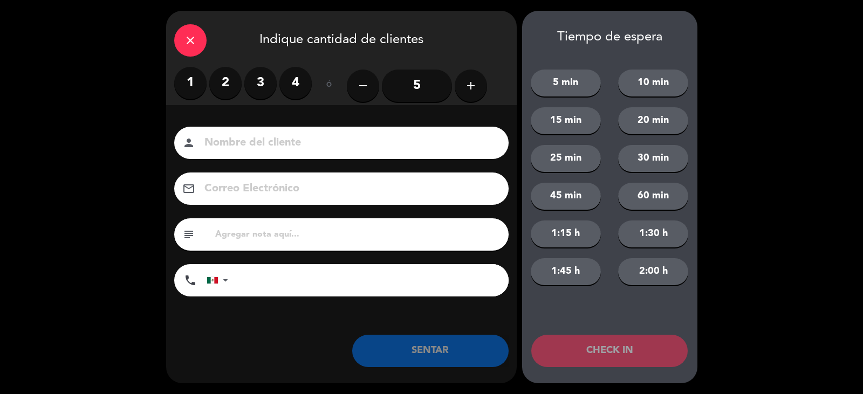
click at [238, 85] on label "2" at bounding box center [225, 83] width 32 height 32
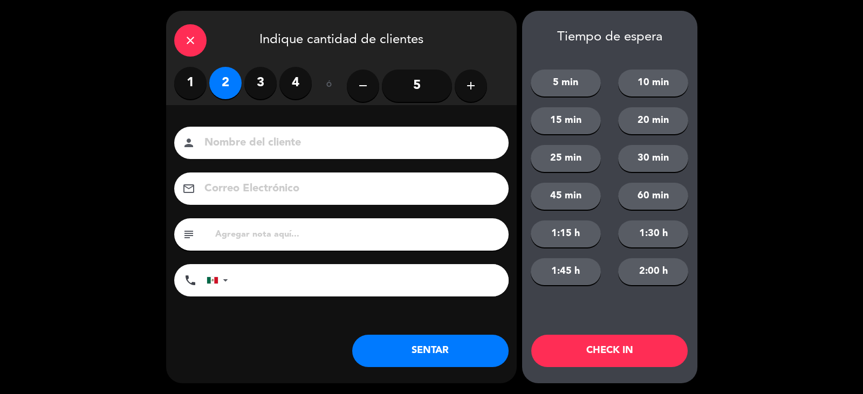
click at [261, 147] on input at bounding box center [348, 143] width 291 height 19
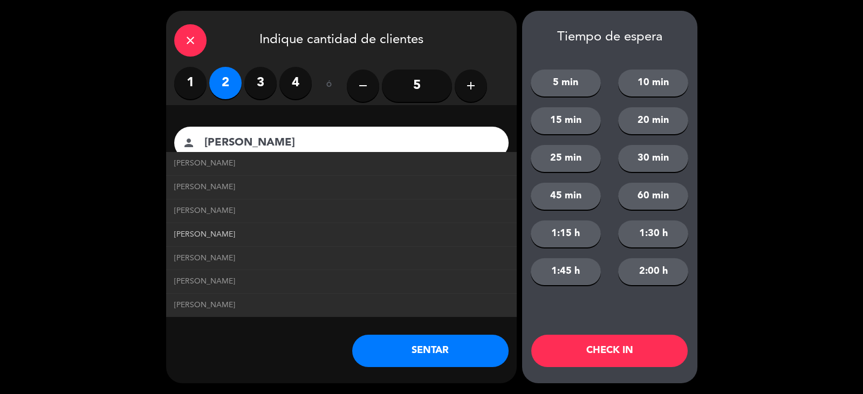
type input "[PERSON_NAME]"
click at [339, 239] on link "[PERSON_NAME]" at bounding box center [341, 235] width 334 height 12
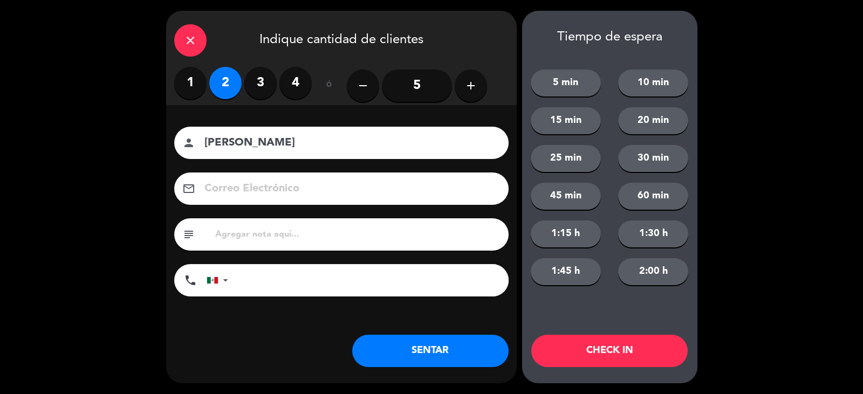
click at [487, 353] on button "SENTAR" at bounding box center [430, 351] width 156 height 32
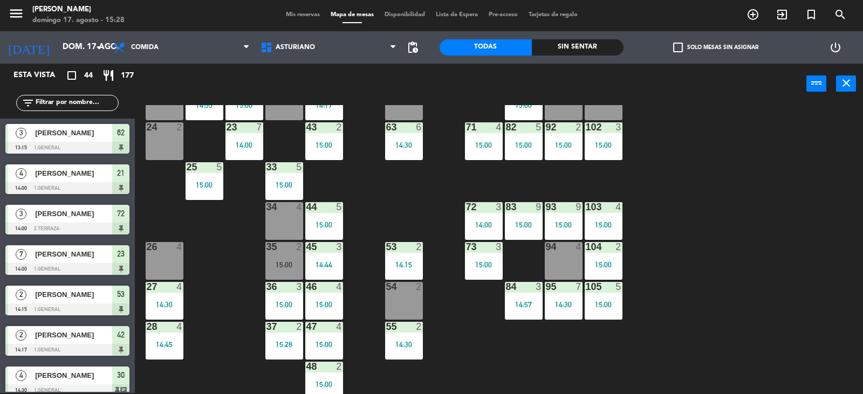
click at [655, 264] on div "1 block 12 2 block 8 60 12 15:00 20 4 15:00 30 4 14:30 40 3 14:48 61 12 15:00 6…" at bounding box center [502, 249] width 719 height 289
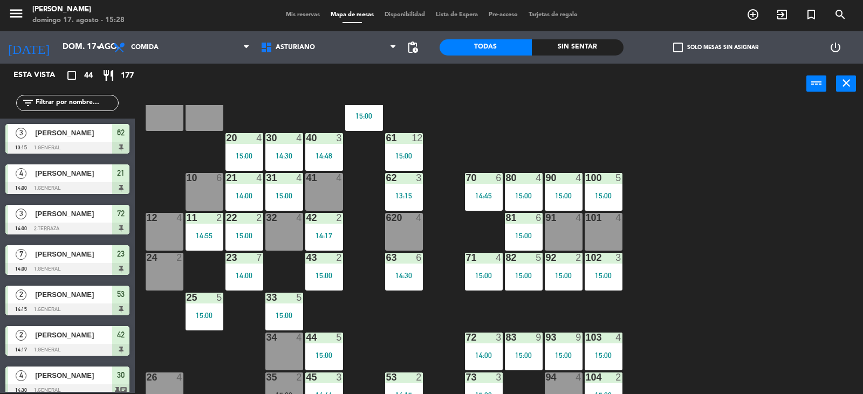
scroll to position [0, 0]
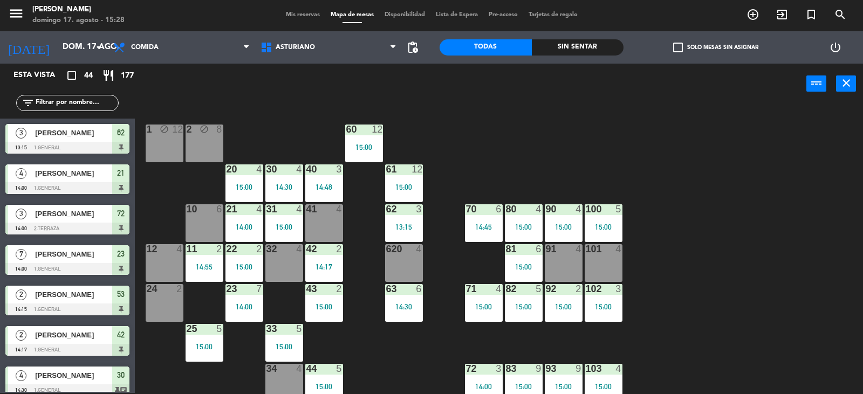
click at [617, 279] on div "101 4" at bounding box center [603, 263] width 38 height 38
click at [671, 261] on div "1 block 12 2 block 8 60 12 15:00 20 4 15:00 30 4 14:30 40 3 14:48 61 12 15:00 6…" at bounding box center [502, 249] width 719 height 289
click at [561, 142] on div "1 block 12 2 block 8 60 12 15:00 20 4 15:00 30 4 14:30 40 3 14:48 61 12 15:00 6…" at bounding box center [502, 249] width 719 height 289
click at [562, 142] on div "1 block 12 2 block 8 60 12 15:00 20 4 15:00 30 4 14:30 40 3 14:48 61 12 15:00 6…" at bounding box center [502, 249] width 719 height 289
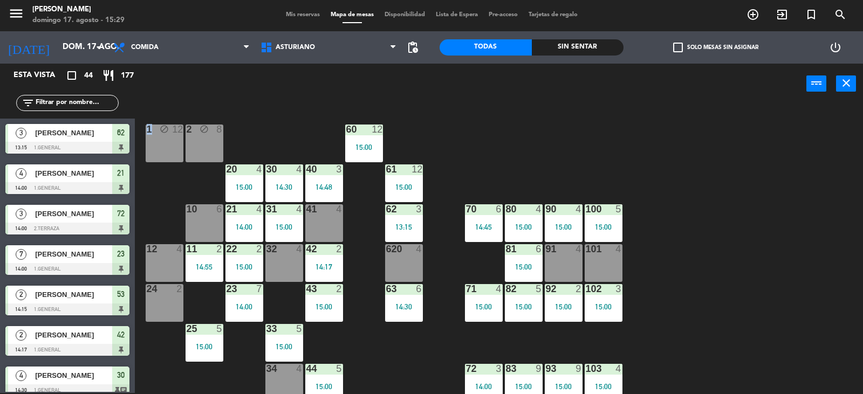
click at [562, 142] on div "1 block 12 2 block 8 60 12 15:00 20 4 15:00 30 4 14:30 40 3 14:48 61 12 15:00 6…" at bounding box center [502, 249] width 719 height 289
click at [573, 145] on div "1 block 12 2 block 8 60 12 15:00 20 4 15:00 30 4 14:30 40 3 14:48 61 12 15:00 6…" at bounding box center [502, 249] width 719 height 289
click at [794, 187] on div "1 block 12 2 block 8 60 12 15:00 20 4 15:00 30 4 14:30 40 3 14:48 61 12 15:00 6…" at bounding box center [502, 249] width 719 height 289
click at [793, 187] on div "1 block 12 2 block 8 60 12 15:00 20 4 15:00 30 4 14:30 40 3 14:48 61 12 15:00 6…" at bounding box center [502, 249] width 719 height 289
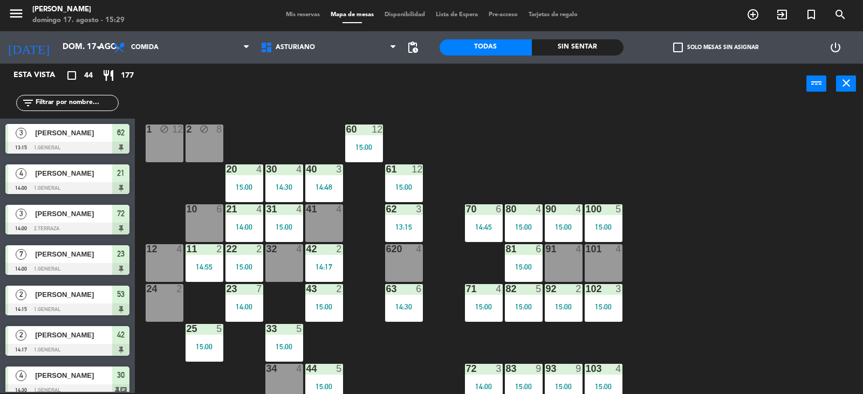
click at [714, 237] on div "1 block 12 2 block 8 60 12 15:00 20 4 15:00 30 4 14:30 40 3 14:48 61 12 15:00 6…" at bounding box center [502, 249] width 719 height 289
click at [595, 216] on div "100 5 15:00" at bounding box center [603, 223] width 38 height 38
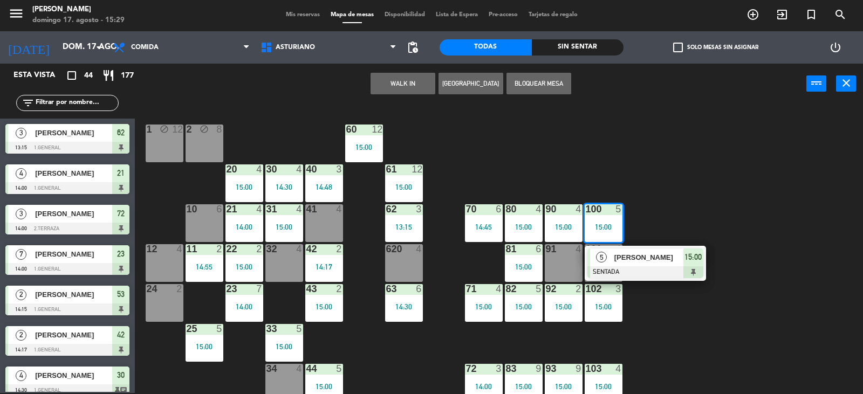
click at [676, 165] on div "1 block 12 2 block 8 60 12 15:00 20 4 15:00 30 4 14:30 40 3 14:48 61 12 15:00 6…" at bounding box center [502, 249] width 719 height 289
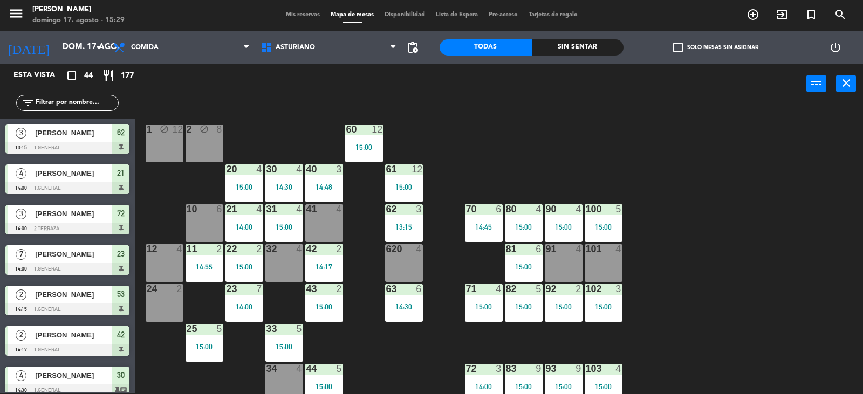
click at [550, 225] on div "15:00" at bounding box center [564, 227] width 38 height 8
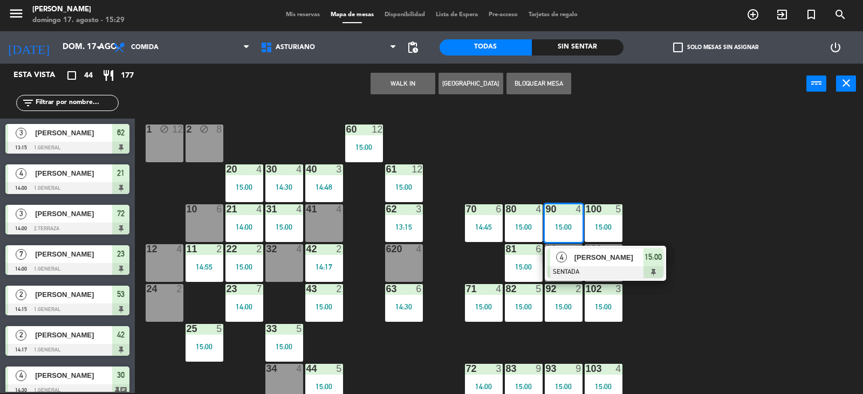
click at [589, 143] on div "1 block 12 2 block 8 60 12 15:00 20 4 15:00 30 4 14:30 40 3 14:48 61 12 15:00 6…" at bounding box center [502, 249] width 719 height 289
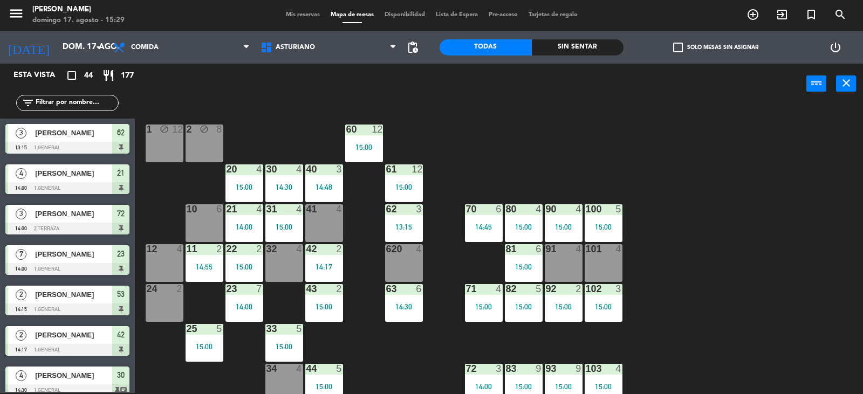
click at [526, 226] on div "15:00" at bounding box center [524, 227] width 38 height 8
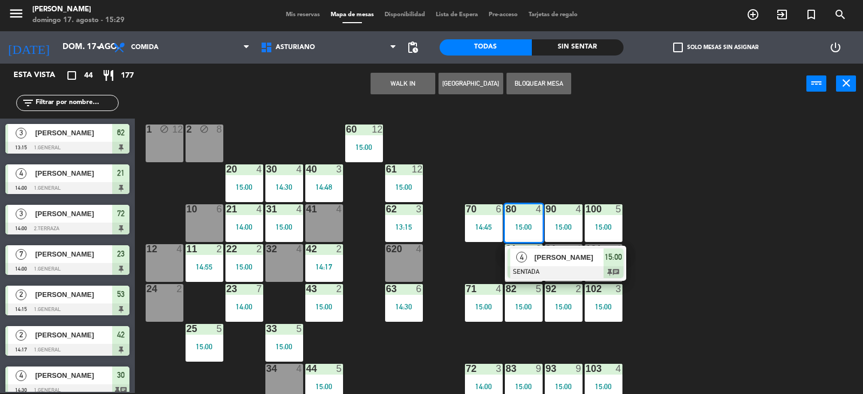
click at [541, 197] on div "1 block 12 2 block 8 60 12 15:00 20 4 15:00 30 4 14:30 40 3 14:48 61 12 15:00 6…" at bounding box center [502, 249] width 719 height 289
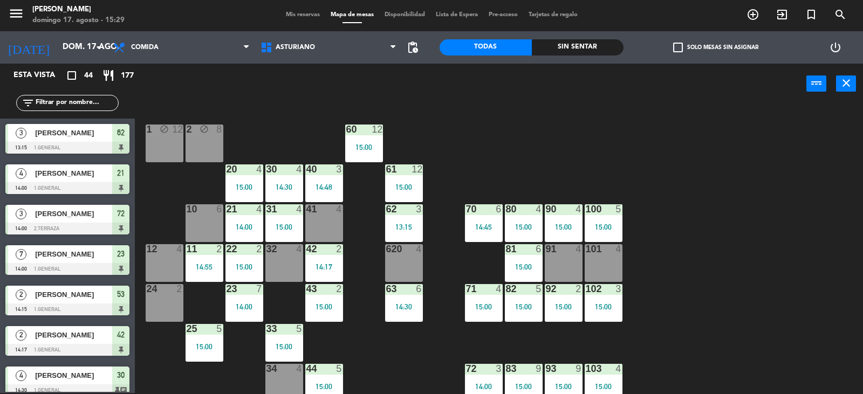
drag, startPoint x: 550, startPoint y: 186, endPoint x: 509, endPoint y: 228, distance: 58.7
click at [550, 187] on div "1 block 12 2 block 8 60 12 15:00 20 4 15:00 30 4 14:30 40 3 14:48 61 12 15:00 6…" at bounding box center [502, 249] width 719 height 289
click at [487, 223] on div "14:45" at bounding box center [484, 227] width 38 height 8
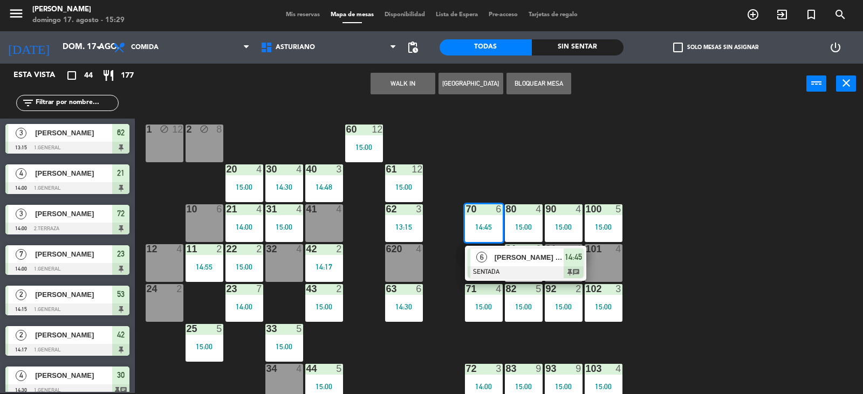
click at [649, 170] on div "1 block 12 2 block 8 60 12 15:00 20 4 15:00 30 4 14:30 40 3 14:48 61 12 15:00 6…" at bounding box center [502, 249] width 719 height 289
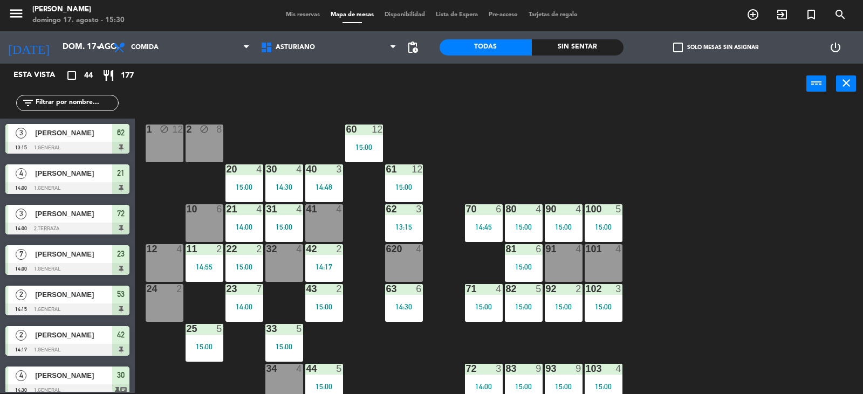
click at [214, 223] on div "10 6" at bounding box center [204, 223] width 38 height 38
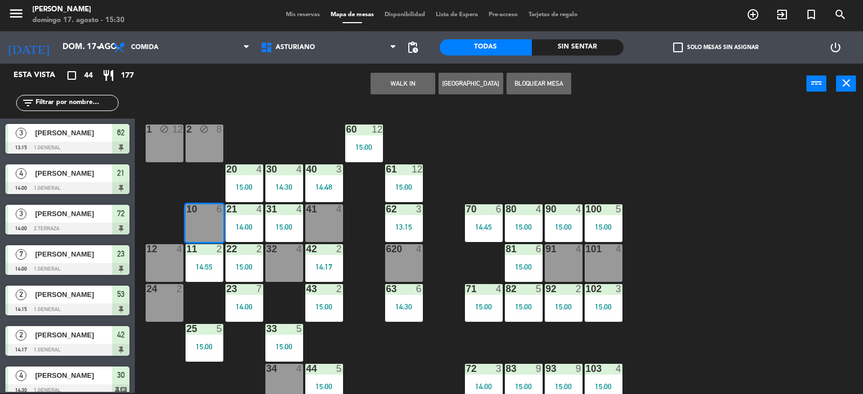
scroll to position [162, 0]
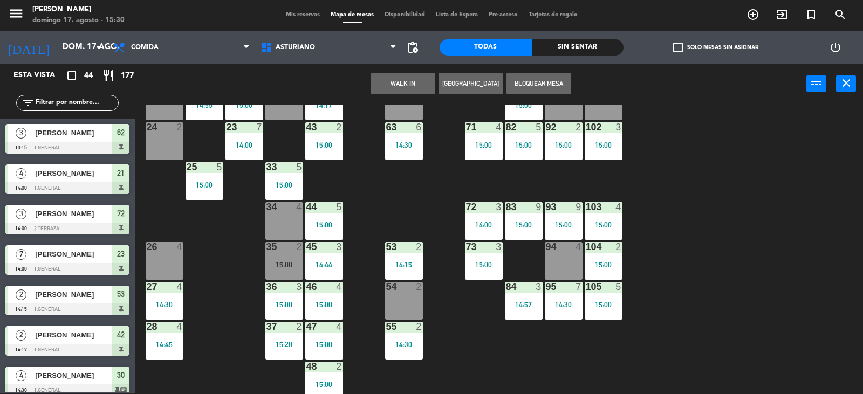
click at [422, 217] on div "1 block 12 2 block 8 60 12 15:00 20 4 15:00 30 4 14:30 40 3 14:48 61 12 15:00 6…" at bounding box center [502, 249] width 719 height 289
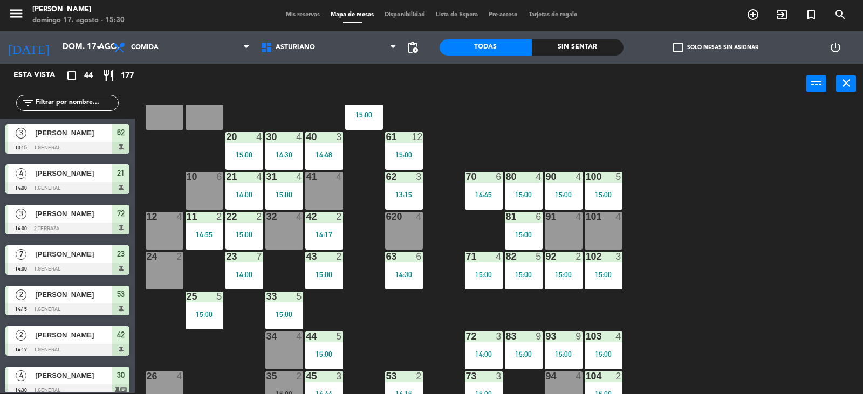
scroll to position [0, 0]
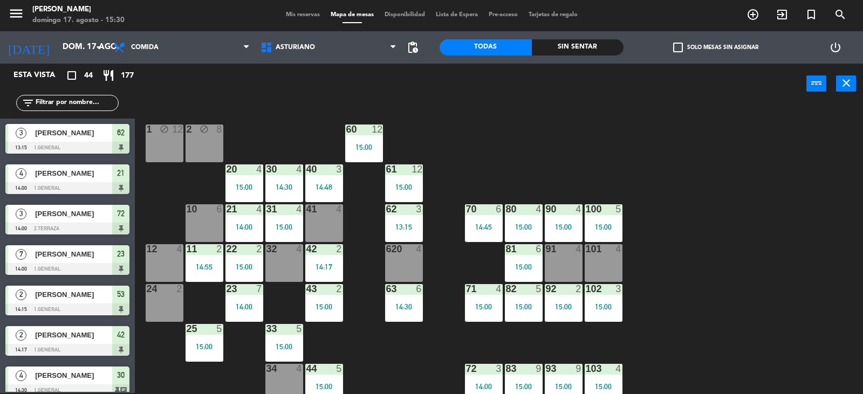
click at [198, 207] on div at bounding box center [204, 209] width 18 height 10
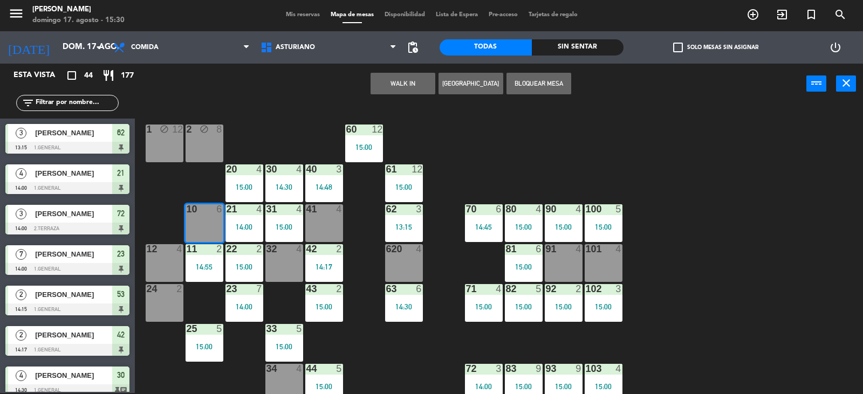
click at [388, 81] on button "WALK IN" at bounding box center [402, 84] width 65 height 22
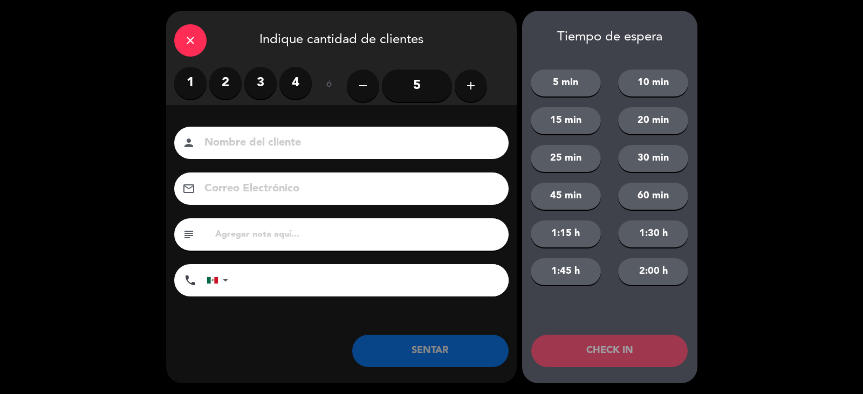
click at [473, 75] on button "add" at bounding box center [470, 86] width 32 height 32
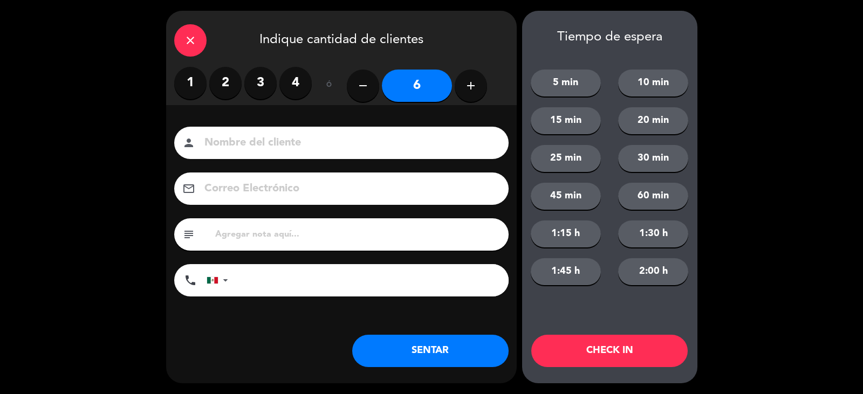
click at [456, 86] on button "add" at bounding box center [470, 86] width 32 height 32
click at [363, 86] on icon "remove" at bounding box center [362, 85] width 13 height 13
type input "6"
click at [371, 136] on input at bounding box center [348, 143] width 291 height 19
type input "[PERSON_NAME]"
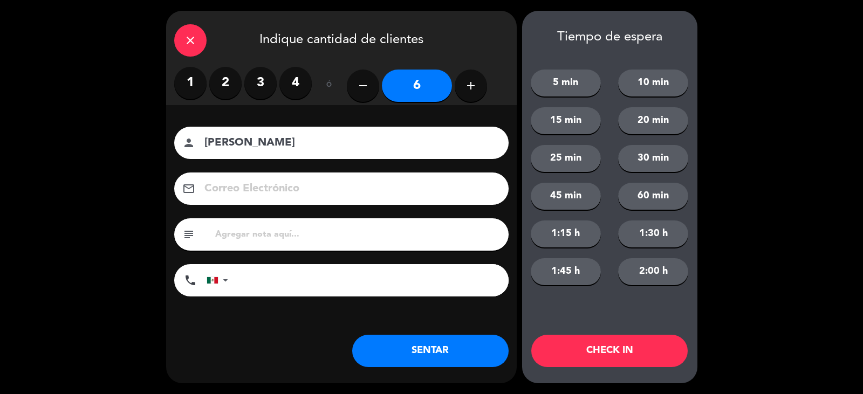
click at [443, 350] on button "SENTAR" at bounding box center [430, 351] width 156 height 32
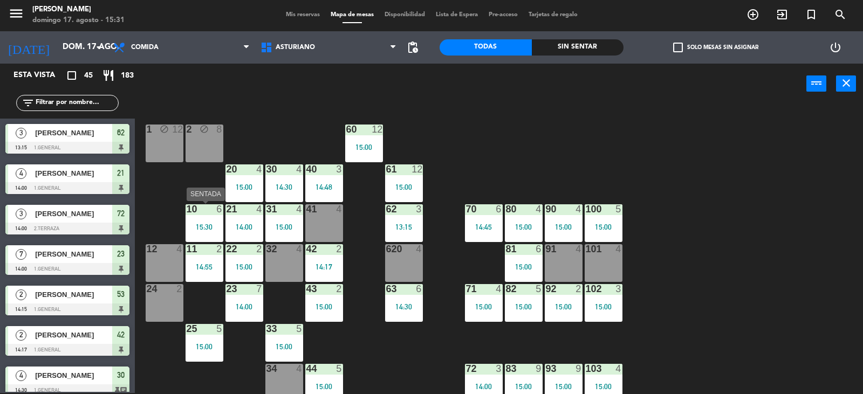
click at [201, 223] on div "15:30" at bounding box center [204, 227] width 38 height 8
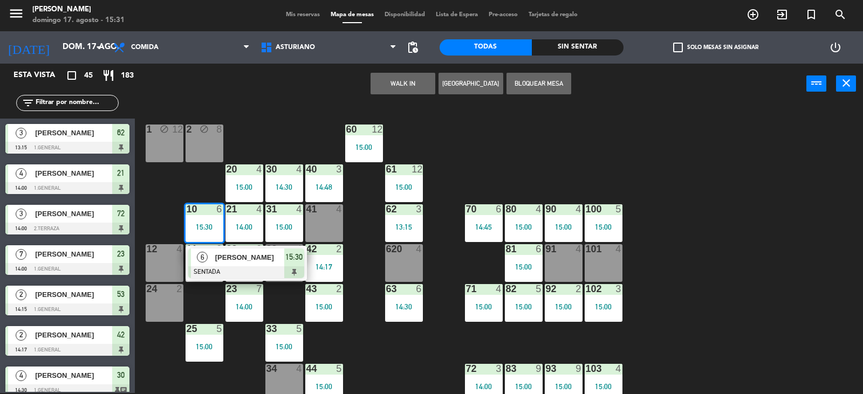
click at [469, 162] on div "1 block 12 2 block 8 60 12 15:00 20 4 15:00 30 4 14:30 40 3 14:48 61 12 15:00 6…" at bounding box center [502, 249] width 719 height 289
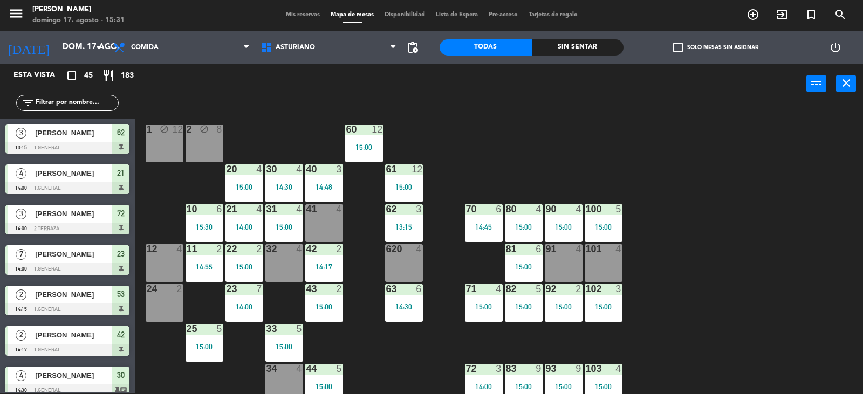
click at [202, 226] on div "15:30" at bounding box center [204, 227] width 38 height 8
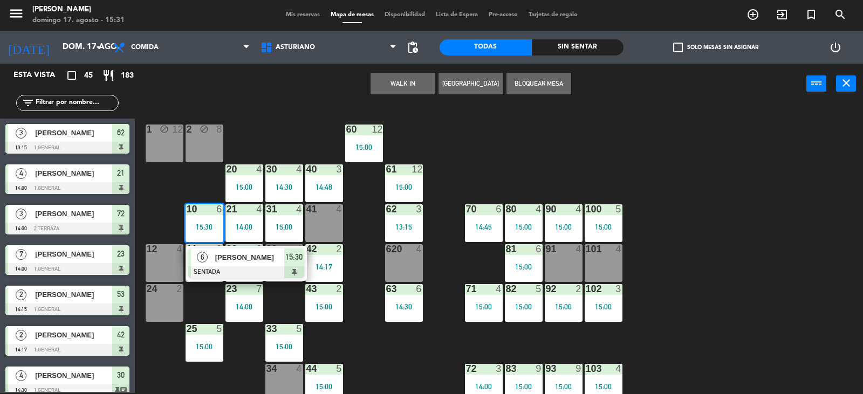
click at [218, 265] on div "[PERSON_NAME]" at bounding box center [249, 258] width 70 height 18
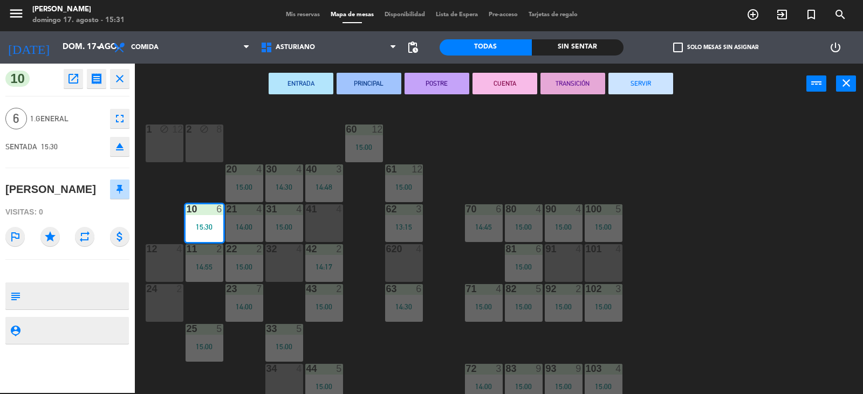
click at [70, 77] on icon "open_in_new" at bounding box center [73, 78] width 13 height 13
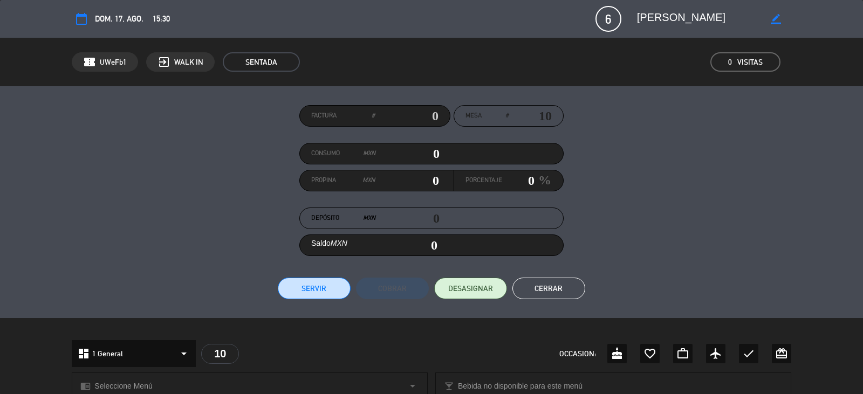
click at [775, 23] on icon "border_color" at bounding box center [775, 19] width 10 height 10
type textarea "[PERSON_NAME] [PERSON_NAME]"
click at [776, 18] on icon at bounding box center [775, 19] width 10 height 10
click at [631, 204] on div "Factura # Mesa # 10 Consumo MXN 0 Propina MXN 0 Porcentaje 0 % Depósito MXN 0 S…" at bounding box center [431, 202] width 719 height 194
click at [559, 295] on button "Cerrar" at bounding box center [548, 289] width 73 height 22
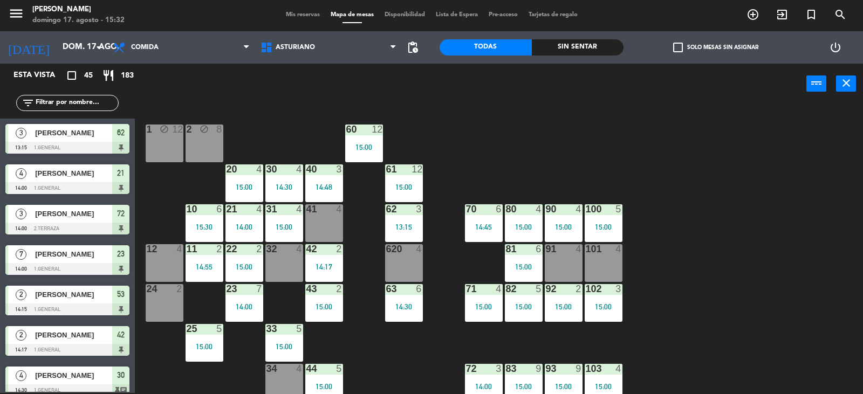
scroll to position [601, 0]
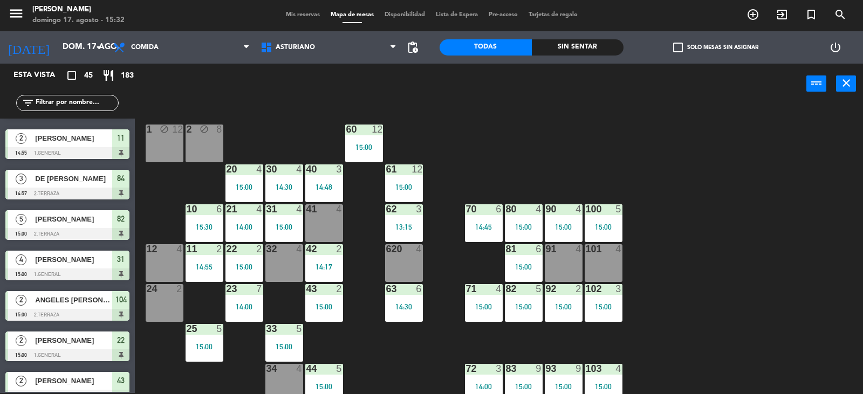
click at [534, 157] on div "1 block 12 2 block 8 60 12 15:00 20 4 15:00 30 4 14:30 40 3 14:48 61 12 15:00 6…" at bounding box center [502, 249] width 719 height 289
click at [72, 101] on input "text" at bounding box center [77, 103] width 84 height 12
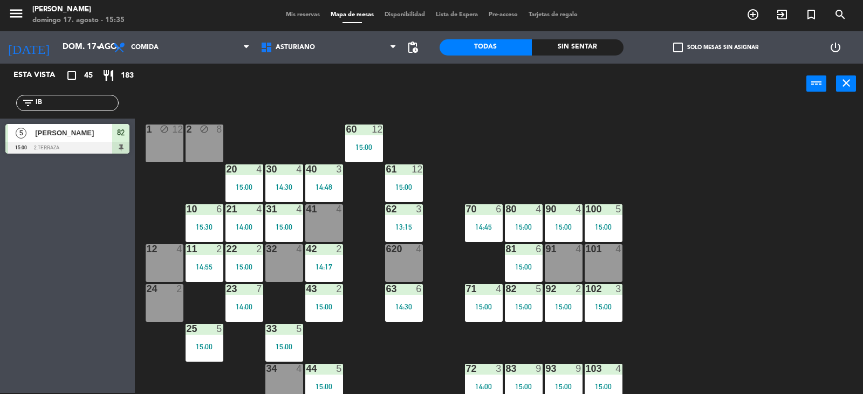
type input "I"
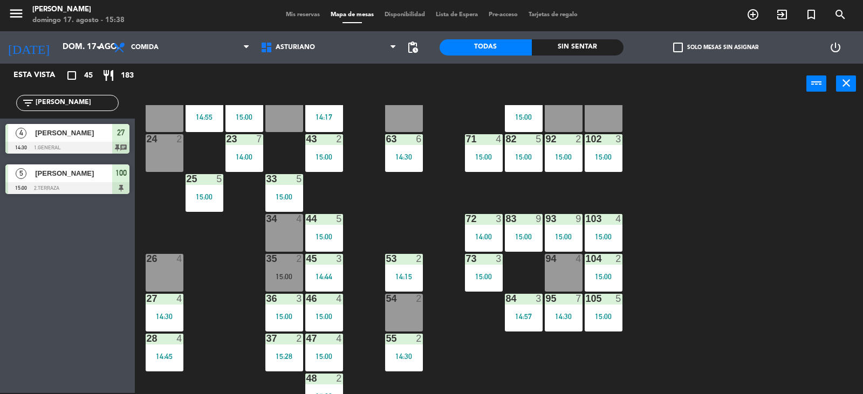
scroll to position [167, 0]
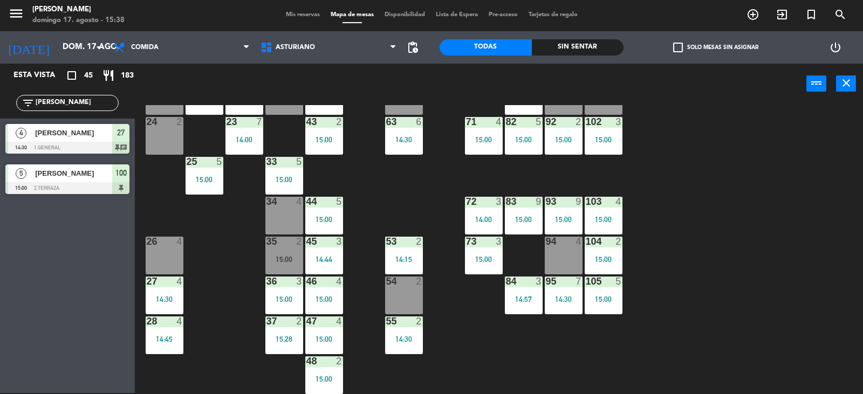
type input "[PERSON_NAME]"
click at [161, 230] on div "1 block 12 2 block 8 60 12 15:00 20 4 15:00 30 4 14:30 40 3 14:48 61 12 15:00 6…" at bounding box center [502, 249] width 719 height 289
click at [183, 251] on div "26 4" at bounding box center [165, 256] width 38 height 38
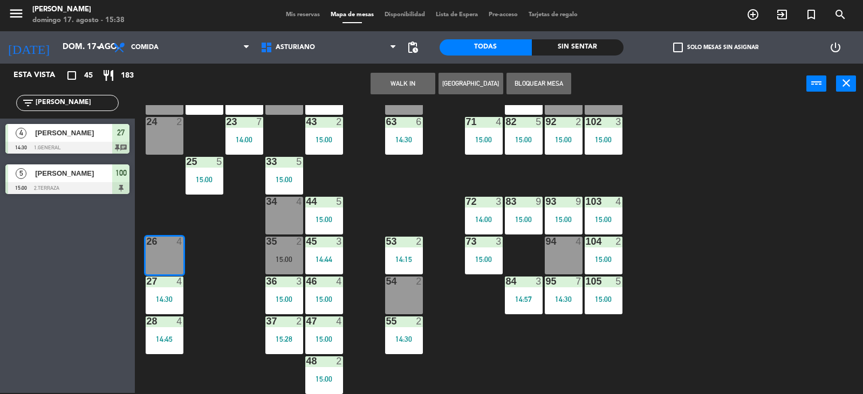
click at [416, 74] on button "WALK IN" at bounding box center [402, 84] width 65 height 22
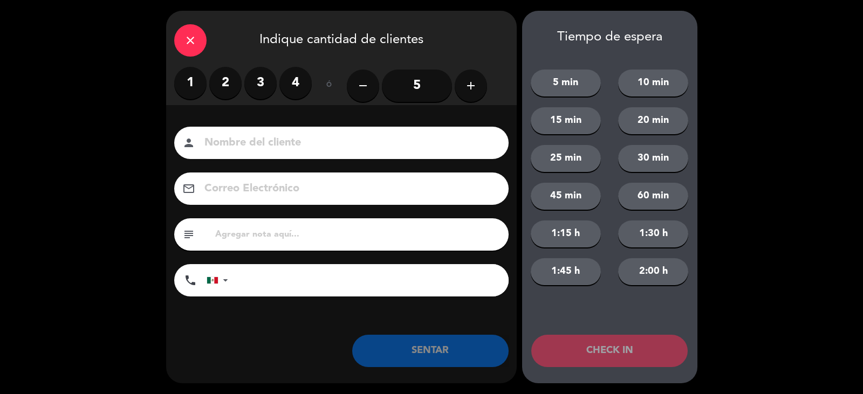
click at [403, 84] on input "5" at bounding box center [417, 86] width 70 height 32
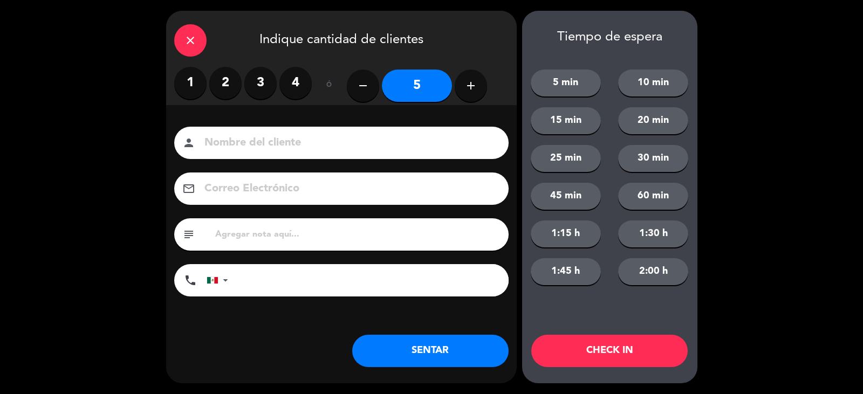
click at [405, 146] on input at bounding box center [348, 143] width 291 height 19
type input "[PERSON_NAME]"
click at [447, 360] on button "SENTAR" at bounding box center [430, 351] width 156 height 32
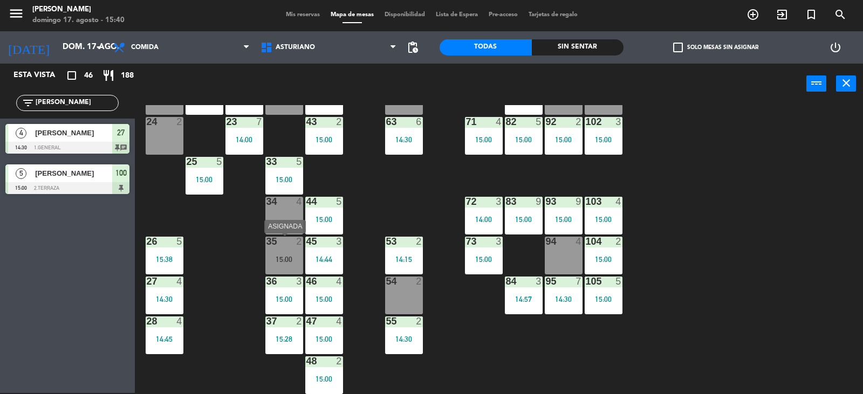
click at [291, 260] on div "15:00" at bounding box center [284, 260] width 38 height 8
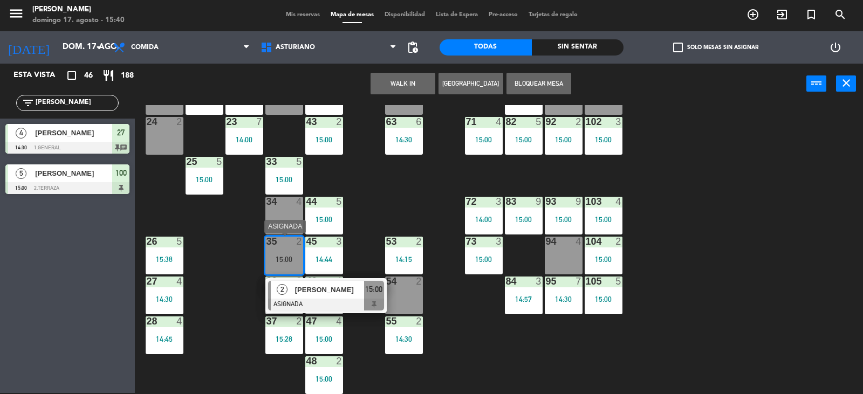
click at [324, 288] on span "[PERSON_NAME]" at bounding box center [329, 289] width 69 height 11
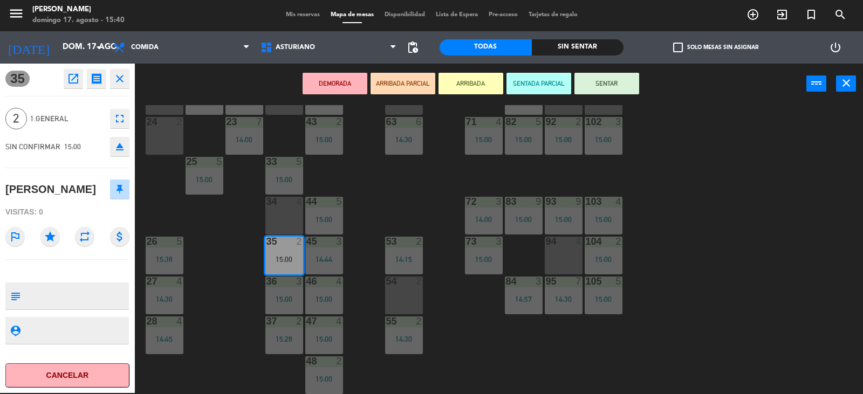
click at [601, 81] on button "SENTAR" at bounding box center [606, 84] width 65 height 22
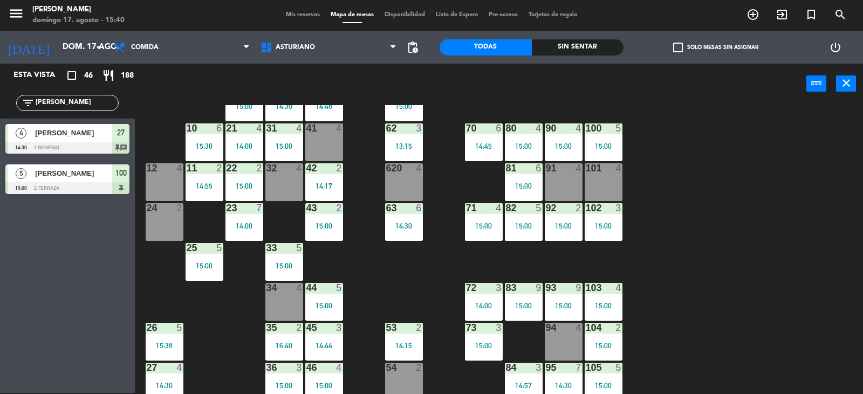
scroll to position [5, 0]
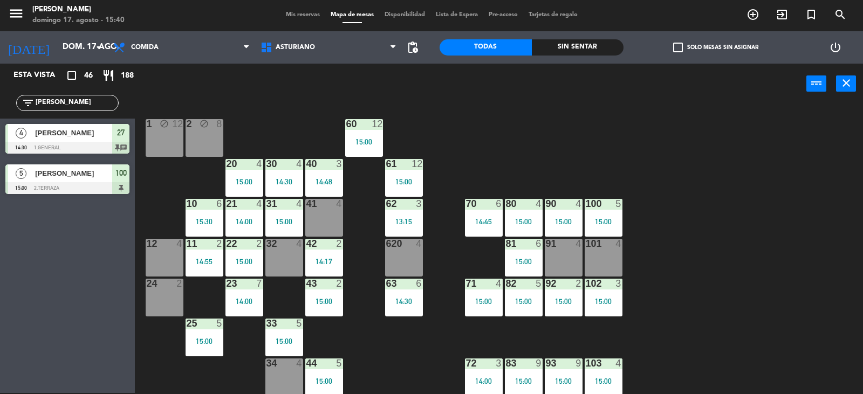
click at [494, 154] on div "1 block 12 2 block 8 60 12 15:00 20 4 15:00 30 4 14:30 40 3 14:48 61 12 15:00 6…" at bounding box center [502, 249] width 719 height 289
click at [200, 215] on div "10 6 15:30" at bounding box center [204, 218] width 38 height 38
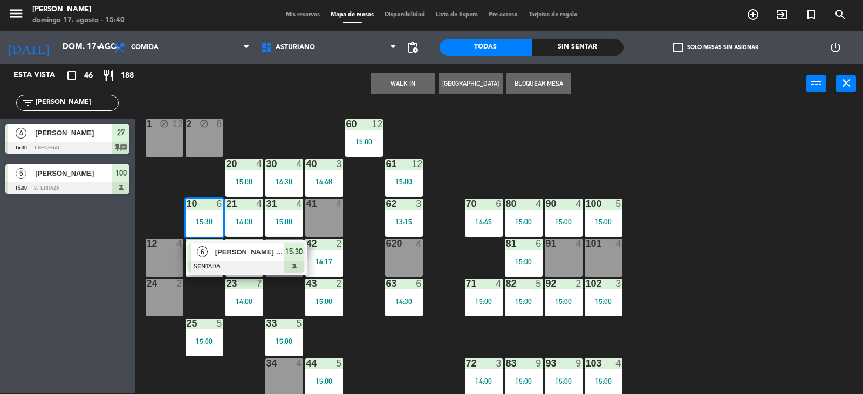
click at [264, 257] on span "[PERSON_NAME] [PERSON_NAME]" at bounding box center [249, 251] width 69 height 11
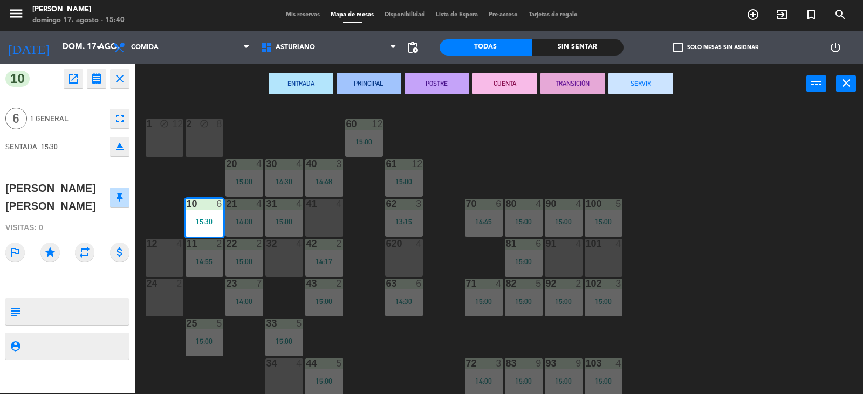
click at [497, 163] on div "1 block 12 2 block 8 60 12 15:00 20 4 15:00 30 4 14:30 40 3 14:48 61 12 15:00 6…" at bounding box center [502, 249] width 719 height 289
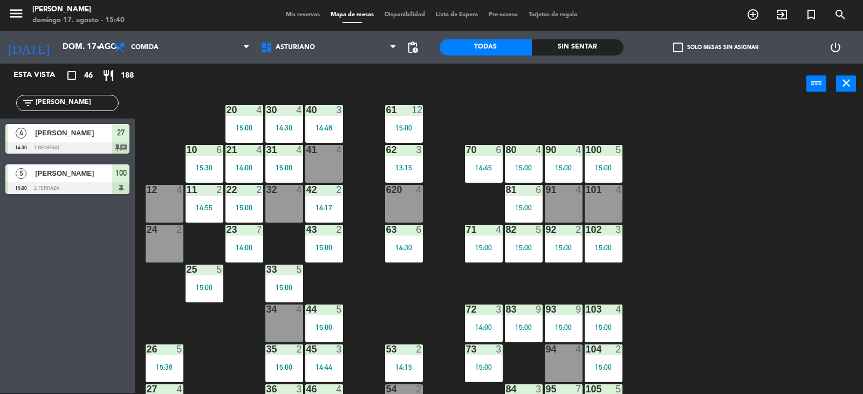
scroll to position [0, 0]
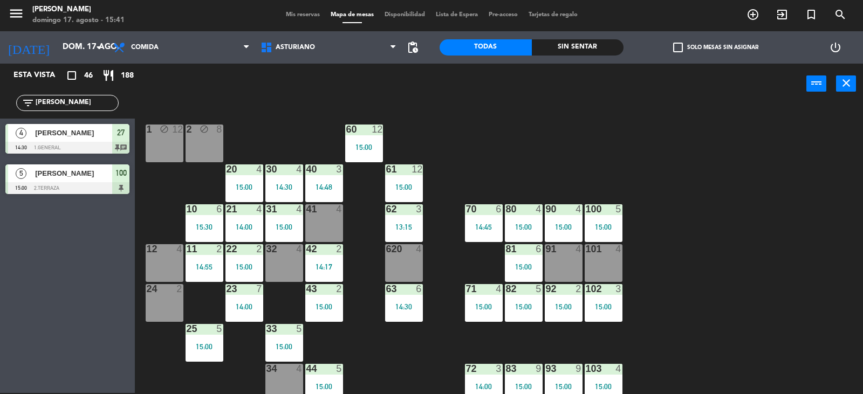
click at [732, 268] on div "1 block 12 2 block 8 60 12 15:00 20 4 15:00 30 4 14:30 40 3 14:48 61 12 15:00 6…" at bounding box center [502, 249] width 719 height 289
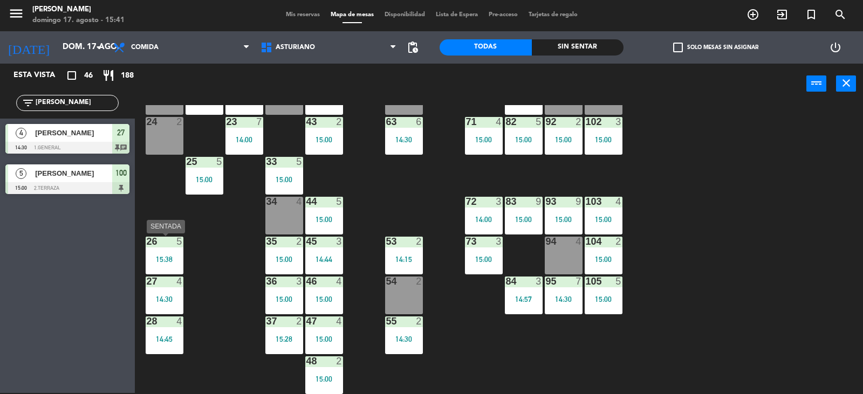
click at [160, 256] on div "15:38" at bounding box center [165, 260] width 38 height 8
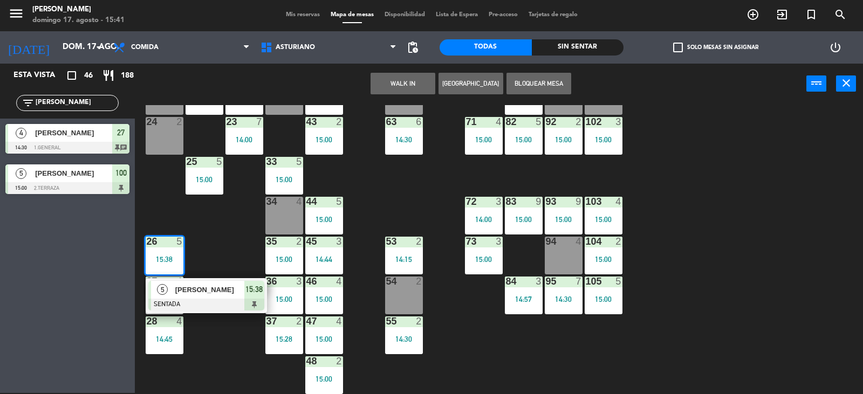
click at [203, 287] on span "[PERSON_NAME]" at bounding box center [209, 289] width 69 height 11
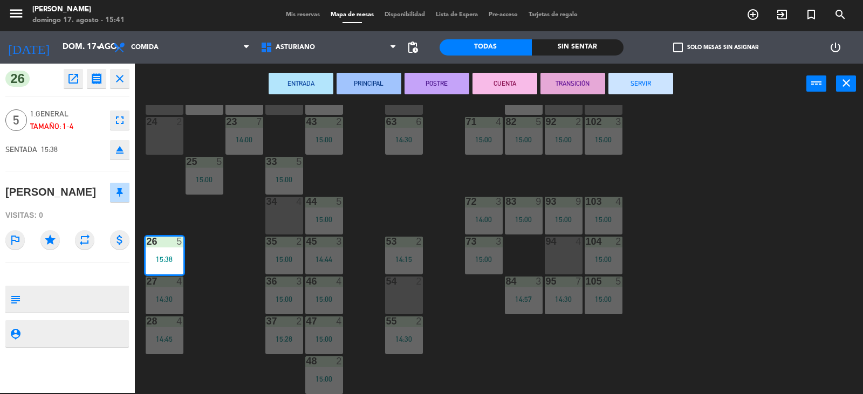
click at [215, 235] on div "1 block 12 2 block 8 60 12 15:00 20 4 15:00 30 4 14:30 40 3 14:48 61 12 15:00 6…" at bounding box center [502, 249] width 719 height 289
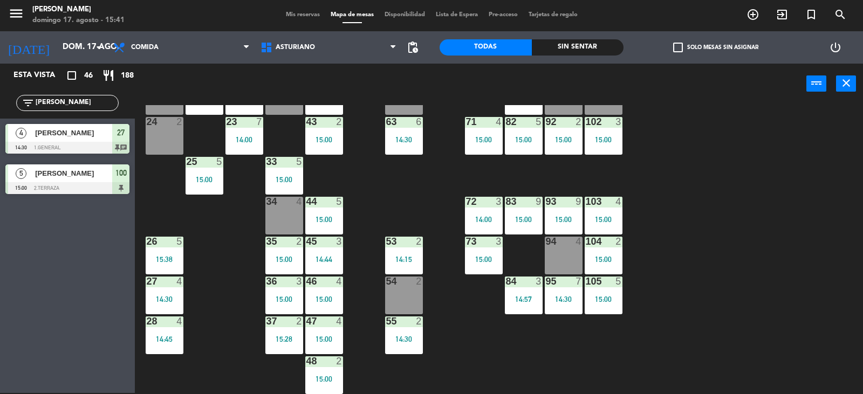
click at [159, 293] on div "27 4 14:30" at bounding box center [165, 296] width 38 height 38
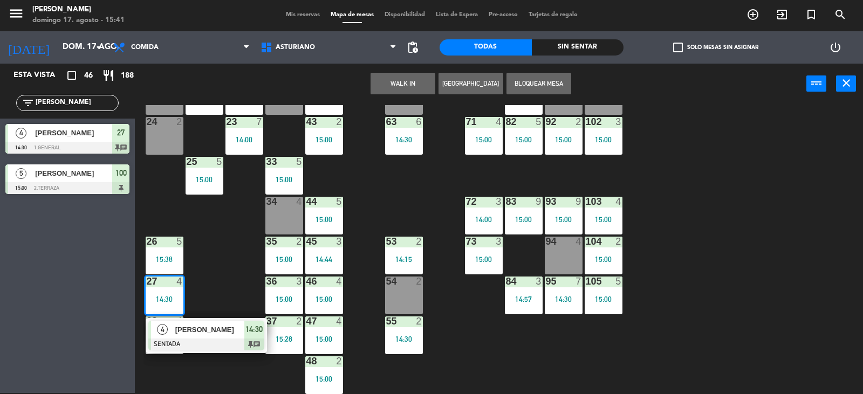
click at [223, 251] on div "1 block 12 2 block 8 60 12 15:00 20 4 15:00 30 4 14:30 40 3 14:48 61 12 15:00 6…" at bounding box center [502, 249] width 719 height 289
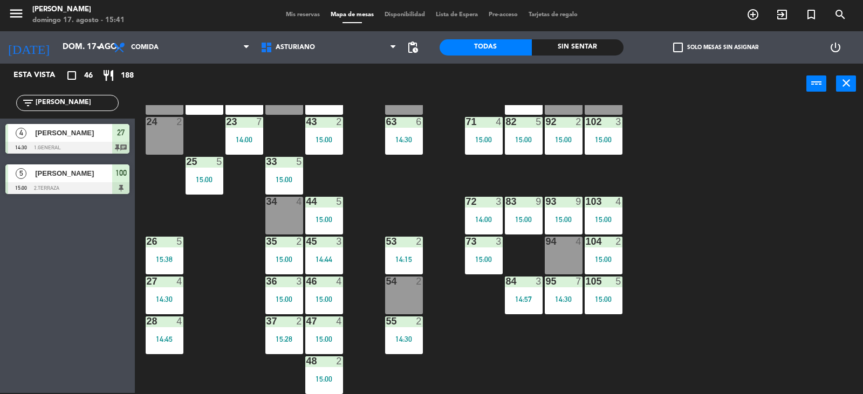
click at [299, 258] on div "15:00" at bounding box center [284, 260] width 38 height 8
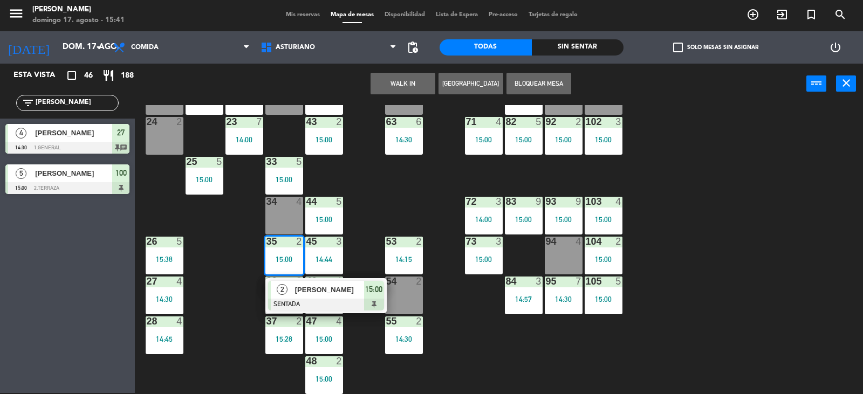
click at [391, 207] on div "1 block 12 2 block 8 60 12 15:00 20 4 15:00 30 4 14:30 40 3 14:48 61 12 15:00 6…" at bounding box center [502, 249] width 719 height 289
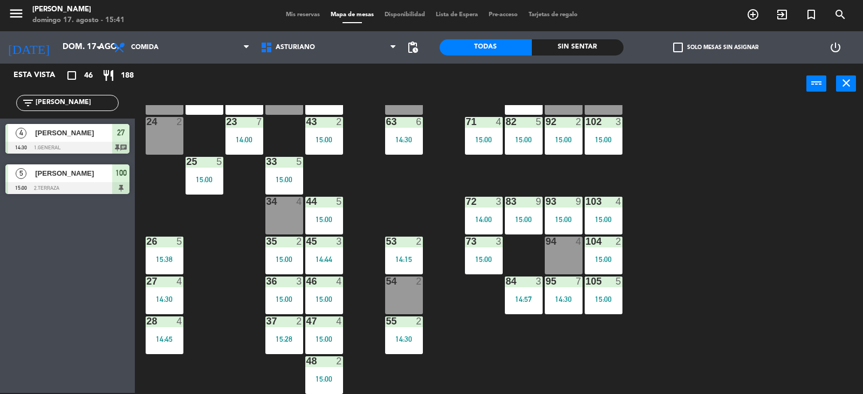
click at [407, 258] on div "14:15" at bounding box center [404, 260] width 38 height 8
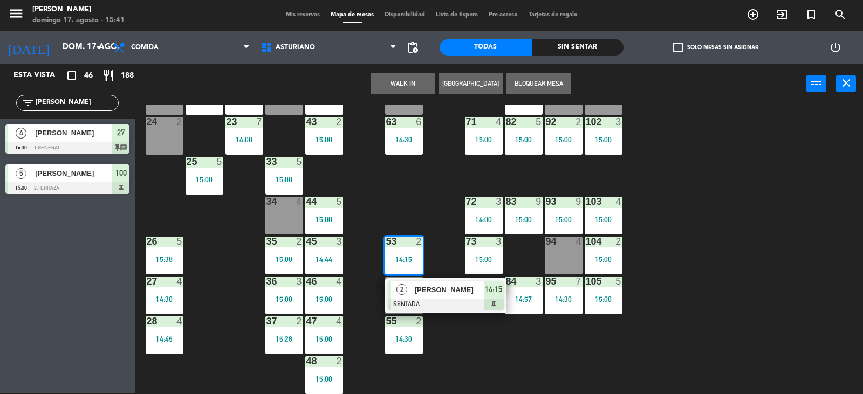
click at [417, 176] on div "1 block 12 2 block 8 60 12 15:00 20 4 15:00 30 4 14:30 40 3 14:48 61 12 15:00 6…" at bounding box center [502, 249] width 719 height 289
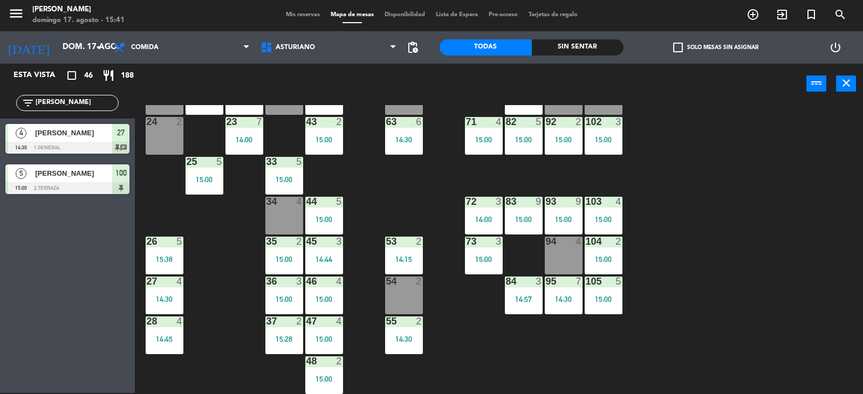
click at [699, 299] on div "1 block 12 2 block 8 60 12 15:00 20 4 15:00 30 4 14:30 40 3 14:48 61 12 15:00 6…" at bounding box center [502, 249] width 719 height 289
click at [612, 298] on div "15:00" at bounding box center [603, 299] width 38 height 8
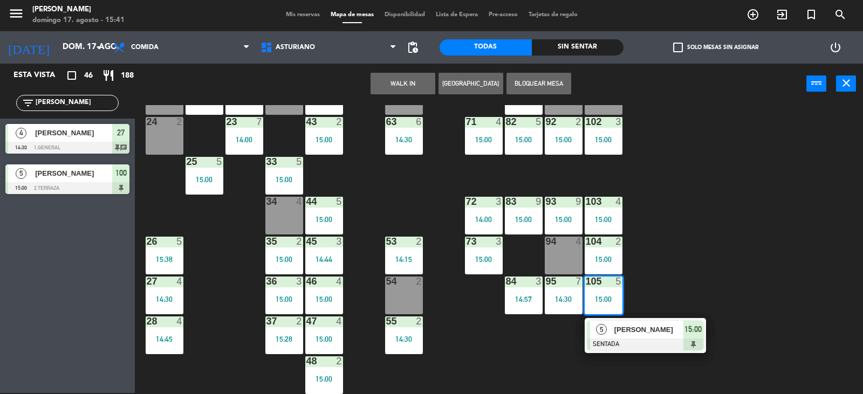
click at [654, 283] on div "1 block 12 2 block 8 60 12 15:00 20 4 15:00 30 4 14:30 40 3 14:48 61 12 15:00 6…" at bounding box center [502, 249] width 719 height 289
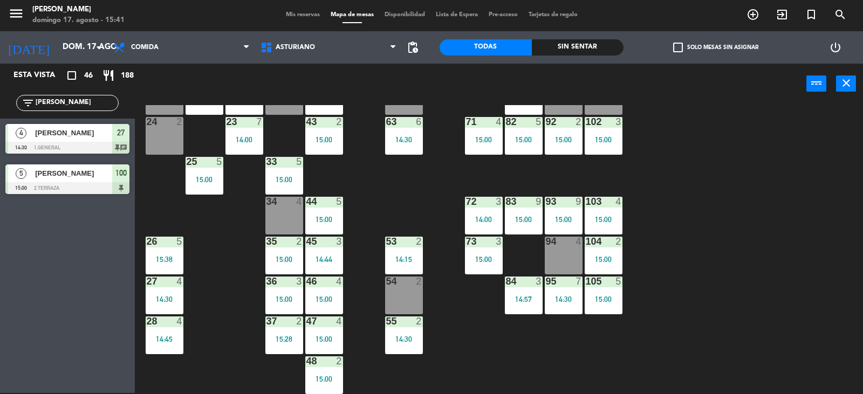
click at [602, 254] on div "104 2 15:00" at bounding box center [603, 256] width 38 height 38
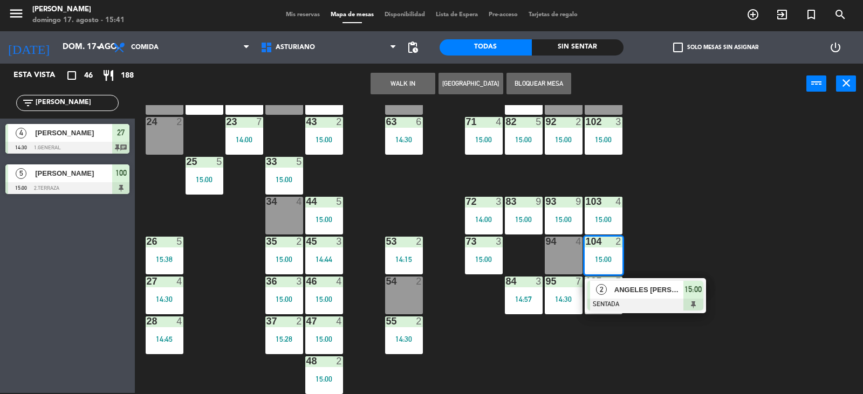
click at [692, 221] on div "1 block 12 2 block 8 60 12 15:00 20 4 15:00 30 4 14:30 40 3 14:48 61 12 15:00 6…" at bounding box center [502, 249] width 719 height 289
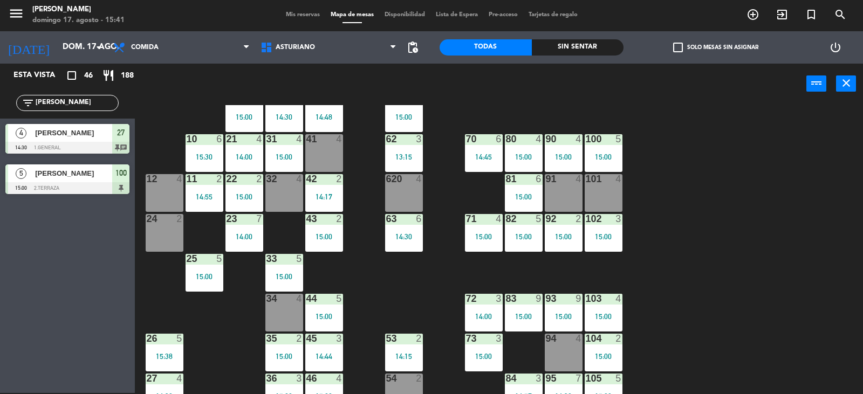
scroll to position [59, 0]
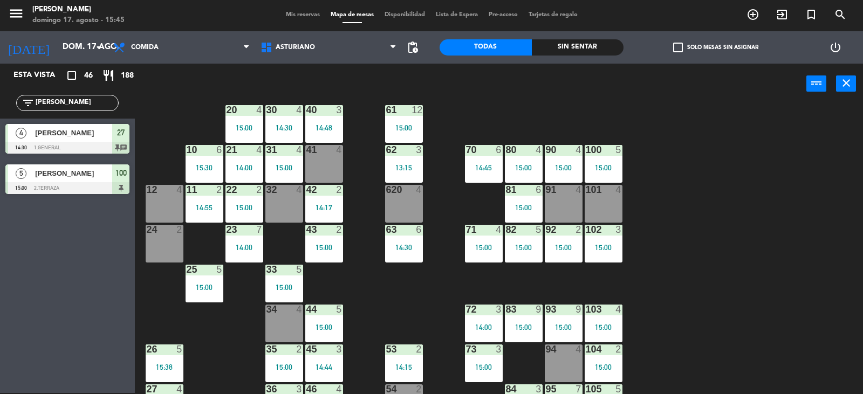
click at [558, 194] on div "91 4" at bounding box center [564, 204] width 38 height 38
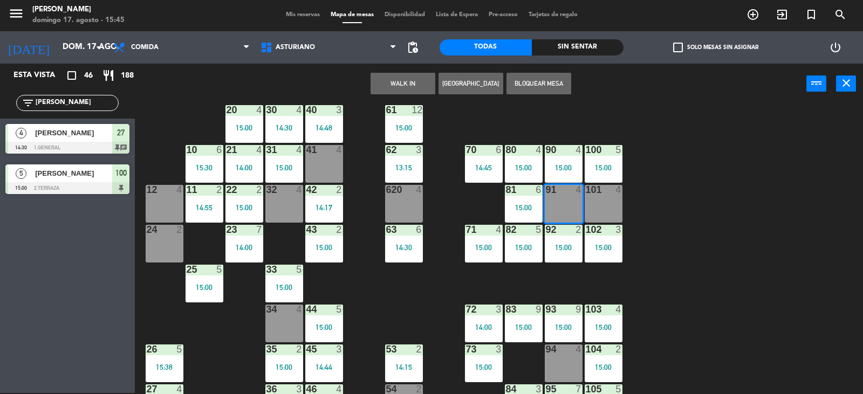
click at [408, 85] on button "WALK IN" at bounding box center [402, 84] width 65 height 22
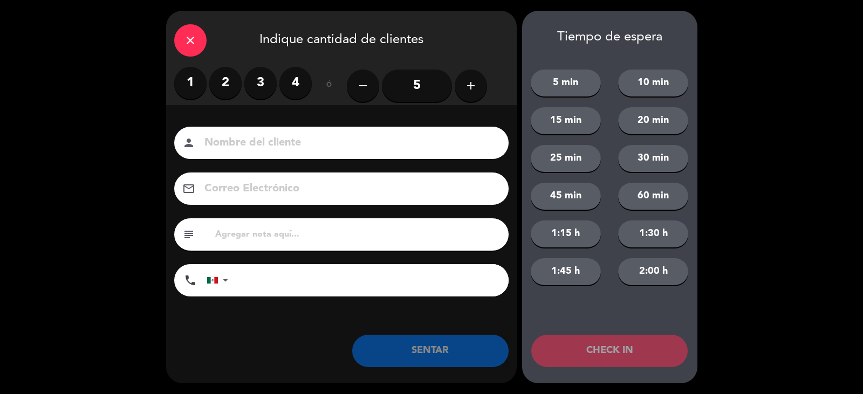
click at [212, 81] on label "2" at bounding box center [225, 83] width 32 height 32
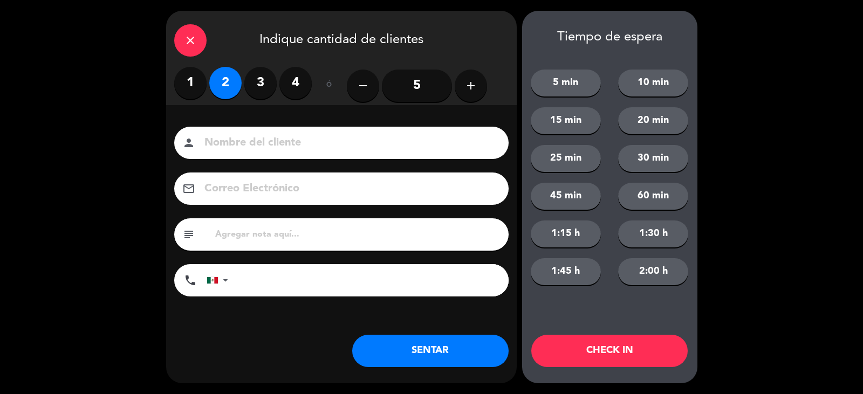
click at [241, 144] on input at bounding box center [348, 143] width 291 height 19
type input "TORREFACTO"
click at [411, 337] on button "SENTAR" at bounding box center [430, 351] width 156 height 32
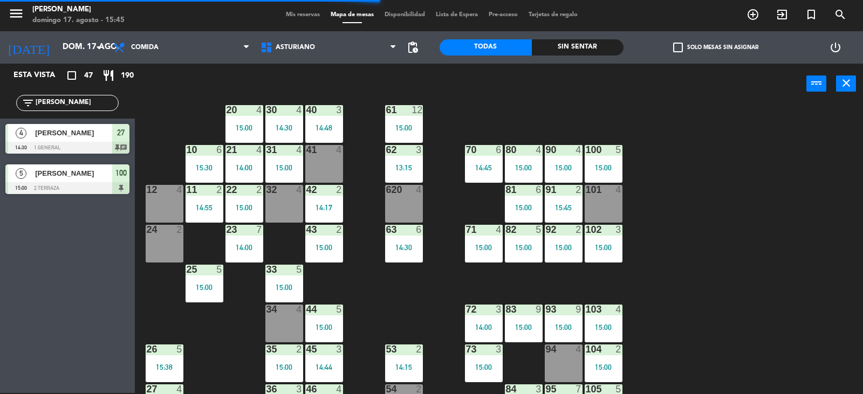
scroll to position [167, 0]
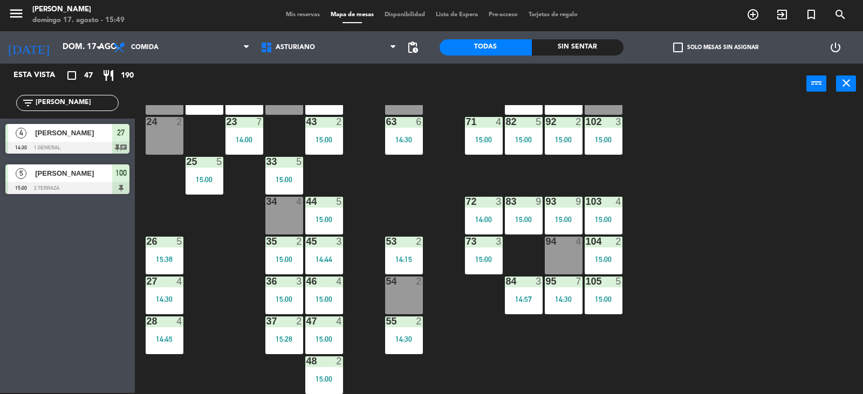
click at [703, 182] on div "1 block 12 2 block 8 60 12 15:00 20 4 15:00 30 4 14:30 40 3 14:48 61 12 15:00 6…" at bounding box center [502, 249] width 719 height 289
click at [540, 188] on div "1 block 12 2 block 8 60 12 15:00 20 4 15:00 30 4 14:30 40 3 14:48 61 12 15:00 6…" at bounding box center [502, 249] width 719 height 289
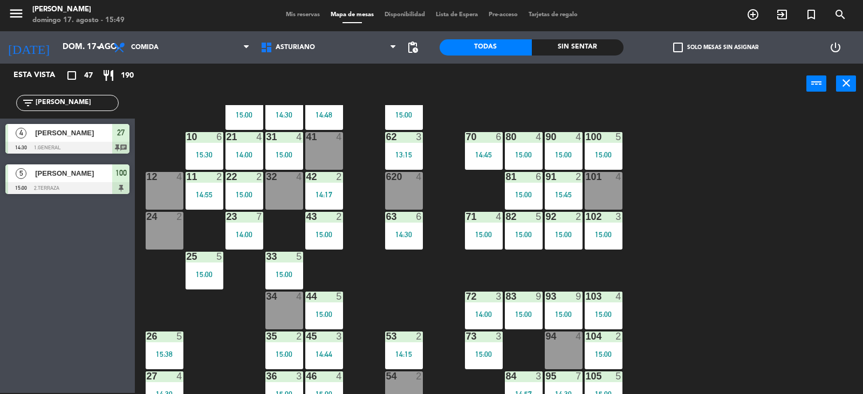
scroll to position [5, 0]
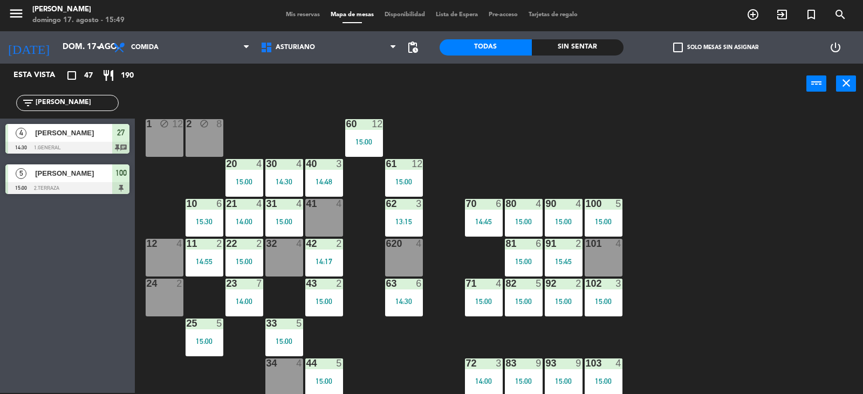
click at [644, 246] on div "1 block 12 2 block 8 60 12 15:00 20 4 15:00 30 4 14:30 40 3 14:48 61 12 15:00 6…" at bounding box center [502, 249] width 719 height 289
click at [573, 215] on div "90 4 15:00" at bounding box center [564, 218] width 38 height 38
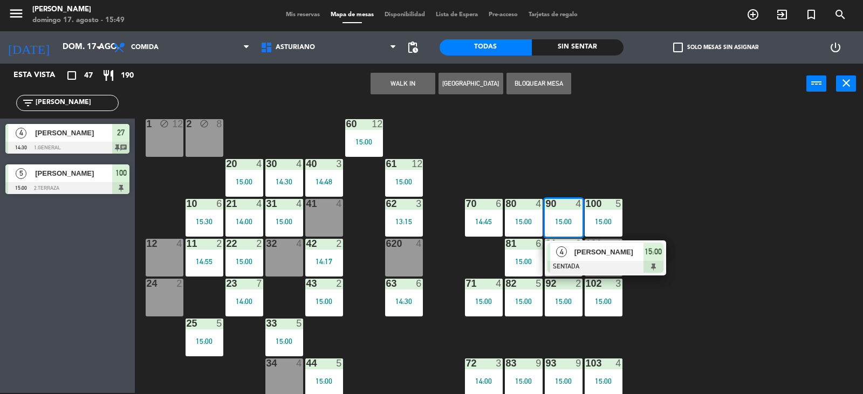
click at [607, 170] on div "1 block 12 2 block 8 60 12 15:00 20 4 15:00 30 4 14:30 40 3 14:48 61 12 15:00 6…" at bounding box center [502, 249] width 719 height 289
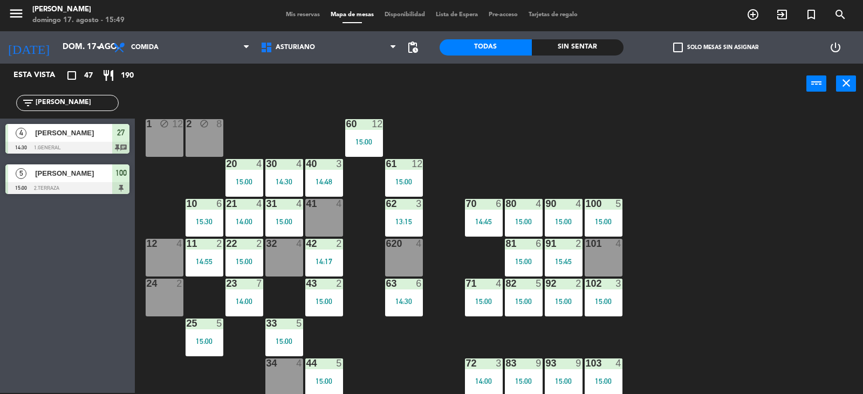
click at [862, 348] on div "1 block 12 2 block 8 60 12 15:00 20 4 15:00 30 4 14:30 40 3 14:48 61 12 15:00 6…" at bounding box center [502, 249] width 719 height 289
click at [513, 141] on div "1 block 12 2 block 8 60 12 15:00 20 4 15:00 30 4 14:30 40 3 14:48 61 12 15:00 6…" at bounding box center [502, 249] width 719 height 289
click at [519, 227] on div "80 4 15:00" at bounding box center [524, 218] width 38 height 38
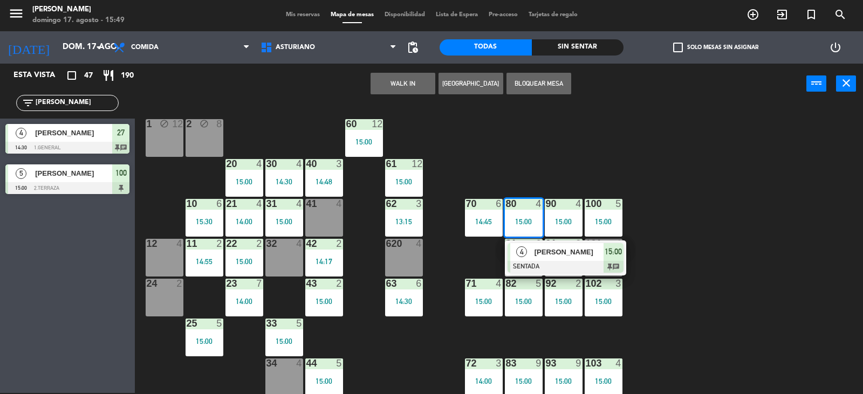
click at [562, 165] on div "1 block 12 2 block 8 60 12 15:00 20 4 15:00 30 4 14:30 40 3 14:48 61 12 15:00 6…" at bounding box center [502, 249] width 719 height 289
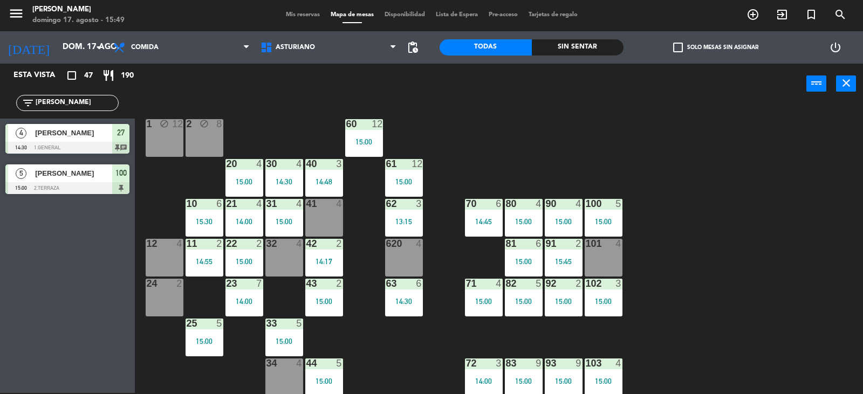
click at [859, 139] on div "1 block 12 2 block 8 60 12 15:00 20 4 15:00 30 4 14:30 40 3 14:48 61 12 15:00 6…" at bounding box center [502, 249] width 719 height 289
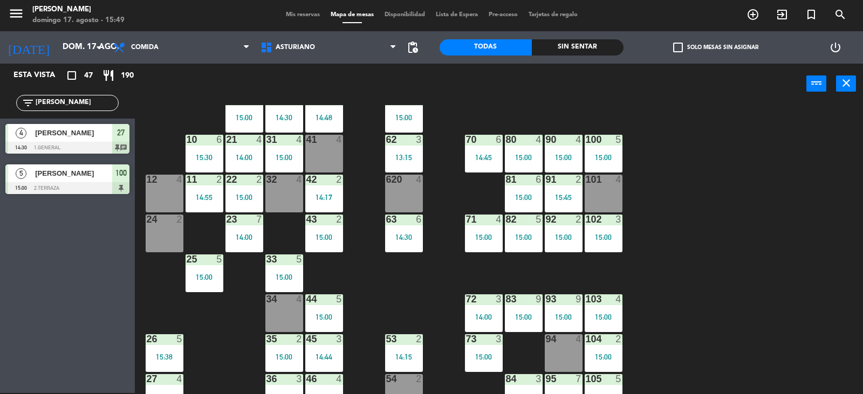
scroll to position [0, 0]
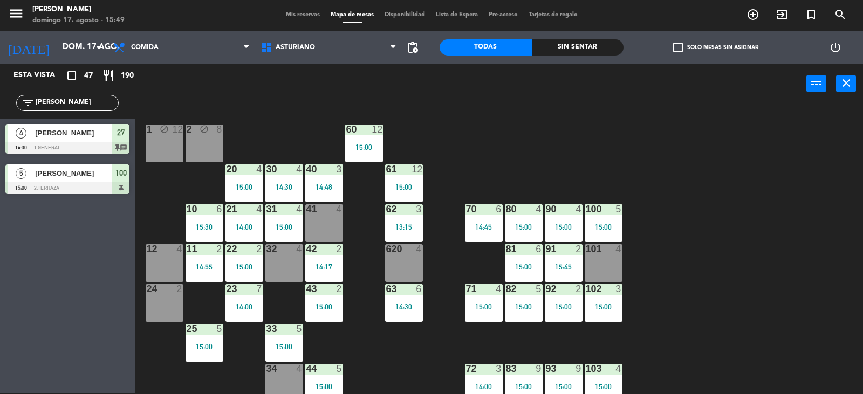
click at [301, 13] on span "Mis reservas" at bounding box center [302, 15] width 45 height 6
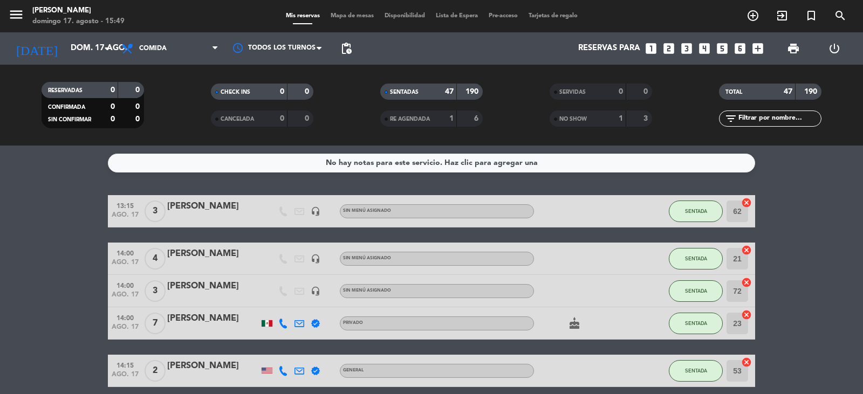
click at [339, 18] on span "Mapa de mesas" at bounding box center [352, 16] width 54 height 6
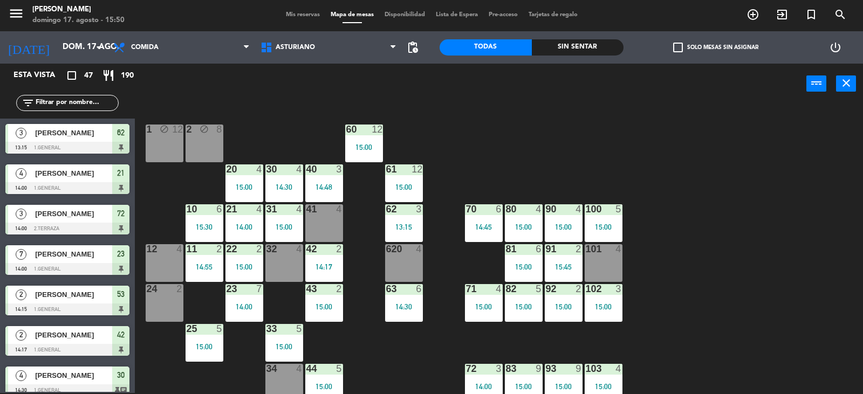
click at [731, 243] on div "1 block 12 2 block 8 60 12 15:00 20 4 15:00 30 4 14:30 40 3 14:48 61 12 15:00 6…" at bounding box center [502, 249] width 719 height 289
click at [670, 197] on div "1 block 12 2 block 8 60 12 15:00 20 4 15:00 30 4 14:30 40 3 14:48 61 12 15:00 6…" at bounding box center [502, 249] width 719 height 289
click at [748, 279] on div "1 block 12 2 block 8 60 12 15:00 20 4 15:00 30 4 14:30 40 3 14:48 61 12 15:00 6…" at bounding box center [502, 249] width 719 height 289
click at [741, 243] on div "1 block 12 2 block 8 60 12 15:00 20 4 15:00 30 4 14:30 40 3 14:48 61 12 15:00 6…" at bounding box center [502, 249] width 719 height 289
click at [719, 240] on div "1 block 12 2 block 8 60 12 15:00 20 4 15:00 30 4 14:30 40 3 14:48 61 12 15:00 6…" at bounding box center [502, 249] width 719 height 289
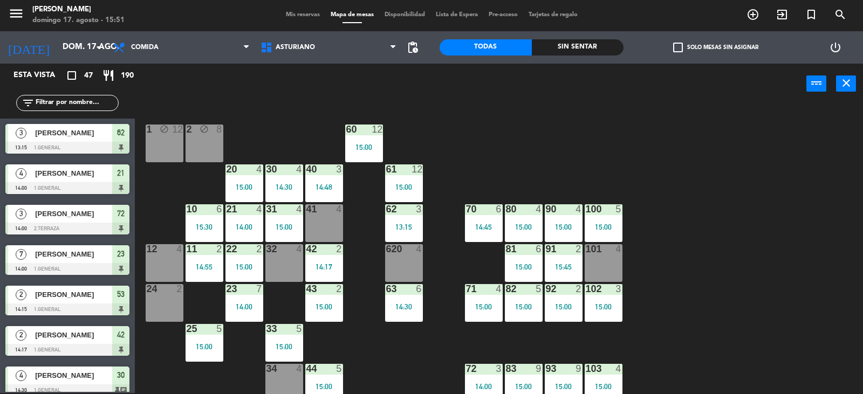
drag, startPoint x: 719, startPoint y: 240, endPoint x: 725, endPoint y: 247, distance: 9.6
click at [725, 247] on div "1 block 12 2 block 8 60 12 15:00 20 4 15:00 30 4 14:30 40 3 14:48 61 12 15:00 6…" at bounding box center [502, 249] width 719 height 289
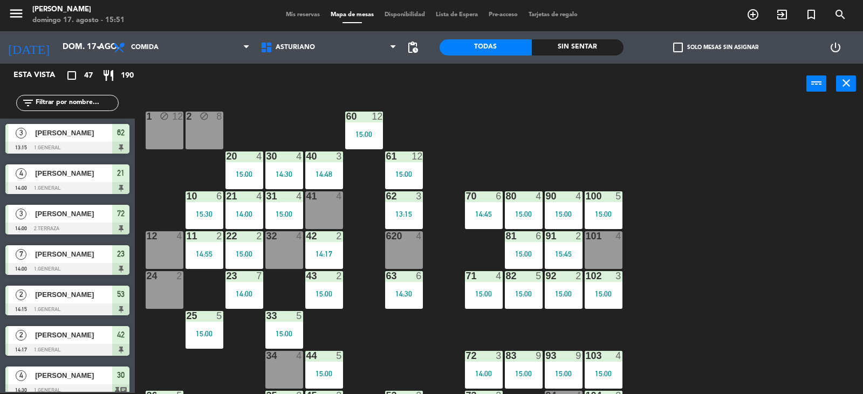
scroll to position [5, 0]
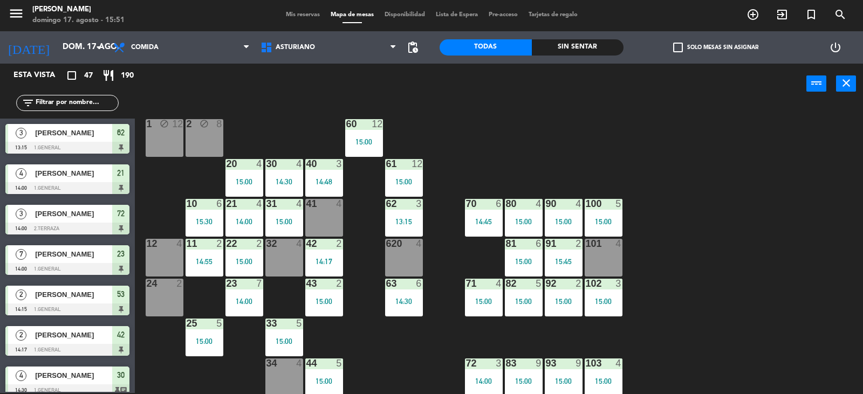
click at [76, 107] on input "text" at bounding box center [77, 103] width 84 height 12
type input "J"
click at [580, 138] on div "1 block 12 2 block 8 60 12 15:00 20 4 15:00 30 4 14:30 40 3 14:48 61 12 15:00 6…" at bounding box center [502, 249] width 719 height 289
click at [45, 108] on input "J" at bounding box center [77, 103] width 84 height 12
click at [625, 256] on div "1 block 12 2 block 8 60 12 15:00 20 4 15:00 30 4 14:30 40 3 14:48 61 12 15:00 6…" at bounding box center [502, 249] width 719 height 289
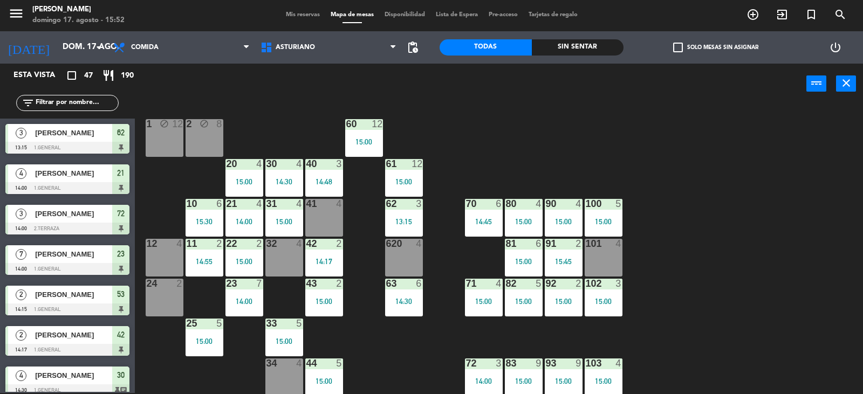
click at [609, 258] on div "101 4" at bounding box center [603, 258] width 38 height 38
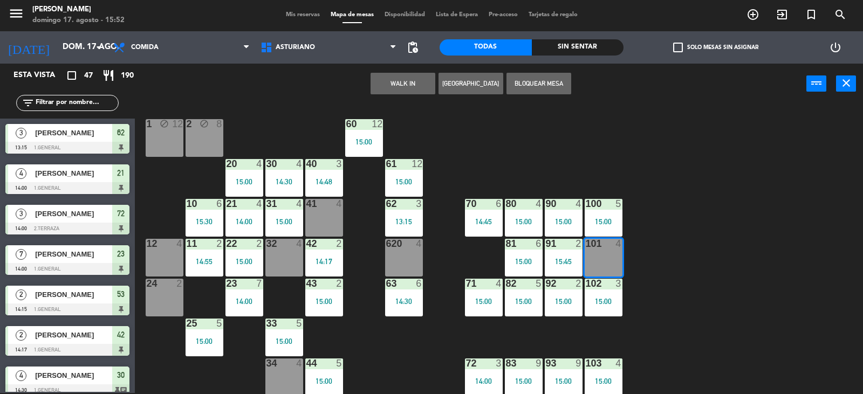
click at [398, 86] on button "WALK IN" at bounding box center [402, 84] width 65 height 22
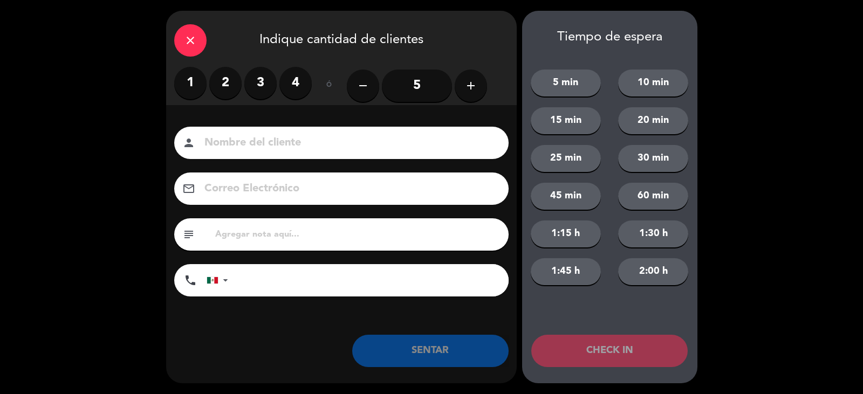
click at [291, 79] on label "4" at bounding box center [295, 83] width 32 height 32
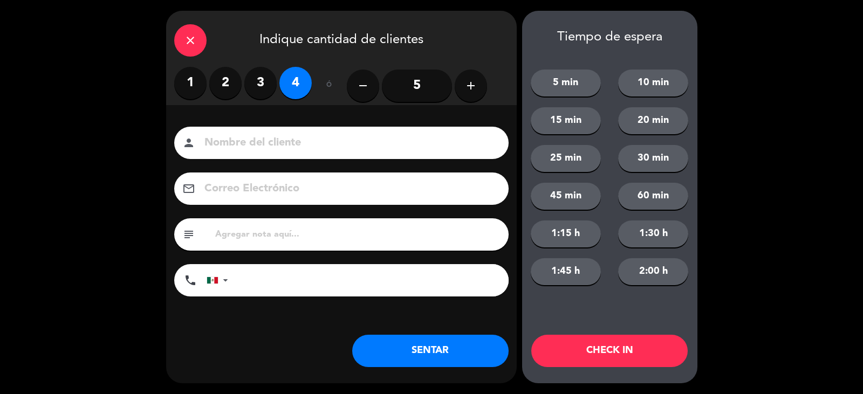
click at [282, 153] on div "person" at bounding box center [341, 143] width 334 height 32
click at [216, 141] on input at bounding box center [348, 143] width 291 height 19
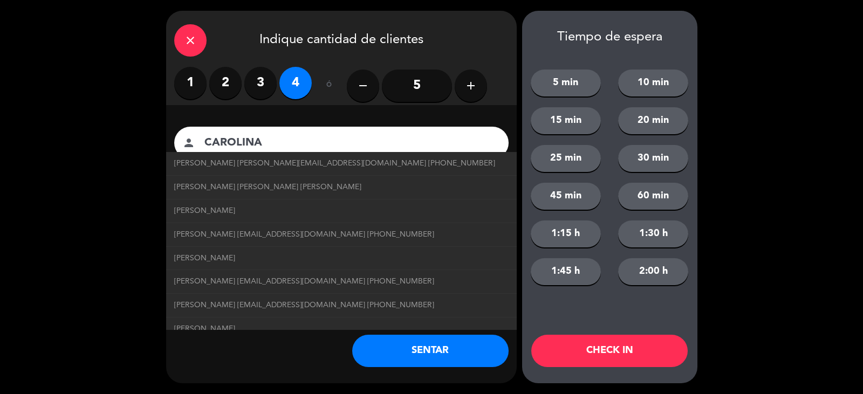
type input "CAROLINA"
click at [461, 351] on button "SENTAR" at bounding box center [430, 351] width 156 height 32
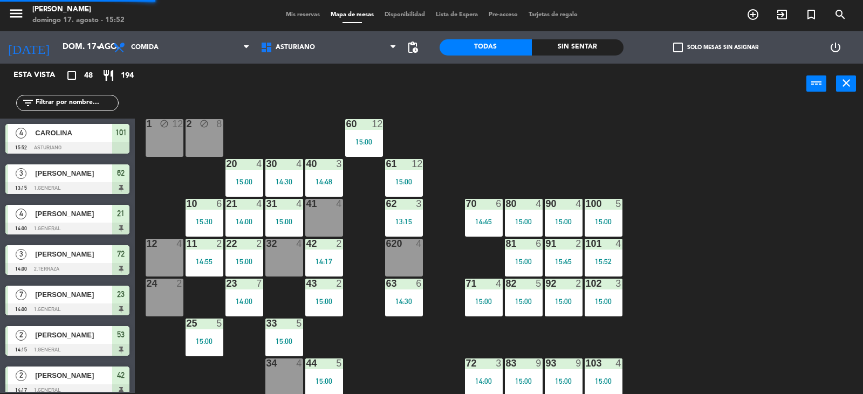
click at [770, 281] on div "1 block 12 2 block 8 60 12 15:00 20 4 15:00 30 4 14:30 40 3 14:48 61 12 15:00 6…" at bounding box center [502, 249] width 719 height 289
click at [665, 171] on div "1 block 12 2 block 8 60 12 15:00 20 4 15:00 30 4 14:30 40 3 14:48 61 12 15:00 6…" at bounding box center [502, 249] width 719 height 289
click at [704, 169] on div "1 block 12 2 block 8 60 12 15:00 20 4 15:00 30 4 14:30 40 3 14:48 61 12 15:00 6…" at bounding box center [502, 249] width 719 height 289
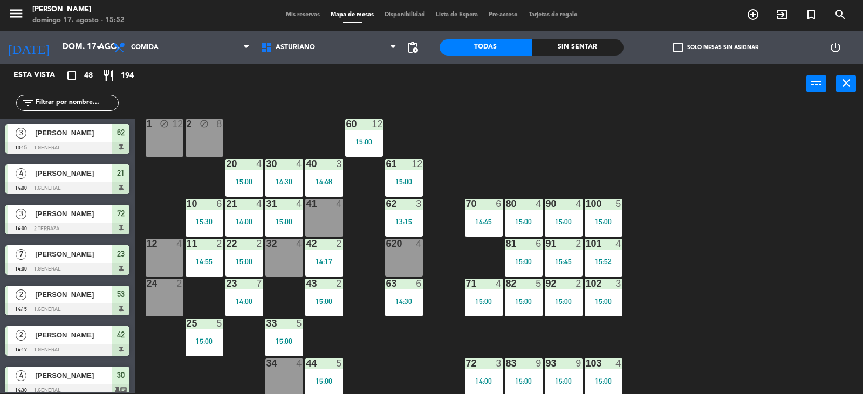
click at [716, 204] on div "1 block 12 2 block 8 60 12 15:00 20 4 15:00 30 4 14:30 40 3 14:48 61 12 15:00 6…" at bounding box center [502, 249] width 719 height 289
click at [715, 204] on div "1 block 12 2 block 8 60 12 15:00 20 4 15:00 30 4 14:30 40 3 14:48 61 12 15:00 6…" at bounding box center [502, 249] width 719 height 289
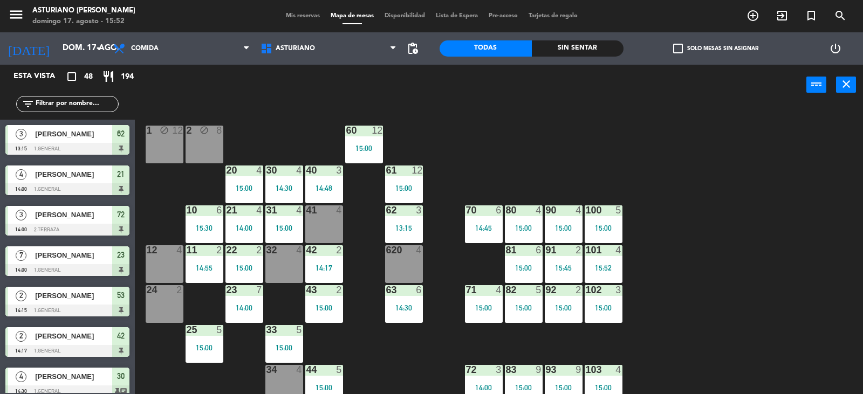
scroll to position [5, 0]
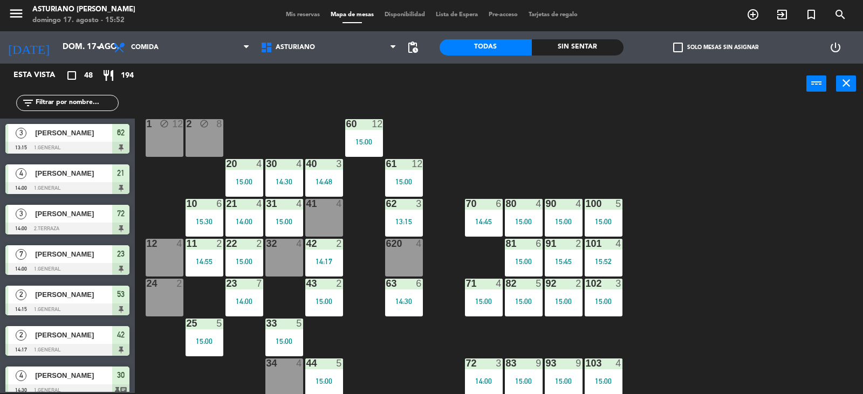
click at [735, 225] on div "1 block 12 2 block 8 60 12 15:00 20 4 15:00 30 4 14:30 40 3 14:48 61 12 15:00 6…" at bounding box center [502, 249] width 719 height 289
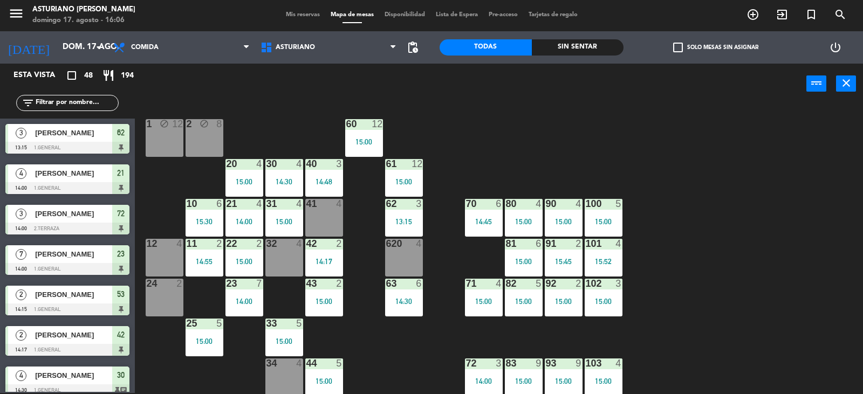
scroll to position [167, 0]
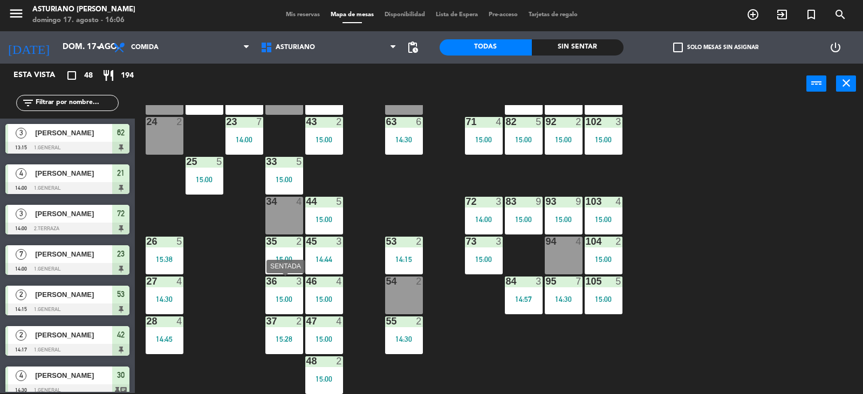
click at [271, 290] on div "36 3 15:00" at bounding box center [284, 296] width 38 height 38
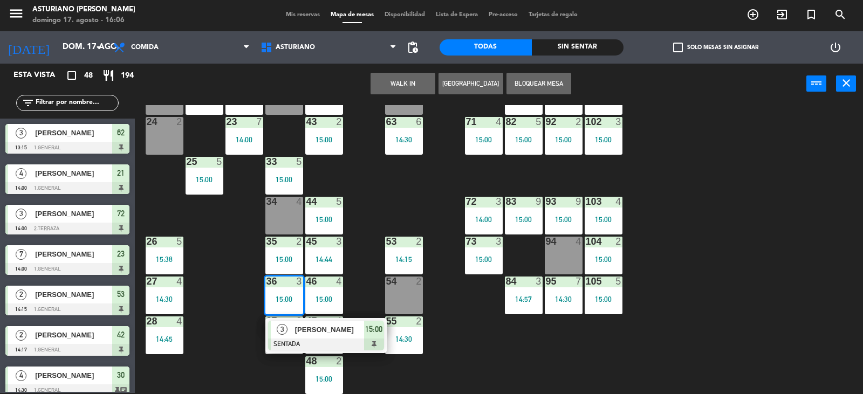
click at [217, 287] on div "1 block 12 2 block 8 60 12 15:00 20 4 15:00 30 4 14:30 40 3 14:48 61 12 15:00 6…" at bounding box center [502, 249] width 719 height 289
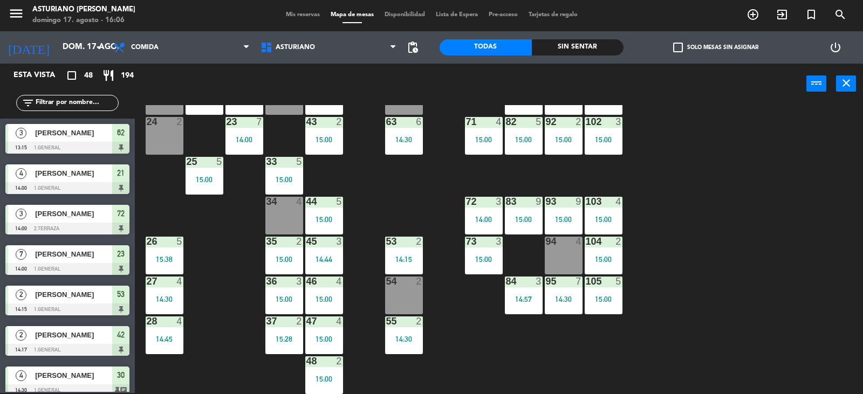
click at [293, 332] on div "37 2 15:28" at bounding box center [284, 335] width 38 height 38
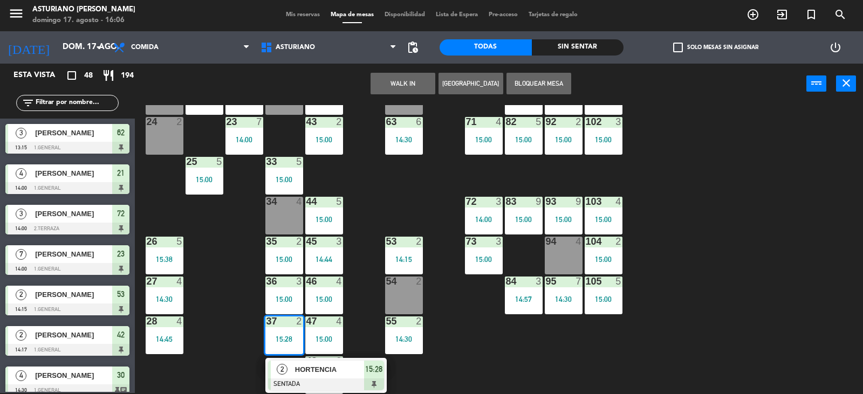
click at [232, 312] on div "1 block 12 2 block 8 60 12 15:00 20 4 15:00 30 4 14:30 40 3 14:48 61 12 15:00 6…" at bounding box center [502, 249] width 719 height 289
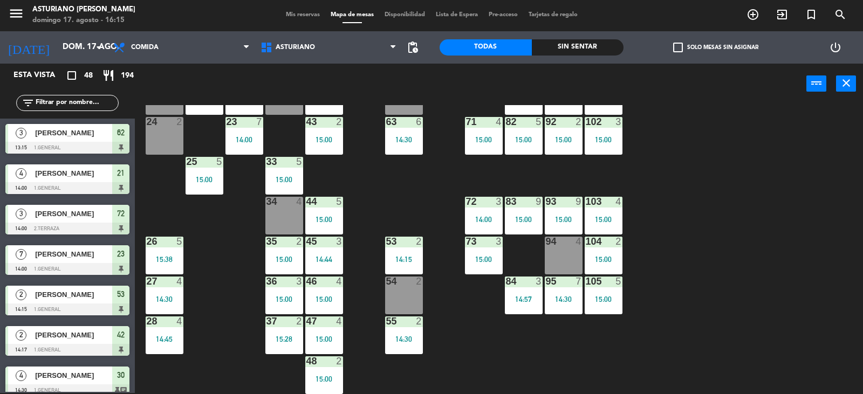
click at [246, 362] on div "1 block 12 2 block 8 60 12 15:00 20 4 15:00 30 4 14:30 40 3 14:48 61 12 15:00 6…" at bounding box center [502, 249] width 719 height 289
click at [469, 256] on div "15:00" at bounding box center [484, 260] width 38 height 8
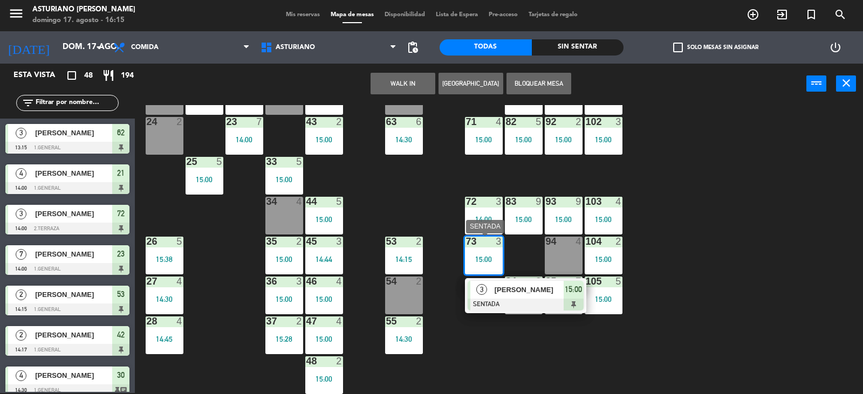
click at [508, 286] on span "[PERSON_NAME] [PERSON_NAME]" at bounding box center [528, 289] width 69 height 11
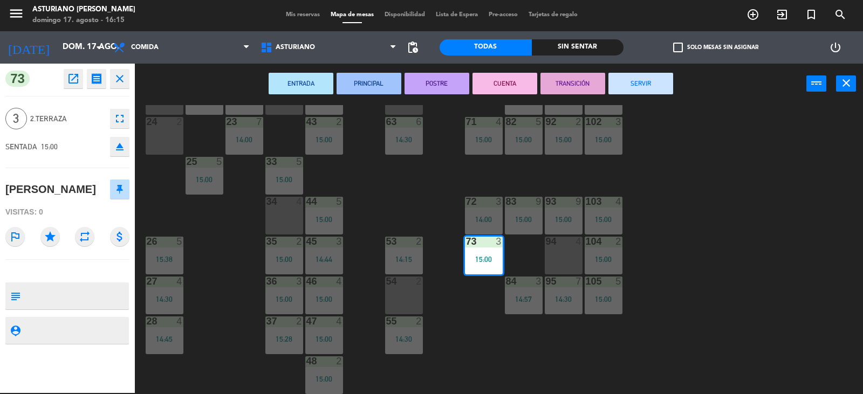
click at [651, 70] on div "ENTRADA PRINCIPAL POSTRE CUENTA TRANSICIÓN SERVIR power_input close" at bounding box center [470, 84] width 671 height 41
click at [638, 80] on button "SERVIR" at bounding box center [640, 84] width 65 height 22
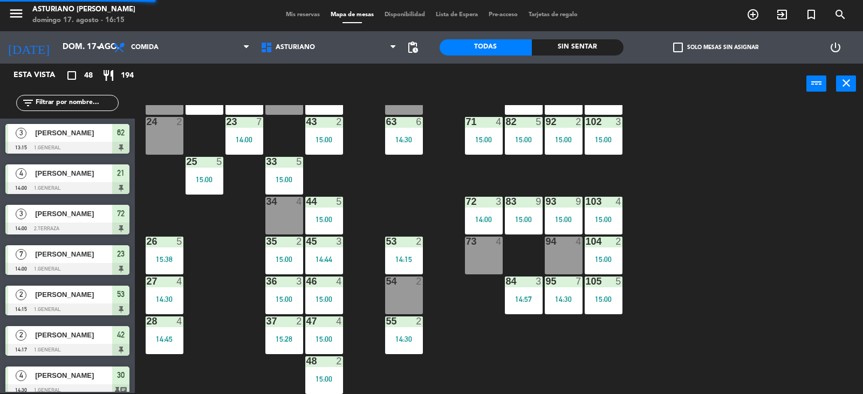
scroll to position [320, 0]
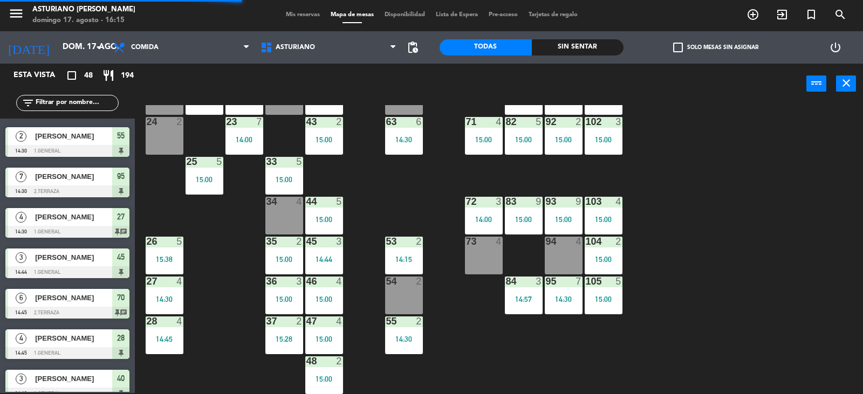
click at [470, 257] on div "73 4" at bounding box center [484, 256] width 38 height 38
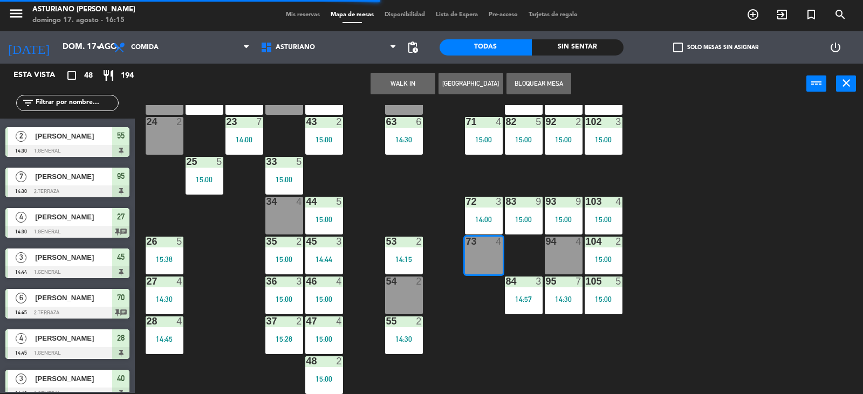
click at [395, 78] on button "WALK IN" at bounding box center [402, 84] width 65 height 22
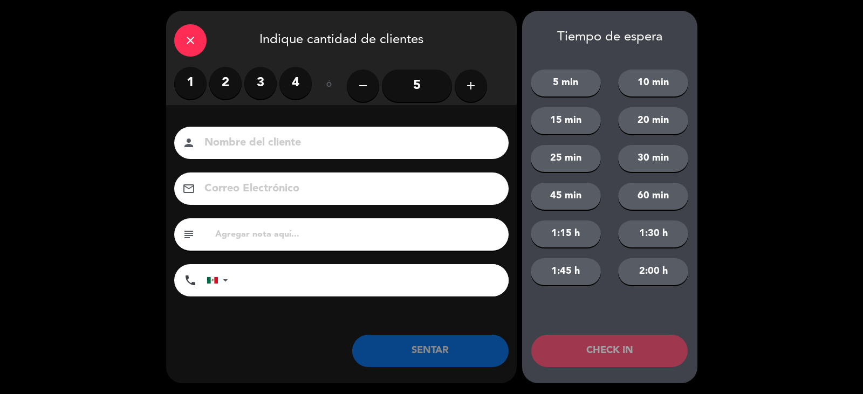
click at [236, 80] on label "2" at bounding box center [225, 83] width 32 height 32
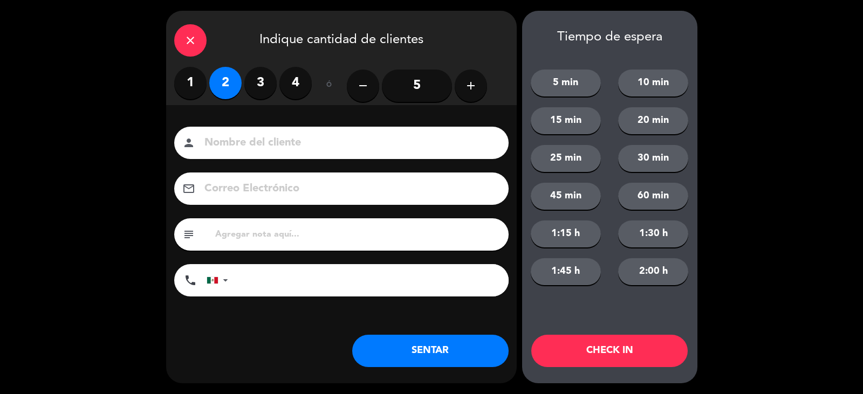
click at [257, 79] on label "3" at bounding box center [260, 83] width 32 height 32
click at [292, 143] on input at bounding box center [348, 143] width 291 height 19
type input "ARTURO"
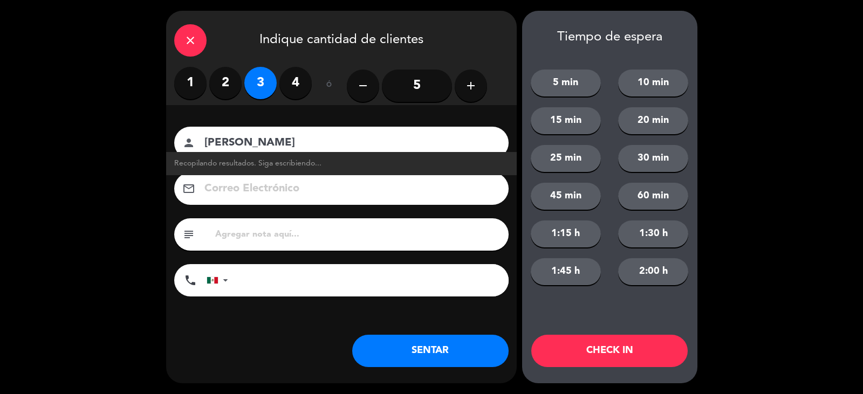
click at [476, 356] on button "SENTAR" at bounding box center [430, 351] width 156 height 32
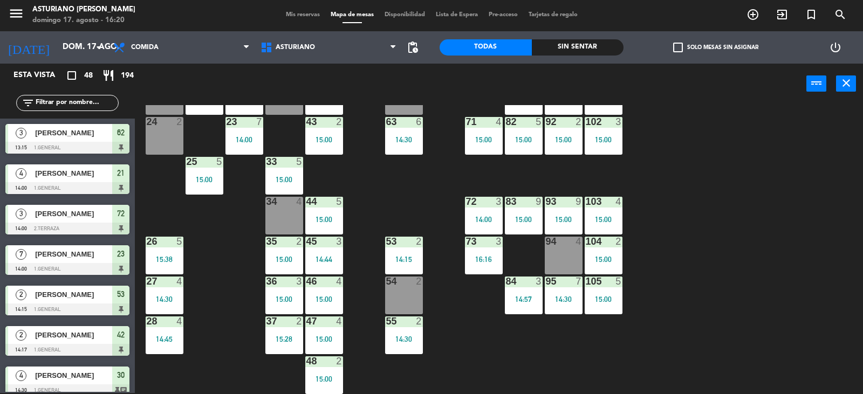
scroll to position [5, 0]
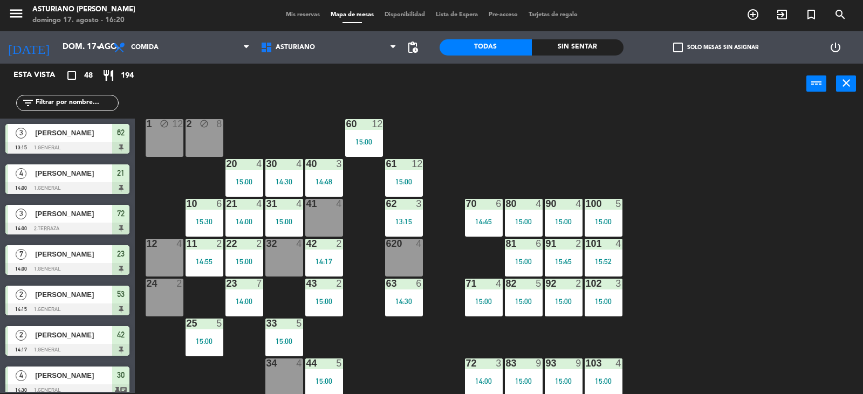
click at [284, 249] on div "32 4" at bounding box center [284, 244] width 38 height 11
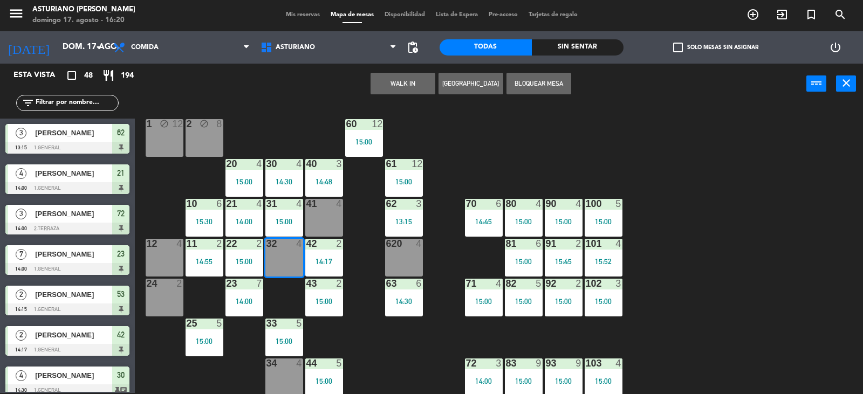
click at [378, 86] on button "WALK IN" at bounding box center [402, 84] width 65 height 22
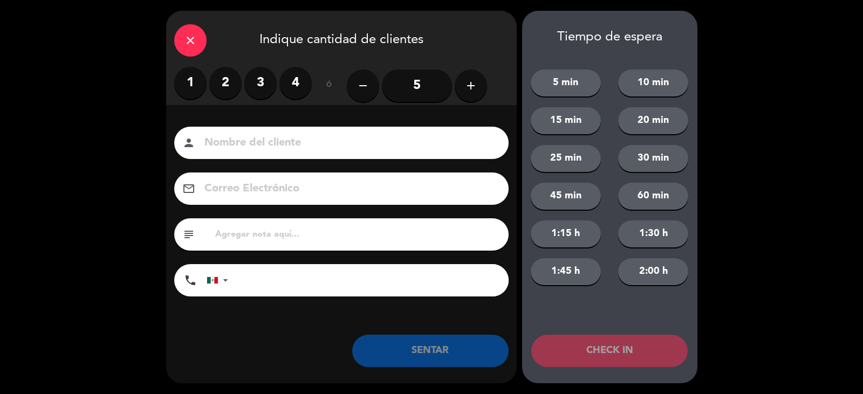
click at [257, 75] on label "3" at bounding box center [260, 83] width 32 height 32
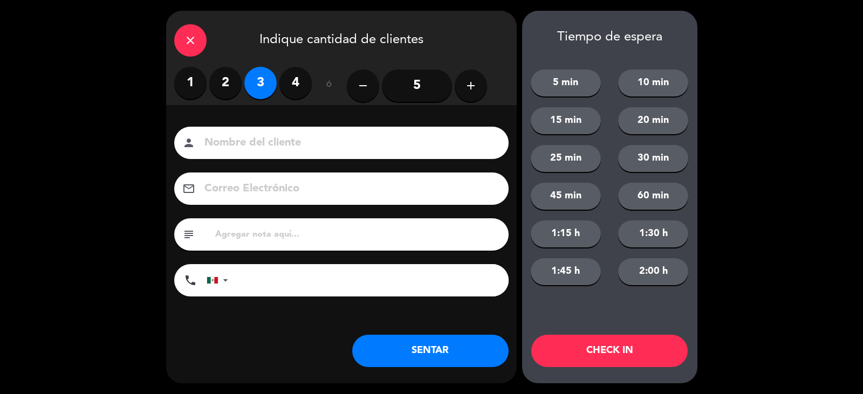
click at [224, 134] on input at bounding box center [348, 143] width 291 height 19
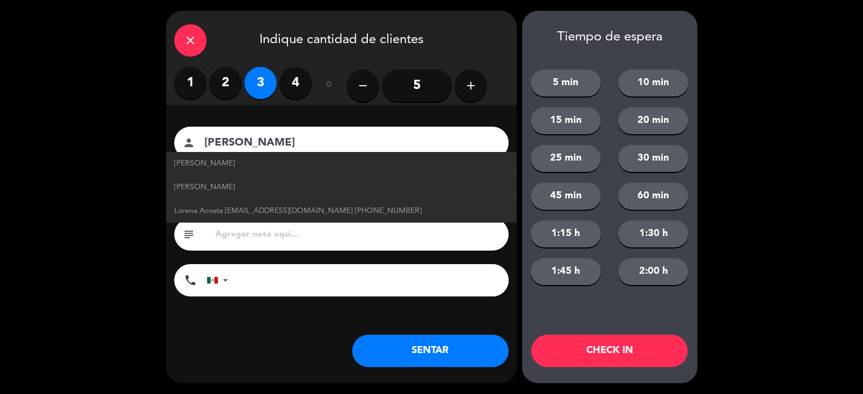
type input "LORENA ACOSTA"
click at [421, 357] on button "SENTAR" at bounding box center [430, 351] width 156 height 32
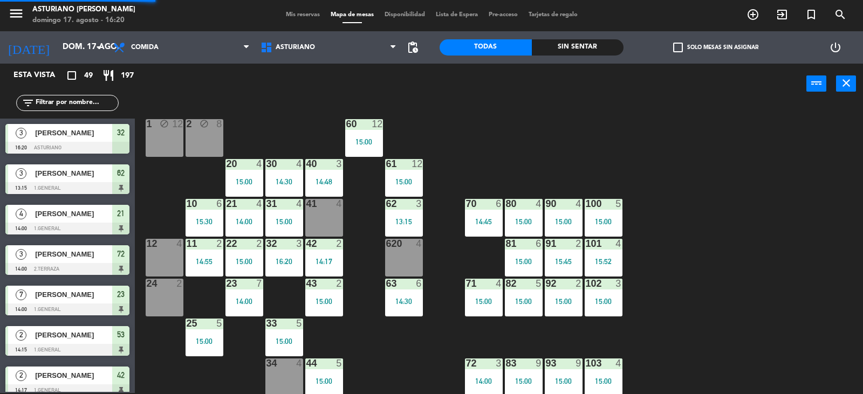
scroll to position [167, 0]
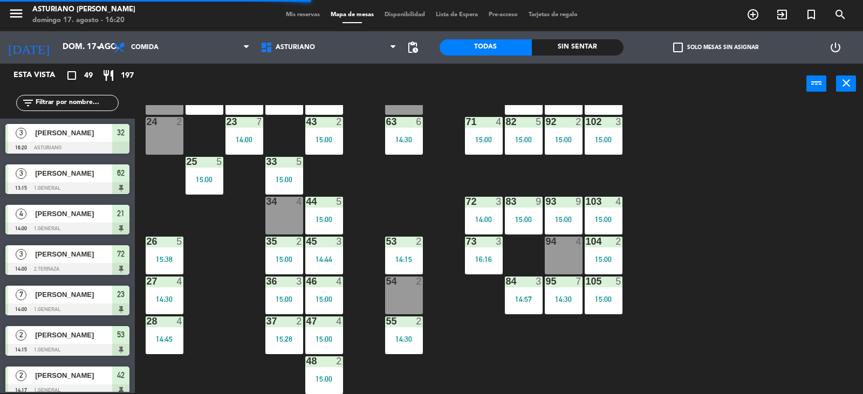
click at [481, 252] on div "73 3 16:16" at bounding box center [484, 256] width 38 height 38
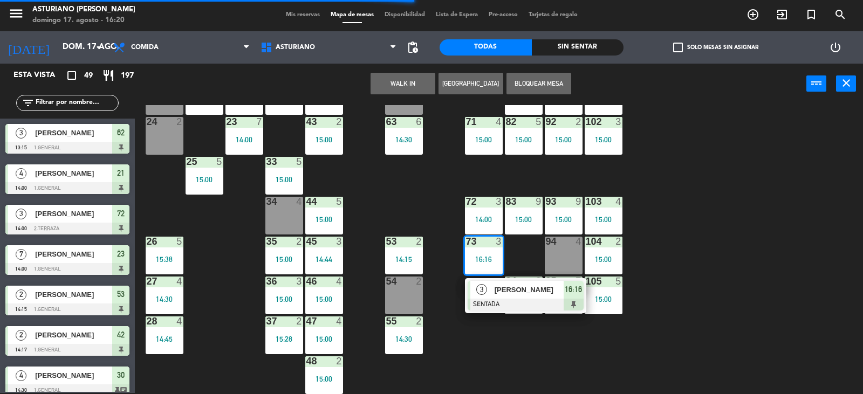
click at [688, 262] on div "1 block 12 2 block 8 60 12 15:00 20 4 15:00 30 4 14:30 40 3 14:48 61 12 15:00 6…" at bounding box center [502, 249] width 719 height 289
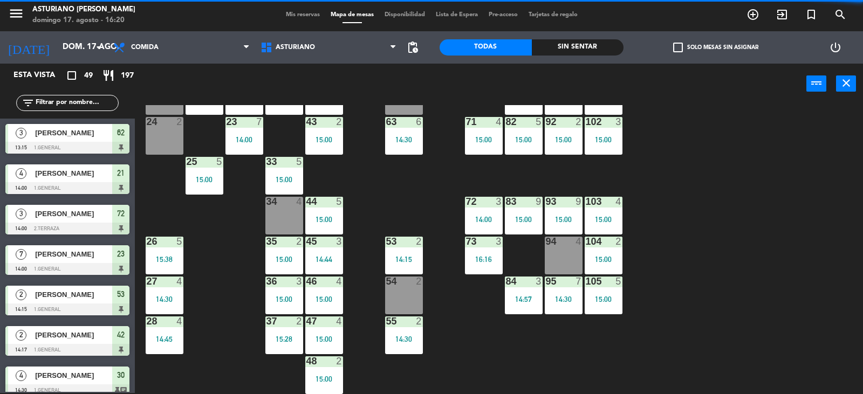
click at [688, 262] on div "1 block 12 2 block 8 60 12 15:00 20 4 15:00 30 4 14:30 40 3 14:48 61 12 15:00 6…" at bounding box center [502, 249] width 719 height 289
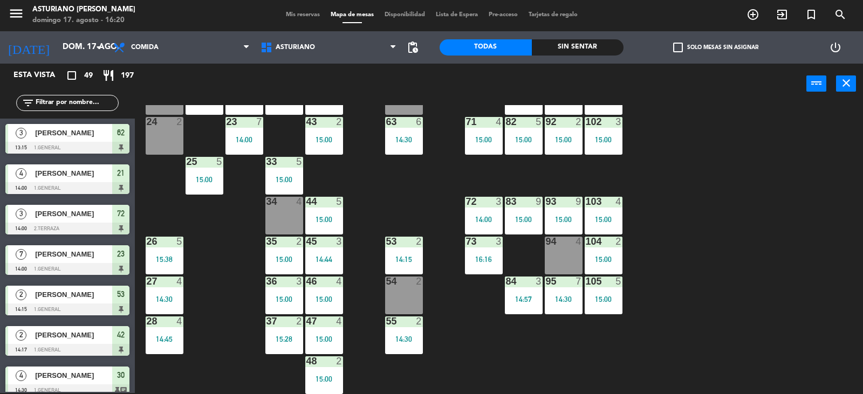
click at [688, 262] on div "1 block 12 2 block 8 60 12 15:00 20 4 15:00 30 4 14:30 40 3 14:48 61 12 15:00 6…" at bounding box center [502, 249] width 719 height 289
click at [841, 342] on div "1 block 12 2 block 8 60 12 15:00 20 4 15:00 30 4 14:30 40 3 14:48 61 12 15:00 6…" at bounding box center [502, 249] width 719 height 289
click at [839, 337] on div "1 block 12 2 block 8 60 12 15:00 20 4 15:00 30 4 14:30 40 3 14:48 61 12 15:00 6…" at bounding box center [502, 249] width 719 height 289
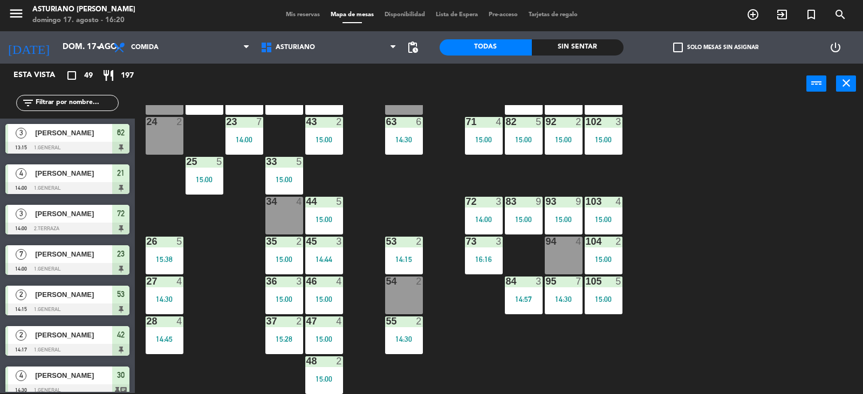
click at [839, 337] on div "1 block 12 2 block 8 60 12 15:00 20 4 15:00 30 4 14:30 40 3 14:48 61 12 15:00 6…" at bounding box center [502, 249] width 719 height 289
click at [859, 316] on div "1 block 12 2 block 8 60 12 15:00 20 4 15:00 30 4 14:30 40 3 14:48 61 12 15:00 6…" at bounding box center [502, 249] width 719 height 289
click at [773, 275] on div "1 block 12 2 block 8 60 12 15:00 20 4 15:00 30 4 14:30 40 3 14:48 61 12 15:00 6…" at bounding box center [502, 249] width 719 height 289
click at [773, 274] on div "1 block 12 2 block 8 60 12 15:00 20 4 15:00 30 4 14:30 40 3 14:48 61 12 15:00 6…" at bounding box center [502, 249] width 719 height 289
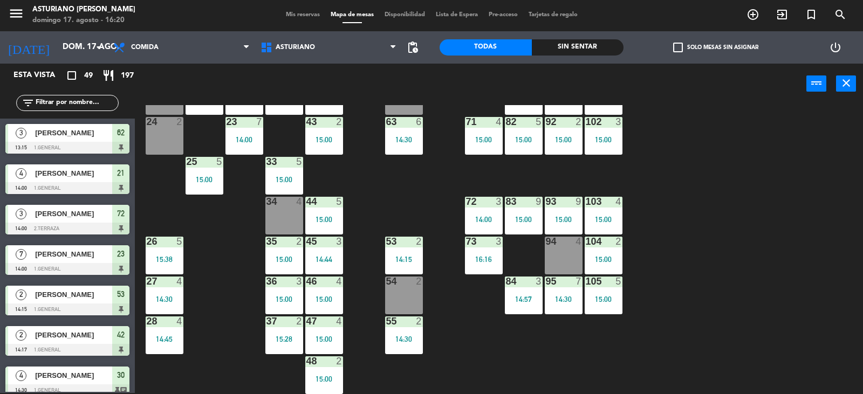
click at [596, 141] on div "15:00" at bounding box center [603, 140] width 38 height 8
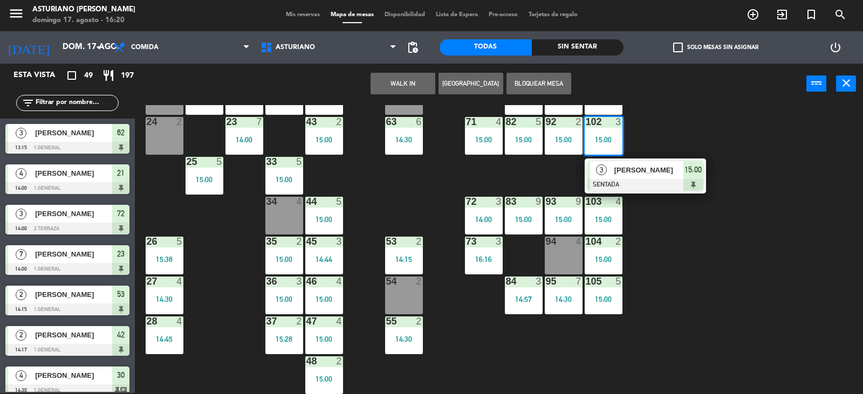
click at [625, 129] on div "1 block 12 2 block 8 60 12 15:00 20 4 15:00 30 4 14:30 40 3 14:48 61 12 15:00 6…" at bounding box center [502, 249] width 719 height 289
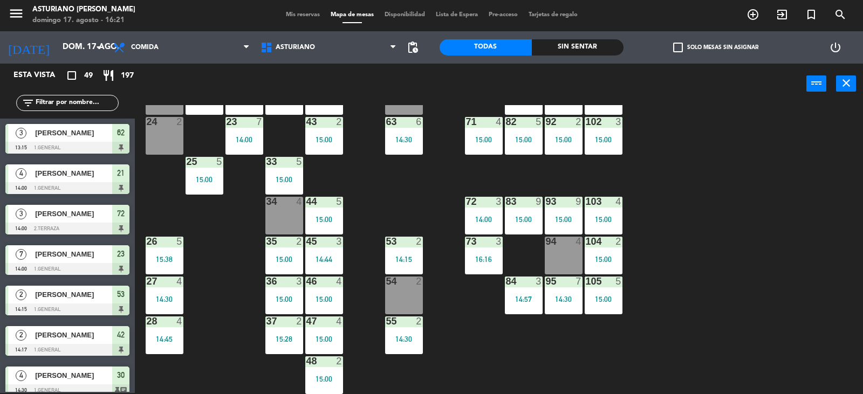
click at [614, 217] on div "15:00" at bounding box center [603, 220] width 38 height 8
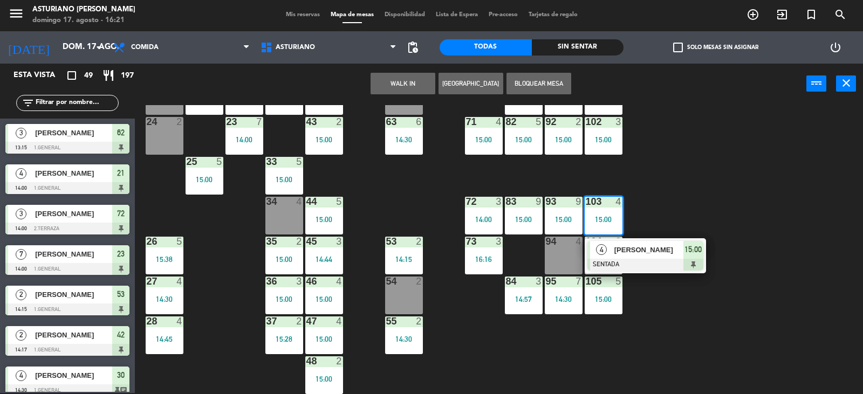
click at [707, 174] on div "1 block 12 2 block 8 60 12 15:00 20 4 15:00 30 4 14:30 40 3 14:48 61 12 15:00 6…" at bounding box center [502, 249] width 719 height 289
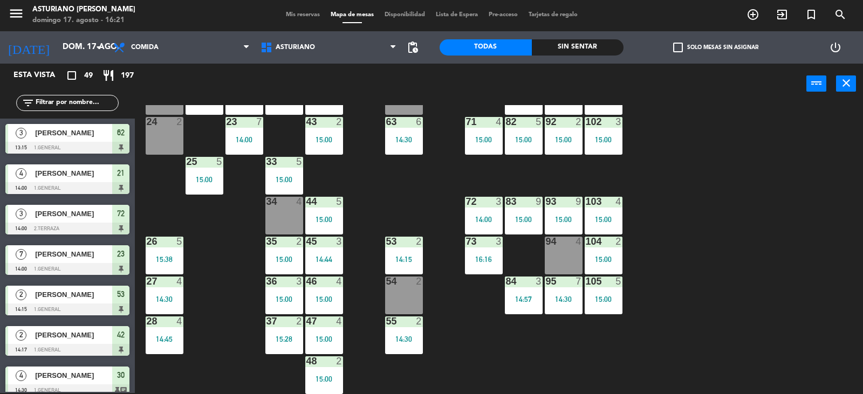
click at [605, 254] on div "104 2 15:00" at bounding box center [603, 256] width 38 height 38
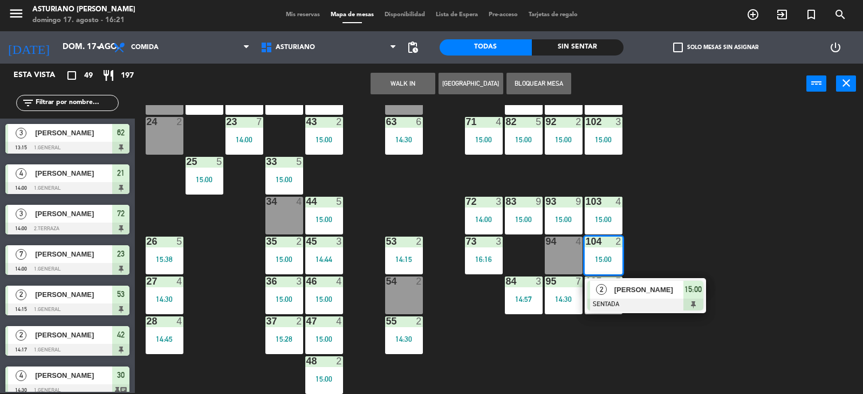
click at [645, 240] on div "1 block 12 2 block 8 60 12 15:00 20 4 15:00 30 4 14:30 40 3 14:48 61 12 15:00 6…" at bounding box center [502, 249] width 719 height 289
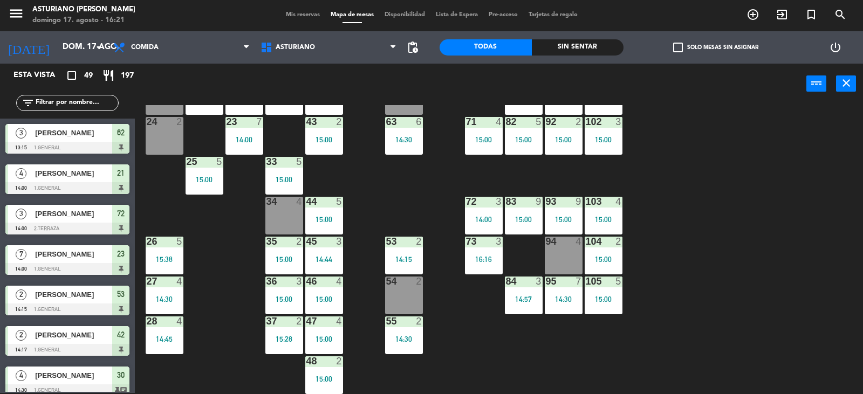
click at [587, 306] on div "105 5 15:00" at bounding box center [603, 296] width 38 height 38
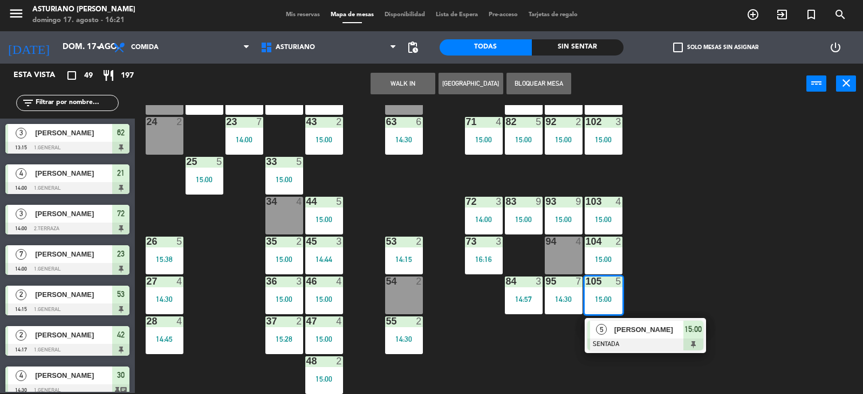
click at [732, 259] on div "1 block 12 2 block 8 60 12 15:00 20 4 15:00 30 4 14:30 40 3 14:48 61 12 15:00 6…" at bounding box center [502, 249] width 719 height 289
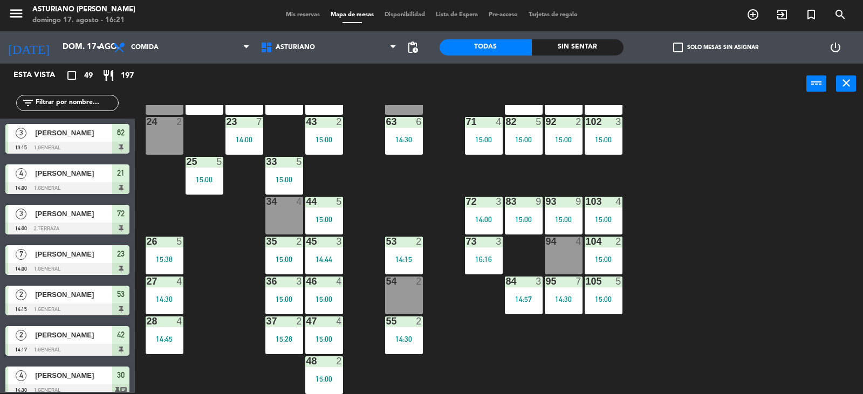
click at [564, 287] on div "95 7 14:30" at bounding box center [564, 296] width 38 height 38
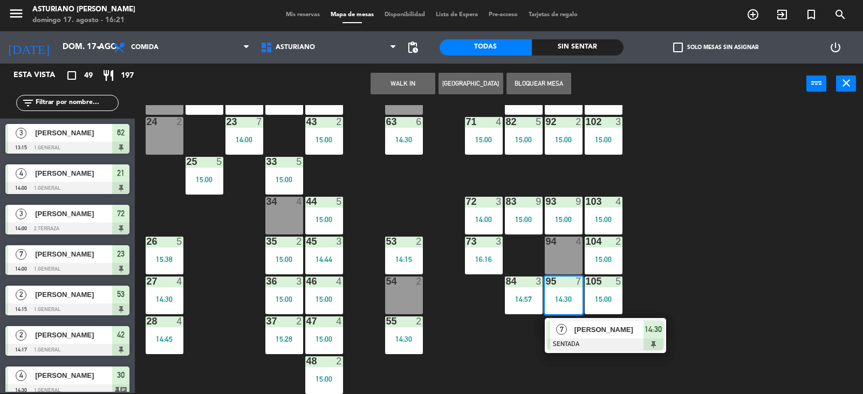
click at [615, 332] on span "[PERSON_NAME]" at bounding box center [608, 329] width 69 height 11
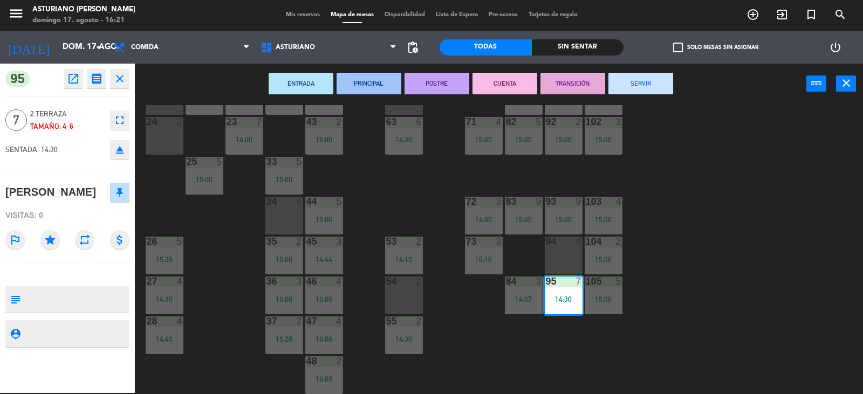
click at [115, 124] on icon "fullscreen" at bounding box center [119, 120] width 13 height 13
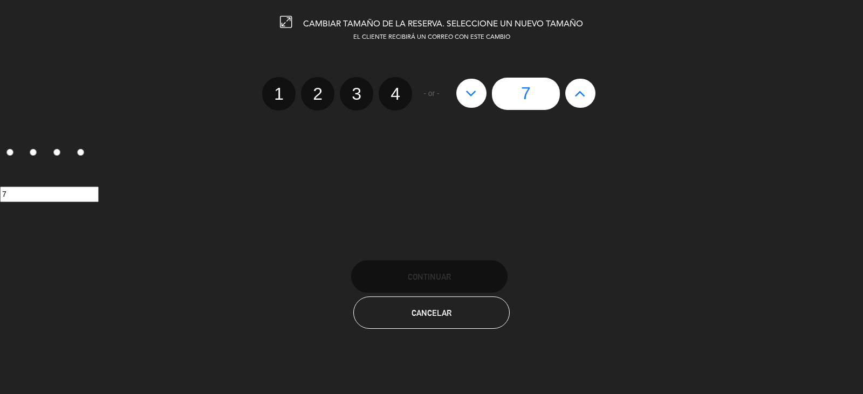
click at [467, 89] on icon at bounding box center [470, 93] width 11 height 17
type input "6"
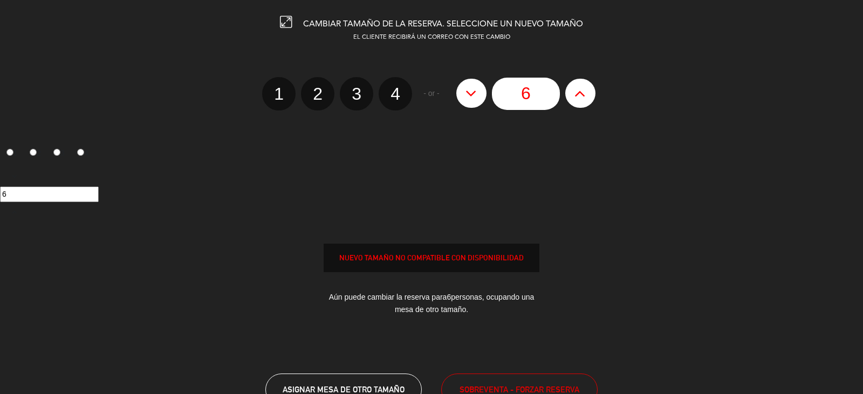
click at [467, 89] on icon at bounding box center [470, 93] width 11 height 17
type input "5"
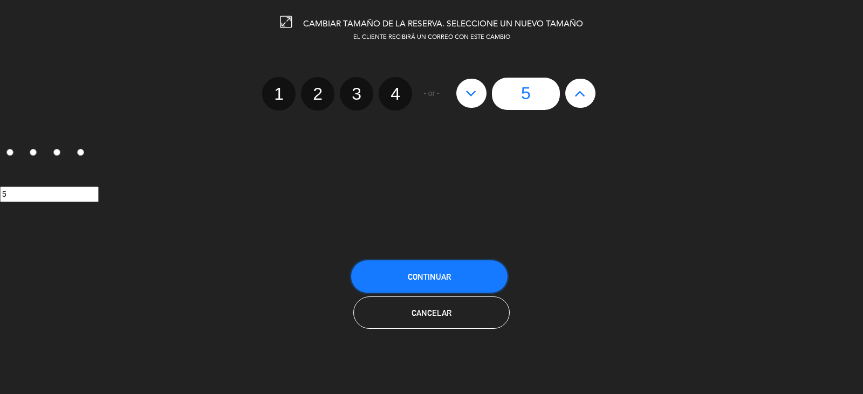
click at [469, 281] on button "Continuar" at bounding box center [429, 276] width 156 height 32
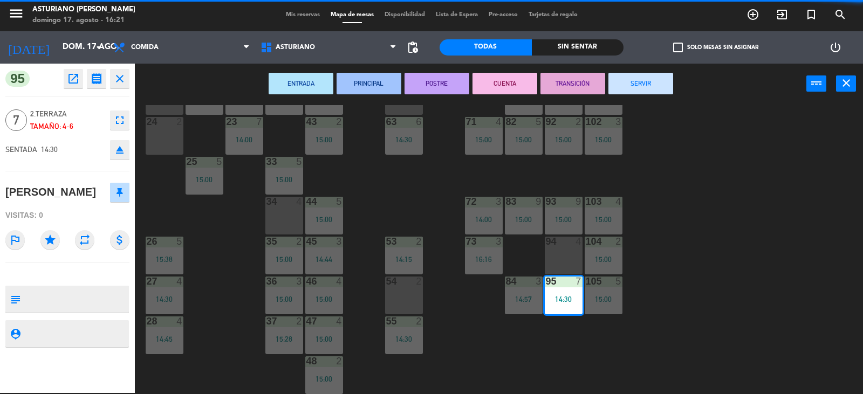
click at [638, 91] on button "SERVIR" at bounding box center [640, 84] width 65 height 22
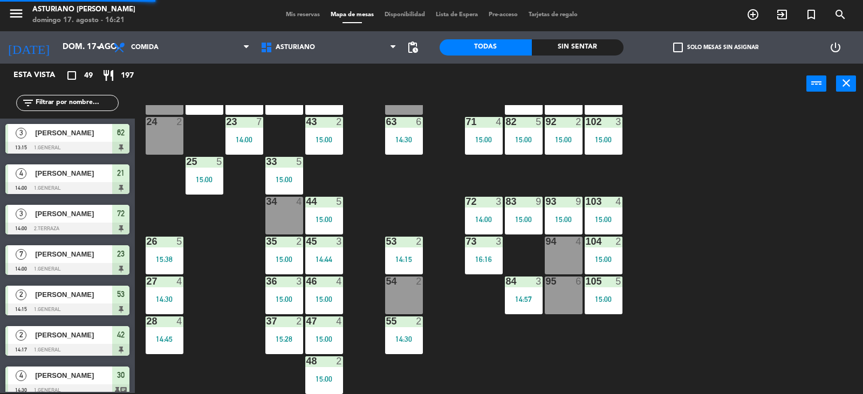
scroll to position [1, 0]
click at [681, 321] on div "1 block 12 2 block 8 60 12 15:00 20 4 15:00 30 4 14:30 40 3 14:48 61 12 15:00 6…" at bounding box center [502, 249] width 719 height 289
click at [862, 257] on div "1 block 12 2 block 8 60 12 15:00 20 4 15:00 30 4 14:30 40 3 14:48 61 12 15:00 6…" at bounding box center [502, 249] width 719 height 289
click at [827, 257] on div "1 block 12 2 block 8 60 12 15:00 20 4 15:00 30 4 14:30 40 3 14:48 61 12 15:00 6…" at bounding box center [502, 249] width 719 height 289
click at [479, 256] on div "16:16" at bounding box center [484, 260] width 38 height 8
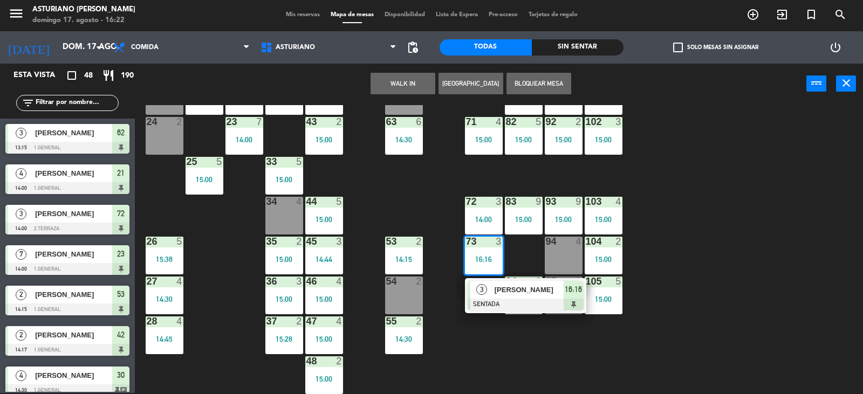
click at [522, 285] on span "ARTURO" at bounding box center [528, 289] width 69 height 11
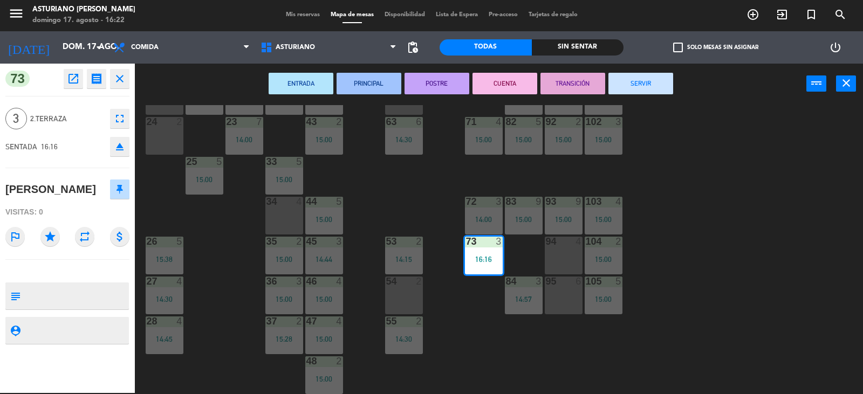
click at [778, 183] on div "1 block 12 2 block 8 60 12 15:00 20 4 15:00 30 4 14:30 40 3 14:48 61 12 15:00 6…" at bounding box center [502, 249] width 719 height 289
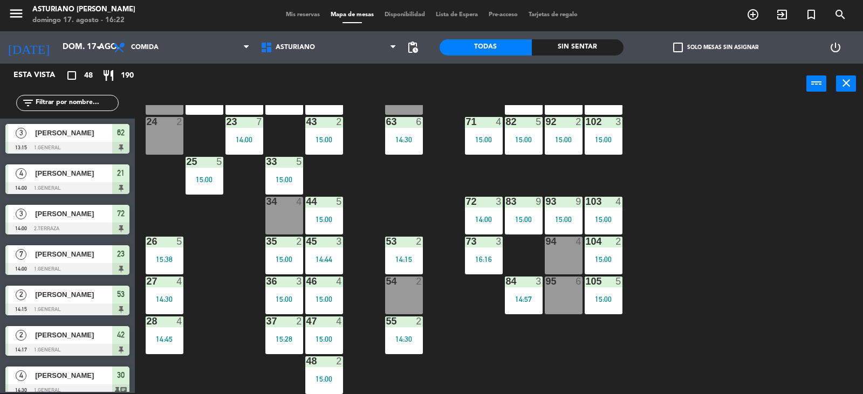
scroll to position [603, 0]
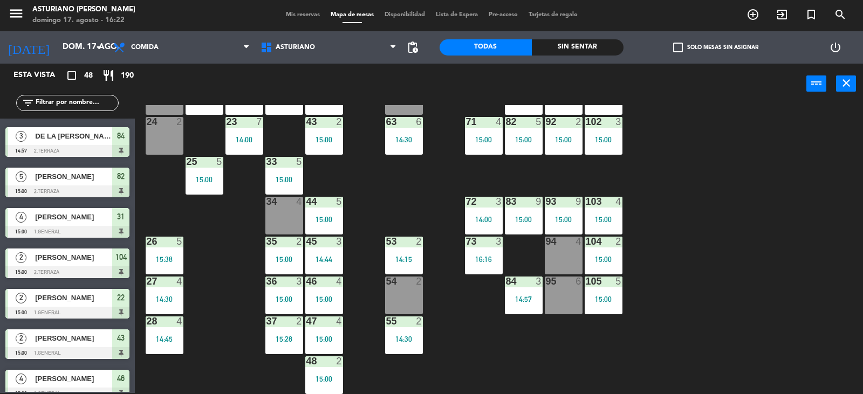
click at [587, 306] on div "105 5 15:00" at bounding box center [603, 296] width 38 height 38
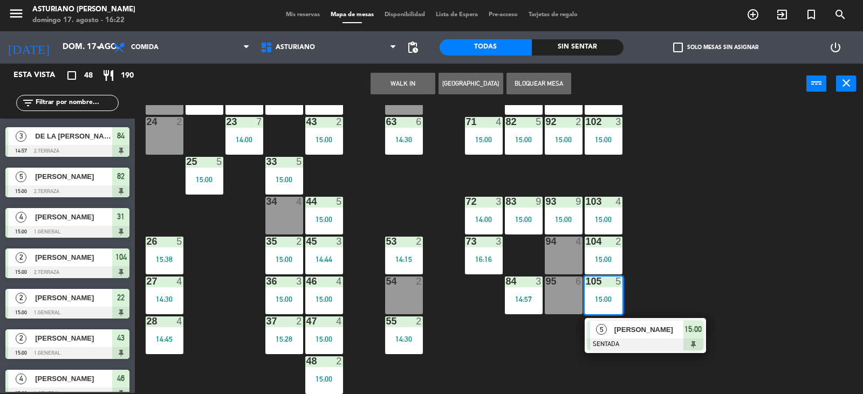
click at [693, 240] on div "1 block 12 2 block 8 60 12 15:00 20 4 15:00 30 4 14:30 40 3 14:48 61 12 15:00 6…" at bounding box center [502, 249] width 719 height 289
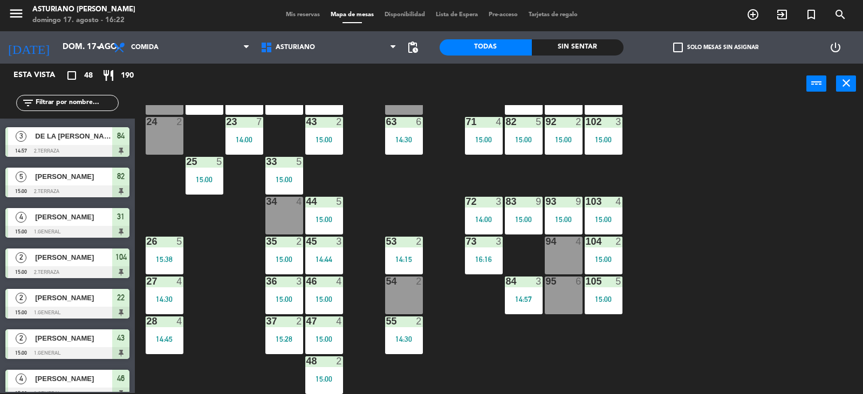
click at [614, 249] on div "104 2 15:00" at bounding box center [603, 256] width 38 height 38
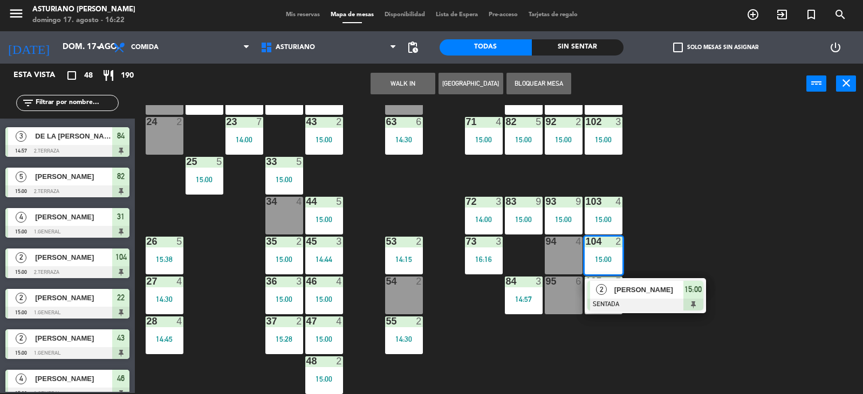
click at [715, 204] on div "1 block 12 2 block 8 60 12 15:00 20 4 15:00 30 4 14:30 40 3 14:48 61 12 15:00 6…" at bounding box center [502, 249] width 719 height 289
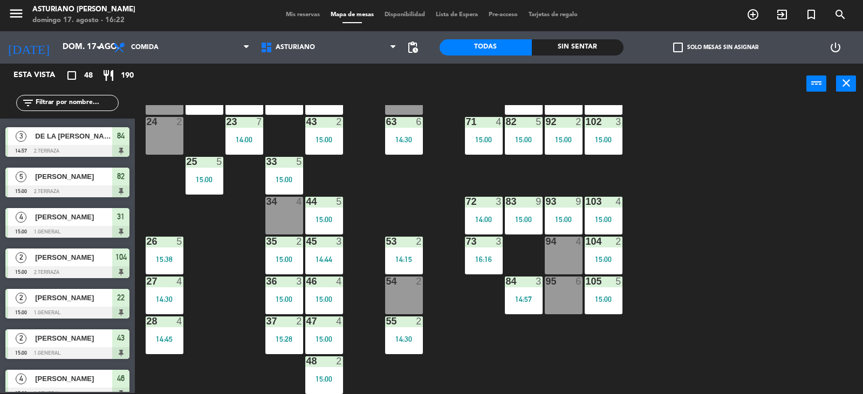
click at [612, 225] on div "103 4 15:00" at bounding box center [603, 216] width 38 height 38
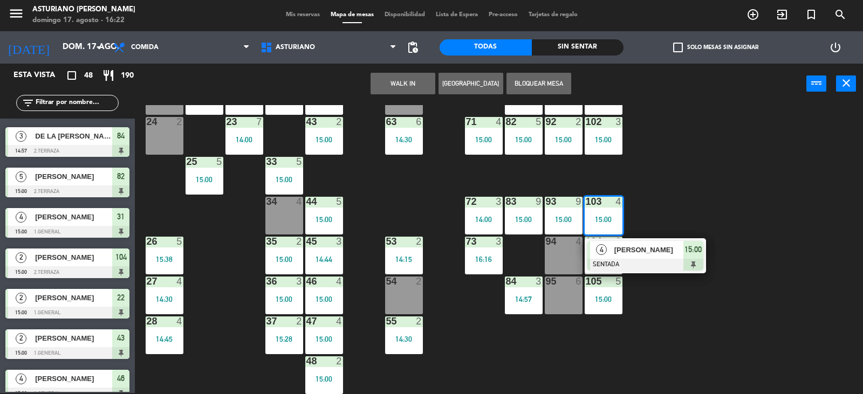
click at [687, 182] on div "1 block 12 2 block 8 60 12 15:00 20 4 15:00 30 4 14:30 40 3 14:48 61 12 15:00 6…" at bounding box center [502, 249] width 719 height 289
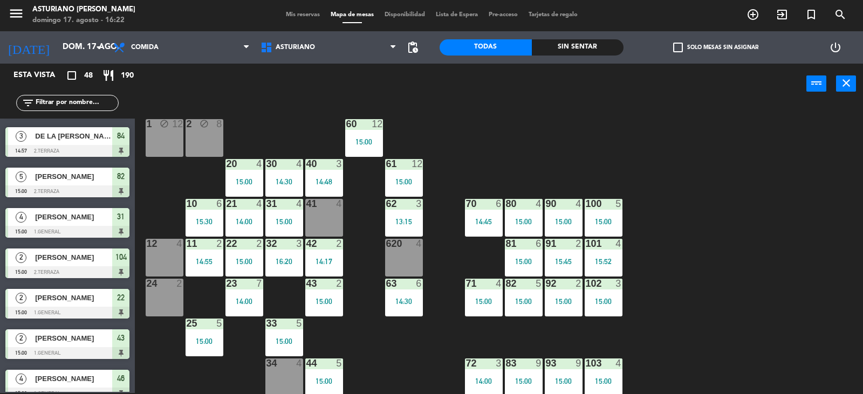
scroll to position [0, 0]
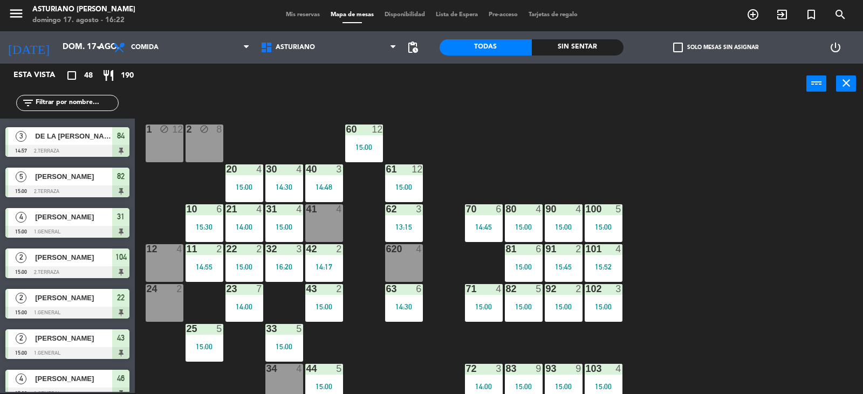
click at [567, 262] on div "91 2 15:45" at bounding box center [564, 263] width 38 height 38
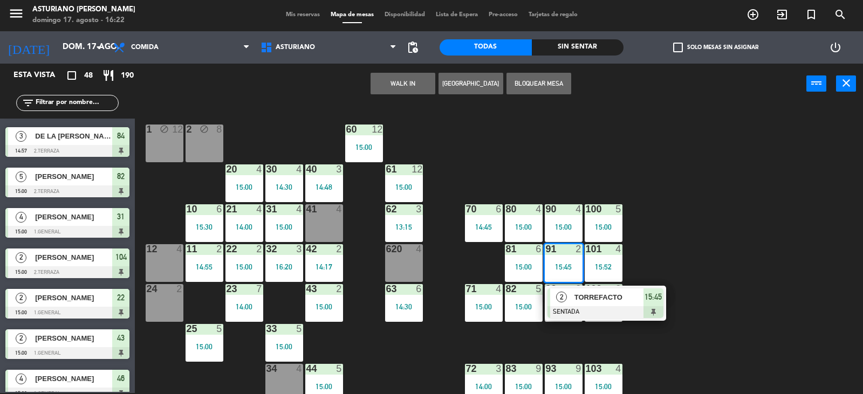
click at [748, 279] on div "1 block 12 2 block 8 60 12 15:00 20 4 15:00 30 4 14:30 40 3 14:48 61 12 15:00 6…" at bounding box center [502, 249] width 719 height 289
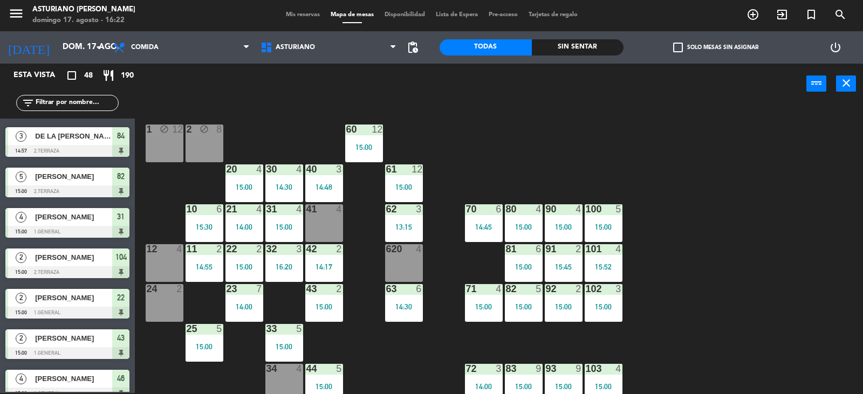
click at [403, 237] on div "62 3 13:15" at bounding box center [404, 223] width 38 height 38
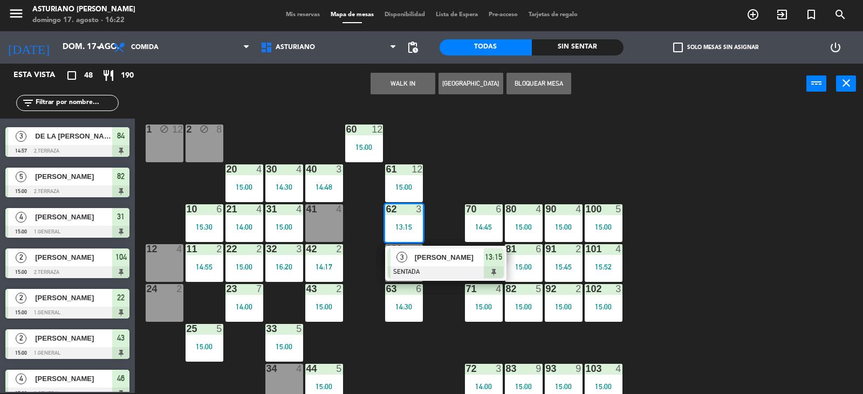
click at [464, 185] on div "1 block 12 2 block 8 60 12 15:00 20 4 15:00 30 4 14:30 40 3 14:48 61 12 15:00 6…" at bounding box center [502, 249] width 719 height 289
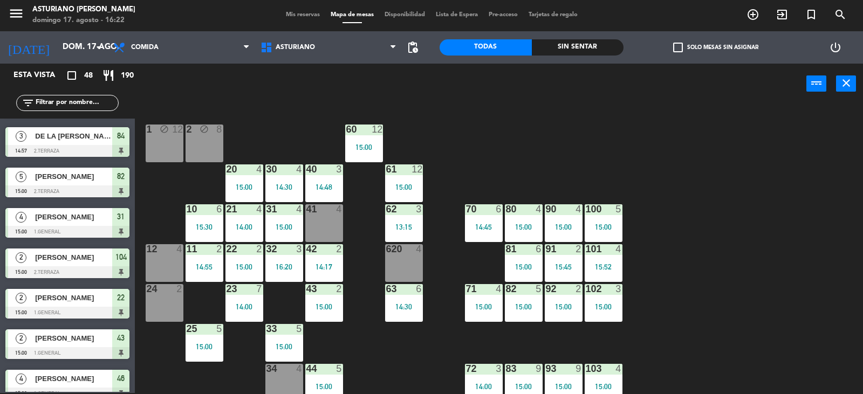
click at [532, 149] on div "1 block 12 2 block 8 60 12 15:00 20 4 15:00 30 4 14:30 40 3 14:48 61 12 15:00 6…" at bounding box center [502, 249] width 719 height 289
click at [191, 265] on div "14:55" at bounding box center [204, 267] width 38 height 8
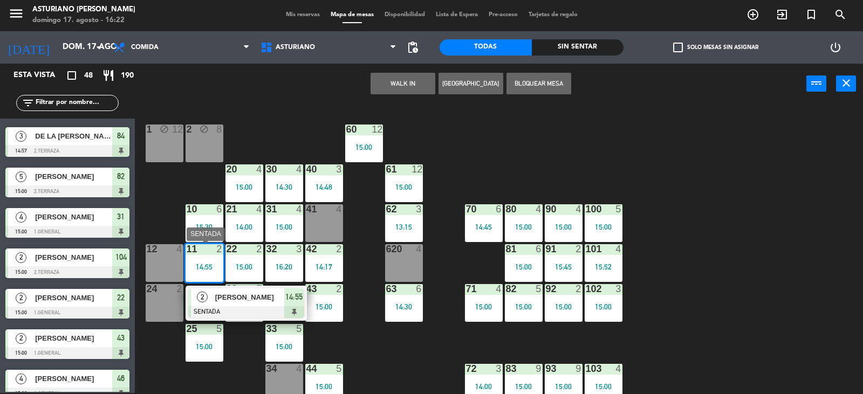
click at [268, 300] on span "[PERSON_NAME]" at bounding box center [249, 297] width 69 height 11
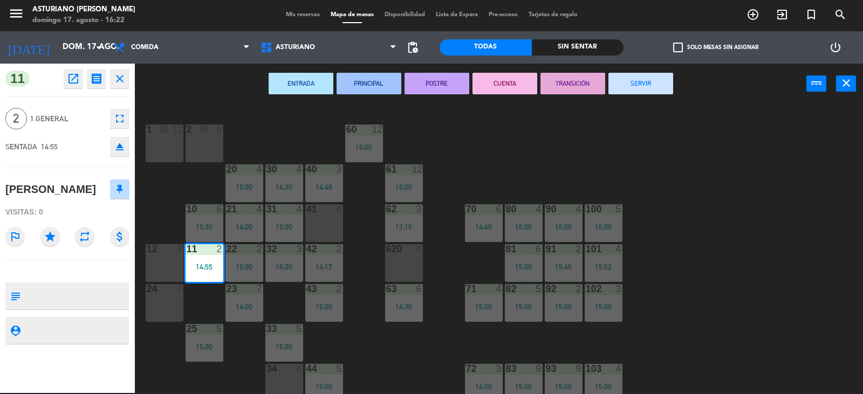
click at [657, 86] on button "SERVIR" at bounding box center [640, 84] width 65 height 22
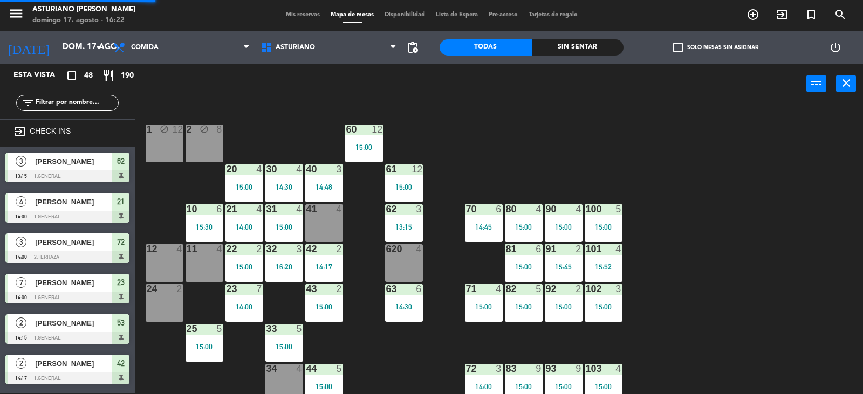
scroll to position [1, 0]
click at [211, 225] on div "15:30" at bounding box center [204, 227] width 38 height 8
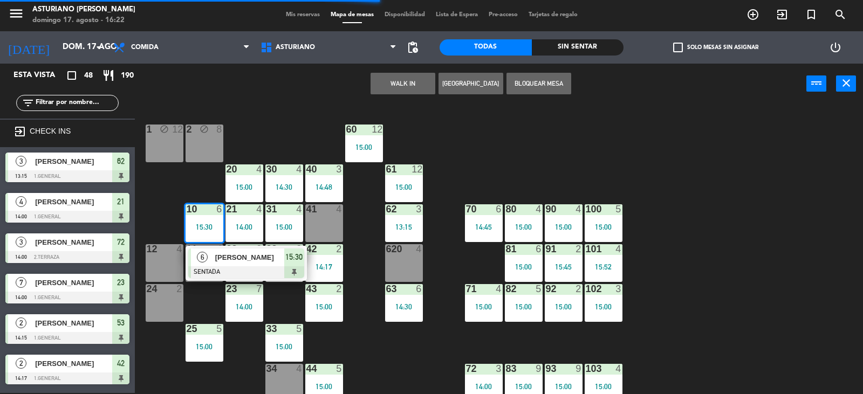
click at [438, 161] on div "1 block 12 2 block 8 60 12 15:00 20 4 15:00 30 4 14:30 40 3 14:48 61 12 15:00 6…" at bounding box center [502, 249] width 719 height 289
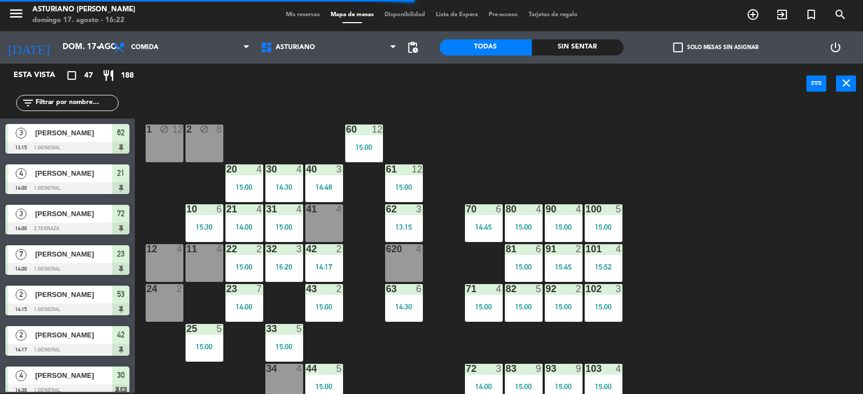
click at [232, 271] on div "22 2 15:00" at bounding box center [244, 263] width 38 height 38
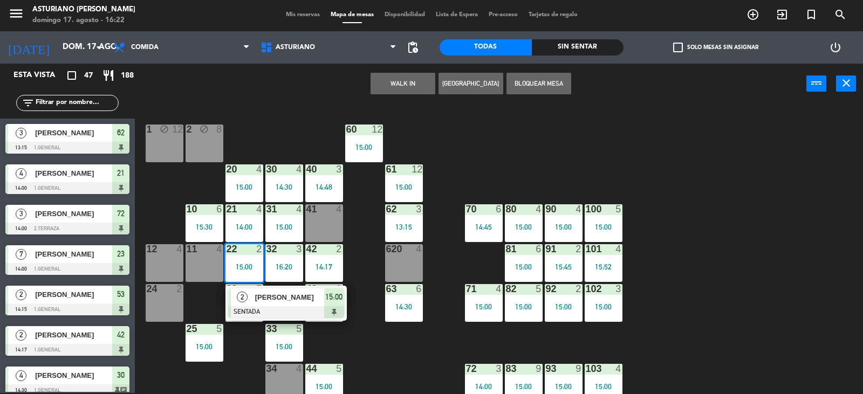
click at [378, 350] on div "1 block 12 2 block 8 60 12 15:00 20 4 15:00 30 4 14:30 40 3 14:48 61 12 15:00 6…" at bounding box center [502, 249] width 719 height 289
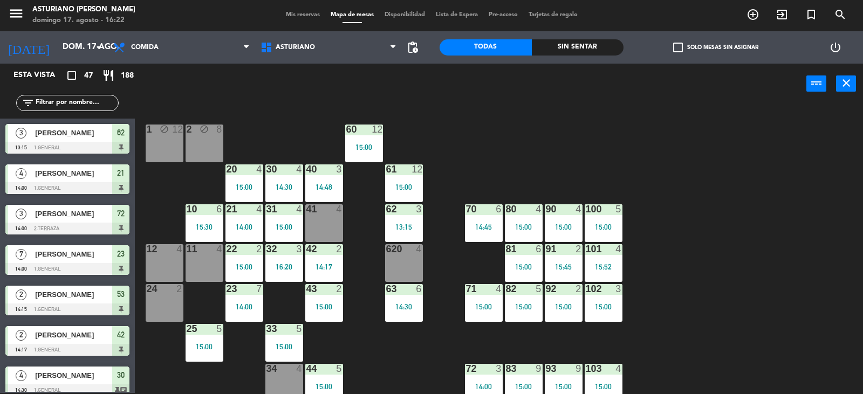
click at [250, 230] on div "14:00" at bounding box center [244, 227] width 38 height 8
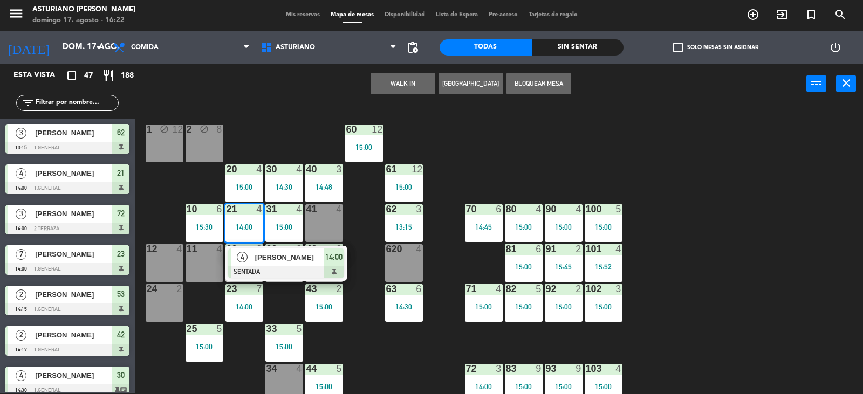
click at [402, 348] on div "1 block 12 2 block 8 60 12 15:00 20 4 15:00 30 4 14:30 40 3 14:48 61 12 15:00 6…" at bounding box center [502, 249] width 719 height 289
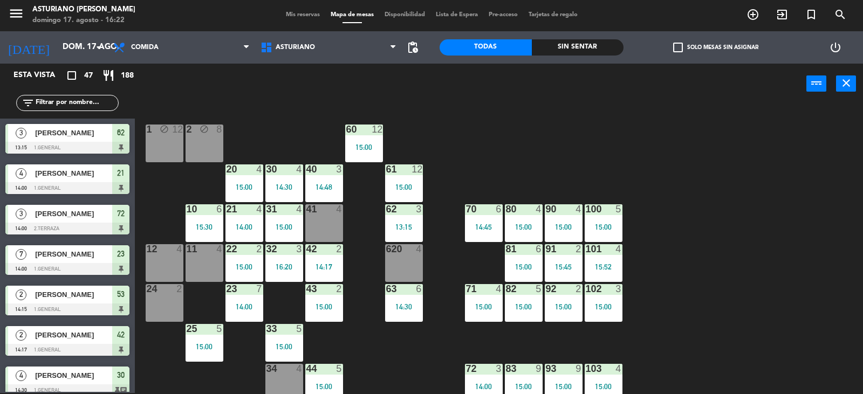
click at [241, 175] on div "20 4" at bounding box center [244, 169] width 38 height 11
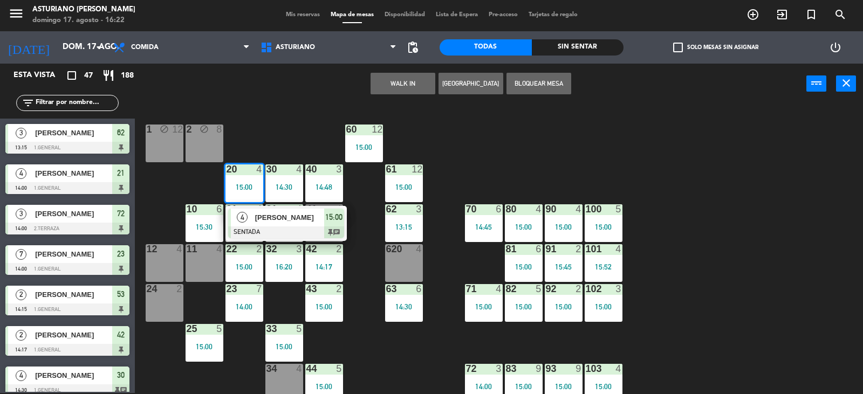
click at [284, 124] on div "1 block 12 2 block 8 60 12 15:00 20 4 15:00 4 MIGUEL NIETO SENTADA 15:00 chat 3…" at bounding box center [502, 249] width 719 height 289
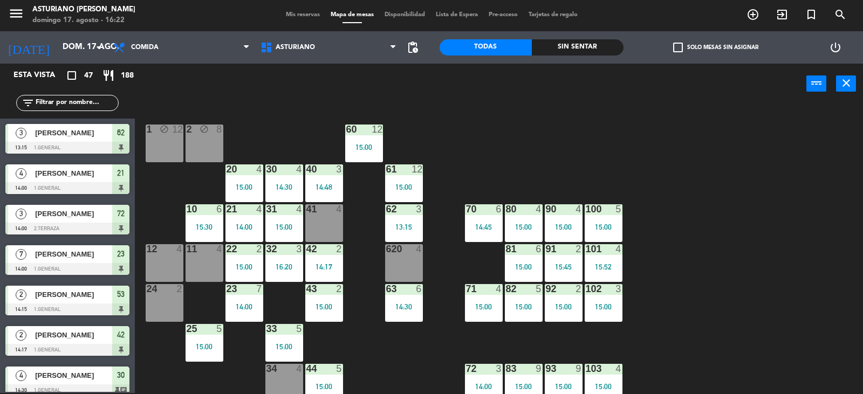
click at [271, 177] on div "30 4 14:30" at bounding box center [284, 183] width 38 height 38
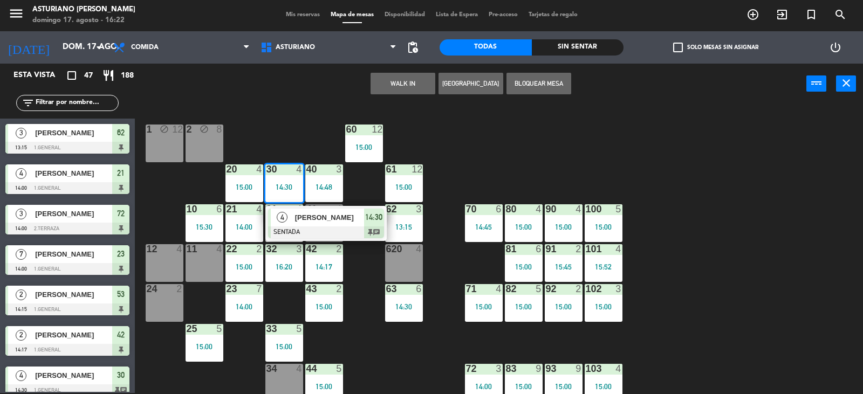
click at [307, 127] on div "1 block 12 2 block 8 60 12 15:00 20 4 15:00 30 4 14:30 4 DR ENRIQUE HERNANDEZ S…" at bounding box center [502, 249] width 719 height 289
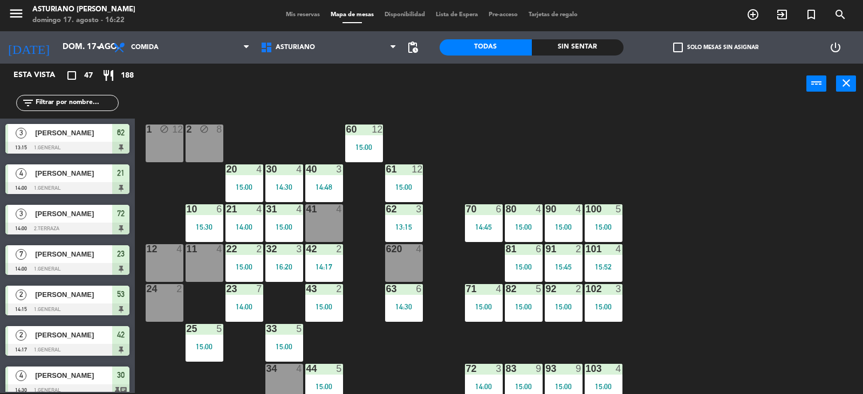
click at [290, 224] on div "15:00" at bounding box center [284, 227] width 38 height 8
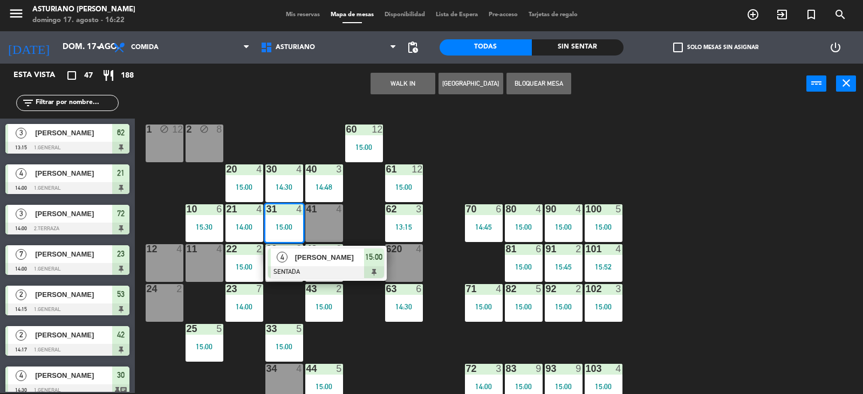
click at [513, 151] on div "1 block 12 2 block 8 60 12 15:00 20 4 15:00 30 4 14:30 40 3 14:48 61 12 15:00 6…" at bounding box center [502, 249] width 719 height 289
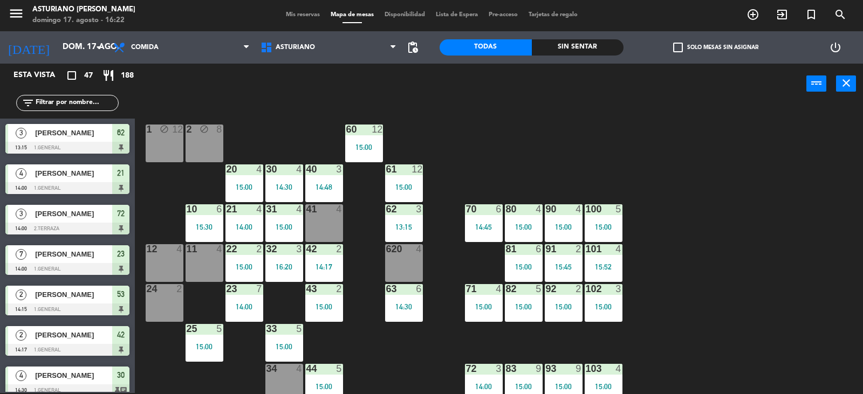
click at [314, 258] on div "42 2 14:17" at bounding box center [324, 263] width 38 height 38
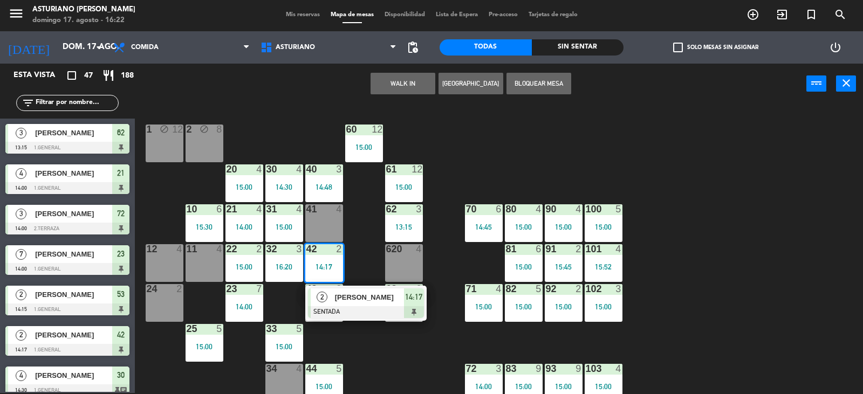
click at [370, 347] on div "1 block 12 2 block 8 60 12 15:00 20 4 15:00 30 4 14:30 40 3 14:48 61 12 15:00 6…" at bounding box center [502, 249] width 719 height 289
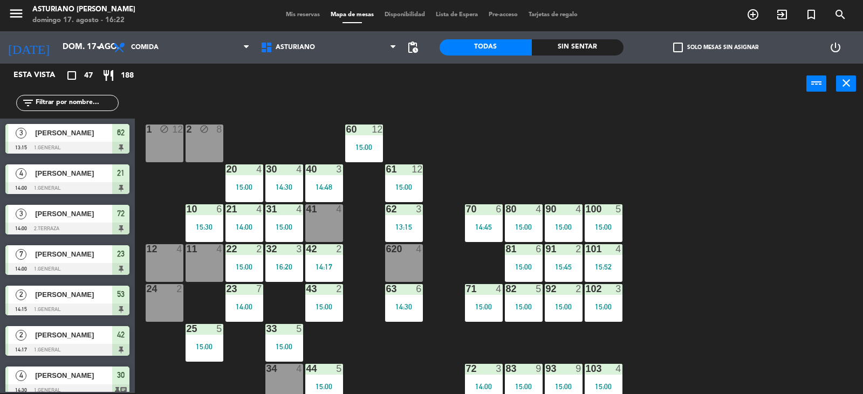
click at [407, 227] on div "13:15" at bounding box center [404, 227] width 38 height 8
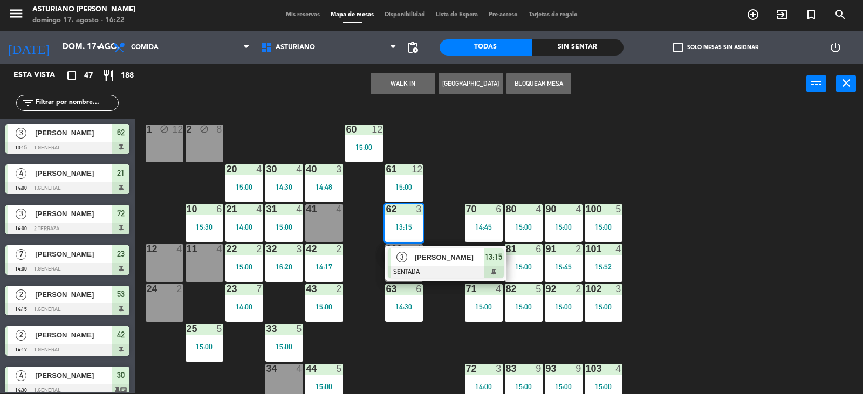
drag, startPoint x: 482, startPoint y: 147, endPoint x: 488, endPoint y: 143, distance: 7.0
click at [488, 143] on div "1 block 12 2 block 8 60 12 15:00 20 4 15:00 30 4 14:30 40 3 14:48 61 12 15:00 6…" at bounding box center [502, 249] width 719 height 289
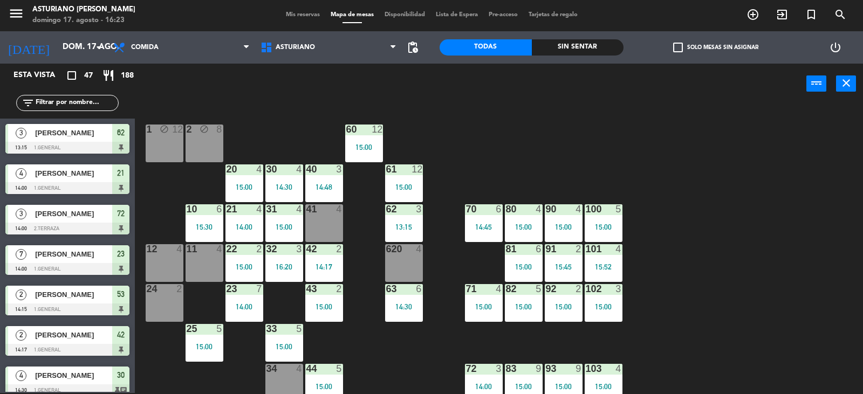
click at [550, 163] on div "1 block 12 2 block 8 60 12 15:00 20 4 15:00 30 4 14:30 40 3 14:48 61 12 15:00 6…" at bounding box center [502, 249] width 719 height 289
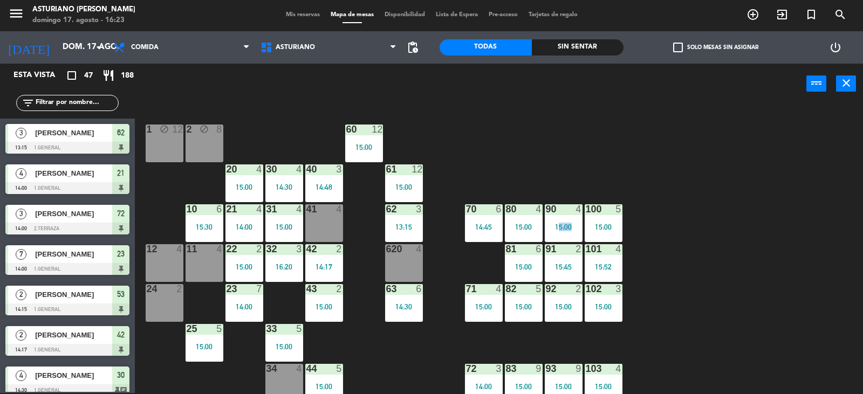
click at [545, 162] on div "1 block 12 2 block 8 60 12 15:00 20 4 15:00 30 4 14:30 40 3 14:48 61 12 15:00 6…" at bounding box center [502, 249] width 719 height 289
click at [650, 130] on div "1 block 12 2 block 8 60 12 15:00 20 4 15:00 30 4 14:30 40 3 14:48 61 12 15:00 6…" at bounding box center [502, 249] width 719 height 289
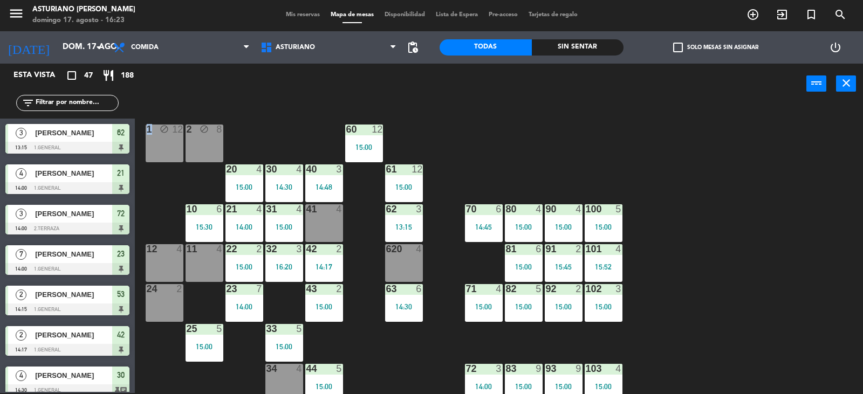
click at [650, 130] on div "1 block 12 2 block 8 60 12 15:00 20 4 15:00 30 4 14:30 40 3 14:48 61 12 15:00 6…" at bounding box center [502, 249] width 719 height 289
click at [626, 130] on div "1 block 12 2 block 8 60 12 15:00 20 4 15:00 30 4 14:30 40 3 14:48 61 12 15:00 6…" at bounding box center [502, 249] width 719 height 289
click at [625, 130] on div "1 block 12 2 block 8 60 12 15:00 20 4 15:00 30 4 14:30 40 3 14:48 61 12 15:00 6…" at bounding box center [502, 249] width 719 height 289
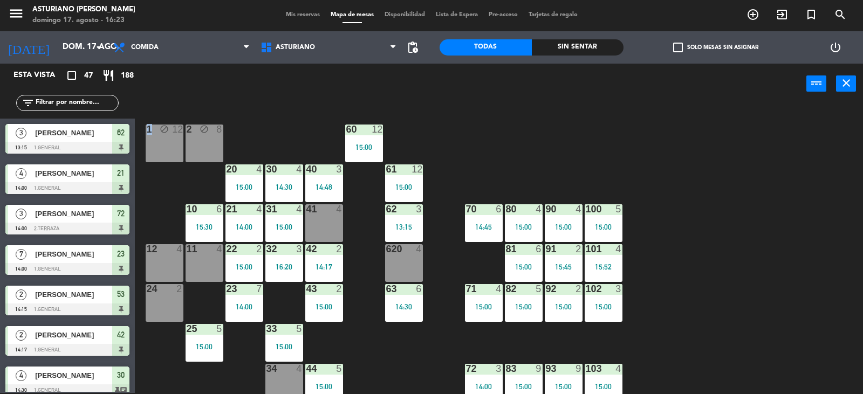
click at [625, 130] on div "1 block 12 2 block 8 60 12 15:00 20 4 15:00 30 4 14:30 40 3 14:48 61 12 15:00 6…" at bounding box center [502, 249] width 719 height 289
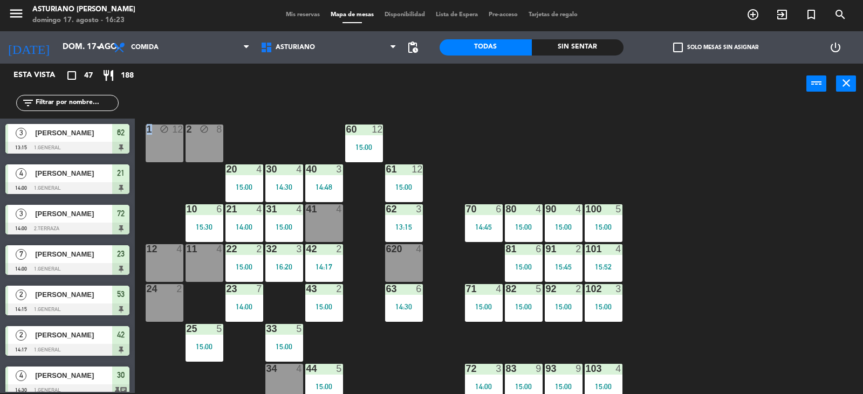
click at [625, 130] on div "1 block 12 2 block 8 60 12 15:00 20 4 15:00 30 4 14:30 40 3 14:48 61 12 15:00 6…" at bounding box center [502, 249] width 719 height 289
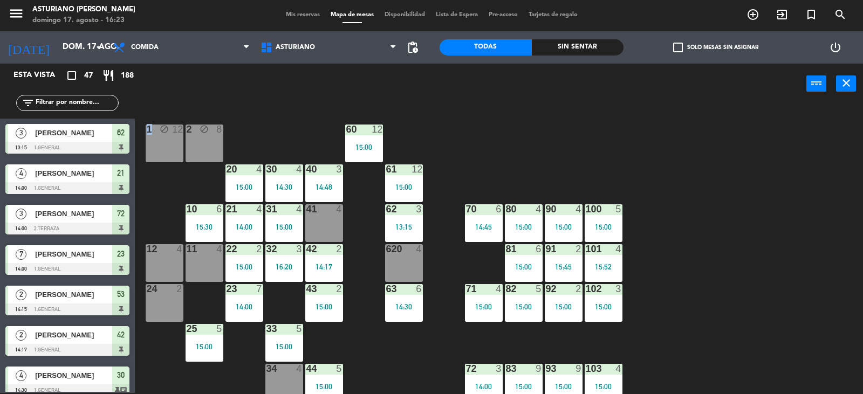
click at [625, 130] on div "1 block 12 2 block 8 60 12 15:00 20 4 15:00 30 4 14:30 40 3 14:48 61 12 15:00 6…" at bounding box center [502, 249] width 719 height 289
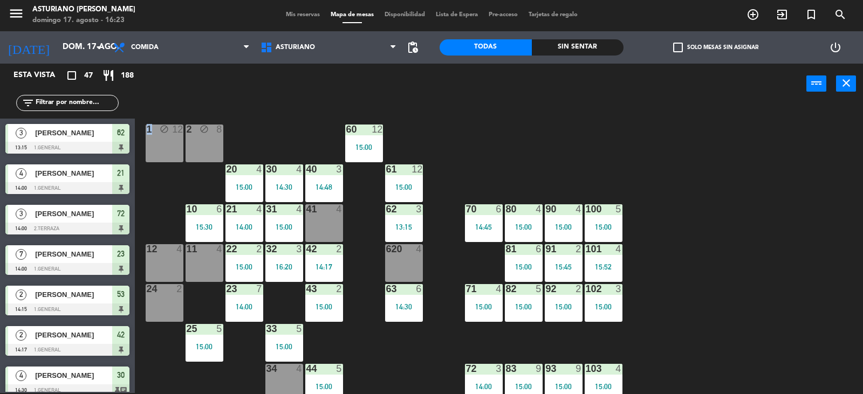
click at [625, 130] on div "1 block 12 2 block 8 60 12 15:00 20 4 15:00 30 4 14:30 40 3 14:48 61 12 15:00 6…" at bounding box center [502, 249] width 719 height 289
click at [625, 131] on div "1 block 12 2 block 8 60 12 15:00 20 4 15:00 30 4 14:30 40 3 14:48 61 12 15:00 6…" at bounding box center [502, 249] width 719 height 289
click at [586, 146] on div "1 block 12 2 block 8 60 12 15:00 20 4 15:00 30 4 14:30 40 3 14:48 61 12 15:00 6…" at bounding box center [502, 249] width 719 height 289
click at [594, 148] on div "1 block 12 2 block 8 60 12 15:00 20 4 15:00 30 4 14:30 40 3 14:48 61 12 15:00 6…" at bounding box center [502, 249] width 719 height 289
click at [535, 134] on div "1 block 12 2 block 8 60 12 15:00 20 4 15:00 30 4 14:30 40 3 14:48 61 12 15:00 6…" at bounding box center [502, 249] width 719 height 289
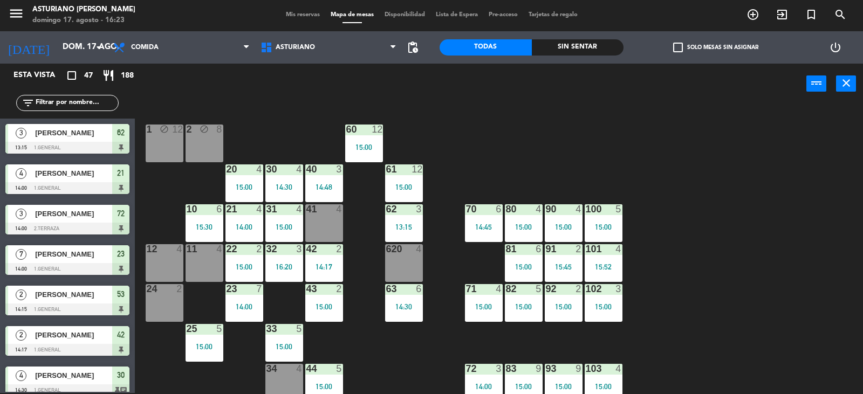
click at [563, 231] on div "15:00" at bounding box center [564, 227] width 38 height 8
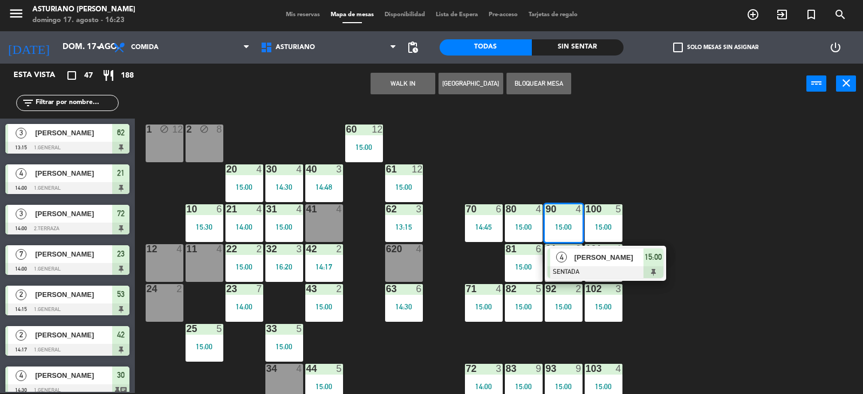
click at [590, 163] on div "1 block 12 2 block 8 60 12 15:00 20 4 15:00 30 4 14:30 40 3 14:48 61 12 15:00 6…" at bounding box center [502, 249] width 719 height 289
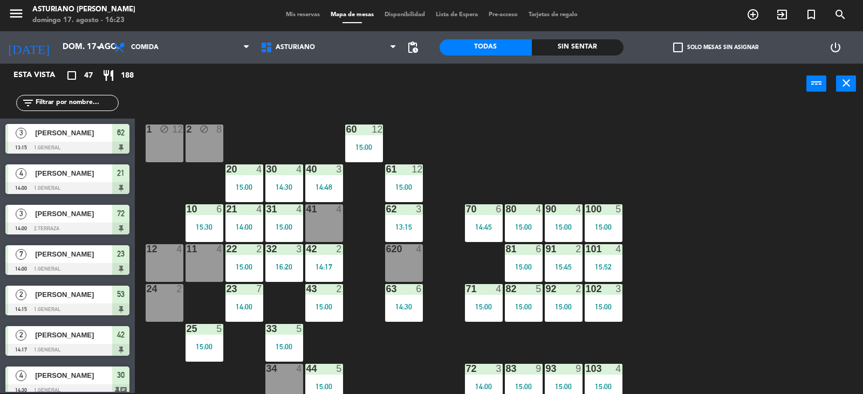
click at [600, 213] on div at bounding box center [603, 209] width 18 height 10
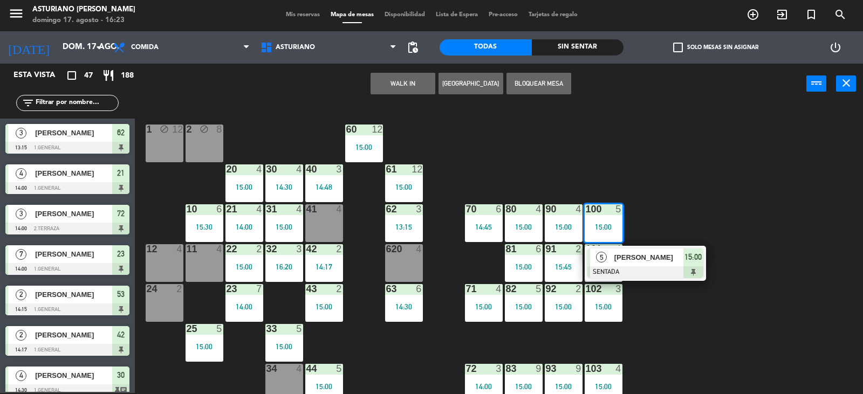
click at [657, 198] on div "1 block 12 2 block 8 60 12 15:00 20 4 15:00 30 4 14:30 40 3 14:48 61 12 15:00 6…" at bounding box center [502, 249] width 719 height 289
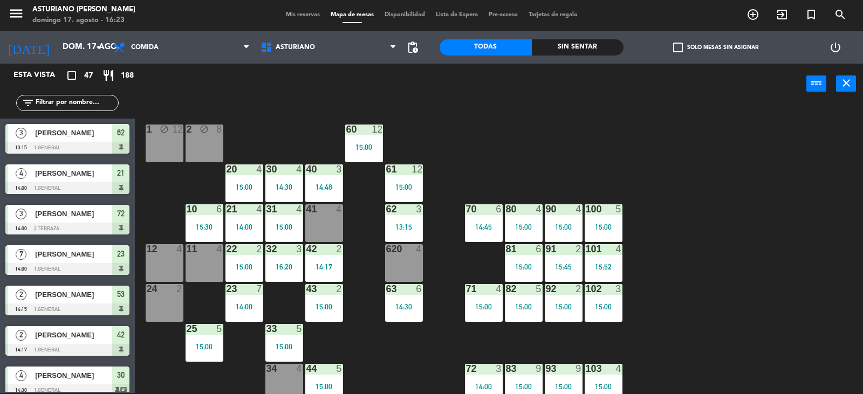
click at [518, 233] on div "80 4 15:00" at bounding box center [524, 223] width 38 height 38
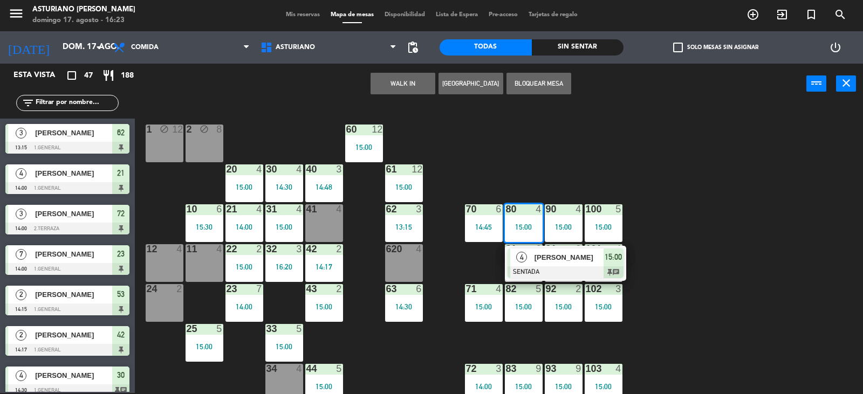
click at [576, 168] on div "1 block 12 2 block 8 60 12 15:00 20 4 15:00 30 4 14:30 40 3 14:48 61 12 15:00 6…" at bounding box center [502, 249] width 719 height 289
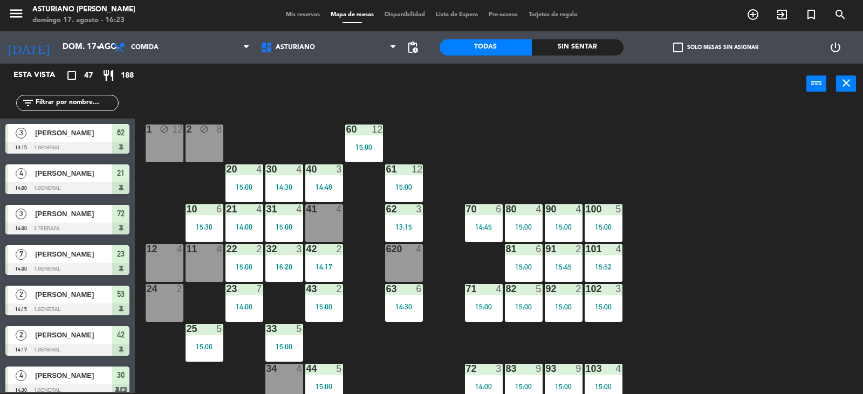
click at [609, 261] on div "101 4 15:52" at bounding box center [603, 263] width 38 height 38
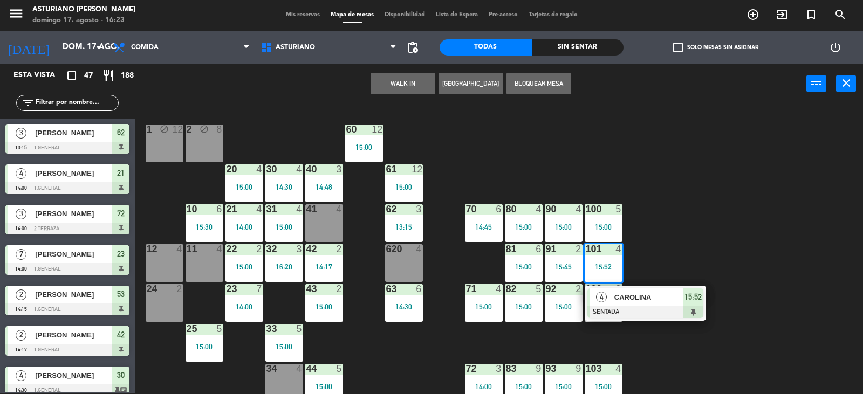
click at [715, 228] on div "1 block 12 2 block 8 60 12 15:00 20 4 15:00 30 4 14:30 40 3 14:48 61 12 15:00 6…" at bounding box center [502, 249] width 719 height 289
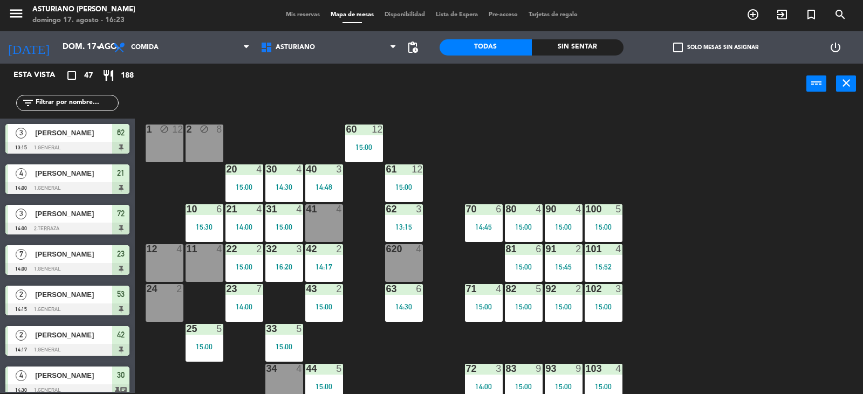
click at [566, 261] on div "91 2 15:45" at bounding box center [564, 263] width 38 height 38
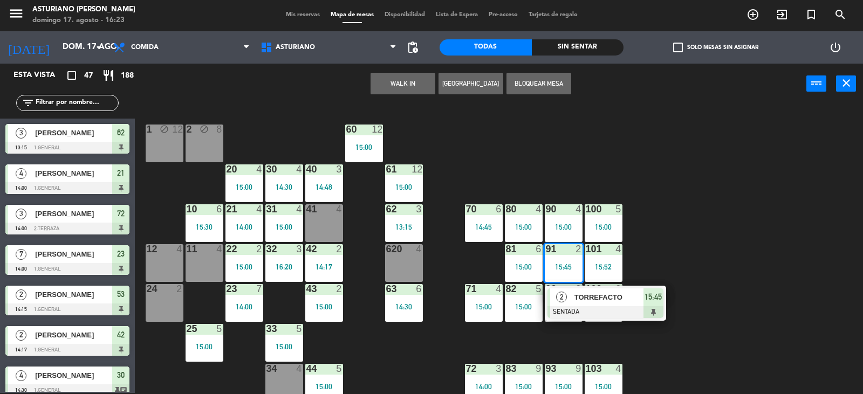
click at [674, 245] on div "1 block 12 2 block 8 60 12 15:00 20 4 15:00 30 4 14:30 40 3 14:48 61 12 15:00 6…" at bounding box center [502, 249] width 719 height 289
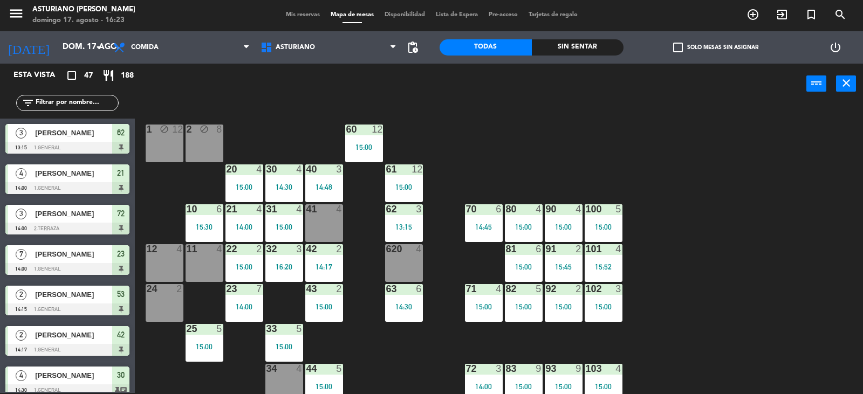
click at [723, 300] on div "1 block 12 2 block 8 60 12 15:00 20 4 15:00 30 4 14:30 40 3 14:48 61 12 15:00 6…" at bounding box center [502, 249] width 719 height 289
click at [72, 52] on input "dom. 17 ago." at bounding box center [109, 47] width 104 height 20
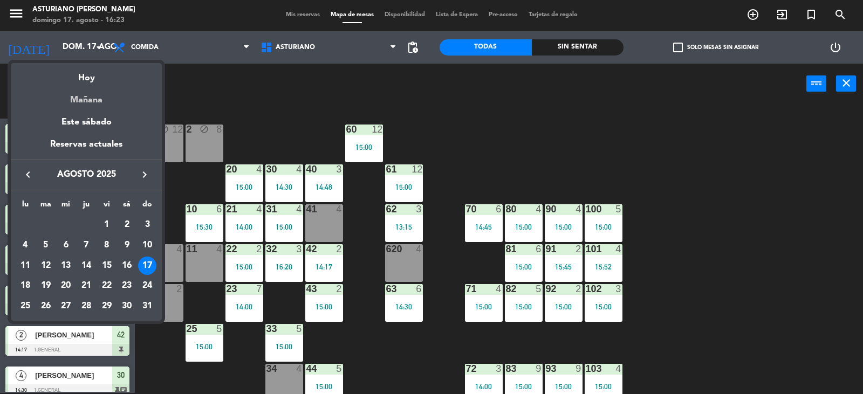
click at [115, 105] on div "Mañana" at bounding box center [86, 96] width 151 height 22
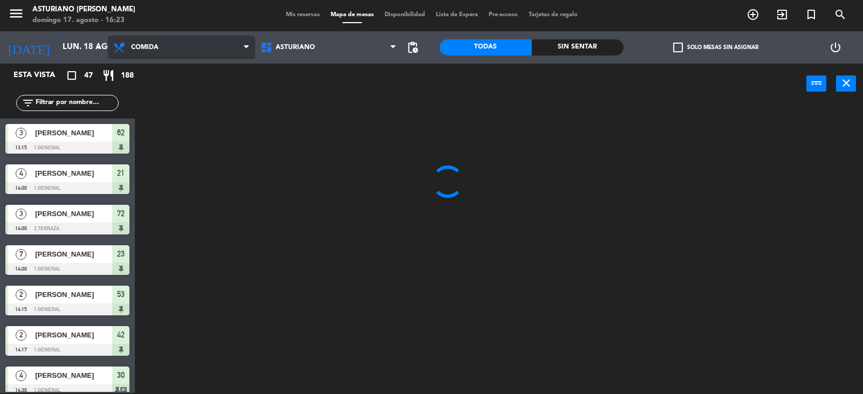
click at [177, 55] on span "Comida" at bounding box center [181, 48] width 147 height 24
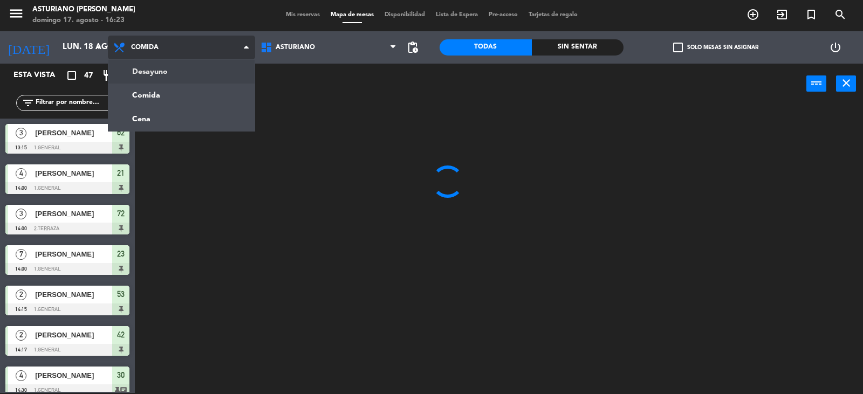
click at [187, 76] on ng-component "menu Asturiano Polanco domingo 17. agosto - 16:23 Mis reservas Mapa de mesas Di…" at bounding box center [431, 196] width 863 height 395
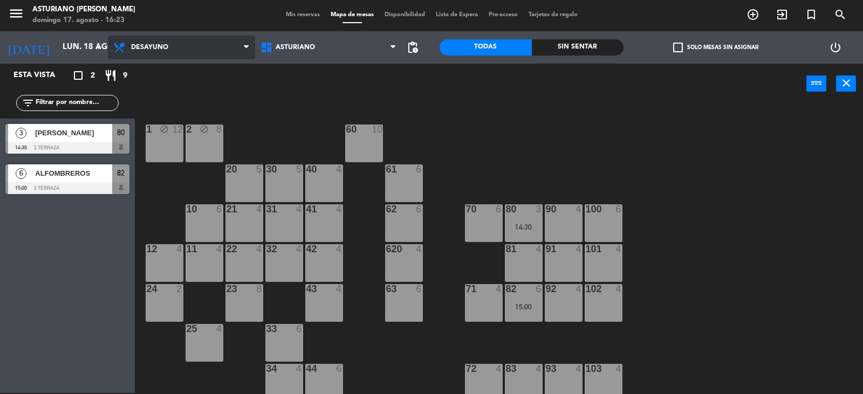
click at [163, 52] on span "Desayuno" at bounding box center [181, 48] width 147 height 24
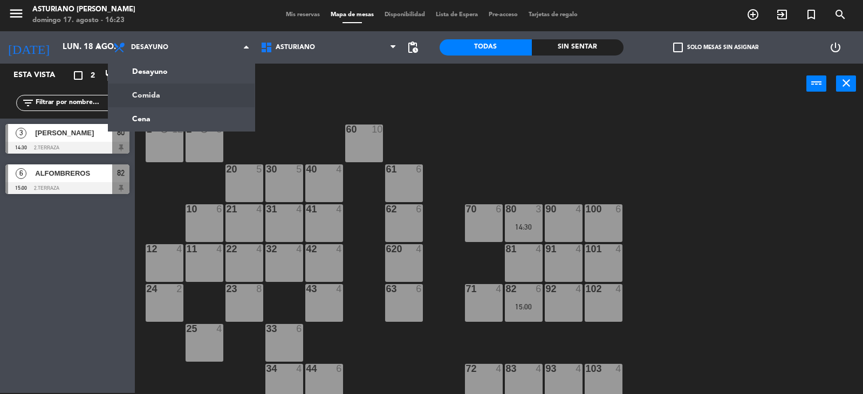
click at [305, 111] on div "1 block 12 2 block 8 60 10 20 5 30 5 40 4 61 6 62 6 41 4 31 4 21 4 10 6 70 6 80…" at bounding box center [502, 249] width 719 height 289
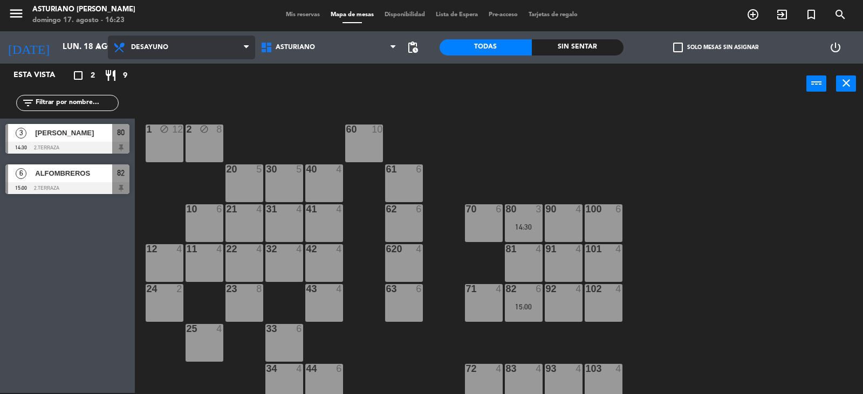
click at [164, 45] on span "Desayuno" at bounding box center [149, 48] width 37 height 8
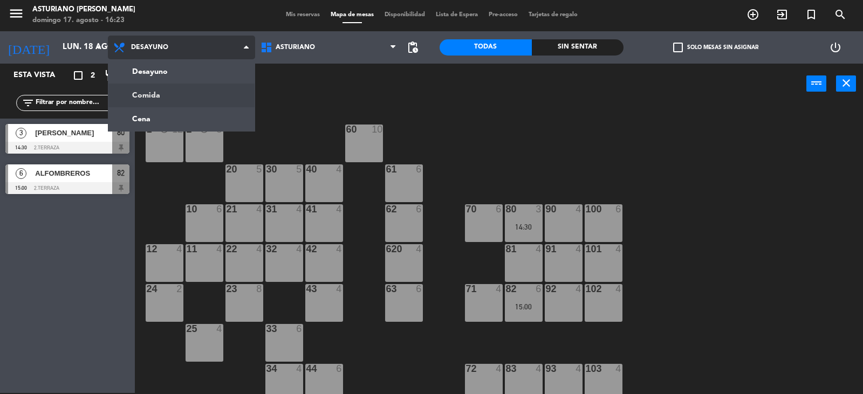
click at [181, 99] on ng-component "menu Asturiano Polanco domingo 17. agosto - 16:23 Mis reservas Mapa de mesas Di…" at bounding box center [431, 196] width 863 height 395
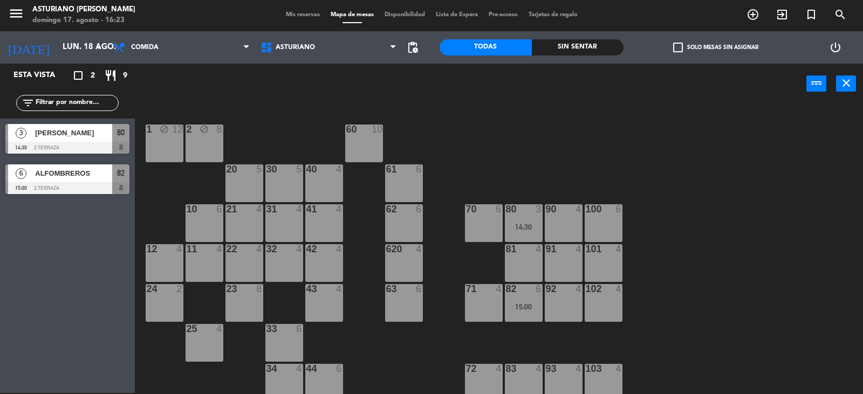
click at [487, 131] on div "1 block 12 2 block 8 60 10 20 5 30 5 40 4 61 6 62 6 41 4 31 4 21 4 10 6 70 6 80…" at bounding box center [502, 249] width 719 height 289
click at [80, 188] on div at bounding box center [67, 188] width 124 height 12
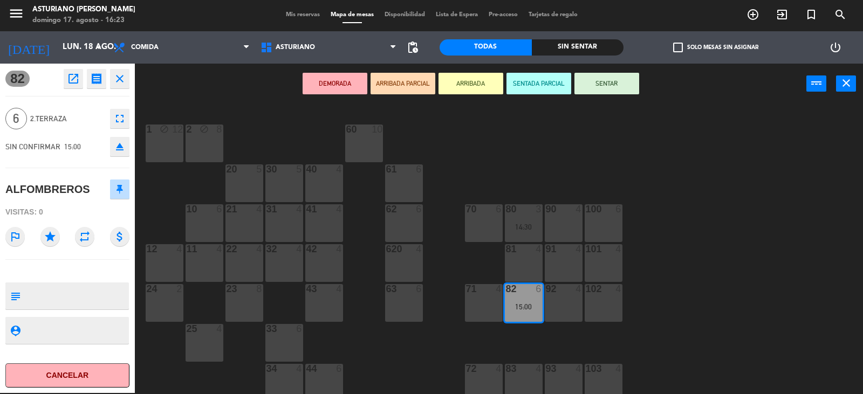
click at [495, 161] on div "1 block 12 2 block 8 60 10 20 5 30 5 40 4 61 6 62 6 41 4 31 4 21 4 10 6 70 6 80…" at bounding box center [502, 249] width 719 height 289
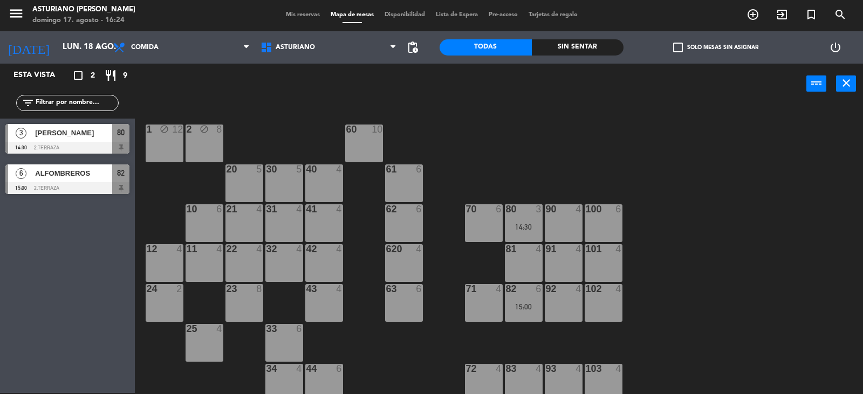
click at [81, 129] on span "ARTURO OCHOA" at bounding box center [73, 132] width 77 height 11
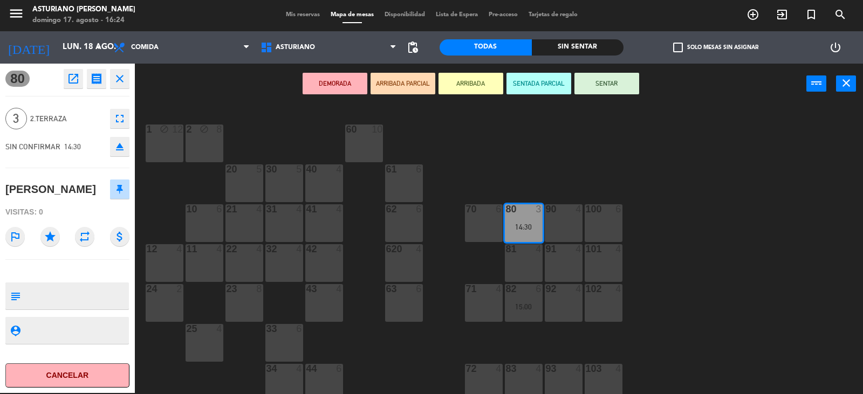
click at [705, 244] on div "1 block 12 2 block 8 60 10 20 5 30 5 40 4 61 6 62 6 41 4 31 4 21 4 10 6 70 6 80…" at bounding box center [502, 249] width 719 height 289
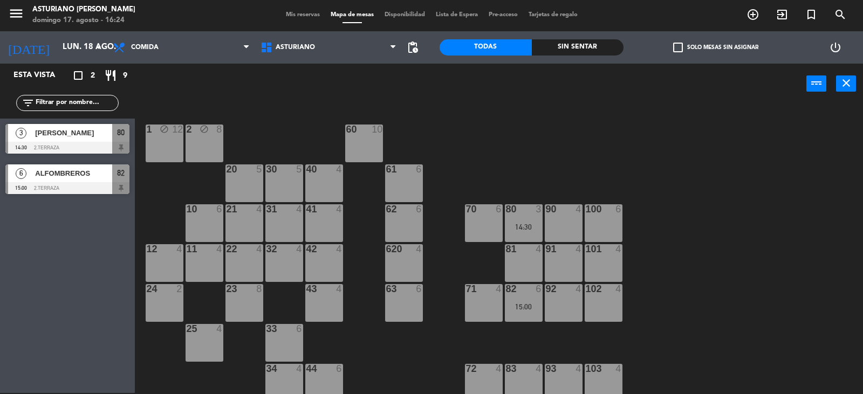
click at [681, 215] on div "1 block 12 2 block 8 60 10 20 5 30 5 40 4 61 6 62 6 41 4 31 4 21 4 10 6 70 6 80…" at bounding box center [502, 249] width 719 height 289
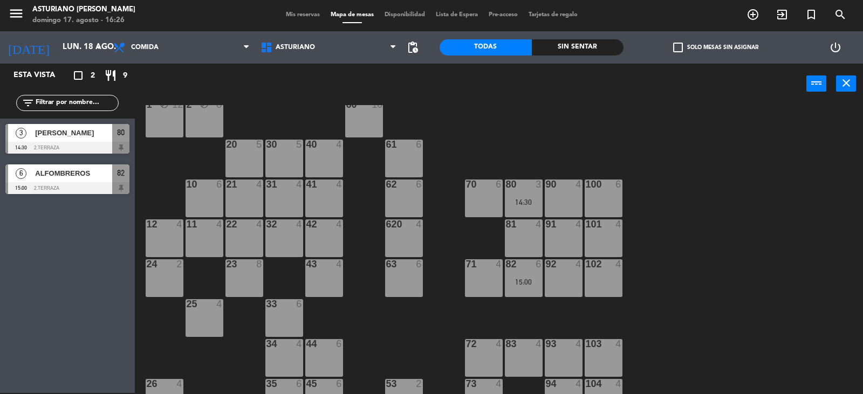
scroll to position [0, 0]
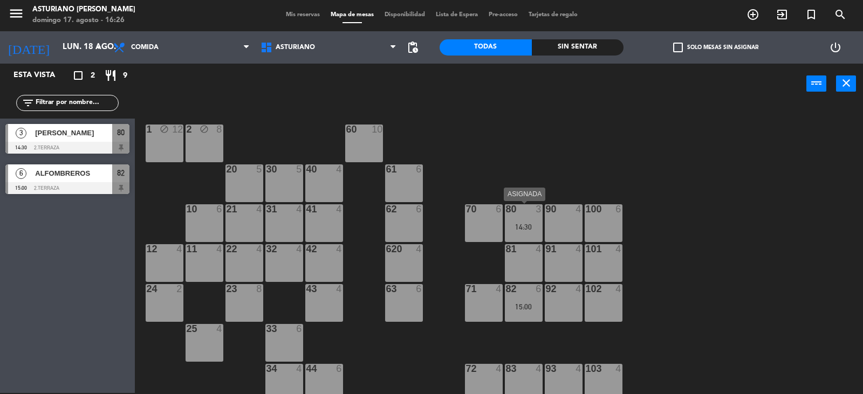
click at [528, 225] on div "14:30" at bounding box center [524, 227] width 38 height 8
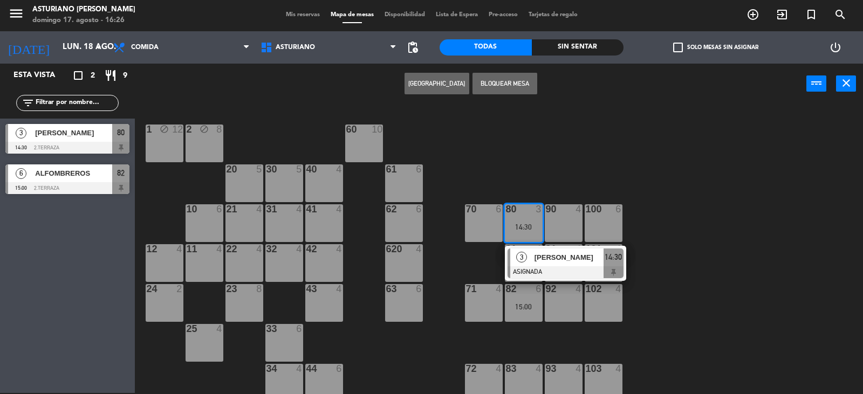
click at [561, 171] on div "1 block 12 2 block 8 60 10 20 5 30 5 40 4 61 6 62 6 41 4 31 4 21 4 10 6 70 6 80…" at bounding box center [502, 249] width 719 height 289
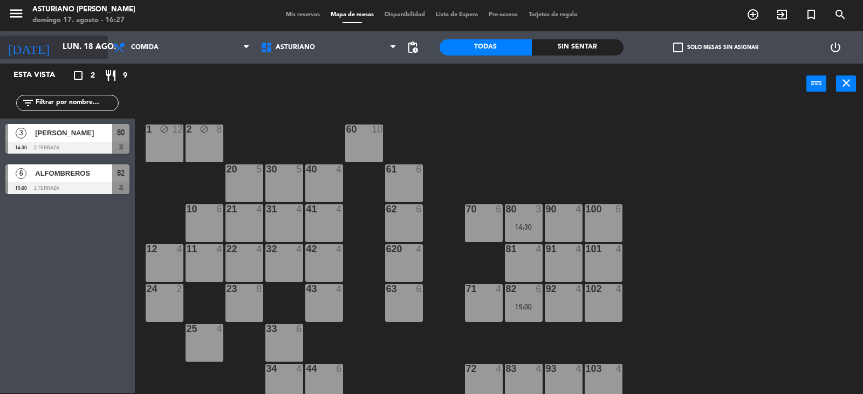
click at [77, 50] on input "lun. 18 ago." at bounding box center [109, 47] width 104 height 20
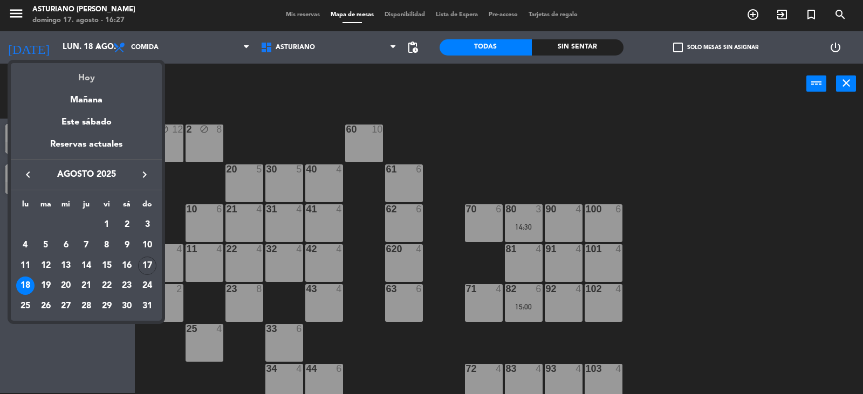
click at [91, 75] on div "Hoy" at bounding box center [86, 74] width 151 height 22
type input "dom. 17 ago."
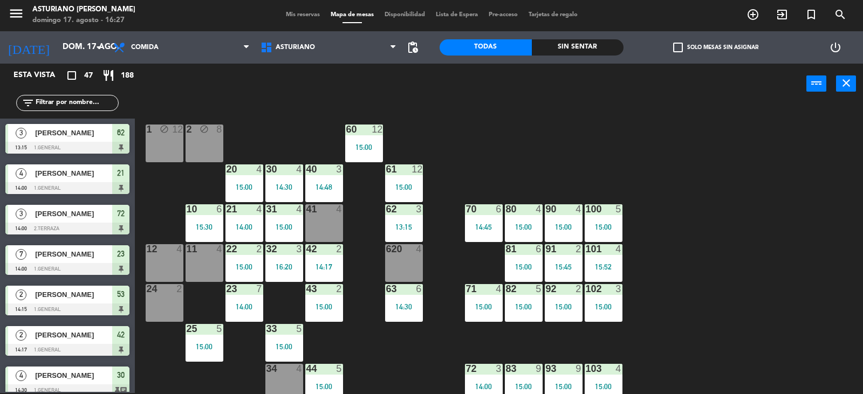
click at [403, 266] on div "620 4" at bounding box center [404, 263] width 38 height 38
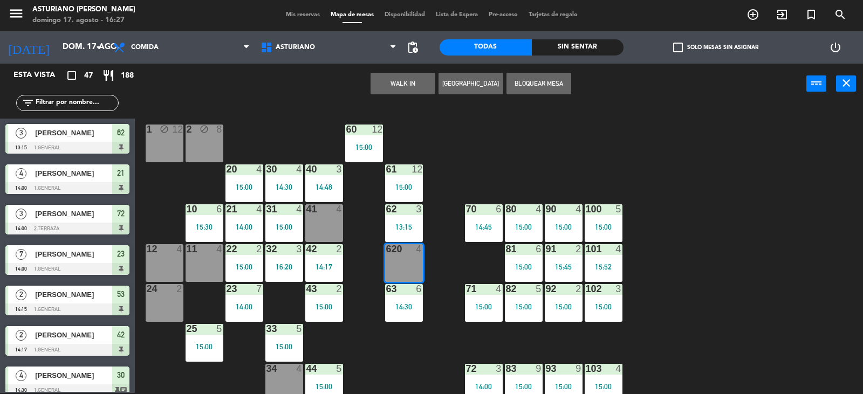
click at [397, 84] on button "WALK IN" at bounding box center [402, 84] width 65 height 22
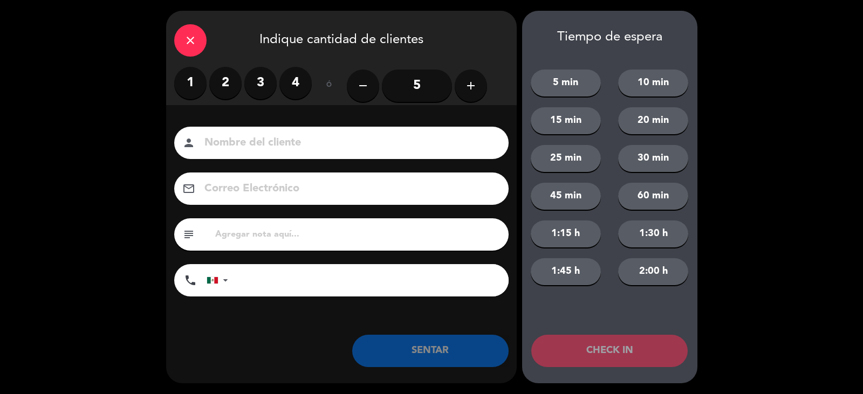
click at [260, 84] on label "3" at bounding box center [260, 83] width 32 height 32
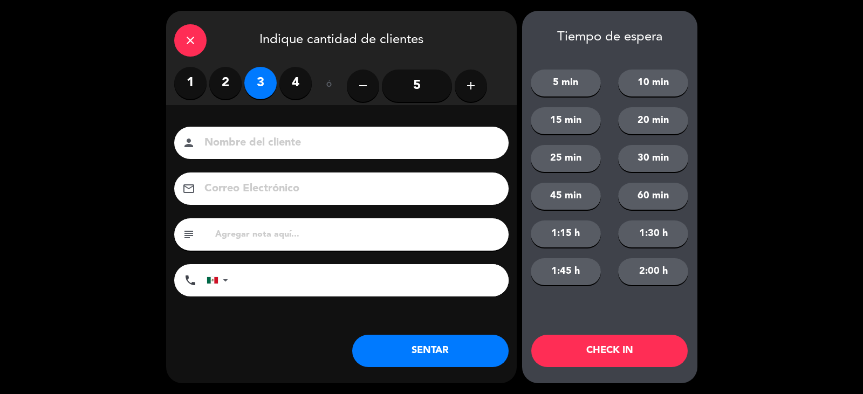
click at [243, 151] on input at bounding box center [348, 143] width 291 height 19
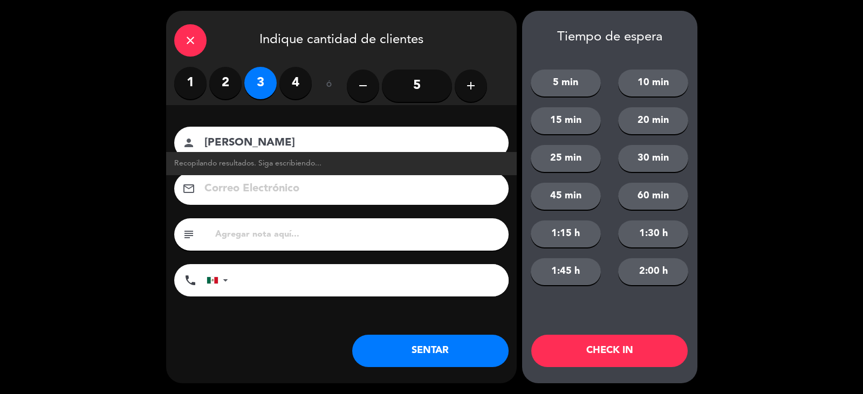
type input "MARISOL"
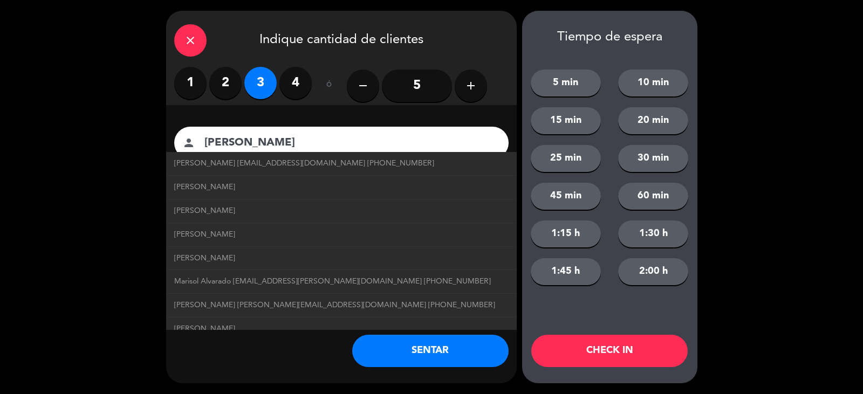
click at [415, 342] on button "SENTAR" at bounding box center [430, 351] width 156 height 32
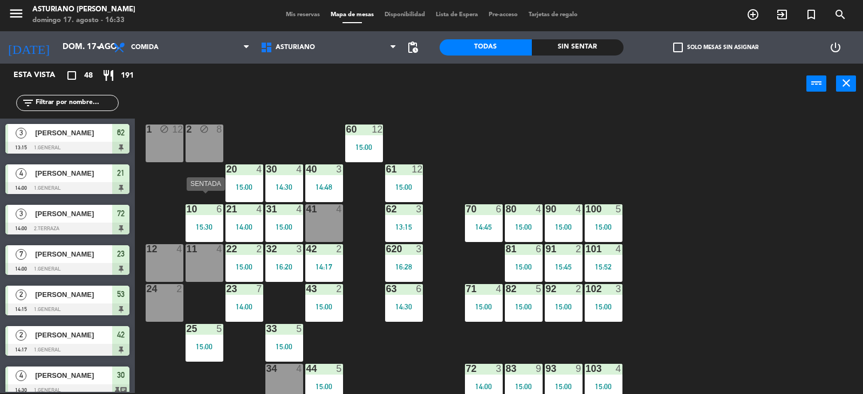
scroll to position [162, 0]
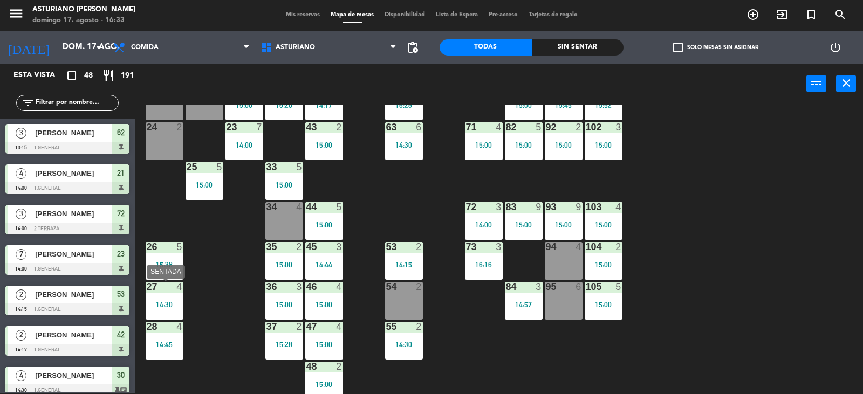
click at [175, 300] on div "14:30" at bounding box center [165, 304] width 38 height 8
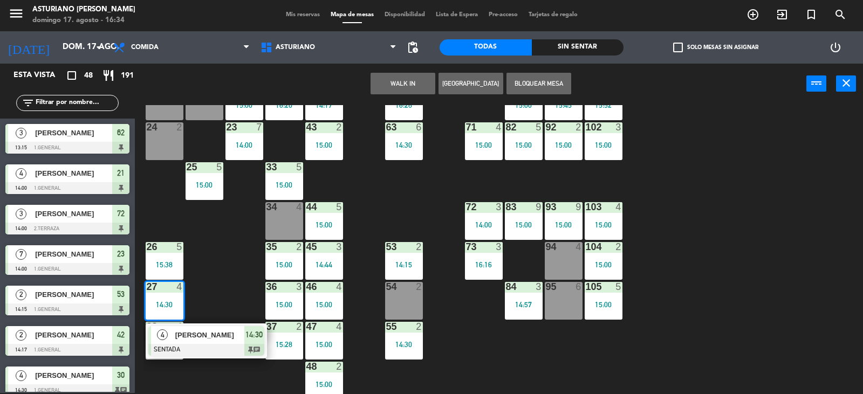
click at [222, 339] on span "[PERSON_NAME]" at bounding box center [209, 334] width 69 height 11
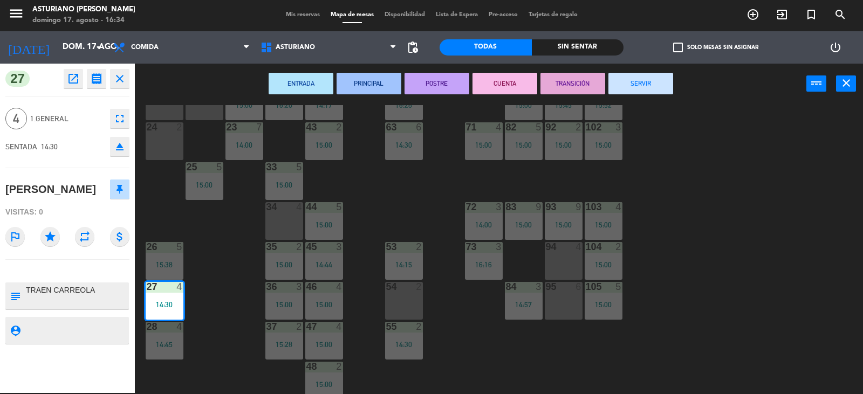
click at [633, 80] on button "SERVIR" at bounding box center [640, 84] width 65 height 22
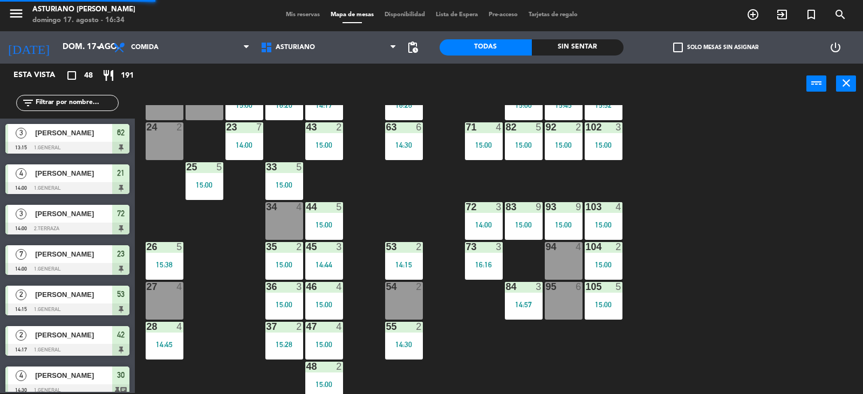
scroll to position [1, 0]
click at [477, 128] on div at bounding box center [483, 127] width 18 height 10
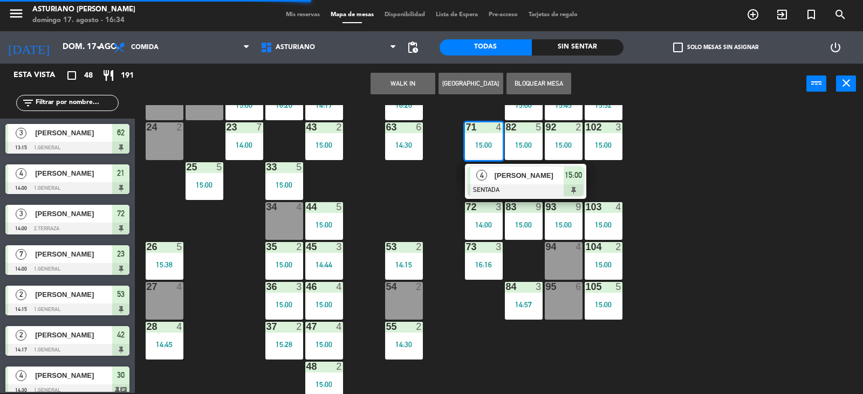
click at [502, 170] on span "[PERSON_NAME]" at bounding box center [528, 175] width 69 height 11
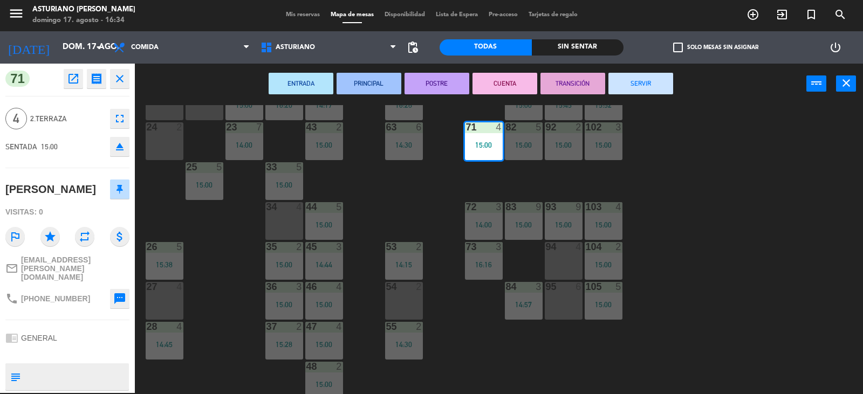
click at [119, 122] on icon "fullscreen" at bounding box center [119, 118] width 13 height 13
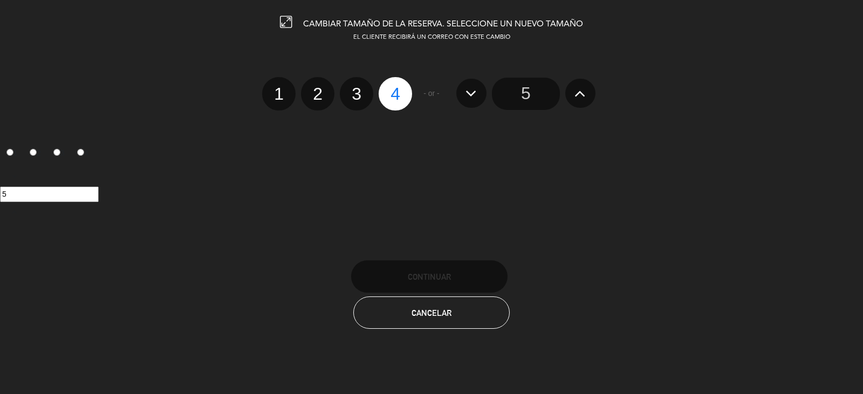
click at [349, 92] on label "3" at bounding box center [356, 93] width 33 height 33
click at [352, 88] on input "3" at bounding box center [355, 84] width 7 height 7
radio input "true"
radio input "false"
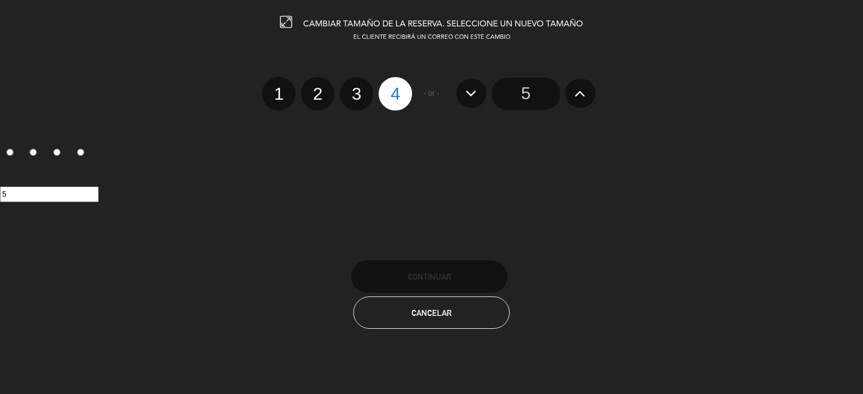
radio input "false"
radio input "true"
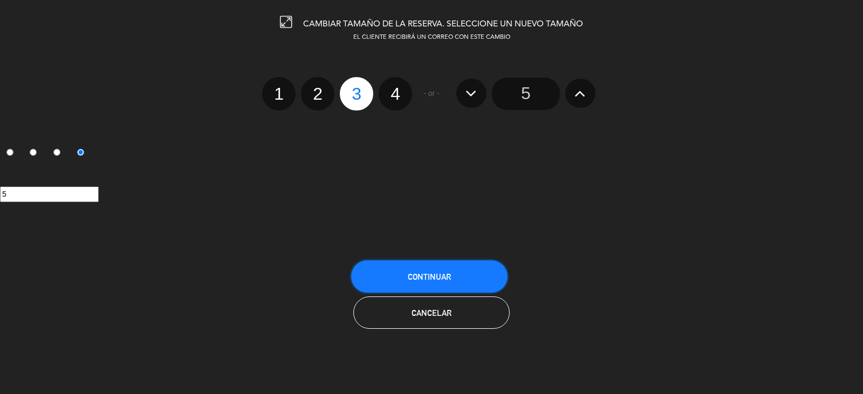
click at [404, 274] on button "Continuar" at bounding box center [429, 276] width 156 height 32
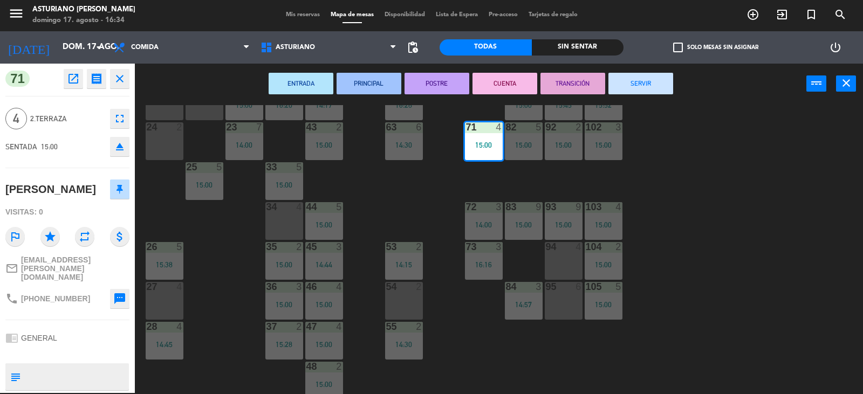
click at [651, 95] on div "ENTRADA PRINCIPAL POSTRE CUENTA TRANSICIÓN SERVIR power_input close" at bounding box center [470, 84] width 671 height 41
click at [649, 85] on button "SERVIR" at bounding box center [640, 84] width 65 height 22
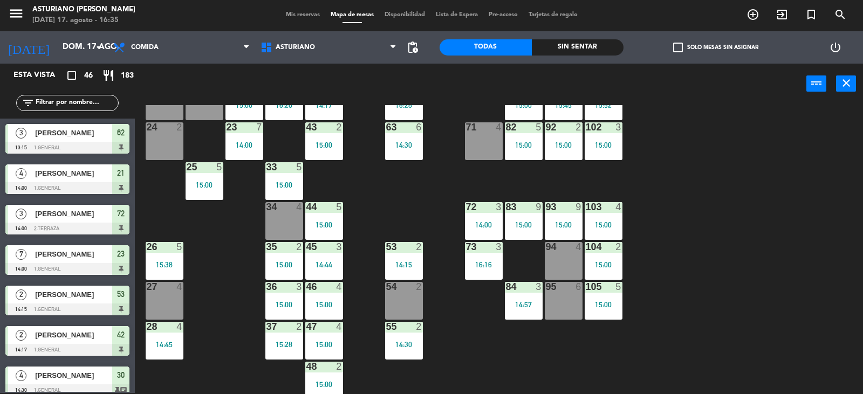
scroll to position [54, 0]
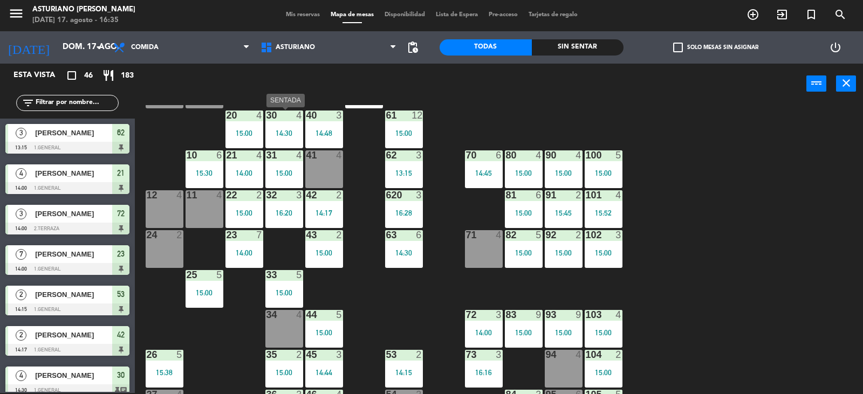
click at [233, 132] on div "15:00" at bounding box center [244, 133] width 38 height 8
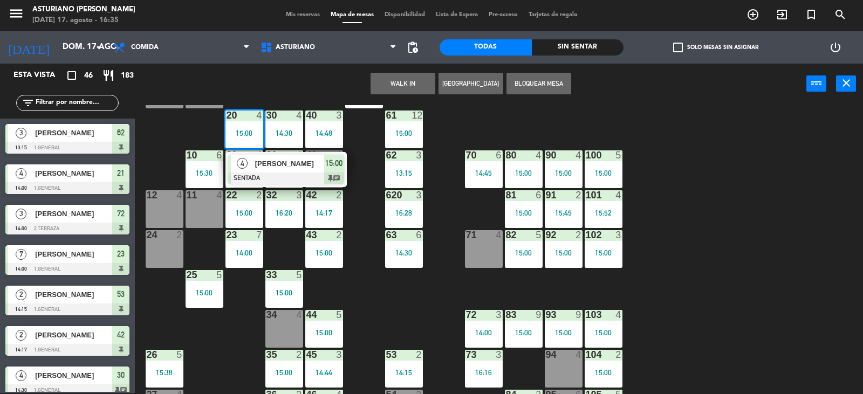
click at [253, 173] on div at bounding box center [286, 179] width 116 height 12
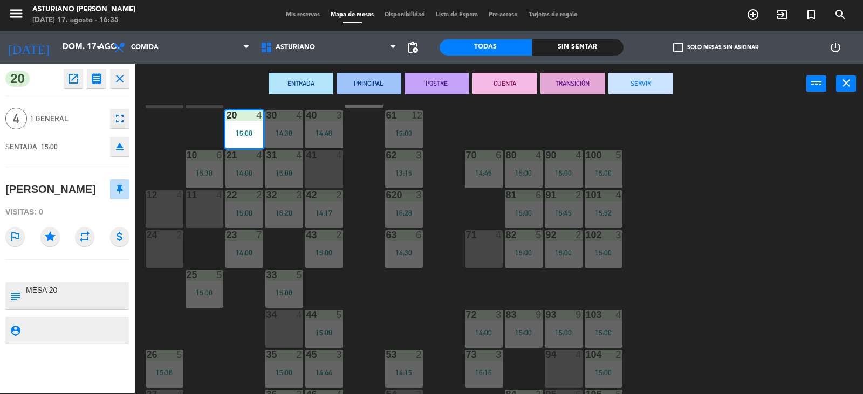
click at [691, 268] on div "1 block 12 2 block 8 60 12 15:00 20 4 15:00 30 4 14:30 40 3 14:48 61 12 15:00 6…" at bounding box center [502, 249] width 719 height 289
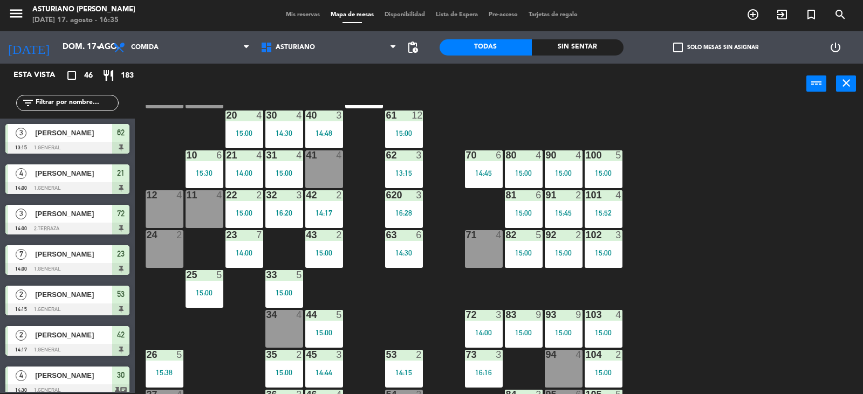
scroll to position [49, 0]
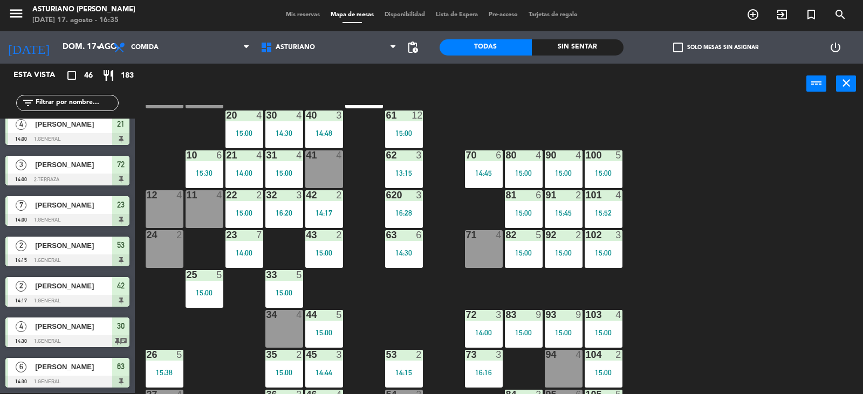
click at [505, 219] on div "81 6 15:00" at bounding box center [524, 209] width 38 height 38
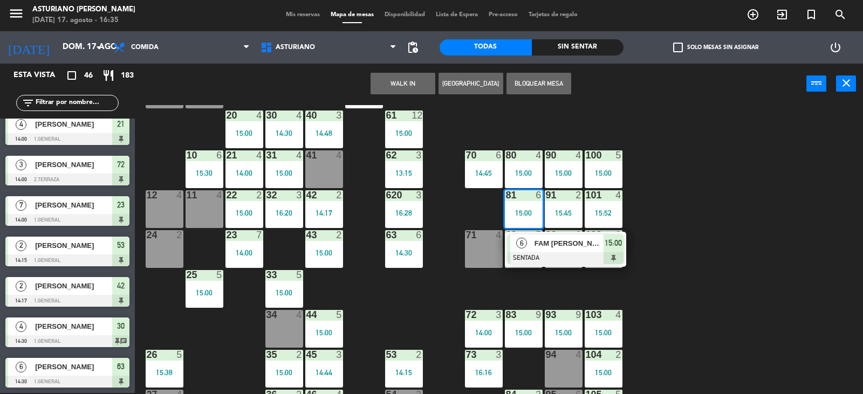
click at [671, 211] on div "1 block 12 2 block 8 60 12 15:00 20 4 15:00 30 4 14:30 40 3 14:48 61 12 15:00 6…" at bounding box center [502, 249] width 719 height 289
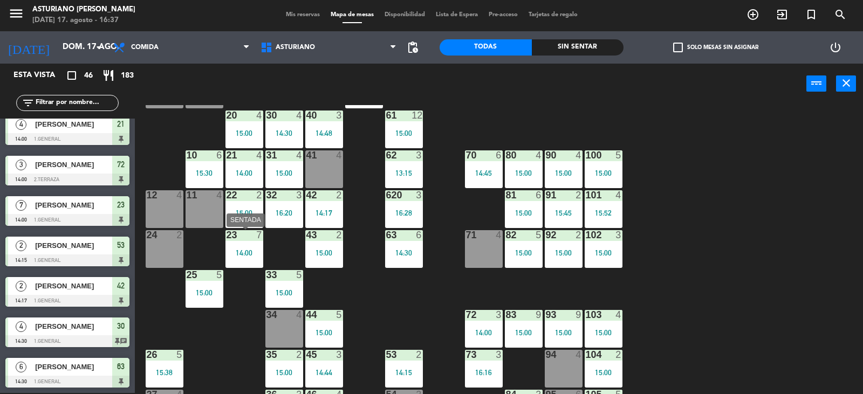
click at [252, 247] on div "23 7 14:00" at bounding box center [244, 249] width 38 height 38
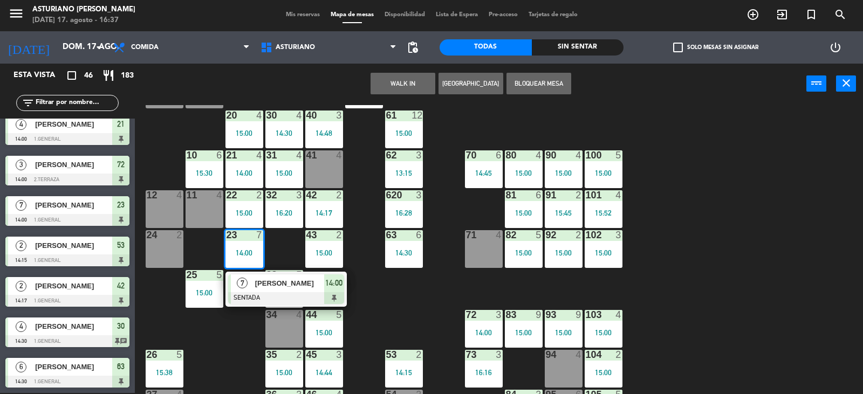
click at [259, 282] on span "[PERSON_NAME]" at bounding box center [289, 283] width 69 height 11
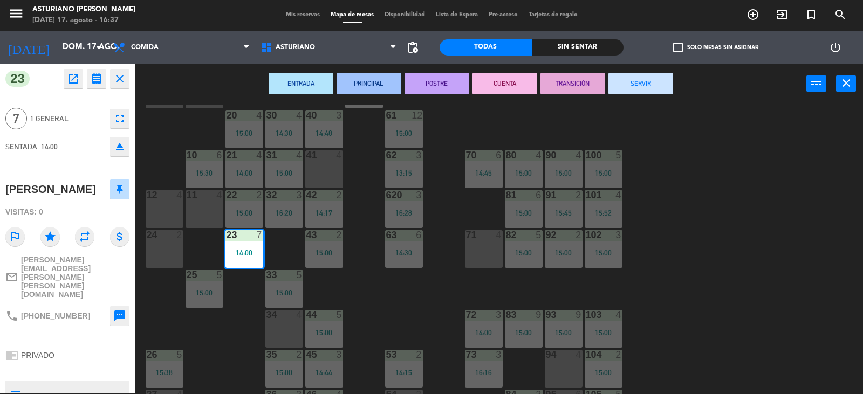
click at [627, 82] on button "SERVIR" at bounding box center [640, 84] width 65 height 22
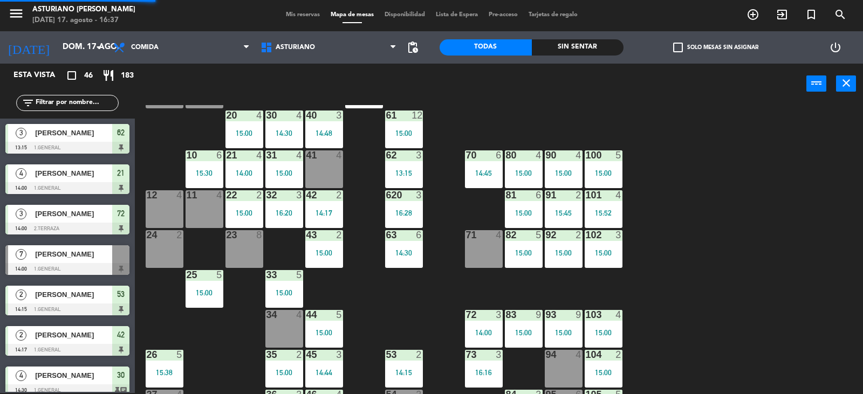
click at [320, 209] on div "14:17" at bounding box center [324, 213] width 38 height 8
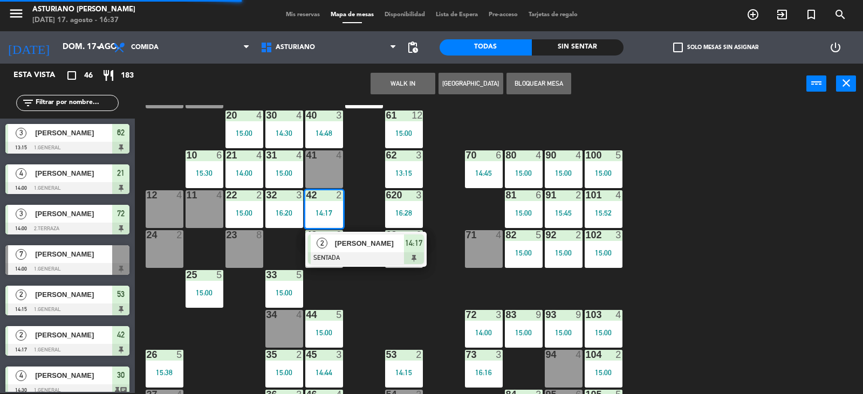
click at [346, 249] on div "[PERSON_NAME]" at bounding box center [369, 244] width 70 height 18
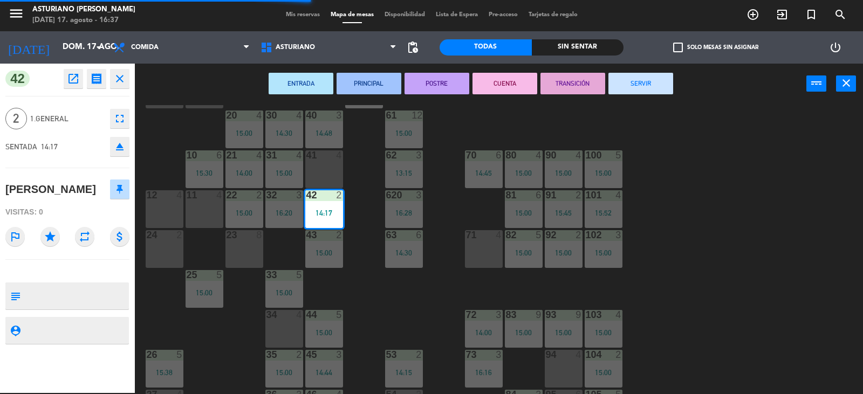
click at [627, 79] on button "SERVIR" at bounding box center [640, 84] width 65 height 22
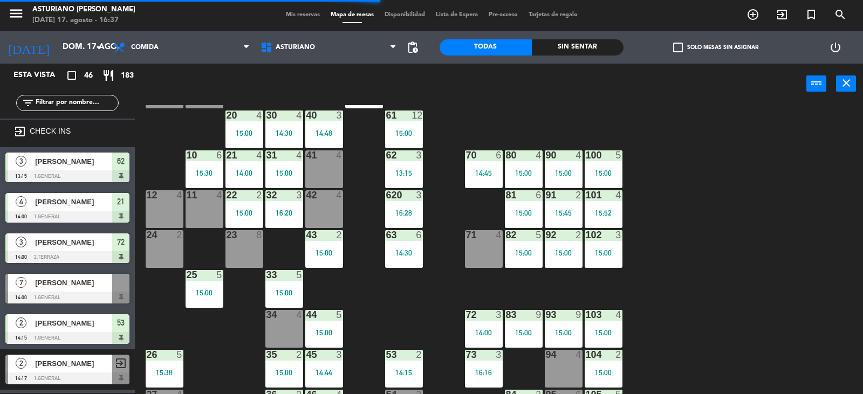
click at [326, 142] on div "40 3 14:48" at bounding box center [324, 130] width 38 height 38
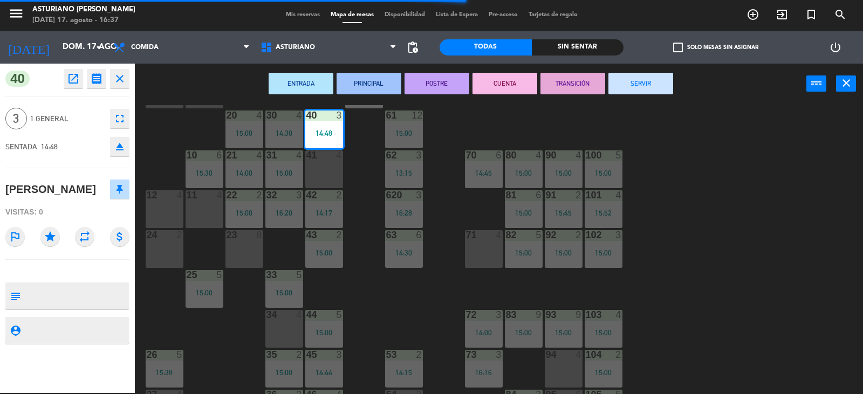
click at [624, 89] on button "SERVIR" at bounding box center [640, 84] width 65 height 22
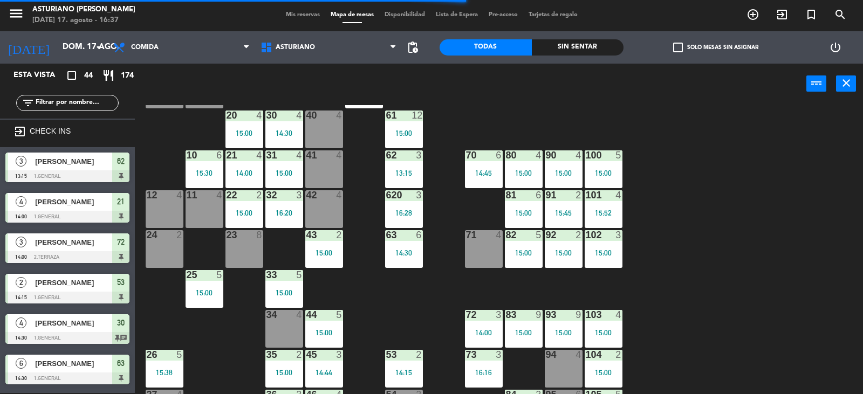
click at [288, 126] on div "30 4 14:30" at bounding box center [284, 130] width 38 height 38
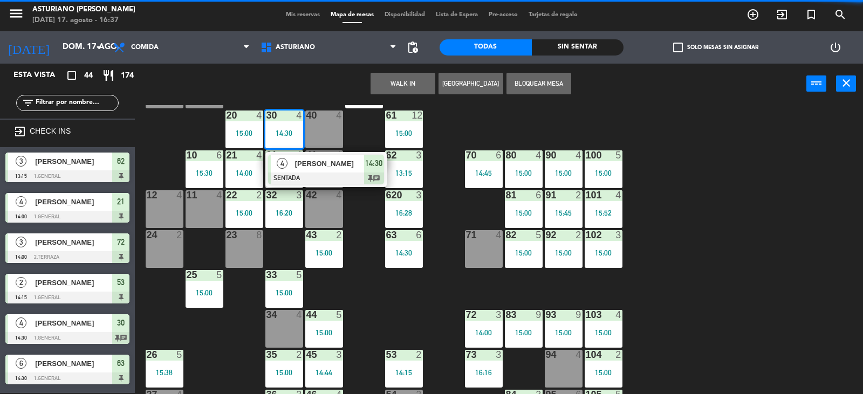
scroll to position [1, 0]
click at [305, 178] on div at bounding box center [326, 179] width 116 height 12
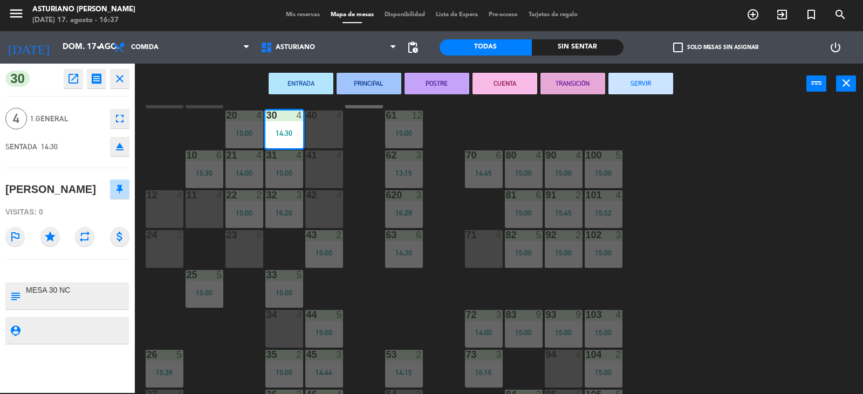
click at [629, 92] on button "SERVIR" at bounding box center [640, 84] width 65 height 22
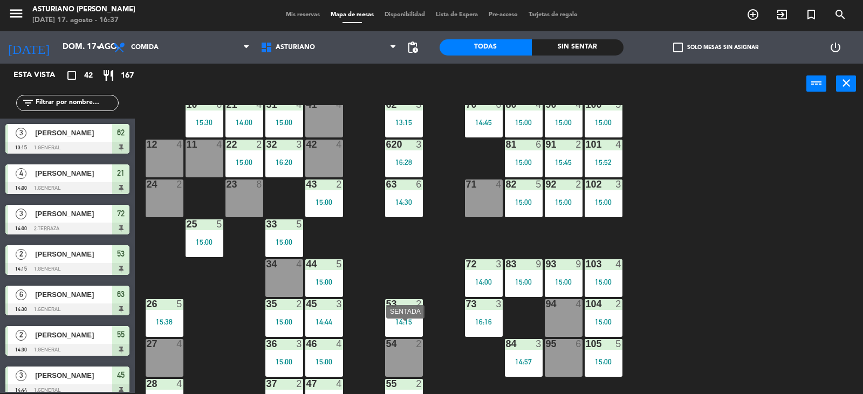
scroll to position [162, 0]
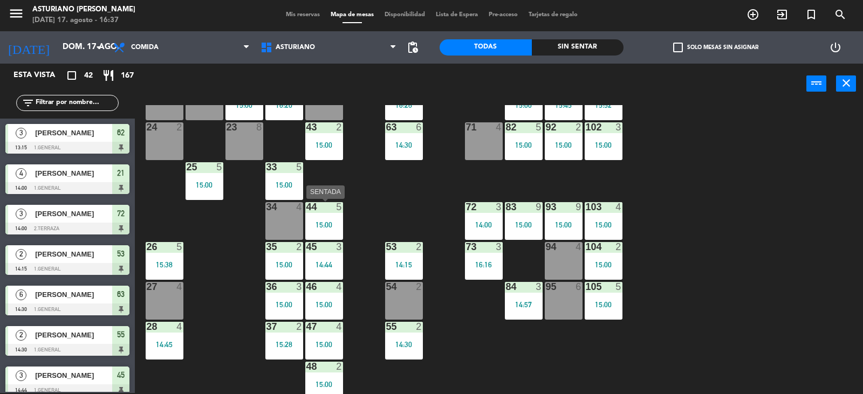
click at [314, 224] on div "15:00" at bounding box center [324, 225] width 38 height 8
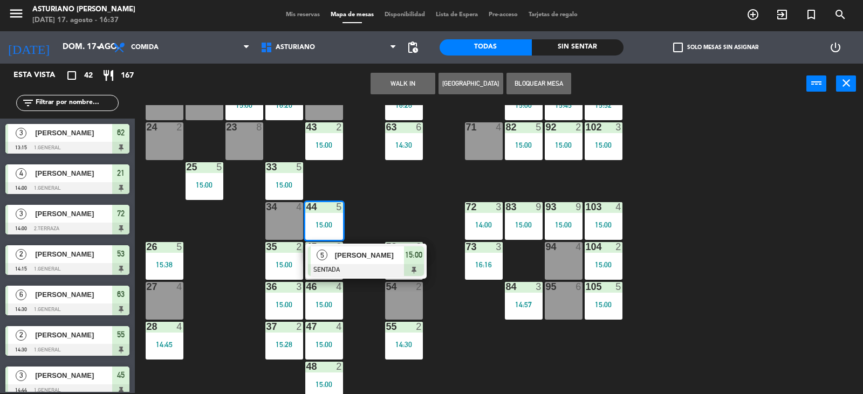
drag, startPoint x: 378, startPoint y: 191, endPoint x: 343, endPoint y: 231, distance: 53.9
click at [379, 194] on div "1 block 12 2 block 8 60 12 15:00 20 4 15:00 30 5 40 4 61 12 15:00 62 3 13:15 41…" at bounding box center [502, 249] width 719 height 289
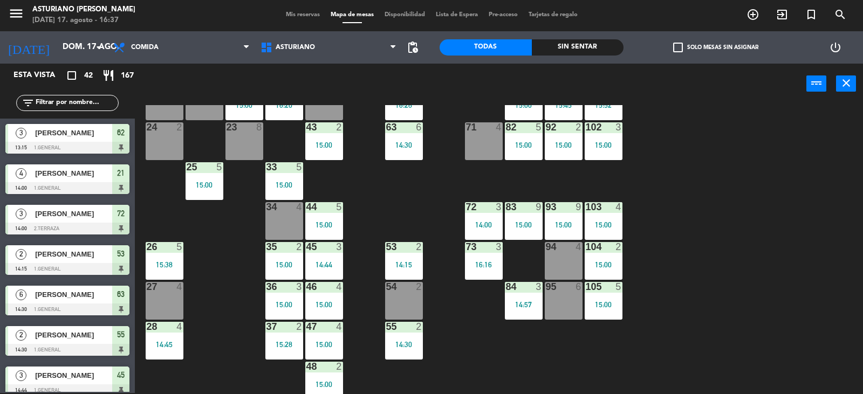
click at [322, 258] on div "45 3 14:44" at bounding box center [324, 261] width 38 height 38
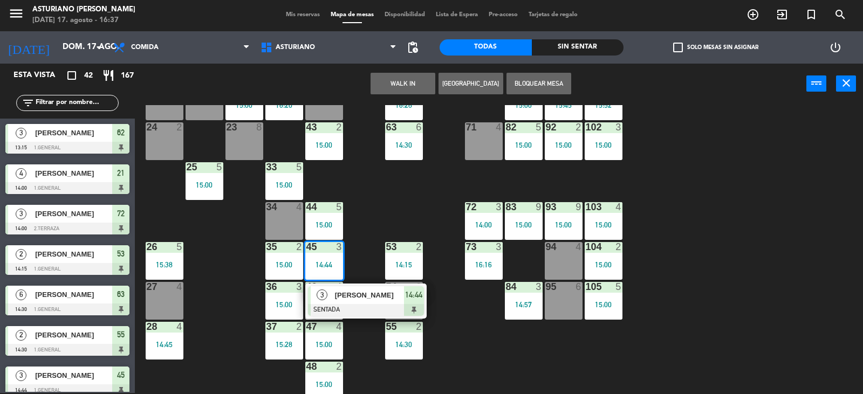
click at [360, 297] on span "[PERSON_NAME]" at bounding box center [369, 295] width 69 height 11
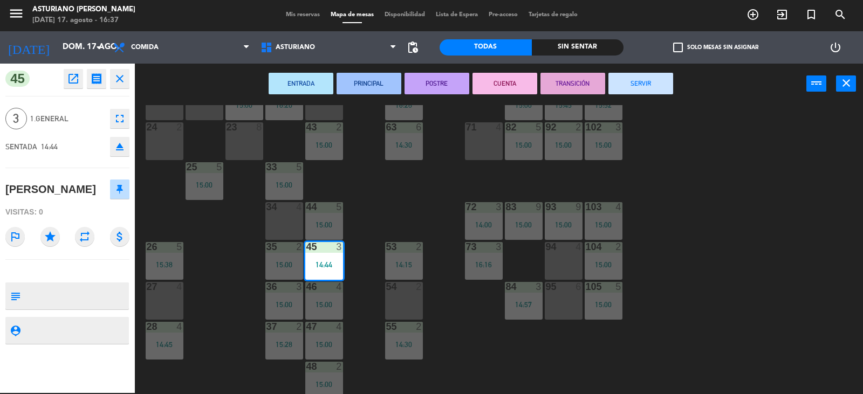
click at [641, 85] on button "SERVIR" at bounding box center [640, 84] width 65 height 22
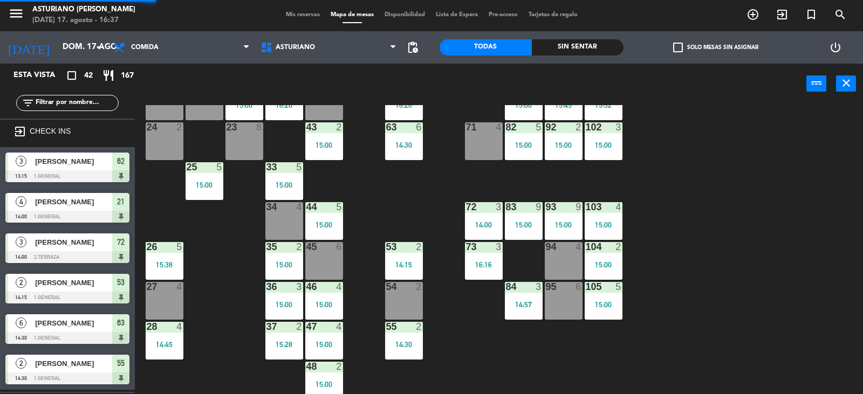
scroll to position [1, 0]
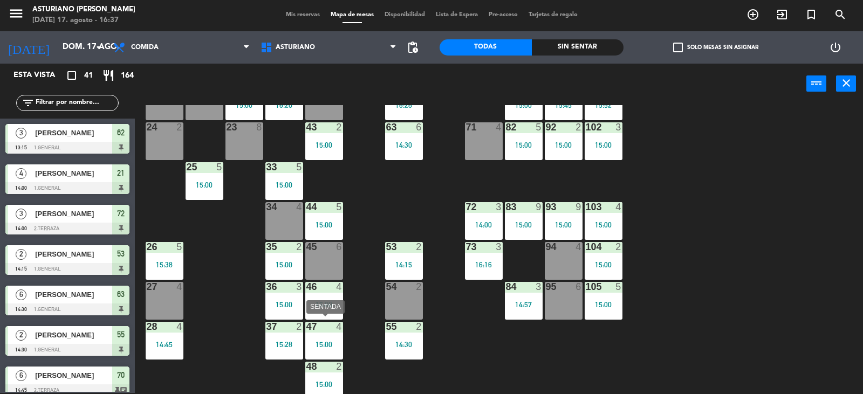
click at [323, 341] on div "15:00" at bounding box center [324, 345] width 38 height 8
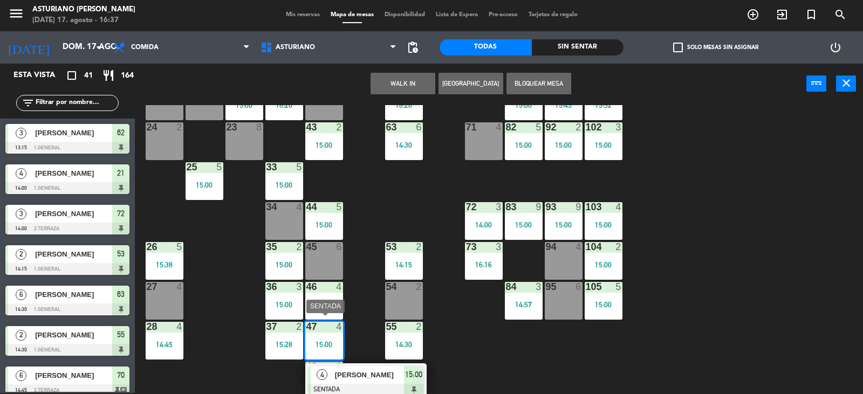
scroll to position [167, 0]
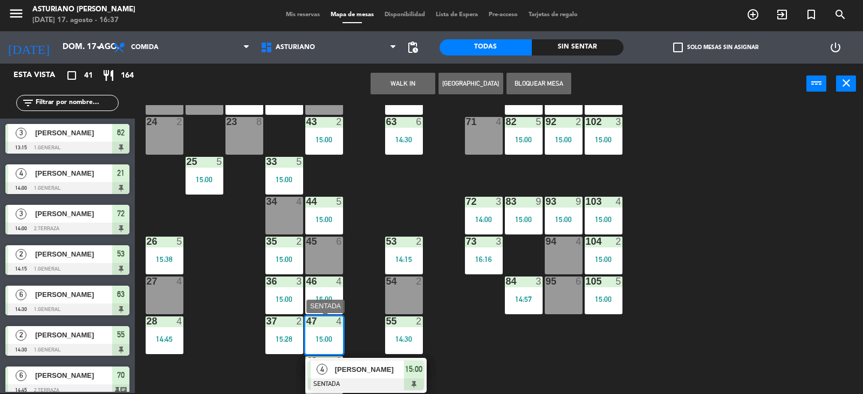
click at [336, 368] on span "[PERSON_NAME]" at bounding box center [369, 369] width 69 height 11
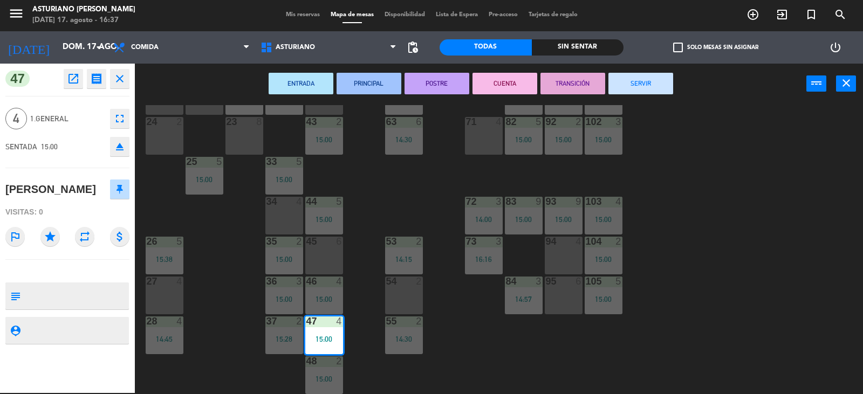
click at [640, 89] on button "SERVIR" at bounding box center [640, 84] width 65 height 22
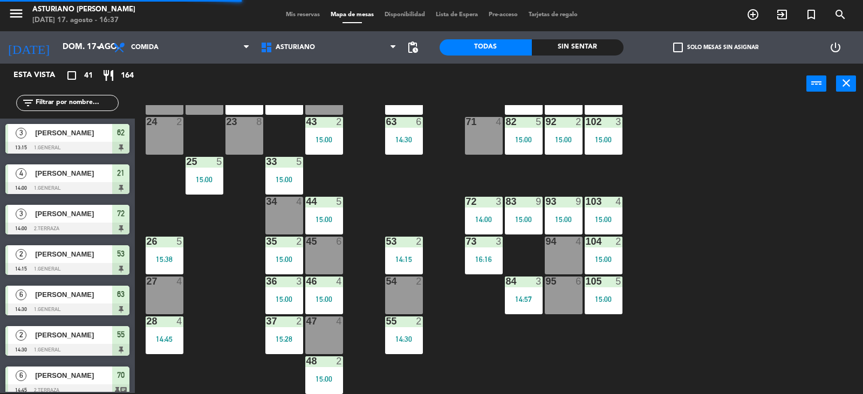
scroll to position [100, 0]
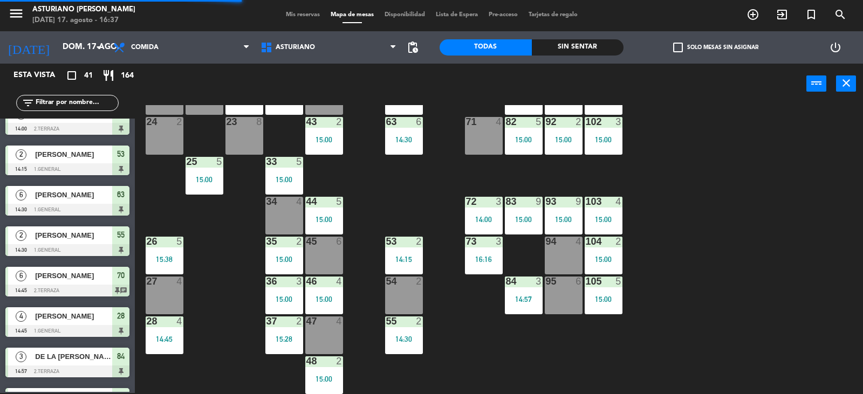
click at [334, 371] on div "48 2 15:00" at bounding box center [324, 375] width 38 height 38
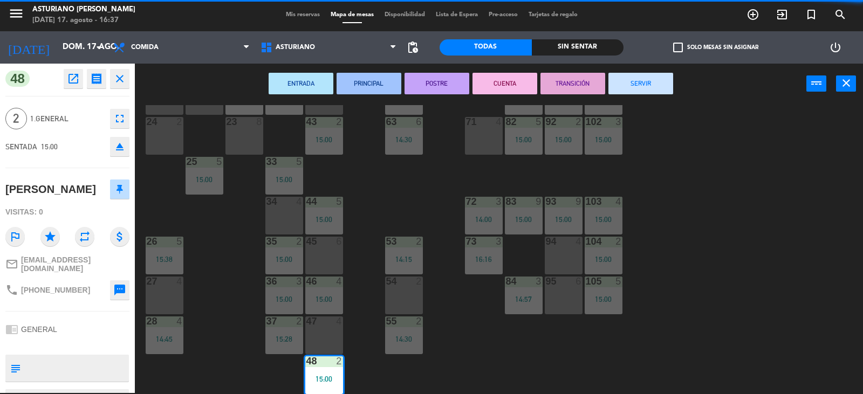
scroll to position [167, 0]
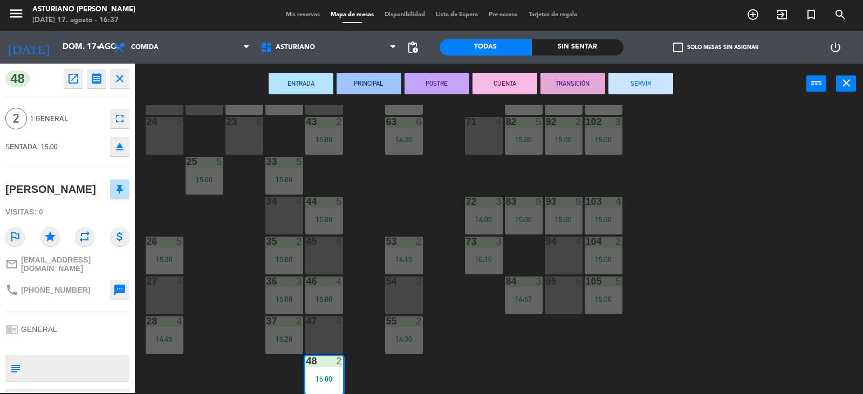
click at [646, 73] on button "SERVIR" at bounding box center [640, 84] width 65 height 22
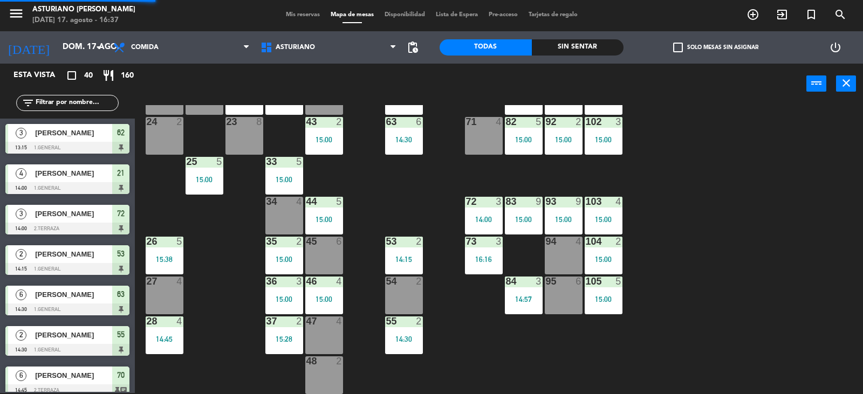
scroll to position [1, 0]
click at [328, 252] on div "45 6" at bounding box center [324, 256] width 38 height 38
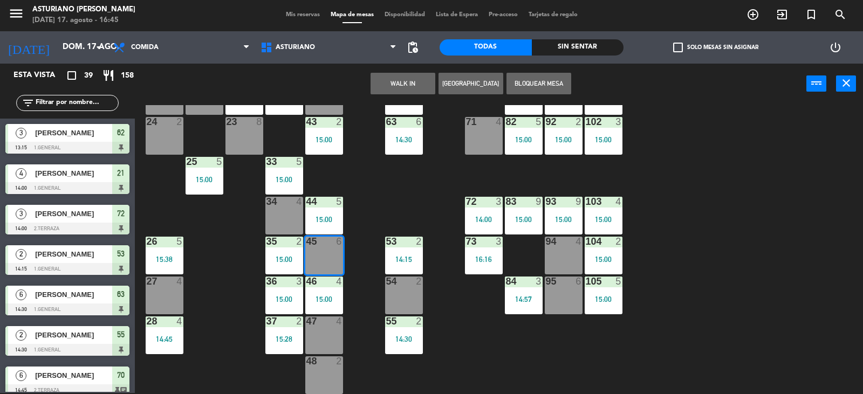
click at [405, 81] on button "WALK IN" at bounding box center [402, 84] width 65 height 22
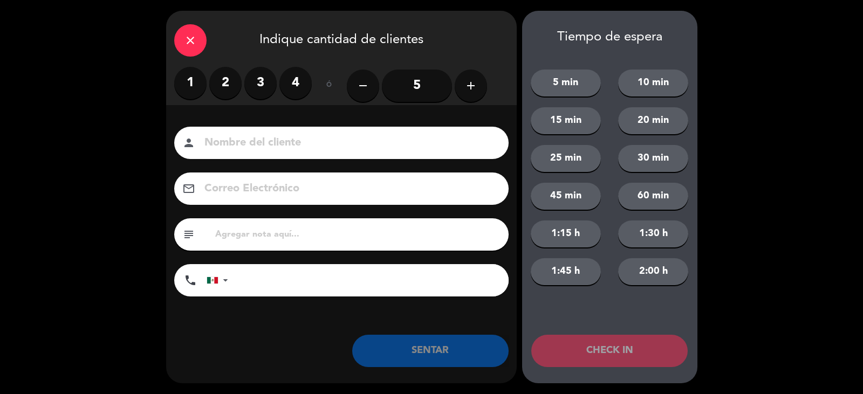
click at [223, 82] on label "2" at bounding box center [225, 83] width 32 height 32
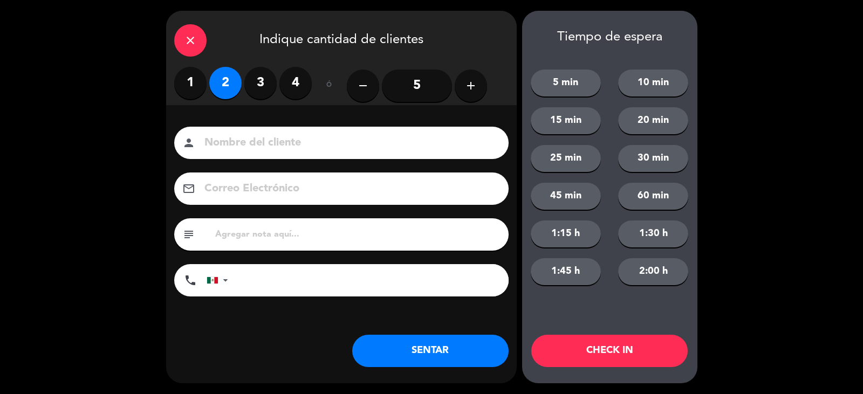
click at [240, 152] on input at bounding box center [348, 143] width 291 height 19
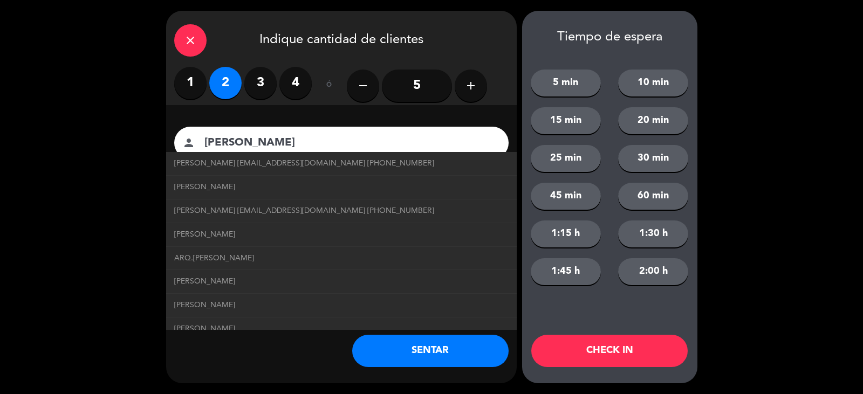
type input "PACHECO"
click at [445, 356] on button "SENTAR" at bounding box center [430, 351] width 156 height 32
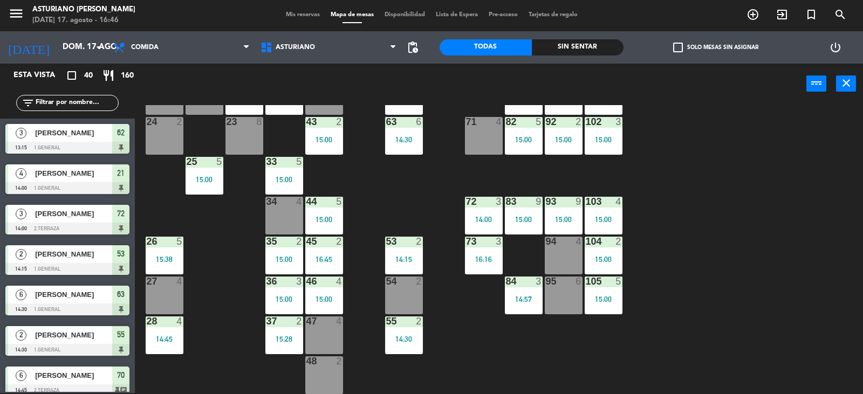
click at [302, 18] on span "Mis reservas" at bounding box center [302, 15] width 45 height 6
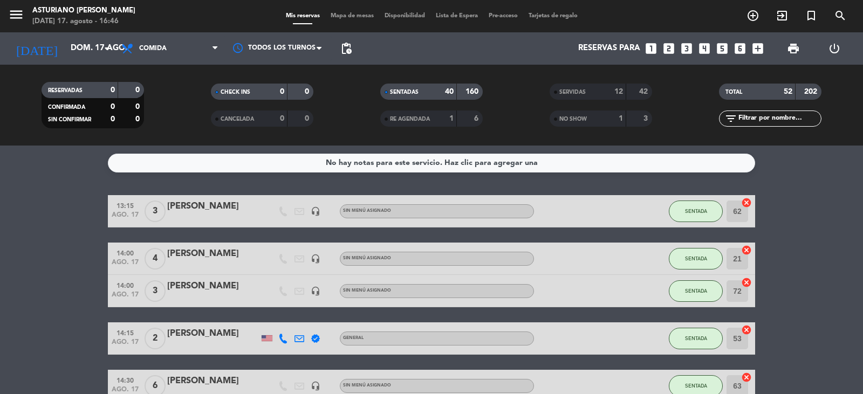
click at [346, 17] on span "Mapa de mesas" at bounding box center [352, 16] width 54 height 6
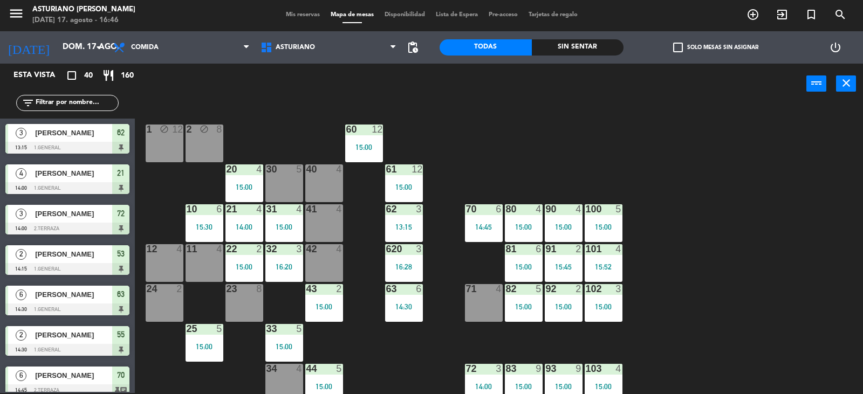
click at [764, 190] on div "1 block 12 2 block 8 60 12 15:00 20 4 15:00 30 5 40 4 61 12 15:00 62 3 13:15 41…" at bounding box center [502, 249] width 719 height 289
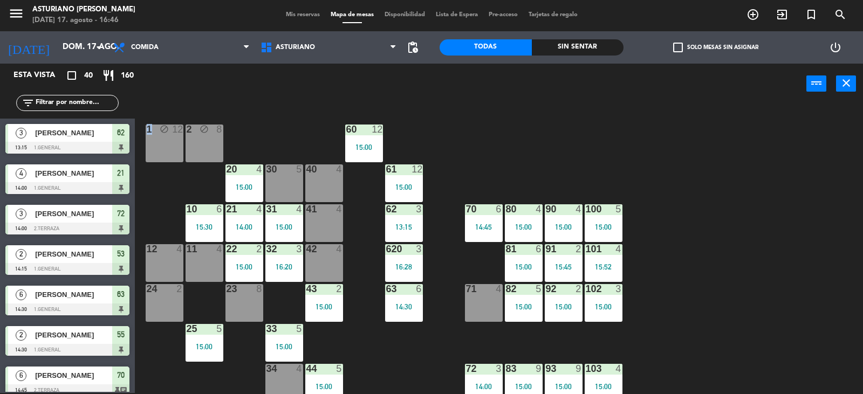
click at [764, 190] on div "1 block 12 2 block 8 60 12 15:00 20 4 15:00 30 5 40 4 61 12 15:00 62 3 13:15 41…" at bounding box center [502, 249] width 719 height 289
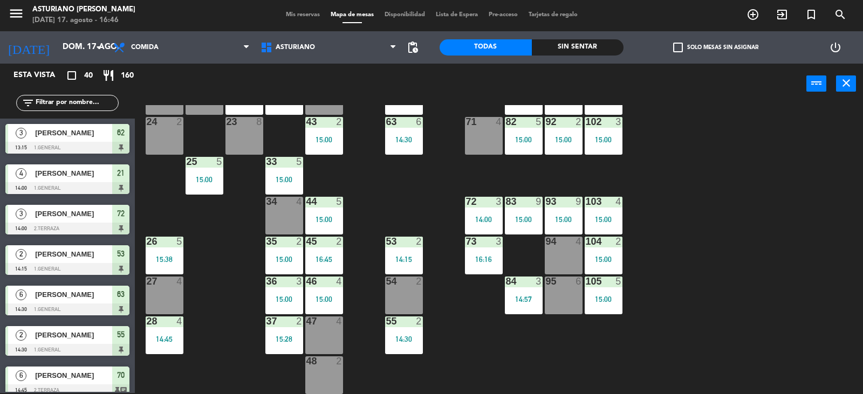
click at [325, 282] on div at bounding box center [324, 282] width 18 height 10
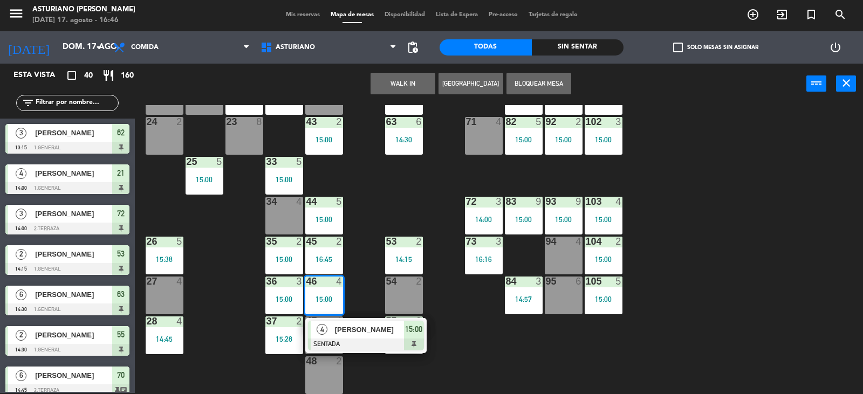
click at [357, 336] on div "[PERSON_NAME]" at bounding box center [369, 330] width 70 height 18
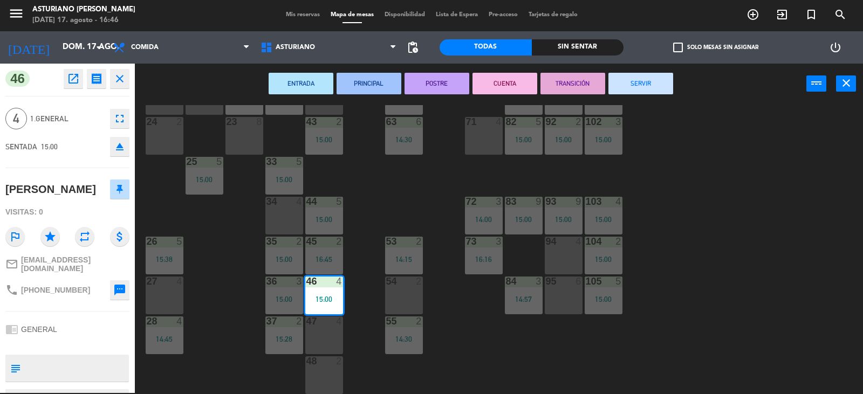
click at [631, 93] on button "SERVIR" at bounding box center [640, 84] width 65 height 22
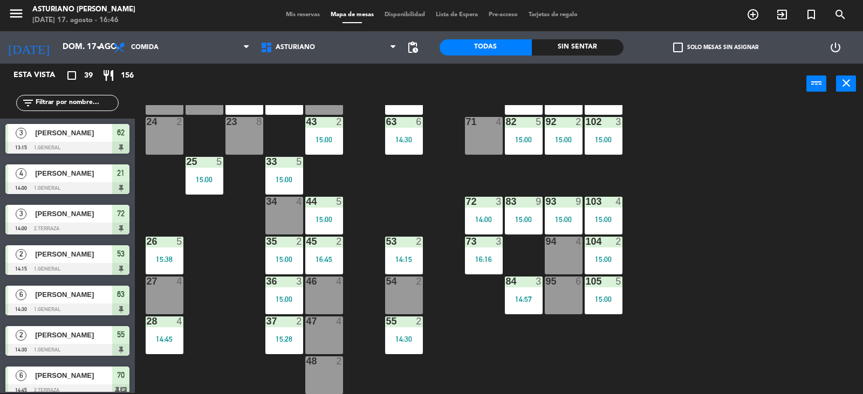
click at [777, 223] on div "1 block 12 2 block 8 60 12 15:00 20 4 15:00 30 5 40 4 61 12 15:00 62 3 13:15 41…" at bounding box center [502, 249] width 719 height 289
click at [775, 224] on div "1 block 12 2 block 8 60 12 15:00 20 4 15:00 30 5 40 4 61 12 15:00 62 3 13:15 41…" at bounding box center [502, 249] width 719 height 289
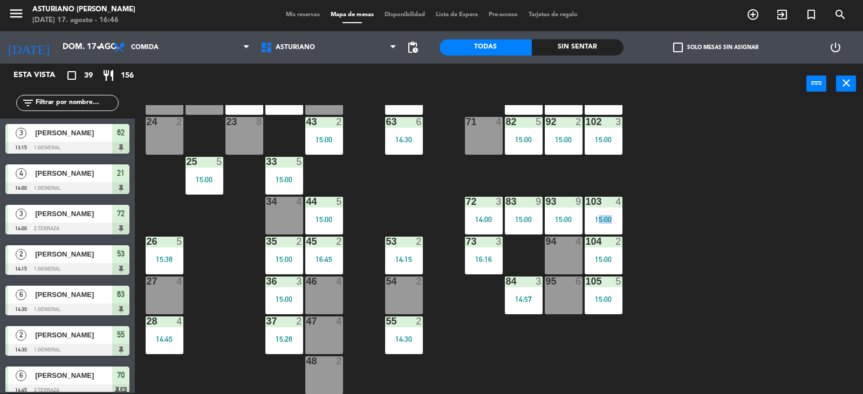
click at [775, 224] on div "1 block 12 2 block 8 60 12 15:00 20 4 15:00 30 5 40 4 61 12 15:00 62 3 13:15 41…" at bounding box center [502, 249] width 719 height 289
click at [614, 255] on div "15:00" at bounding box center [603, 259] width 38 height 8
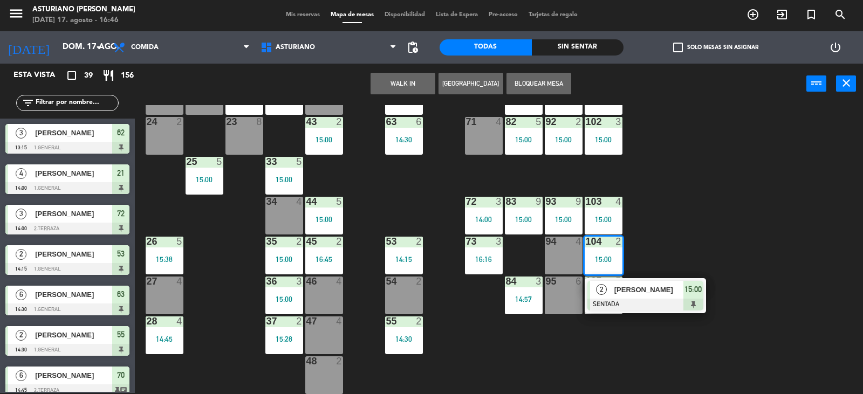
click at [639, 297] on div "ANGELES [PERSON_NAME]" at bounding box center [648, 290] width 70 height 18
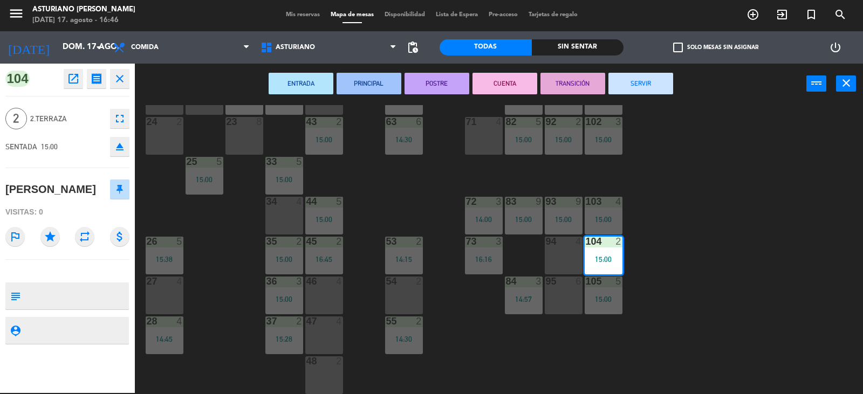
click at [617, 84] on button "SERVIR" at bounding box center [640, 84] width 65 height 22
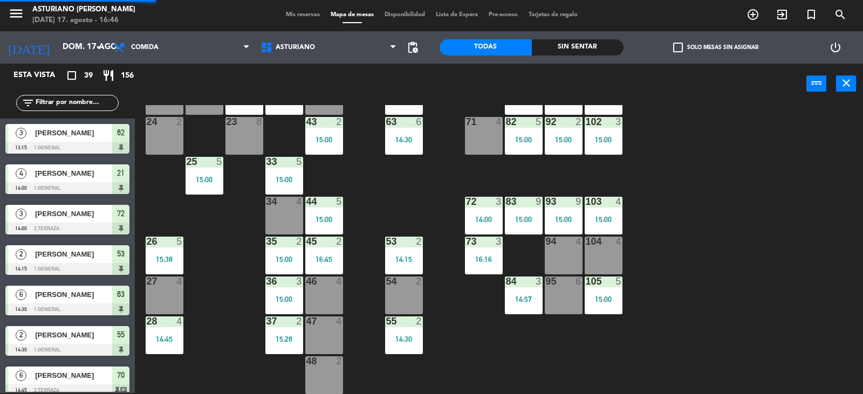
scroll to position [1, 0]
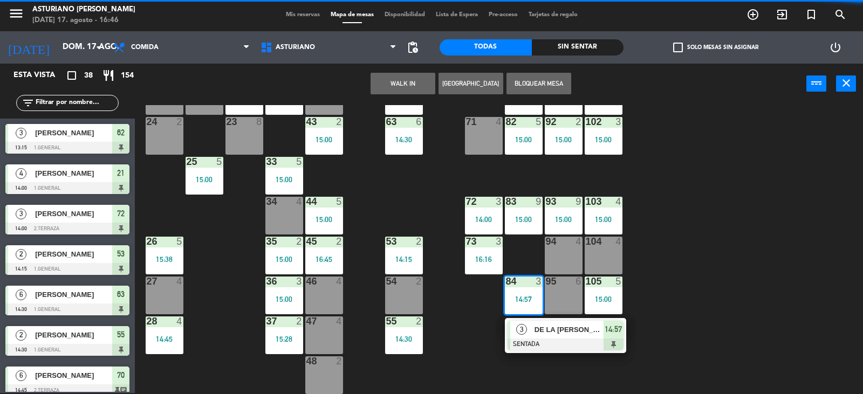
click at [541, 336] on div "DE [PERSON_NAME]" at bounding box center [568, 330] width 70 height 18
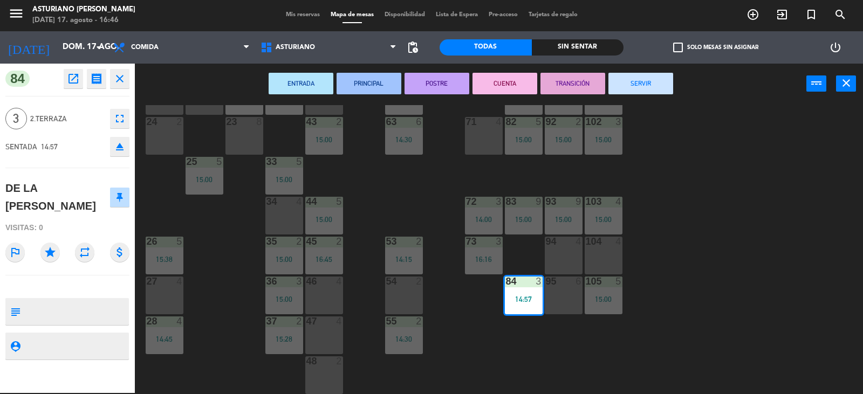
click at [629, 80] on button "SERVIR" at bounding box center [640, 84] width 65 height 22
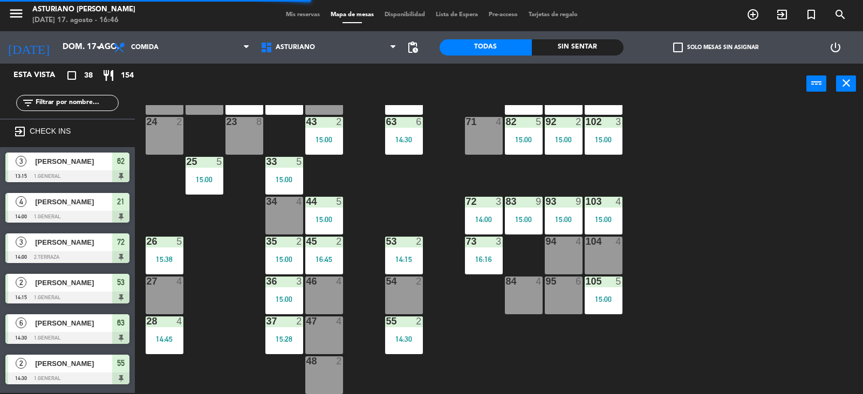
click at [484, 257] on div "16:16" at bounding box center [484, 260] width 38 height 8
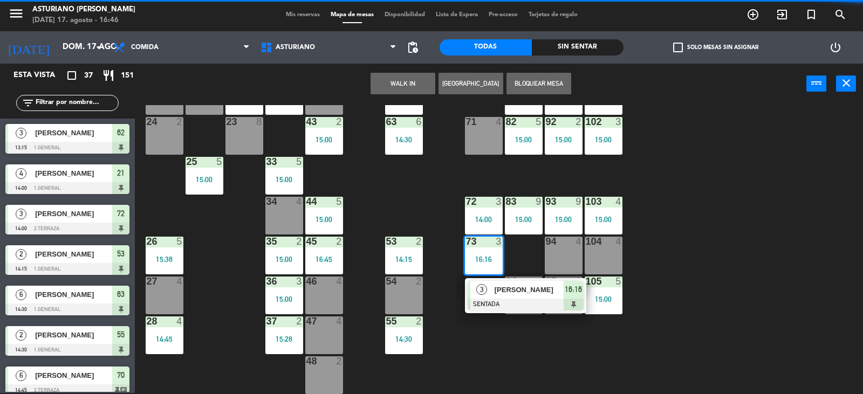
click at [680, 229] on div "1 block 12 2 block 8 60 12 15:00 20 4 15:00 30 5 40 4 61 12 15:00 62 3 13:15 41…" at bounding box center [502, 249] width 719 height 289
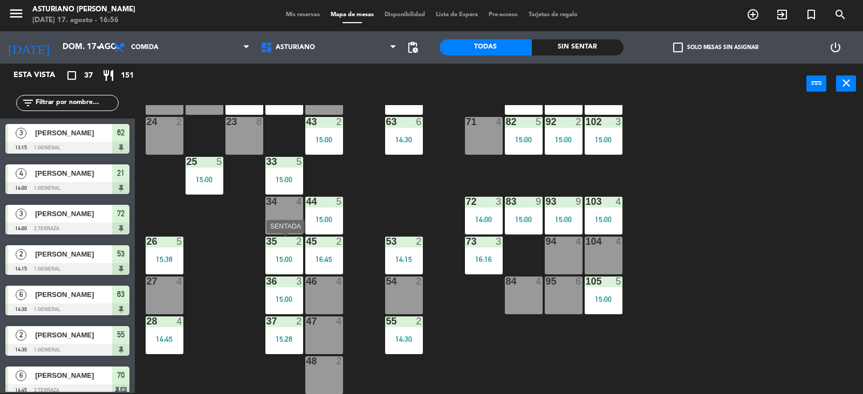
click at [275, 250] on div "35 2 15:00" at bounding box center [284, 256] width 38 height 38
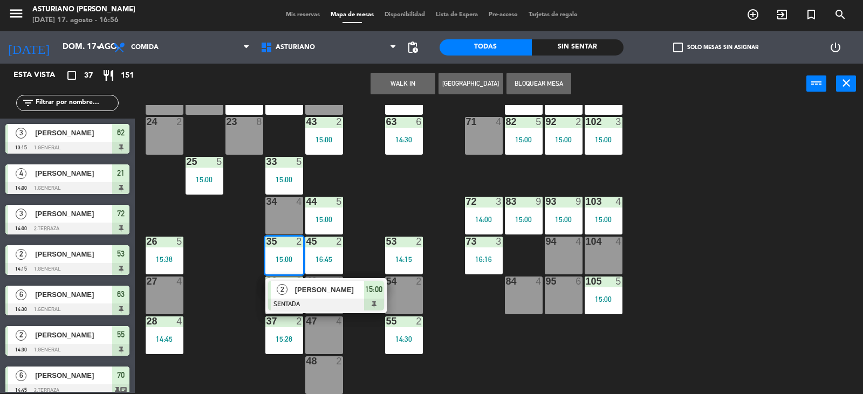
click at [309, 293] on span "[PERSON_NAME]" at bounding box center [329, 289] width 69 height 11
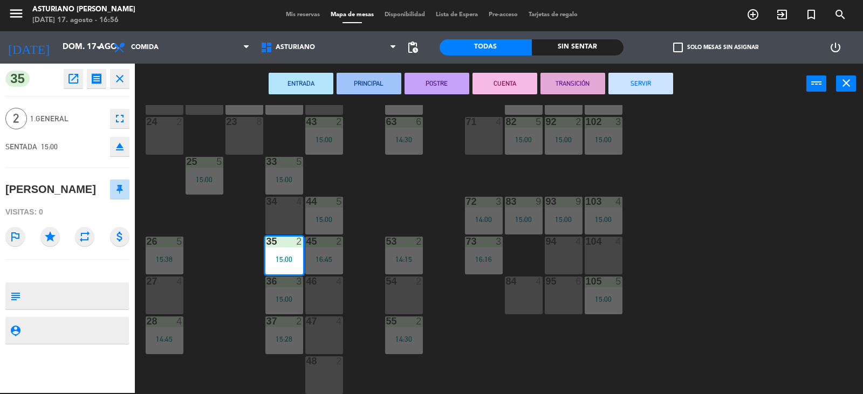
drag, startPoint x: 651, startPoint y: 74, endPoint x: 471, endPoint y: 197, distance: 218.3
click at [651, 74] on button "SERVIR" at bounding box center [640, 84] width 65 height 22
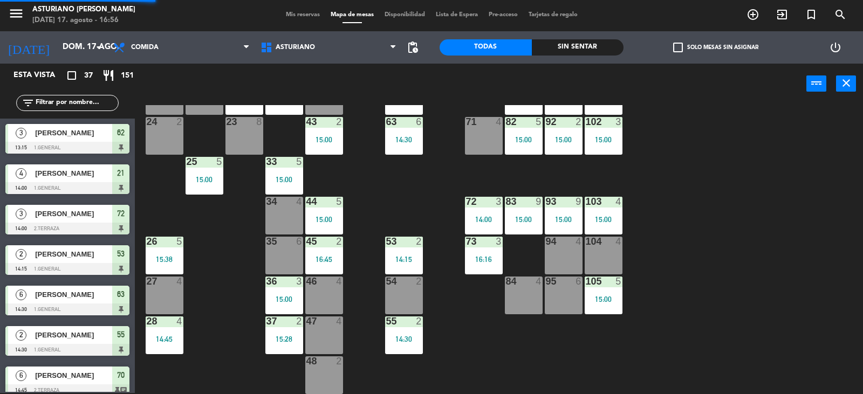
scroll to position [43, 0]
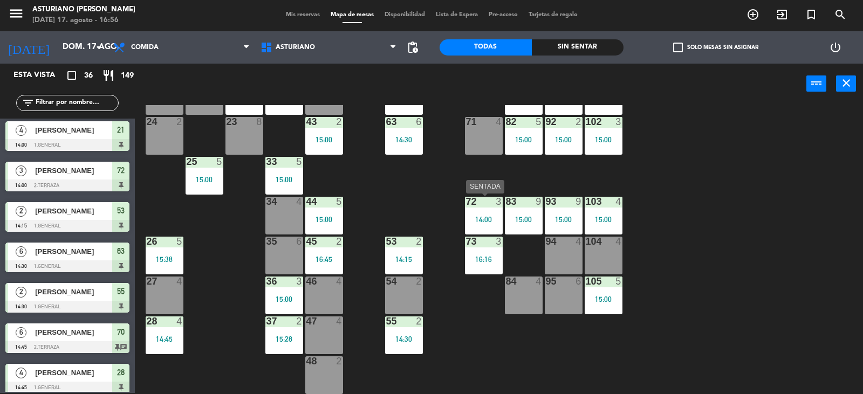
click at [490, 213] on div "72 3 14:00" at bounding box center [484, 216] width 38 height 38
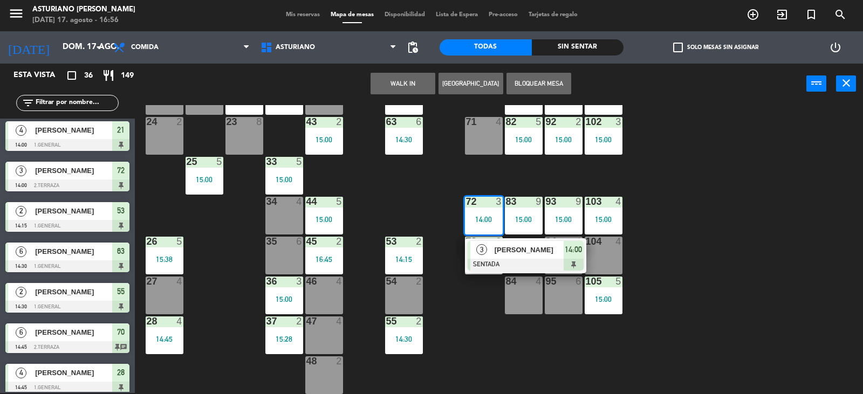
click at [515, 258] on div "[PERSON_NAME]" at bounding box center [528, 250] width 70 height 18
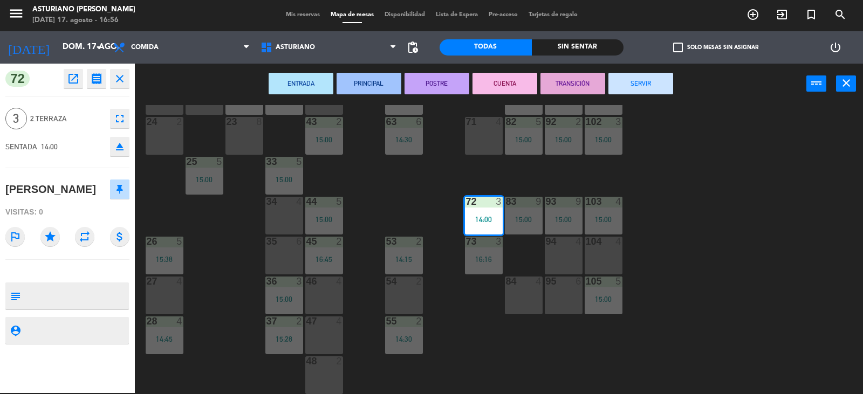
click at [638, 71] on div "ENTRADA PRINCIPAL POSTRE CUENTA TRANSICIÓN SERVIR power_input close" at bounding box center [470, 84] width 671 height 41
click at [636, 76] on button "SERVIR" at bounding box center [640, 84] width 65 height 22
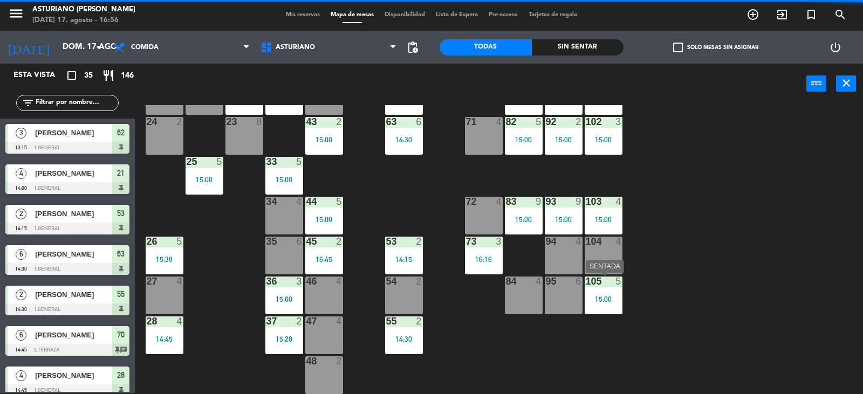
click at [616, 298] on div "15:00" at bounding box center [603, 299] width 38 height 8
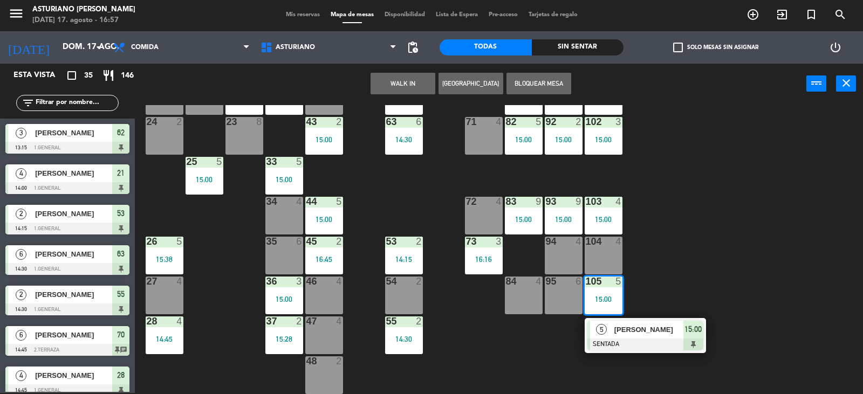
click at [620, 330] on span "[PERSON_NAME]" at bounding box center [648, 329] width 69 height 11
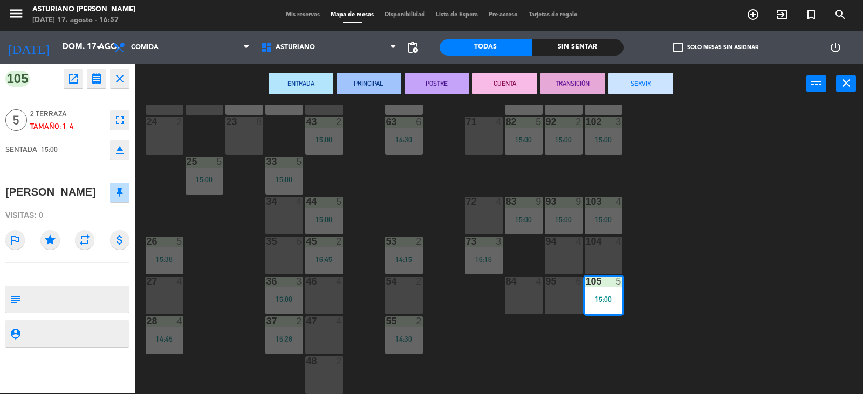
click at [623, 81] on button "SERVIR" at bounding box center [640, 84] width 65 height 22
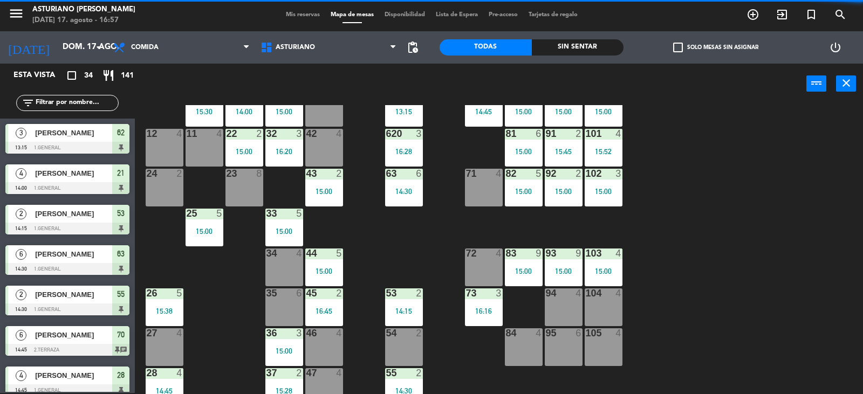
scroll to position [0, 0]
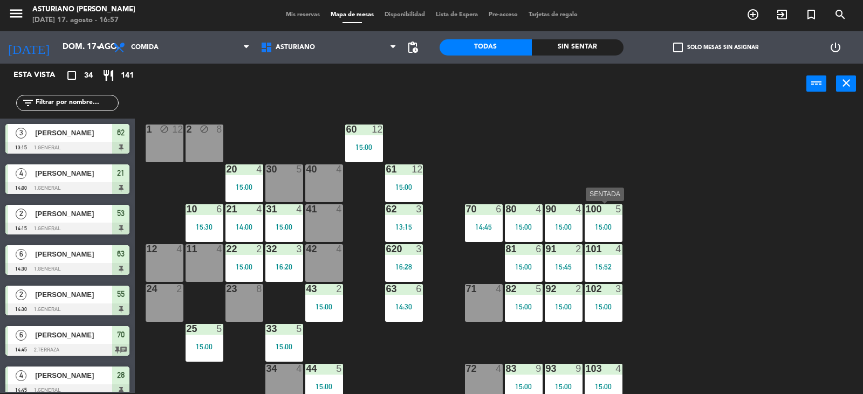
click at [597, 228] on div "15:00" at bounding box center [603, 227] width 38 height 8
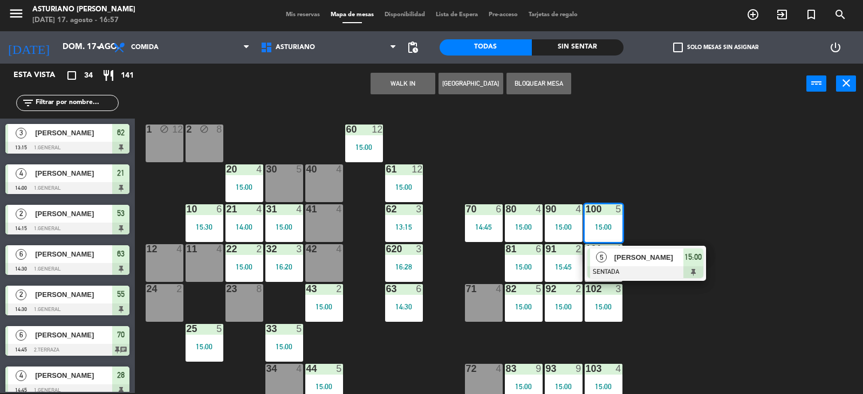
click at [637, 265] on div "[PERSON_NAME]" at bounding box center [648, 258] width 70 height 18
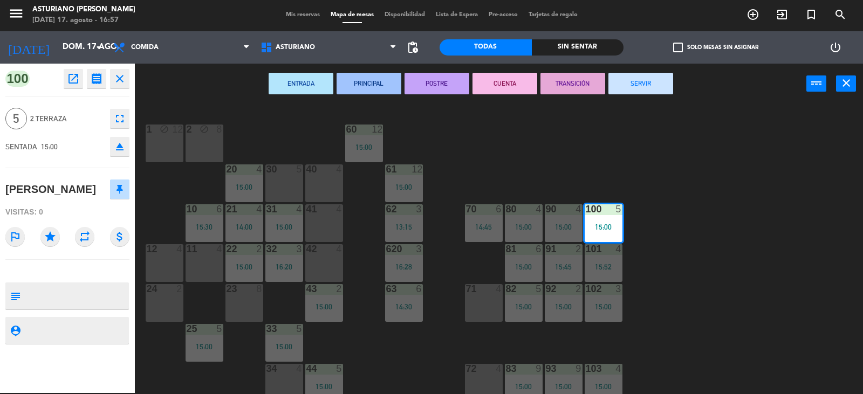
drag, startPoint x: 648, startPoint y: 73, endPoint x: 614, endPoint y: 256, distance: 186.0
click at [648, 75] on button "SERVIR" at bounding box center [640, 84] width 65 height 22
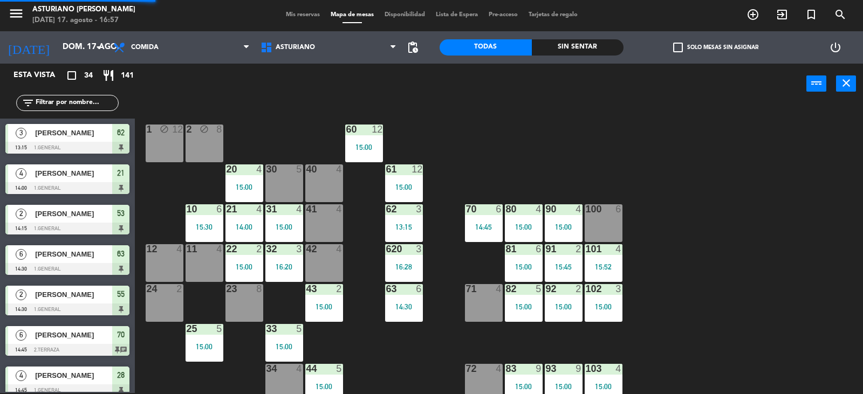
click at [588, 311] on div "102 3 15:00" at bounding box center [603, 303] width 38 height 38
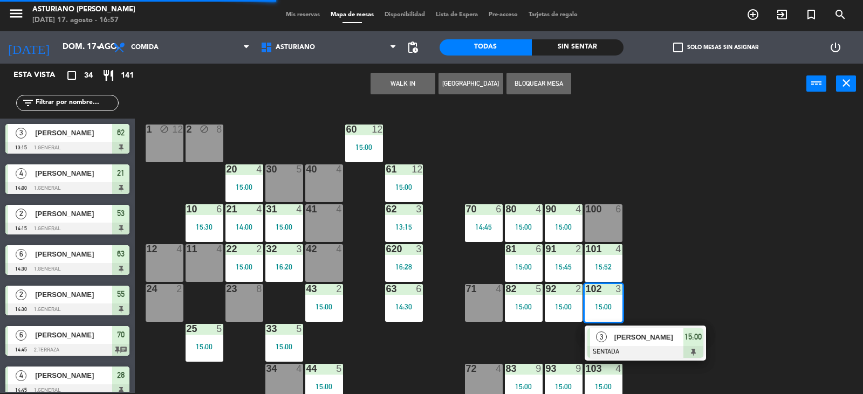
scroll to position [162, 0]
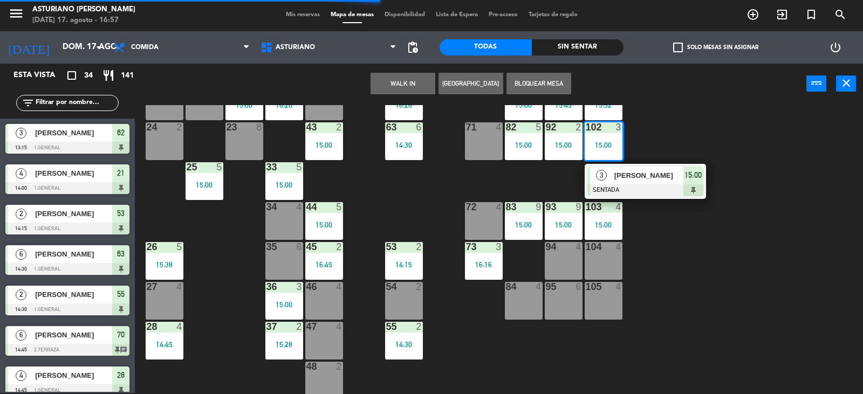
click at [660, 177] on span "[PERSON_NAME]" at bounding box center [648, 175] width 69 height 11
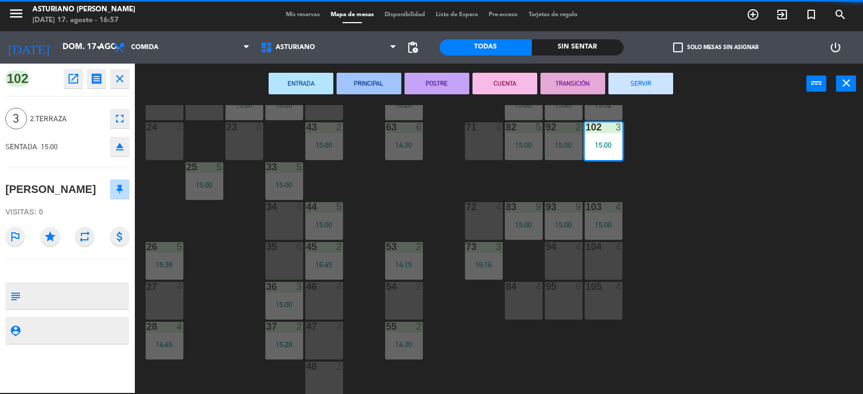
click at [625, 85] on button "SERVIR" at bounding box center [640, 84] width 65 height 22
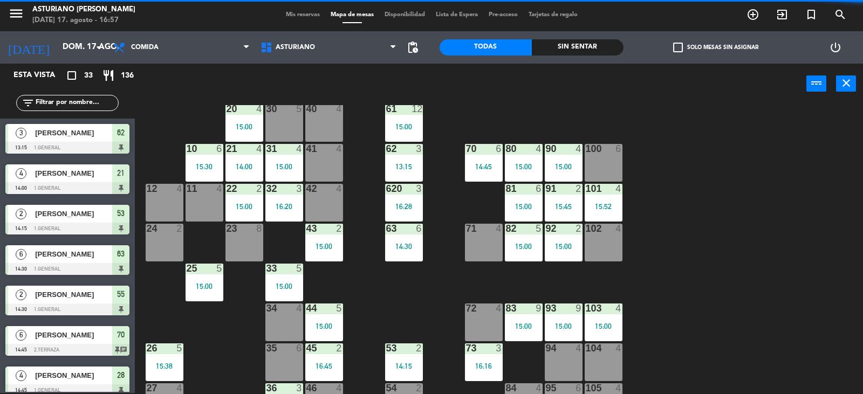
scroll to position [54, 0]
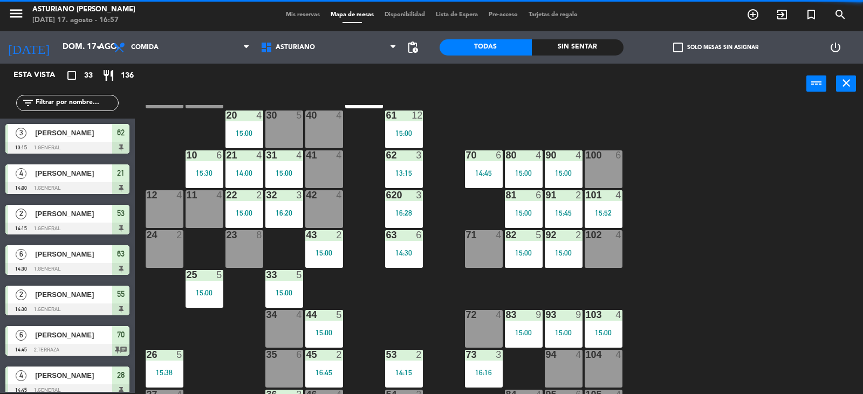
click at [247, 130] on div "15:00" at bounding box center [244, 133] width 38 height 8
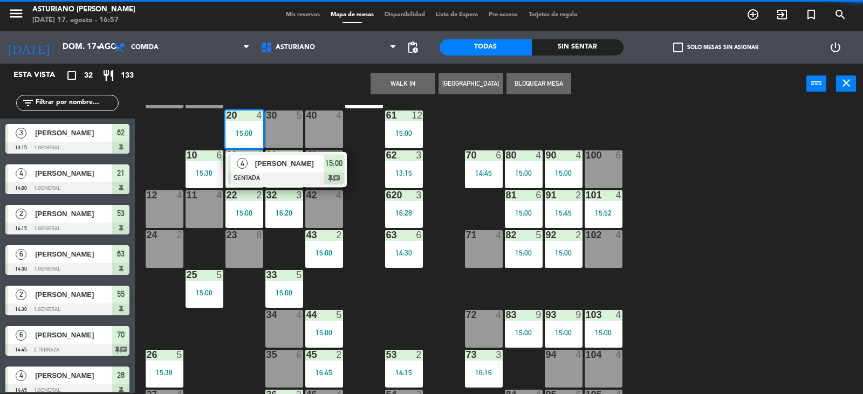
click at [309, 147] on div "40 4" at bounding box center [324, 130] width 38 height 38
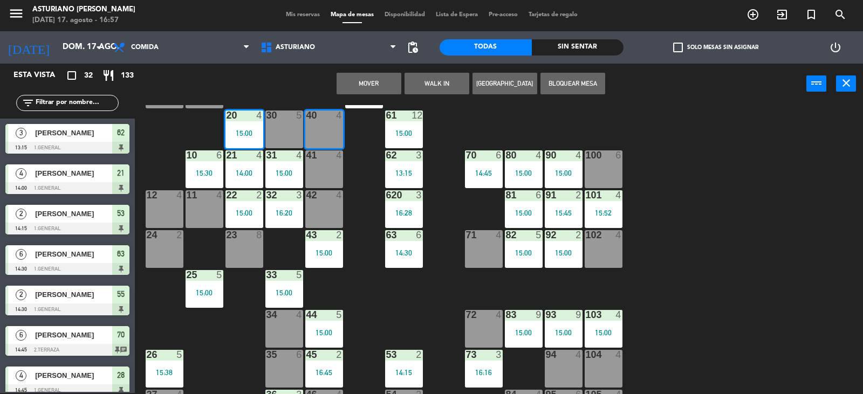
click at [477, 127] on div "1 block 12 2 block 8 60 12 15:00 20 4 15:00 30 5 40 4 61 12 15:00 62 3 13:15 41…" at bounding box center [502, 249] width 719 height 289
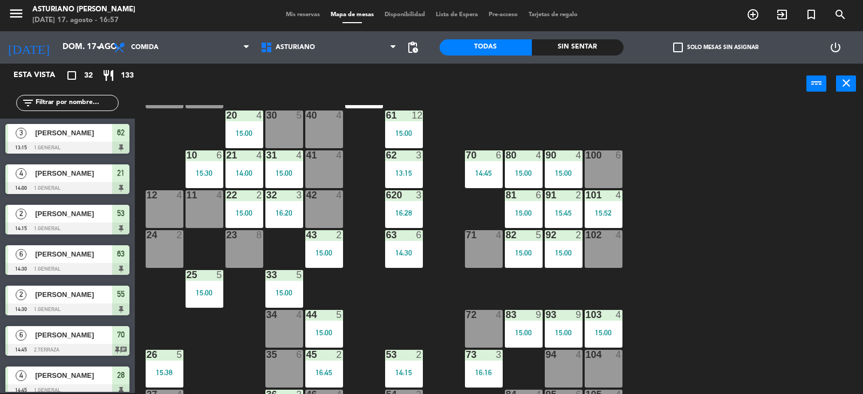
click at [240, 121] on div "20 4" at bounding box center [244, 116] width 38 height 11
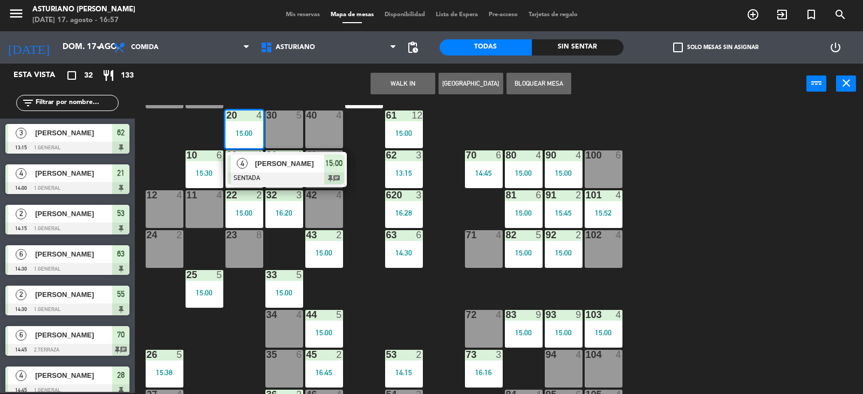
click at [308, 168] on span "[PERSON_NAME]" at bounding box center [289, 163] width 69 height 11
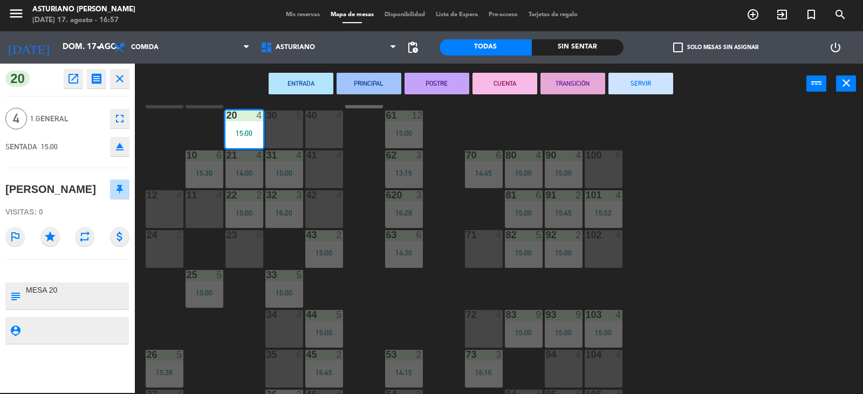
click at [611, 85] on button "SERVIR" at bounding box center [640, 84] width 65 height 22
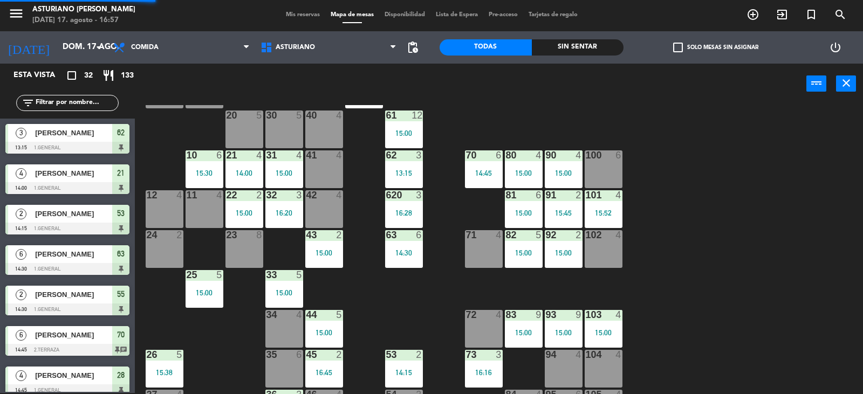
scroll to position [1, 0]
click at [395, 166] on div "62 3 13:15" at bounding box center [404, 169] width 38 height 38
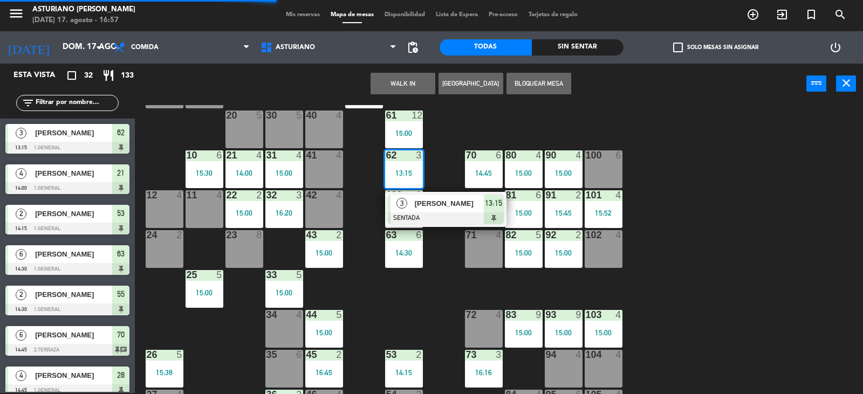
click at [426, 209] on div "3 BENJAMIN FLORES SENTADA 13:15" at bounding box center [445, 209] width 137 height 35
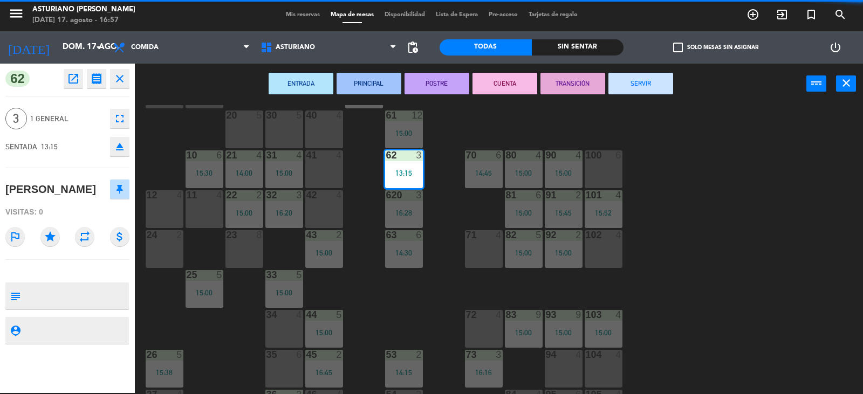
click at [627, 85] on button "SERVIR" at bounding box center [640, 84] width 65 height 22
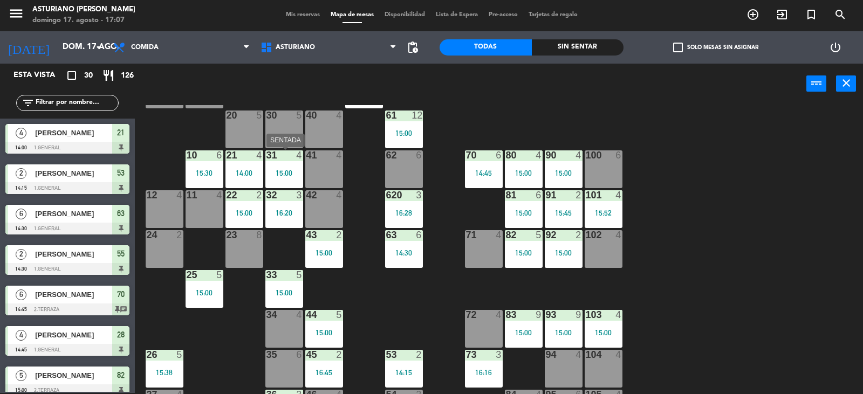
click at [290, 153] on div at bounding box center [284, 155] width 18 height 10
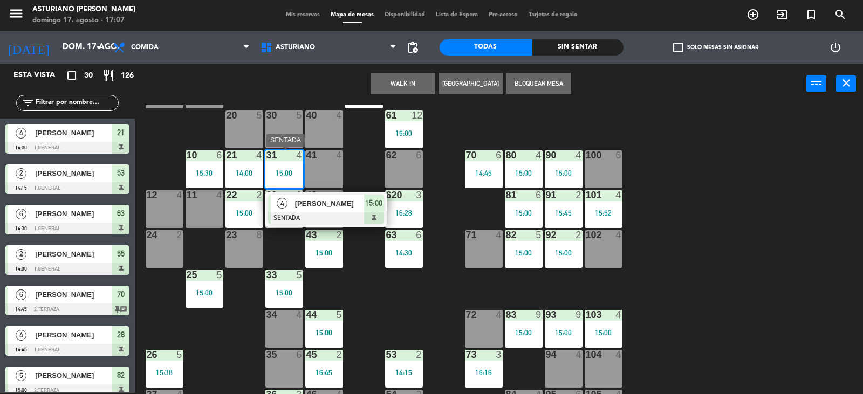
click at [318, 204] on span "[PERSON_NAME]" at bounding box center [329, 203] width 69 height 11
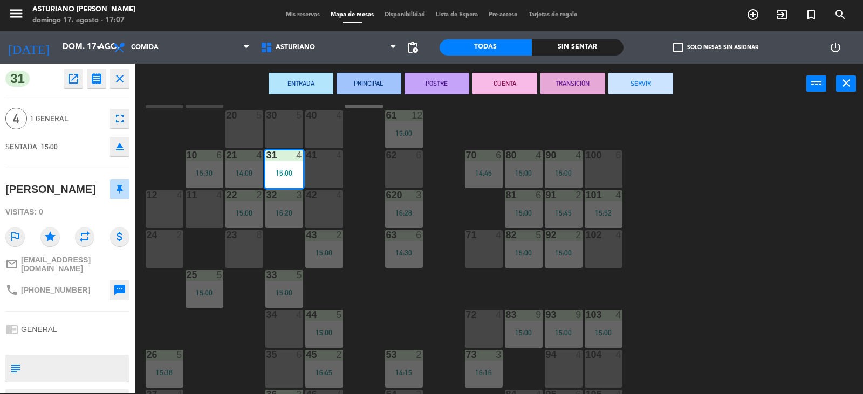
click at [667, 84] on button "SERVIR" at bounding box center [640, 84] width 65 height 22
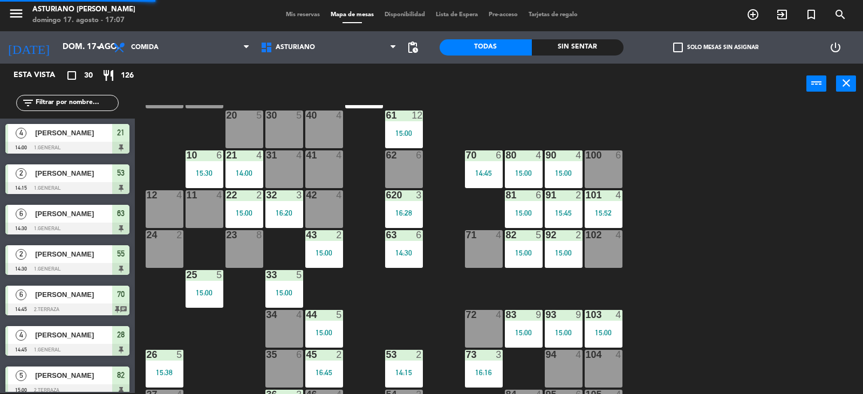
click at [201, 153] on div at bounding box center [204, 155] width 18 height 10
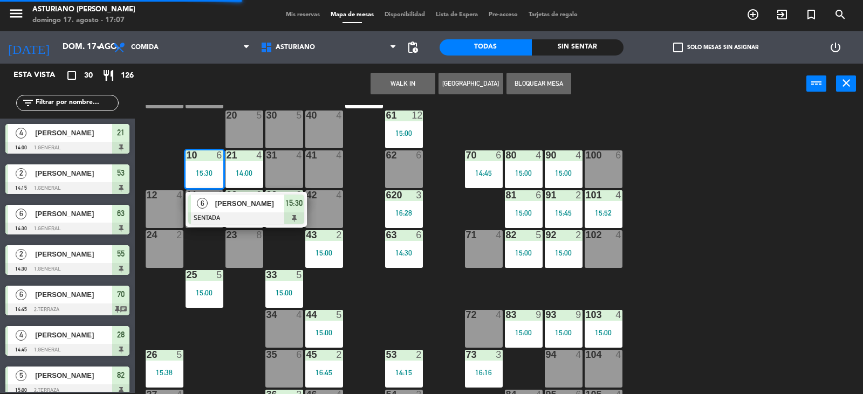
drag, startPoint x: 232, startPoint y: 205, endPoint x: 594, endPoint y: 111, distance: 374.4
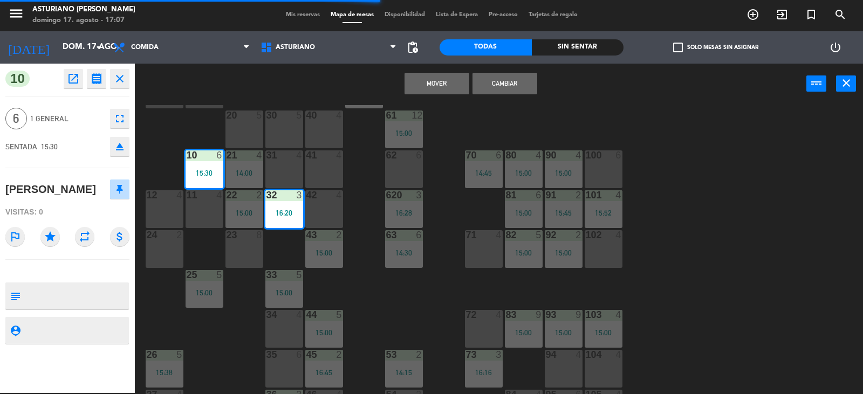
click at [553, 98] on div "Mover Cambiar power_input close" at bounding box center [470, 84] width 671 height 41
click at [184, 132] on div "1 block 12 2 block 8 60 12 15:00 20 5 30 5 40 4 61 12 15:00 62 6 41 4 31 4 21 4…" at bounding box center [502, 249] width 719 height 289
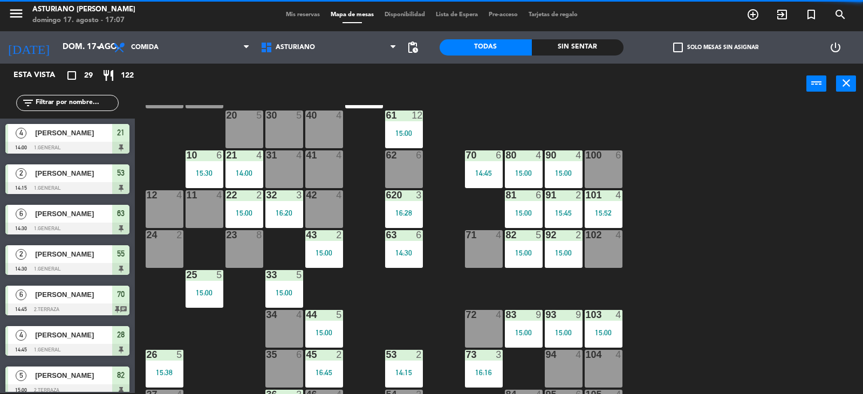
scroll to position [92, 0]
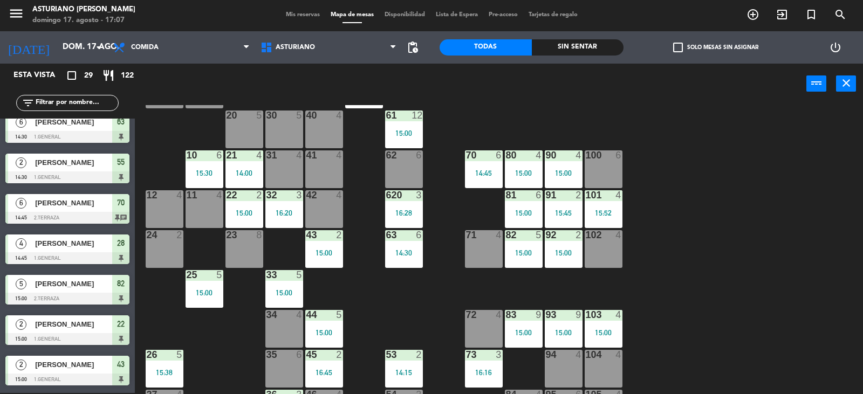
click at [197, 156] on div at bounding box center [204, 155] width 18 height 10
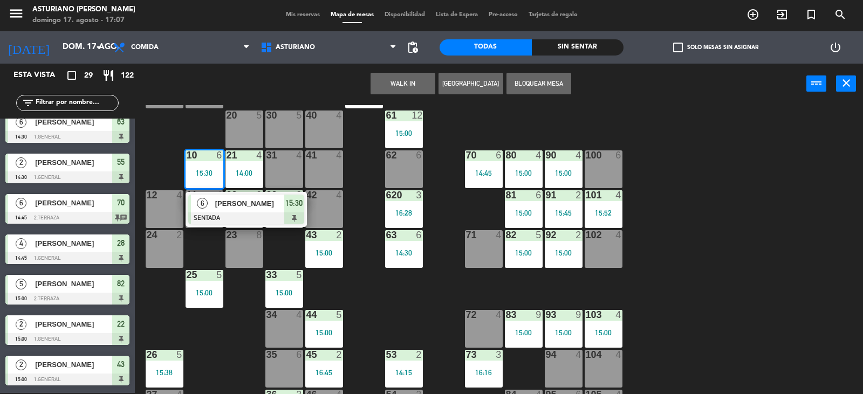
click at [254, 207] on span "[PERSON_NAME] [PERSON_NAME]" at bounding box center [249, 203] width 69 height 11
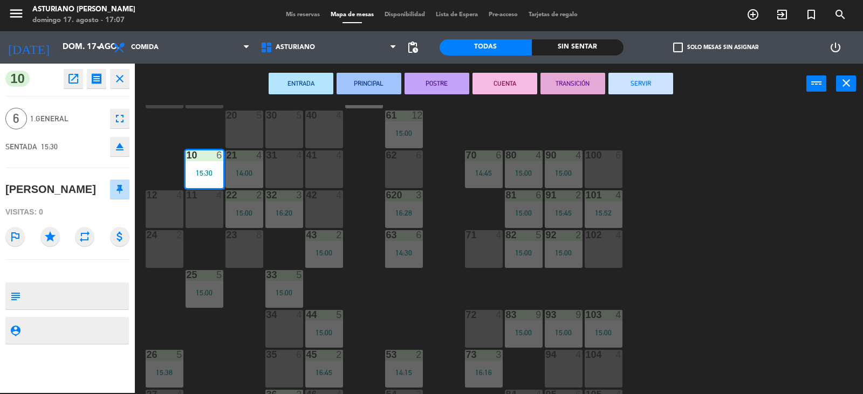
click at [616, 77] on button "SERVIR" at bounding box center [640, 84] width 65 height 22
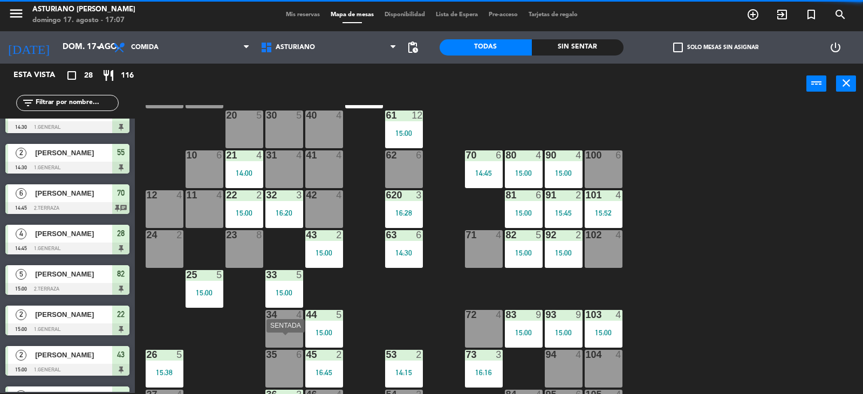
scroll to position [108, 0]
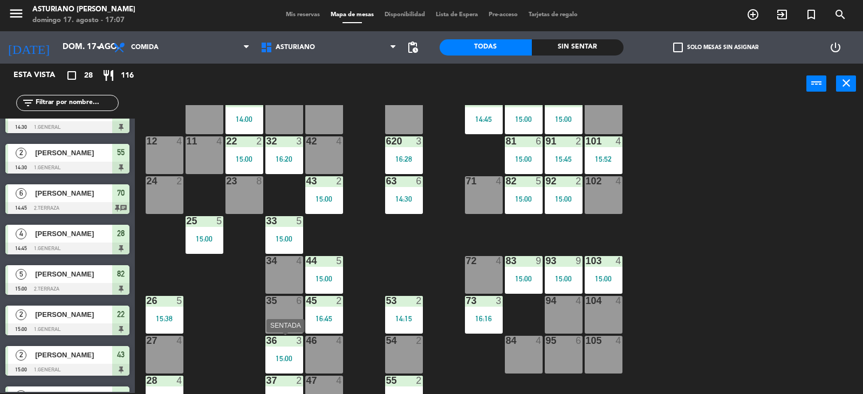
click at [287, 349] on div "36 3 15:00" at bounding box center [284, 355] width 38 height 38
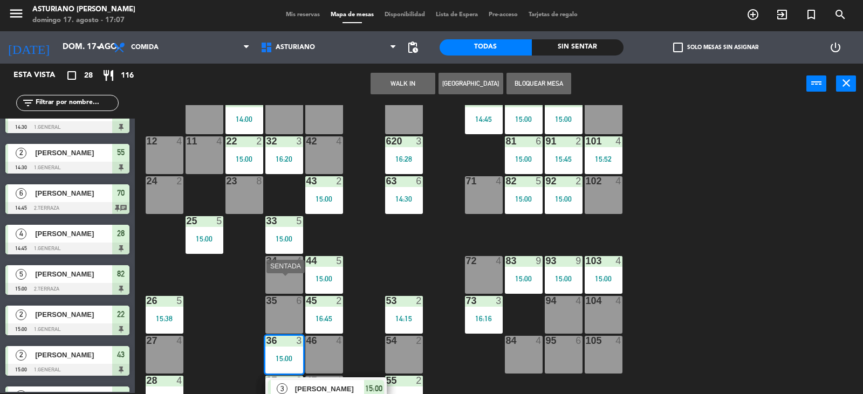
scroll to position [167, 0]
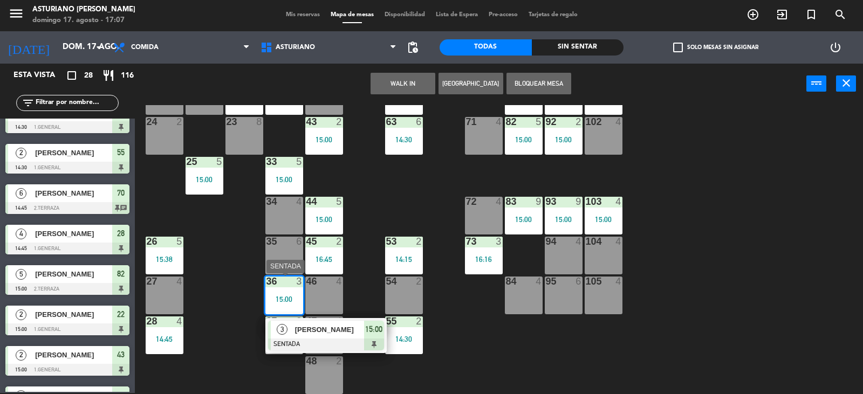
click at [307, 329] on span "[PERSON_NAME]" at bounding box center [329, 329] width 69 height 11
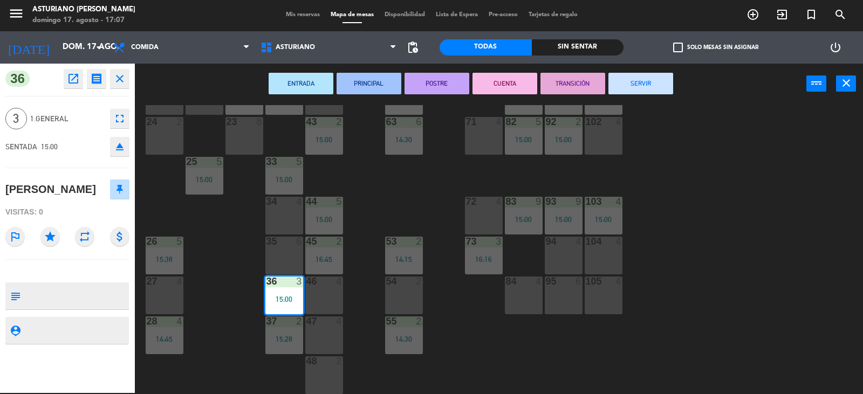
click at [628, 87] on button "SERVIR" at bounding box center [640, 84] width 65 height 22
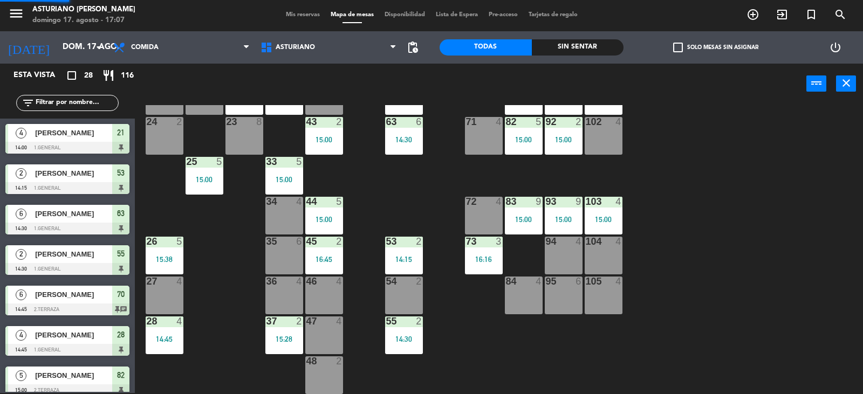
scroll to position [1, 0]
click at [282, 323] on div at bounding box center [284, 321] width 18 height 10
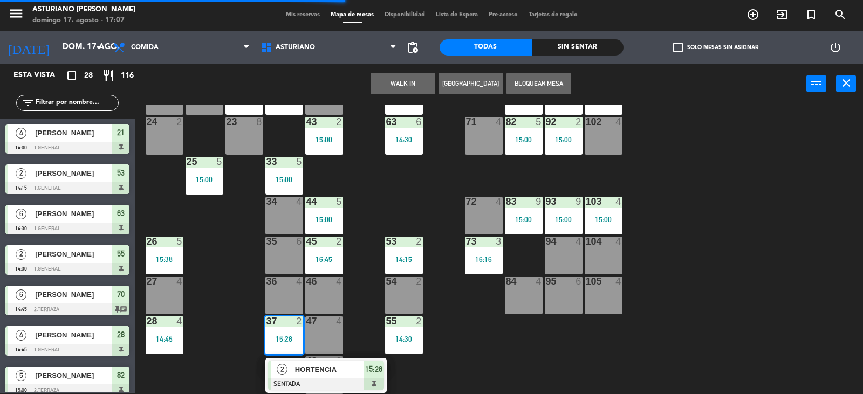
click at [294, 361] on div "[PERSON_NAME]" at bounding box center [329, 370] width 70 height 18
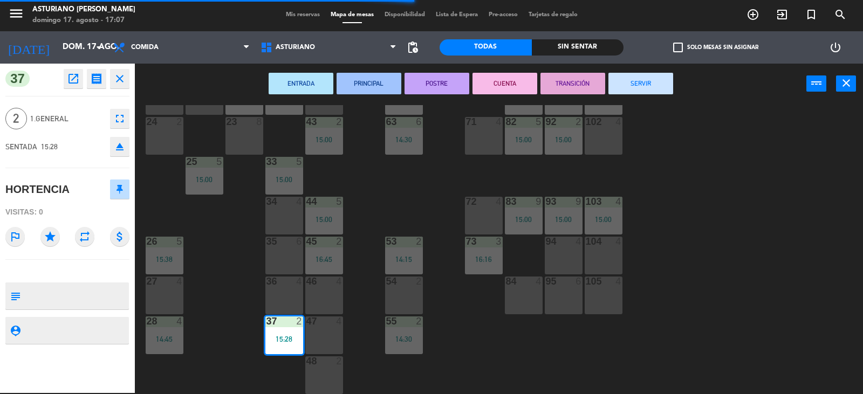
click at [622, 73] on button "SERVIR" at bounding box center [640, 84] width 65 height 22
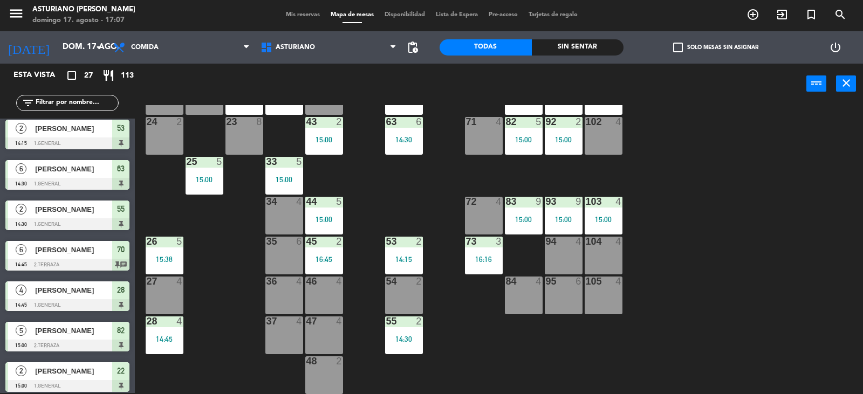
click at [392, 251] on div "53 2 14:15" at bounding box center [404, 256] width 38 height 38
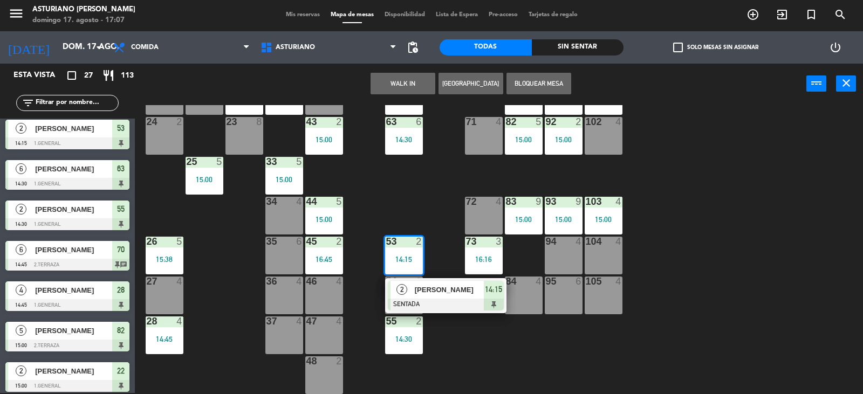
click at [439, 289] on span "[PERSON_NAME]" at bounding box center [449, 289] width 69 height 11
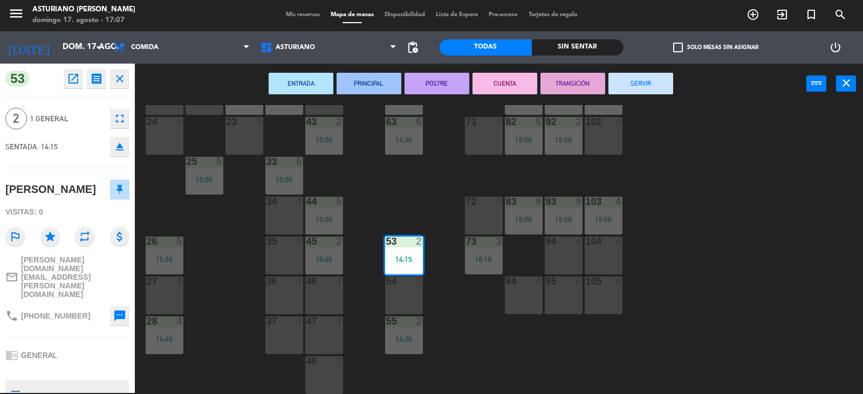
click at [653, 91] on button "SERVIR" at bounding box center [640, 84] width 65 height 22
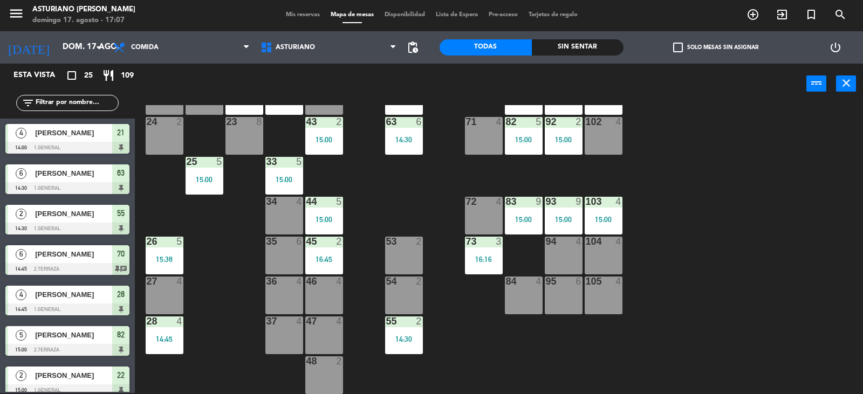
scroll to position [59, 0]
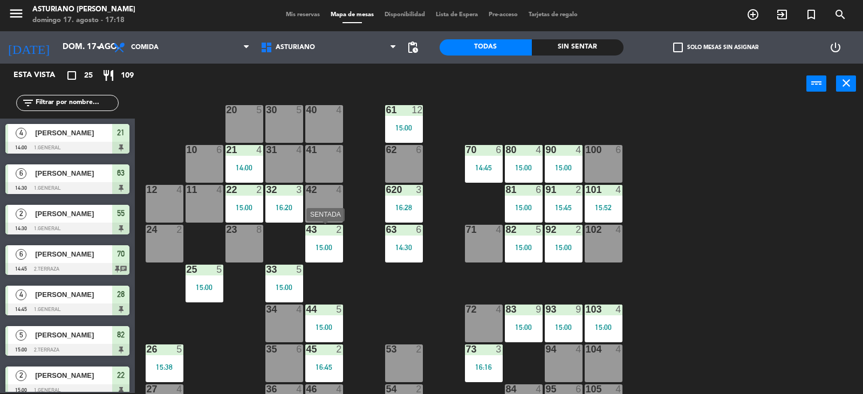
click at [317, 244] on div "15:00" at bounding box center [324, 248] width 38 height 8
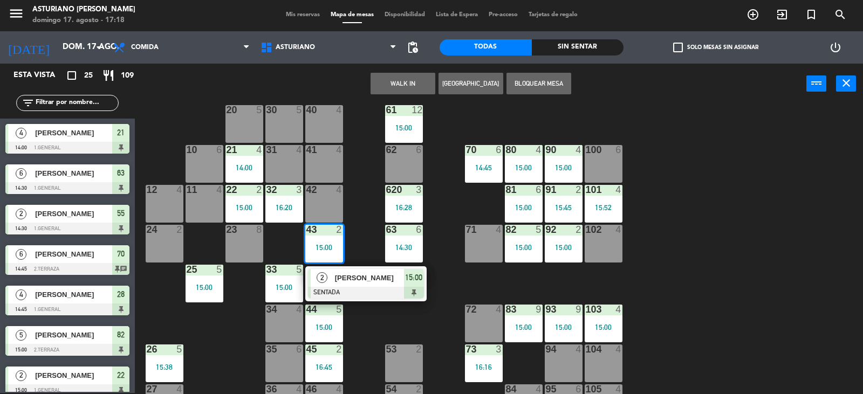
click at [363, 283] on span "[PERSON_NAME]" at bounding box center [369, 277] width 69 height 11
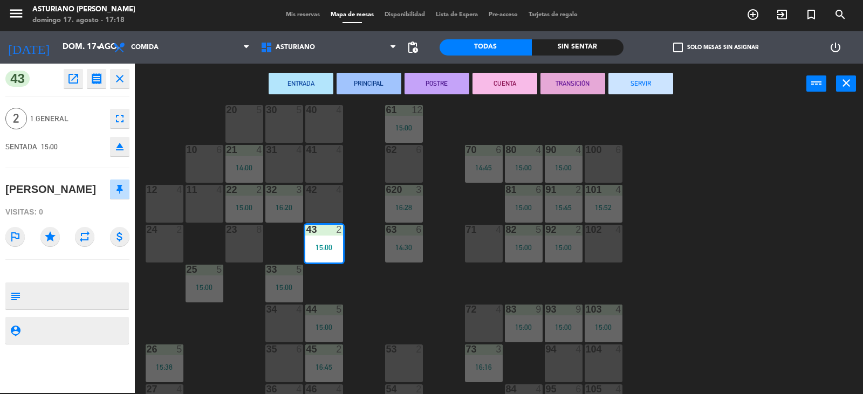
click at [662, 73] on button "SERVIR" at bounding box center [640, 84] width 65 height 22
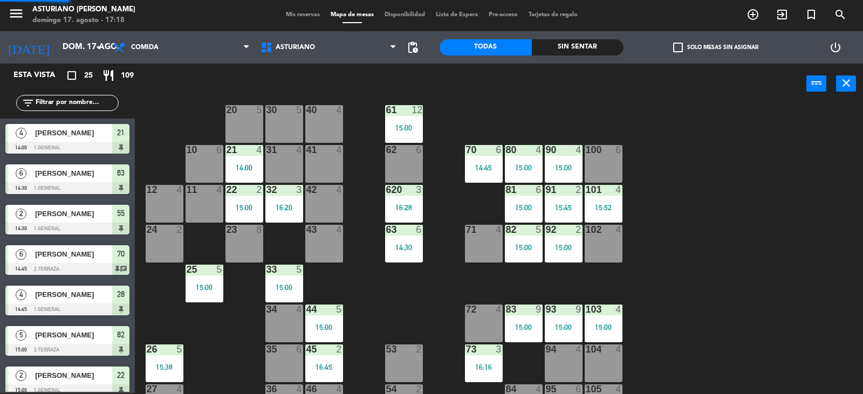
scroll to position [1, 0]
click at [623, 321] on div "1 block 12 2 block 8 60 12 15:00 20 5 30 5 40 4 61 12 15:00 62 6 41 4 31 4 21 4…" at bounding box center [502, 249] width 719 height 289
click at [600, 331] on div "15:00" at bounding box center [603, 327] width 38 height 8
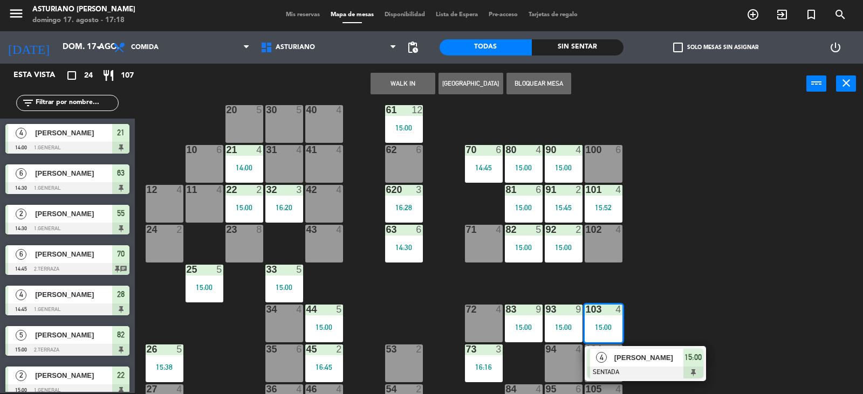
click at [628, 367] on div at bounding box center [645, 373] width 116 height 12
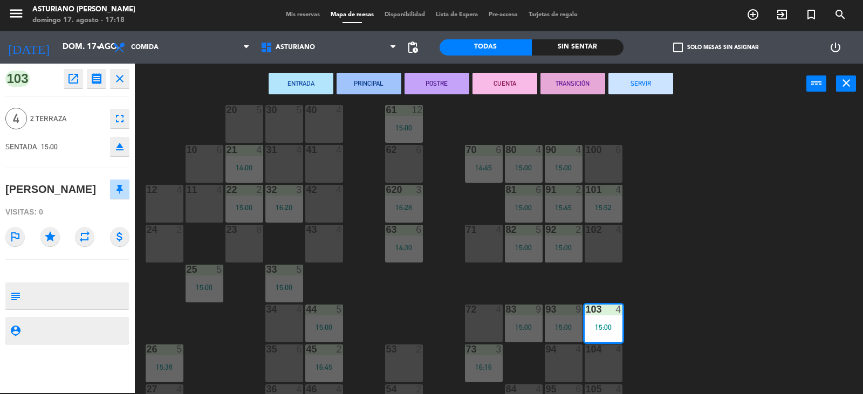
click at [643, 80] on button "SERVIR" at bounding box center [640, 84] width 65 height 22
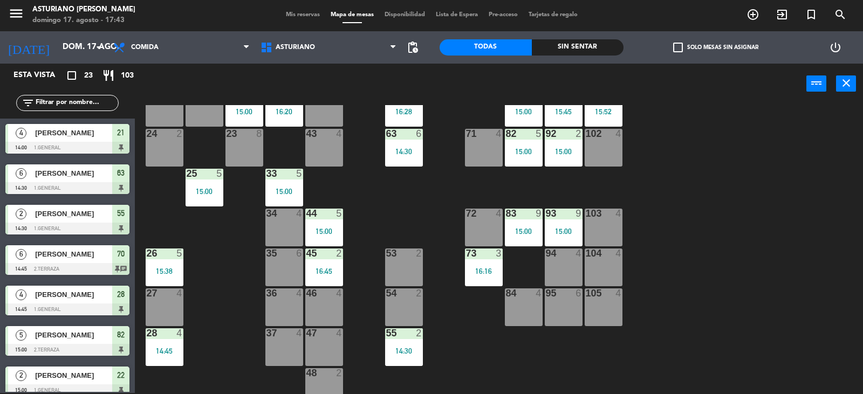
scroll to position [167, 0]
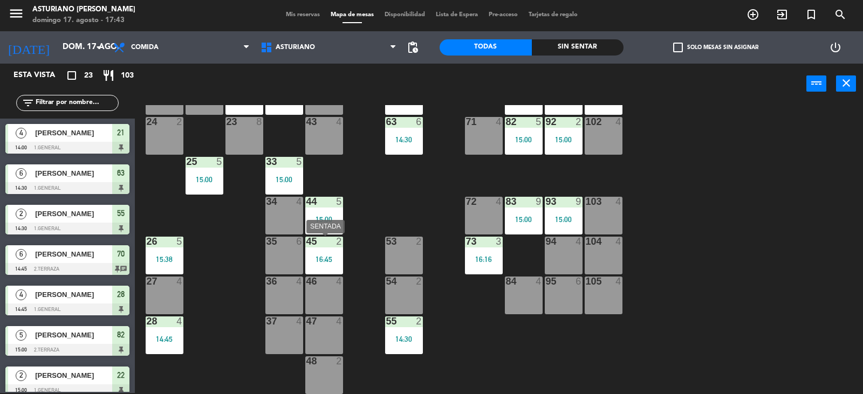
click at [325, 254] on div "45 2 16:45" at bounding box center [324, 256] width 38 height 38
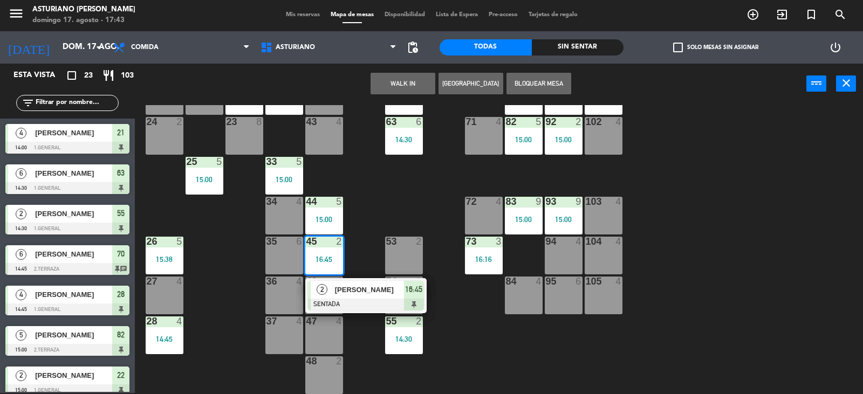
click at [351, 291] on span "PACHECO" at bounding box center [369, 289] width 69 height 11
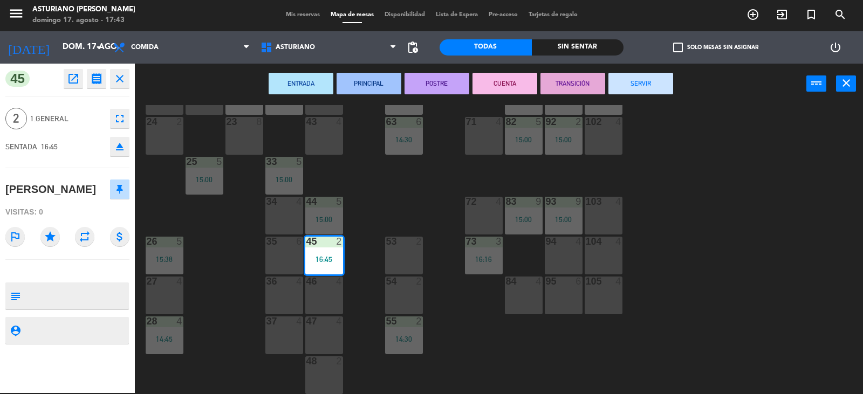
click at [652, 86] on button "SERVIR" at bounding box center [640, 84] width 65 height 22
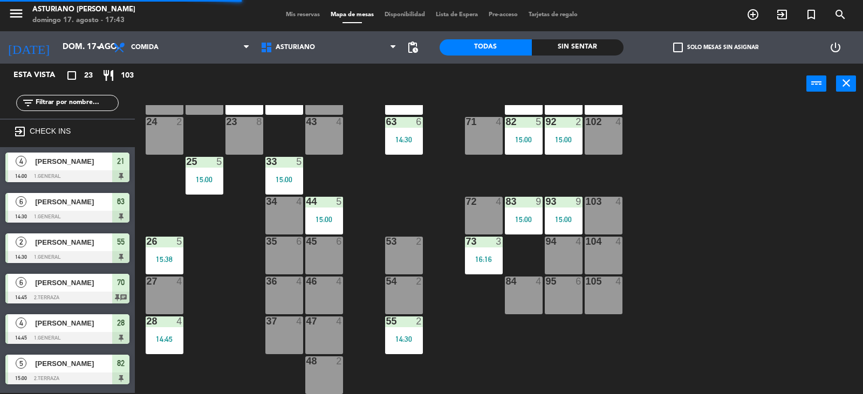
scroll to position [300, 0]
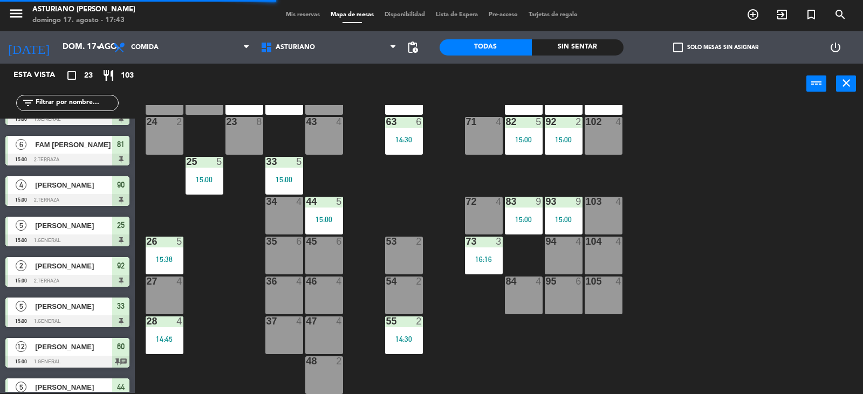
click at [157, 246] on div "26 5" at bounding box center [165, 242] width 38 height 11
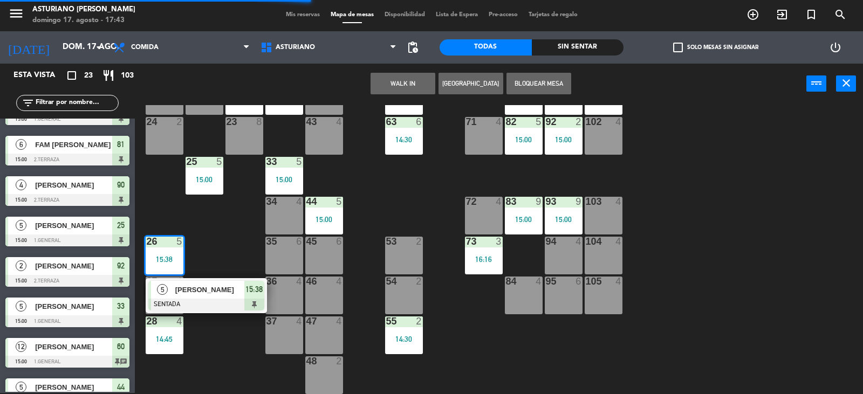
click at [193, 296] on div "5 JORGE SENTADA 15:38" at bounding box center [205, 295] width 137 height 35
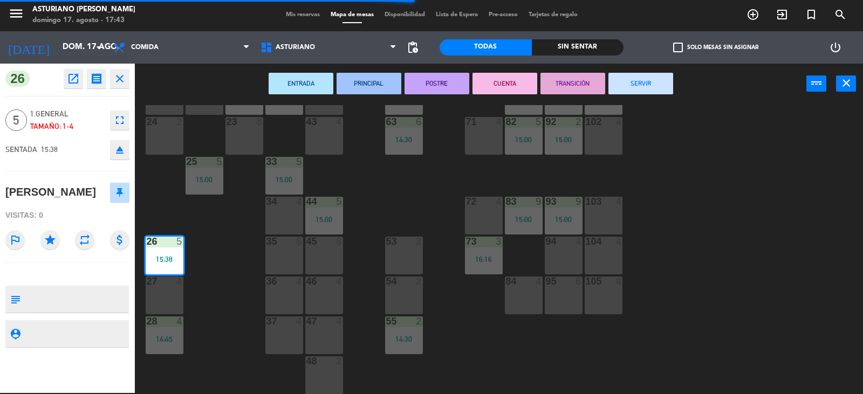
click at [658, 89] on button "SERVIR" at bounding box center [640, 84] width 65 height 22
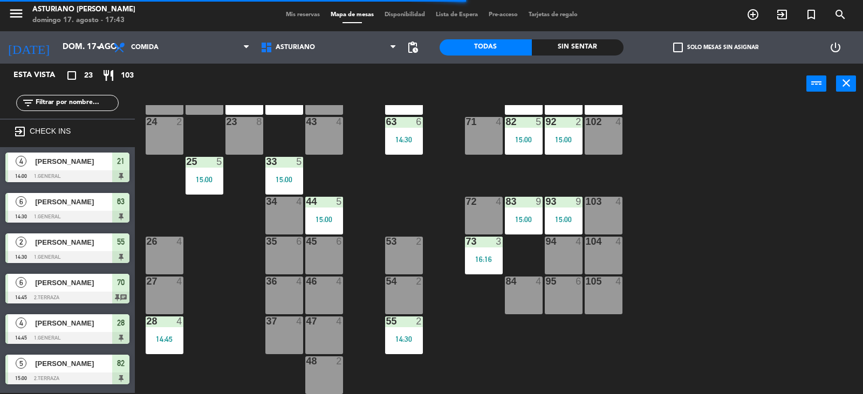
scroll to position [1, 0]
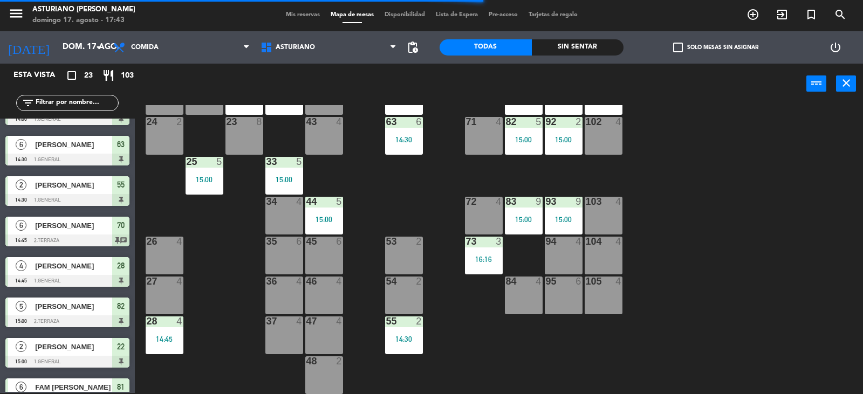
click at [161, 336] on div "14:45" at bounding box center [165, 339] width 38 height 8
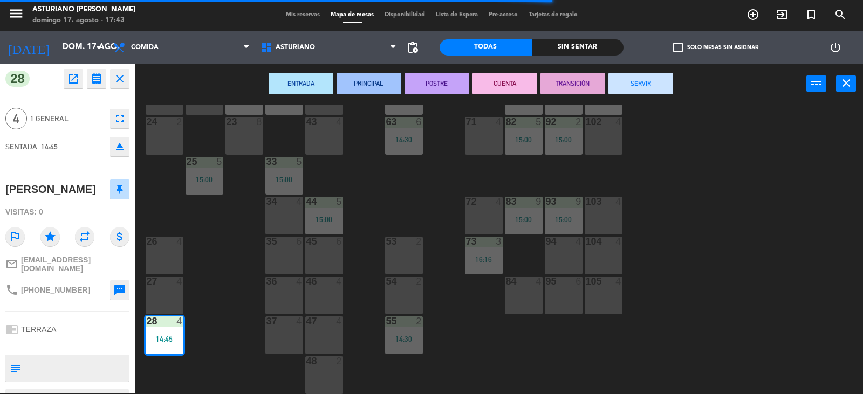
click at [655, 82] on button "SERVIR" at bounding box center [640, 84] width 65 height 22
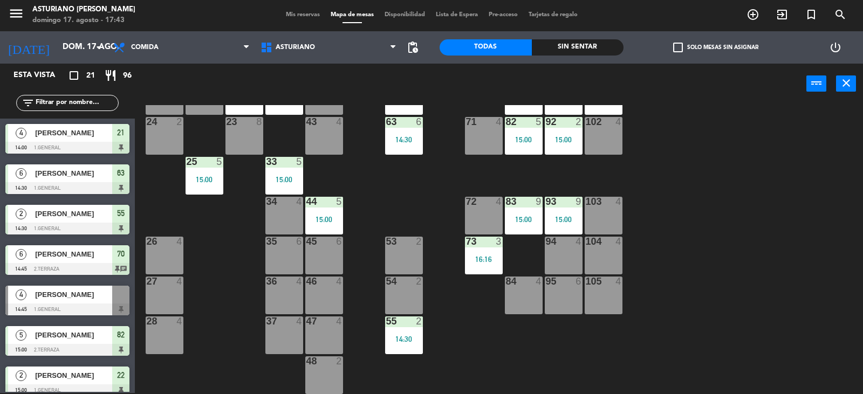
click at [399, 339] on div "14:30" at bounding box center [404, 339] width 38 height 8
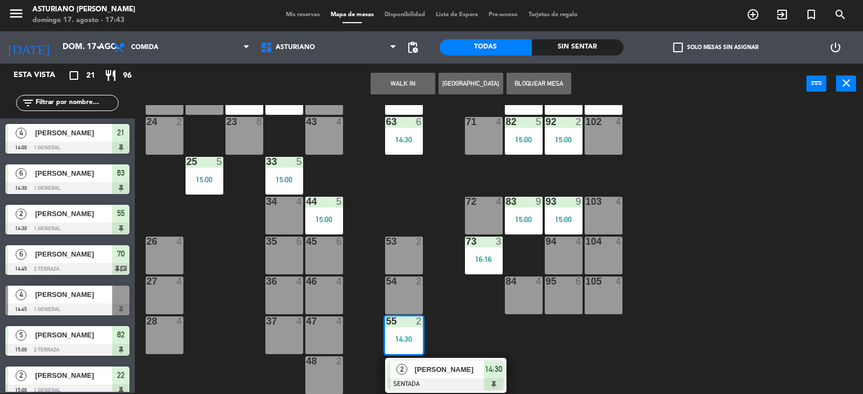
click at [438, 372] on span "[PERSON_NAME] [PERSON_NAME]" at bounding box center [449, 369] width 69 height 11
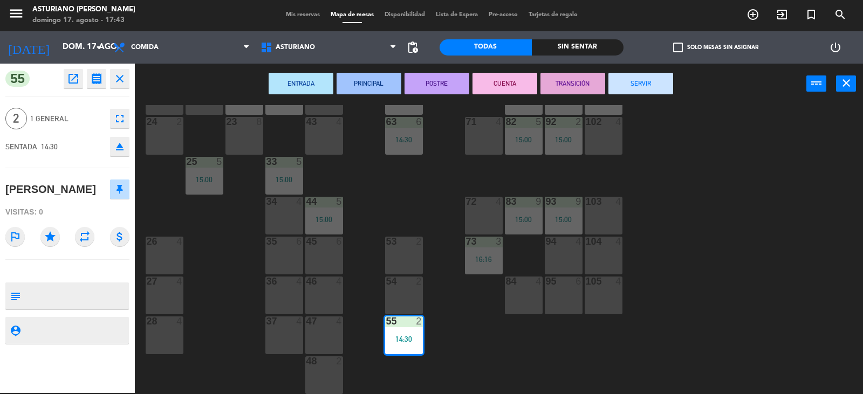
click at [666, 87] on button "SERVIR" at bounding box center [640, 84] width 65 height 22
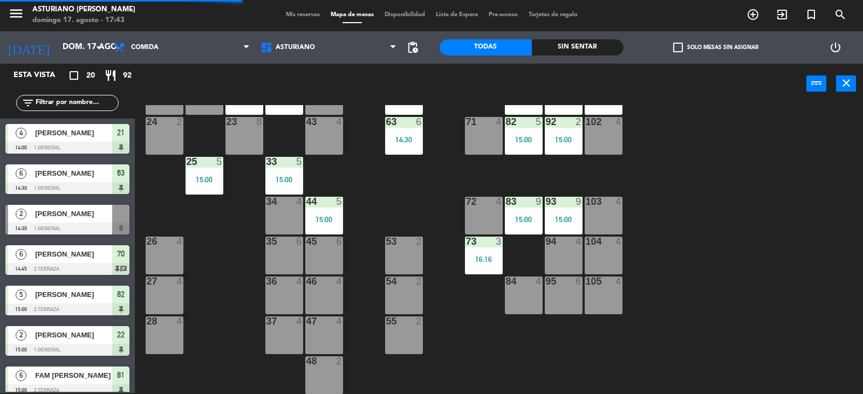
click at [547, 224] on div "93 9 15:00" at bounding box center [564, 216] width 38 height 38
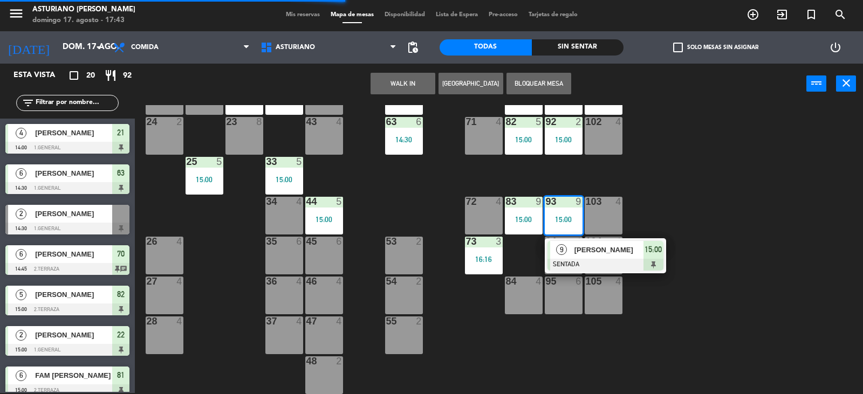
click at [584, 251] on span "[PERSON_NAME]" at bounding box center [608, 249] width 69 height 11
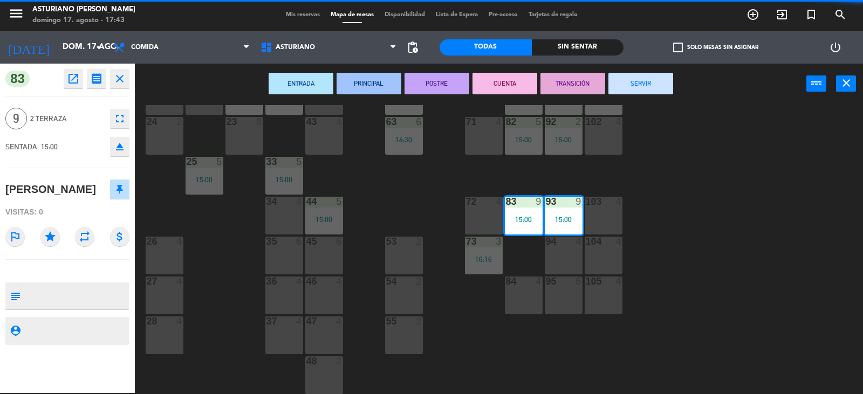
click at [659, 87] on button "SERVIR" at bounding box center [640, 84] width 65 height 22
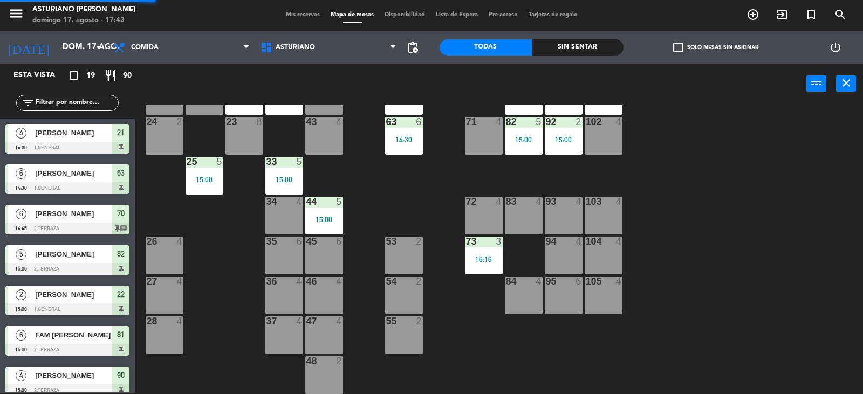
scroll to position [31, 0]
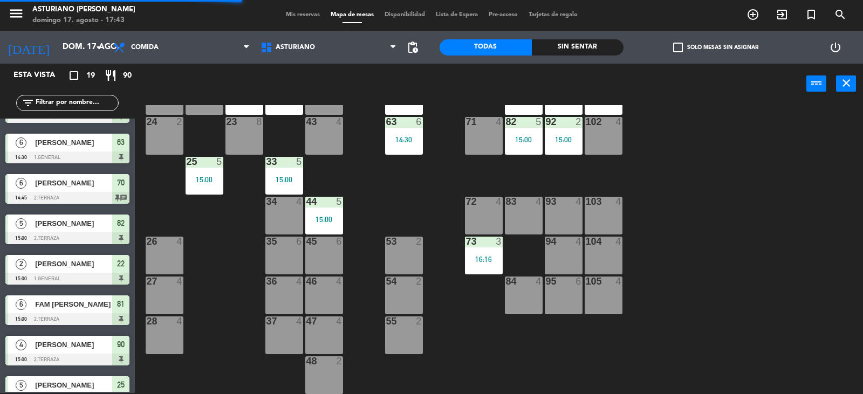
click at [490, 248] on div "73 3 16:16" at bounding box center [484, 256] width 38 height 38
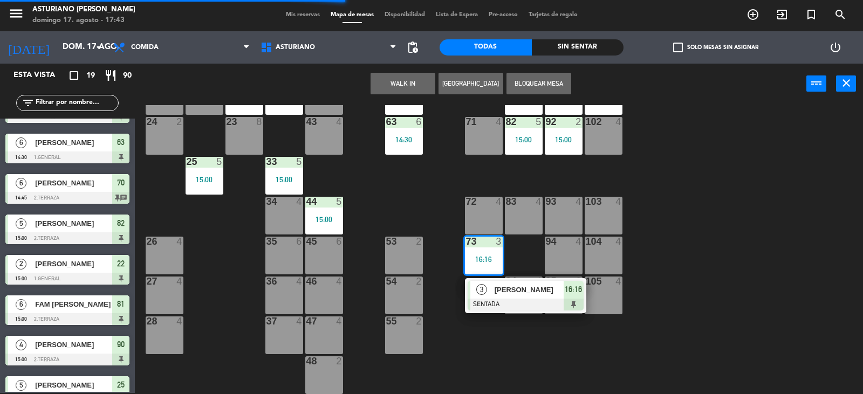
click at [490, 295] on div "3" at bounding box center [481, 290] width 23 height 18
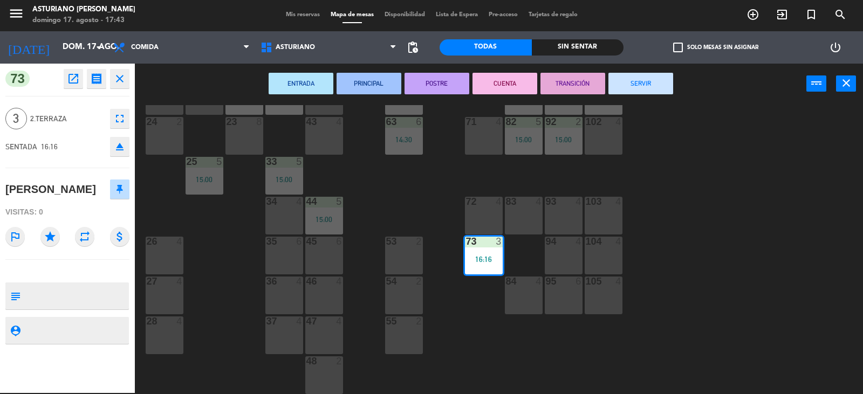
drag, startPoint x: 645, startPoint y: 84, endPoint x: 532, endPoint y: 208, distance: 167.2
click at [645, 84] on button "SERVIR" at bounding box center [640, 84] width 65 height 22
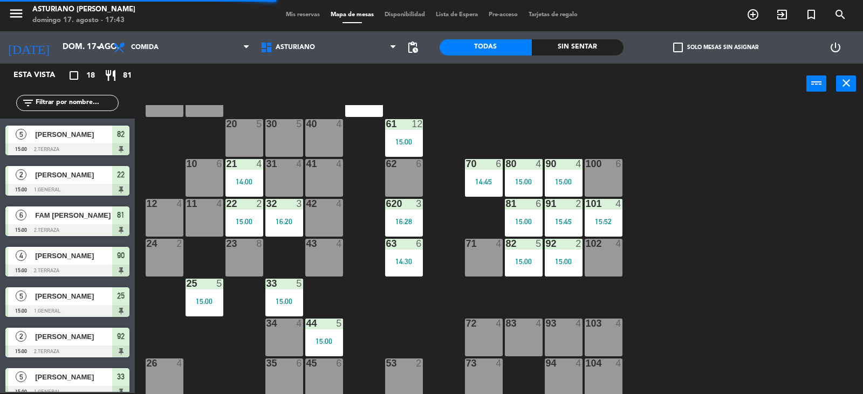
scroll to position [5, 0]
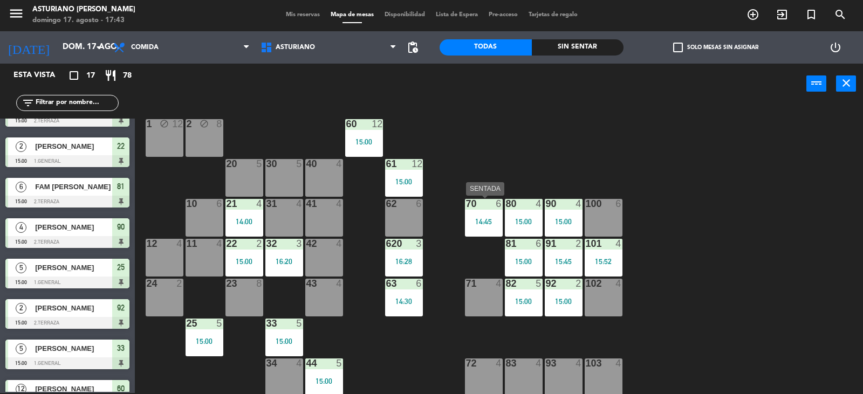
click at [478, 215] on div "70 6 14:45" at bounding box center [484, 218] width 38 height 38
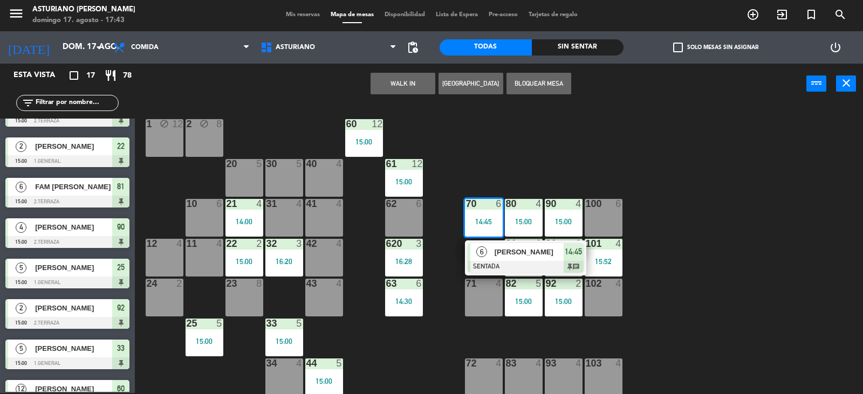
click at [477, 250] on span "6" at bounding box center [481, 251] width 11 height 11
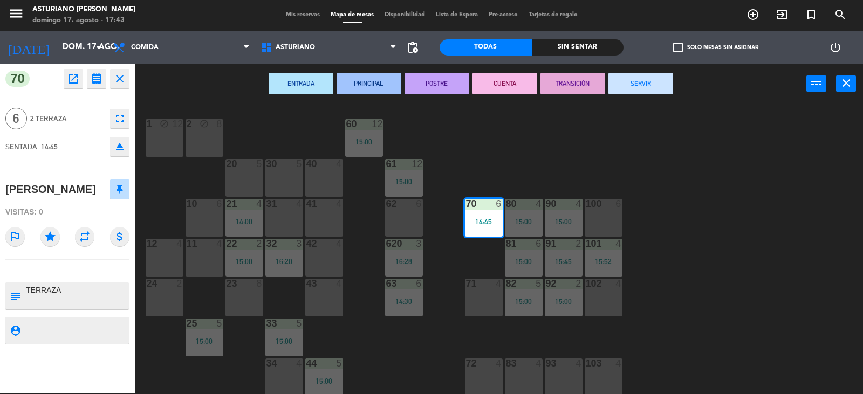
drag, startPoint x: 642, startPoint y: 85, endPoint x: 589, endPoint y: 123, distance: 64.8
click at [639, 88] on button "SERVIR" at bounding box center [640, 84] width 65 height 22
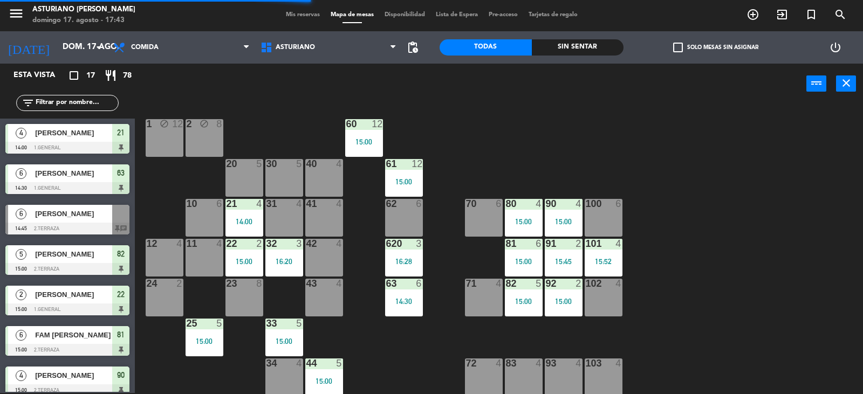
click at [624, 260] on div "1 block 12 2 block 8 60 12 15:00 20 5 30 5 40 4 61 12 15:00 62 6 41 4 31 4 21 4…" at bounding box center [502, 249] width 719 height 289
click at [609, 267] on div "101 4 15:52" at bounding box center [603, 258] width 38 height 38
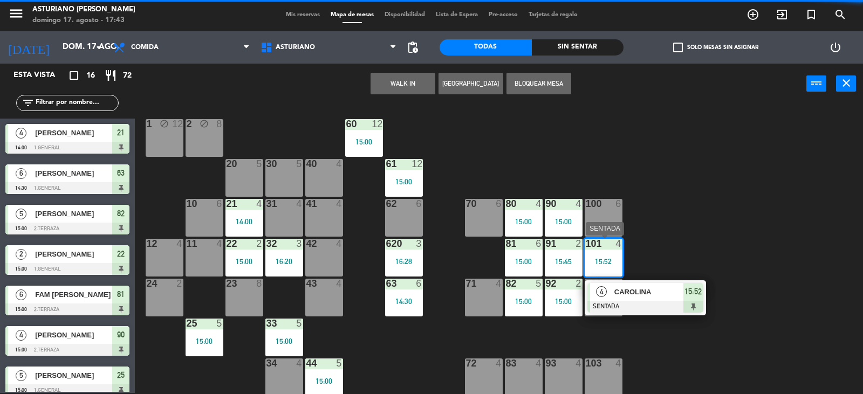
drag, startPoint x: 628, startPoint y: 283, endPoint x: 607, endPoint y: 183, distance: 101.8
click at [637, 297] on div "4 CAROLINA SENTADA 15:52" at bounding box center [644, 297] width 137 height 35
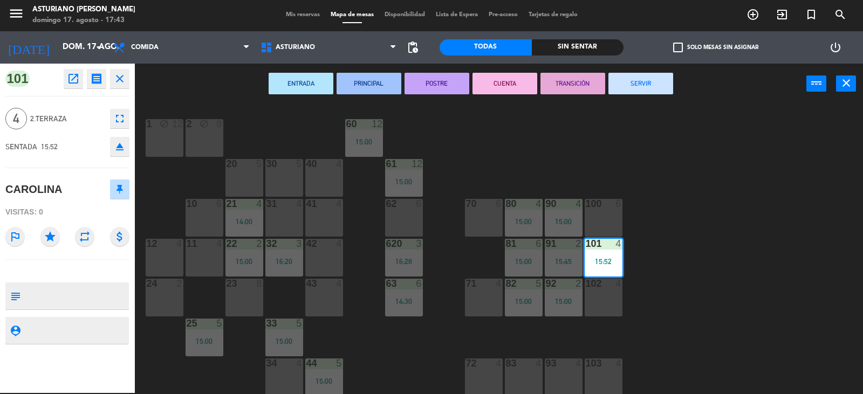
click at [628, 86] on button "SERVIR" at bounding box center [640, 84] width 65 height 22
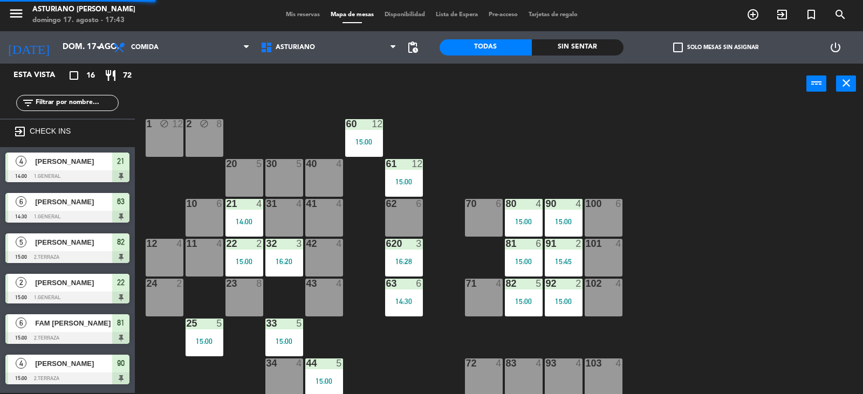
scroll to position [120, 0]
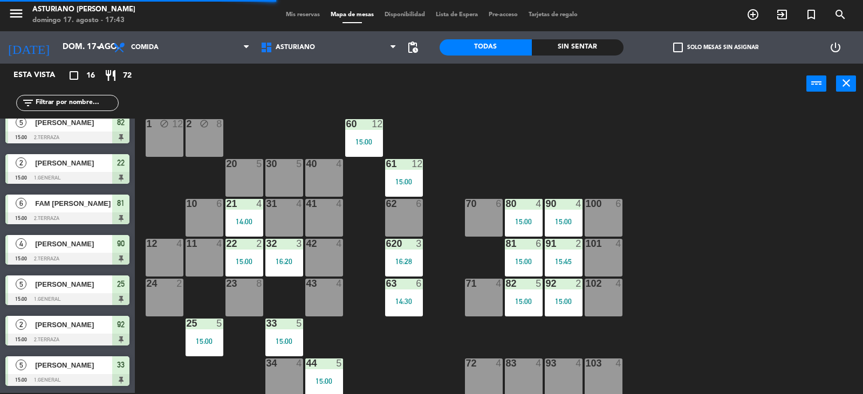
click at [522, 293] on div "82 5 15:00" at bounding box center [524, 298] width 38 height 38
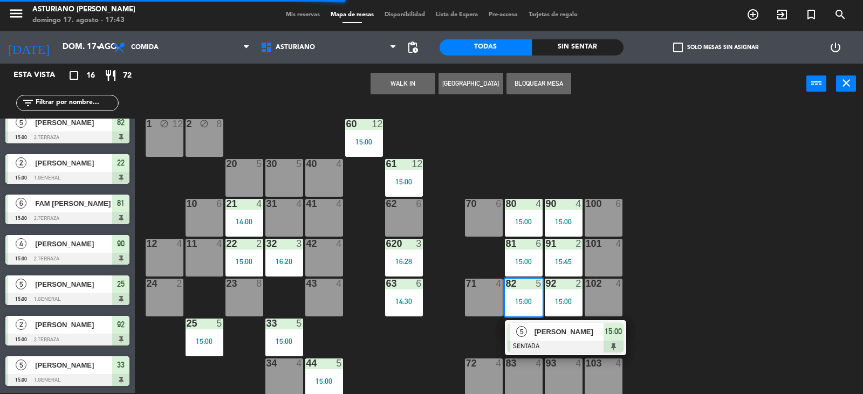
click at [533, 338] on div "[PERSON_NAME]" at bounding box center [568, 332] width 70 height 18
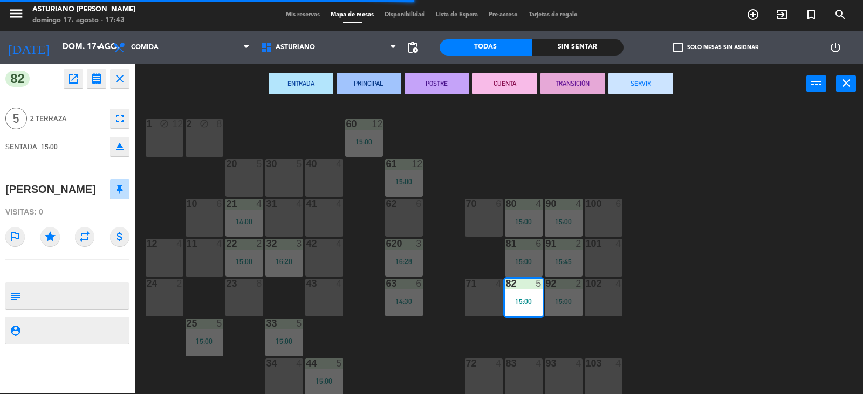
click at [655, 78] on button "SERVIR" at bounding box center [640, 84] width 65 height 22
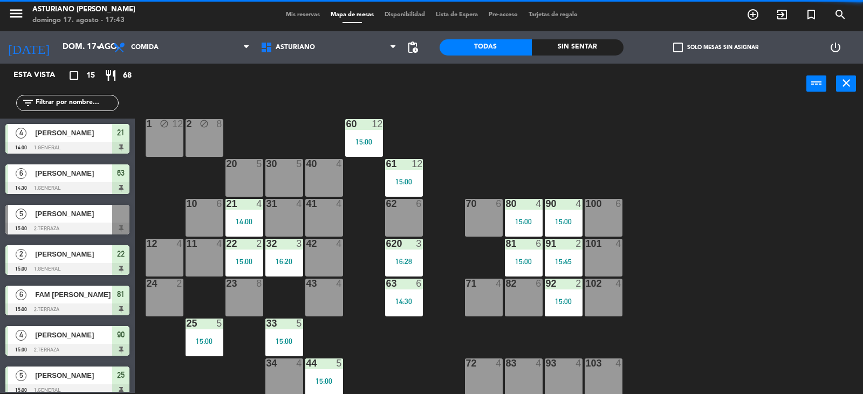
click at [521, 204] on div at bounding box center [523, 204] width 18 height 10
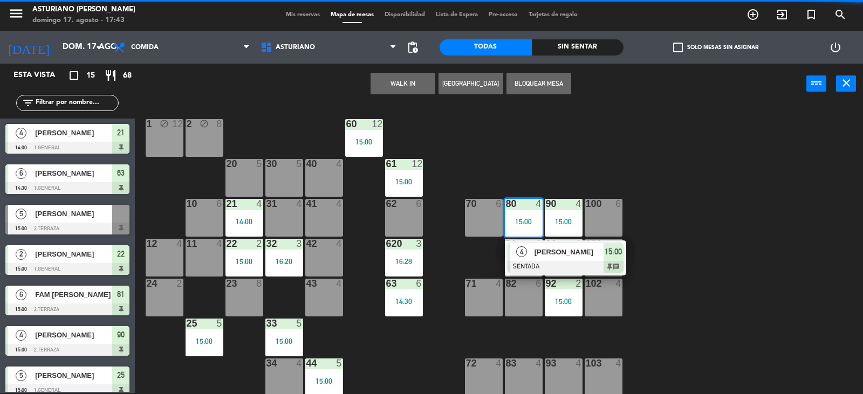
drag, startPoint x: 562, startPoint y: 255, endPoint x: 564, endPoint y: 243, distance: 12.7
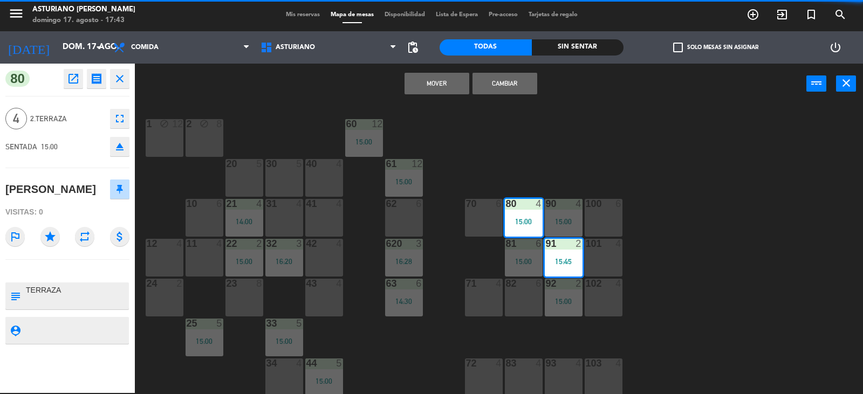
click at [593, 125] on div "1 block 12 2 block 8 60 12 15:00 20 5 30 5 40 4 61 12 15:00 62 6 41 4 31 4 21 4…" at bounding box center [502, 249] width 719 height 289
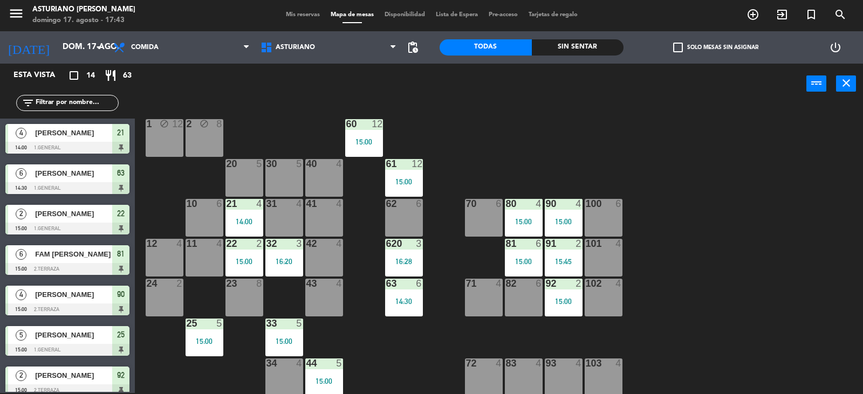
click at [529, 217] on div "80 4 15:00" at bounding box center [524, 218] width 38 height 38
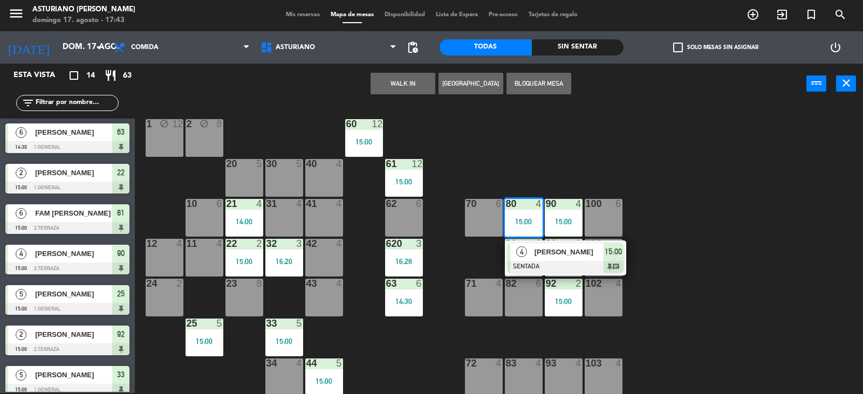
scroll to position [1, 0]
click at [539, 246] on span "[PERSON_NAME]" at bounding box center [568, 251] width 69 height 11
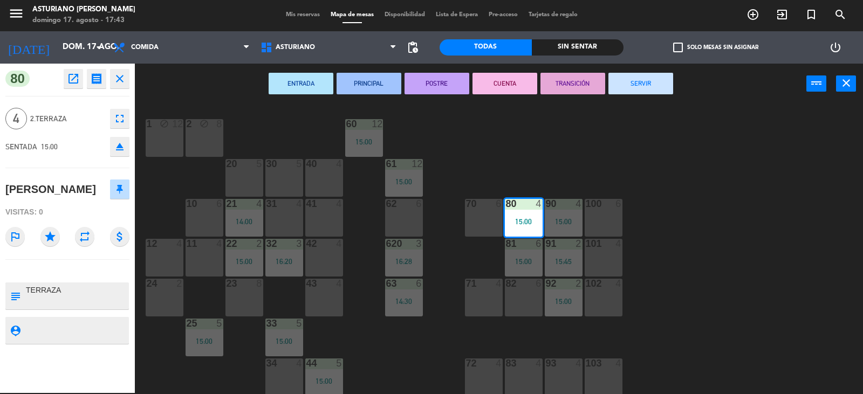
click at [625, 84] on button "SERVIR" at bounding box center [640, 84] width 65 height 22
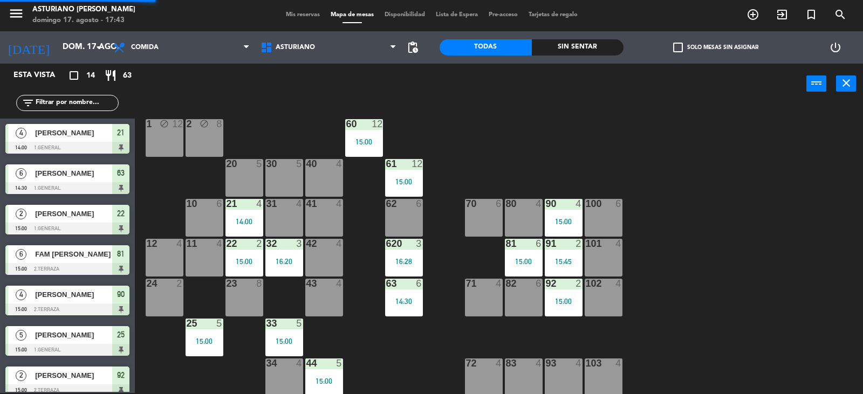
scroll to position [41, 0]
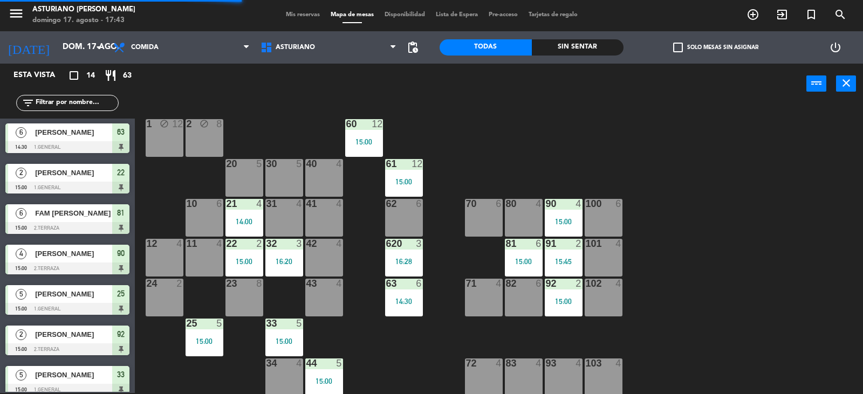
click at [561, 213] on div "90 4 15:00" at bounding box center [564, 218] width 38 height 38
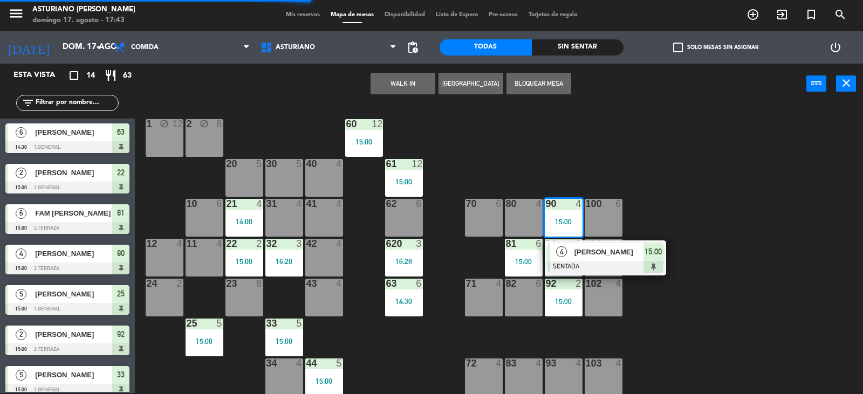
click at [587, 249] on span "[PERSON_NAME]" at bounding box center [608, 251] width 69 height 11
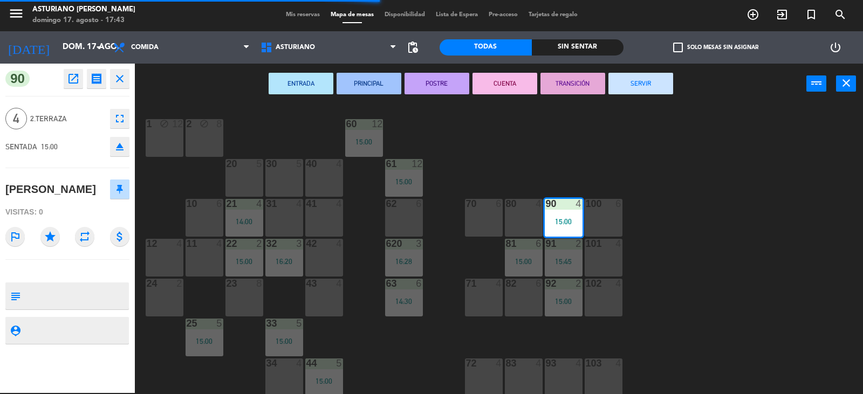
click at [624, 83] on button "SERVIR" at bounding box center [640, 84] width 65 height 22
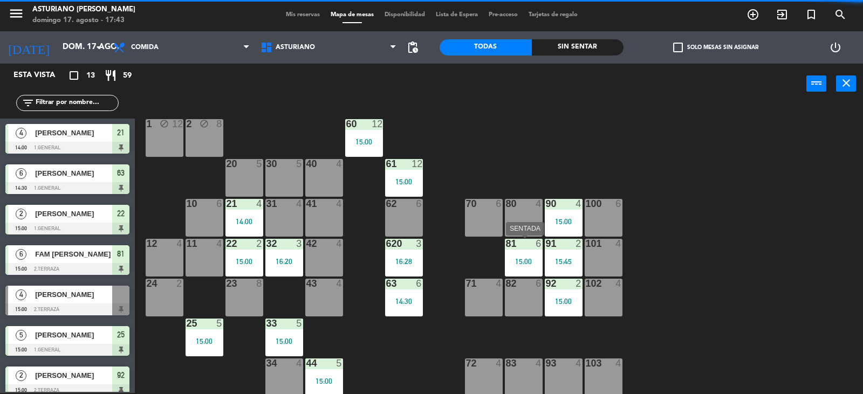
click at [528, 252] on div "81 6 15:00" at bounding box center [524, 258] width 38 height 38
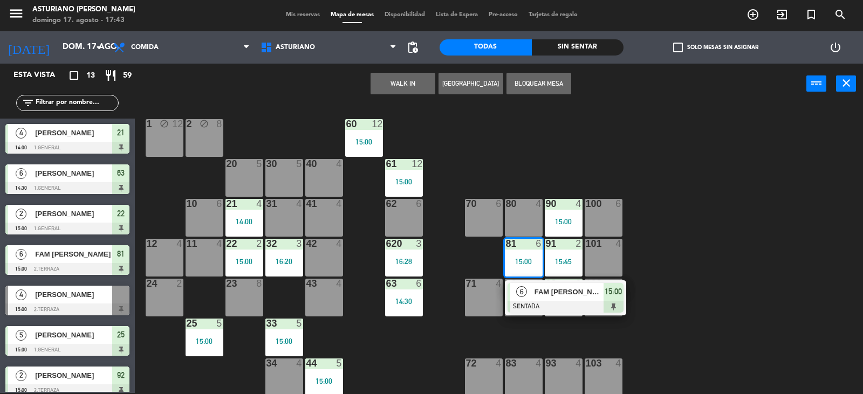
click at [533, 296] on div "FAM [PERSON_NAME]" at bounding box center [568, 292] width 70 height 18
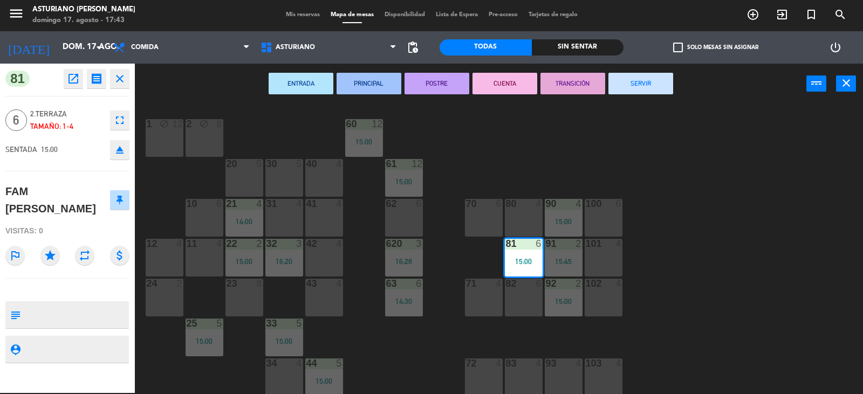
click at [636, 91] on button "SERVIR" at bounding box center [640, 84] width 65 height 22
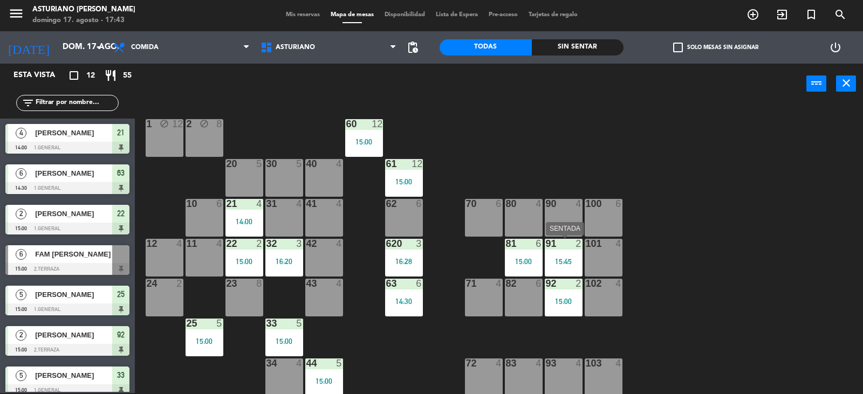
click at [574, 261] on div "15:45" at bounding box center [564, 262] width 38 height 8
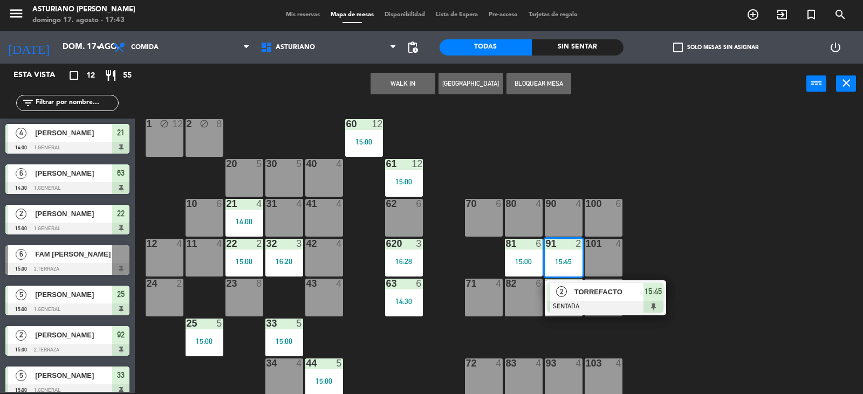
click at [586, 297] on span "TORREFACTO" at bounding box center [608, 291] width 69 height 11
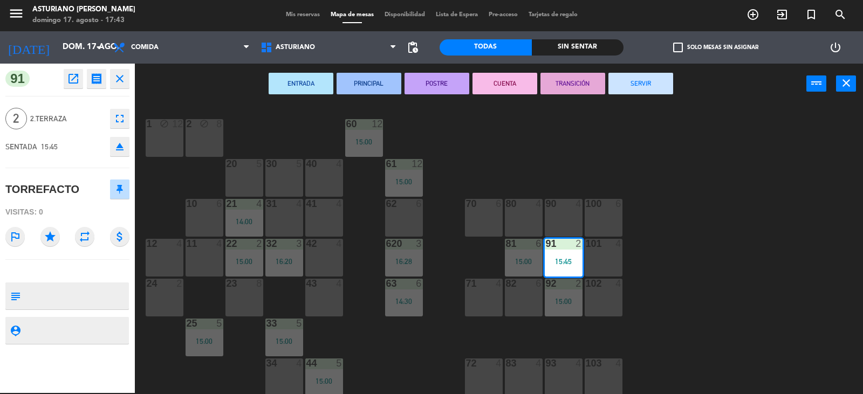
click at [641, 80] on button "SERVIR" at bounding box center [640, 84] width 65 height 22
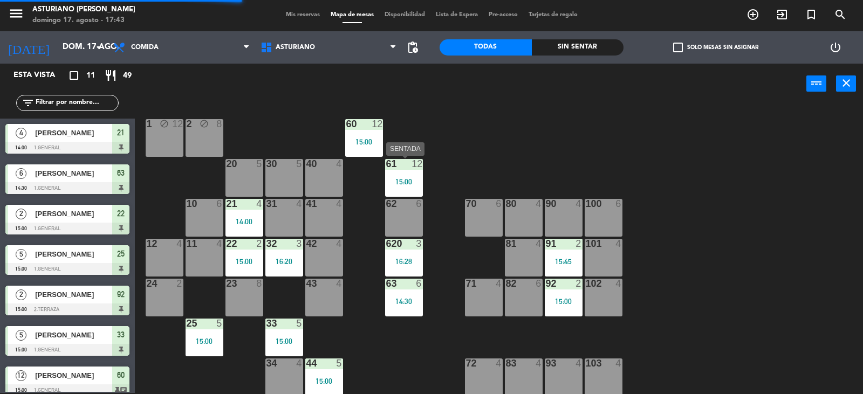
scroll to position [63, 0]
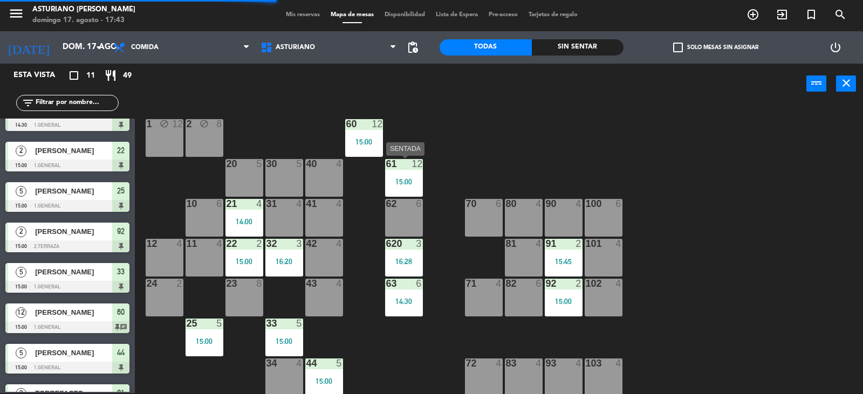
click at [417, 174] on div "61 12 15:00" at bounding box center [404, 178] width 38 height 38
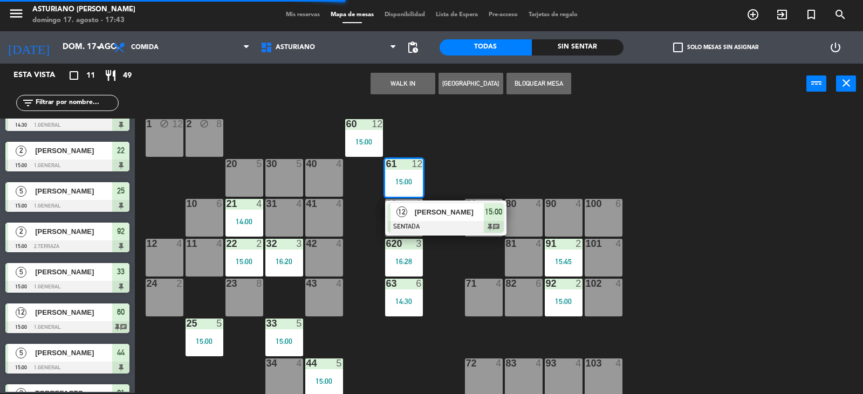
click at [446, 227] on div at bounding box center [446, 227] width 116 height 12
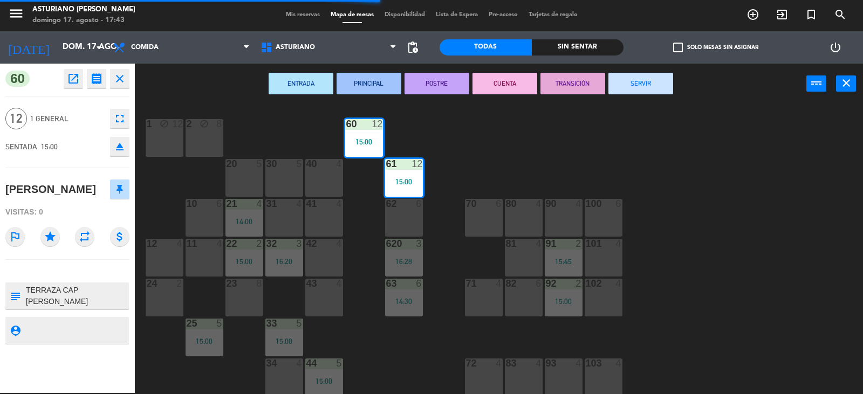
click at [637, 86] on button "SERVIR" at bounding box center [640, 84] width 65 height 22
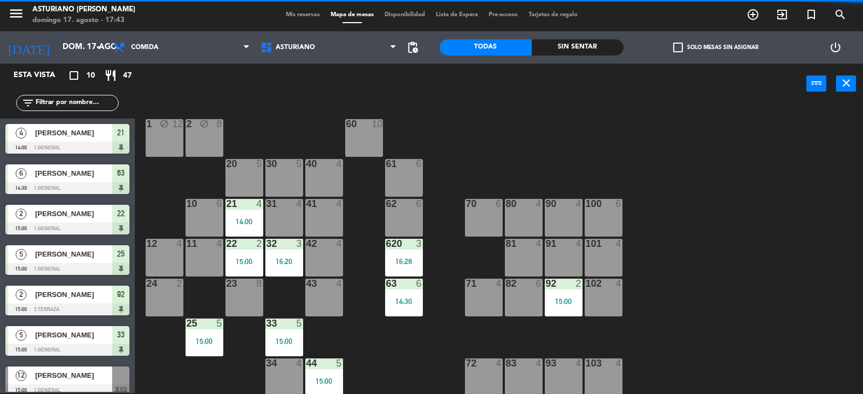
scroll to position [1, 0]
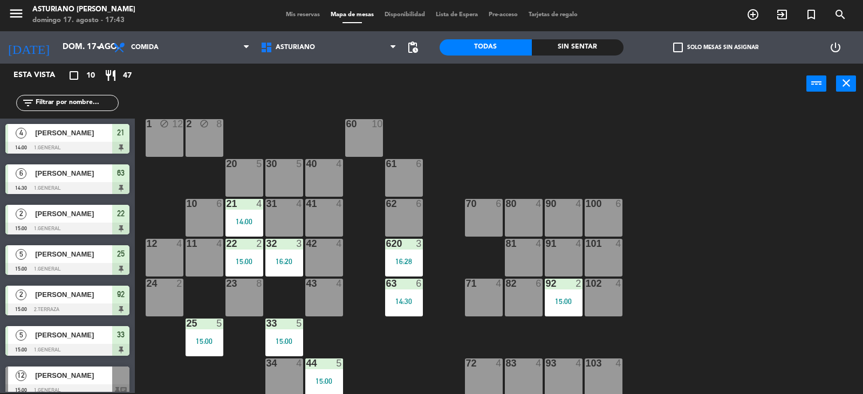
click at [247, 211] on div "21 4 14:00" at bounding box center [244, 218] width 38 height 38
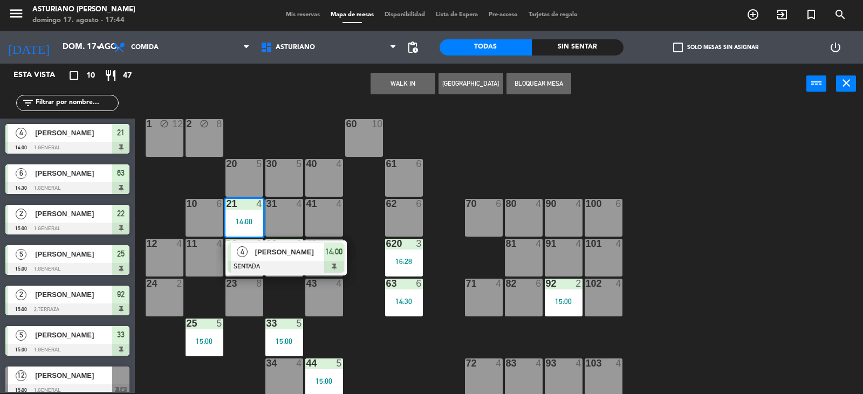
click at [272, 254] on span "[PERSON_NAME]" at bounding box center [289, 251] width 69 height 11
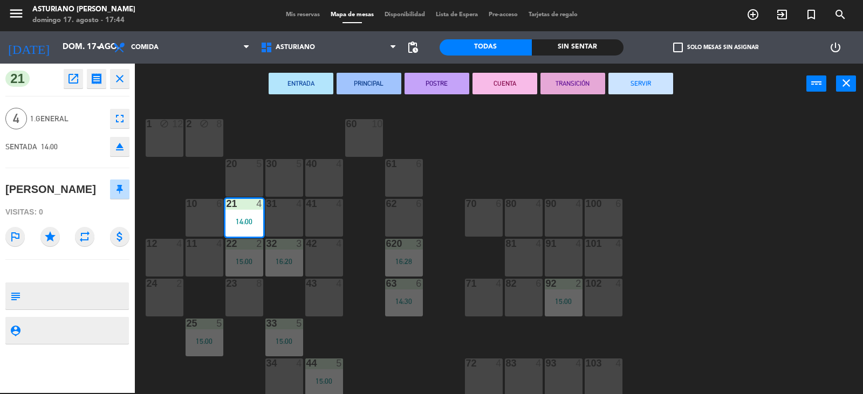
drag, startPoint x: 653, startPoint y: 85, endPoint x: 556, endPoint y: 233, distance: 177.4
click at [653, 87] on button "SERVIR" at bounding box center [640, 84] width 65 height 22
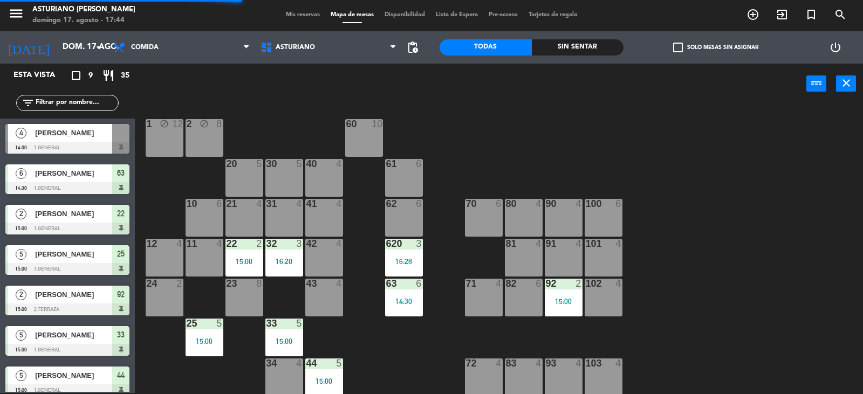
click at [563, 295] on div "92 2 15:00" at bounding box center [564, 298] width 38 height 38
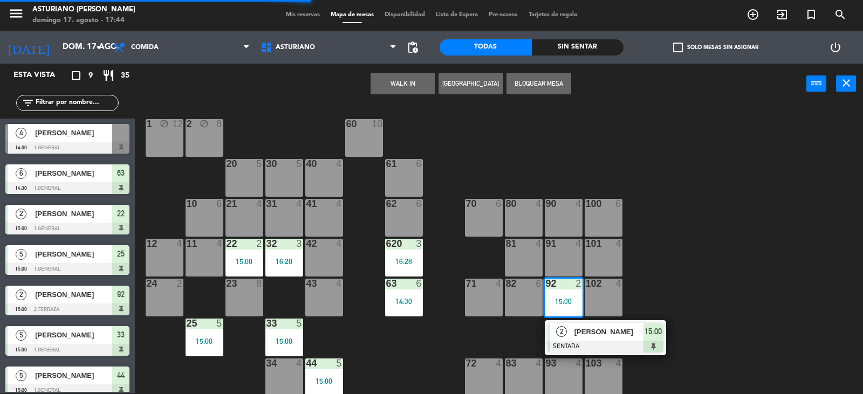
click at [586, 350] on div "2 GUILLERMO HERNANDEZ SENTADA 15:00" at bounding box center [604, 337] width 137 height 35
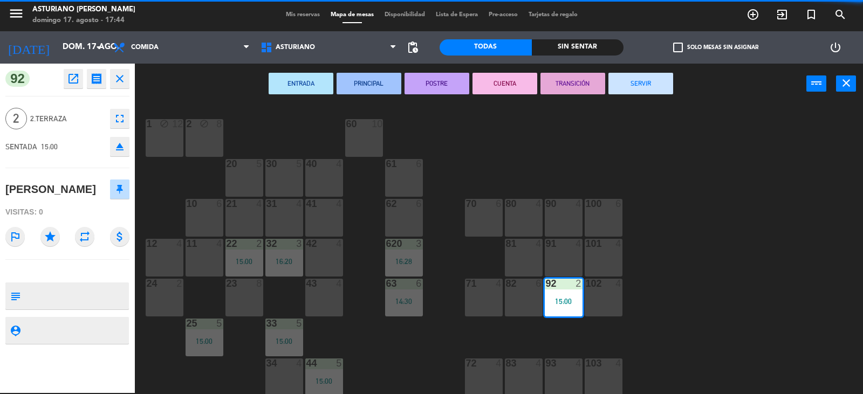
drag, startPoint x: 649, startPoint y: 86, endPoint x: 474, endPoint y: 165, distance: 191.8
click at [633, 101] on div "ENTRADA PRINCIPAL POSTRE CUENTA TRANSICIÓN SERVIR power_input close" at bounding box center [470, 84] width 671 height 41
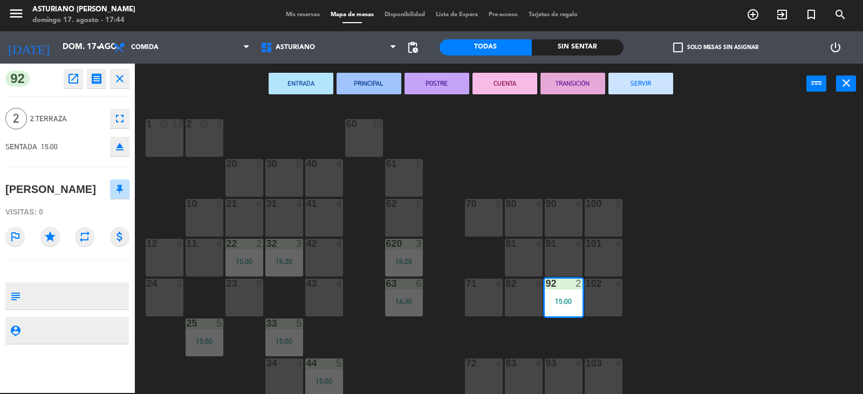
click at [648, 89] on button "SERVIR" at bounding box center [640, 84] width 65 height 22
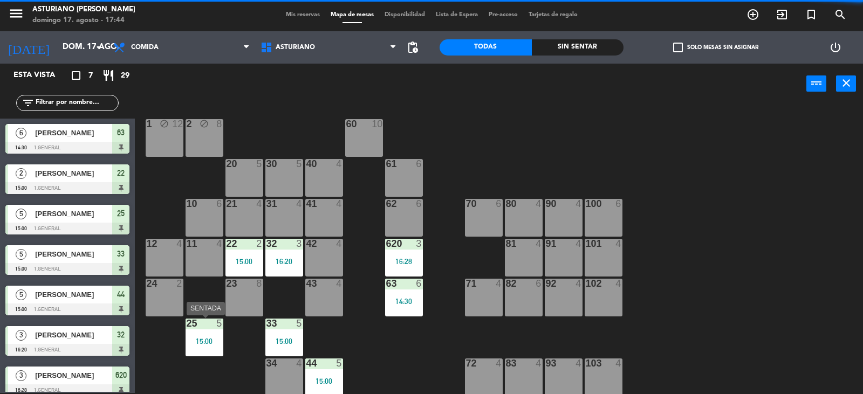
click at [208, 332] on div "25 5 15:00" at bounding box center [204, 338] width 38 height 38
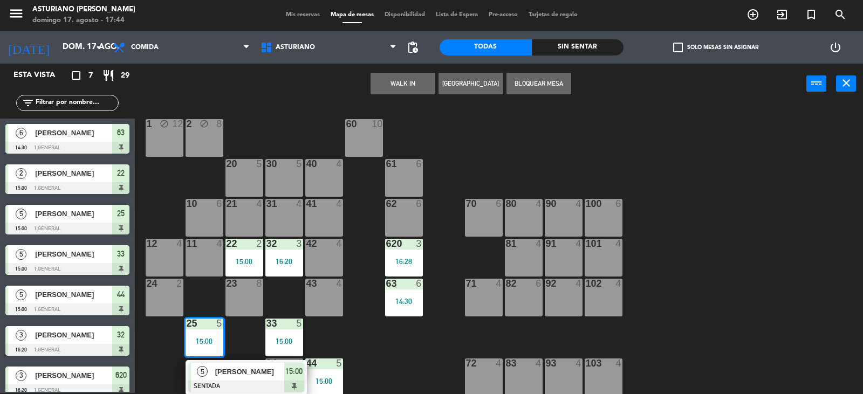
click at [226, 374] on span "[PERSON_NAME]" at bounding box center [249, 371] width 69 height 11
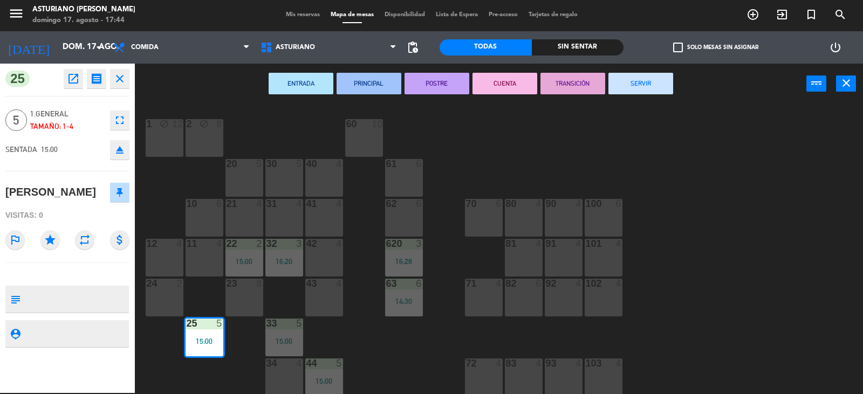
click at [662, 81] on button "SERVIR" at bounding box center [640, 84] width 65 height 22
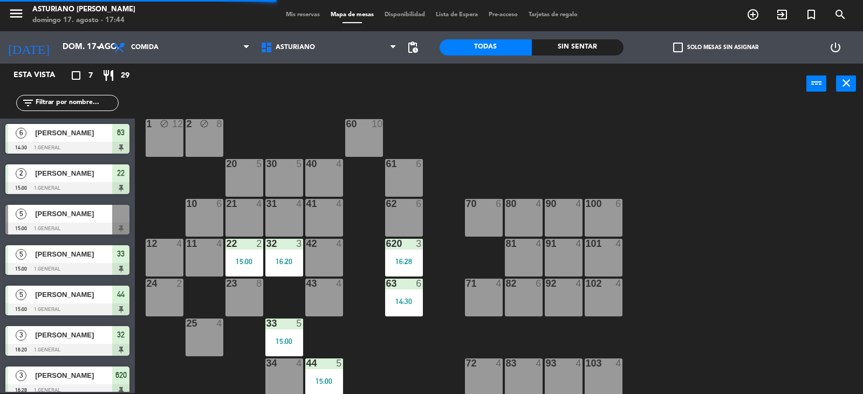
click at [293, 331] on div "33 5 15:00" at bounding box center [284, 338] width 38 height 38
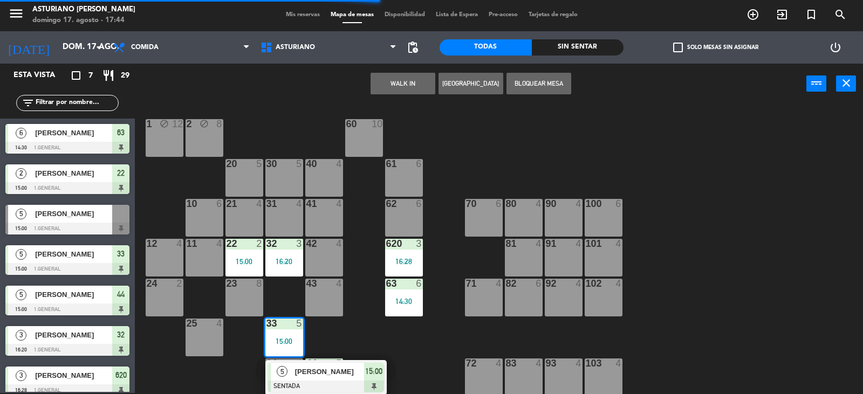
click at [348, 377] on div "[PERSON_NAME]" at bounding box center [329, 372] width 70 height 18
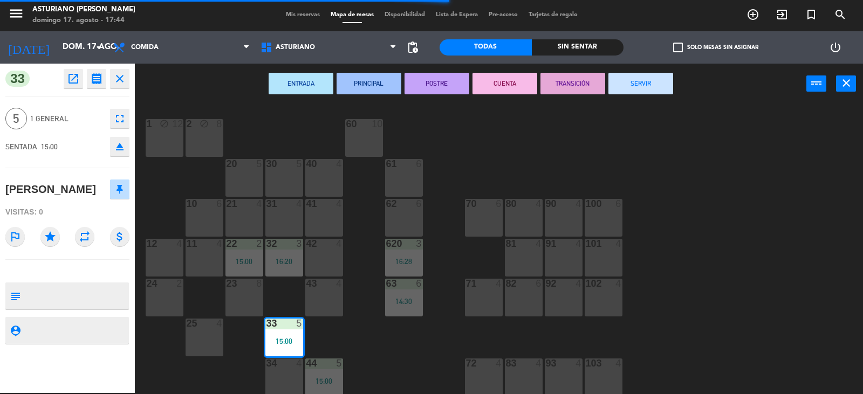
click at [656, 80] on button "SERVIR" at bounding box center [640, 84] width 65 height 22
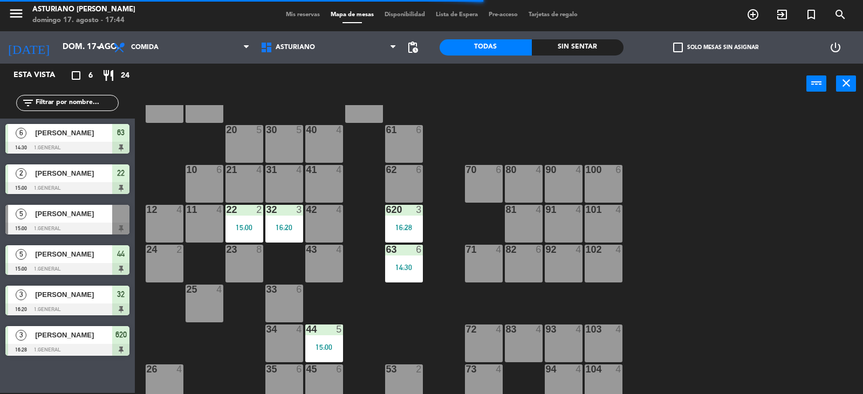
scroll to position [167, 0]
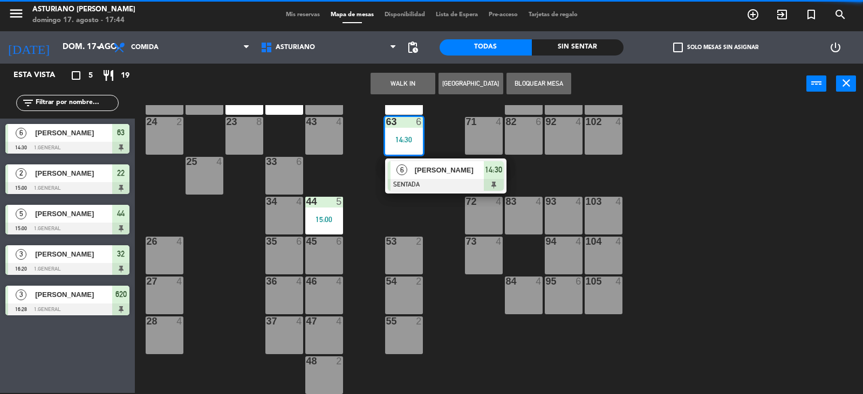
click at [422, 181] on div at bounding box center [446, 185] width 116 height 12
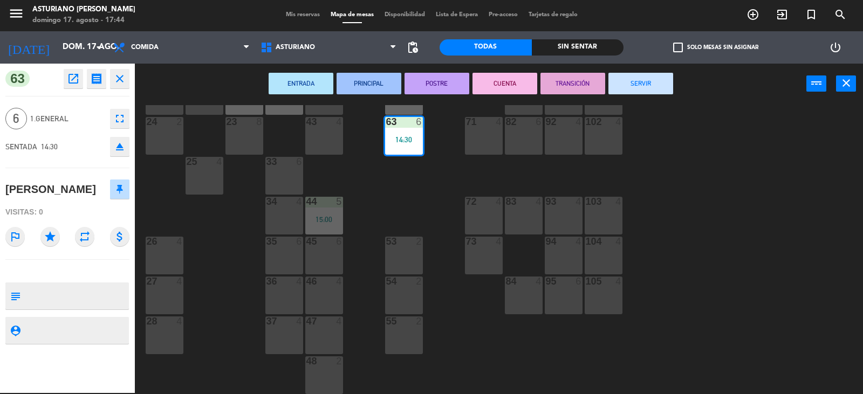
drag, startPoint x: 633, startPoint y: 82, endPoint x: 469, endPoint y: 105, distance: 165.5
click at [619, 82] on button "SERVIR" at bounding box center [640, 84] width 65 height 22
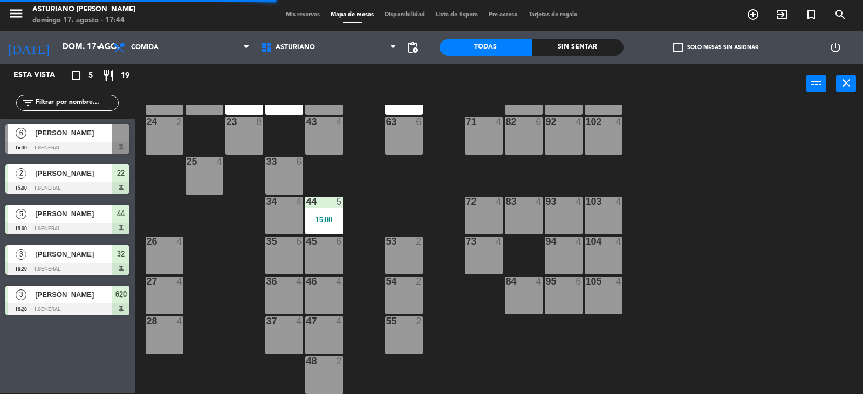
click at [321, 227] on div "44 5 15:00" at bounding box center [324, 216] width 38 height 38
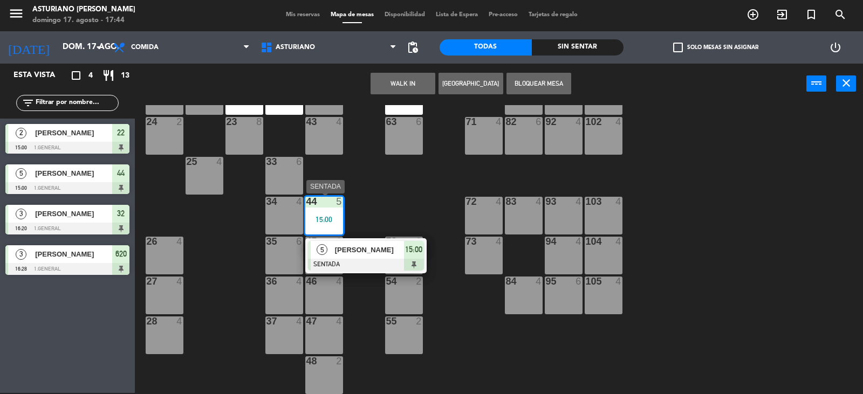
click at [375, 255] on span "[PERSON_NAME]" at bounding box center [369, 249] width 69 height 11
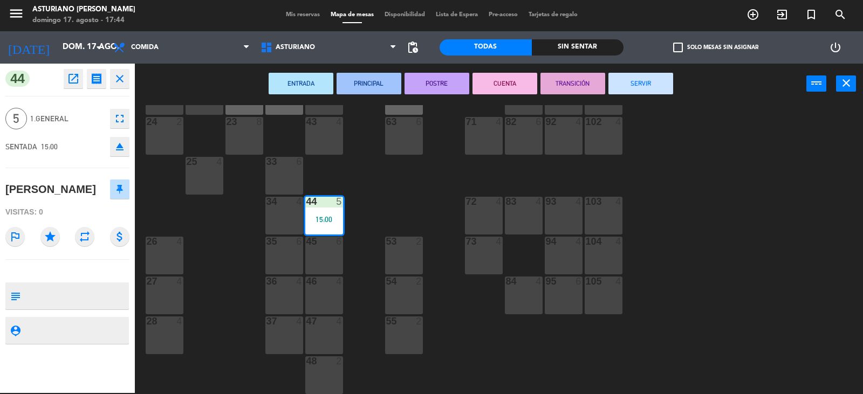
click at [641, 88] on button "SERVIR" at bounding box center [640, 84] width 65 height 22
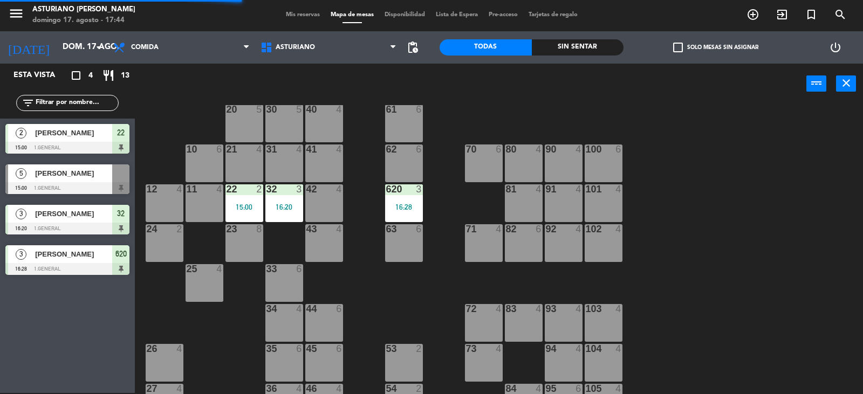
scroll to position [0, 0]
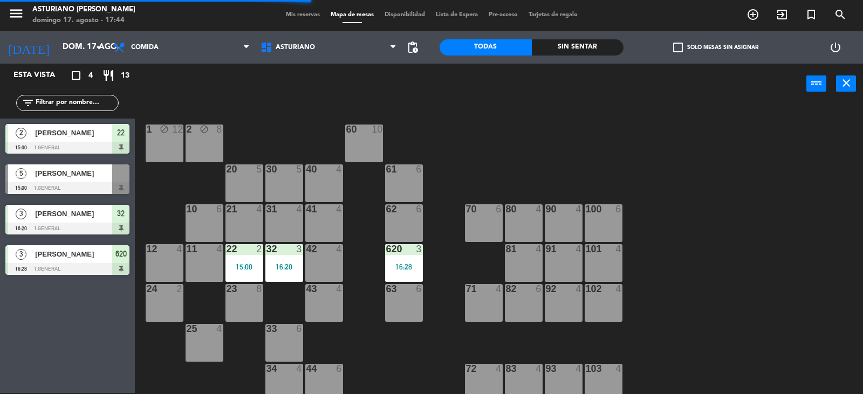
click at [282, 265] on div "16:20" at bounding box center [284, 267] width 38 height 8
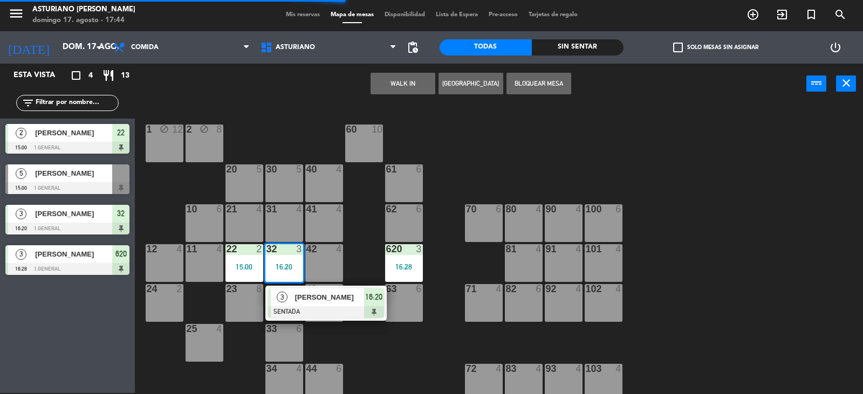
click at [304, 305] on div "LORENA ACOSTA" at bounding box center [329, 297] width 70 height 18
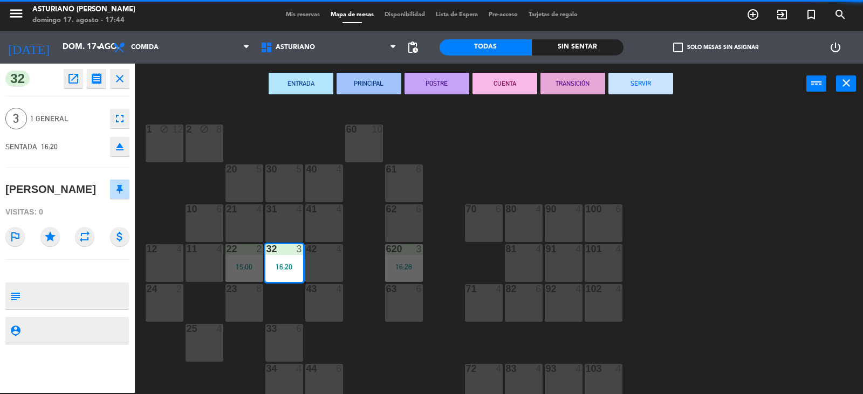
click at [639, 89] on button "SERVIR" at bounding box center [640, 84] width 65 height 22
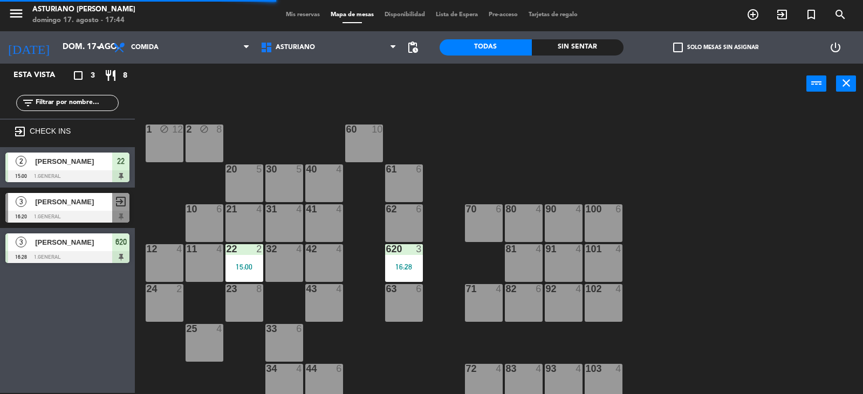
click at [404, 256] on div "620 3 16:28" at bounding box center [404, 263] width 38 height 38
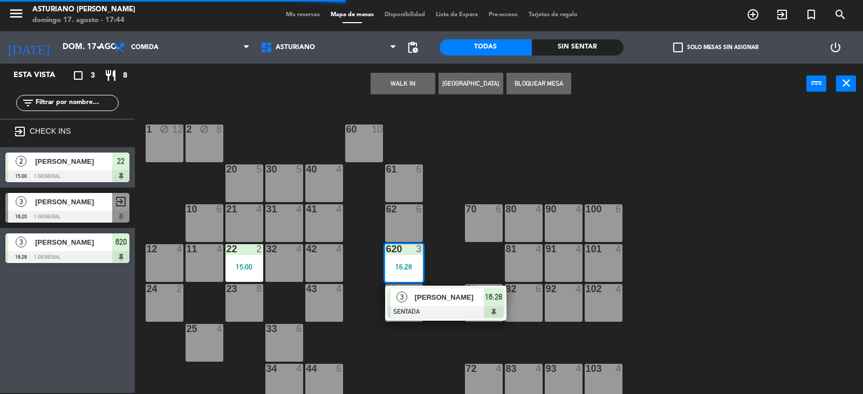
click at [429, 310] on div at bounding box center [446, 312] width 116 height 12
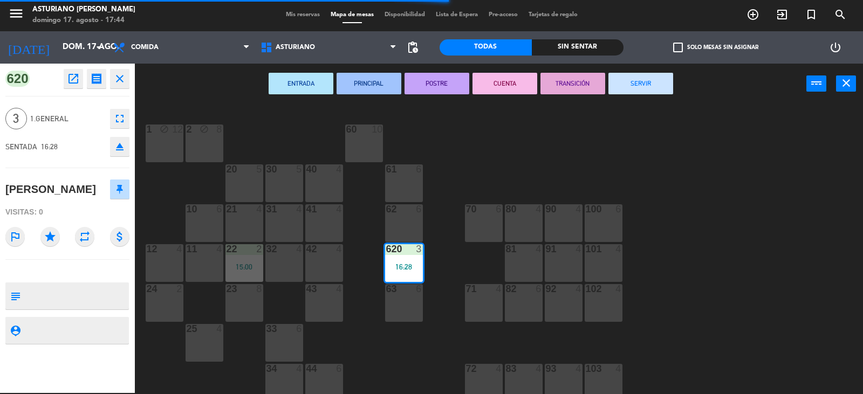
drag, startPoint x: 645, startPoint y: 87, endPoint x: 525, endPoint y: 137, distance: 130.3
click at [640, 87] on button "SERVIR" at bounding box center [640, 84] width 65 height 22
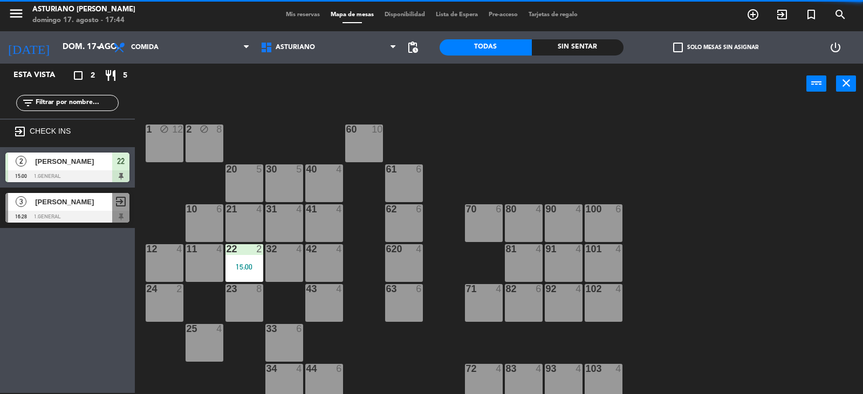
click at [239, 263] on div "15:00" at bounding box center [244, 267] width 38 height 8
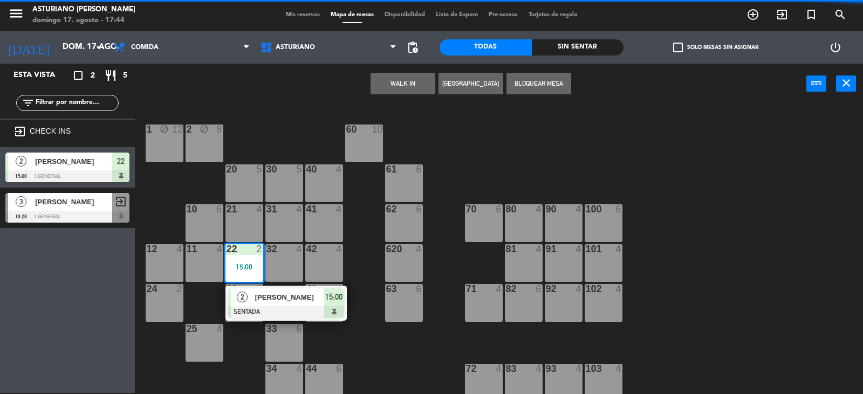
click at [261, 297] on span "[PERSON_NAME]" at bounding box center [289, 297] width 69 height 11
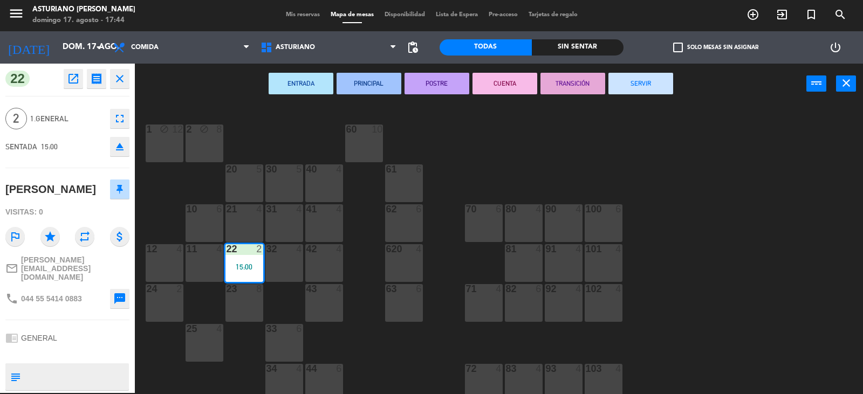
click at [658, 79] on button "SERVIR" at bounding box center [640, 84] width 65 height 22
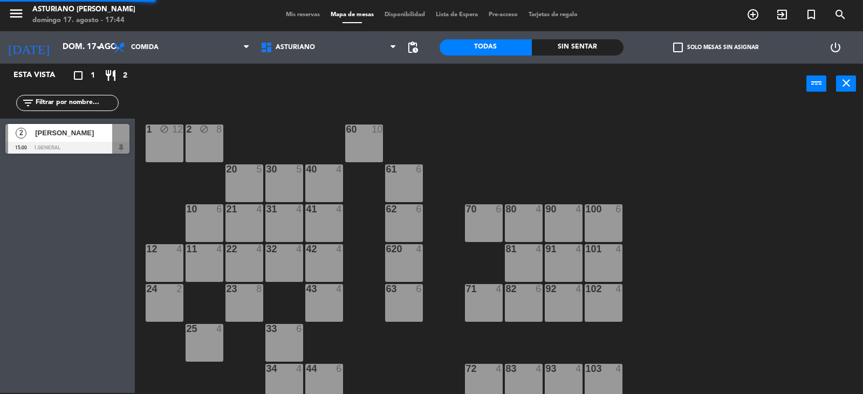
click at [551, 122] on div "1 block 12 2 block 8 60 10 20 5 30 5 40 4 61 6 62 6 41 4 31 4 21 4 10 6 70 6 80…" at bounding box center [502, 249] width 719 height 289
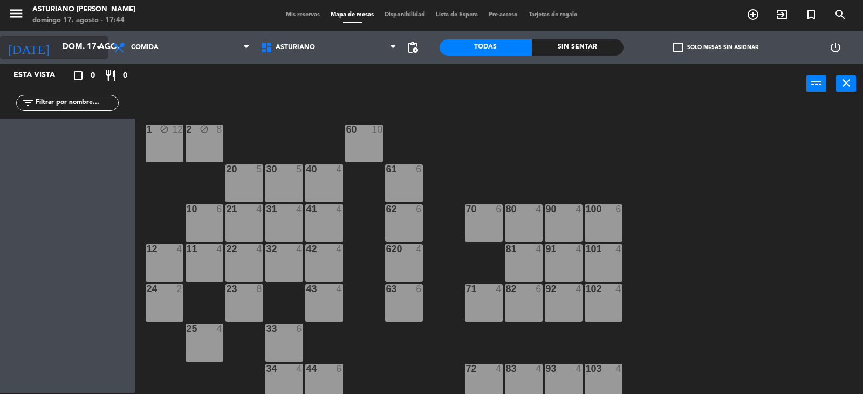
click at [93, 45] on icon "arrow_drop_down" at bounding box center [98, 47] width 13 height 13
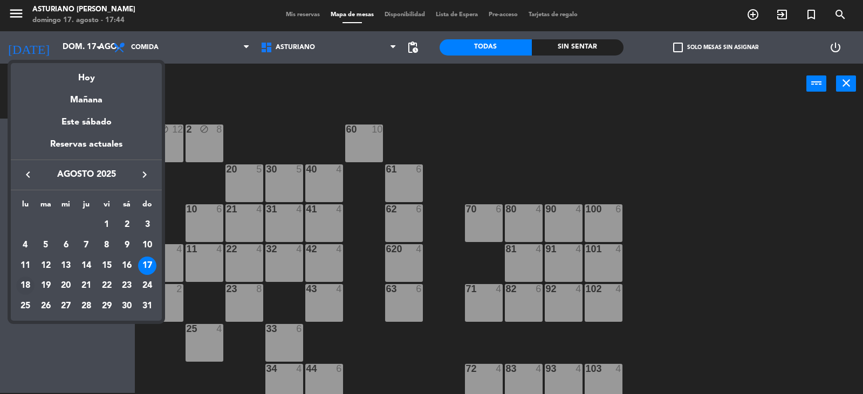
click at [25, 284] on div "18" at bounding box center [25, 286] width 18 height 18
type input "lun. 18 ago."
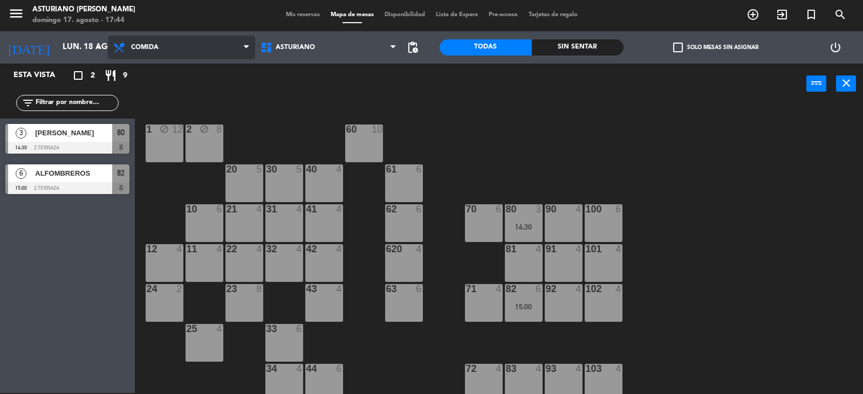
click at [201, 56] on span "Comida" at bounding box center [181, 48] width 147 height 24
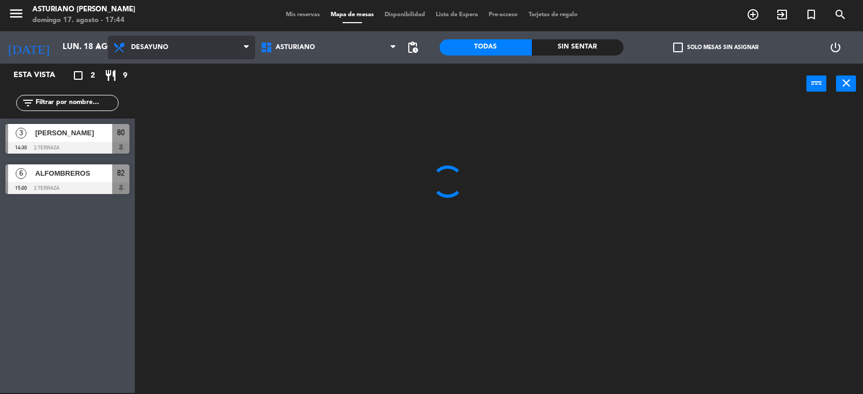
click at [160, 66] on ng-component "menu Asturiano Polanco domingo 17. agosto - 17:44 Mis reservas Mapa de mesas Di…" at bounding box center [431, 196] width 863 height 395
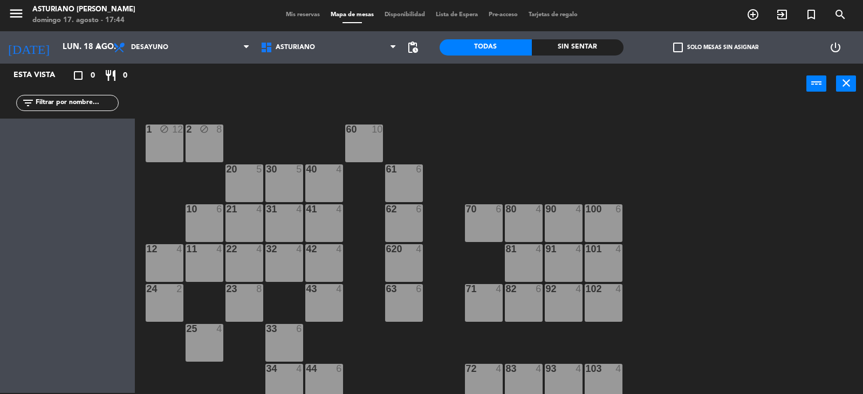
click at [485, 156] on div "1 block 12 2 block 8 60 10 20 5 30 5 40 4 61 6 62 6 41 4 31 4 21 4 10 6 70 6 80…" at bounding box center [502, 249] width 719 height 289
